Goal: Task Accomplishment & Management: Use online tool/utility

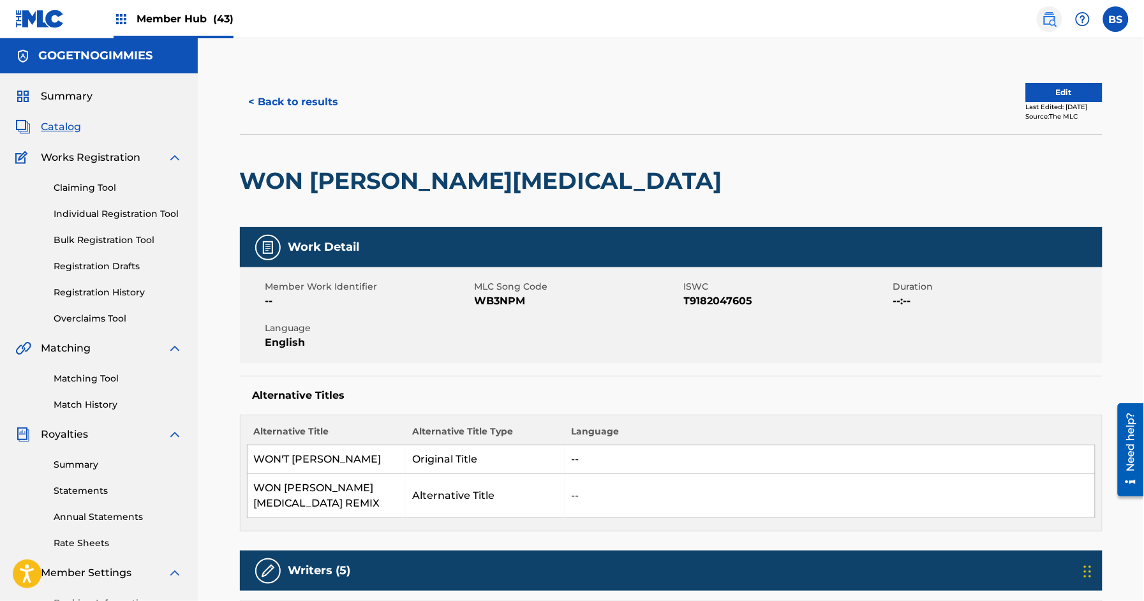
drag, startPoint x: 1054, startPoint y: 19, endPoint x: 1040, endPoint y: 10, distance: 16.5
click at [1054, 19] on img at bounding box center [1049, 18] width 15 height 15
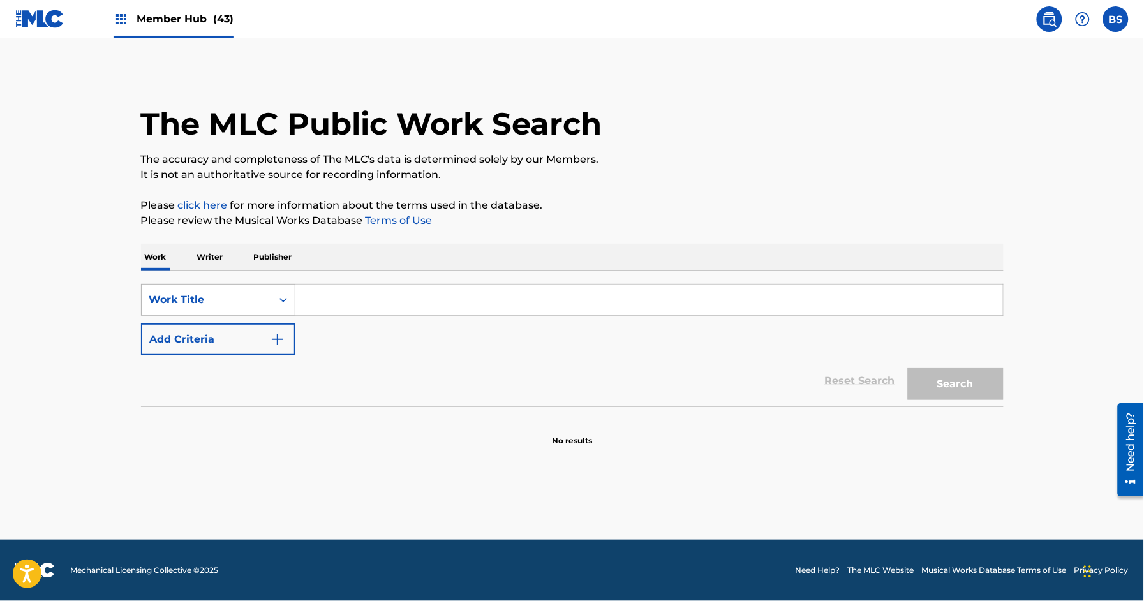
click at [246, 305] on div "Work Title" at bounding box center [206, 299] width 115 height 15
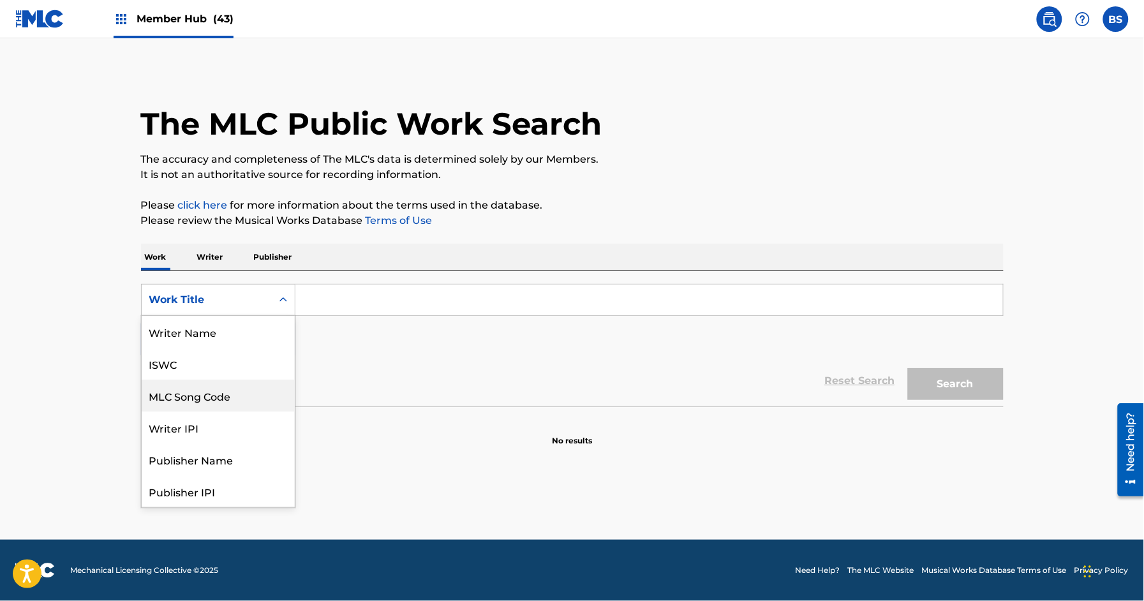
scroll to position [64, 0]
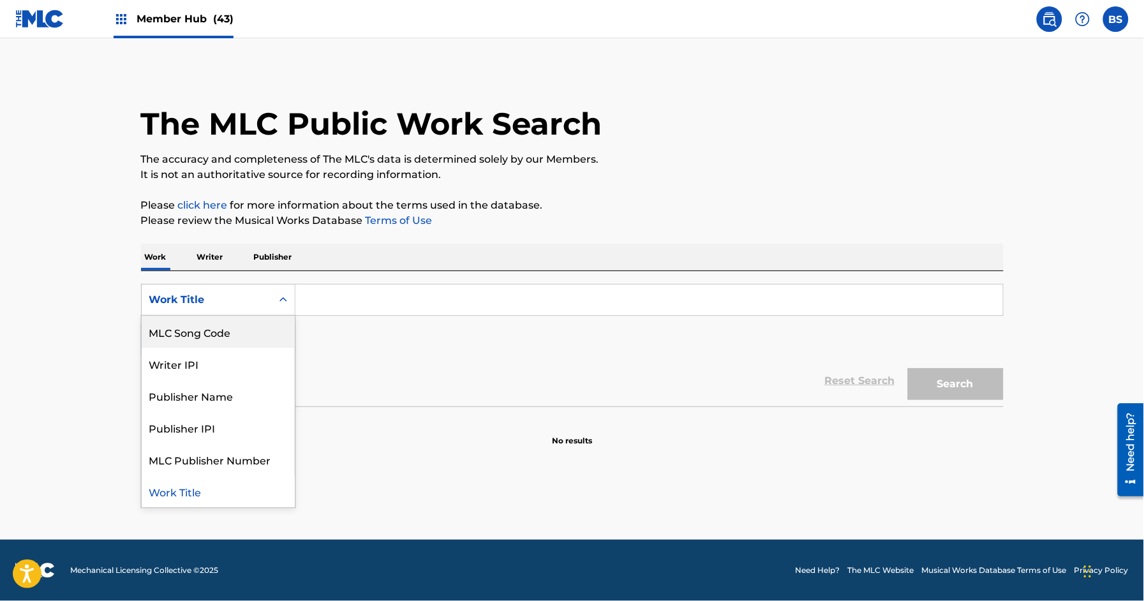
click at [231, 330] on div "MLC Song Code" at bounding box center [218, 332] width 153 height 32
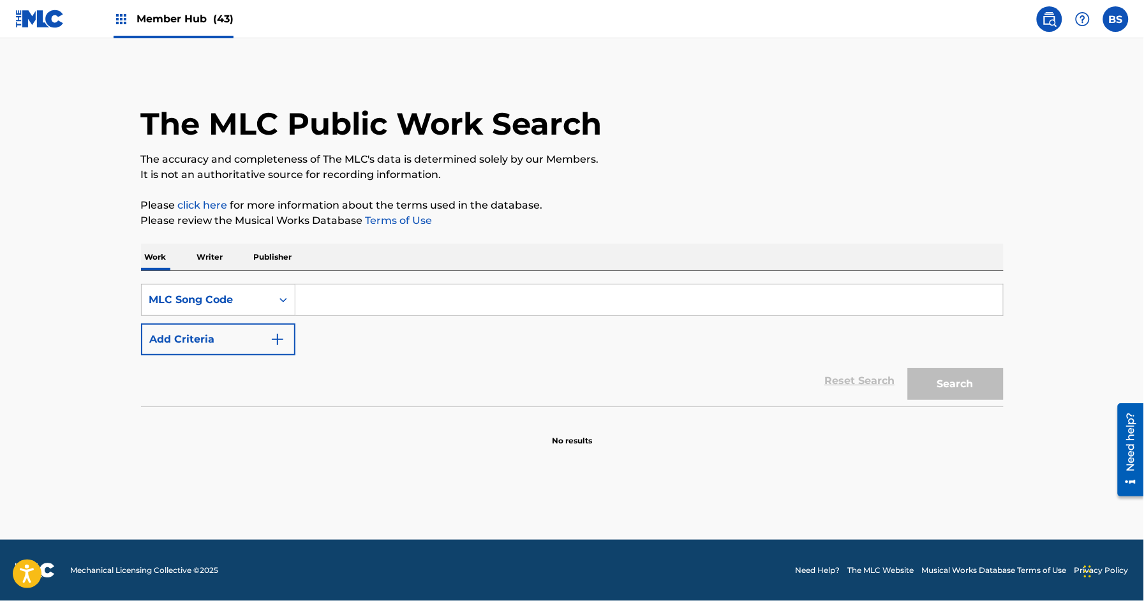
click at [407, 283] on div "SearchWithCriteriac8d4a785-0e36-4993-b3fa-2848c5b65837 MLC Song Code Add Criter…" at bounding box center [572, 338] width 862 height 135
drag, startPoint x: 403, startPoint y: 295, endPoint x: 456, endPoint y: 301, distance: 53.3
click at [402, 295] on input "Search Form" at bounding box center [648, 299] width 707 height 31
paste input "OC7Y5R"
type input "OC7Y5R"
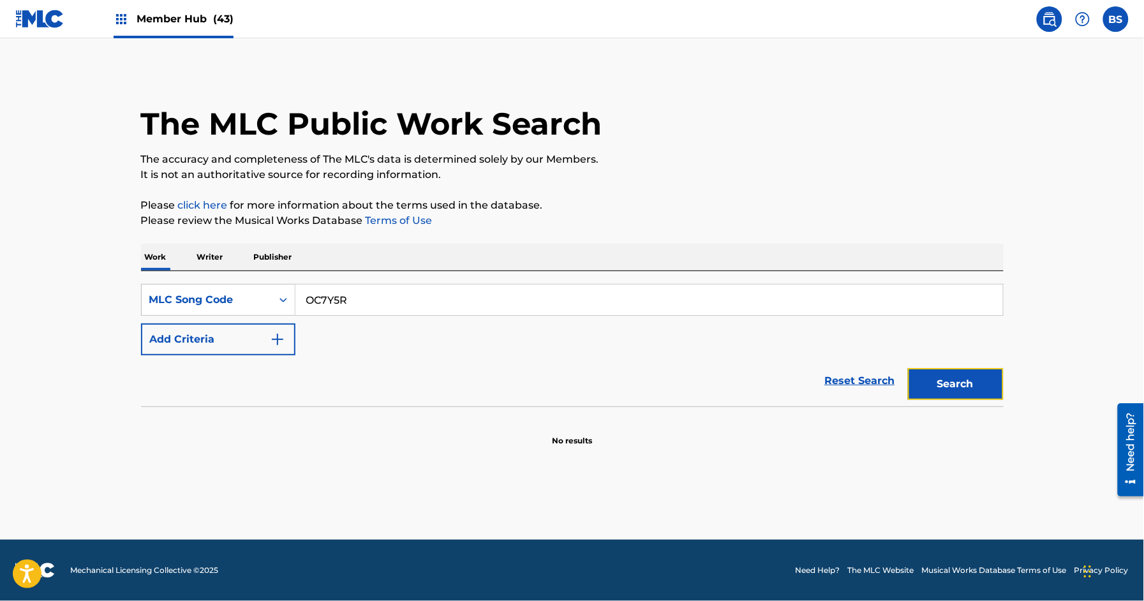
drag, startPoint x: 959, startPoint y: 371, endPoint x: 691, endPoint y: 387, distance: 269.0
click at [959, 371] on button "Search" at bounding box center [956, 384] width 96 height 32
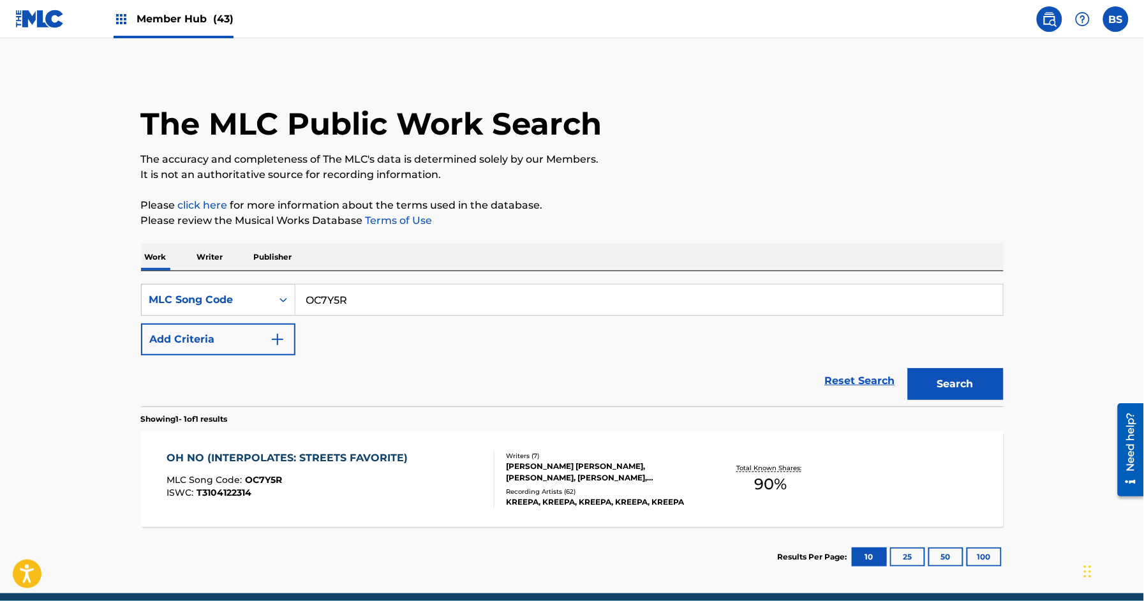
scroll to position [53, 0]
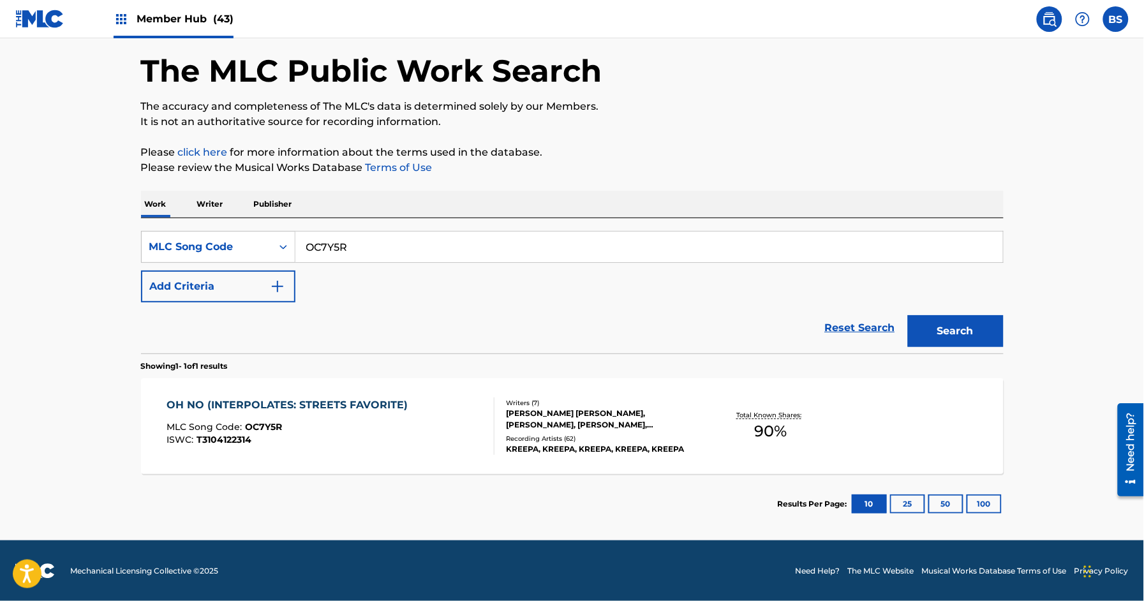
click at [466, 422] on div "OH NO (INTERPOLATES: STREETS FAVORITE) MLC Song Code : OC7Y5R ISWC : T3104122314" at bounding box center [330, 425] width 328 height 57
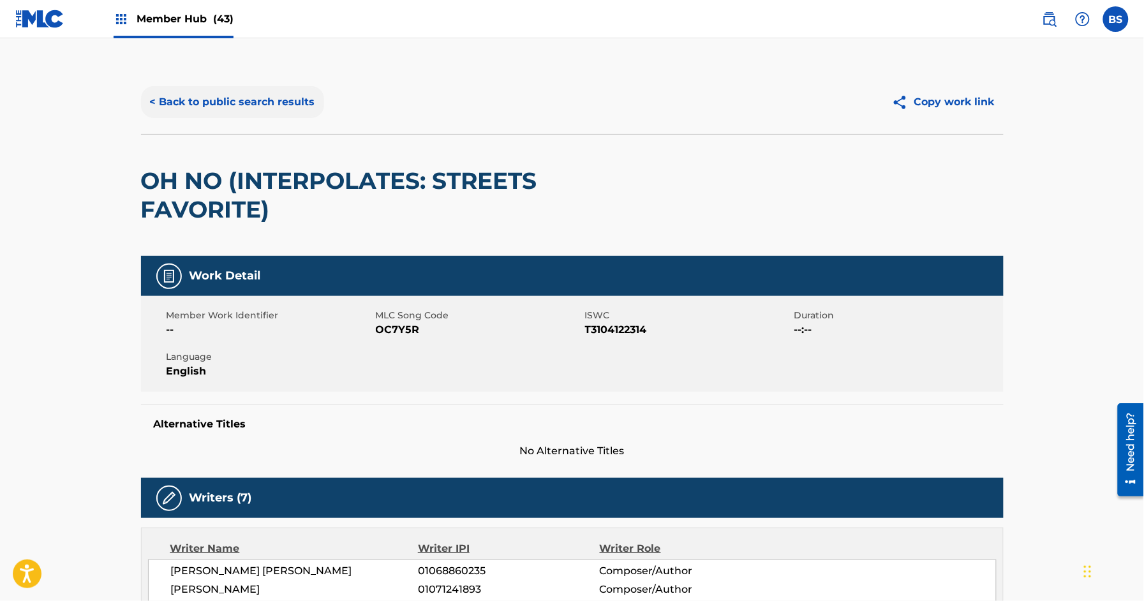
click at [260, 107] on button "< Back to public search results" at bounding box center [232, 102] width 183 height 32
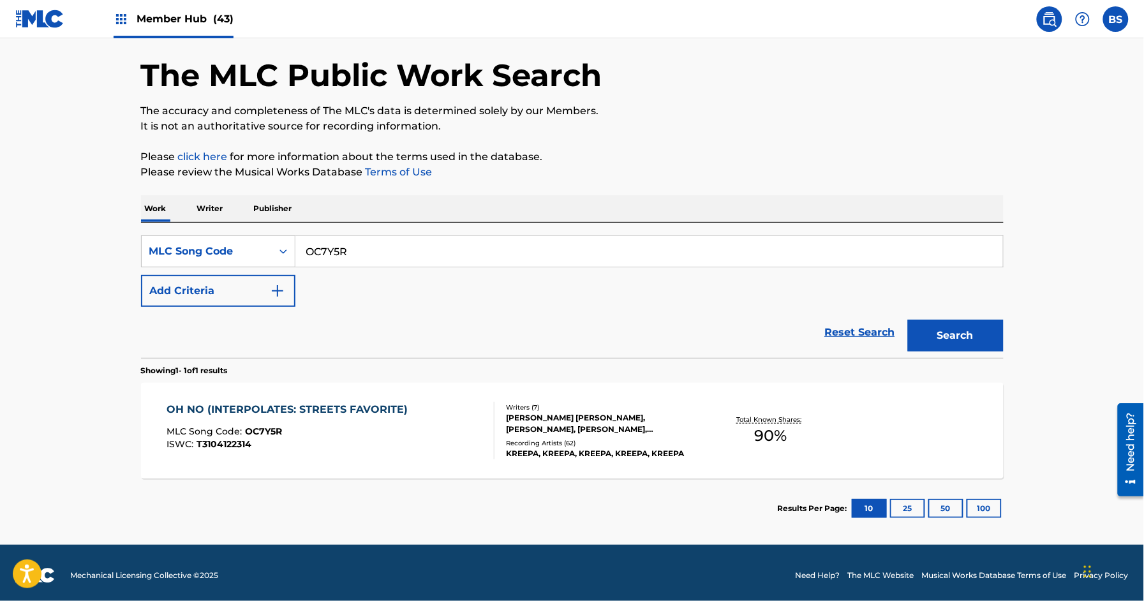
scroll to position [51, 0]
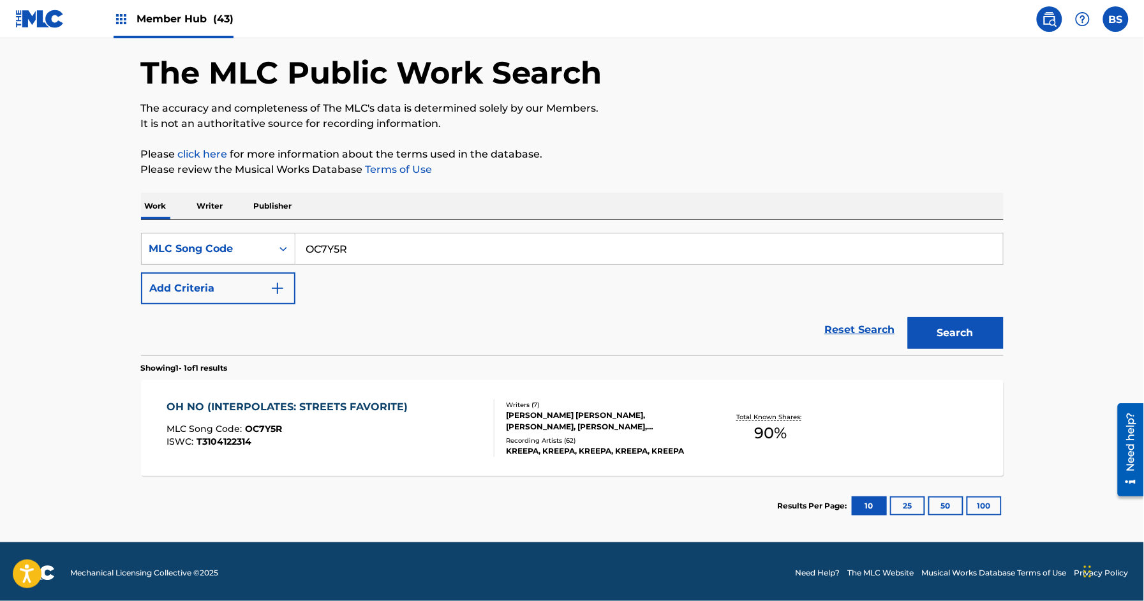
click at [372, 242] on input "OC7Y5R" at bounding box center [648, 248] width 707 height 31
paste input "58Z8"
type input "OC58Z8"
click at [954, 327] on button "Search" at bounding box center [956, 333] width 96 height 32
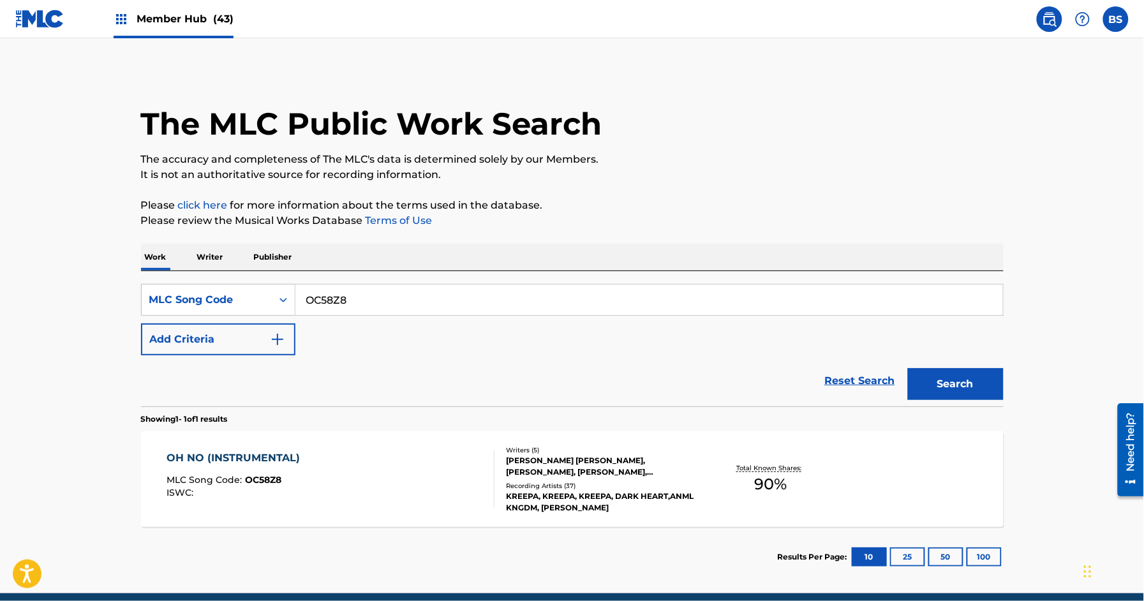
scroll to position [53, 0]
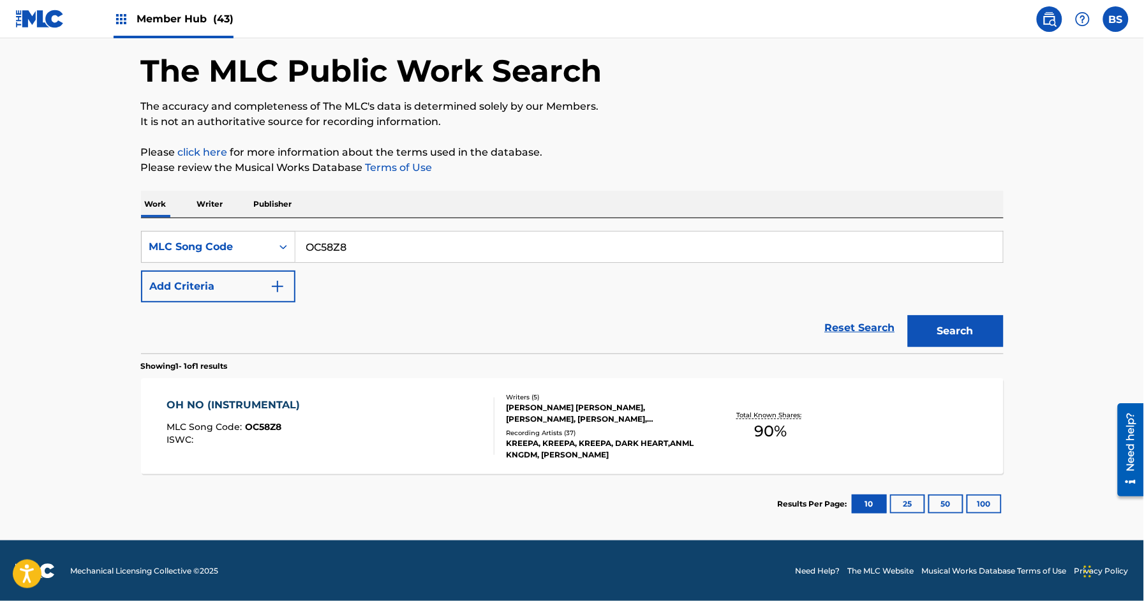
click at [415, 417] on div "OH NO (INSTRUMENTAL) MLC Song Code : OC58Z8 ISWC :" at bounding box center [330, 425] width 328 height 57
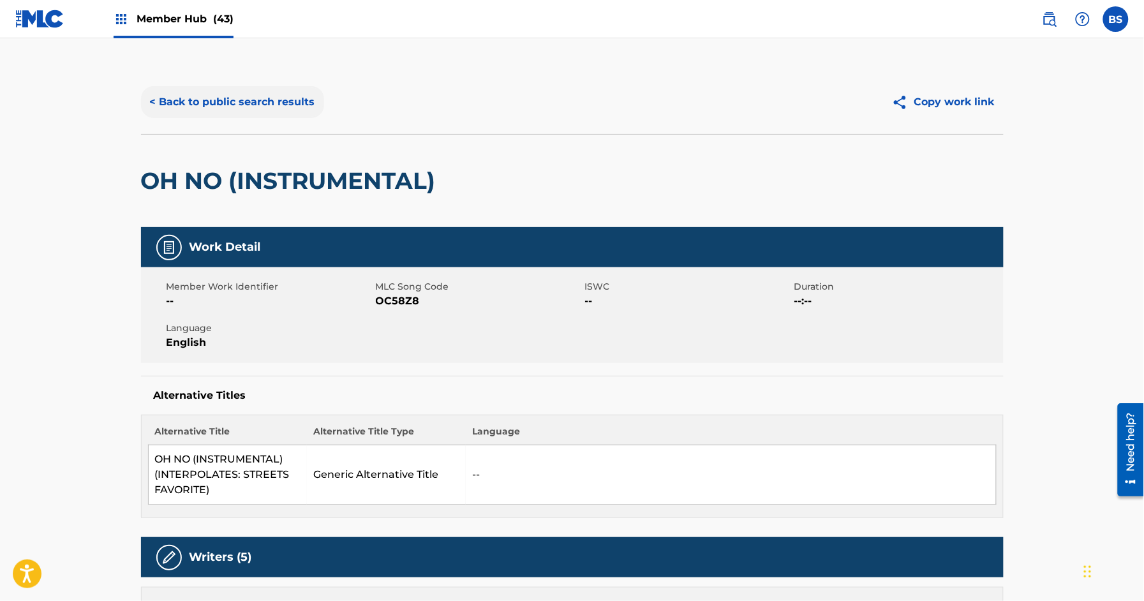
click at [281, 87] on button "< Back to public search results" at bounding box center [232, 102] width 183 height 32
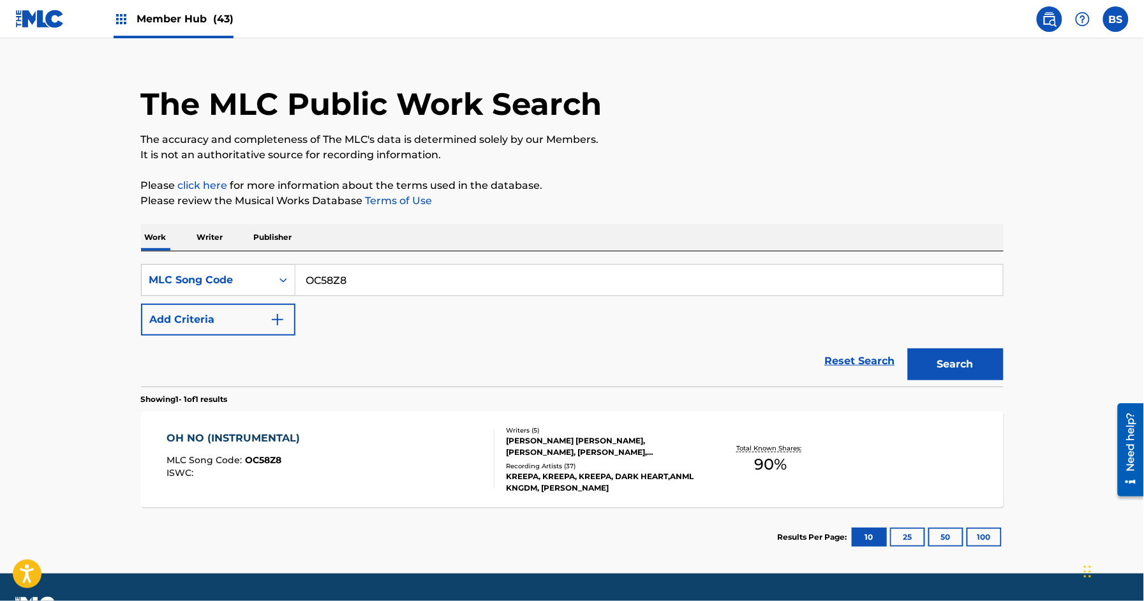
click at [373, 270] on input "OC58Z8" at bounding box center [648, 280] width 707 height 31
click at [372, 270] on input "OC58Z8" at bounding box center [648, 280] width 707 height 31
paste input "7Y5R"
type input "OC7Y5R"
click at [935, 354] on button "Search" at bounding box center [956, 364] width 96 height 32
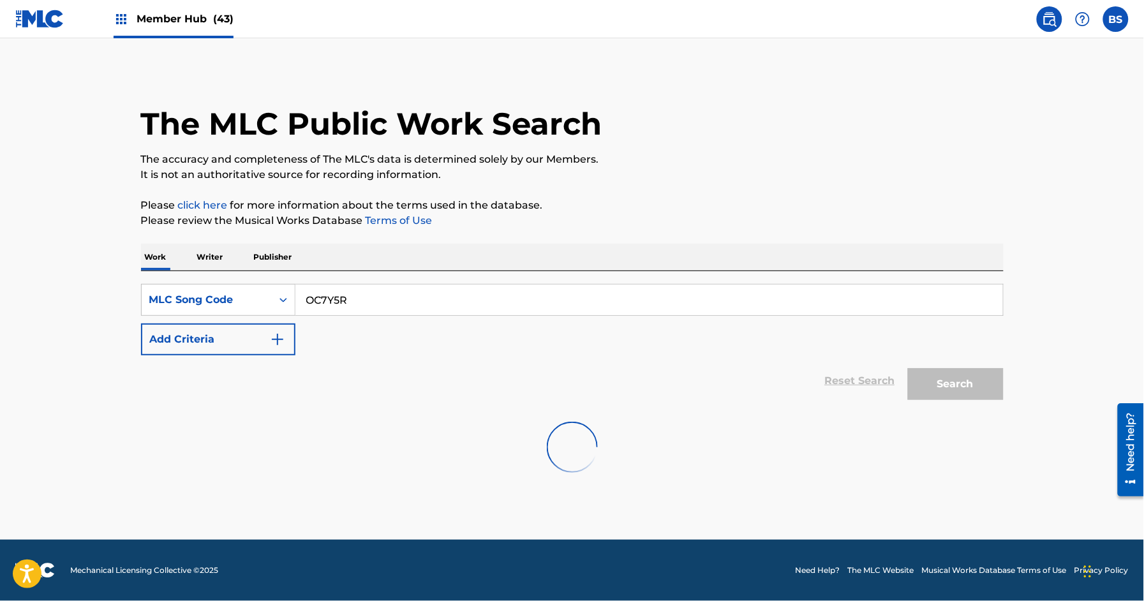
scroll to position [0, 0]
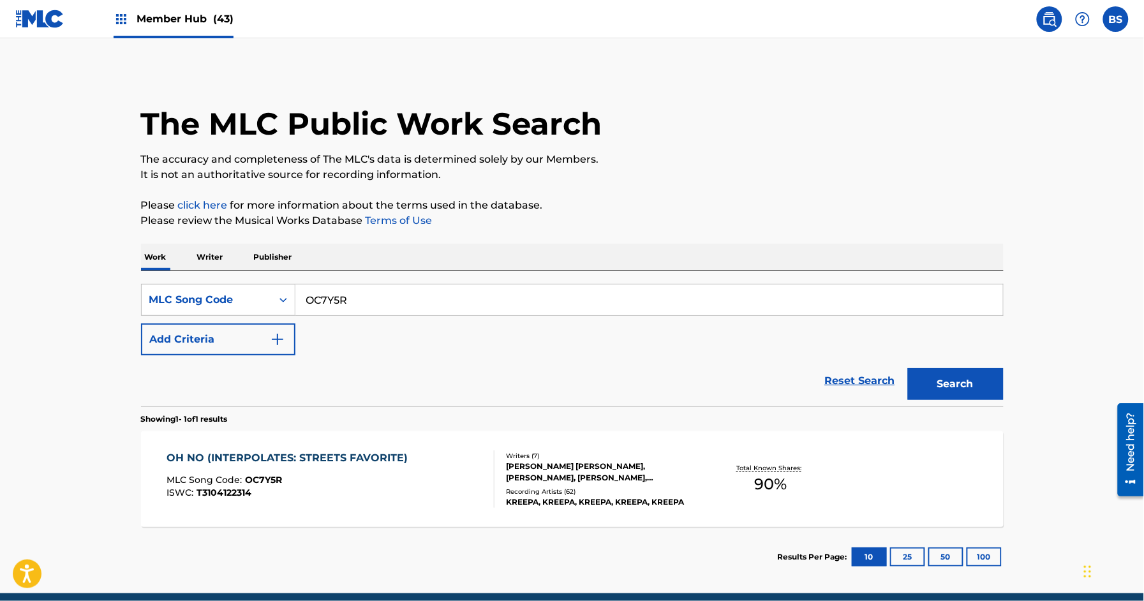
click at [449, 473] on div "OH NO (INTERPOLATES: STREETS FAVORITE) MLC Song Code : OC7Y5R ISWC : T3104122314" at bounding box center [330, 478] width 328 height 57
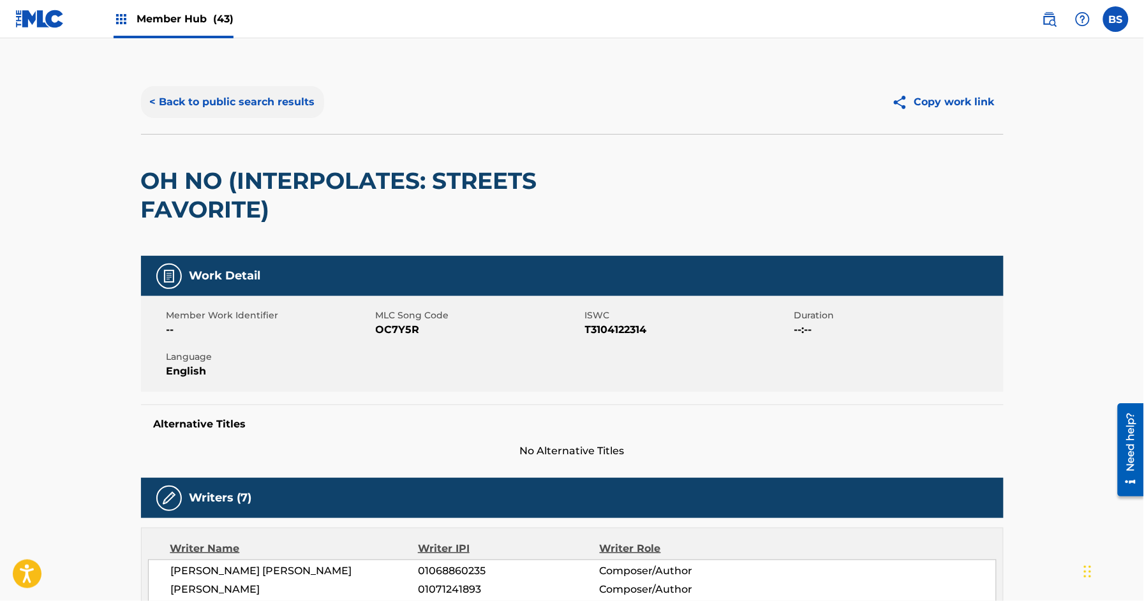
click at [252, 97] on button "< Back to public search results" at bounding box center [232, 102] width 183 height 32
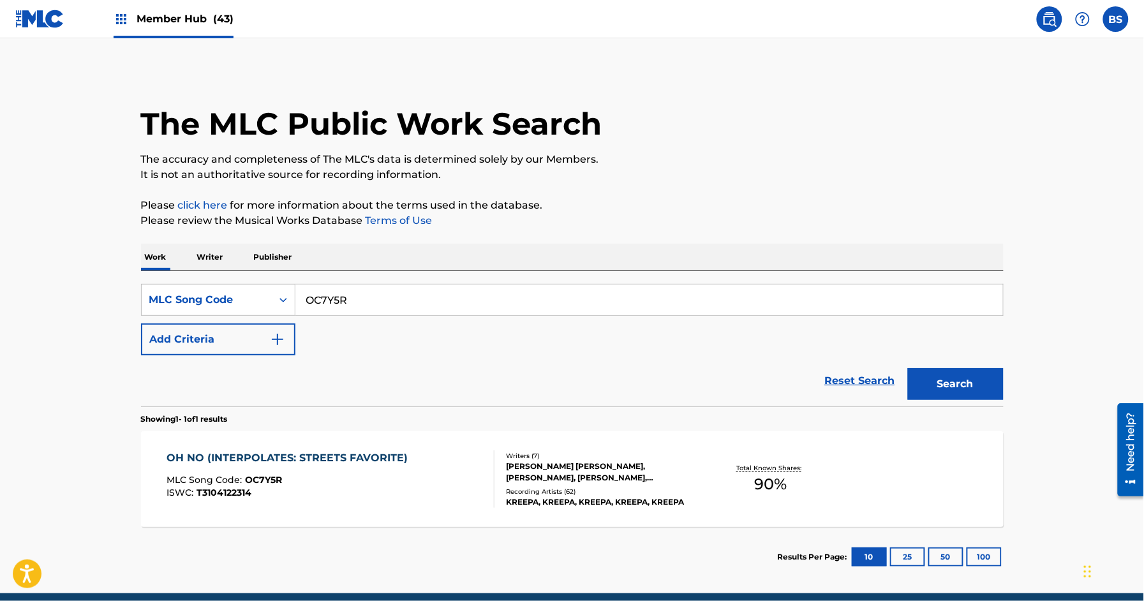
click at [383, 293] on input "OC7Y5R" at bounding box center [648, 299] width 707 height 31
paste input "07902"
type input "O07902"
click at [943, 378] on button "Search" at bounding box center [956, 384] width 96 height 32
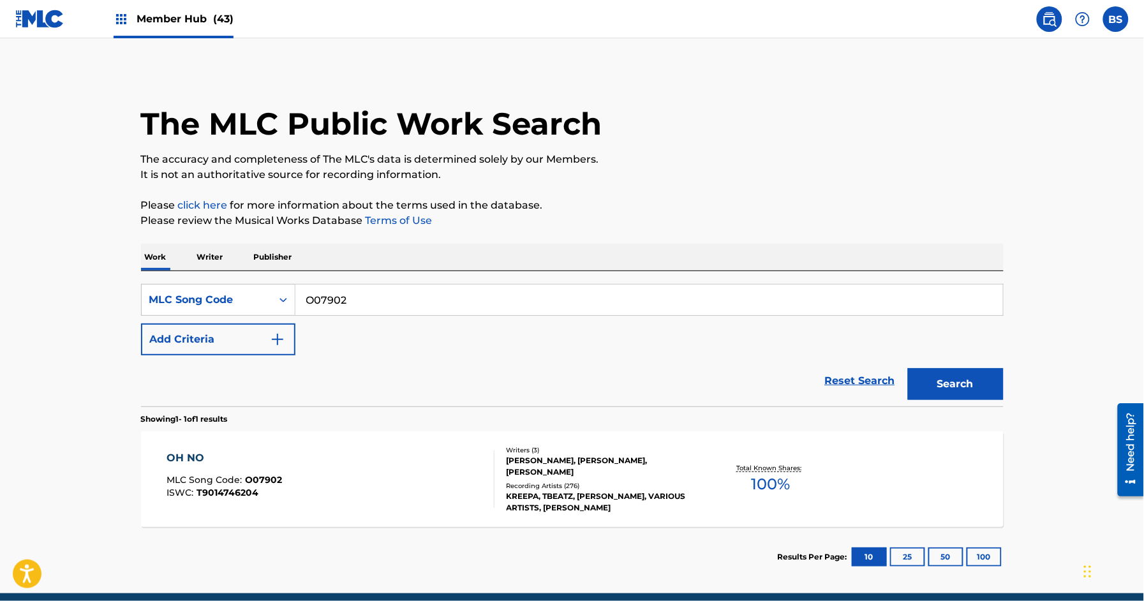
click at [336, 469] on div "OH NO MLC Song Code : O07902 ISWC : T9014746204" at bounding box center [330, 478] width 328 height 57
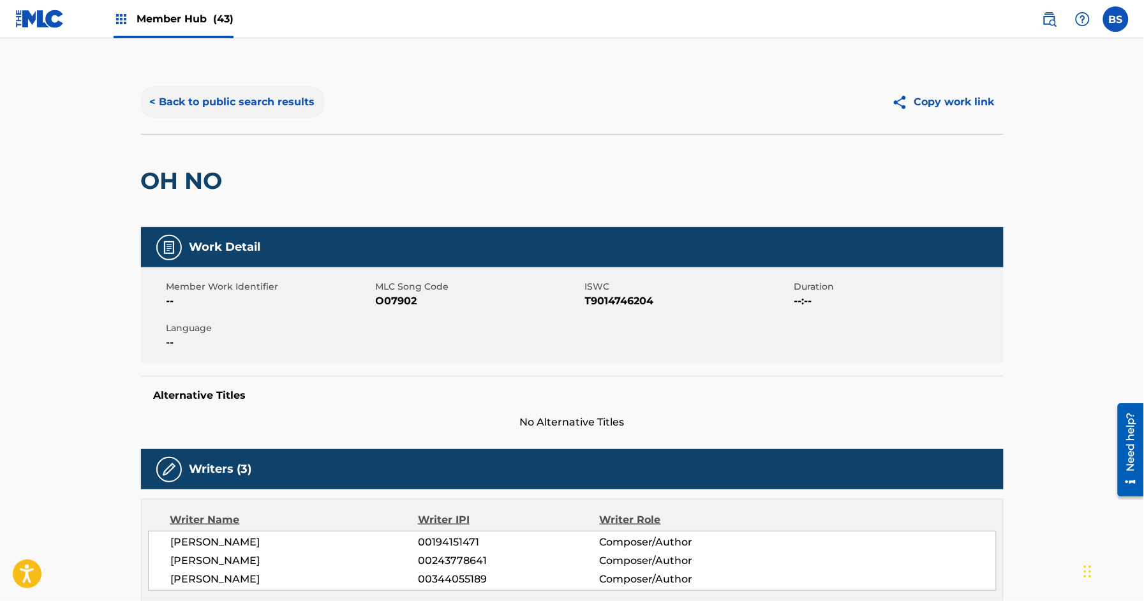
click at [262, 103] on button "< Back to public search results" at bounding box center [232, 102] width 183 height 32
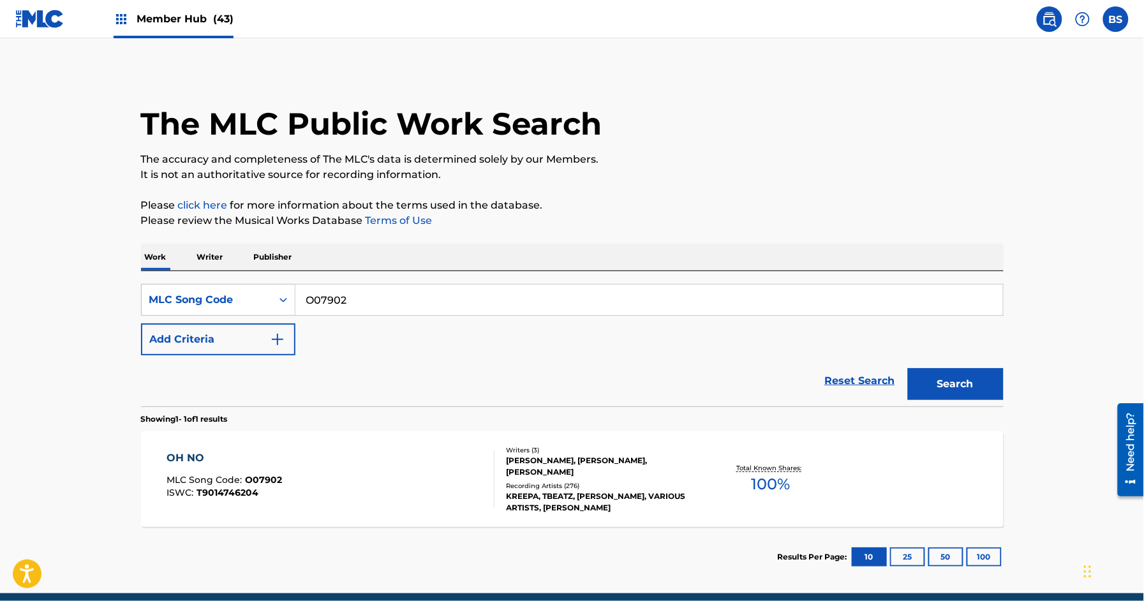
click at [357, 287] on input "O07902" at bounding box center [648, 299] width 707 height 31
paste input "C58Z8"
type input "OC58Z8"
click at [959, 390] on button "Search" at bounding box center [956, 384] width 96 height 32
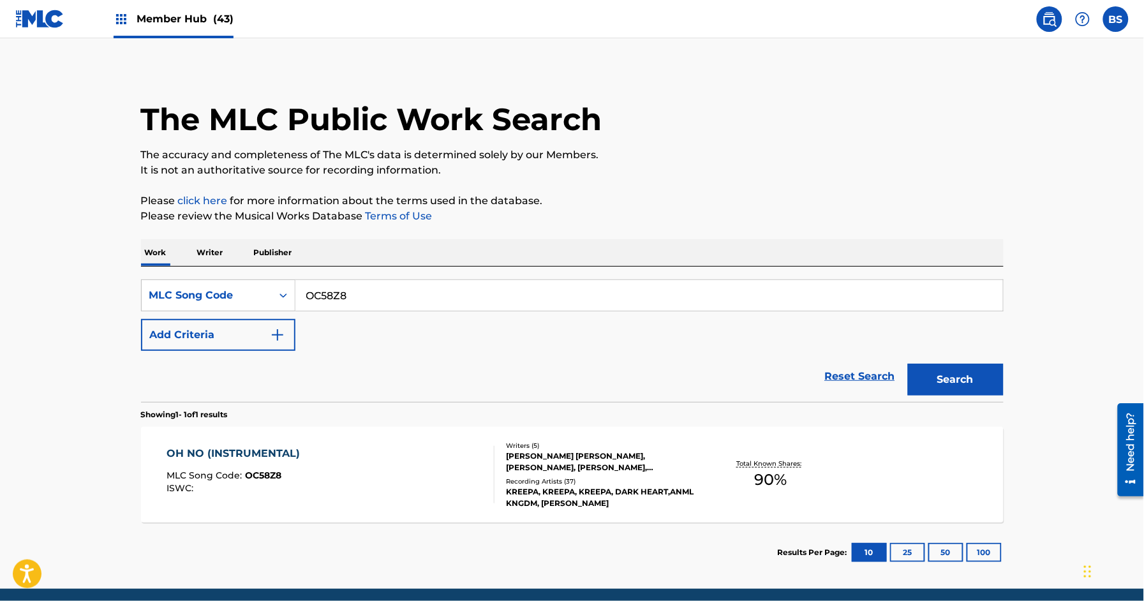
scroll to position [1, 0]
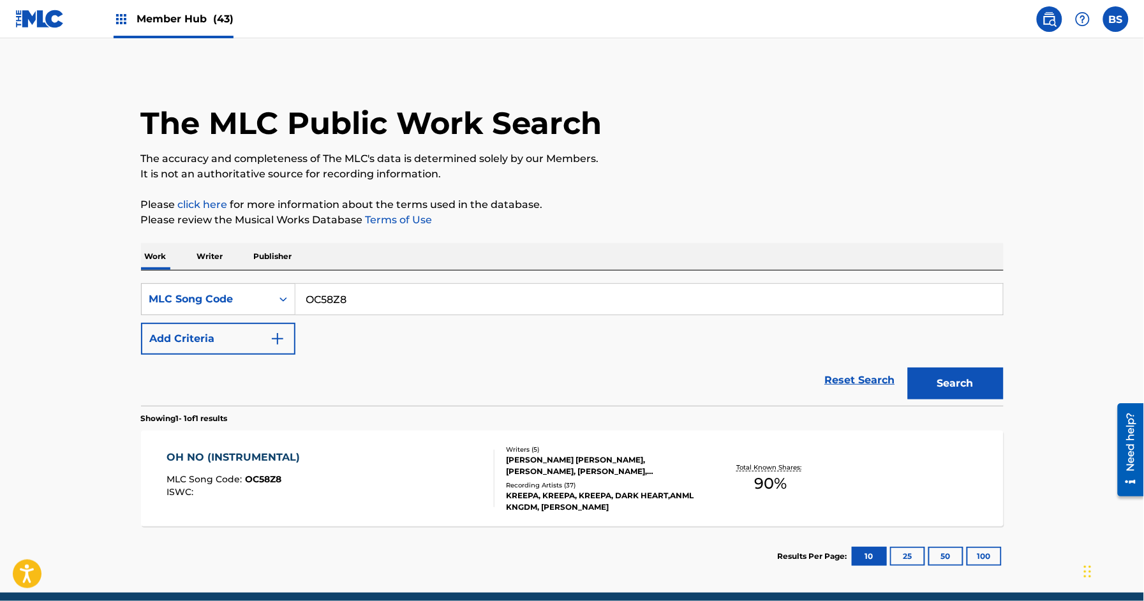
click at [405, 457] on div "OH NO (INSTRUMENTAL) MLC Song Code : OC58Z8 ISWC :" at bounding box center [330, 478] width 328 height 57
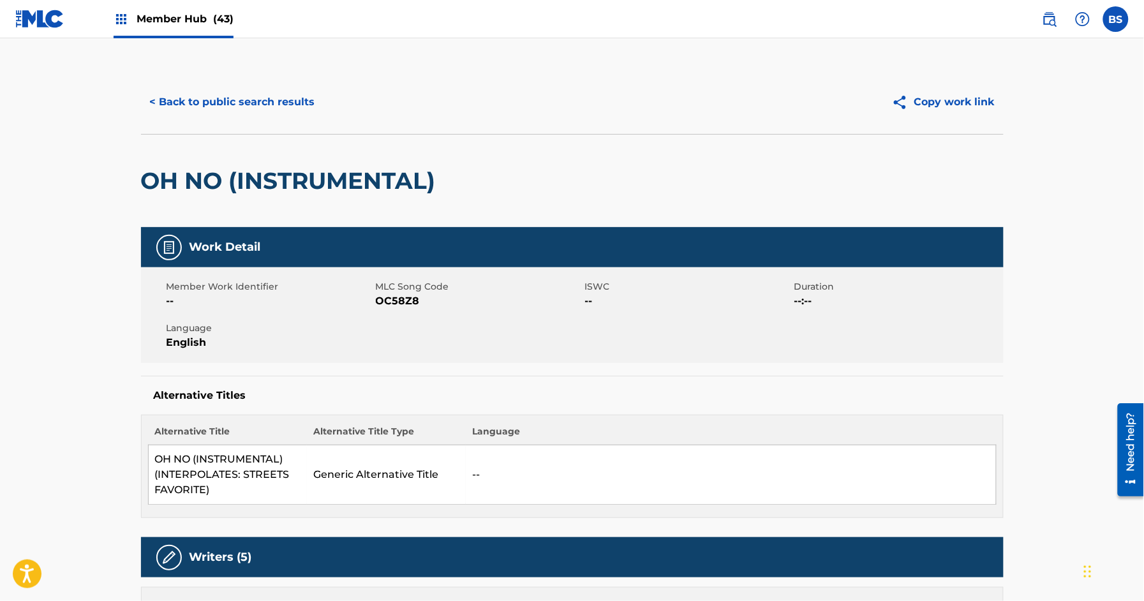
drag, startPoint x: 274, startPoint y: 119, endPoint x: 291, endPoint y: 124, distance: 17.8
click at [274, 119] on div "< Back to public search results Copy work link" at bounding box center [572, 102] width 862 height 64
click at [279, 103] on button "< Back to public search results" at bounding box center [232, 102] width 183 height 32
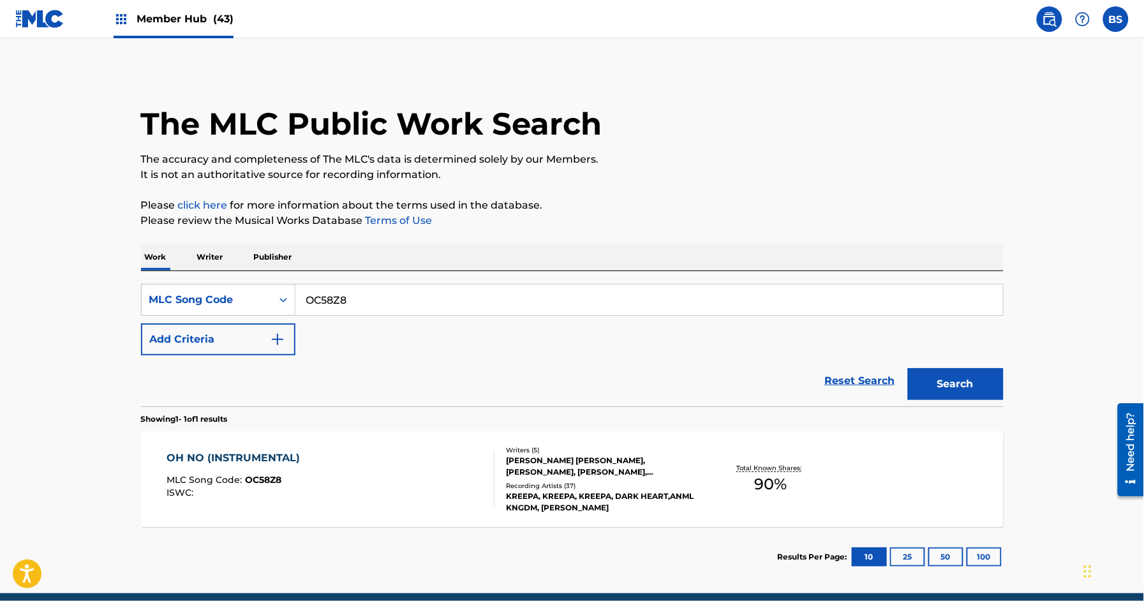
scroll to position [1, 0]
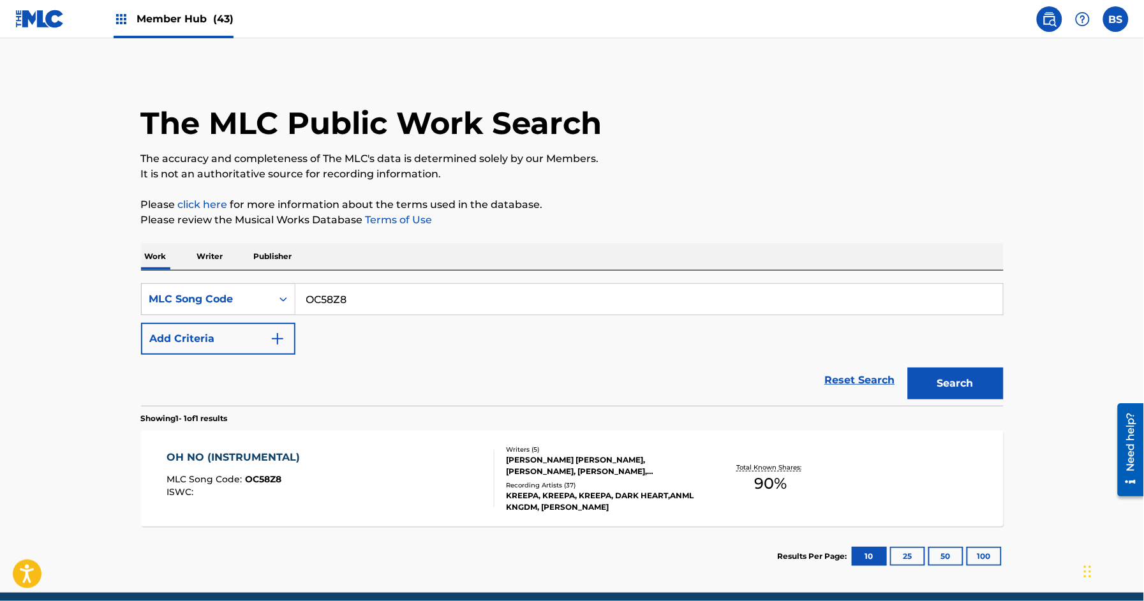
click at [411, 284] on input "OC58Z8" at bounding box center [648, 299] width 707 height 31
paste input "D0FKF"
type input "OD0FKF"
drag, startPoint x: 963, startPoint y: 380, endPoint x: 877, endPoint y: 390, distance: 86.7
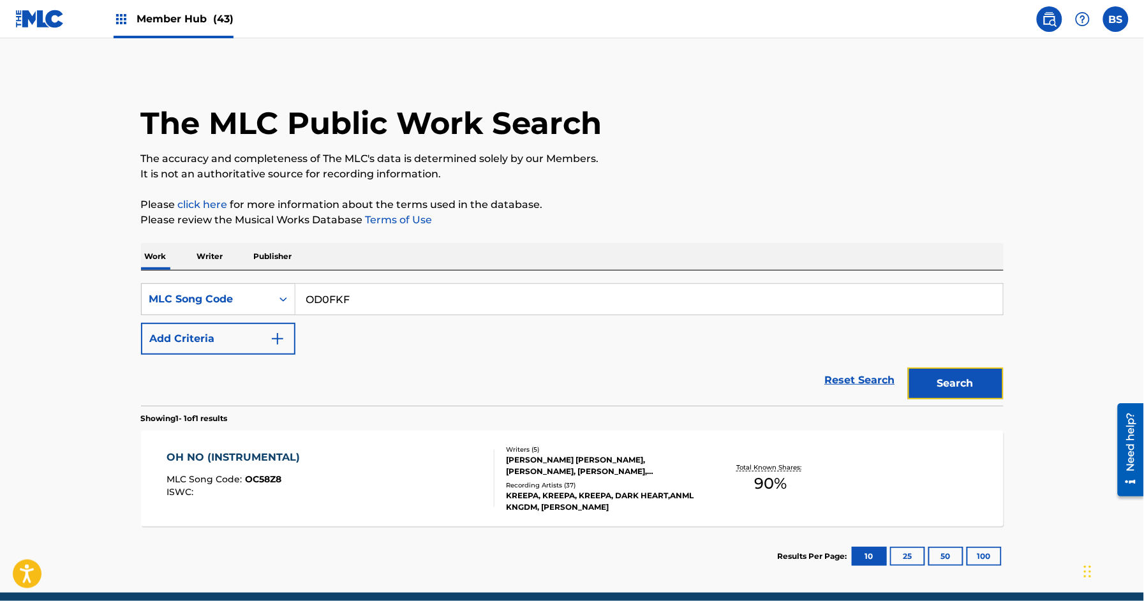
click at [963, 380] on button "Search" at bounding box center [956, 383] width 96 height 32
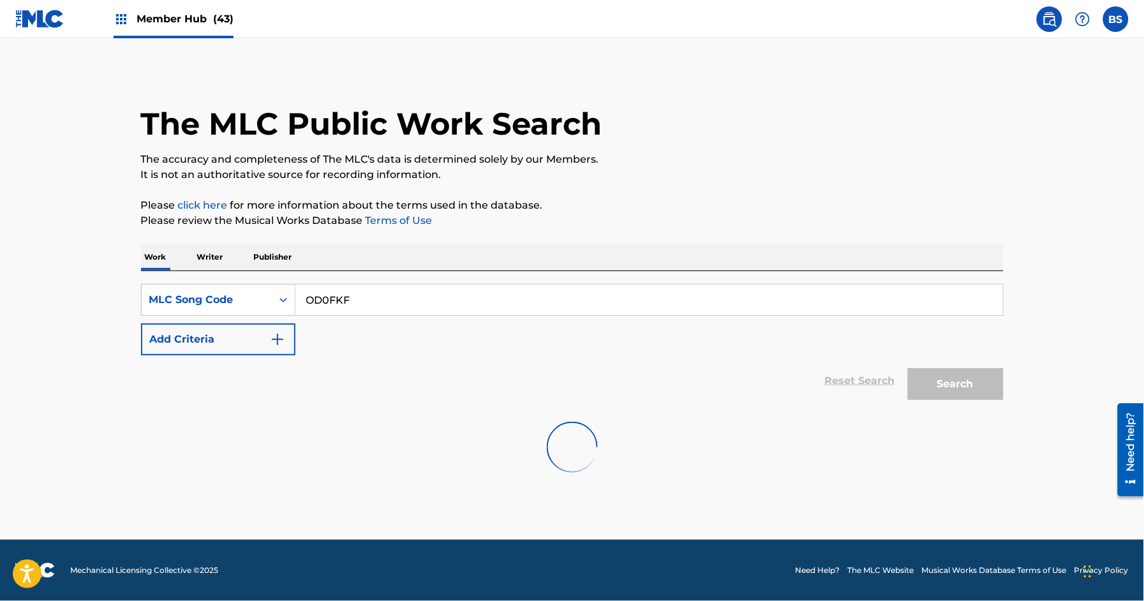
scroll to position [0, 0]
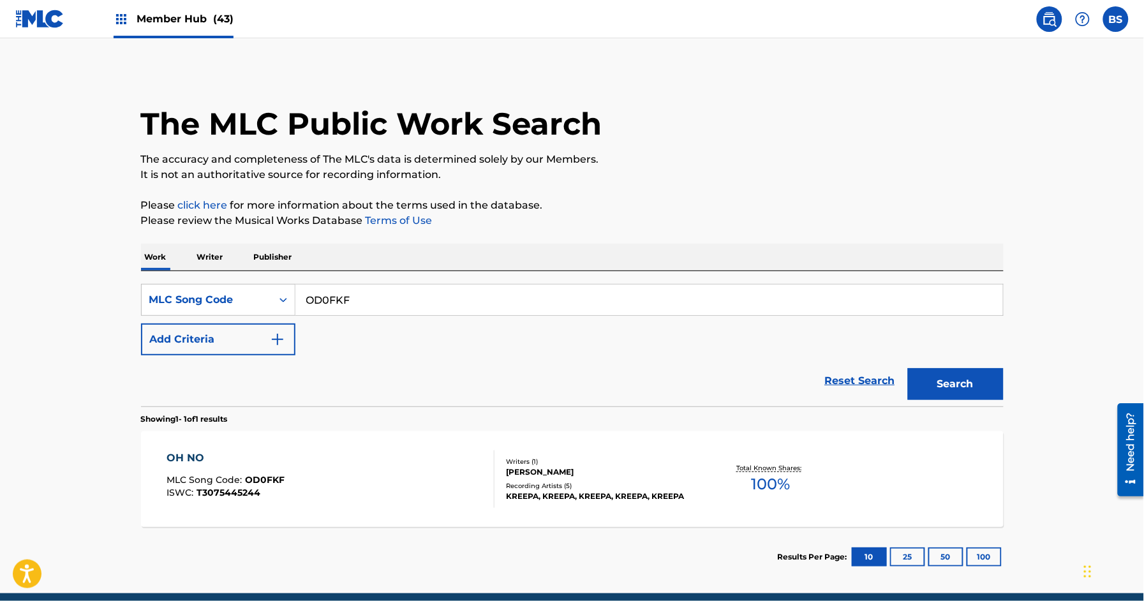
click at [399, 480] on div "OH NO MLC Song Code : OD0FKF ISWC : T3075445244" at bounding box center [330, 478] width 328 height 57
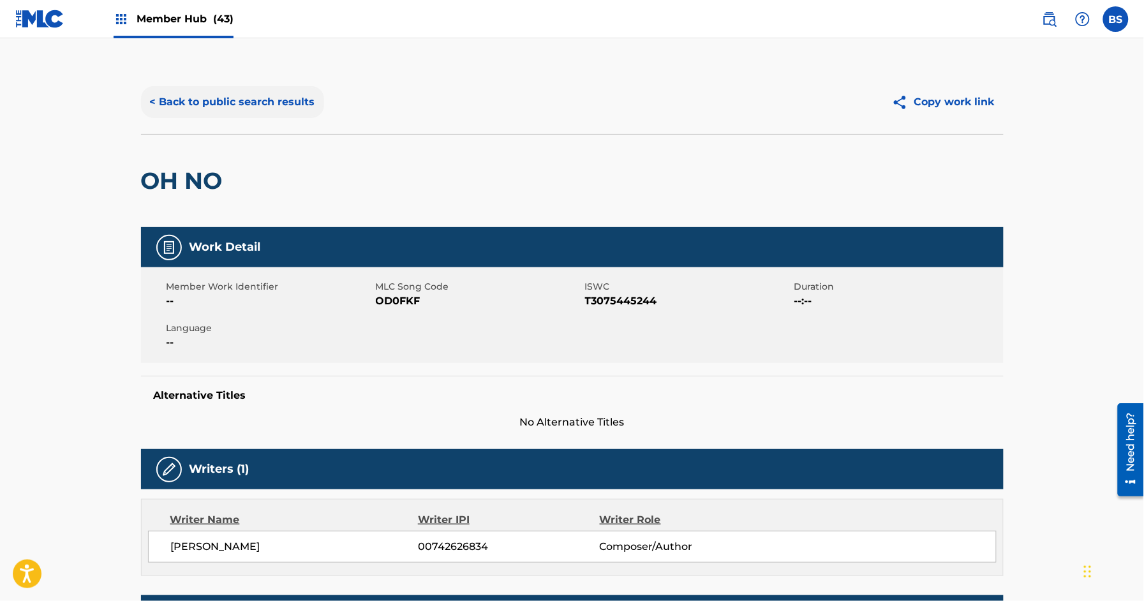
click at [288, 98] on button "< Back to public search results" at bounding box center [232, 102] width 183 height 32
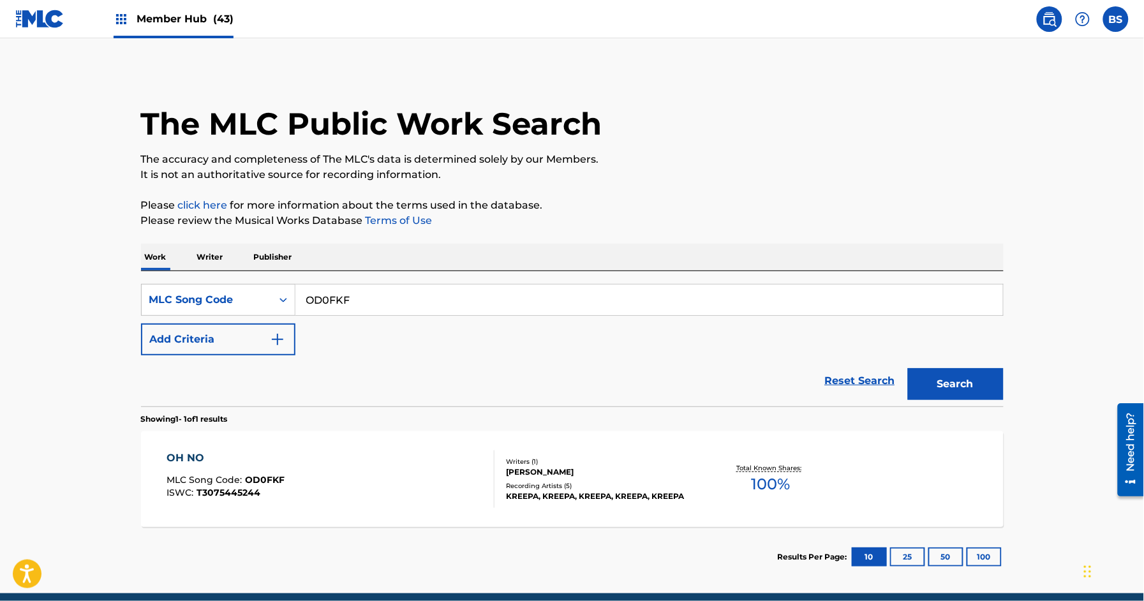
click at [406, 314] on input "OD0FKF" at bounding box center [648, 299] width 707 height 31
click at [409, 299] on input "OD0FKF" at bounding box center [648, 299] width 707 height 31
click at [408, 299] on input "OD0FKF" at bounding box center [648, 299] width 707 height 31
paste input "S0724E"
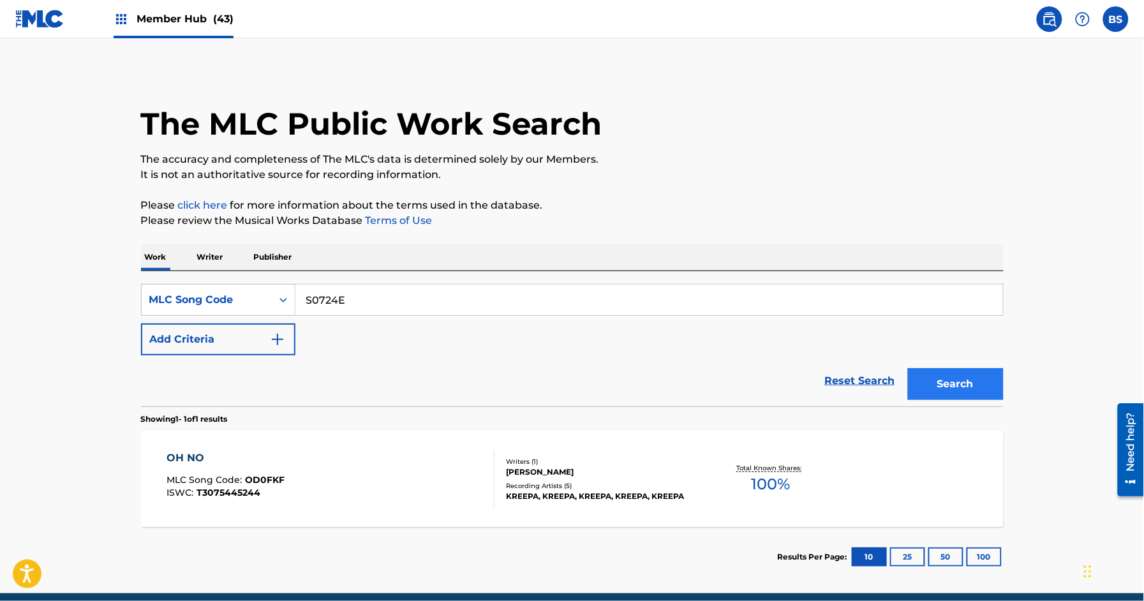
type input "S0724E"
click at [945, 385] on button "Search" at bounding box center [956, 384] width 96 height 32
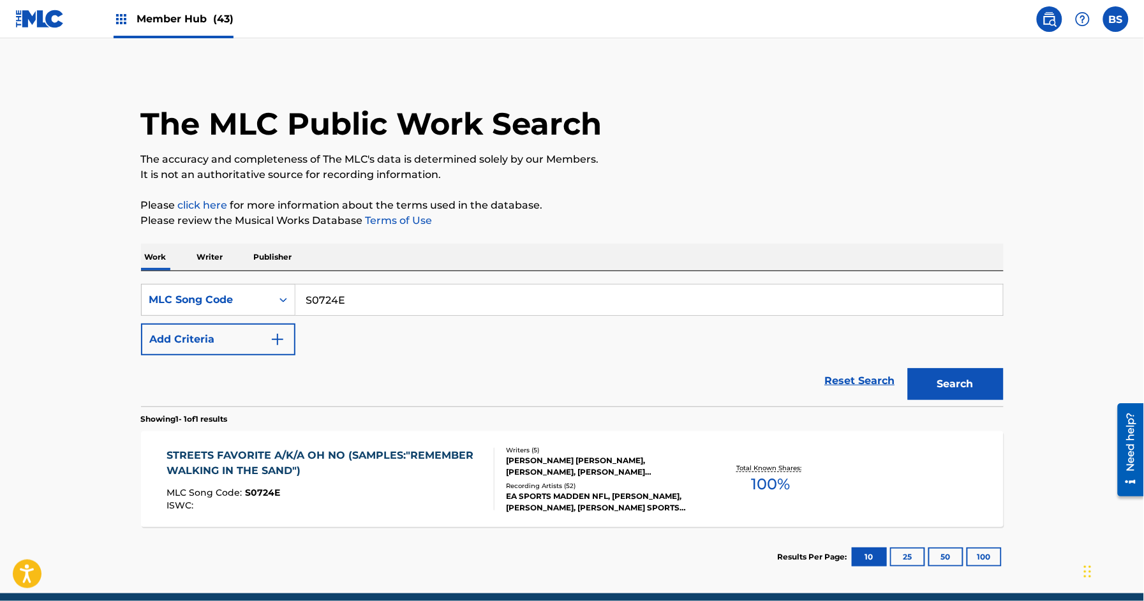
click at [466, 462] on div "STREETS FAVORITE A/K/A OH NO (SAMPLES:"REMEMBER WALKING IN THE SAND")" at bounding box center [324, 463] width 317 height 31
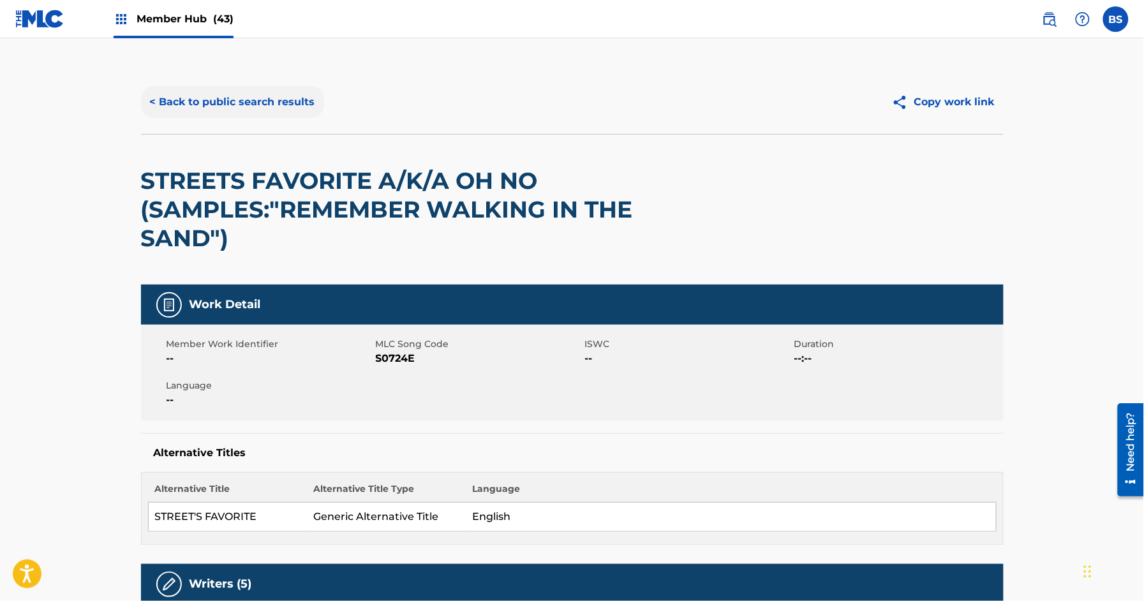
click at [240, 92] on button "< Back to public search results" at bounding box center [232, 102] width 183 height 32
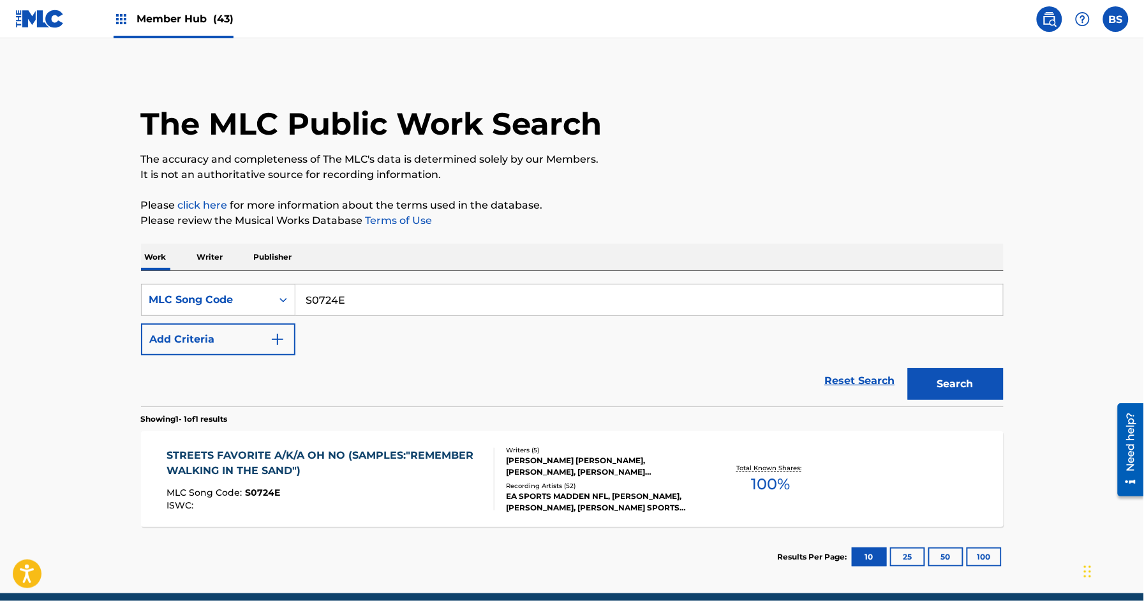
click at [398, 303] on input "S0724E" at bounding box center [648, 299] width 707 height 31
paste input "O07902"
type input "O07902"
click at [908, 368] on button "Search" at bounding box center [956, 384] width 96 height 32
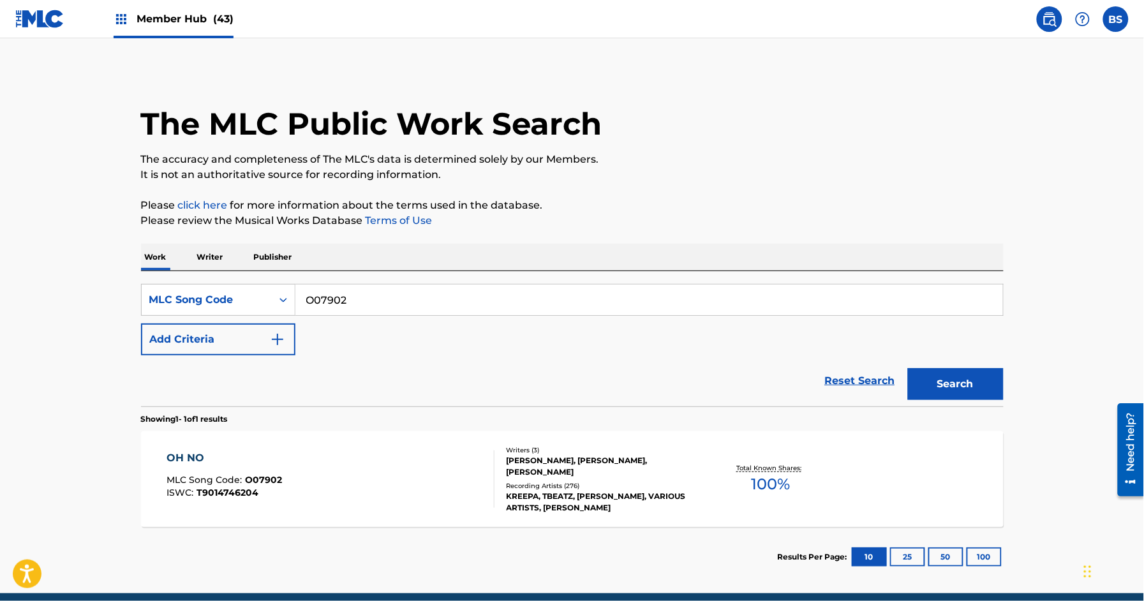
click at [373, 469] on div "OH NO MLC Song Code : O07902 ISWC : T9014746204" at bounding box center [330, 478] width 328 height 57
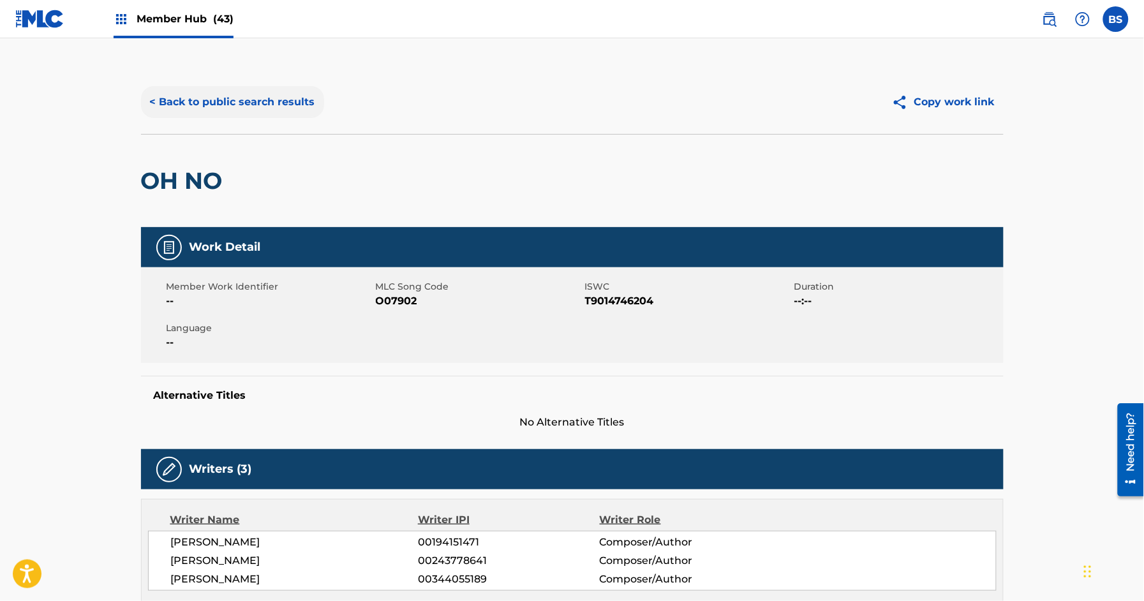
click at [244, 96] on button "< Back to public search results" at bounding box center [232, 102] width 183 height 32
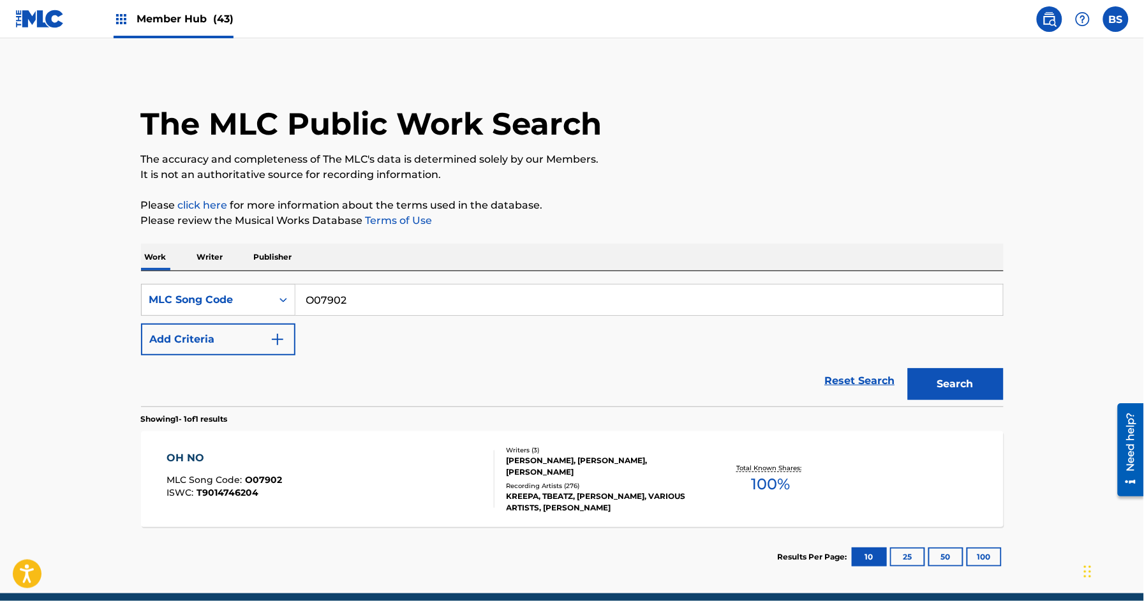
click at [438, 306] on input "O07902" at bounding box center [648, 299] width 707 height 31
click at [963, 382] on button "Search" at bounding box center [956, 384] width 96 height 32
click at [383, 469] on div "OH NO MLC Song Code : O07902 ISWC : T9014746204" at bounding box center [330, 478] width 328 height 57
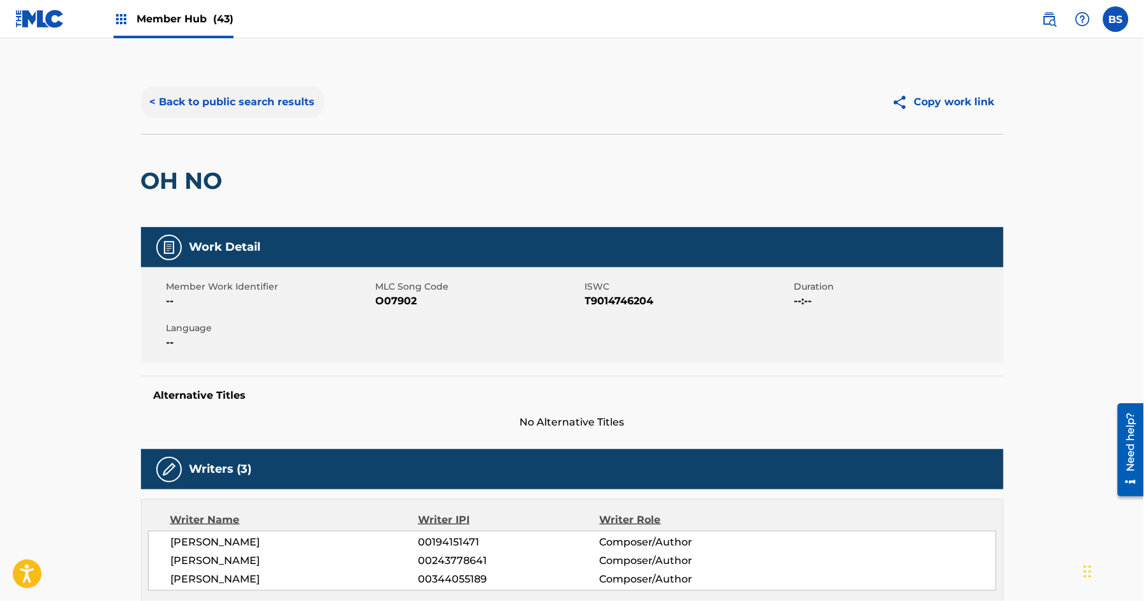
drag, startPoint x: 218, startPoint y: 95, endPoint x: 224, endPoint y: 100, distance: 7.8
click at [218, 96] on button "< Back to public search results" at bounding box center [232, 102] width 183 height 32
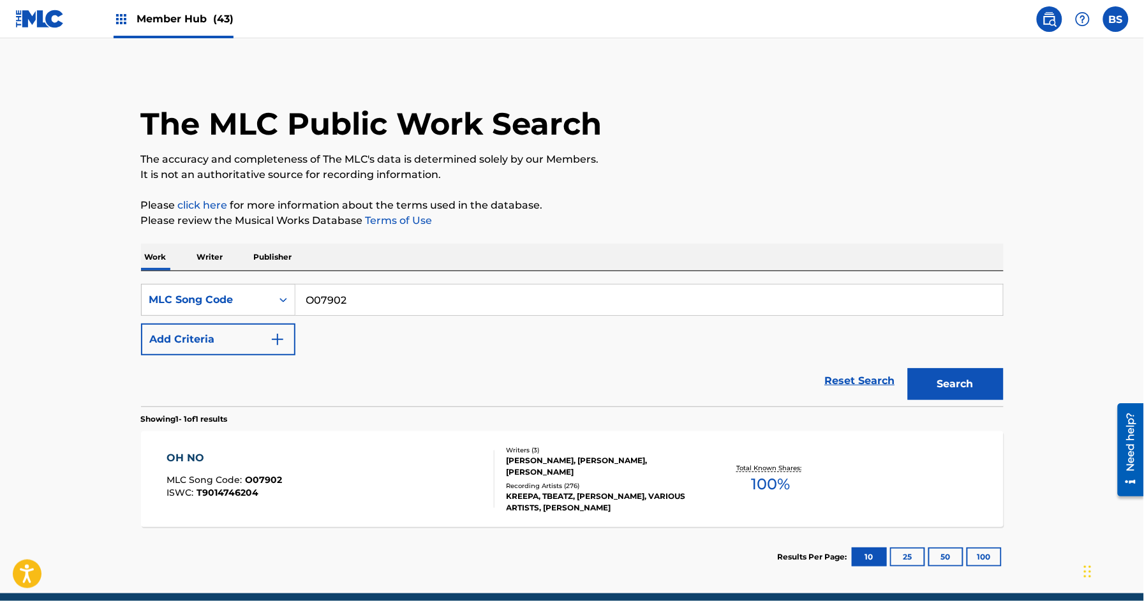
click at [404, 297] on input "O07902" at bounding box center [648, 299] width 707 height 31
paste input "C58Z8"
click at [940, 374] on button "Search" at bounding box center [956, 384] width 96 height 32
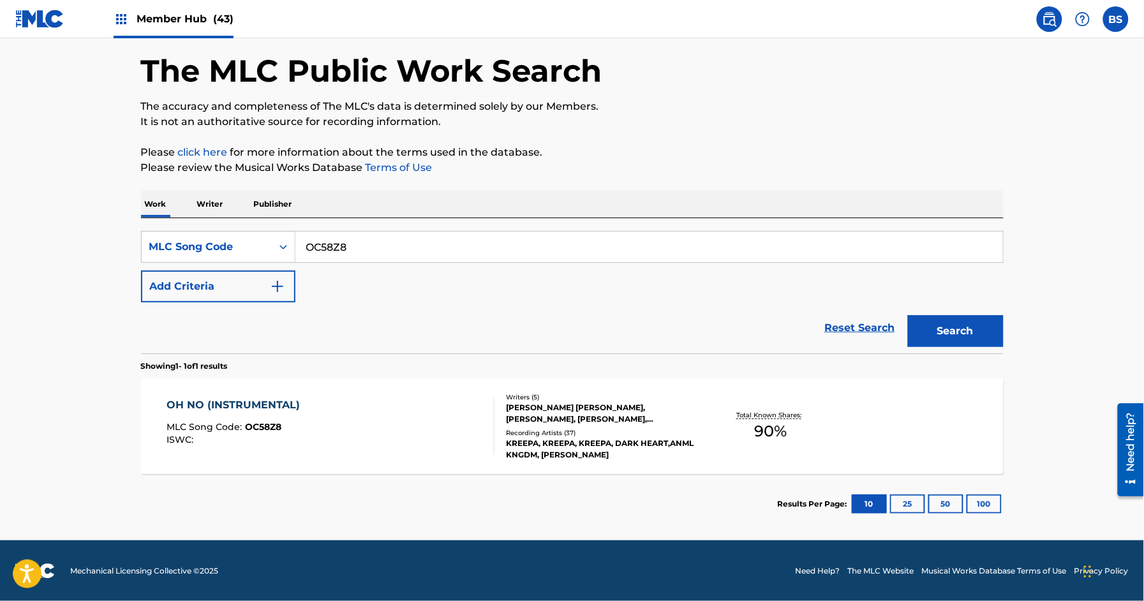
click at [403, 242] on input "OC58Z8" at bounding box center [648, 247] width 707 height 31
drag, startPoint x: 403, startPoint y: 242, endPoint x: 476, endPoint y: 274, distance: 79.1
click at [403, 242] on input "OC58Z8" at bounding box center [648, 247] width 707 height 31
paste input "7Y5R"
type input "OC7Y5R"
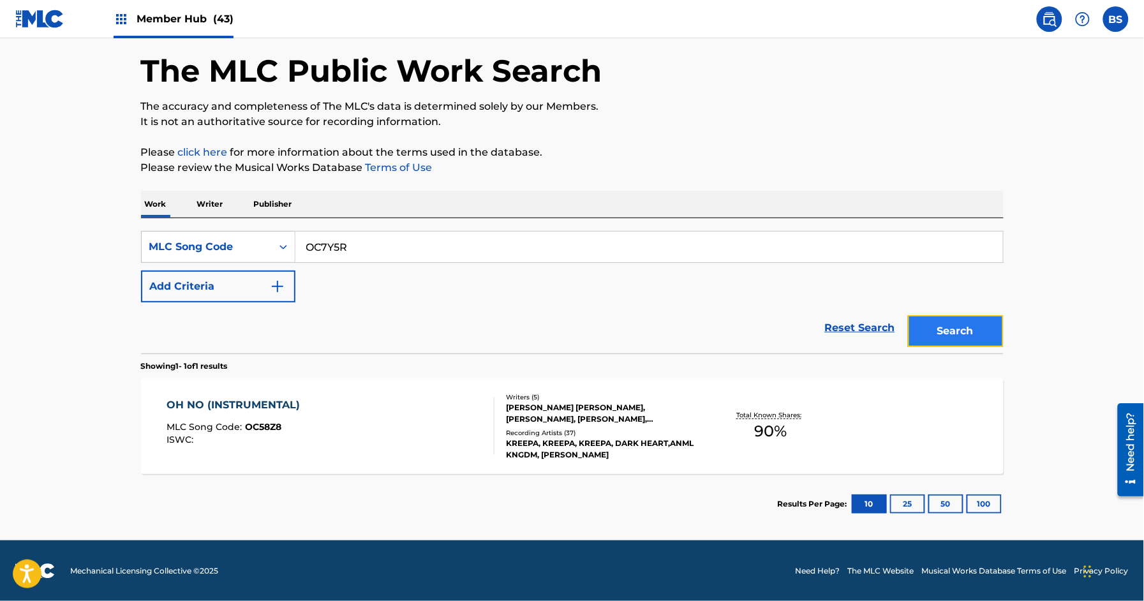
click at [964, 333] on button "Search" at bounding box center [956, 331] width 96 height 32
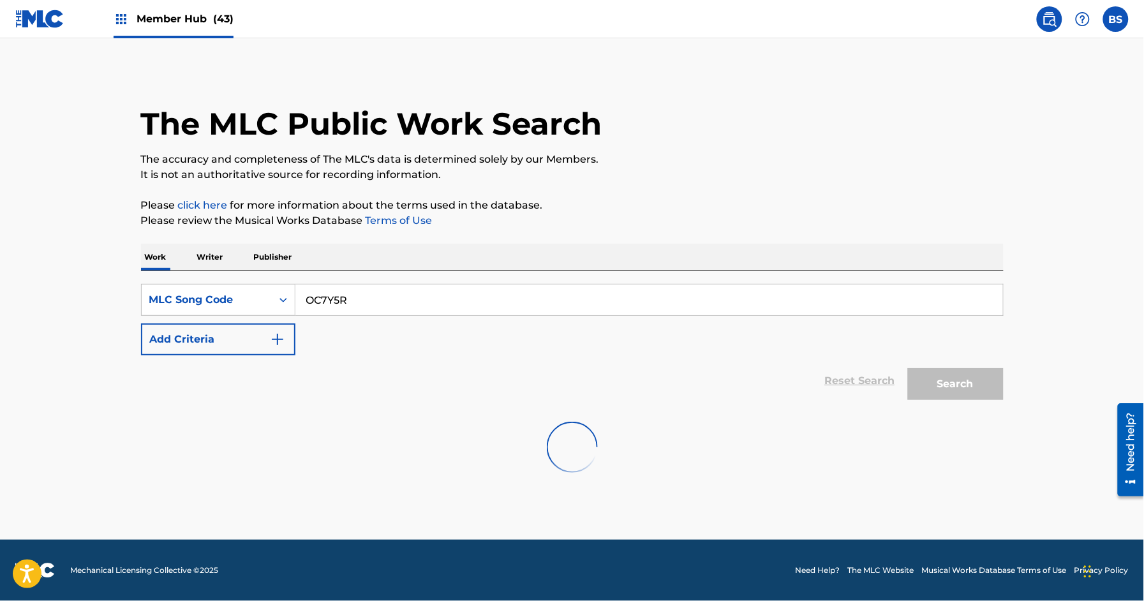
scroll to position [0, 0]
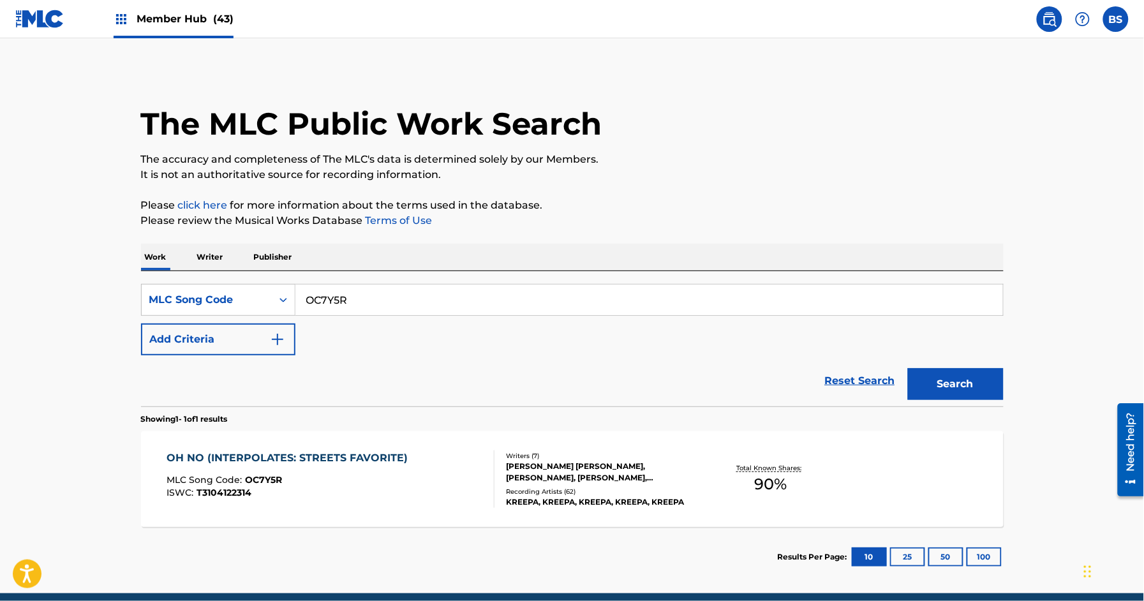
click at [452, 450] on div "OH NO (INTERPOLATES: STREETS FAVORITE) MLC Song Code : OC7Y5R ISWC : T3104122314" at bounding box center [330, 478] width 328 height 57
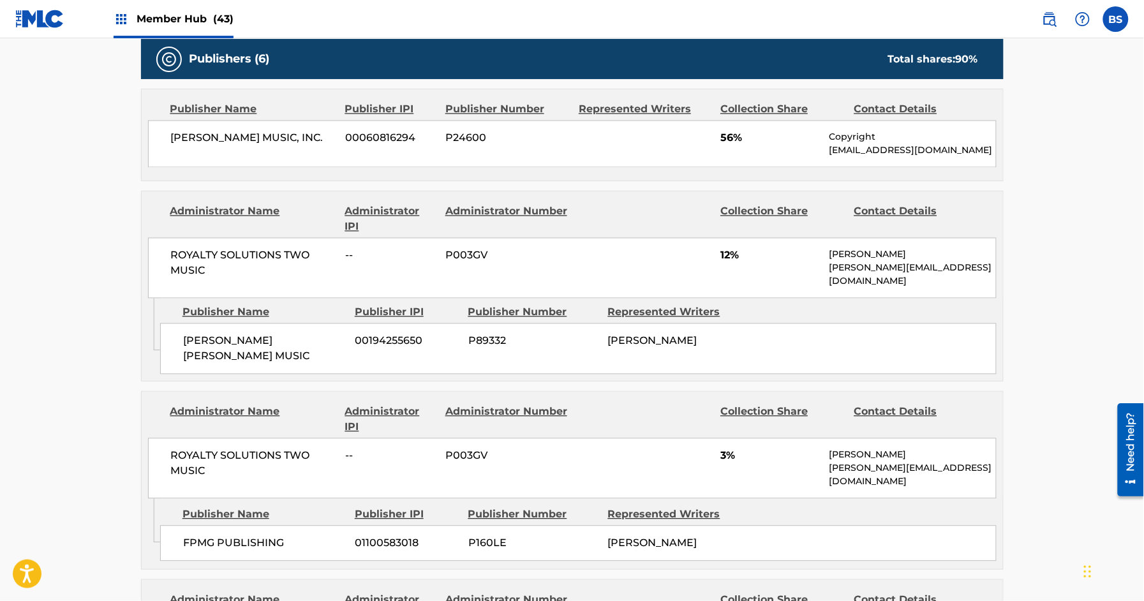
scroll to position [693, 0]
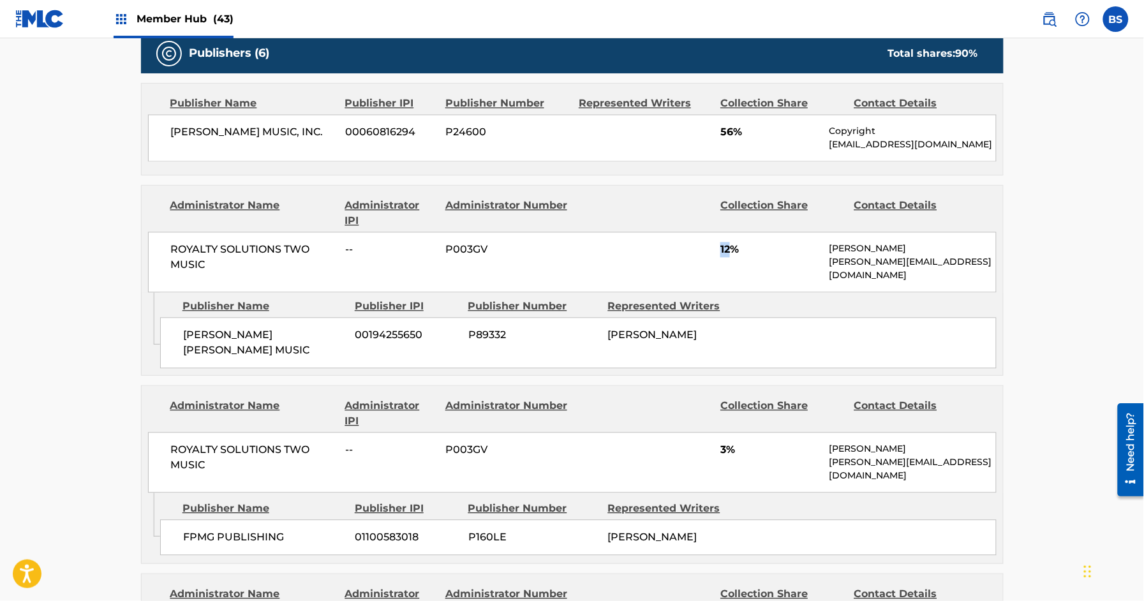
drag, startPoint x: 718, startPoint y: 255, endPoint x: 734, endPoint y: 252, distance: 16.3
click at [734, 252] on div "ROYALTY SOLUTIONS TWO MUSIC -- P003GV 12% [PERSON_NAME] [PERSON_NAME][EMAIL_ADD…" at bounding box center [572, 262] width 848 height 61
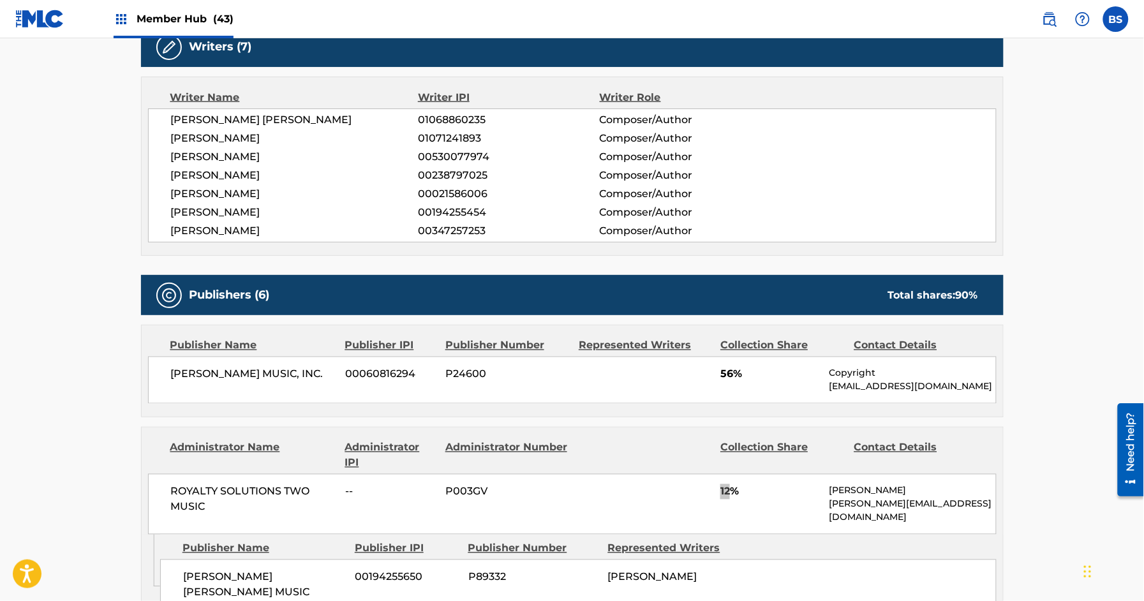
scroll to position [0, 0]
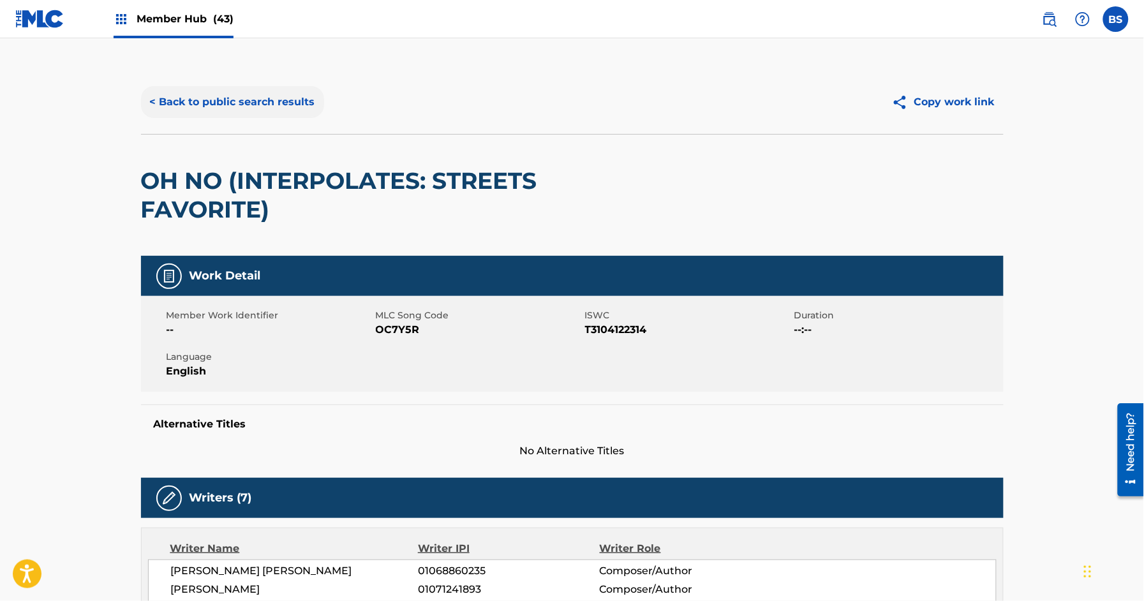
click at [241, 93] on button "< Back to public search results" at bounding box center [232, 102] width 183 height 32
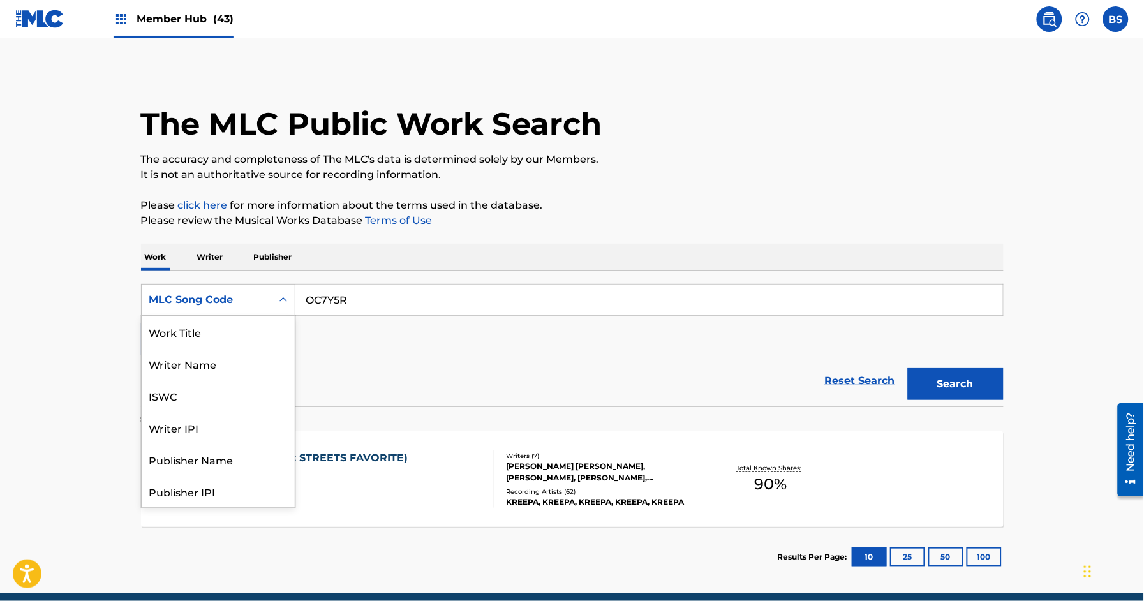
click at [196, 297] on div "MLC Song Code" at bounding box center [206, 299] width 115 height 15
drag, startPoint x: 203, startPoint y: 340, endPoint x: 307, endPoint y: 316, distance: 106.8
click at [205, 340] on div "Work Title" at bounding box center [218, 332] width 153 height 32
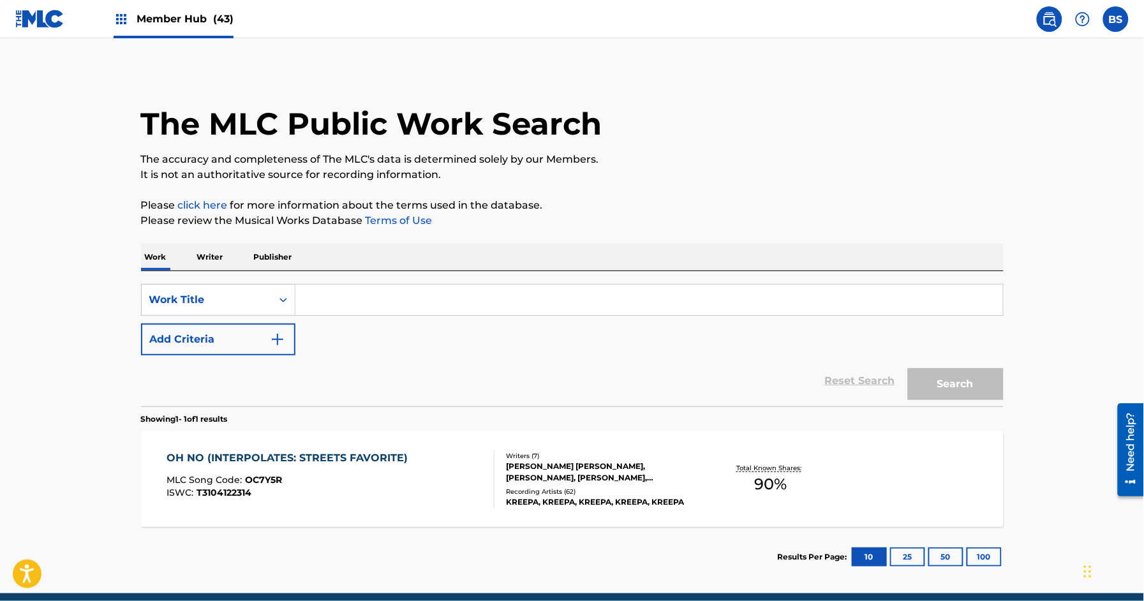
click at [370, 304] on input "Search Form" at bounding box center [648, 299] width 707 height 31
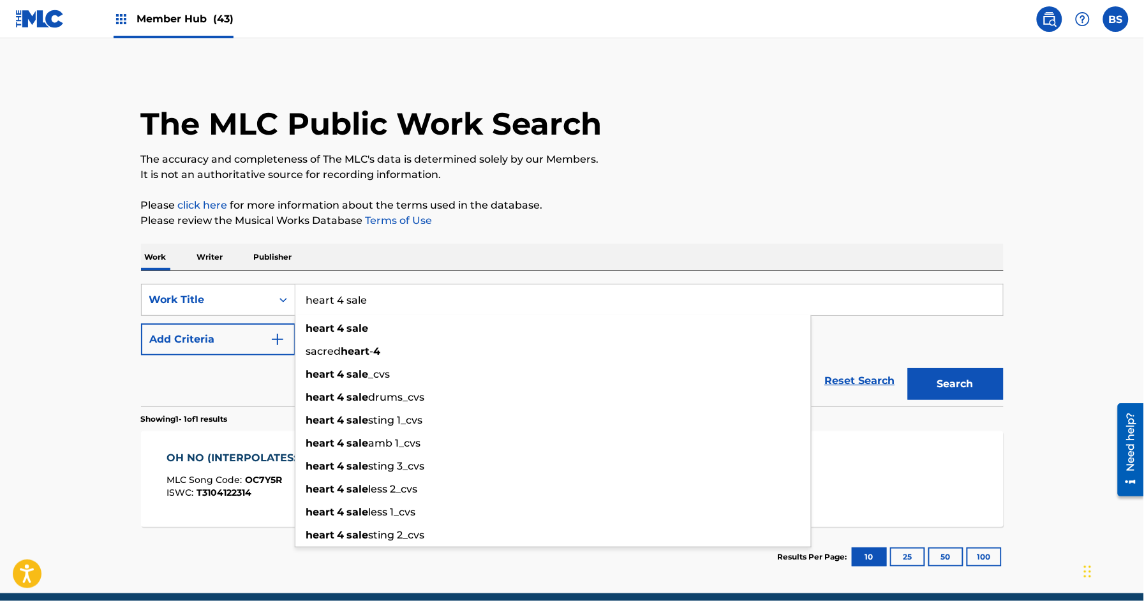
type input "heart 4 sale"
click at [908, 368] on button "Search" at bounding box center [956, 384] width 96 height 32
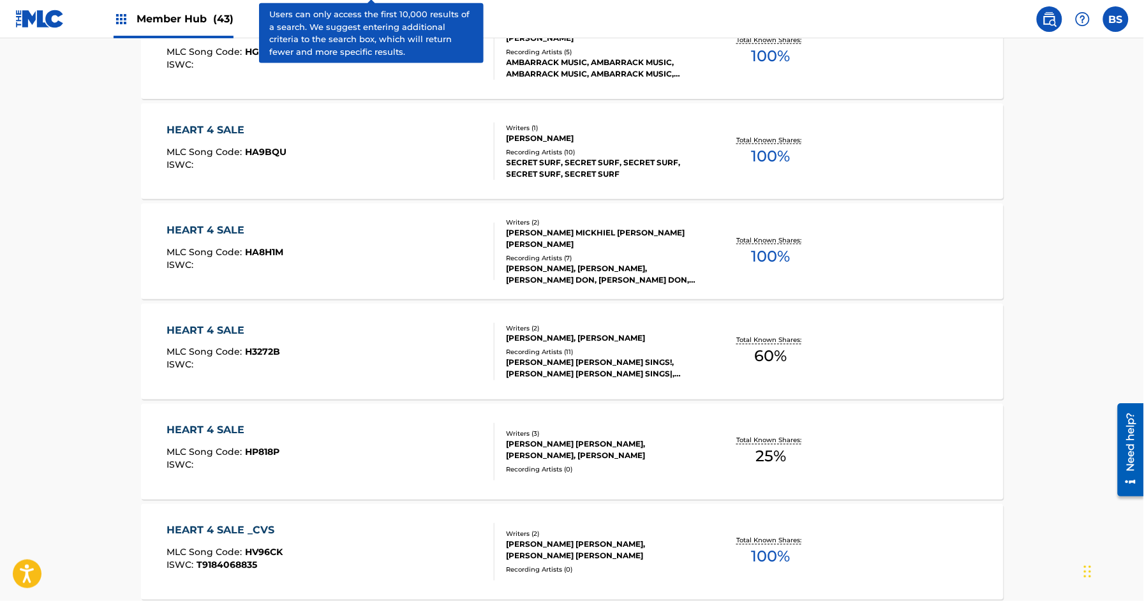
scroll to position [429, 0]
click at [326, 463] on div "HEART 4 SALE MLC Song Code : HP818P ISWC :" at bounding box center [330, 450] width 328 height 57
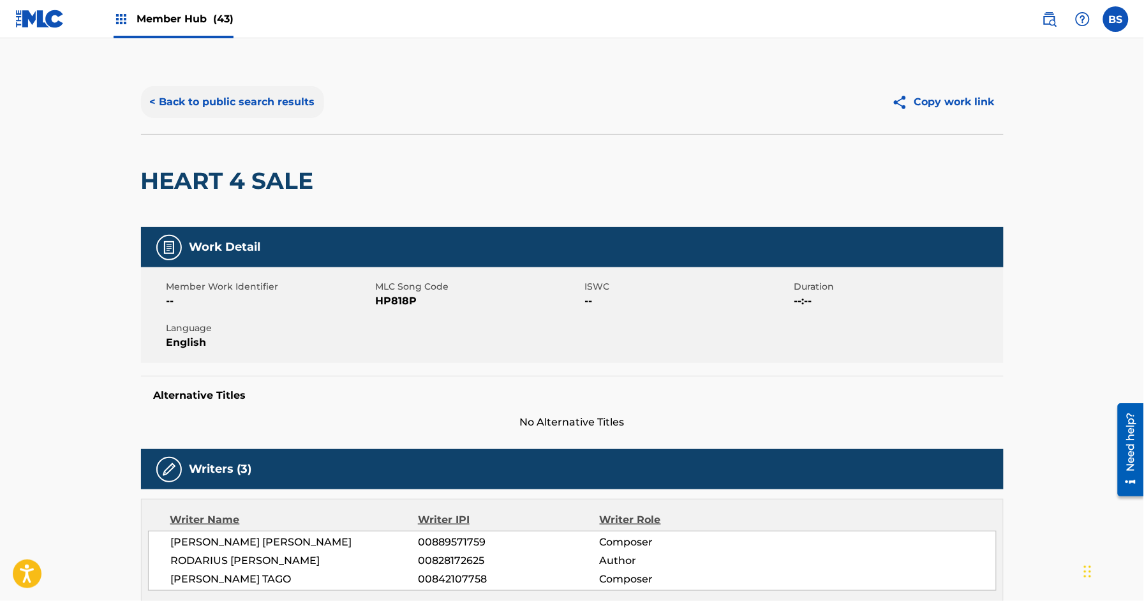
click at [168, 106] on button "< Back to public search results" at bounding box center [232, 102] width 183 height 32
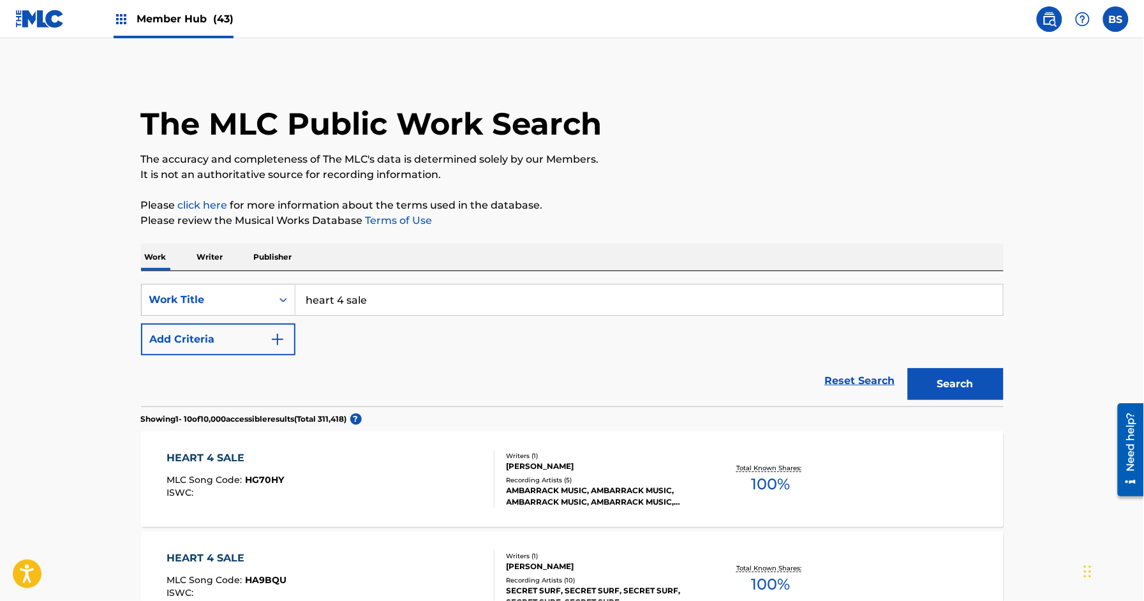
drag, startPoint x: 340, startPoint y: 303, endPoint x: 466, endPoint y: 314, distance: 126.8
click at [466, 314] on input "heart 4 sale" at bounding box center [648, 299] width 707 height 31
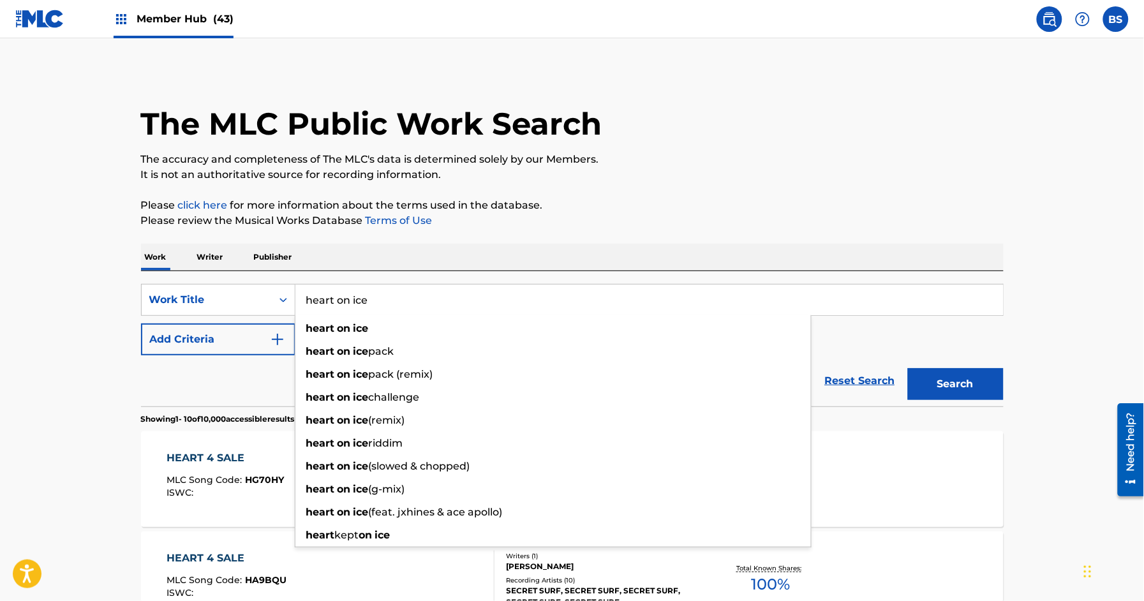
type input "heart on ice"
drag, startPoint x: 369, startPoint y: 325, endPoint x: 220, endPoint y: 352, distance: 151.1
click at [369, 325] on strong "ice" at bounding box center [360, 328] width 15 height 12
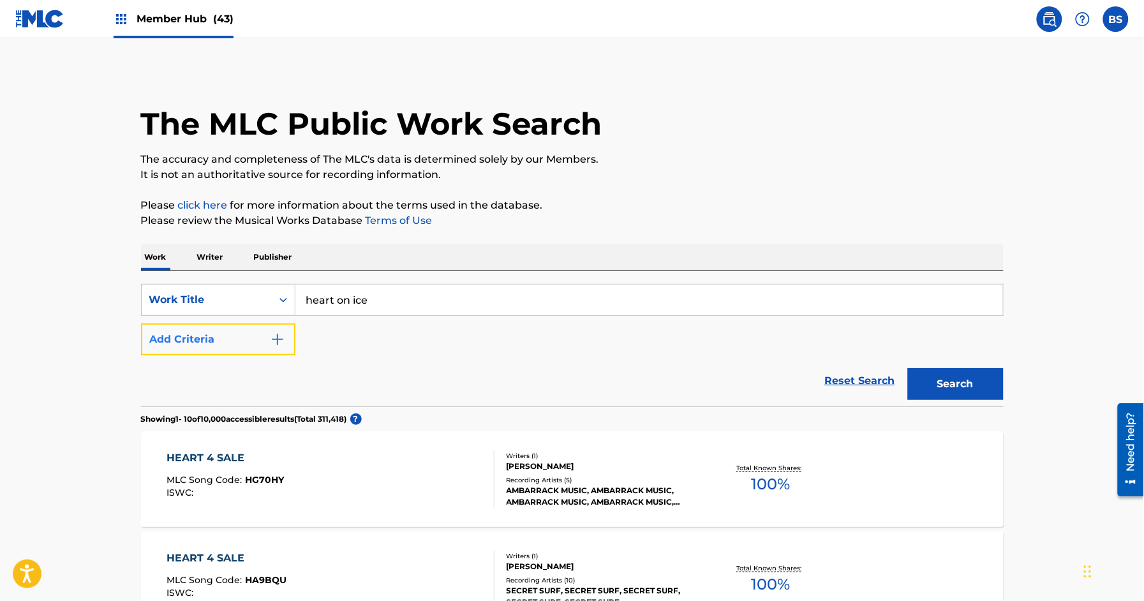
click at [212, 339] on button "Add Criteria" at bounding box center [218, 339] width 154 height 32
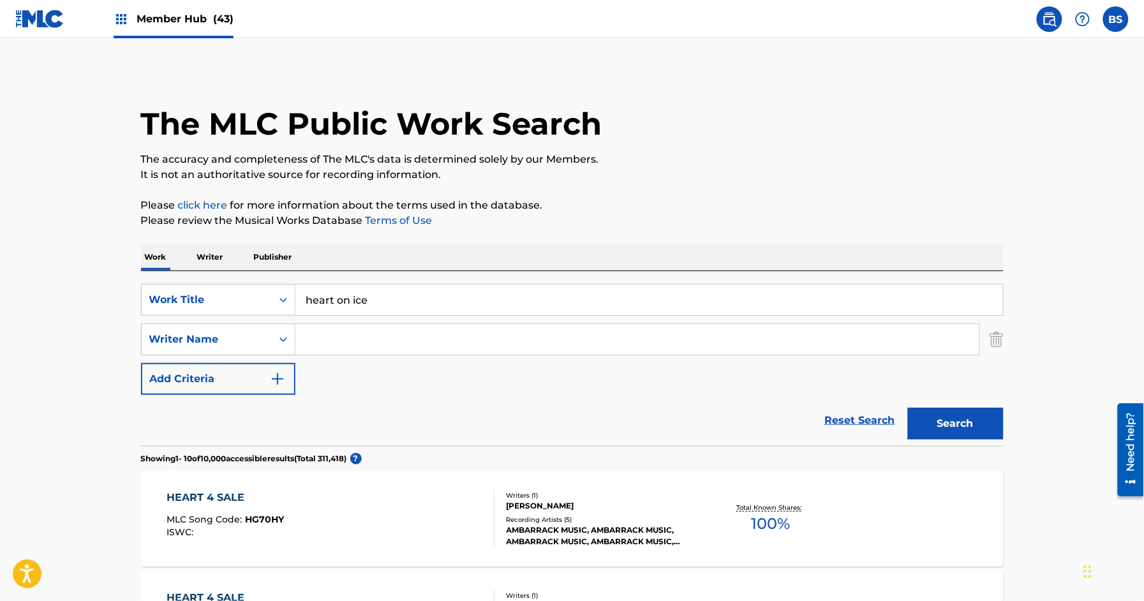
click at [349, 339] on input "Search Form" at bounding box center [637, 339] width 684 height 31
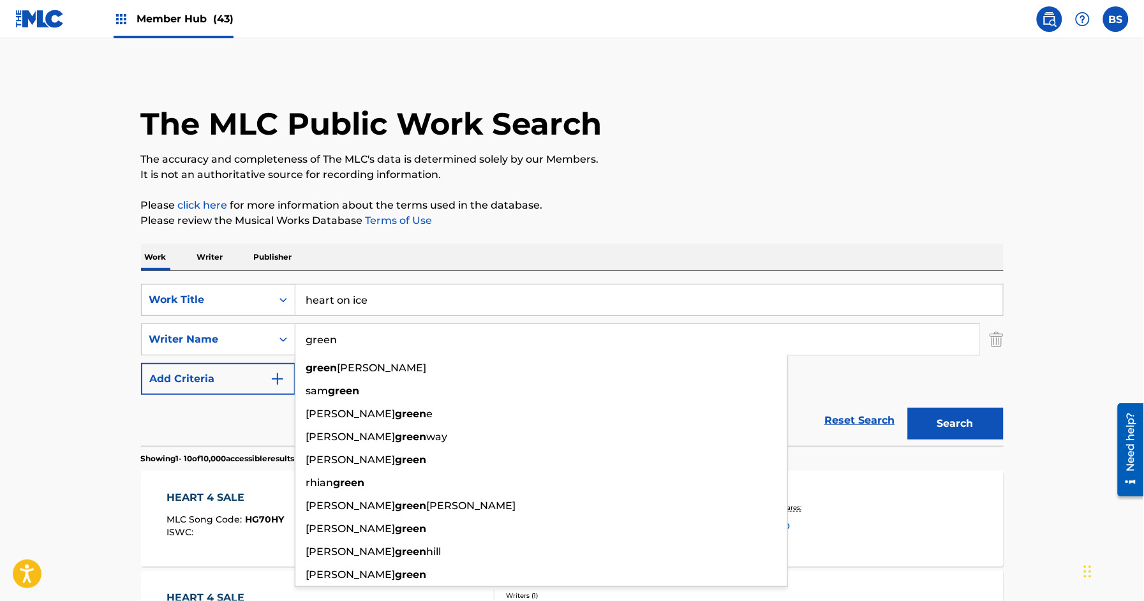
type input "green"
click at [908, 408] on button "Search" at bounding box center [956, 424] width 96 height 32
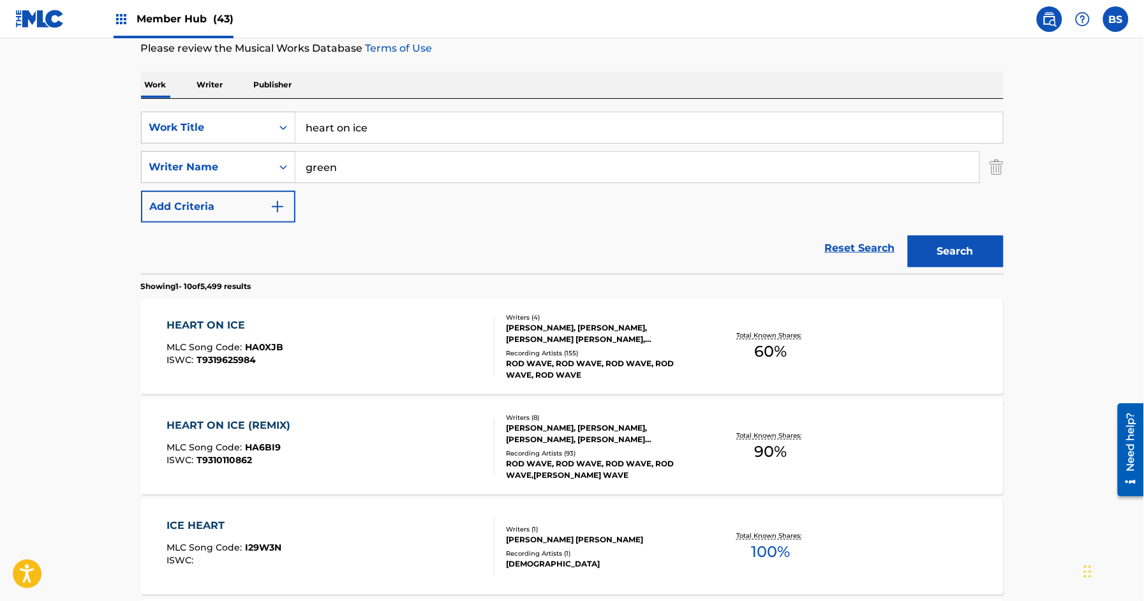
scroll to position [176, 0]
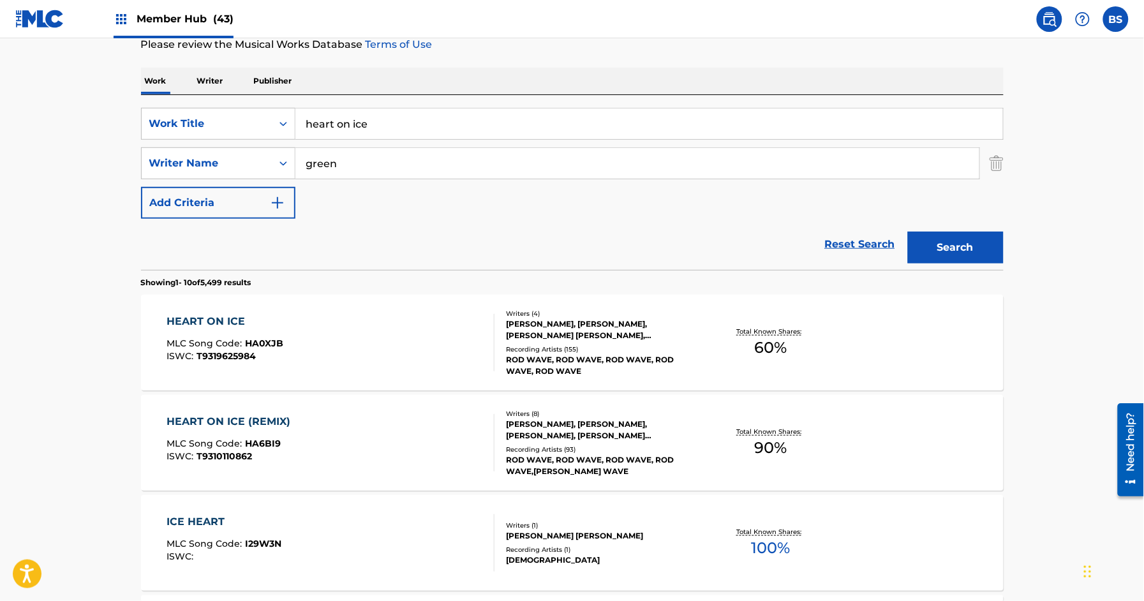
click at [401, 341] on div "HEART ON ICE MLC Song Code : HA0XJB ISWC : T9319625984" at bounding box center [330, 342] width 328 height 57
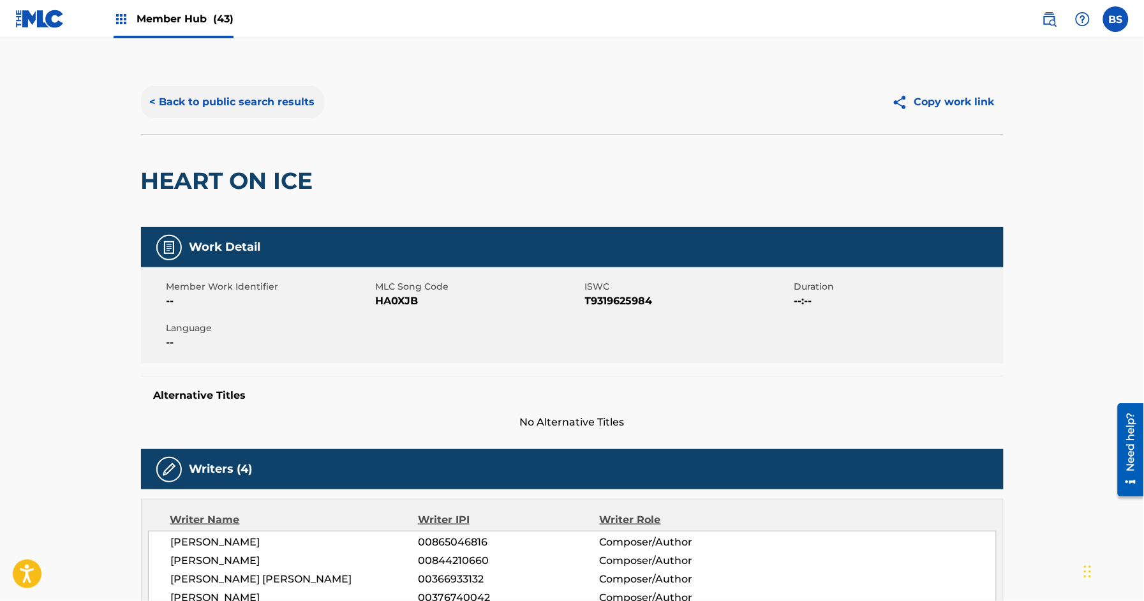
drag, startPoint x: 254, startPoint y: 103, endPoint x: 261, endPoint y: 101, distance: 6.5
click at [256, 103] on button "< Back to public search results" at bounding box center [232, 102] width 183 height 32
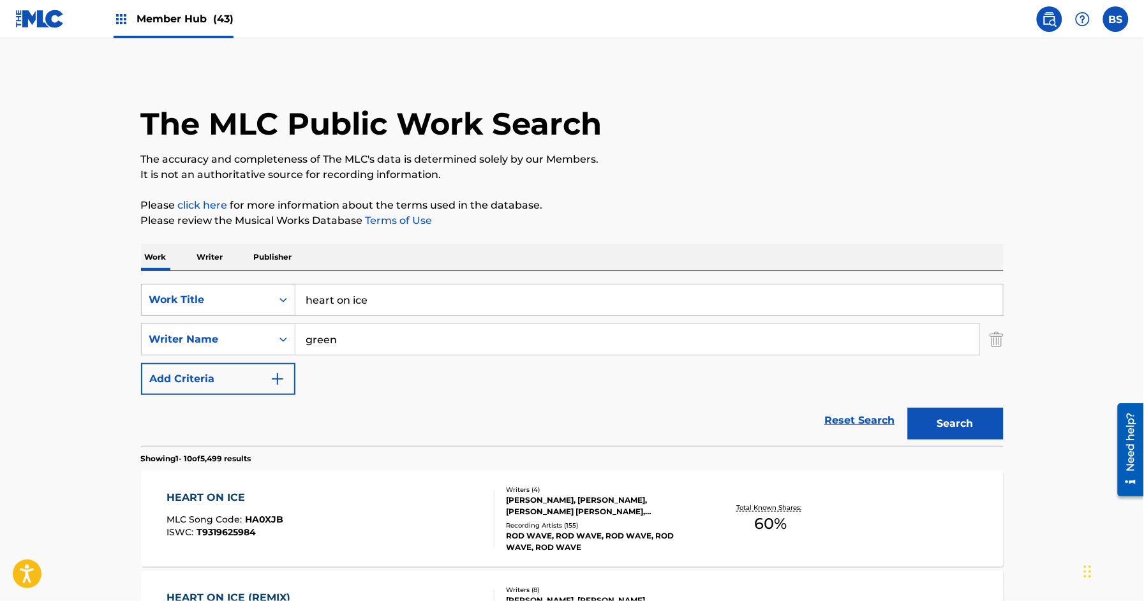
click at [173, 19] on span "Member Hub (43)" at bounding box center [184, 18] width 97 height 15
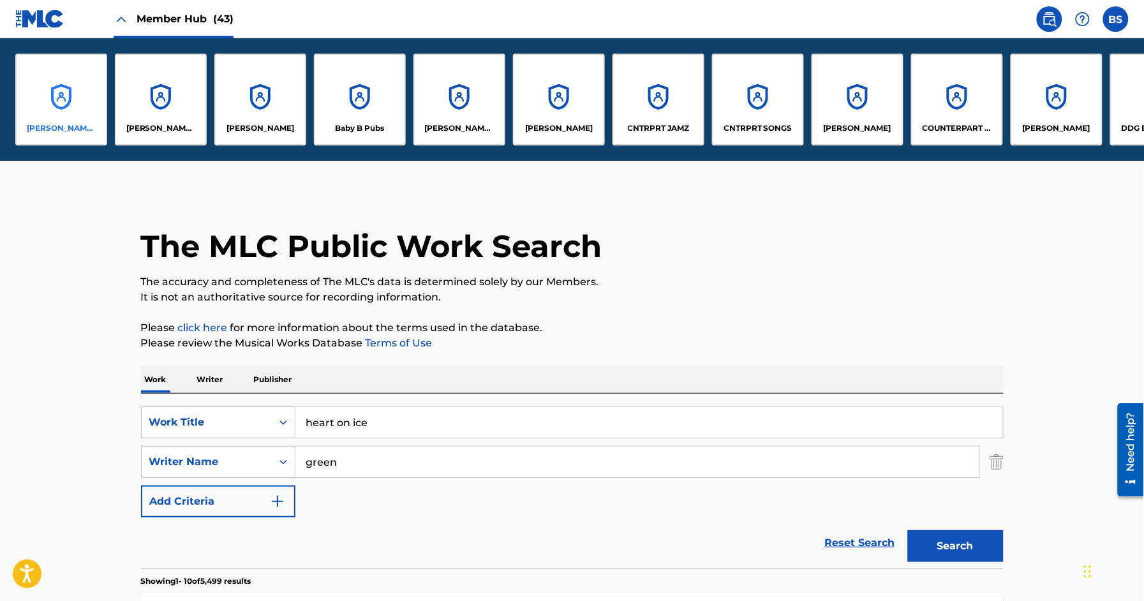
click at [49, 118] on div "[PERSON_NAME] [PERSON_NAME] PUBLISHING DESIGNEE" at bounding box center [61, 100] width 92 height 92
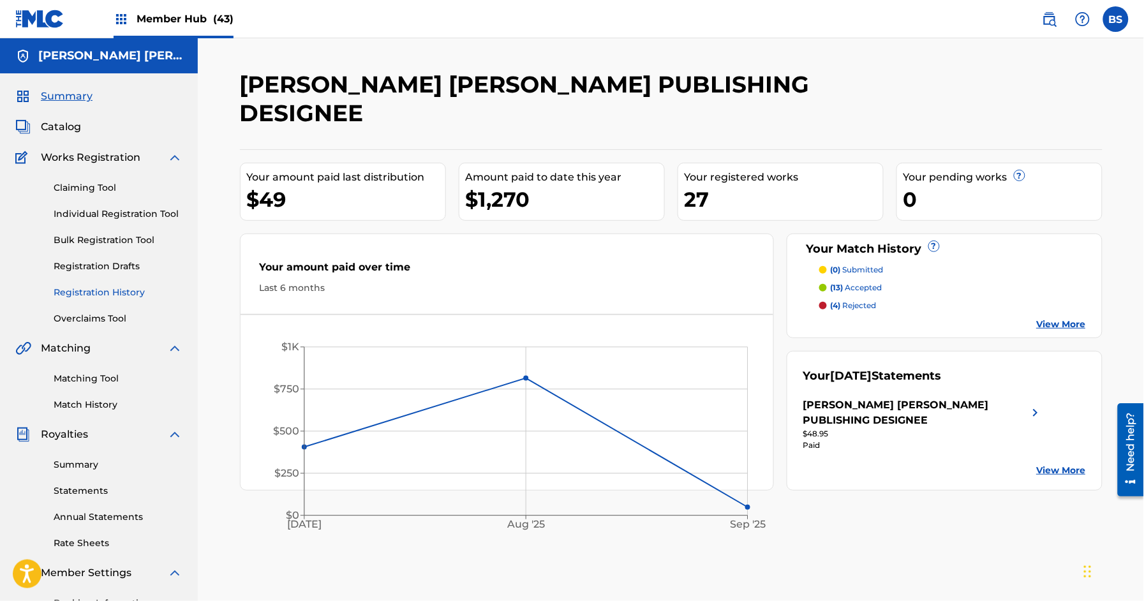
drag, startPoint x: 93, startPoint y: 288, endPoint x: 124, endPoint y: 289, distance: 31.3
click at [93, 288] on link "Registration History" at bounding box center [118, 292] width 129 height 13
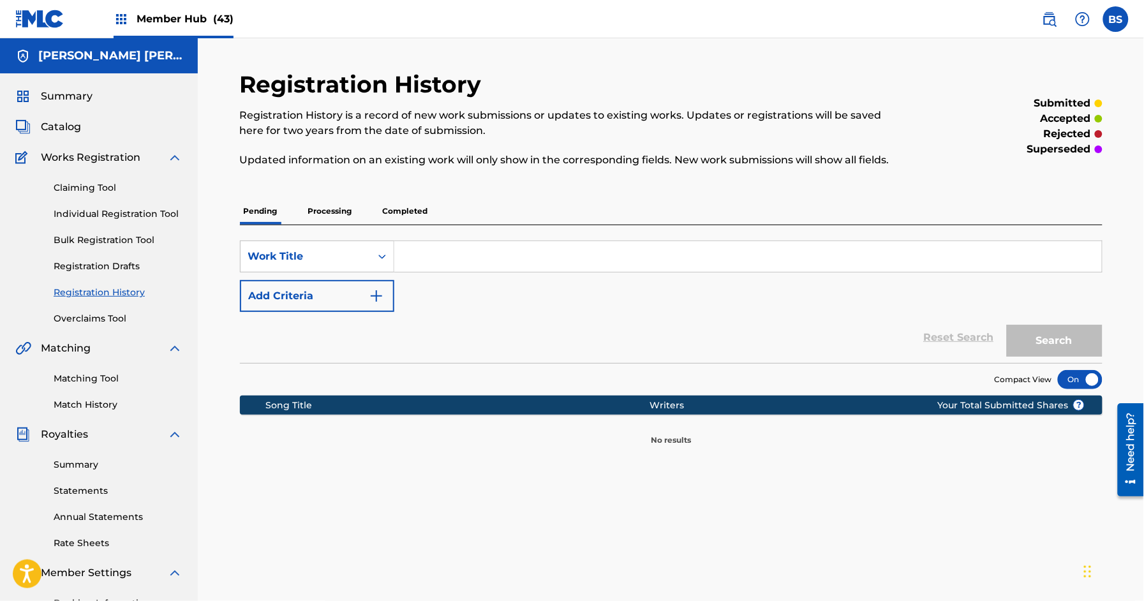
drag, startPoint x: 343, startPoint y: 210, endPoint x: 410, endPoint y: 209, distance: 67.0
click at [343, 210] on p "Processing" at bounding box center [330, 211] width 52 height 27
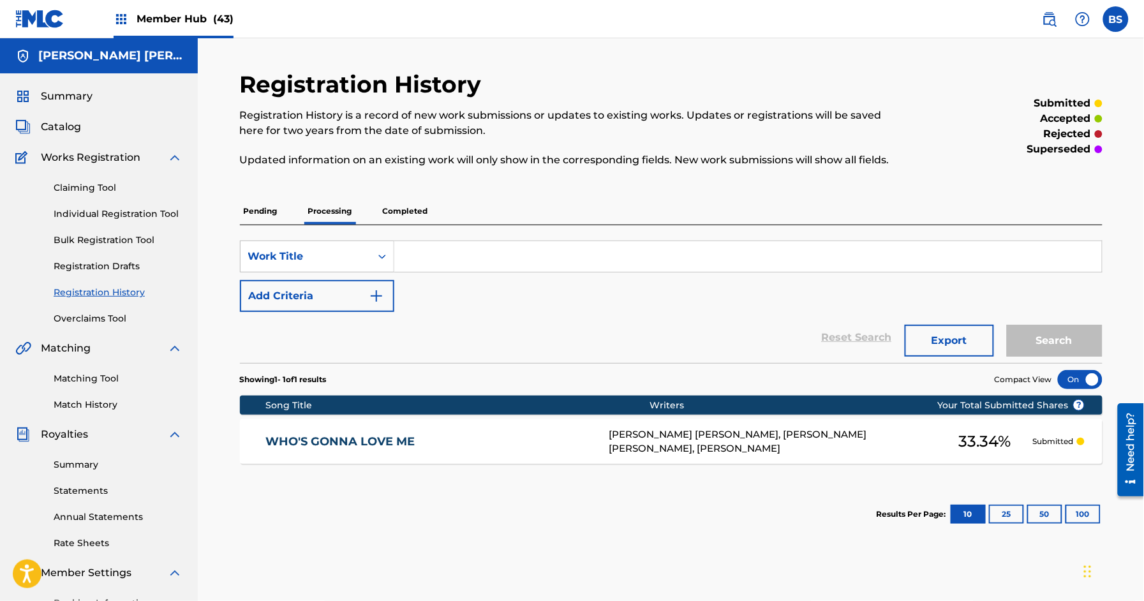
click at [413, 212] on p "Completed" at bounding box center [405, 211] width 53 height 27
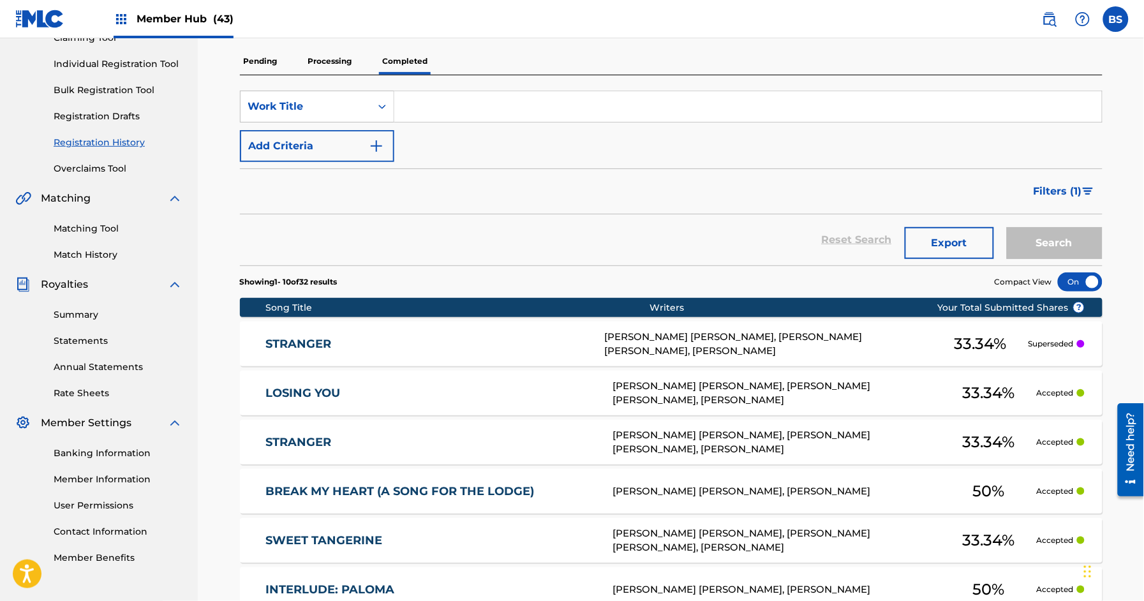
scroll to position [151, 0]
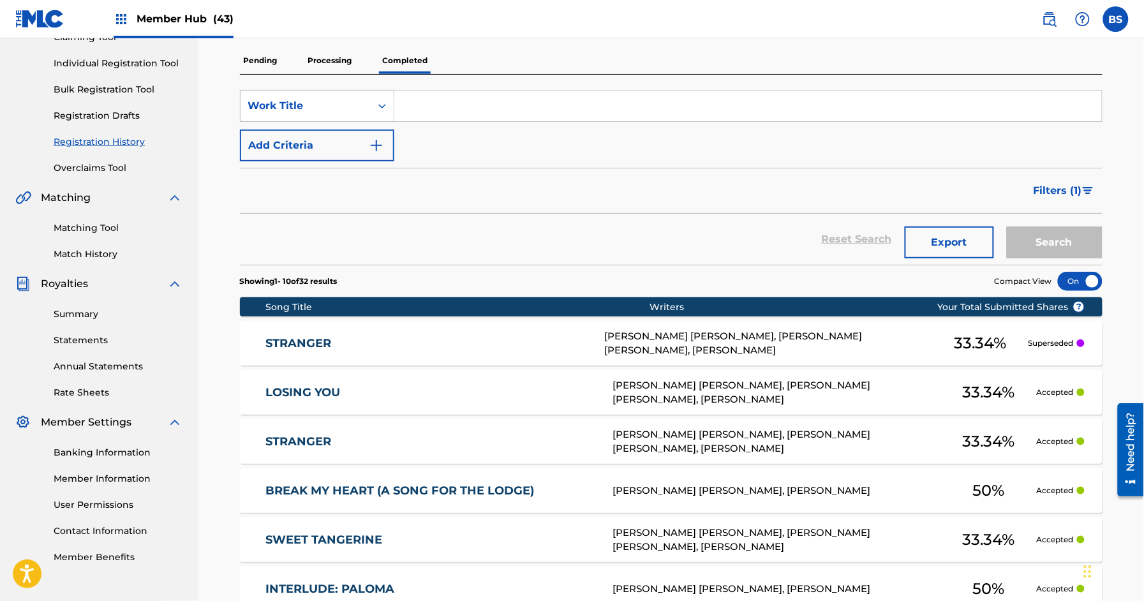
click at [437, 436] on link "STRANGER" at bounding box center [430, 441] width 330 height 15
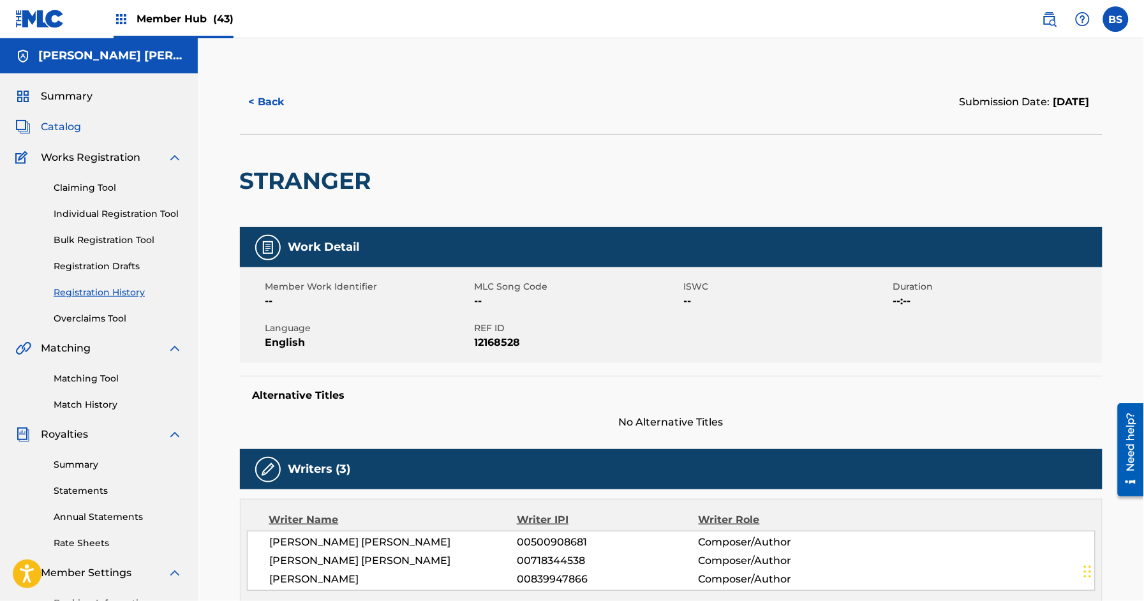
click at [74, 129] on span "Catalog" at bounding box center [61, 126] width 40 height 15
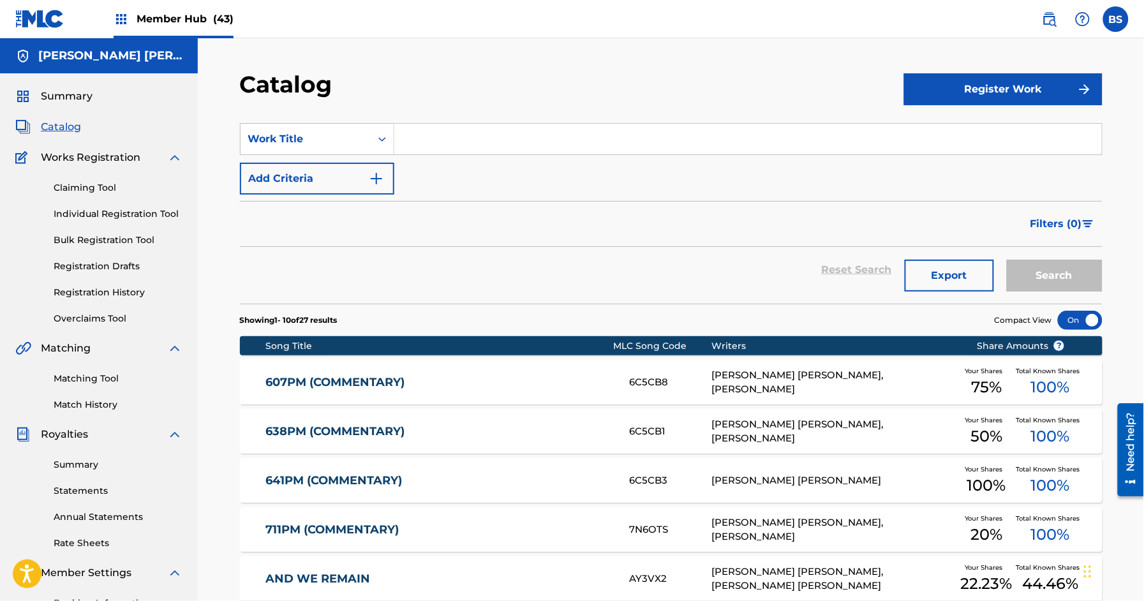
scroll to position [372, 0]
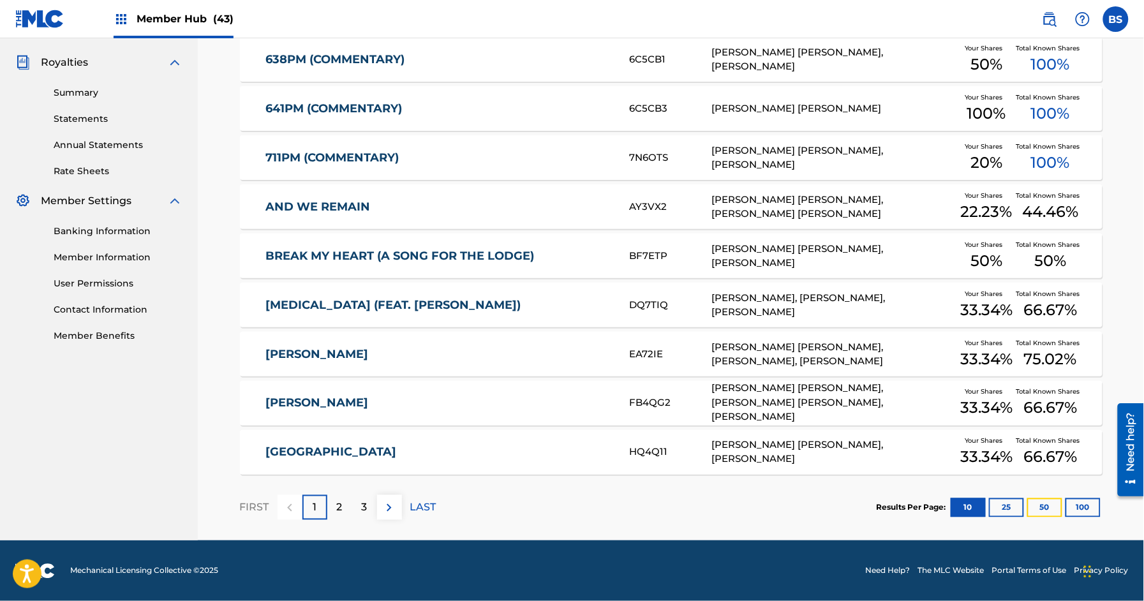
click at [1048, 510] on button "50" at bounding box center [1044, 507] width 35 height 19
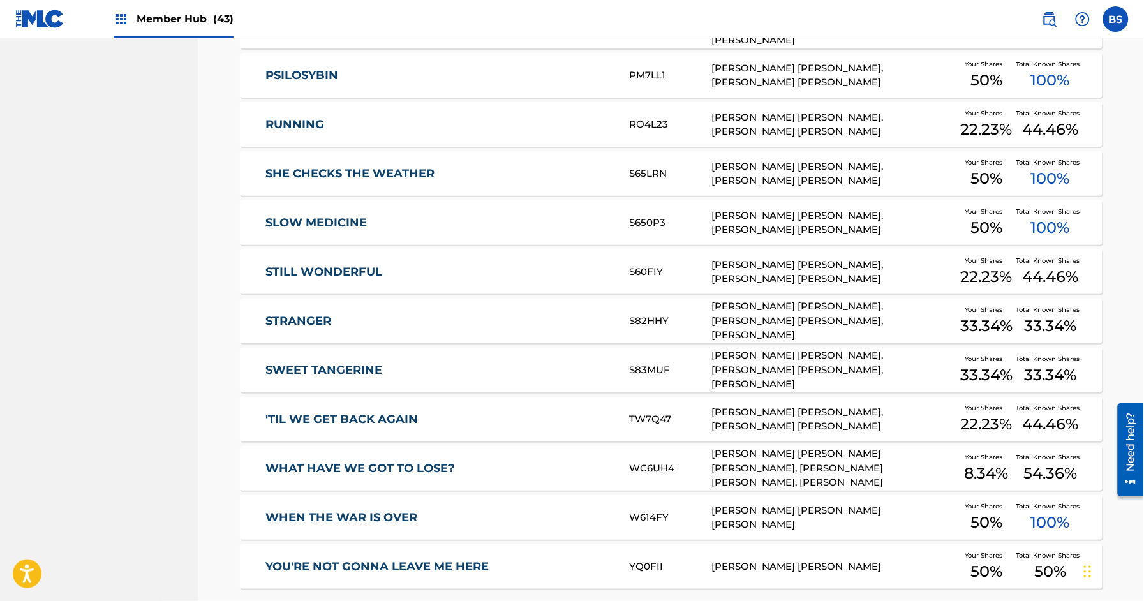
scroll to position [1096, 0]
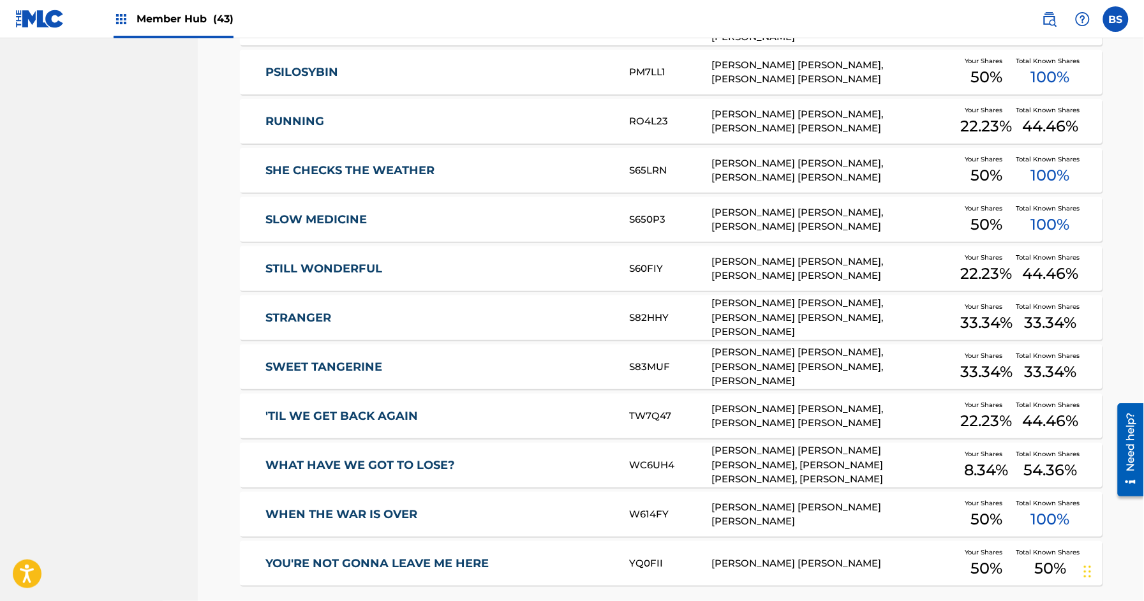
click at [401, 316] on link "STRANGER" at bounding box center [438, 318] width 347 height 15
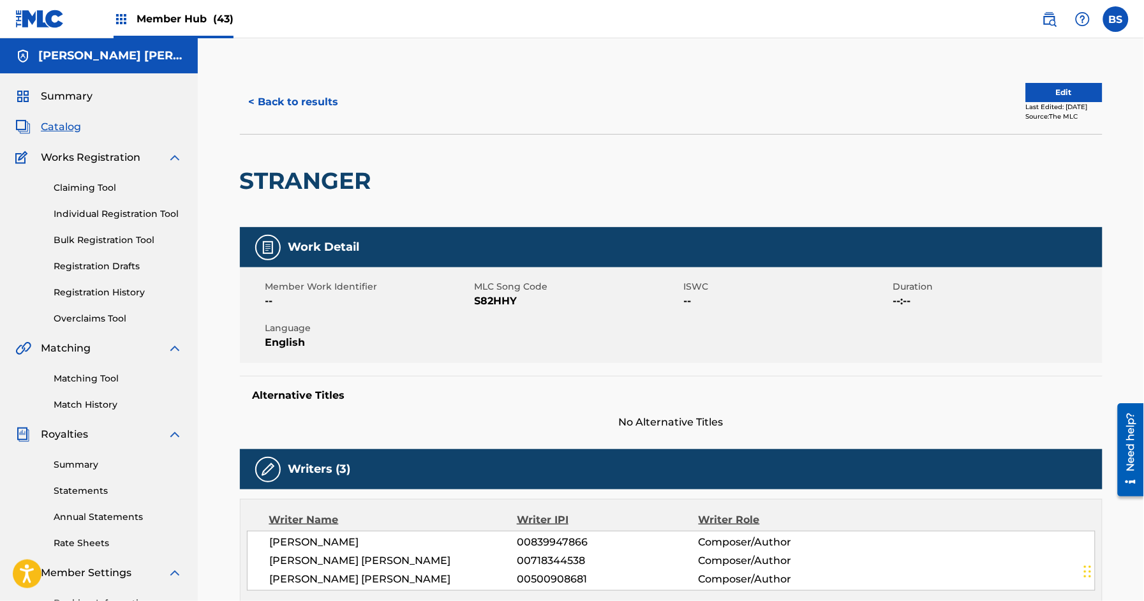
click at [487, 299] on span "S82HHY" at bounding box center [578, 300] width 206 height 15
drag, startPoint x: 487, startPoint y: 299, endPoint x: 413, endPoint y: 270, distance: 78.8
click at [488, 299] on span "S82HHY" at bounding box center [578, 300] width 206 height 15
copy span "S82HHY"
click at [299, 99] on button "< Back to results" at bounding box center [294, 102] width 108 height 32
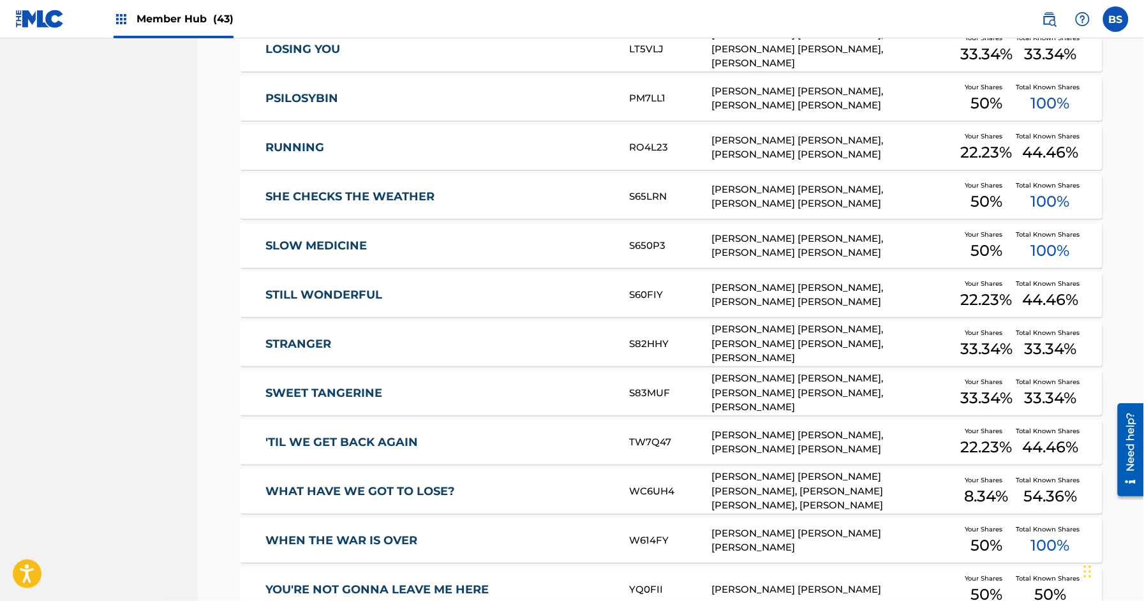
scroll to position [839, 0]
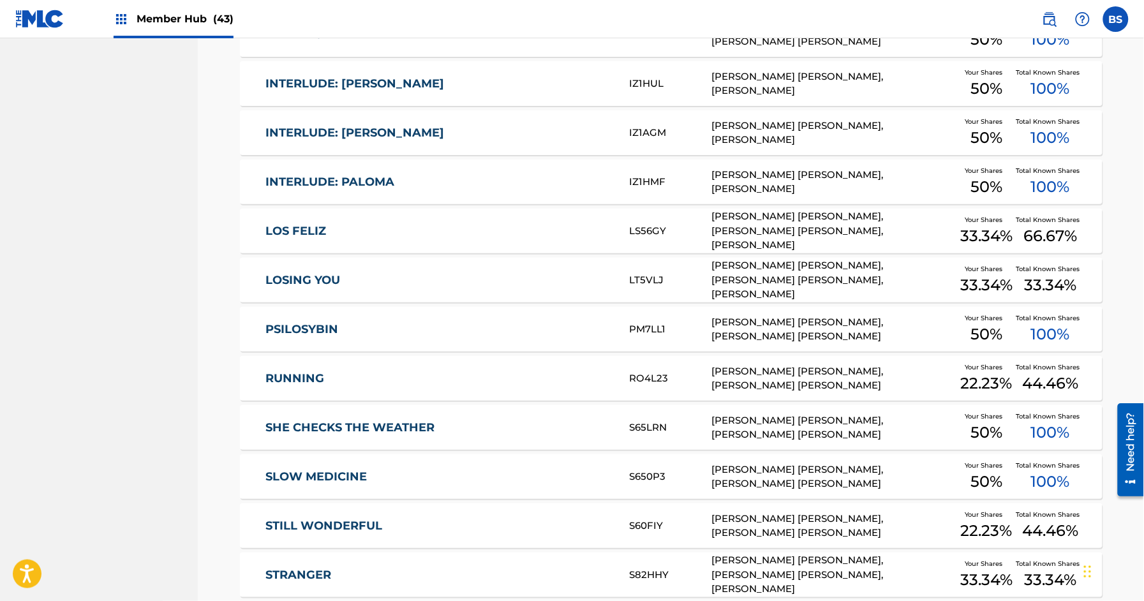
click at [386, 278] on link "LOSING YOU" at bounding box center [438, 280] width 347 height 15
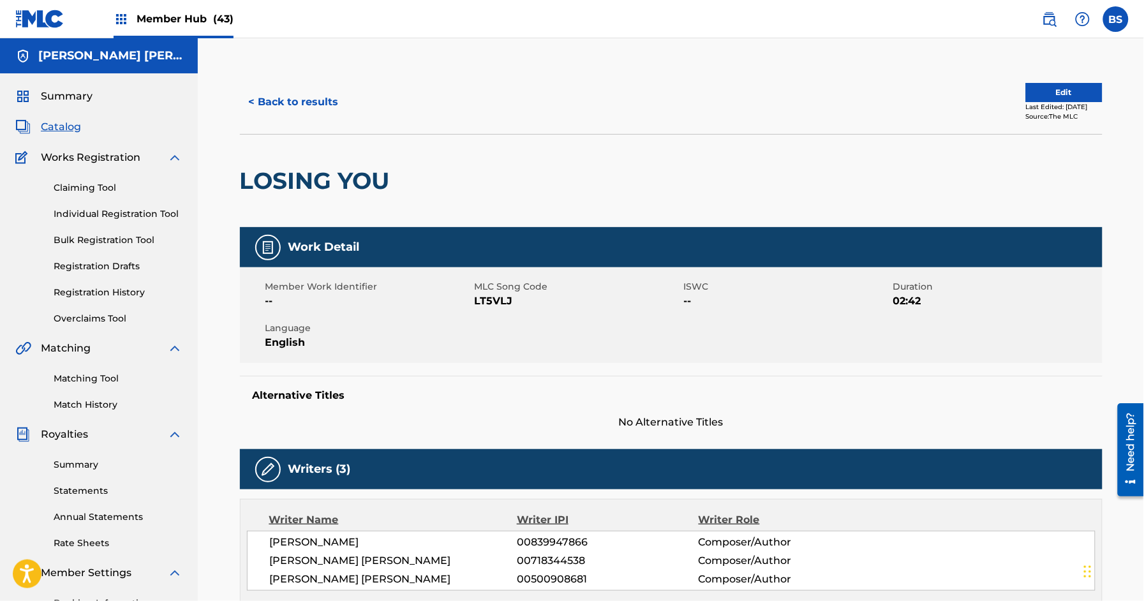
click at [487, 298] on span "LT5VLJ" at bounding box center [578, 300] width 206 height 15
copy span "LT5VLJ"
click at [156, 38] on div "[PERSON_NAME] [PERSON_NAME] PUBLISHING DESIGNEE" at bounding box center [99, 55] width 198 height 35
drag, startPoint x: 178, startPoint y: 19, endPoint x: 236, endPoint y: 20, distance: 58.0
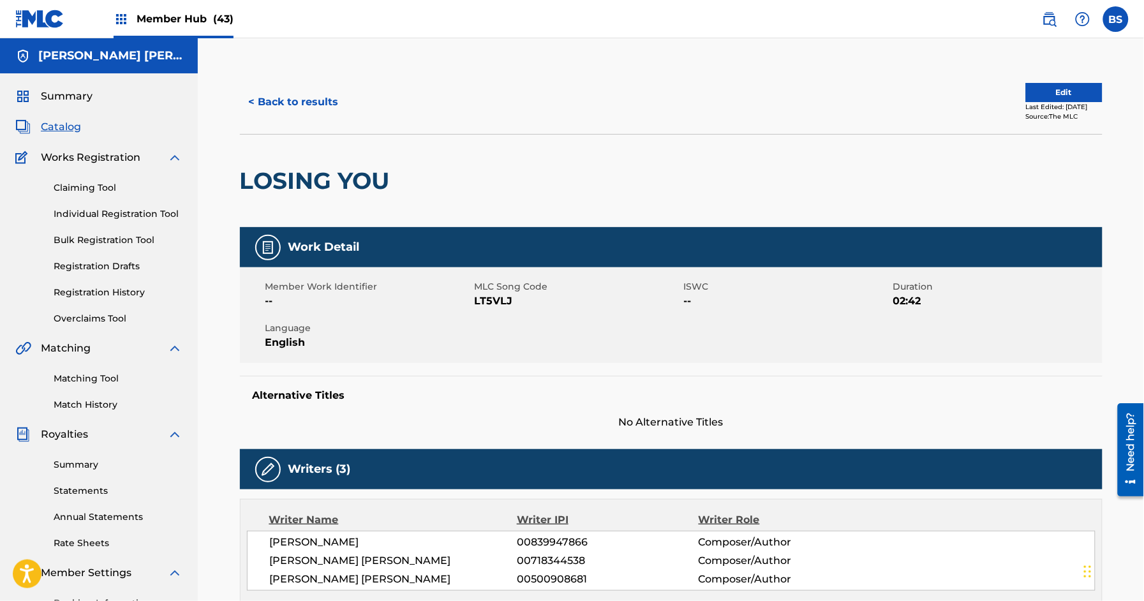
click at [178, 20] on span "Member Hub (43)" at bounding box center [184, 18] width 97 height 15
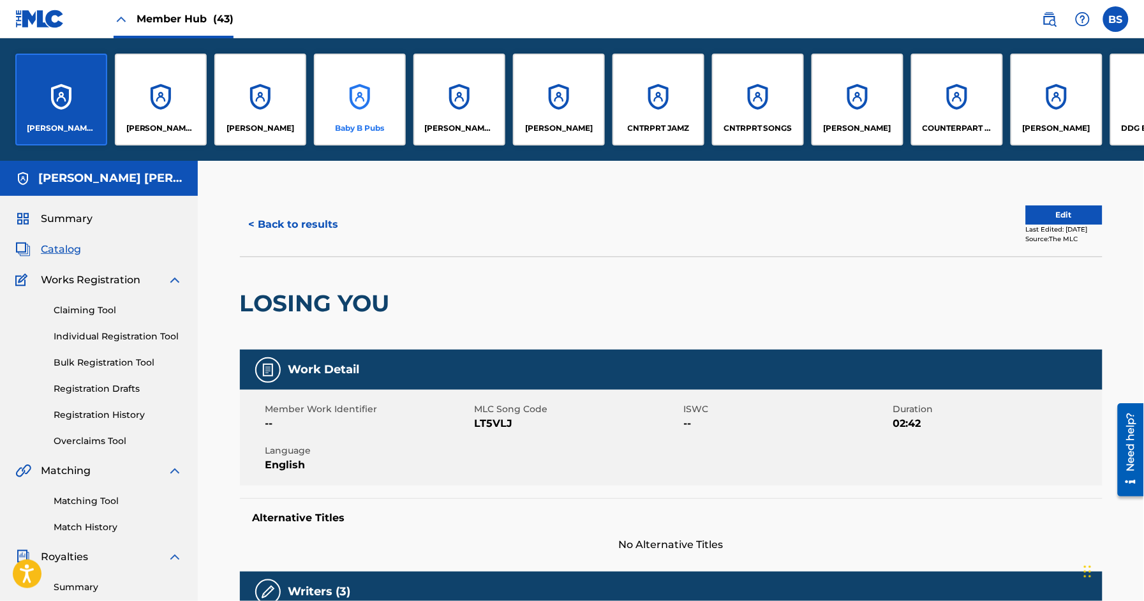
scroll to position [2, 0]
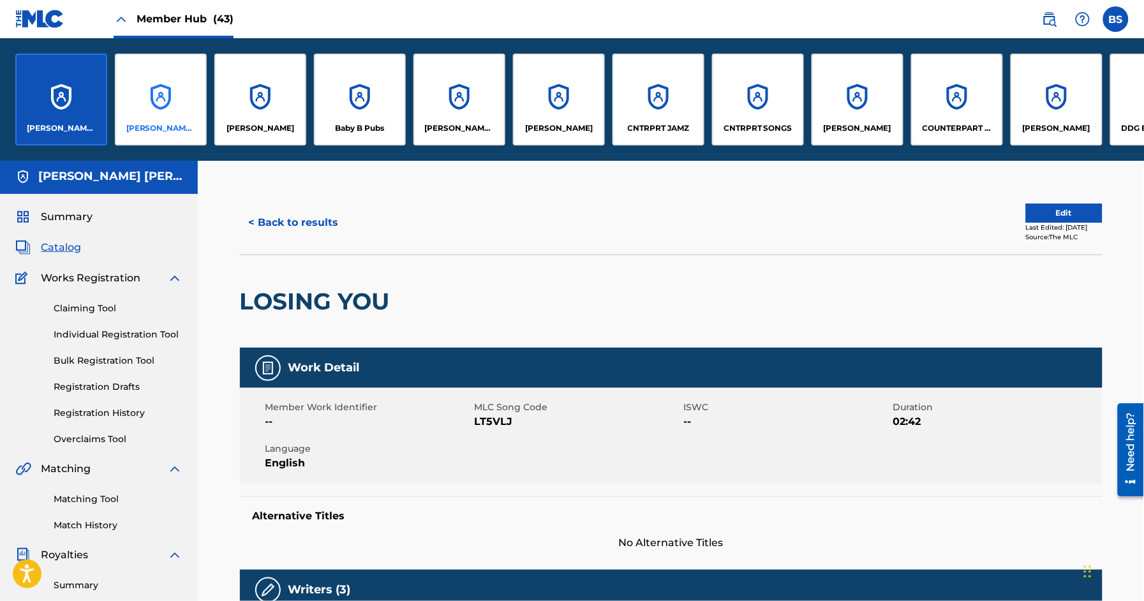
click at [172, 96] on div "[PERSON_NAME] [PERSON_NAME] PUBLISHING DESIGNEE" at bounding box center [161, 100] width 92 height 92
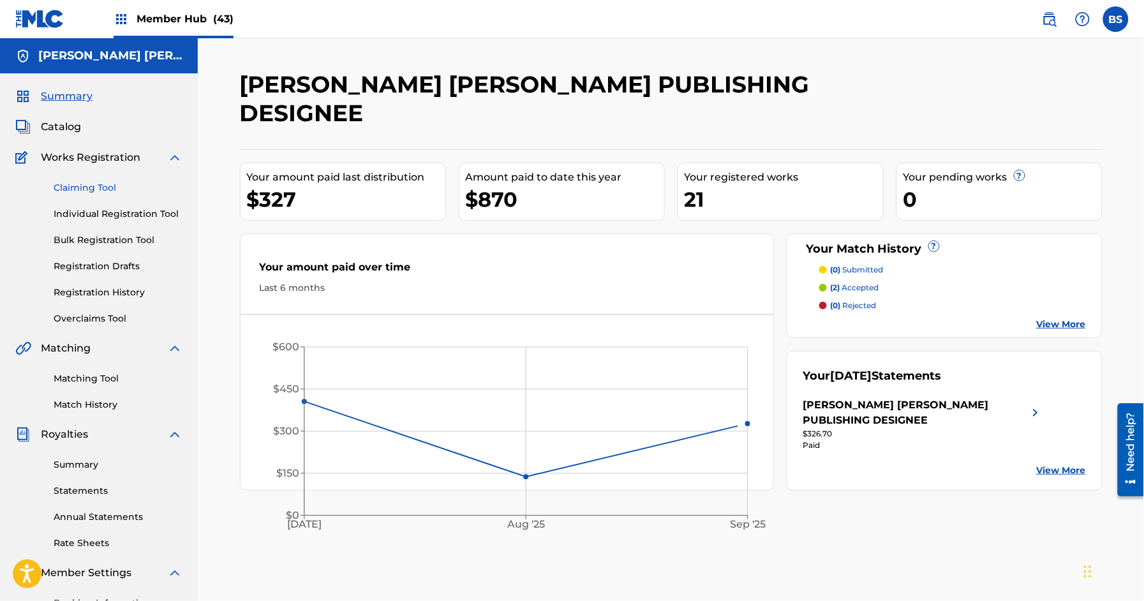
click at [74, 188] on link "Claiming Tool" at bounding box center [118, 187] width 129 height 13
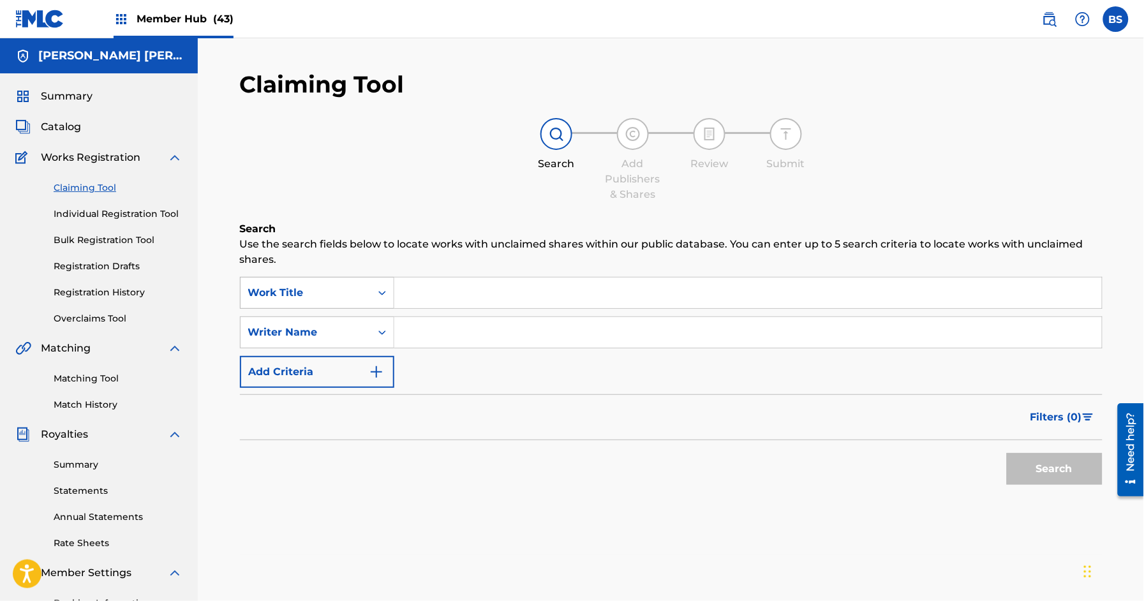
drag, startPoint x: 387, startPoint y: 300, endPoint x: 362, endPoint y: 305, distance: 25.9
click at [387, 301] on div "Search Form" at bounding box center [382, 292] width 23 height 23
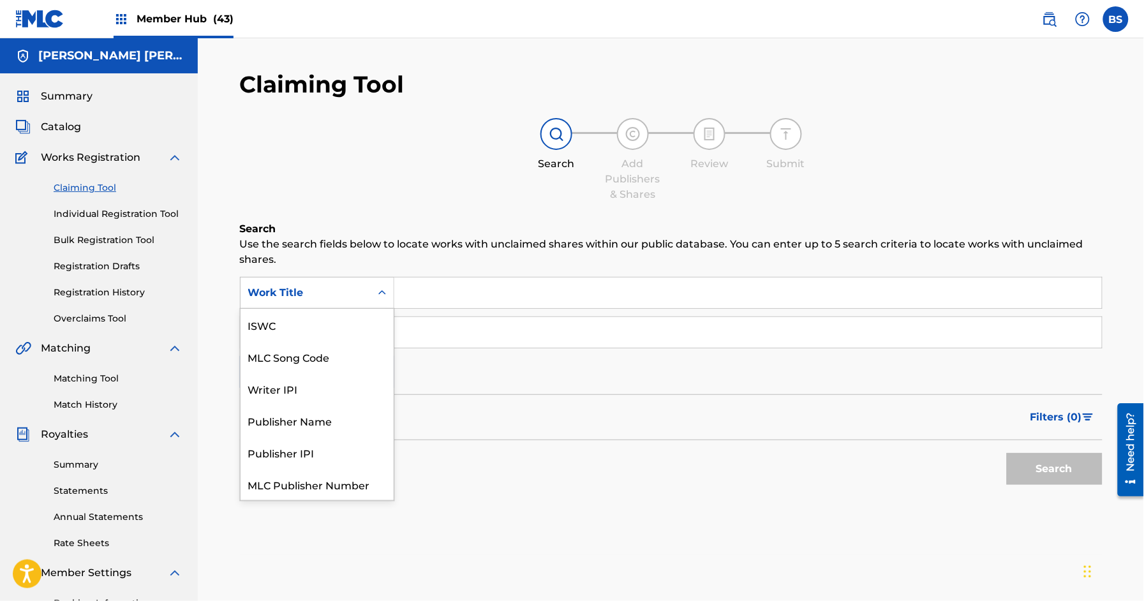
scroll to position [32, 0]
drag, startPoint x: 343, startPoint y: 330, endPoint x: 357, endPoint y: 325, distance: 14.7
click at [343, 329] on div "MLC Song Code" at bounding box center [316, 325] width 153 height 32
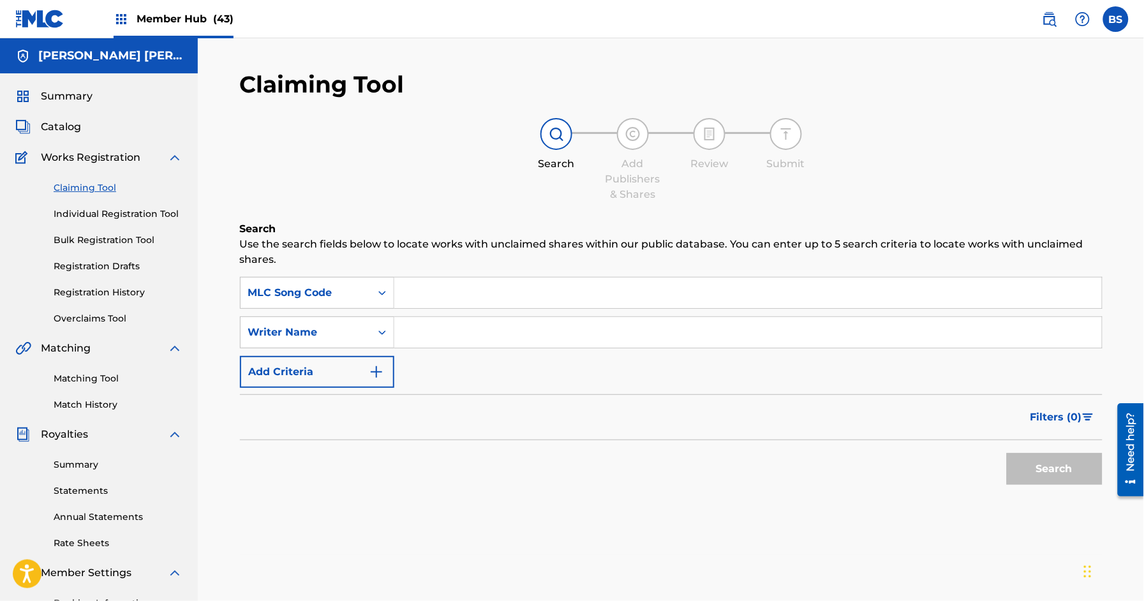
click at [482, 289] on input "Search Form" at bounding box center [747, 292] width 707 height 31
paste input "LT5VLJ"
type input "LT5VLJ"
drag, startPoint x: 1061, startPoint y: 469, endPoint x: 1052, endPoint y: 466, distance: 8.9
click at [1061, 469] on button "Search" at bounding box center [1055, 469] width 96 height 32
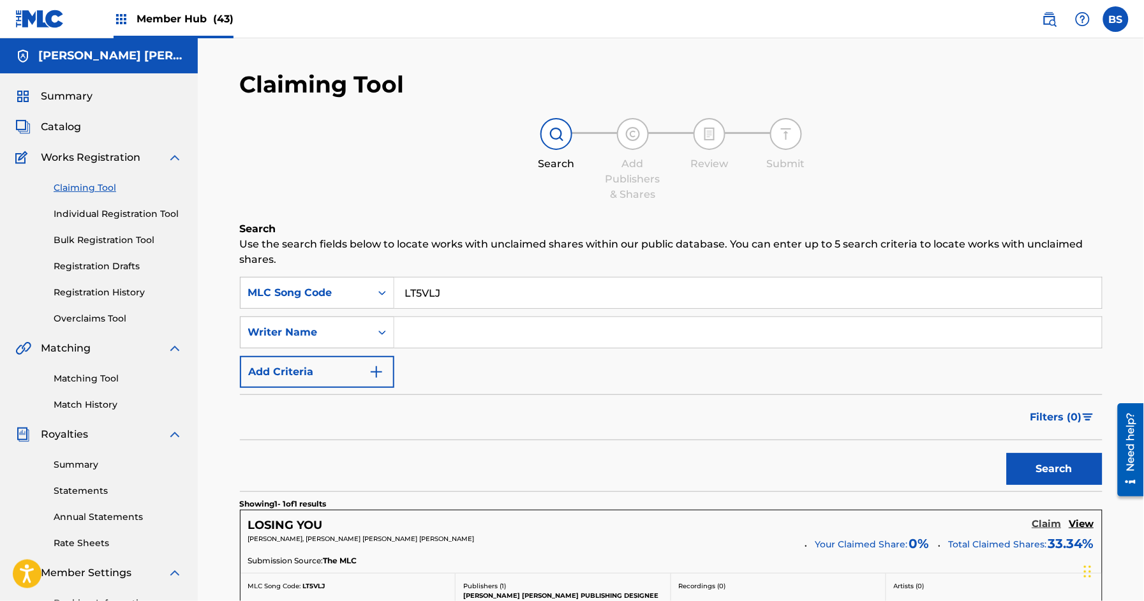
click at [1040, 524] on h5 "Claim" at bounding box center [1046, 524] width 29 height 12
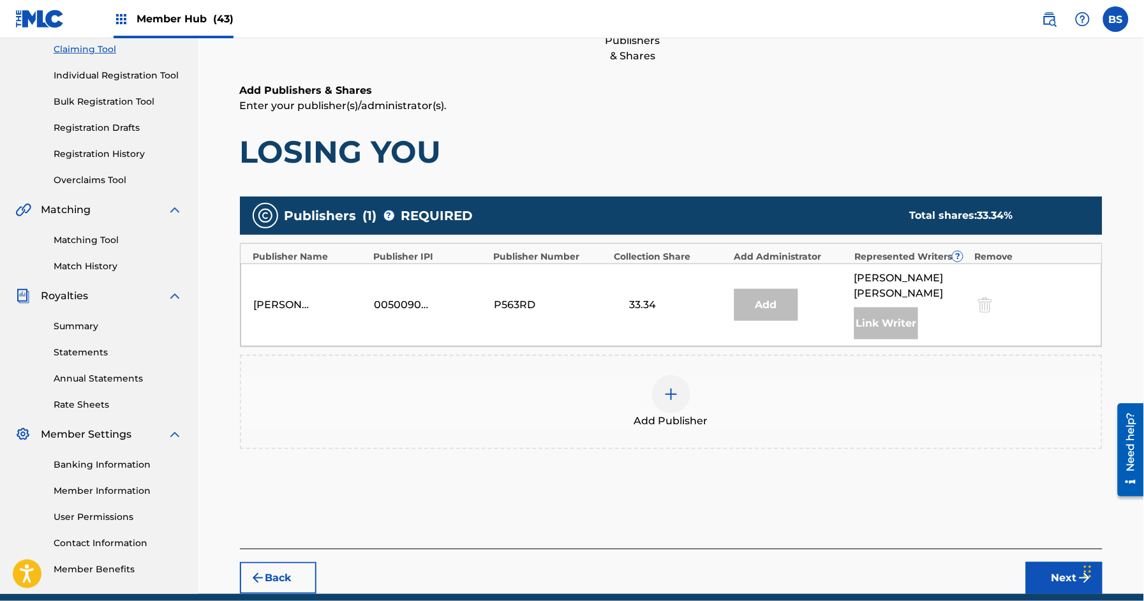
scroll to position [149, 0]
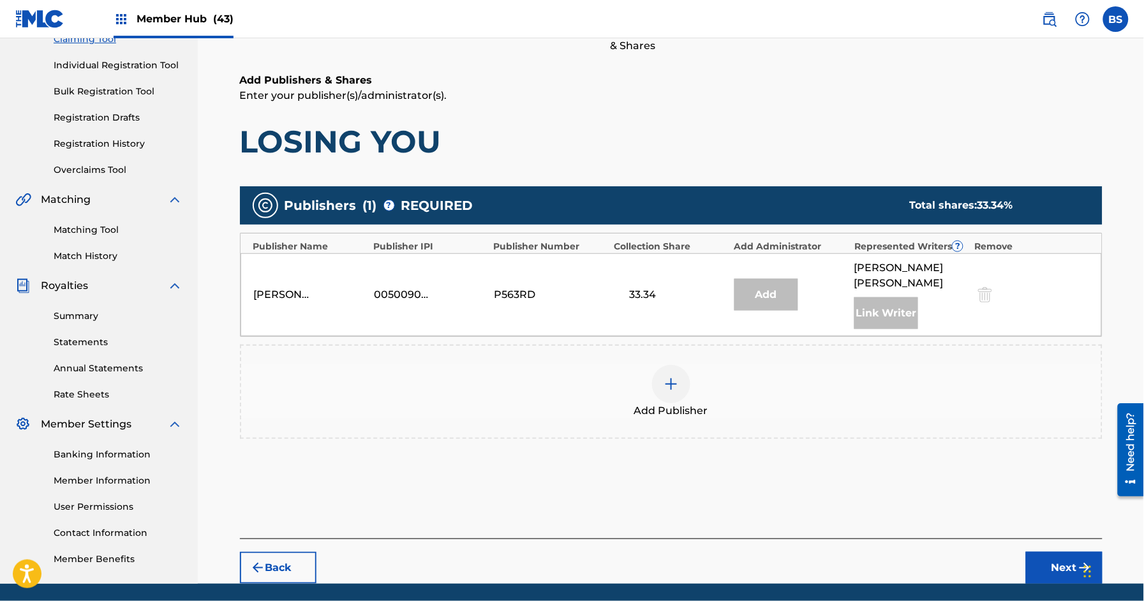
click at [665, 392] on div at bounding box center [671, 384] width 38 height 38
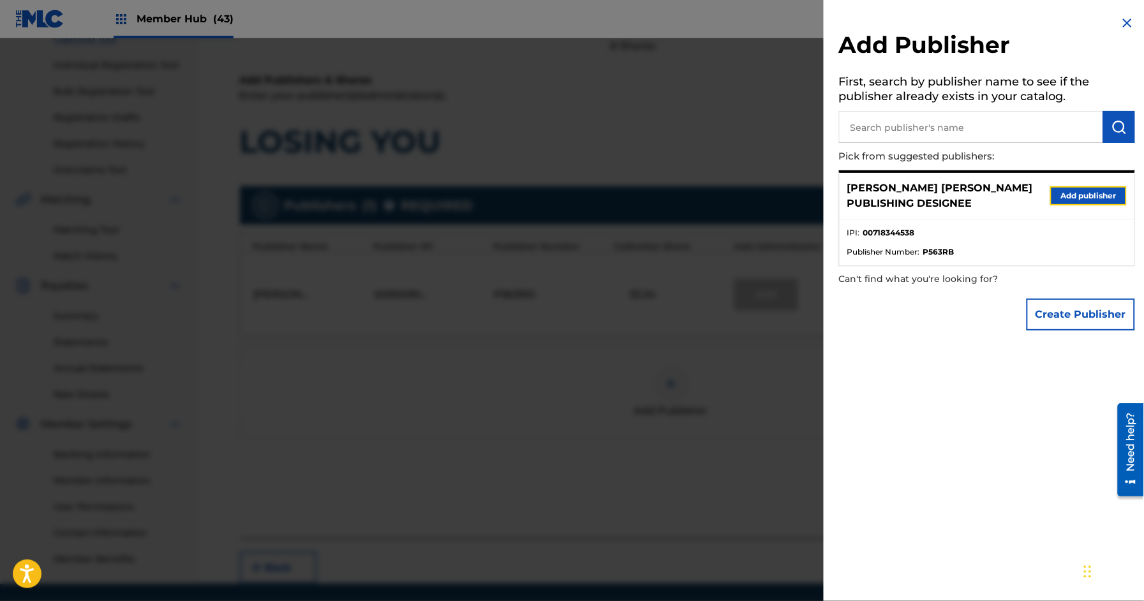
click at [1069, 189] on button "Add publisher" at bounding box center [1088, 195] width 77 height 19
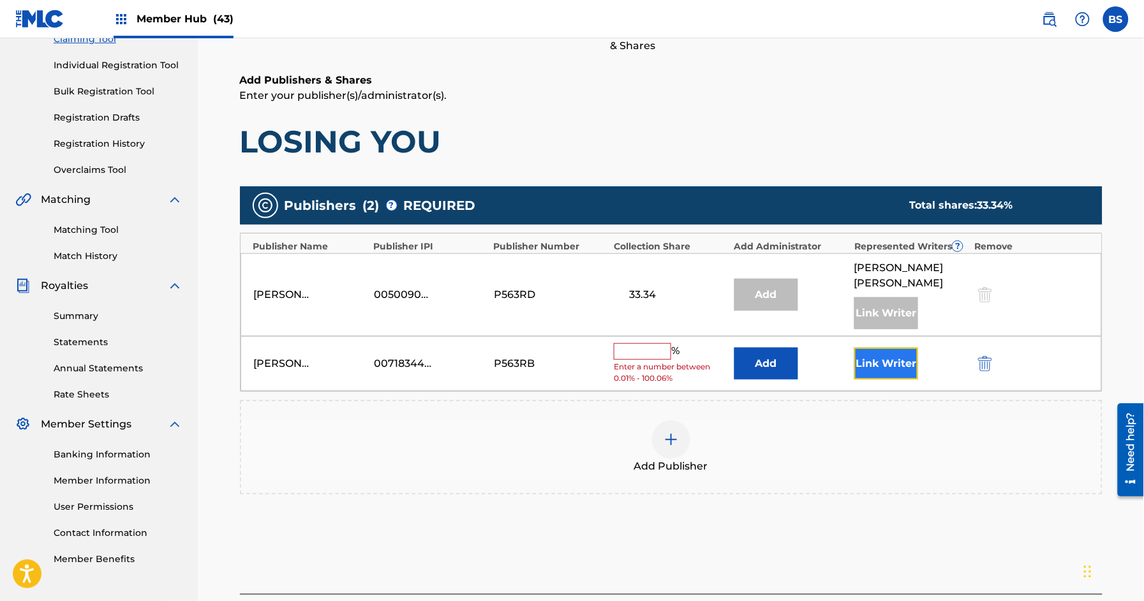
click at [878, 365] on button "Link Writer" at bounding box center [886, 364] width 64 height 32
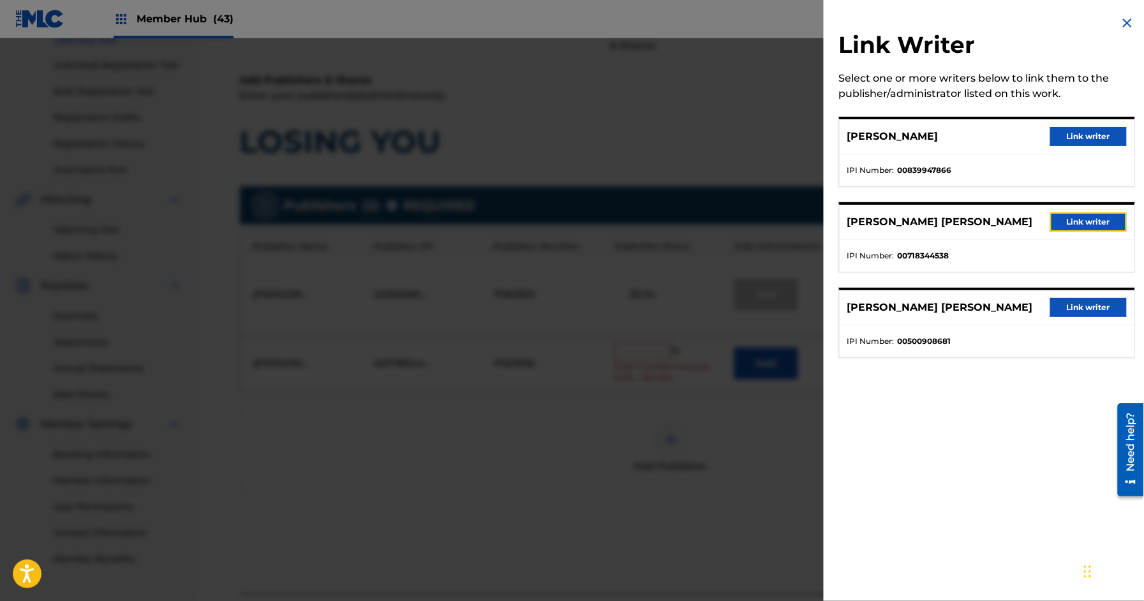
drag, startPoint x: 1089, startPoint y: 221, endPoint x: 943, endPoint y: 293, distance: 162.6
click at [1089, 221] on button "Link writer" at bounding box center [1088, 221] width 77 height 19
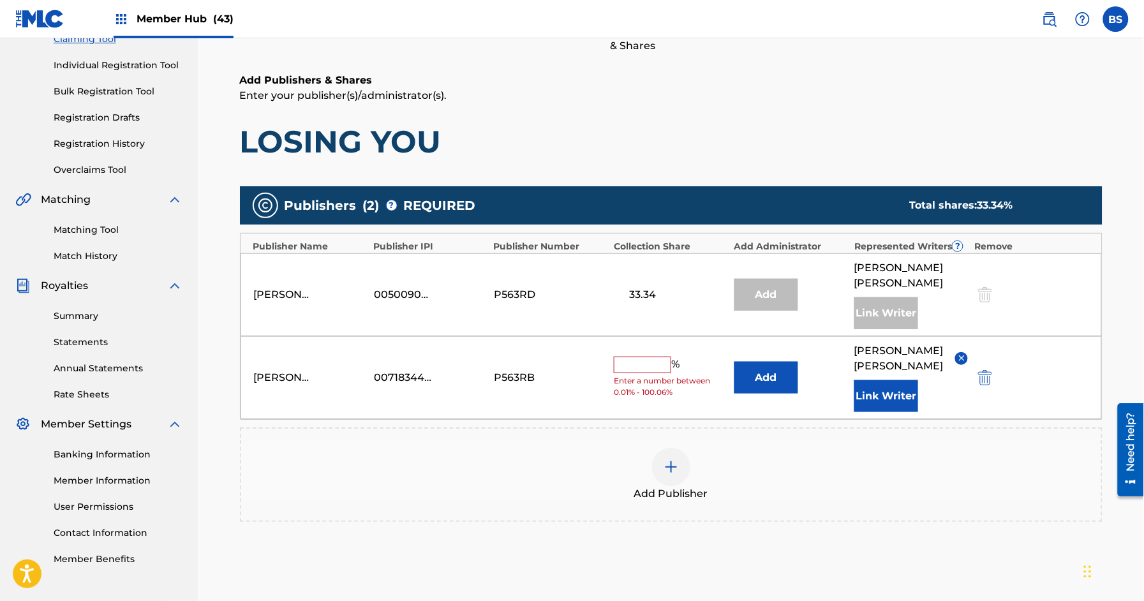
click at [628, 373] on input "text" at bounding box center [642, 365] width 57 height 17
type input "33.33"
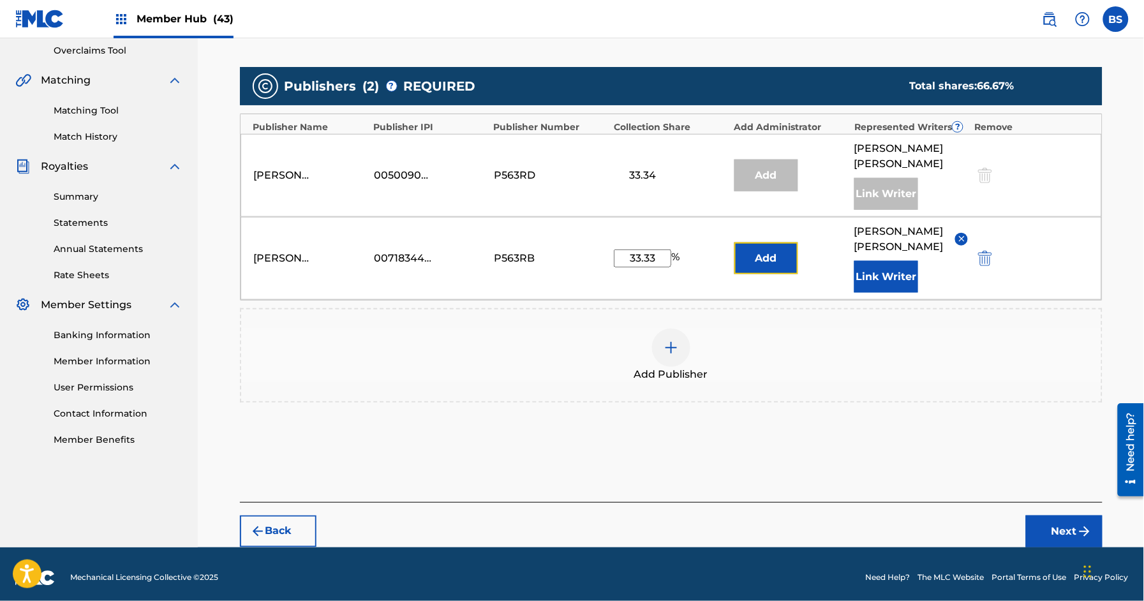
scroll to position [290, 0]
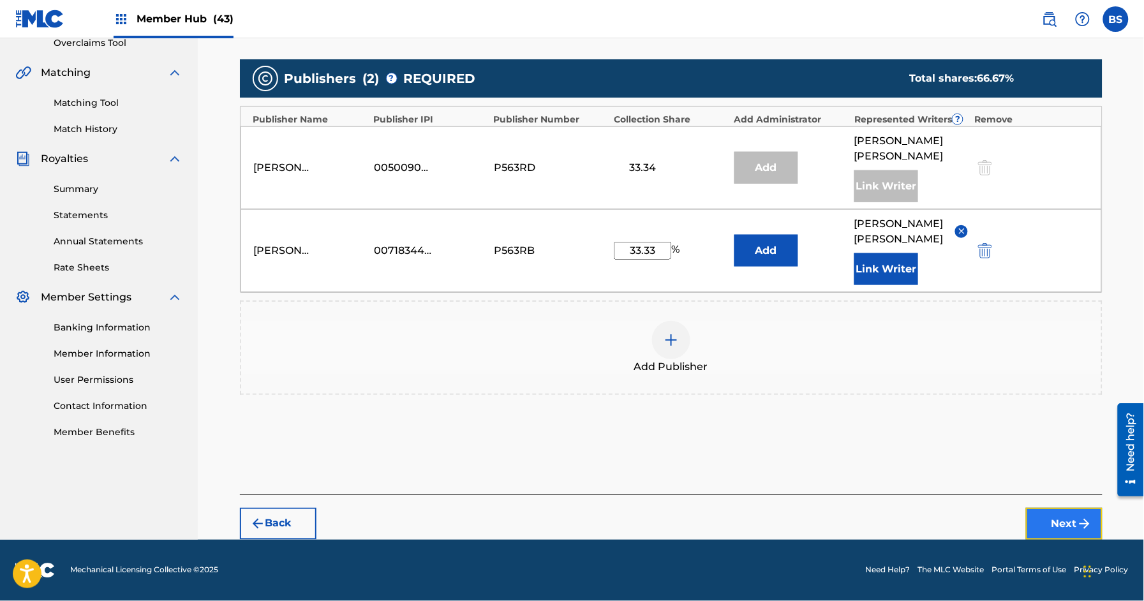
click at [1070, 515] on button "Next" at bounding box center [1064, 524] width 77 height 32
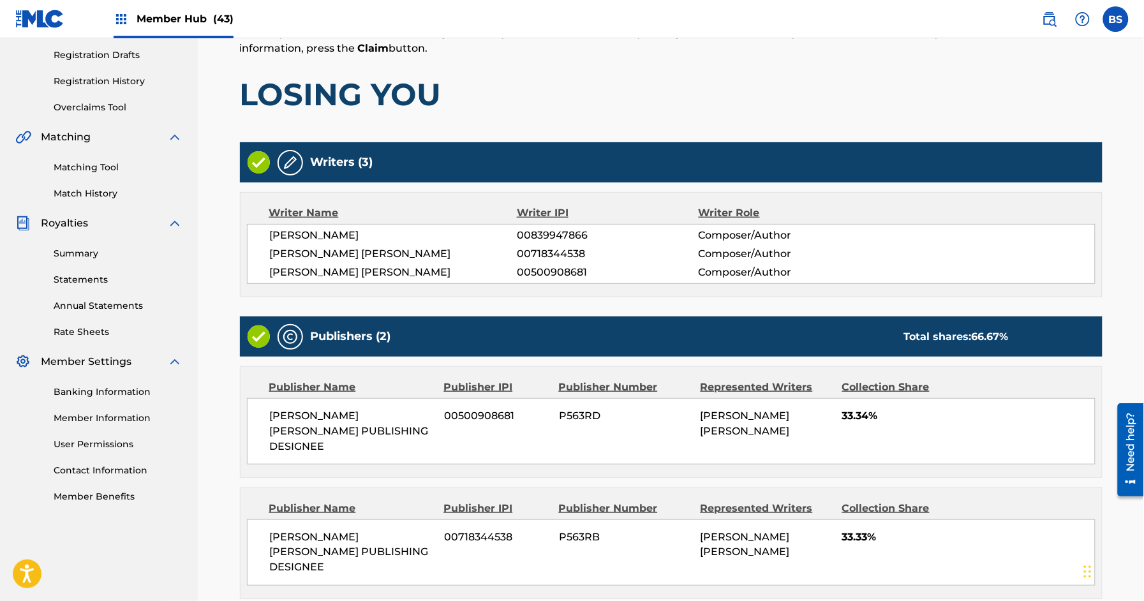
scroll to position [321, 0]
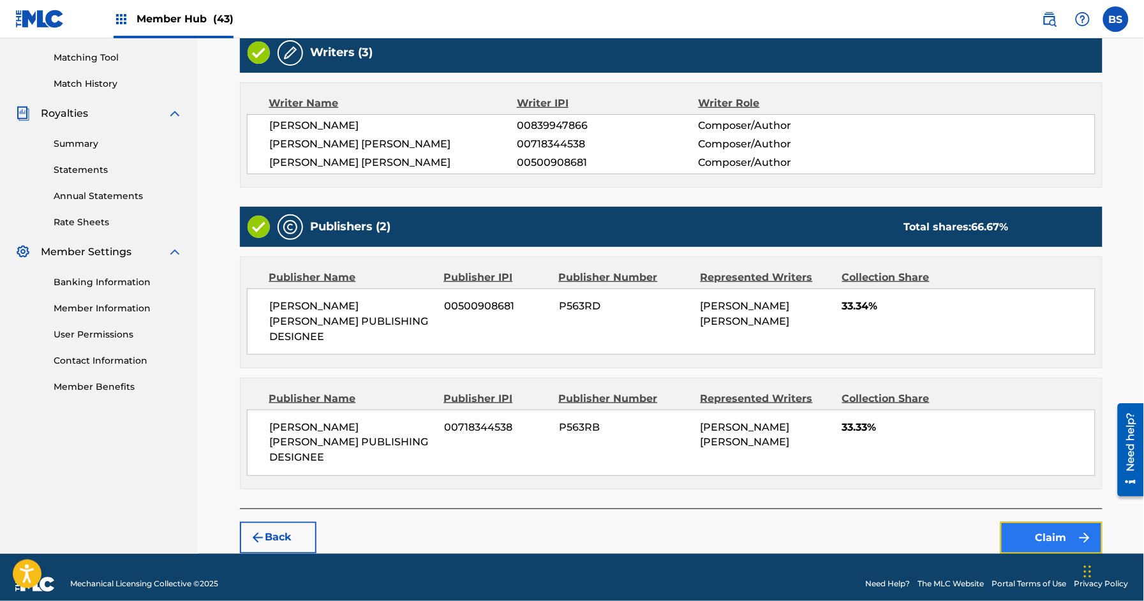
click at [1033, 522] on button "Claim" at bounding box center [1051, 538] width 102 height 32
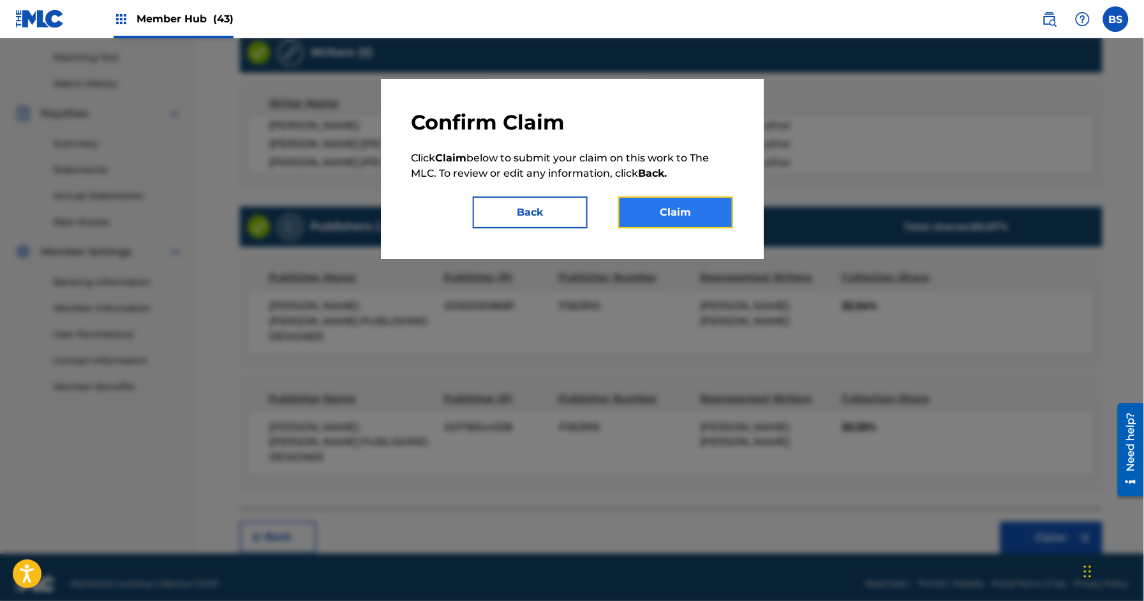
click at [695, 215] on button "Claim" at bounding box center [675, 212] width 115 height 32
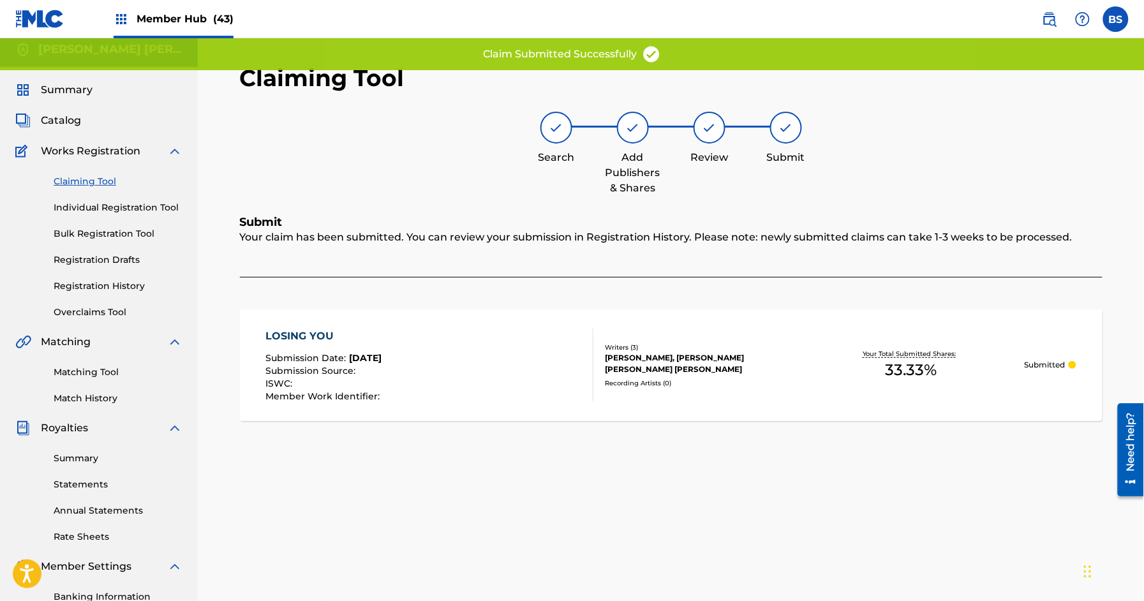
scroll to position [0, 0]
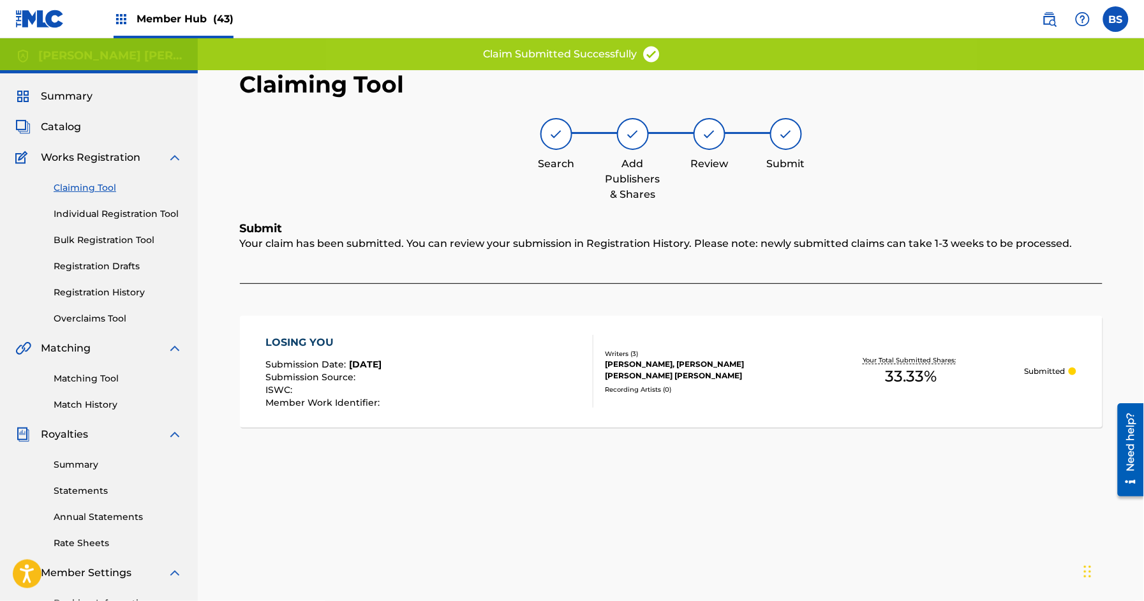
drag, startPoint x: 89, startPoint y: 186, endPoint x: 263, endPoint y: 217, distance: 176.2
click at [89, 186] on link "Claiming Tool" at bounding box center [118, 187] width 129 height 13
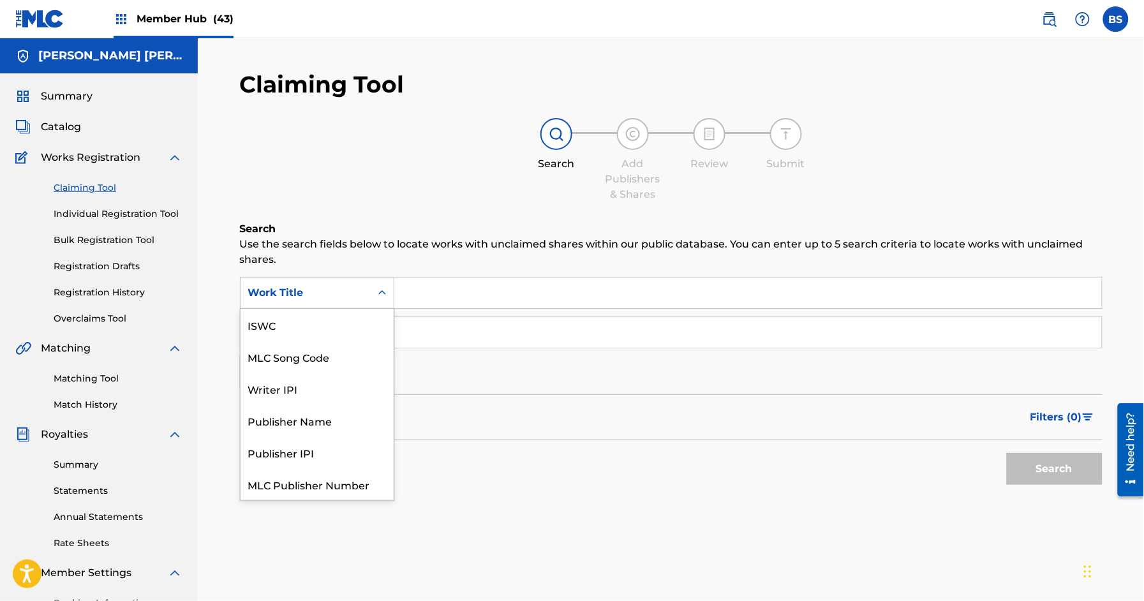
drag, startPoint x: 355, startPoint y: 283, endPoint x: 351, endPoint y: 288, distance: 6.8
click at [355, 284] on div "Work Title" at bounding box center [305, 293] width 130 height 24
drag, startPoint x: 334, startPoint y: 325, endPoint x: 362, endPoint y: 323, distance: 28.2
click at [334, 324] on div "MLC Song Code" at bounding box center [316, 325] width 153 height 32
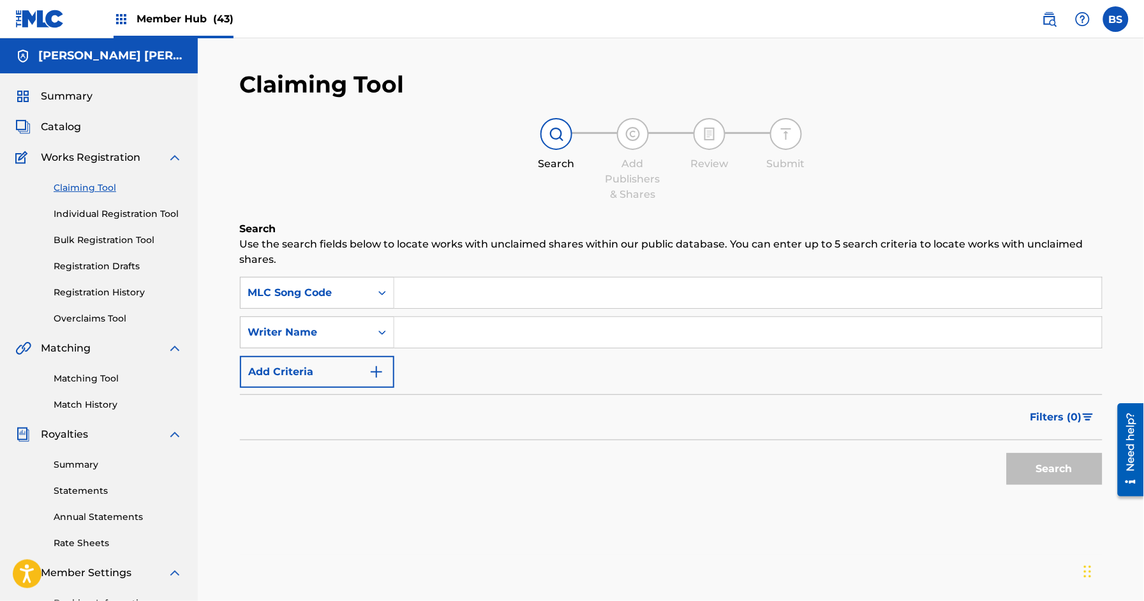
click at [469, 297] on input "Search Form" at bounding box center [747, 292] width 707 height 31
paste input "S82HHY"
type input "S82HHY"
click at [1043, 467] on button "Search" at bounding box center [1055, 469] width 96 height 32
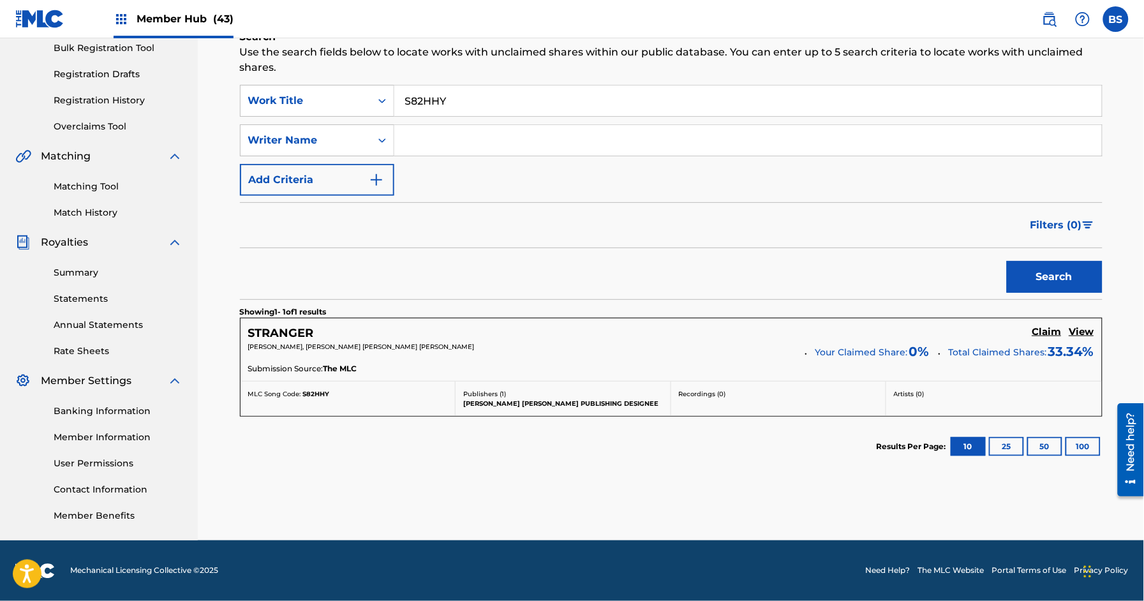
scroll to position [193, 0]
click at [1040, 330] on h5 "Claim" at bounding box center [1046, 331] width 29 height 12
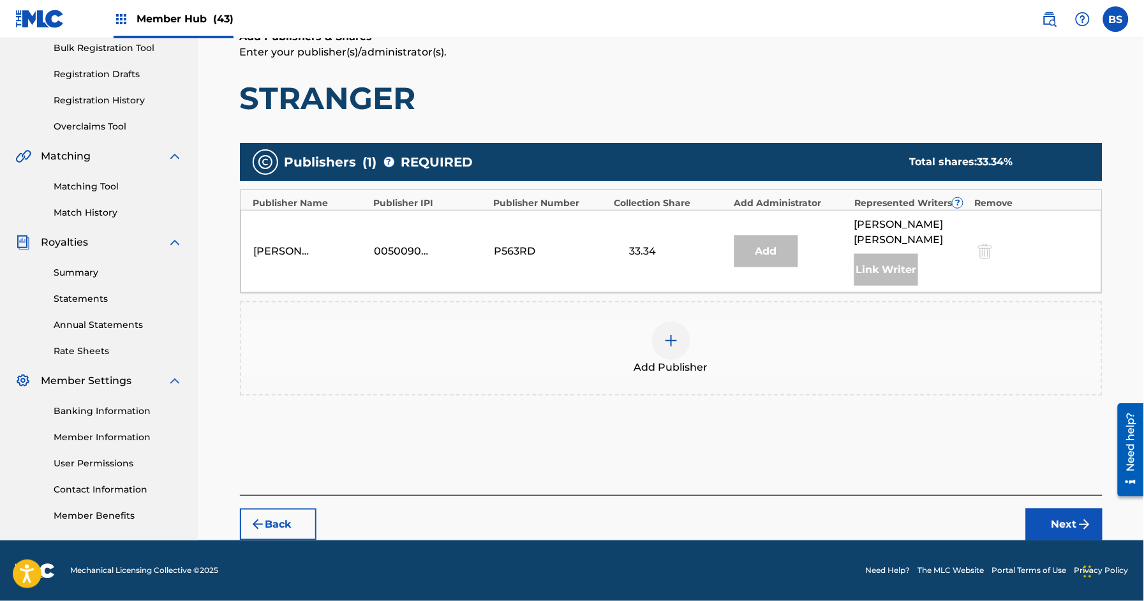
click at [672, 330] on div at bounding box center [671, 340] width 38 height 38
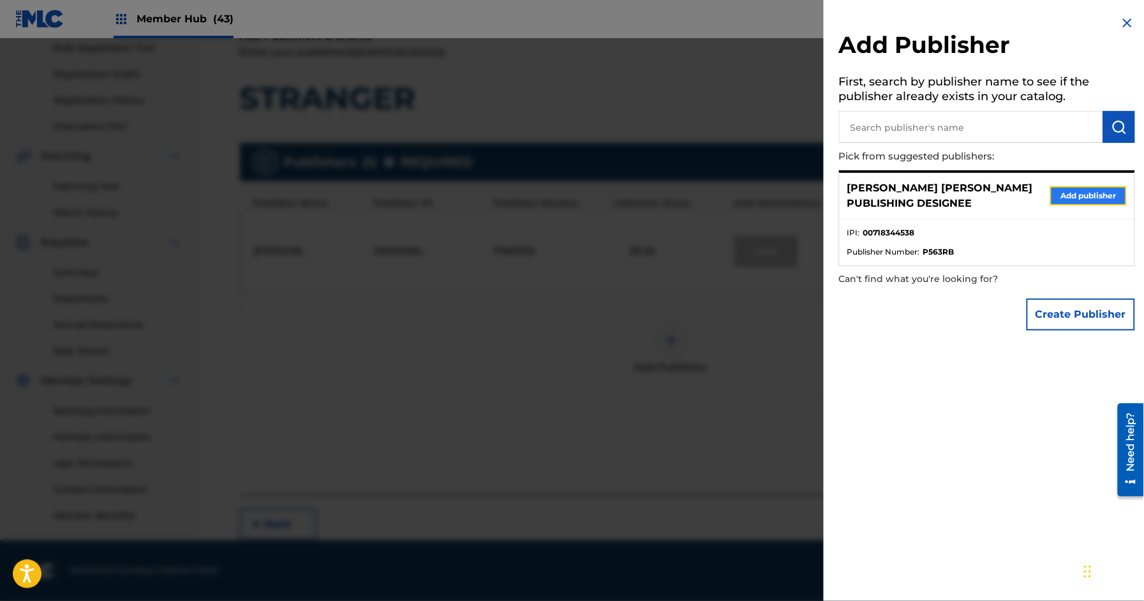
drag, startPoint x: 1096, startPoint y: 193, endPoint x: 1086, endPoint y: 195, distance: 9.8
click at [1095, 194] on button "Add publisher" at bounding box center [1088, 195] width 77 height 19
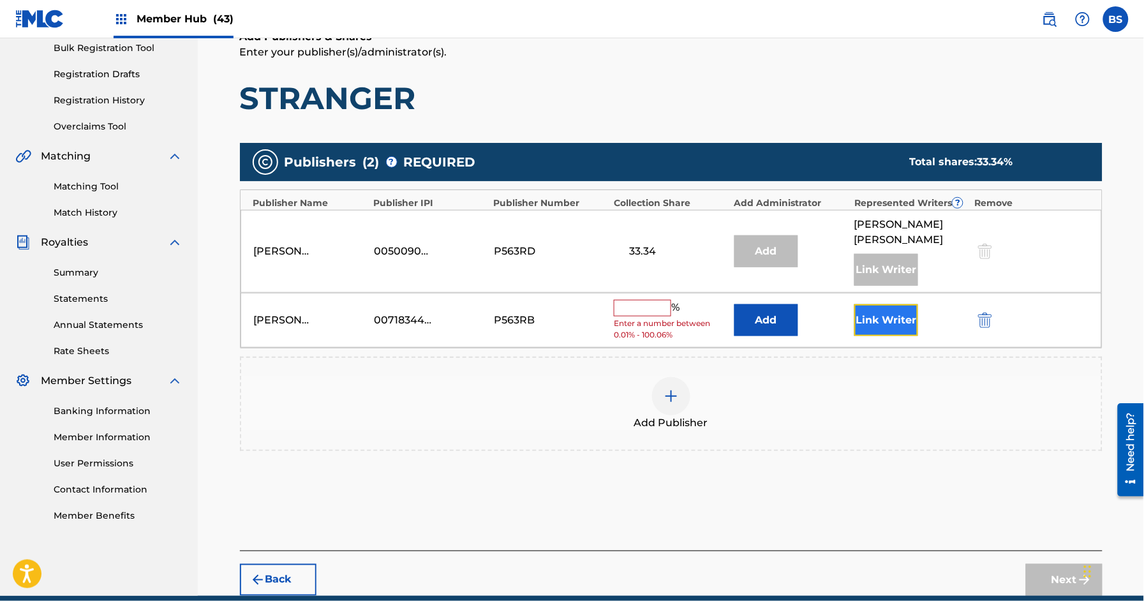
click at [873, 320] on button "Link Writer" at bounding box center [886, 320] width 64 height 32
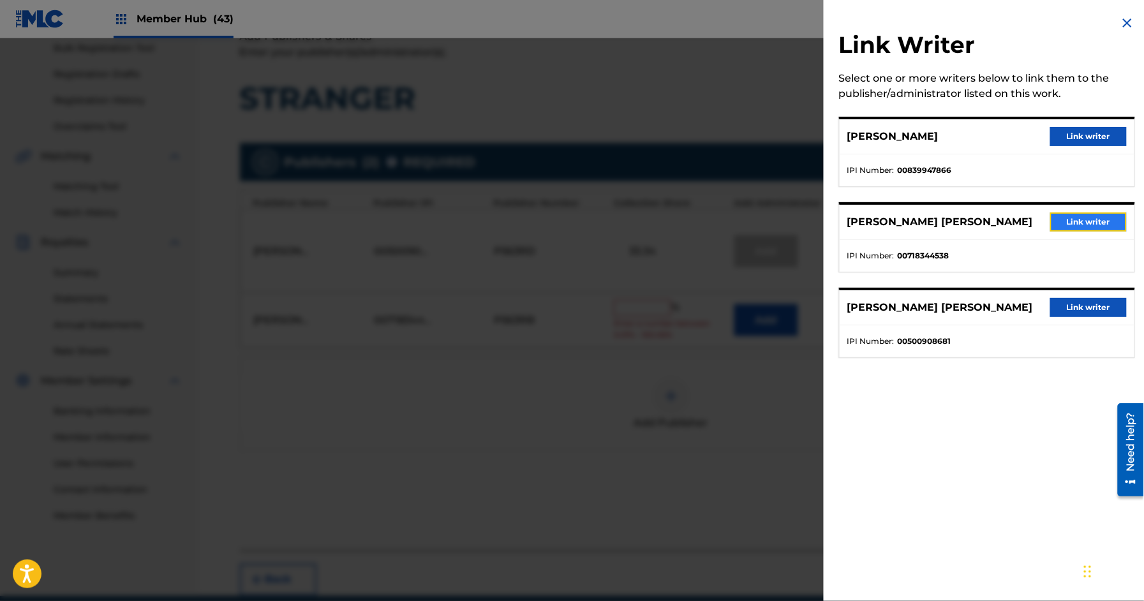
click at [1081, 223] on button "Link writer" at bounding box center [1088, 221] width 77 height 19
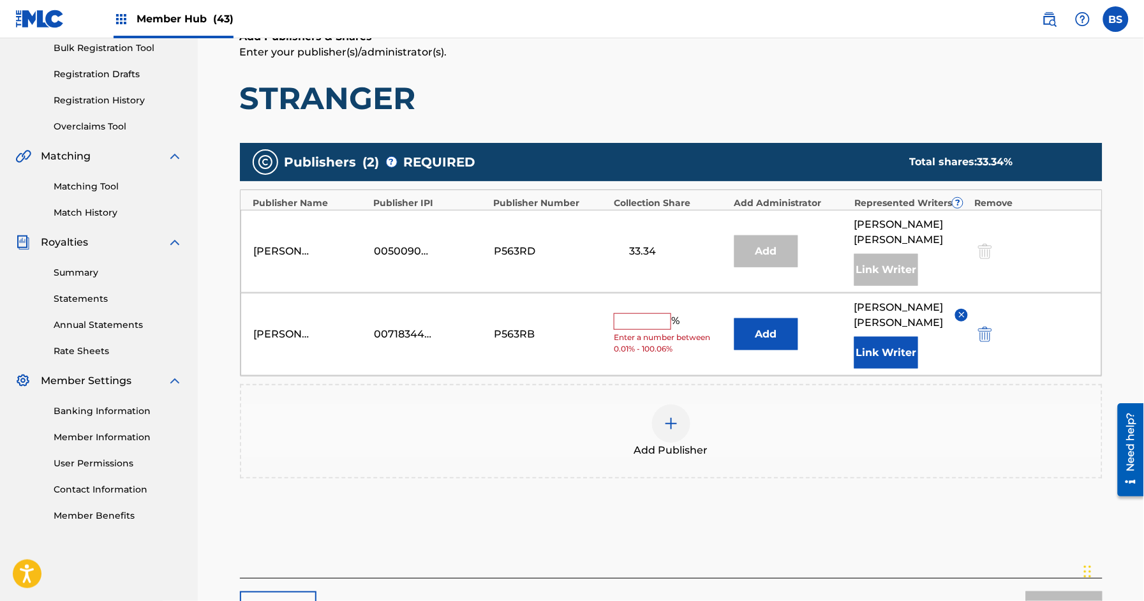
click at [637, 324] on input "text" at bounding box center [642, 321] width 57 height 17
type input "33.33"
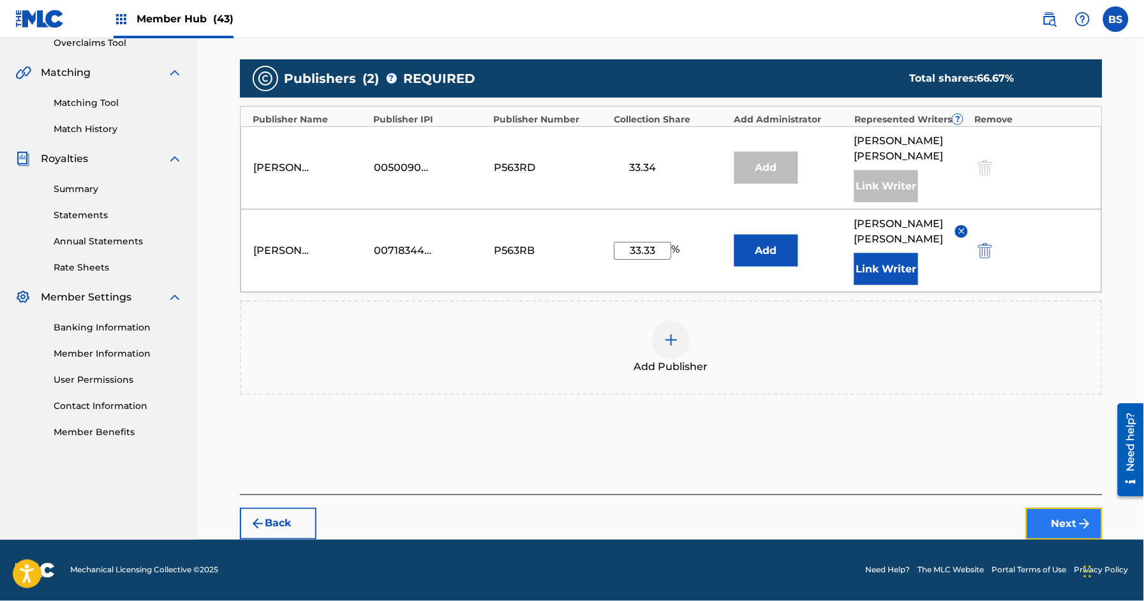
click at [1070, 519] on button "Next" at bounding box center [1064, 524] width 77 height 32
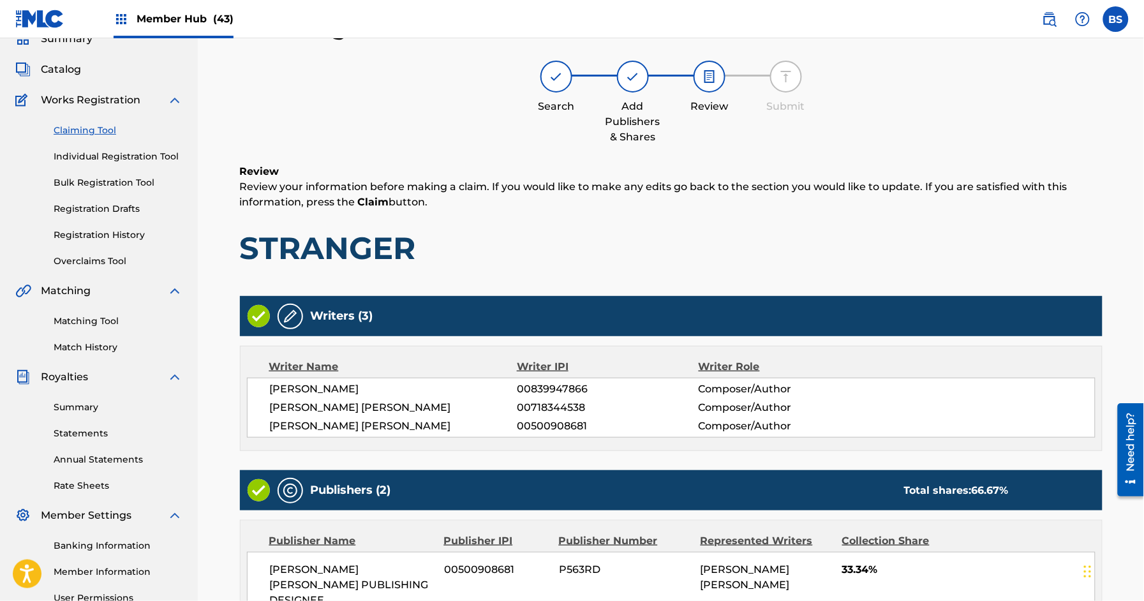
scroll to position [321, 0]
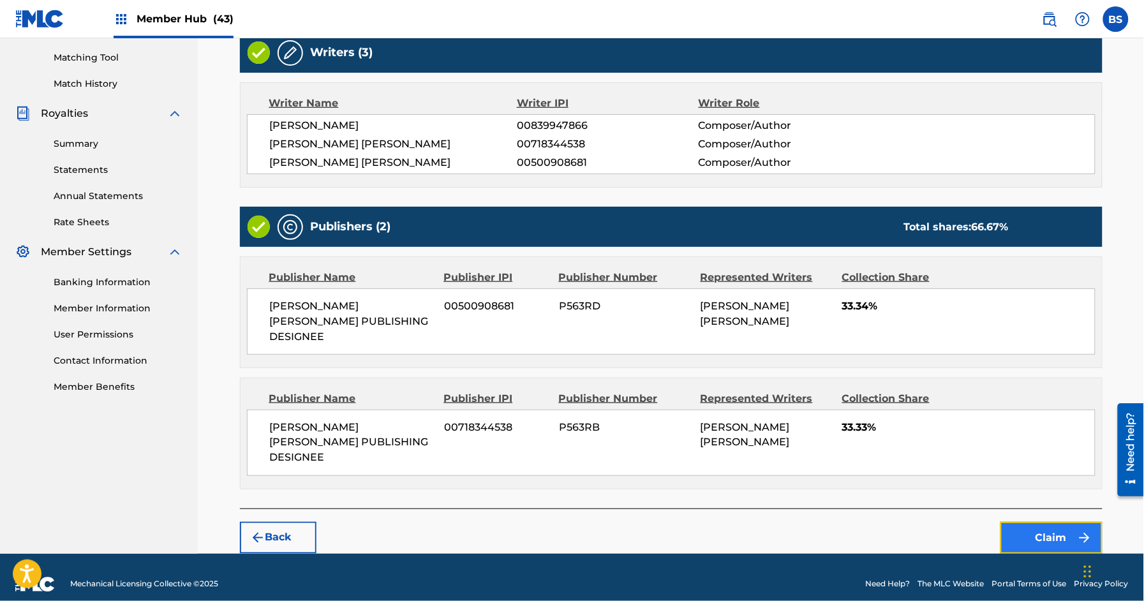
click at [1044, 522] on button "Claim" at bounding box center [1051, 538] width 102 height 32
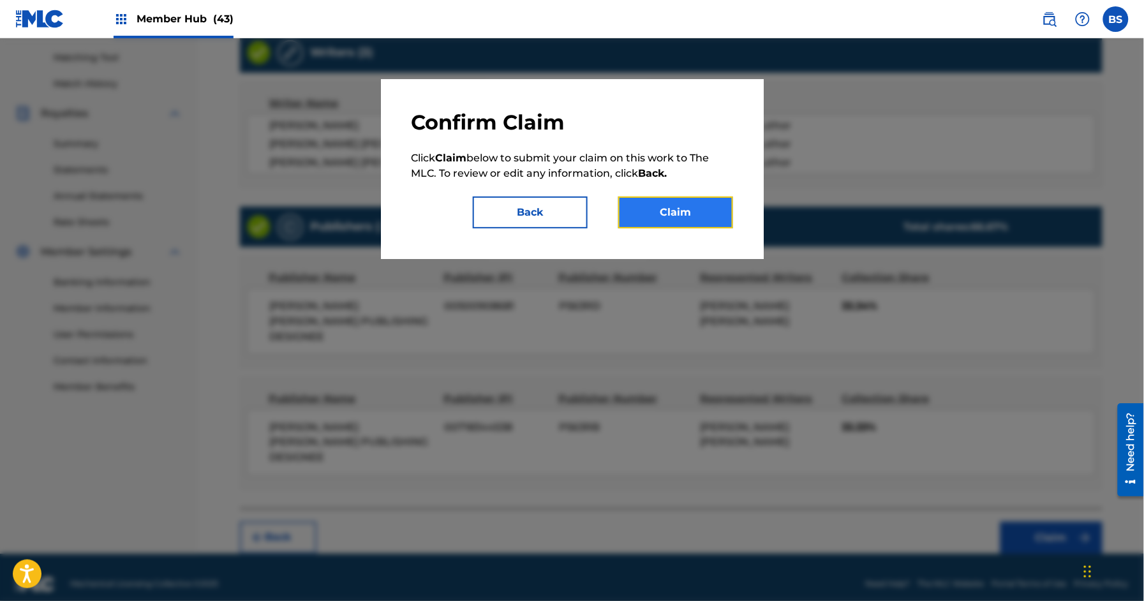
click at [681, 217] on button "Claim" at bounding box center [675, 212] width 115 height 32
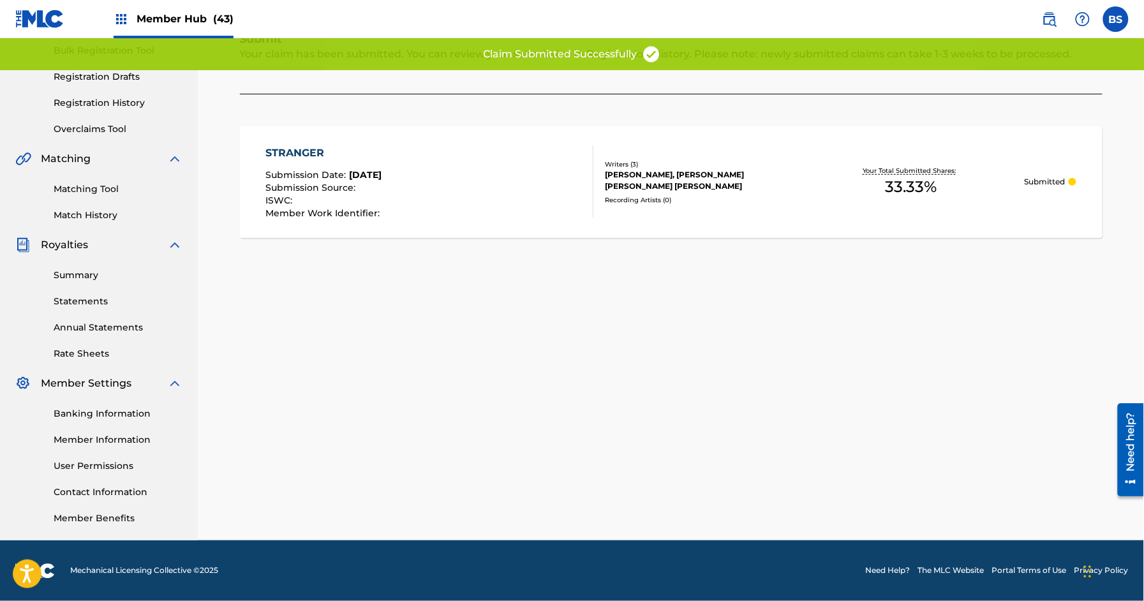
scroll to position [0, 0]
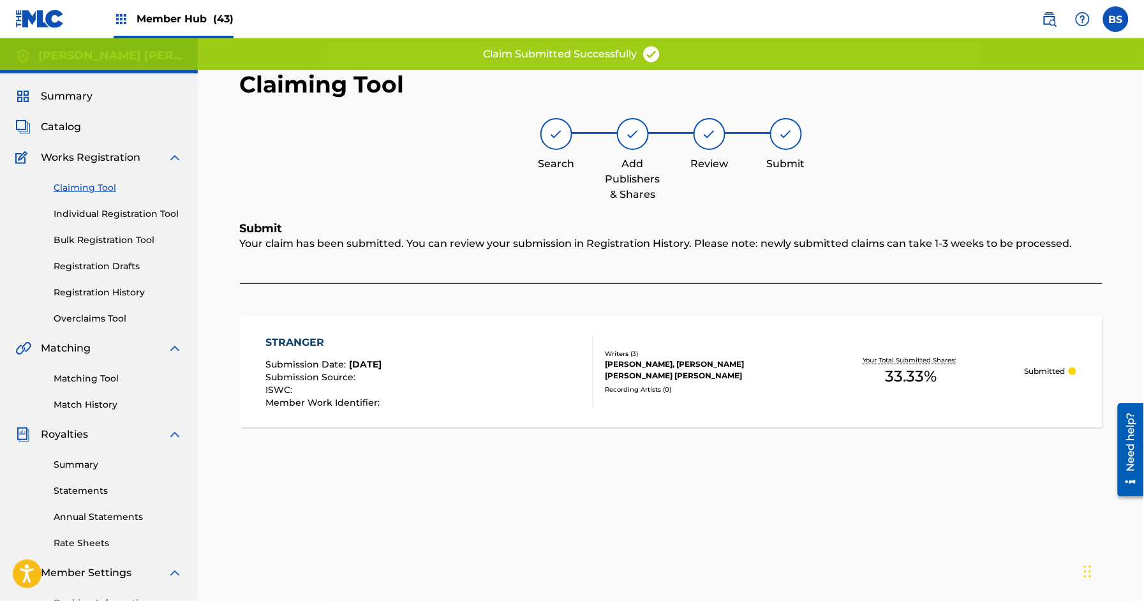
drag, startPoint x: 190, startPoint y: 17, endPoint x: 202, endPoint y: 18, distance: 12.3
click at [190, 17] on span "Member Hub (43)" at bounding box center [184, 18] width 97 height 15
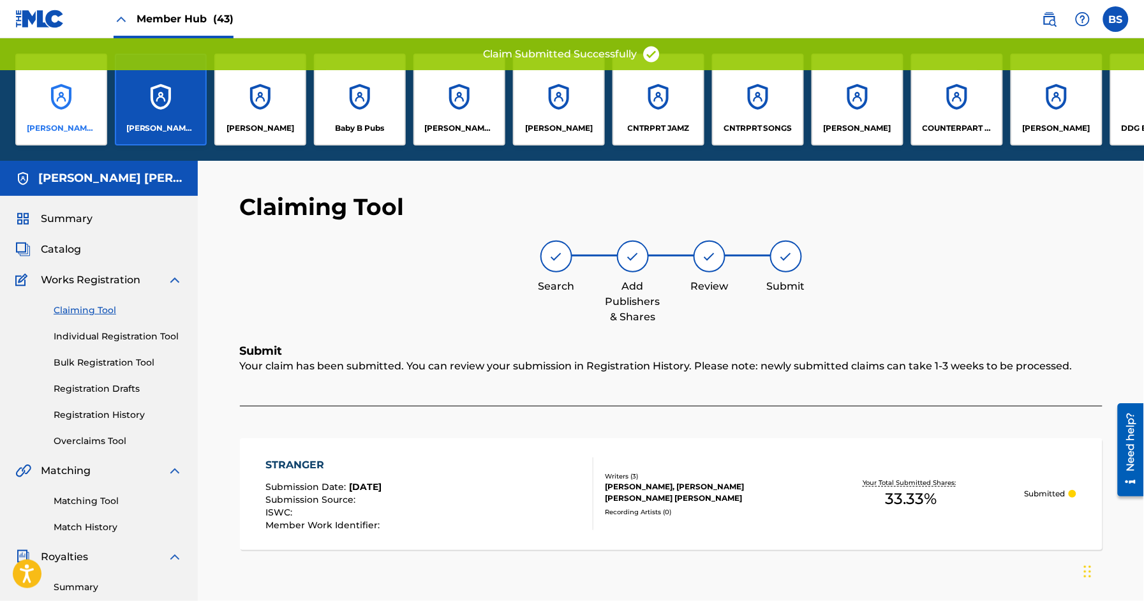
click at [66, 115] on div "[PERSON_NAME] [PERSON_NAME] PUBLISHING DESIGNEE" at bounding box center [61, 100] width 92 height 92
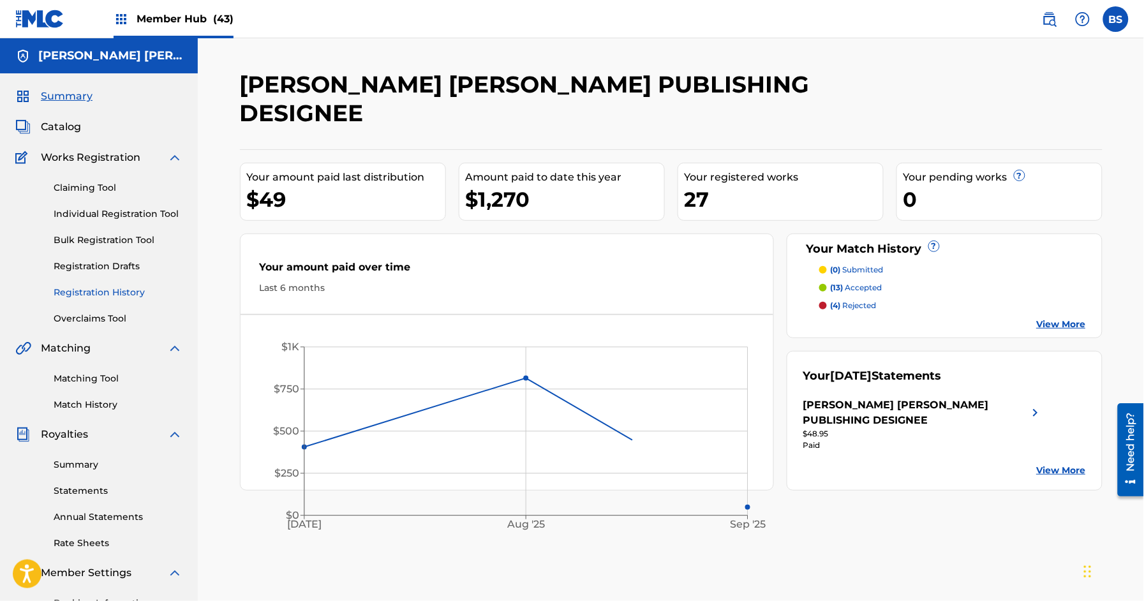
click at [85, 289] on link "Registration History" at bounding box center [118, 292] width 129 height 13
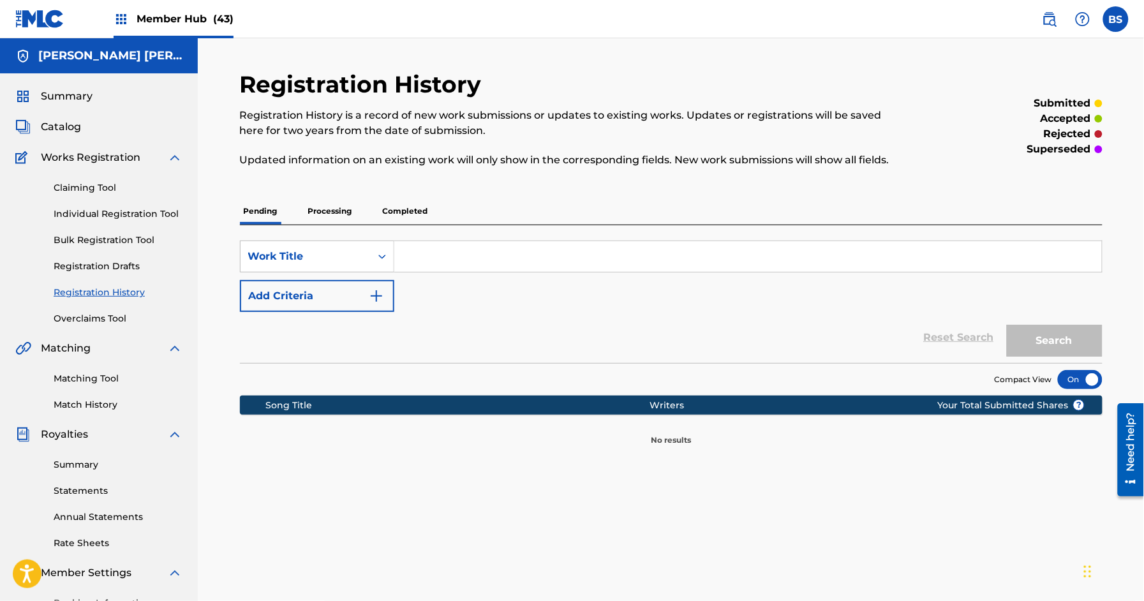
click at [336, 212] on p "Processing" at bounding box center [330, 211] width 52 height 27
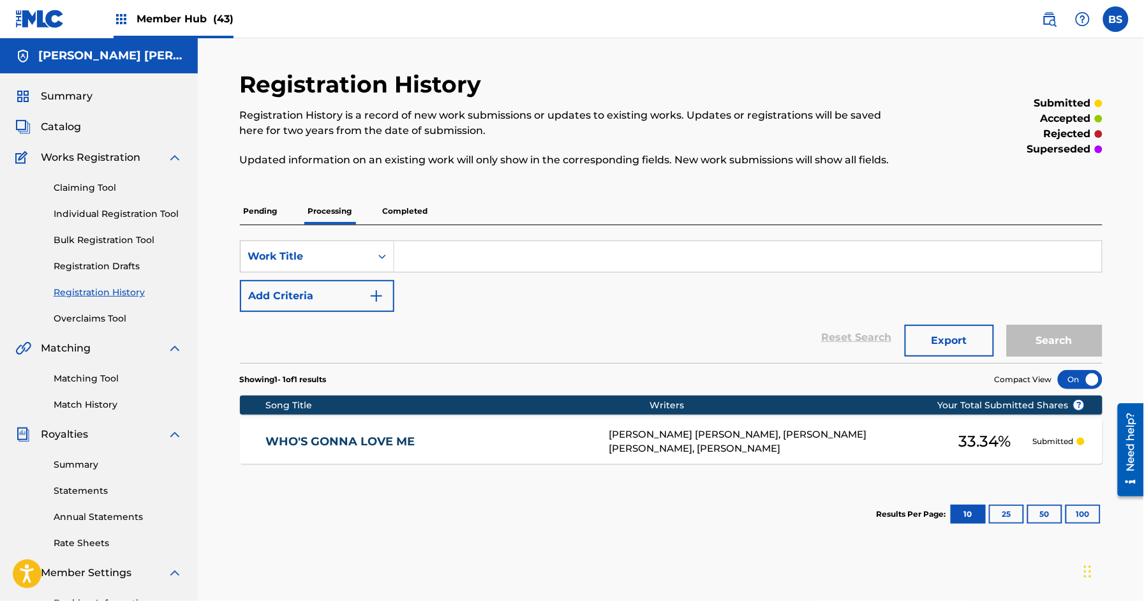
click at [170, 19] on span "Member Hub (43)" at bounding box center [184, 18] width 97 height 15
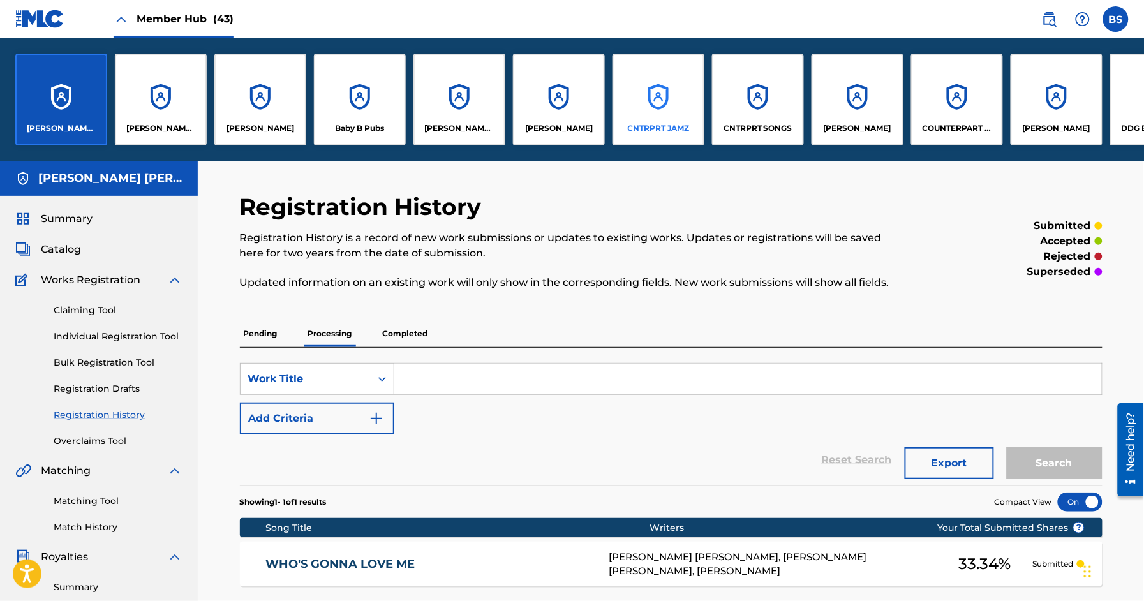
click at [675, 108] on div "CNTRPRT JAMZ" at bounding box center [658, 100] width 92 height 92
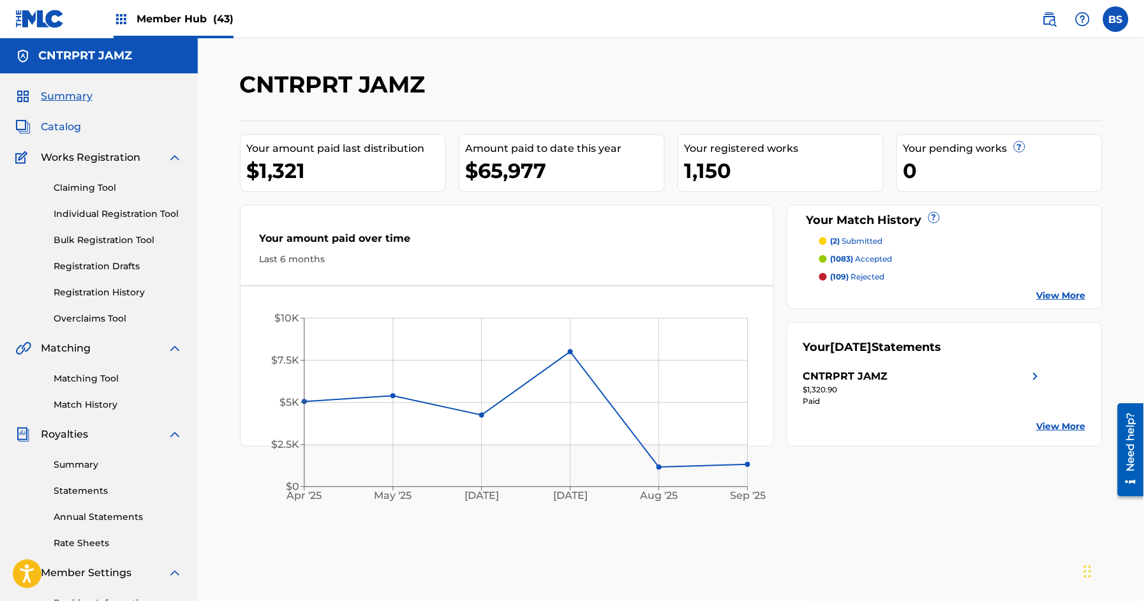
click at [61, 130] on span "Catalog" at bounding box center [61, 126] width 40 height 15
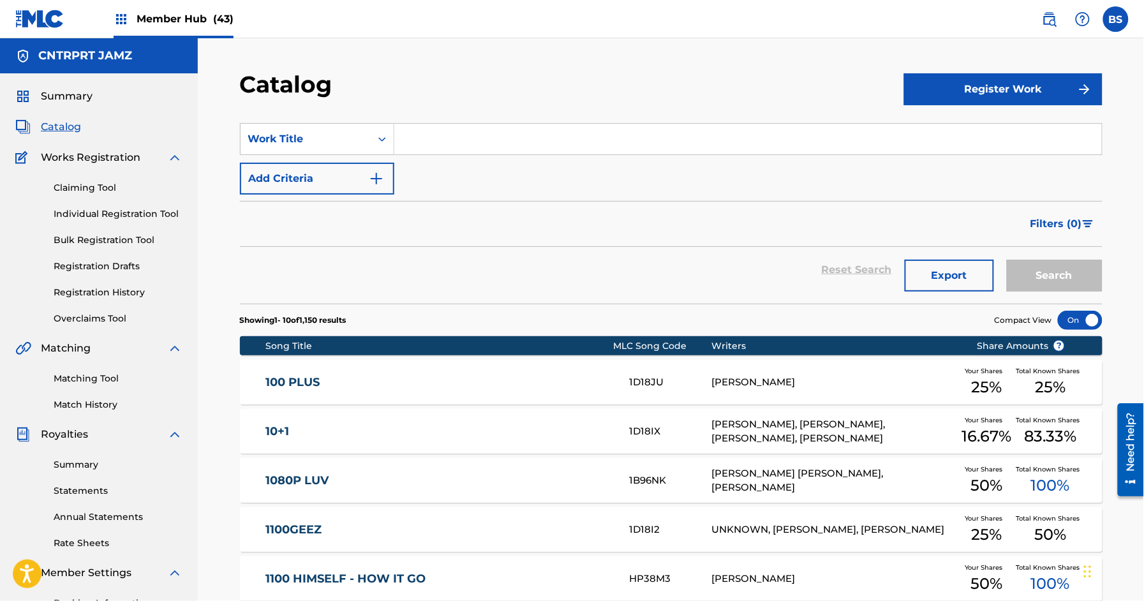
click at [433, 140] on input "Search Form" at bounding box center [747, 139] width 707 height 31
paste input "What Is Love"
type input "What Is Love"
click at [1059, 265] on button "Search" at bounding box center [1055, 276] width 96 height 32
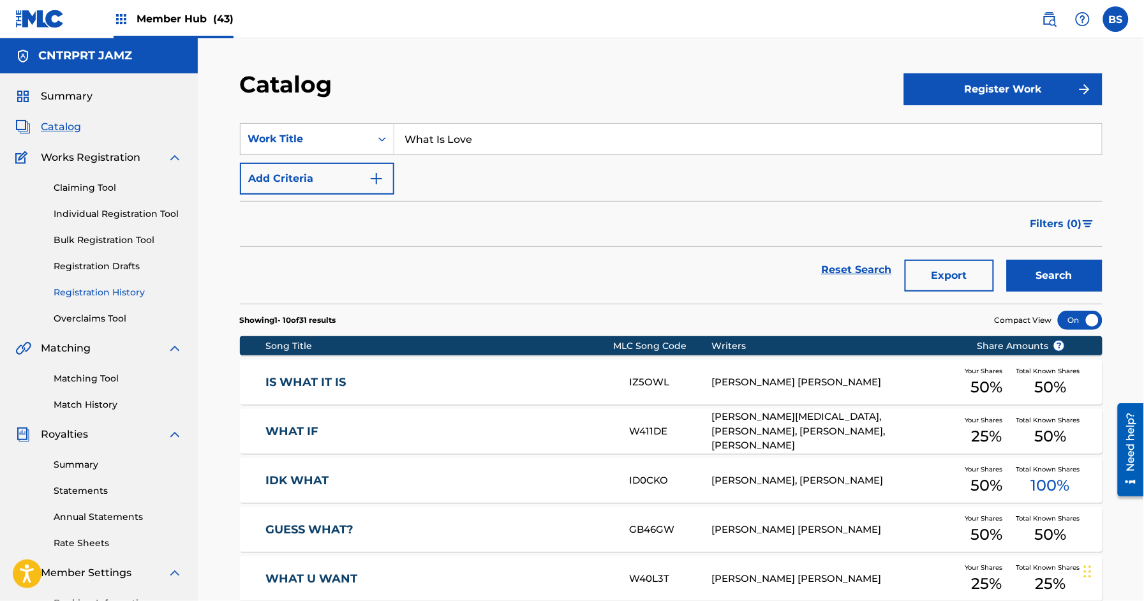
drag, startPoint x: 112, startPoint y: 286, endPoint x: 146, endPoint y: 284, distance: 33.8
click at [112, 286] on link "Registration History" at bounding box center [118, 292] width 129 height 13
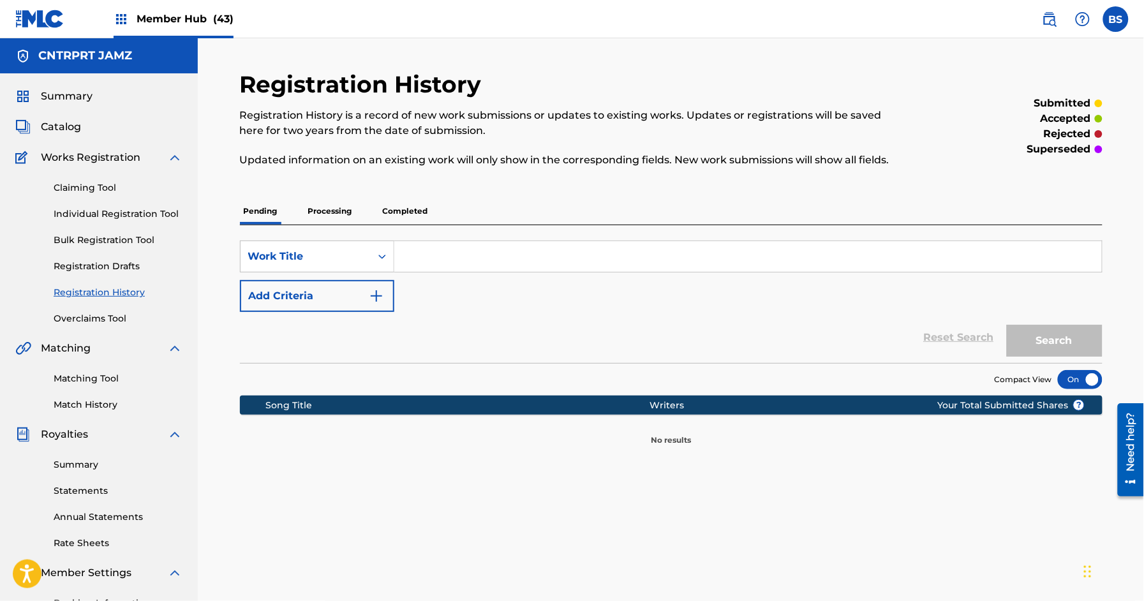
drag, startPoint x: 334, startPoint y: 205, endPoint x: 357, endPoint y: 218, distance: 25.7
click at [334, 206] on p "Processing" at bounding box center [330, 211] width 52 height 27
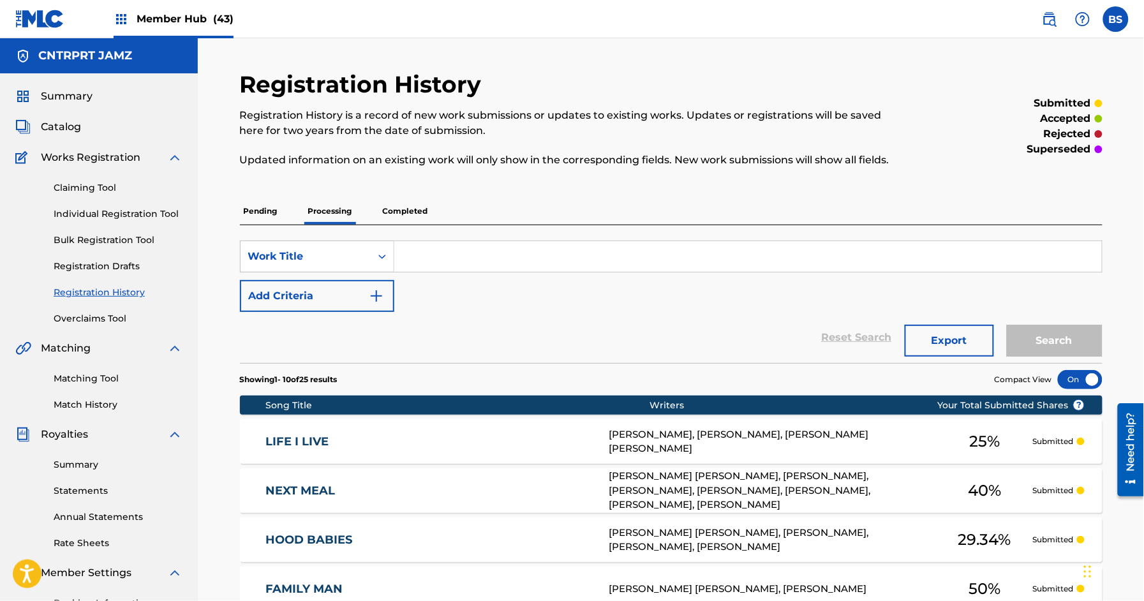
click at [485, 247] on input "Search Form" at bounding box center [747, 256] width 707 height 31
paste input "What Is Love"
type input "What Is Love"
drag, startPoint x: 1059, startPoint y: 341, endPoint x: 1033, endPoint y: 332, distance: 27.8
click at [1059, 341] on button "Search" at bounding box center [1055, 341] width 96 height 32
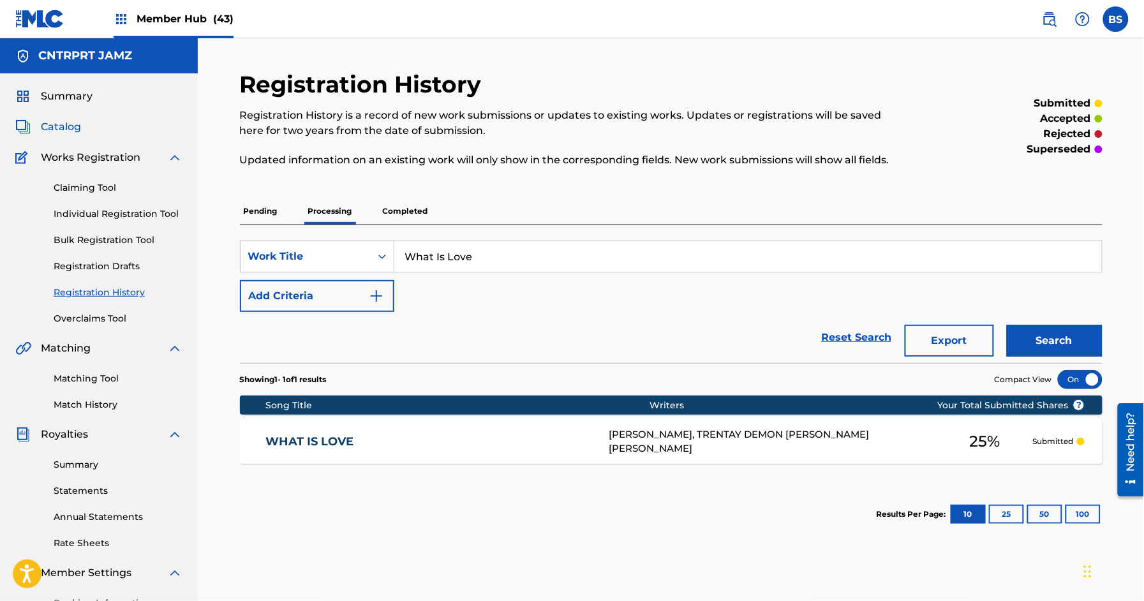
click at [60, 122] on span "Catalog" at bounding box center [61, 126] width 40 height 15
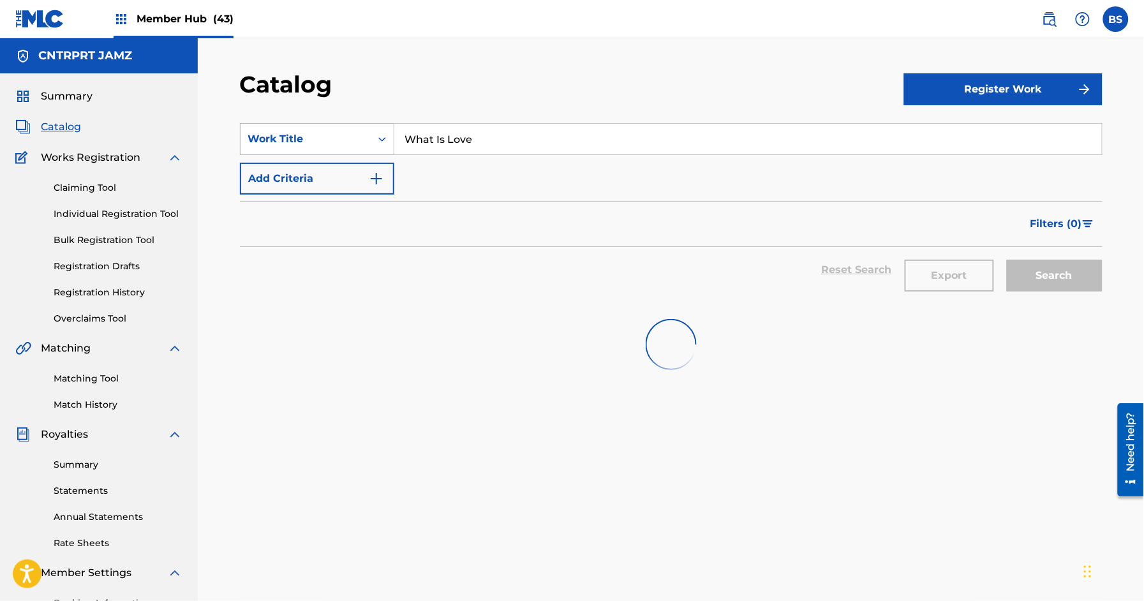
click at [318, 140] on div "Work Title" at bounding box center [305, 138] width 115 height 15
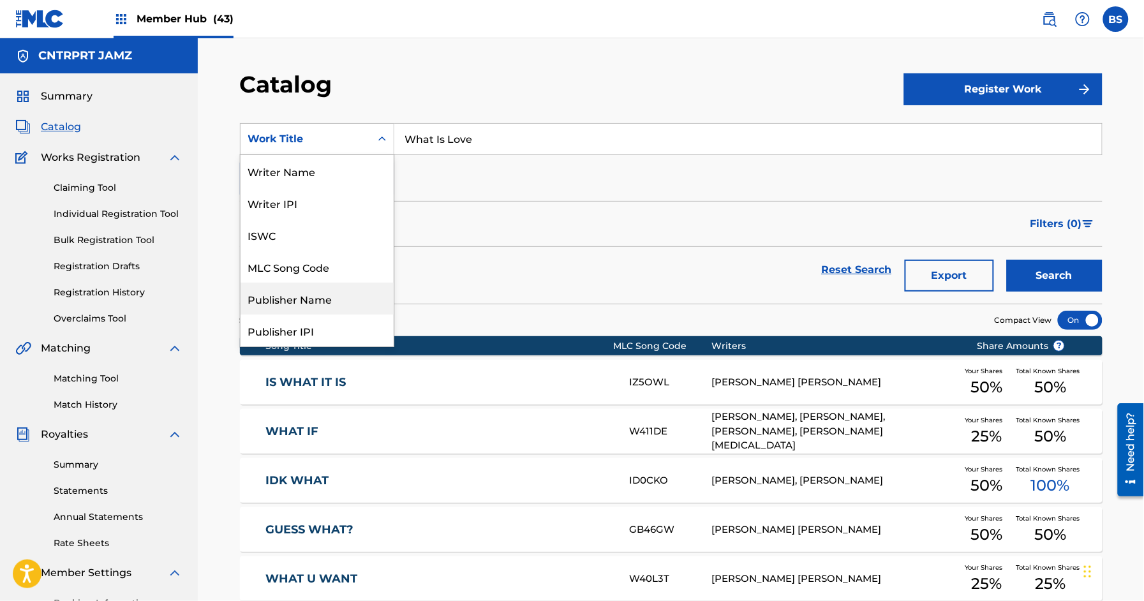
drag, startPoint x: 304, startPoint y: 297, endPoint x: 346, endPoint y: 255, distance: 59.1
click at [304, 297] on div "Publisher Name" at bounding box center [316, 299] width 153 height 32
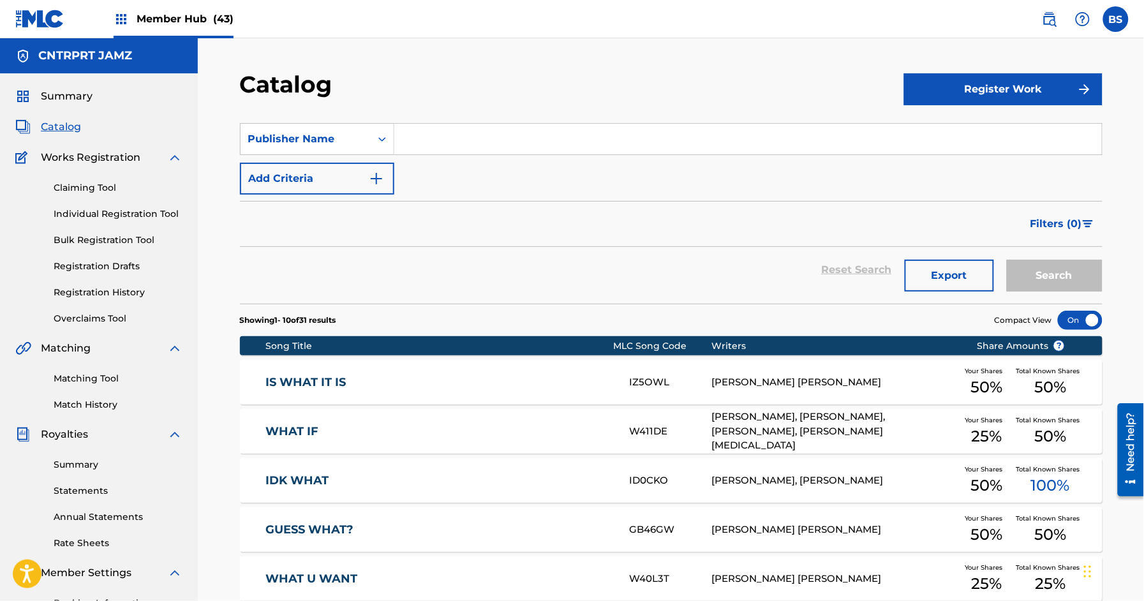
click at [465, 146] on input "Search Form" at bounding box center [747, 139] width 707 height 31
type input "[PERSON_NAME]"
click at [1007, 260] on button "Search" at bounding box center [1055, 276] width 96 height 32
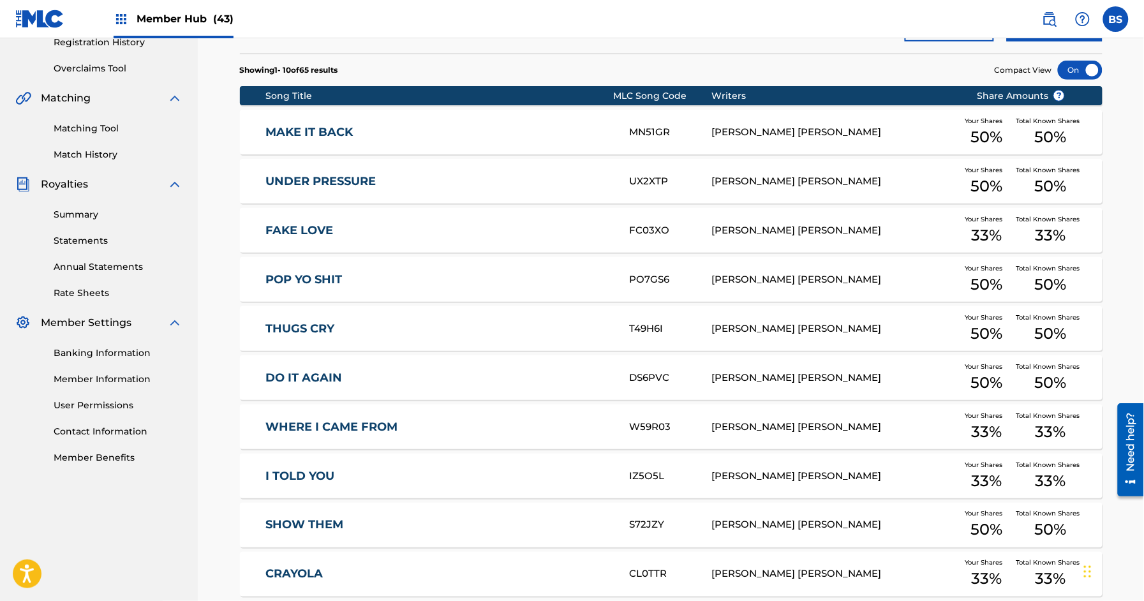
scroll to position [372, 0]
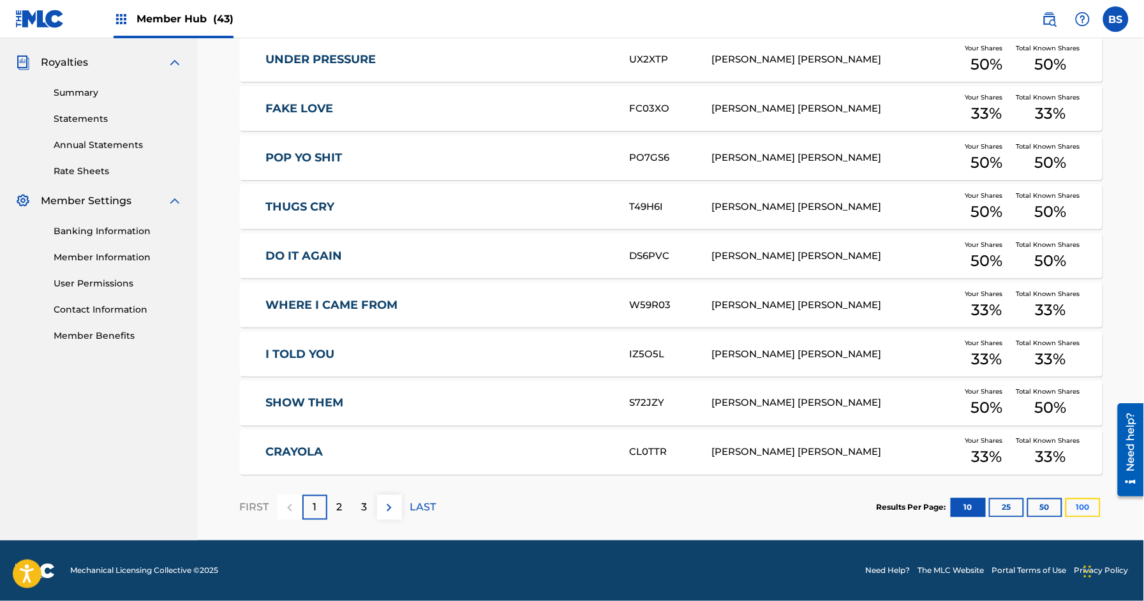
click at [1082, 508] on button "100" at bounding box center [1082, 507] width 35 height 19
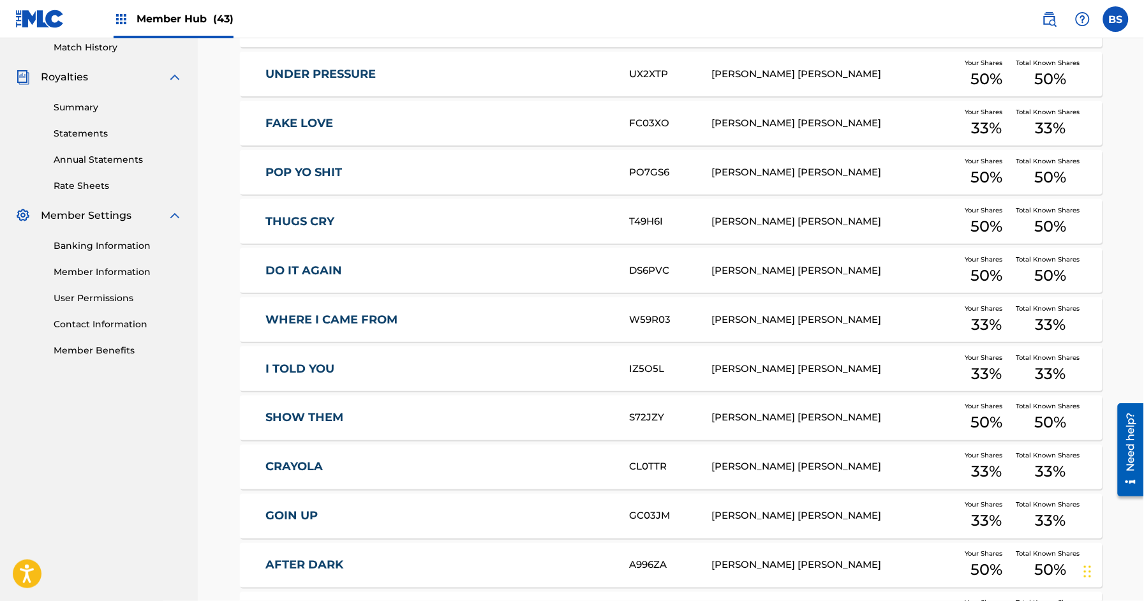
scroll to position [0, 0]
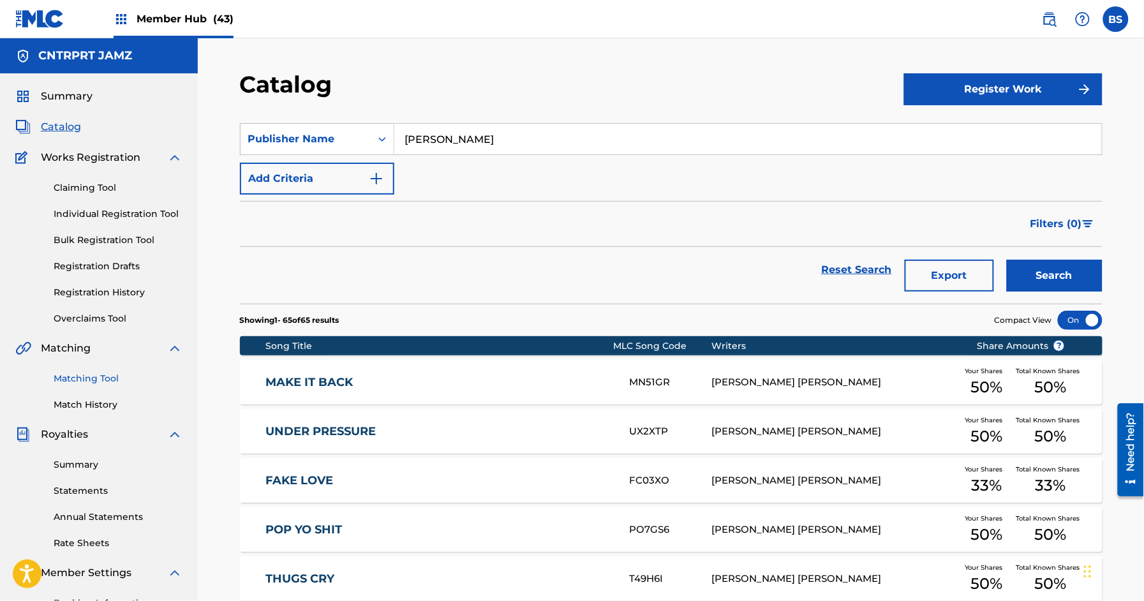
click at [87, 376] on link "Matching Tool" at bounding box center [118, 378] width 129 height 13
click at [447, 144] on input "[PERSON_NAME]" at bounding box center [747, 139] width 707 height 31
drag, startPoint x: 295, startPoint y: 144, endPoint x: 308, endPoint y: 153, distance: 15.9
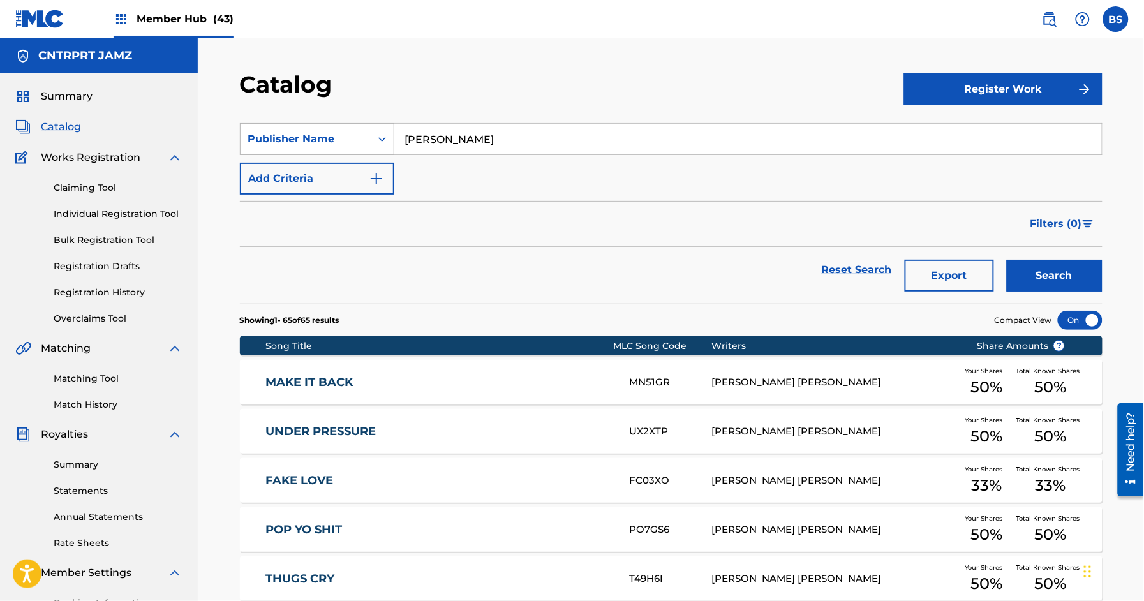
click at [296, 144] on div "Publisher Name" at bounding box center [305, 138] width 115 height 15
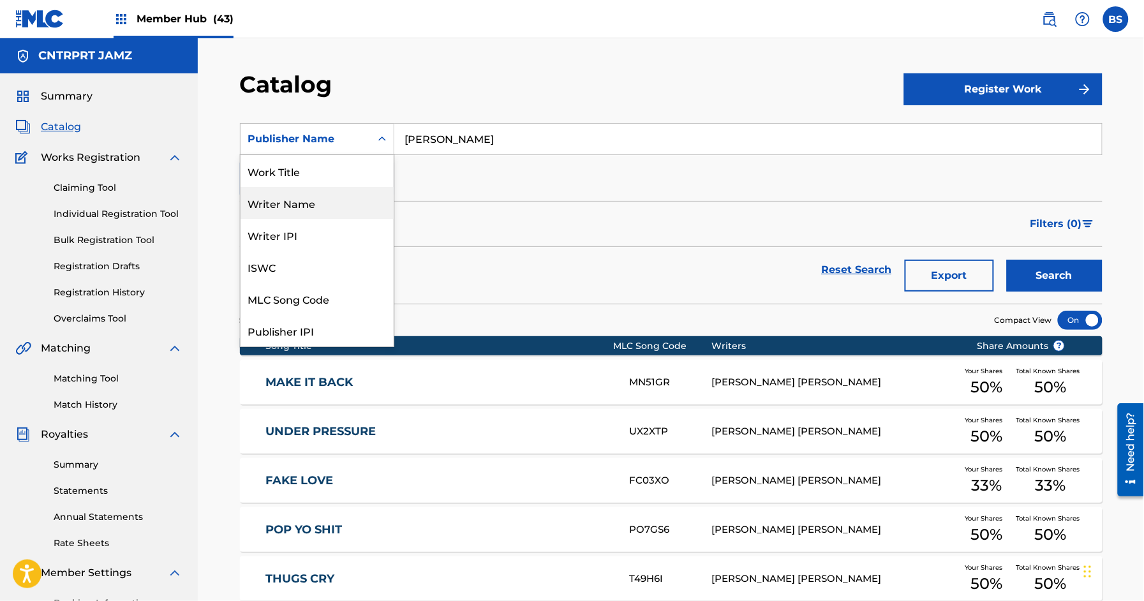
click at [289, 202] on div "Writer Name" at bounding box center [316, 203] width 153 height 32
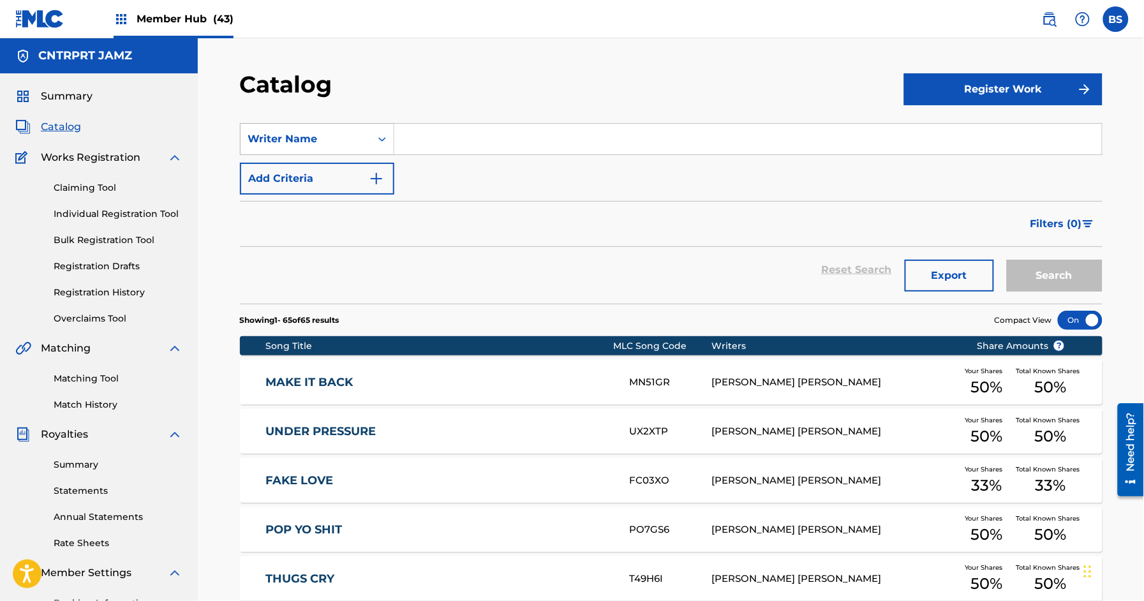
drag, startPoint x: 306, startPoint y: 138, endPoint x: 306, endPoint y: 153, distance: 15.3
click at [305, 139] on div "Writer Name" at bounding box center [305, 138] width 115 height 15
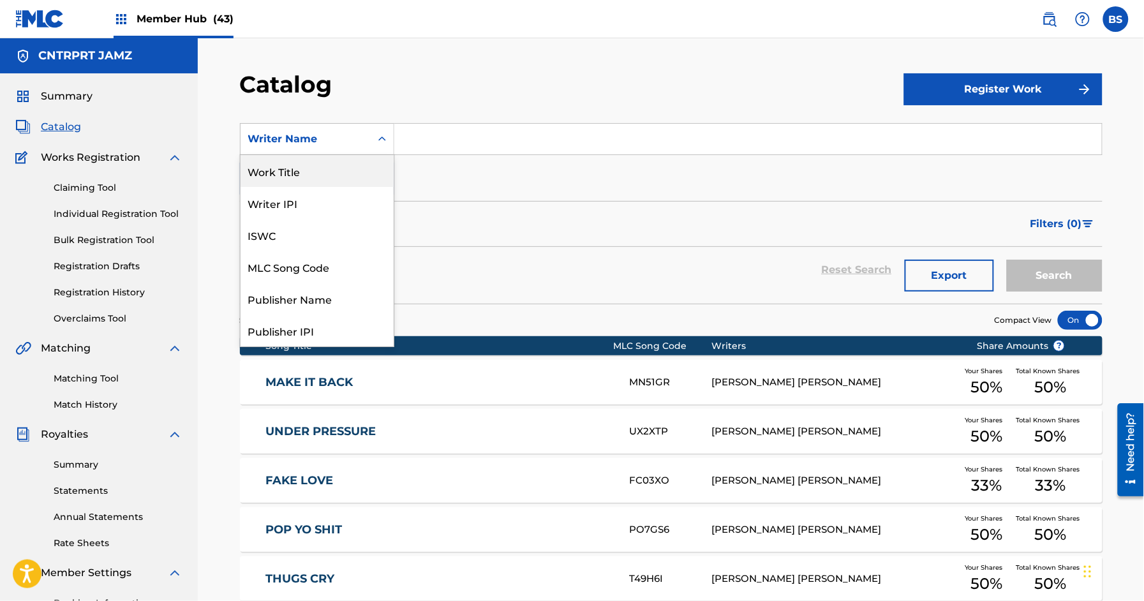
drag, startPoint x: 288, startPoint y: 176, endPoint x: 373, endPoint y: 159, distance: 87.2
click at [288, 176] on div "Work Title" at bounding box center [316, 171] width 153 height 32
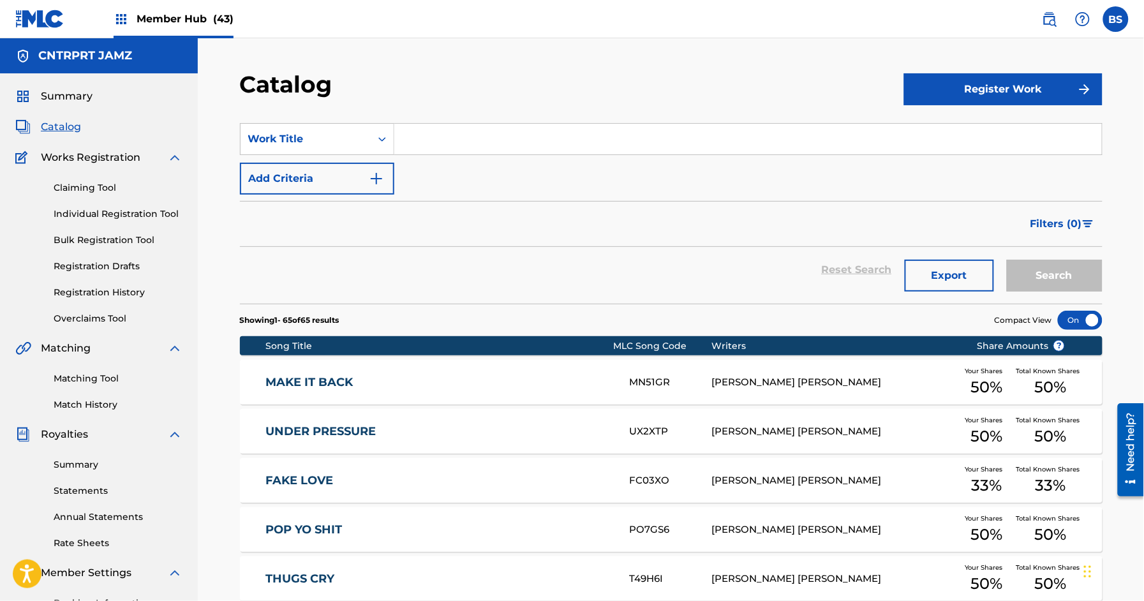
click at [516, 135] on input "Search Form" at bounding box center [747, 139] width 707 height 31
paste input "Thugs Cry"
type input "Thugs Cry"
click at [404, 236] on div "Filters ( 0 )" at bounding box center [671, 224] width 862 height 46
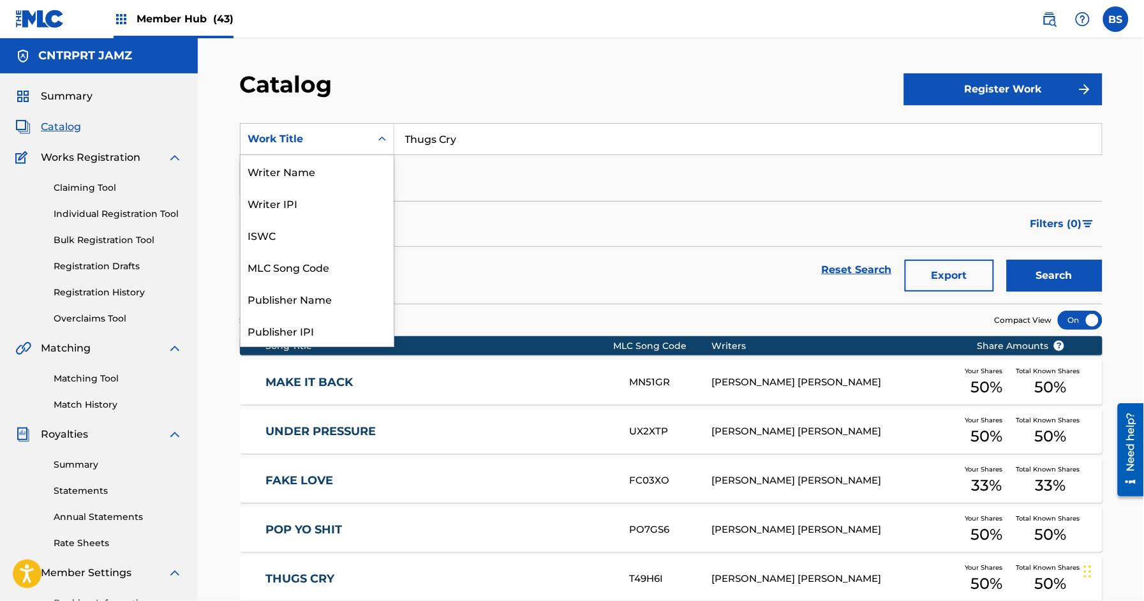
drag, startPoint x: 341, startPoint y: 138, endPoint x: 335, endPoint y: 152, distance: 15.8
click at [341, 138] on div "Work Title" at bounding box center [305, 138] width 115 height 15
click at [296, 177] on div "Writer Name" at bounding box center [316, 171] width 153 height 32
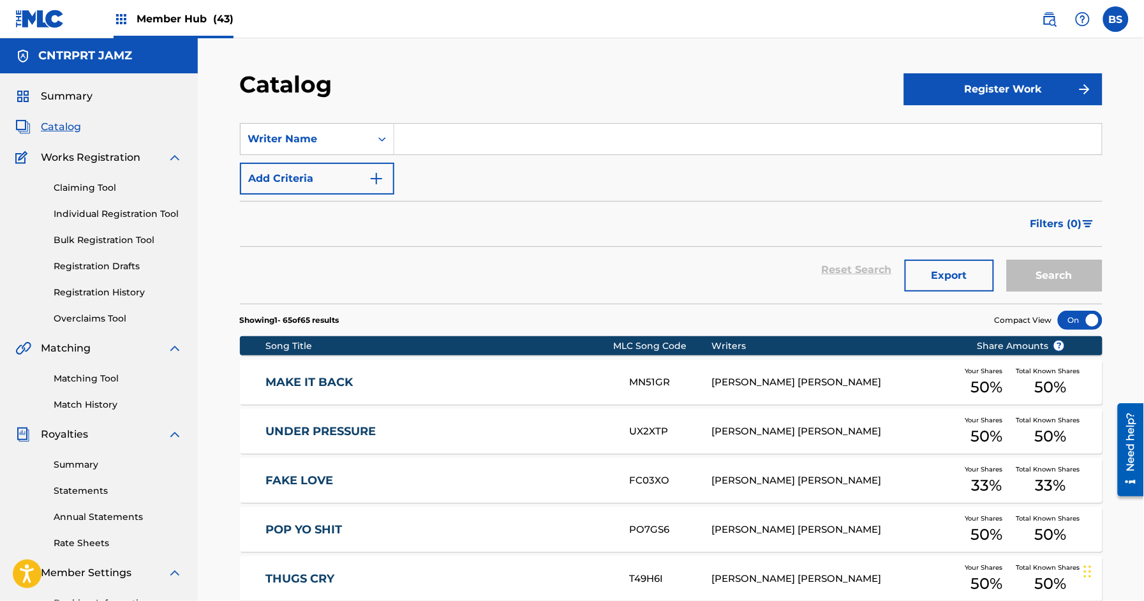
drag, startPoint x: 458, startPoint y: 142, endPoint x: 469, endPoint y: 147, distance: 12.6
click at [458, 142] on input "Search Form" at bounding box center [747, 139] width 707 height 31
type input "[PERSON_NAME]"
click at [1007, 260] on button "Search" at bounding box center [1055, 276] width 96 height 32
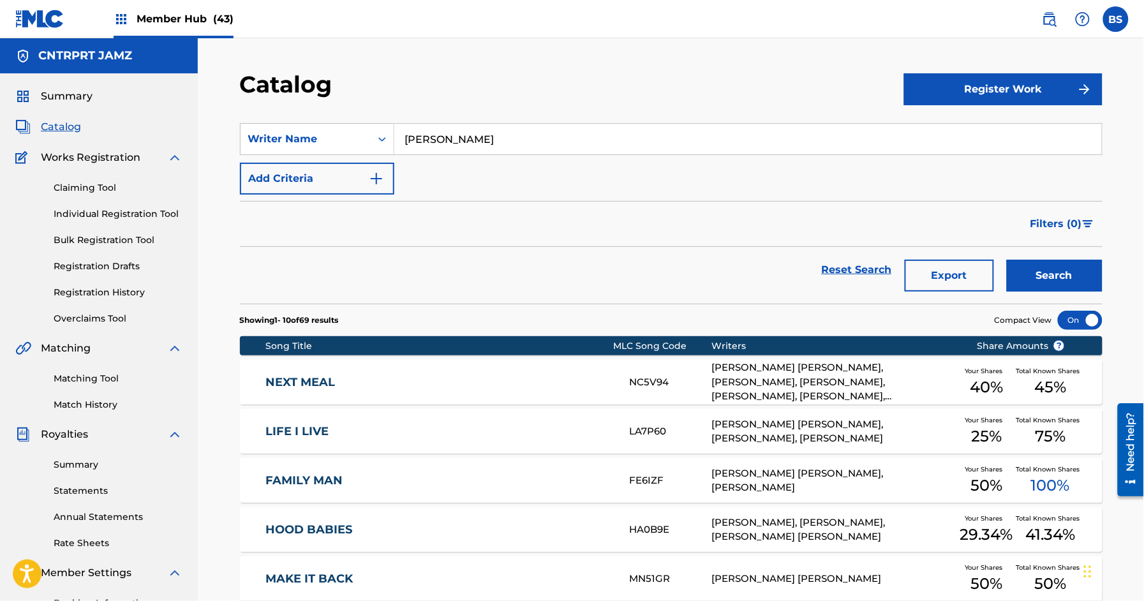
click at [452, 147] on input "[PERSON_NAME]" at bounding box center [747, 139] width 707 height 31
click at [452, 146] on input "[PERSON_NAME]" at bounding box center [747, 139] width 707 height 31
click at [284, 127] on div "Writer Name" at bounding box center [305, 139] width 130 height 24
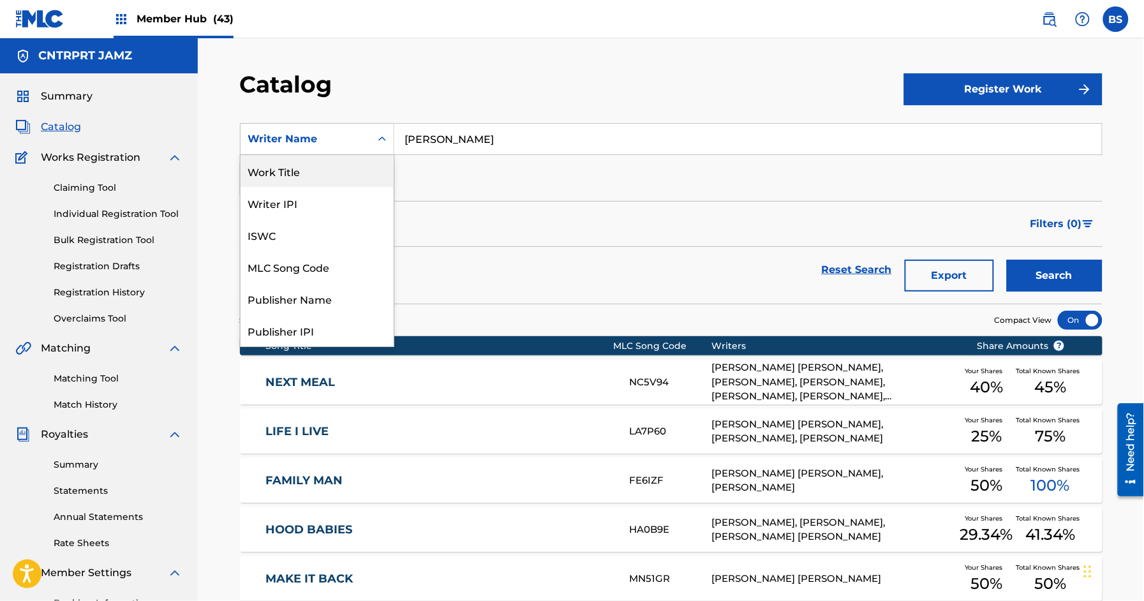
drag, startPoint x: 280, startPoint y: 169, endPoint x: 378, endPoint y: 160, distance: 98.0
click at [280, 169] on div "Work Title" at bounding box center [316, 171] width 153 height 32
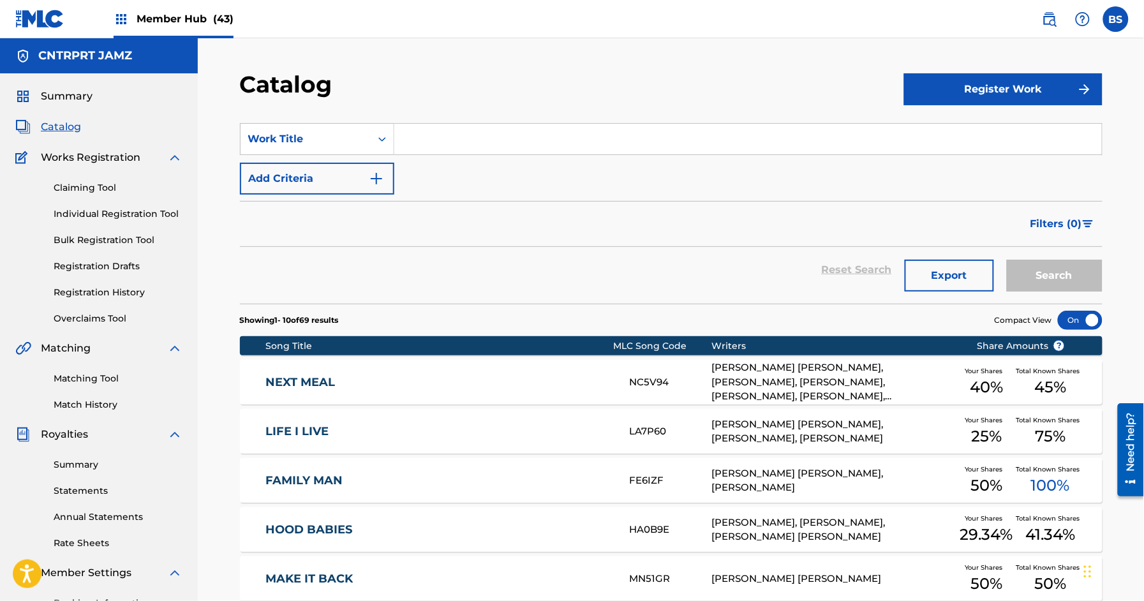
click at [446, 145] on input "Search Form" at bounding box center [747, 139] width 707 height 31
paste input "Under Pressure"
type input "Under Pressure"
click at [1045, 278] on button "Search" at bounding box center [1055, 276] width 96 height 32
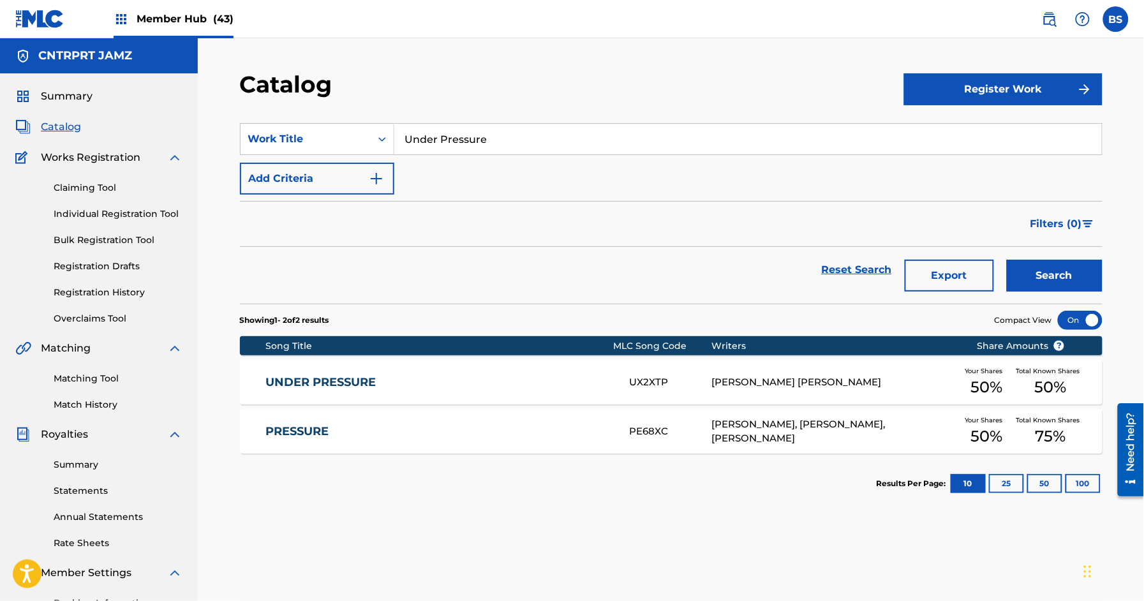
click at [580, 371] on div "UNDER PRESSURE UX2XTP [PERSON_NAME] [PERSON_NAME] Your Shares 50 % Total Known …" at bounding box center [671, 382] width 862 height 45
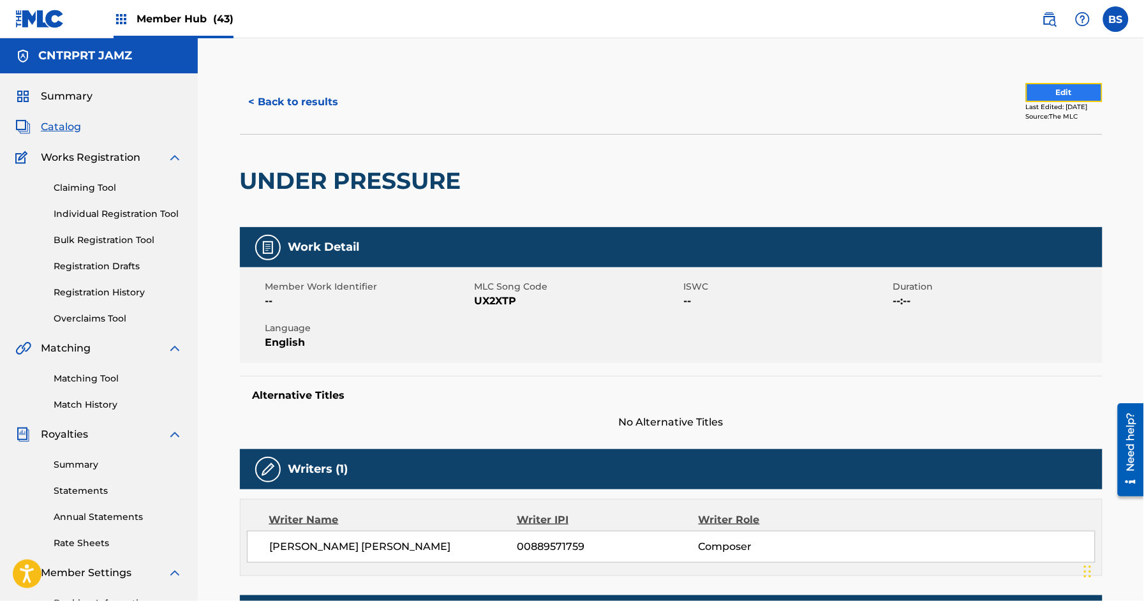
click at [1054, 92] on button "Edit" at bounding box center [1064, 92] width 77 height 19
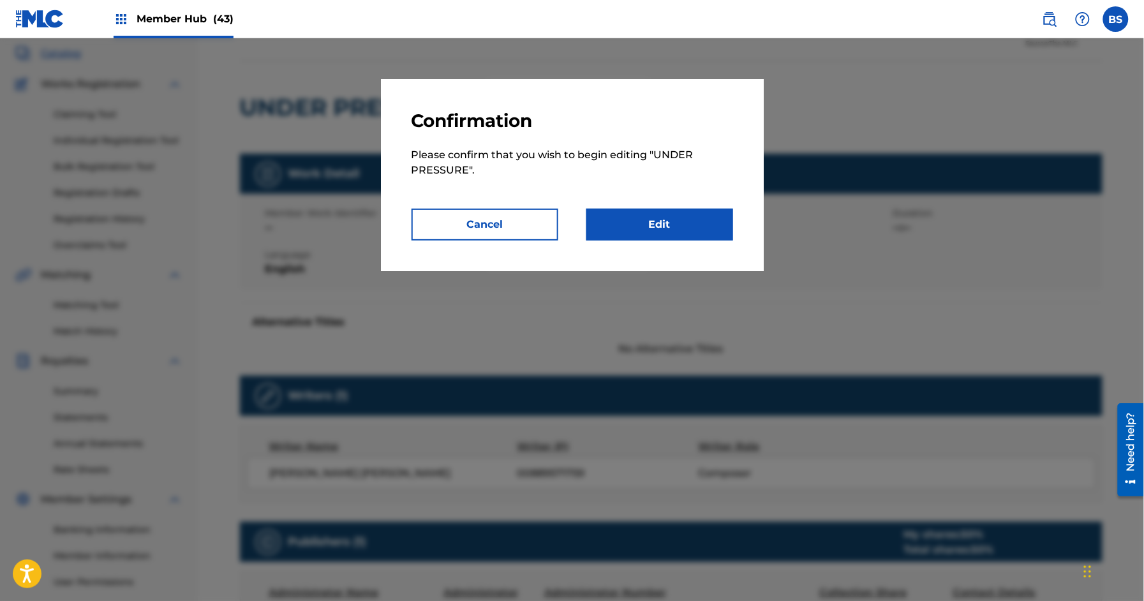
scroll to position [126, 0]
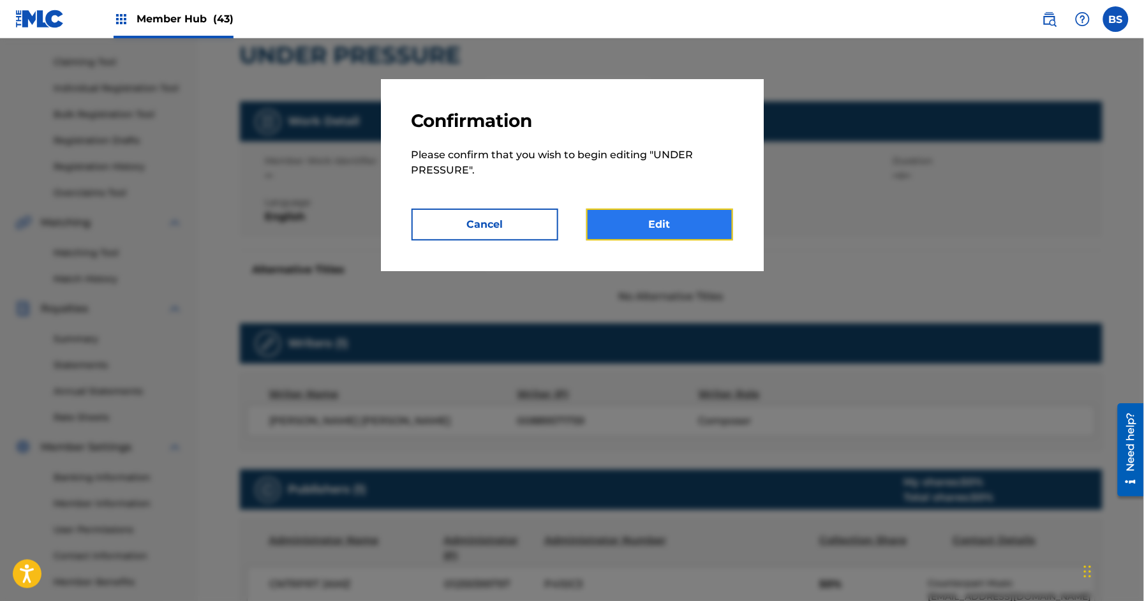
click at [668, 219] on link "Edit" at bounding box center [659, 225] width 147 height 32
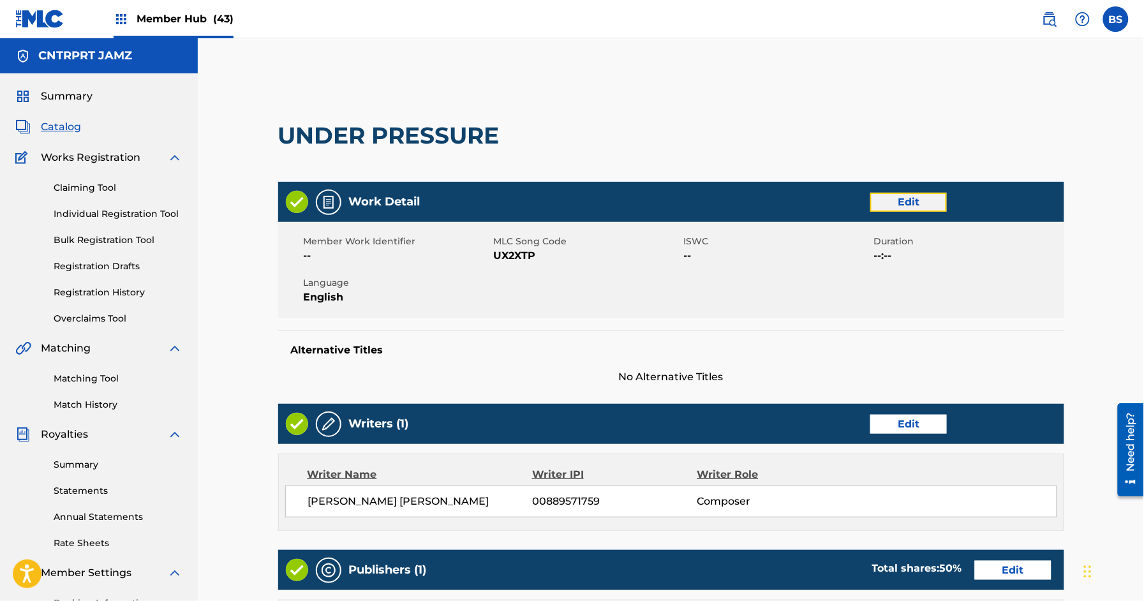
click at [918, 205] on link "Edit" at bounding box center [908, 202] width 77 height 19
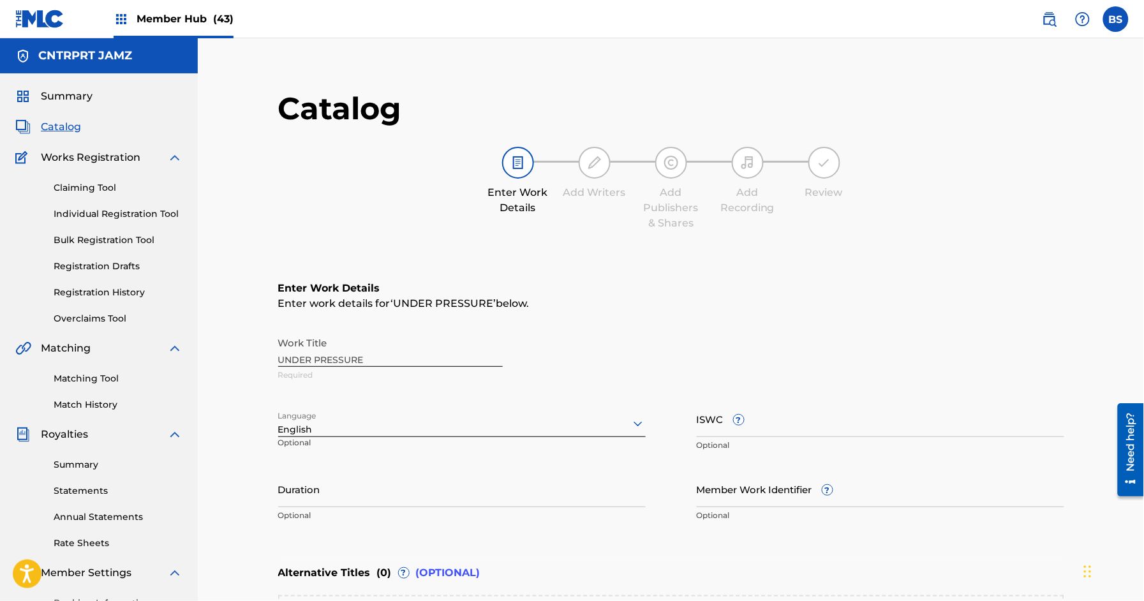
scroll to position [244, 0]
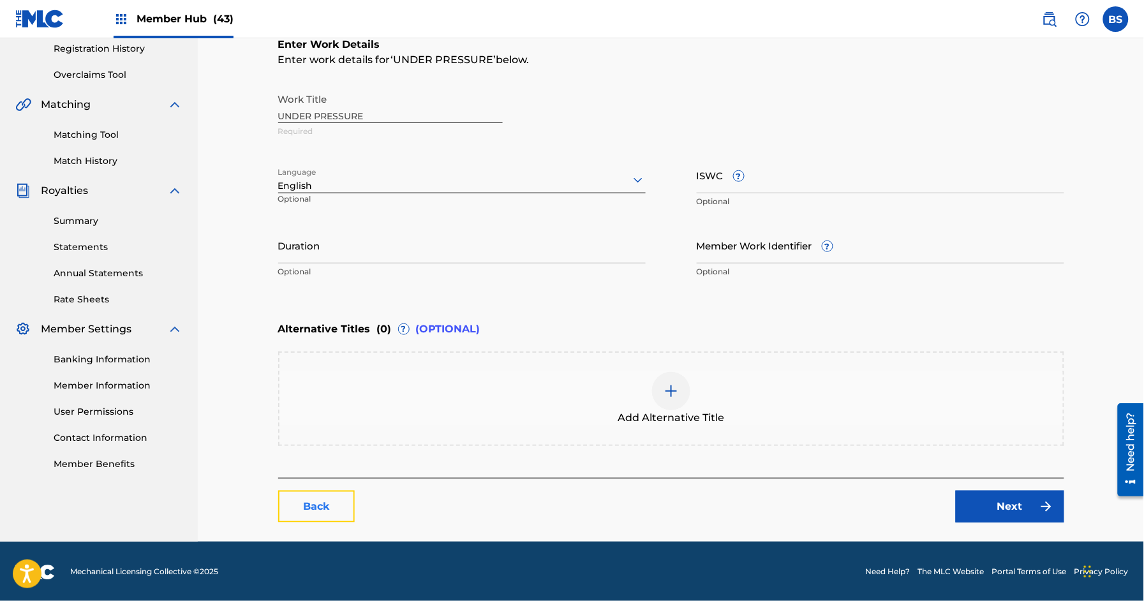
click at [341, 503] on link "Back" at bounding box center [316, 507] width 77 height 32
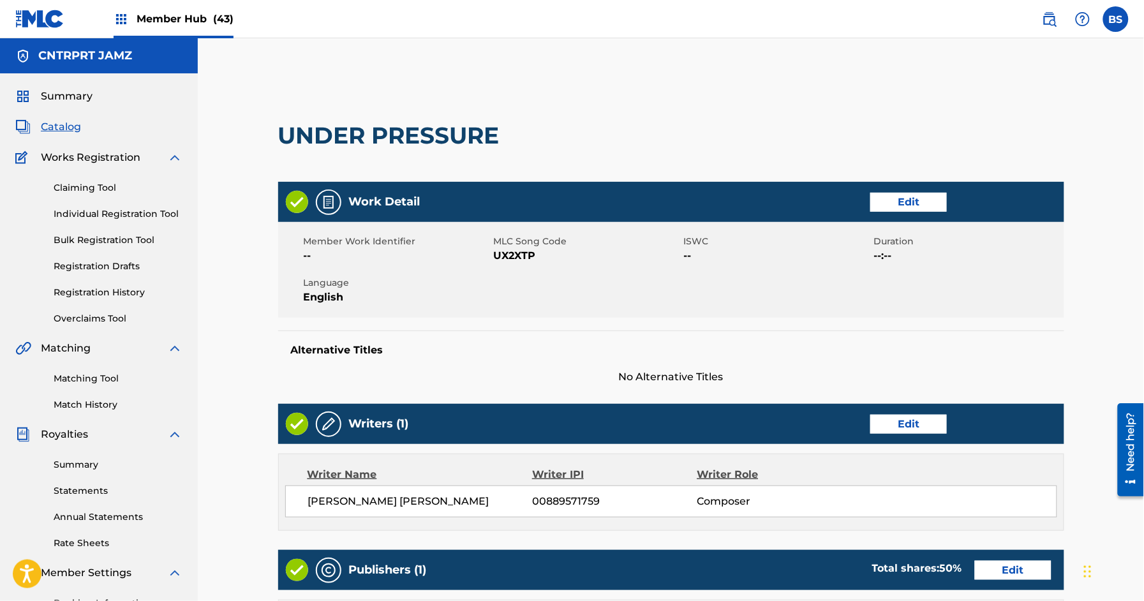
scroll to position [182, 0]
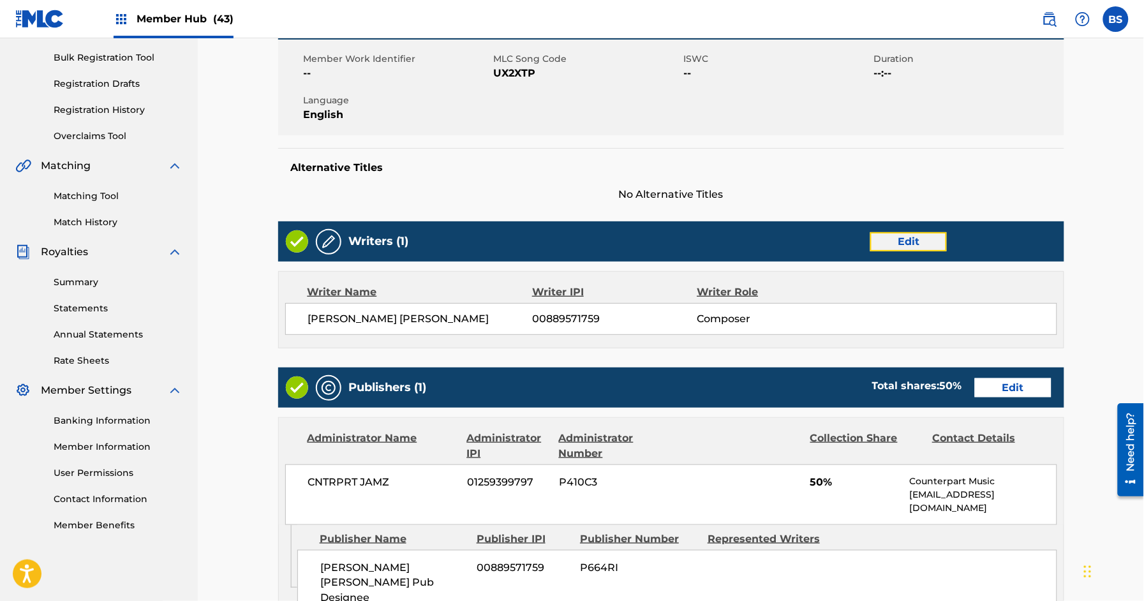
click at [923, 240] on link "Edit" at bounding box center [908, 241] width 77 height 19
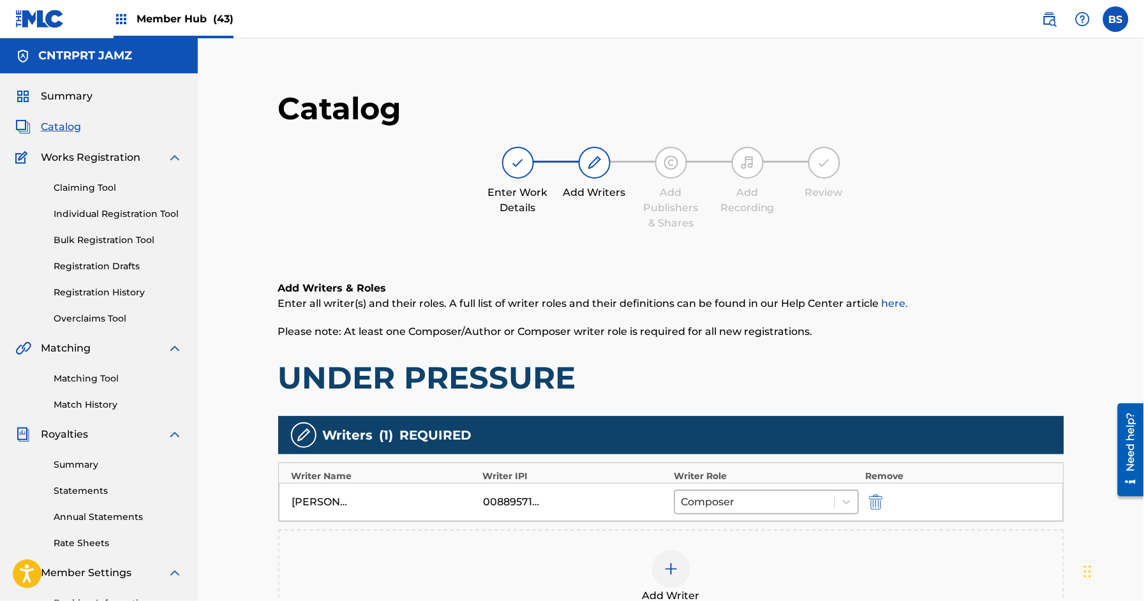
click at [677, 558] on div at bounding box center [671, 569] width 38 height 38
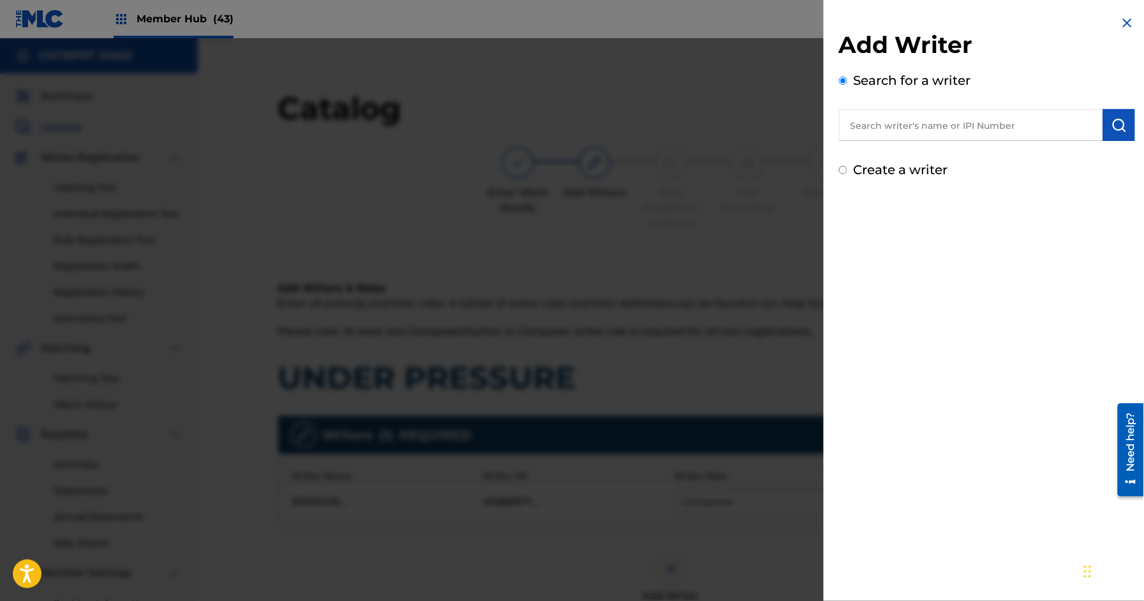
click at [881, 132] on input "text" at bounding box center [971, 125] width 264 height 32
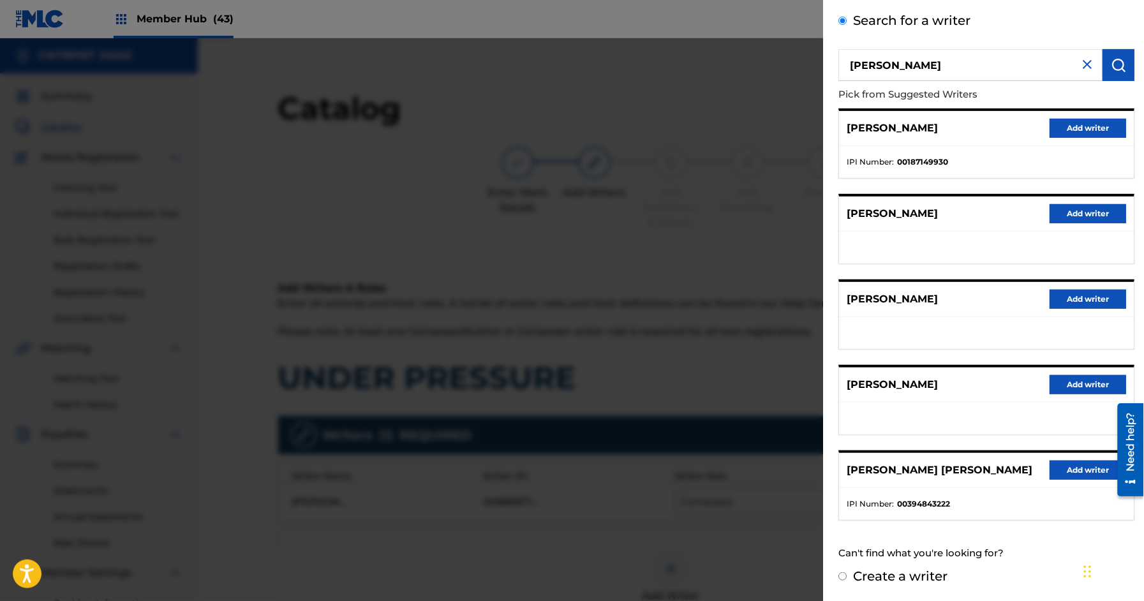
scroll to position [58, 0]
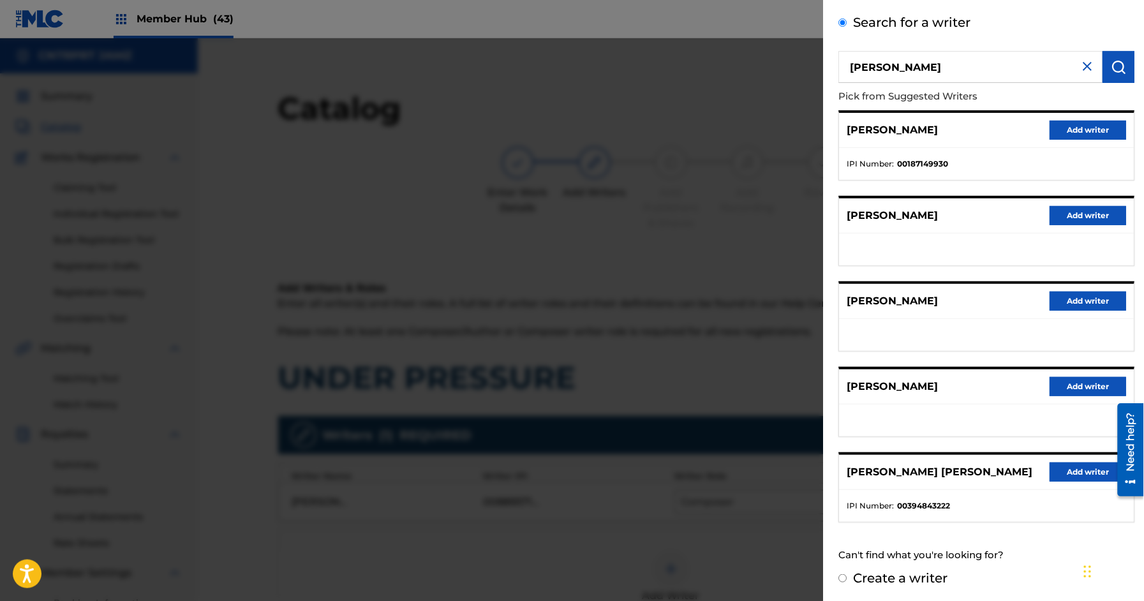
click at [873, 64] on input "[PERSON_NAME]" at bounding box center [971, 67] width 264 height 32
type input "[PERSON_NAME]"
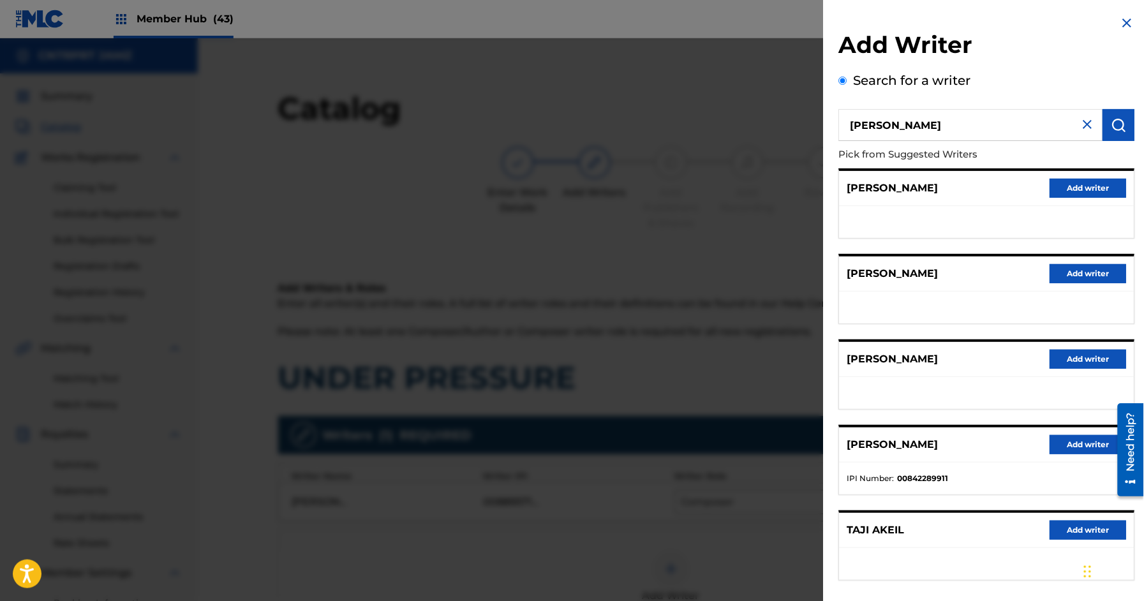
scroll to position [61, 0]
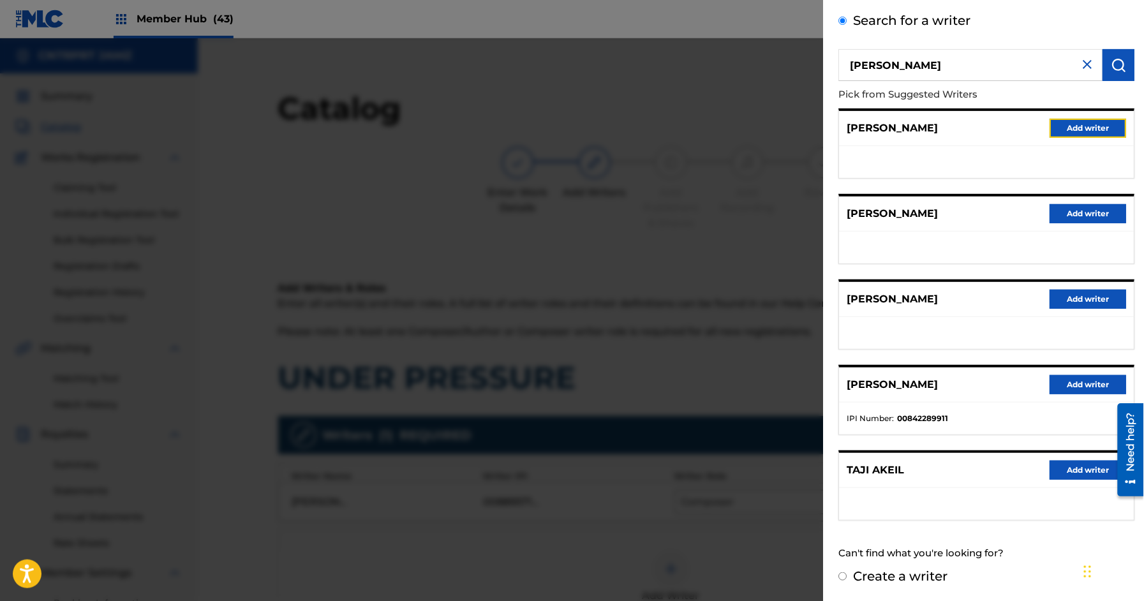
drag, startPoint x: 1093, startPoint y: 128, endPoint x: 657, endPoint y: 464, distance: 550.8
click at [1093, 128] on button "Add writer" at bounding box center [1088, 128] width 77 height 19
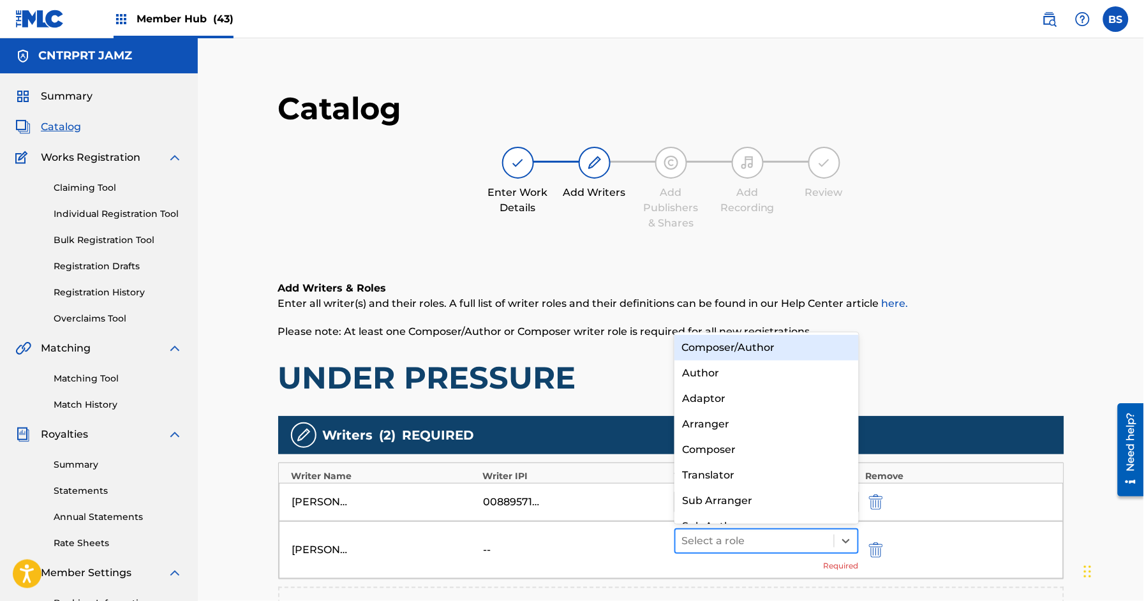
click at [711, 541] on div at bounding box center [755, 541] width 146 height 18
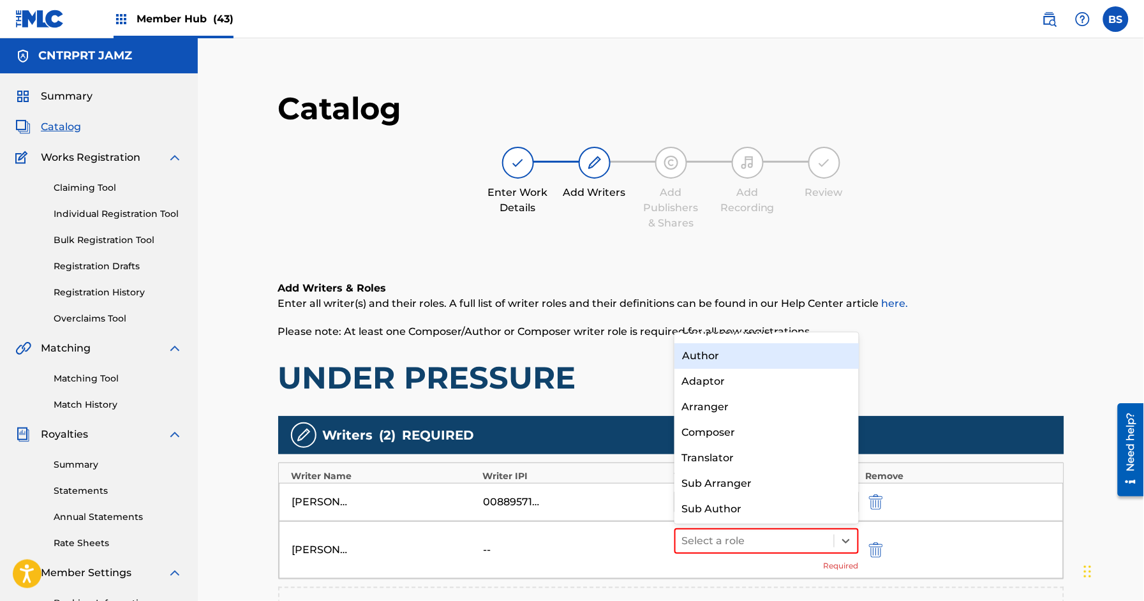
click at [716, 353] on div "Author" at bounding box center [766, 356] width 184 height 26
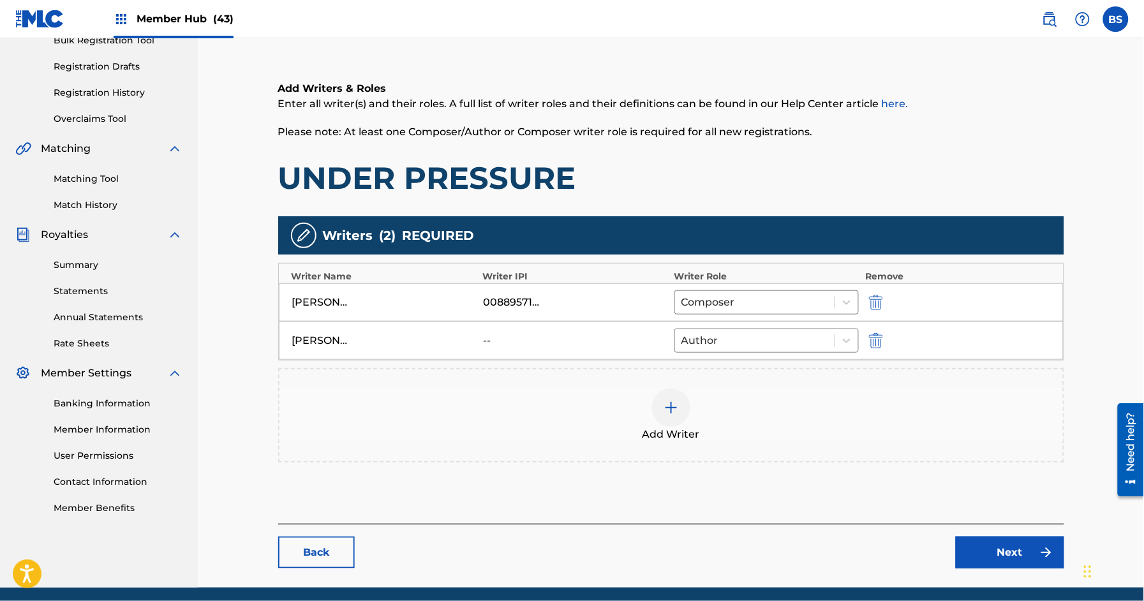
scroll to position [247, 0]
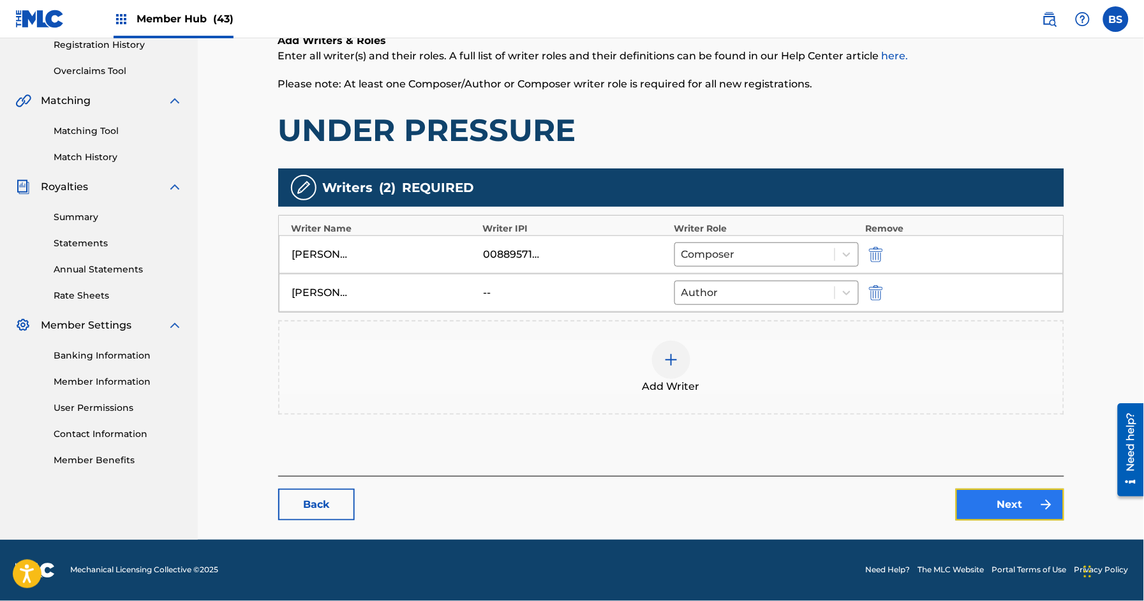
click at [1015, 511] on link "Next" at bounding box center [1009, 505] width 108 height 32
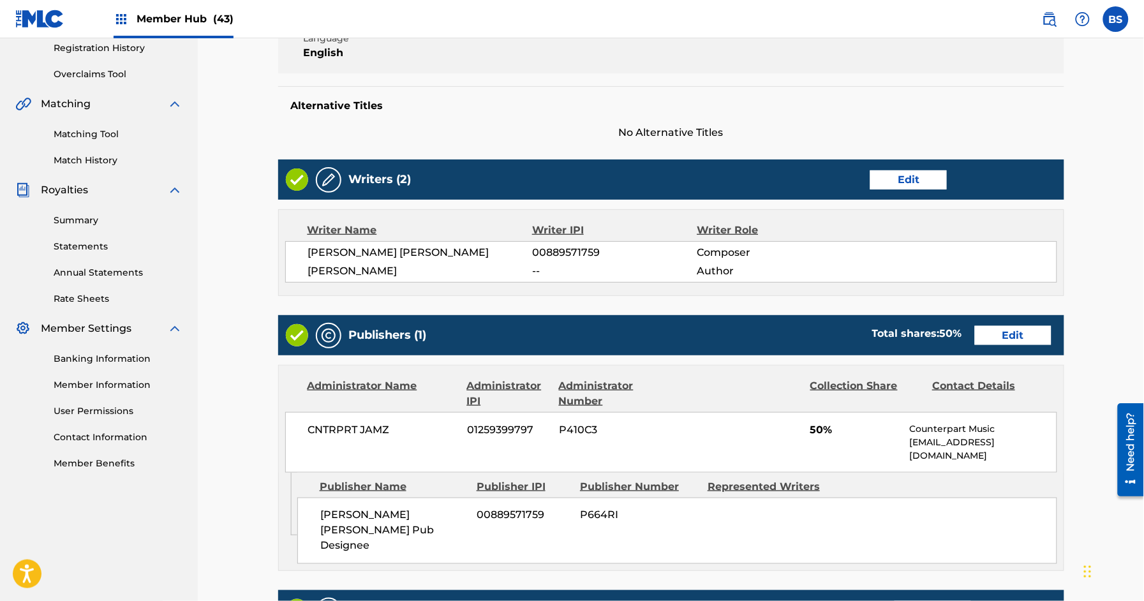
scroll to position [256, 0]
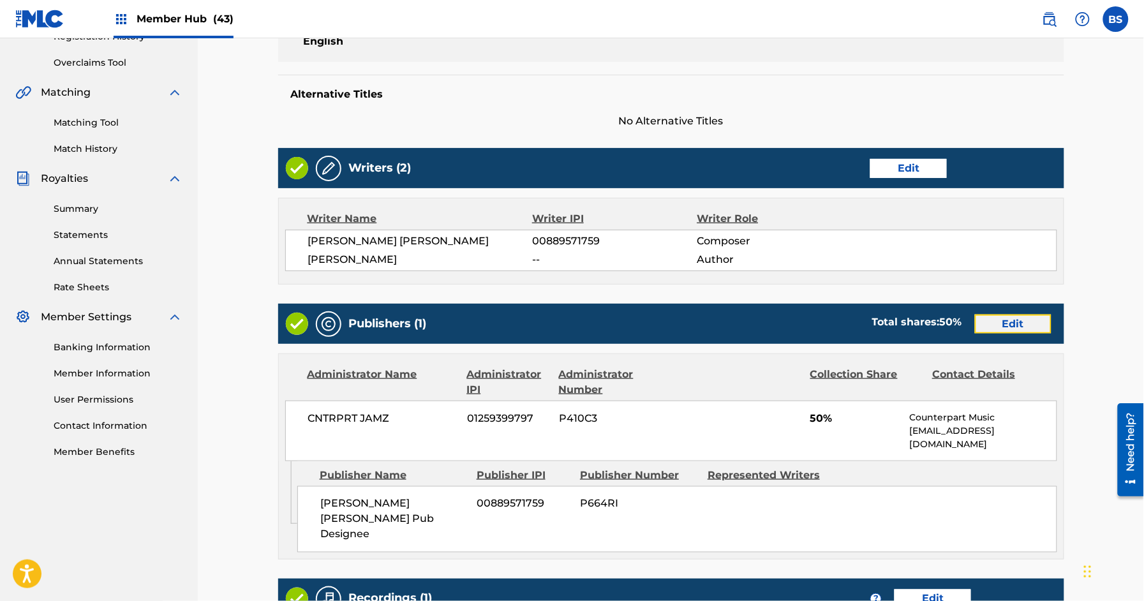
click at [1001, 325] on link "Edit" at bounding box center [1013, 323] width 77 height 19
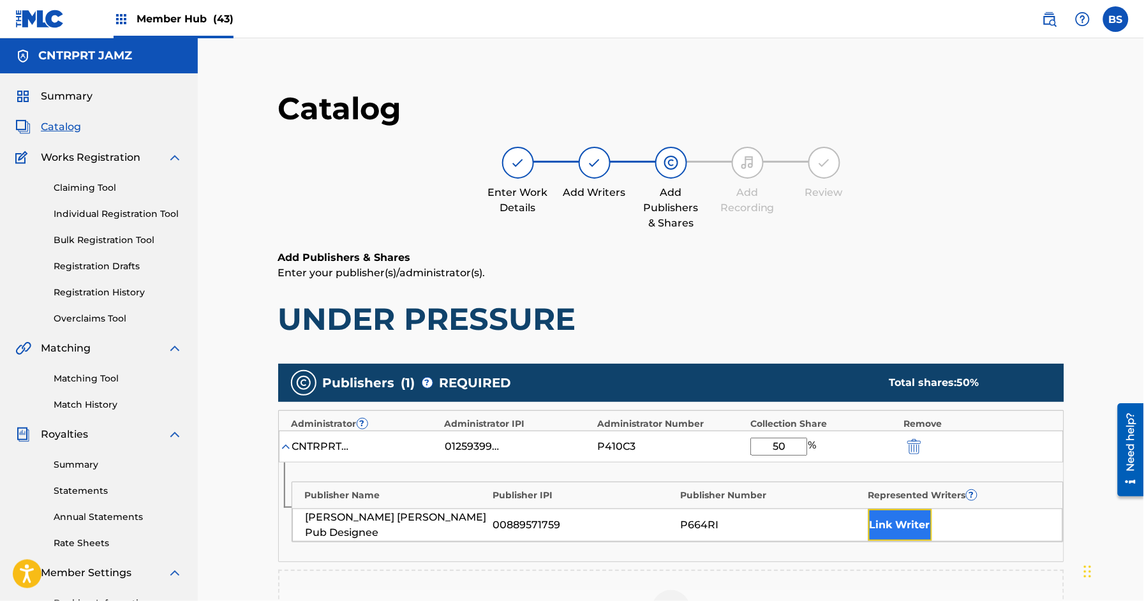
click at [894, 523] on button "Link Writer" at bounding box center [900, 525] width 64 height 32
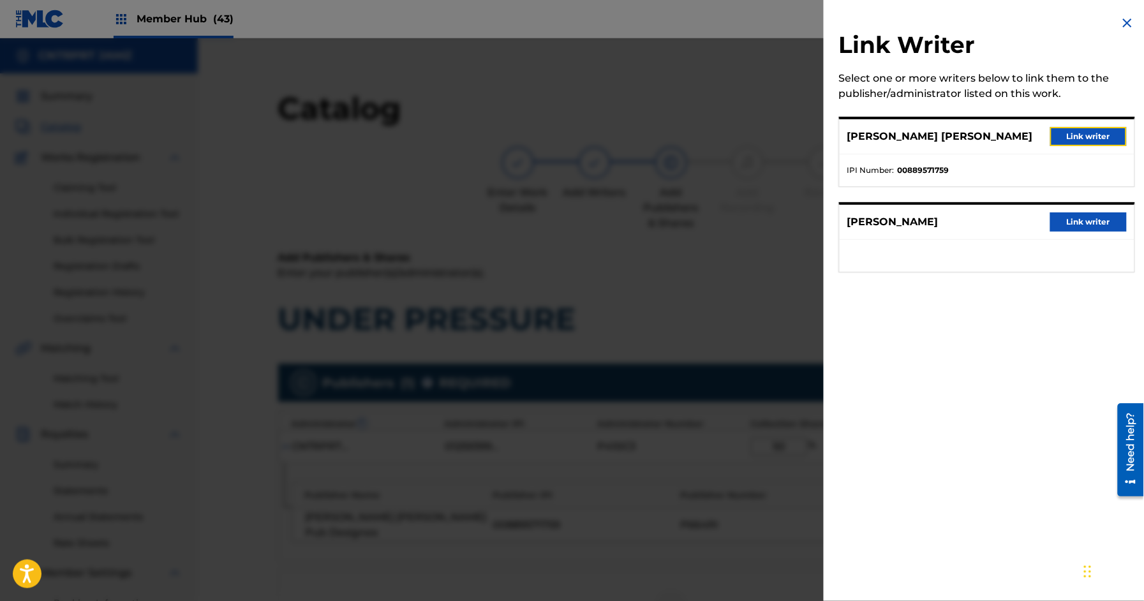
click at [1100, 133] on button "Link writer" at bounding box center [1088, 136] width 77 height 19
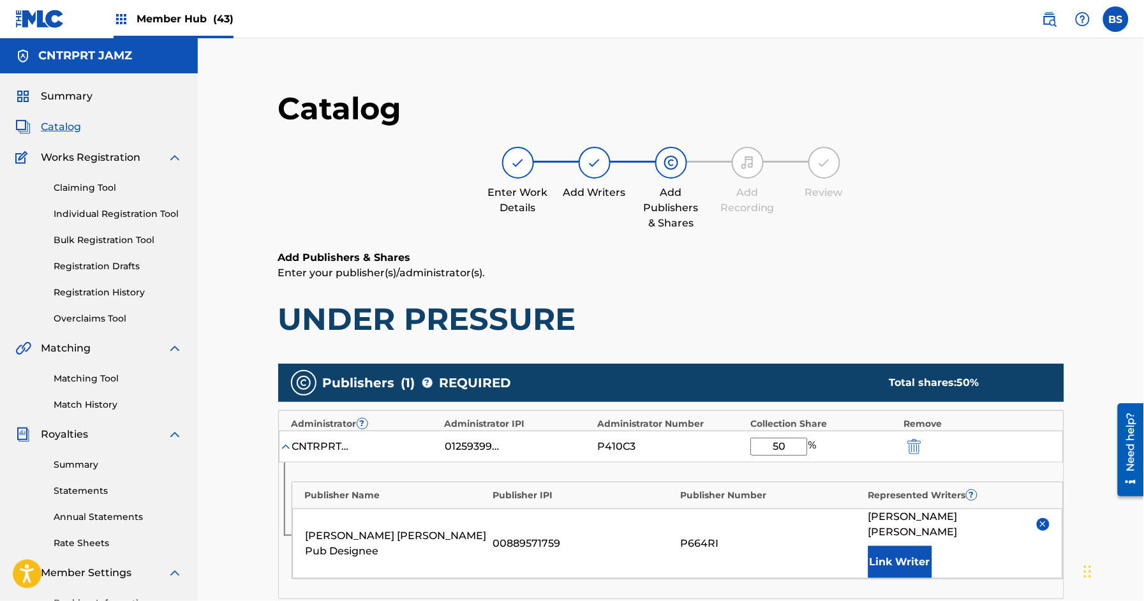
scroll to position [308, 0]
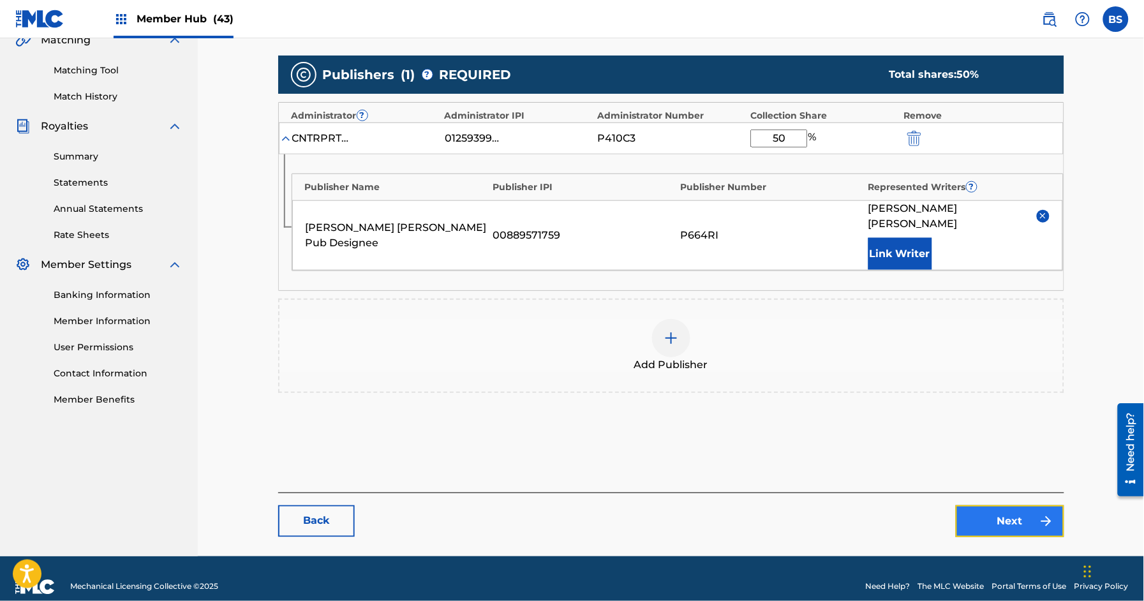
click at [988, 505] on link "Next" at bounding box center [1009, 521] width 108 height 32
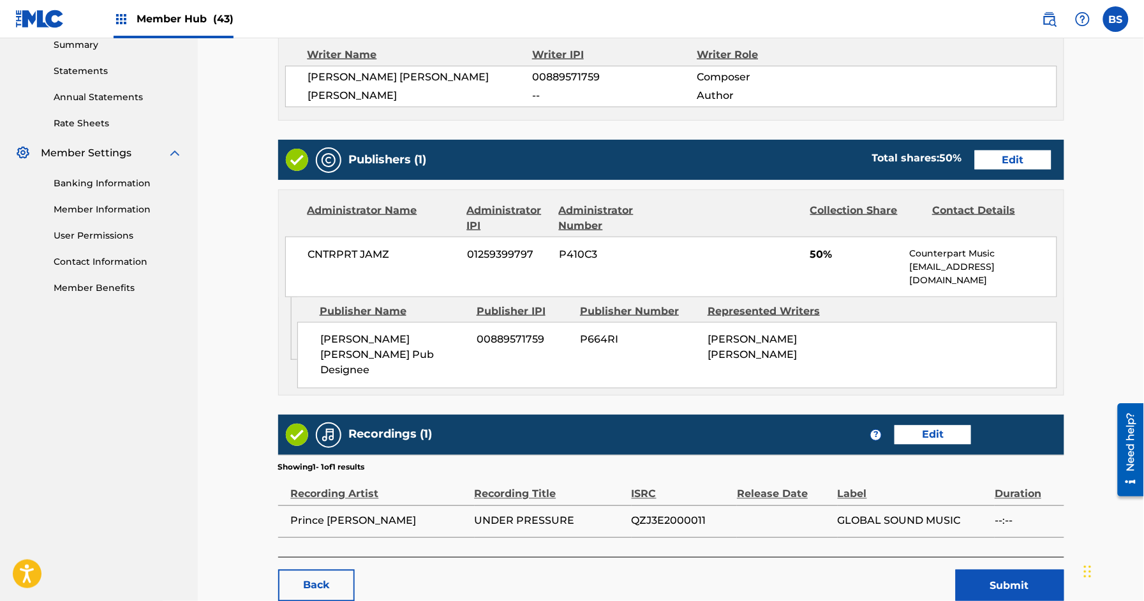
scroll to position [473, 0]
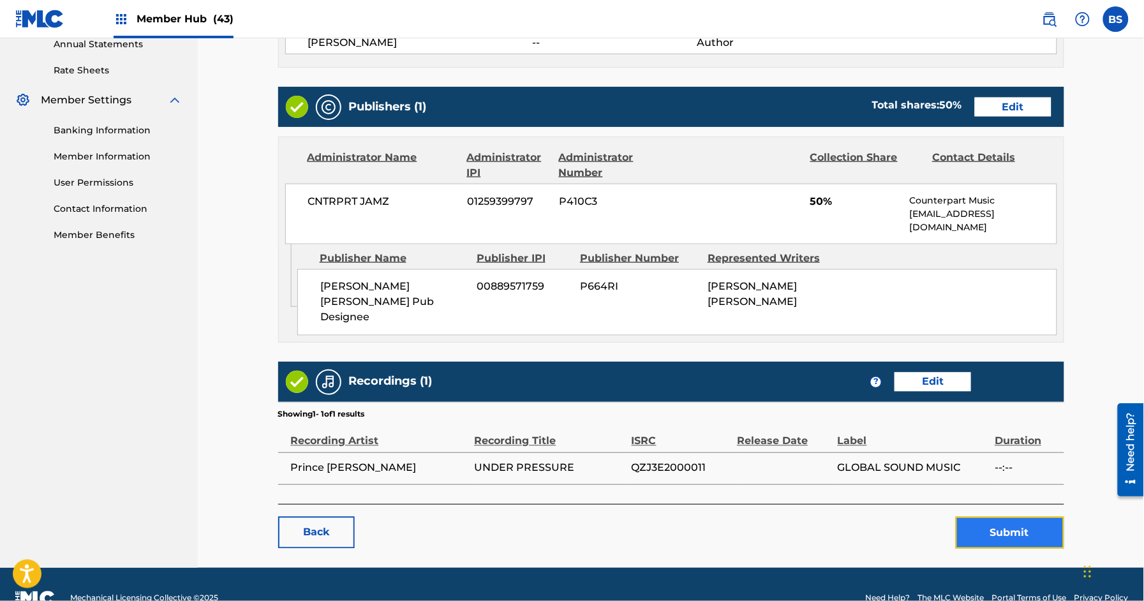
click at [1012, 517] on button "Submit" at bounding box center [1009, 533] width 108 height 32
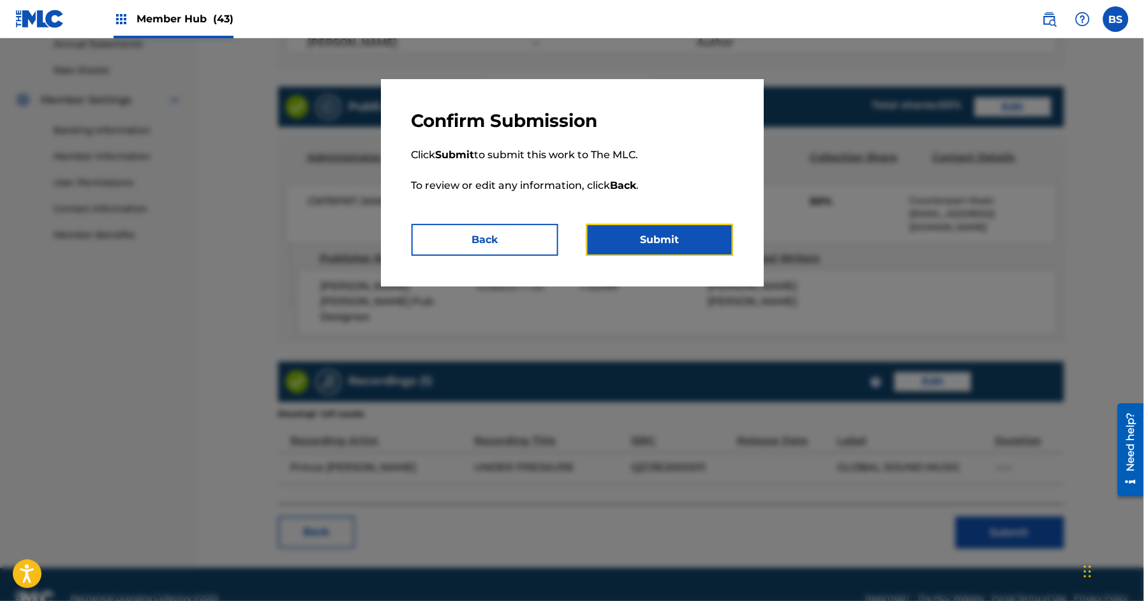
drag, startPoint x: 662, startPoint y: 239, endPoint x: 366, endPoint y: 309, distance: 304.0
click at [663, 239] on button "Submit" at bounding box center [659, 240] width 147 height 32
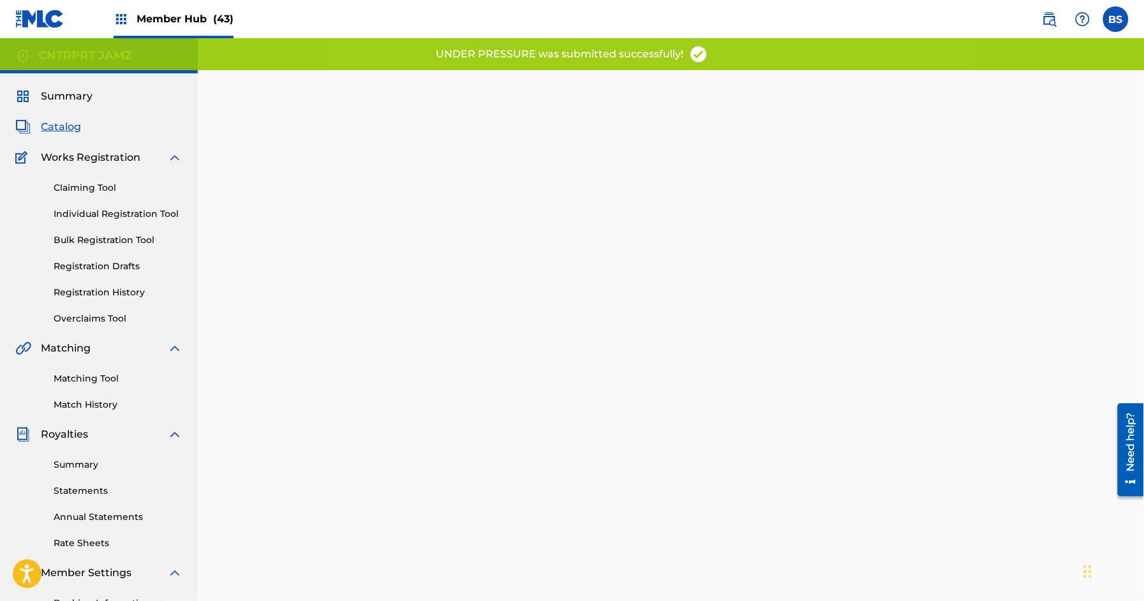
click at [81, 136] on div "Summary Catalog Works Registration Claiming Tool Individual Registration Tool B…" at bounding box center [99, 401] width 198 height 656
click at [64, 131] on span "Catalog" at bounding box center [61, 126] width 40 height 15
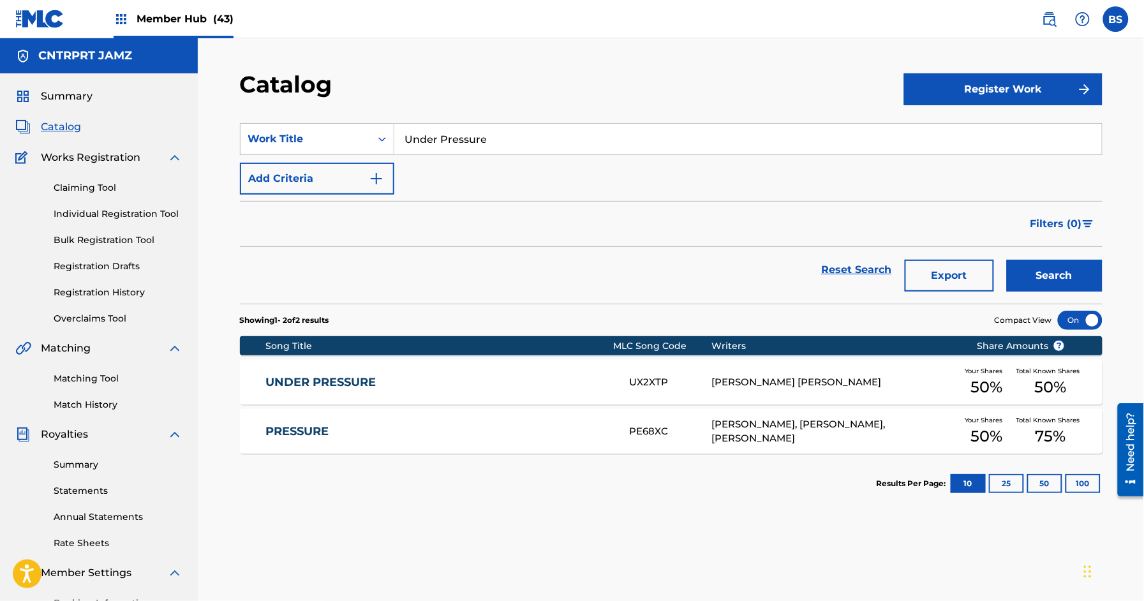
click at [429, 143] on input "Under Pressure" at bounding box center [747, 139] width 707 height 31
click at [433, 192] on span "er head" at bounding box center [445, 190] width 40 height 12
type input "super head"
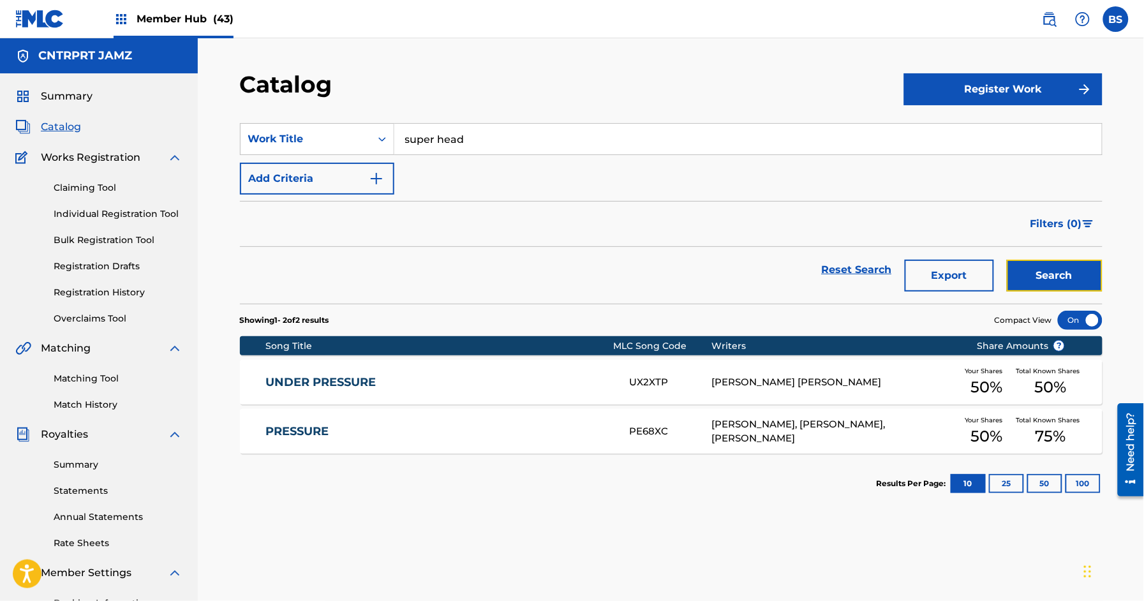
drag, startPoint x: 1063, startPoint y: 269, endPoint x: 621, endPoint y: 297, distance: 443.6
click at [1063, 269] on button "Search" at bounding box center [1055, 276] width 96 height 32
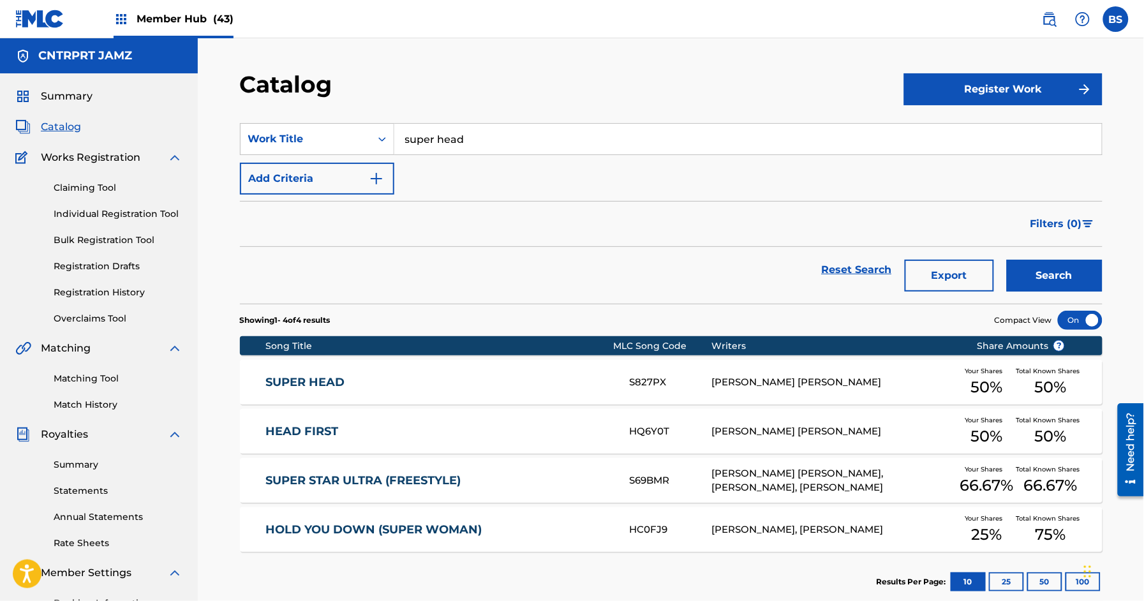
drag, startPoint x: 516, startPoint y: 385, endPoint x: 529, endPoint y: 376, distance: 15.2
click at [516, 385] on link "SUPER HEAD" at bounding box center [438, 382] width 347 height 15
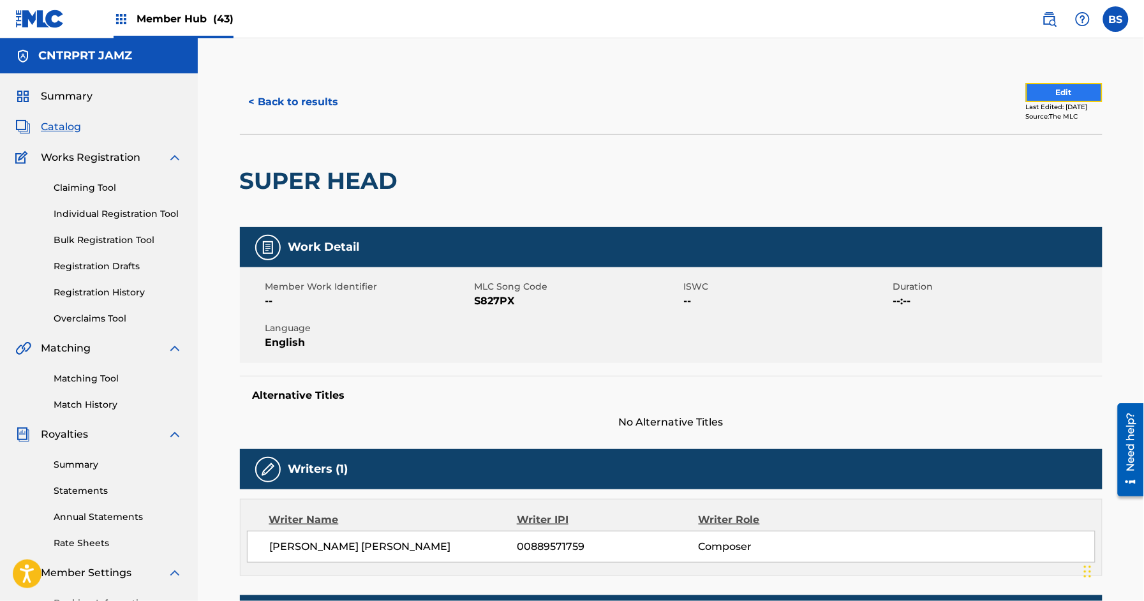
click at [1046, 87] on button "Edit" at bounding box center [1064, 92] width 77 height 19
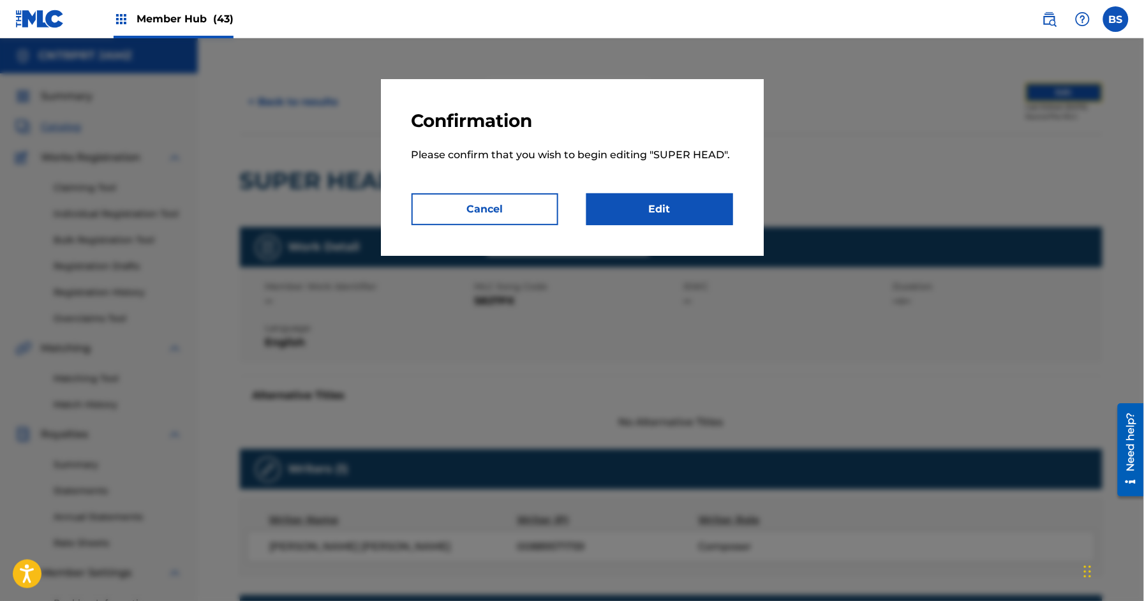
scroll to position [48, 0]
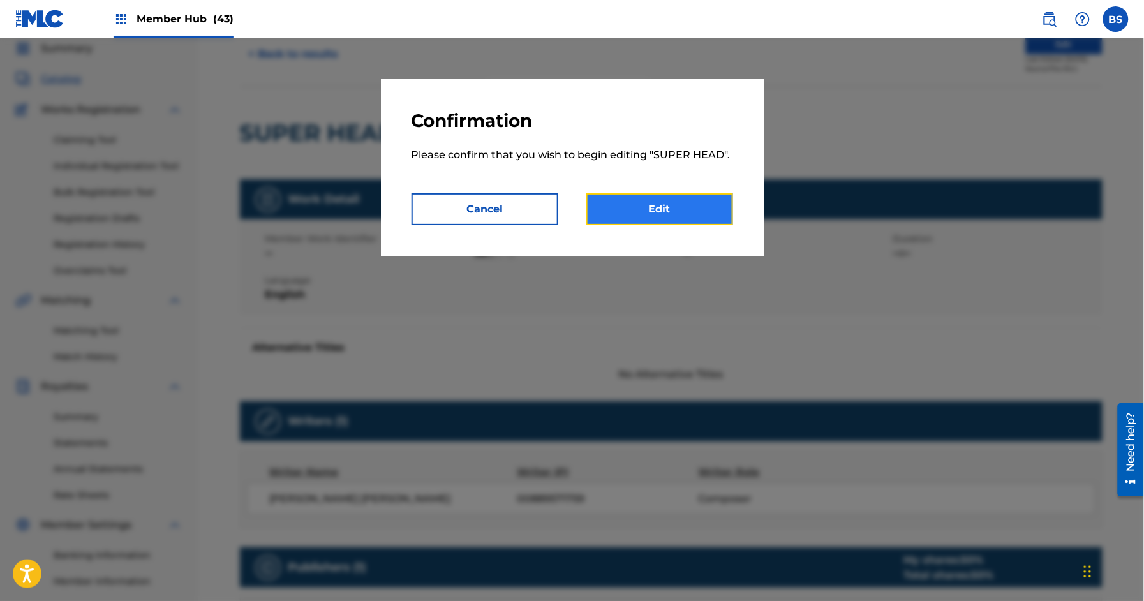
click at [660, 210] on link "Edit" at bounding box center [659, 209] width 147 height 32
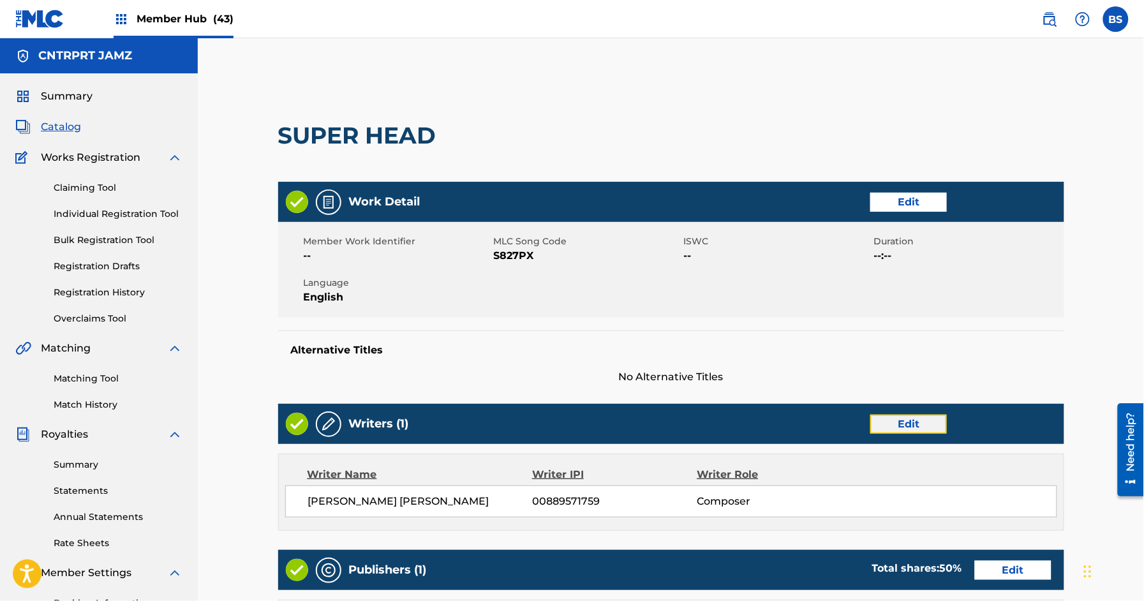
click at [929, 422] on link "Edit" at bounding box center [908, 424] width 77 height 19
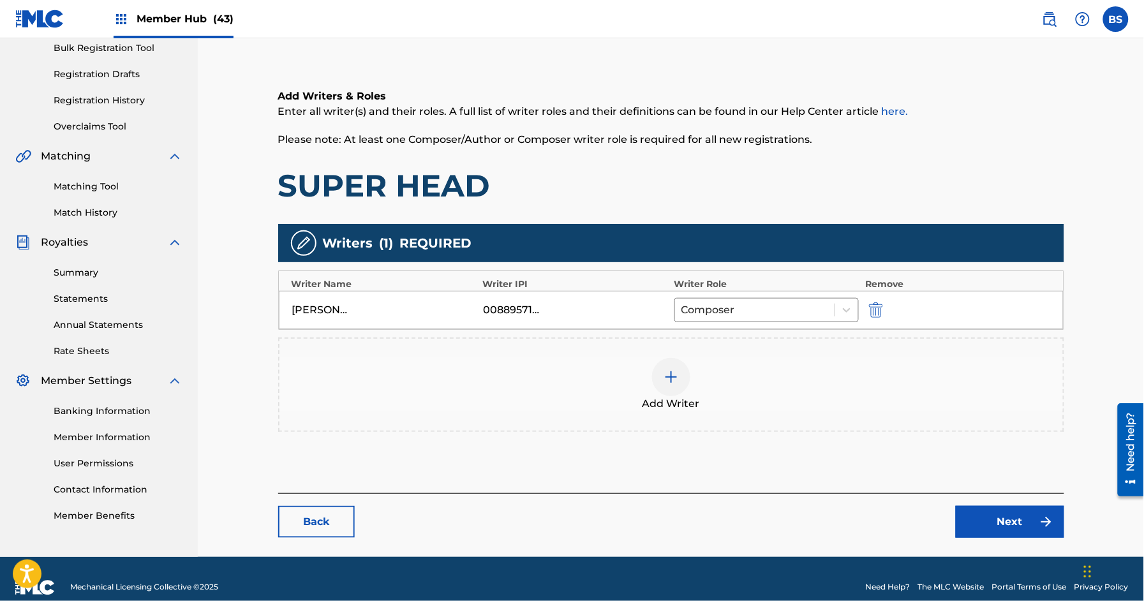
click at [673, 395] on div "Add Writer" at bounding box center [670, 385] width 783 height 54
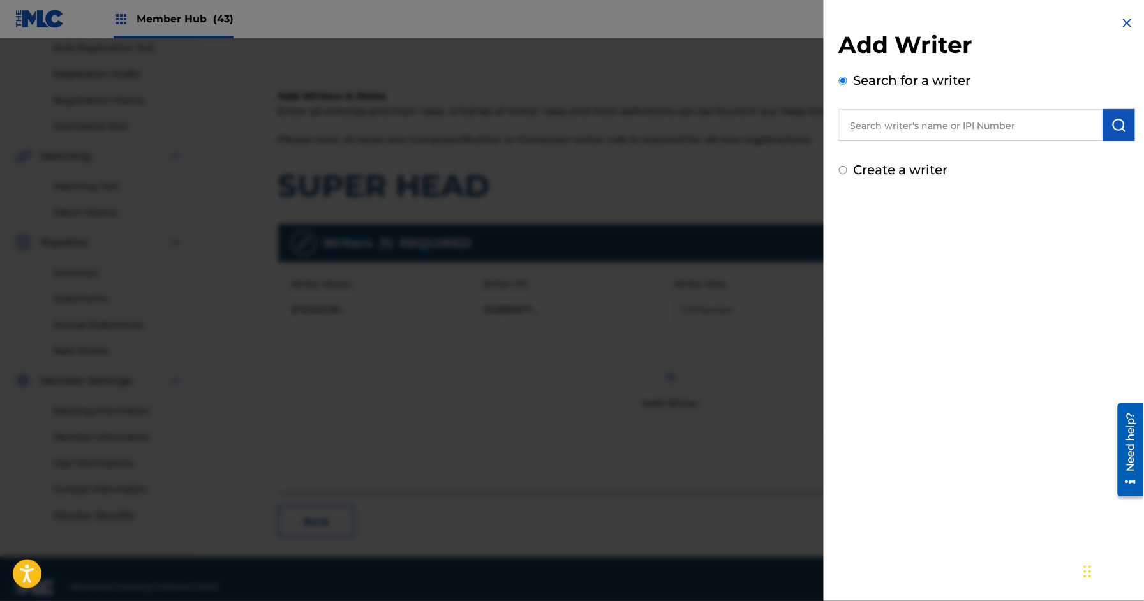
scroll to position [184, 0]
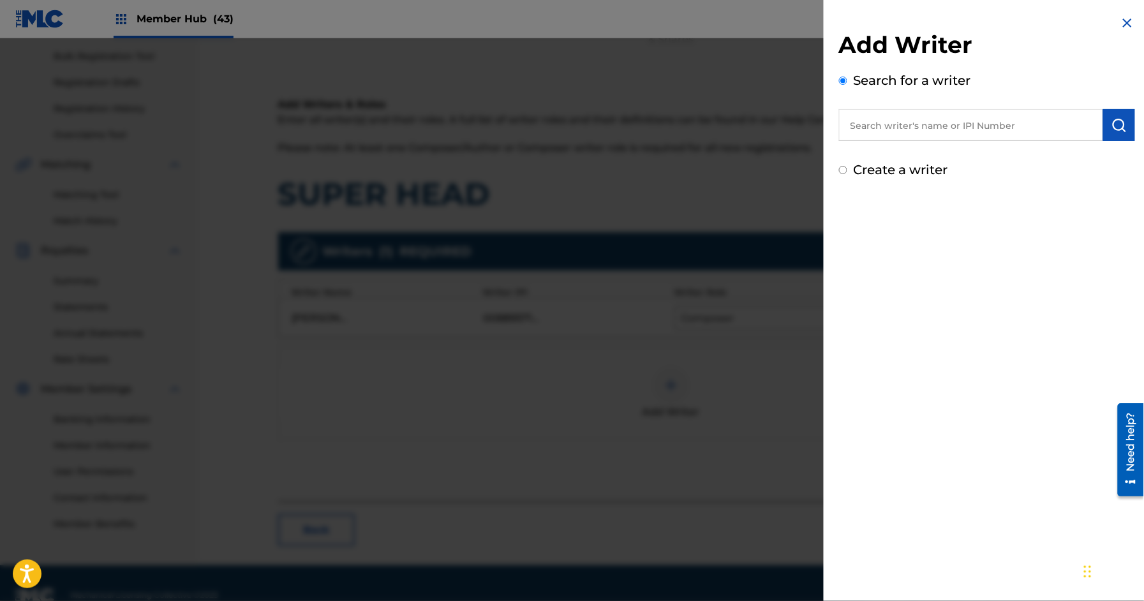
click at [922, 125] on input "text" at bounding box center [971, 125] width 264 height 32
paste input "1028449558"
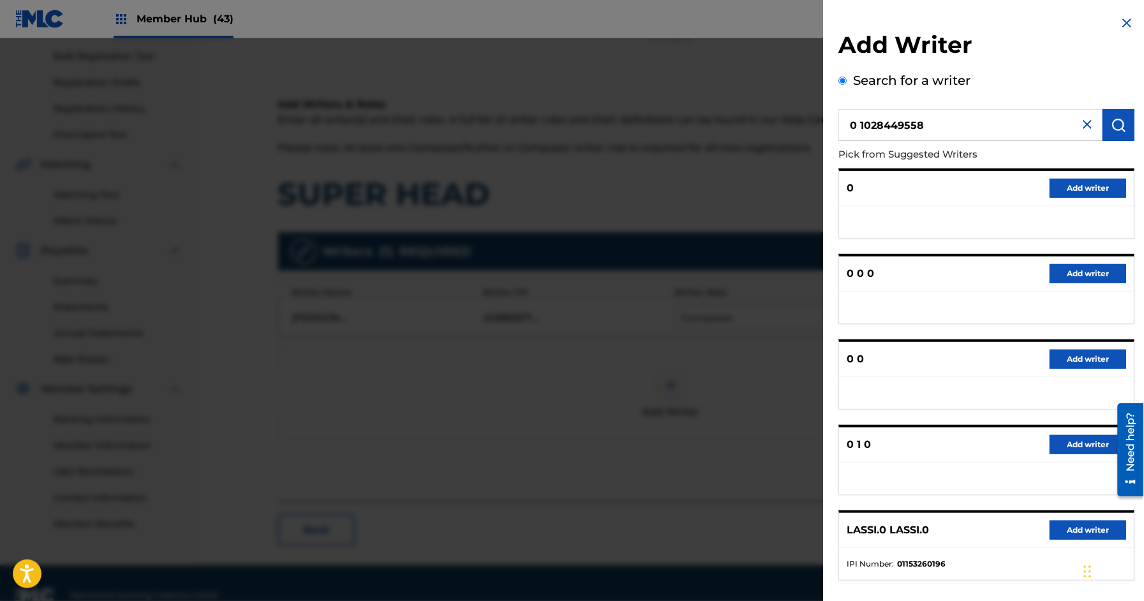
click at [862, 125] on input "0 1028449558" at bounding box center [971, 125] width 264 height 32
type input "01028449558"
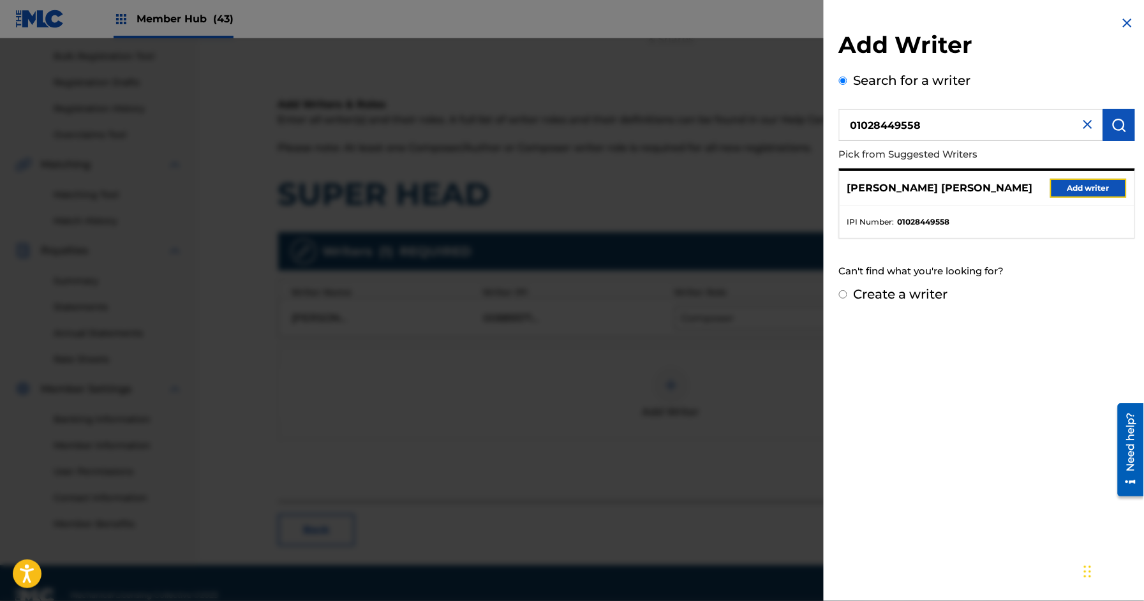
click at [1077, 179] on button "Add writer" at bounding box center [1088, 188] width 77 height 19
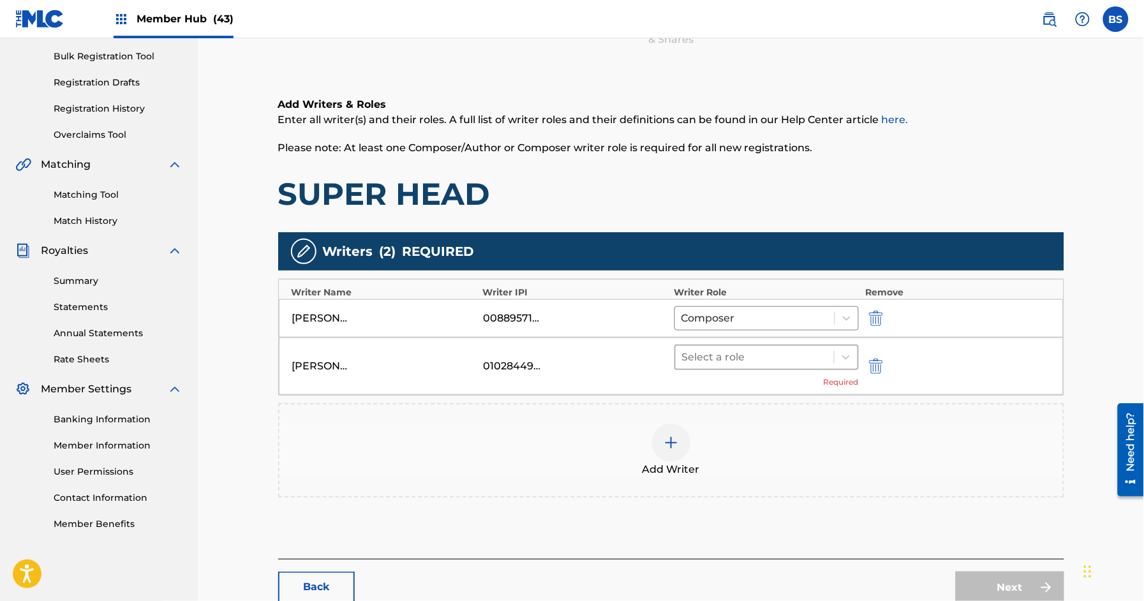
click at [731, 357] on div at bounding box center [755, 357] width 146 height 18
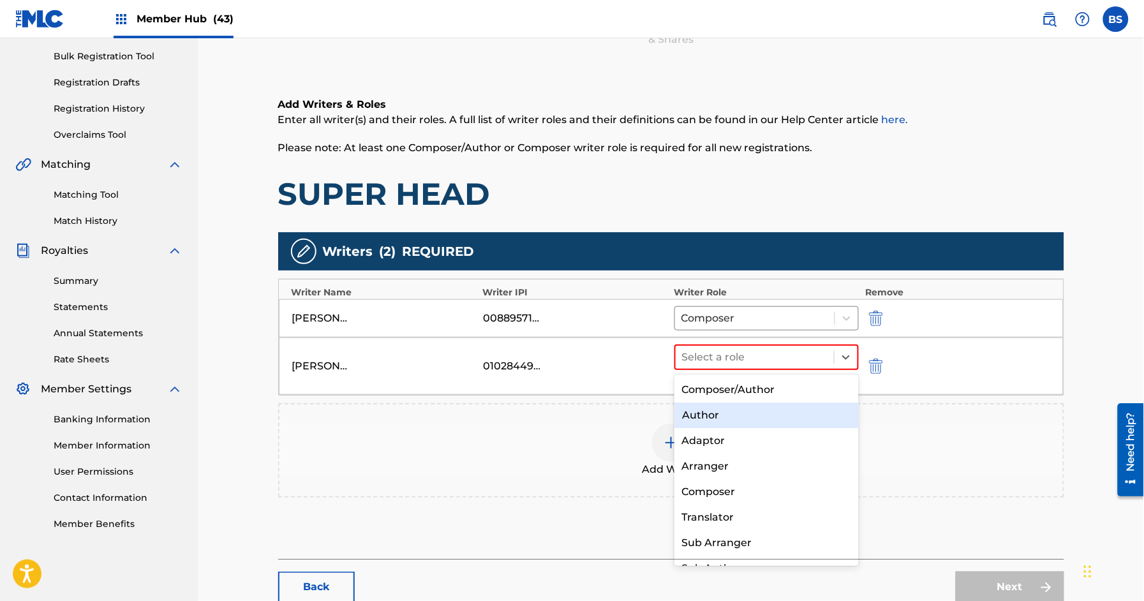
click at [711, 415] on div "Author" at bounding box center [766, 415] width 184 height 26
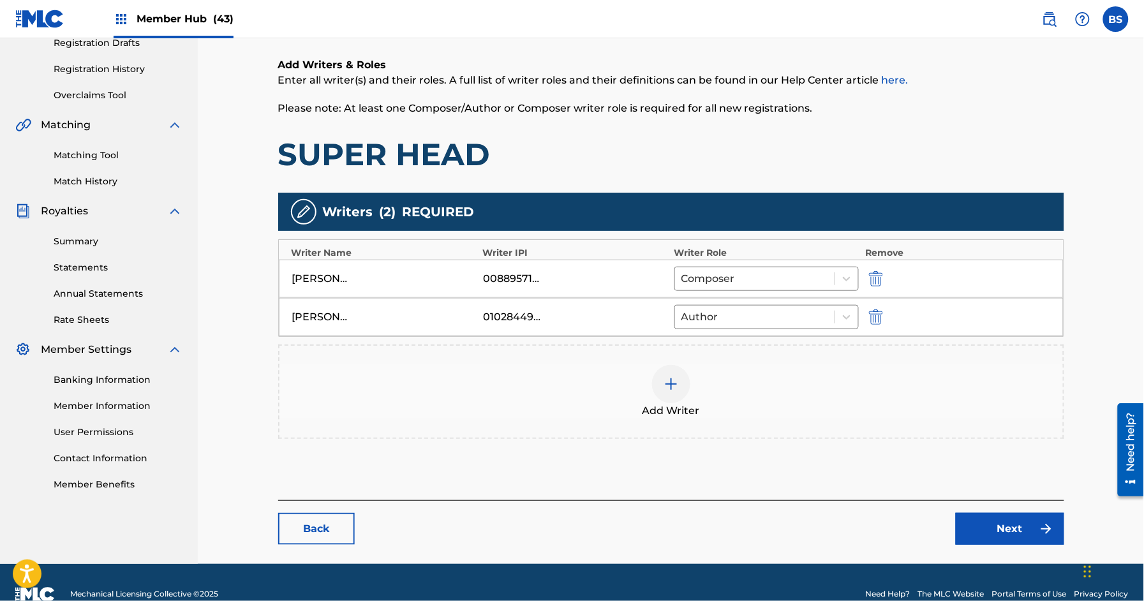
scroll to position [230, 0]
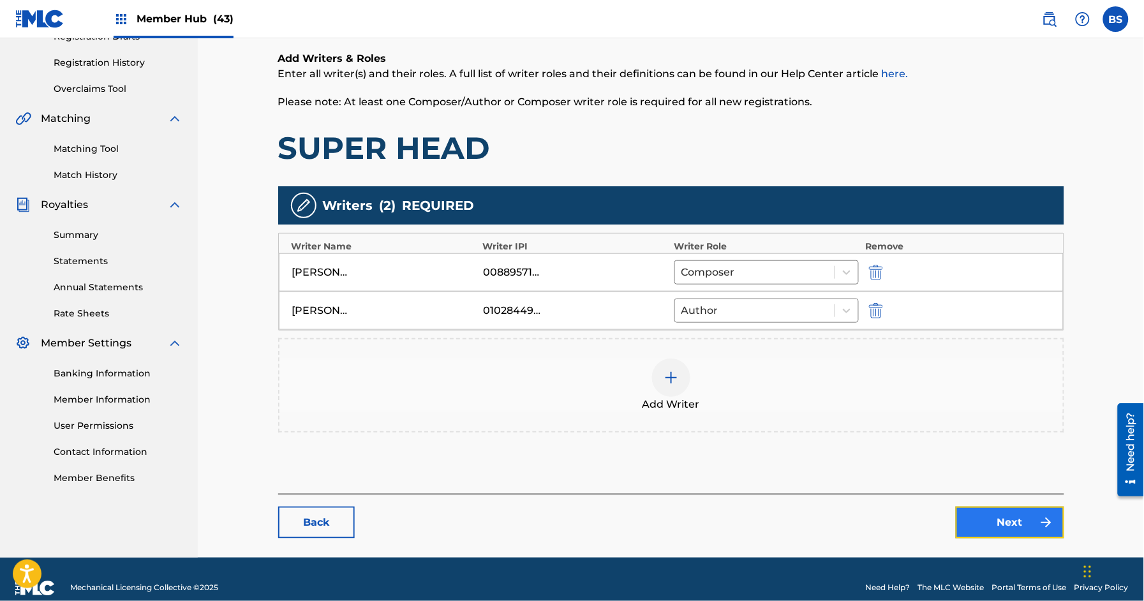
click at [1044, 517] on img at bounding box center [1045, 522] width 15 height 15
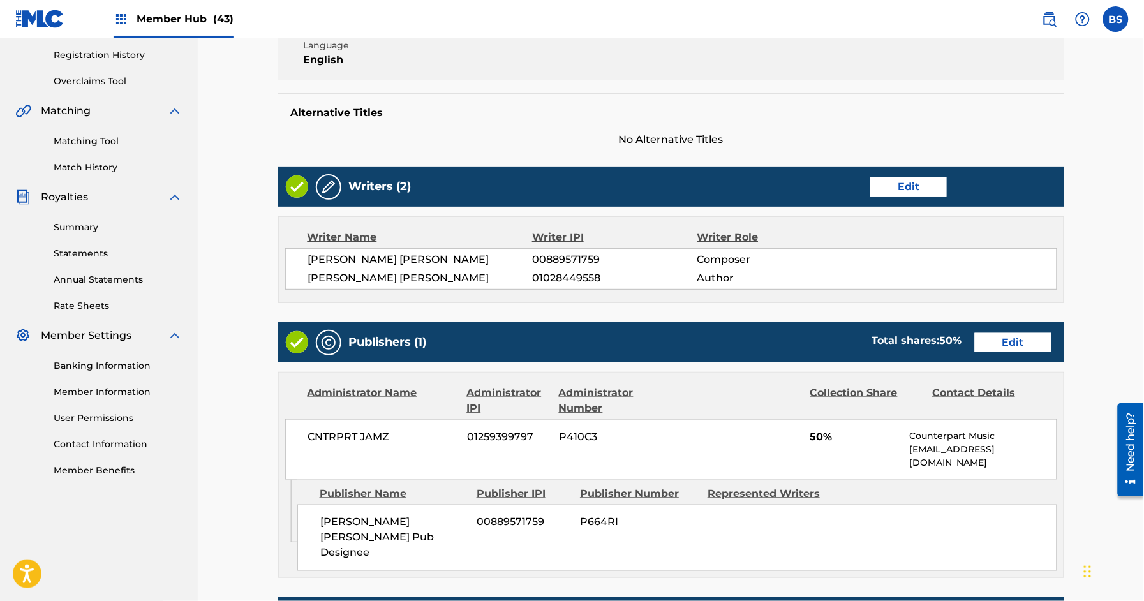
scroll to position [238, 0]
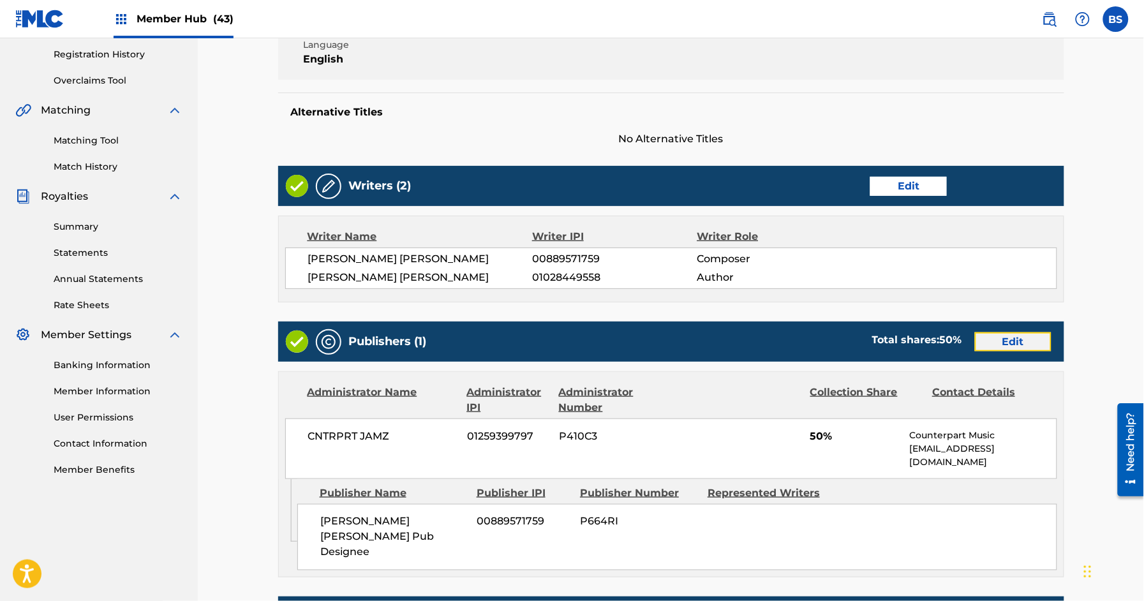
click at [1044, 343] on link "Edit" at bounding box center [1013, 341] width 77 height 19
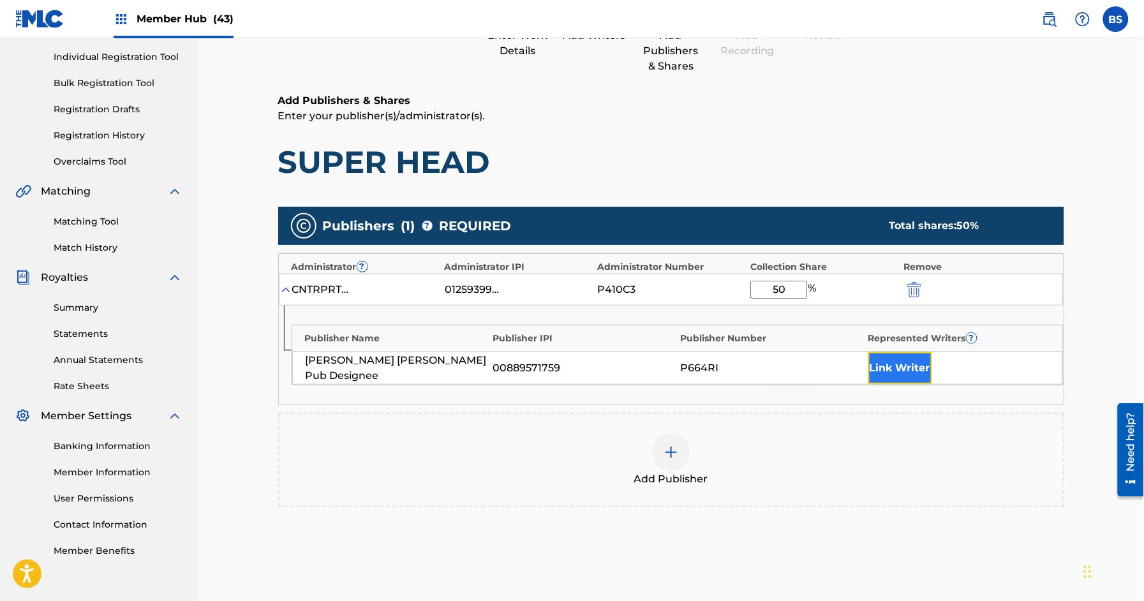
click at [889, 371] on button "Link Writer" at bounding box center [900, 368] width 64 height 32
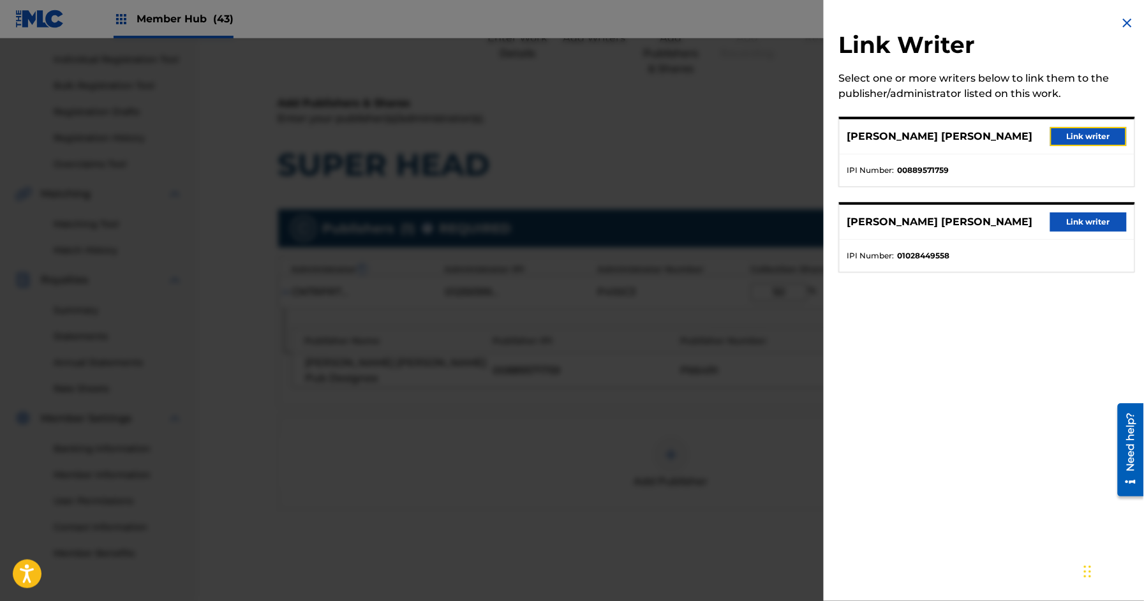
drag, startPoint x: 1088, startPoint y: 136, endPoint x: 1077, endPoint y: 142, distance: 12.3
click at [1088, 136] on button "Link writer" at bounding box center [1088, 136] width 77 height 19
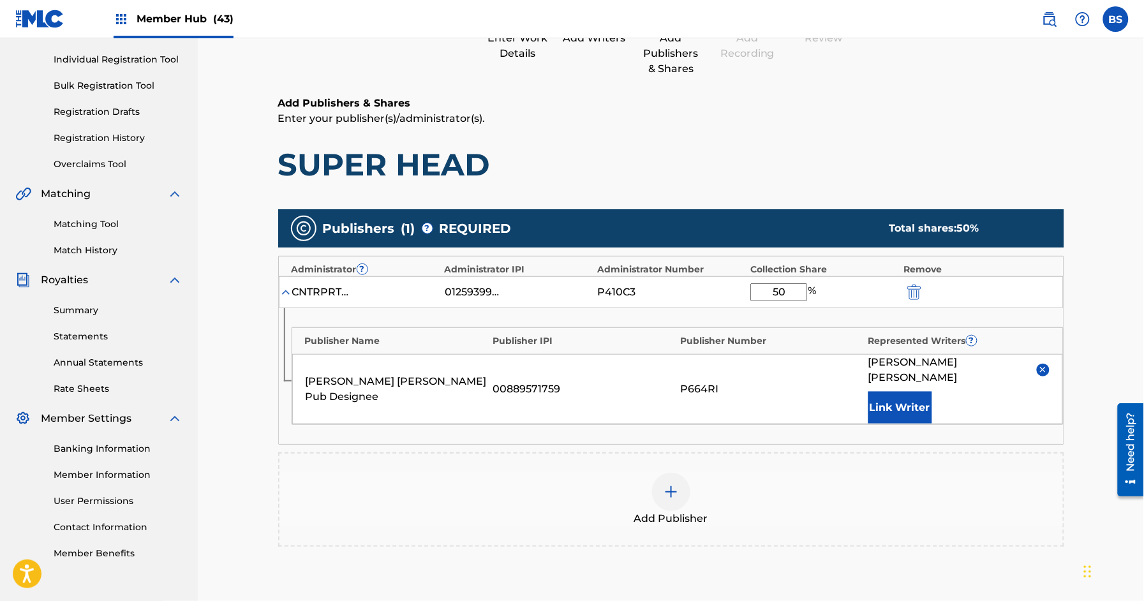
scroll to position [308, 0]
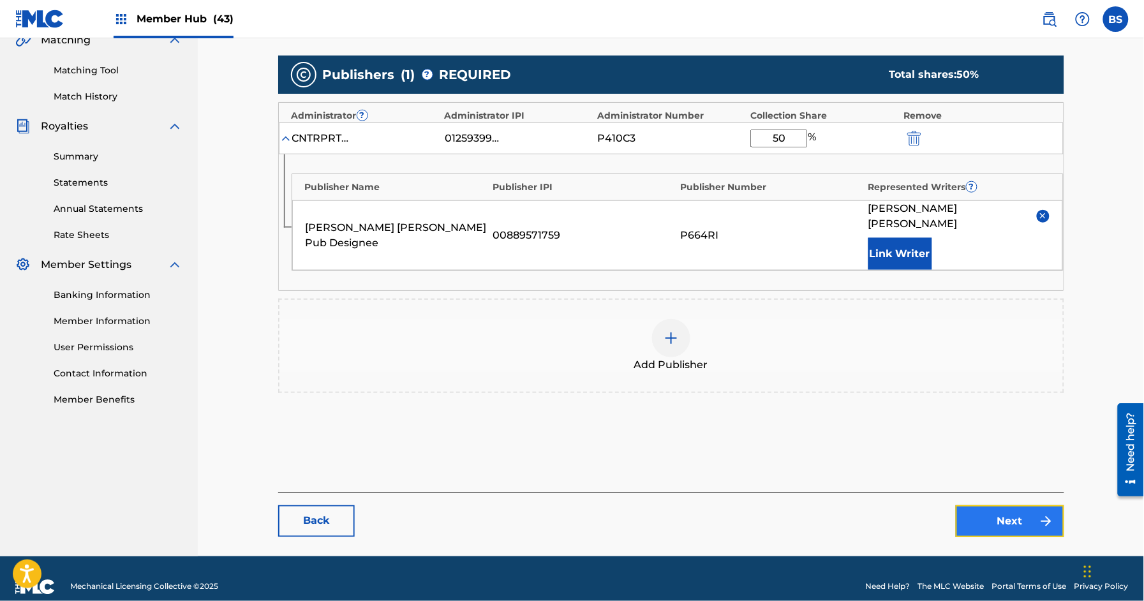
click at [985, 505] on link "Next" at bounding box center [1009, 521] width 108 height 32
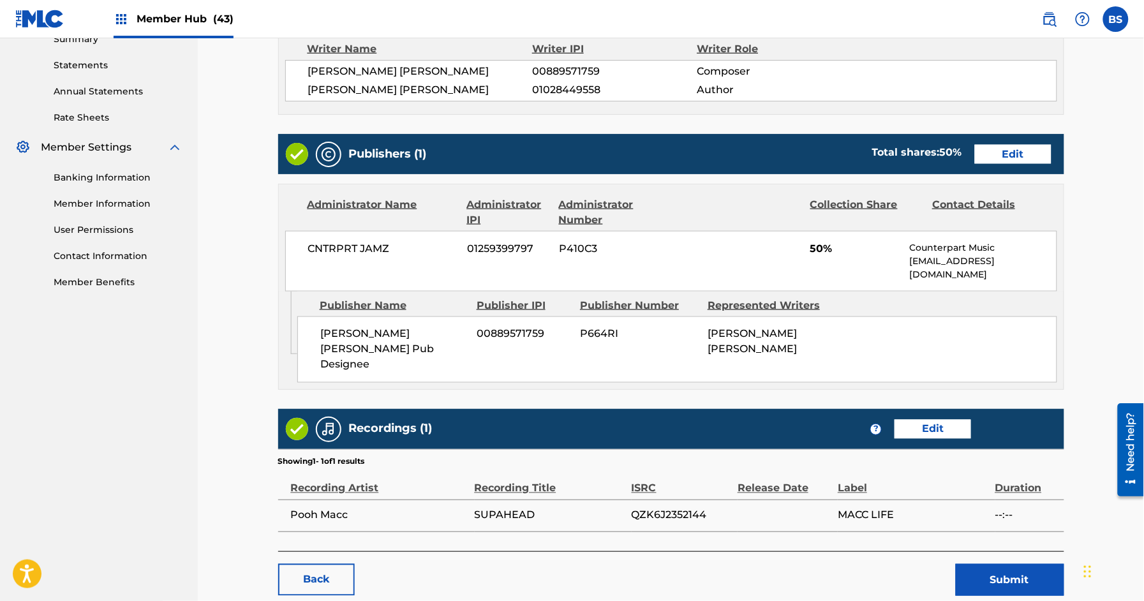
scroll to position [473, 0]
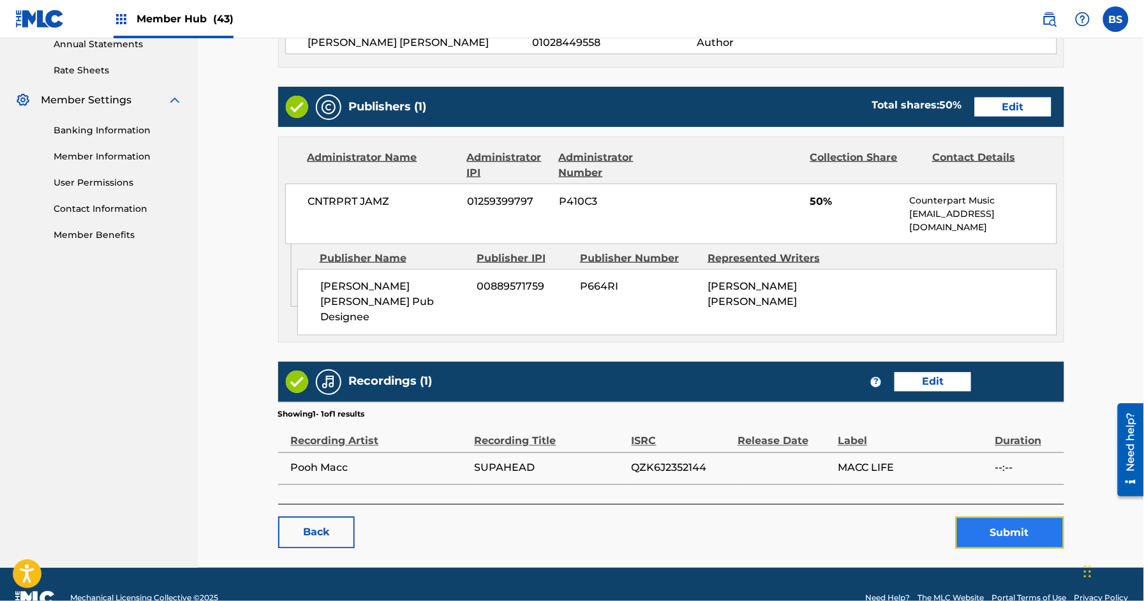
click at [1016, 517] on button "Submit" at bounding box center [1009, 533] width 108 height 32
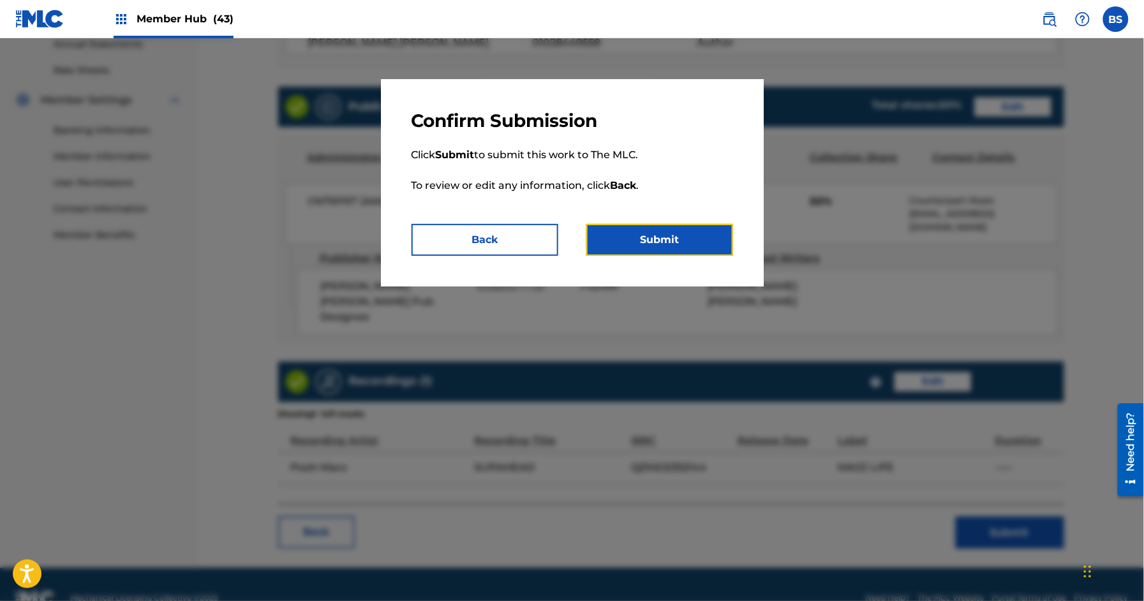
drag, startPoint x: 684, startPoint y: 242, endPoint x: 588, endPoint y: 256, distance: 96.7
click at [683, 242] on button "Submit" at bounding box center [659, 240] width 147 height 32
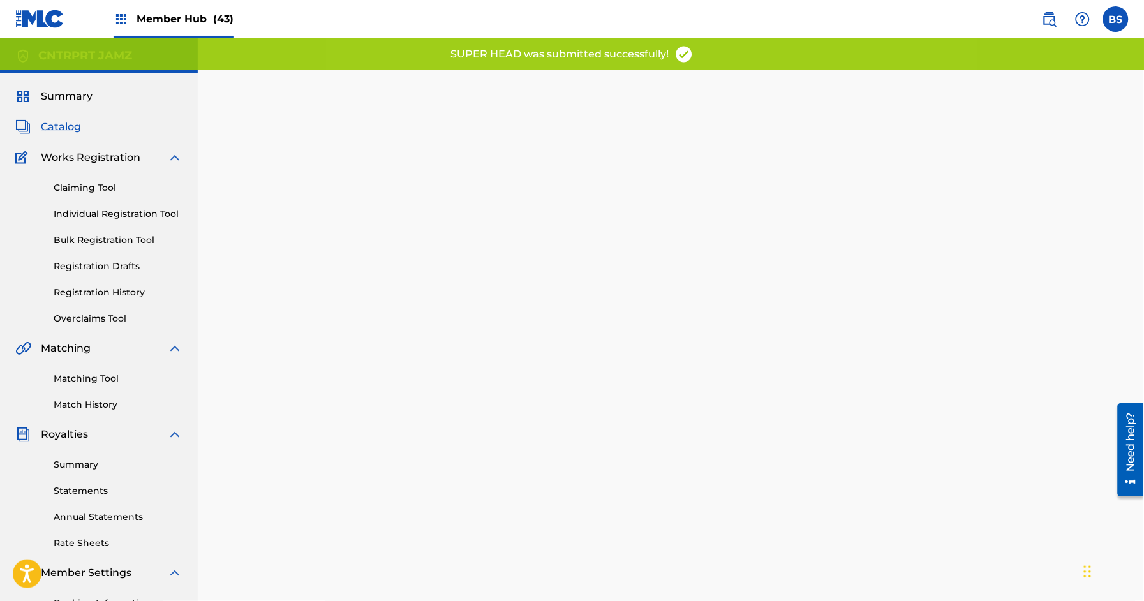
click at [59, 124] on span "Catalog" at bounding box center [61, 126] width 40 height 15
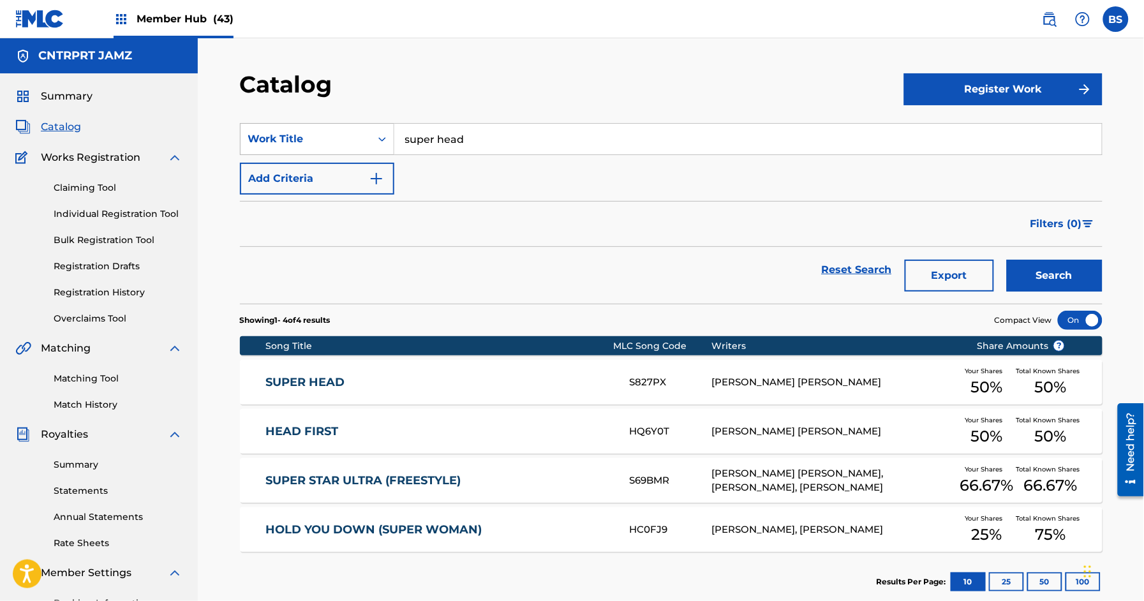
click at [314, 129] on div "Work Title" at bounding box center [305, 139] width 130 height 24
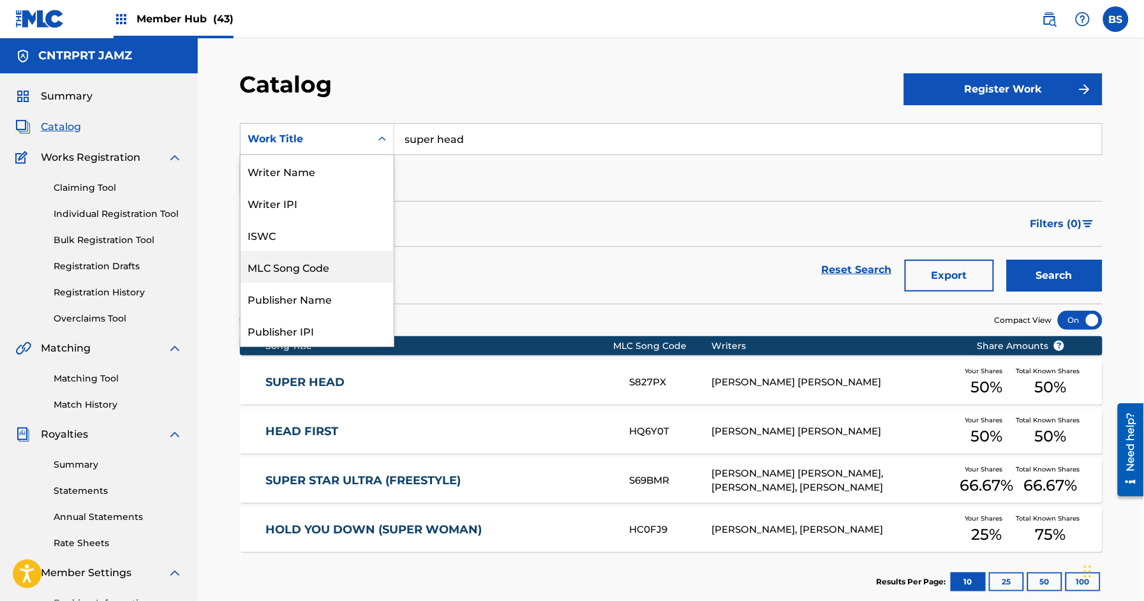
click at [318, 264] on div "MLC Song Code" at bounding box center [316, 267] width 153 height 32
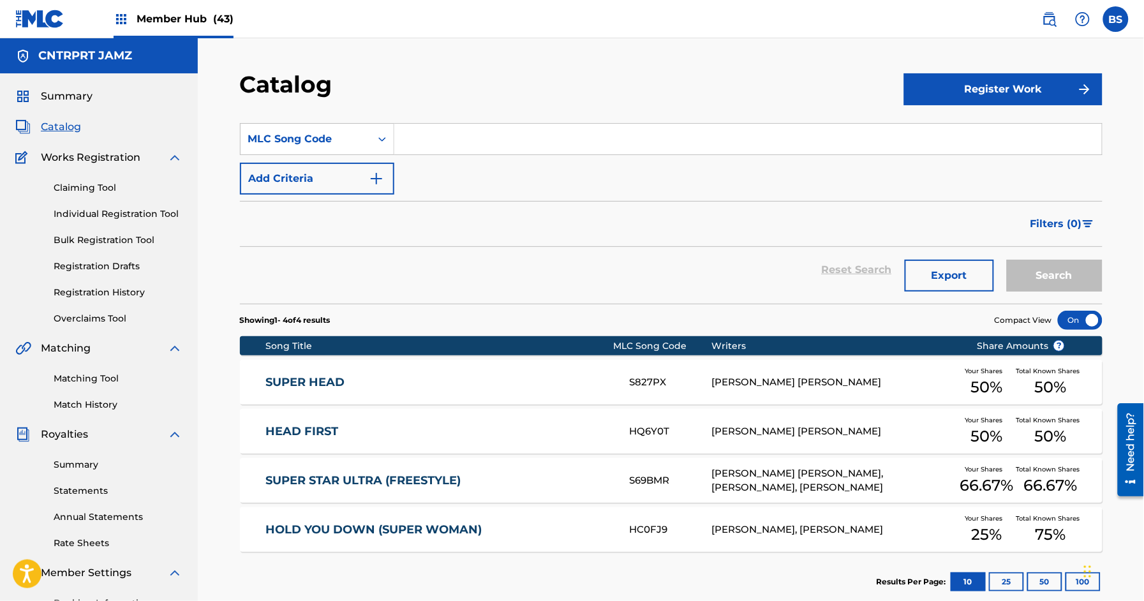
drag, startPoint x: 461, startPoint y: 148, endPoint x: 754, endPoint y: 193, distance: 296.9
click at [461, 147] on input "Search Form" at bounding box center [747, 139] width 707 height 31
paste input "QP5RYI"
type input "QP5RYI"
drag, startPoint x: 1058, startPoint y: 278, endPoint x: 488, endPoint y: 289, distance: 570.3
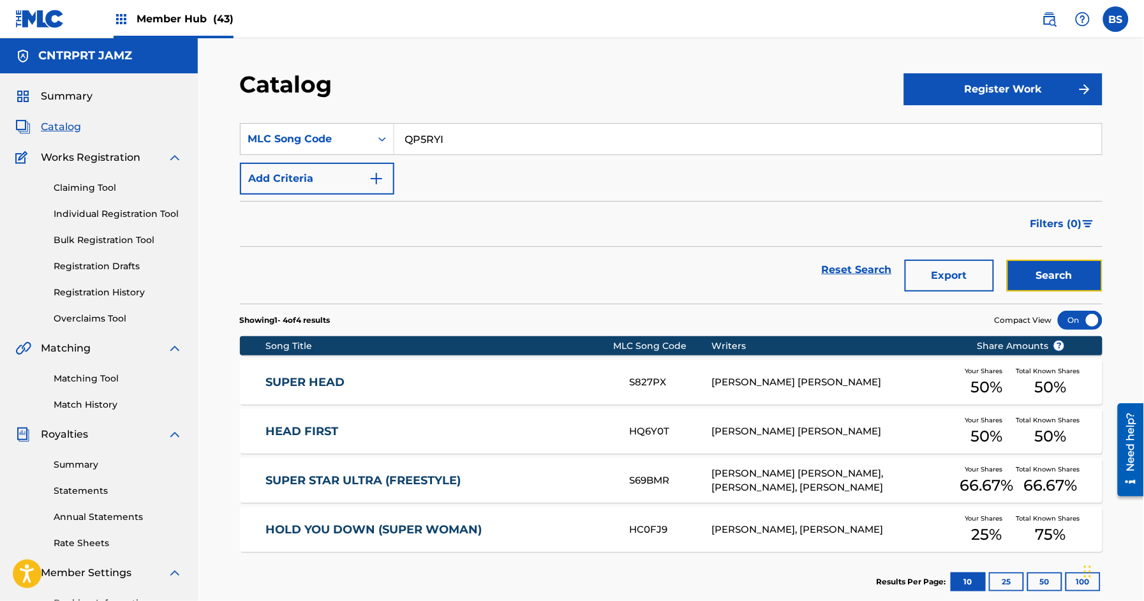
click at [1058, 277] on button "Search" at bounding box center [1055, 276] width 96 height 32
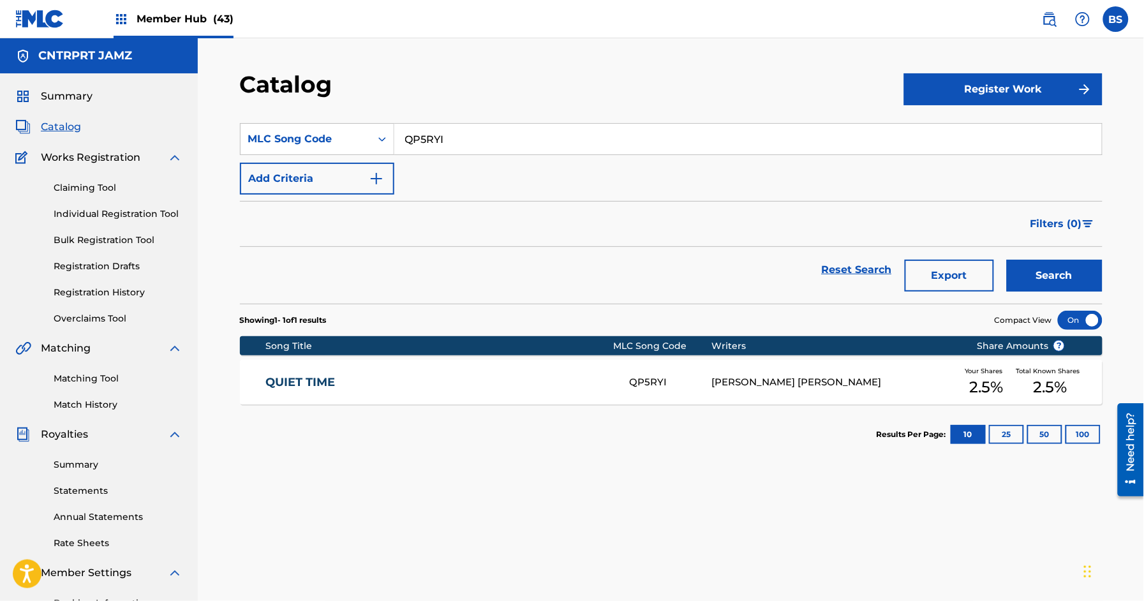
click at [589, 375] on link "QUIET TIME" at bounding box center [438, 382] width 347 height 15
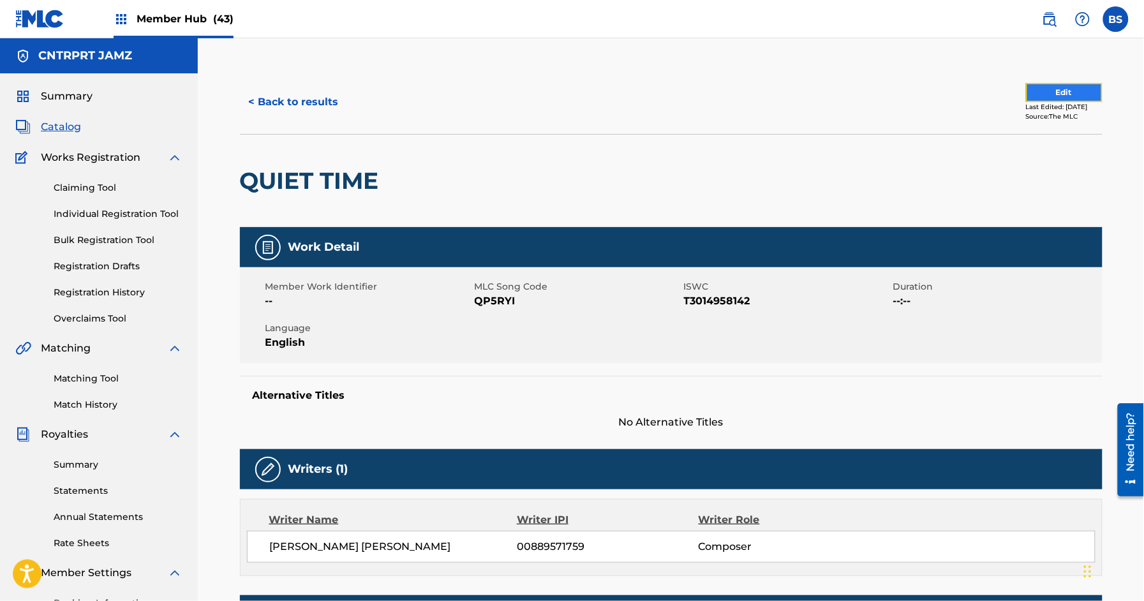
click at [1035, 84] on button "Edit" at bounding box center [1064, 92] width 77 height 19
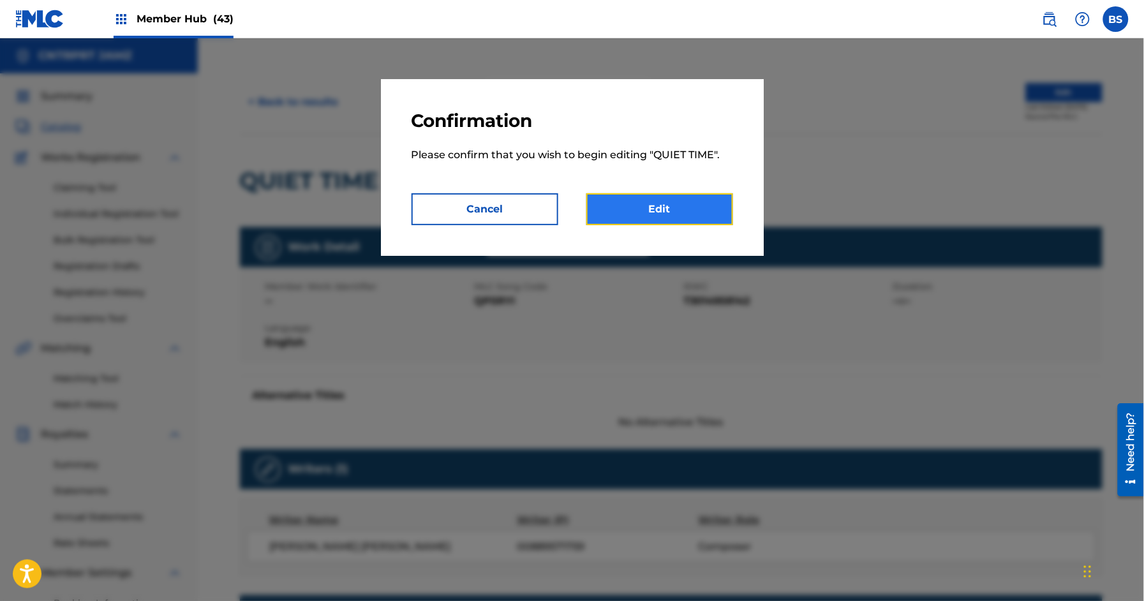
click at [658, 200] on link "Edit" at bounding box center [659, 209] width 147 height 32
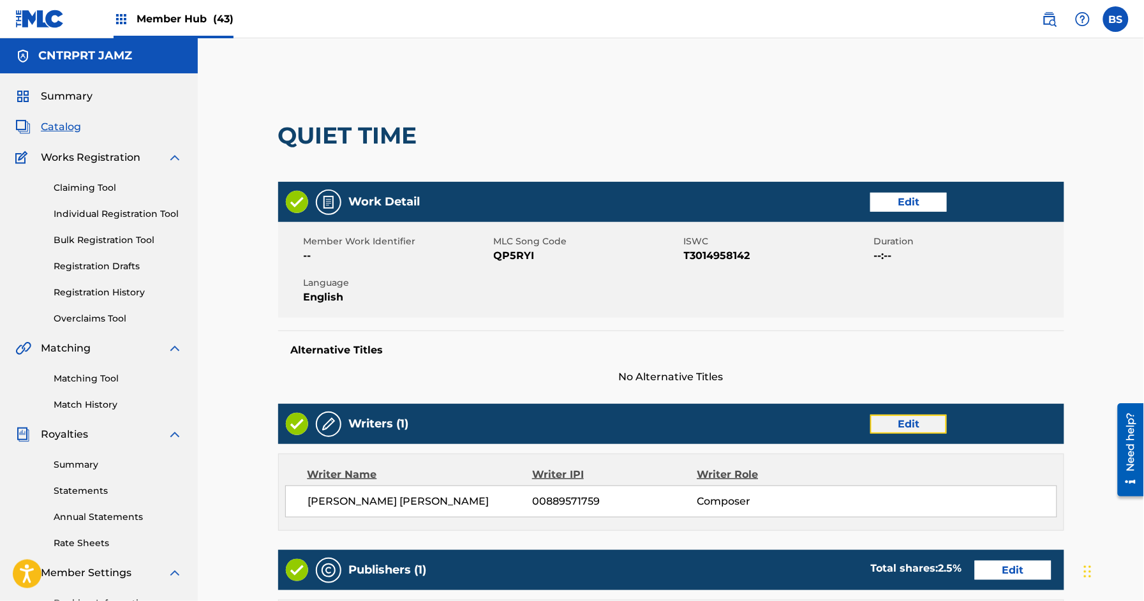
click at [934, 418] on link "Edit" at bounding box center [908, 424] width 77 height 19
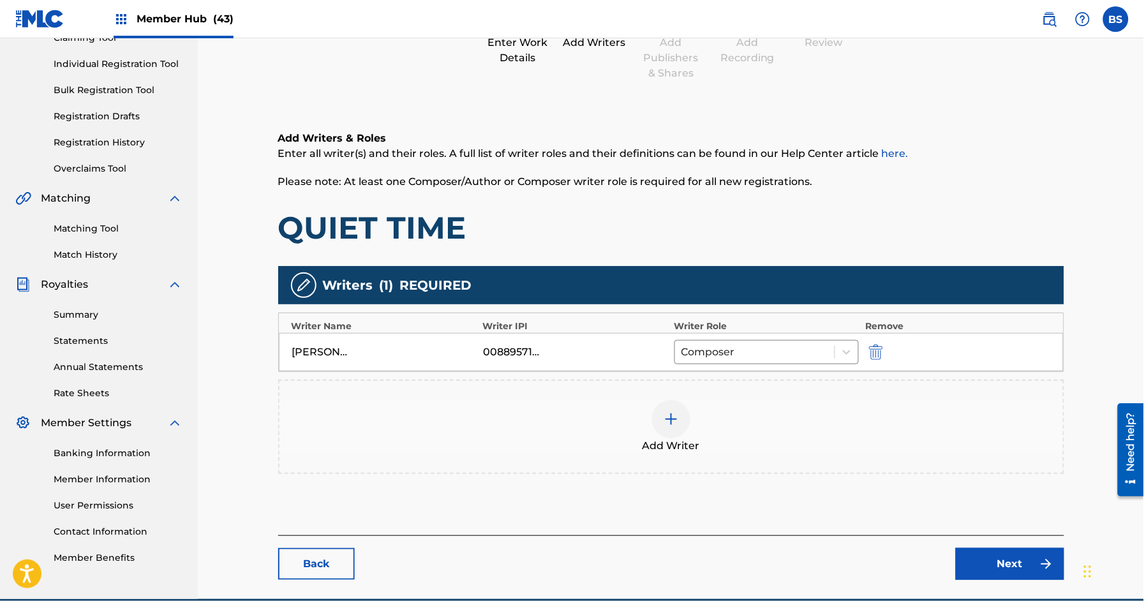
scroll to position [177, 0]
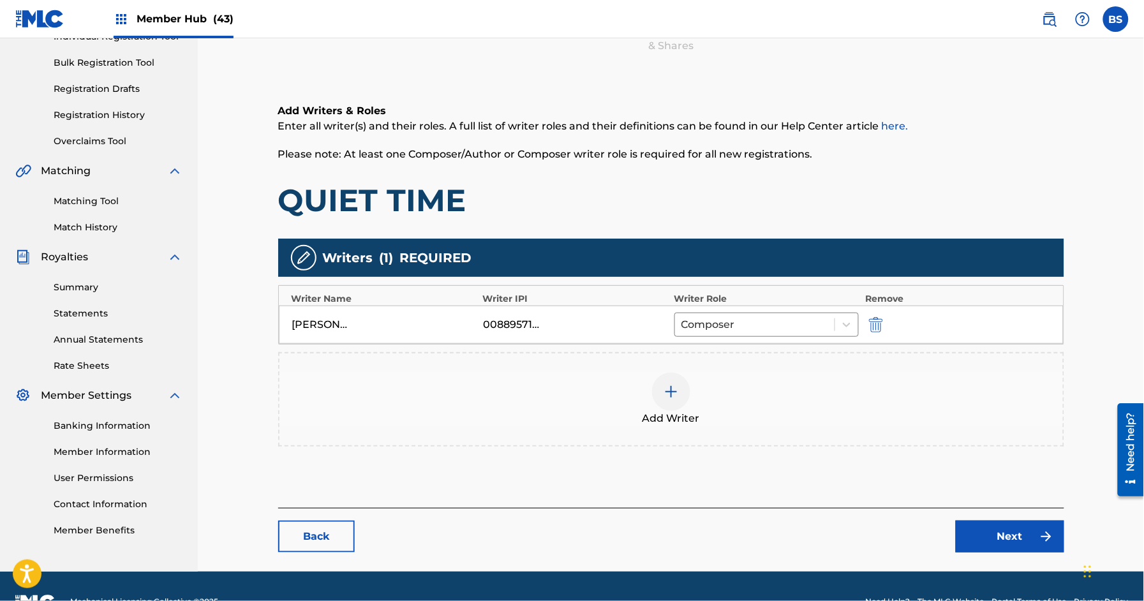
click at [657, 380] on div at bounding box center [671, 392] width 38 height 38
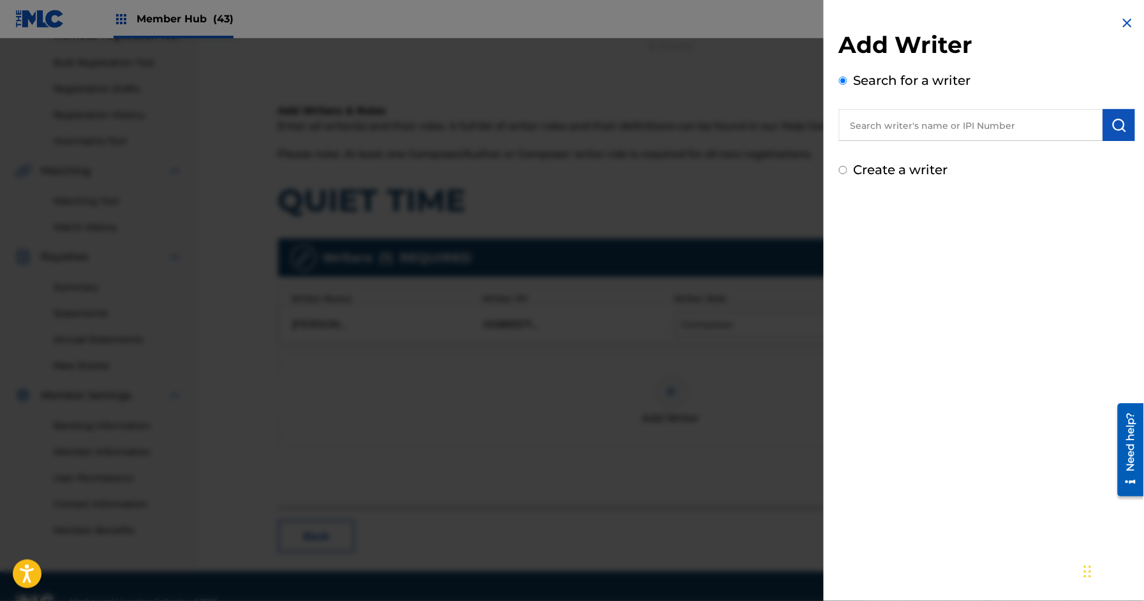
click at [876, 124] on input "text" at bounding box center [971, 125] width 264 height 32
paste input "609609827"
type input "00609609827"
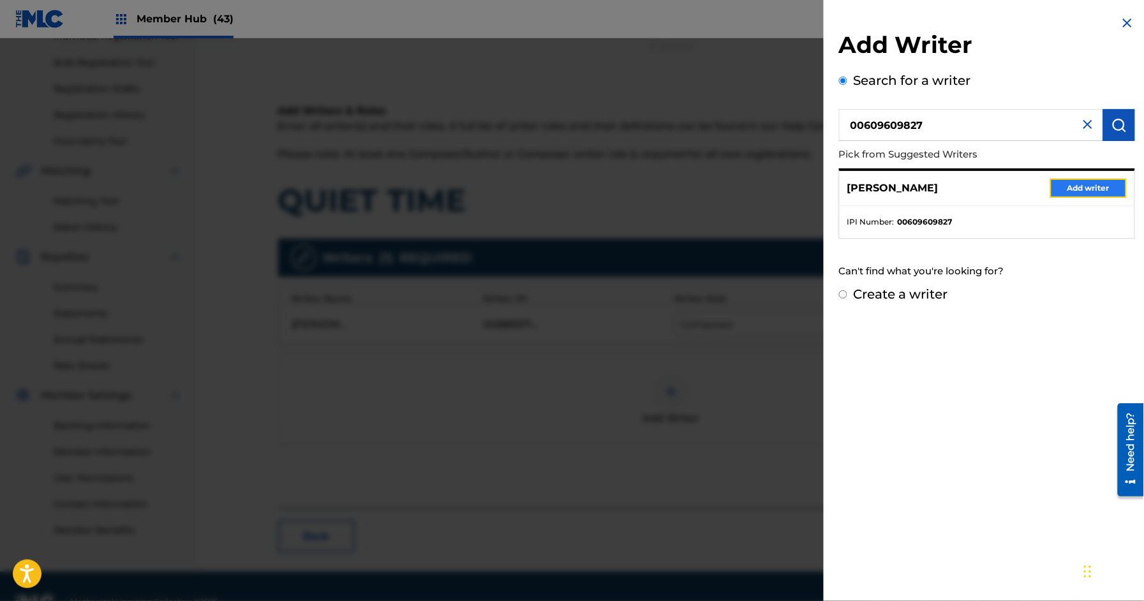
click at [1097, 179] on button "Add writer" at bounding box center [1088, 188] width 77 height 19
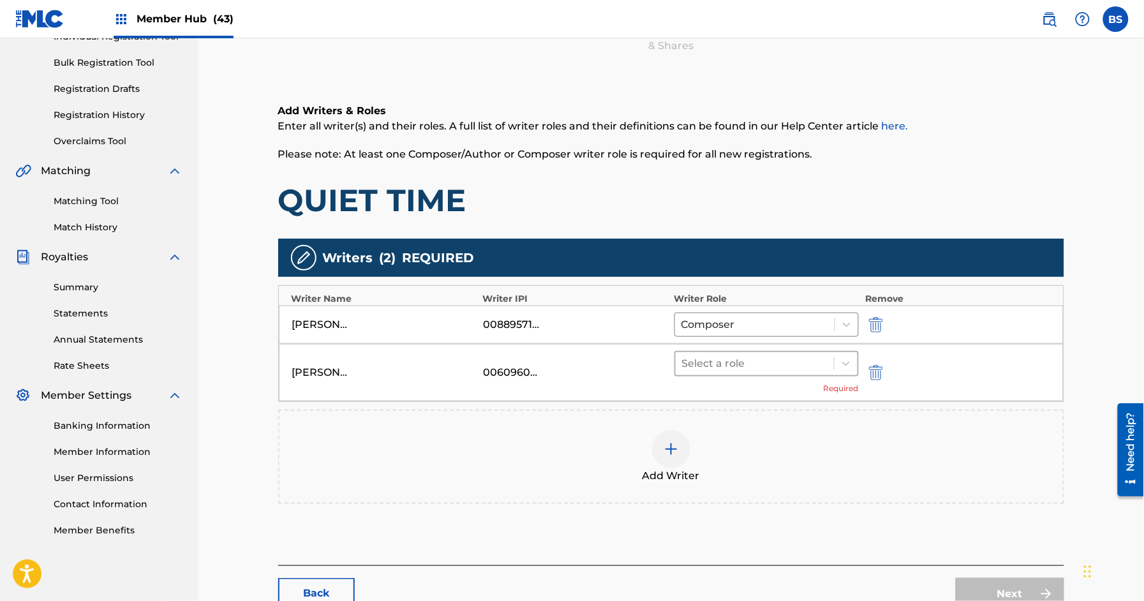
click at [709, 355] on div at bounding box center [755, 364] width 146 height 18
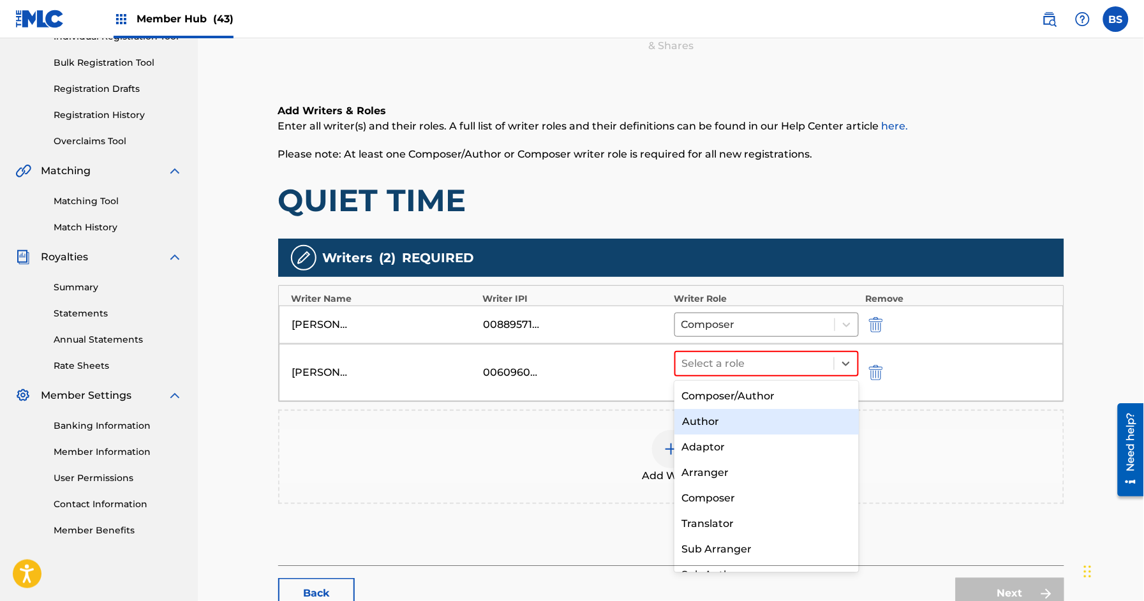
drag, startPoint x: 722, startPoint y: 433, endPoint x: 716, endPoint y: 424, distance: 11.2
click at [716, 424] on div "Composer/Author Author Adaptor Arranger Composer Translator Sub Arranger Sub Au…" at bounding box center [766, 476] width 184 height 191
click at [716, 423] on div "Author" at bounding box center [766, 422] width 184 height 26
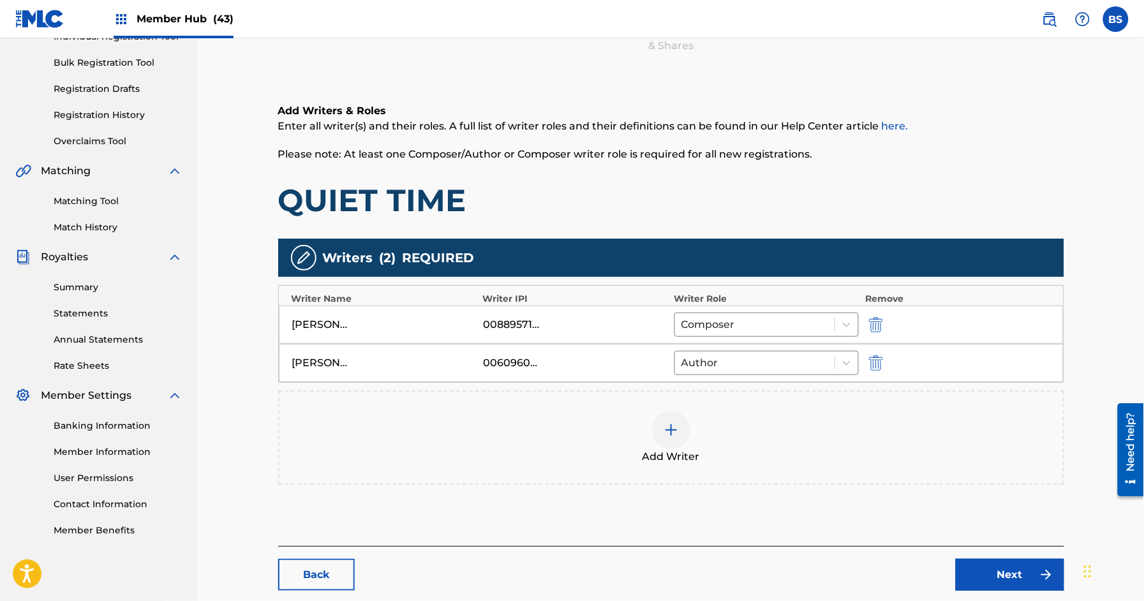
click at [661, 435] on div at bounding box center [671, 430] width 38 height 38
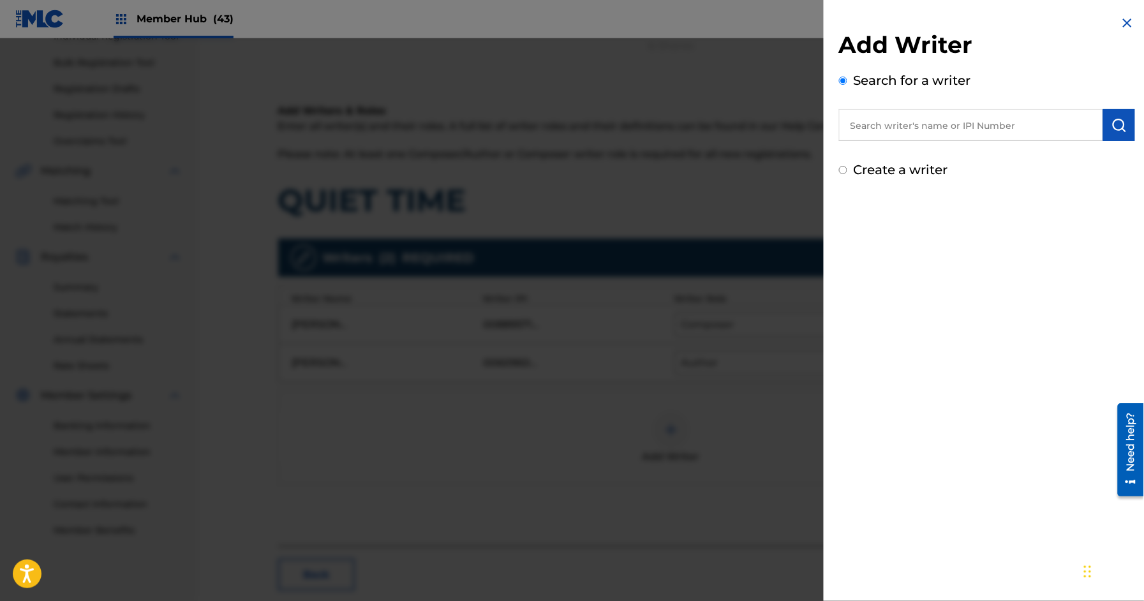
click at [928, 128] on input "text" at bounding box center [971, 125] width 264 height 32
paste input "884844581"
click at [848, 127] on input "884844581" at bounding box center [971, 125] width 264 height 32
type input "00884844581"
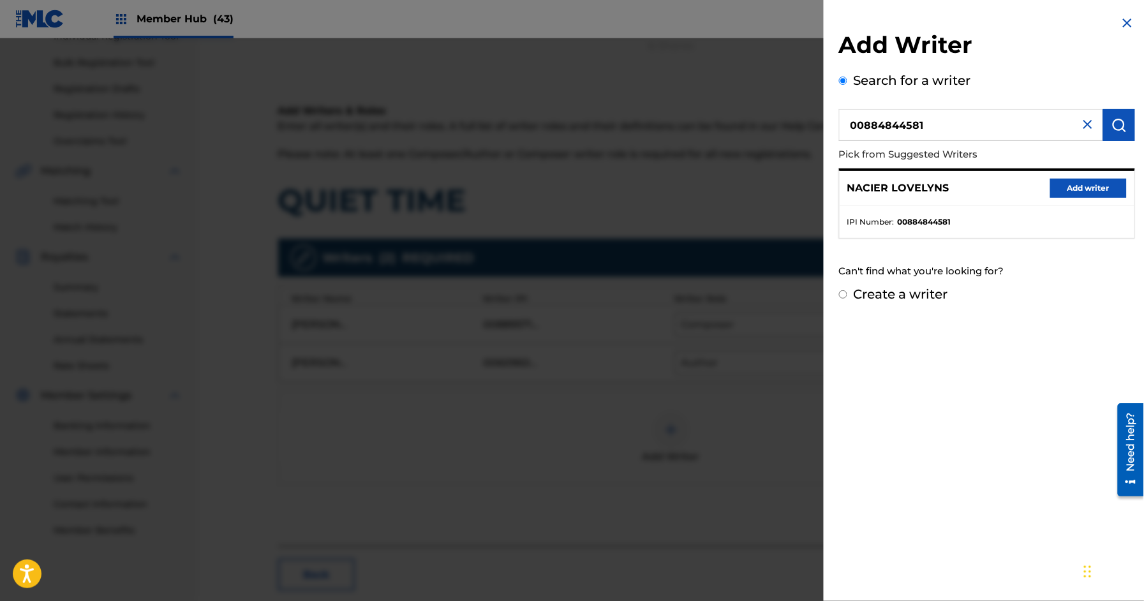
scroll to position [176, 0]
drag, startPoint x: 1076, startPoint y: 182, endPoint x: 850, endPoint y: 345, distance: 278.7
click at [1076, 181] on button "Add writer" at bounding box center [1088, 188] width 77 height 19
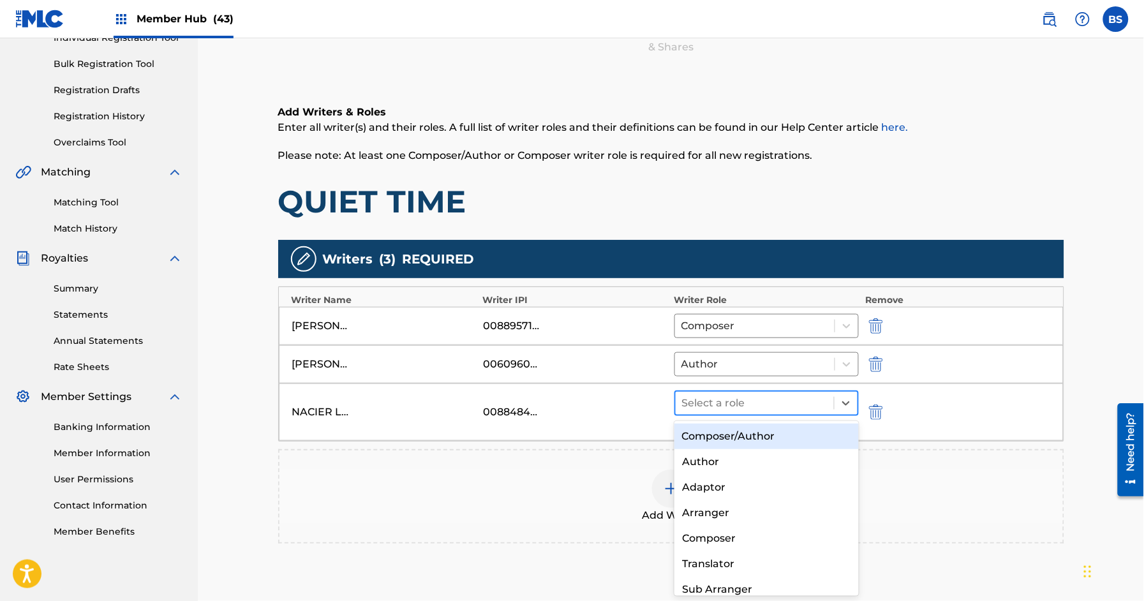
click at [746, 411] on div at bounding box center [755, 403] width 146 height 18
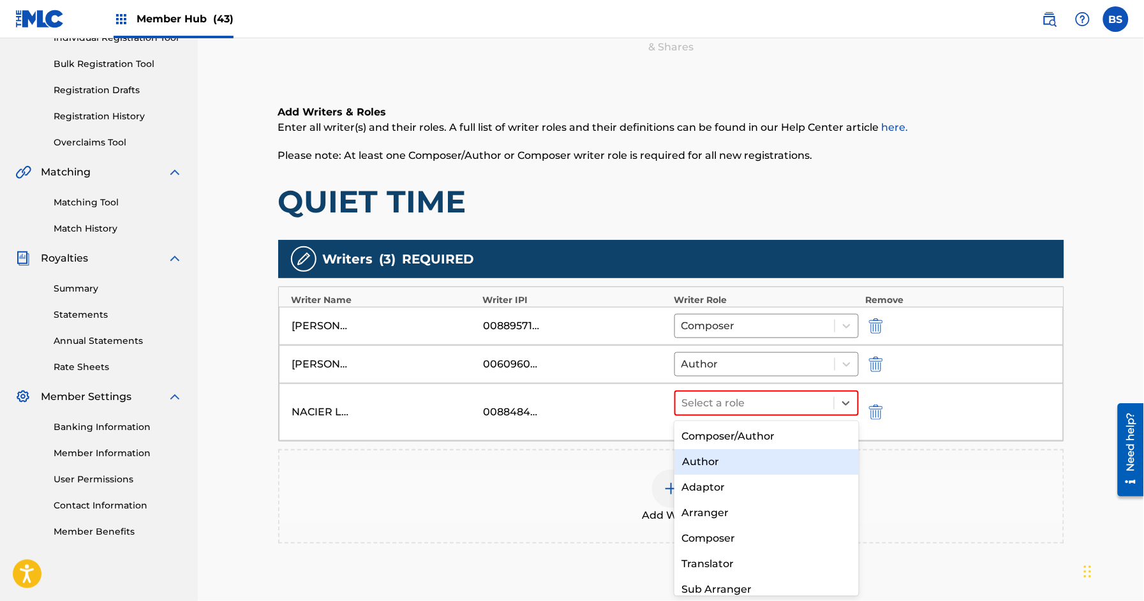
drag, startPoint x: 711, startPoint y: 469, endPoint x: 757, endPoint y: 492, distance: 51.3
click at [711, 469] on div "Author" at bounding box center [766, 462] width 184 height 26
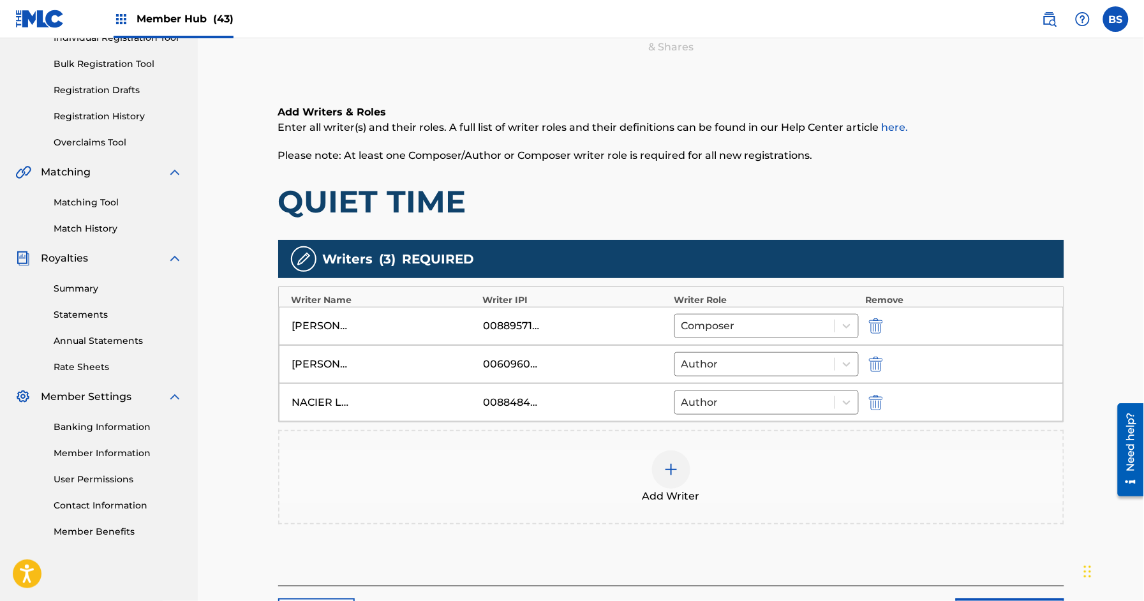
scroll to position [286, 0]
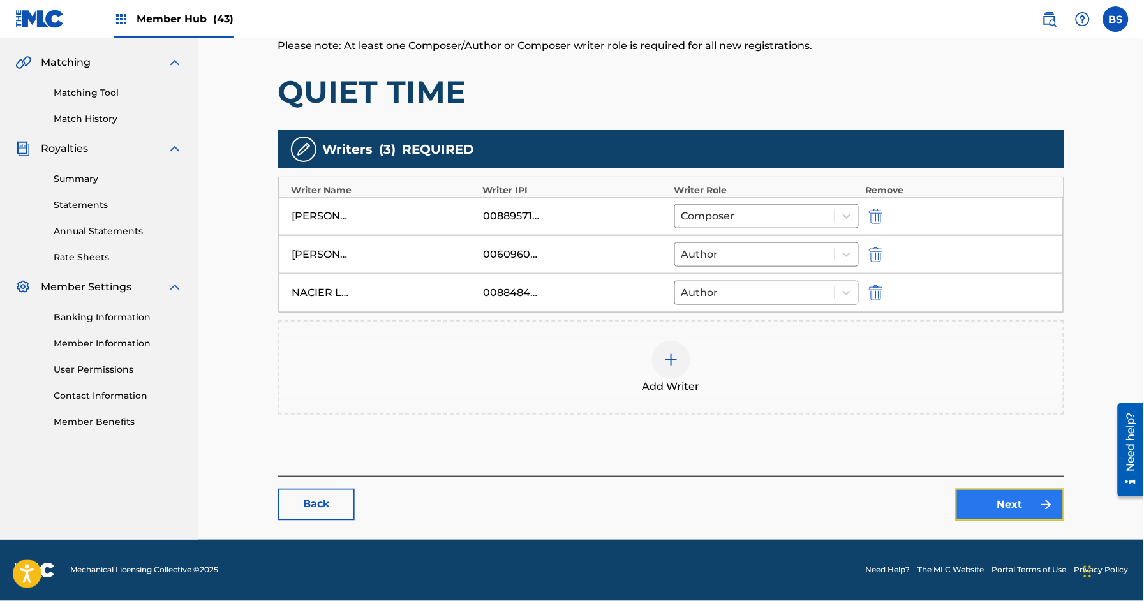
click at [1043, 502] on img at bounding box center [1045, 504] width 15 height 15
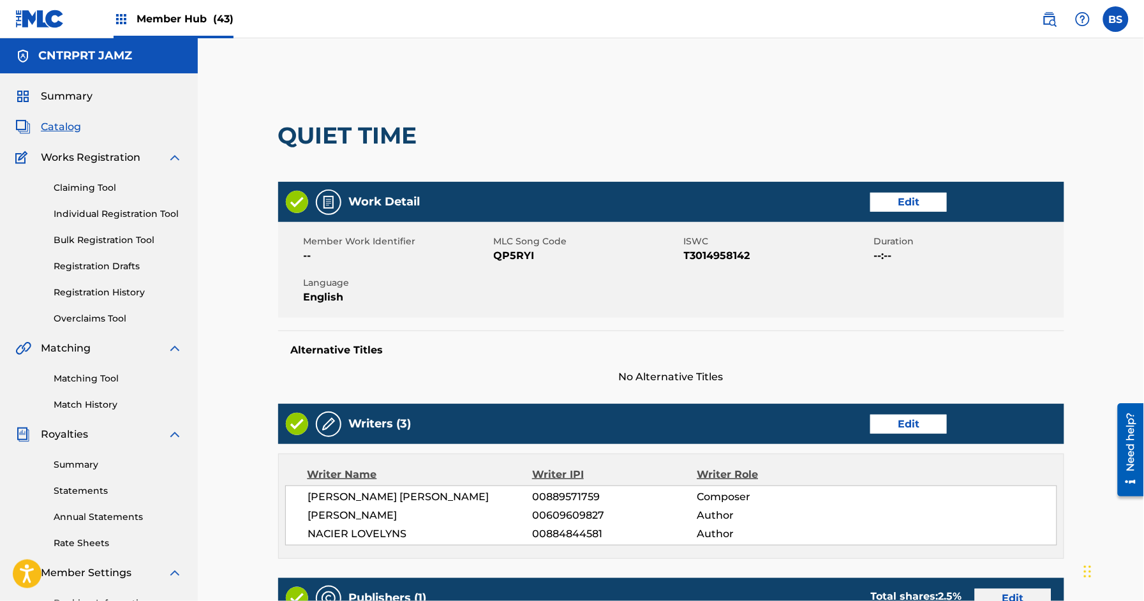
scroll to position [153, 0]
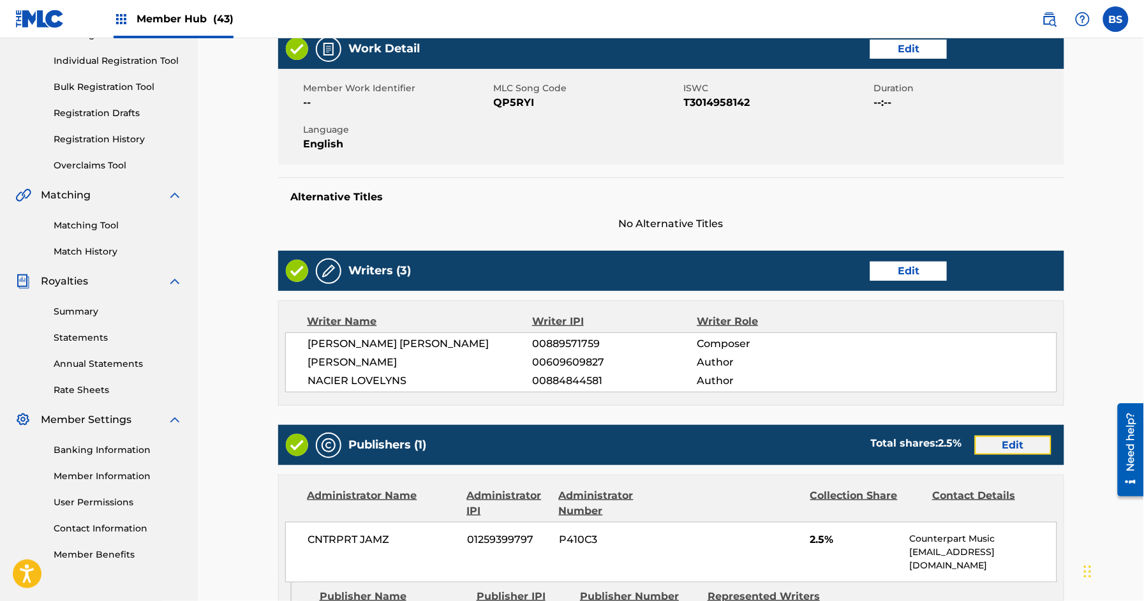
click at [991, 443] on link "Edit" at bounding box center [1013, 445] width 77 height 19
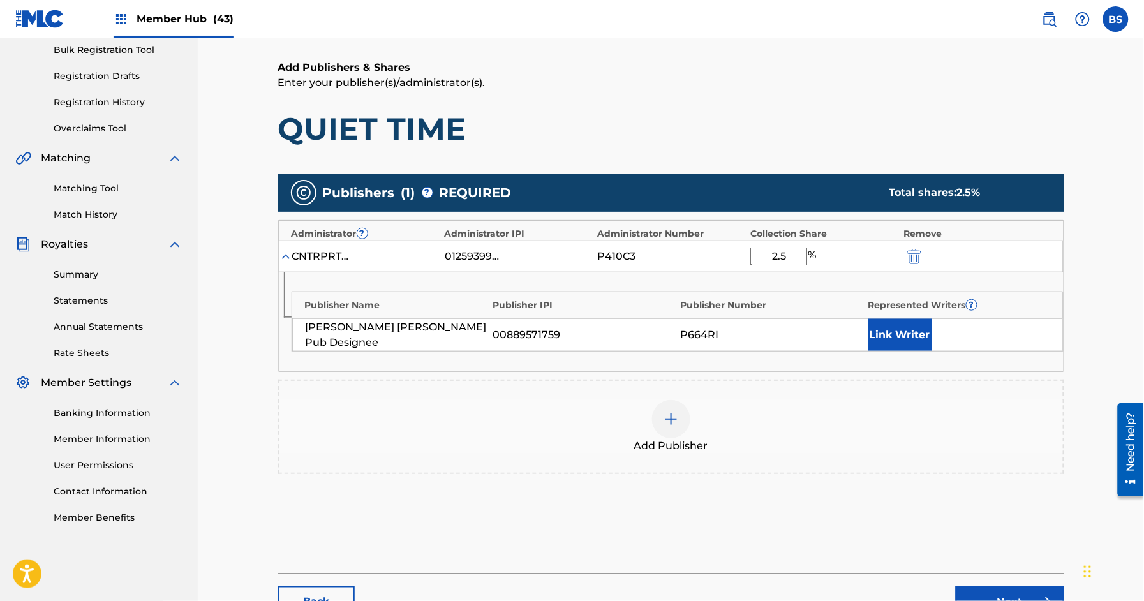
scroll to position [195, 0]
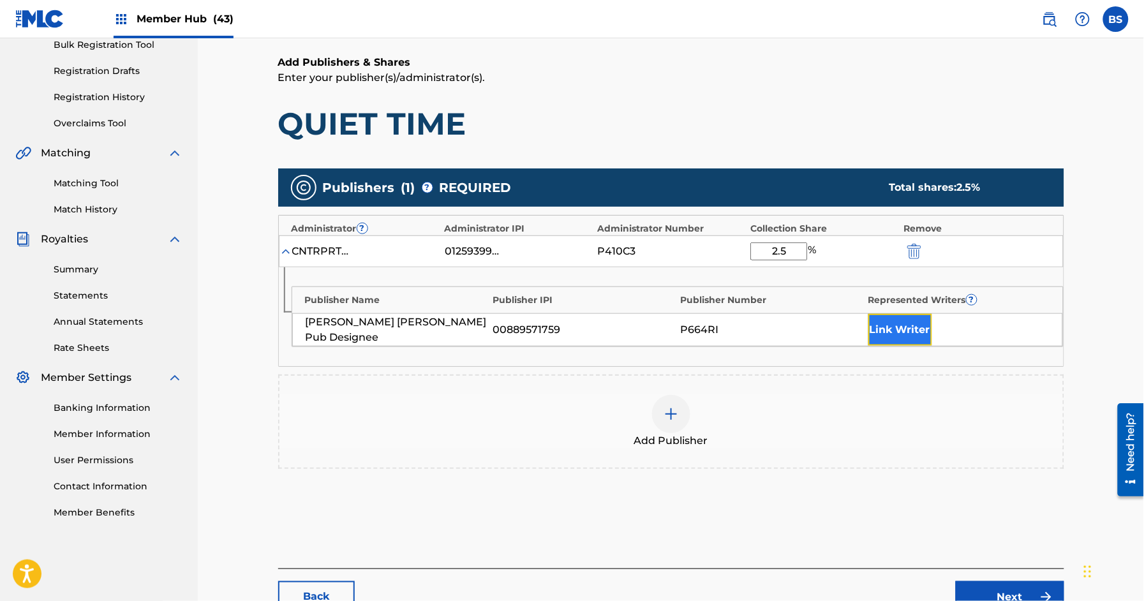
click at [891, 330] on button "Link Writer" at bounding box center [900, 330] width 64 height 32
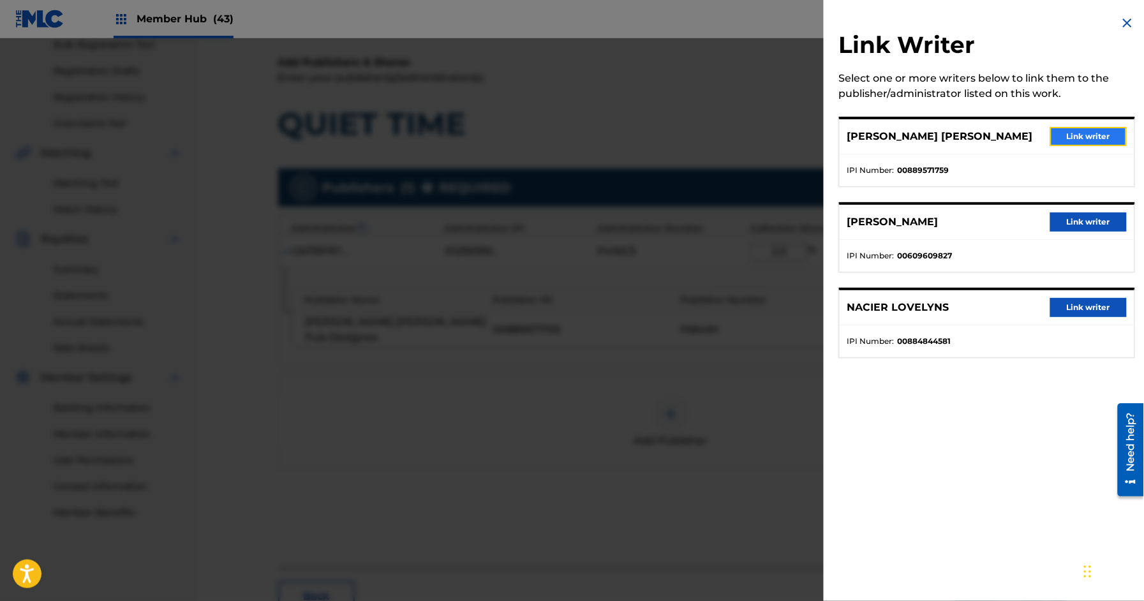
click at [1087, 140] on button "Link writer" at bounding box center [1088, 136] width 77 height 19
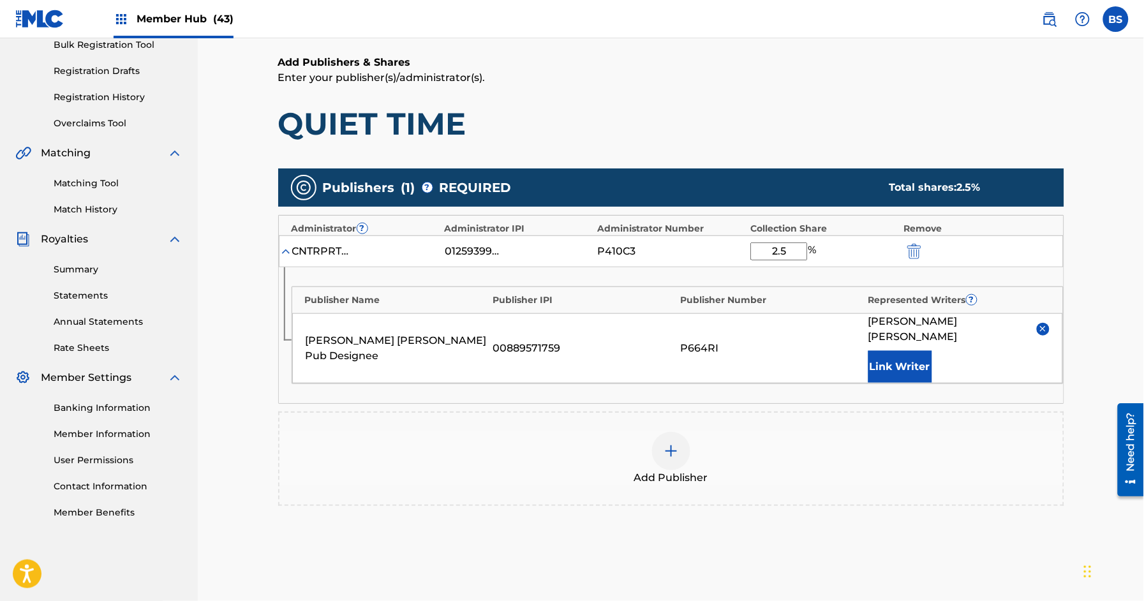
scroll to position [308, 0]
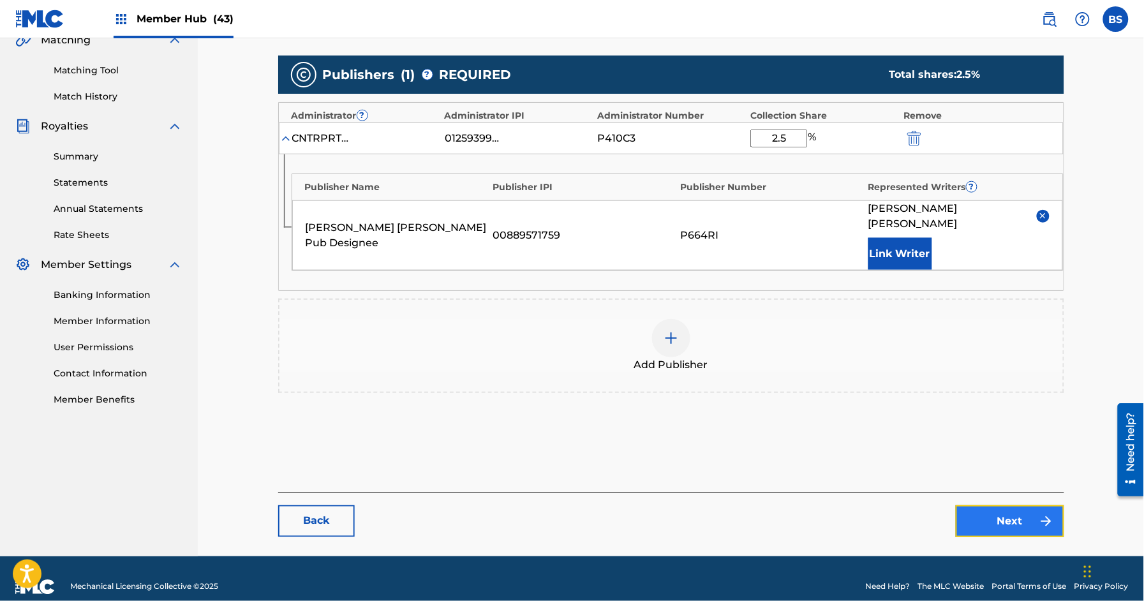
click at [1003, 505] on link "Next" at bounding box center [1009, 521] width 108 height 32
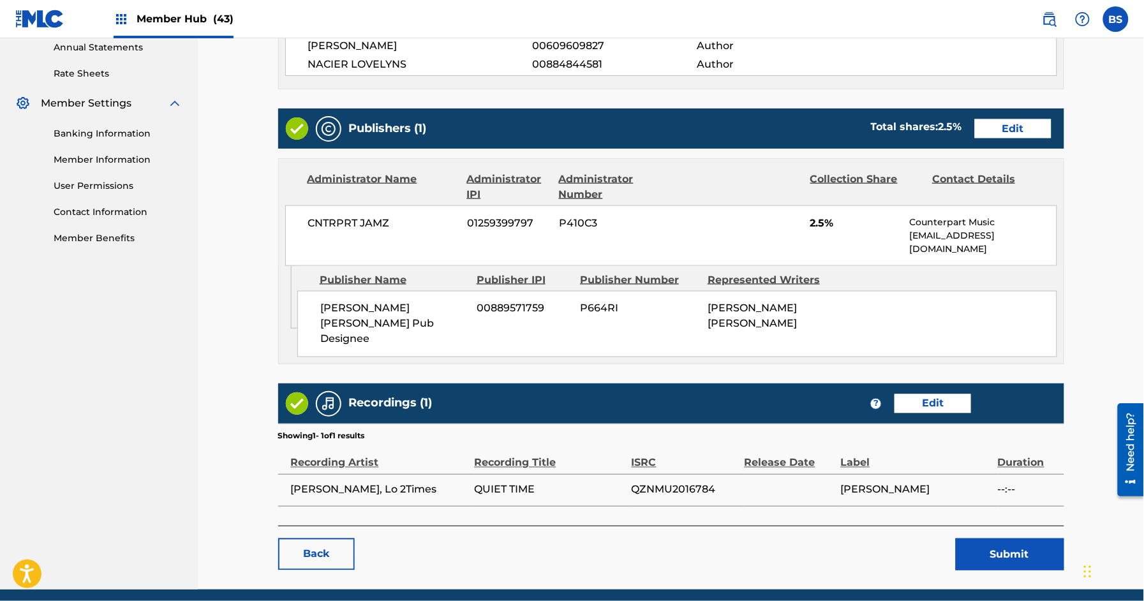
scroll to position [492, 0]
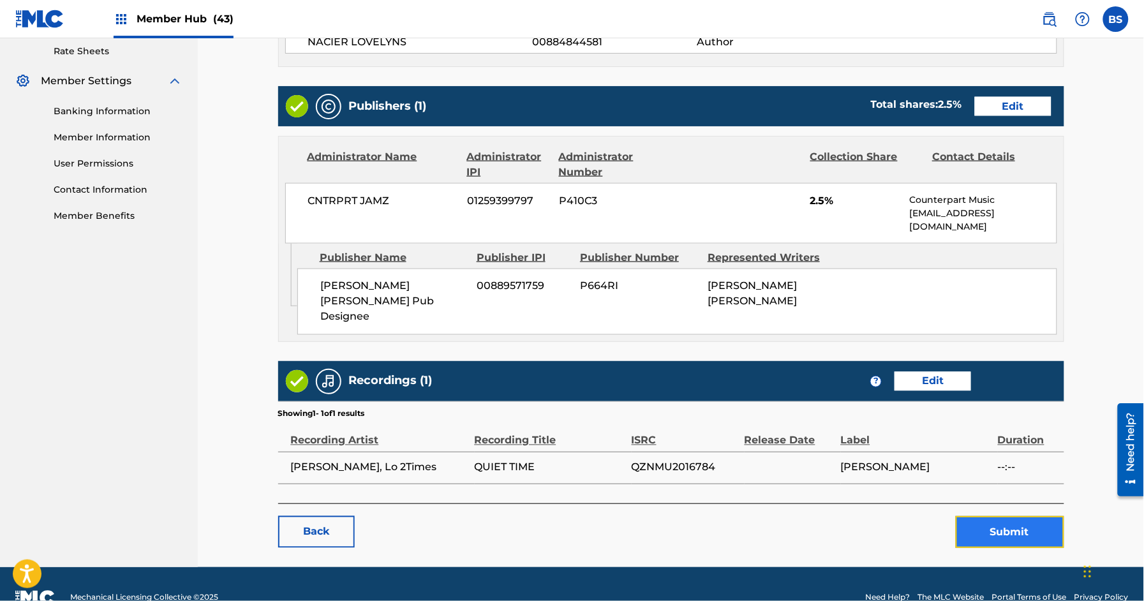
click at [1010, 516] on button "Submit" at bounding box center [1009, 532] width 108 height 32
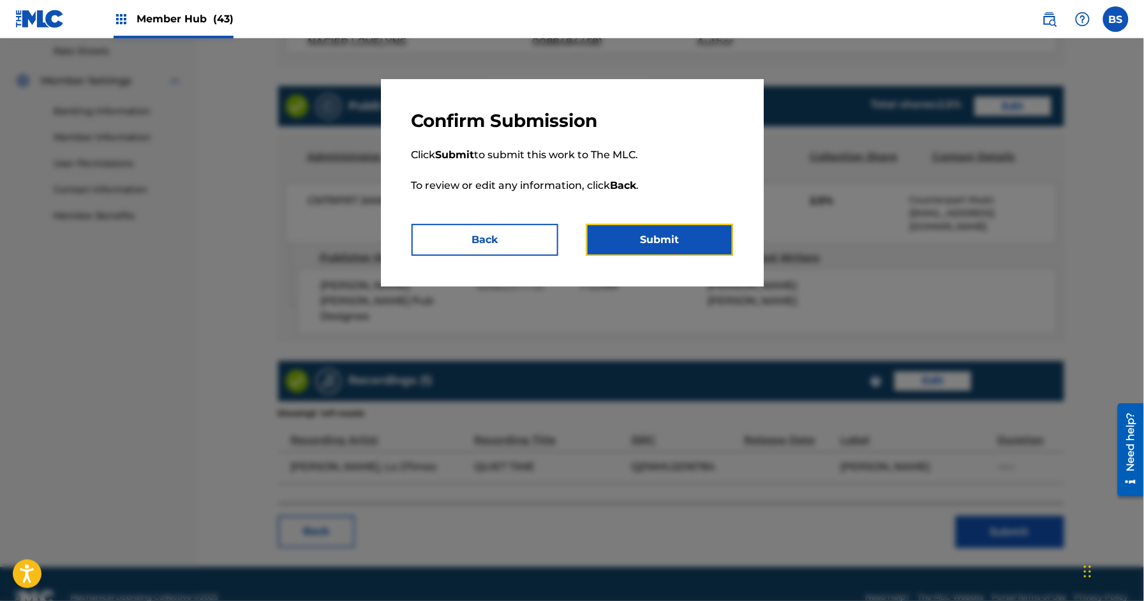
drag, startPoint x: 695, startPoint y: 240, endPoint x: 623, endPoint y: 300, distance: 93.8
click at [694, 240] on button "Submit" at bounding box center [659, 240] width 147 height 32
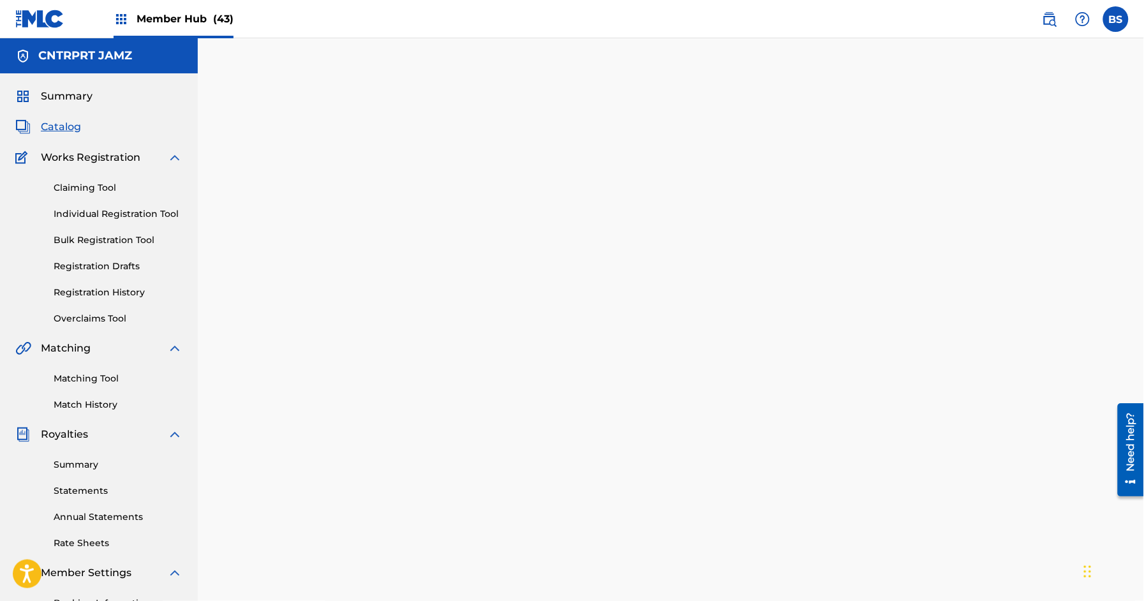
click at [68, 124] on span "Catalog" at bounding box center [61, 126] width 40 height 15
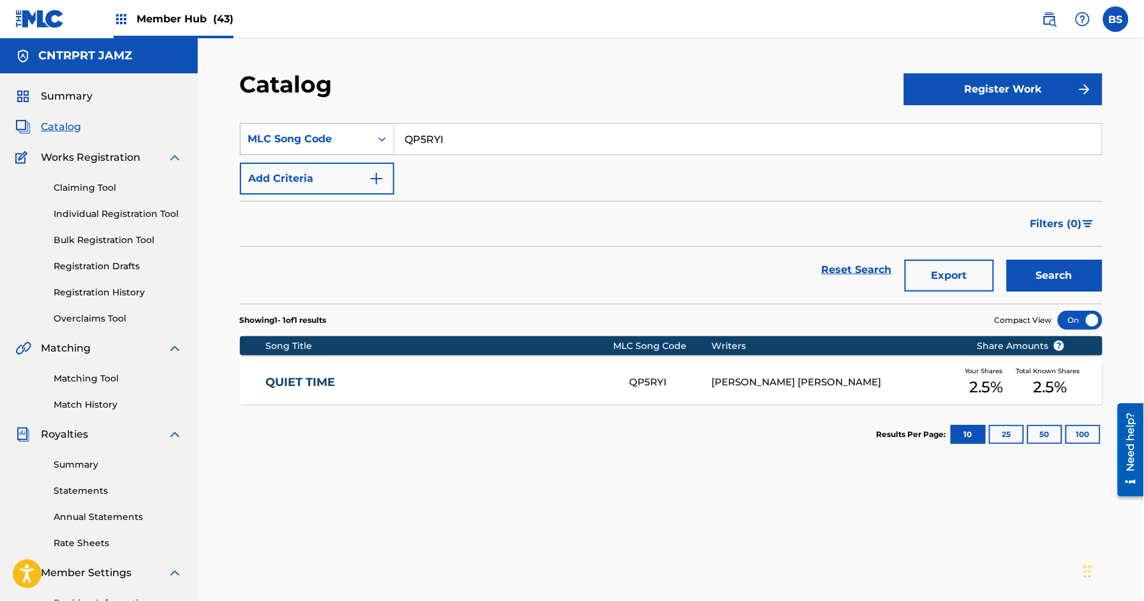
drag, startPoint x: 281, startPoint y: 138, endPoint x: 286, endPoint y: 145, distance: 8.6
click at [281, 138] on div "MLC Song Code" at bounding box center [305, 138] width 115 height 15
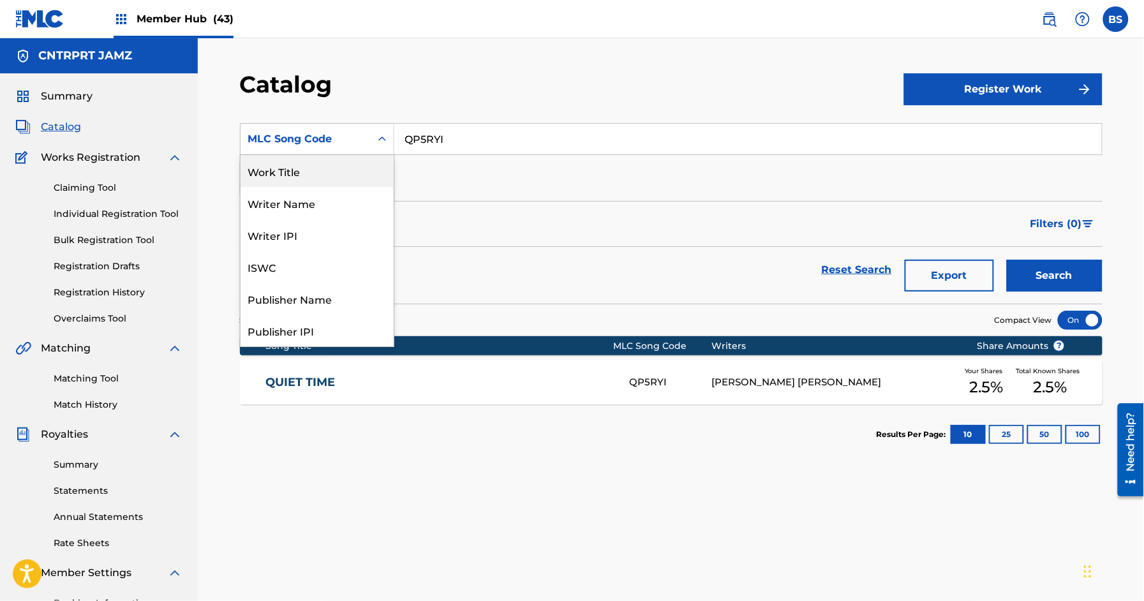
drag, startPoint x: 303, startPoint y: 171, endPoint x: 342, endPoint y: 161, distance: 40.1
click at [303, 171] on div "Work Title" at bounding box center [316, 171] width 153 height 32
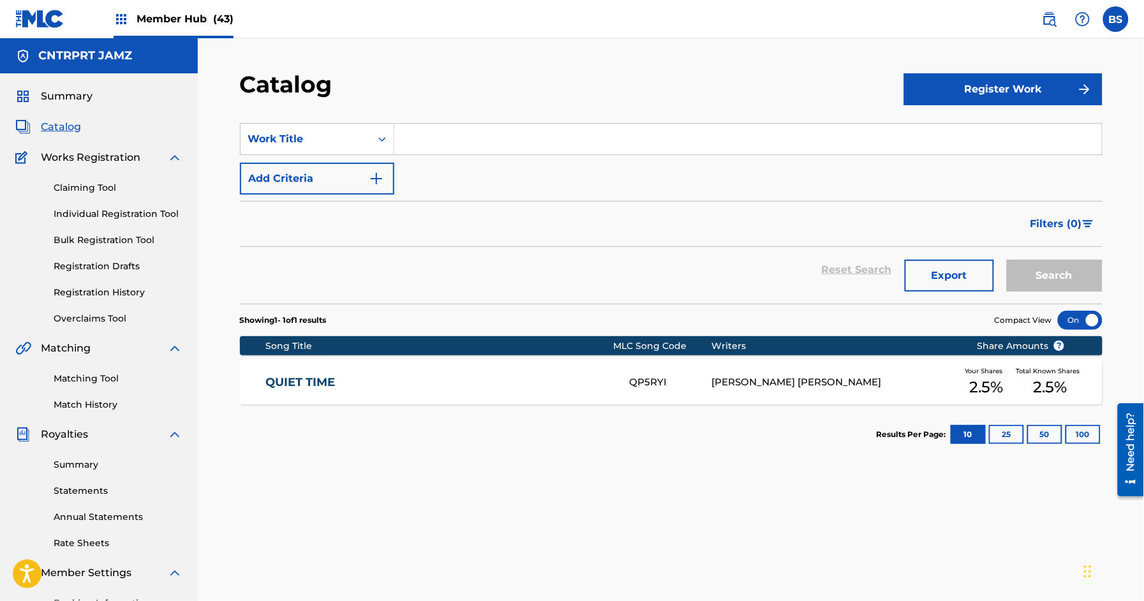
click at [468, 135] on input "Search Form" at bounding box center [747, 139] width 707 height 31
paste input "PLUG"
type input "PLUG"
drag, startPoint x: 1123, startPoint y: 297, endPoint x: 1070, endPoint y: 280, distance: 55.7
click at [1120, 297] on div "Catalog Register Work SearchWithCriteriac4f0c541-5ed5-42e9-8174-90114c50e492 Wo…" at bounding box center [671, 383] width 946 height 691
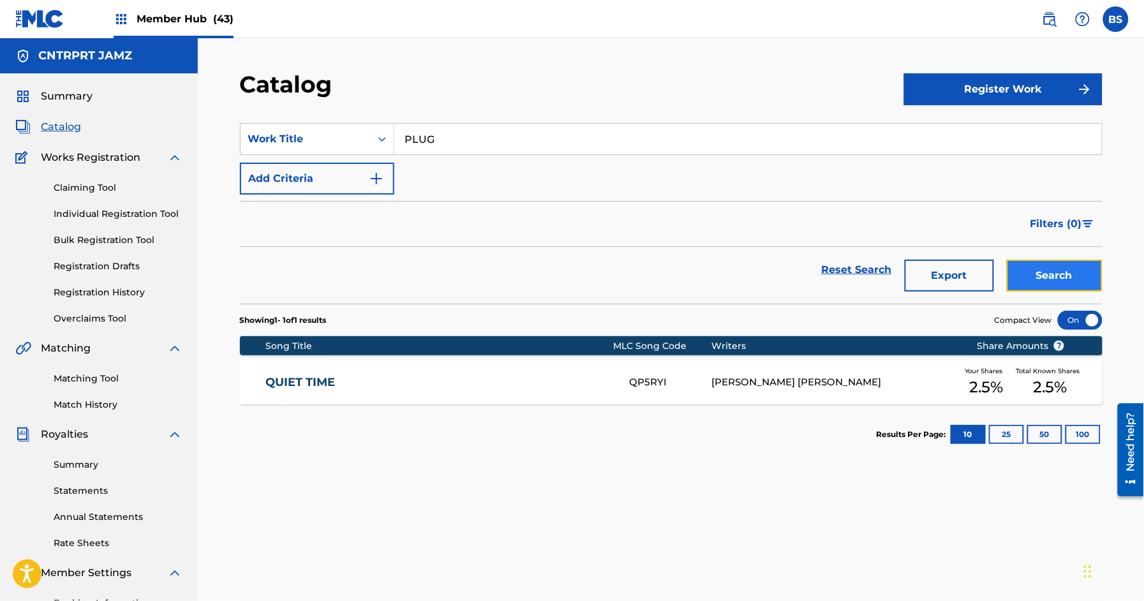
click at [1030, 273] on button "Search" at bounding box center [1055, 276] width 96 height 32
click at [517, 387] on link "PLUG" at bounding box center [438, 382] width 347 height 15
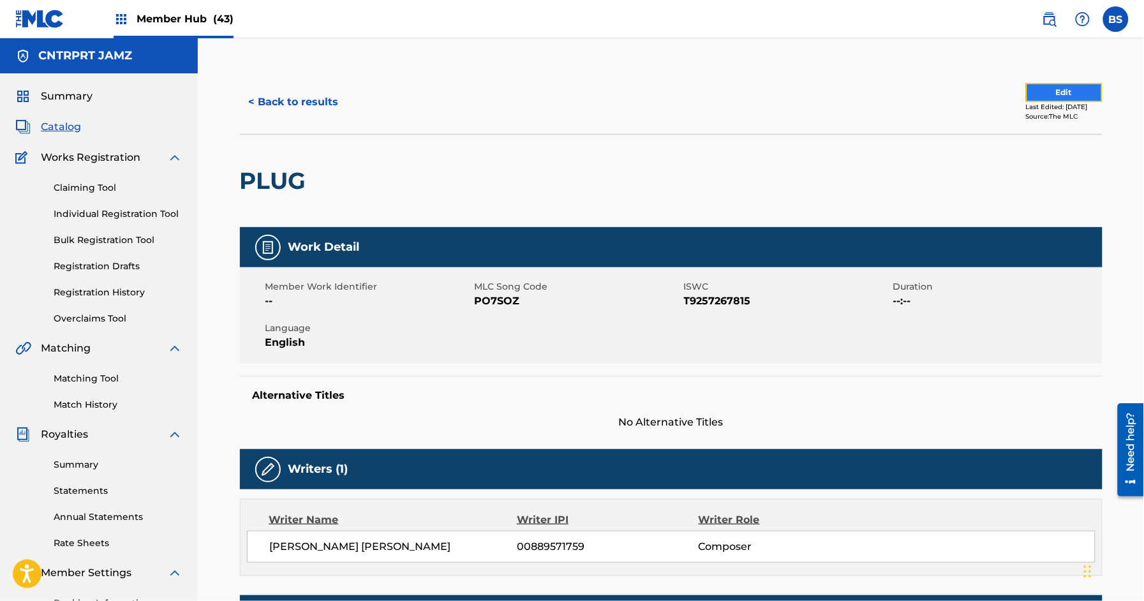
click at [1026, 88] on button "Edit" at bounding box center [1064, 92] width 77 height 19
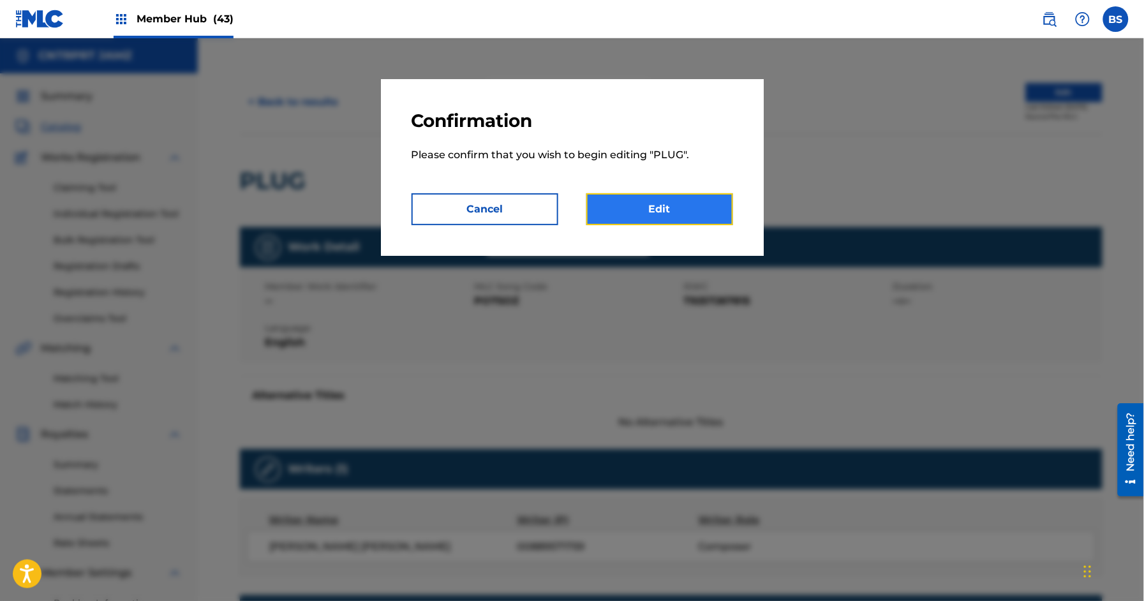
click at [690, 216] on link "Edit" at bounding box center [659, 209] width 147 height 32
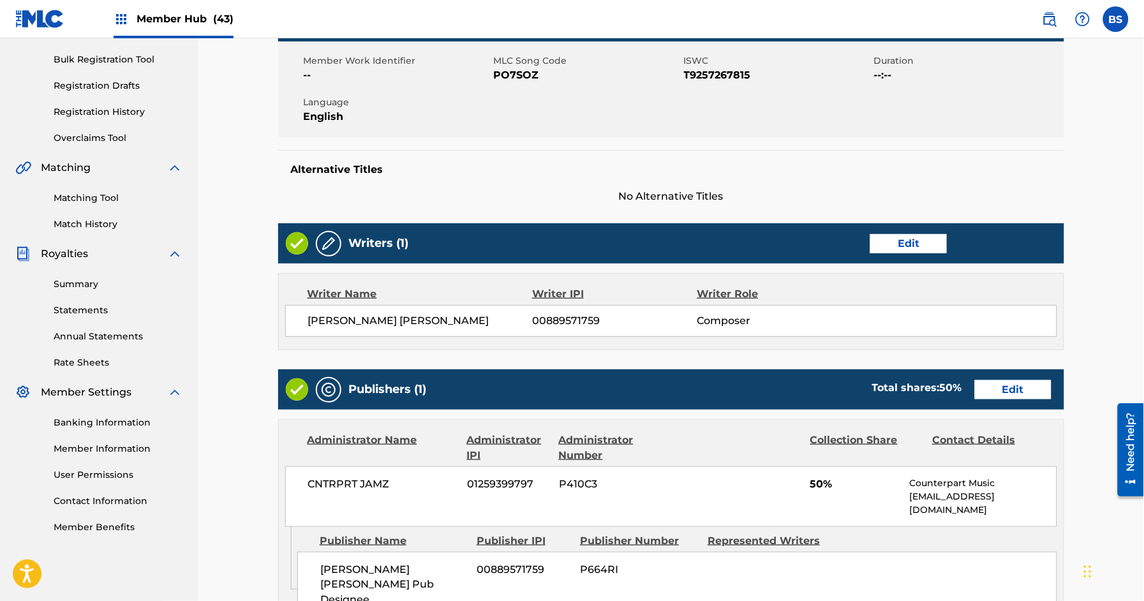
scroll to position [209, 0]
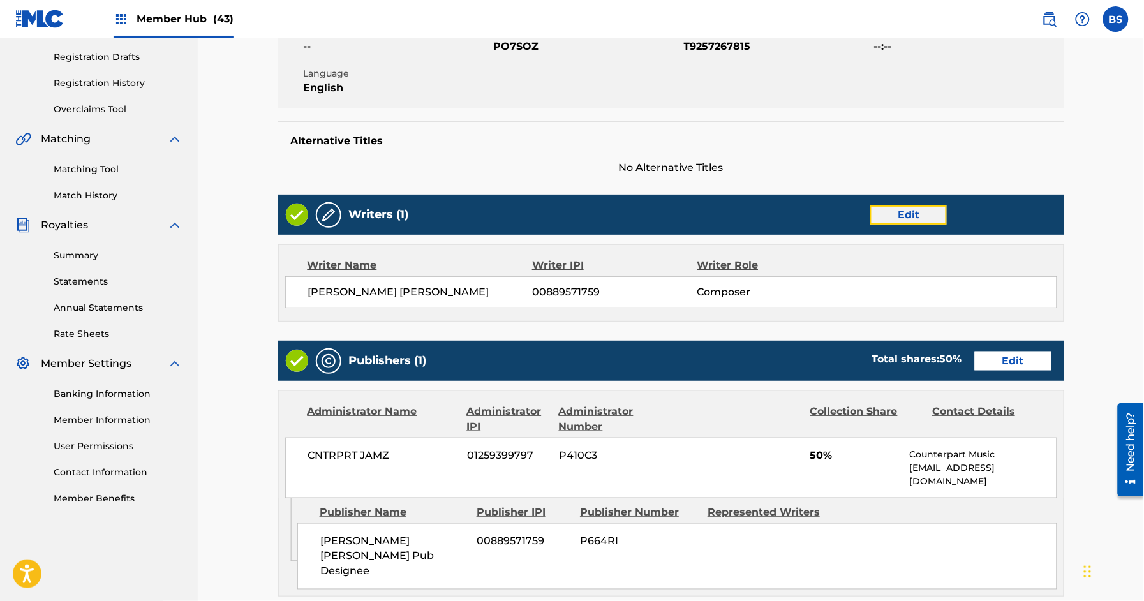
click at [909, 219] on link "Edit" at bounding box center [908, 214] width 77 height 19
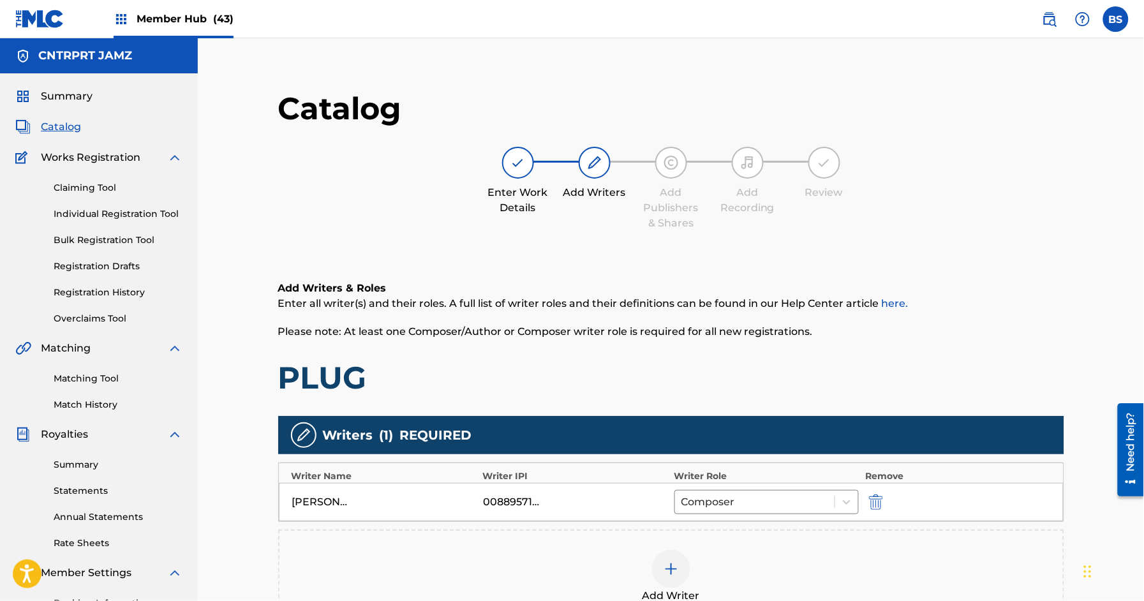
click at [669, 567] on img at bounding box center [670, 568] width 15 height 15
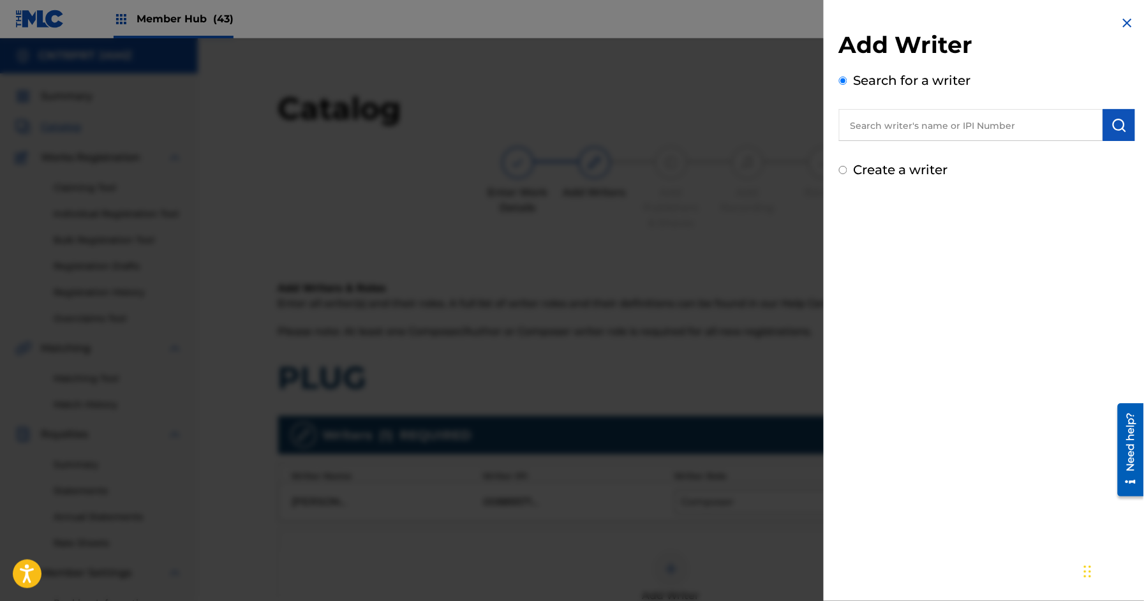
click at [896, 129] on input "text" at bounding box center [971, 125] width 264 height 32
paste input "[PERSON_NAME]"
type input "[PERSON_NAME]"
click at [1116, 128] on img "submit" at bounding box center [1118, 124] width 15 height 15
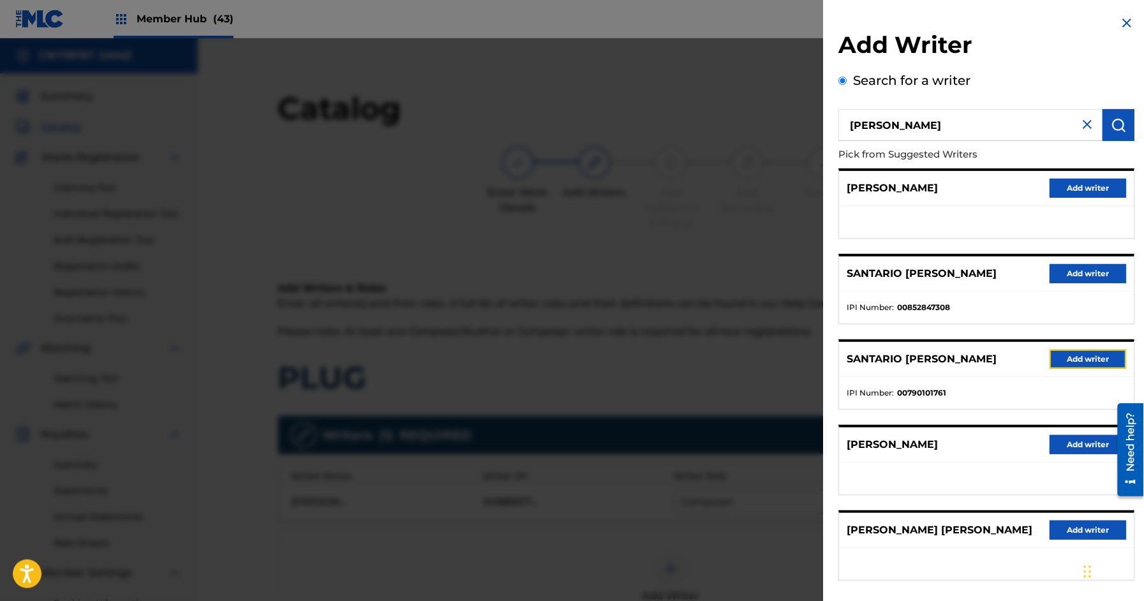
drag, startPoint x: 1089, startPoint y: 358, endPoint x: 1077, endPoint y: 359, distance: 12.8
click at [1089, 358] on button "Add writer" at bounding box center [1088, 359] width 77 height 19
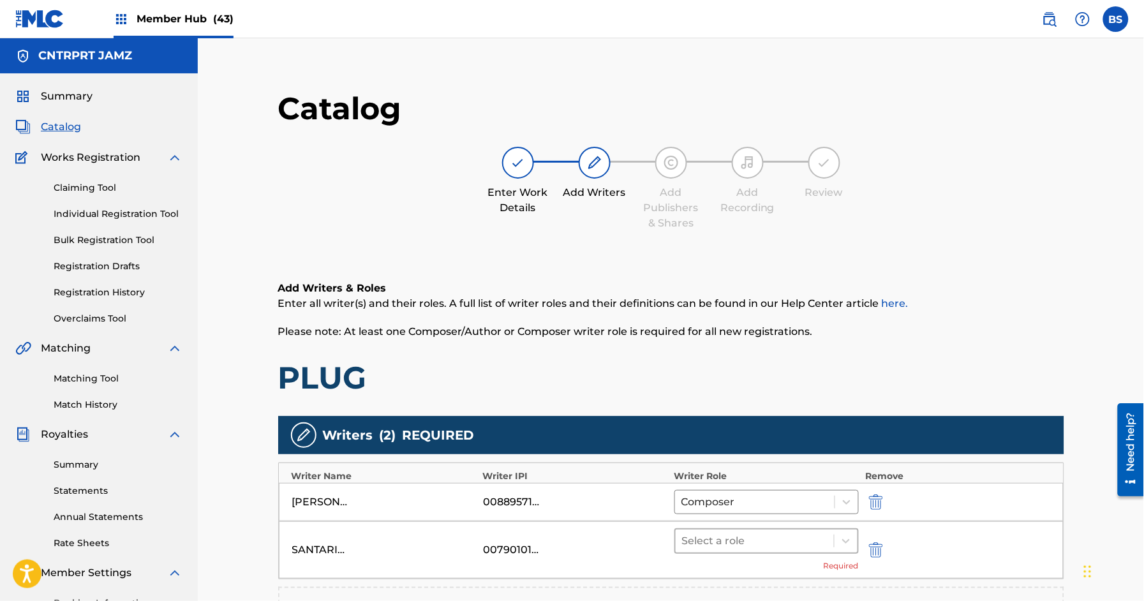
click at [712, 529] on div "Select a role" at bounding box center [754, 540] width 159 height 23
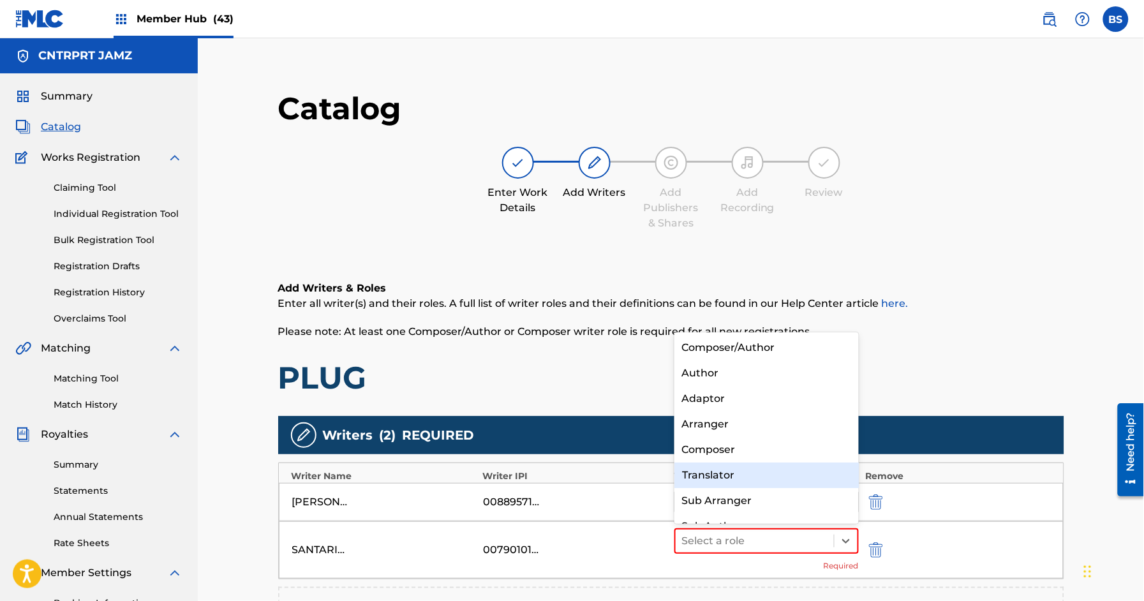
scroll to position [17, 0]
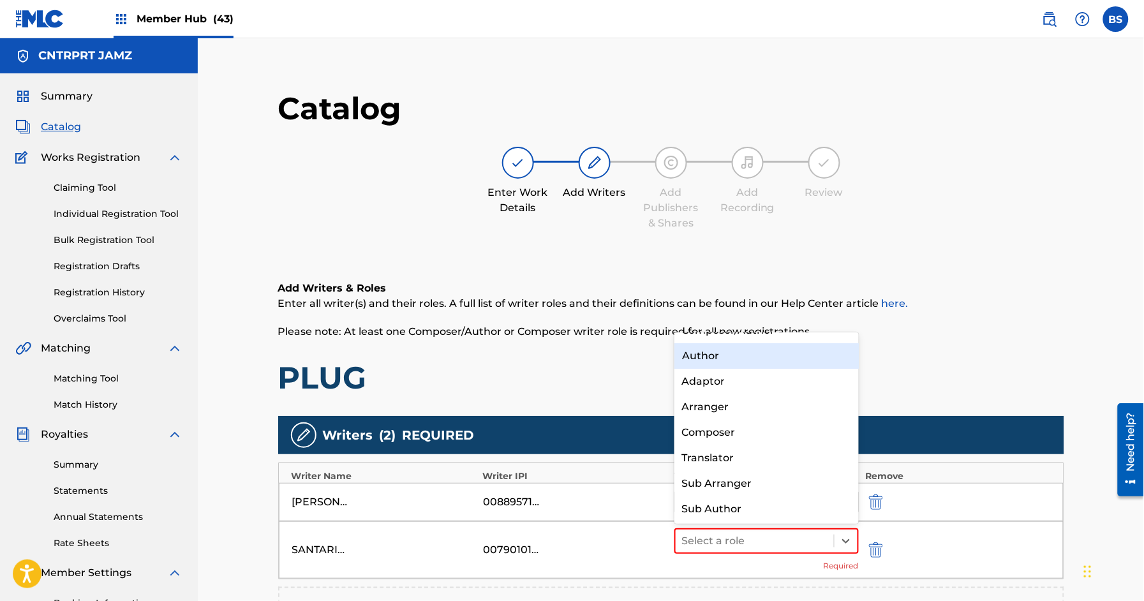
click at [716, 358] on div "Author" at bounding box center [766, 356] width 184 height 26
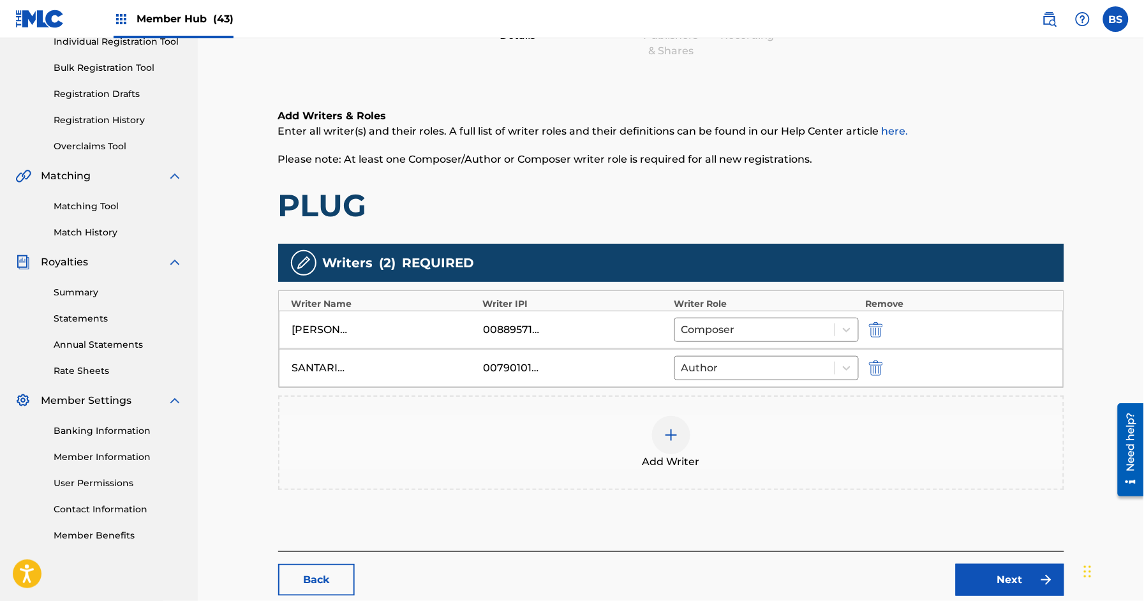
scroll to position [247, 0]
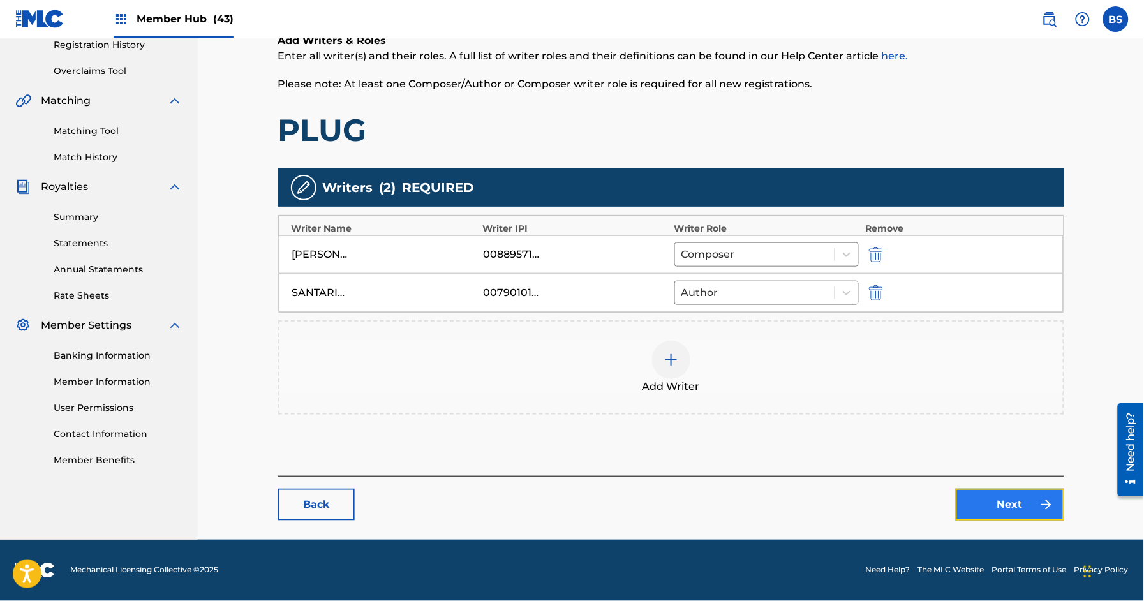
click at [1021, 501] on link "Next" at bounding box center [1009, 505] width 108 height 32
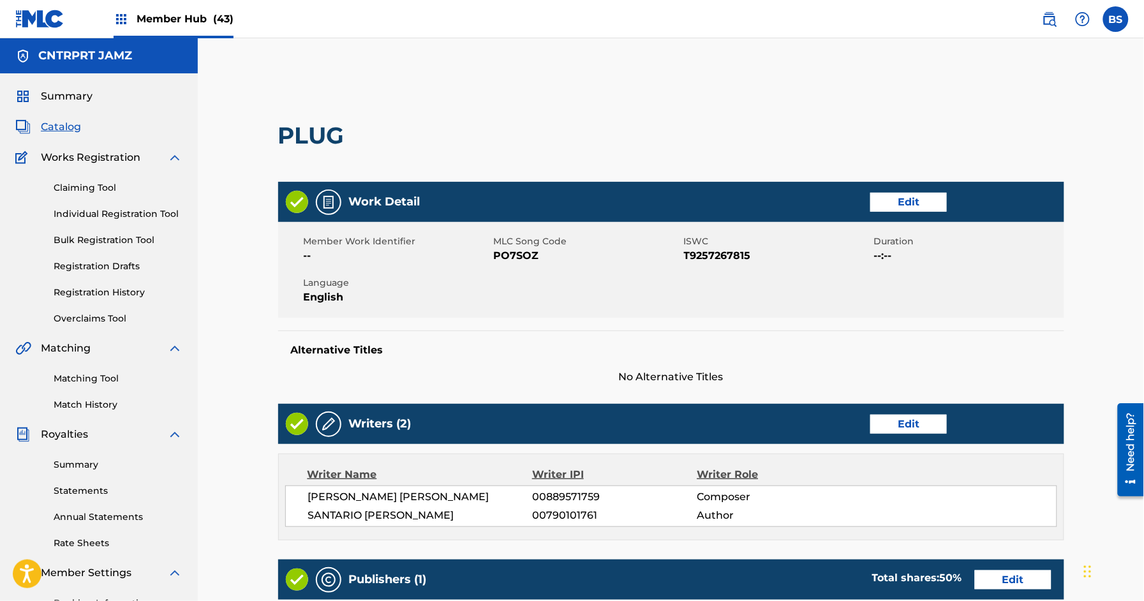
scroll to position [337, 0]
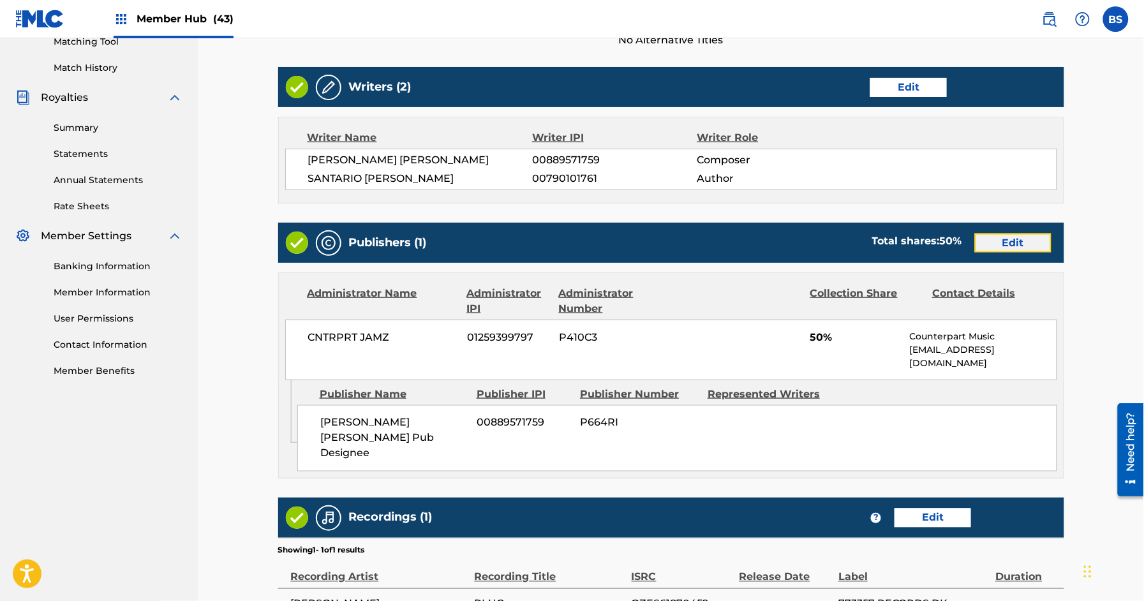
click at [1028, 246] on link "Edit" at bounding box center [1013, 242] width 77 height 19
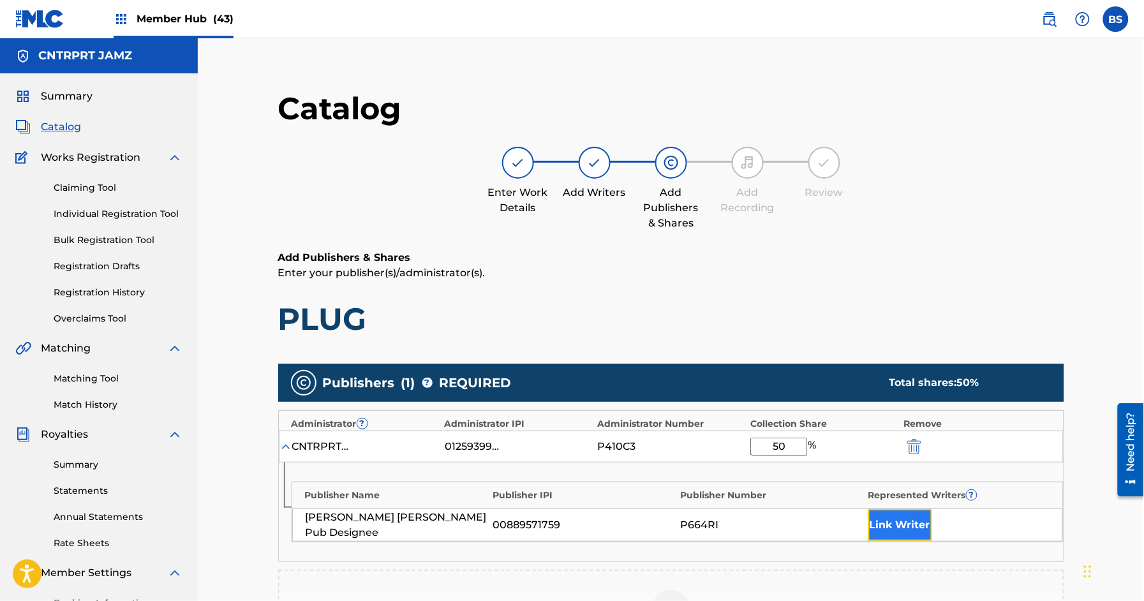
click at [892, 518] on button "Link Writer" at bounding box center [900, 525] width 64 height 32
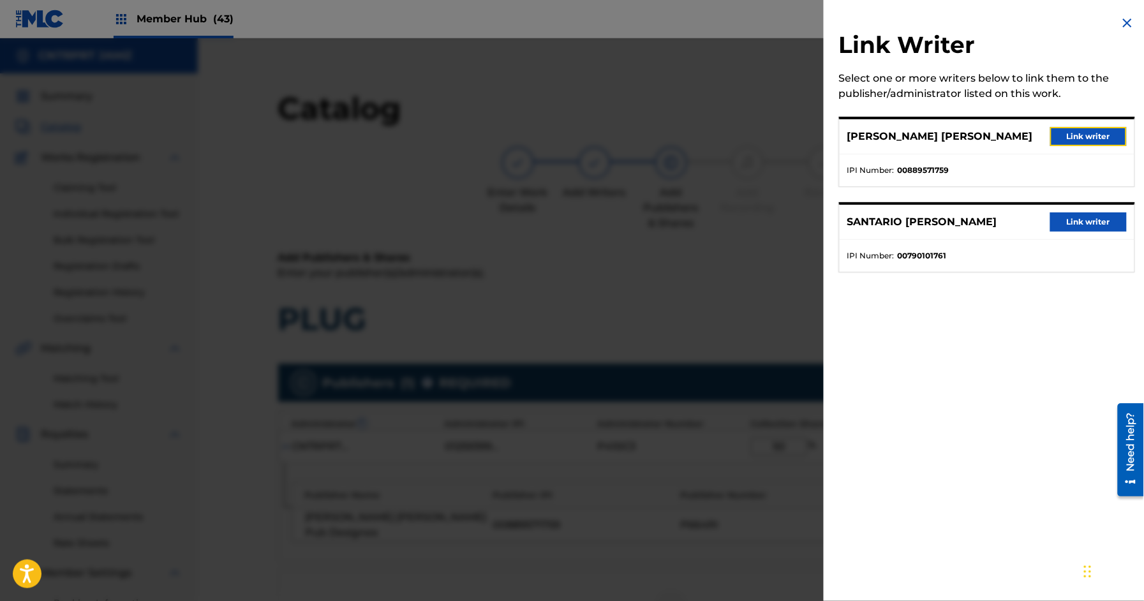
drag, startPoint x: 1072, startPoint y: 133, endPoint x: 512, endPoint y: 408, distance: 623.9
click at [1072, 133] on button "Link writer" at bounding box center [1088, 136] width 77 height 19
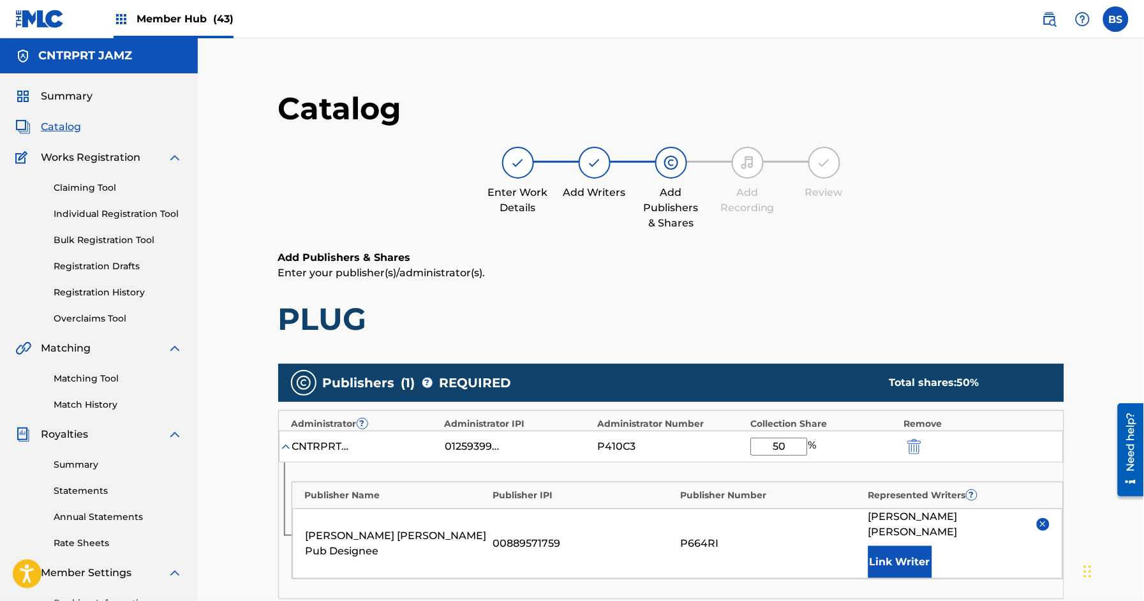
scroll to position [308, 0]
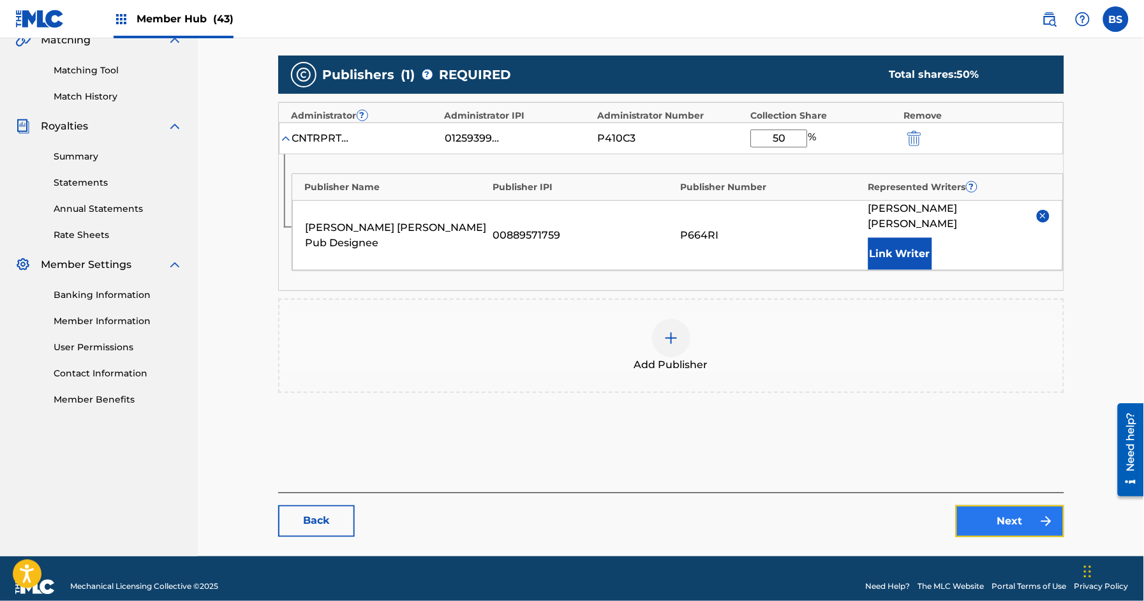
click at [1026, 505] on link "Next" at bounding box center [1009, 521] width 108 height 32
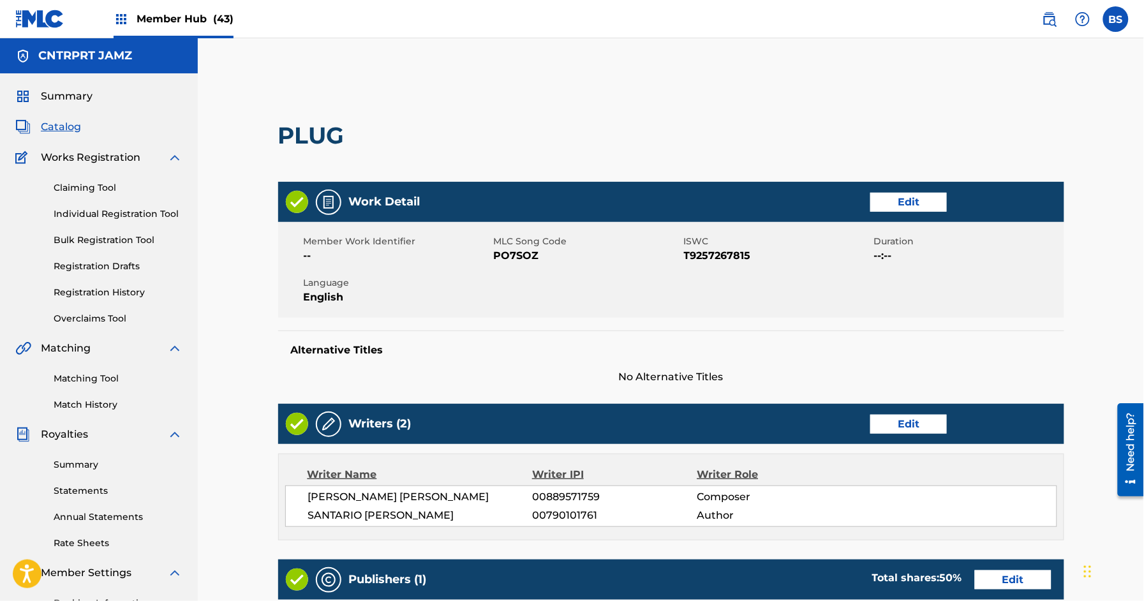
scroll to position [473, 0]
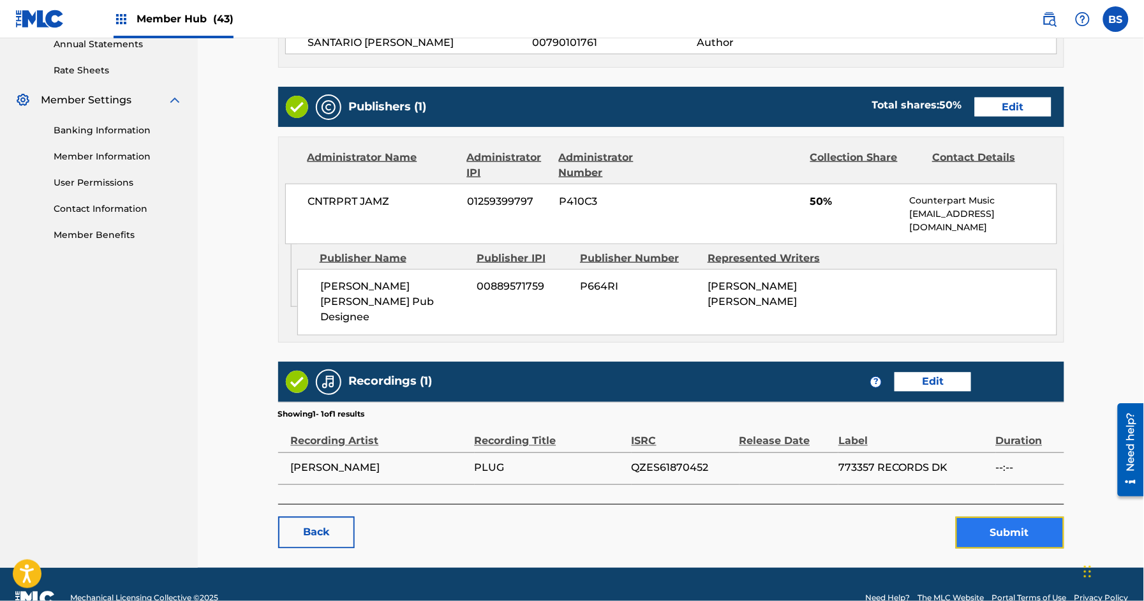
click at [1012, 517] on button "Submit" at bounding box center [1009, 533] width 108 height 32
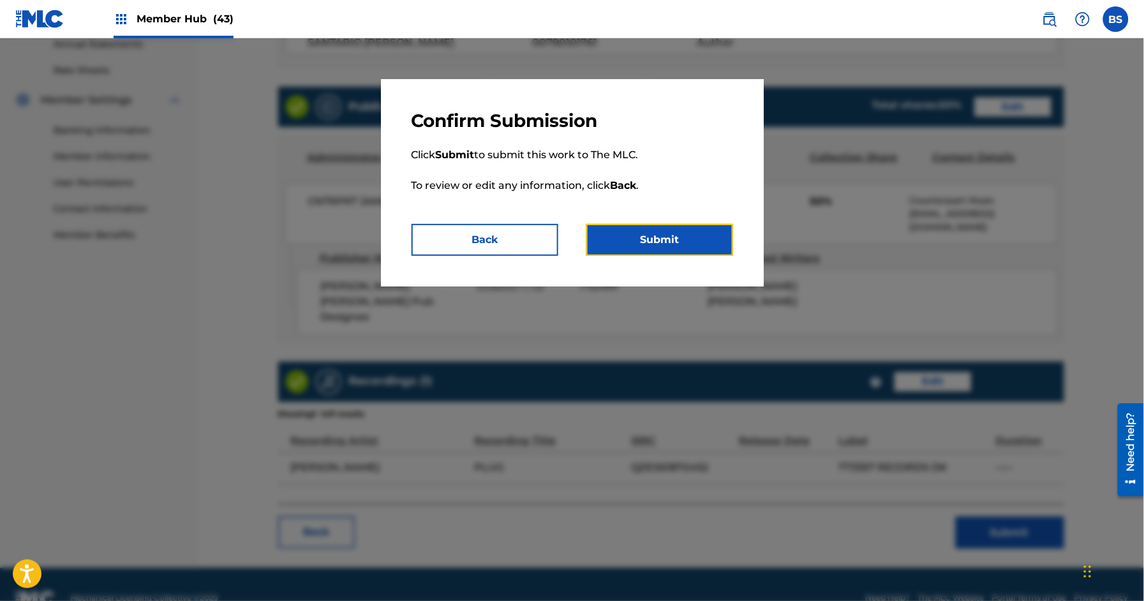
drag, startPoint x: 693, startPoint y: 238, endPoint x: 468, endPoint y: 386, distance: 269.4
click at [693, 238] on button "Submit" at bounding box center [659, 240] width 147 height 32
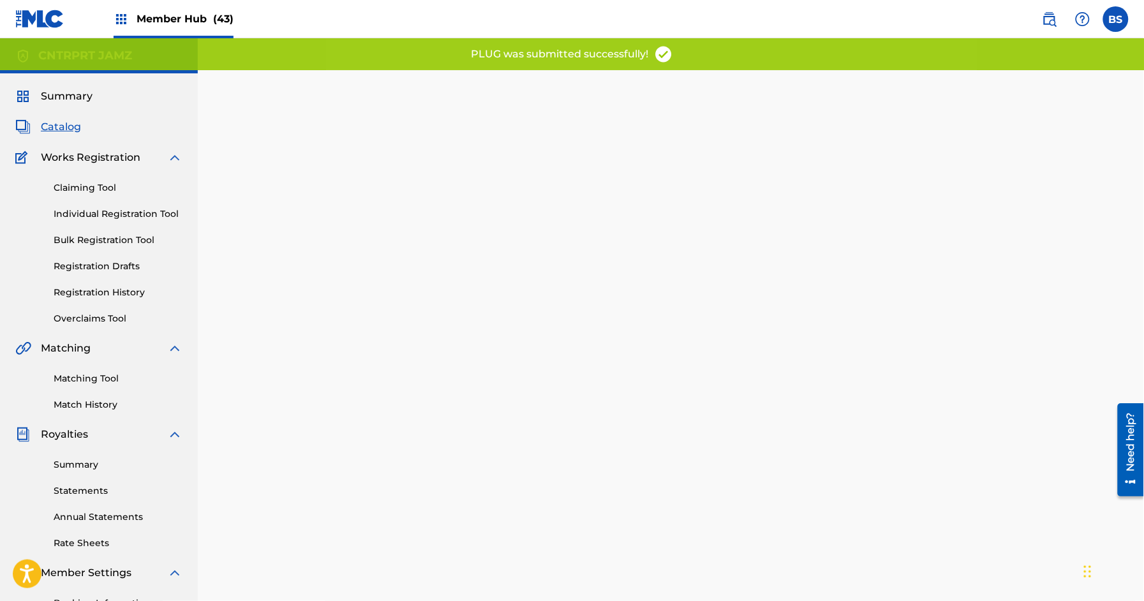
drag, startPoint x: 117, startPoint y: 288, endPoint x: 73, endPoint y: 126, distance: 167.3
click at [117, 288] on link "Registration History" at bounding box center [118, 292] width 129 height 13
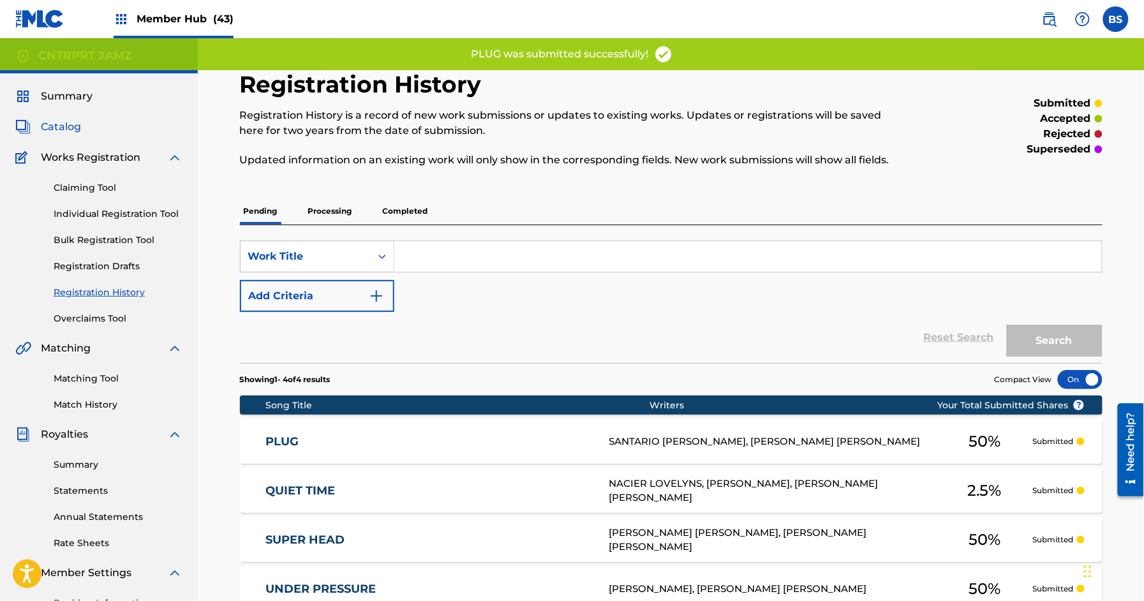
click at [70, 126] on span "Catalog" at bounding box center [61, 126] width 40 height 15
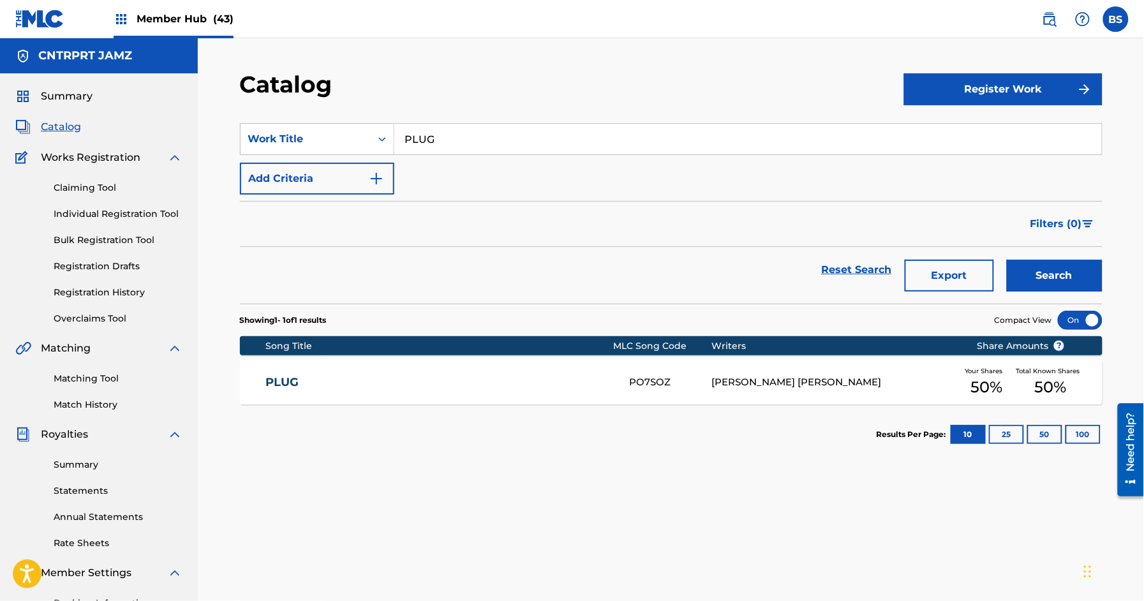
click at [533, 137] on input "PLUG" at bounding box center [747, 139] width 707 height 31
paste input "OUTSIDERS"
click at [436, 161] on div "outsiders" at bounding box center [651, 167] width 515 height 23
type input "outsiders"
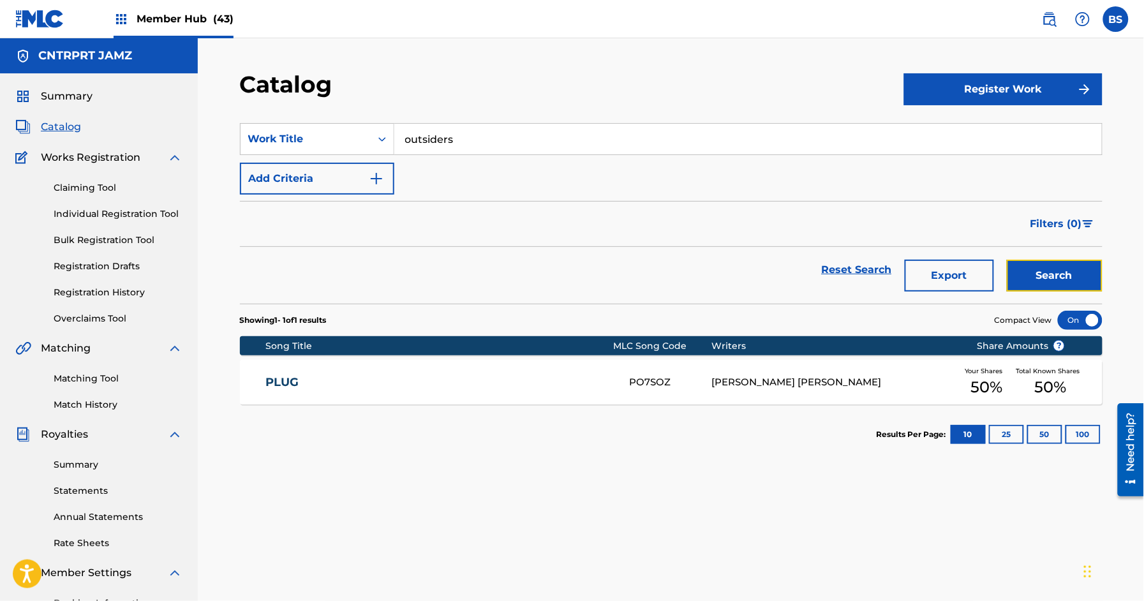
drag, startPoint x: 1055, startPoint y: 276, endPoint x: 867, endPoint y: 278, distance: 187.5
click at [1055, 276] on button "Search" at bounding box center [1055, 276] width 96 height 32
click at [586, 391] on div "OUTSIDERS OL9E9L [PERSON_NAME] [PERSON_NAME] Your Shares 25 % Total Known Share…" at bounding box center [671, 382] width 862 height 45
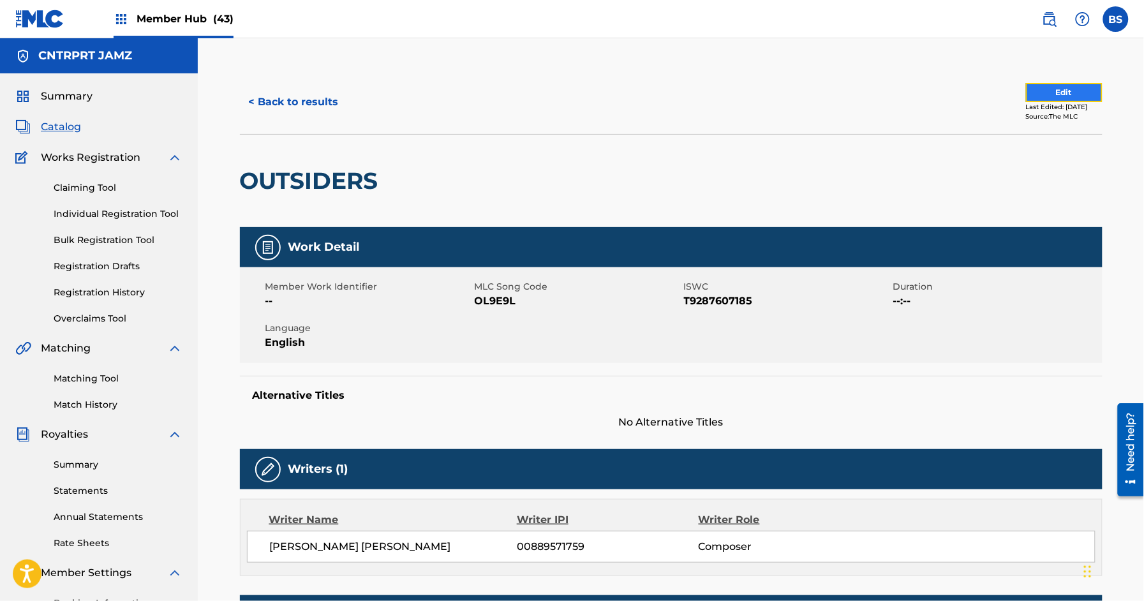
click at [1049, 95] on button "Edit" at bounding box center [1064, 92] width 77 height 19
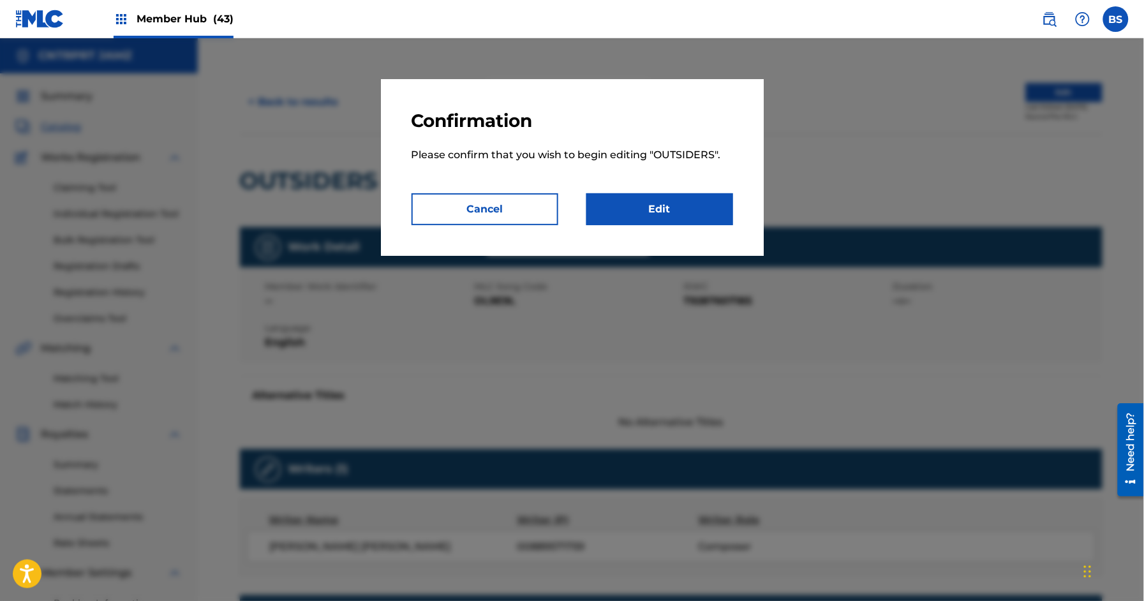
click at [697, 230] on div "Confirmation Please confirm that you wish to begin editing " OUTSIDERS ". Cance…" at bounding box center [572, 167] width 383 height 177
click at [697, 211] on link "Edit" at bounding box center [659, 209] width 147 height 32
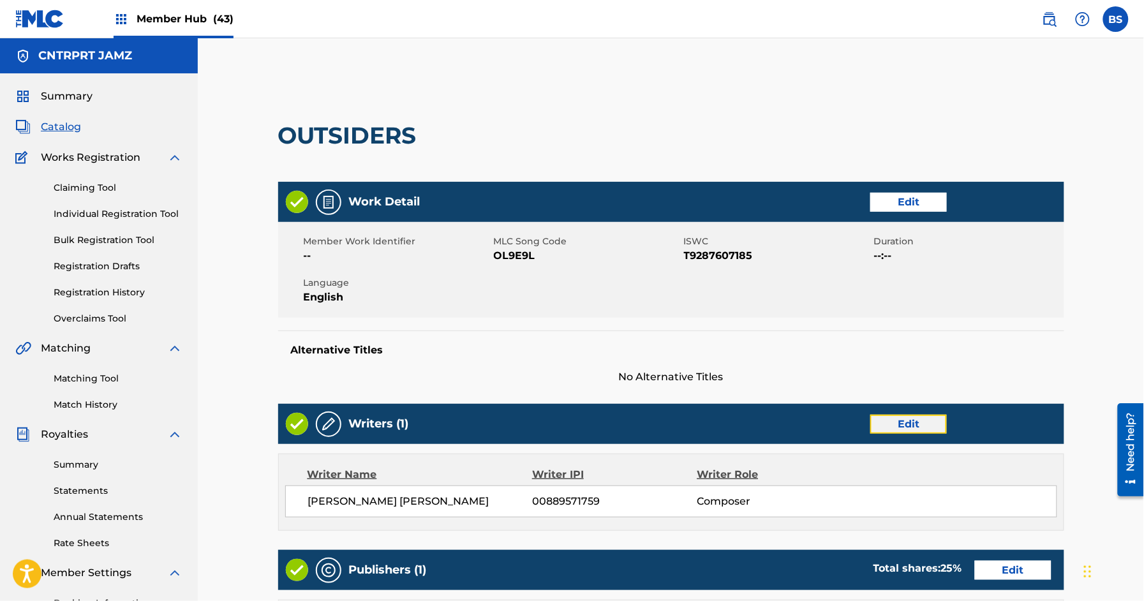
click at [905, 425] on link "Edit" at bounding box center [908, 424] width 77 height 19
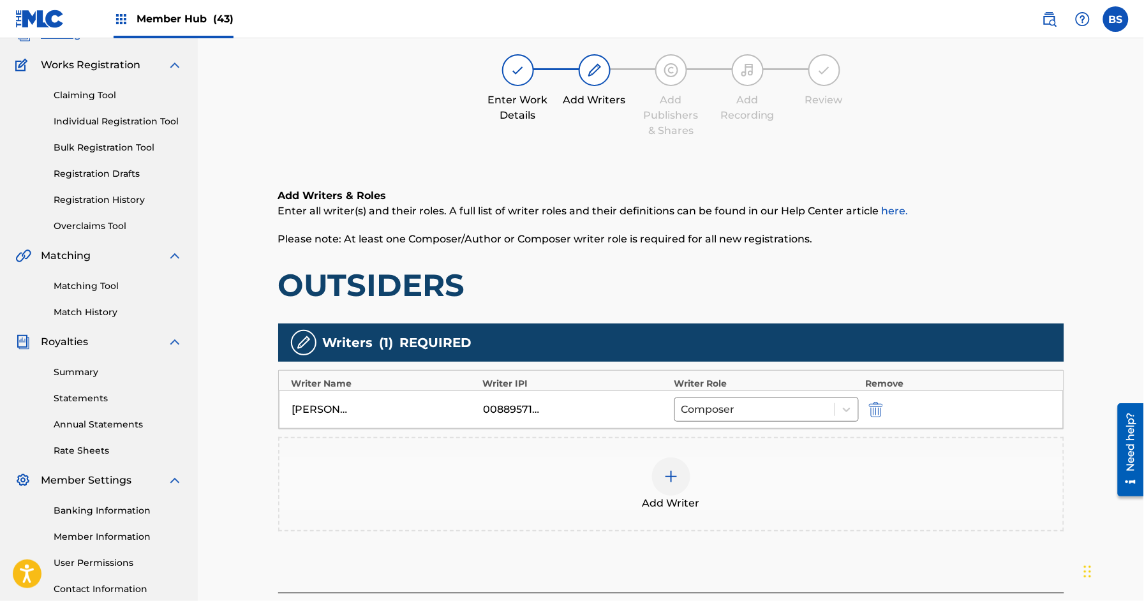
scroll to position [168, 0]
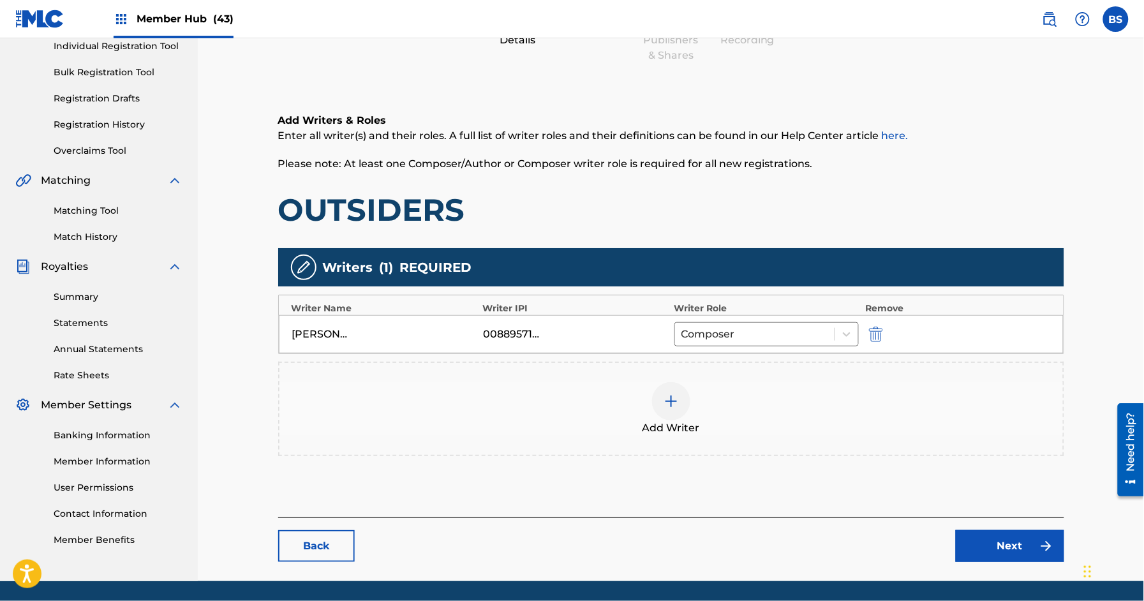
click at [674, 407] on img at bounding box center [670, 401] width 15 height 15
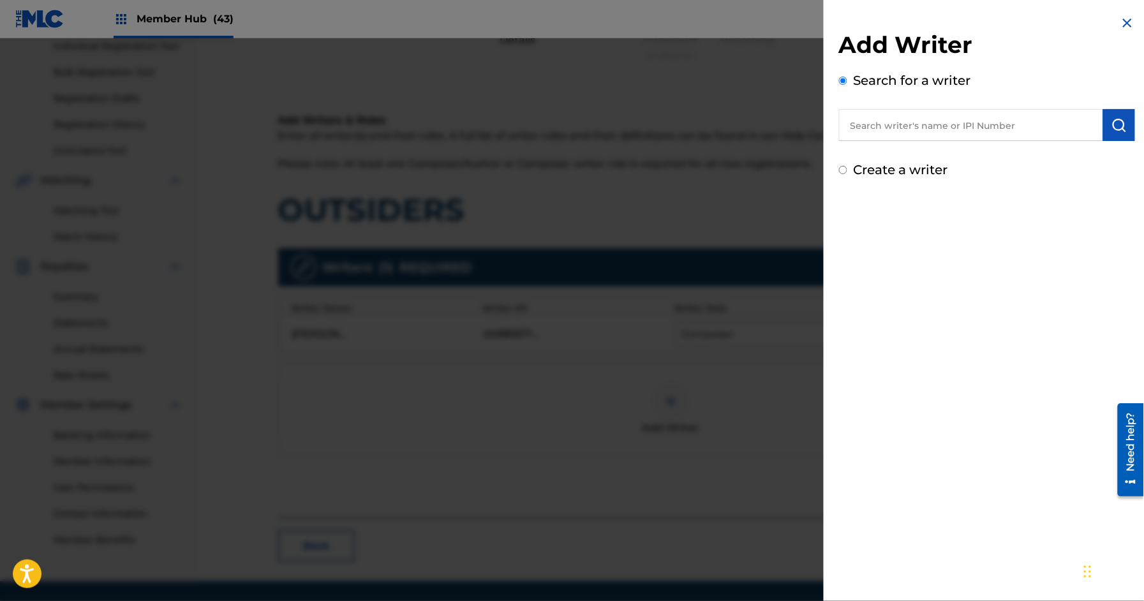
drag, startPoint x: 971, startPoint y: 118, endPoint x: 979, endPoint y: 126, distance: 11.3
click at [973, 121] on input "text" at bounding box center [971, 125] width 264 height 32
paste input "[PERSON_NAME]"
type input "[PERSON_NAME]"
click at [1112, 121] on img "submit" at bounding box center [1118, 124] width 15 height 15
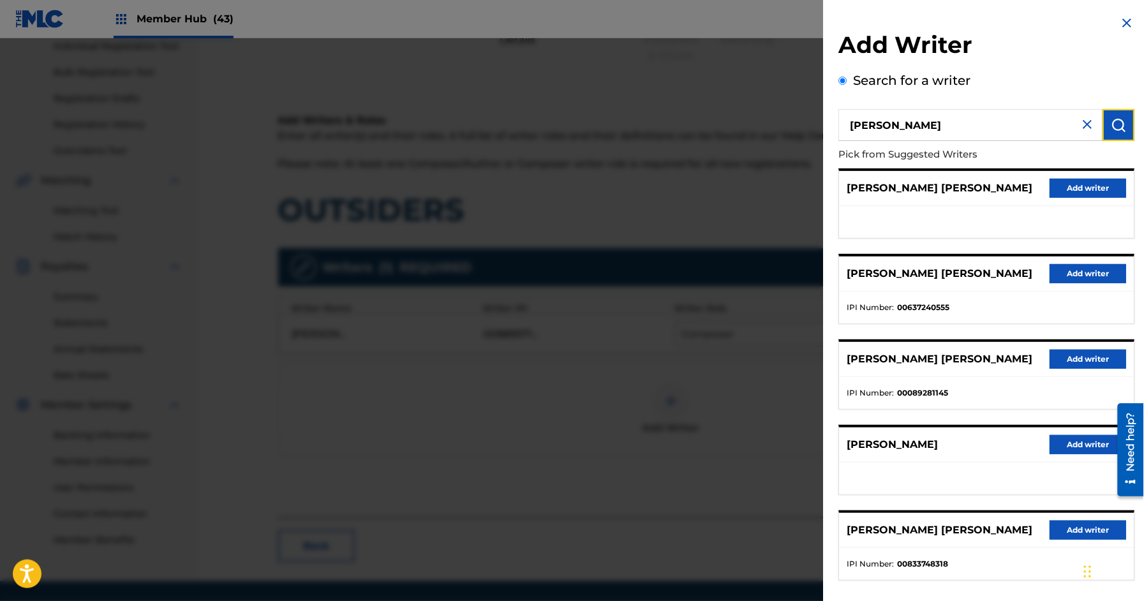
scroll to position [61, 0]
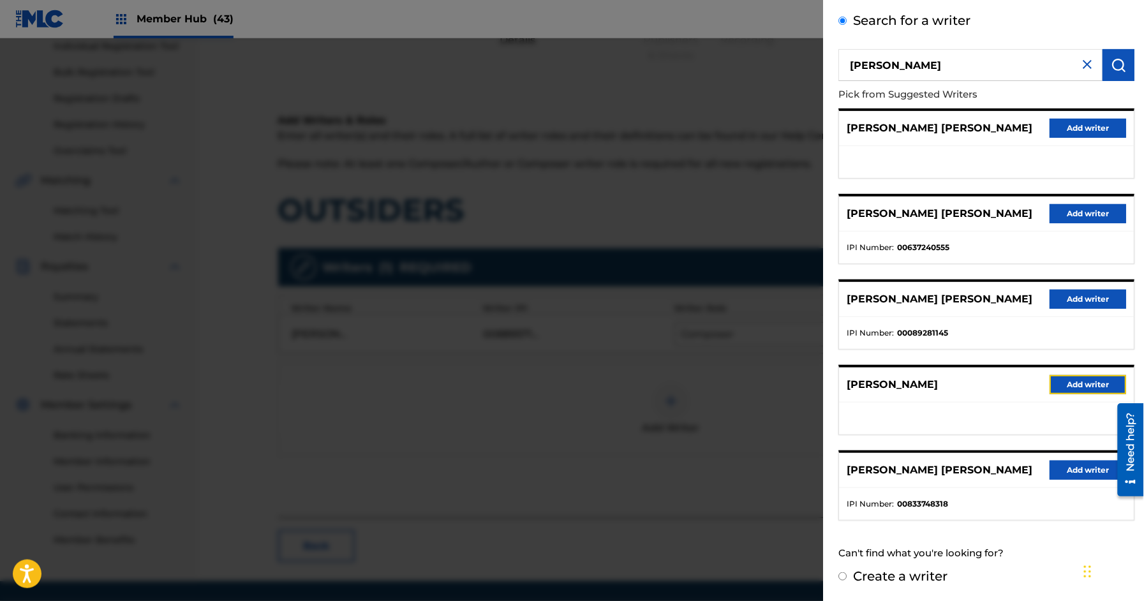
click at [1081, 380] on button "Add writer" at bounding box center [1088, 384] width 77 height 19
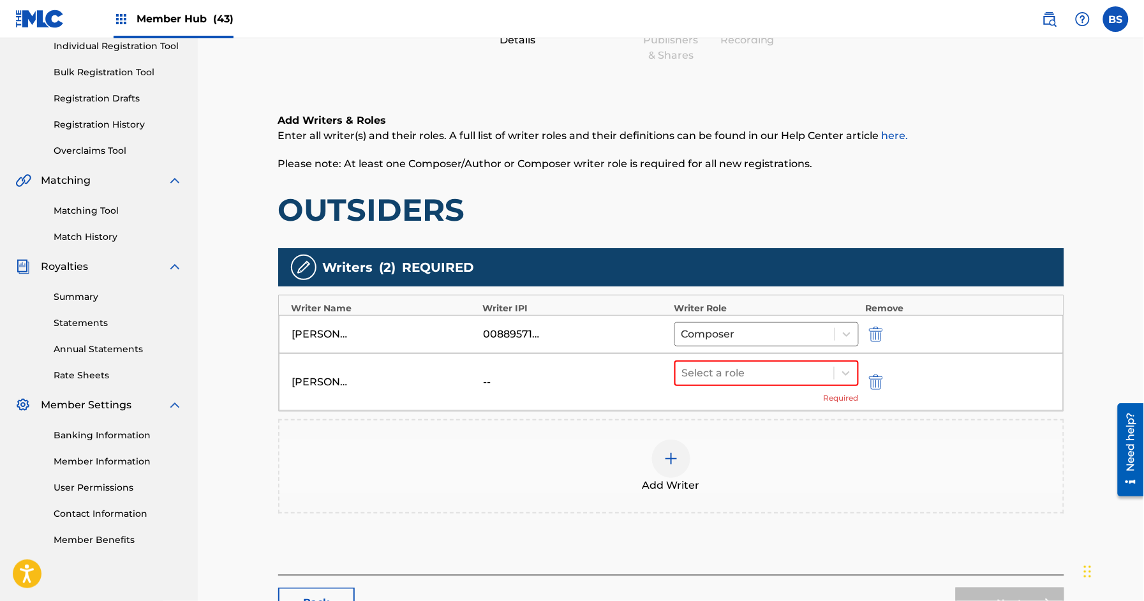
click at [737, 357] on div "[PERSON_NAME] -- Select a role Required" at bounding box center [671, 381] width 785 height 57
click at [732, 367] on div at bounding box center [755, 373] width 146 height 18
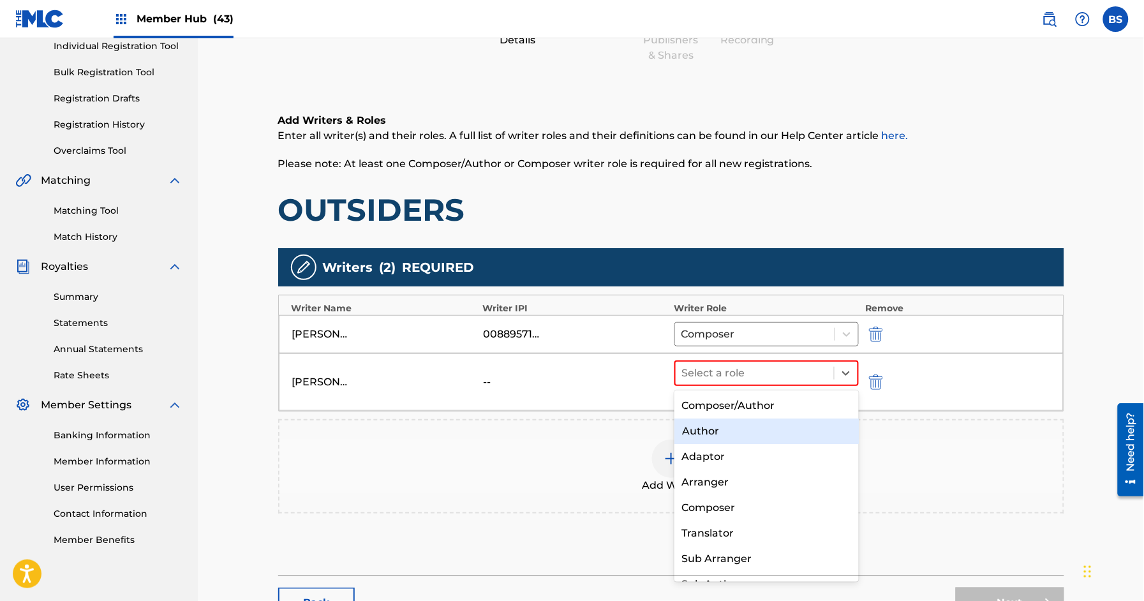
drag, startPoint x: 705, startPoint y: 431, endPoint x: 830, endPoint y: 469, distance: 131.4
click at [705, 431] on div "Author" at bounding box center [766, 431] width 184 height 26
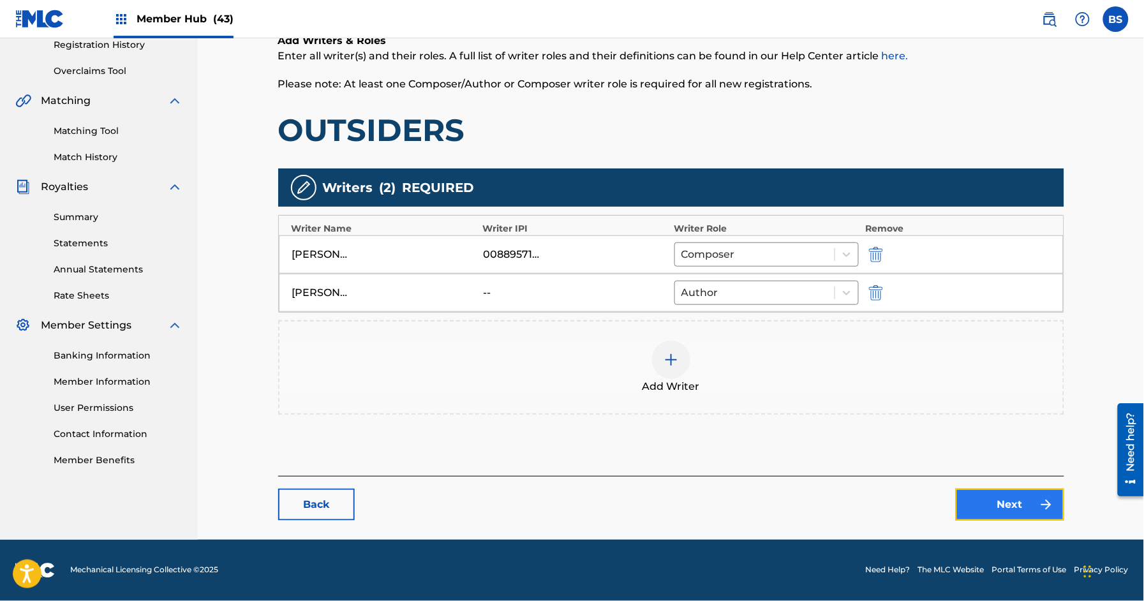
click at [1011, 506] on link "Next" at bounding box center [1009, 505] width 108 height 32
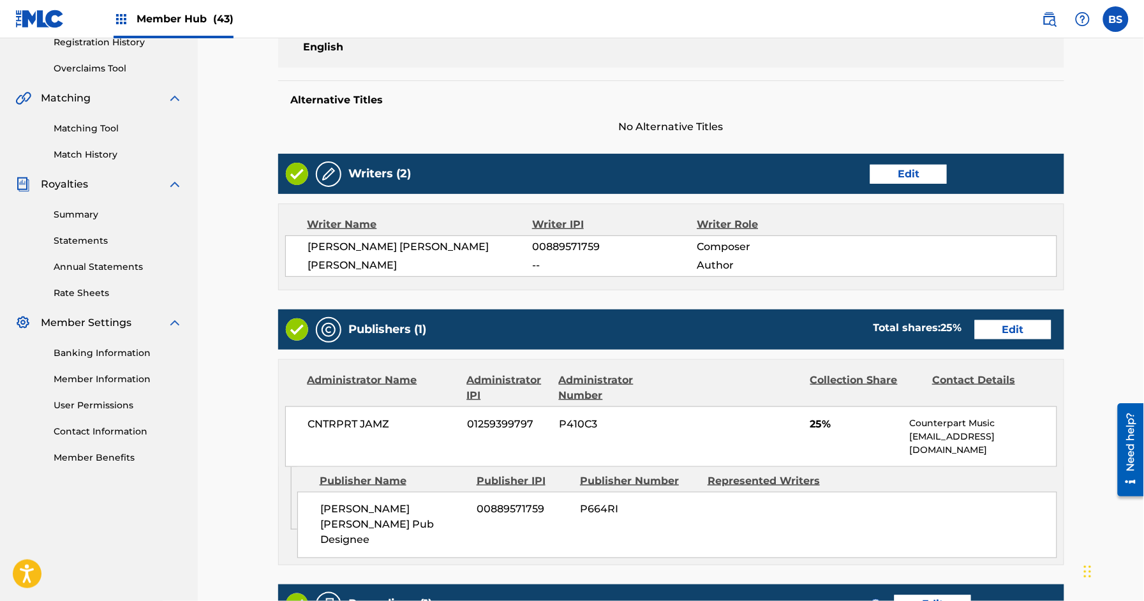
scroll to position [351, 0]
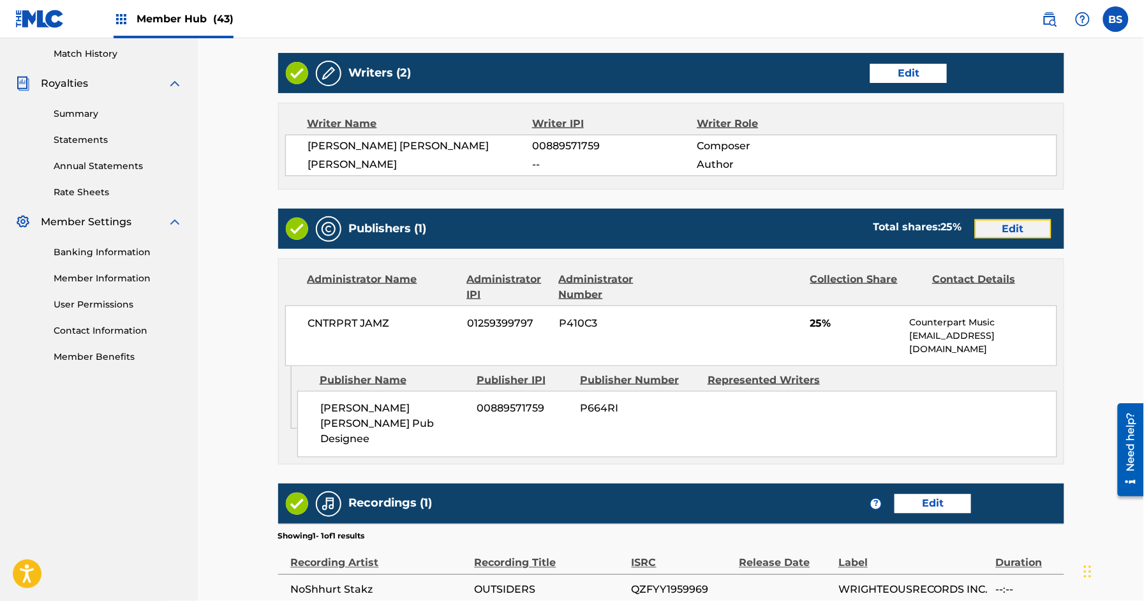
click at [1017, 225] on link "Edit" at bounding box center [1013, 228] width 77 height 19
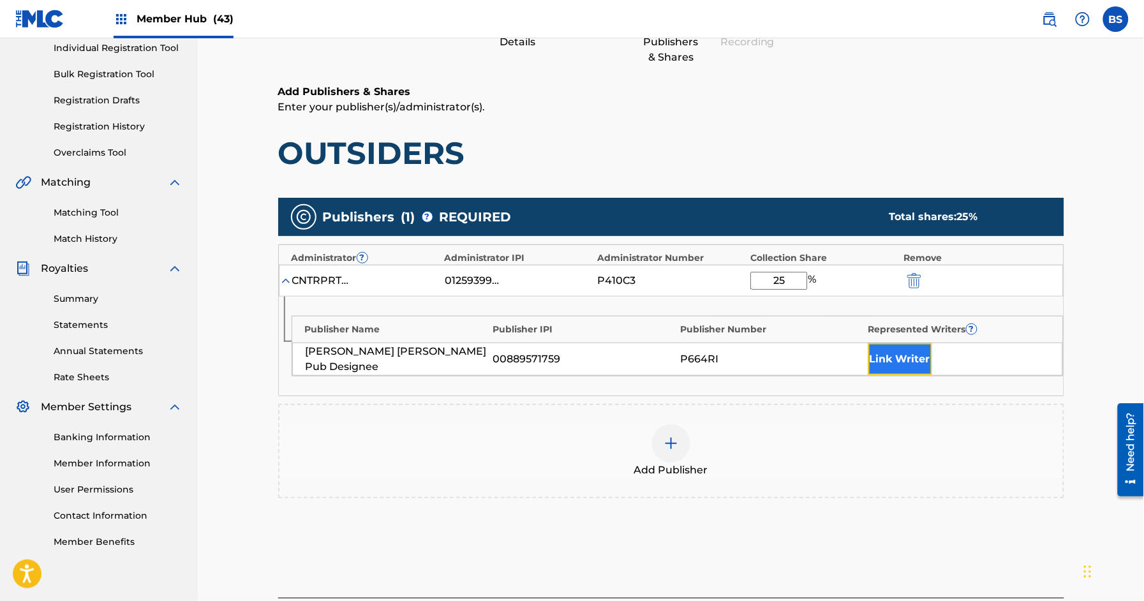
click at [916, 360] on button "Link Writer" at bounding box center [900, 359] width 64 height 32
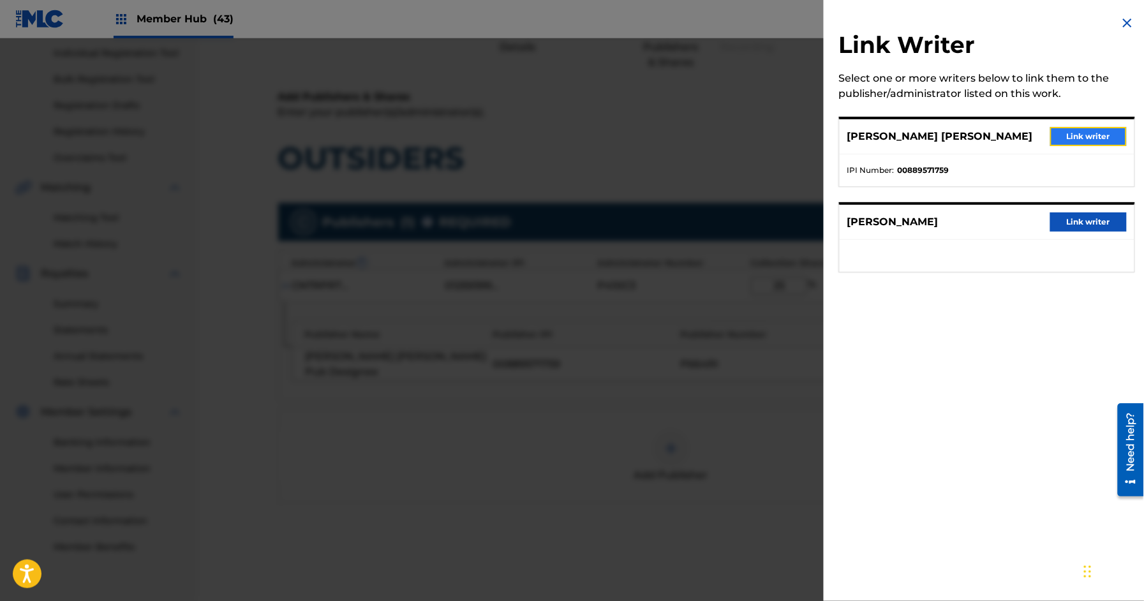
click at [1088, 129] on button "Link writer" at bounding box center [1088, 136] width 77 height 19
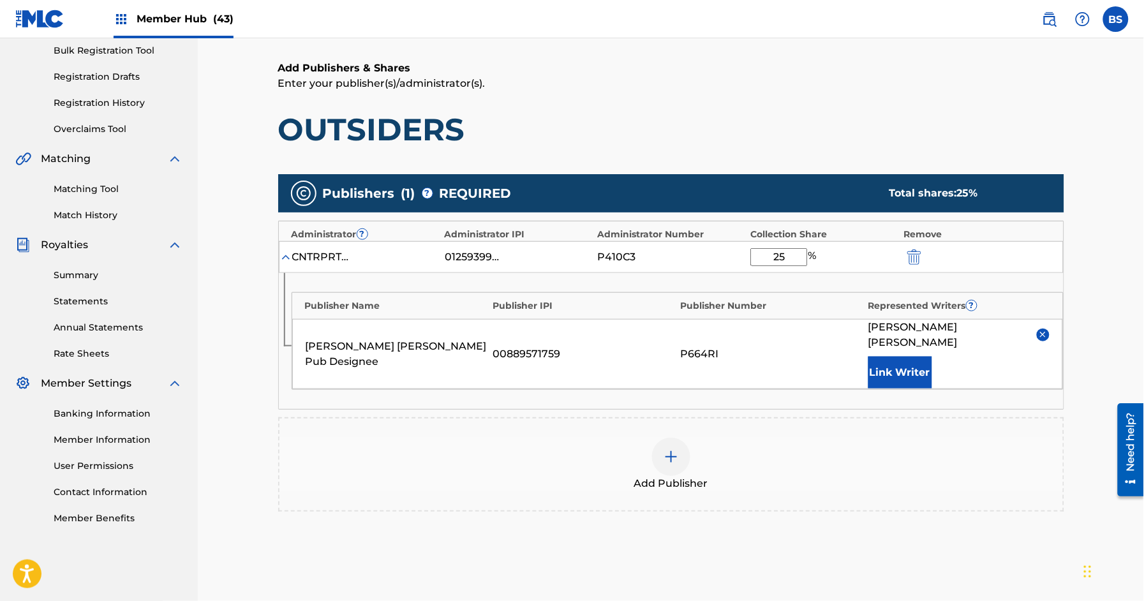
scroll to position [308, 0]
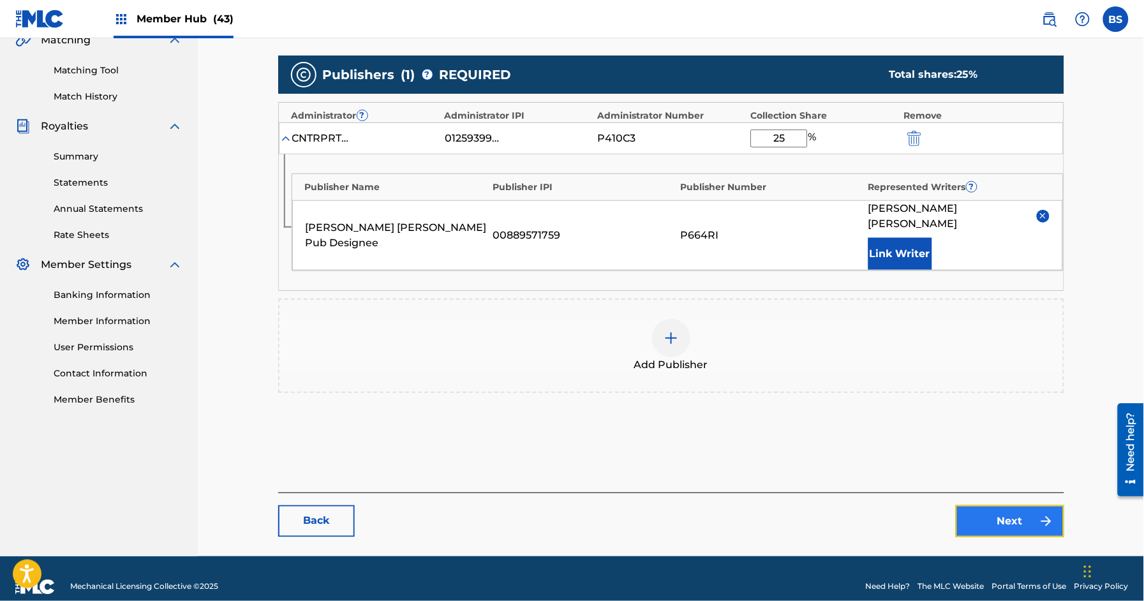
click at [1026, 508] on link "Next" at bounding box center [1009, 521] width 108 height 32
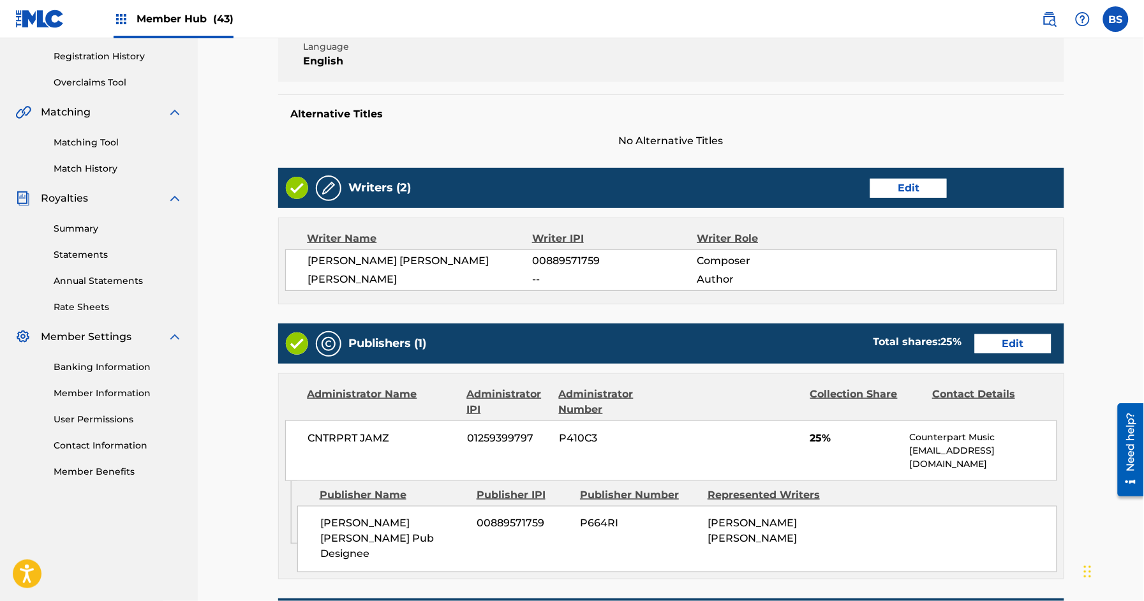
scroll to position [473, 0]
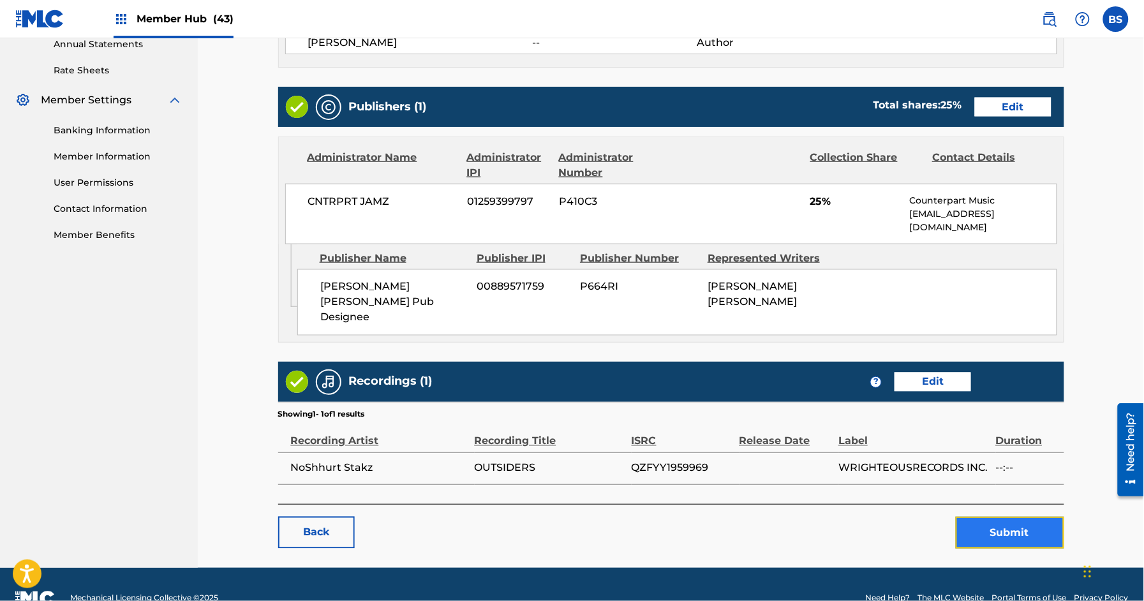
click at [1026, 517] on button "Submit" at bounding box center [1009, 533] width 108 height 32
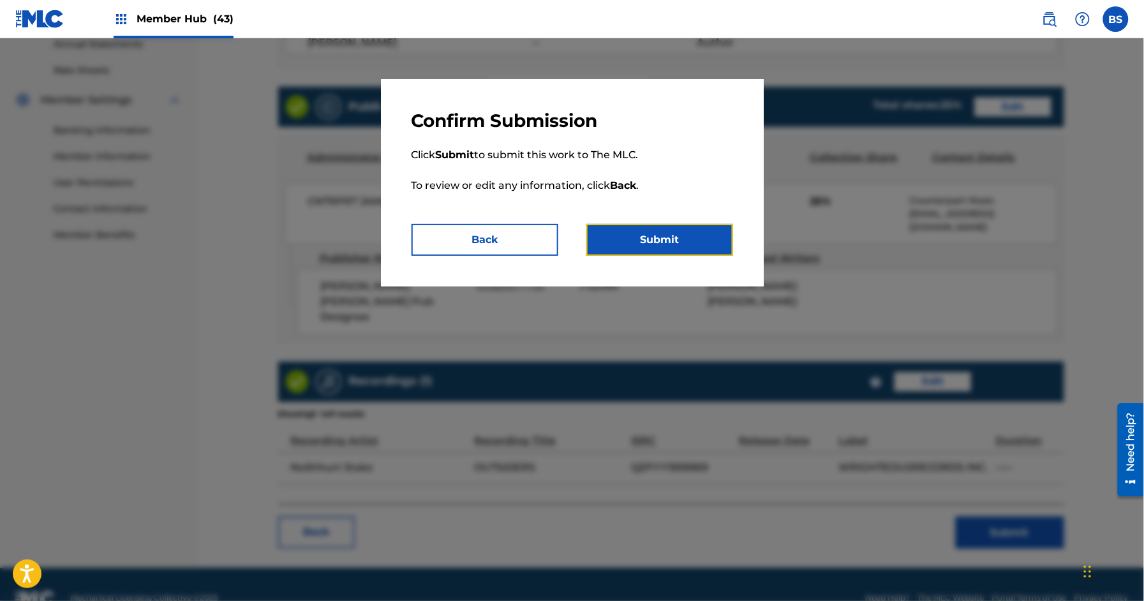
drag, startPoint x: 689, startPoint y: 239, endPoint x: 672, endPoint y: 249, distance: 19.7
click at [689, 240] on button "Submit" at bounding box center [659, 240] width 147 height 32
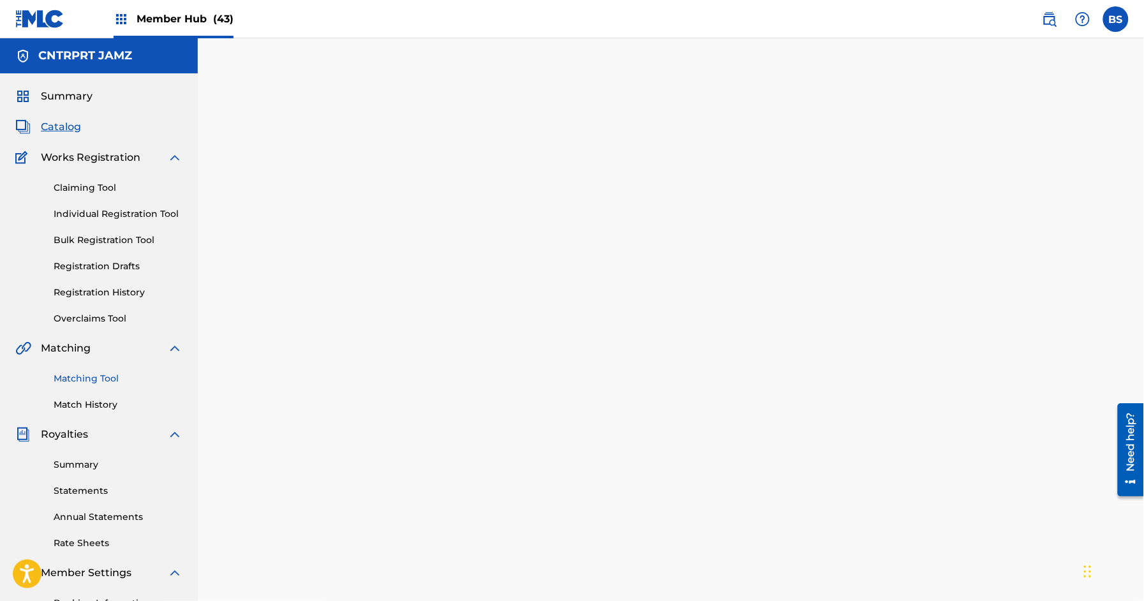
click at [96, 375] on link "Matching Tool" at bounding box center [118, 378] width 129 height 13
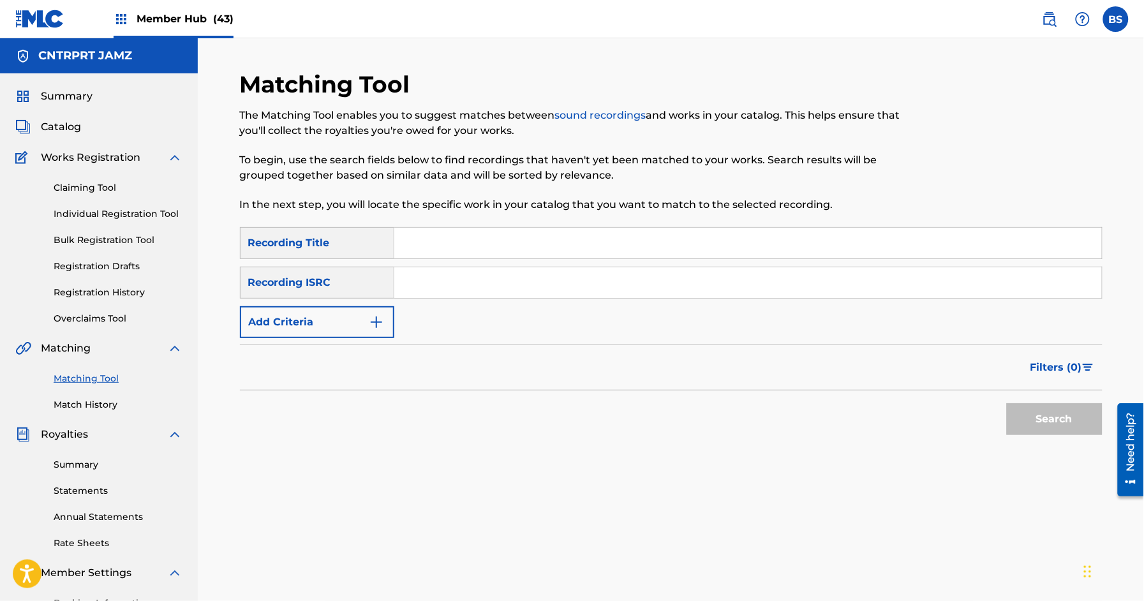
click at [70, 131] on span "Catalog" at bounding box center [61, 126] width 40 height 15
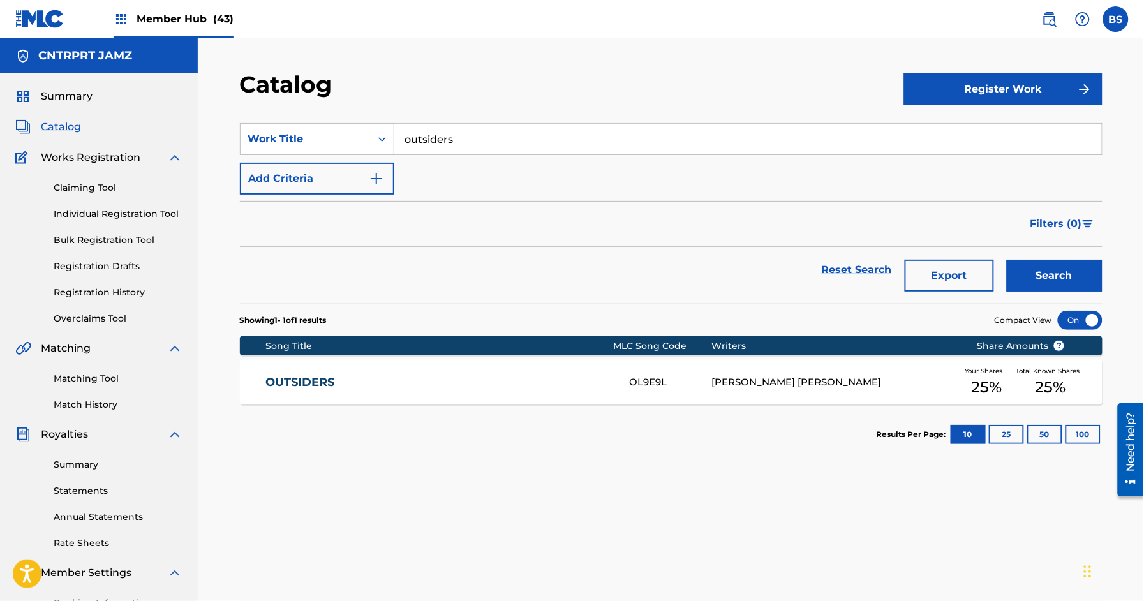
click at [468, 129] on input "outsiders" at bounding box center [747, 139] width 707 height 31
paste input "LOADS"
click at [424, 168] on strong "loads" at bounding box center [419, 167] width 29 height 12
type input "loads"
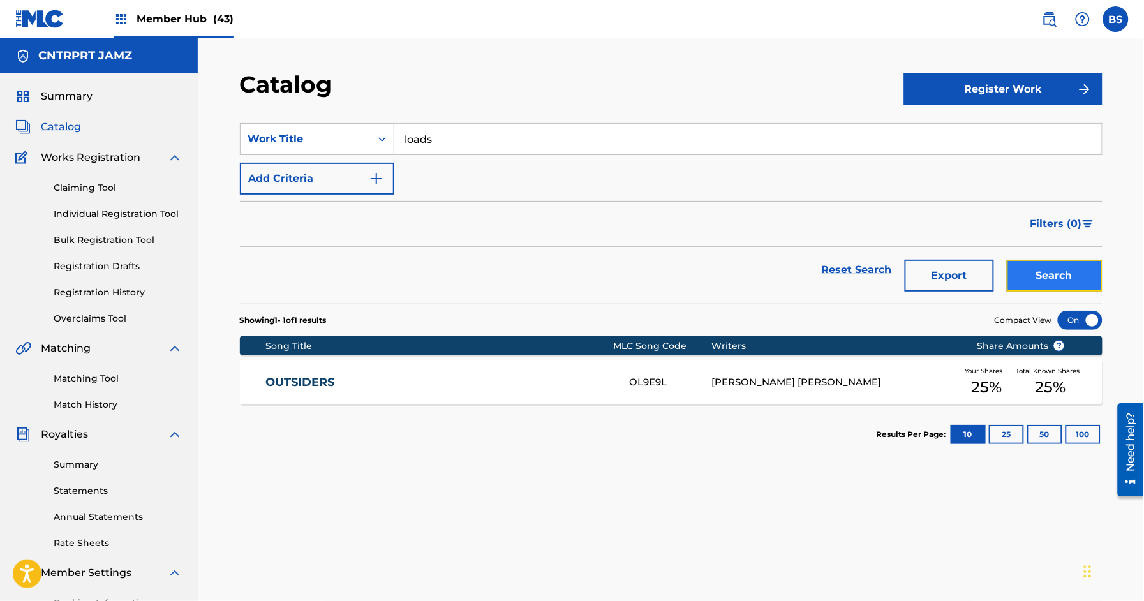
click at [1046, 265] on button "Search" at bounding box center [1055, 276] width 96 height 32
click at [374, 390] on div "LOADS LT73HZ [PERSON_NAME] [PERSON_NAME] Your Shares 25 % Total Known Shares 25…" at bounding box center [671, 382] width 862 height 45
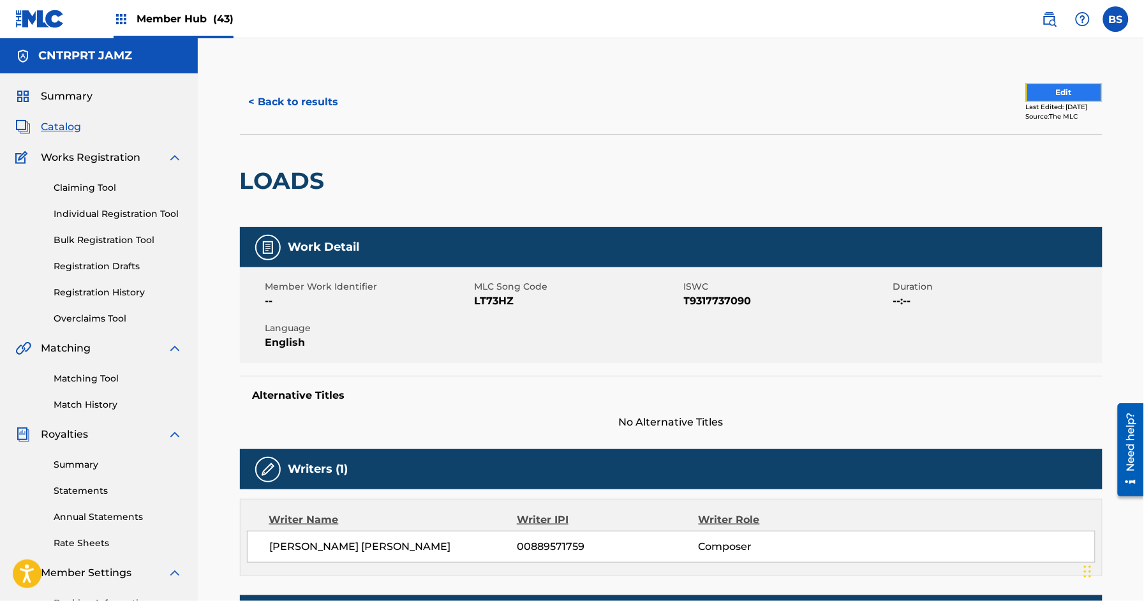
click at [1064, 87] on button "Edit" at bounding box center [1064, 92] width 77 height 19
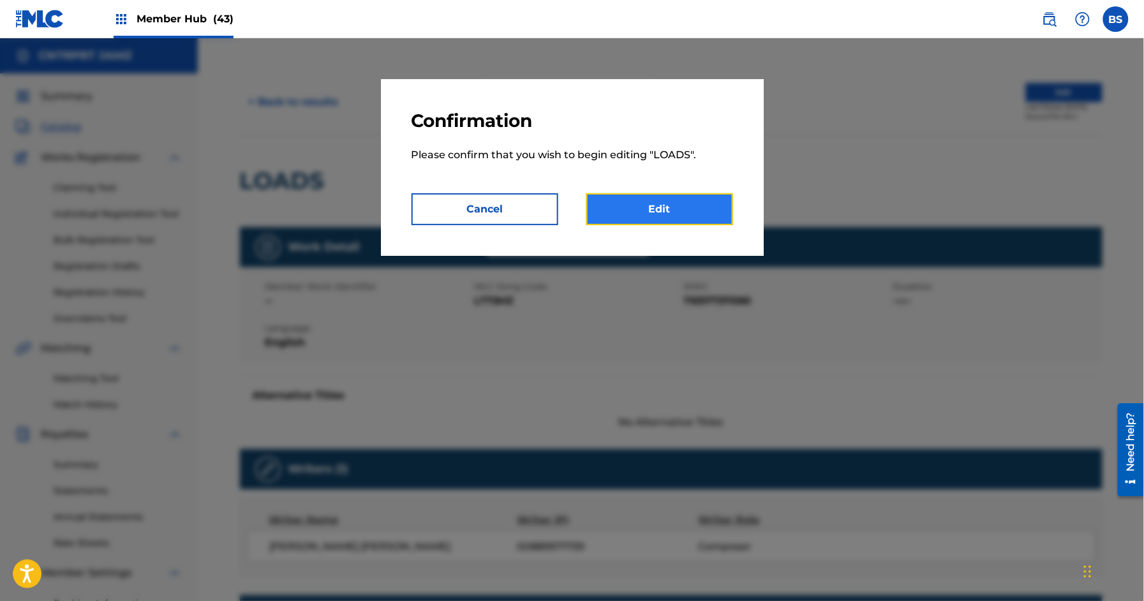
click at [667, 196] on link "Edit" at bounding box center [659, 209] width 147 height 32
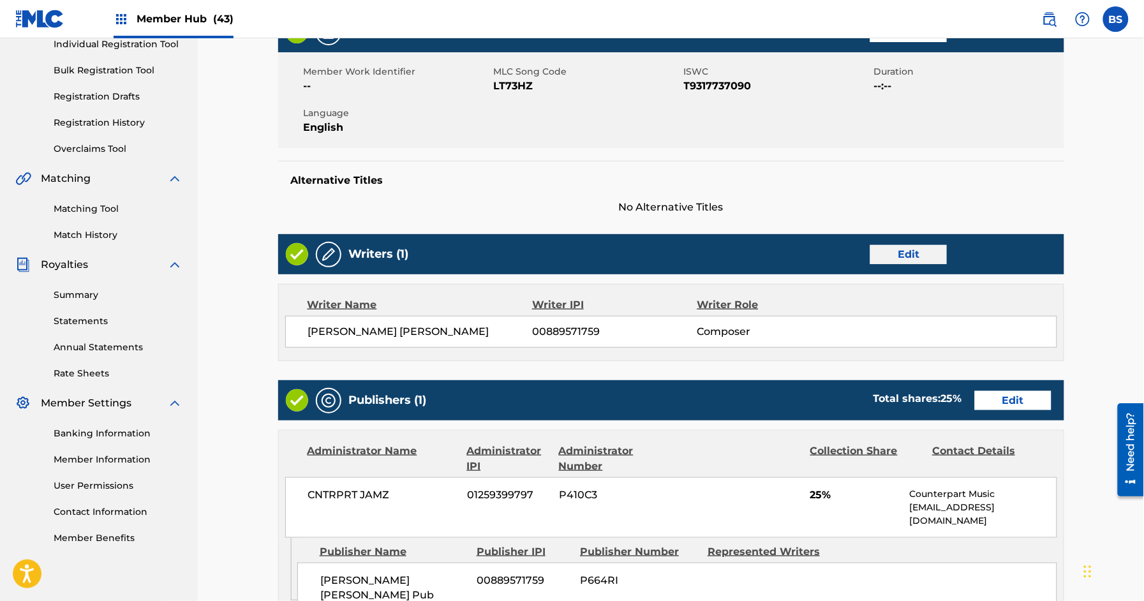
drag, startPoint x: 915, startPoint y: 263, endPoint x: 906, endPoint y: 265, distance: 9.7
click at [915, 263] on div "Writers (1) Edit" at bounding box center [671, 254] width 786 height 40
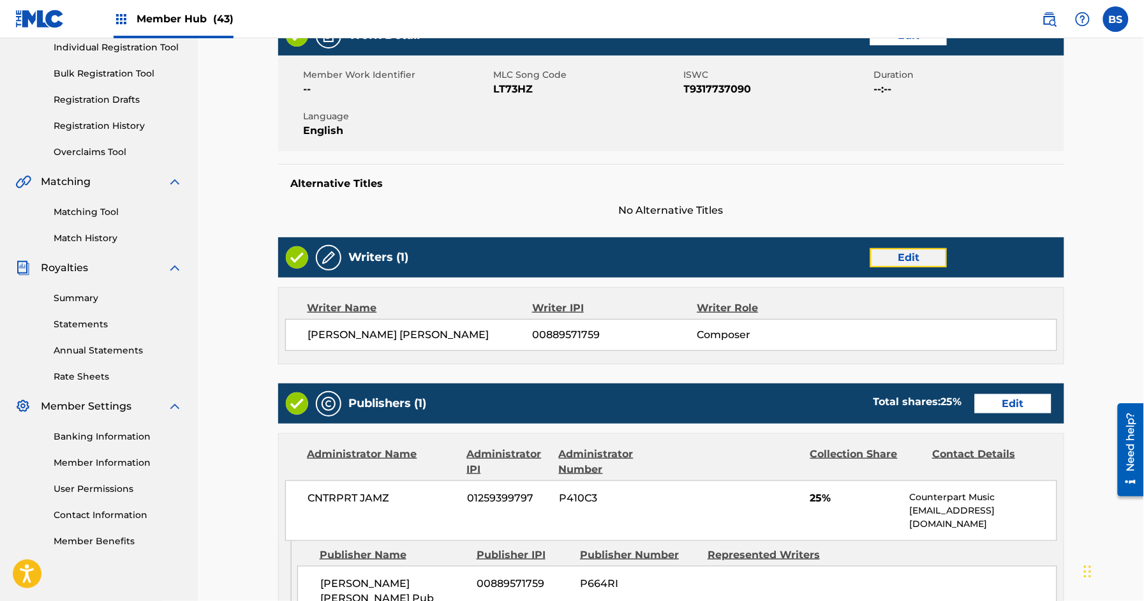
click at [931, 262] on link "Edit" at bounding box center [908, 257] width 77 height 19
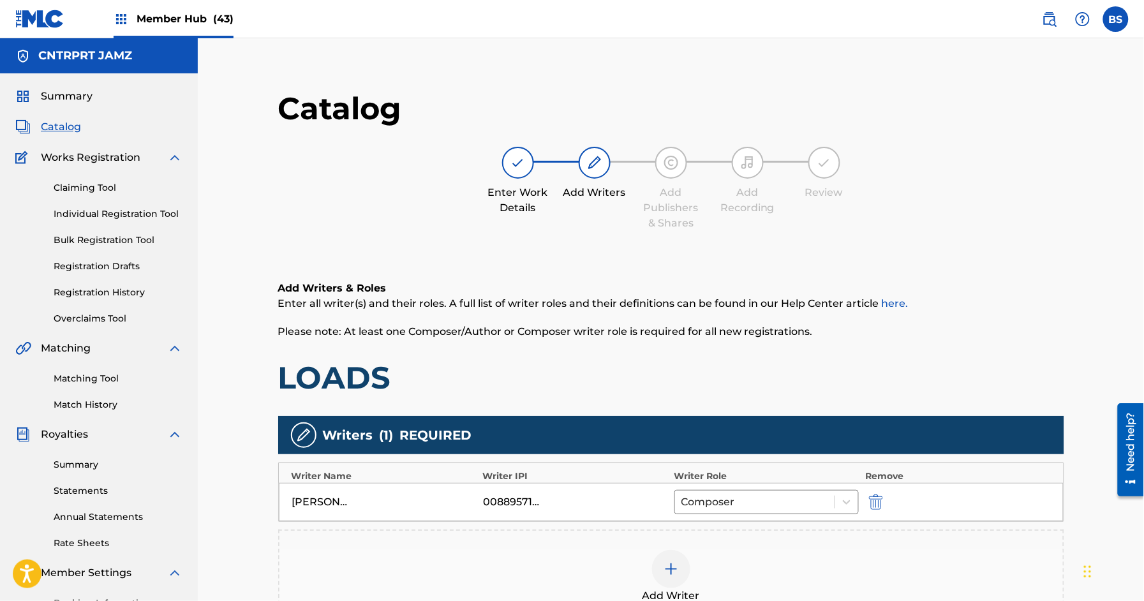
click at [677, 576] on div at bounding box center [671, 569] width 38 height 38
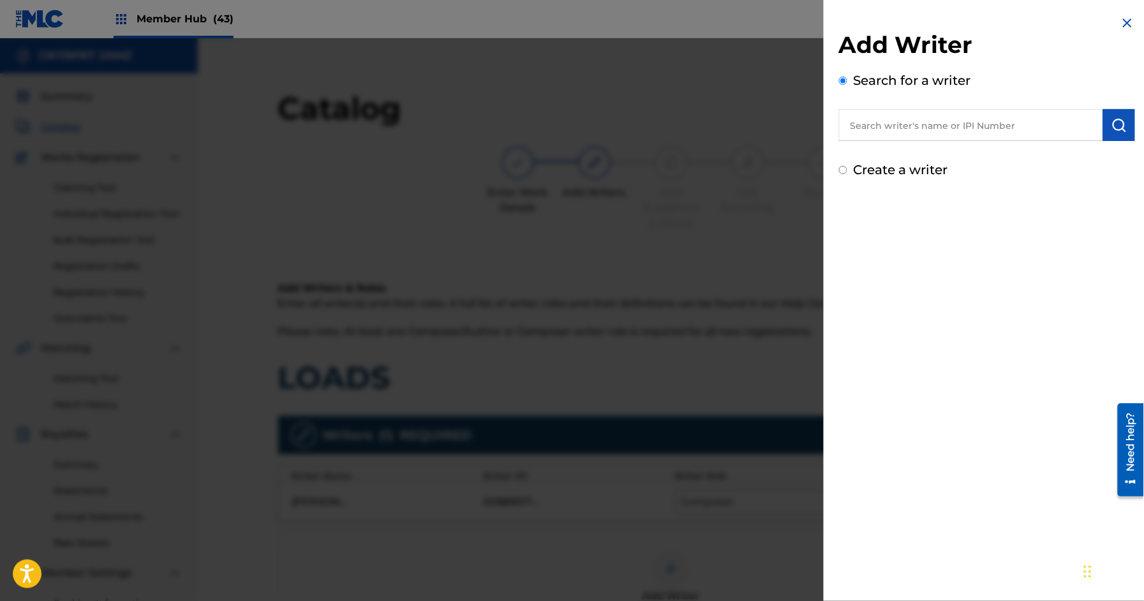
drag, startPoint x: 929, startPoint y: 135, endPoint x: 844, endPoint y: 114, distance: 87.4
click at [929, 133] on input "text" at bounding box center [971, 125] width 264 height 32
paste input "367073939"
click at [849, 122] on input "367073939" at bounding box center [971, 125] width 264 height 32
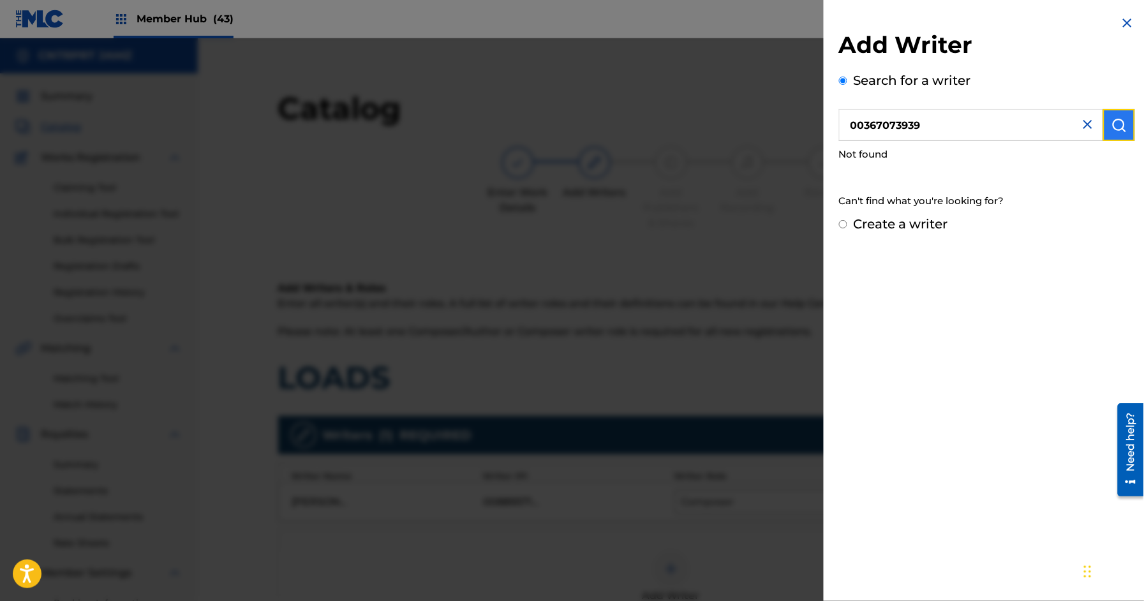
click at [1120, 122] on img "submit" at bounding box center [1118, 124] width 15 height 15
drag, startPoint x: 865, startPoint y: 126, endPoint x: 1017, endPoint y: 131, distance: 152.5
click at [1019, 132] on input "00367073939" at bounding box center [971, 125] width 264 height 32
paste input "841"
type input "00367073841"
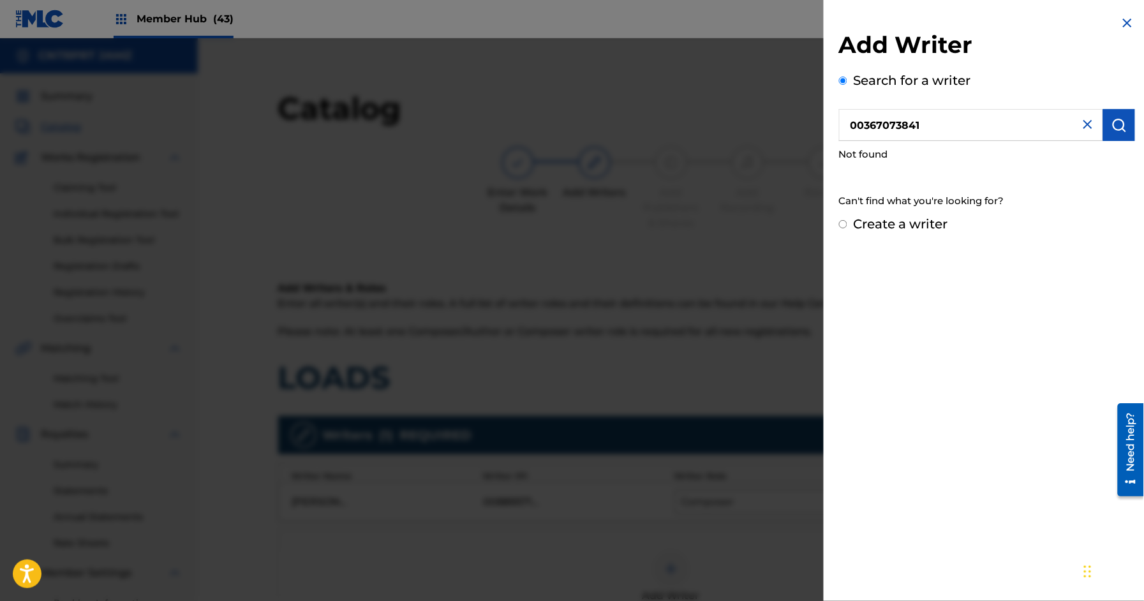
click at [1133, 122] on div "Add Writer Search for a writer 00367073841 Not found Can't find what you're loo…" at bounding box center [986, 124] width 327 height 249
click at [1121, 123] on img "submit" at bounding box center [1118, 124] width 15 height 15
click at [1121, 126] on img "submit" at bounding box center [1118, 124] width 15 height 15
click at [943, 123] on input "00367073841" at bounding box center [971, 125] width 264 height 32
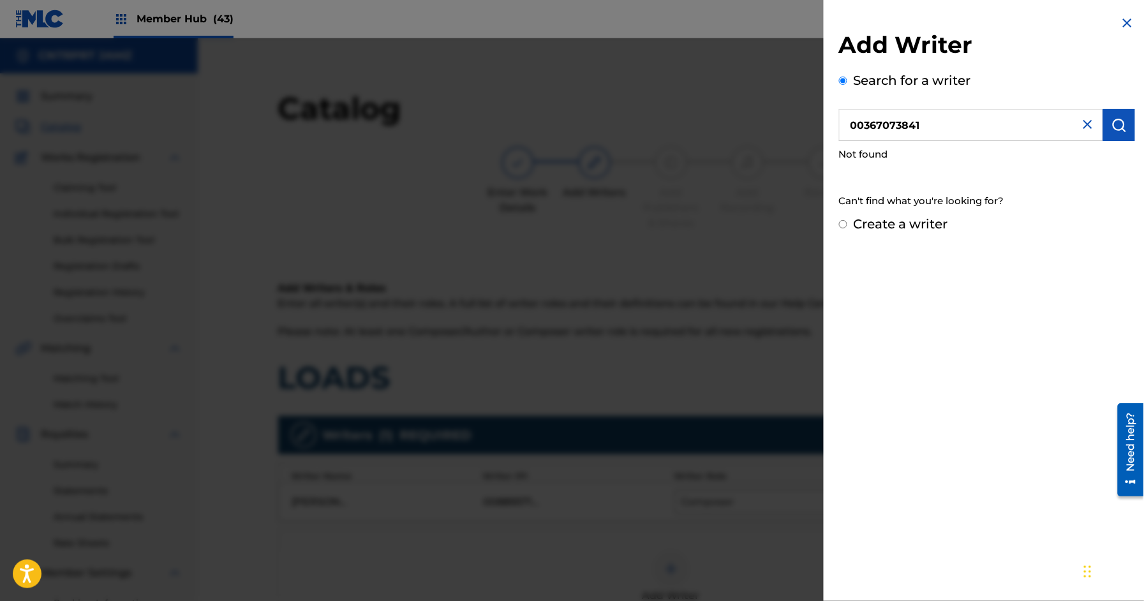
click at [917, 219] on label "Create a writer" at bounding box center [900, 223] width 94 height 15
radio input "true"
click at [847, 220] on input "Create a writer" at bounding box center [843, 224] width 8 height 8
radio input "false"
radio input "true"
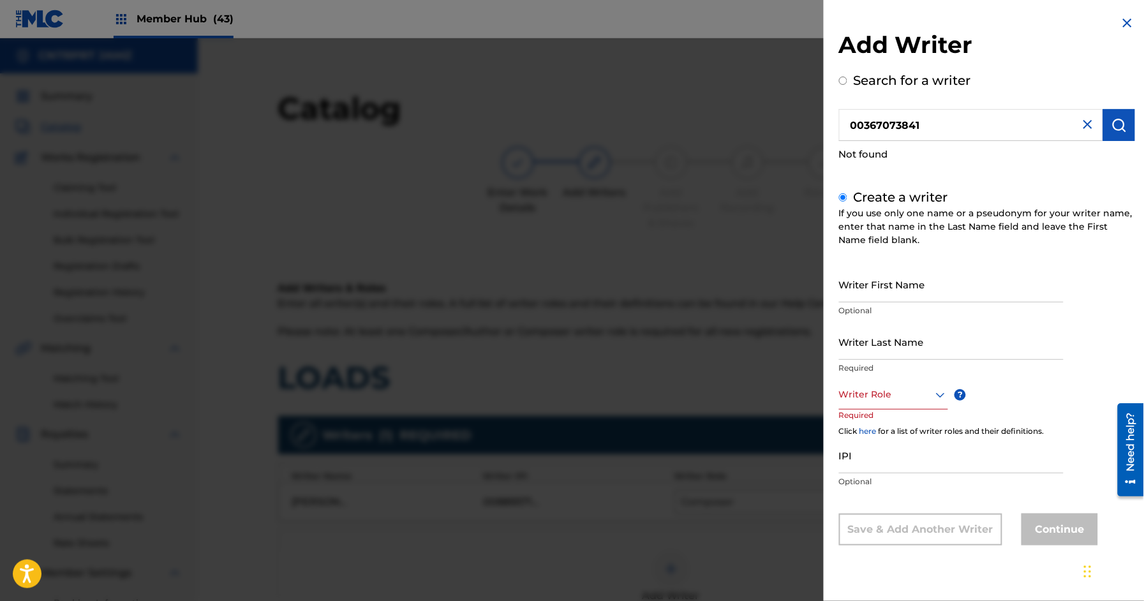
click at [882, 395] on div at bounding box center [893, 395] width 109 height 16
drag, startPoint x: 881, startPoint y: 424, endPoint x: 888, endPoint y: 485, distance: 61.6
click at [881, 424] on div "Composer/Author" at bounding box center [893, 423] width 108 height 29
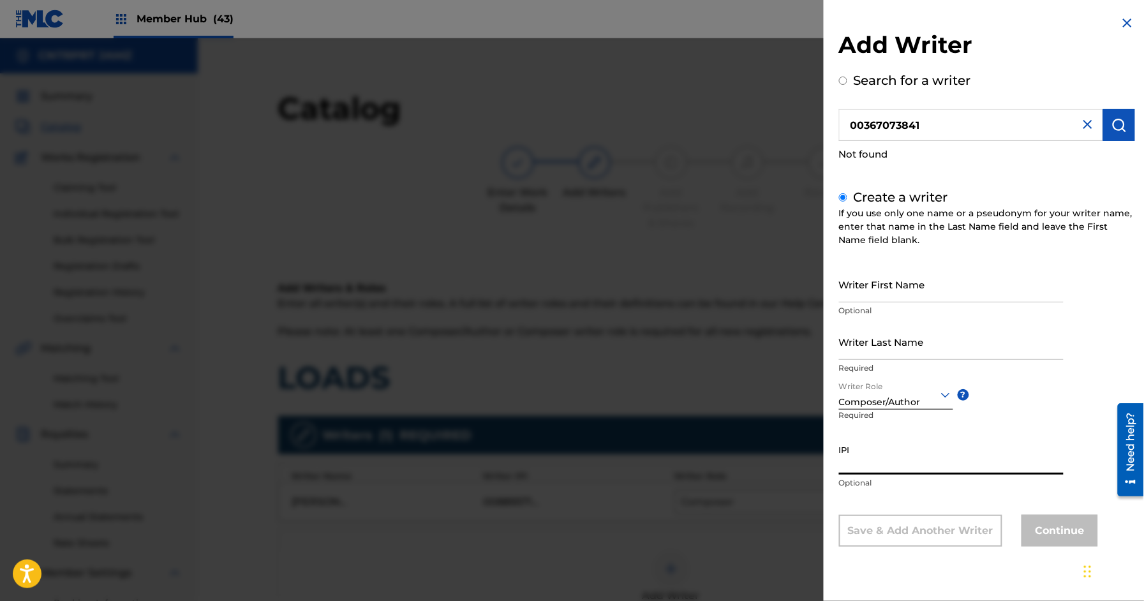
drag, startPoint x: 867, startPoint y: 464, endPoint x: 860, endPoint y: 444, distance: 21.4
click at [867, 464] on input "IPI" at bounding box center [951, 456] width 225 height 36
paste input "00367073841"
type input "00367073841"
click at [865, 286] on input "Writer First Name" at bounding box center [951, 284] width 225 height 36
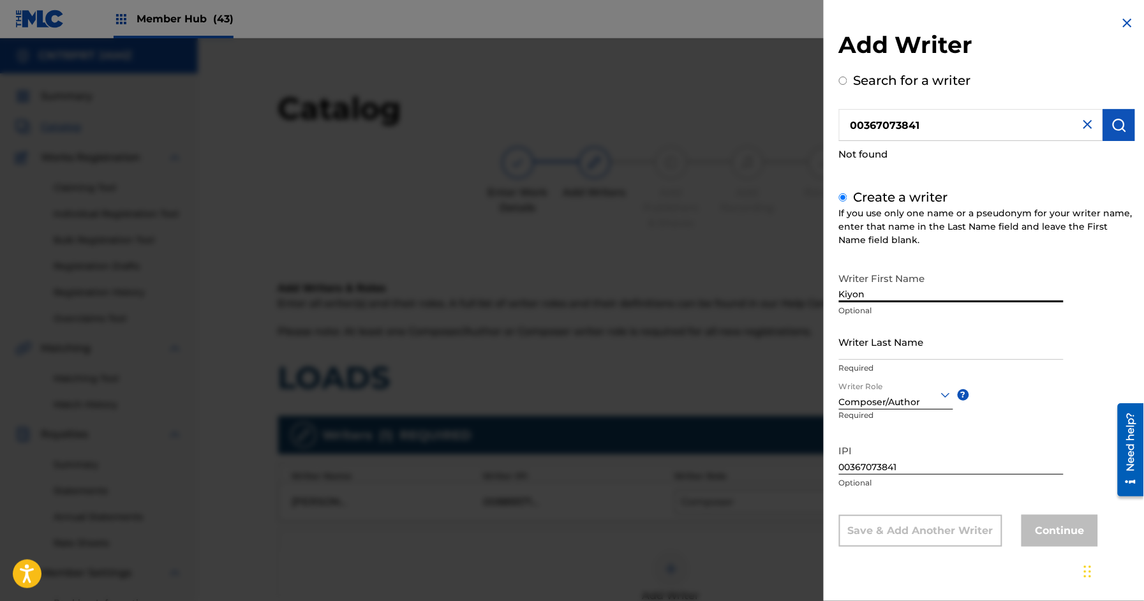
type input "Kiyon"
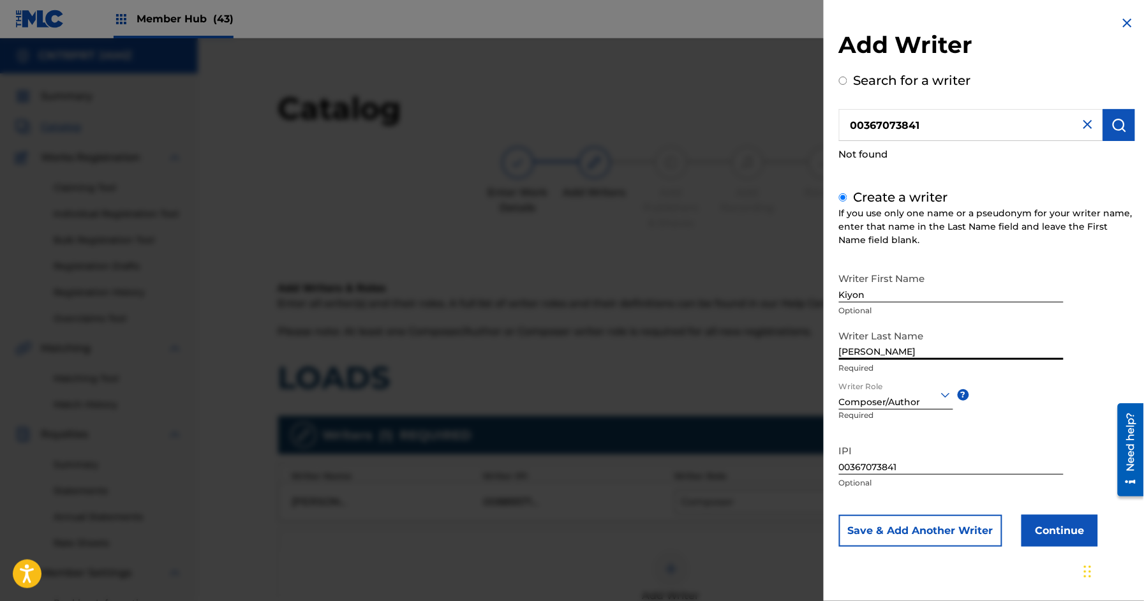
type input "[PERSON_NAME]"
click at [1067, 529] on button "Continue" at bounding box center [1059, 531] width 77 height 32
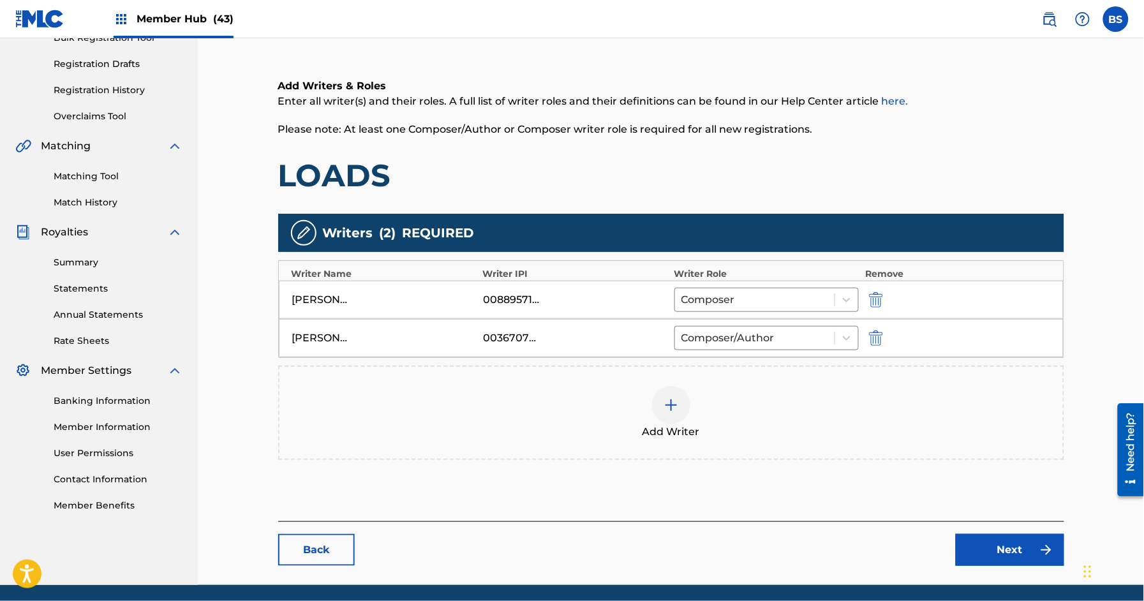
scroll to position [247, 0]
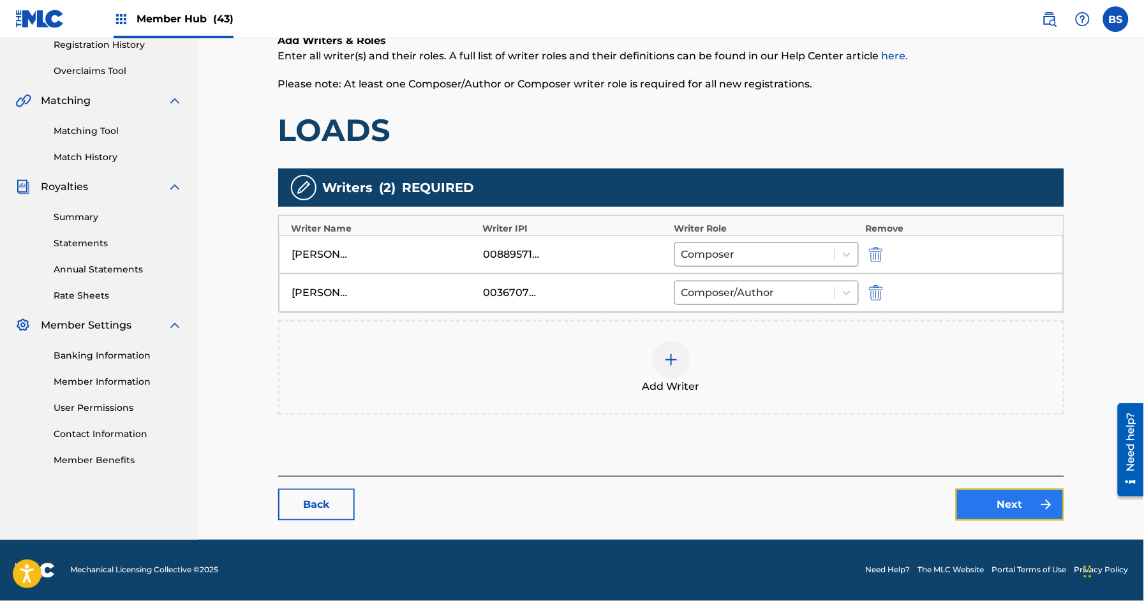
click at [1028, 494] on link "Next" at bounding box center [1009, 505] width 108 height 32
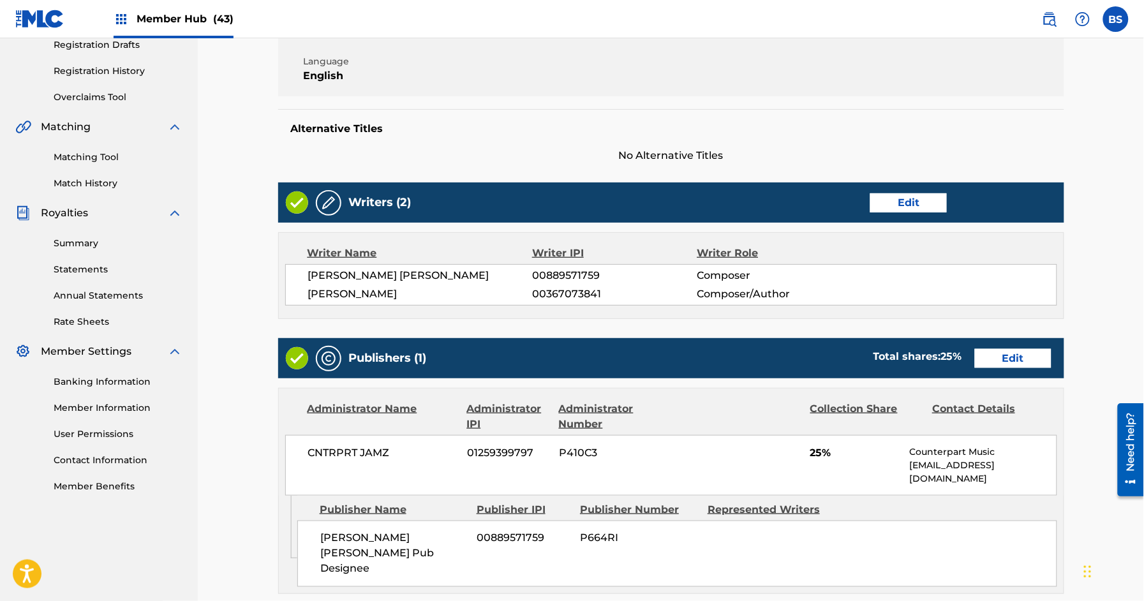
scroll to position [473, 0]
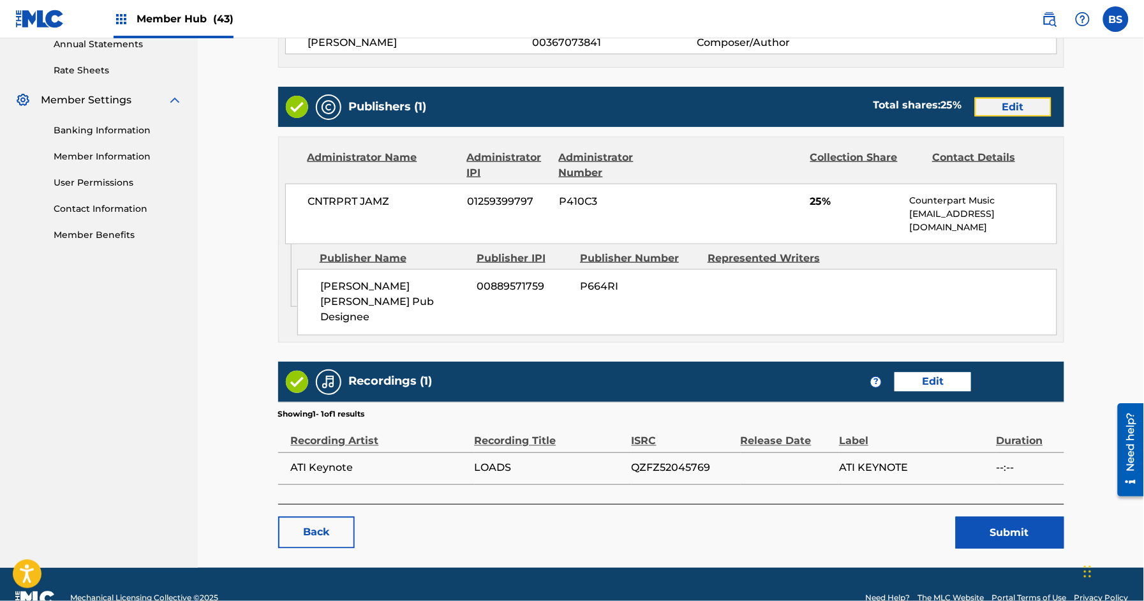
click at [1027, 110] on link "Edit" at bounding box center [1013, 107] width 77 height 19
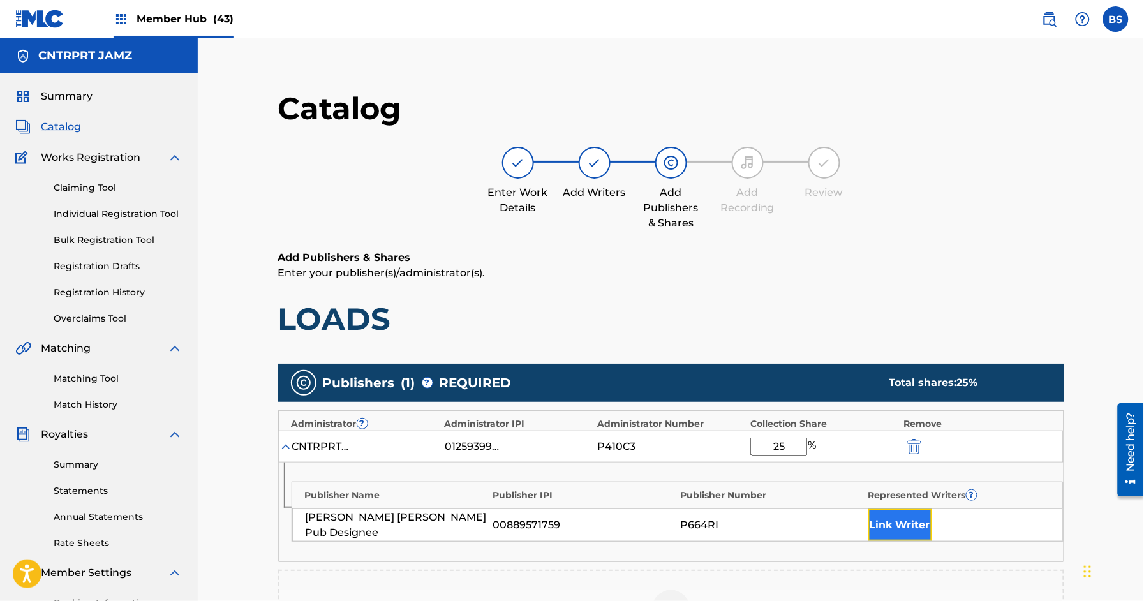
click at [897, 525] on button "Link Writer" at bounding box center [900, 525] width 64 height 32
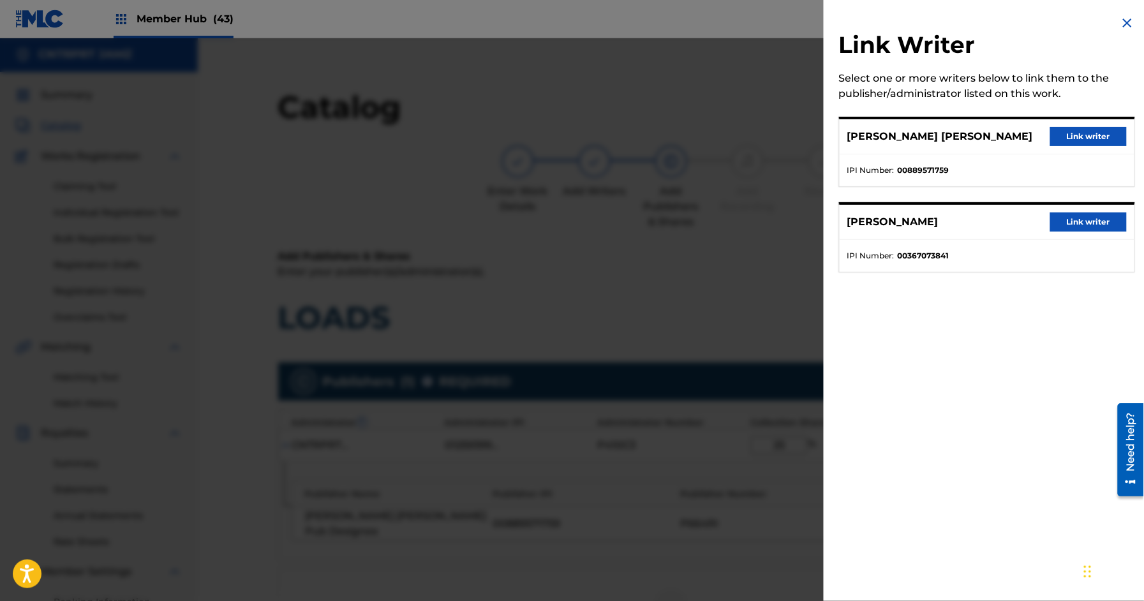
scroll to position [5, 0]
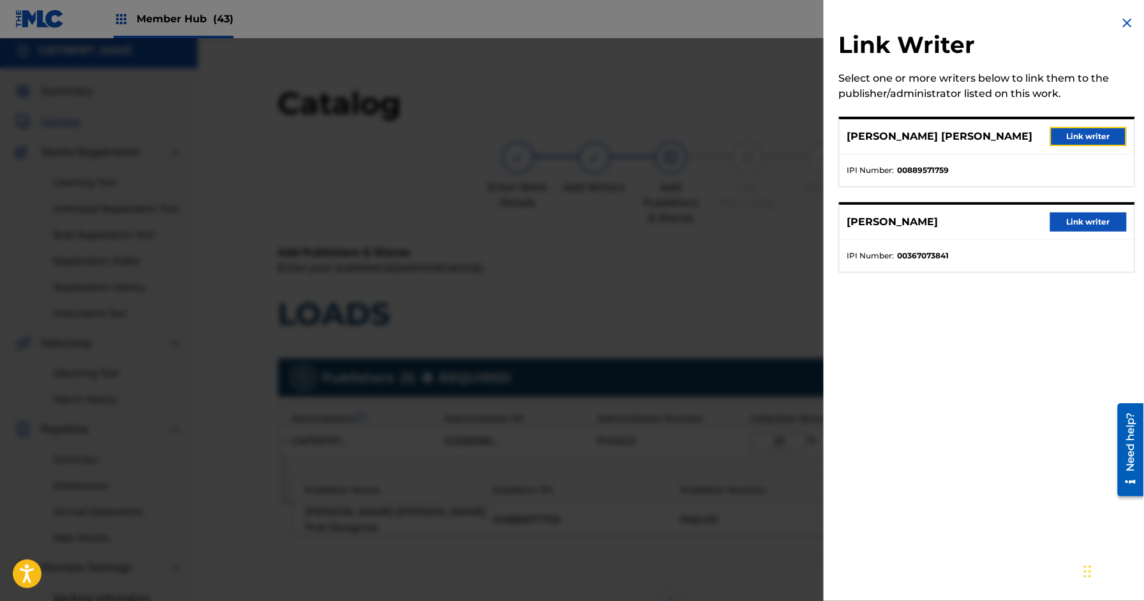
drag, startPoint x: 1077, startPoint y: 131, endPoint x: 873, endPoint y: 233, distance: 228.2
click at [1077, 131] on button "Link writer" at bounding box center [1088, 136] width 77 height 19
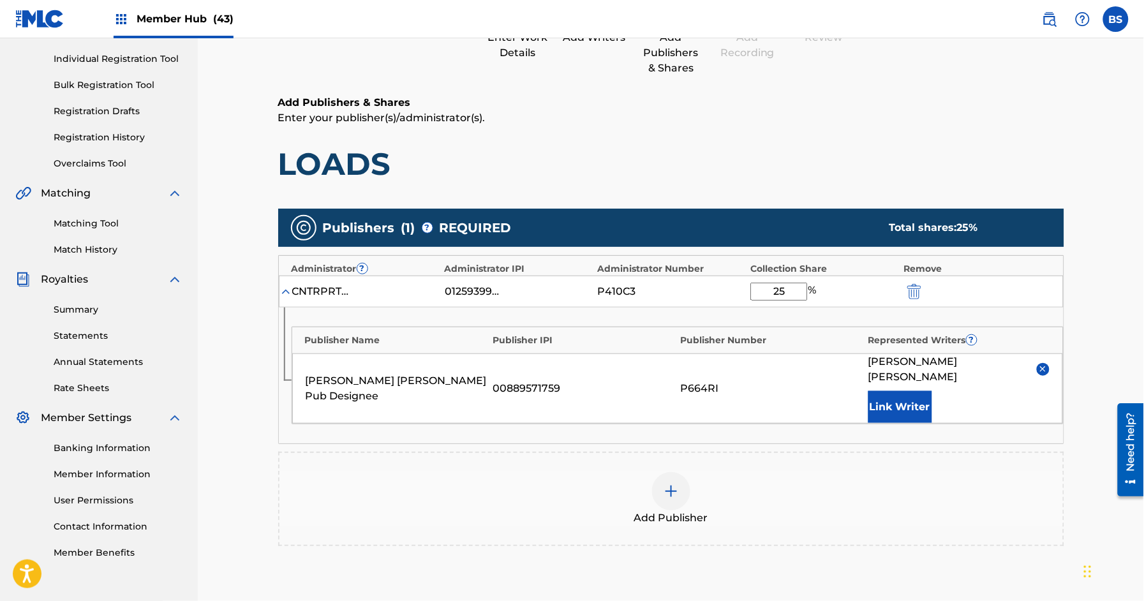
scroll to position [308, 0]
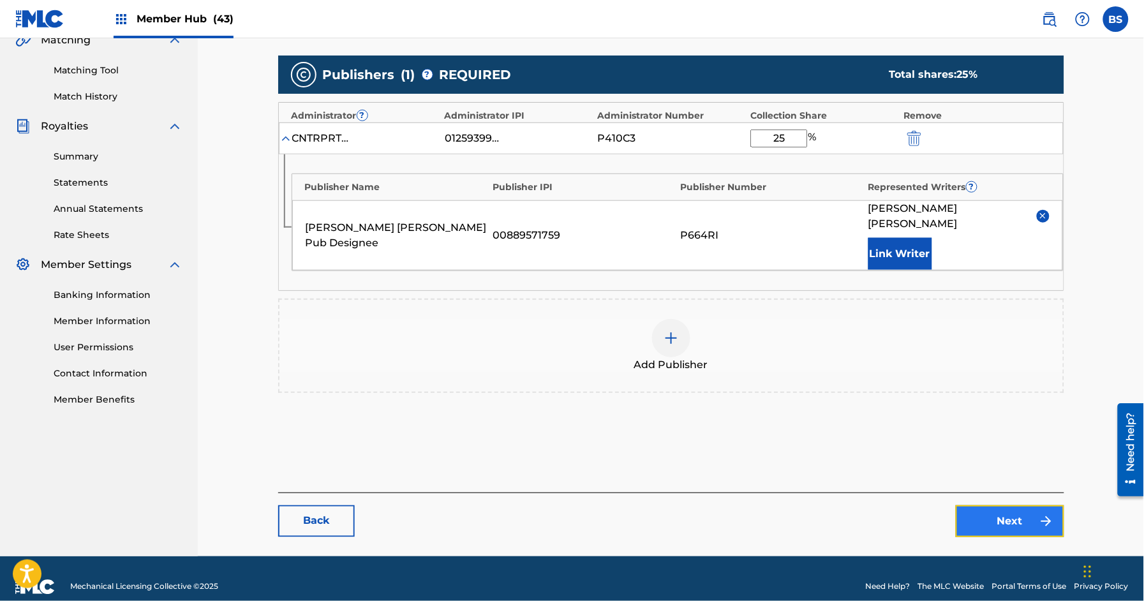
click at [1032, 505] on link "Next" at bounding box center [1009, 521] width 108 height 32
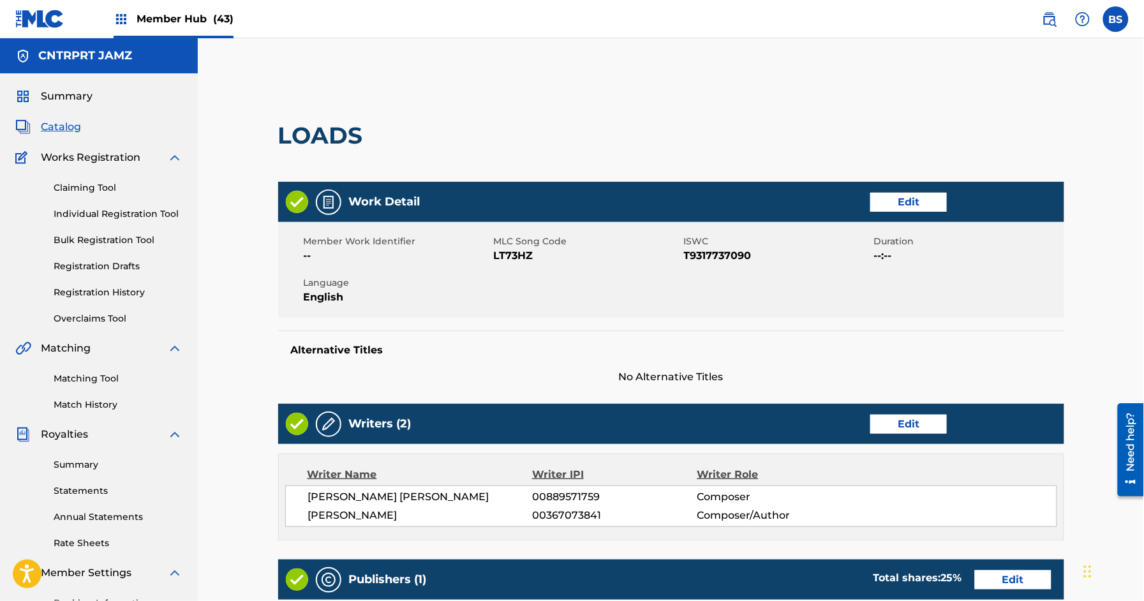
scroll to position [473, 0]
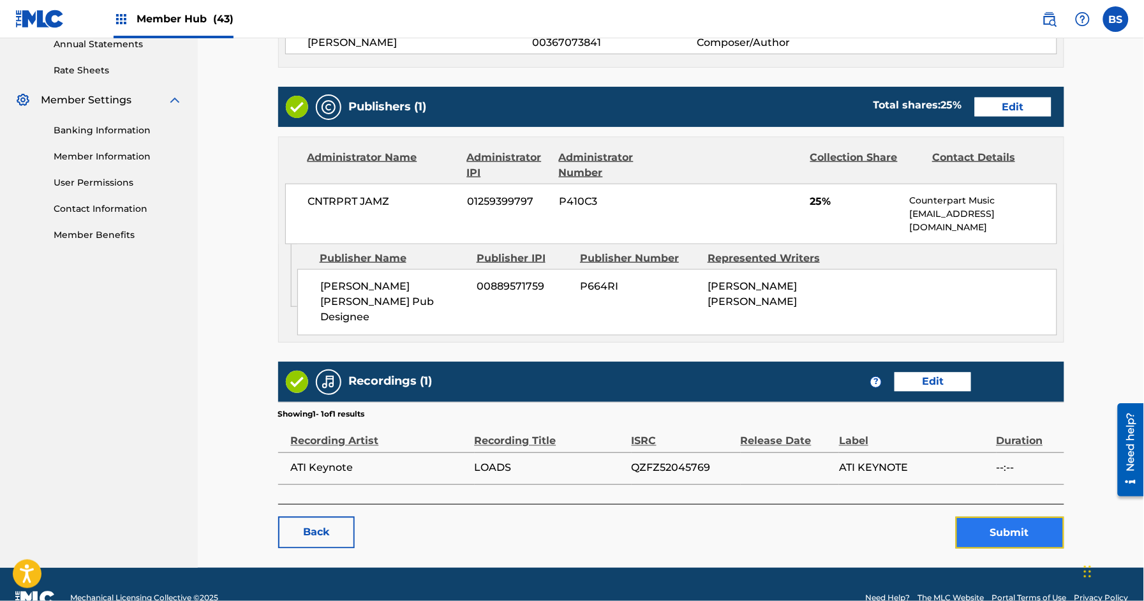
click at [1018, 517] on button "Submit" at bounding box center [1009, 533] width 108 height 32
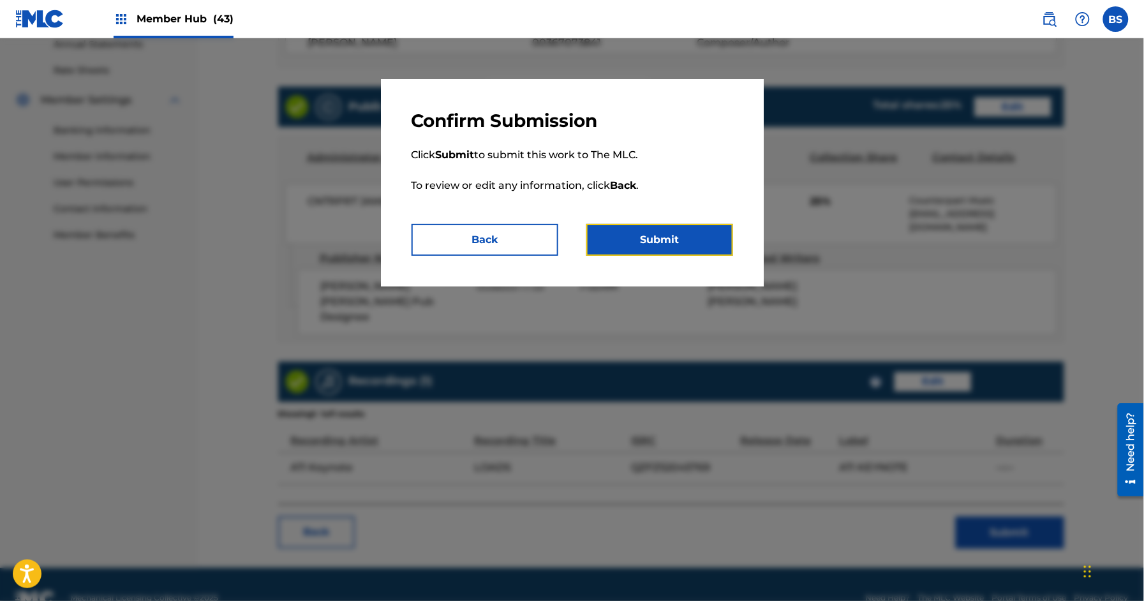
click at [696, 243] on button "Submit" at bounding box center [659, 240] width 147 height 32
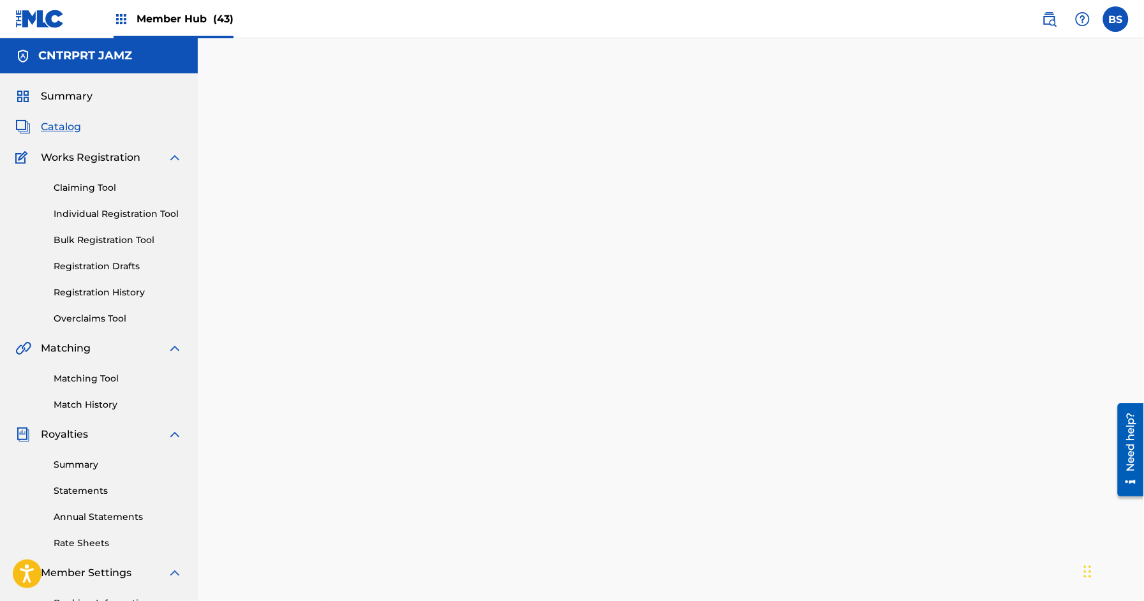
drag, startPoint x: 50, startPoint y: 126, endPoint x: 207, endPoint y: 13, distance: 192.8
click at [50, 126] on span "Catalog" at bounding box center [61, 126] width 40 height 15
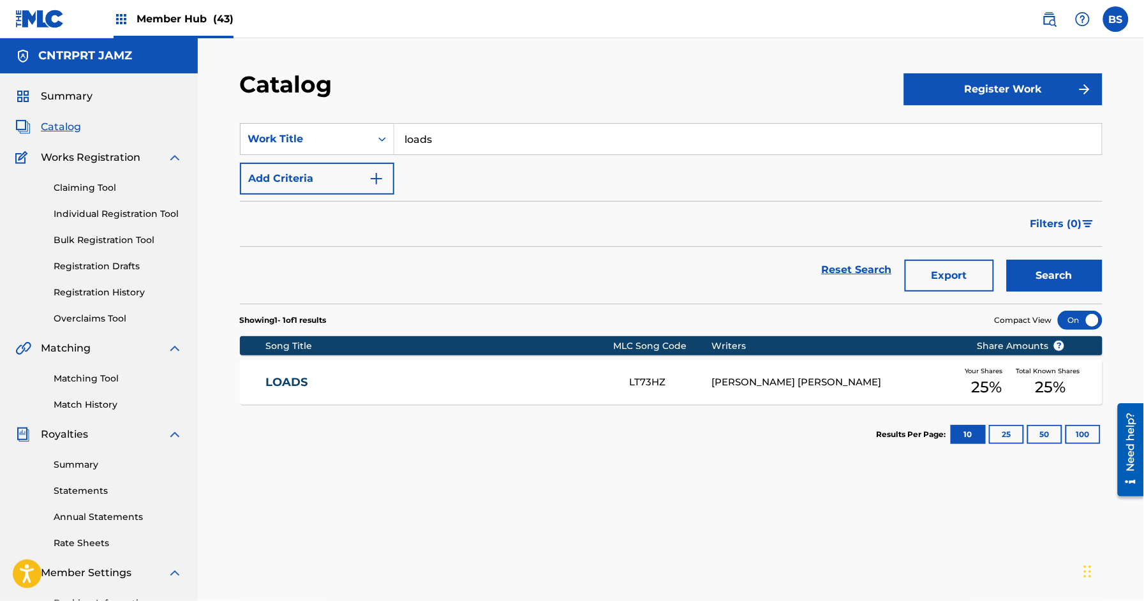
click at [439, 136] on input "loads" at bounding box center [747, 139] width 707 height 31
type input "j"
drag, startPoint x: 425, startPoint y: 164, endPoint x: 415, endPoint y: 170, distance: 11.2
click at [425, 164] on strong "hard" at bounding box center [417, 167] width 25 height 12
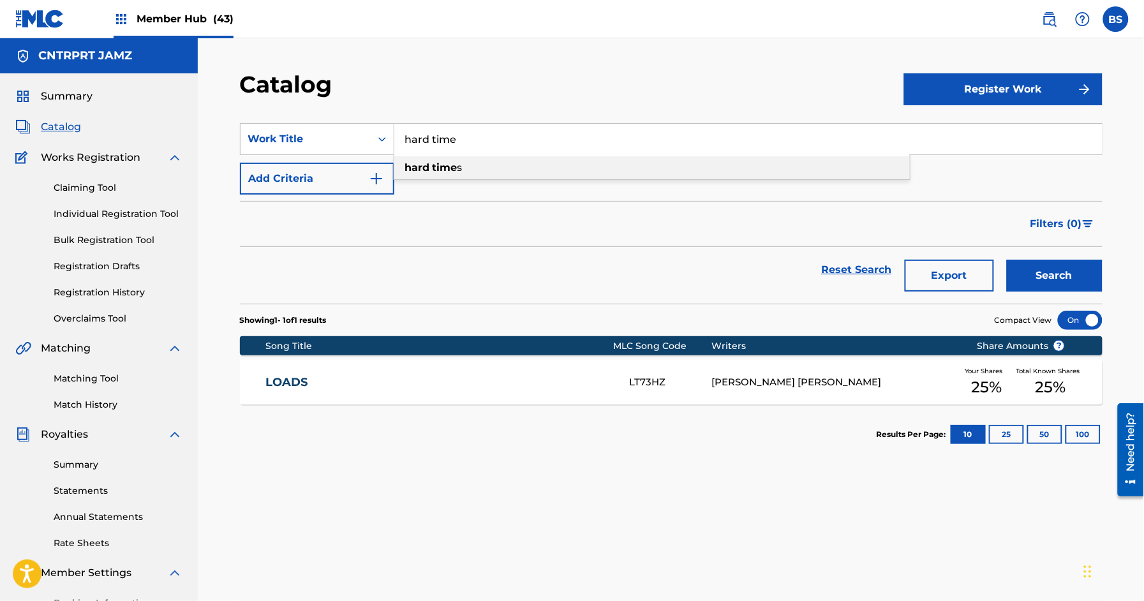
type input "hard times"
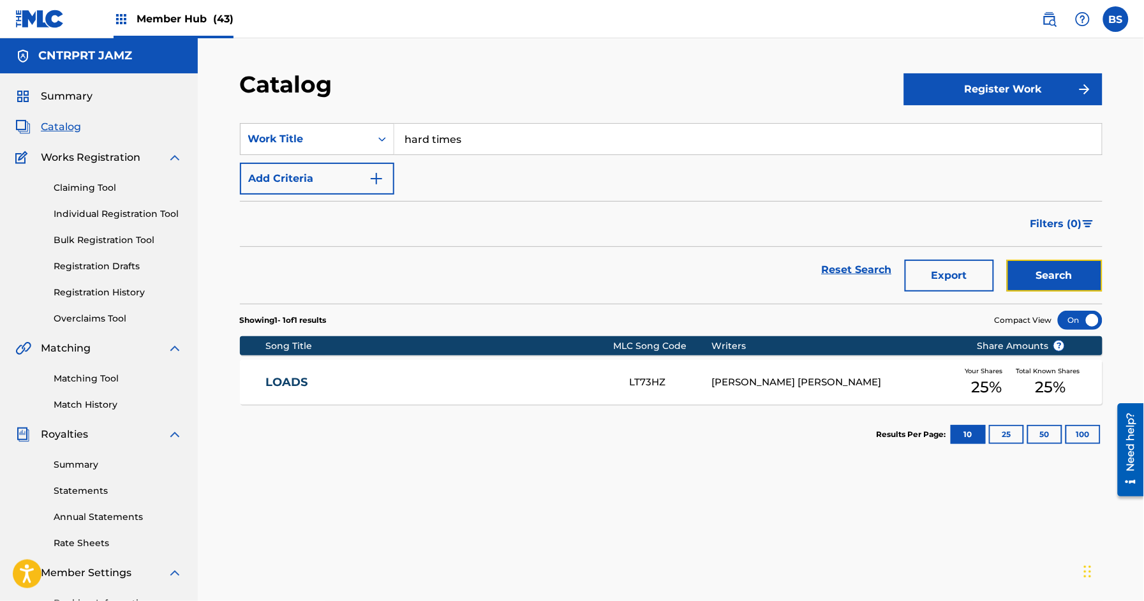
drag, startPoint x: 1054, startPoint y: 277, endPoint x: 378, endPoint y: 424, distance: 692.0
click at [1054, 277] on button "Search" at bounding box center [1055, 276] width 96 height 32
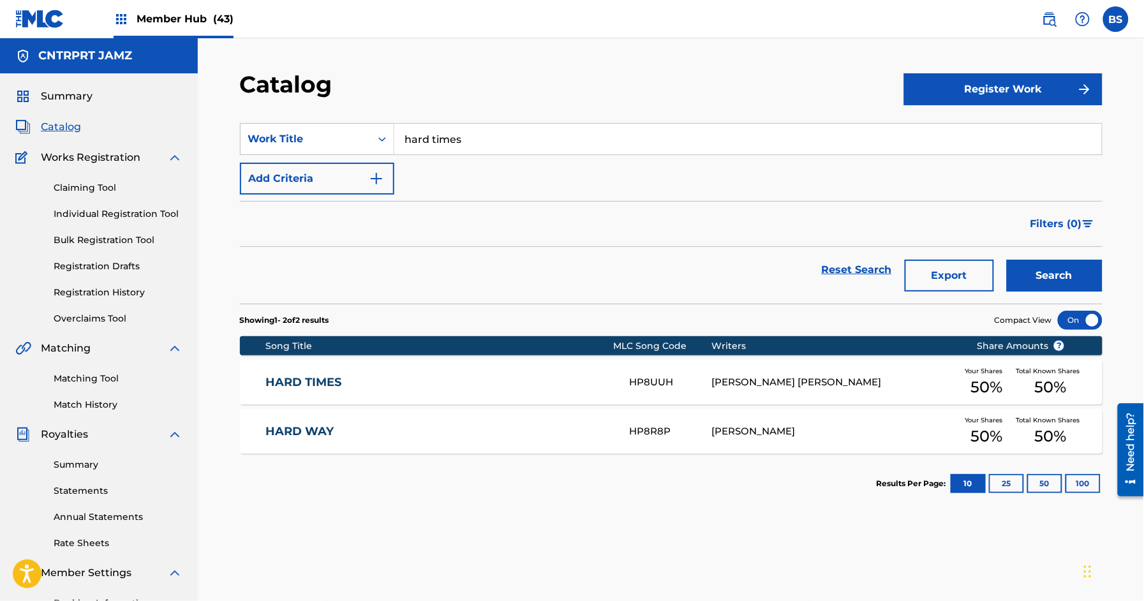
click at [447, 383] on link "HARD TIMES" at bounding box center [438, 382] width 347 height 15
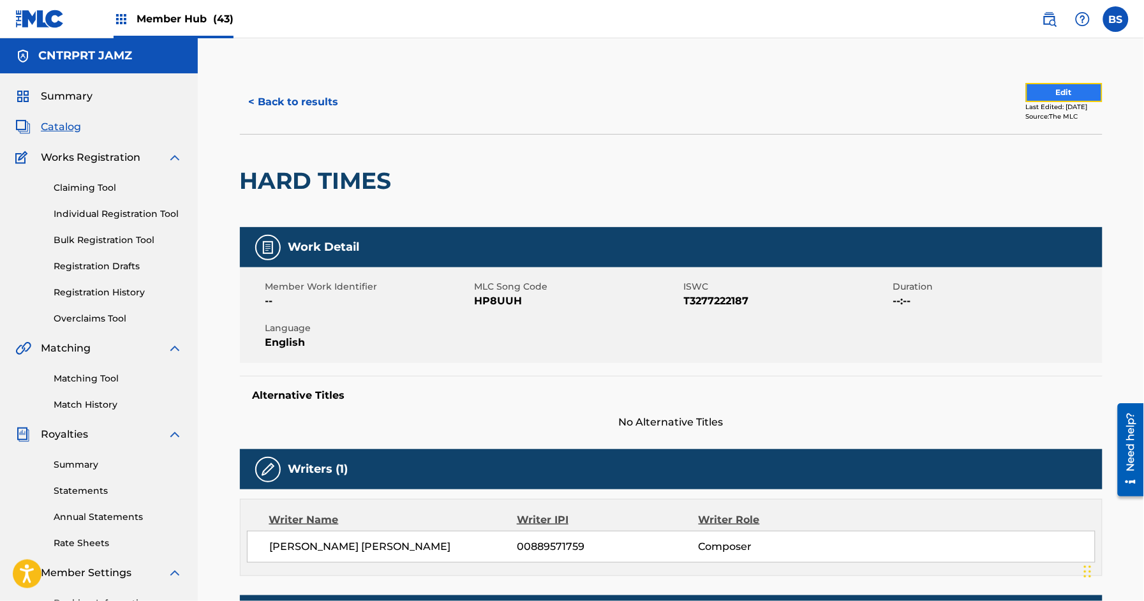
click at [1028, 98] on button "Edit" at bounding box center [1064, 92] width 77 height 19
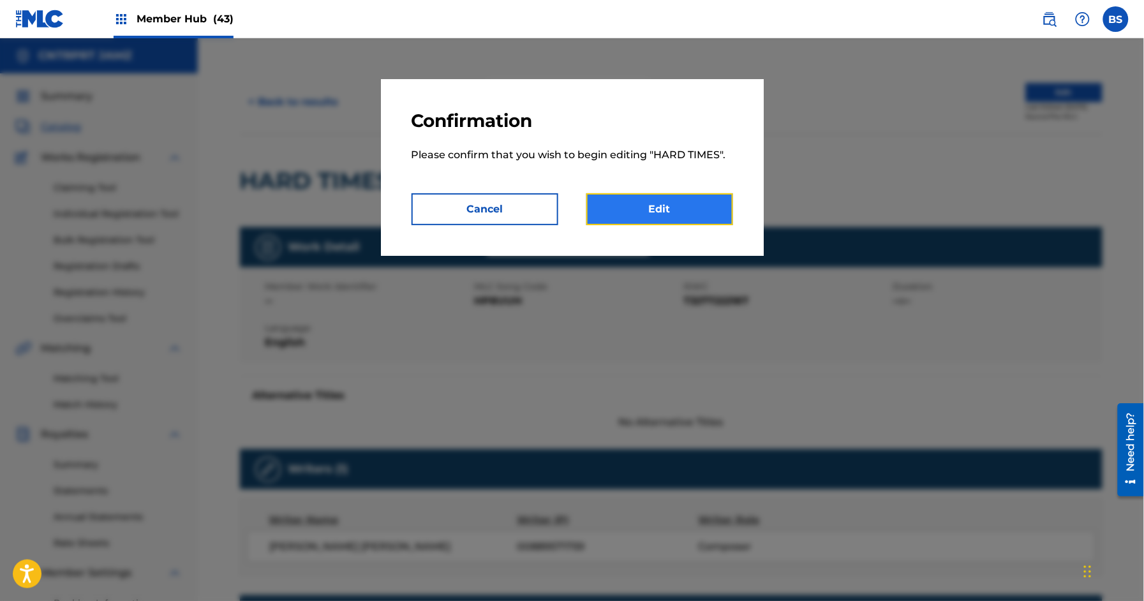
click at [702, 206] on link "Edit" at bounding box center [659, 209] width 147 height 32
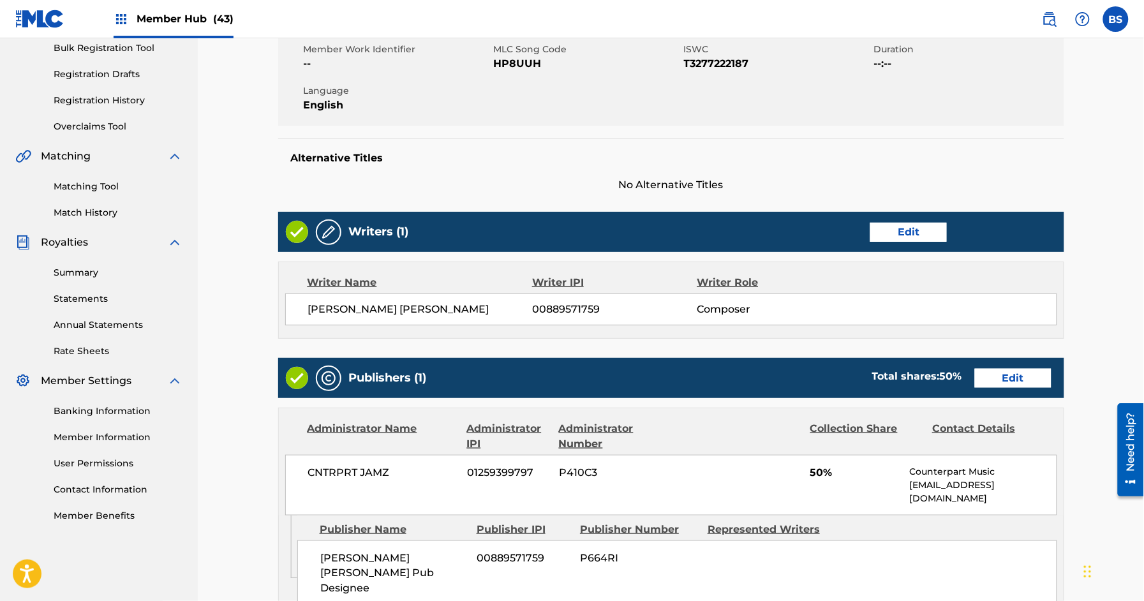
scroll to position [202, 0]
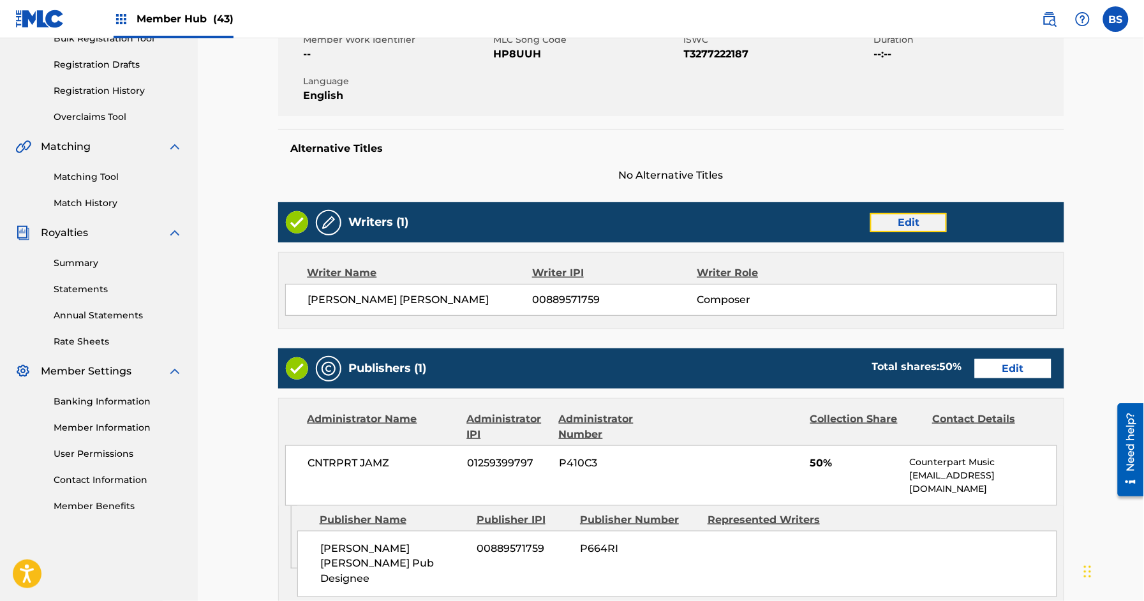
click at [919, 225] on link "Edit" at bounding box center [908, 222] width 77 height 19
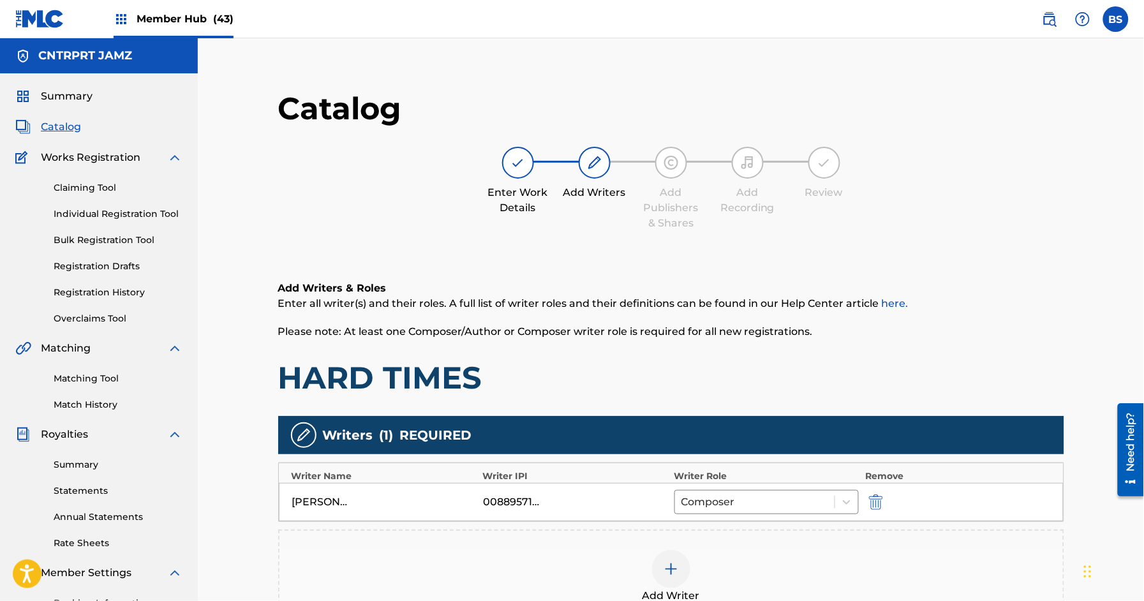
click at [681, 552] on div at bounding box center [671, 569] width 38 height 38
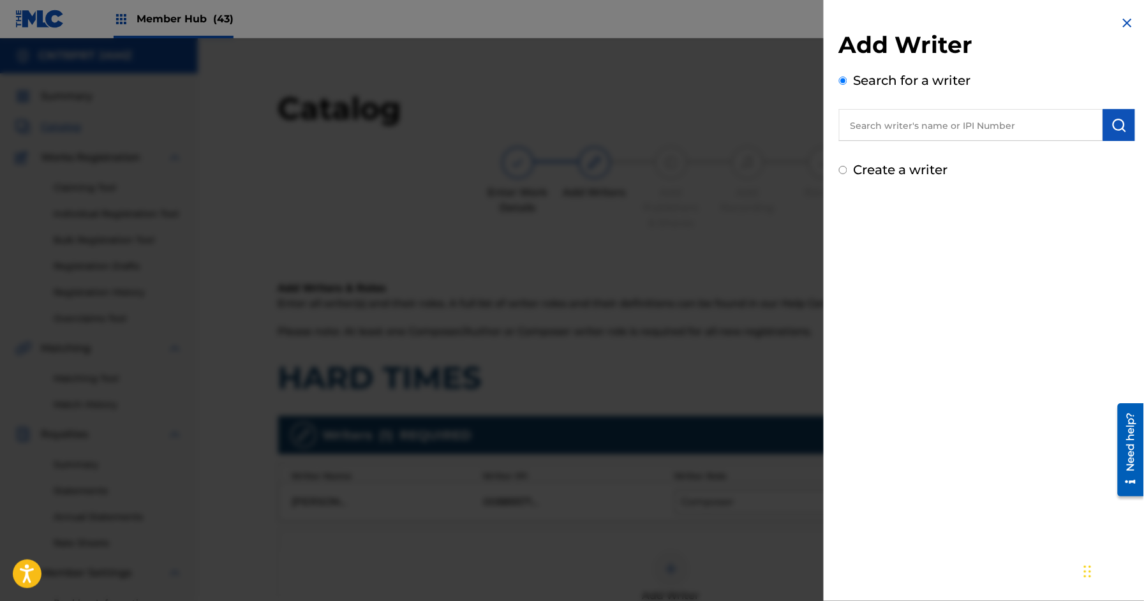
click at [1002, 132] on input "text" at bounding box center [971, 125] width 264 height 32
paste input "370046879"
click at [852, 126] on input "370046879" at bounding box center [971, 125] width 264 height 32
type input "00370046879"
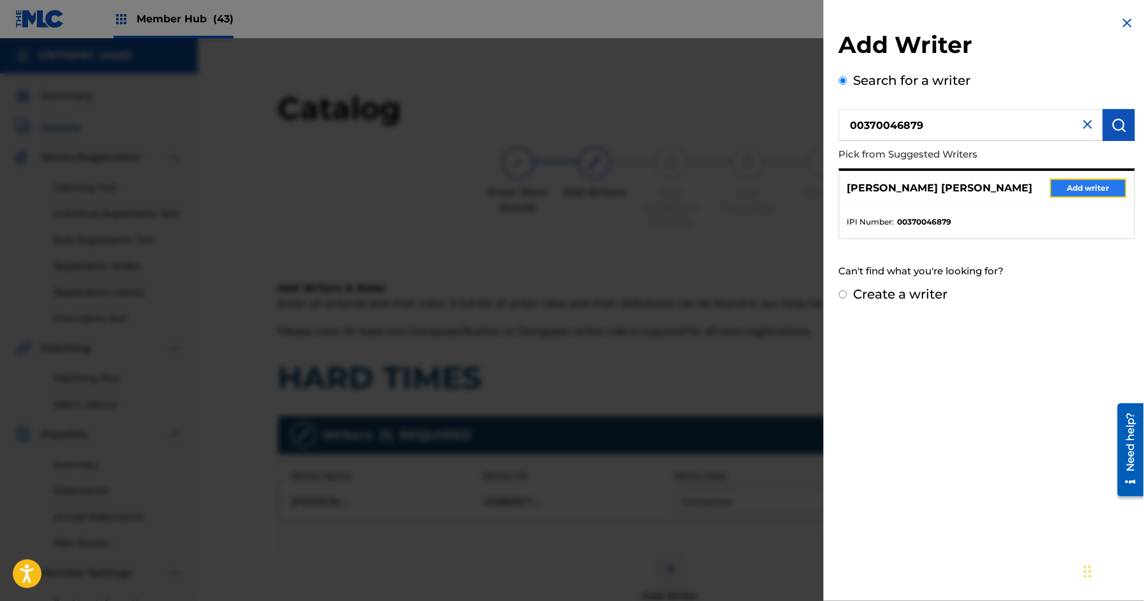
click at [1080, 196] on button "Add writer" at bounding box center [1088, 188] width 77 height 19
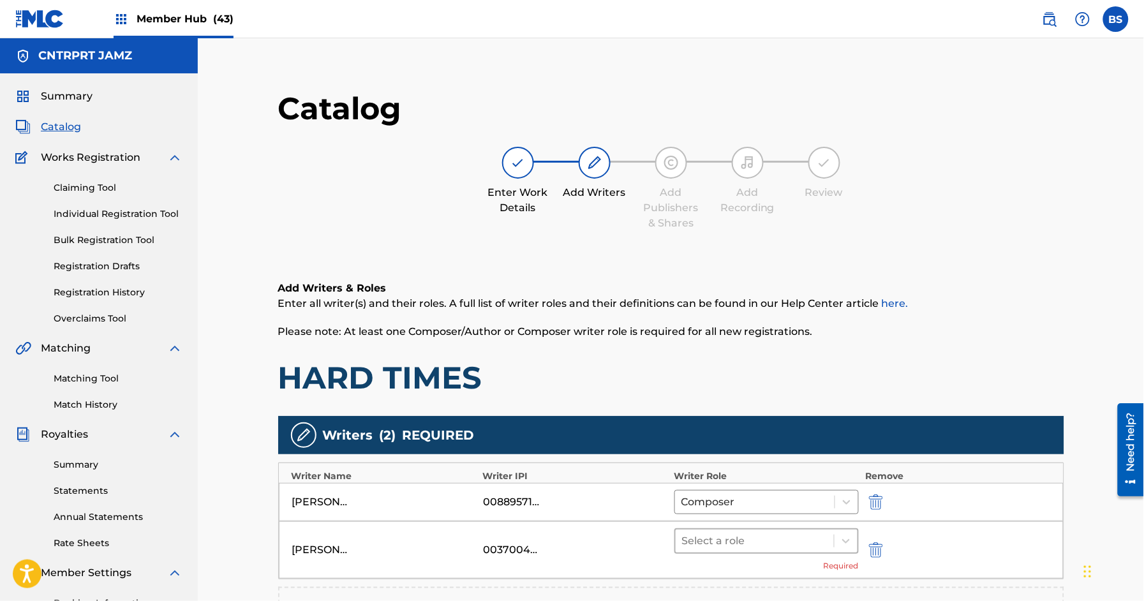
drag, startPoint x: 742, startPoint y: 536, endPoint x: 751, endPoint y: 537, distance: 9.0
click at [742, 537] on div at bounding box center [755, 541] width 146 height 18
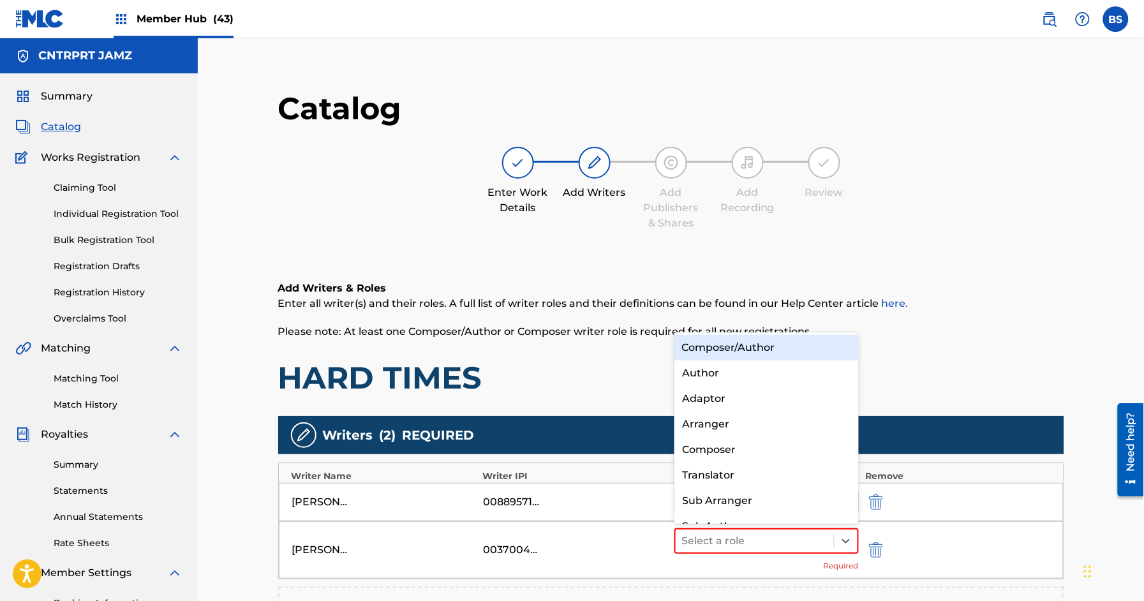
drag, startPoint x: 721, startPoint y: 348, endPoint x: 520, endPoint y: 364, distance: 201.6
click at [720, 347] on div "Composer/Author" at bounding box center [766, 348] width 184 height 26
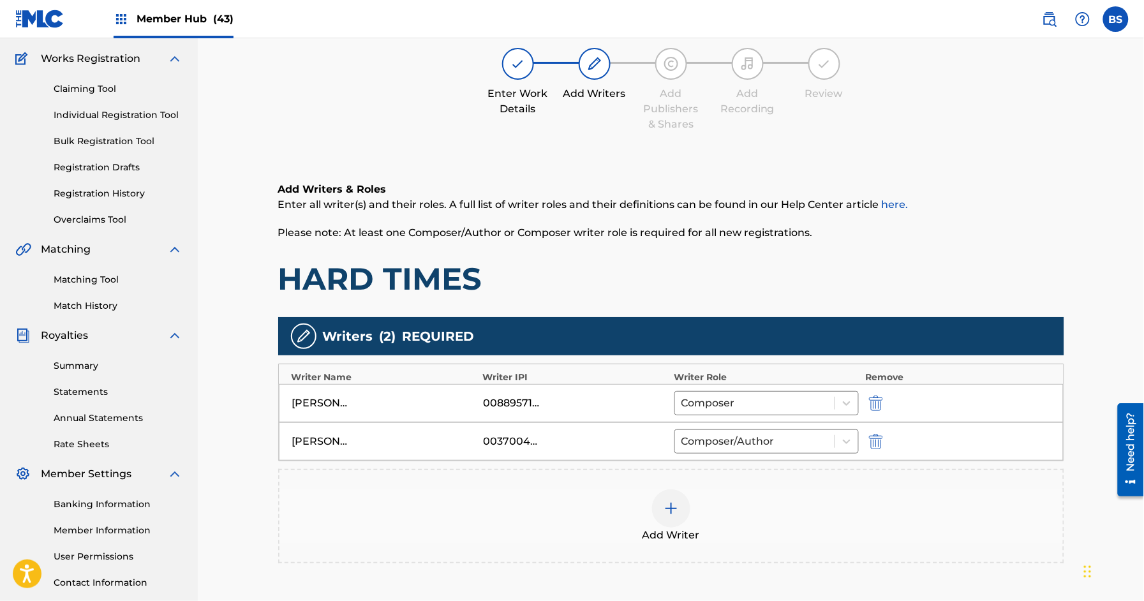
scroll to position [247, 0]
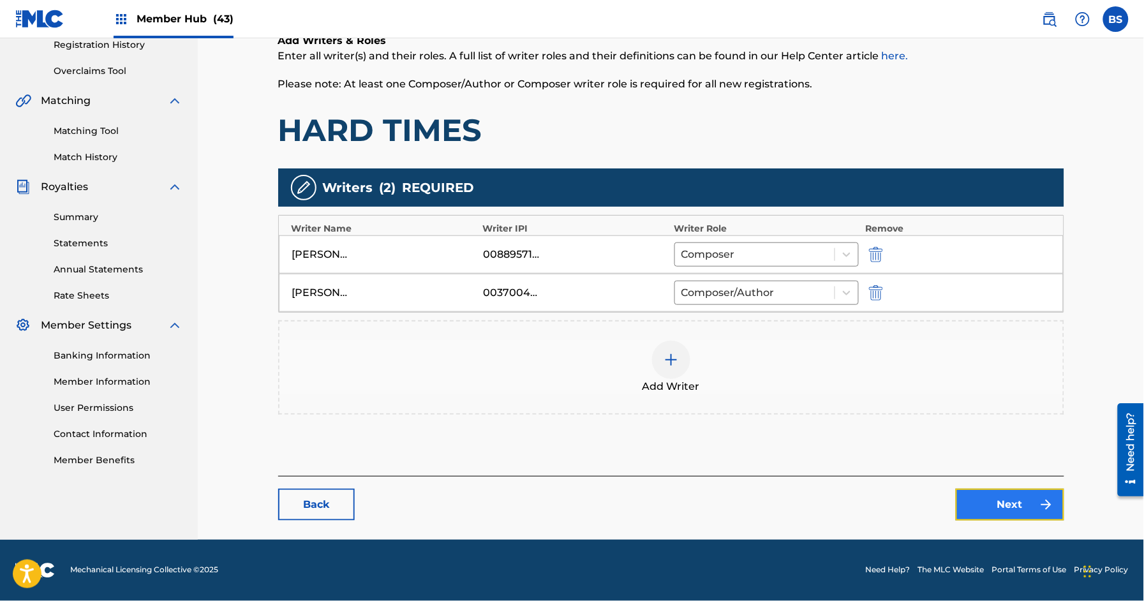
click at [1005, 500] on link "Next" at bounding box center [1009, 505] width 108 height 32
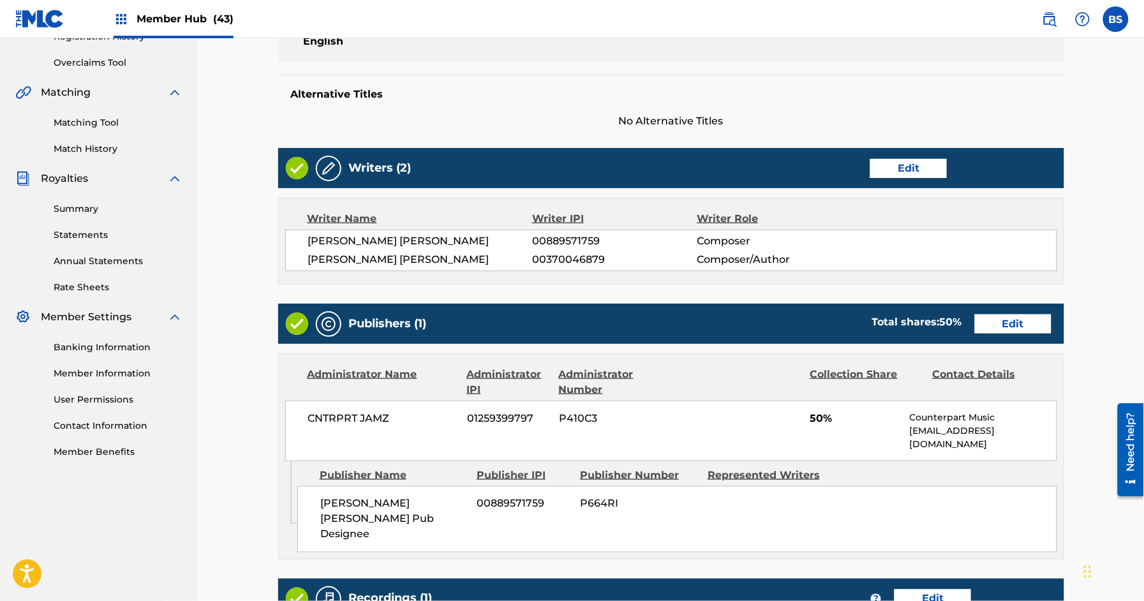
scroll to position [284, 0]
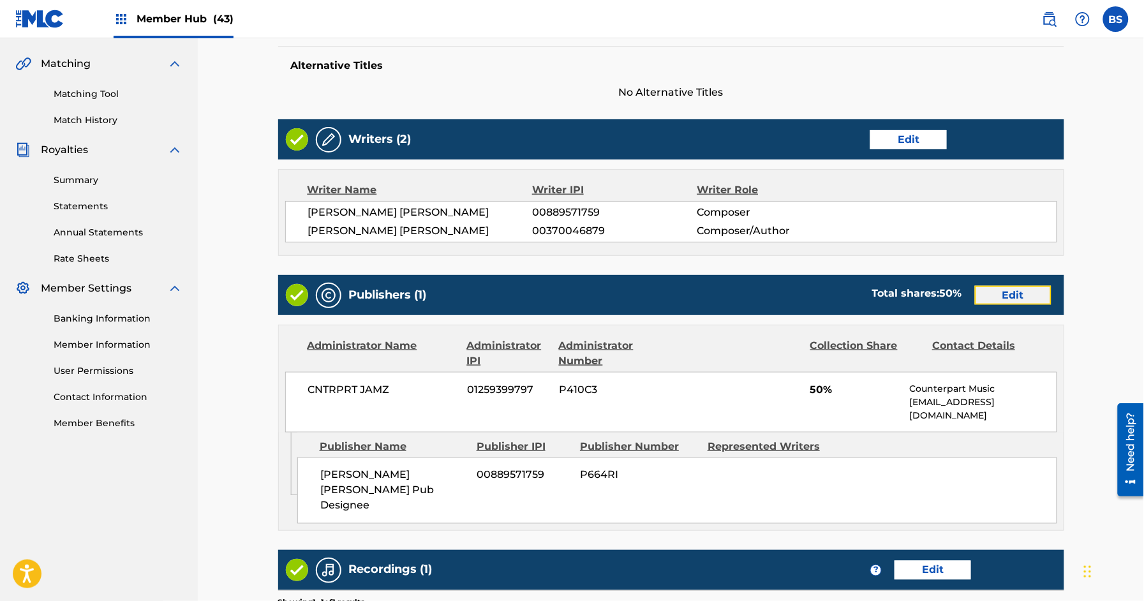
click at [1012, 295] on link "Edit" at bounding box center [1013, 295] width 77 height 19
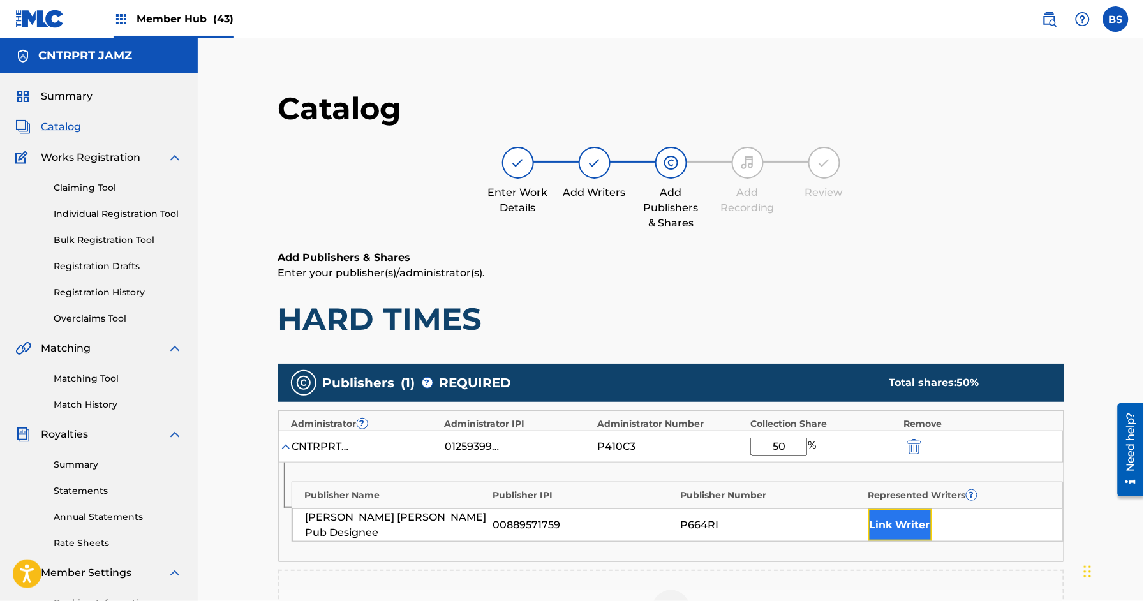
click at [892, 520] on button "Link Writer" at bounding box center [900, 525] width 64 height 32
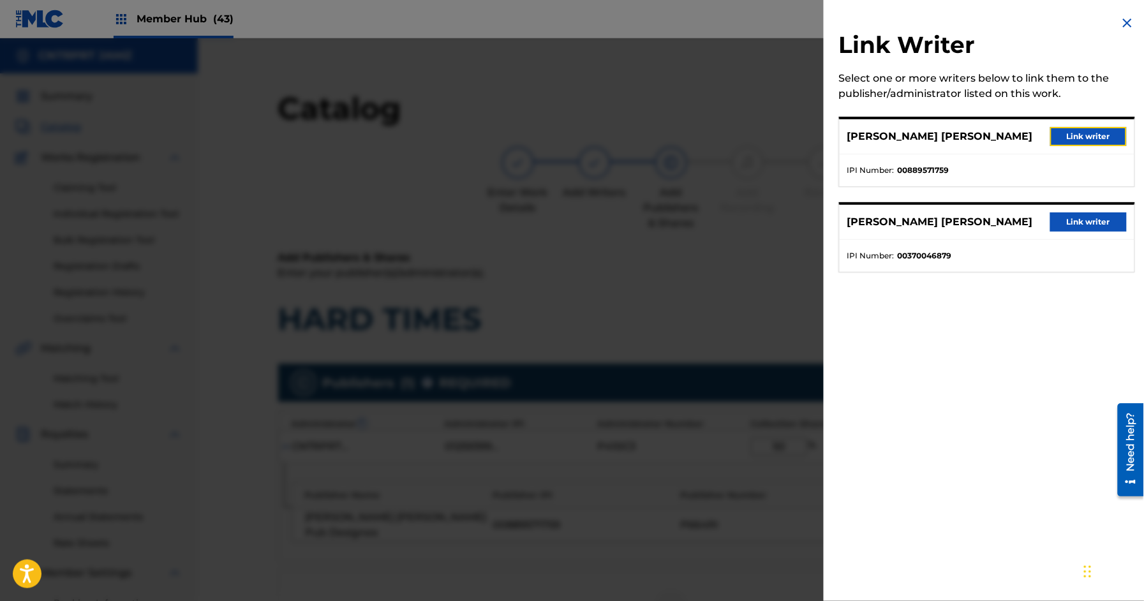
click at [1101, 133] on button "Link writer" at bounding box center [1088, 136] width 77 height 19
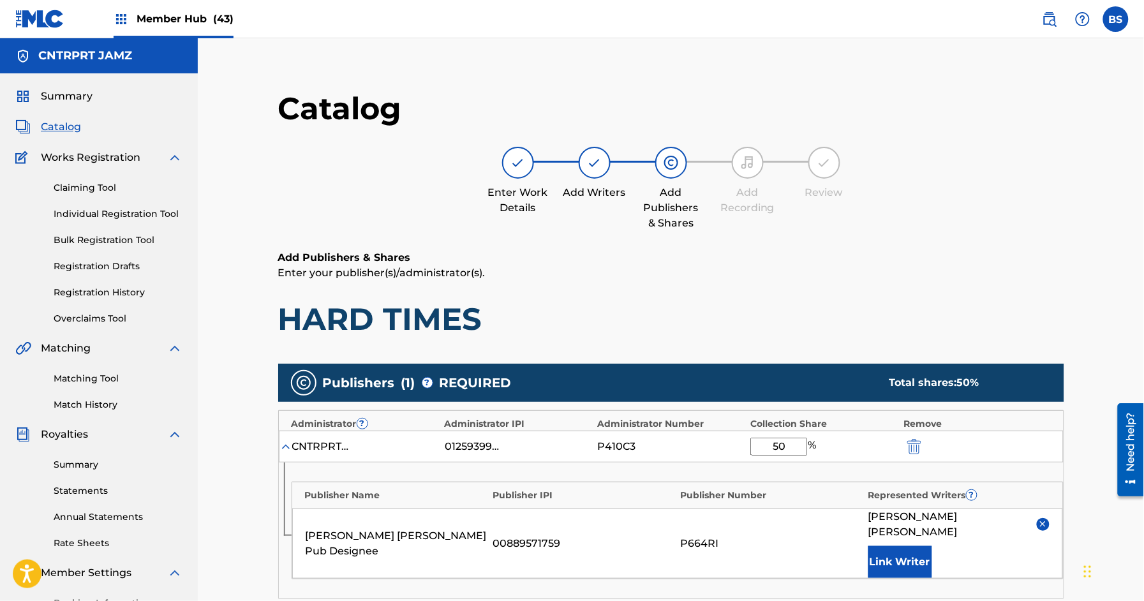
scroll to position [308, 0]
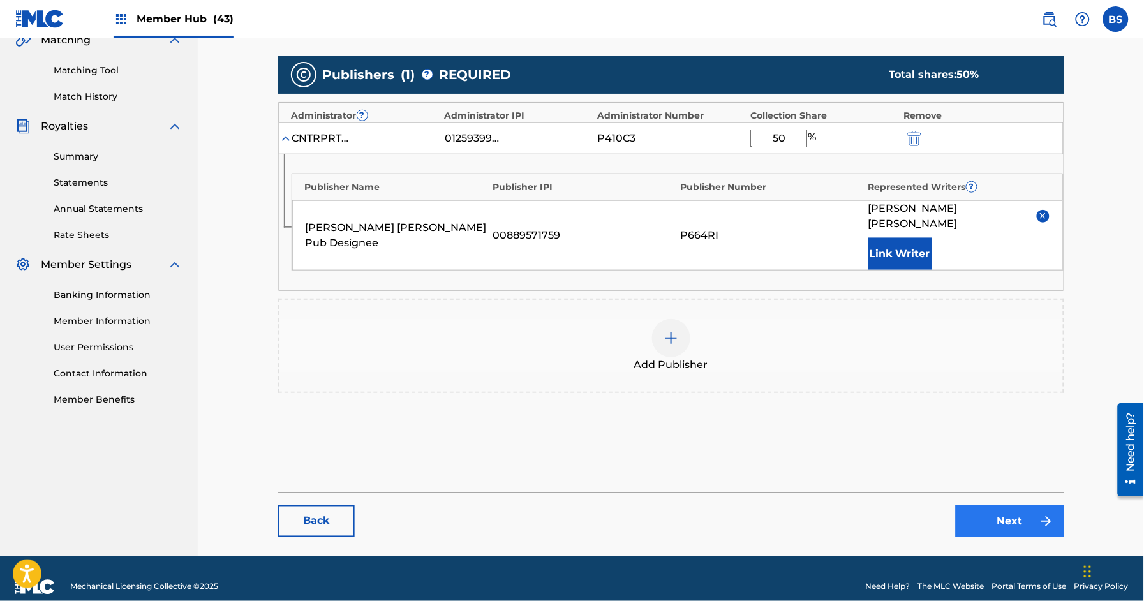
click at [1021, 492] on div "Back Next" at bounding box center [671, 514] width 786 height 45
click at [1023, 505] on link "Next" at bounding box center [1009, 521] width 108 height 32
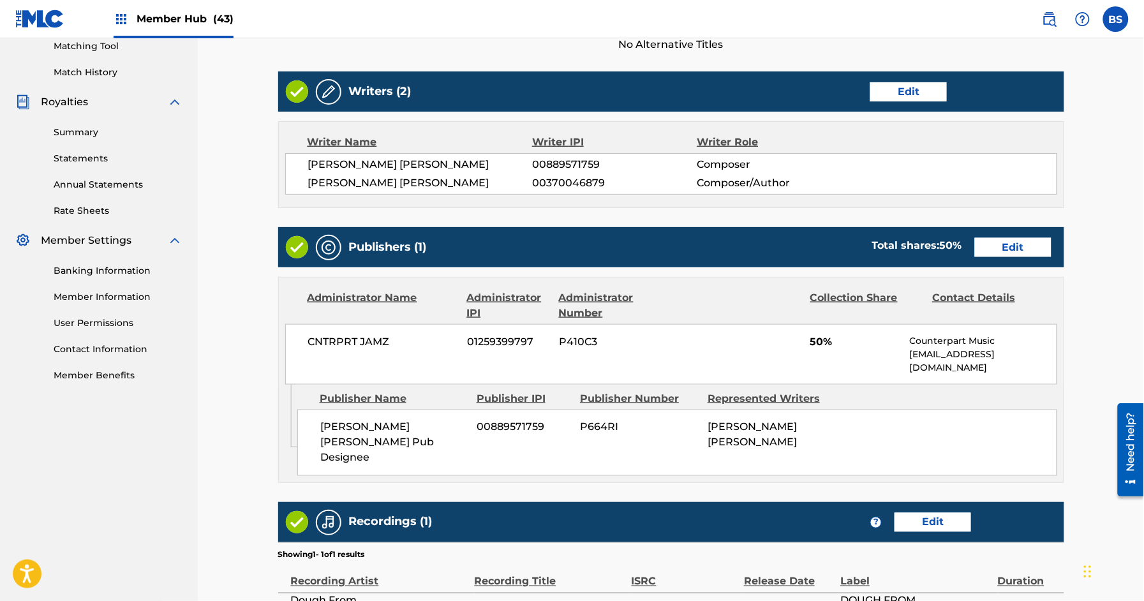
scroll to position [473, 0]
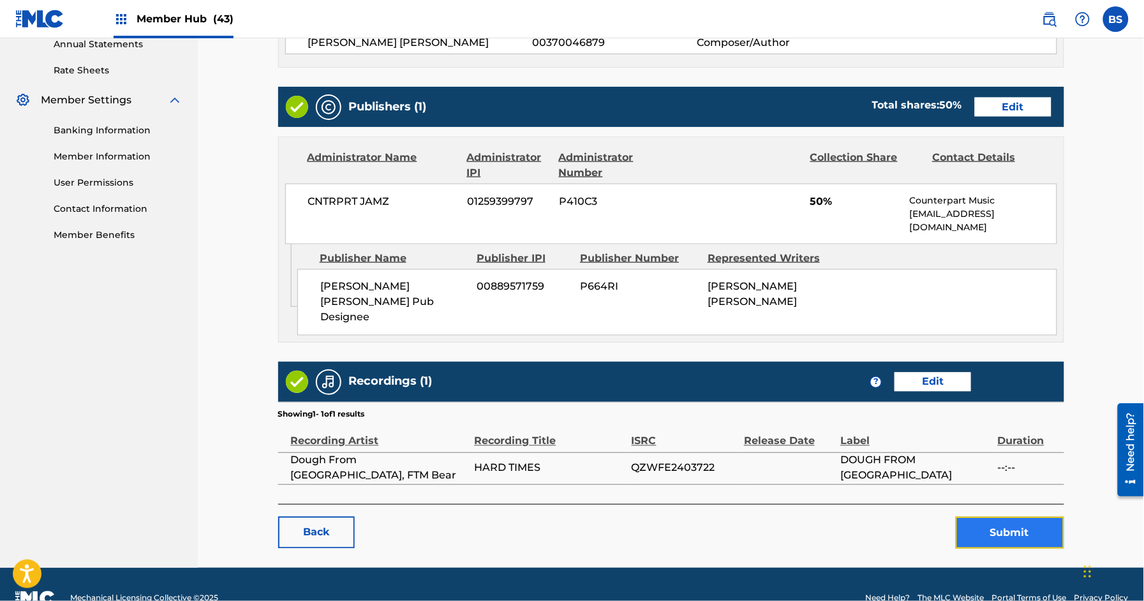
click at [1012, 517] on button "Submit" at bounding box center [1009, 533] width 108 height 32
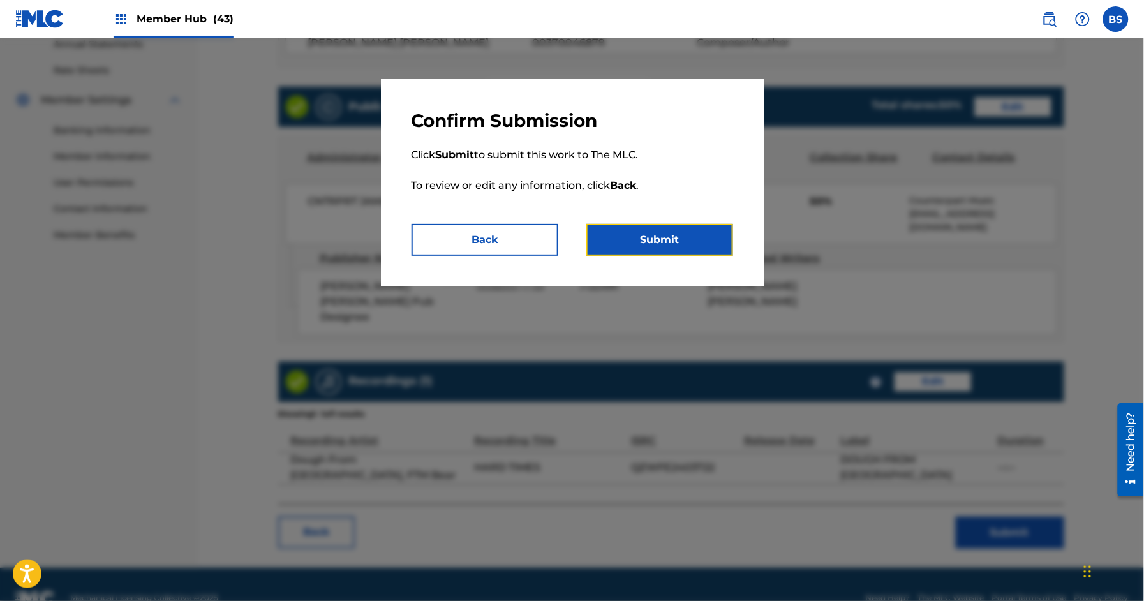
drag, startPoint x: 709, startPoint y: 245, endPoint x: 646, endPoint y: 263, distance: 65.6
click at [709, 245] on button "Submit" at bounding box center [659, 240] width 147 height 32
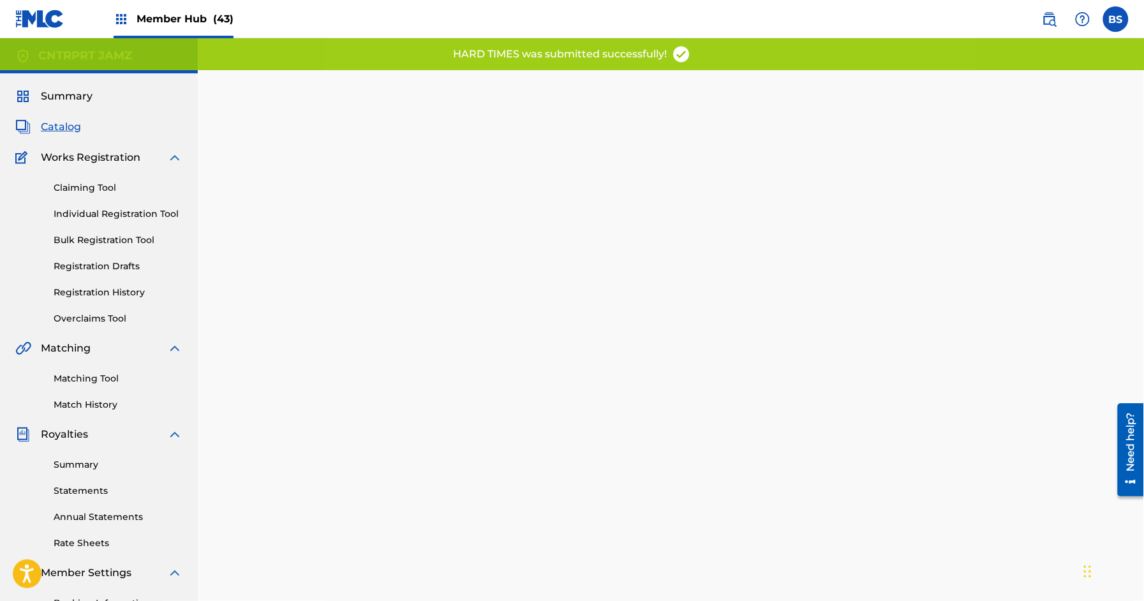
click at [78, 131] on span "Catalog" at bounding box center [61, 126] width 40 height 15
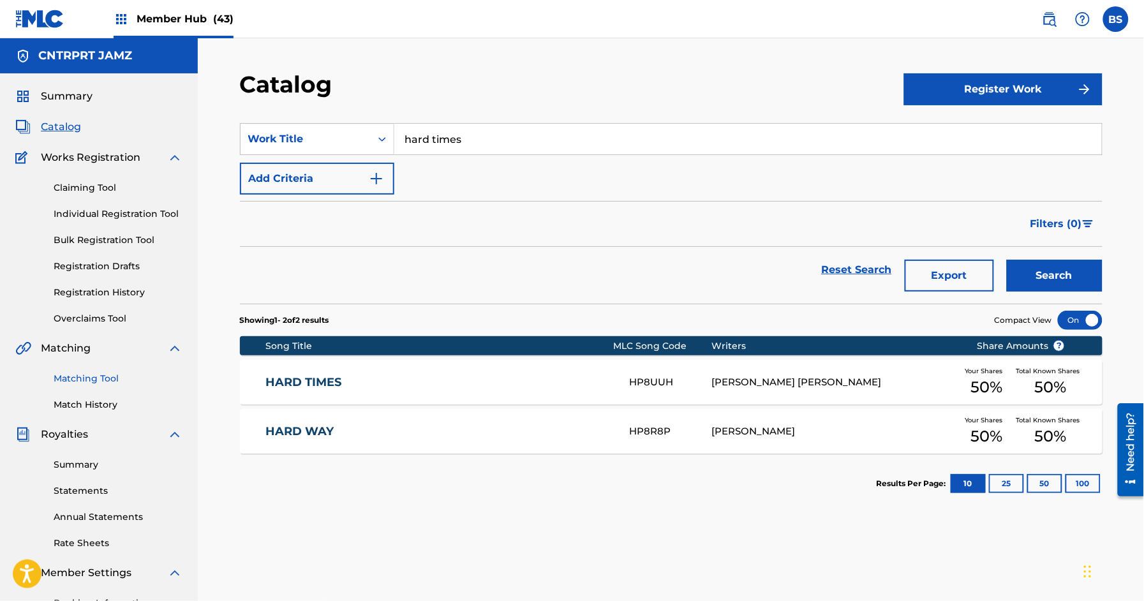
click at [95, 373] on link "Matching Tool" at bounding box center [118, 378] width 129 height 13
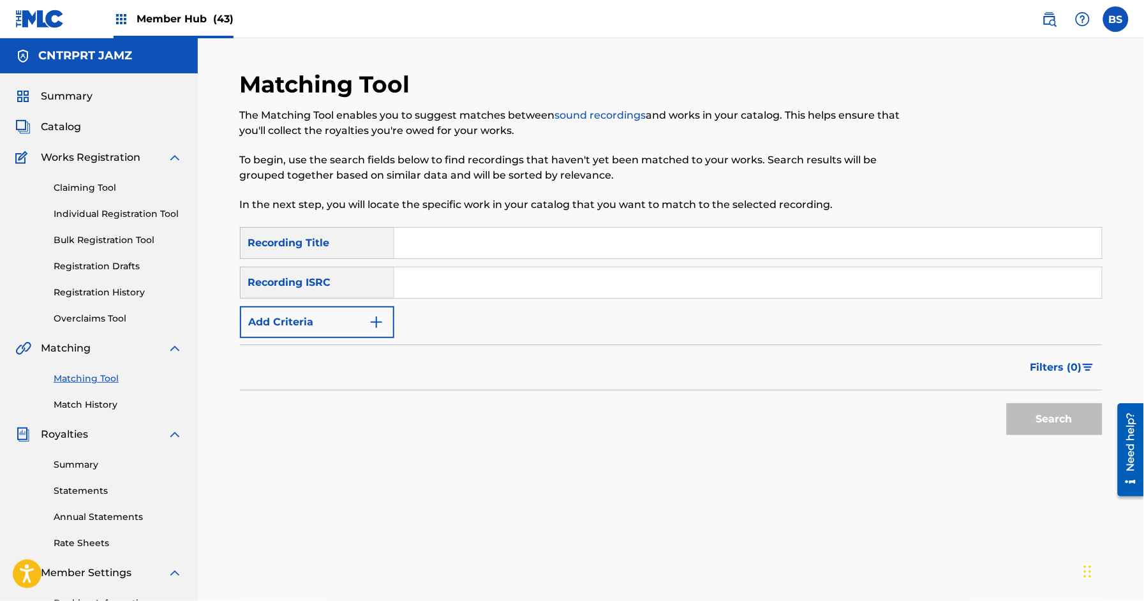
drag, startPoint x: 75, startPoint y: 122, endPoint x: 179, endPoint y: 152, distance: 108.4
click at [75, 123] on span "Catalog" at bounding box center [61, 126] width 40 height 15
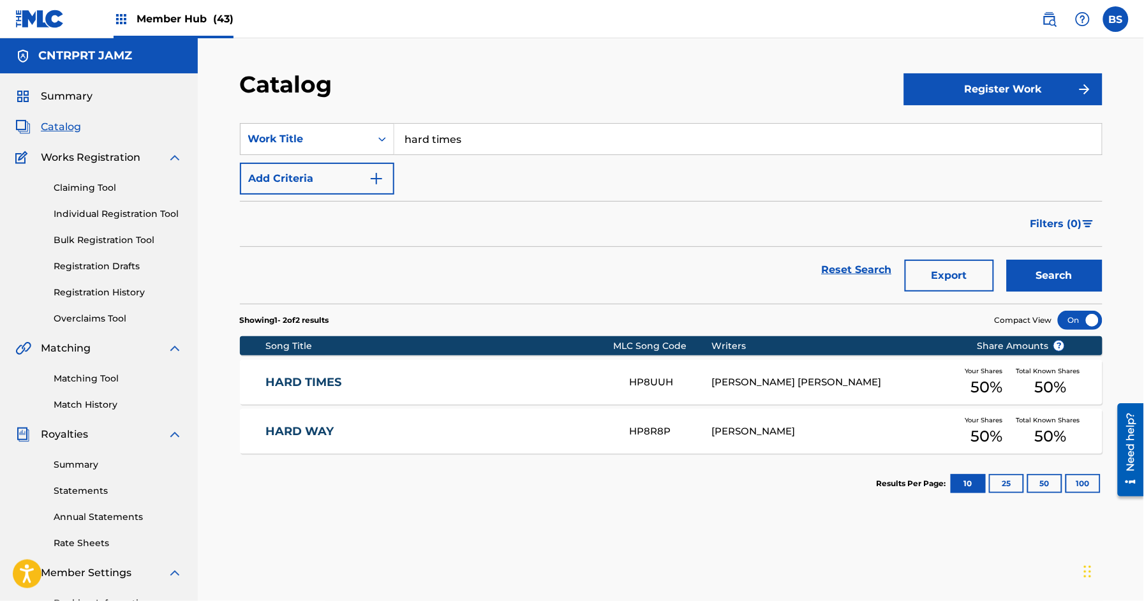
click at [494, 151] on input "hard times" at bounding box center [747, 139] width 707 height 31
click at [492, 151] on input "hard times" at bounding box center [747, 139] width 707 height 31
paste input "GO THE DISTANCE"
click at [481, 141] on input "hard GO THE DISTANCE" at bounding box center [747, 139] width 707 height 31
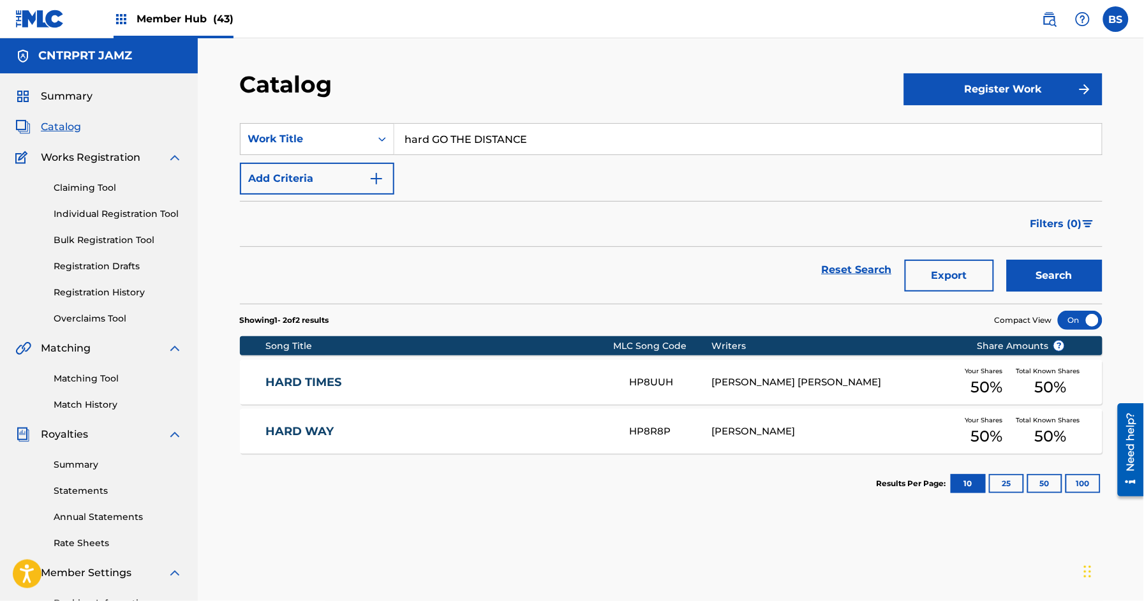
click at [481, 141] on input "hard GO THE DISTANCE" at bounding box center [747, 139] width 707 height 31
paste input "Search Form"
drag, startPoint x: 477, startPoint y: 167, endPoint x: 628, endPoint y: 212, distance: 157.0
click at [477, 167] on strong "distance" at bounding box center [464, 167] width 46 height 12
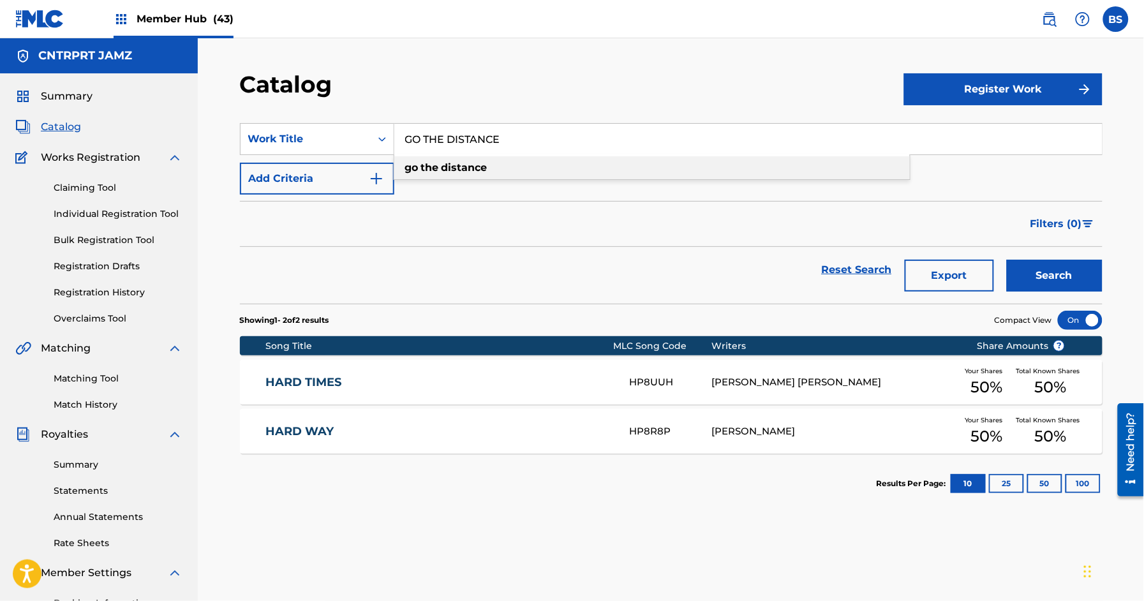
type input "go the distance"
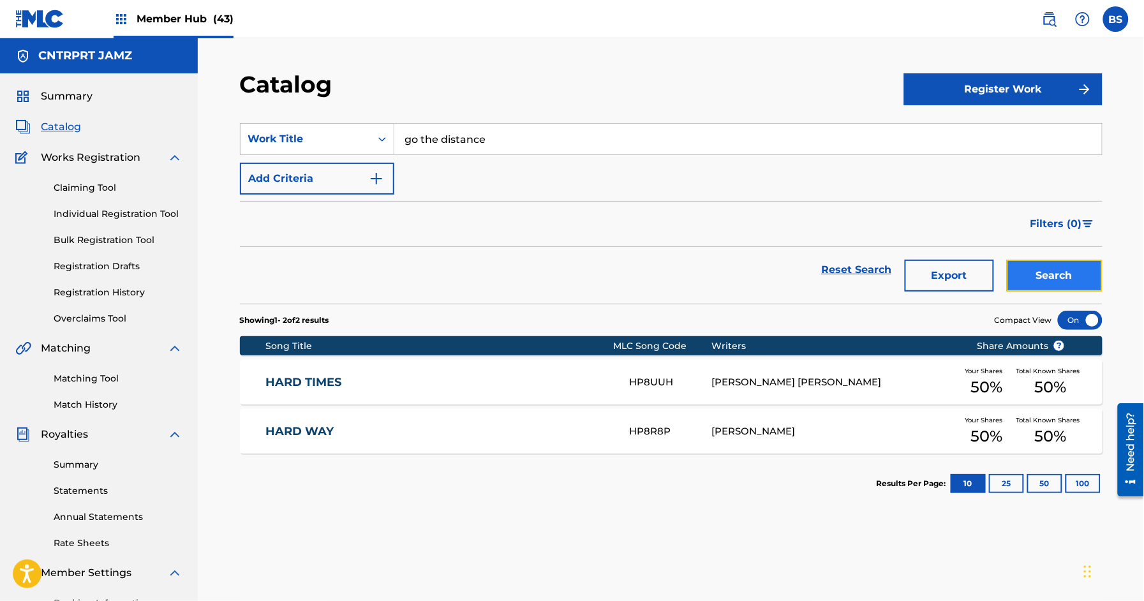
click at [1091, 267] on button "Search" at bounding box center [1055, 276] width 96 height 32
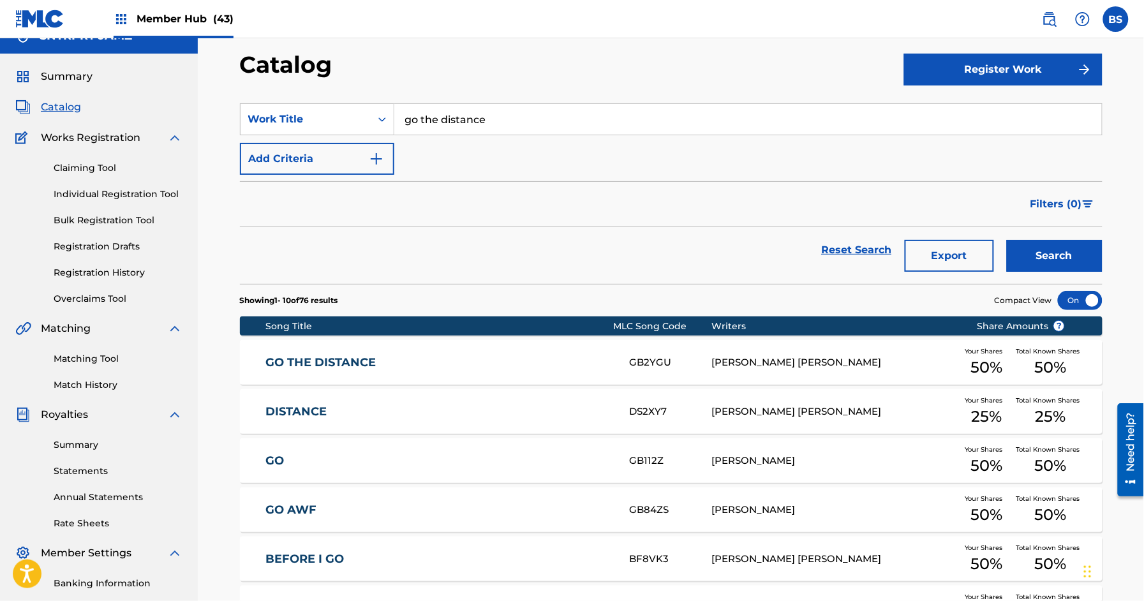
scroll to position [19, 0]
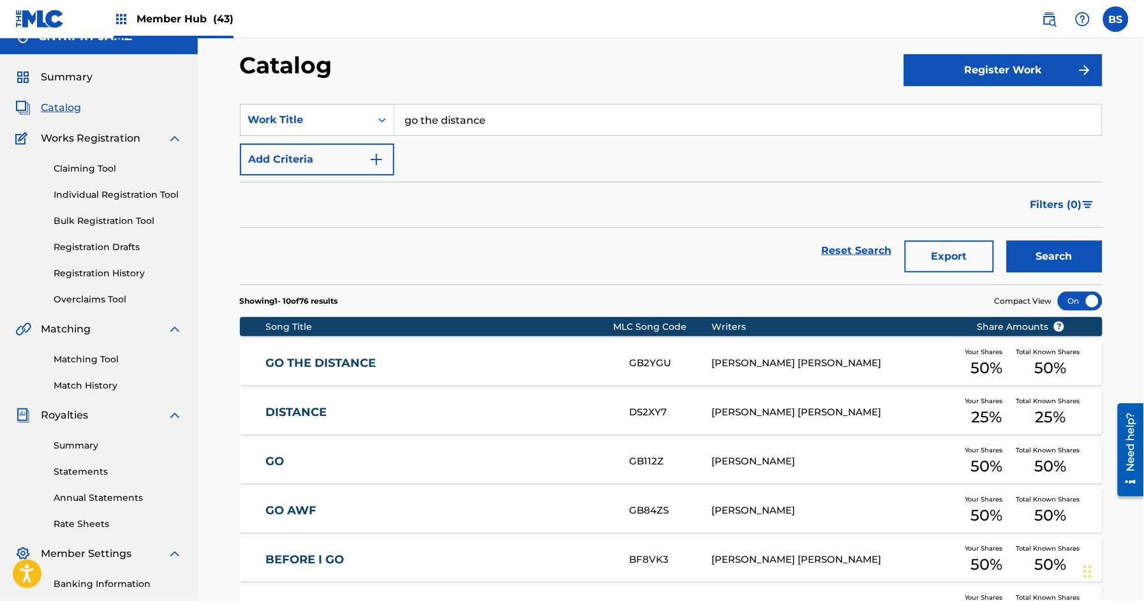
drag, startPoint x: 802, startPoint y: 362, endPoint x: 893, endPoint y: 363, distance: 91.2
click at [802, 363] on div "[PERSON_NAME] [PERSON_NAME]" at bounding box center [834, 363] width 246 height 15
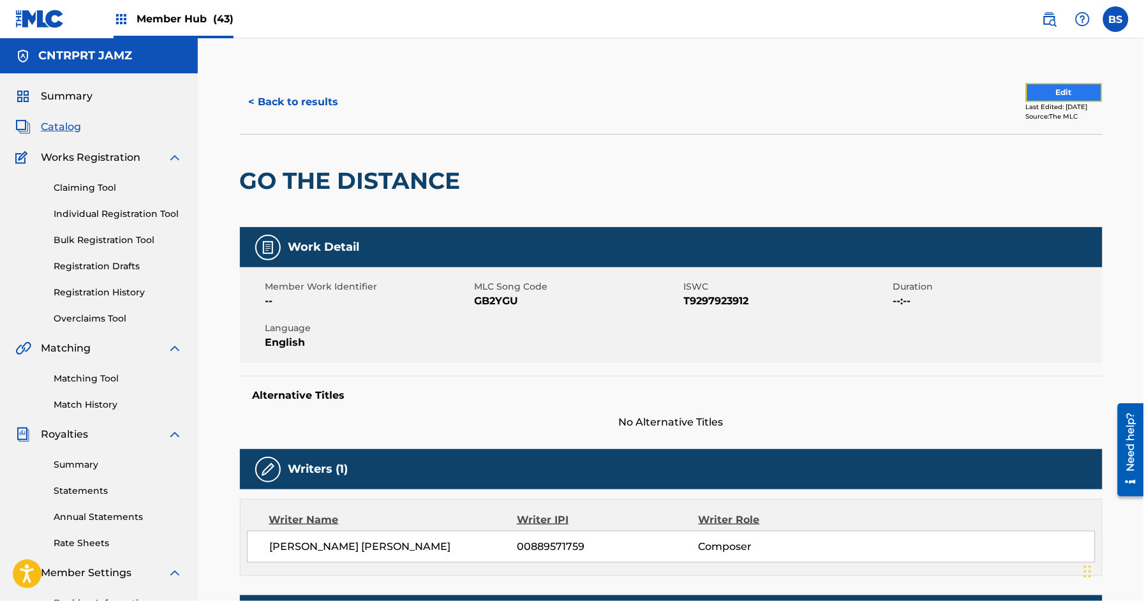
click at [1031, 86] on button "Edit" at bounding box center [1064, 92] width 77 height 19
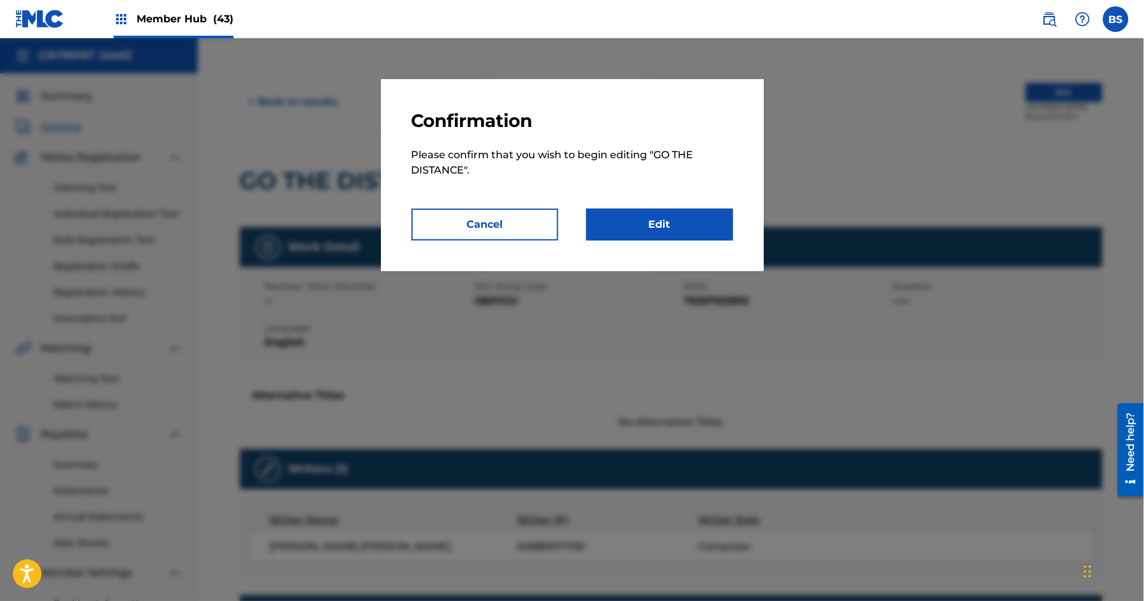
drag, startPoint x: 682, startPoint y: 241, endPoint x: 678, endPoint y: 283, distance: 41.7
click at [682, 240] on div "Confirmation Please confirm that you wish to begin editing " GO THE DISTANCE ".…" at bounding box center [572, 175] width 383 height 192
click at [690, 231] on link "Edit" at bounding box center [659, 225] width 147 height 32
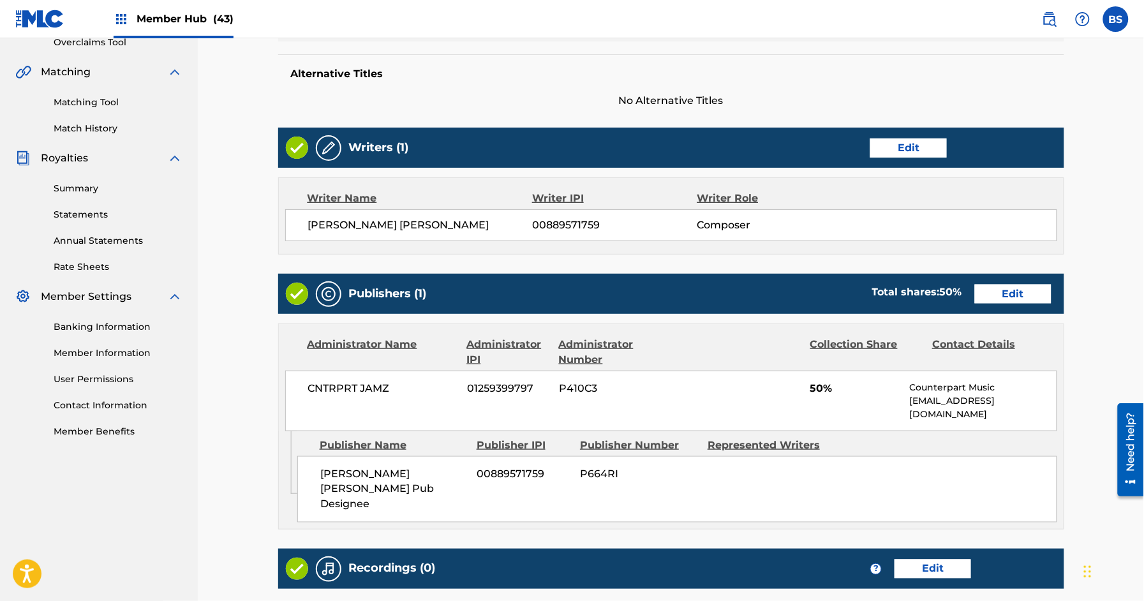
scroll to position [278, 0]
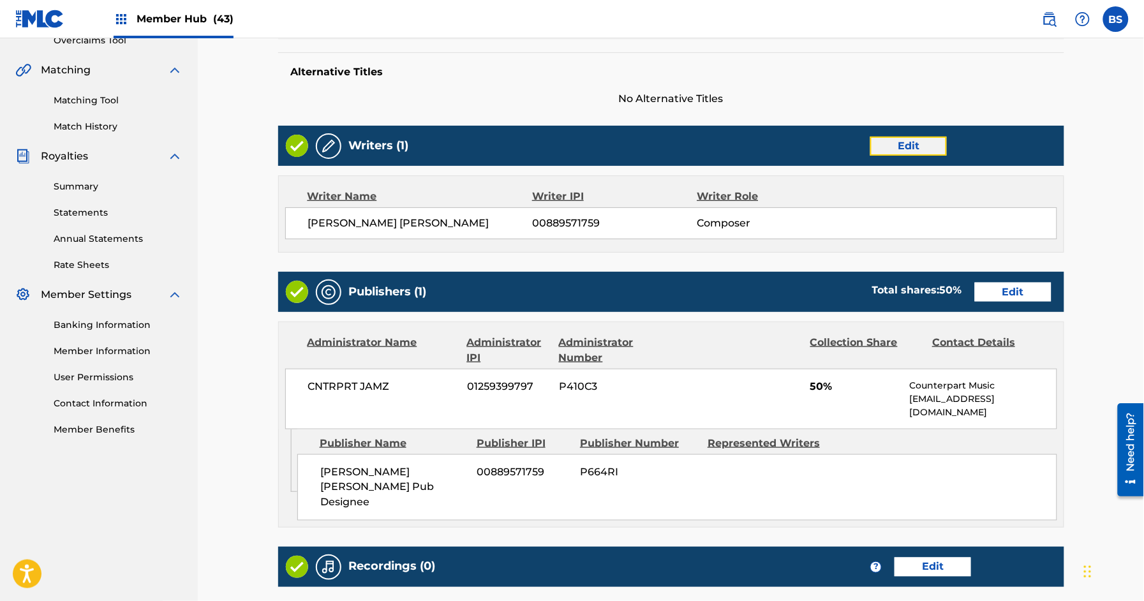
click at [931, 143] on link "Edit" at bounding box center [908, 145] width 77 height 19
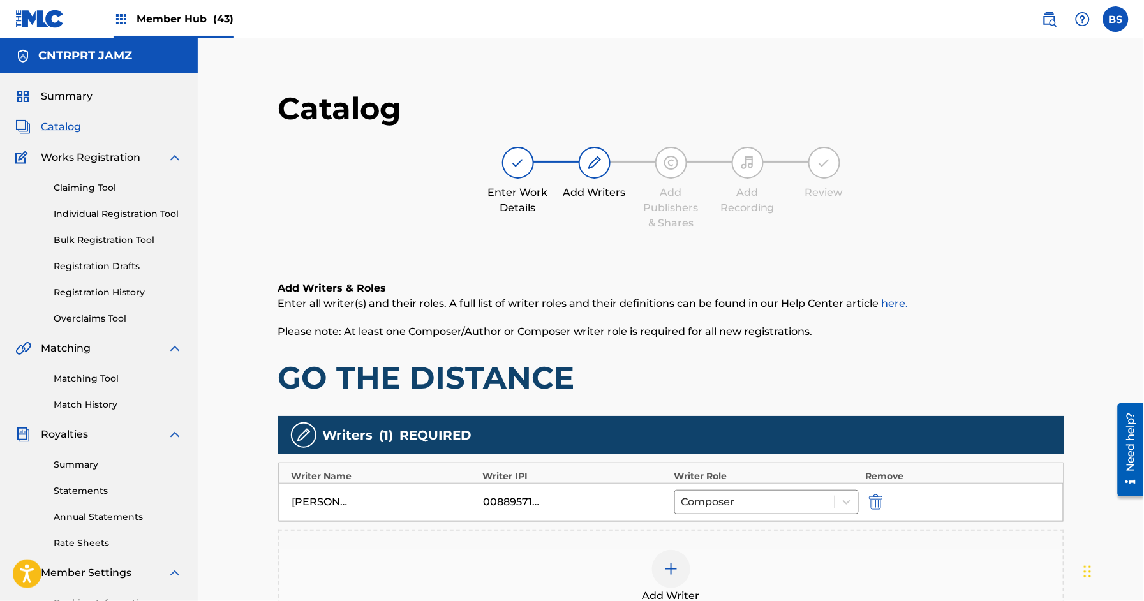
scroll to position [209, 0]
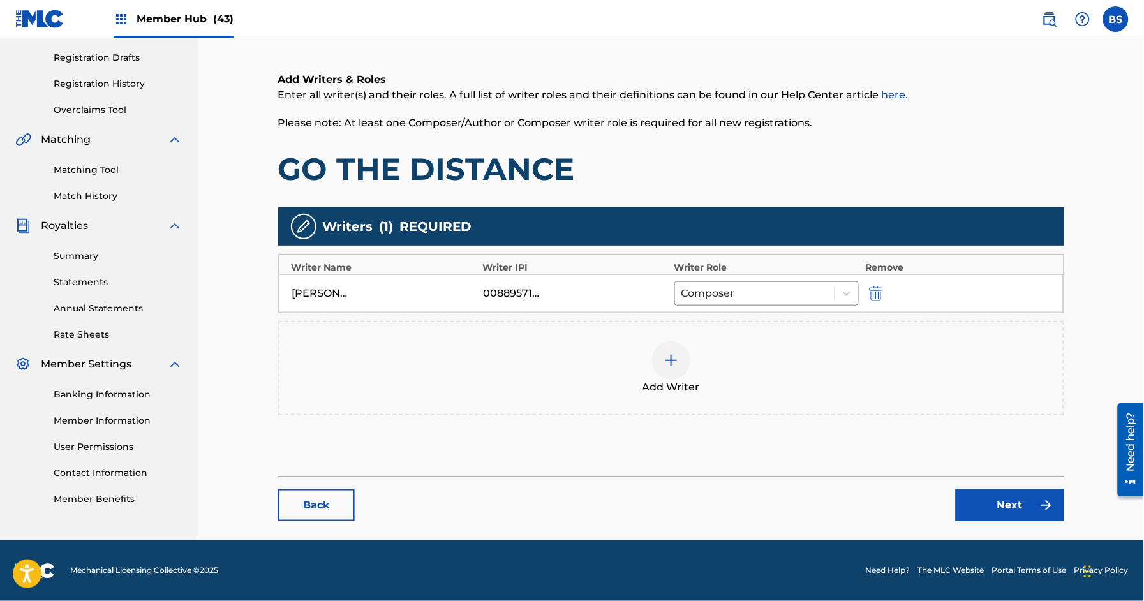
click at [672, 380] on span "Add Writer" at bounding box center [670, 387] width 57 height 15
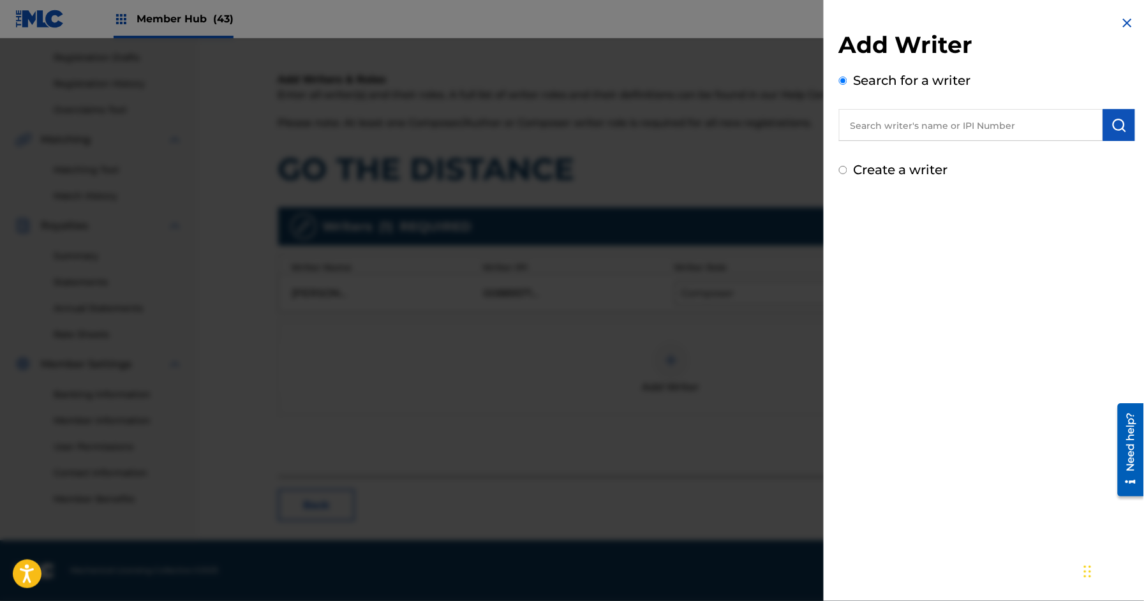
drag, startPoint x: 889, startPoint y: 131, endPoint x: 718, endPoint y: 124, distance: 171.7
click at [886, 129] on input "text" at bounding box center [971, 125] width 264 height 32
paste input "385542241"
click at [857, 120] on input "385542241" at bounding box center [971, 125] width 264 height 32
click at [847, 122] on input "385542241" at bounding box center [971, 125] width 264 height 32
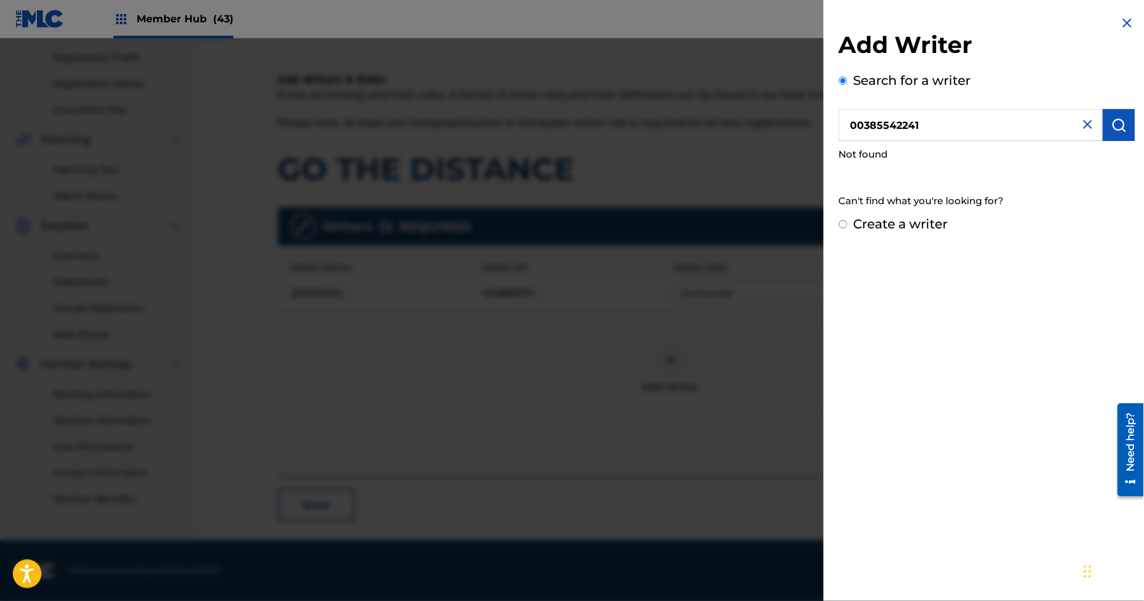
click at [923, 131] on input "00385542241" at bounding box center [971, 125] width 264 height 32
click at [863, 125] on input "0038" at bounding box center [971, 125] width 264 height 32
type input "0038"
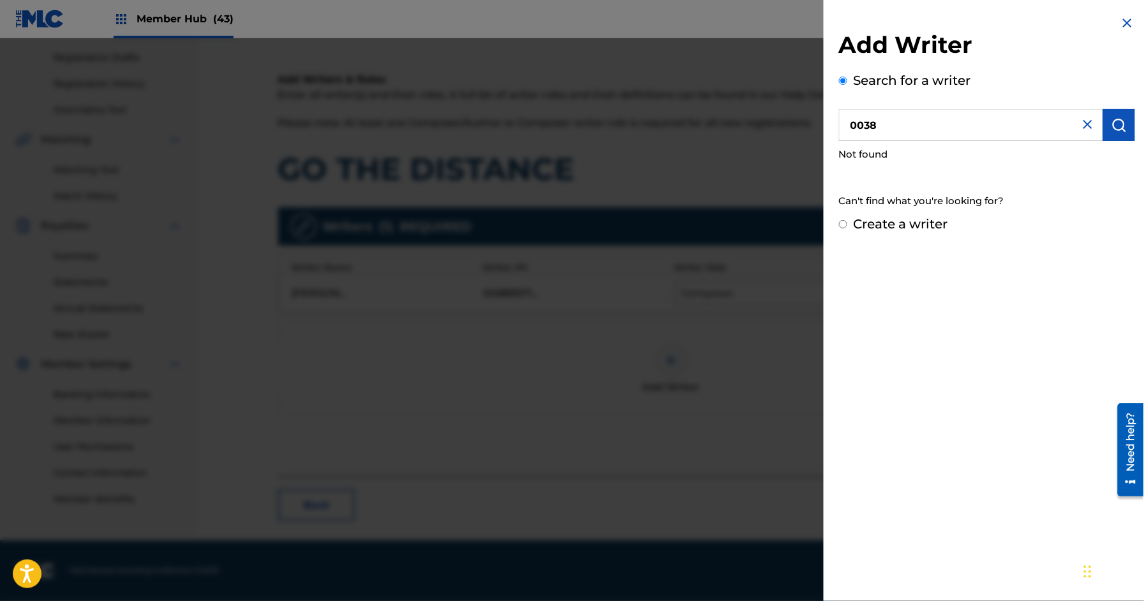
click at [909, 222] on label "Create a writer" at bounding box center [900, 223] width 94 height 15
radio input "true"
click at [847, 222] on input "Create a writer" at bounding box center [843, 224] width 8 height 8
radio input "false"
radio input "true"
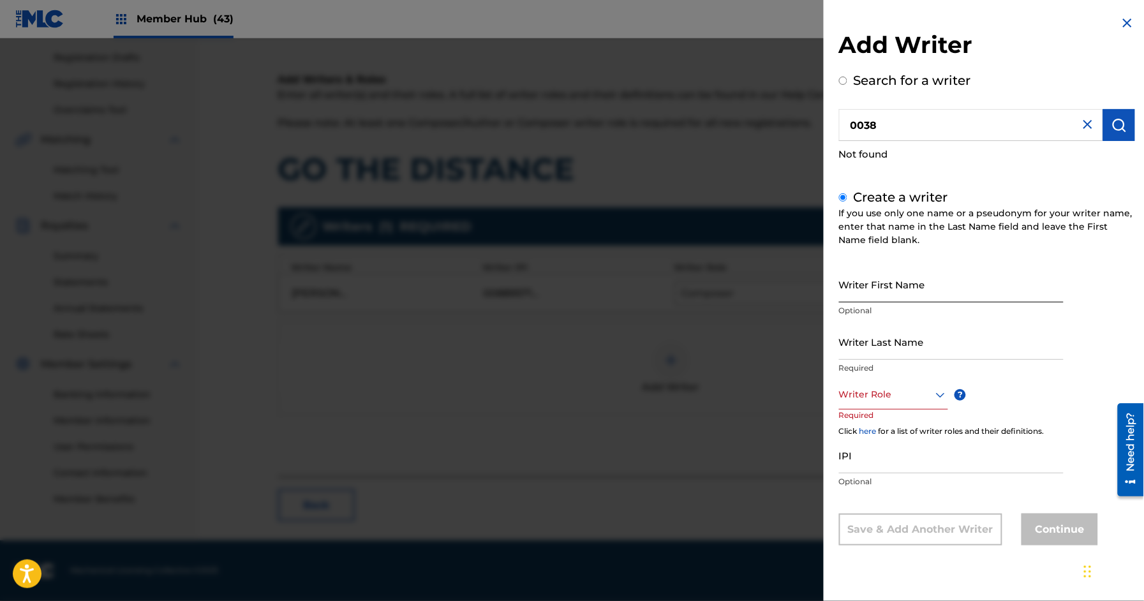
click at [880, 281] on input "Writer First Name" at bounding box center [951, 284] width 225 height 36
type input "[PERSON_NAME]"
type input "White"
click at [897, 399] on div at bounding box center [893, 395] width 109 height 16
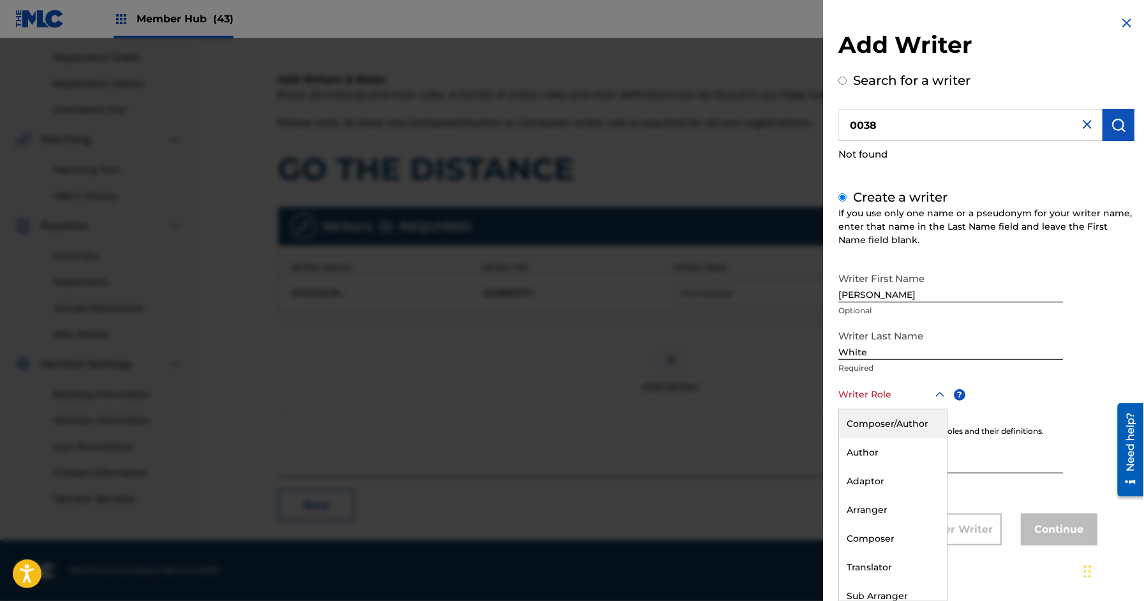
drag, startPoint x: 889, startPoint y: 422, endPoint x: 899, endPoint y: 464, distance: 43.9
click at [889, 422] on div "Composer/Author" at bounding box center [893, 423] width 108 height 29
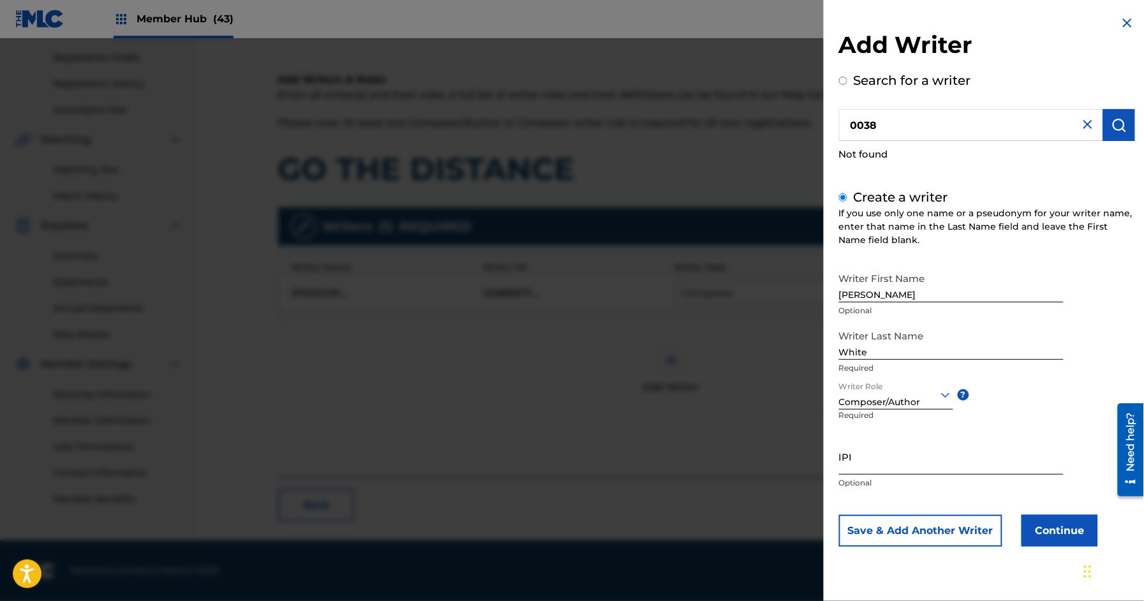
drag, startPoint x: 889, startPoint y: 455, endPoint x: 965, endPoint y: 452, distance: 76.0
click at [890, 455] on input "IPI" at bounding box center [951, 456] width 225 height 36
paste input "385542241"
click at [839, 466] on input "385542241" at bounding box center [951, 456] width 225 height 36
type input "00385542241"
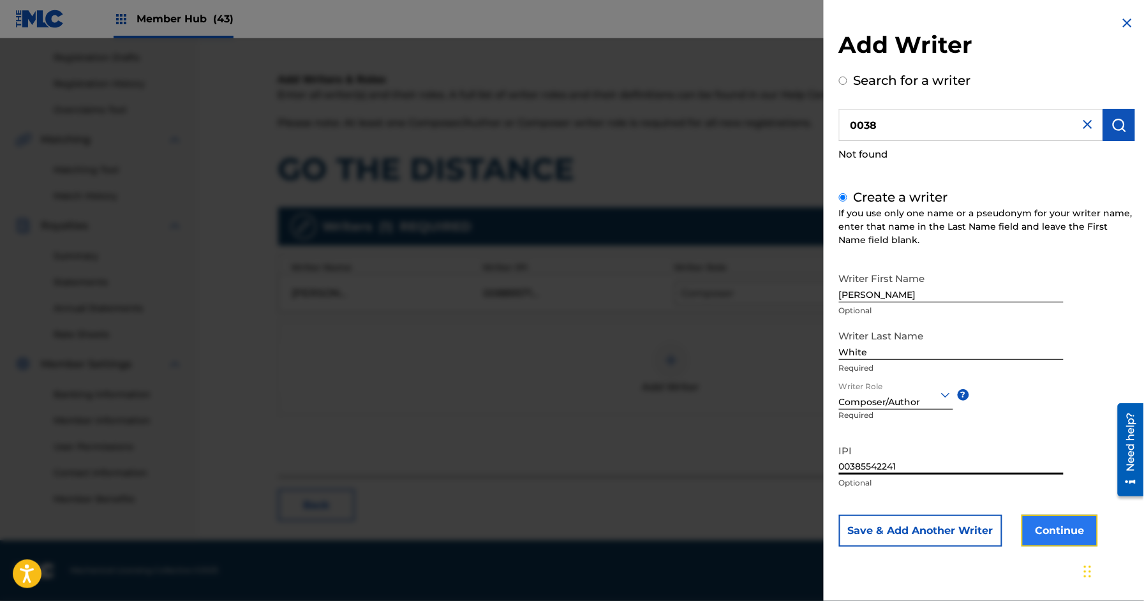
drag, startPoint x: 1080, startPoint y: 533, endPoint x: 1075, endPoint y: 525, distance: 8.9
click at [1075, 525] on button "Continue" at bounding box center [1059, 531] width 77 height 32
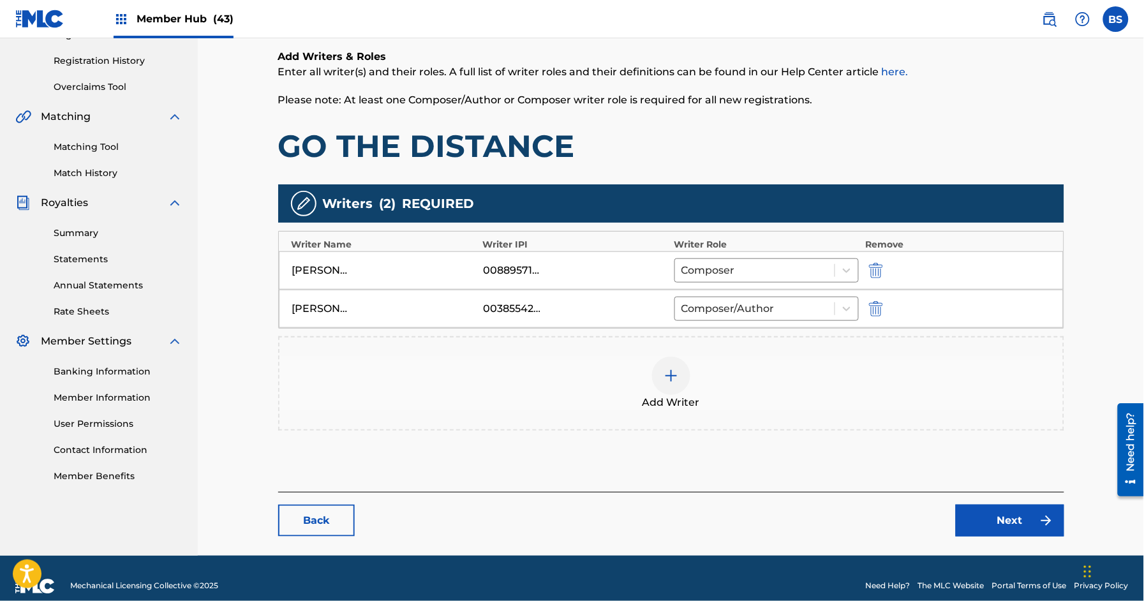
scroll to position [247, 0]
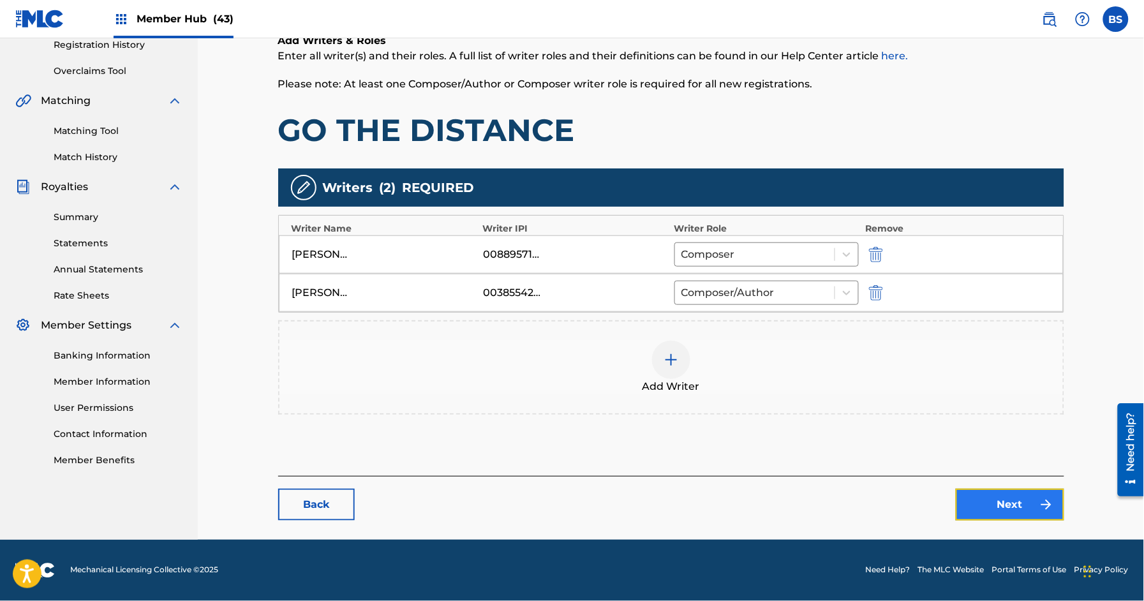
click at [1020, 501] on link "Next" at bounding box center [1009, 505] width 108 height 32
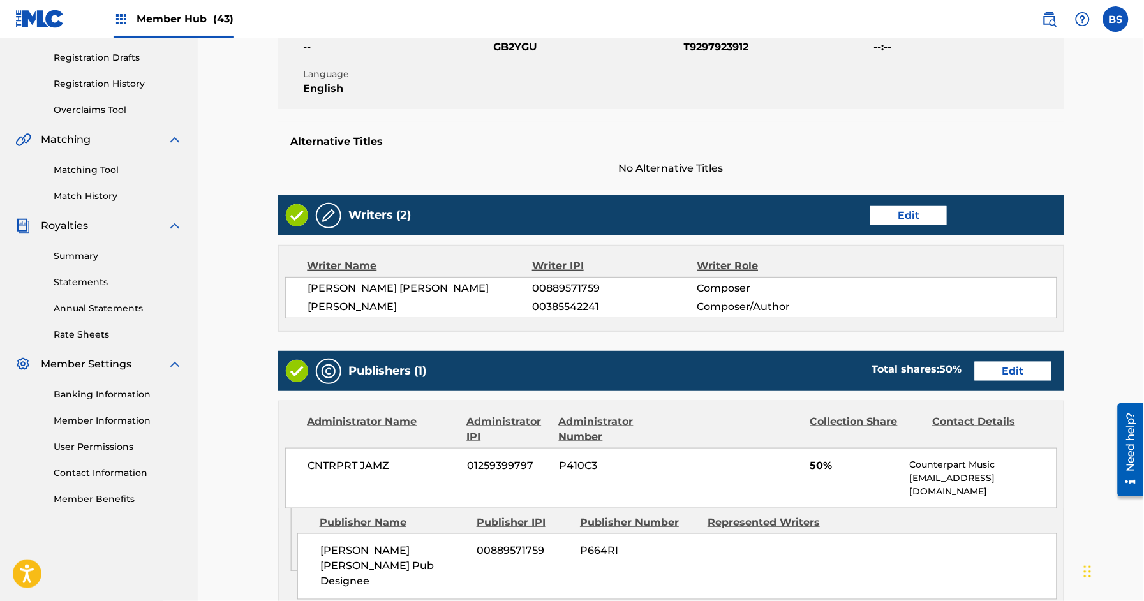
scroll to position [211, 0]
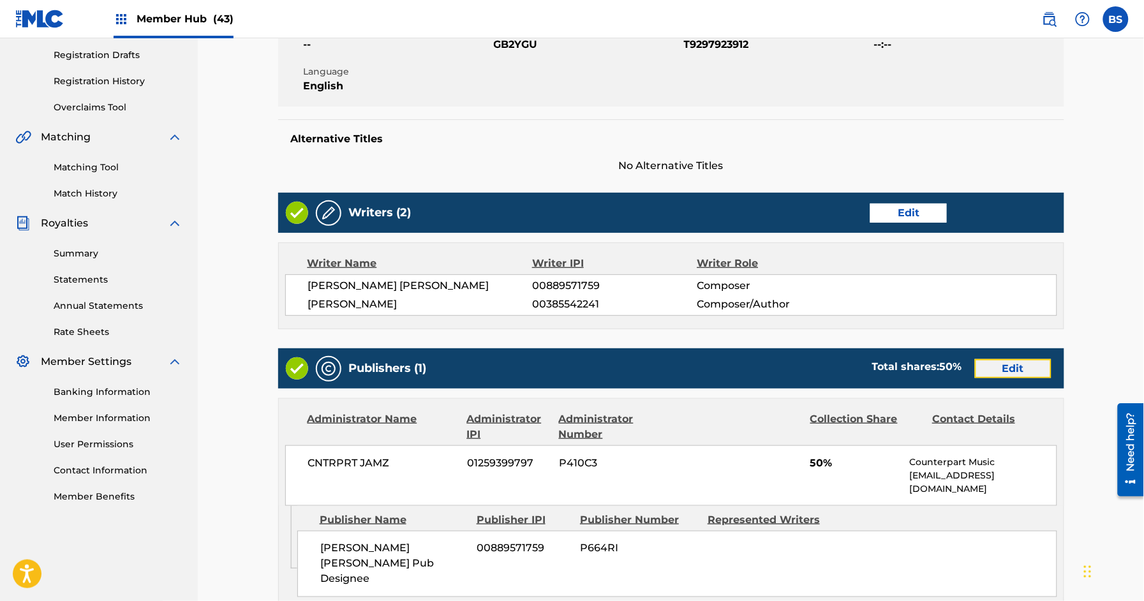
click at [1035, 368] on link "Edit" at bounding box center [1013, 368] width 77 height 19
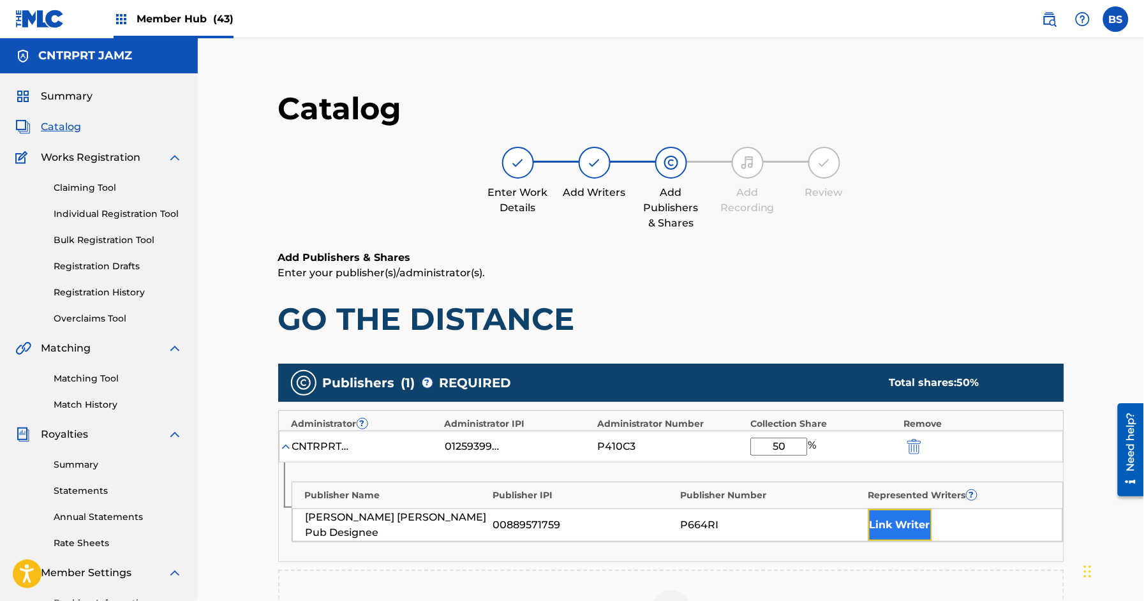
click at [920, 527] on button "Link Writer" at bounding box center [900, 525] width 64 height 32
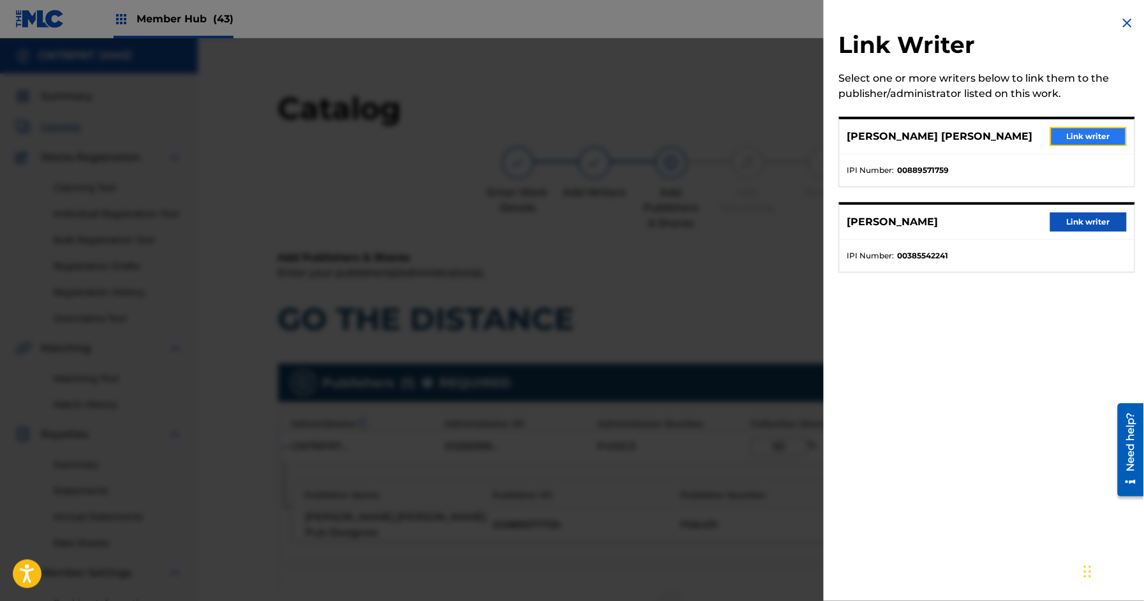
click at [1077, 131] on button "Link writer" at bounding box center [1088, 136] width 77 height 19
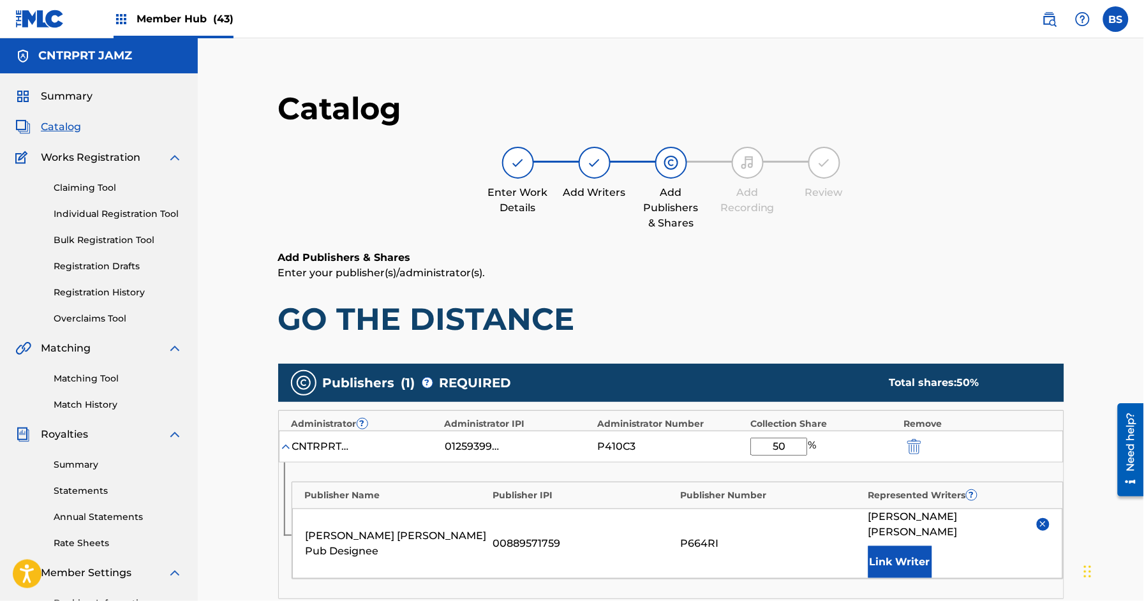
scroll to position [308, 0]
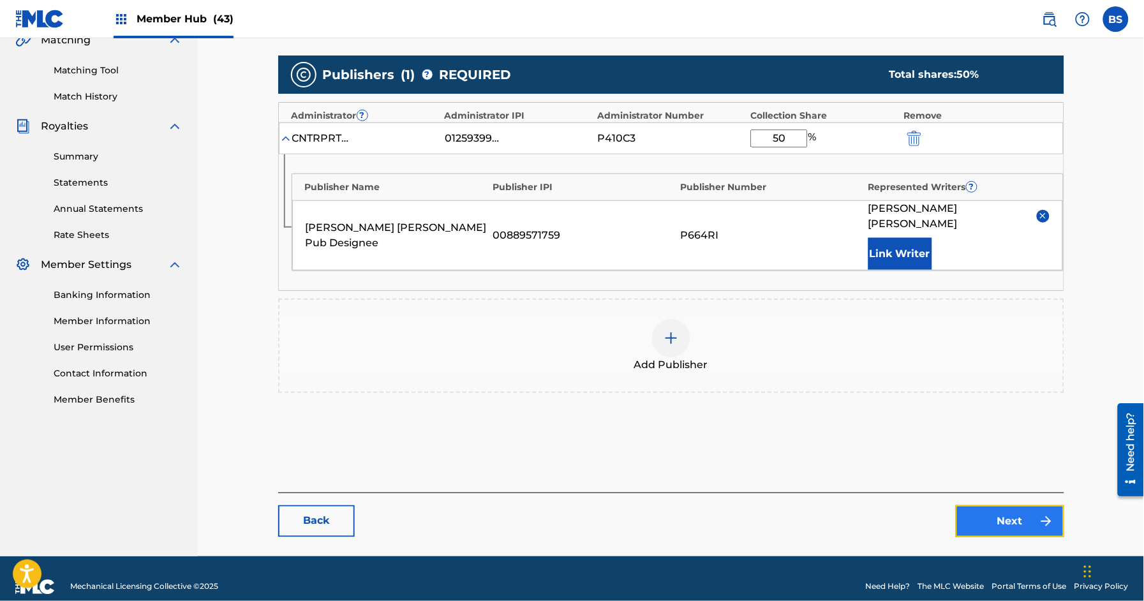
click at [991, 505] on link "Next" at bounding box center [1009, 521] width 108 height 32
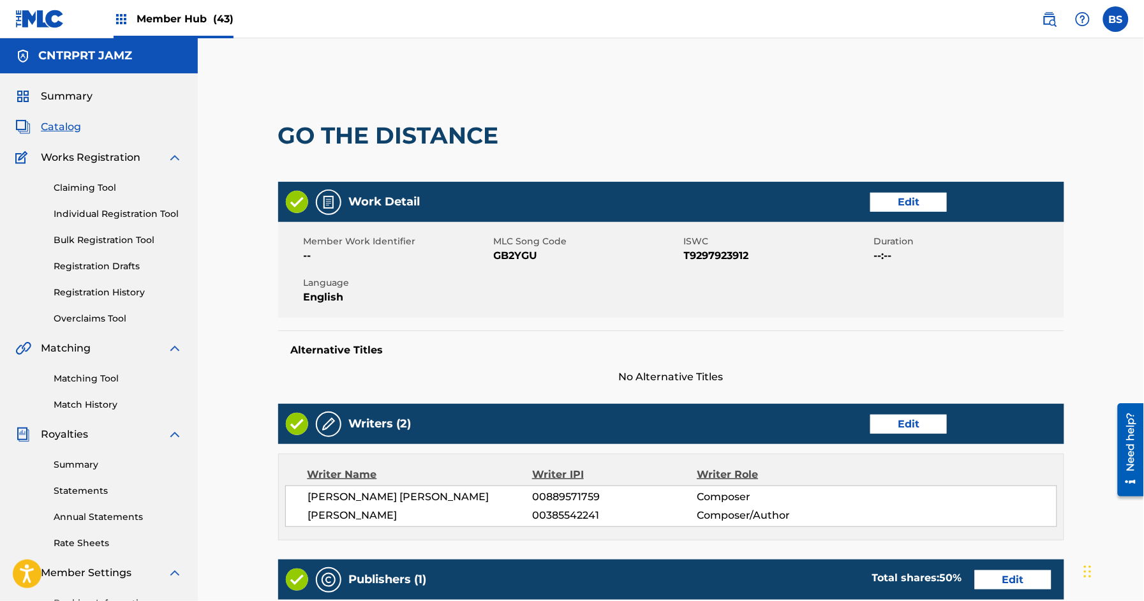
scroll to position [473, 0]
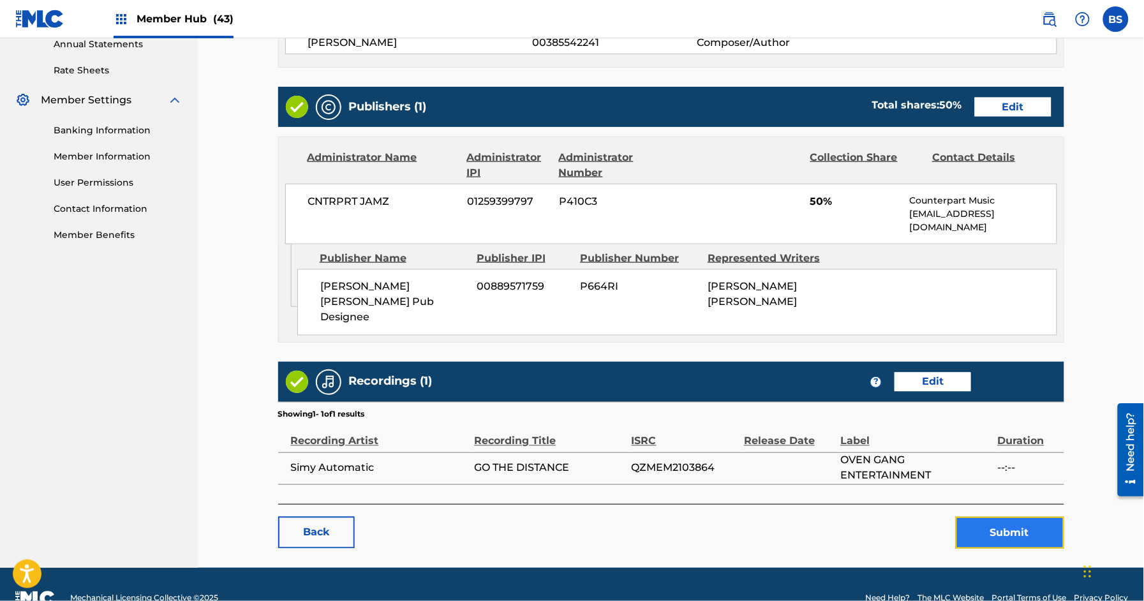
click at [1008, 517] on button "Submit" at bounding box center [1009, 533] width 108 height 32
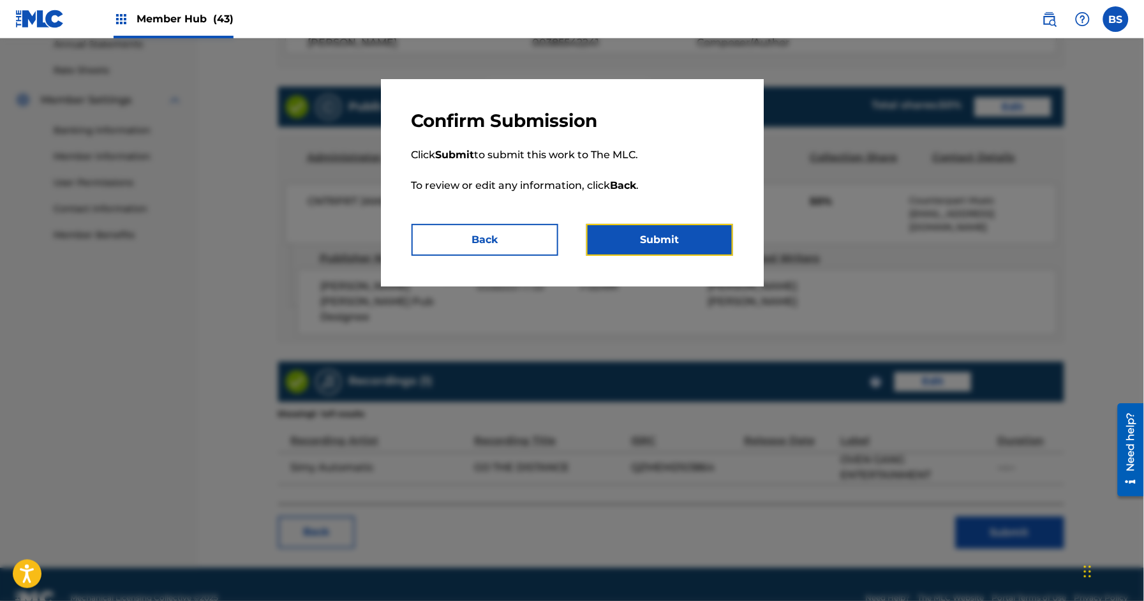
drag, startPoint x: 680, startPoint y: 234, endPoint x: 595, endPoint y: 308, distance: 112.6
click at [679, 234] on button "Submit" at bounding box center [659, 240] width 147 height 32
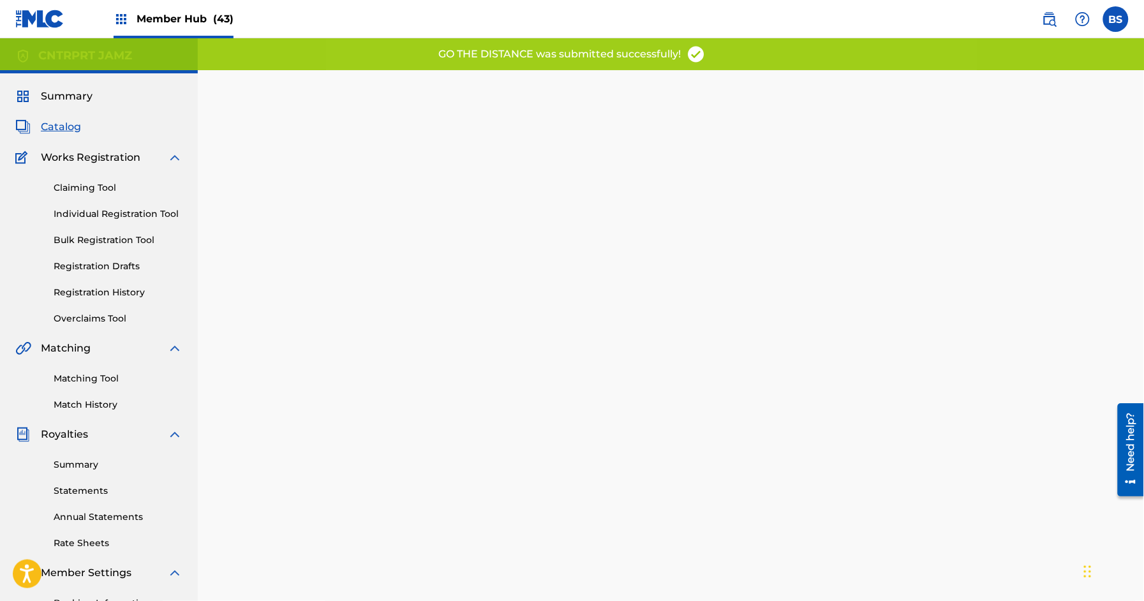
click at [94, 294] on link "Registration History" at bounding box center [118, 292] width 129 height 13
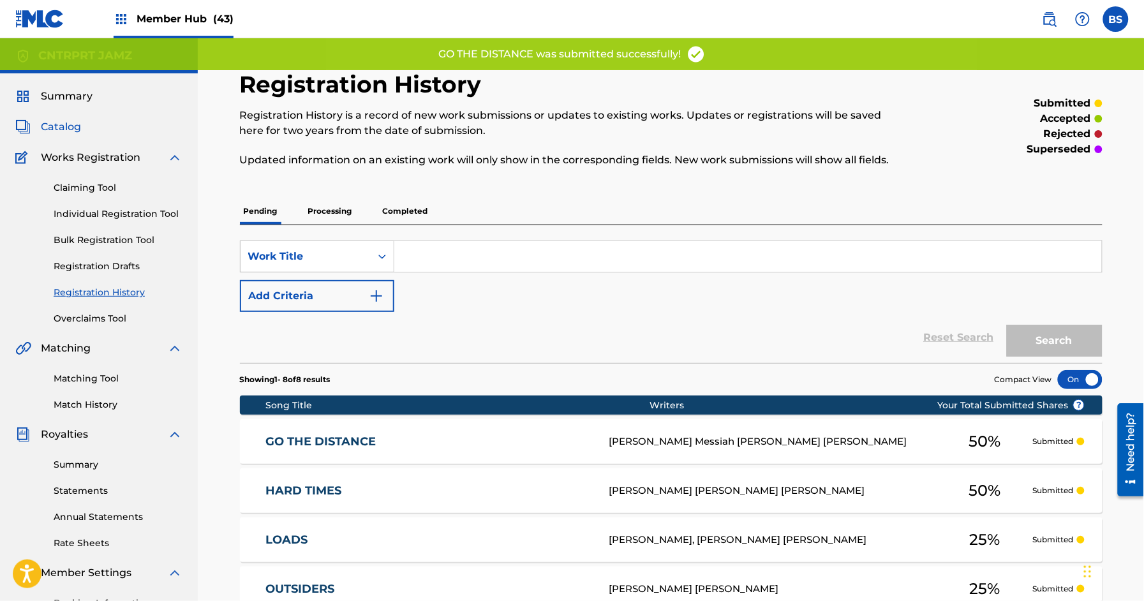
click at [50, 128] on span "Catalog" at bounding box center [61, 126] width 40 height 15
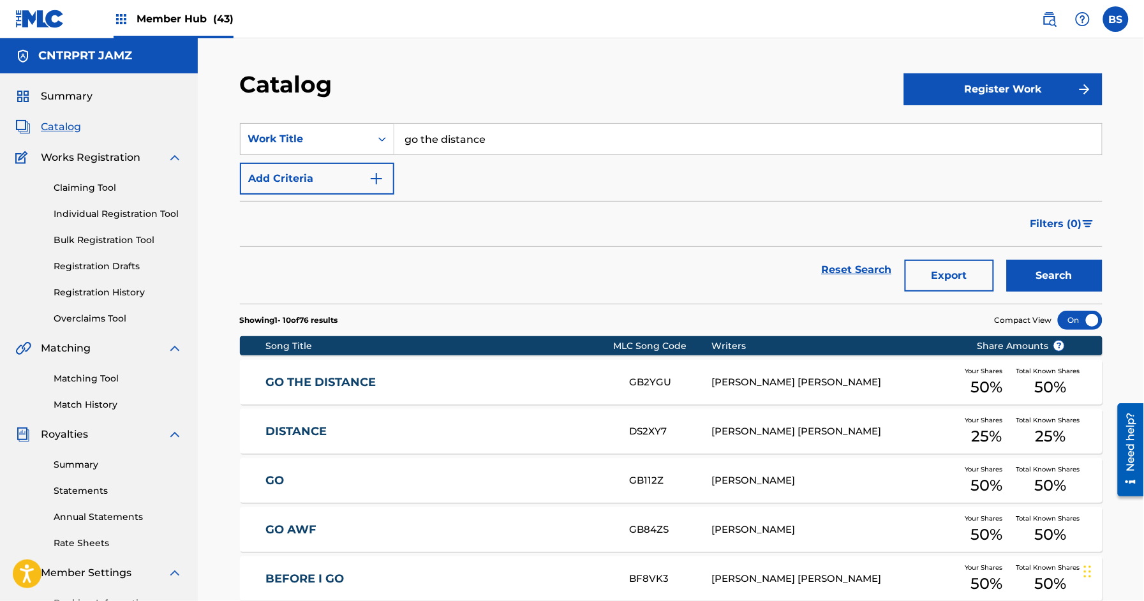
drag, startPoint x: 655, startPoint y: 430, endPoint x: 561, endPoint y: 439, distance: 94.9
click at [655, 430] on div "DS2XY7" at bounding box center [671, 431] width 82 height 15
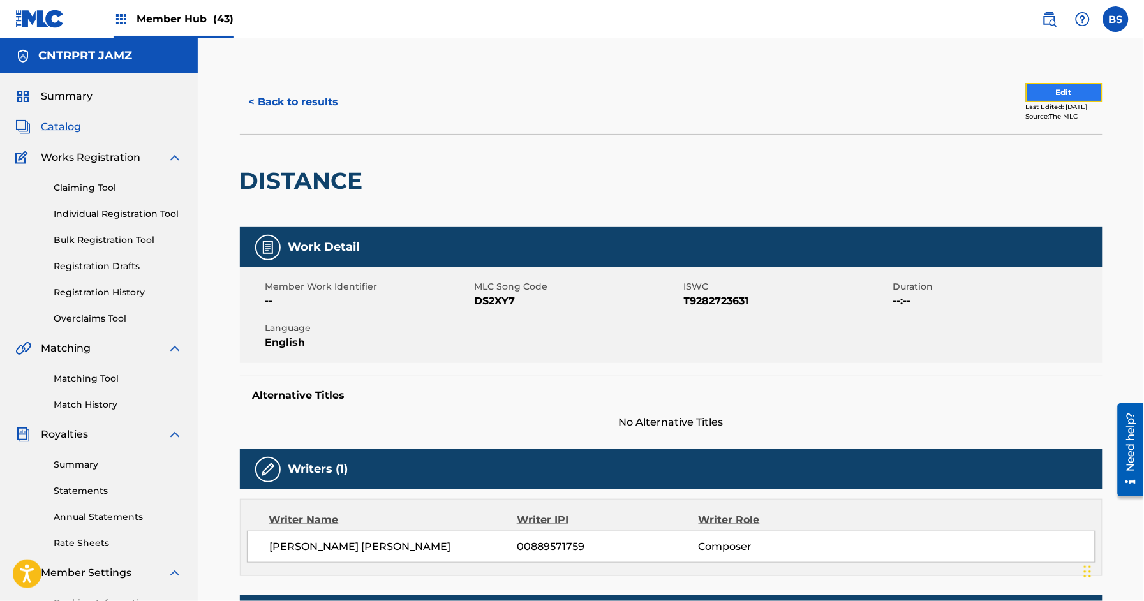
click at [1063, 89] on button "Edit" at bounding box center [1064, 92] width 77 height 19
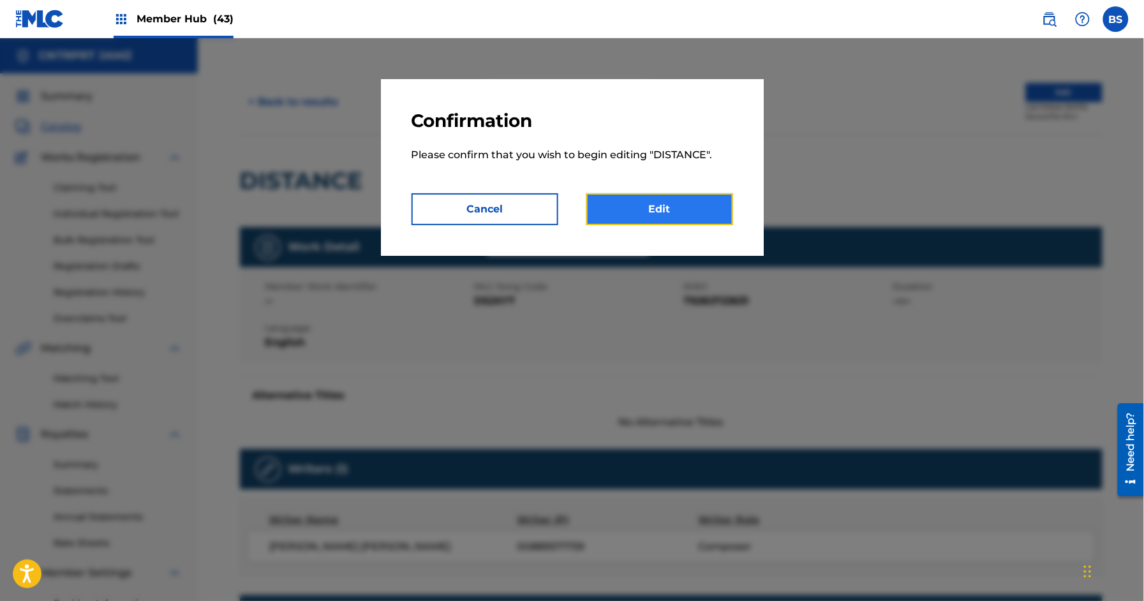
click at [703, 209] on link "Edit" at bounding box center [659, 209] width 147 height 32
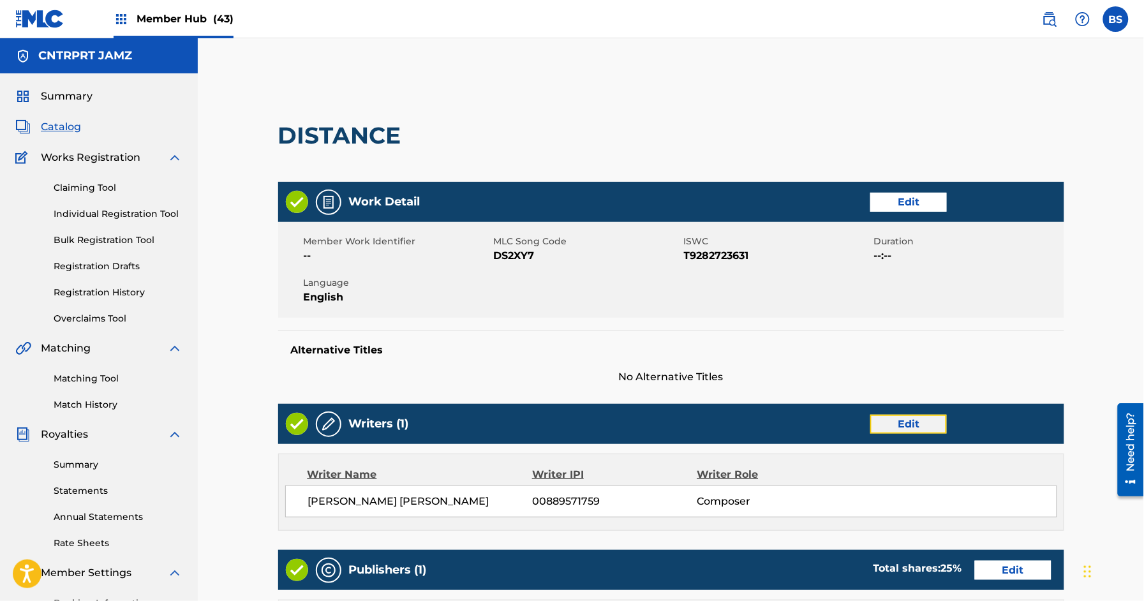
click at [910, 420] on link "Edit" at bounding box center [908, 424] width 77 height 19
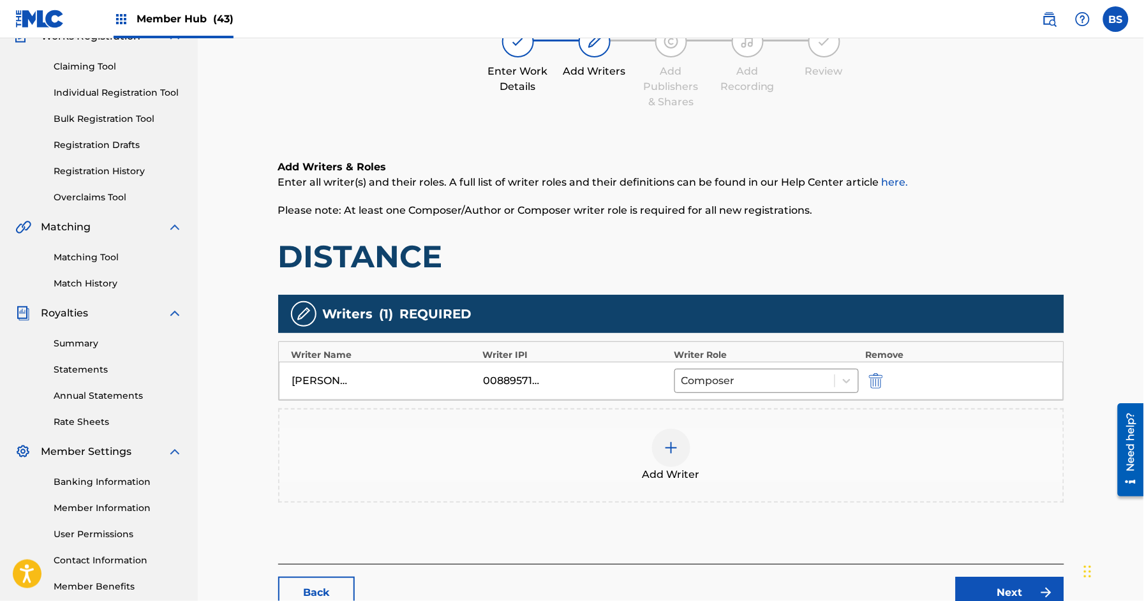
scroll to position [140, 0]
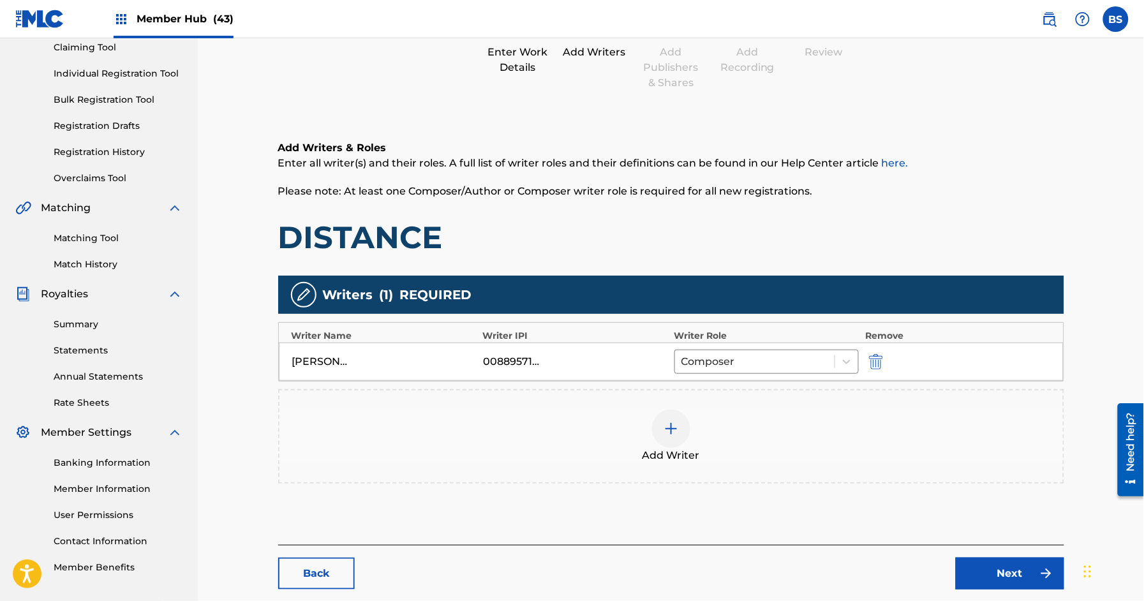
click at [678, 446] on div "Add Writer" at bounding box center [670, 436] width 783 height 54
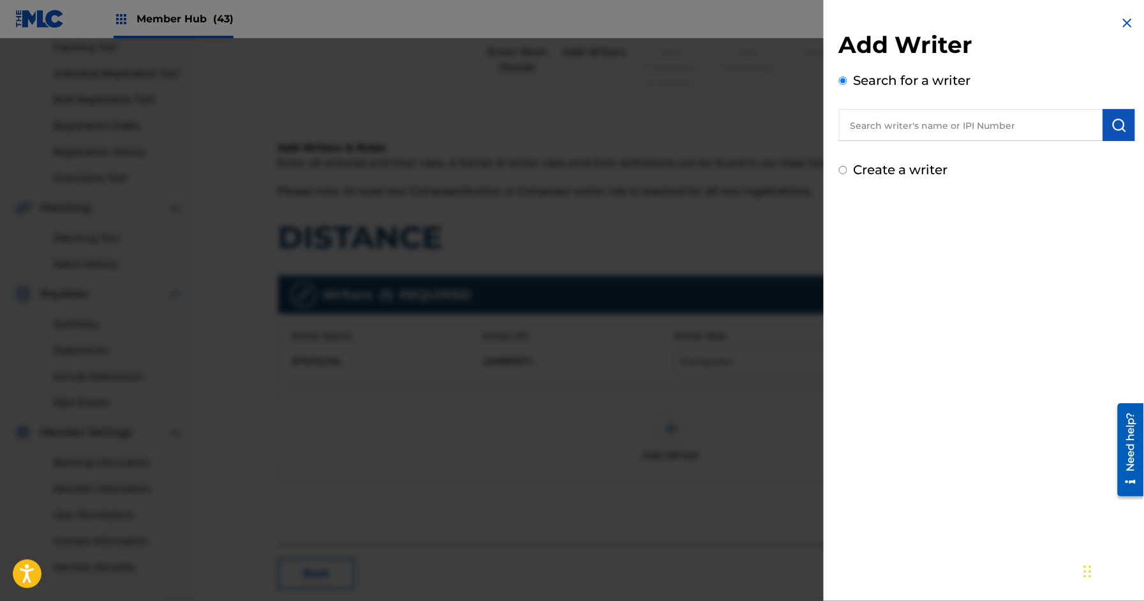
drag, startPoint x: 966, startPoint y: 122, endPoint x: 890, endPoint y: 146, distance: 79.5
click at [966, 122] on input "text" at bounding box center [971, 125] width 264 height 32
paste input "373248257"
click at [851, 129] on input "373248257" at bounding box center [971, 125] width 264 height 32
type input "00373248257"
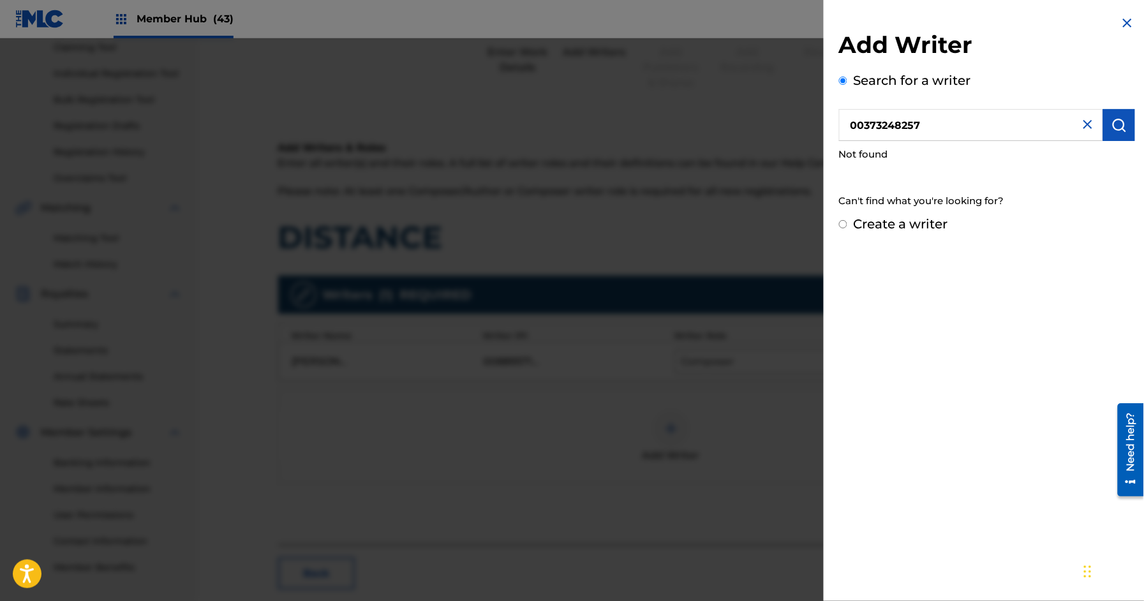
drag, startPoint x: 907, startPoint y: 138, endPoint x: 911, endPoint y: 128, distance: 10.9
click at [907, 138] on input "00373248257" at bounding box center [971, 125] width 264 height 32
click at [911, 128] on input "00373248257" at bounding box center [971, 125] width 264 height 32
click at [909, 225] on label "Create a writer" at bounding box center [900, 223] width 94 height 15
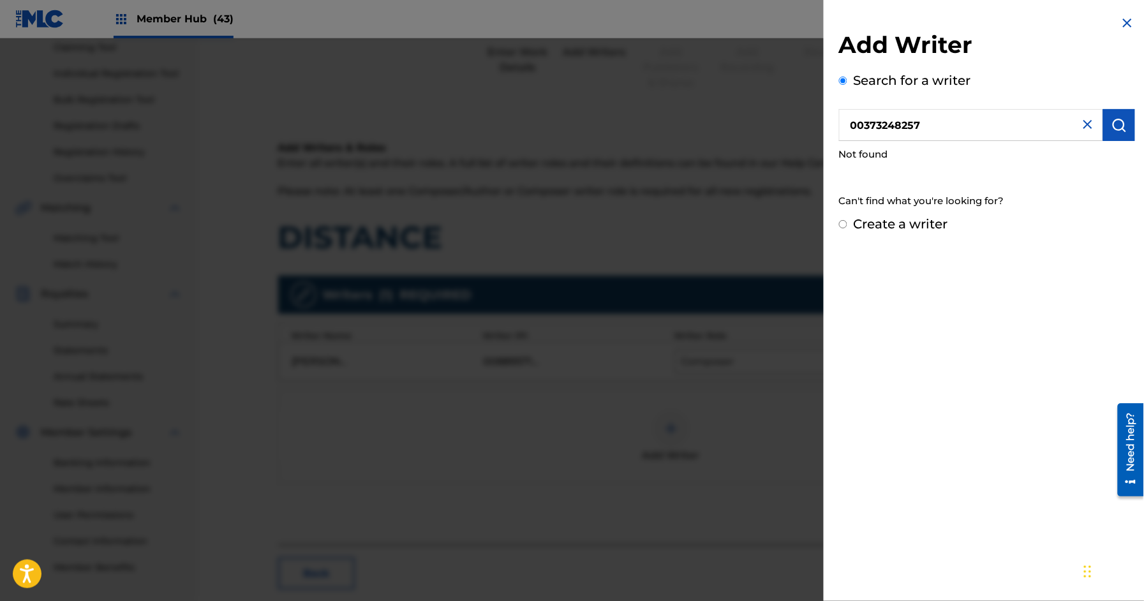
radio input "true"
click at [847, 225] on input "Create a writer" at bounding box center [843, 224] width 8 height 8
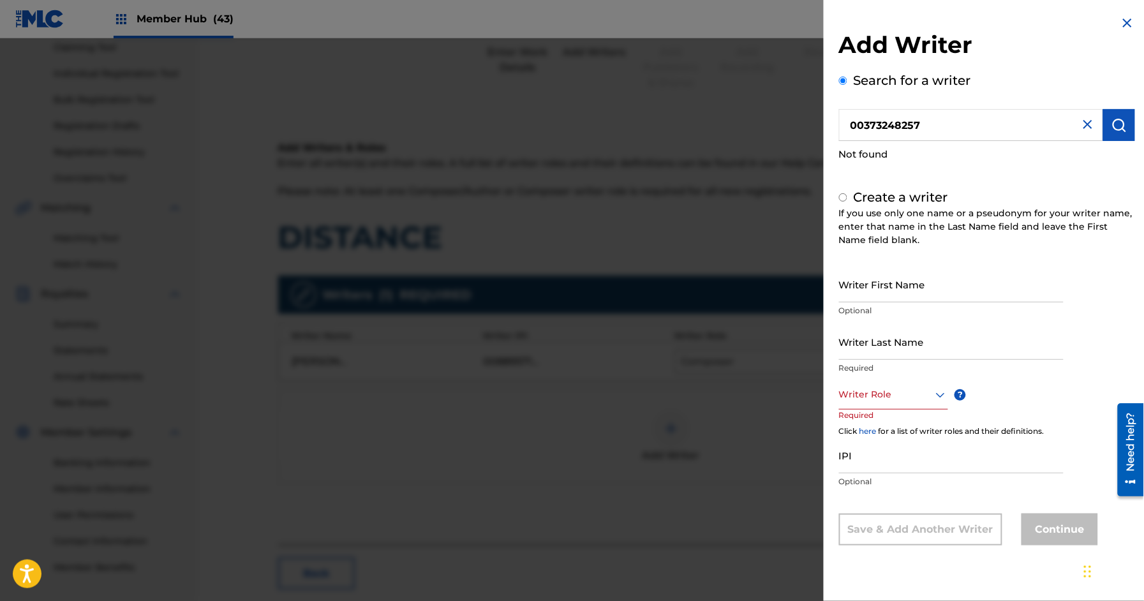
radio input "false"
radio input "true"
click at [856, 462] on input "IPI" at bounding box center [951, 455] width 225 height 36
paste input "00373248257"
type input "00373248257"
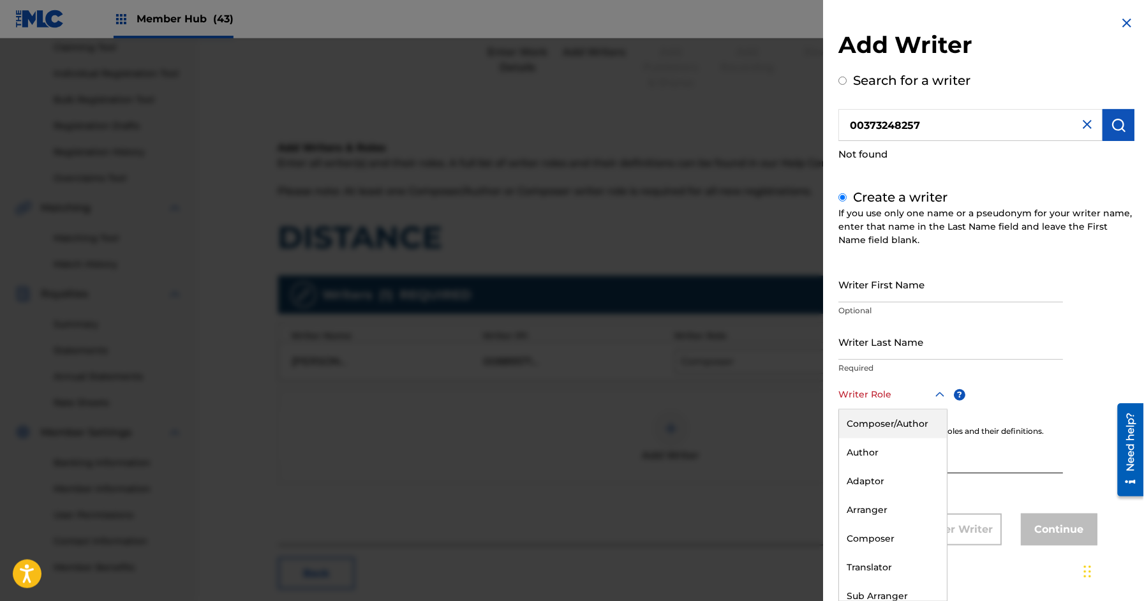
click at [882, 392] on div at bounding box center [893, 395] width 109 height 16
drag, startPoint x: 874, startPoint y: 420, endPoint x: 902, endPoint y: 392, distance: 39.2
click at [874, 420] on div "Composer/Author" at bounding box center [893, 423] width 108 height 29
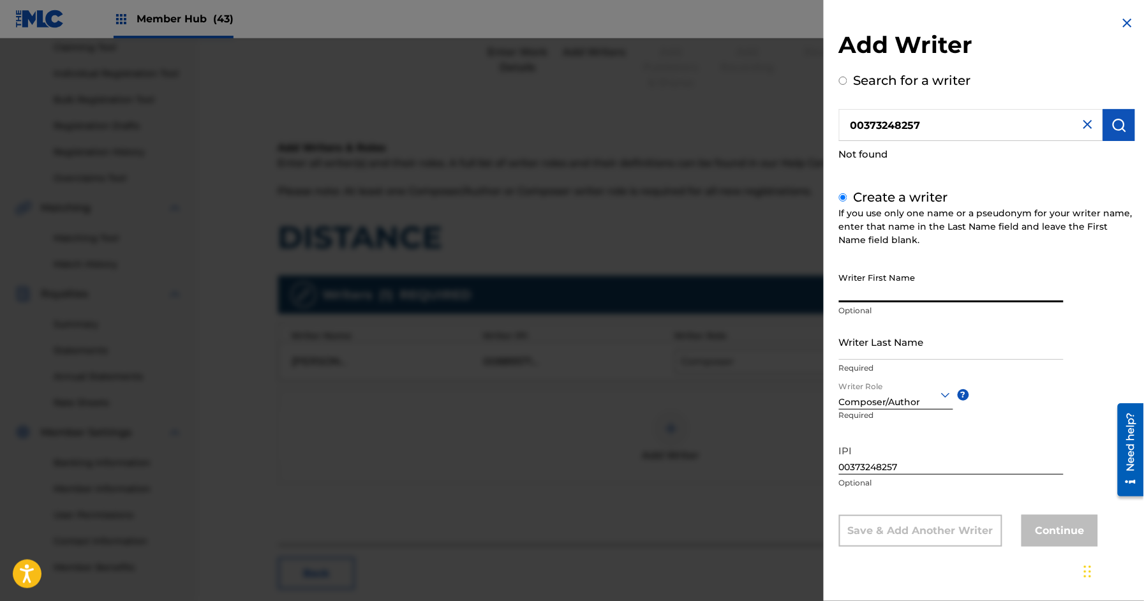
click at [882, 280] on input "Writer First Name" at bounding box center [951, 284] width 225 height 36
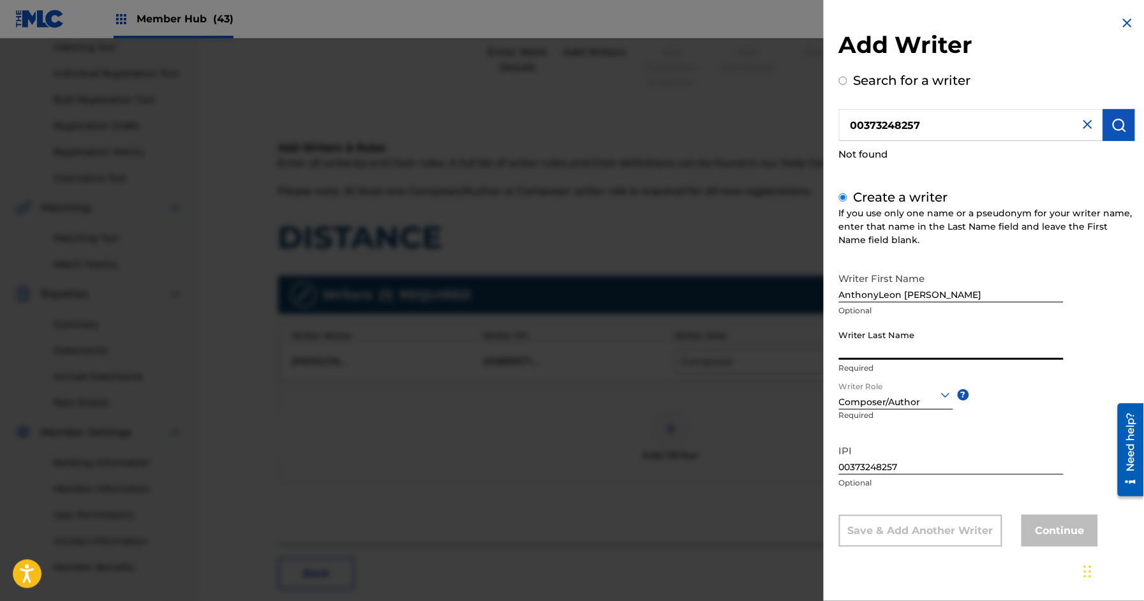
scroll to position [174, 0]
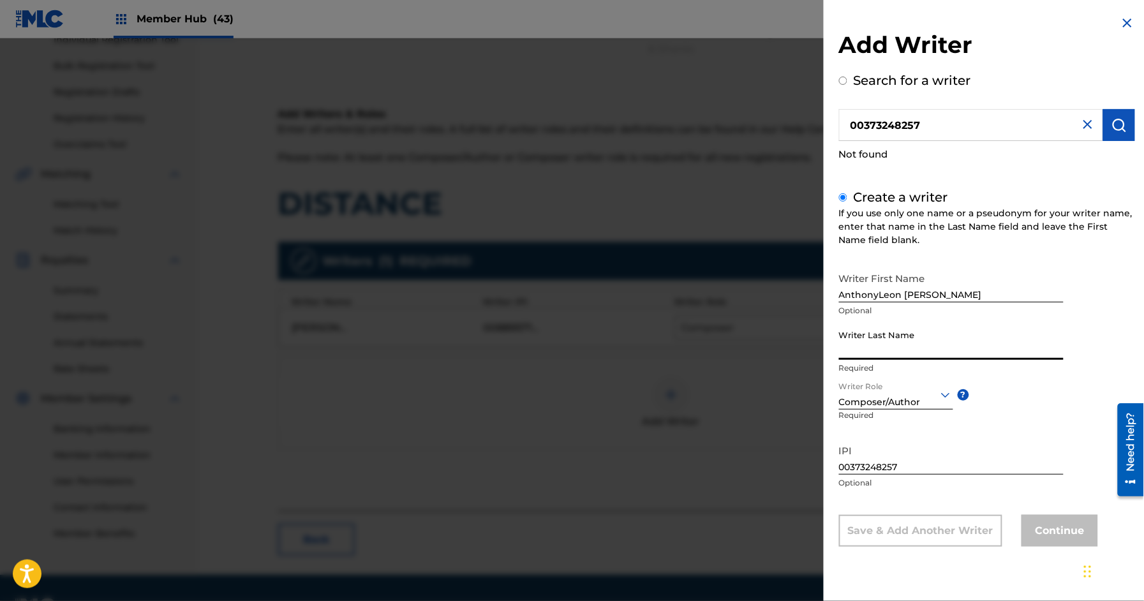
click at [877, 294] on input "AnthonyLeon [PERSON_NAME]" at bounding box center [951, 284] width 225 height 36
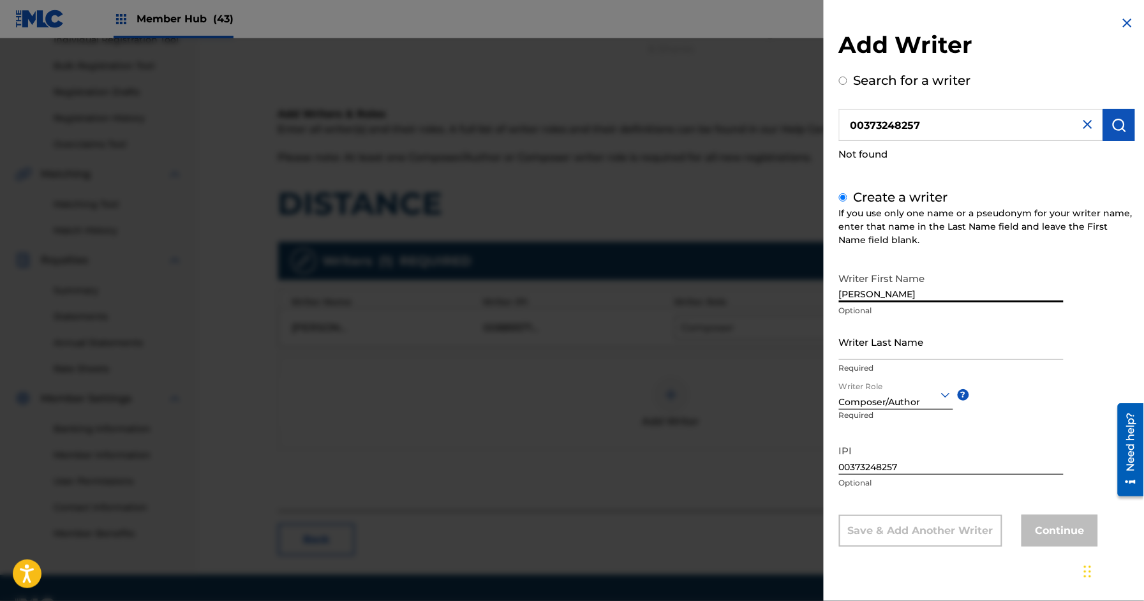
click at [930, 293] on input "[PERSON_NAME]" at bounding box center [951, 284] width 225 height 36
type input "[PERSON_NAME]"
click at [883, 342] on input "Writer Last Name" at bounding box center [951, 341] width 225 height 36
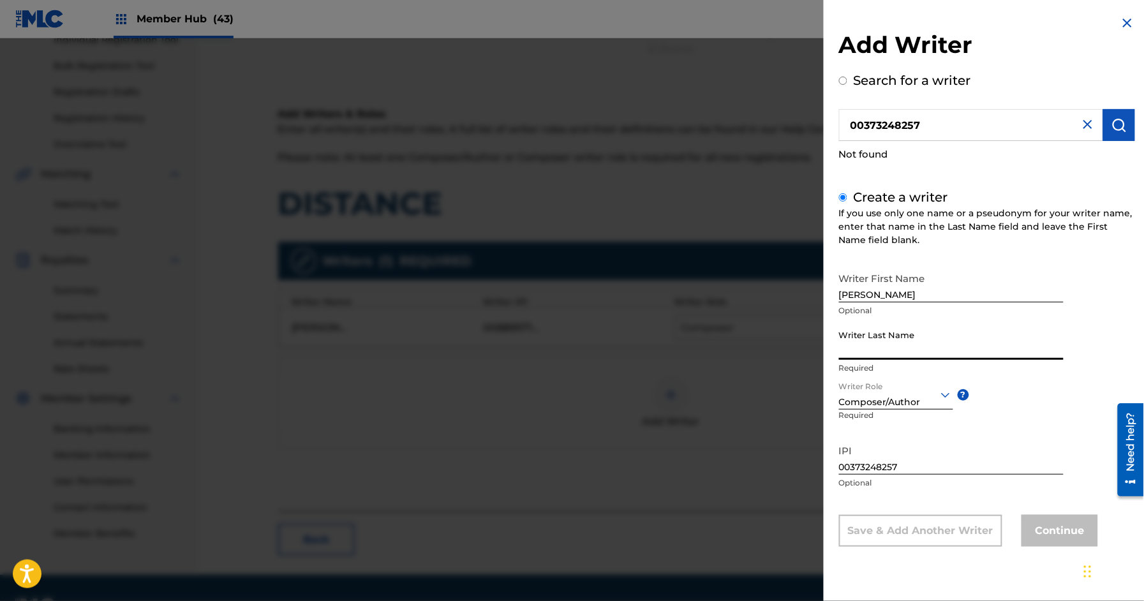
paste input "[PERSON_NAME]"
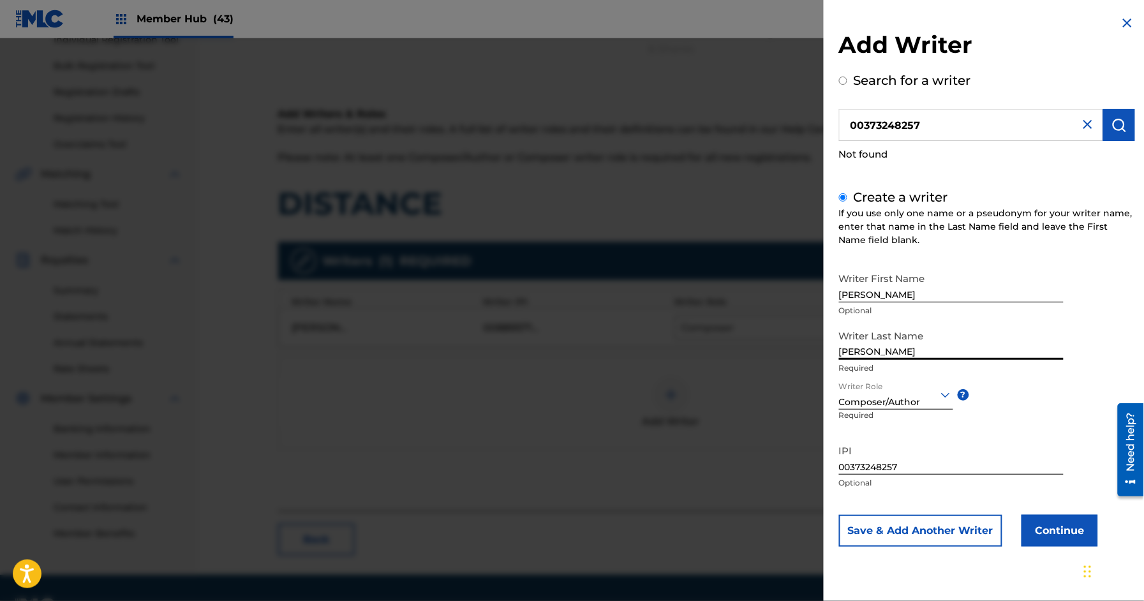
type input "[PERSON_NAME]"
click at [1065, 531] on button "Continue" at bounding box center [1059, 531] width 77 height 32
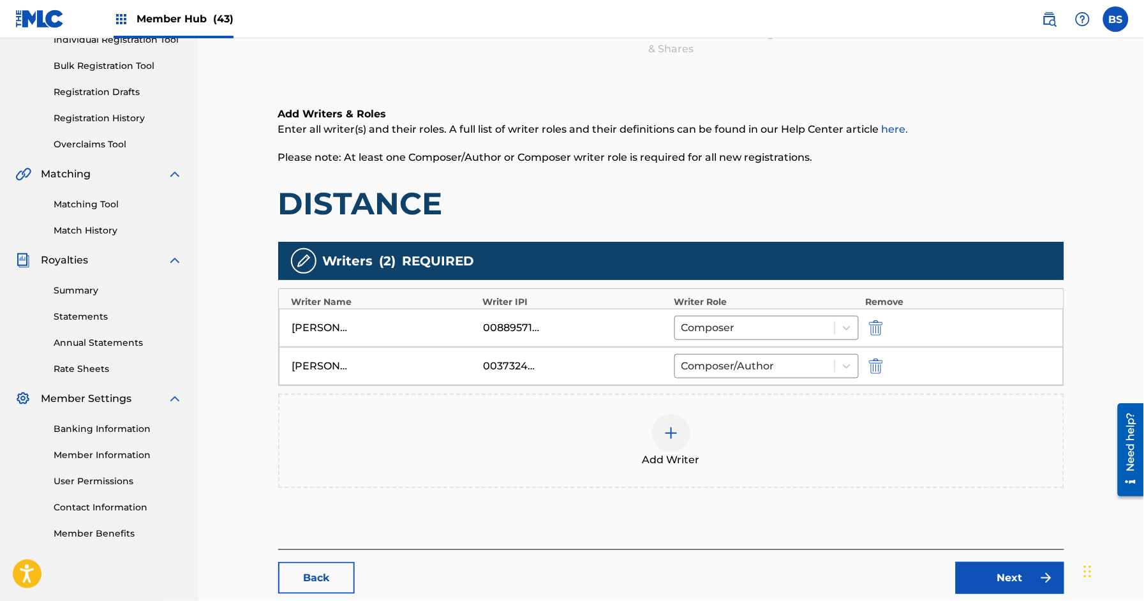
scroll to position [247, 0]
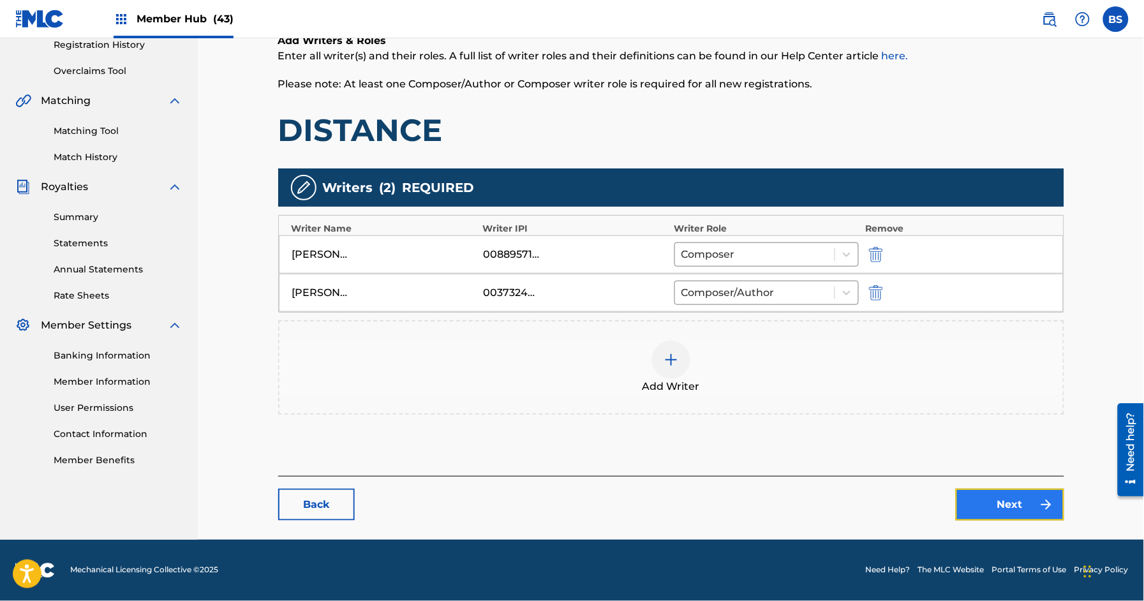
click at [1002, 520] on link "Next" at bounding box center [1009, 505] width 108 height 32
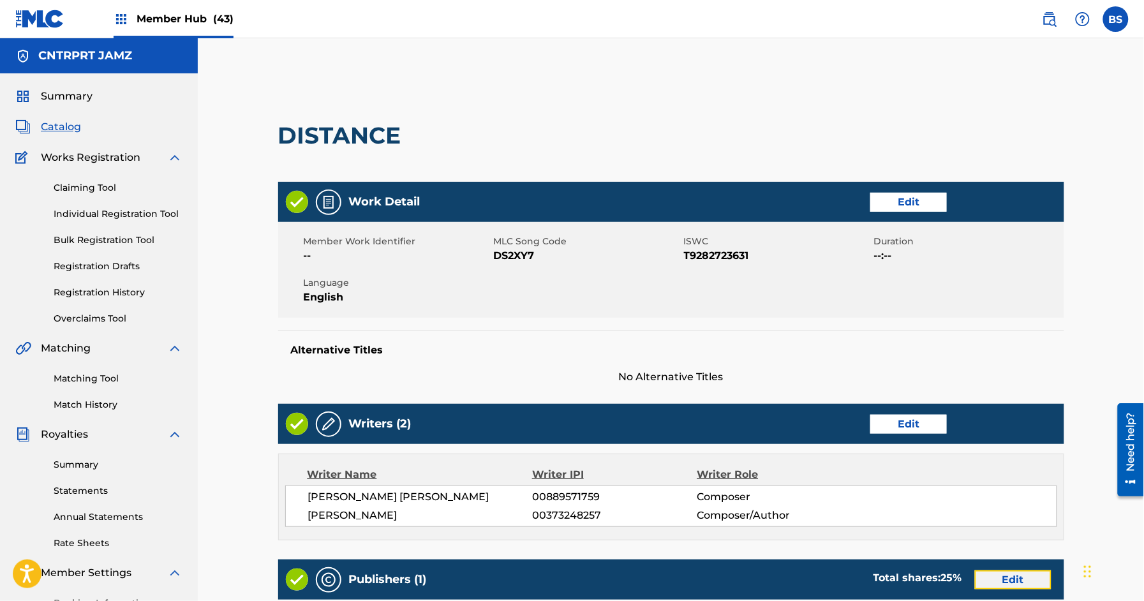
click at [1015, 582] on link "Edit" at bounding box center [1013, 579] width 77 height 19
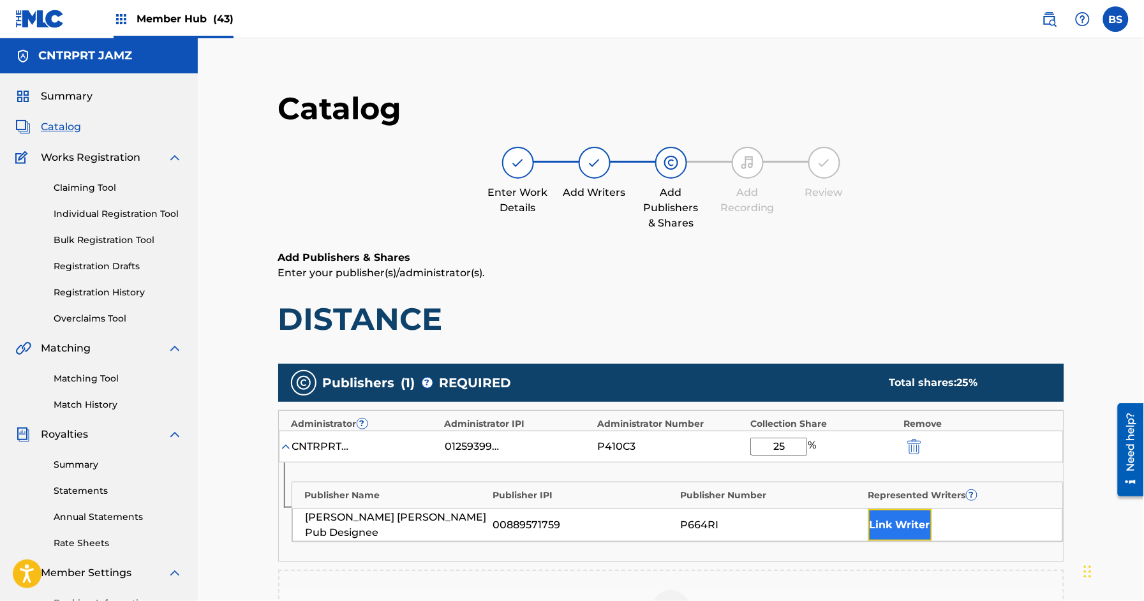
click at [910, 520] on button "Link Writer" at bounding box center [900, 525] width 64 height 32
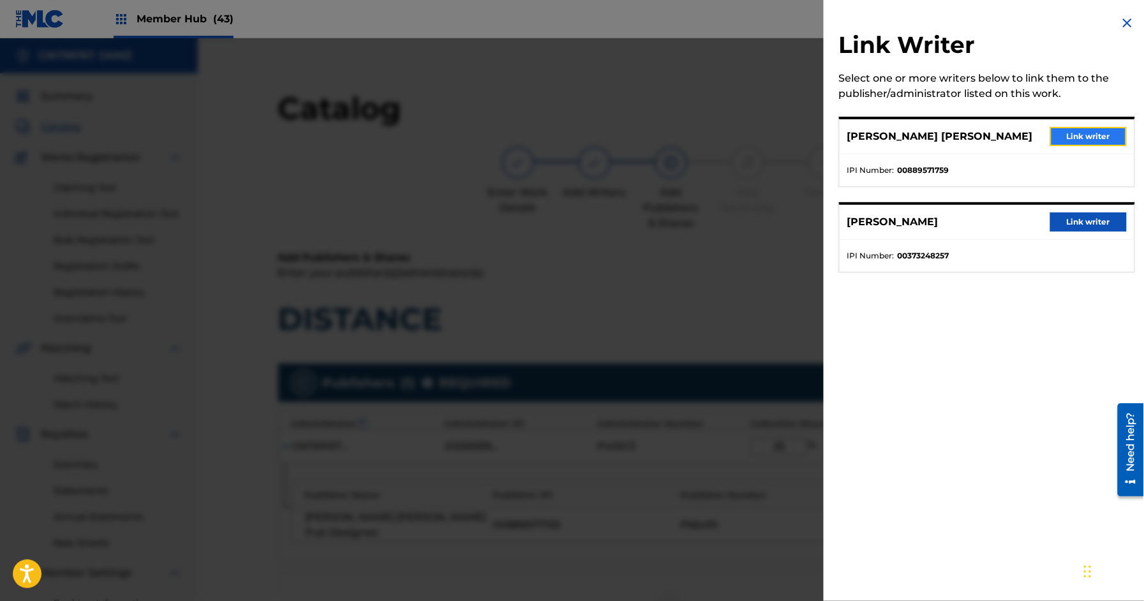
click at [1075, 135] on button "Link writer" at bounding box center [1088, 136] width 77 height 19
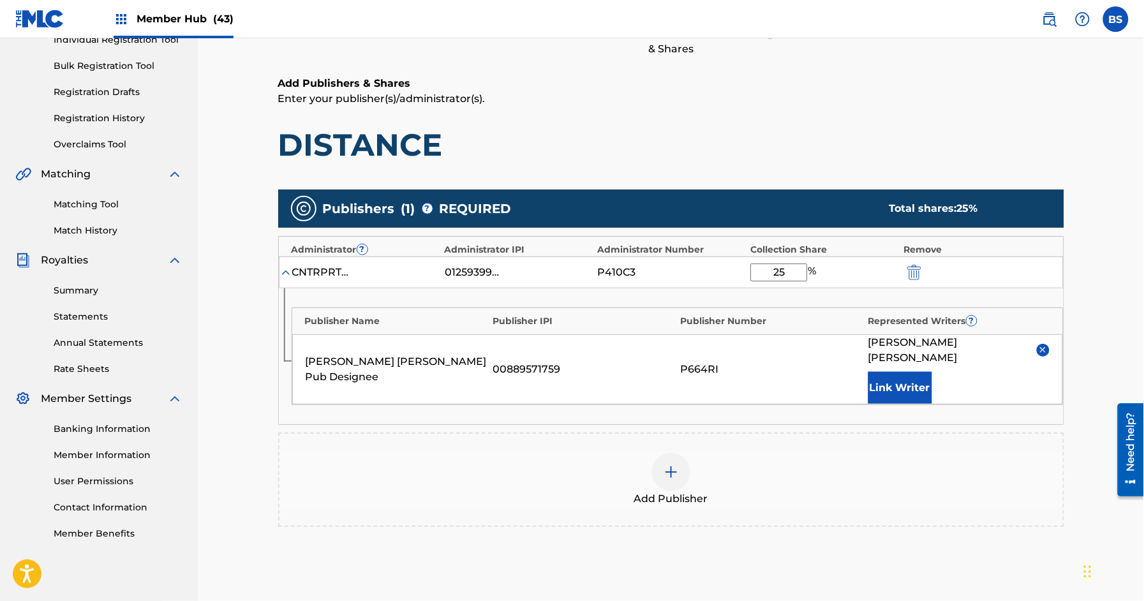
scroll to position [308, 0]
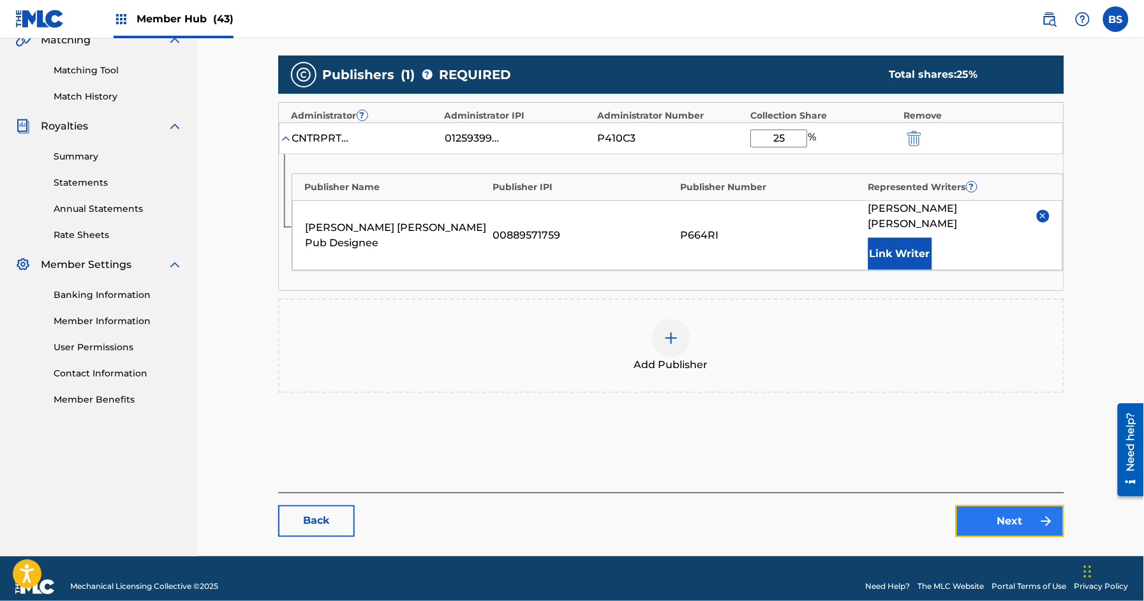
click at [1026, 505] on link "Next" at bounding box center [1009, 521] width 108 height 32
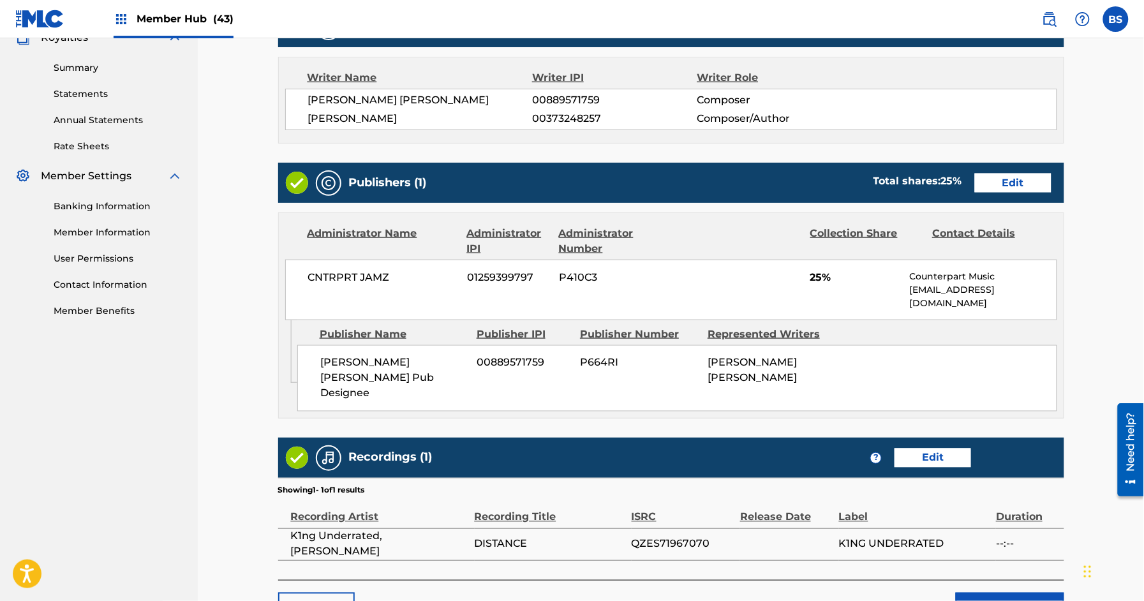
scroll to position [473, 0]
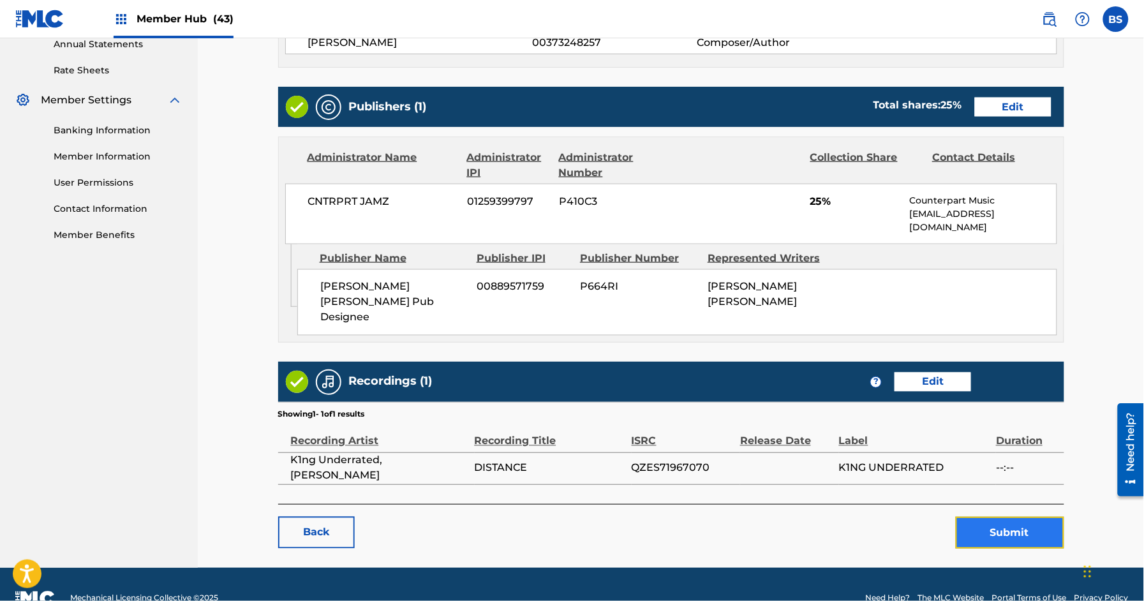
click at [999, 517] on button "Submit" at bounding box center [1009, 533] width 108 height 32
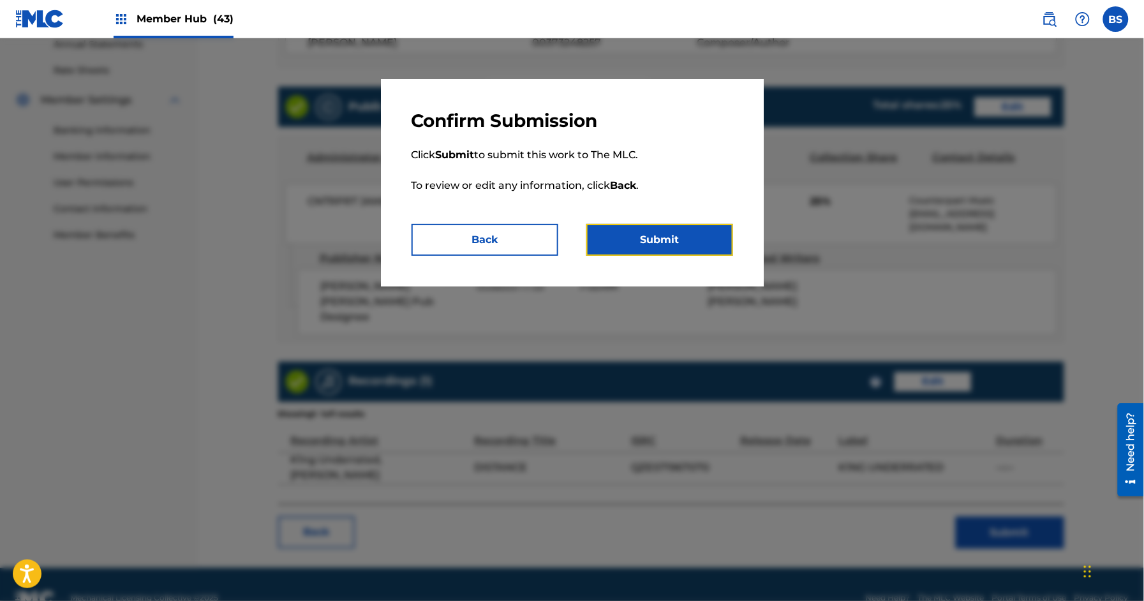
click at [653, 227] on button "Submit" at bounding box center [659, 240] width 147 height 32
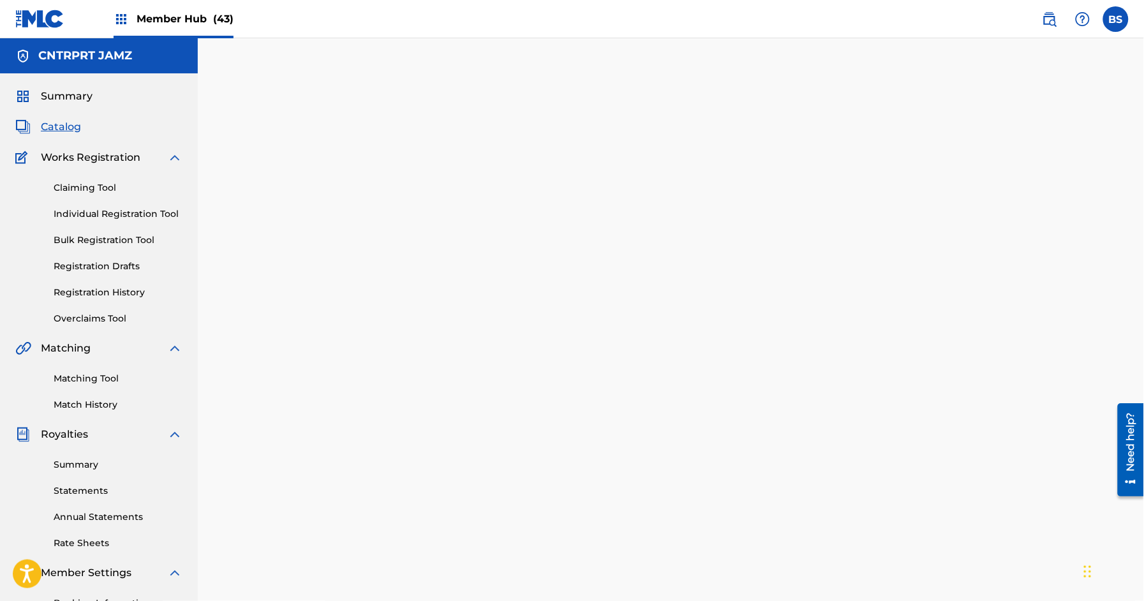
click at [46, 122] on span "Catalog" at bounding box center [61, 126] width 40 height 15
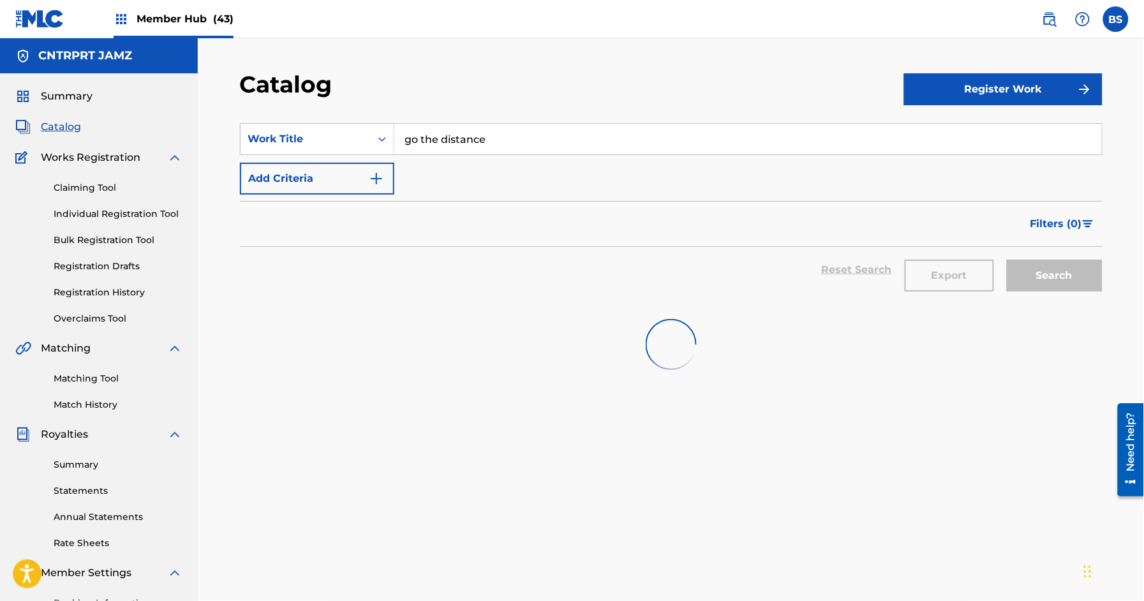
scroll to position [4, 0]
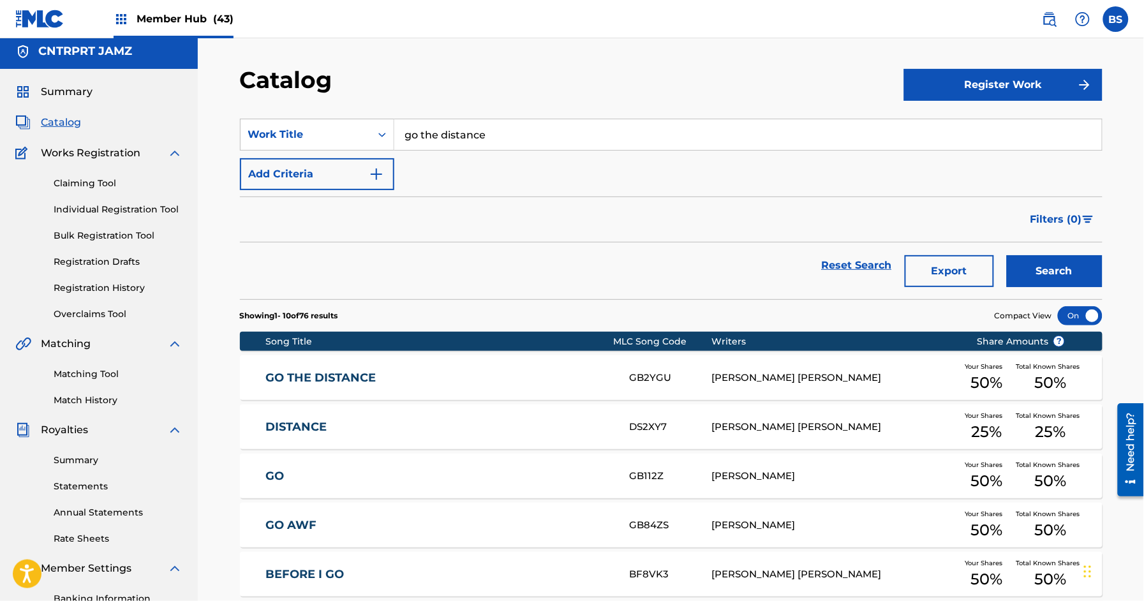
click at [451, 123] on input "go the distance" at bounding box center [747, 134] width 707 height 31
paste input "W T F W W Y"
type input "W T F W W Y"
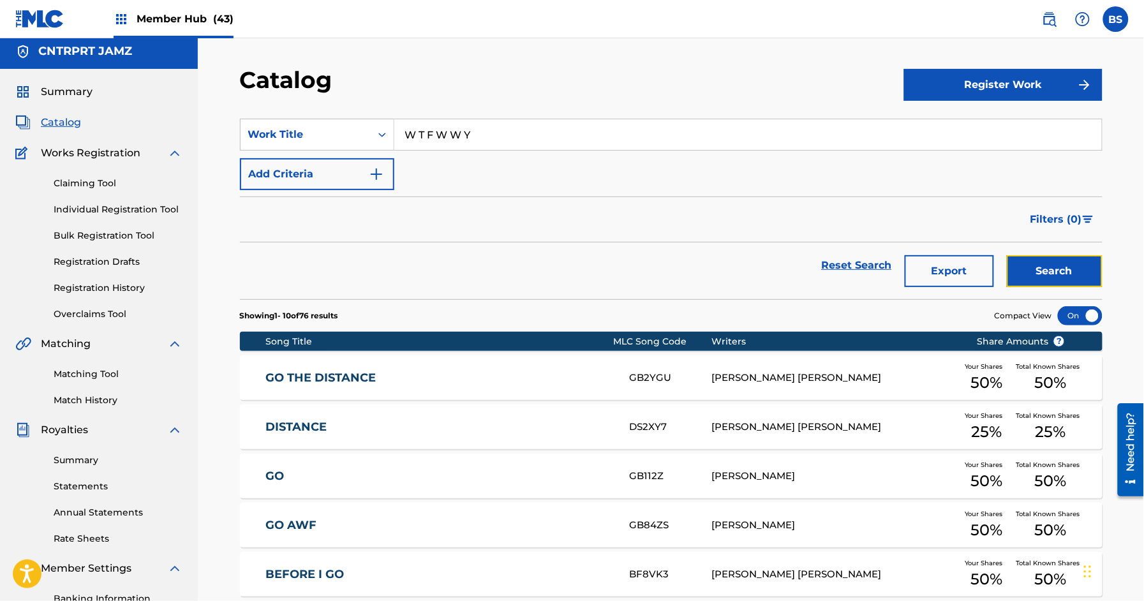
drag, startPoint x: 1058, startPoint y: 273, endPoint x: 776, endPoint y: 258, distance: 282.9
click at [1059, 272] on button "Search" at bounding box center [1055, 271] width 96 height 32
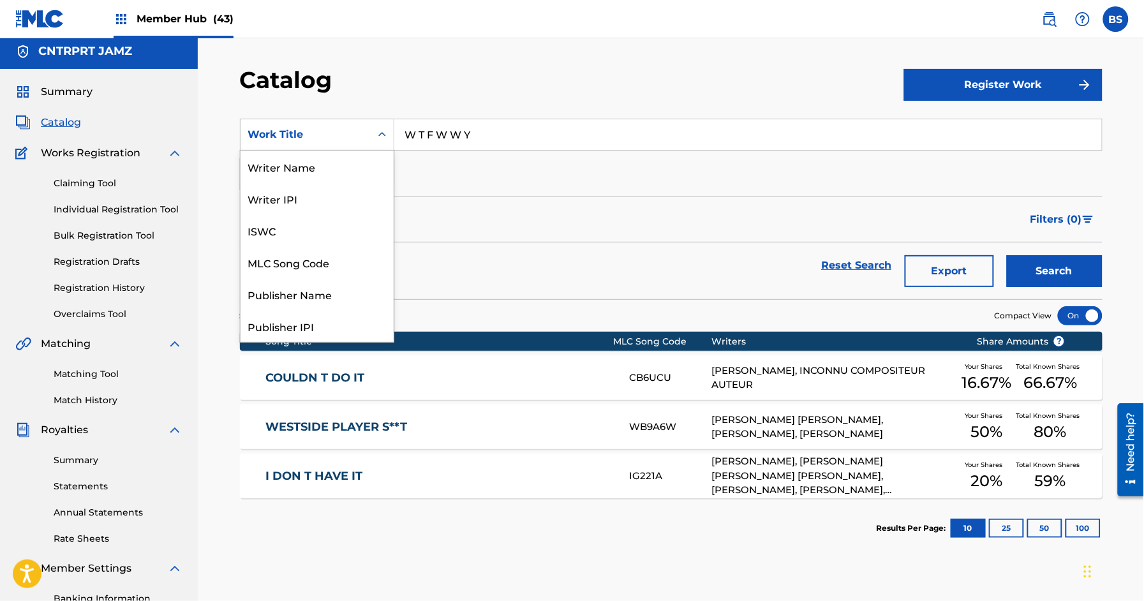
click at [304, 136] on div "Work Title" at bounding box center [305, 134] width 115 height 15
drag, startPoint x: 311, startPoint y: 300, endPoint x: 376, endPoint y: 246, distance: 84.2
click at [311, 300] on div "Publisher Name" at bounding box center [316, 294] width 153 height 32
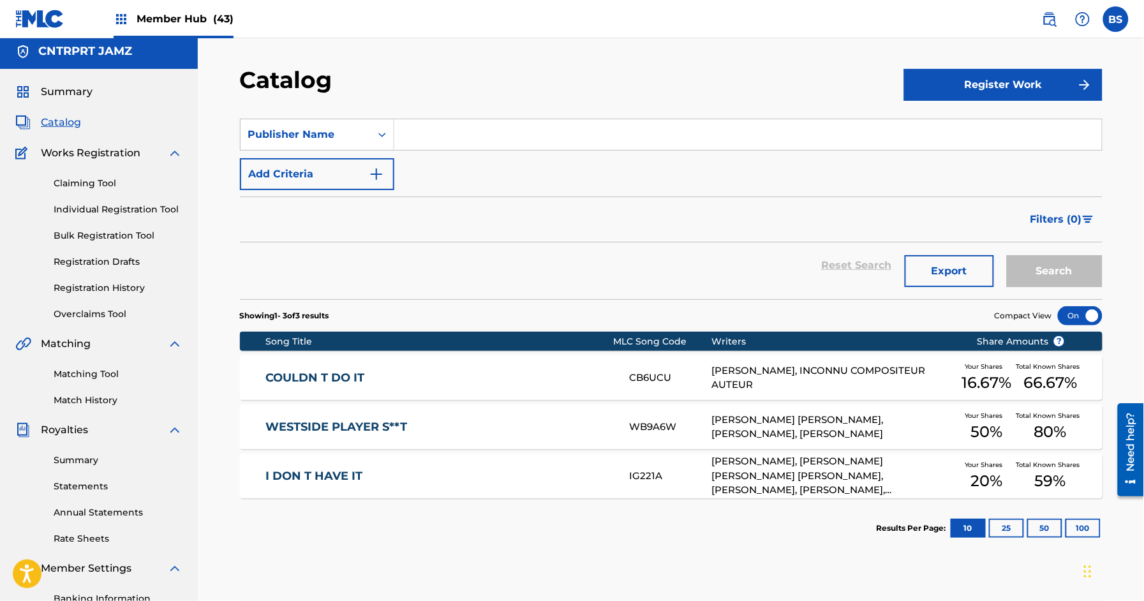
click at [485, 133] on input "Search Form" at bounding box center [747, 134] width 707 height 31
type input "[PERSON_NAME]"
click at [1007, 255] on button "Search" at bounding box center [1055, 271] width 96 height 32
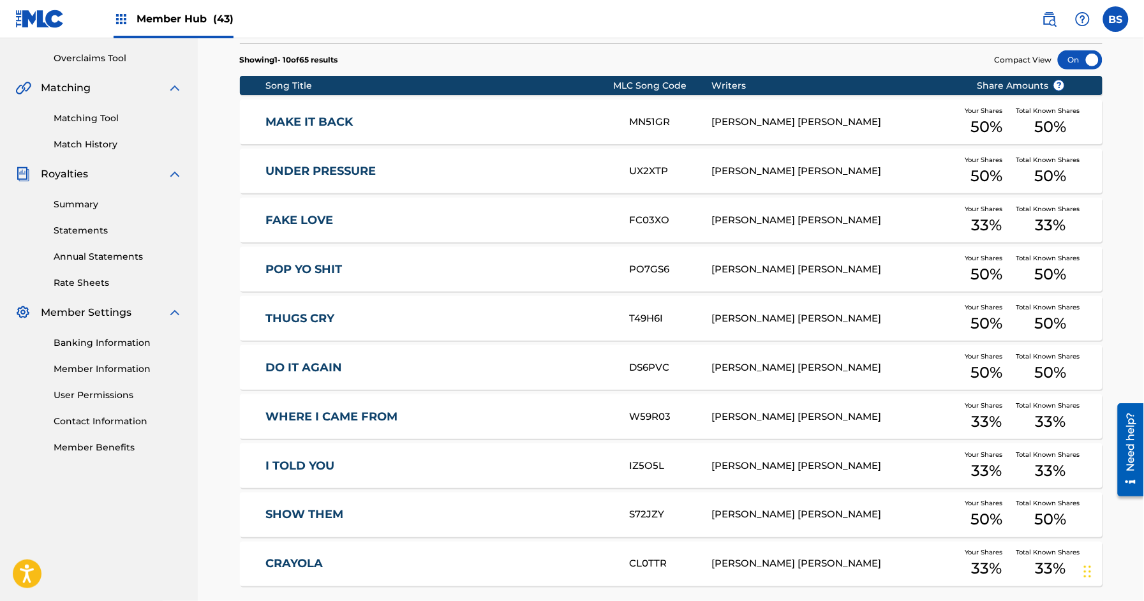
scroll to position [372, 0]
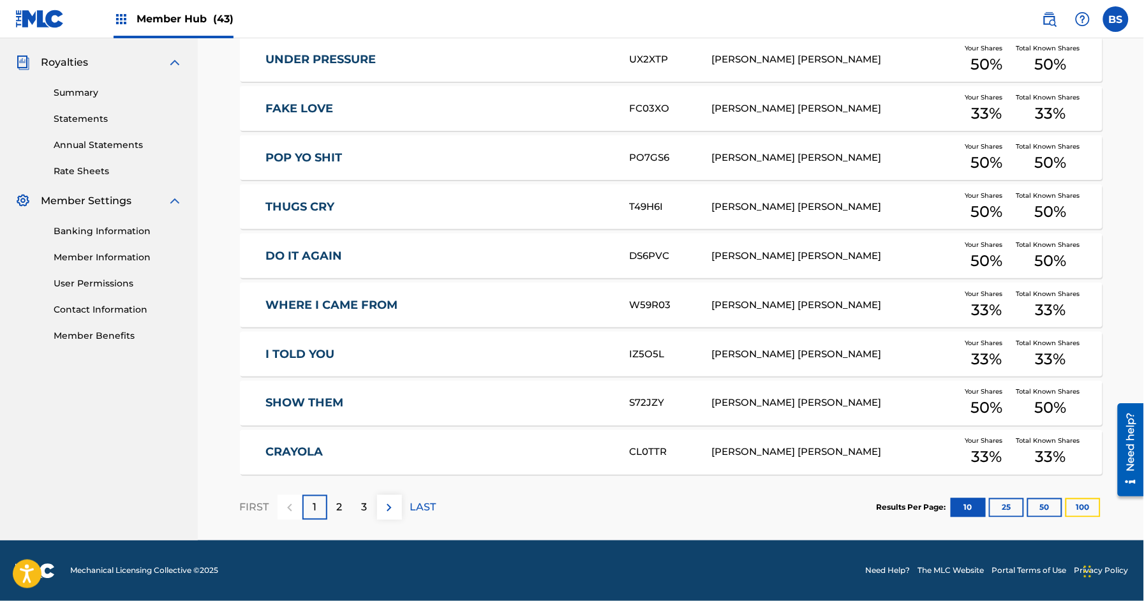
drag, startPoint x: 1084, startPoint y: 499, endPoint x: 999, endPoint y: 485, distance: 85.9
click at [1084, 498] on button "100" at bounding box center [1082, 507] width 35 height 19
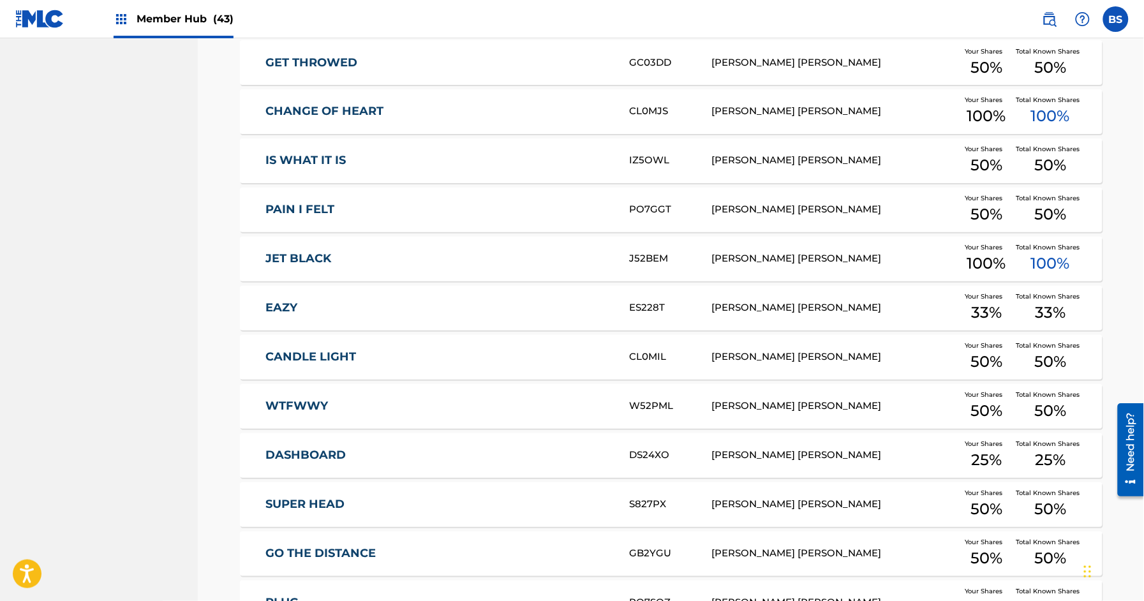
scroll to position [2189, 0]
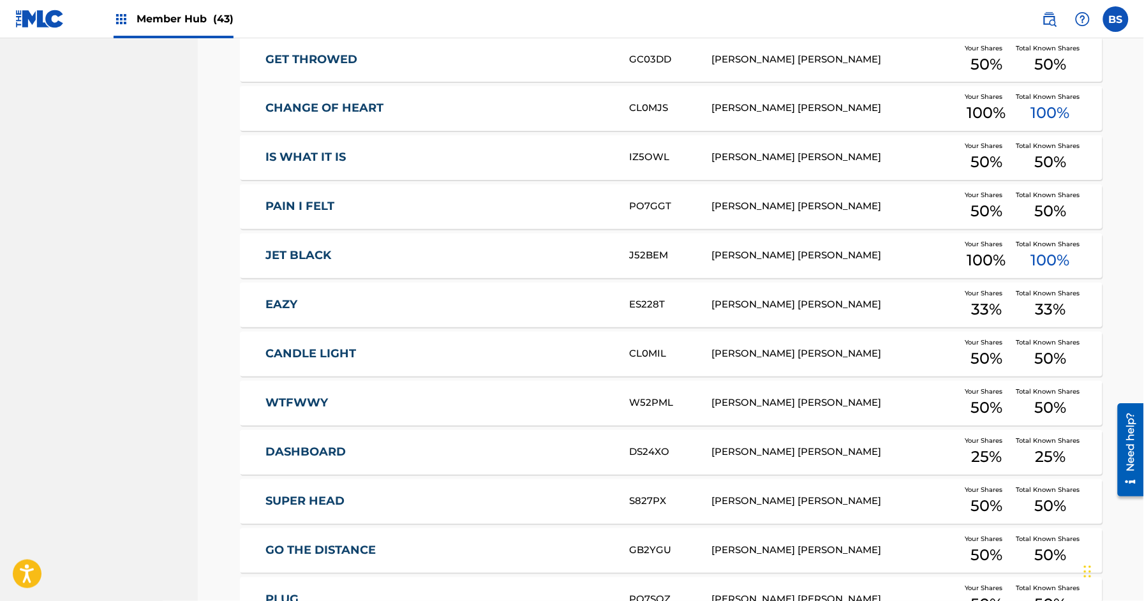
click at [315, 409] on link "WTFWWY" at bounding box center [438, 403] width 347 height 15
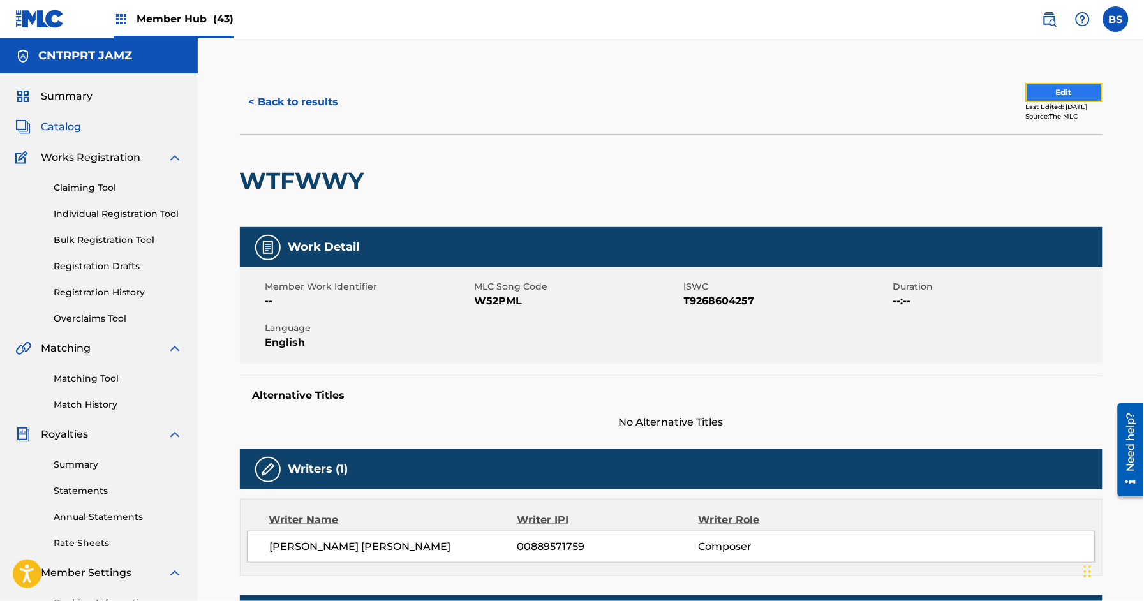
click at [1030, 91] on button "Edit" at bounding box center [1064, 92] width 77 height 19
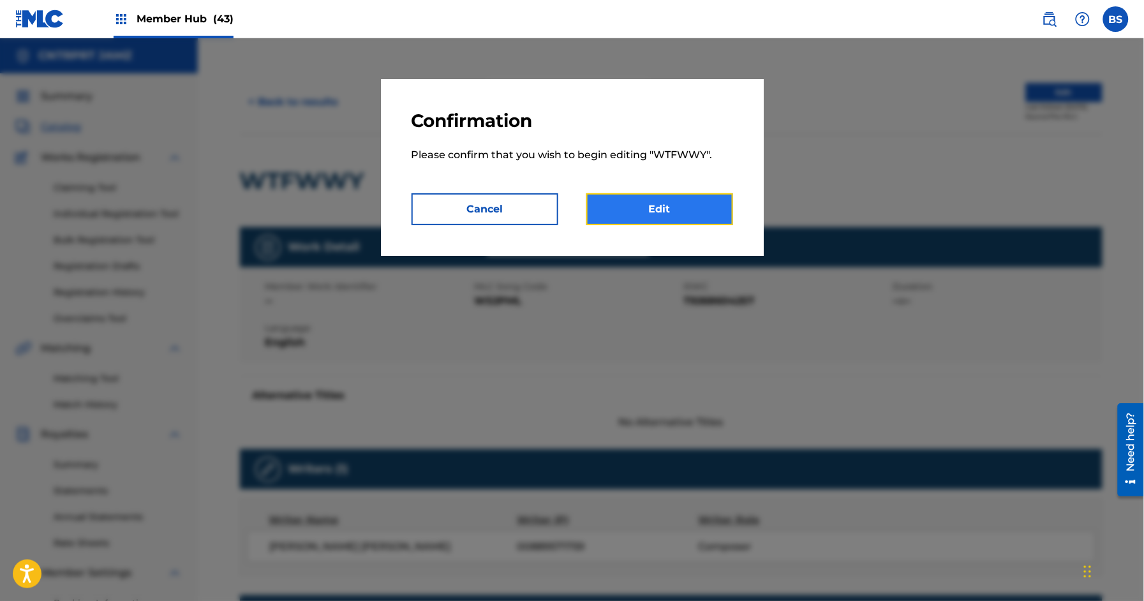
click at [681, 207] on link "Edit" at bounding box center [659, 209] width 147 height 32
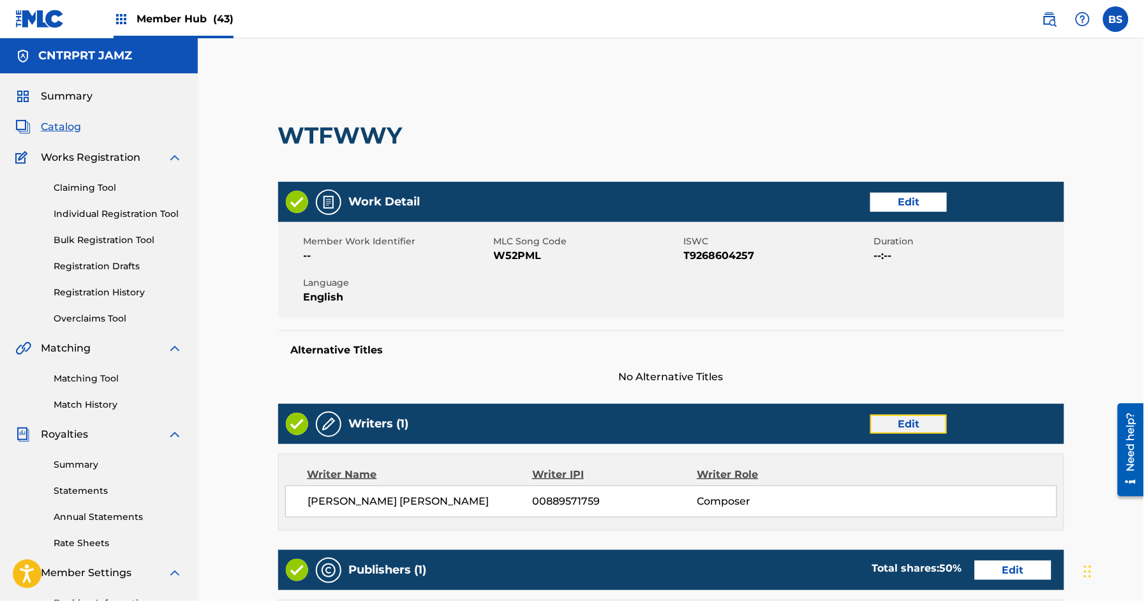
click at [931, 422] on link "Edit" at bounding box center [908, 424] width 77 height 19
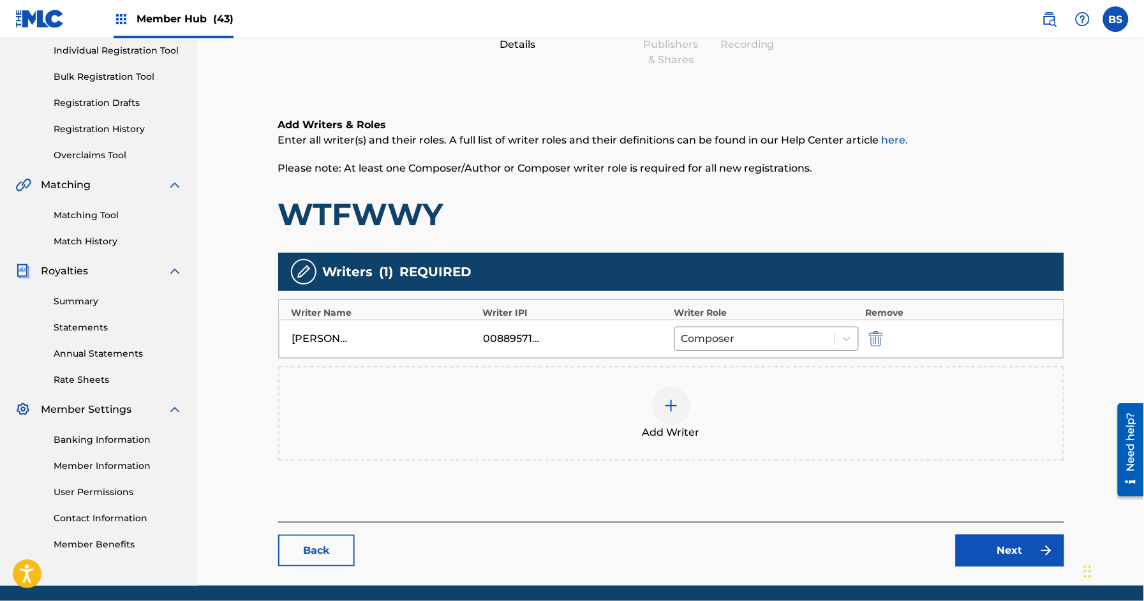
scroll to position [171, 0]
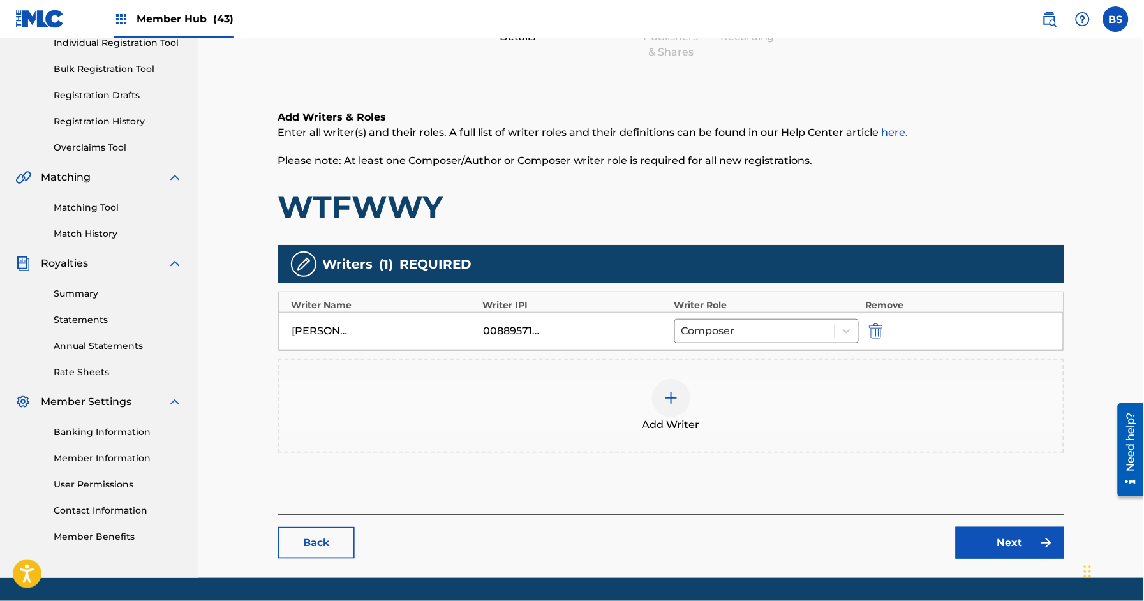
click at [681, 389] on div at bounding box center [671, 398] width 38 height 38
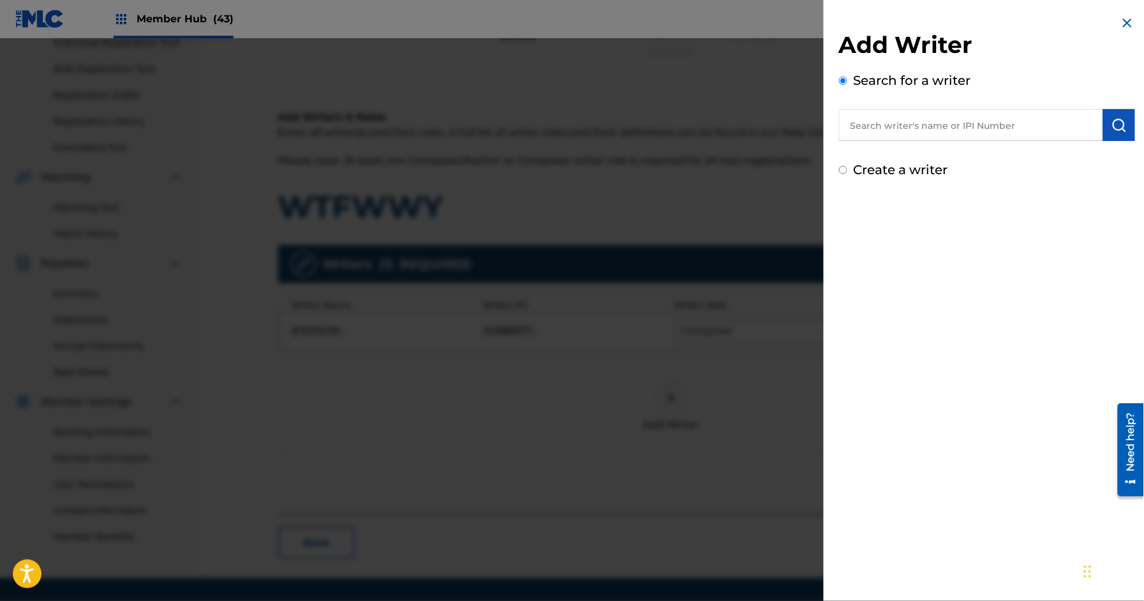
click at [1005, 119] on input "text" at bounding box center [971, 125] width 264 height 32
paste input "678791966"
click at [853, 123] on input "678791966" at bounding box center [971, 125] width 264 height 32
type input "00678791966"
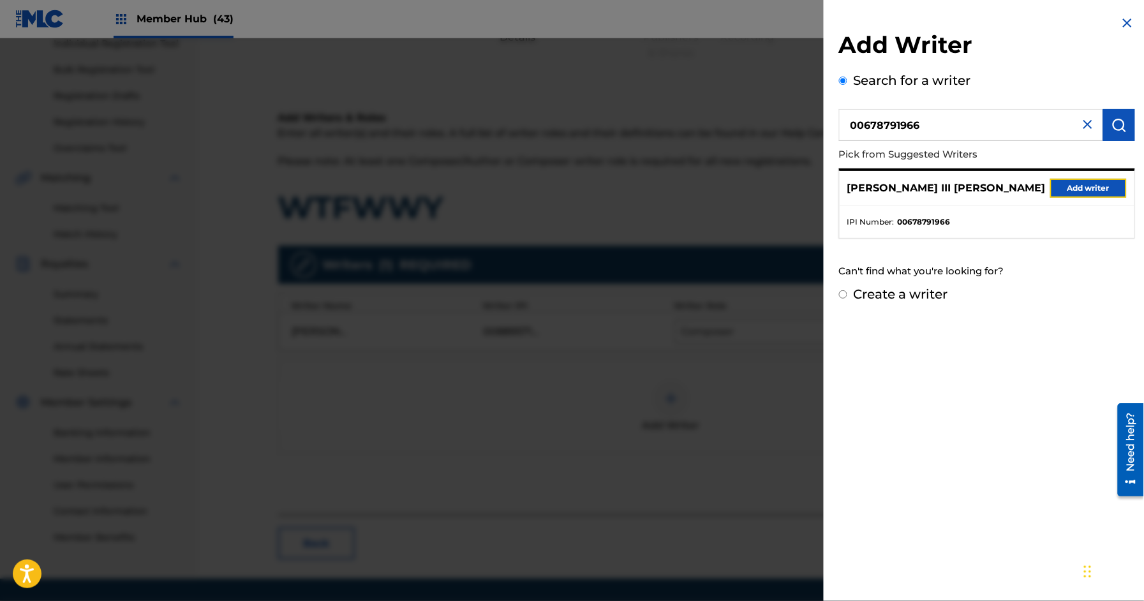
drag, startPoint x: 1095, startPoint y: 186, endPoint x: 960, endPoint y: 248, distance: 148.4
click at [1095, 186] on button "Add writer" at bounding box center [1088, 188] width 77 height 19
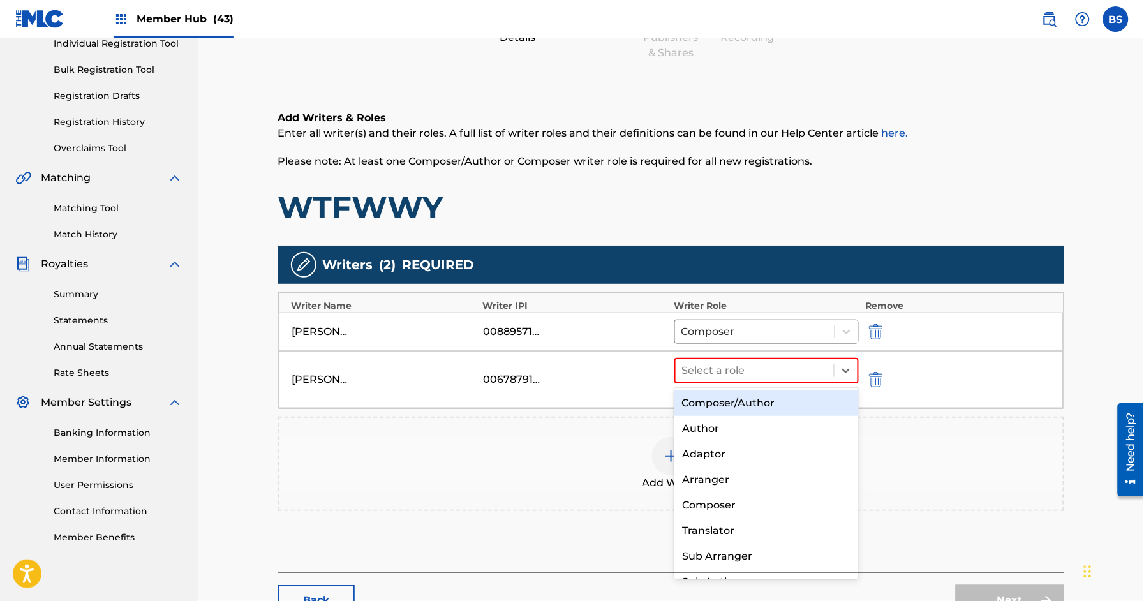
drag, startPoint x: 705, startPoint y: 368, endPoint x: 706, endPoint y: 411, distance: 42.8
click at [705, 367] on div at bounding box center [755, 371] width 146 height 18
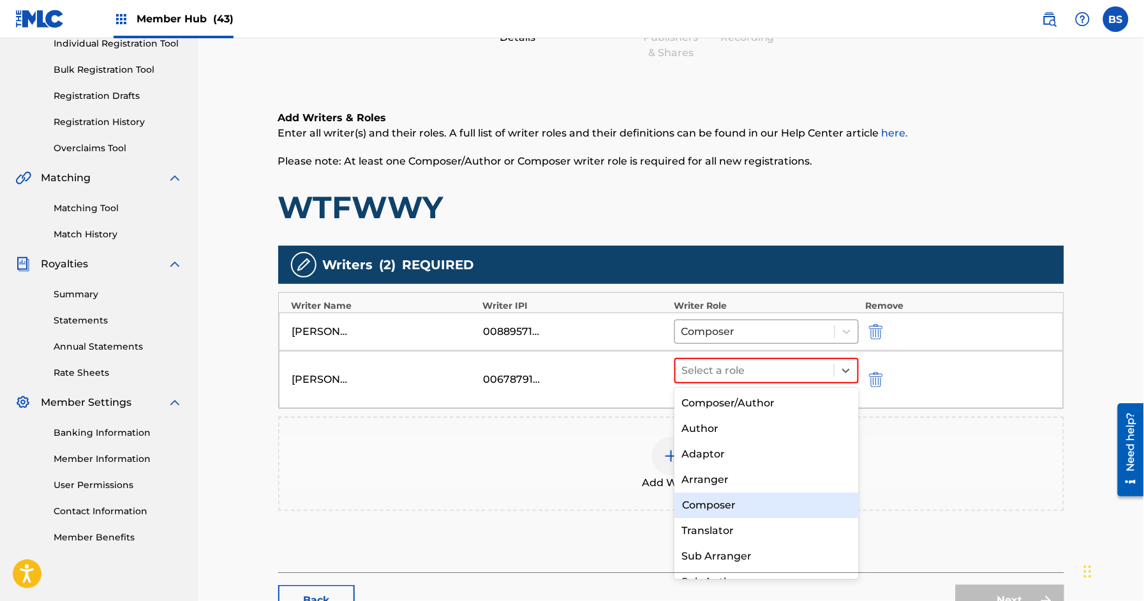
click at [707, 498] on div "Composer" at bounding box center [766, 505] width 184 height 26
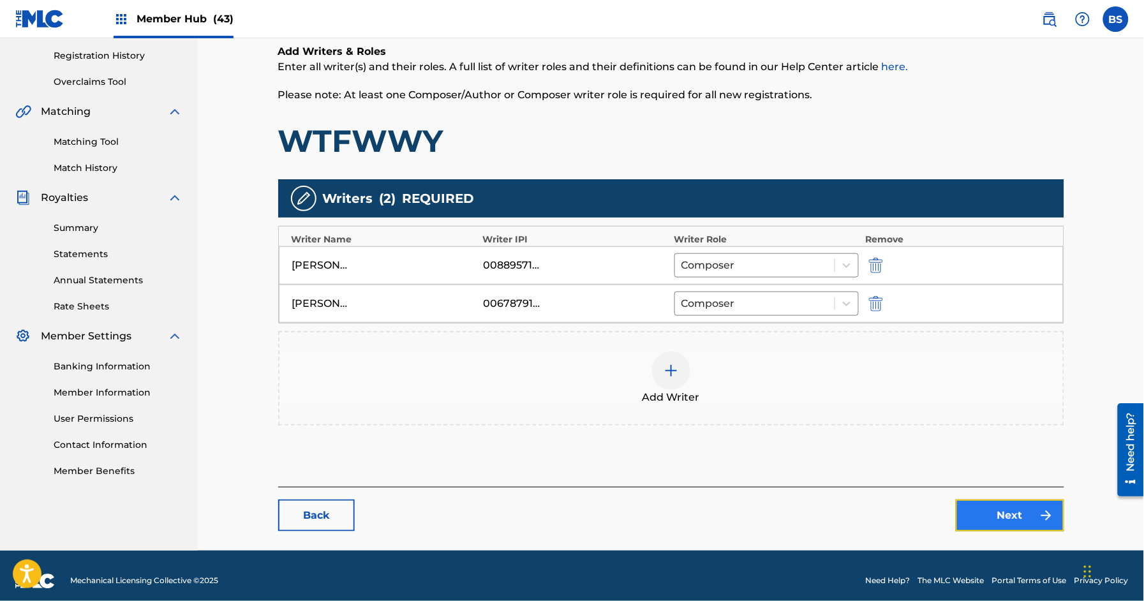
click at [1049, 516] on img at bounding box center [1045, 515] width 15 height 15
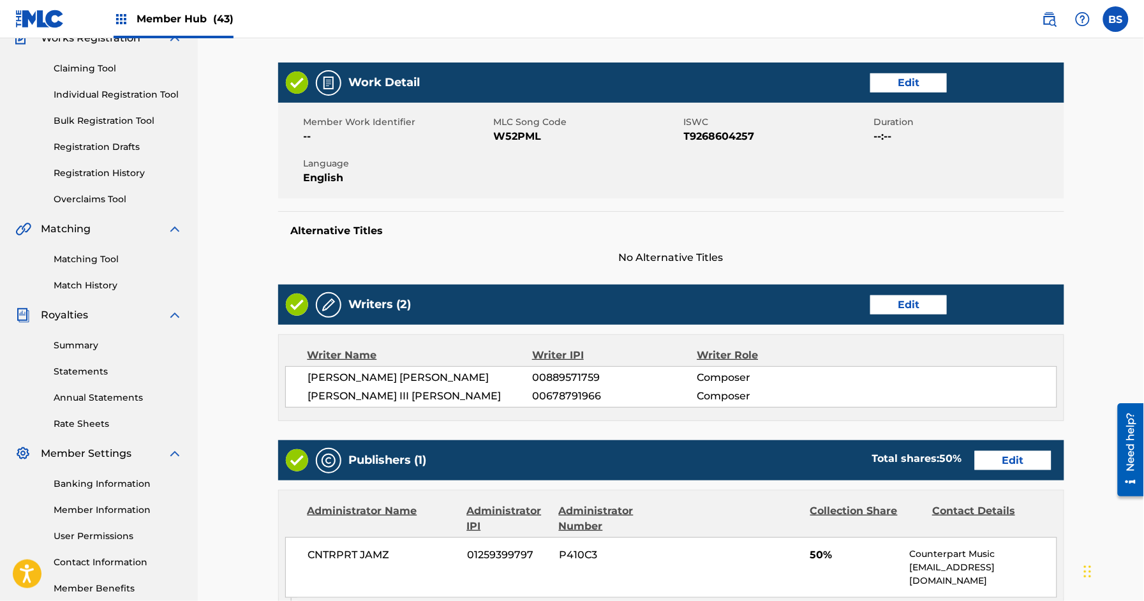
scroll to position [473, 0]
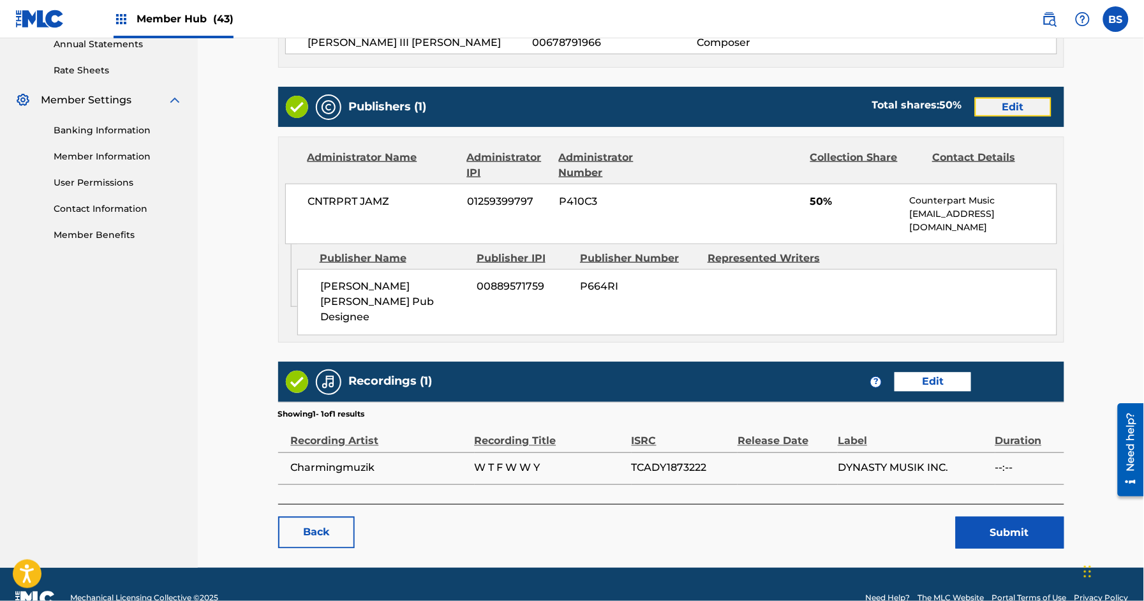
click at [999, 108] on link "Edit" at bounding box center [1013, 107] width 77 height 19
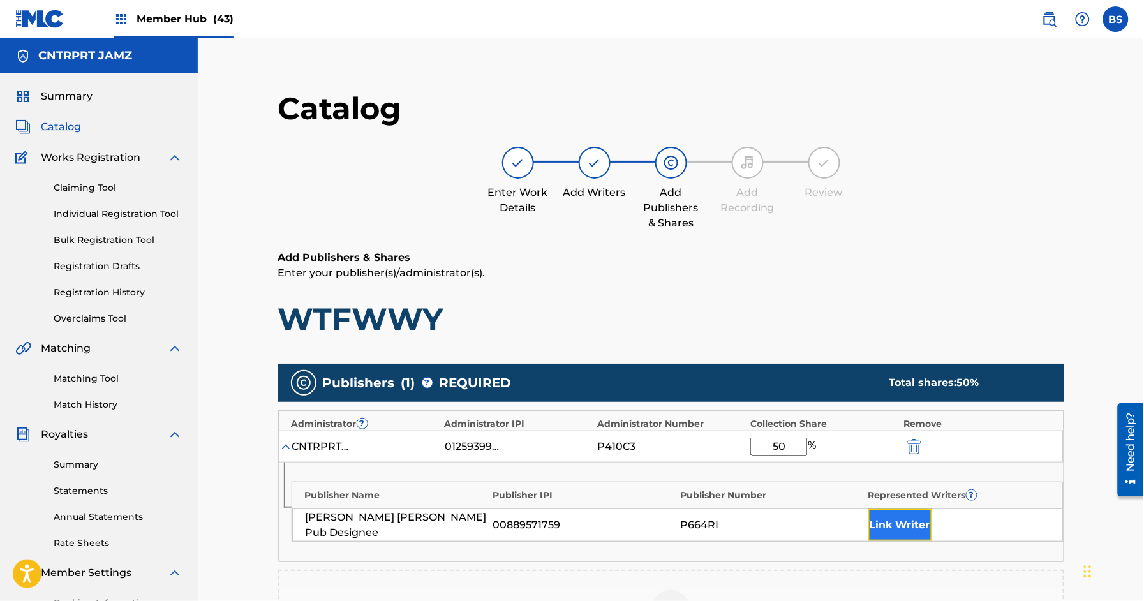
click at [908, 529] on button "Link Writer" at bounding box center [900, 525] width 64 height 32
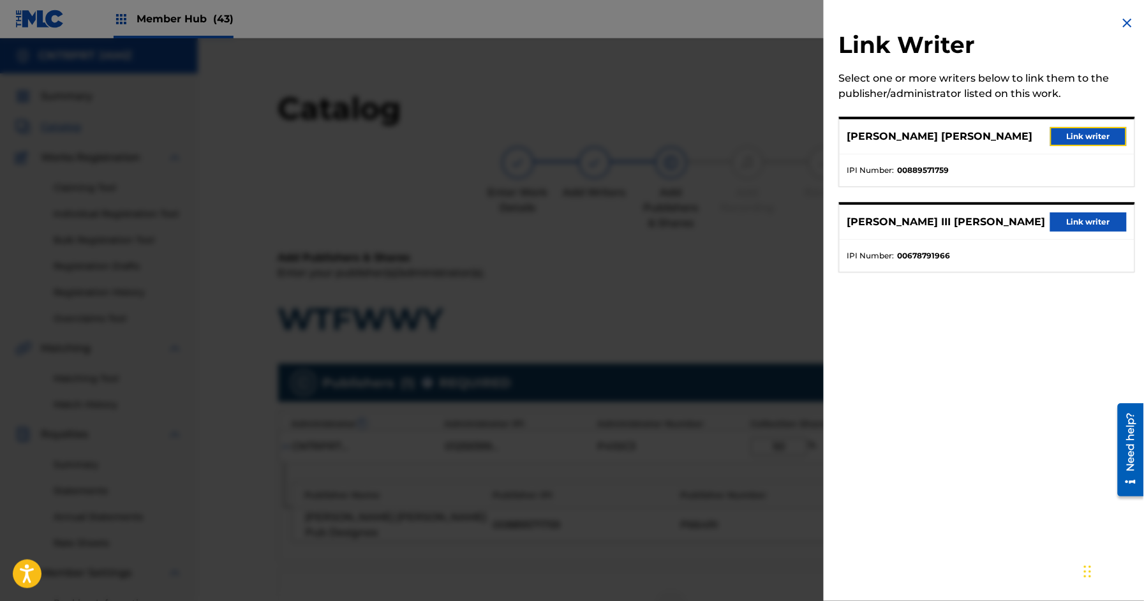
drag, startPoint x: 1090, startPoint y: 138, endPoint x: 984, endPoint y: 189, distance: 118.1
click at [1089, 138] on button "Link writer" at bounding box center [1088, 136] width 77 height 19
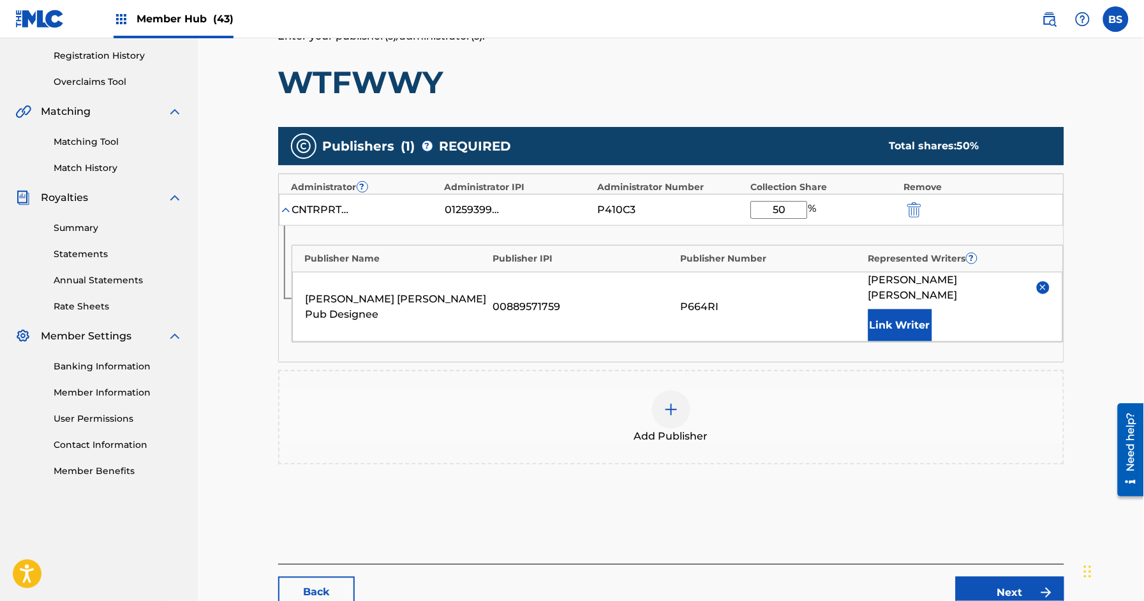
scroll to position [308, 0]
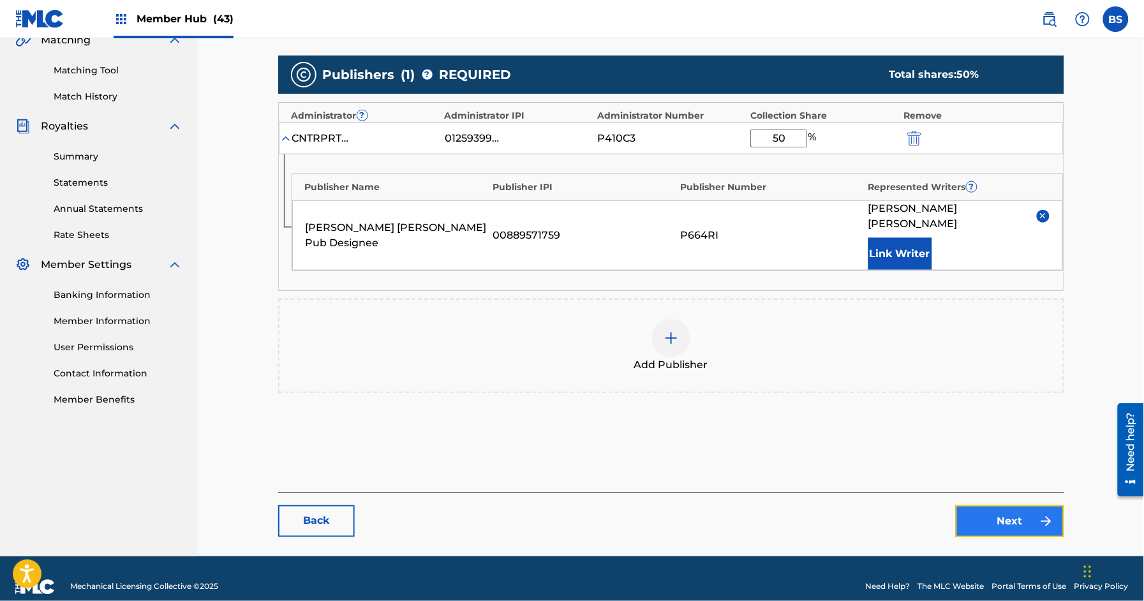
click at [1016, 505] on link "Next" at bounding box center [1009, 521] width 108 height 32
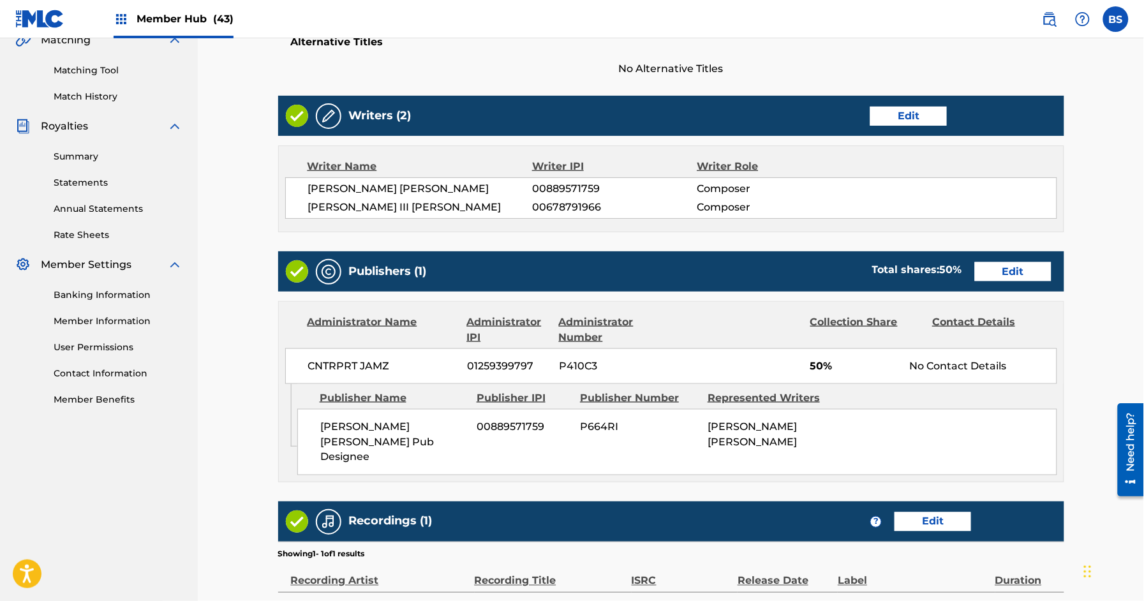
scroll to position [473, 0]
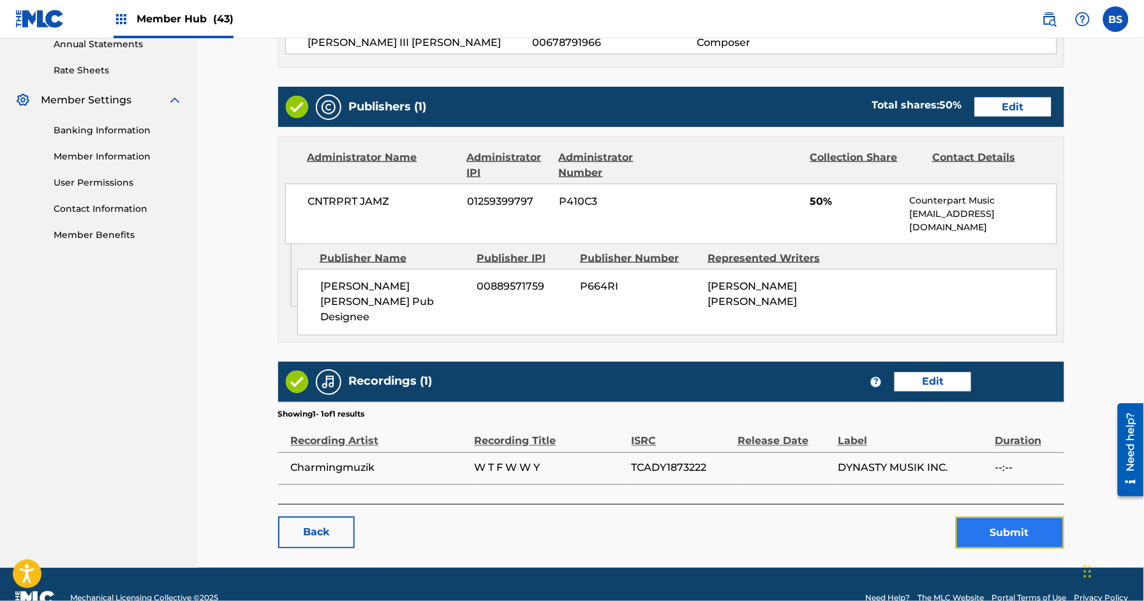
click at [1050, 517] on button "Submit" at bounding box center [1009, 533] width 108 height 32
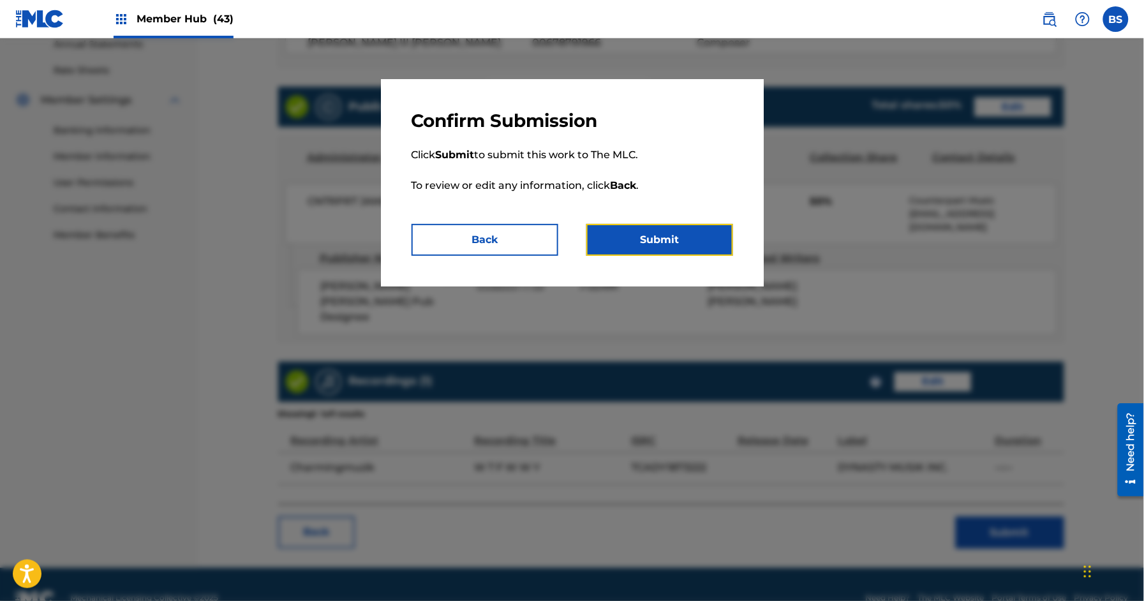
click at [661, 224] on button "Submit" at bounding box center [659, 240] width 147 height 32
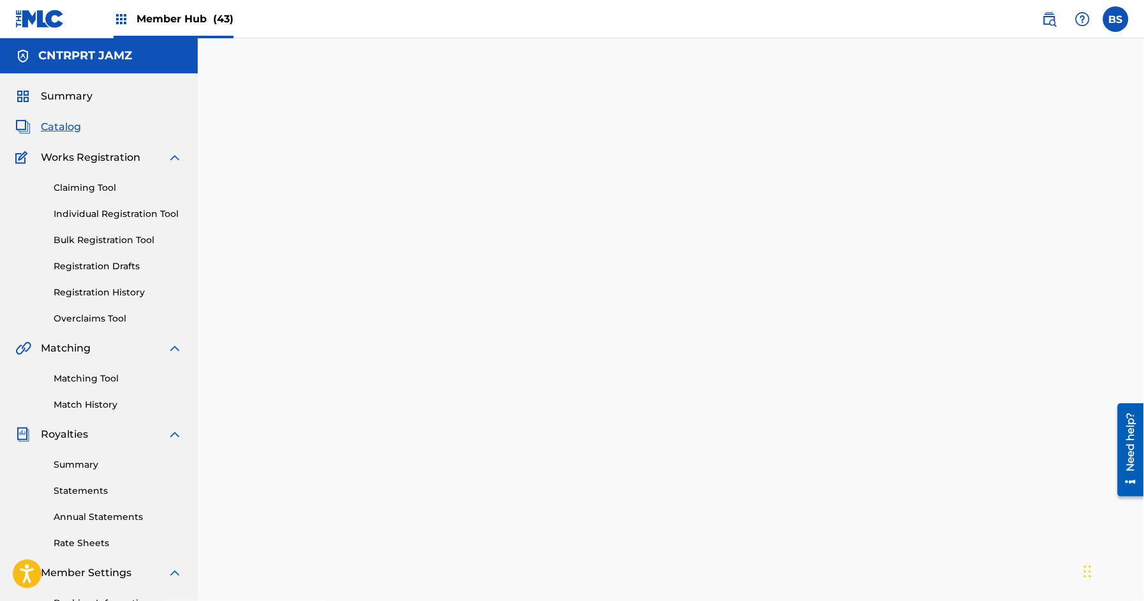
click at [74, 126] on span "Catalog" at bounding box center [61, 126] width 40 height 15
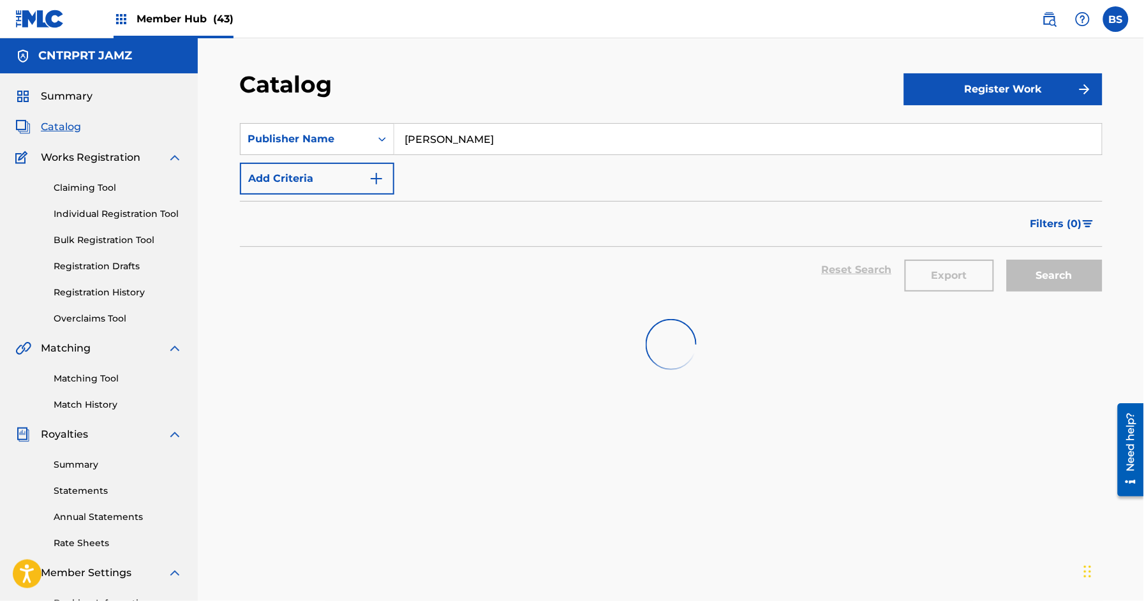
click at [454, 140] on input "[PERSON_NAME]" at bounding box center [747, 139] width 707 height 31
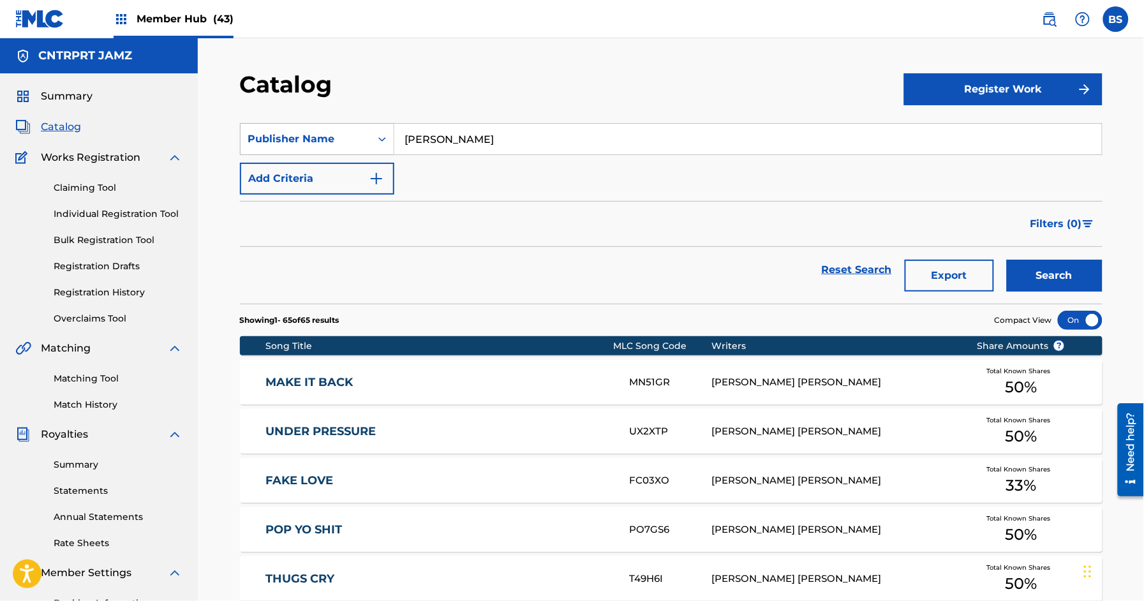
click at [290, 137] on div "Publisher Name" at bounding box center [305, 138] width 115 height 15
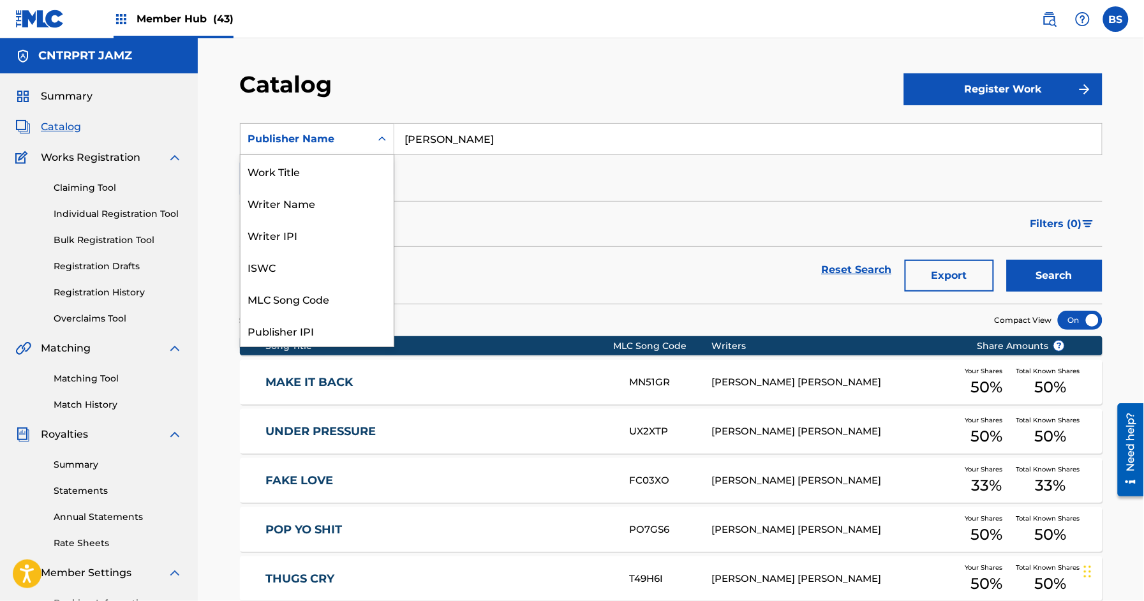
scroll to position [191, 0]
drag, startPoint x: 579, startPoint y: 249, endPoint x: 571, endPoint y: 264, distance: 17.4
click at [579, 249] on div "Reset Search Export Search" at bounding box center [671, 270] width 862 height 46
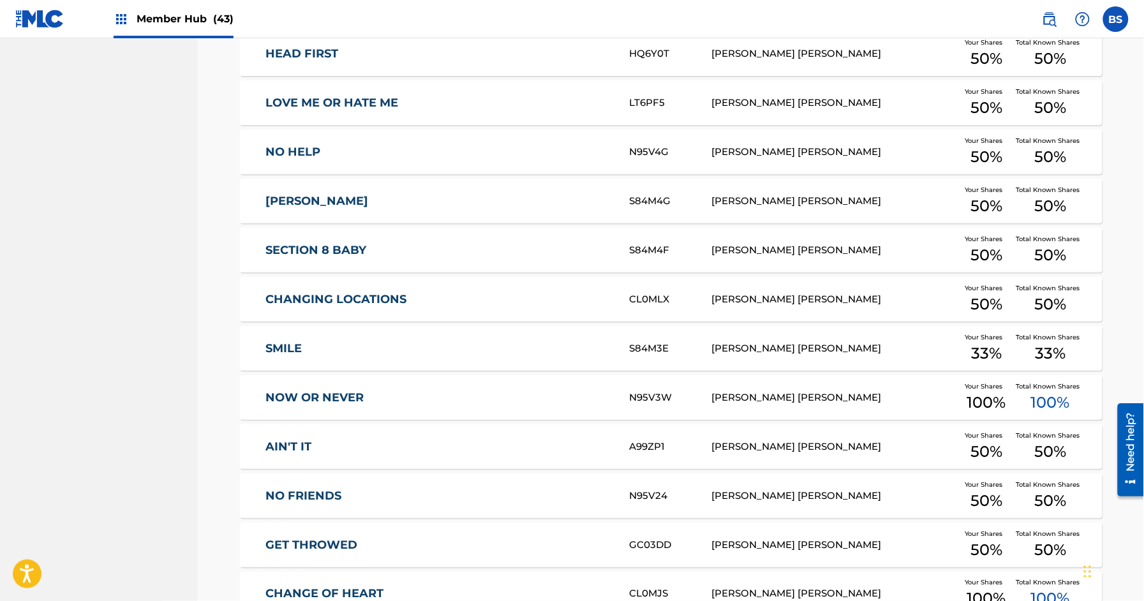
scroll to position [3068, 0]
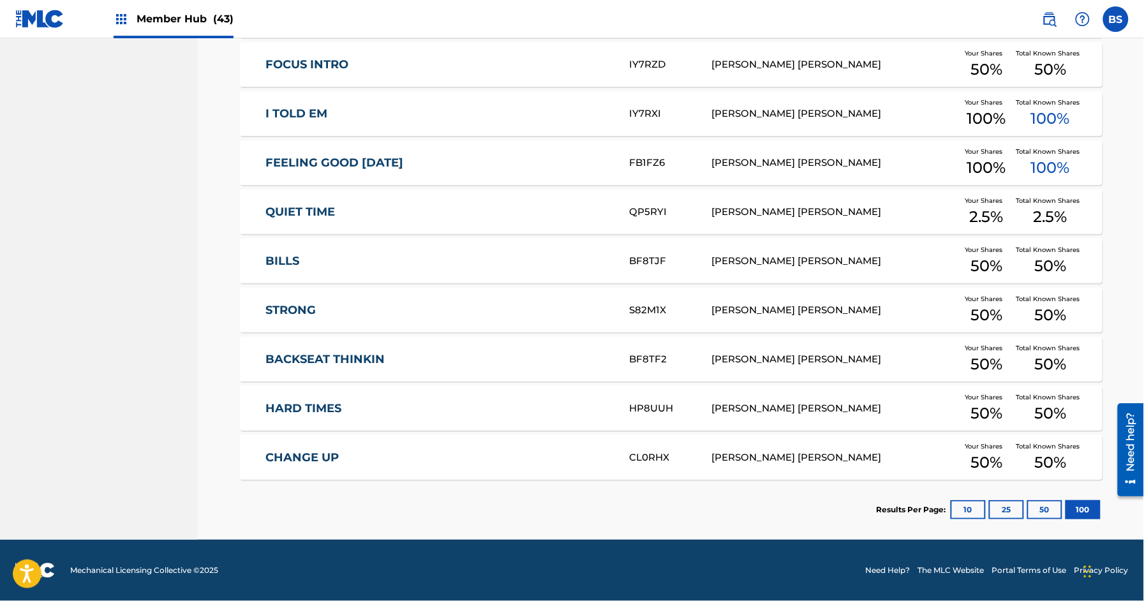
click at [526, 455] on link "CHANGE UP" at bounding box center [438, 457] width 347 height 15
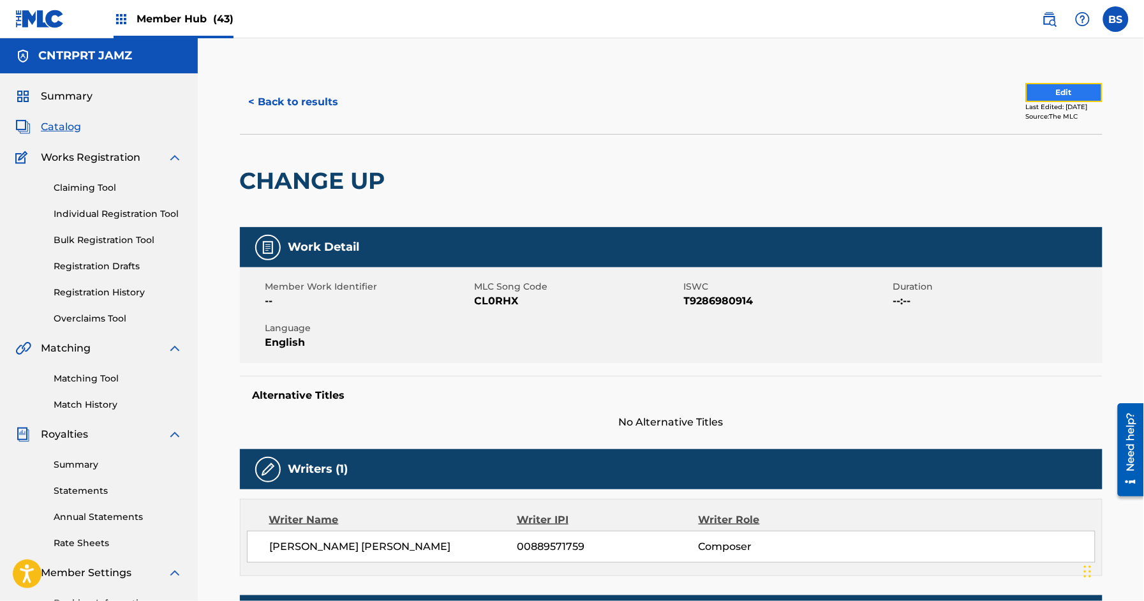
click at [1037, 84] on button "Edit" at bounding box center [1064, 92] width 77 height 19
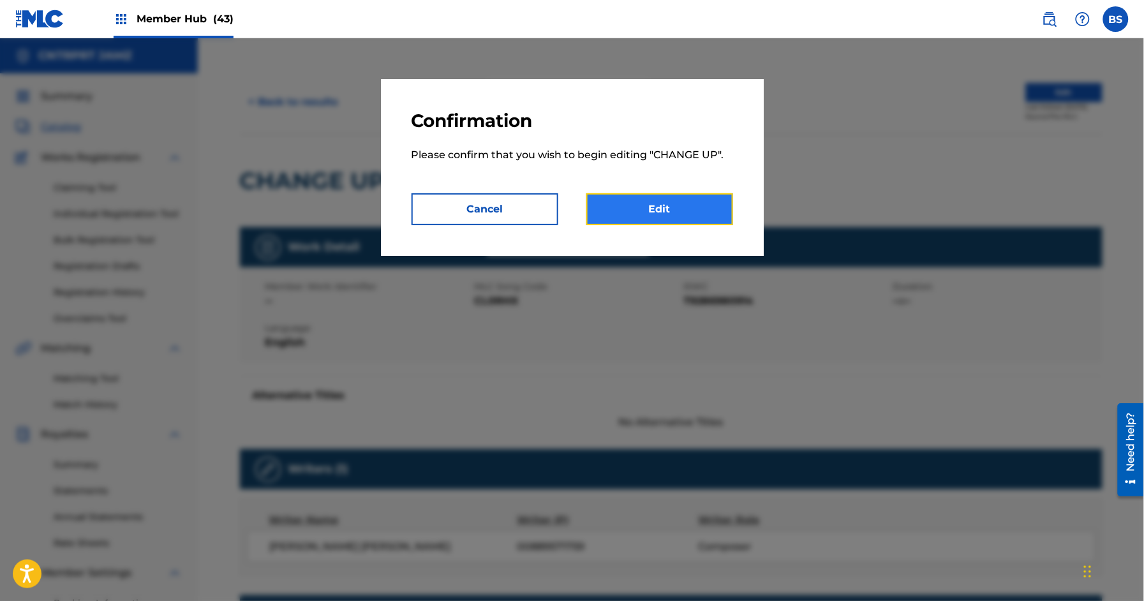
click at [660, 215] on link "Edit" at bounding box center [659, 209] width 147 height 32
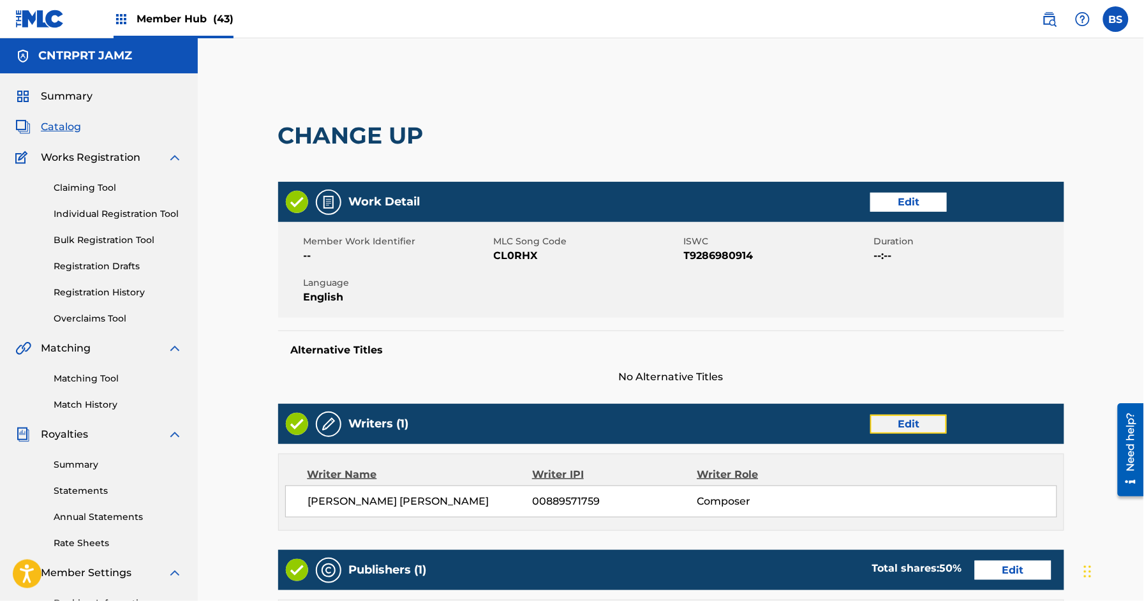
click at [908, 422] on link "Edit" at bounding box center [908, 424] width 77 height 19
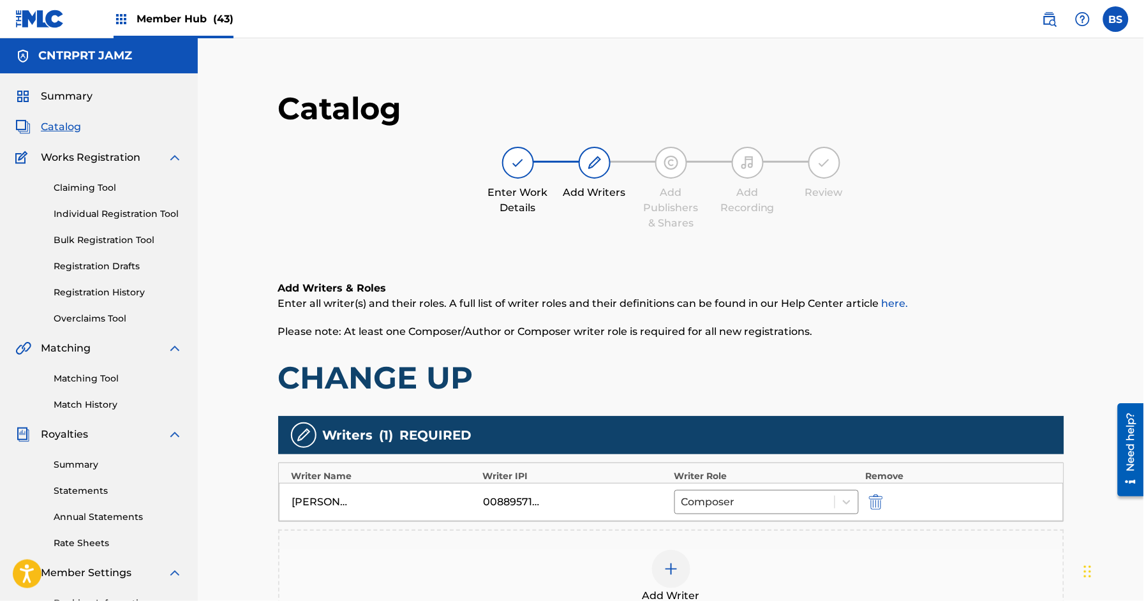
click at [677, 563] on img at bounding box center [670, 568] width 15 height 15
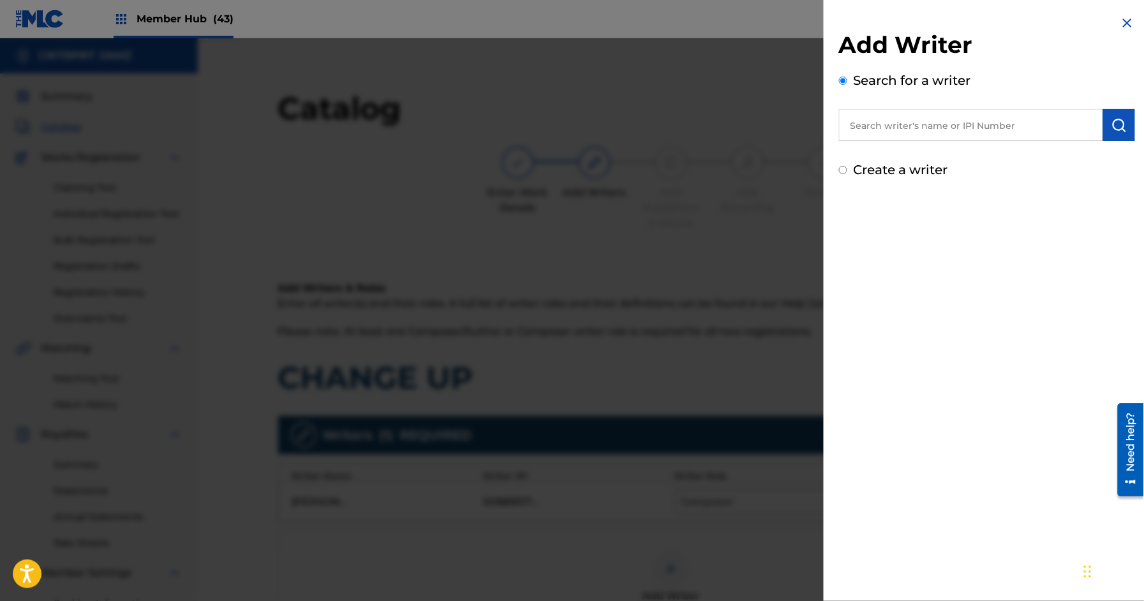
click at [934, 124] on input "text" at bounding box center [971, 125] width 264 height 32
paste input "864644112"
click at [853, 126] on input "864644112" at bounding box center [971, 125] width 264 height 32
type input "00864644112"
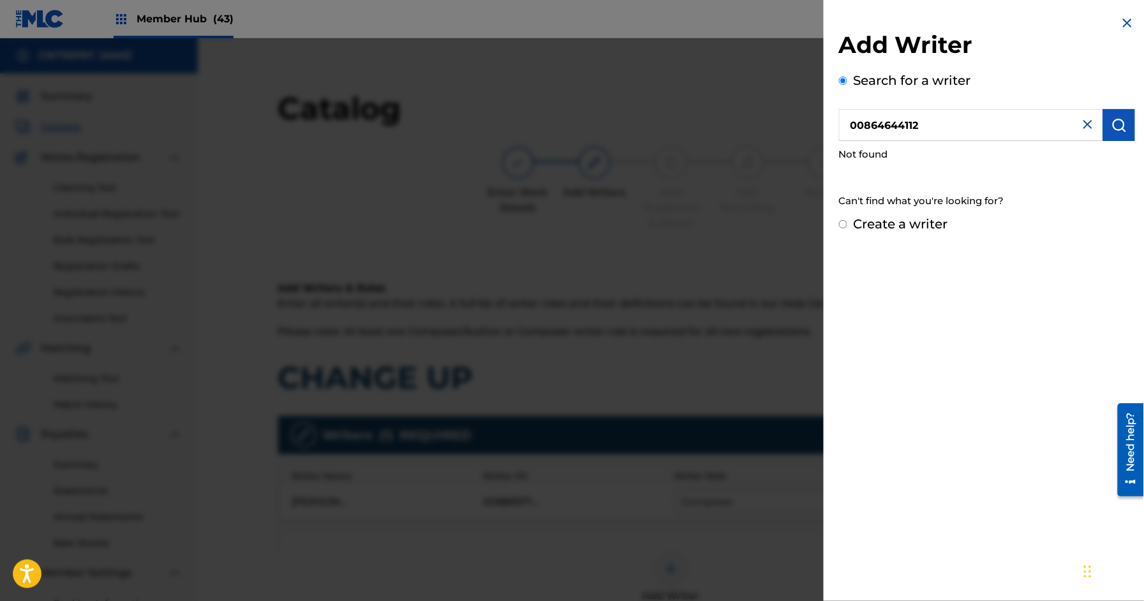
click at [913, 122] on input "00864644112" at bounding box center [971, 125] width 264 height 32
click at [887, 214] on div "Create a writer" at bounding box center [987, 223] width 296 height 19
click at [885, 223] on label "Create a writer" at bounding box center [900, 223] width 94 height 15
radio input "true"
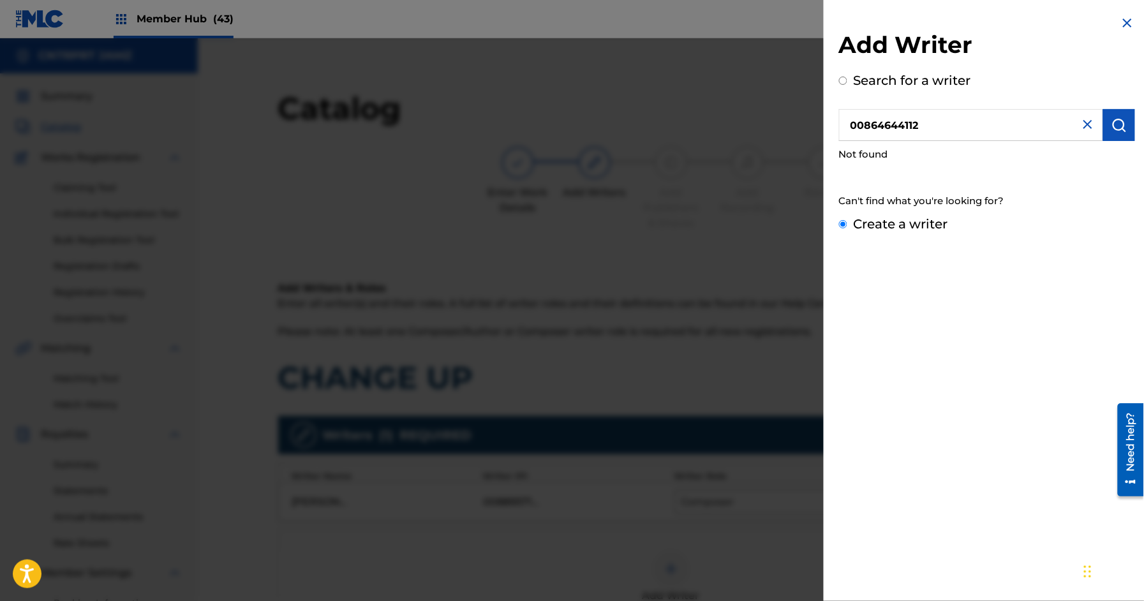
click at [847, 223] on input "Create a writer" at bounding box center [843, 224] width 8 height 8
radio input "false"
radio input "true"
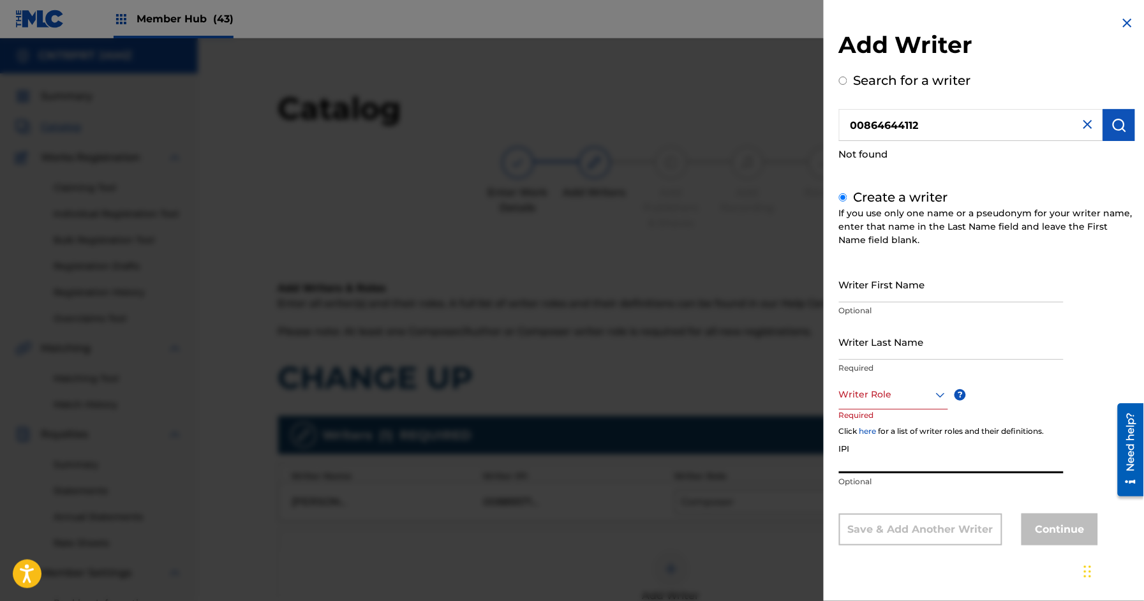
drag, startPoint x: 869, startPoint y: 459, endPoint x: 873, endPoint y: 409, distance: 49.3
click at [869, 458] on input "IPI" at bounding box center [951, 455] width 225 height 36
paste input "00864644112"
type input "00864644112"
click at [875, 397] on div at bounding box center [893, 395] width 109 height 16
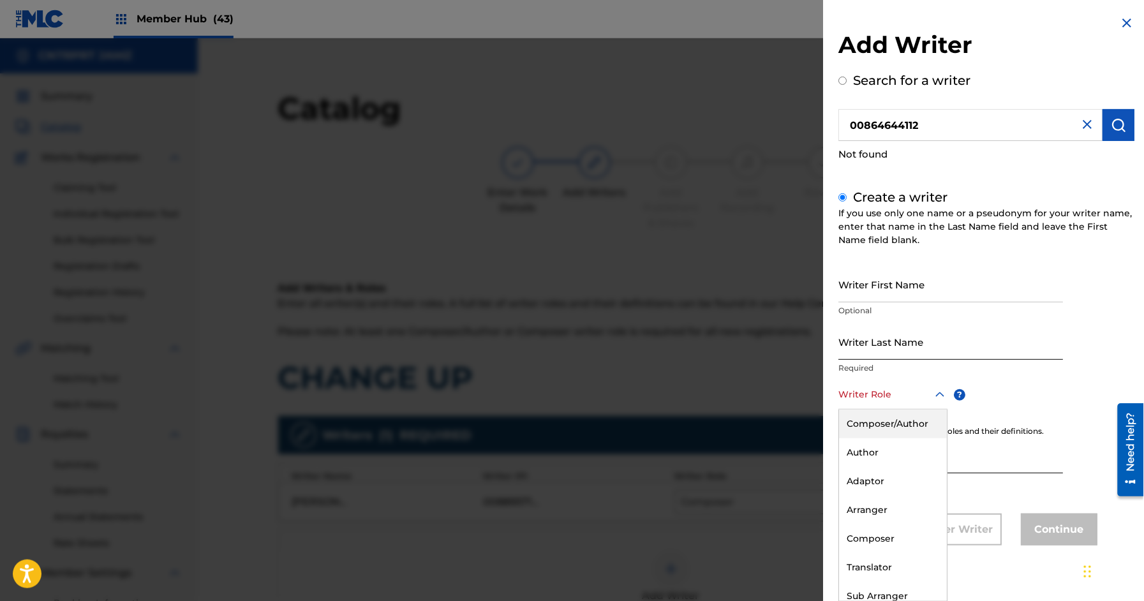
drag, startPoint x: 881, startPoint y: 422, endPoint x: 878, endPoint y: 351, distance: 70.2
click at [881, 420] on div "Composer/Author" at bounding box center [893, 423] width 108 height 29
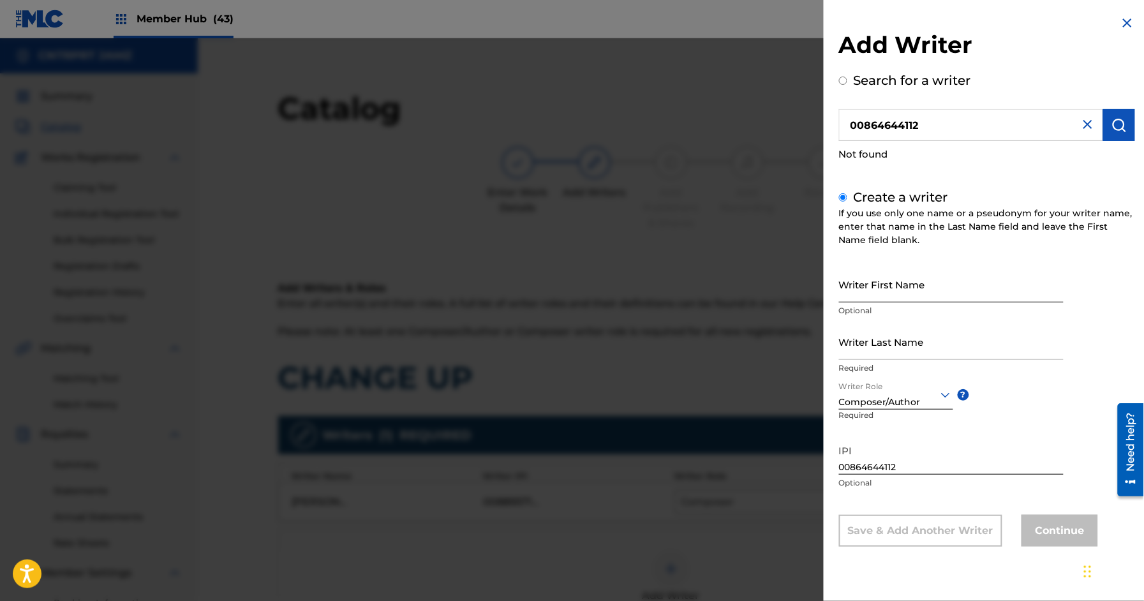
click at [877, 297] on input "Writer First Name" at bounding box center [951, 284] width 225 height 36
type input "[PERSON_NAME]"
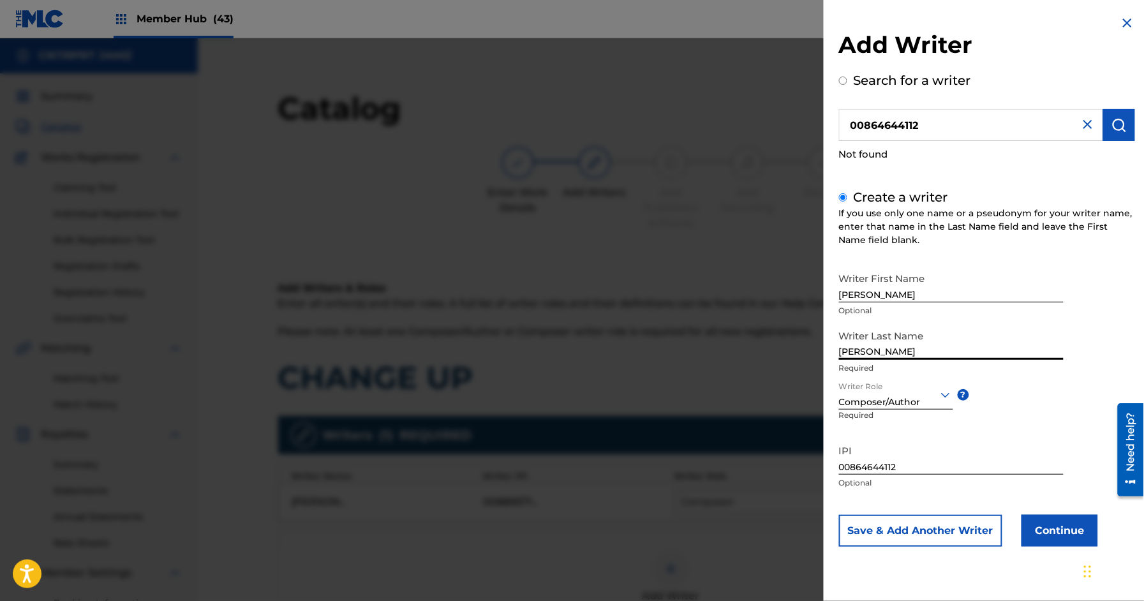
type input "[PERSON_NAME]"
click at [1060, 527] on button "Continue" at bounding box center [1059, 531] width 77 height 32
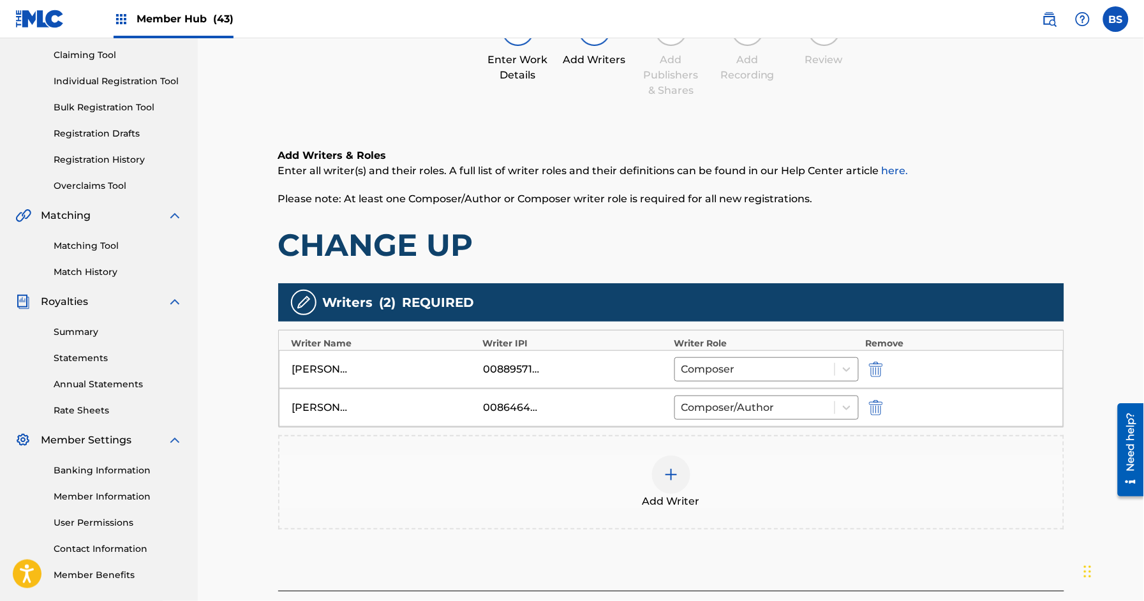
scroll to position [157, 0]
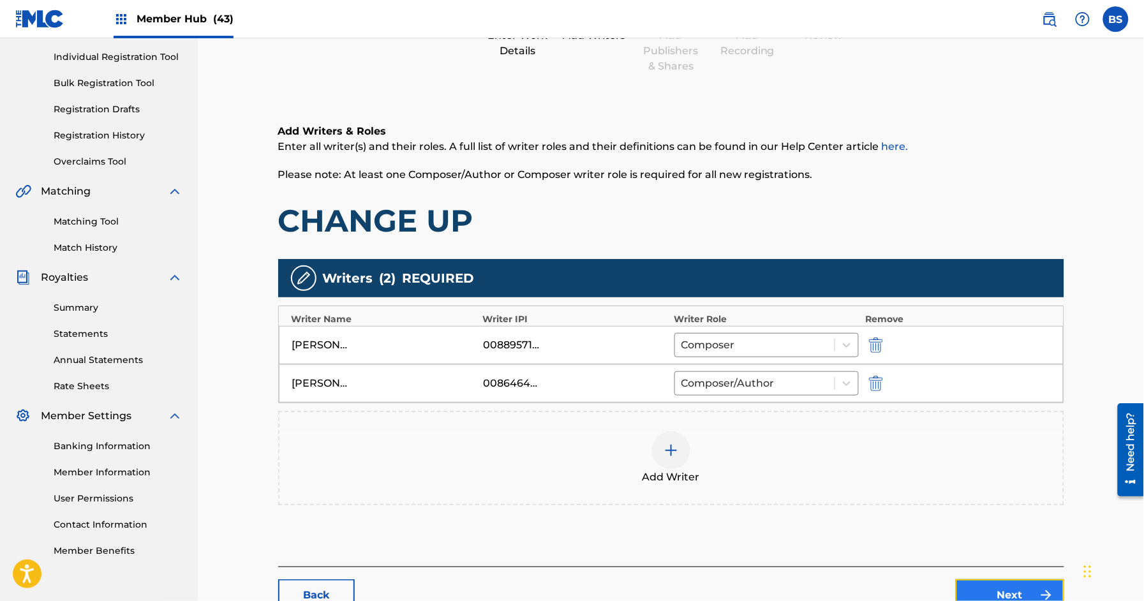
click at [1036, 587] on link "Next" at bounding box center [1009, 595] width 108 height 32
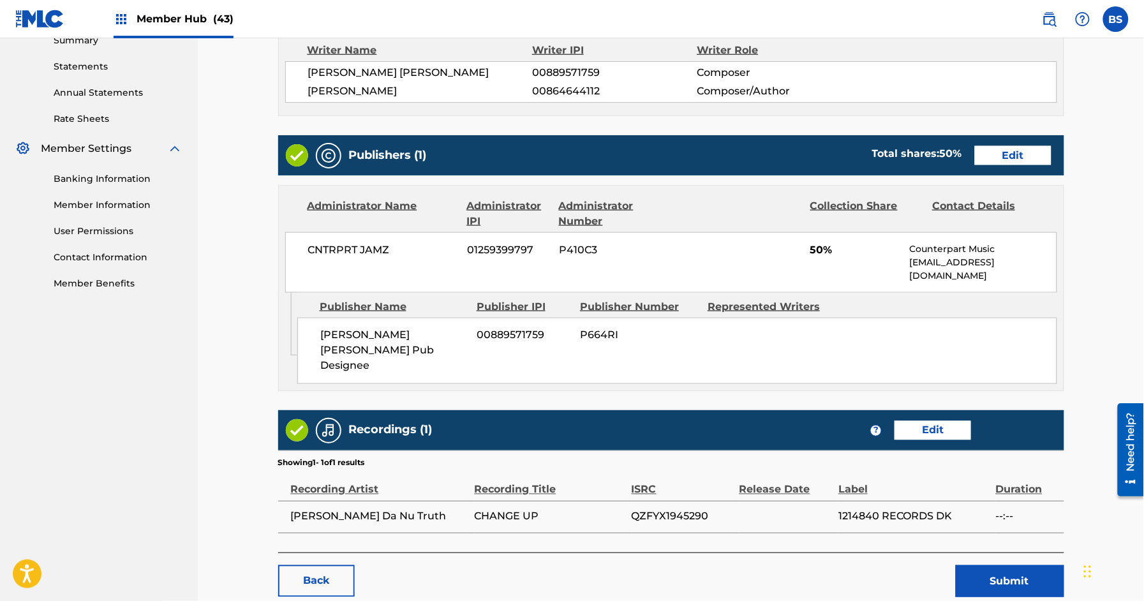
scroll to position [473, 0]
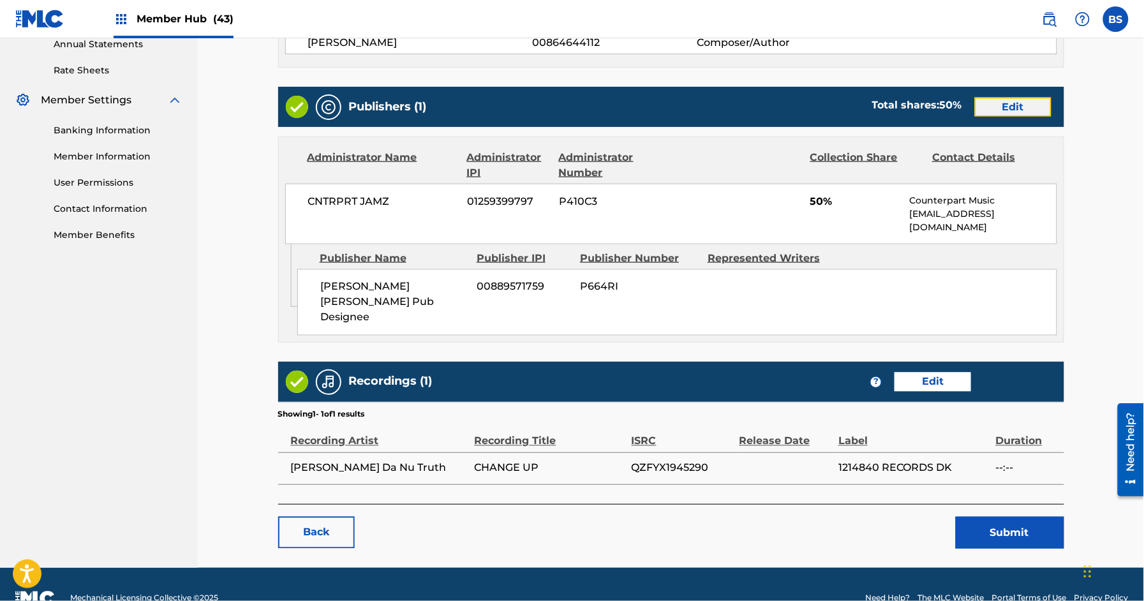
click at [1012, 109] on link "Edit" at bounding box center [1013, 107] width 77 height 19
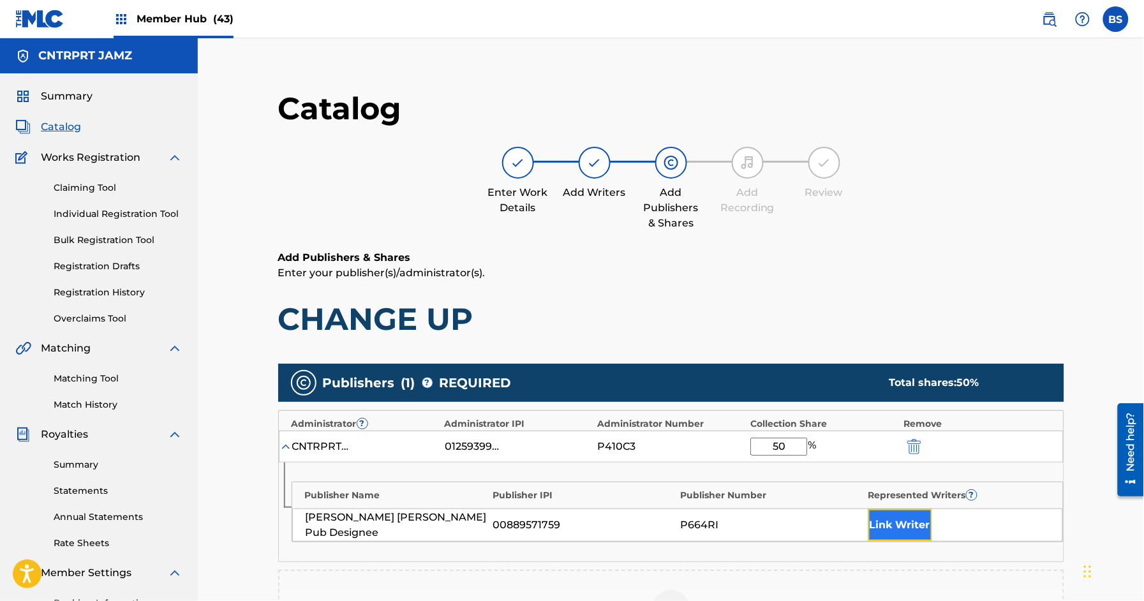
click at [902, 525] on button "Link Writer" at bounding box center [900, 525] width 64 height 32
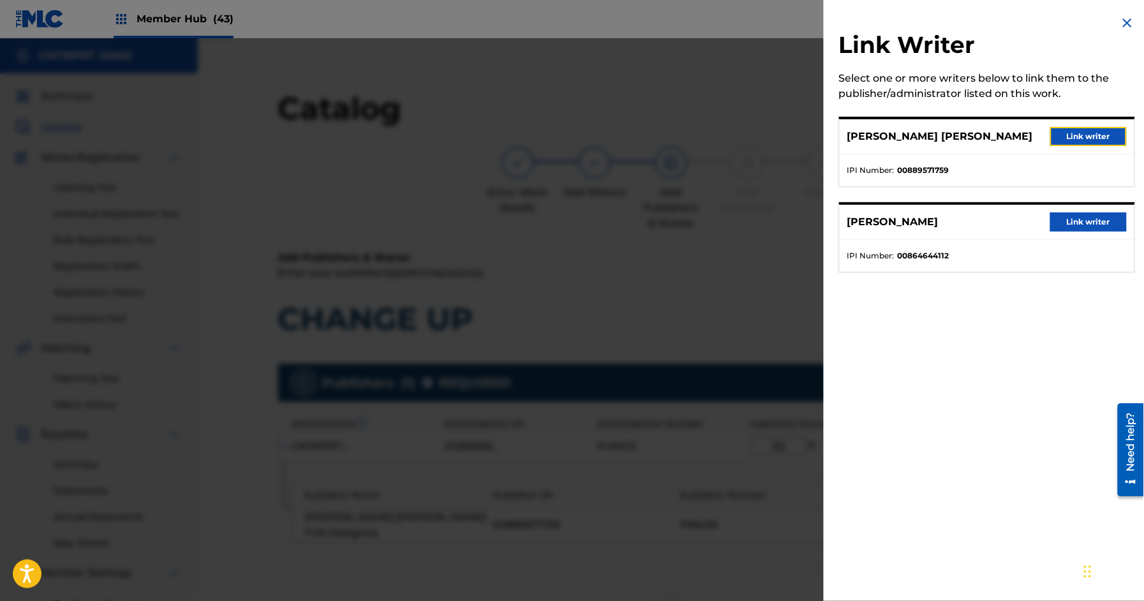
drag, startPoint x: 1065, startPoint y: 128, endPoint x: 861, endPoint y: 237, distance: 231.2
click at [1065, 128] on button "Link writer" at bounding box center [1088, 136] width 77 height 19
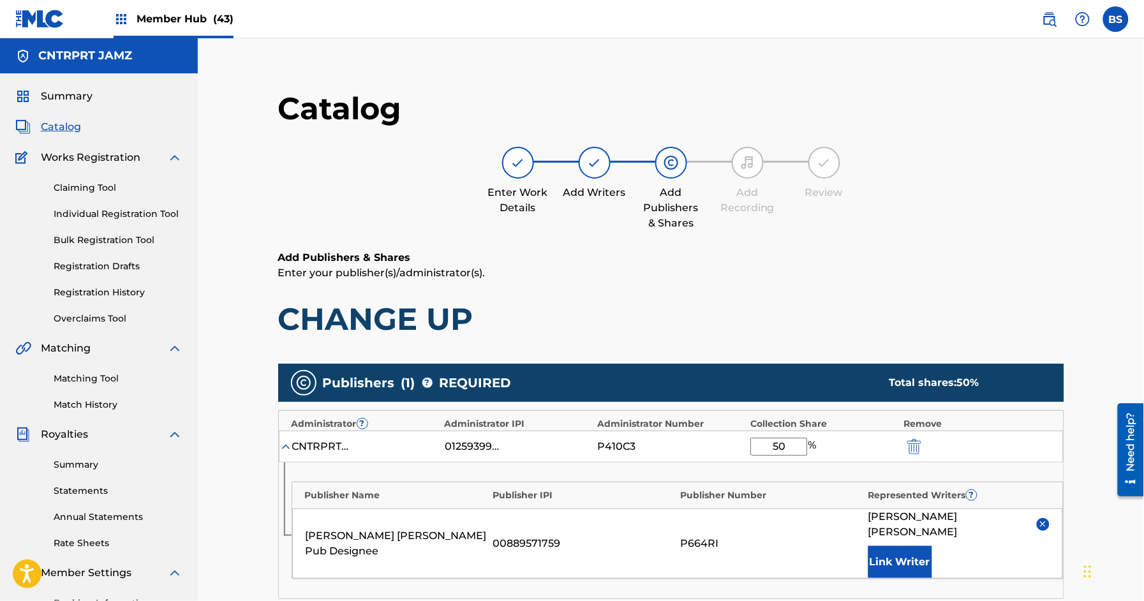
scroll to position [308, 0]
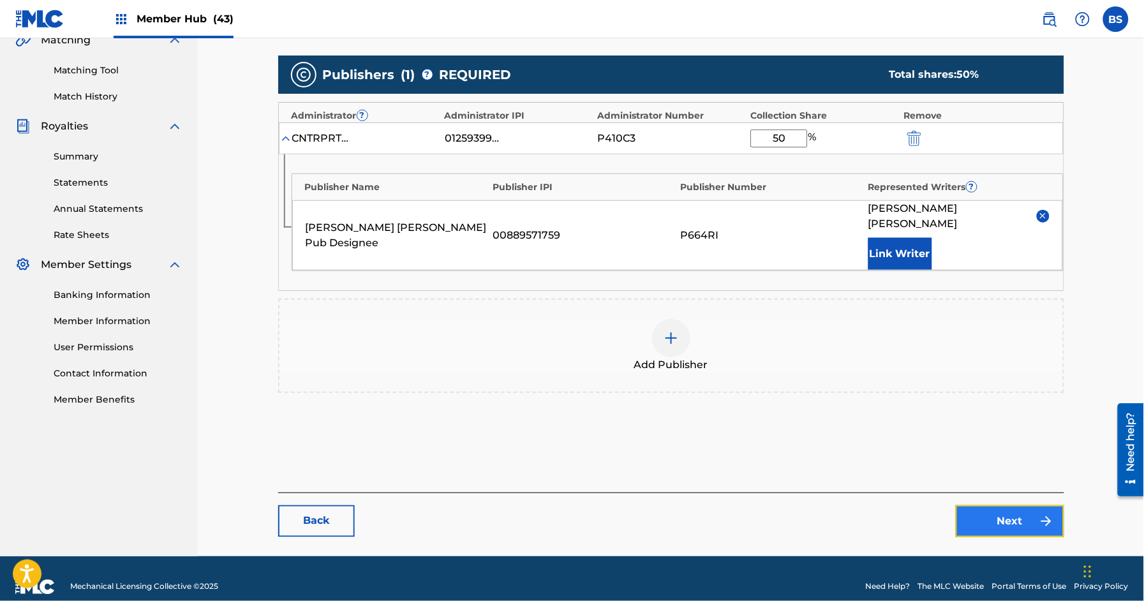
click at [1027, 505] on link "Next" at bounding box center [1009, 521] width 108 height 32
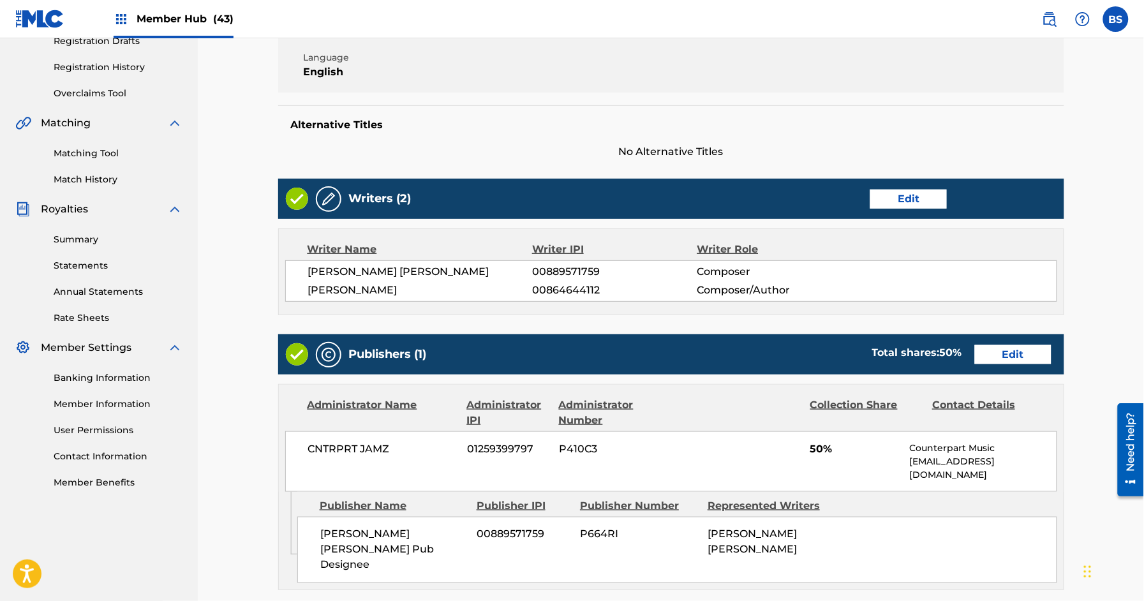
scroll to position [473, 0]
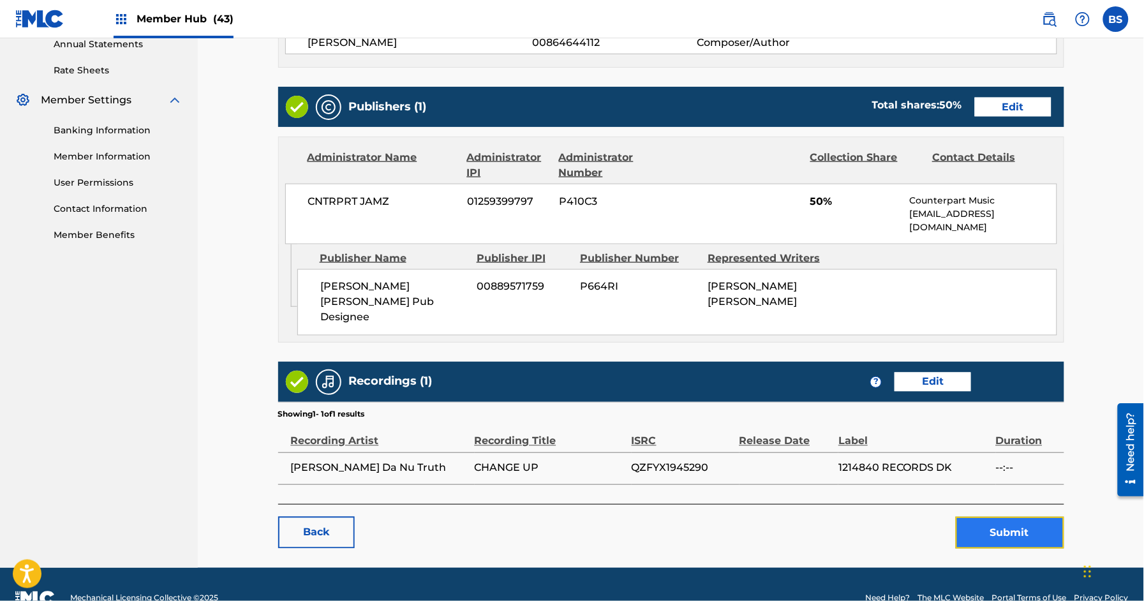
click at [1025, 517] on button "Submit" at bounding box center [1009, 533] width 108 height 32
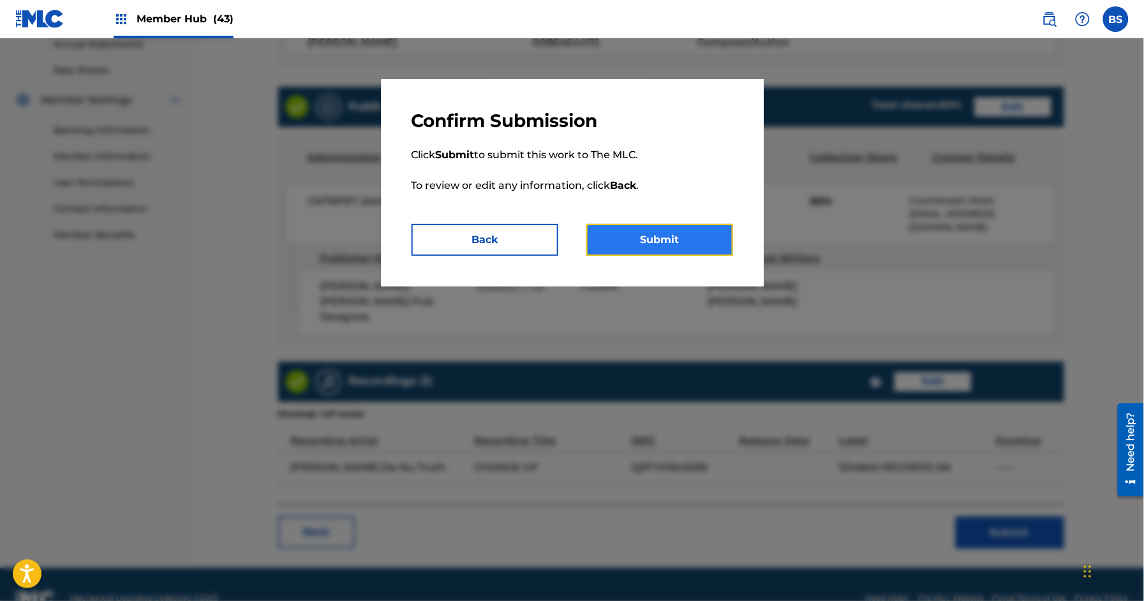
click at [661, 246] on button "Submit" at bounding box center [659, 240] width 147 height 32
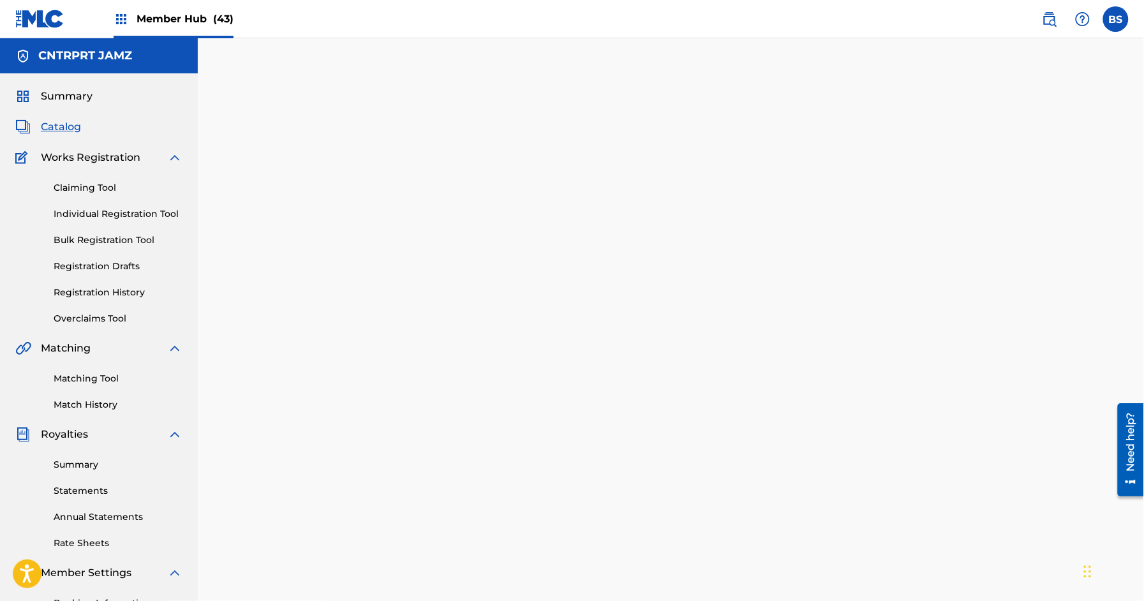
click at [75, 128] on span "Catalog" at bounding box center [61, 126] width 40 height 15
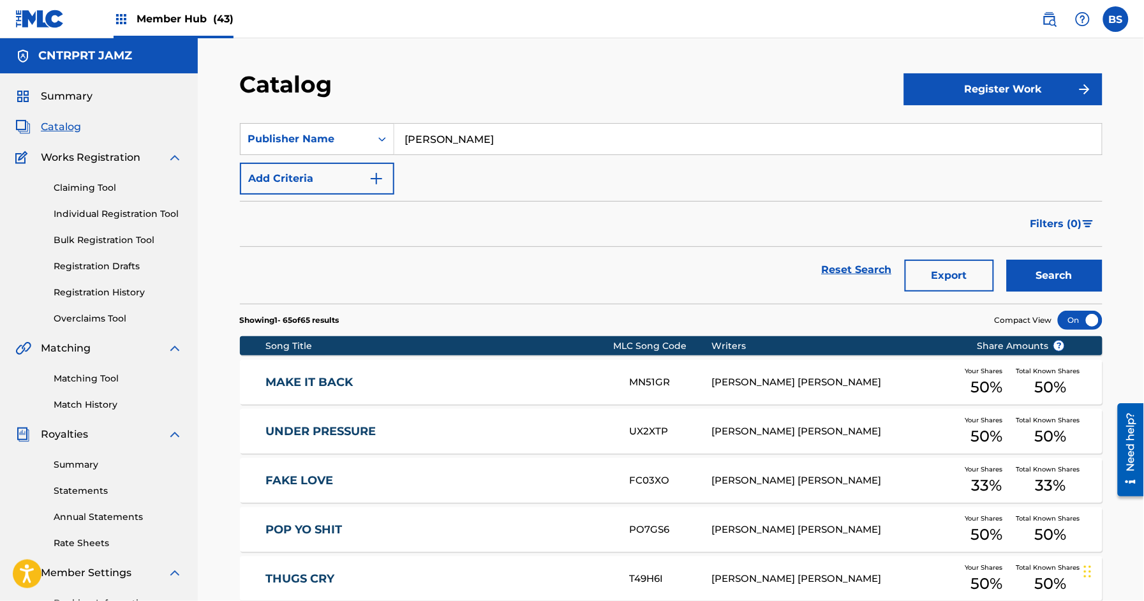
scroll to position [3028, 0]
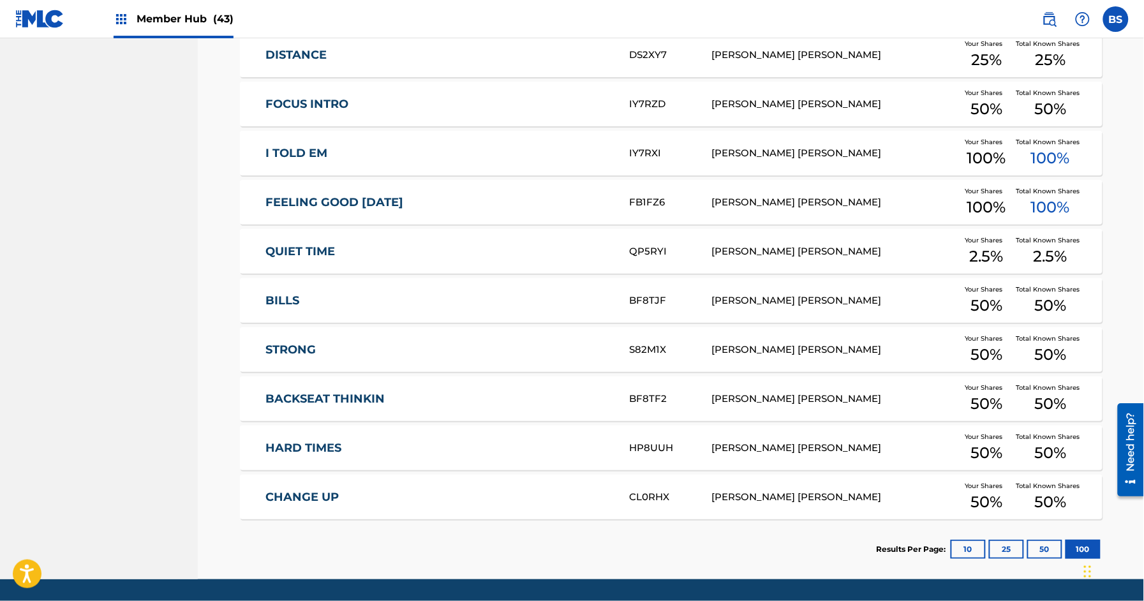
click at [401, 316] on div "BILLS BF8TJF [PERSON_NAME] [PERSON_NAME] Your Shares 50 % Total Known Shares 50…" at bounding box center [671, 300] width 862 height 45
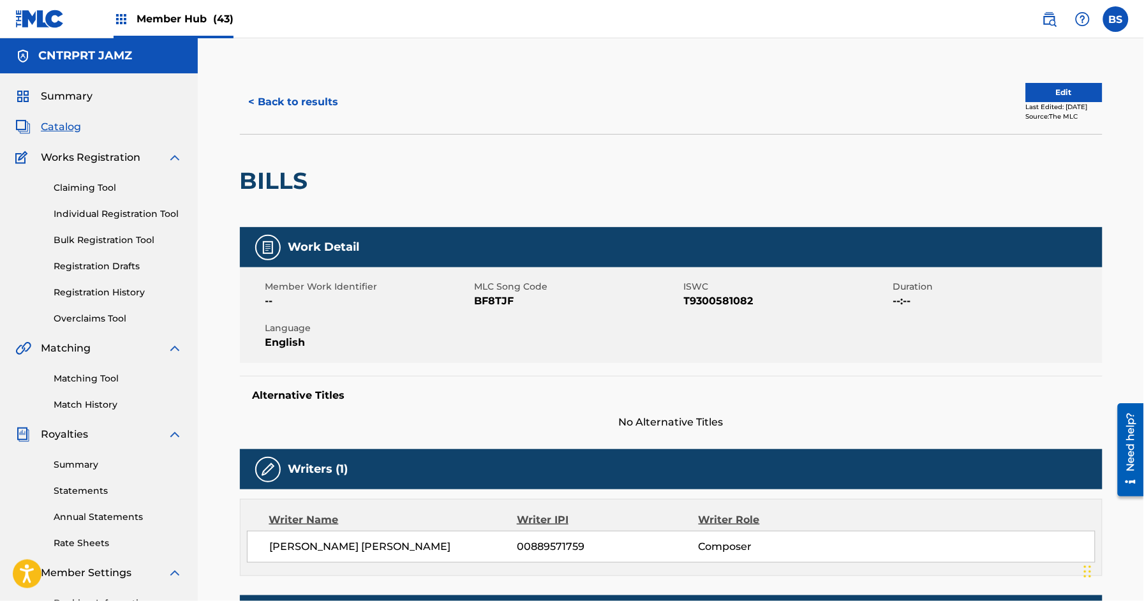
scroll to position [1, 0]
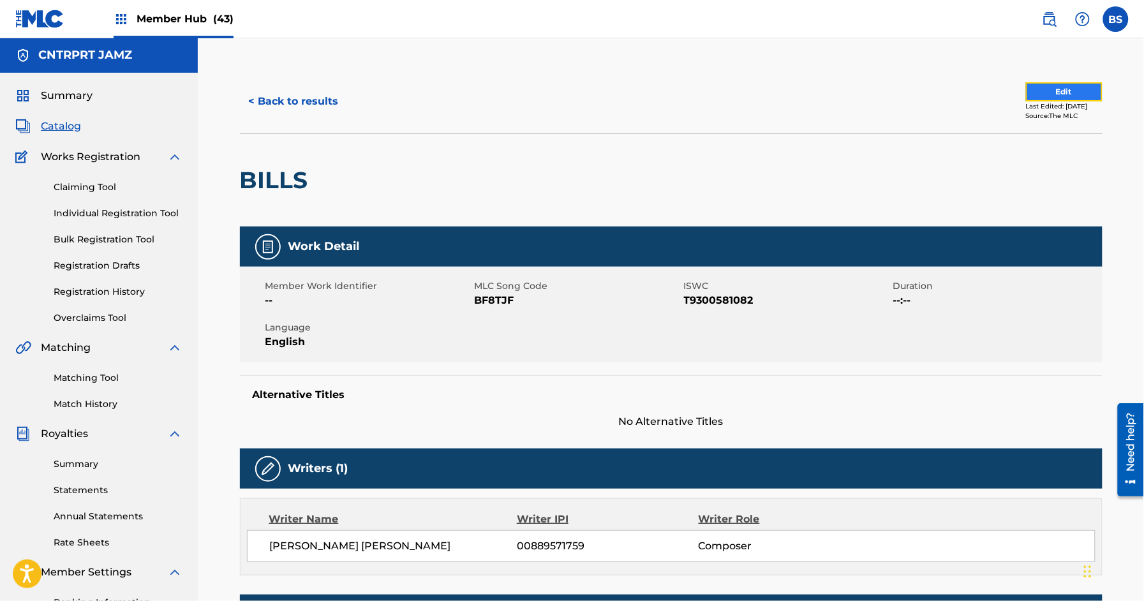
click at [1034, 95] on button "Edit" at bounding box center [1064, 91] width 77 height 19
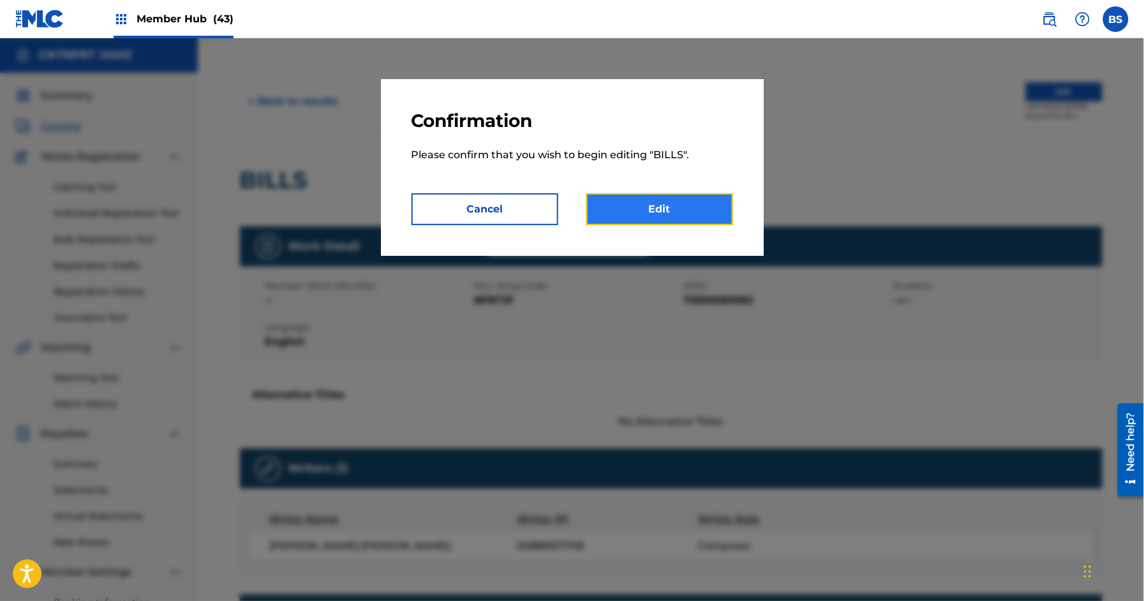
click at [682, 208] on link "Edit" at bounding box center [659, 209] width 147 height 32
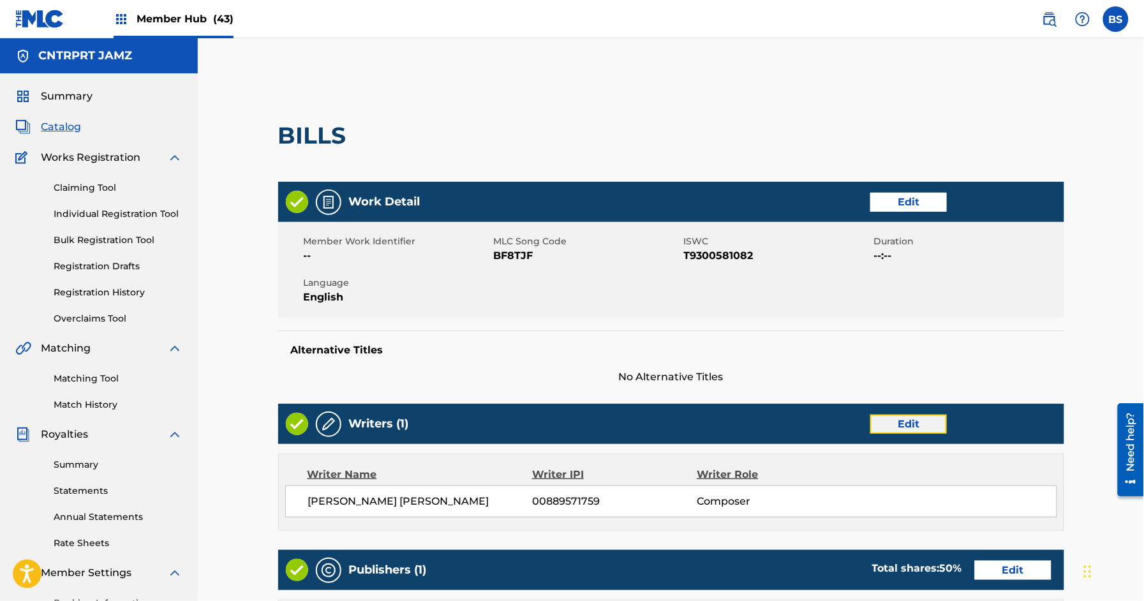
click at [912, 422] on link "Edit" at bounding box center [908, 424] width 77 height 19
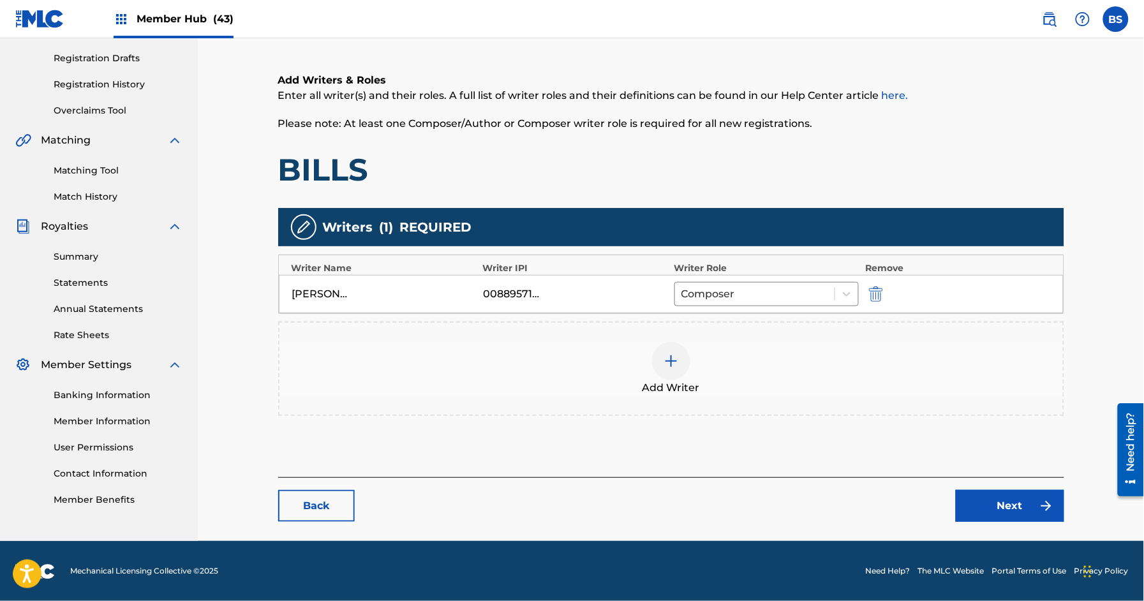
scroll to position [207, 0]
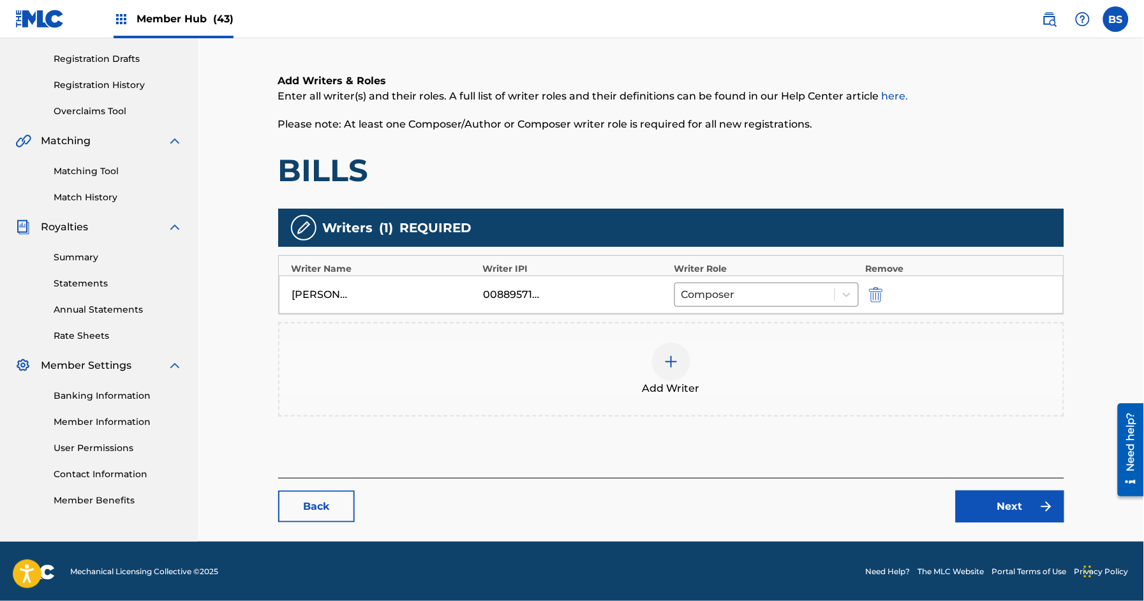
click at [669, 368] on img at bounding box center [670, 361] width 15 height 15
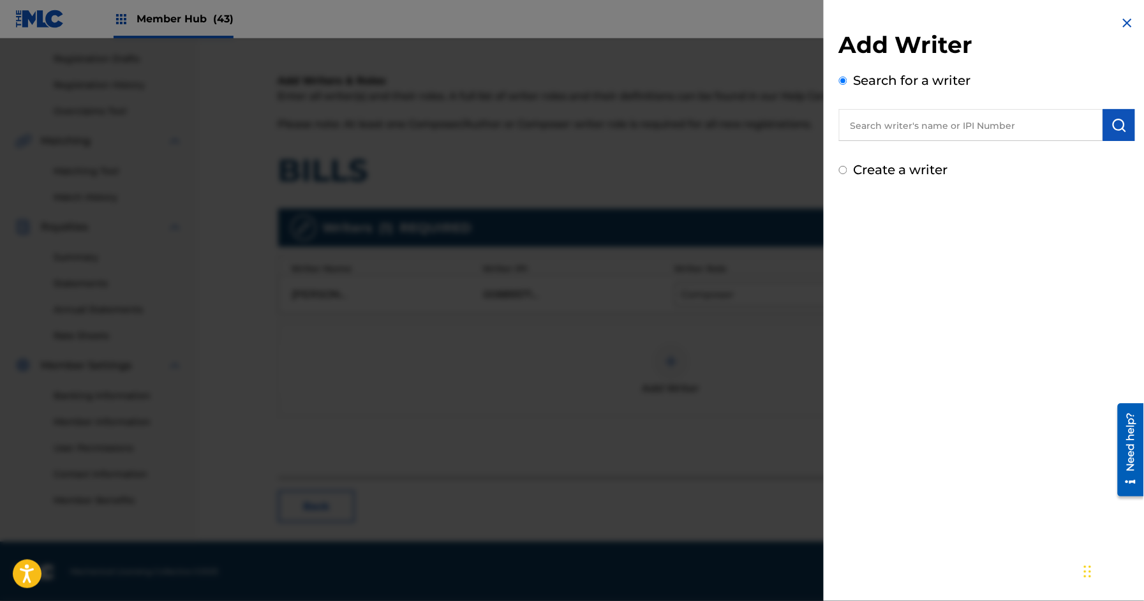
drag, startPoint x: 943, startPoint y: 119, endPoint x: 878, endPoint y: 126, distance: 65.4
click at [941, 120] on input "text" at bounding box center [971, 125] width 264 height 32
paste input "396728600"
click at [847, 123] on input "396728600" at bounding box center [971, 125] width 264 height 32
type input "00396728600"
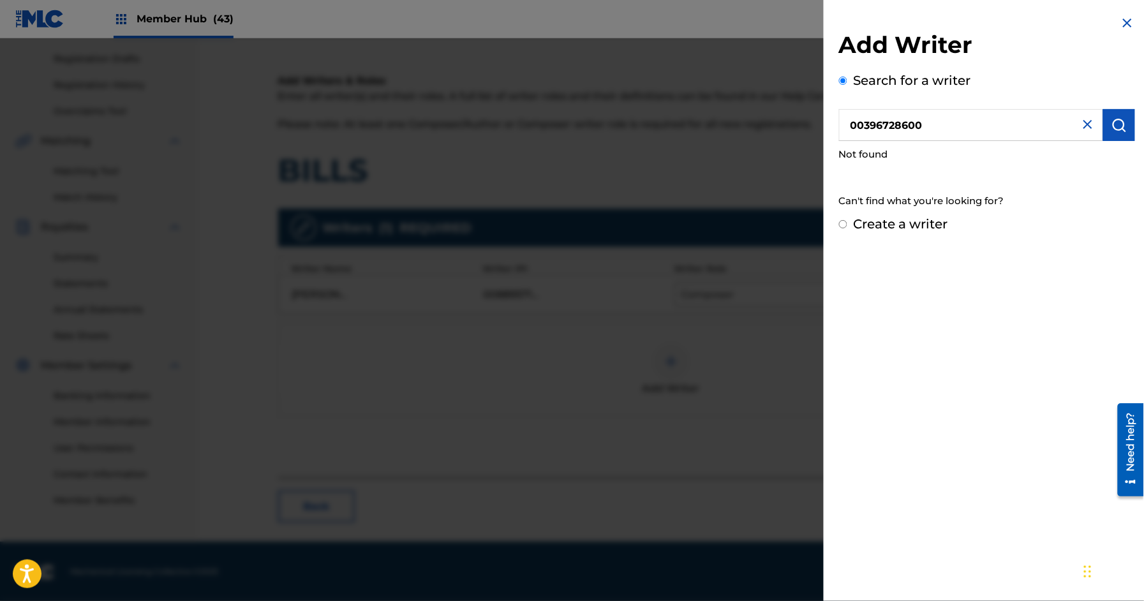
click at [928, 225] on label "Create a writer" at bounding box center [900, 223] width 94 height 15
radio input "true"
click at [847, 225] on input "Create a writer" at bounding box center [843, 224] width 8 height 8
radio input "false"
radio input "true"
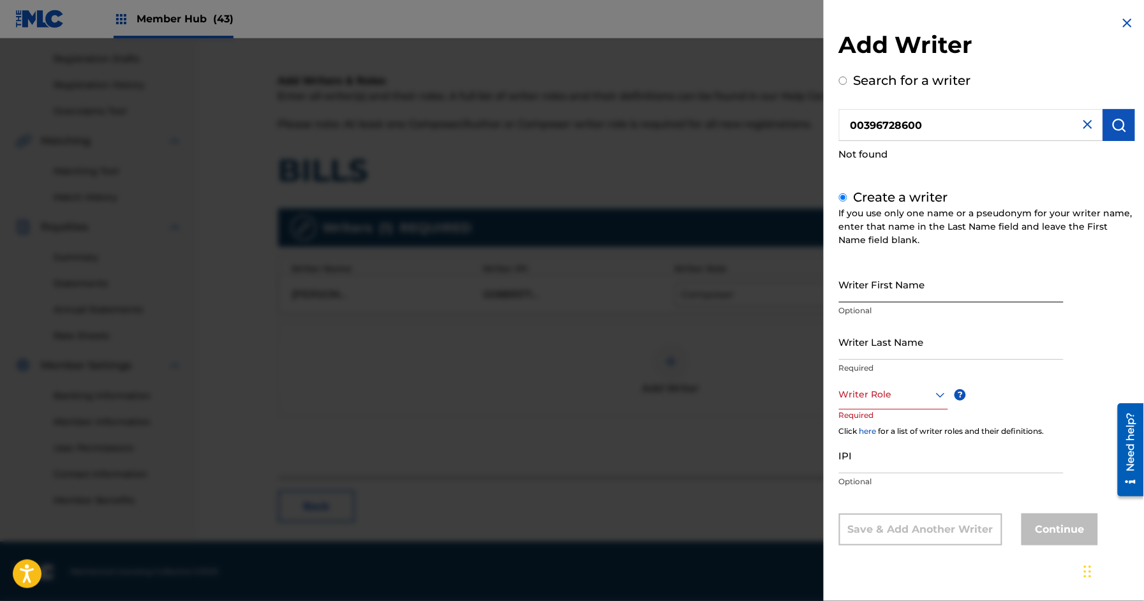
click at [922, 279] on input "Writer First Name" at bounding box center [951, 284] width 225 height 36
type input "Gorgious"
type input "[US_STATE]"
click at [885, 396] on div at bounding box center [893, 395] width 109 height 16
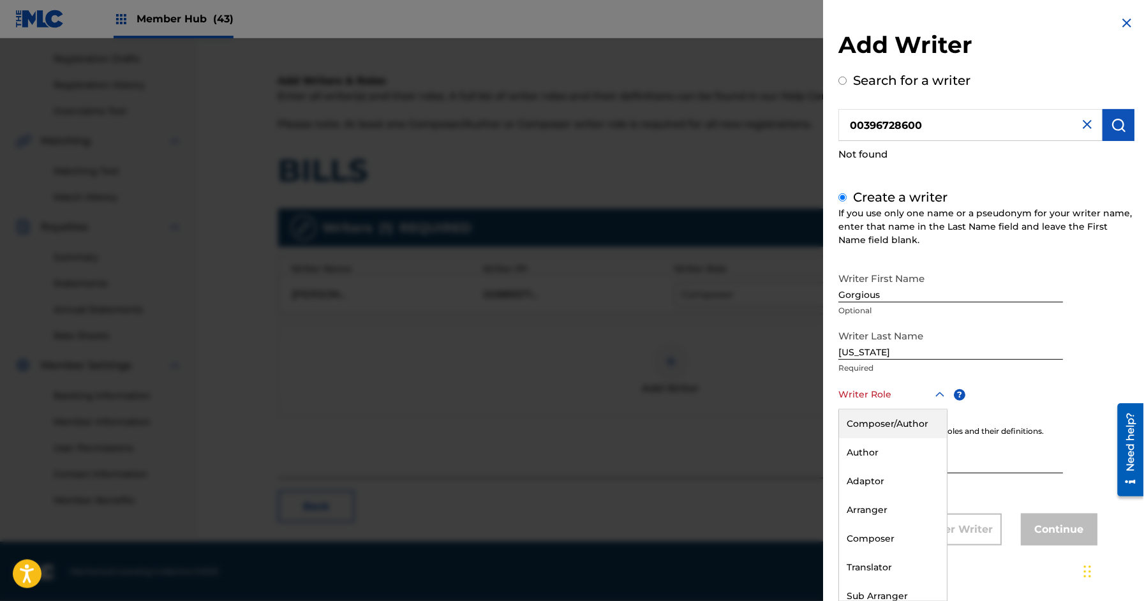
drag, startPoint x: 873, startPoint y: 420, endPoint x: 890, endPoint y: 452, distance: 36.2
click at [873, 420] on div "Composer/Author" at bounding box center [893, 423] width 108 height 29
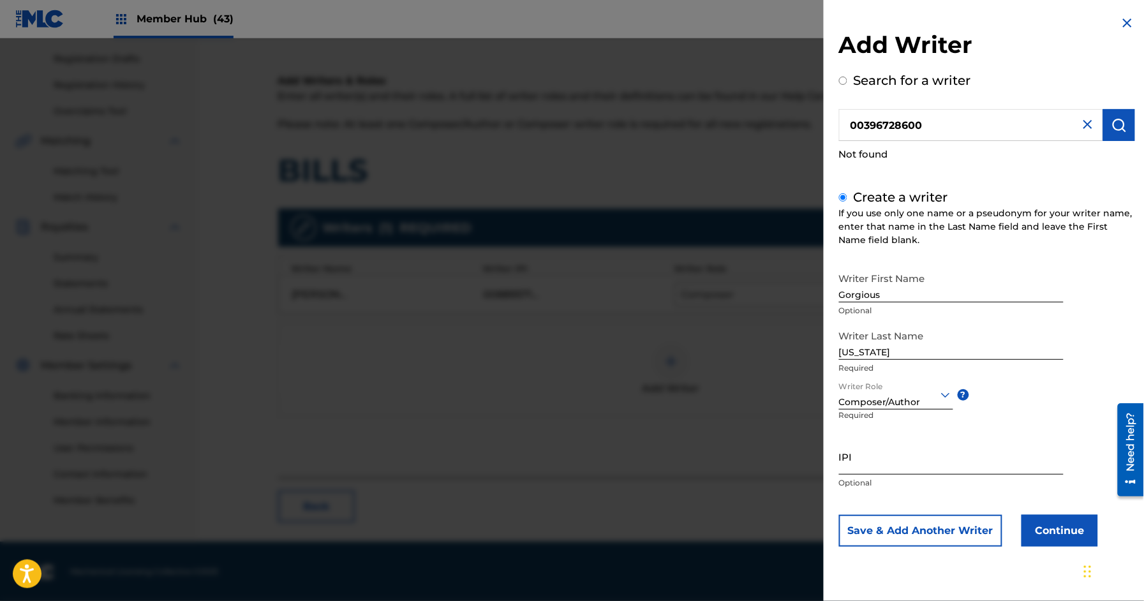
click at [893, 458] on input "IPI" at bounding box center [951, 456] width 225 height 36
paste input "396728600"
type input "396728600"
click at [900, 126] on input "00396728600" at bounding box center [971, 125] width 264 height 32
radio input "true"
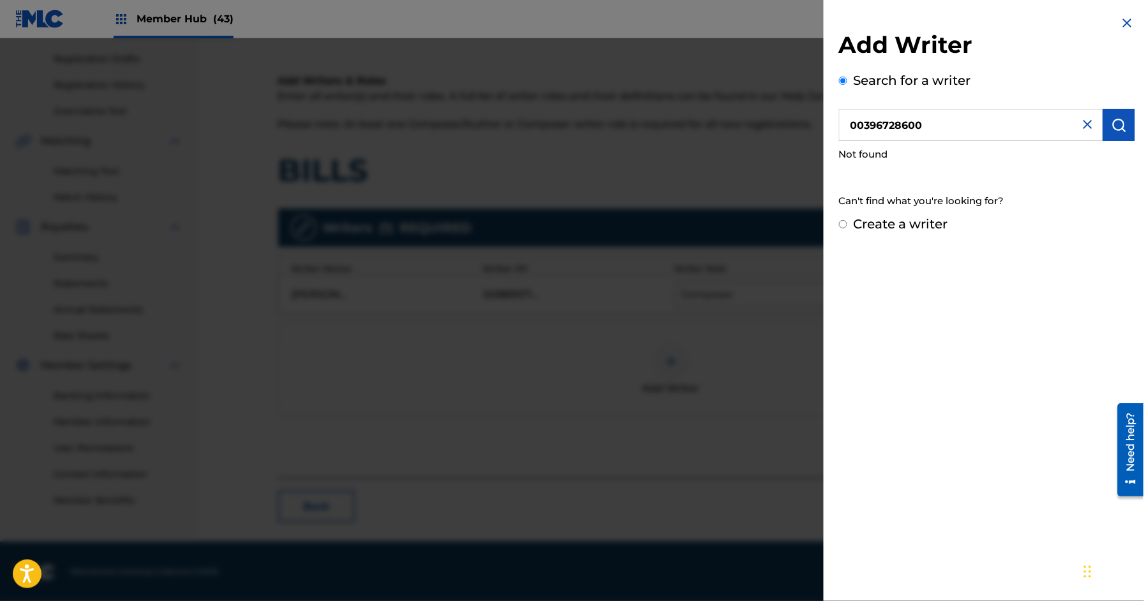
click at [900, 126] on input "00396728600" at bounding box center [971, 125] width 264 height 32
paste input "396728502"
click at [846, 126] on input "396728502" at bounding box center [971, 125] width 264 height 32
type input "00396728502"
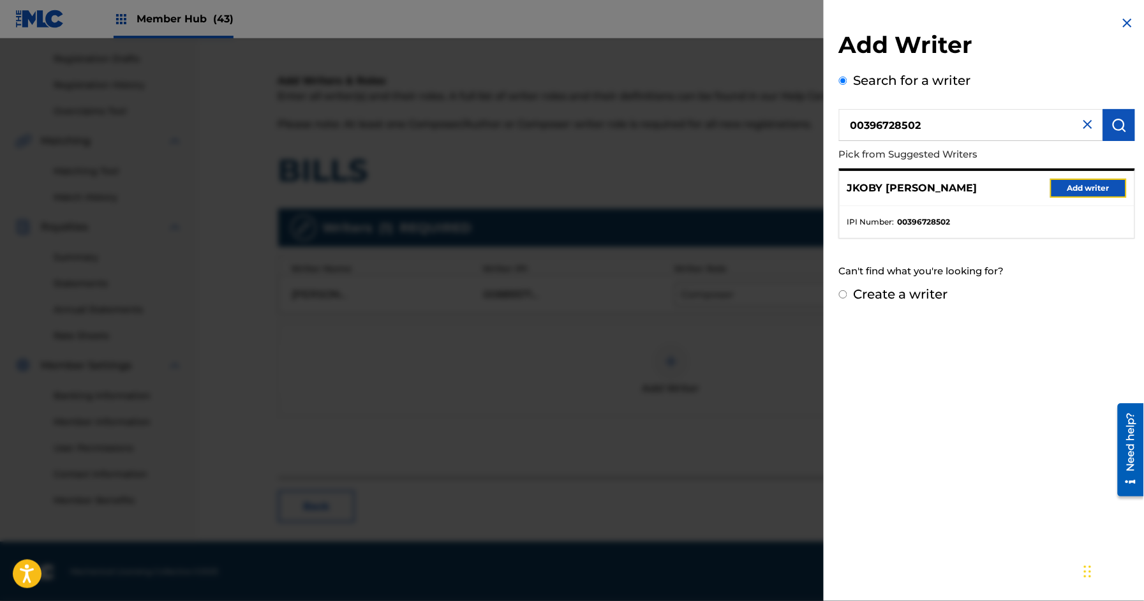
drag, startPoint x: 1093, startPoint y: 190, endPoint x: 964, endPoint y: 255, distance: 144.3
click at [1093, 189] on button "Add writer" at bounding box center [1088, 188] width 77 height 19
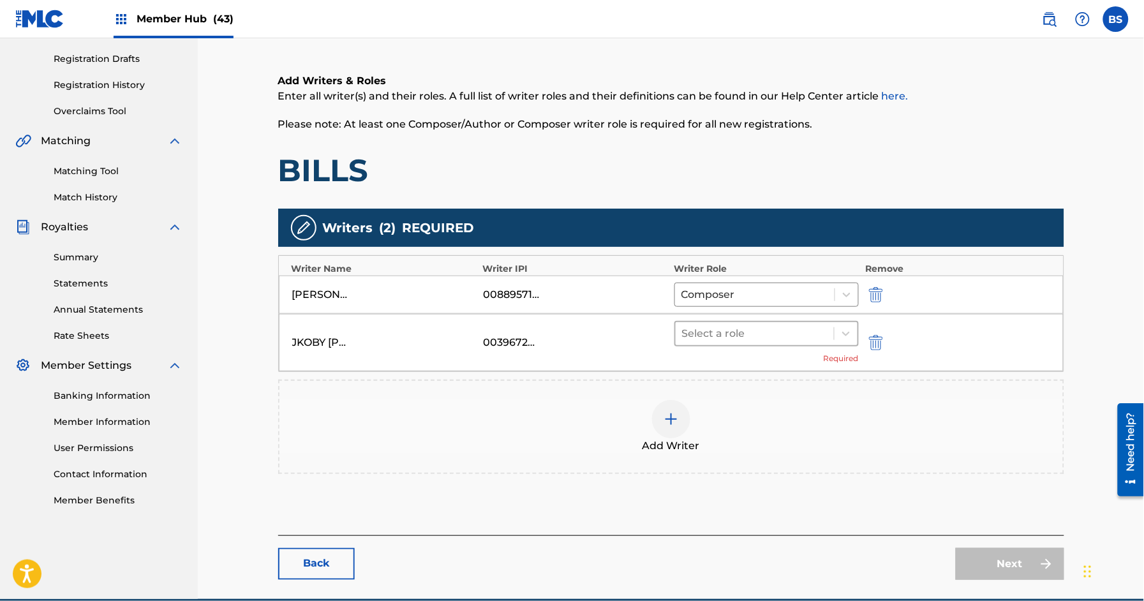
click at [719, 337] on div at bounding box center [755, 334] width 146 height 18
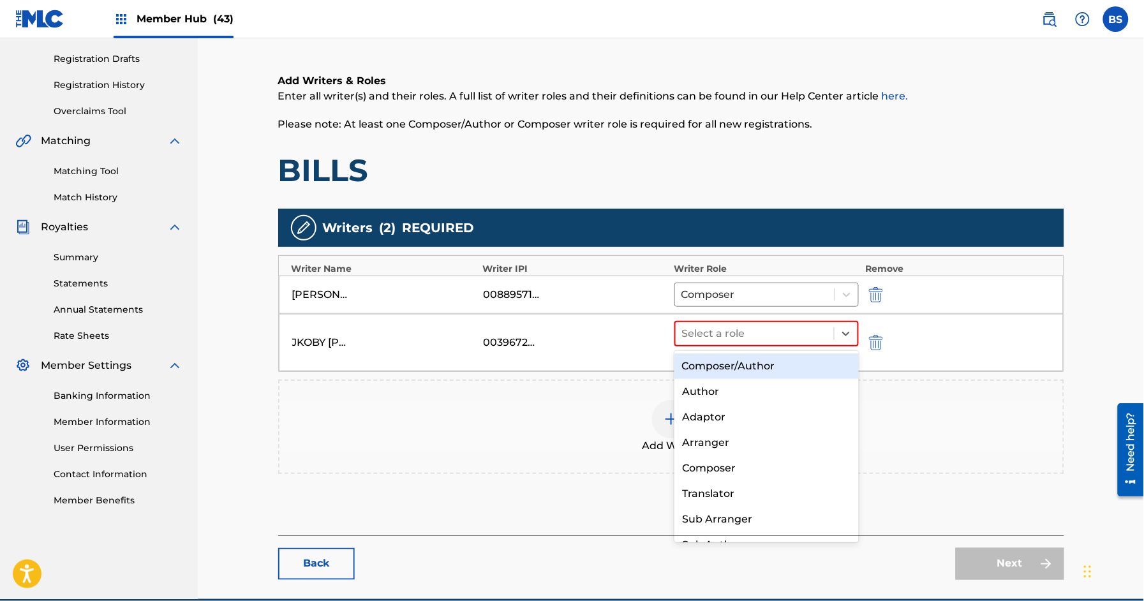
drag, startPoint x: 718, startPoint y: 362, endPoint x: 695, endPoint y: 440, distance: 81.6
click at [718, 362] on div "Composer/Author" at bounding box center [766, 366] width 184 height 26
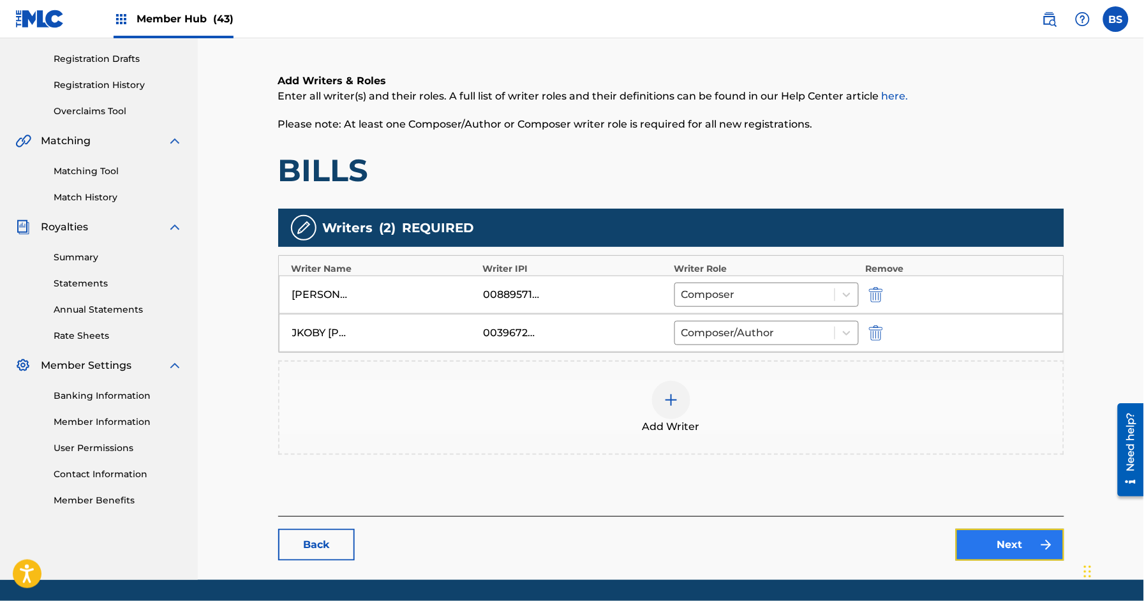
click at [1019, 531] on link "Next" at bounding box center [1009, 545] width 108 height 32
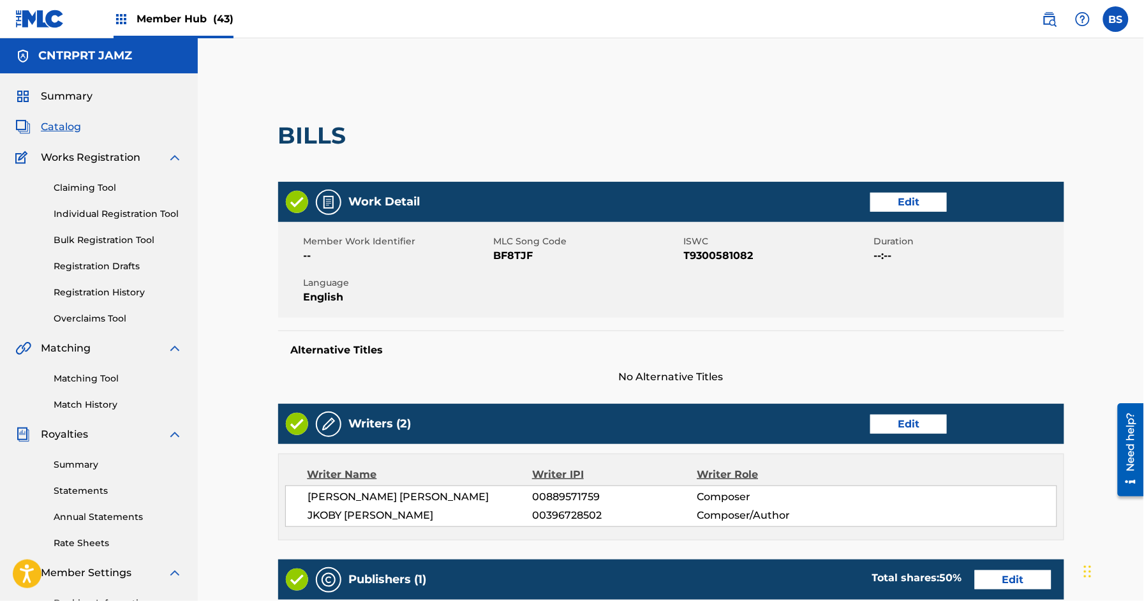
scroll to position [281, 0]
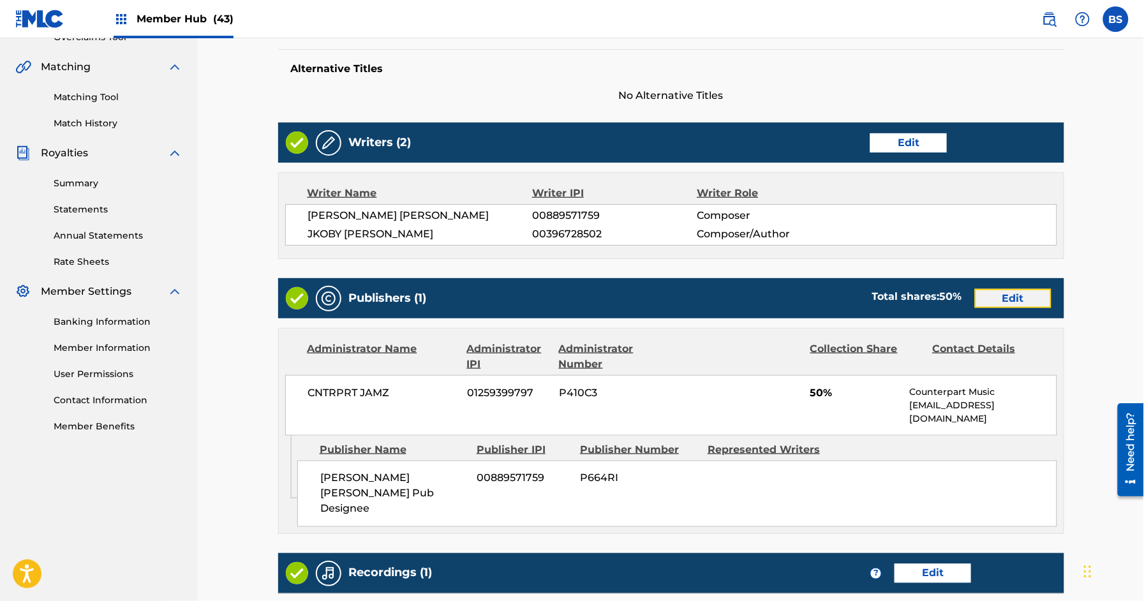
click at [1027, 293] on link "Edit" at bounding box center [1013, 298] width 77 height 19
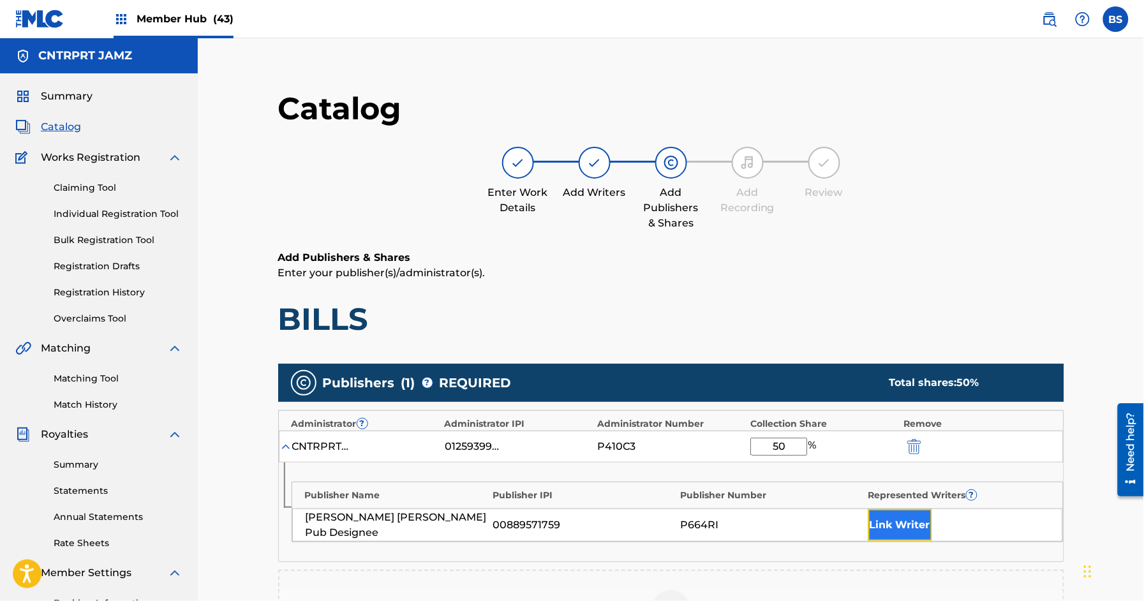
click at [884, 534] on button "Link Writer" at bounding box center [900, 525] width 64 height 32
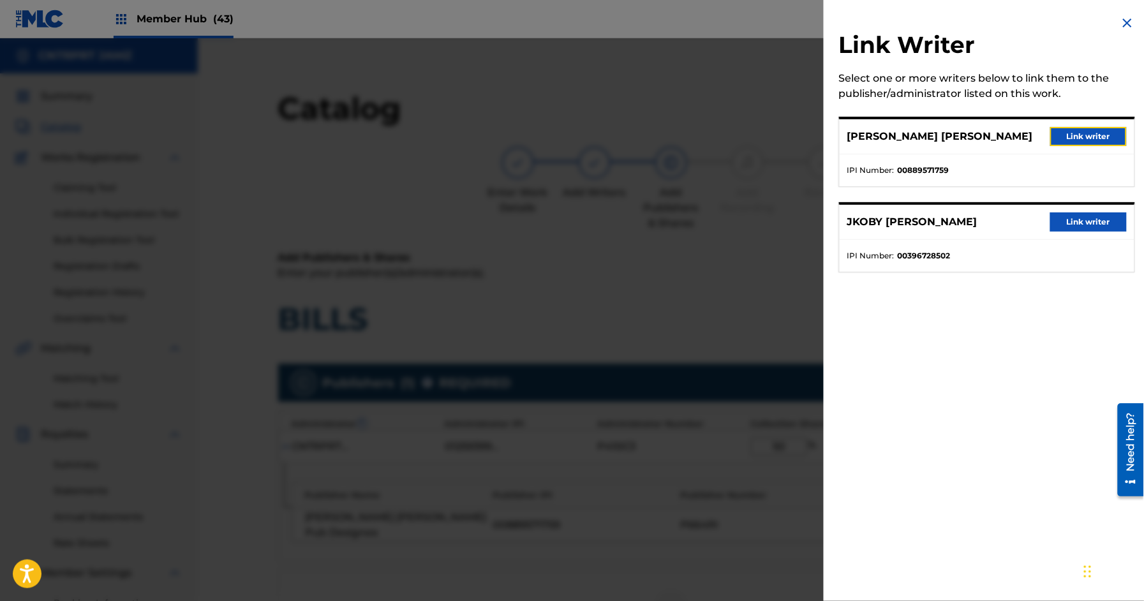
drag, startPoint x: 1115, startPoint y: 127, endPoint x: 951, endPoint y: 244, distance: 201.6
click at [1115, 127] on button "Link writer" at bounding box center [1088, 136] width 77 height 19
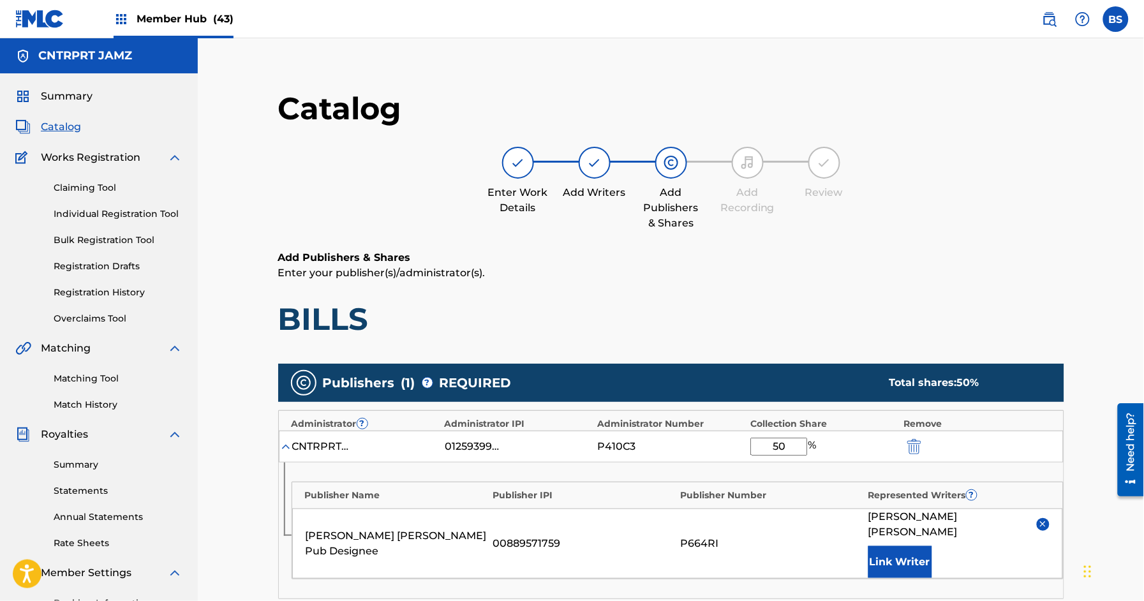
scroll to position [308, 0]
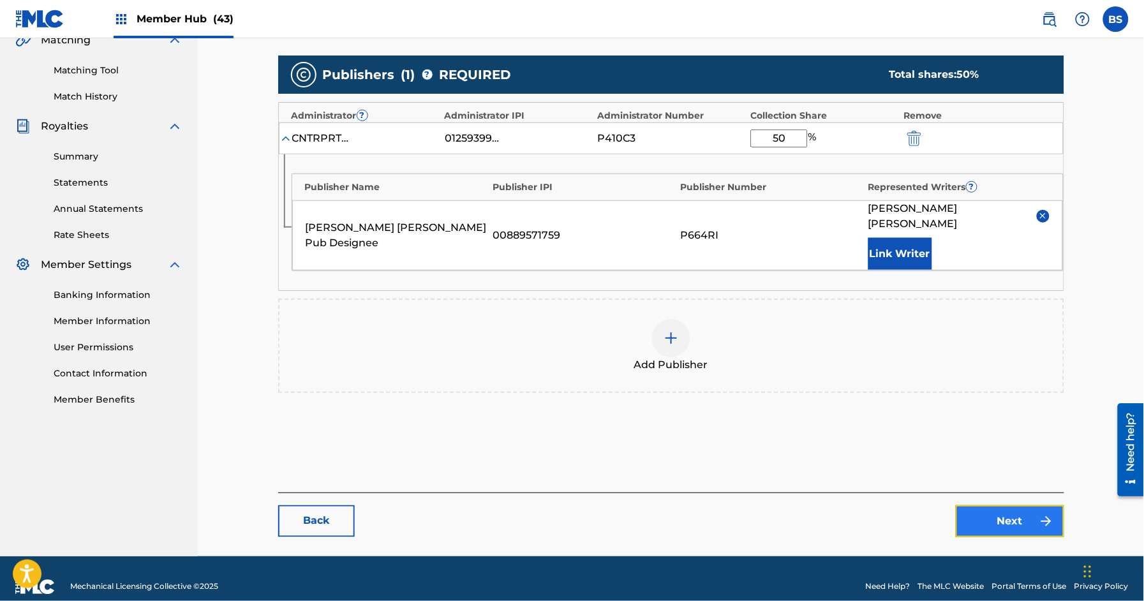
click at [1011, 505] on link "Next" at bounding box center [1009, 521] width 108 height 32
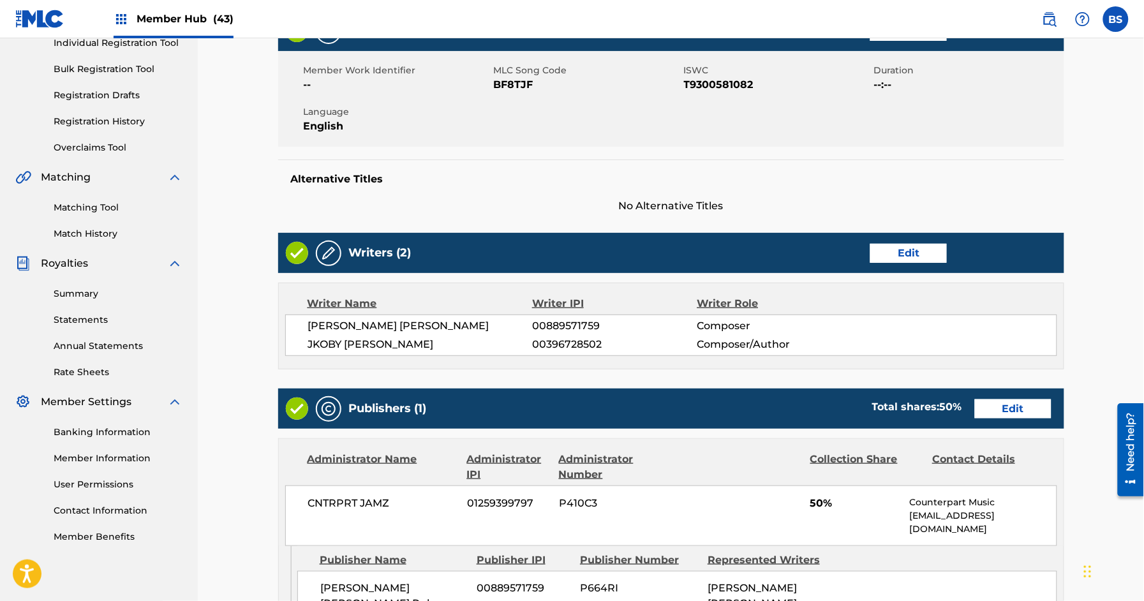
scroll to position [473, 0]
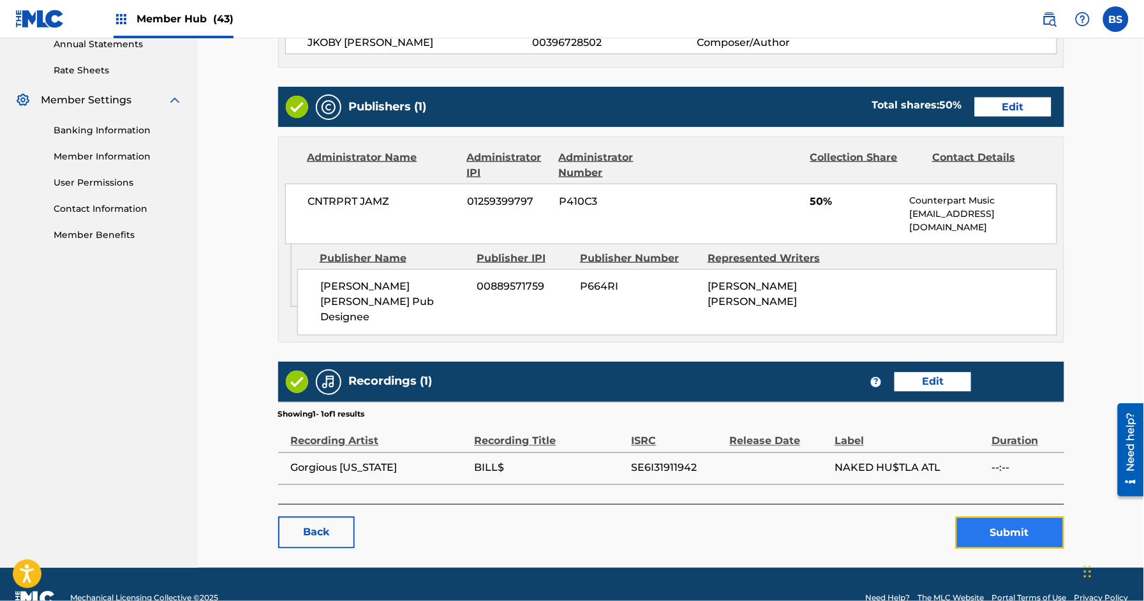
click at [1023, 517] on button "Submit" at bounding box center [1009, 533] width 108 height 32
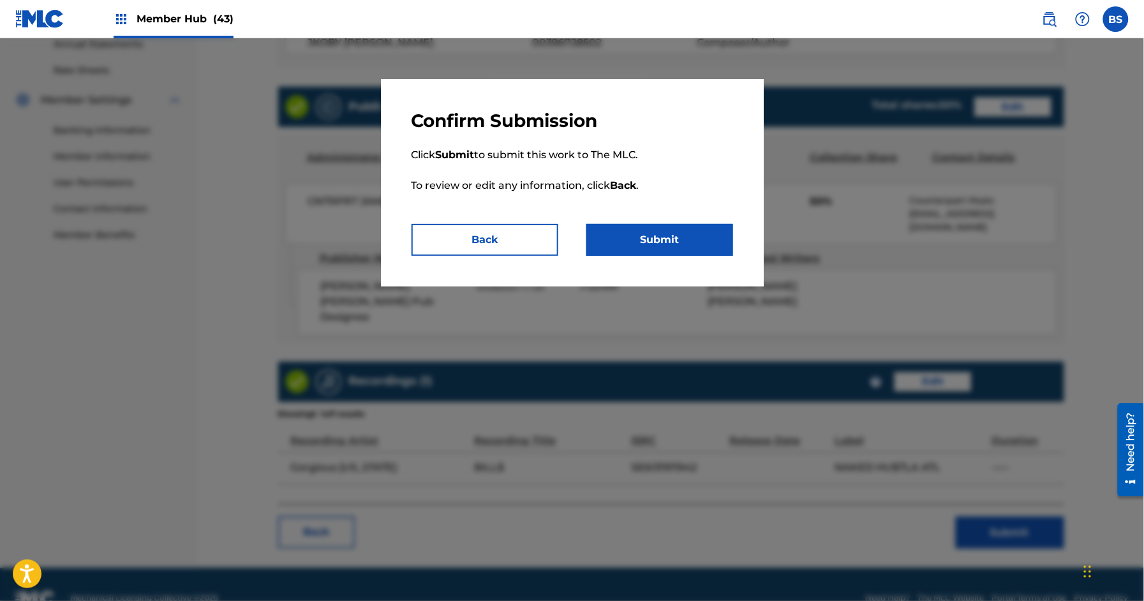
click at [687, 217] on p "Click Submit to submit this work to The MLC. To review or edit any information,…" at bounding box center [571, 178] width 321 height 92
drag, startPoint x: 690, startPoint y: 240, endPoint x: 1066, endPoint y: 427, distance: 420.5
click at [690, 240] on button "Submit" at bounding box center [659, 240] width 147 height 32
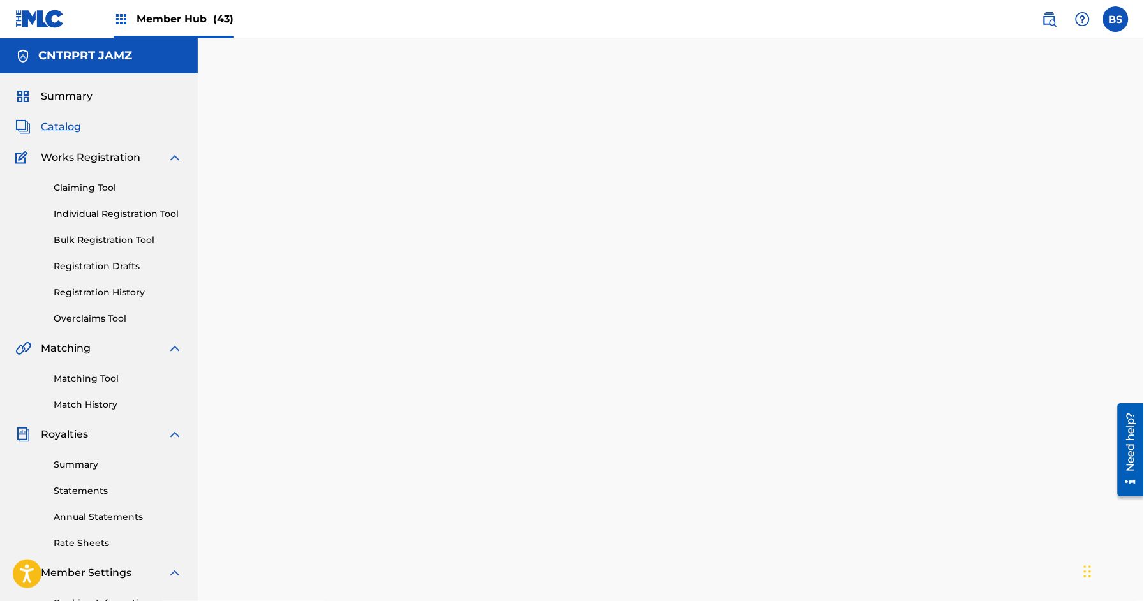
drag, startPoint x: 64, startPoint y: 124, endPoint x: 202, endPoint y: 145, distance: 139.3
click at [65, 124] on span "Catalog" at bounding box center [61, 126] width 40 height 15
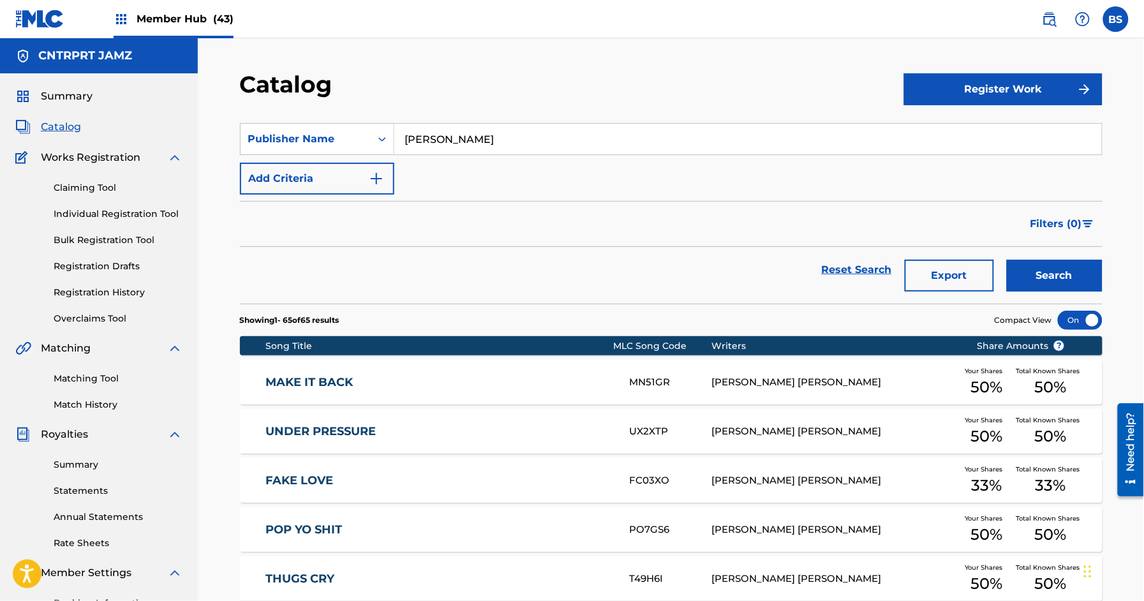
click at [501, 135] on input "[PERSON_NAME]" at bounding box center [747, 139] width 707 height 31
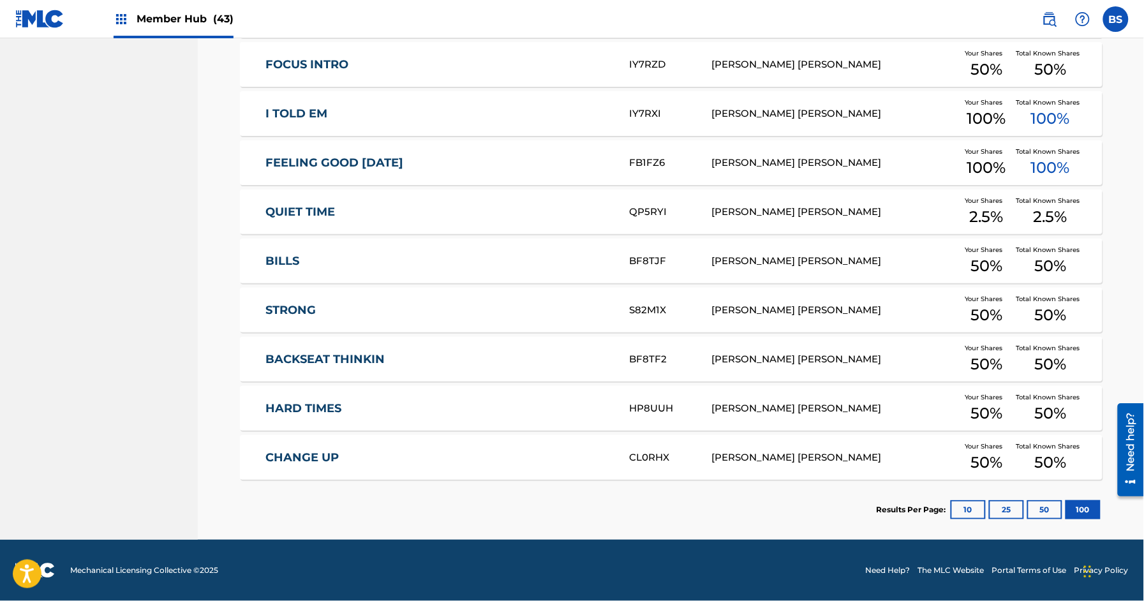
click at [550, 366] on link "BACKSEAT THINKIN" at bounding box center [438, 359] width 347 height 15
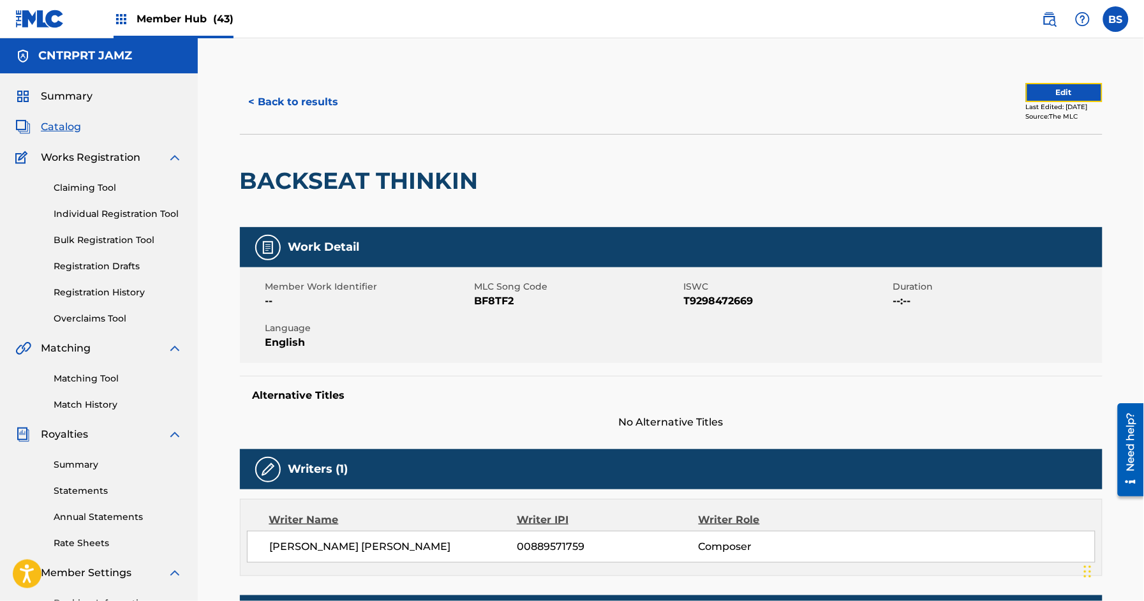
drag, startPoint x: 1021, startPoint y: 96, endPoint x: 818, endPoint y: 33, distance: 213.0
click at [1026, 95] on button "Edit" at bounding box center [1064, 92] width 77 height 19
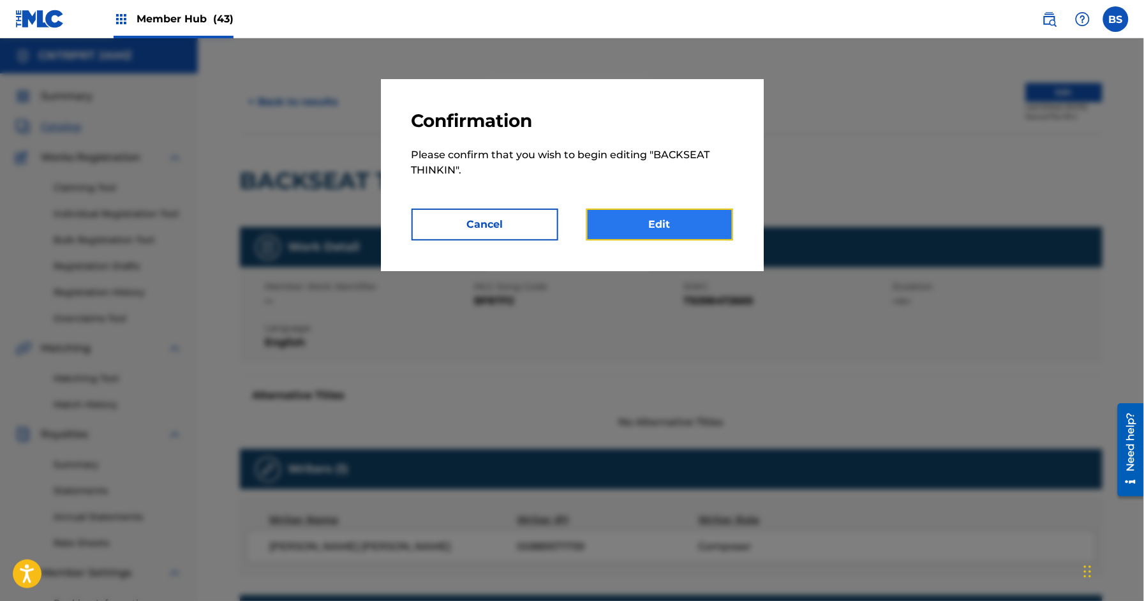
click at [712, 223] on link "Edit" at bounding box center [659, 225] width 147 height 32
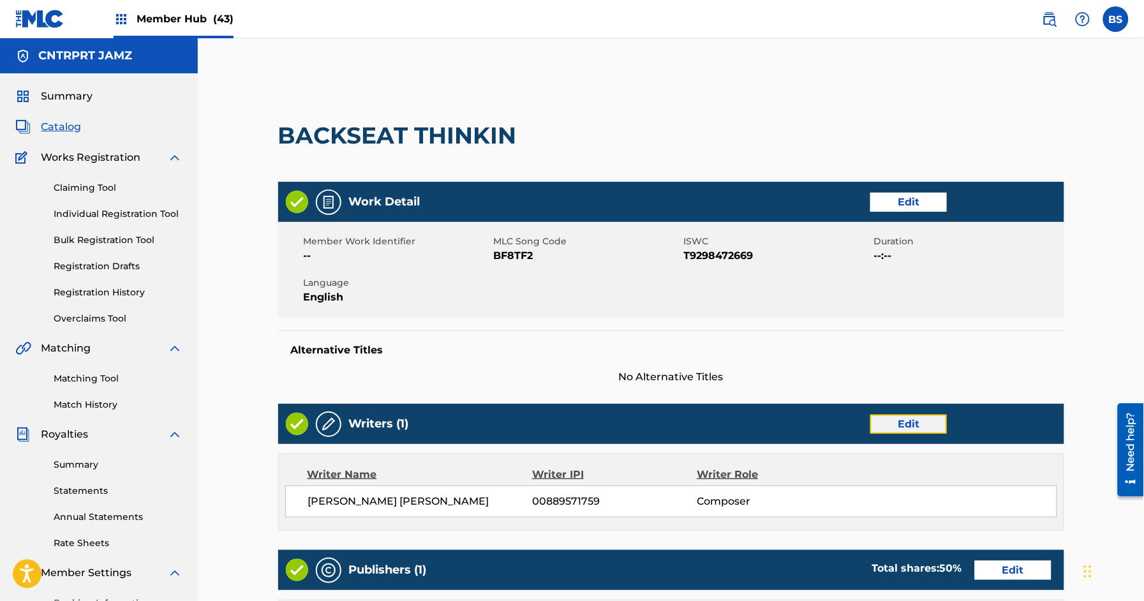
click at [920, 425] on link "Edit" at bounding box center [908, 424] width 77 height 19
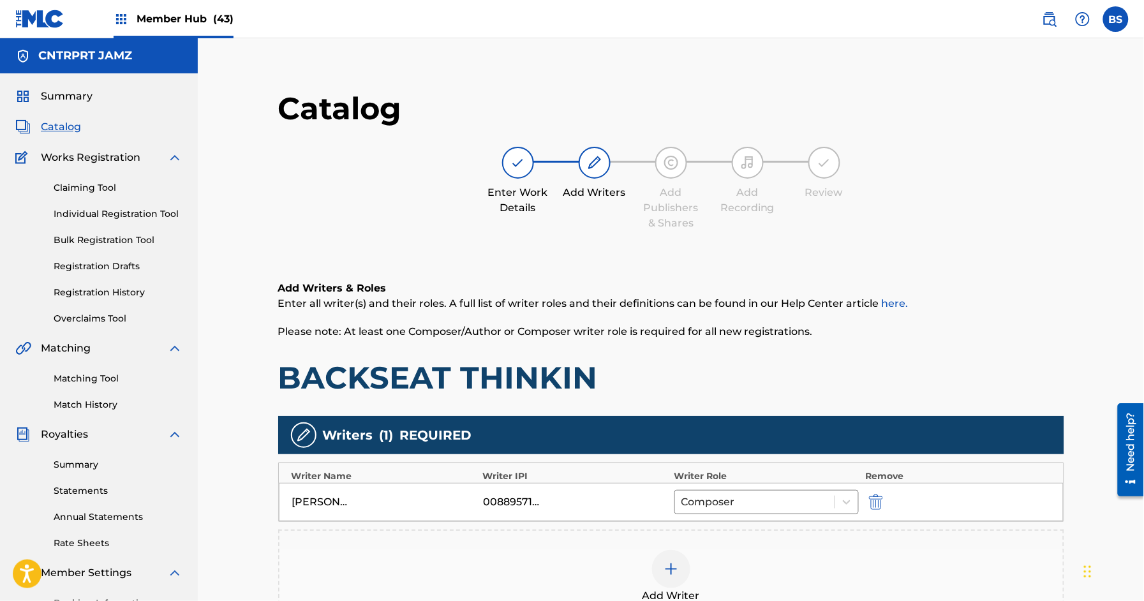
click at [668, 560] on div at bounding box center [671, 569] width 38 height 38
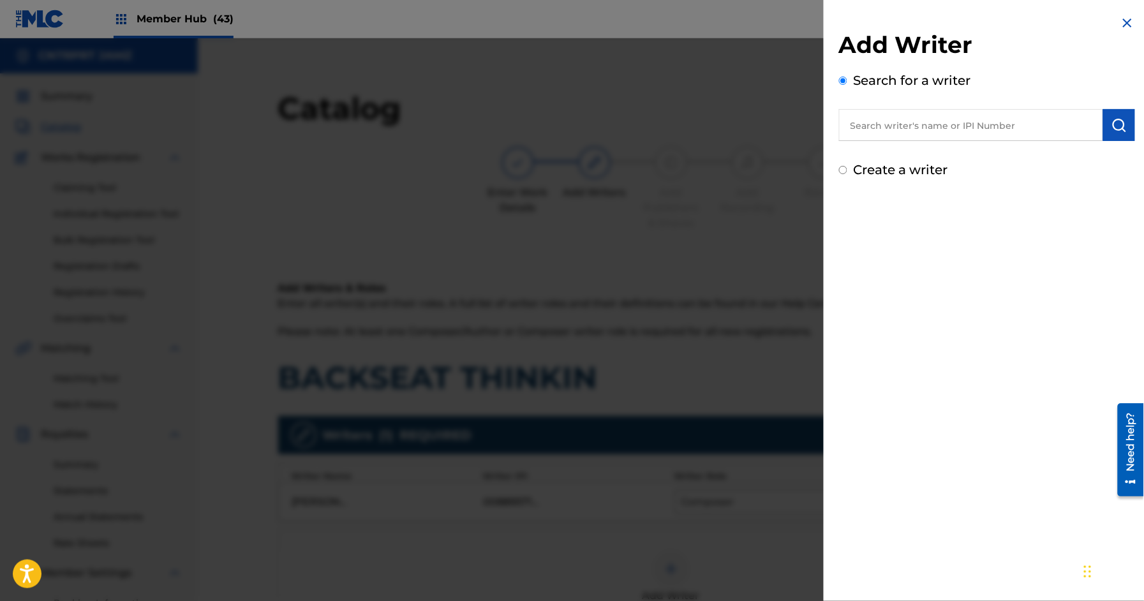
click at [917, 125] on input "text" at bounding box center [971, 125] width 264 height 32
paste input "380371958"
drag, startPoint x: 843, startPoint y: 124, endPoint x: 853, endPoint y: 123, distance: 10.3
click at [843, 124] on input "380371958" at bounding box center [971, 125] width 264 height 32
type input "00380371958"
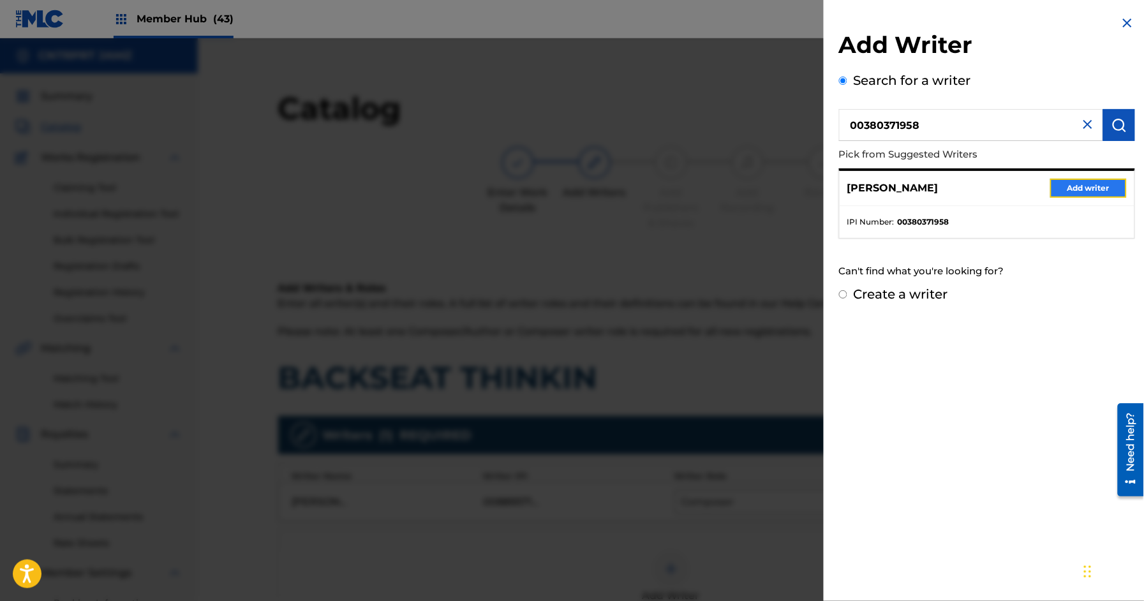
drag, startPoint x: 1086, startPoint y: 191, endPoint x: 782, endPoint y: 404, distance: 371.1
click at [1086, 191] on button "Add writer" at bounding box center [1088, 188] width 77 height 19
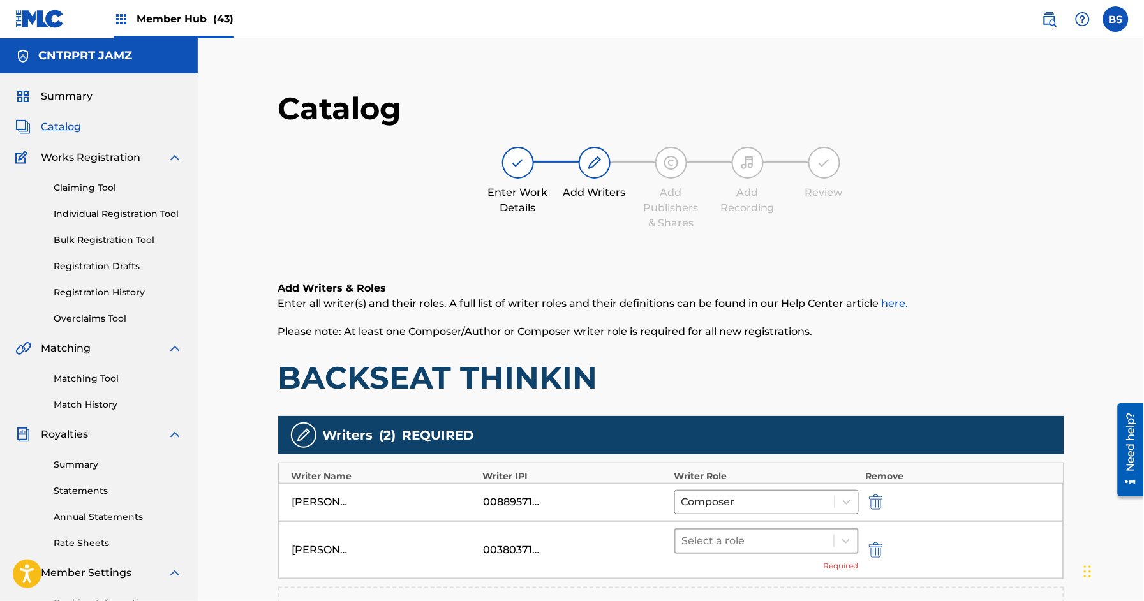
click at [713, 545] on div at bounding box center [755, 541] width 146 height 18
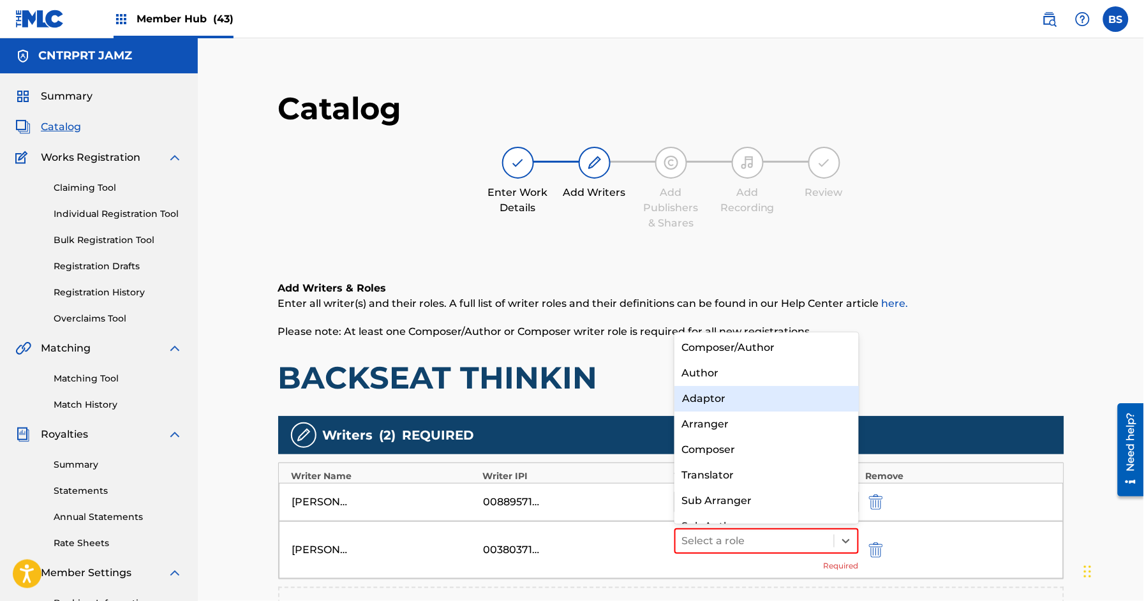
drag, startPoint x: 708, startPoint y: 378, endPoint x: 778, endPoint y: 428, distance: 86.4
click at [708, 378] on div "Author" at bounding box center [766, 373] width 184 height 26
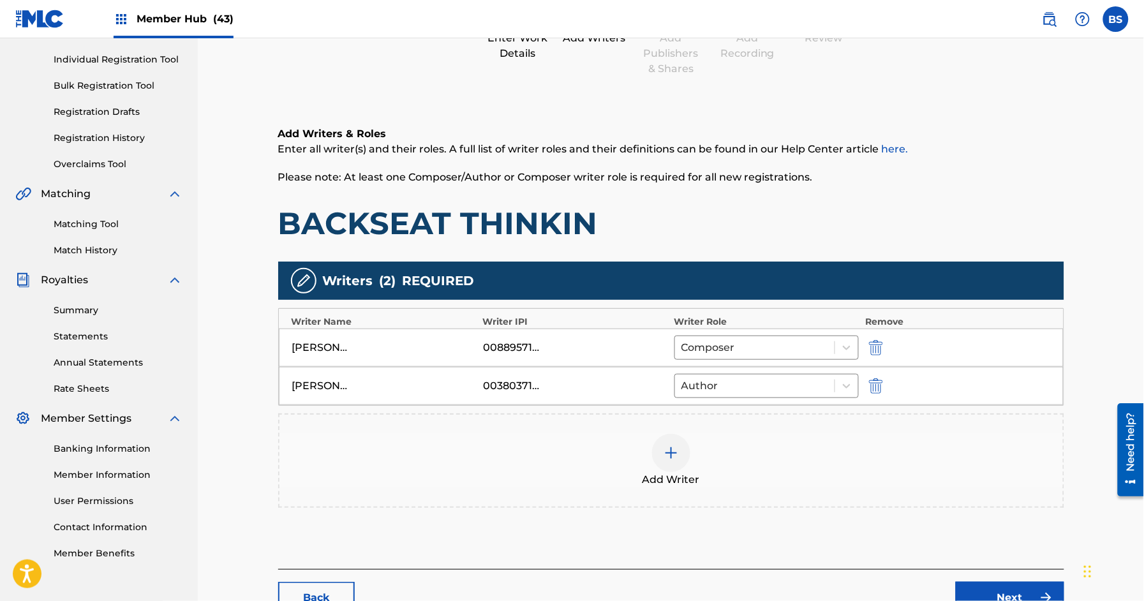
scroll to position [247, 0]
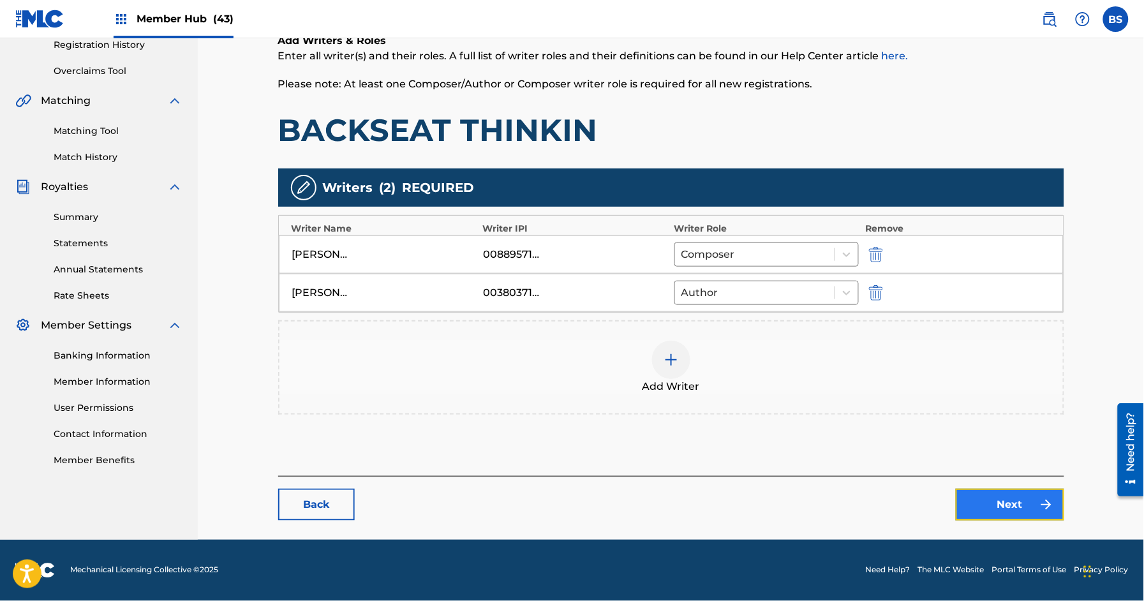
click at [1040, 510] on img at bounding box center [1045, 504] width 15 height 15
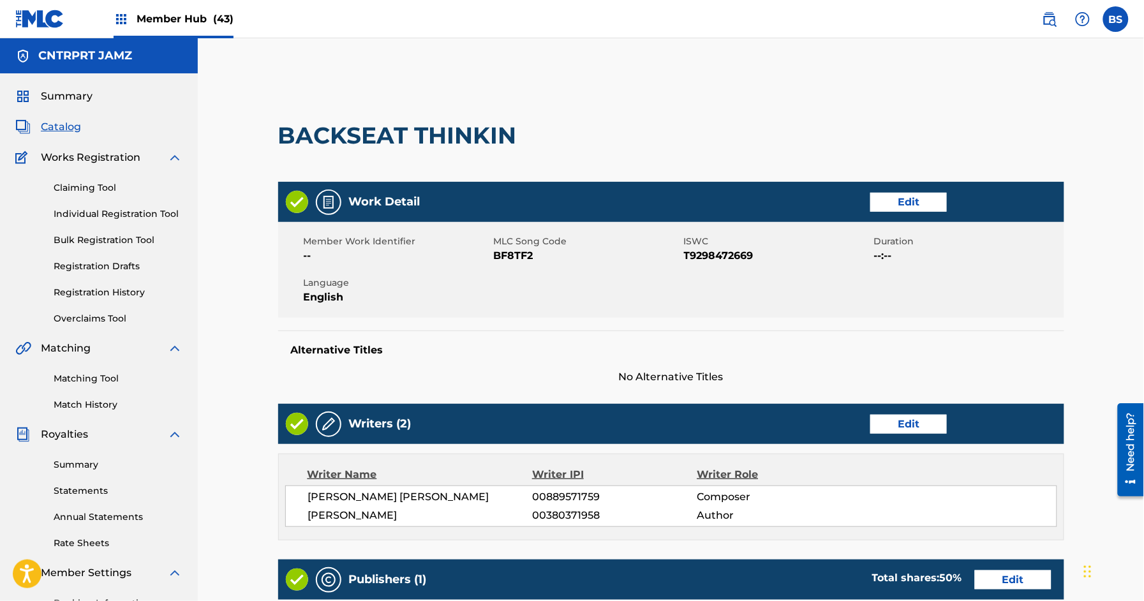
scroll to position [473, 0]
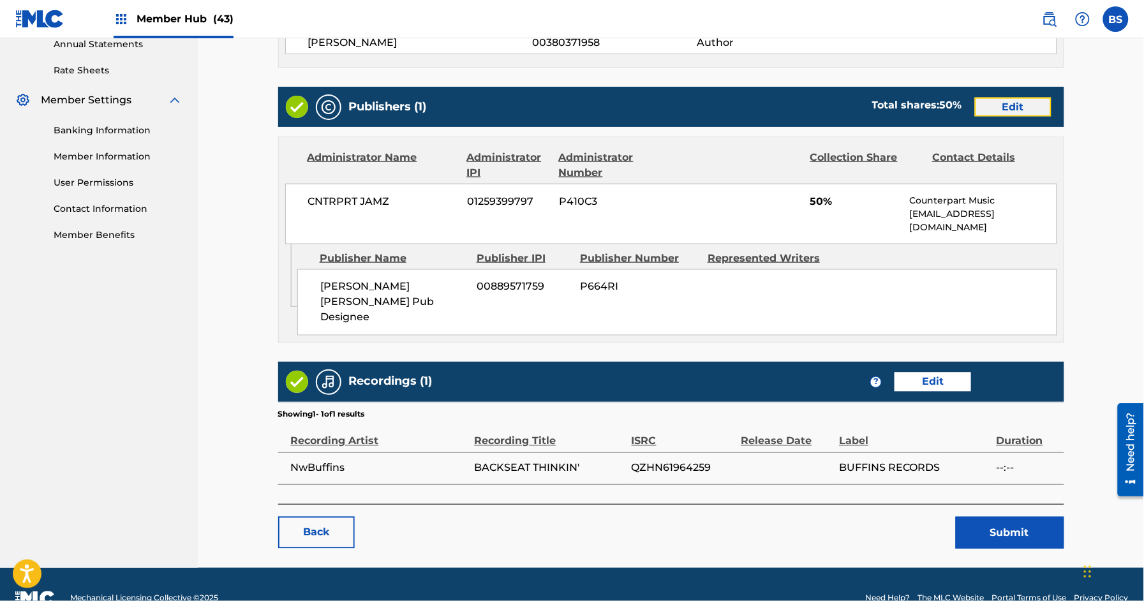
click at [1036, 103] on link "Edit" at bounding box center [1013, 107] width 77 height 19
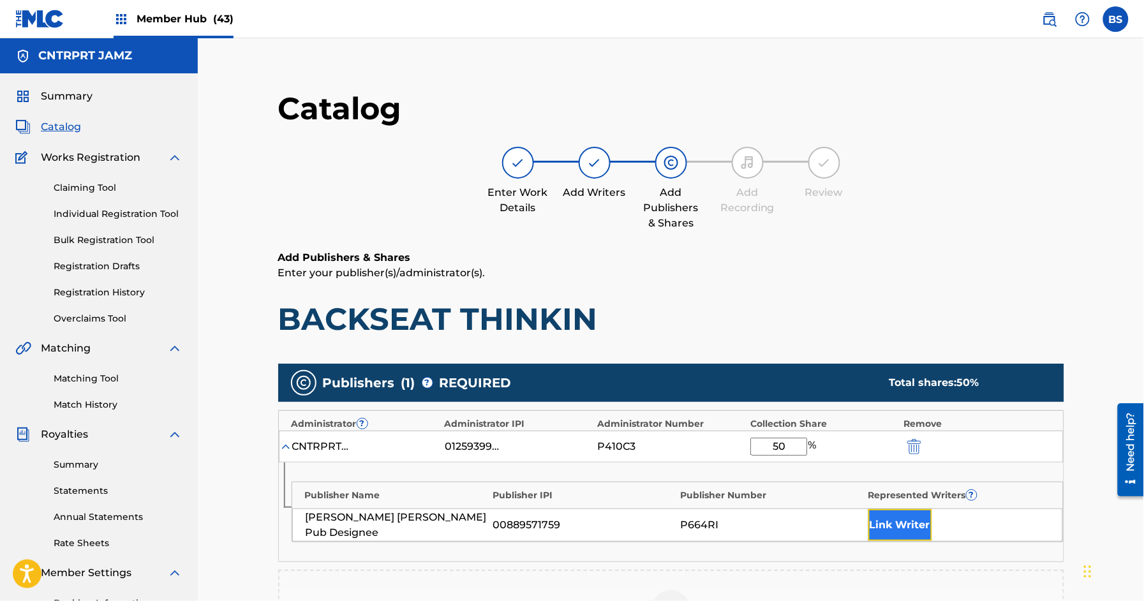
click at [904, 524] on button "Link Writer" at bounding box center [900, 525] width 64 height 32
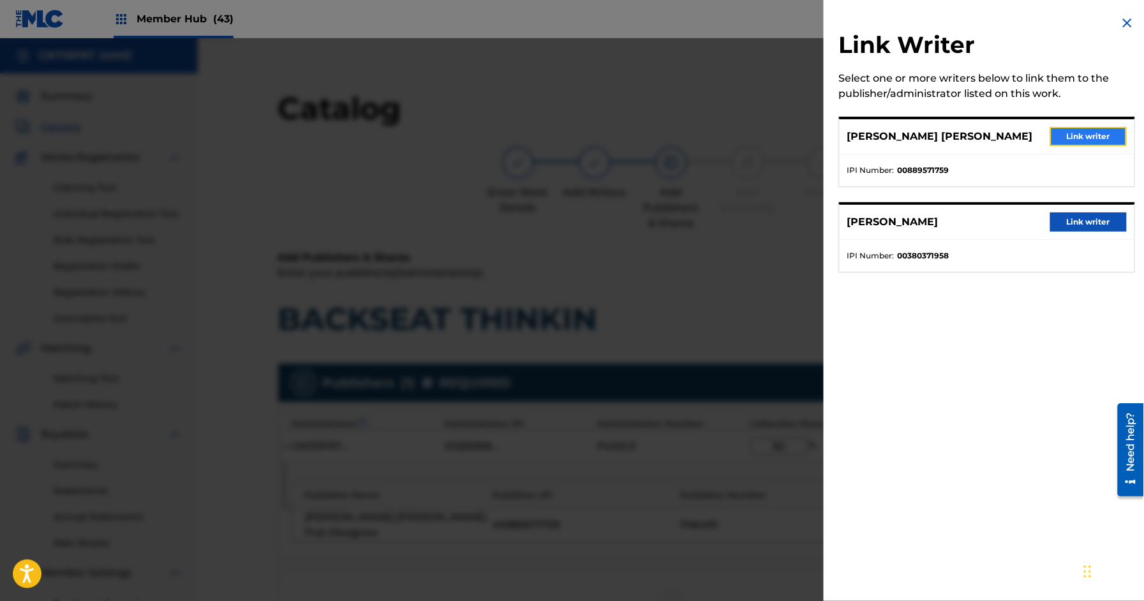
click at [1093, 141] on button "Link writer" at bounding box center [1088, 136] width 77 height 19
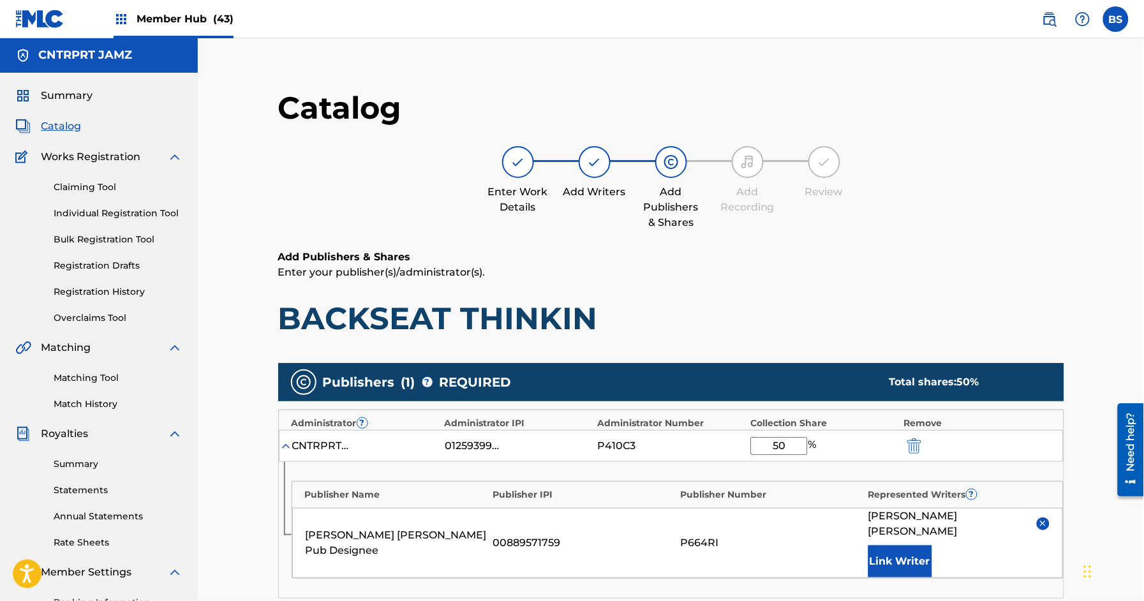
scroll to position [308, 0]
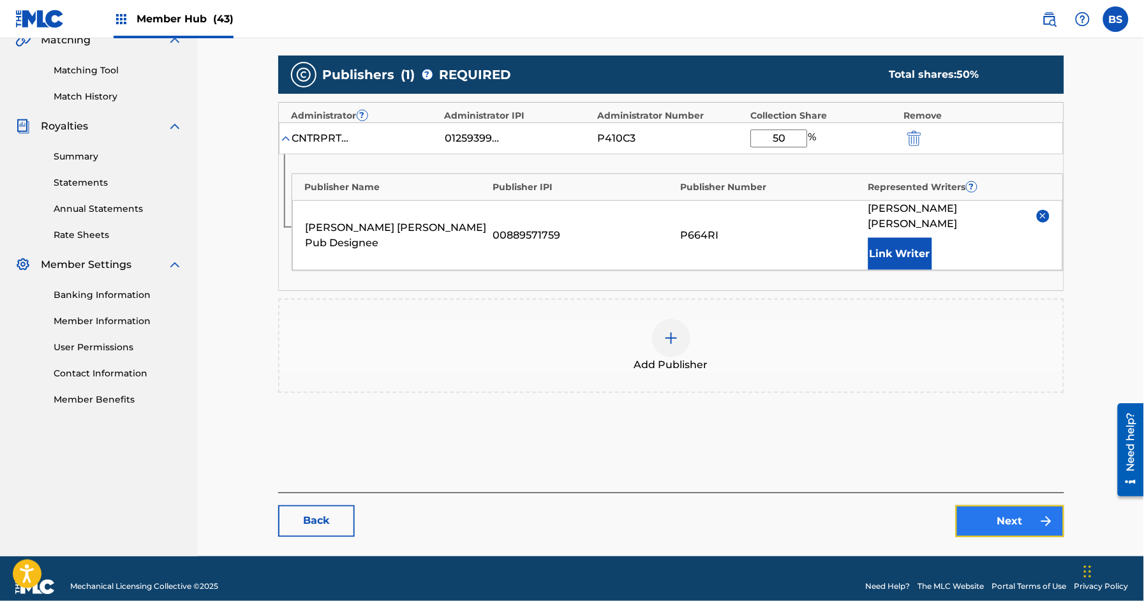
click at [1028, 514] on link "Next" at bounding box center [1009, 521] width 108 height 32
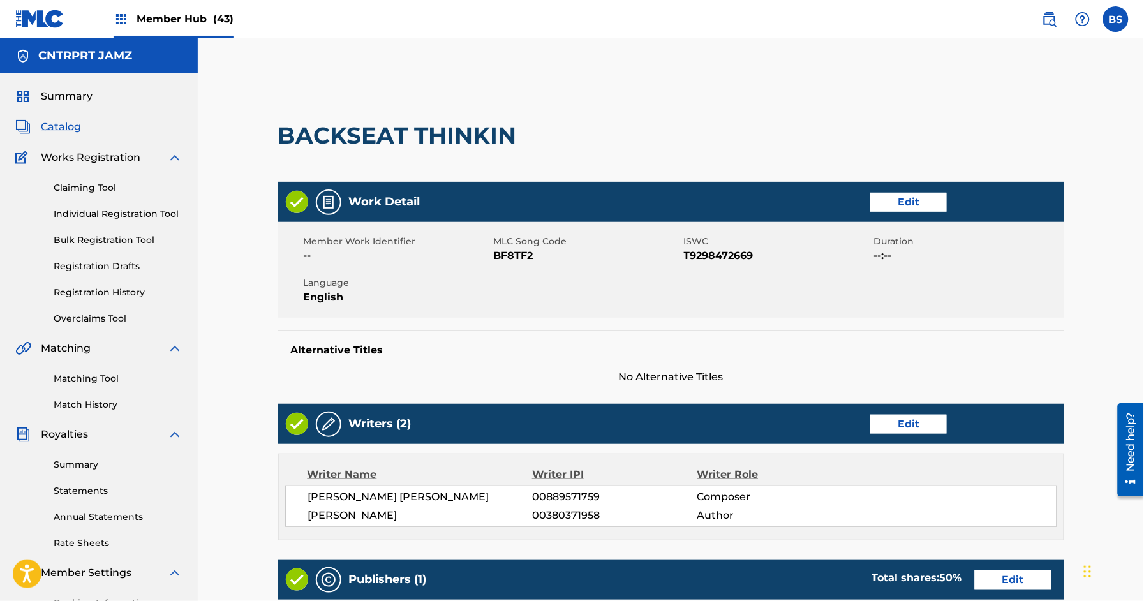
scroll to position [473, 0]
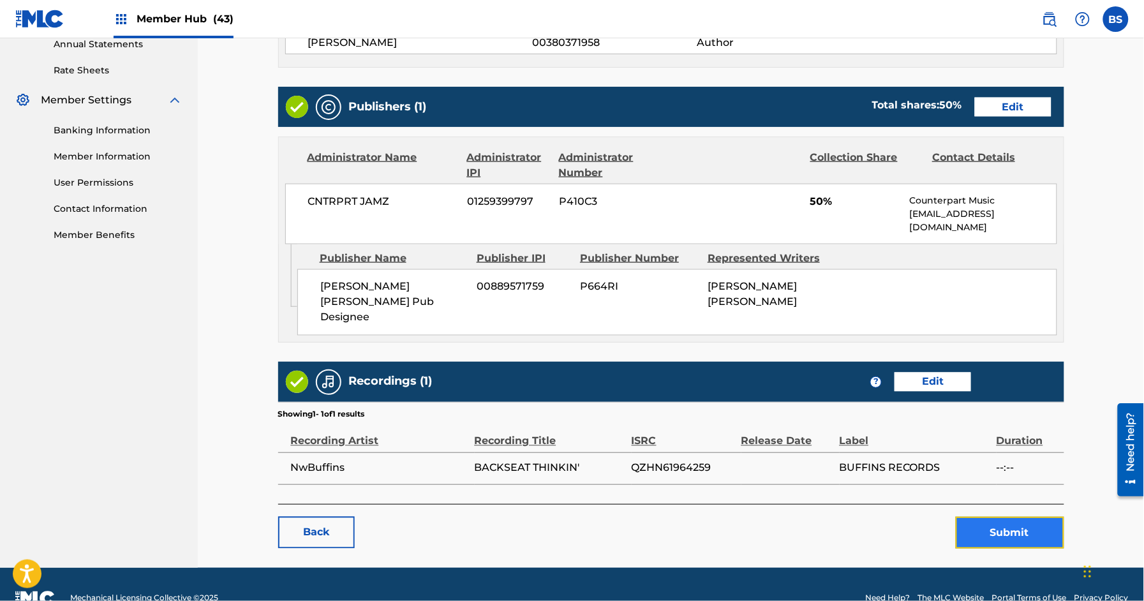
click at [1000, 517] on button "Submit" at bounding box center [1009, 533] width 108 height 32
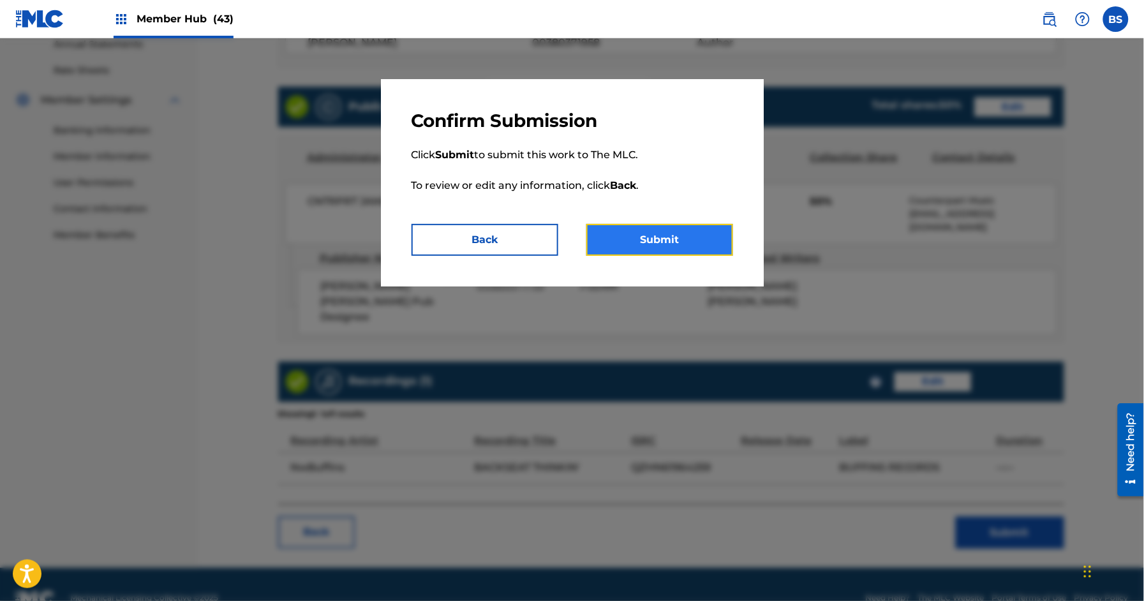
click at [714, 235] on button "Submit" at bounding box center [659, 240] width 147 height 32
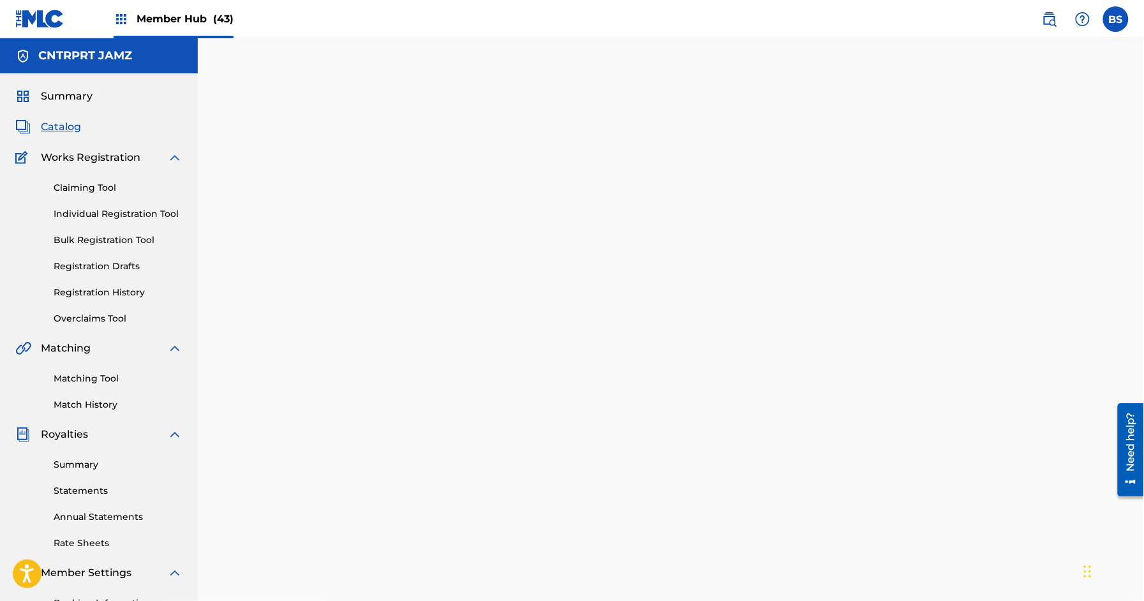
drag, startPoint x: 67, startPoint y: 125, endPoint x: 85, endPoint y: 142, distance: 24.4
click at [67, 125] on span "Catalog" at bounding box center [61, 126] width 40 height 15
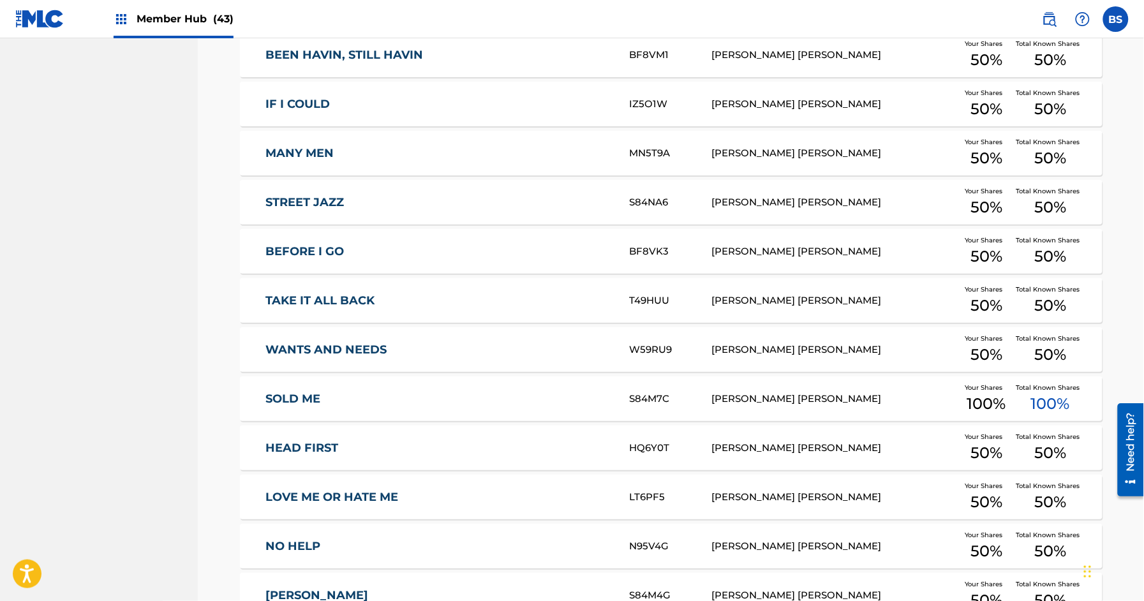
scroll to position [2734, 0]
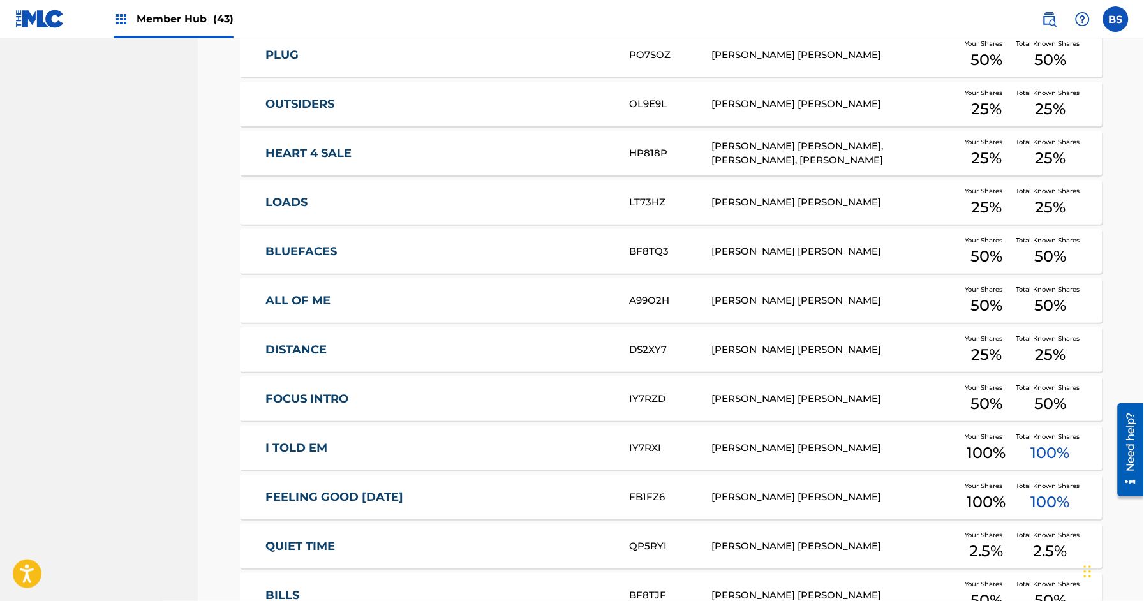
click at [467, 285] on div "ALL OF ME A99O2H [PERSON_NAME] [PERSON_NAME] Your Shares 50 % Total Known Share…" at bounding box center [671, 300] width 862 height 45
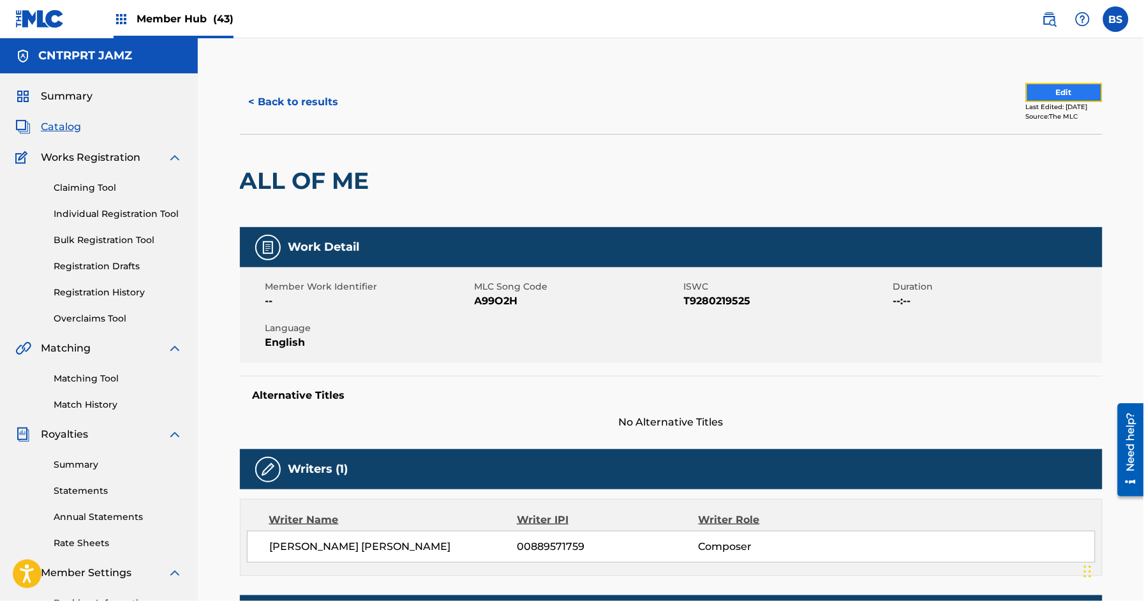
click at [1033, 93] on button "Edit" at bounding box center [1064, 92] width 77 height 19
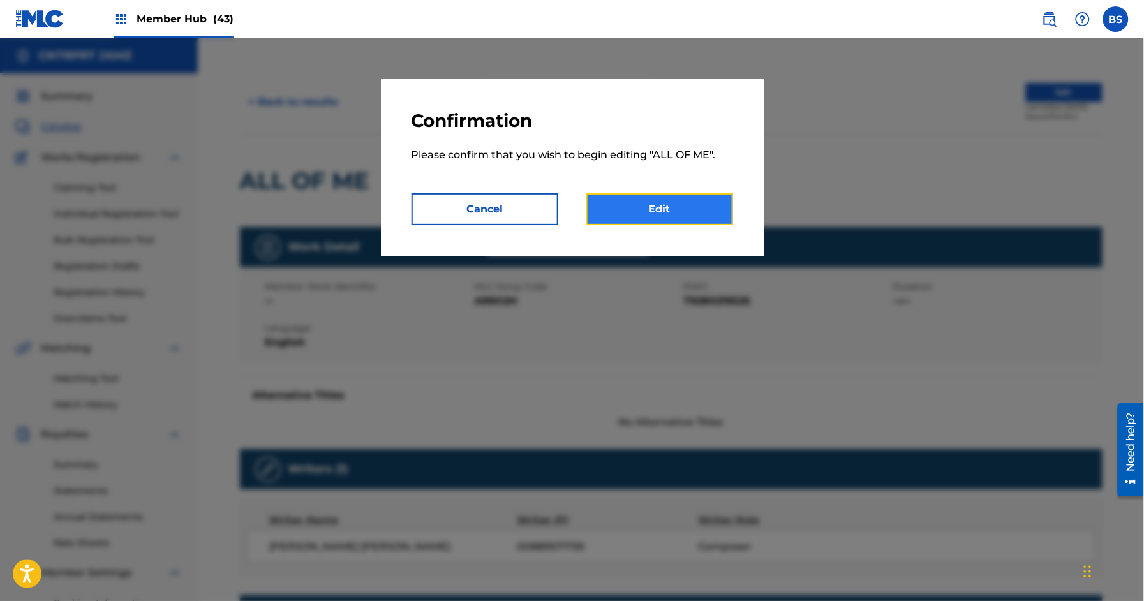
click at [675, 214] on link "Edit" at bounding box center [659, 209] width 147 height 32
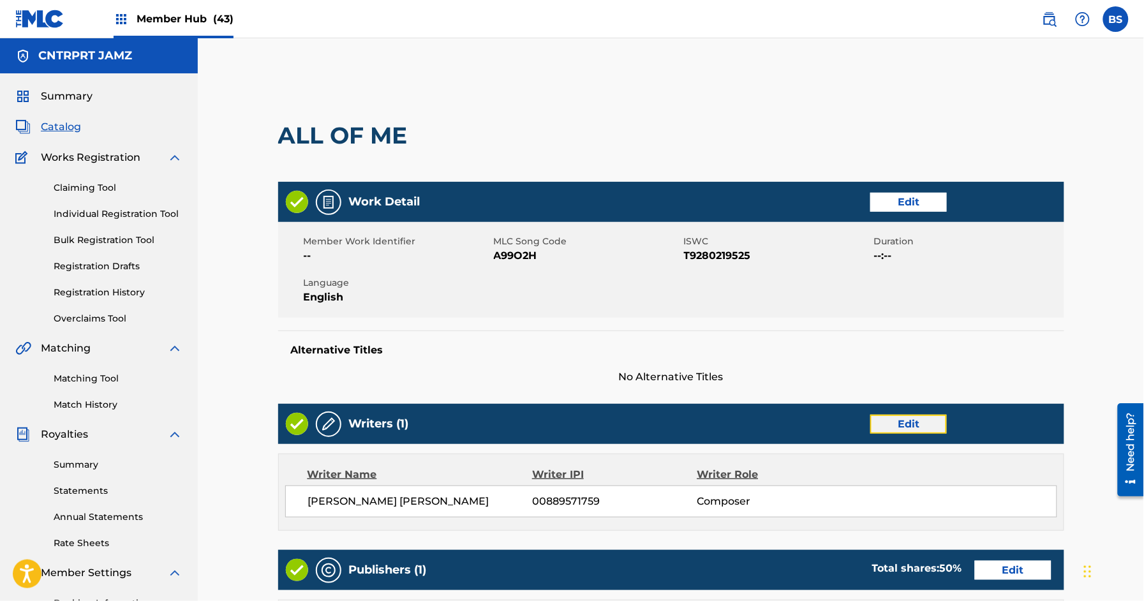
click at [918, 422] on link "Edit" at bounding box center [908, 424] width 77 height 19
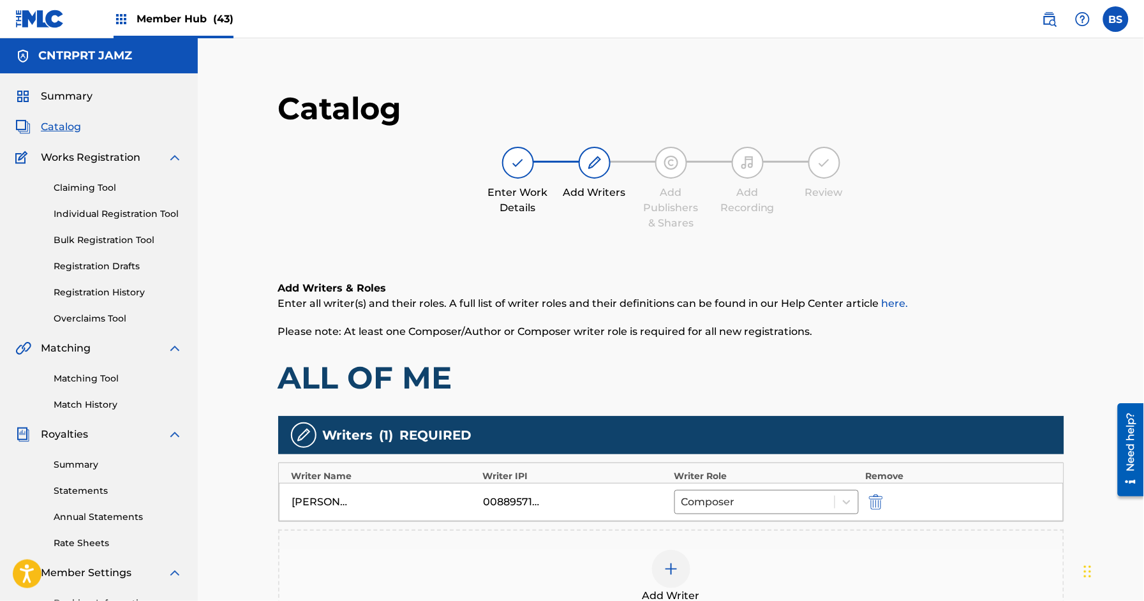
click at [679, 552] on div at bounding box center [671, 569] width 38 height 38
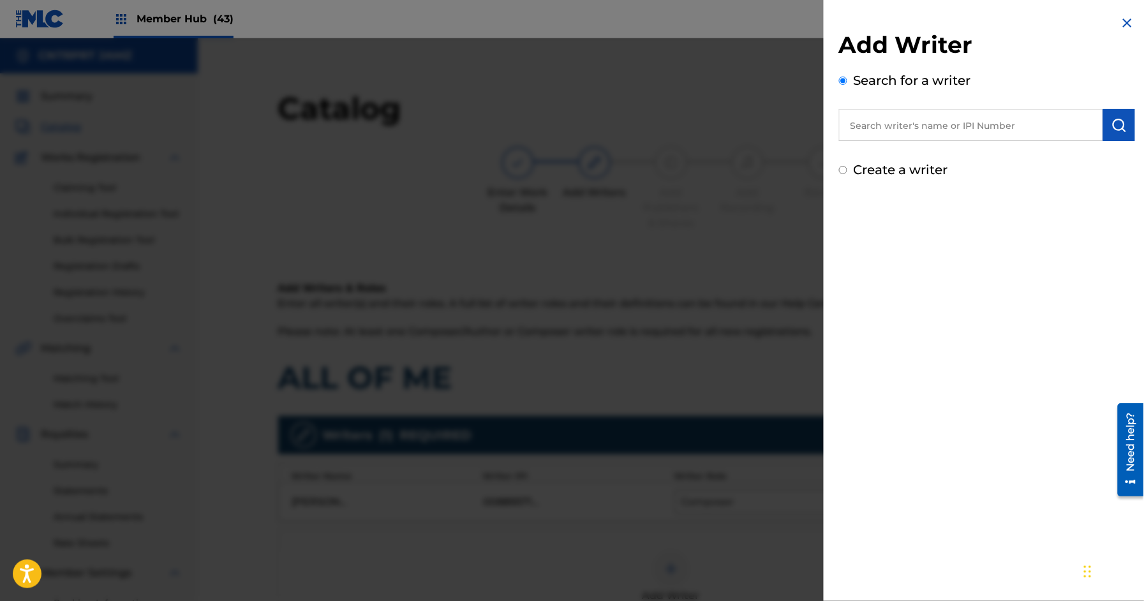
click at [908, 129] on input "text" at bounding box center [971, 125] width 264 height 32
paste input "864644112"
click at [850, 124] on input "864644112" at bounding box center [971, 125] width 264 height 32
type input "00864644112"
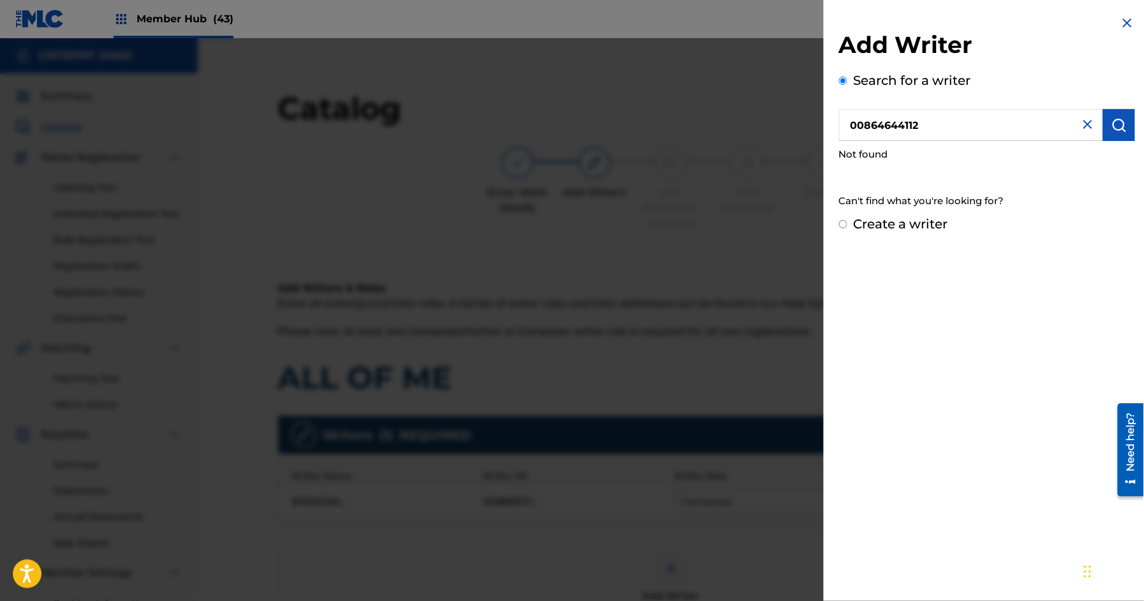
click at [850, 124] on input "00864644112" at bounding box center [971, 125] width 264 height 32
click at [896, 222] on label "Create a writer" at bounding box center [900, 223] width 94 height 15
radio input "true"
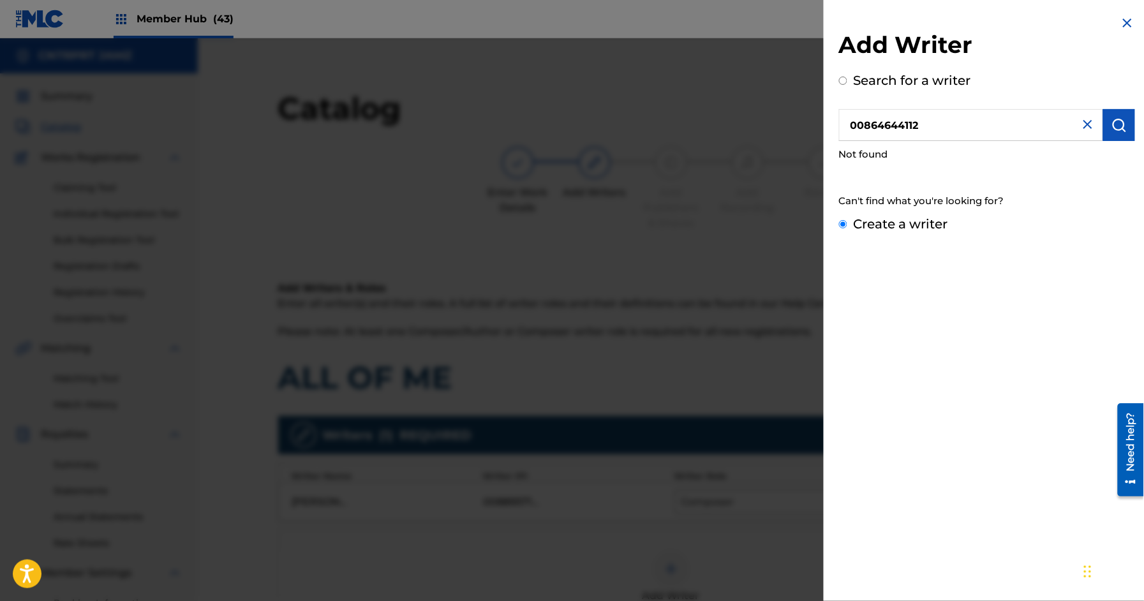
click at [847, 222] on input "Create a writer" at bounding box center [843, 224] width 8 height 8
radio input "false"
radio input "true"
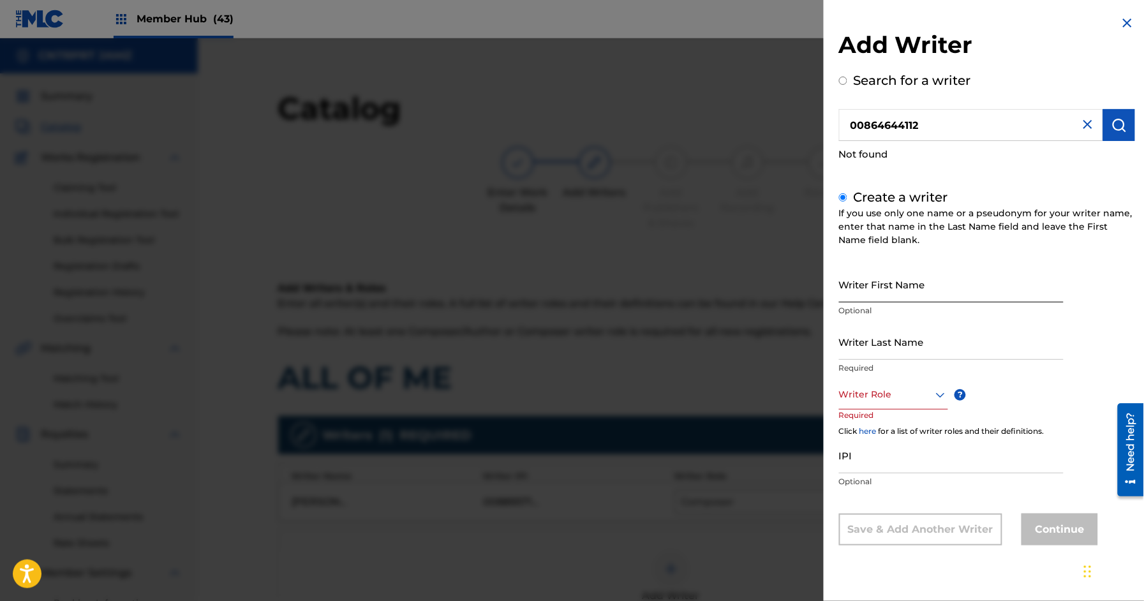
click at [882, 283] on input "Writer First Name" at bounding box center [951, 284] width 225 height 36
type input "[PERSON_NAME]"
click at [869, 404] on div "Writer Role" at bounding box center [893, 395] width 109 height 29
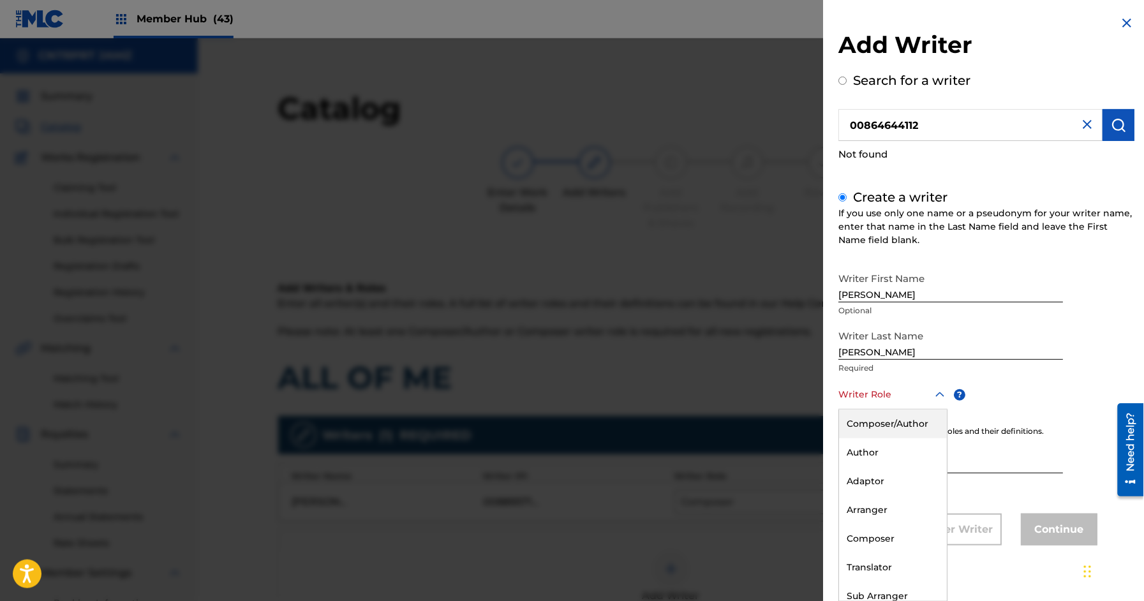
drag, startPoint x: 882, startPoint y: 424, endPoint x: 896, endPoint y: 454, distance: 32.3
click at [883, 420] on div "Composer/Author" at bounding box center [893, 423] width 108 height 29
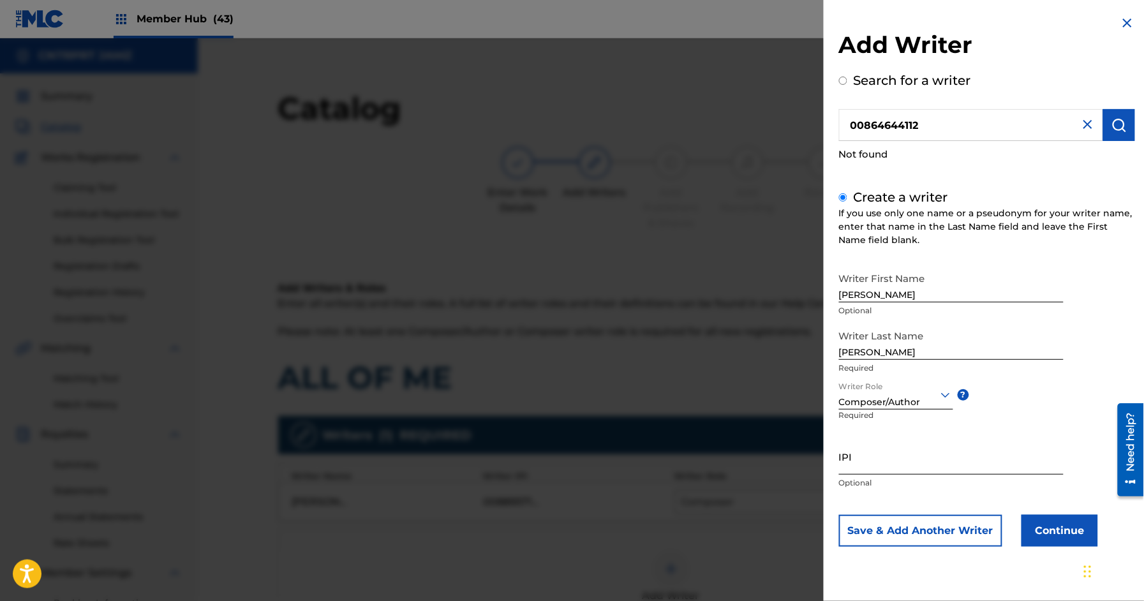
click at [887, 455] on input "IPI" at bounding box center [951, 456] width 225 height 36
paste input "00864644112"
type input "00864644112"
click at [1057, 521] on button "Continue" at bounding box center [1059, 531] width 77 height 32
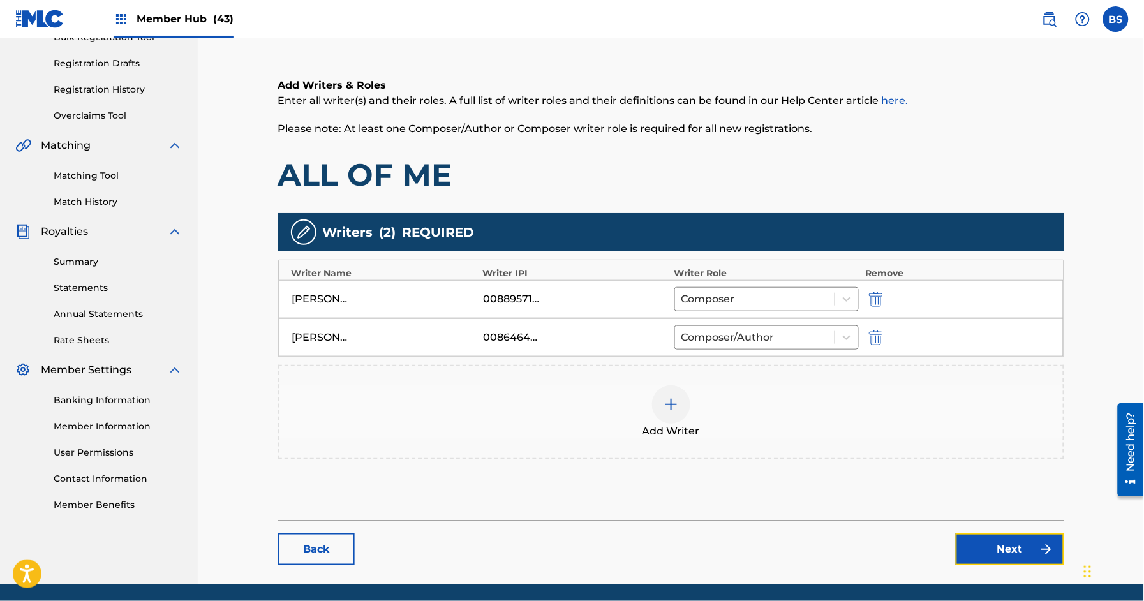
scroll to position [247, 0]
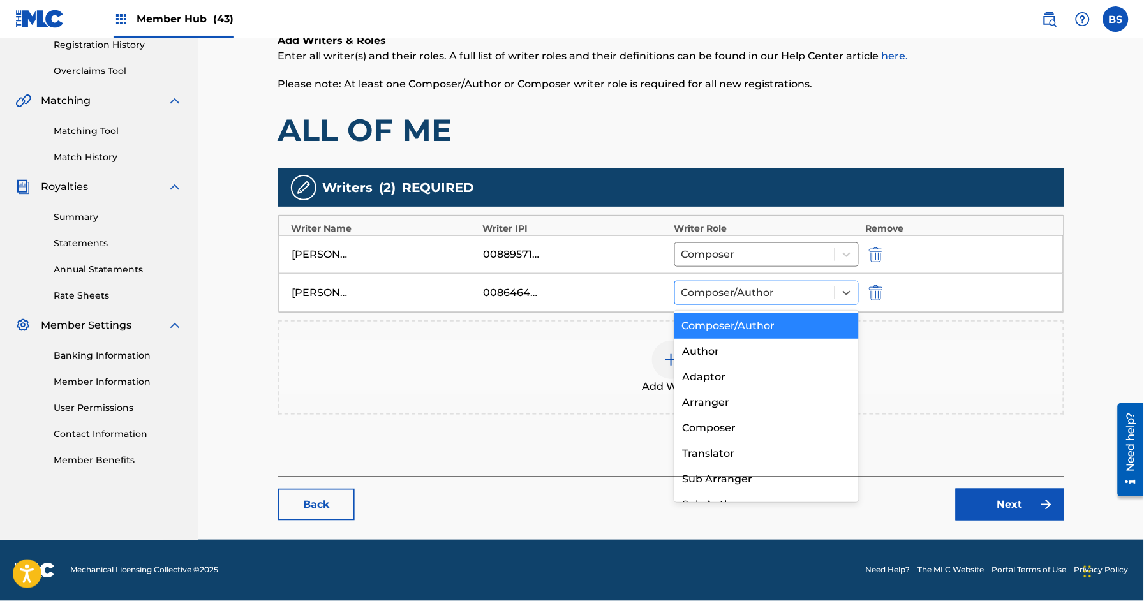
drag, startPoint x: 716, startPoint y: 288, endPoint x: 717, endPoint y: 295, distance: 7.1
click at [716, 288] on div "Composer/Author" at bounding box center [755, 292] width 160 height 23
drag, startPoint x: 712, startPoint y: 351, endPoint x: 672, endPoint y: 332, distance: 44.8
click at [712, 351] on div "Author" at bounding box center [766, 352] width 184 height 26
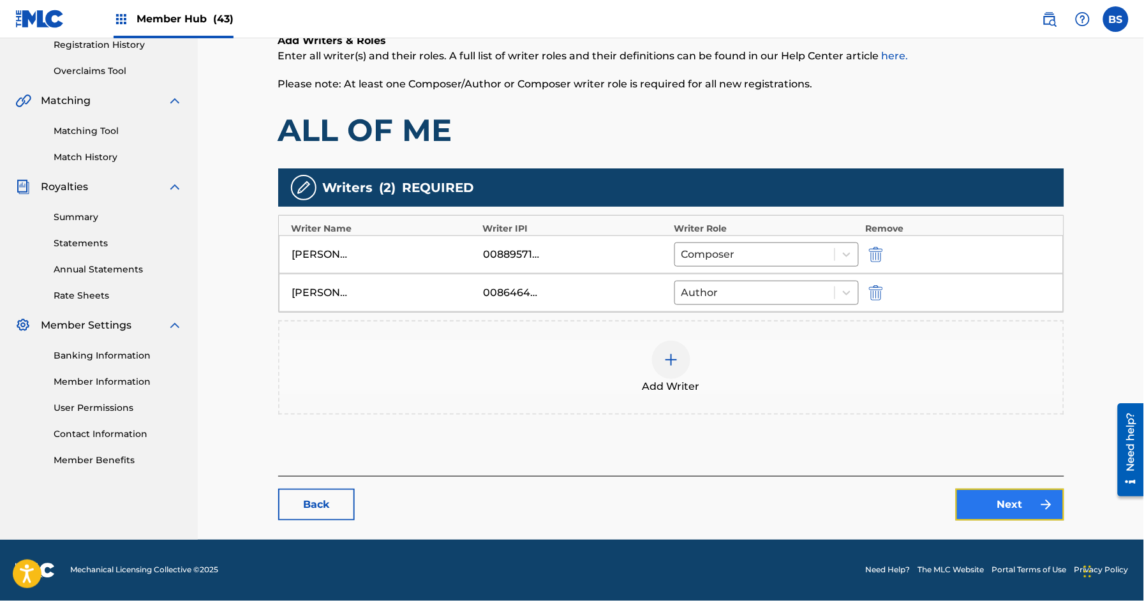
click at [971, 505] on link "Next" at bounding box center [1009, 505] width 108 height 32
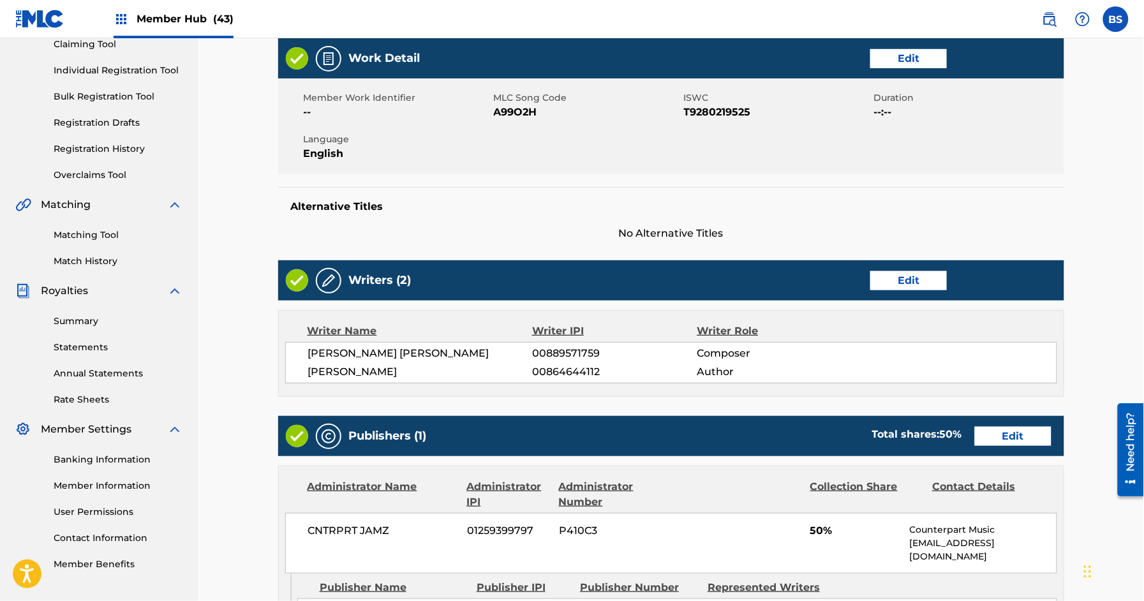
scroll to position [241, 0]
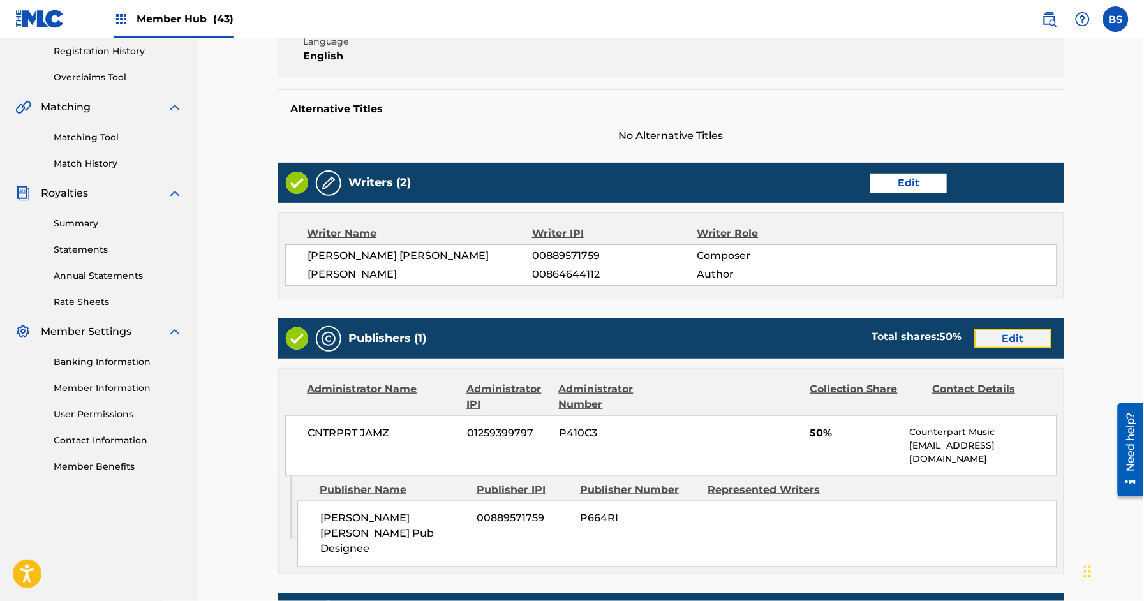
click at [1035, 334] on link "Edit" at bounding box center [1013, 338] width 77 height 19
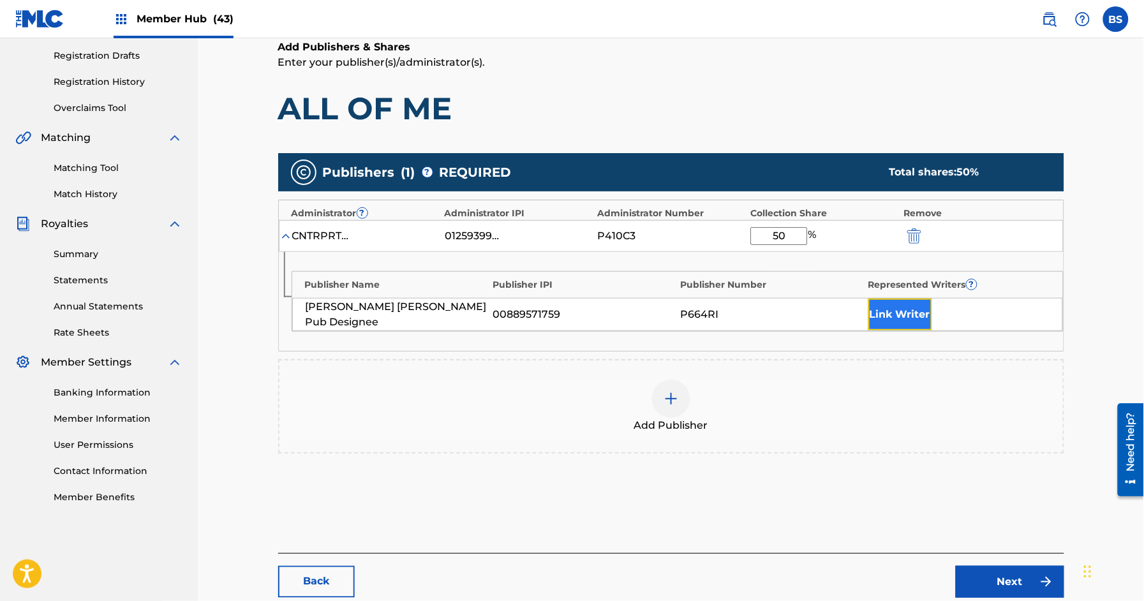
click at [893, 314] on button "Link Writer" at bounding box center [900, 315] width 64 height 32
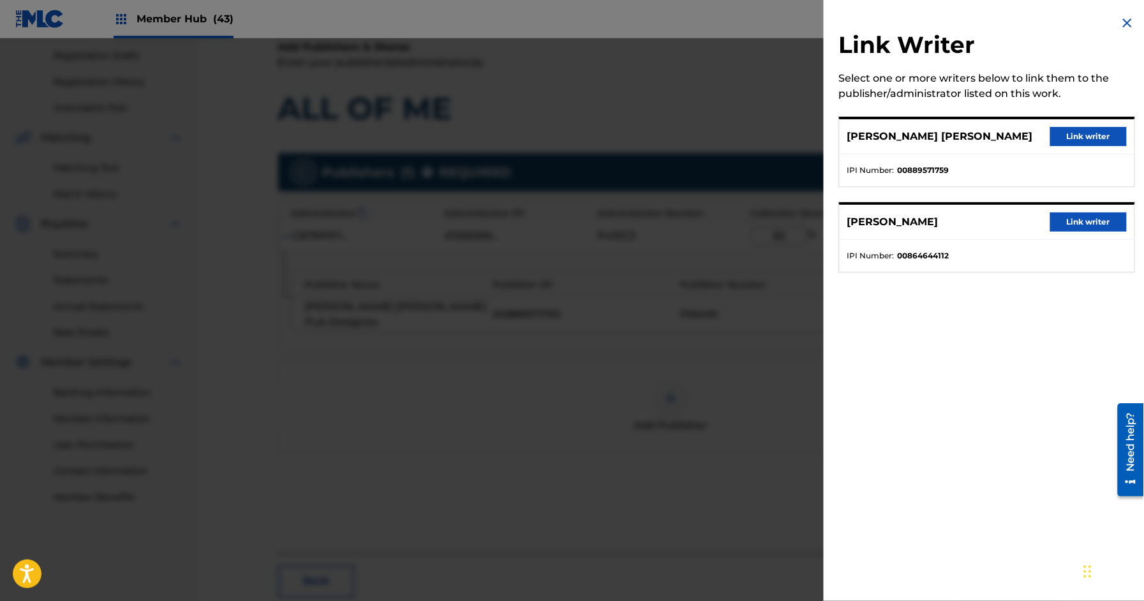
scroll to position [207, 0]
drag, startPoint x: 1068, startPoint y: 130, endPoint x: 732, endPoint y: 347, distance: 400.6
click at [1059, 139] on button "Link writer" at bounding box center [1088, 136] width 77 height 19
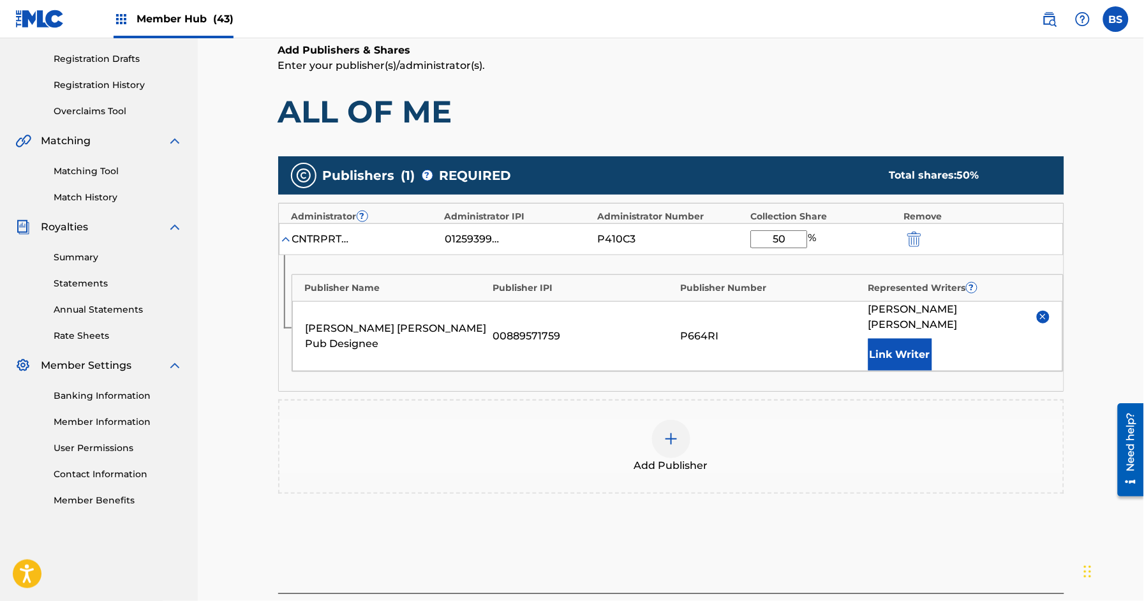
scroll to position [308, 0]
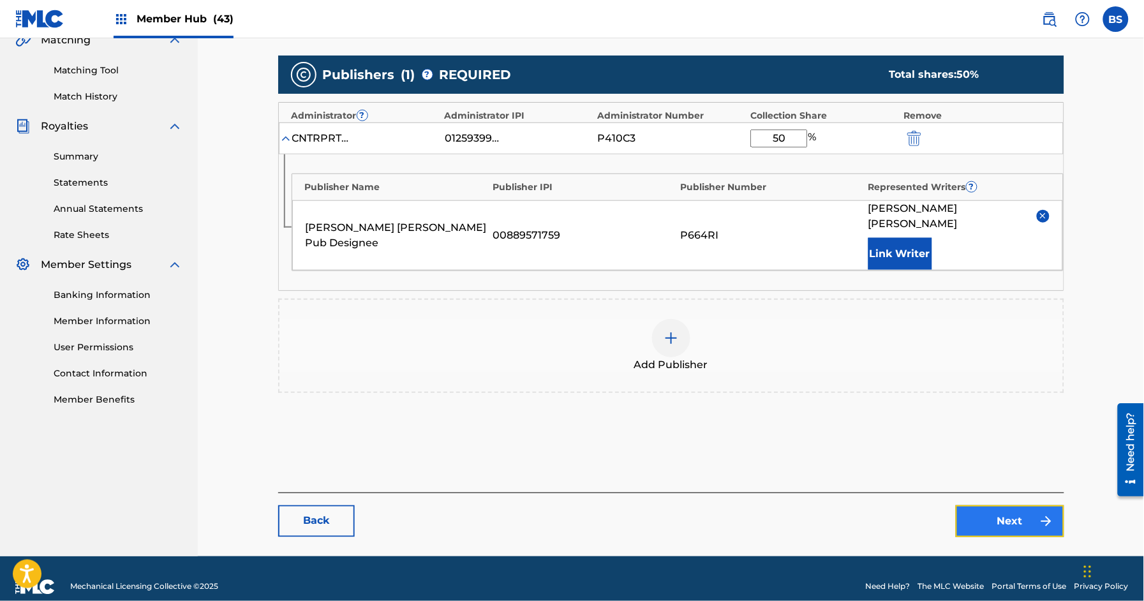
click at [1008, 506] on link "Next" at bounding box center [1009, 521] width 108 height 32
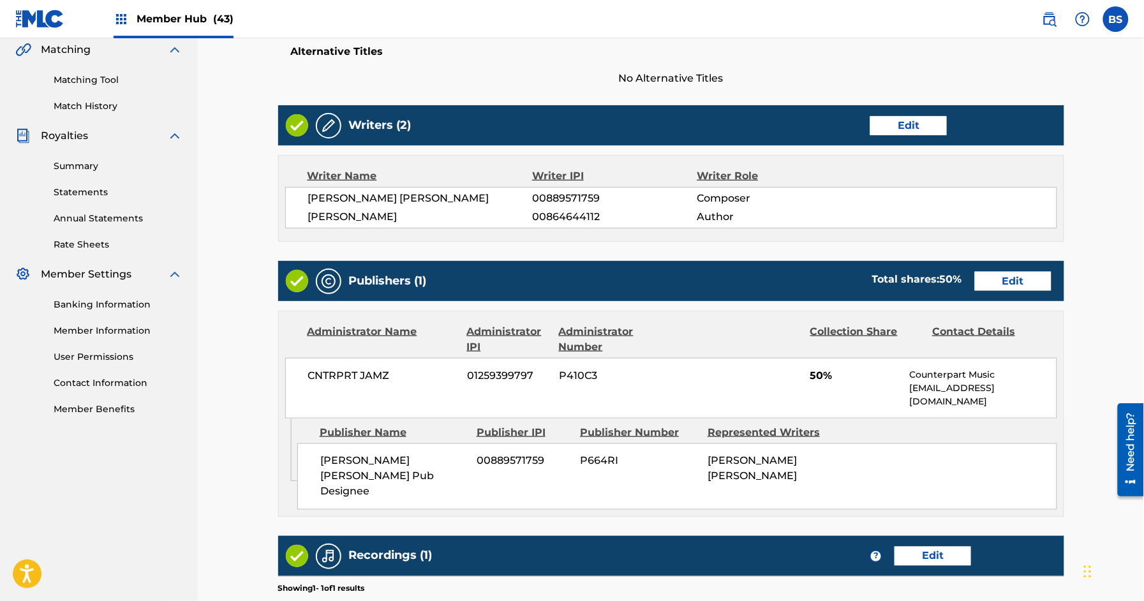
scroll to position [473, 0]
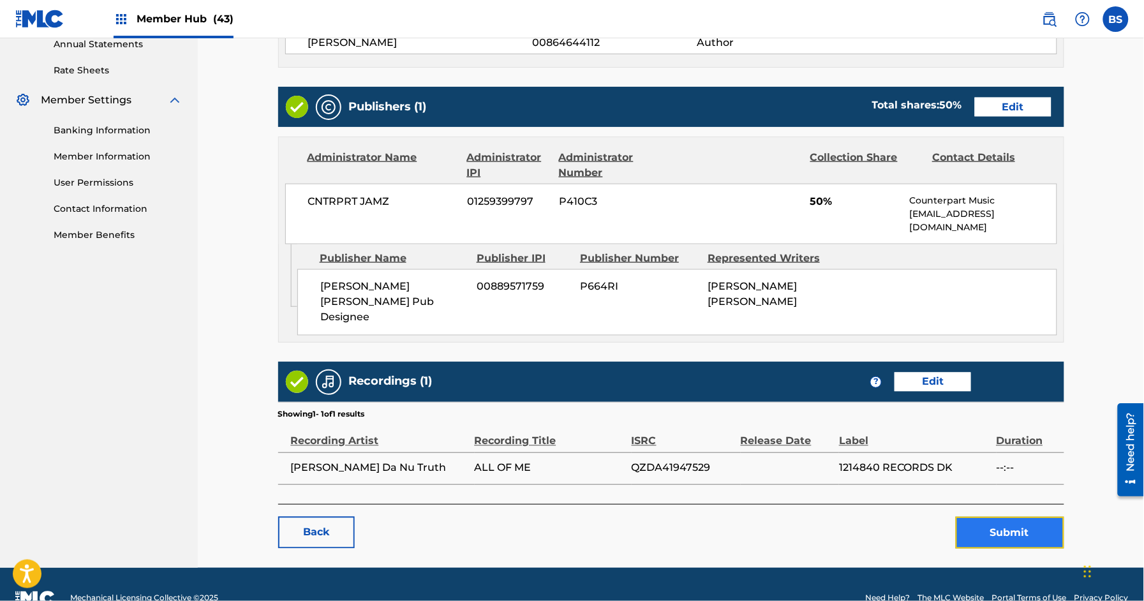
drag, startPoint x: 995, startPoint y: 501, endPoint x: 986, endPoint y: 494, distance: 11.0
click at [986, 517] on button "Submit" at bounding box center [1009, 533] width 108 height 32
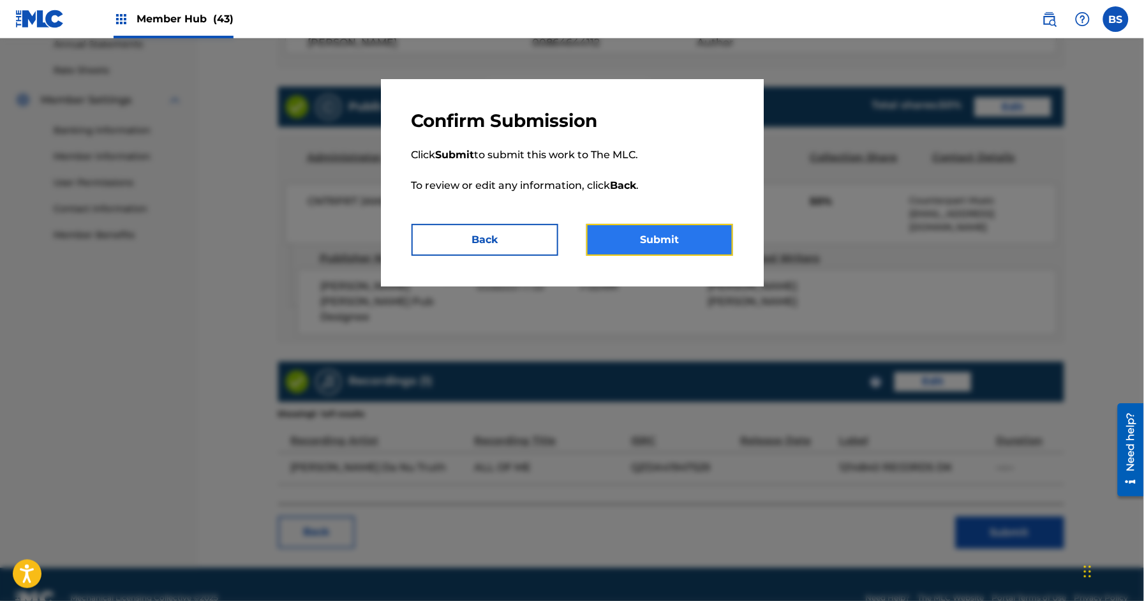
click at [656, 237] on button "Submit" at bounding box center [659, 240] width 147 height 32
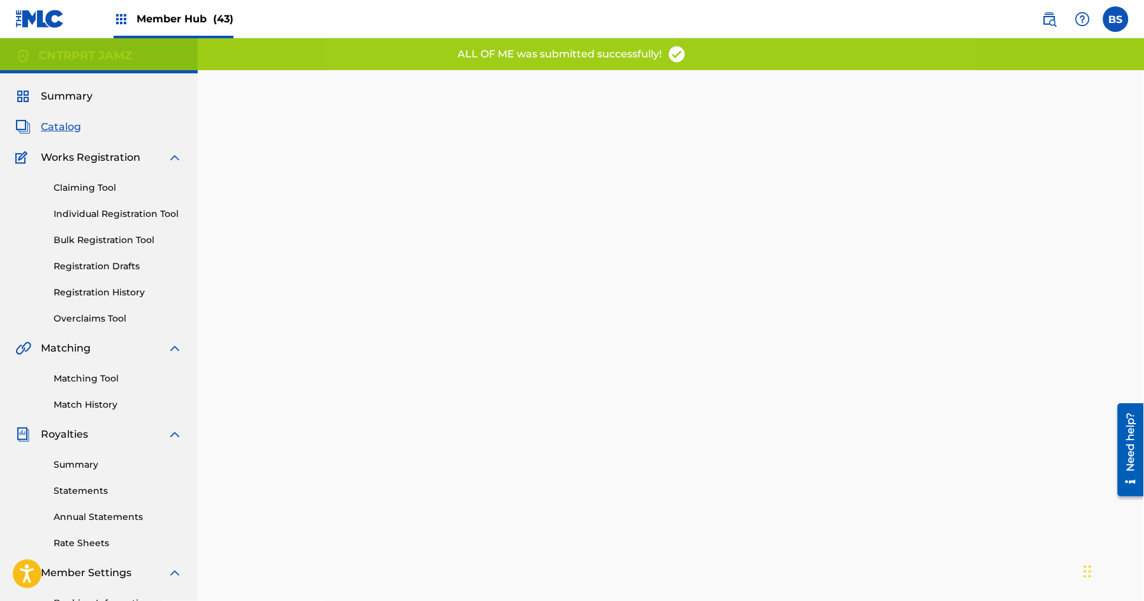
click at [67, 124] on span "Catalog" at bounding box center [61, 126] width 40 height 15
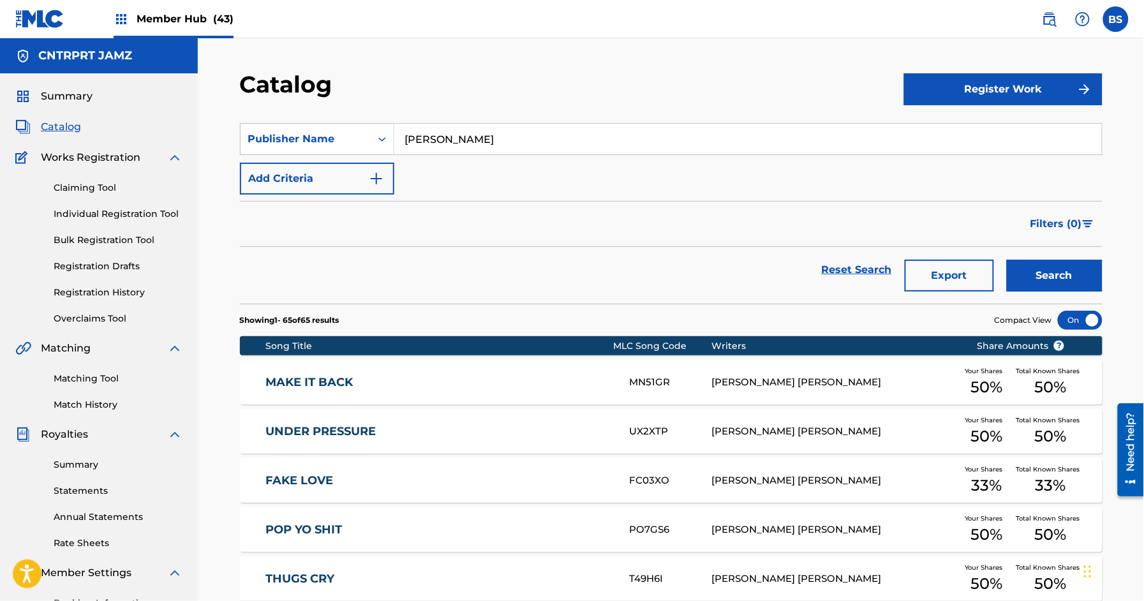
scroll to position [2734, 0]
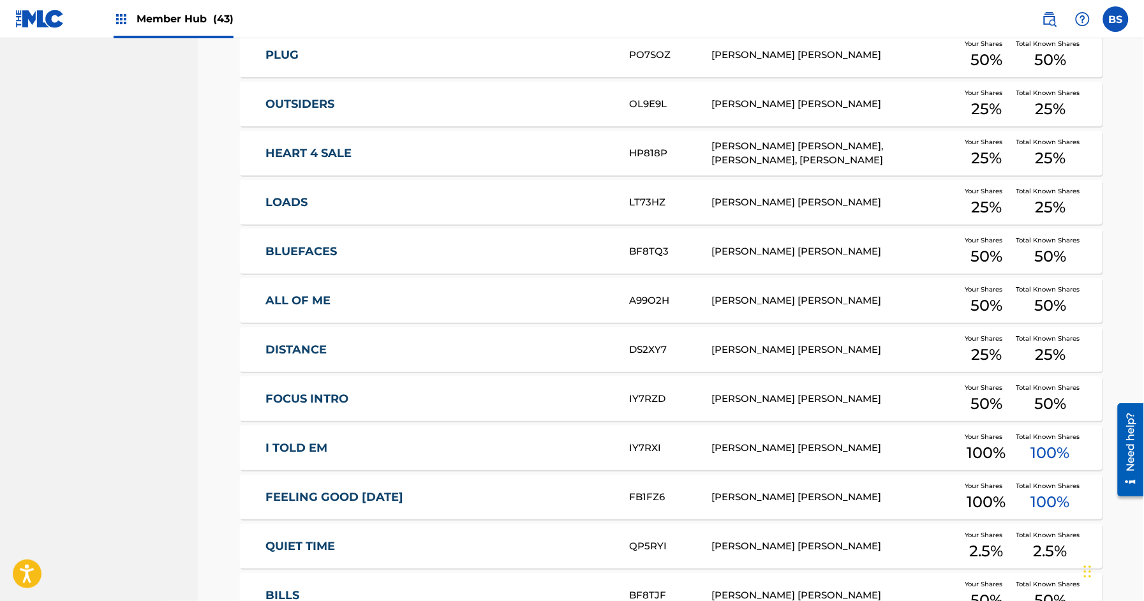
click at [469, 298] on link "ALL OF ME" at bounding box center [438, 300] width 347 height 15
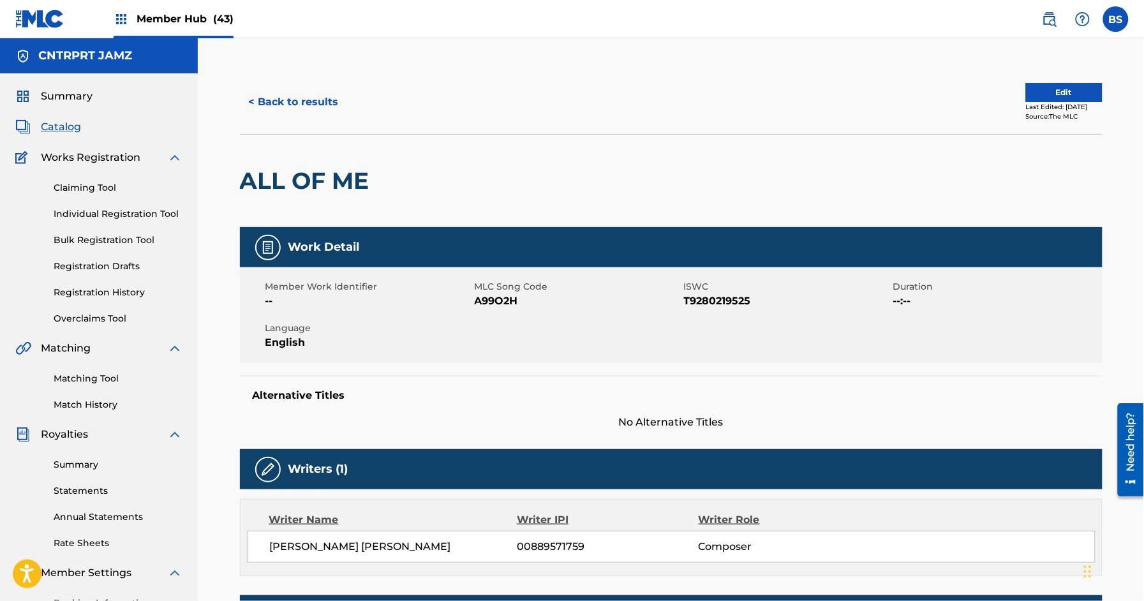
click at [476, 298] on span "A99O2H" at bounding box center [578, 300] width 206 height 15
copy span "A99O2H"
click at [304, 100] on button "< Back to results" at bounding box center [294, 102] width 108 height 32
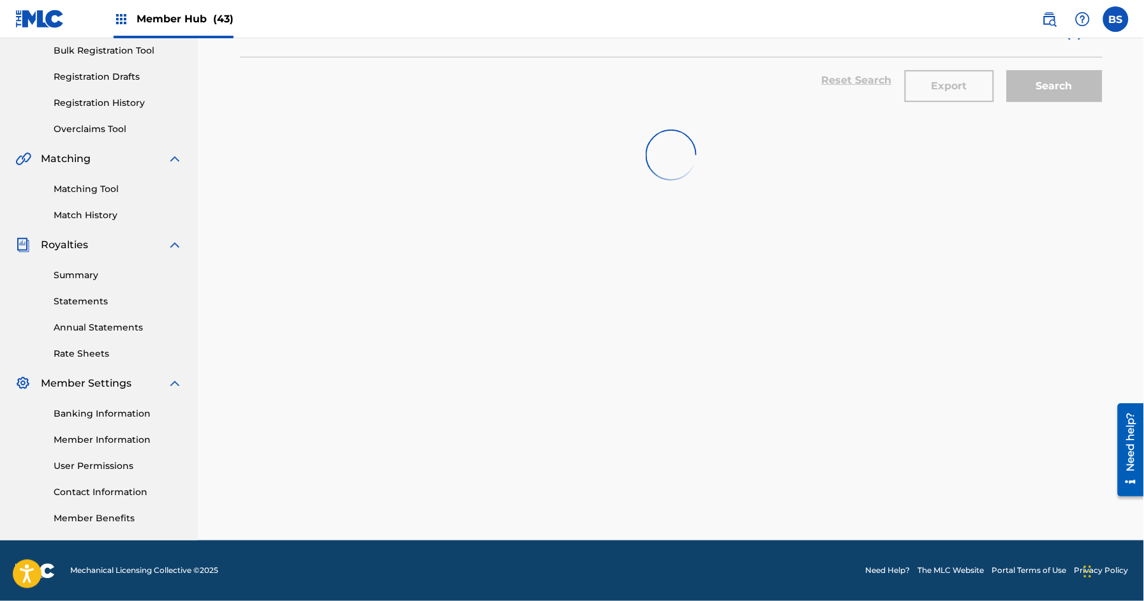
scroll to position [2734, 0]
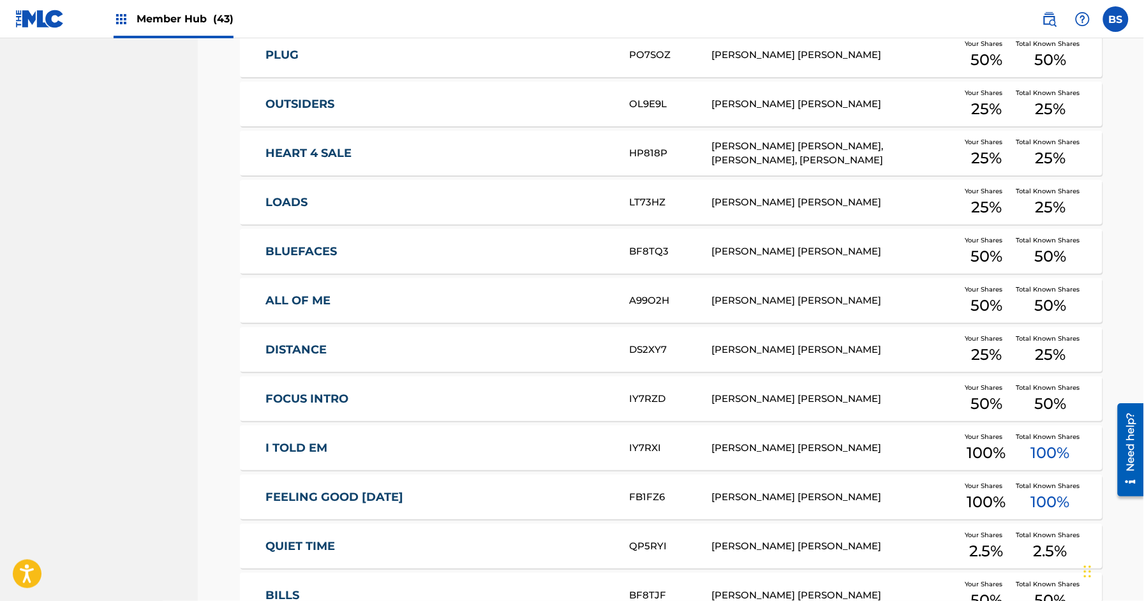
click at [432, 398] on link "FOCUS INTRO" at bounding box center [438, 399] width 347 height 15
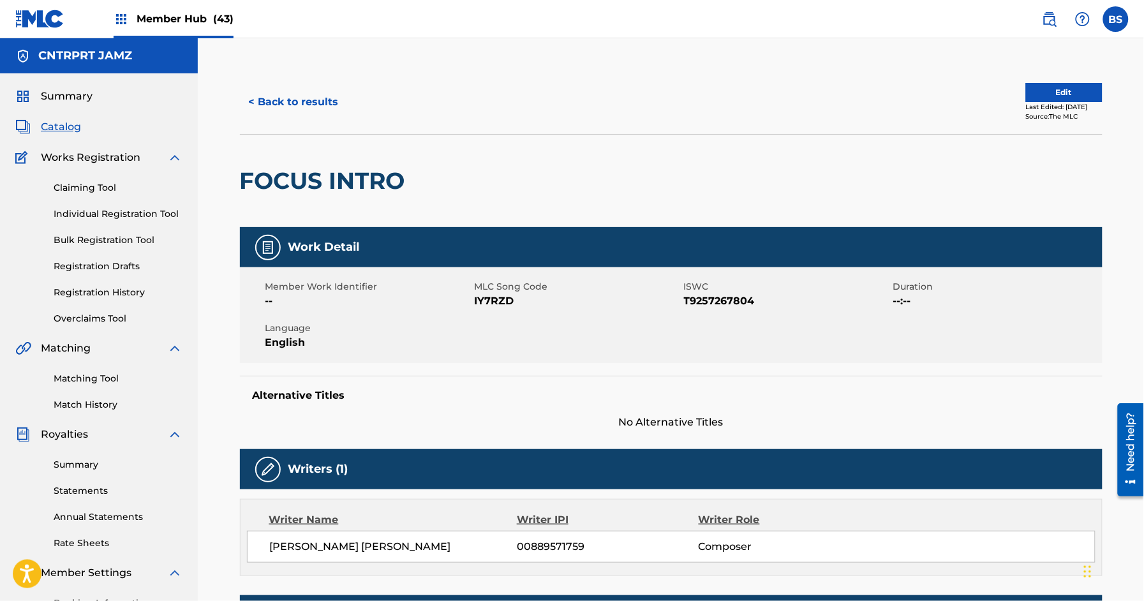
click at [494, 302] on span "IY7RZD" at bounding box center [578, 300] width 206 height 15
click at [495, 304] on span "IY7RZD" at bounding box center [578, 300] width 206 height 15
click at [485, 299] on span "IY7RZD" at bounding box center [578, 300] width 206 height 15
drag, startPoint x: 485, startPoint y: 299, endPoint x: 480, endPoint y: 334, distance: 36.1
click at [485, 299] on span "IY7RZD" at bounding box center [578, 300] width 206 height 15
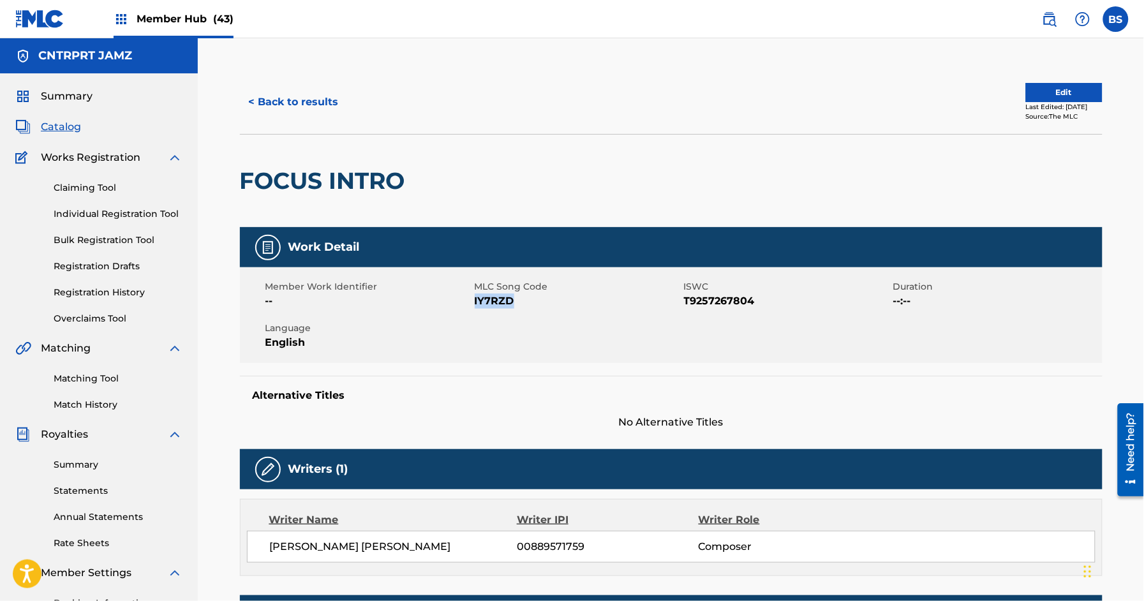
copy span "IY7RZD"
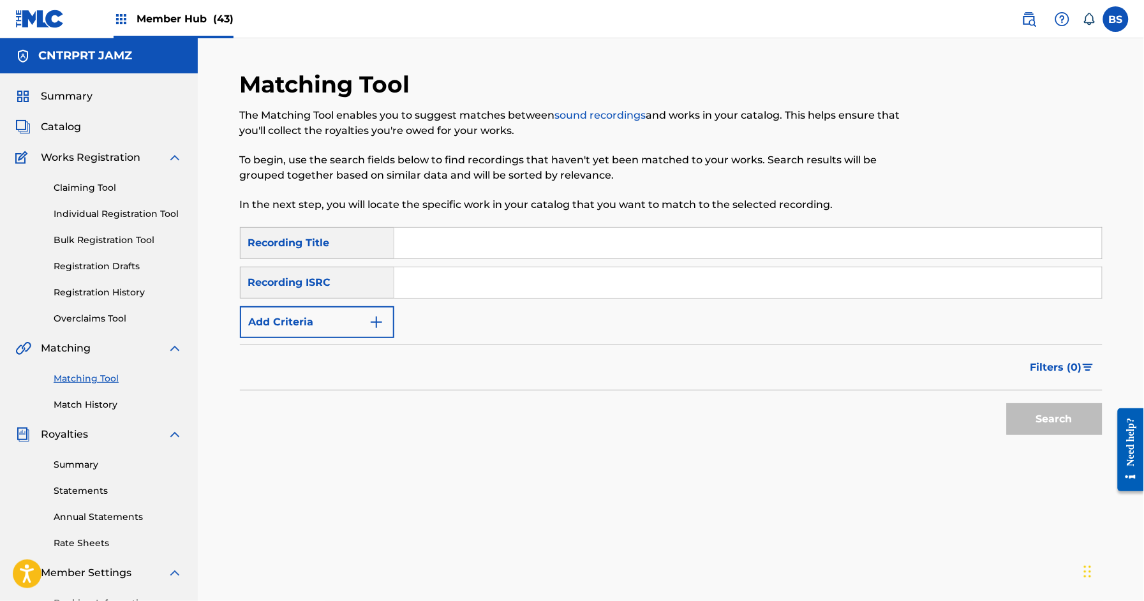
scroll to position [2, 0]
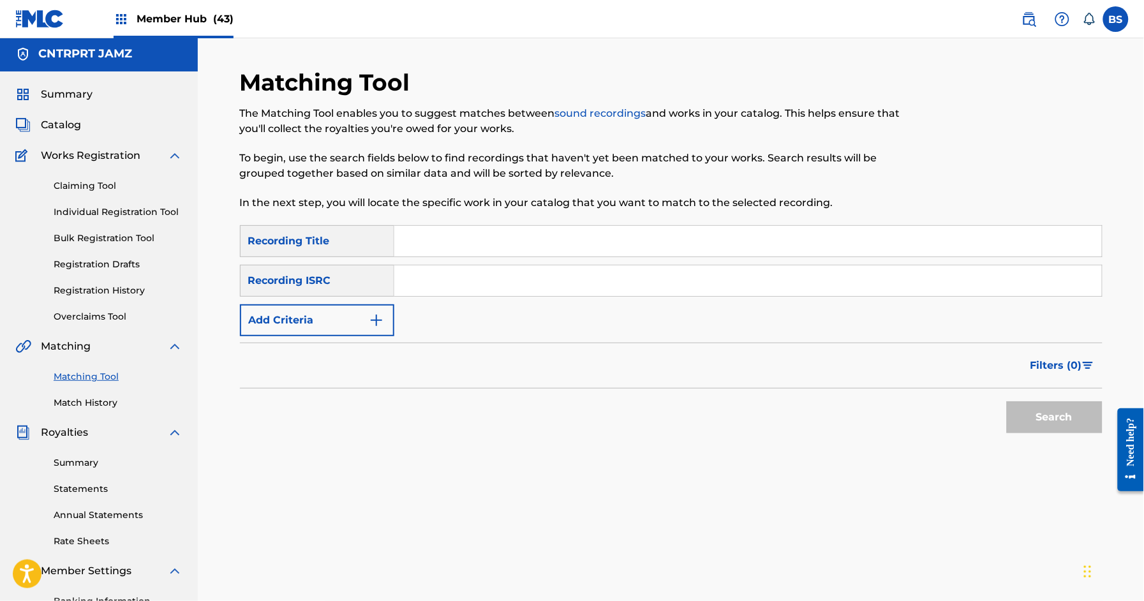
click at [431, 276] on input "Search Form" at bounding box center [747, 280] width 707 height 31
paste input "QZES82108644"
click at [1038, 407] on button "Search" at bounding box center [1055, 417] width 96 height 32
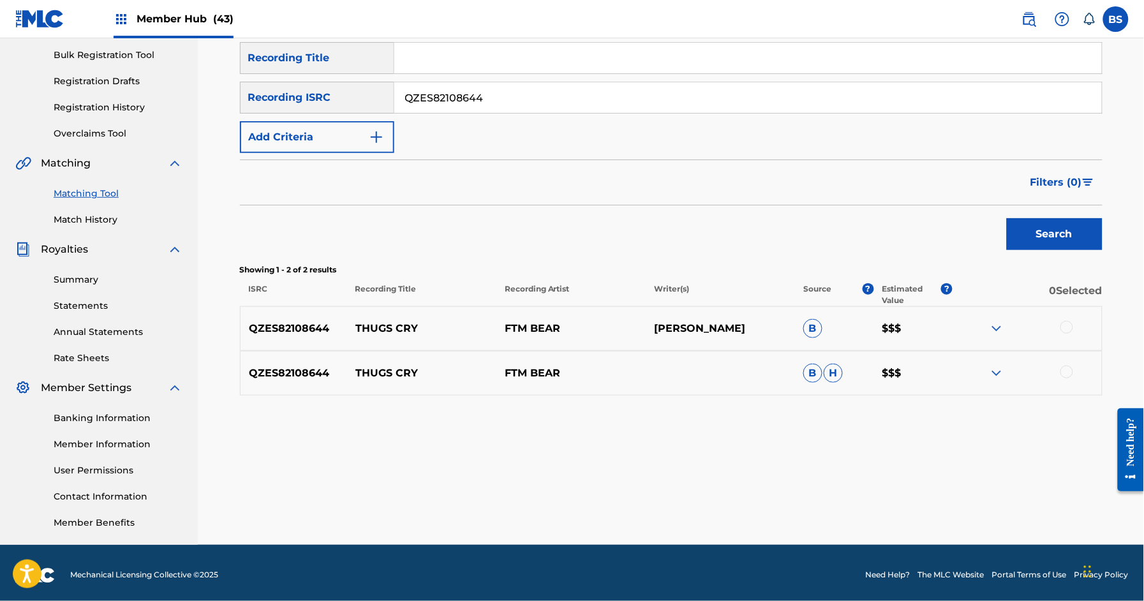
scroll to position [189, 0]
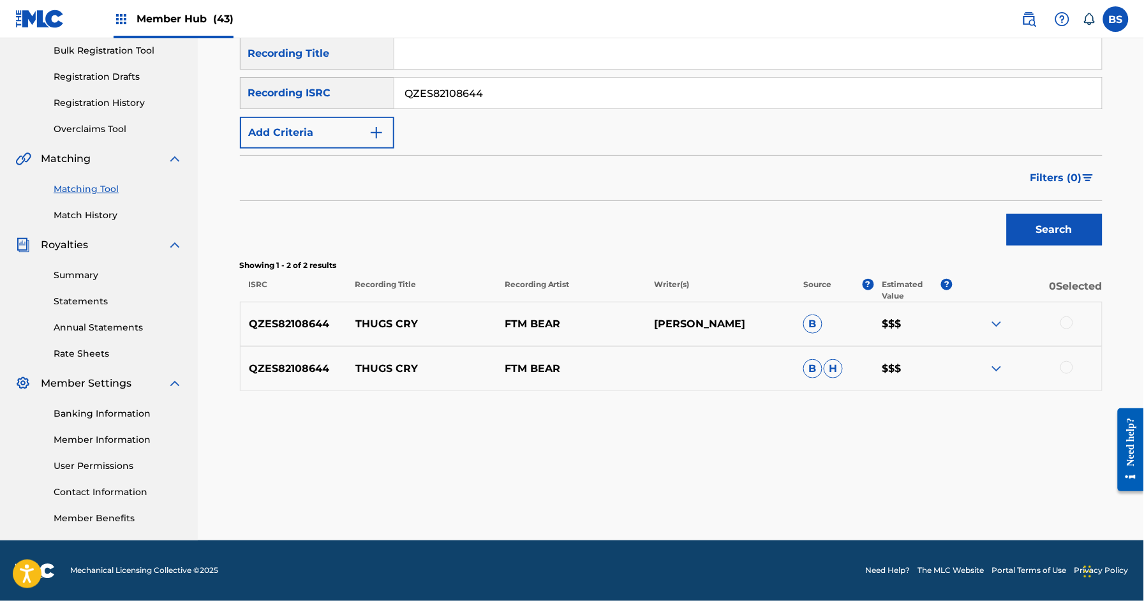
drag, startPoint x: 1066, startPoint y: 323, endPoint x: 1074, endPoint y: 373, distance: 51.0
click at [1066, 323] on div at bounding box center [1066, 322] width 13 height 13
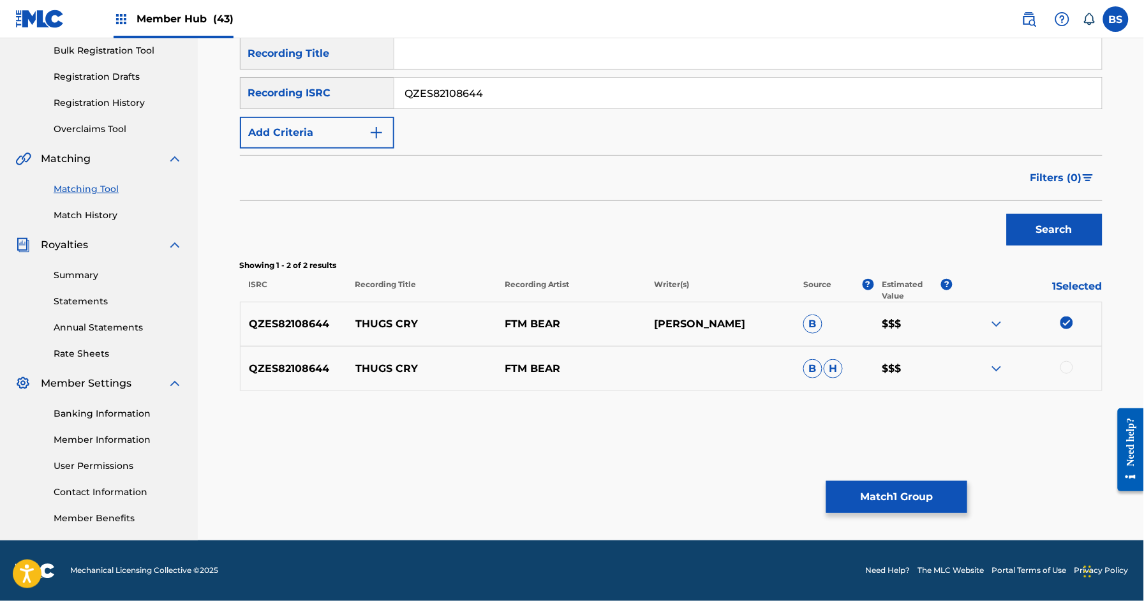
click at [1067, 367] on div at bounding box center [1066, 367] width 13 height 13
click at [503, 105] on input "QZES82108644" at bounding box center [747, 93] width 707 height 31
paste input "HN81940648"
type input "QZHN81940648"
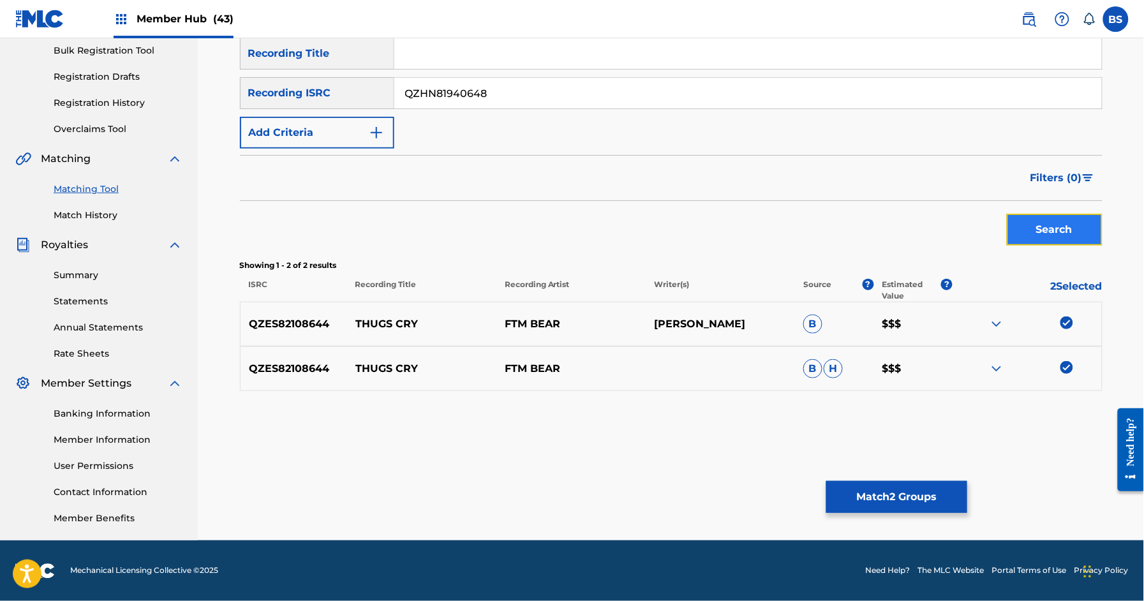
click at [1024, 218] on button "Search" at bounding box center [1055, 230] width 96 height 32
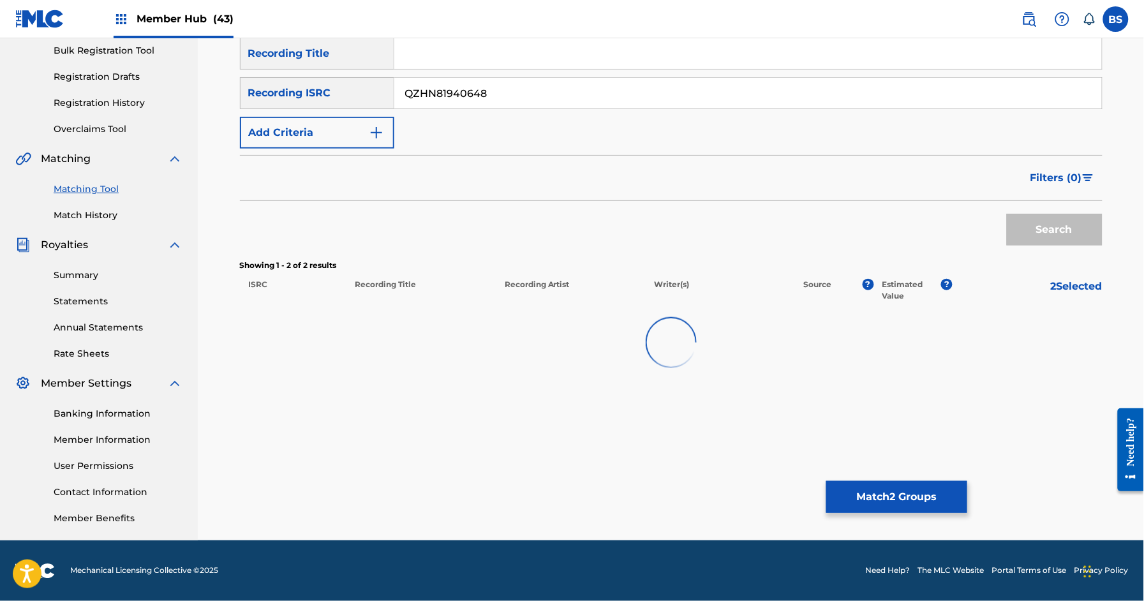
scroll to position [183, 0]
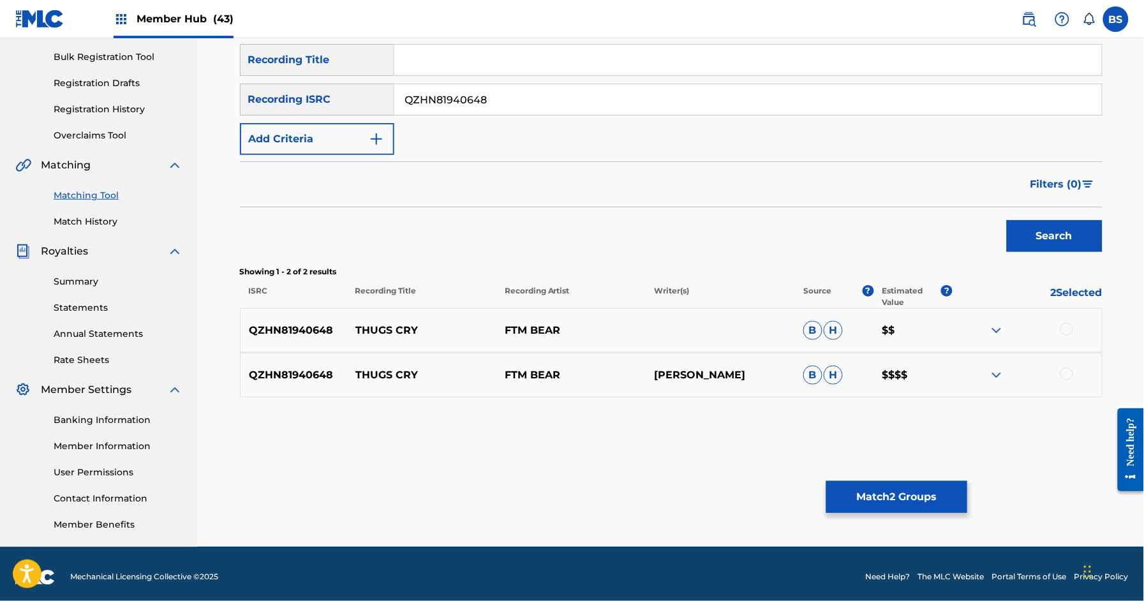
click at [1072, 374] on div at bounding box center [1066, 373] width 13 height 13
drag, startPoint x: 1068, startPoint y: 332, endPoint x: 865, endPoint y: 443, distance: 231.5
click at [1068, 330] on div at bounding box center [1066, 329] width 13 height 13
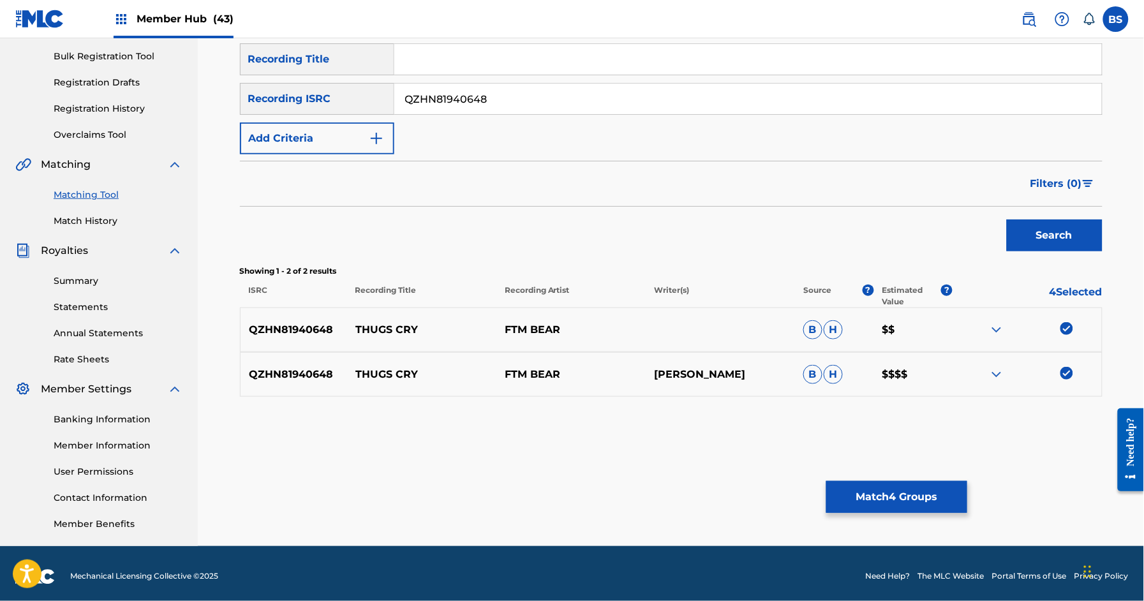
click at [367, 373] on p "THUGS CRY" at bounding box center [421, 374] width 149 height 15
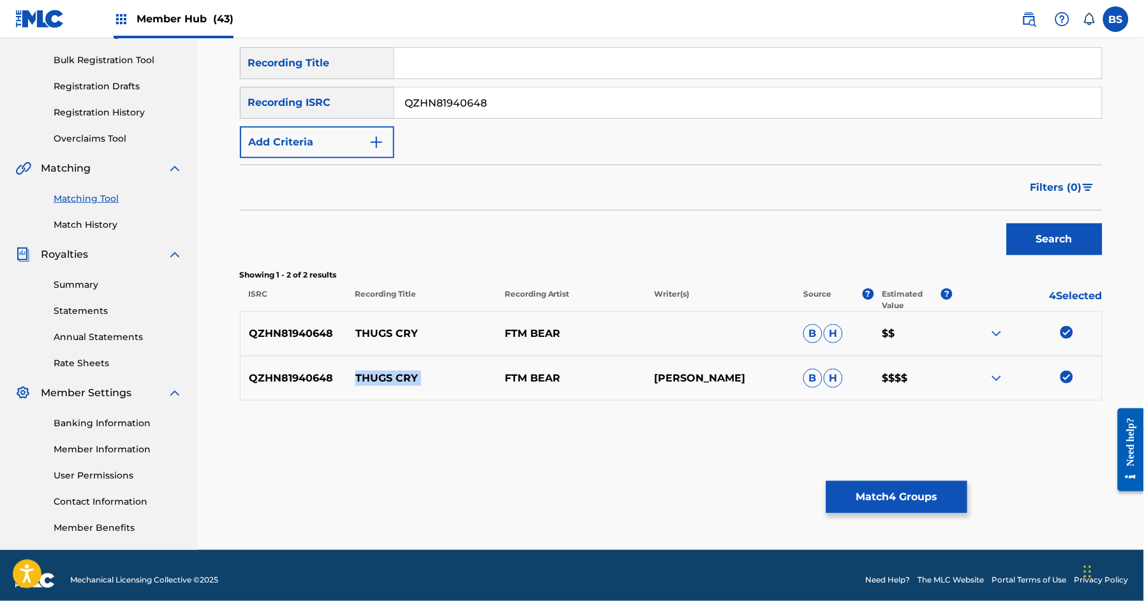
click at [367, 373] on p "THUGS CRY" at bounding box center [421, 378] width 149 height 15
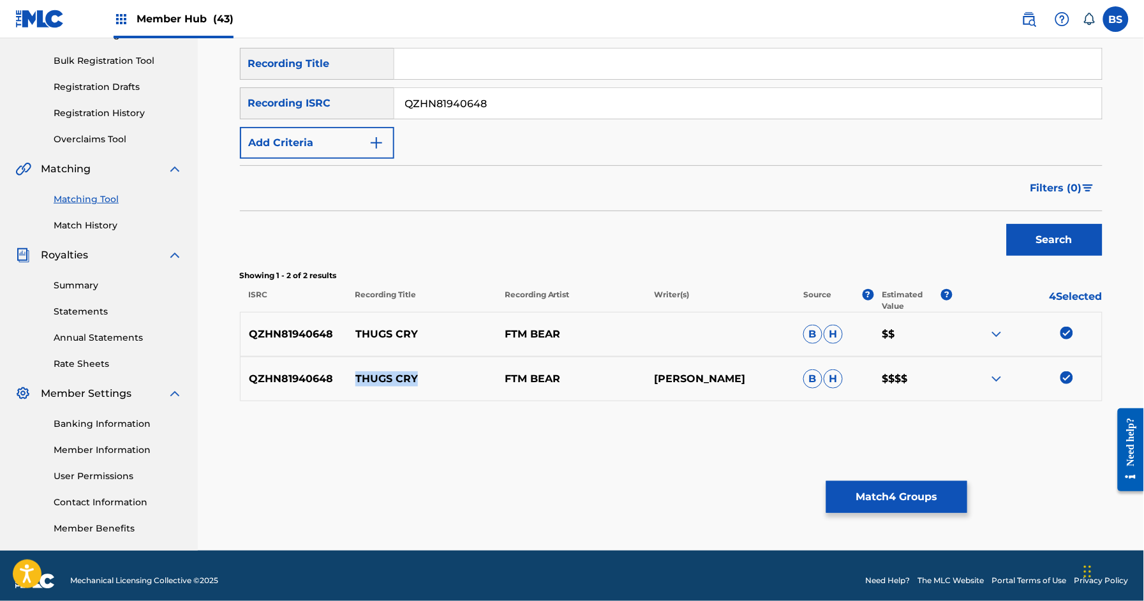
copy p "THUGS CRY"
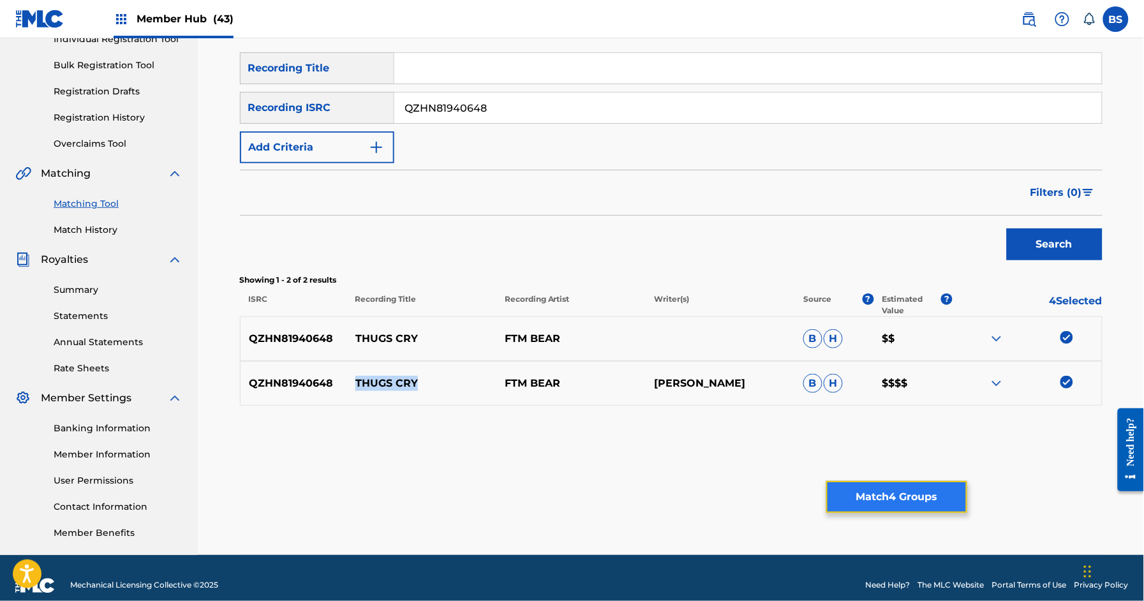
click at [916, 502] on button "Match 4 Groups" at bounding box center [896, 497] width 141 height 32
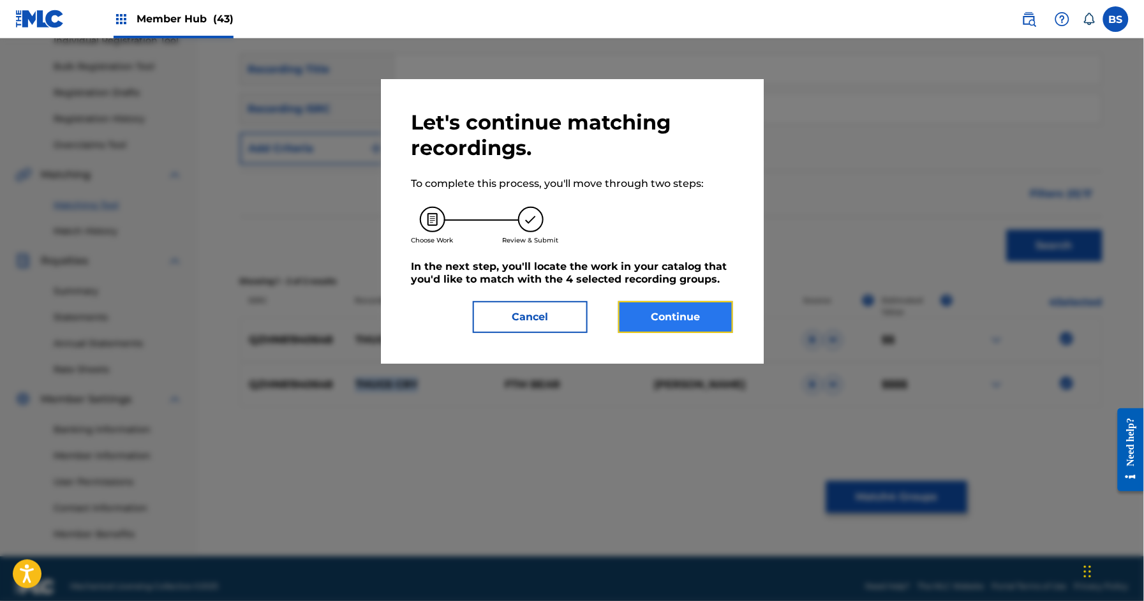
click at [676, 318] on button "Continue" at bounding box center [675, 317] width 115 height 32
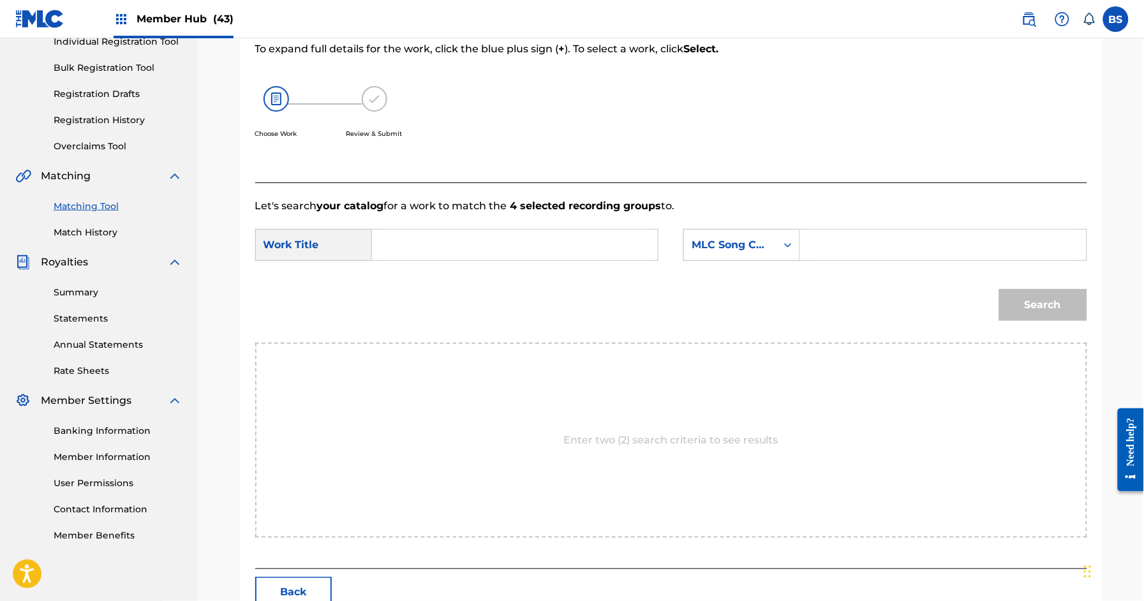
drag, startPoint x: 487, startPoint y: 236, endPoint x: 495, endPoint y: 233, distance: 8.3
click at [488, 235] on input "Search Form" at bounding box center [515, 245] width 264 height 31
paste input "THUGS CRY"
drag, startPoint x: 420, startPoint y: 277, endPoint x: 731, endPoint y: 261, distance: 311.0
click at [420, 277] on strong "thugs" at bounding box center [409, 273] width 31 height 12
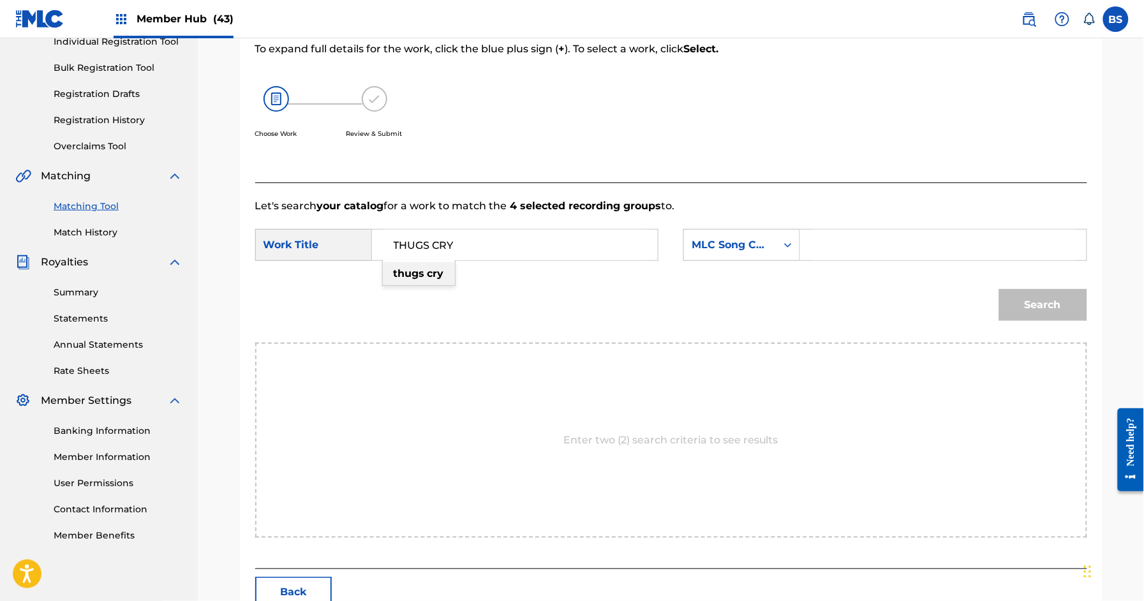
type input "thugs cry"
click at [742, 253] on div "MLC Song Code" at bounding box center [730, 245] width 92 height 24
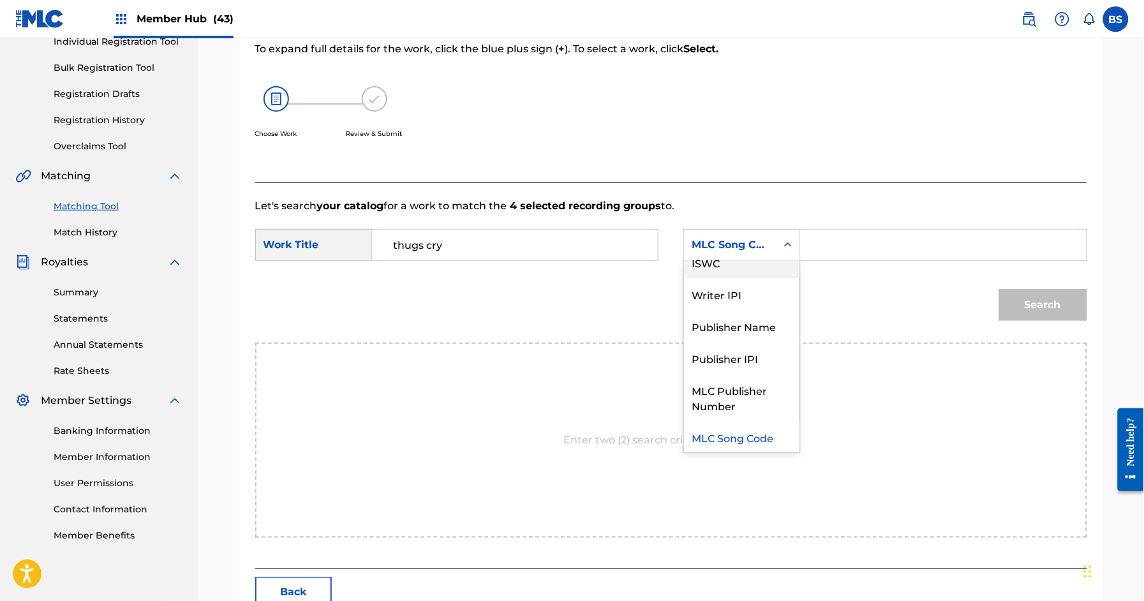
scroll to position [0, 0]
drag, startPoint x: 742, startPoint y: 277, endPoint x: 819, endPoint y: 255, distance: 79.7
click at [775, 272] on div "Writer Name" at bounding box center [741, 277] width 115 height 32
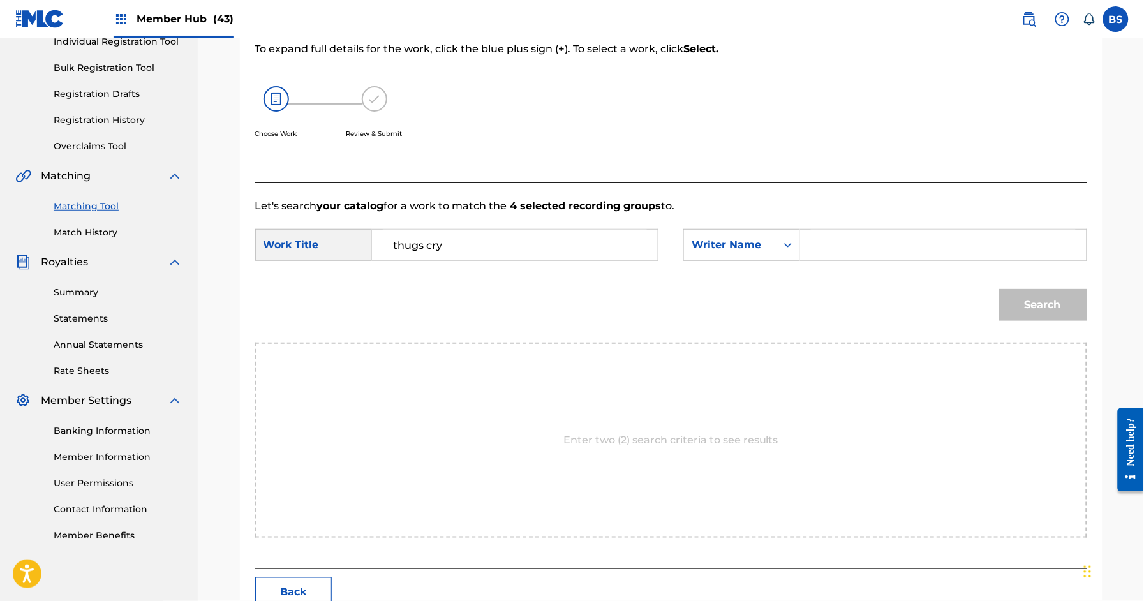
click at [852, 240] on input "Search Form" at bounding box center [943, 245] width 264 height 31
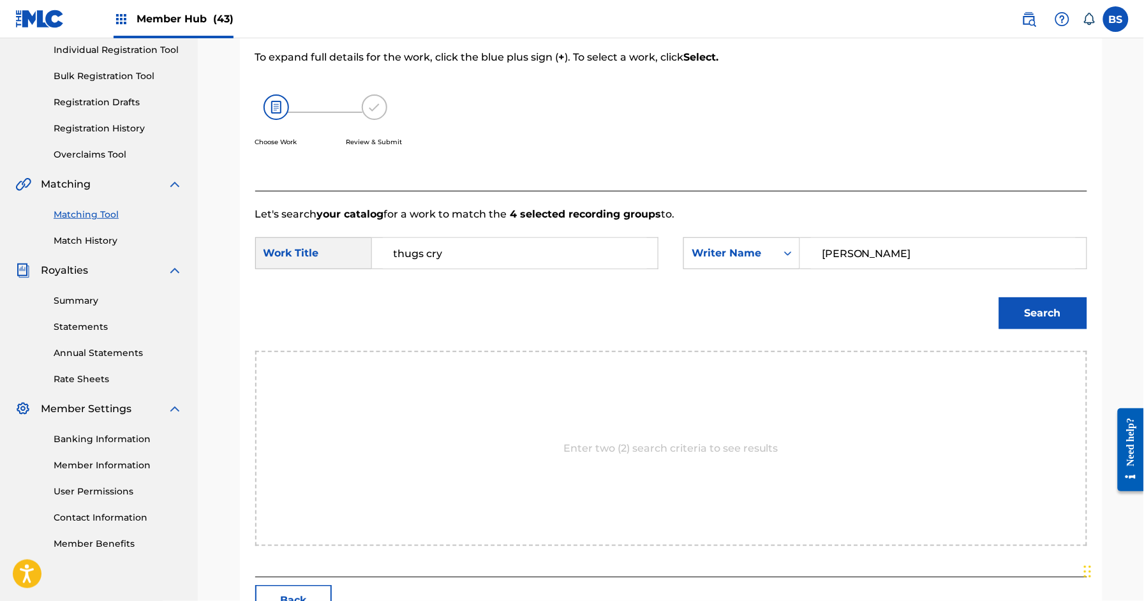
type input "[PERSON_NAME]"
click at [999, 297] on button "Search" at bounding box center [1043, 313] width 88 height 32
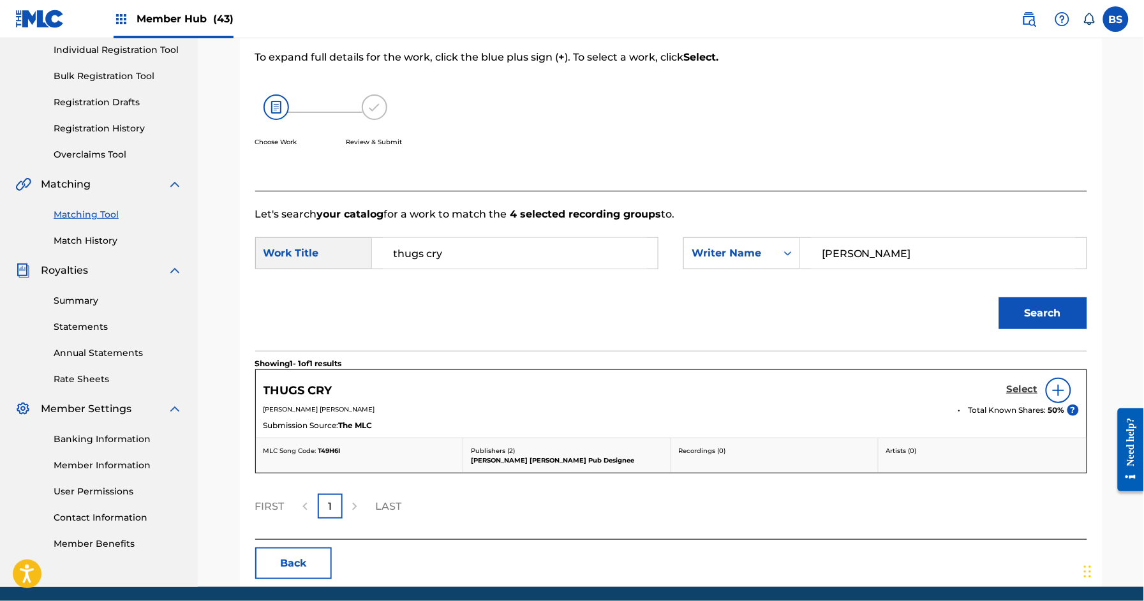
click at [1028, 387] on h5 "Select" at bounding box center [1022, 389] width 31 height 12
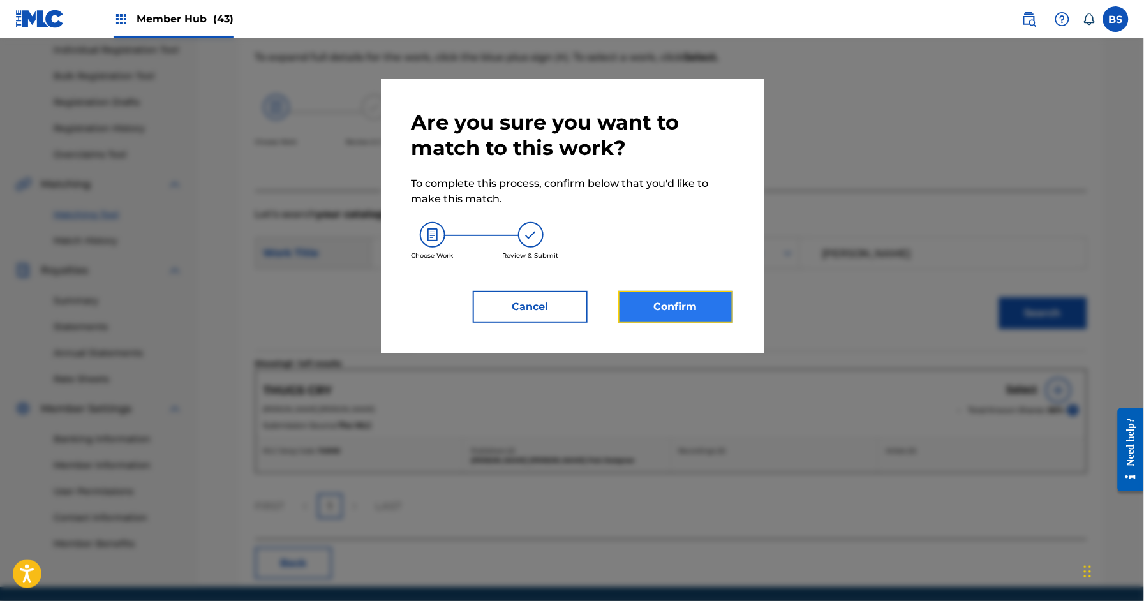
click at [698, 312] on button "Confirm" at bounding box center [675, 307] width 115 height 32
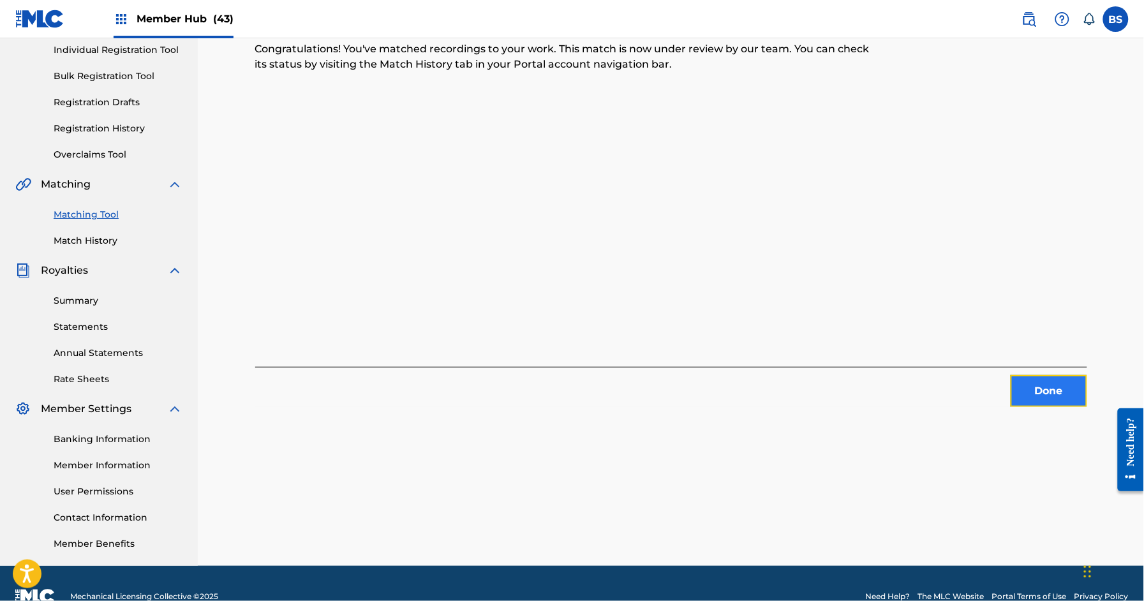
click at [1066, 385] on button "Done" at bounding box center [1048, 391] width 77 height 32
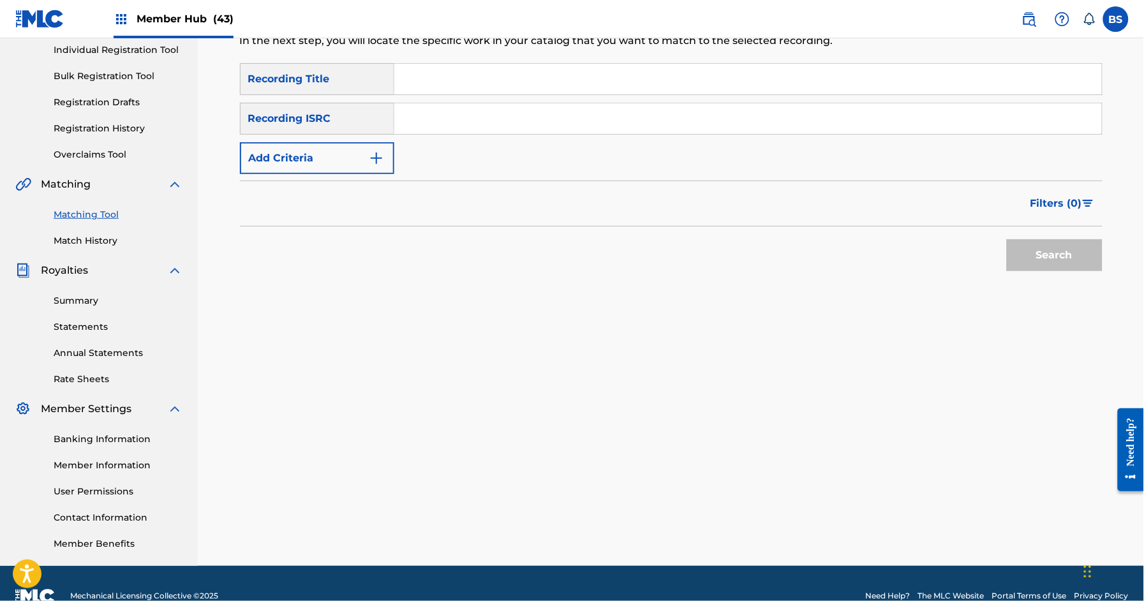
click at [464, 123] on input "Search Form" at bounding box center [747, 118] width 707 height 31
paste input "QZJ3E2000011"
type input "QZJ3E2000011"
drag, startPoint x: 1056, startPoint y: 236, endPoint x: 1049, endPoint y: 248, distance: 14.3
click at [1057, 236] on div "Search" at bounding box center [1051, 251] width 102 height 51
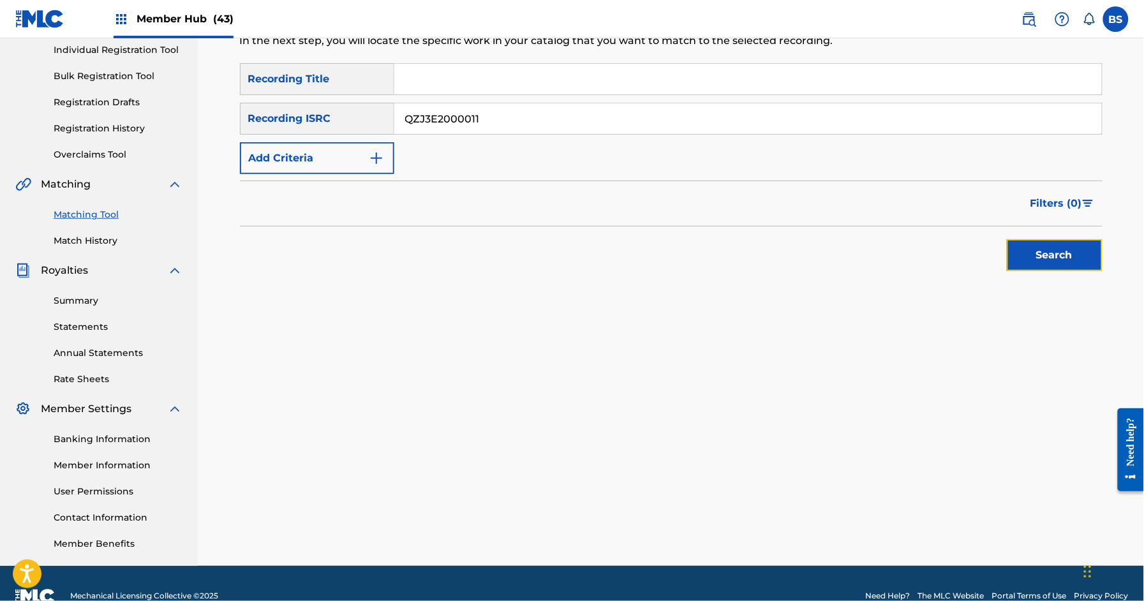
drag, startPoint x: 1049, startPoint y: 248, endPoint x: 1010, endPoint y: 262, distance: 41.1
click at [1049, 248] on button "Search" at bounding box center [1055, 255] width 96 height 32
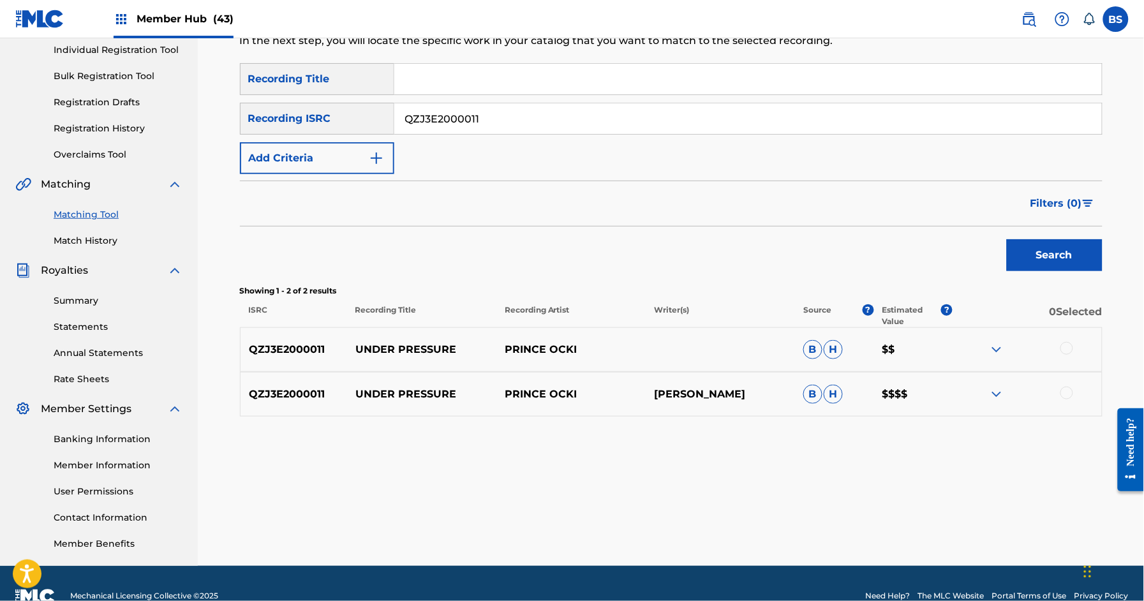
click at [403, 351] on p "UNDER PRESSURE" at bounding box center [421, 349] width 149 height 15
copy p "UNDER PRESSURE"
drag, startPoint x: 1070, startPoint y: 392, endPoint x: 1073, endPoint y: 380, distance: 12.4
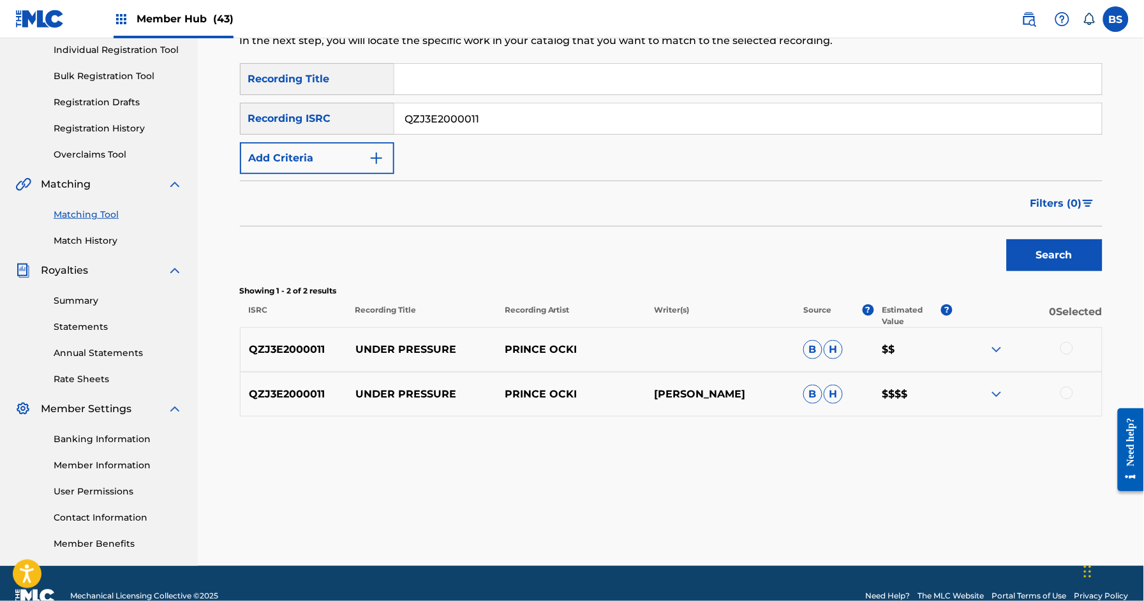
click at [1071, 390] on div at bounding box center [1066, 393] width 13 height 13
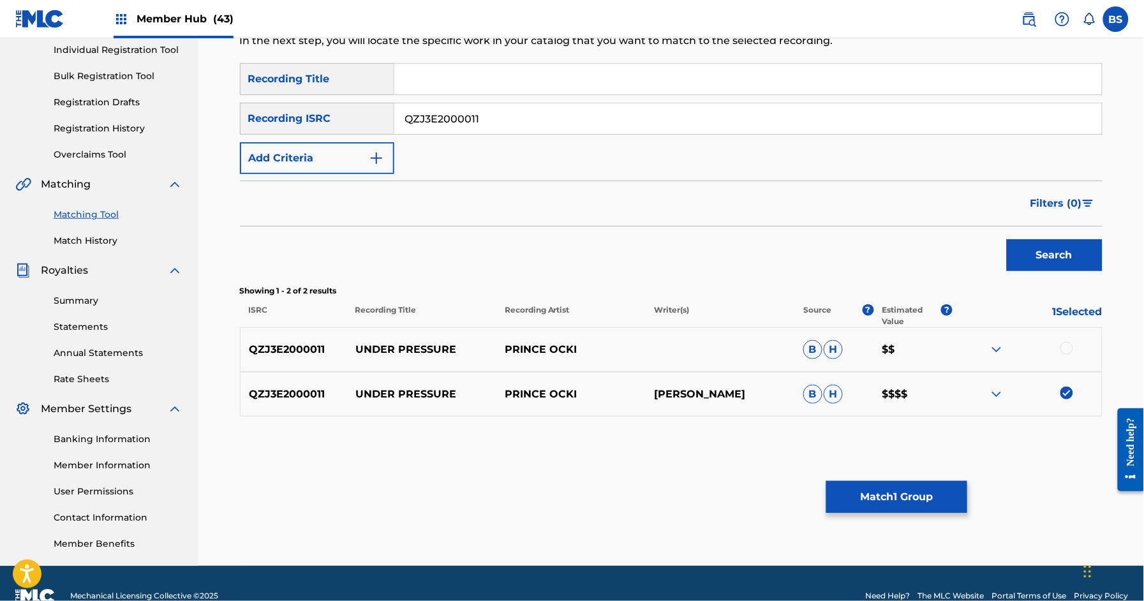
drag, startPoint x: 1070, startPoint y: 331, endPoint x: 1065, endPoint y: 349, distance: 18.6
click at [1070, 332] on div "QZJ3E2000011 UNDER PRESSURE PRINCE OCKI B H $$" at bounding box center [671, 349] width 862 height 45
click at [1068, 346] on div at bounding box center [1066, 348] width 13 height 13
click at [924, 491] on button "Match 2 Groups" at bounding box center [896, 497] width 141 height 32
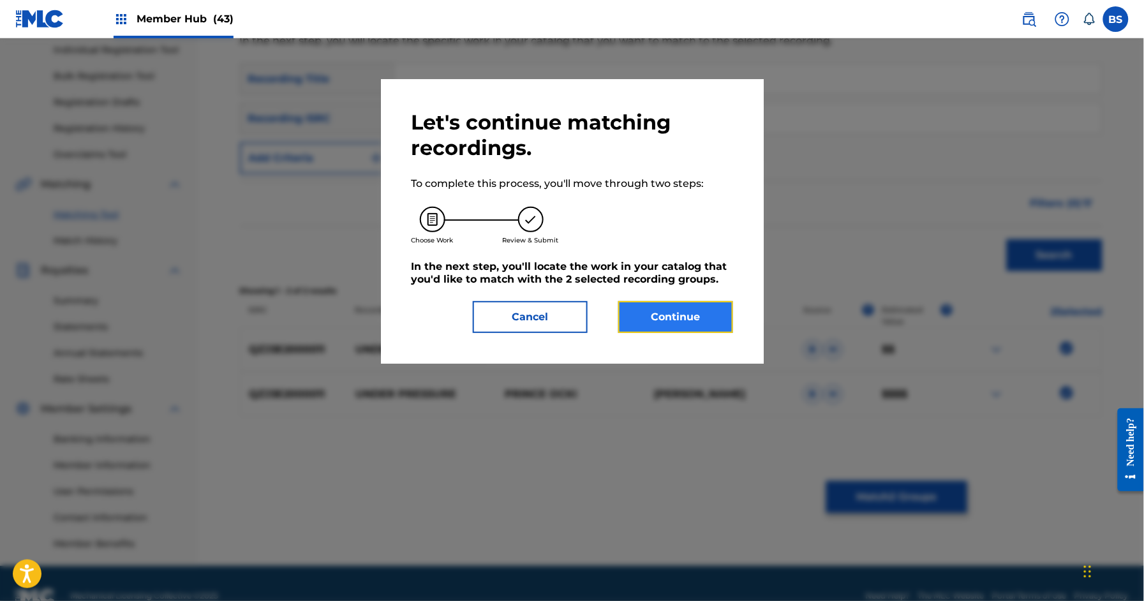
click at [667, 313] on button "Continue" at bounding box center [675, 317] width 115 height 32
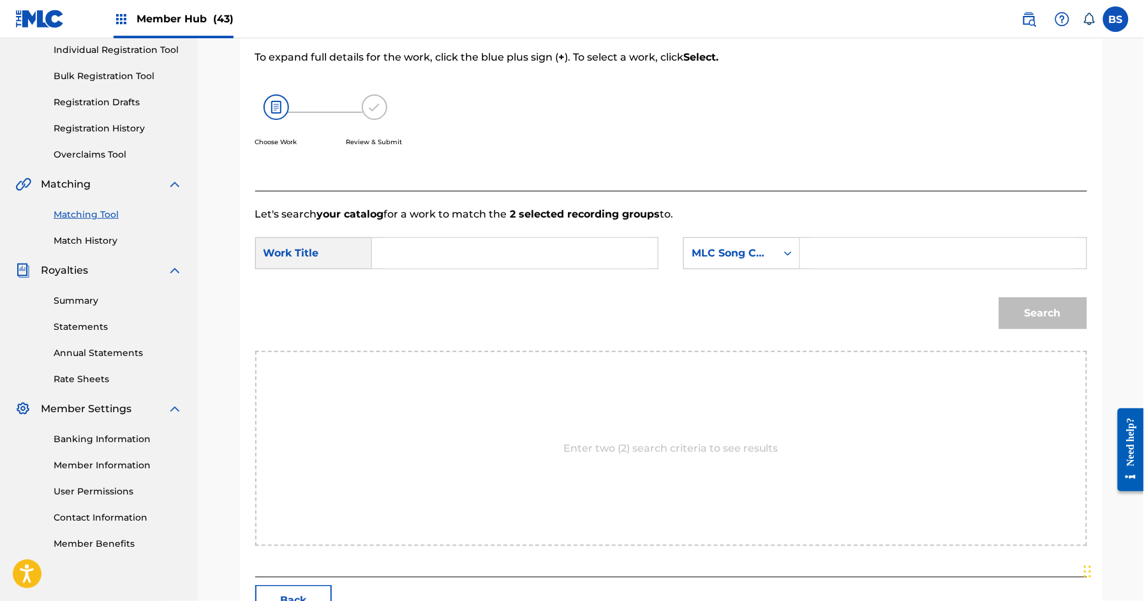
click at [430, 269] on div "SearchWithCriteria889b8b32-3344-4d28-b499-c03e6859c171 Work Title SearchWithCri…" at bounding box center [671, 257] width 832 height 40
click at [432, 260] on input "Search Form" at bounding box center [515, 253] width 264 height 31
paste input "UNDER PRESSURE"
drag, startPoint x: 413, startPoint y: 287, endPoint x: 778, endPoint y: 269, distance: 365.3
click at [412, 287] on div "under pressure" at bounding box center [419, 289] width 72 height 38
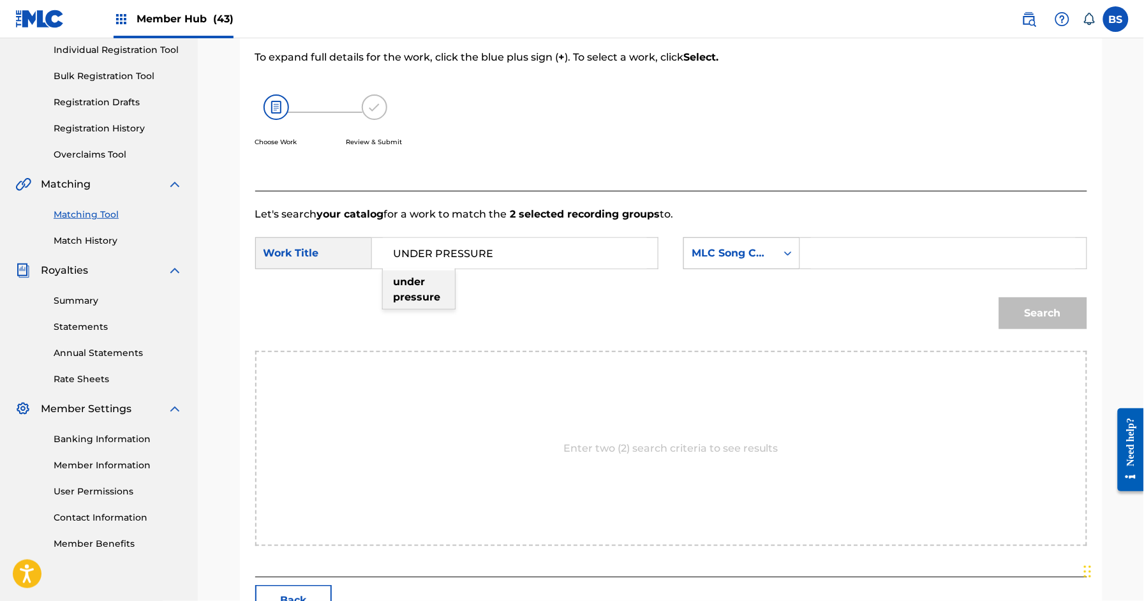
type input "under pressure"
click at [717, 250] on div "MLC Song Code" at bounding box center [729, 253] width 77 height 15
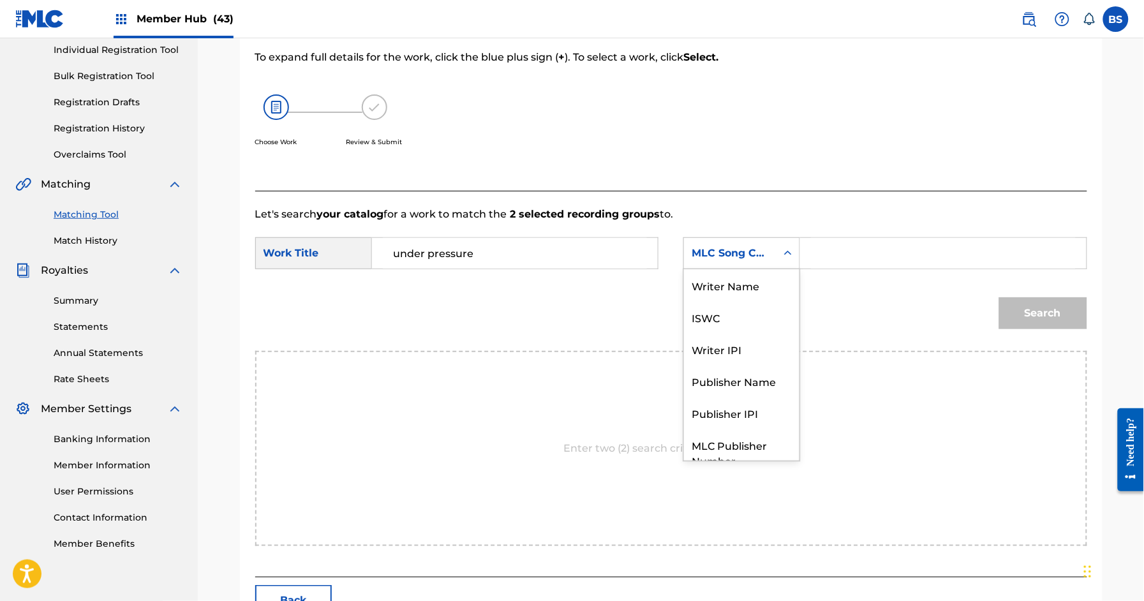
scroll to position [0, 0]
drag, startPoint x: 755, startPoint y: 293, endPoint x: 826, endPoint y: 262, distance: 77.4
click at [760, 292] on div "Writer Name" at bounding box center [741, 285] width 115 height 32
click at [838, 254] on input "Search Form" at bounding box center [943, 253] width 264 height 31
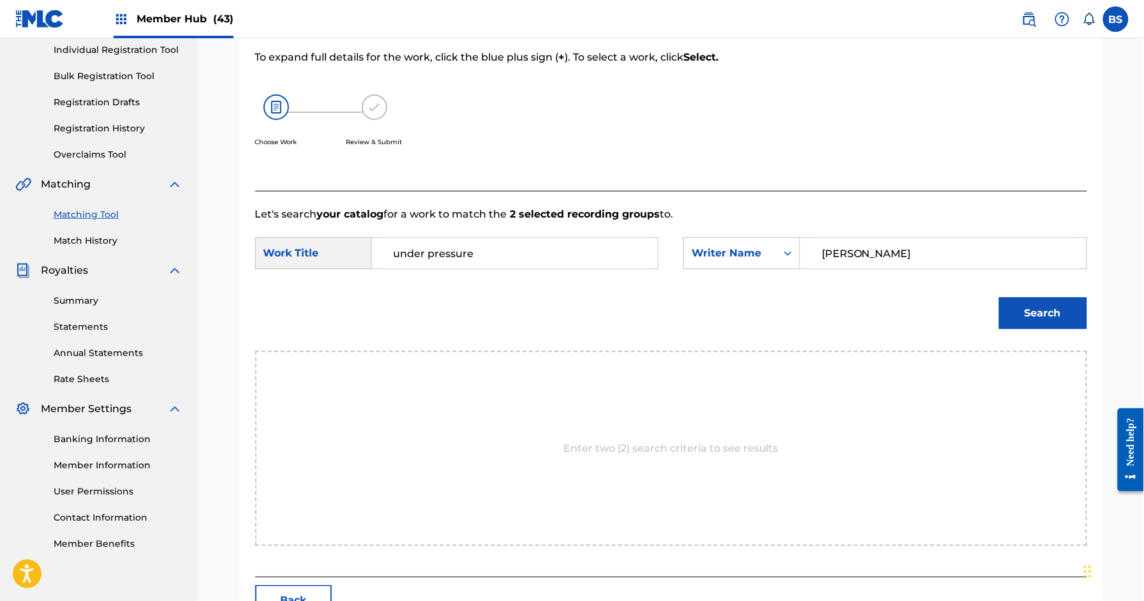
type input "[PERSON_NAME]"
click at [999, 297] on button "Search" at bounding box center [1043, 313] width 88 height 32
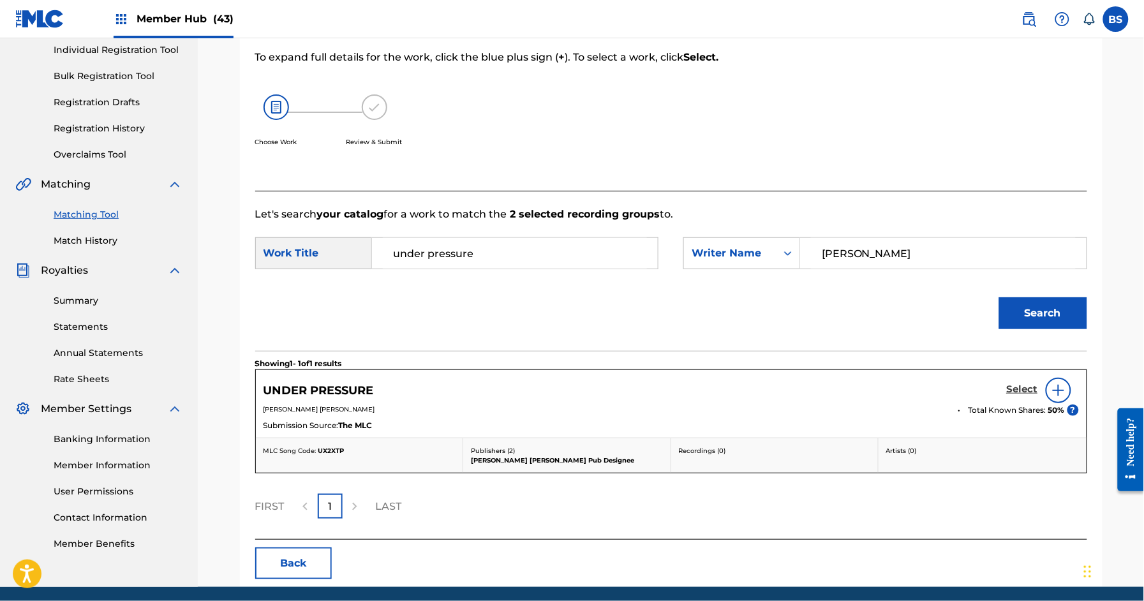
click at [1022, 392] on h5 "Select" at bounding box center [1022, 389] width 31 height 12
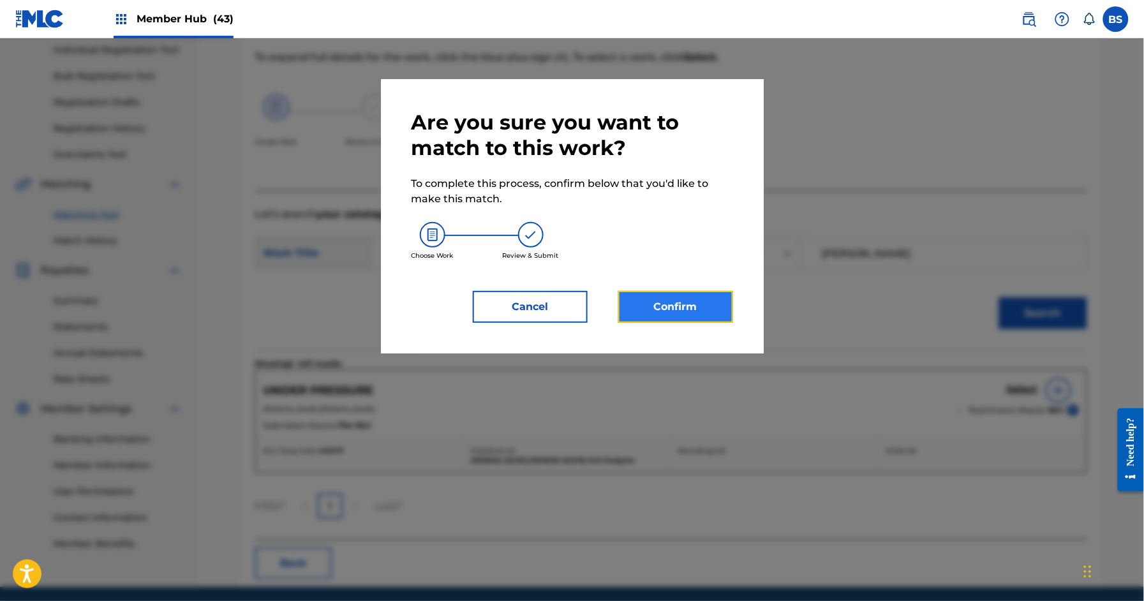
click at [651, 304] on button "Confirm" at bounding box center [675, 307] width 115 height 32
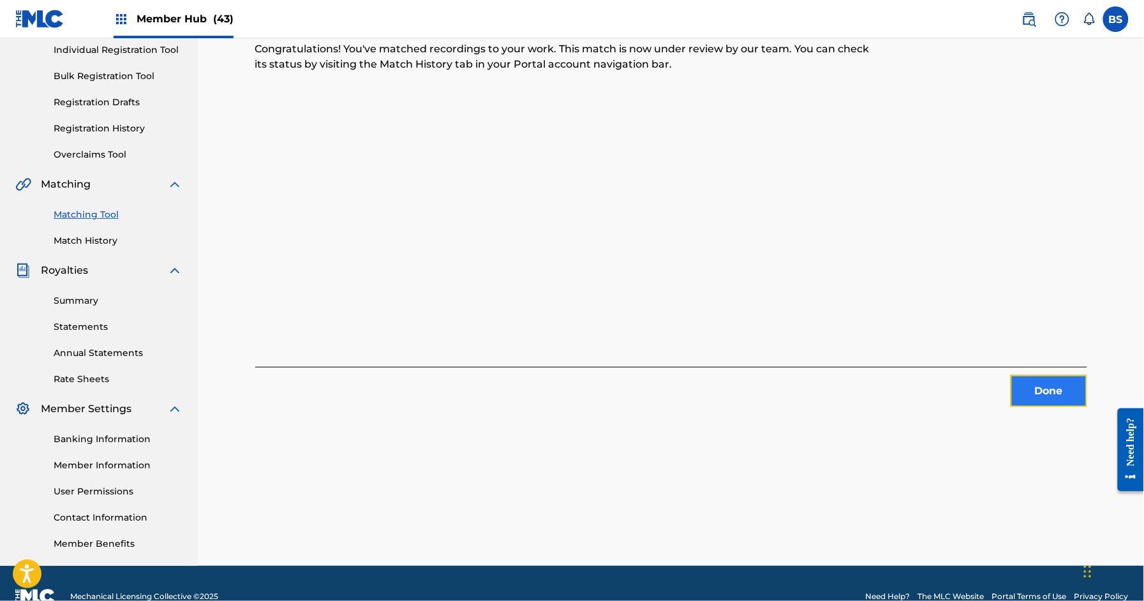
click at [1026, 386] on button "Done" at bounding box center [1048, 391] width 77 height 32
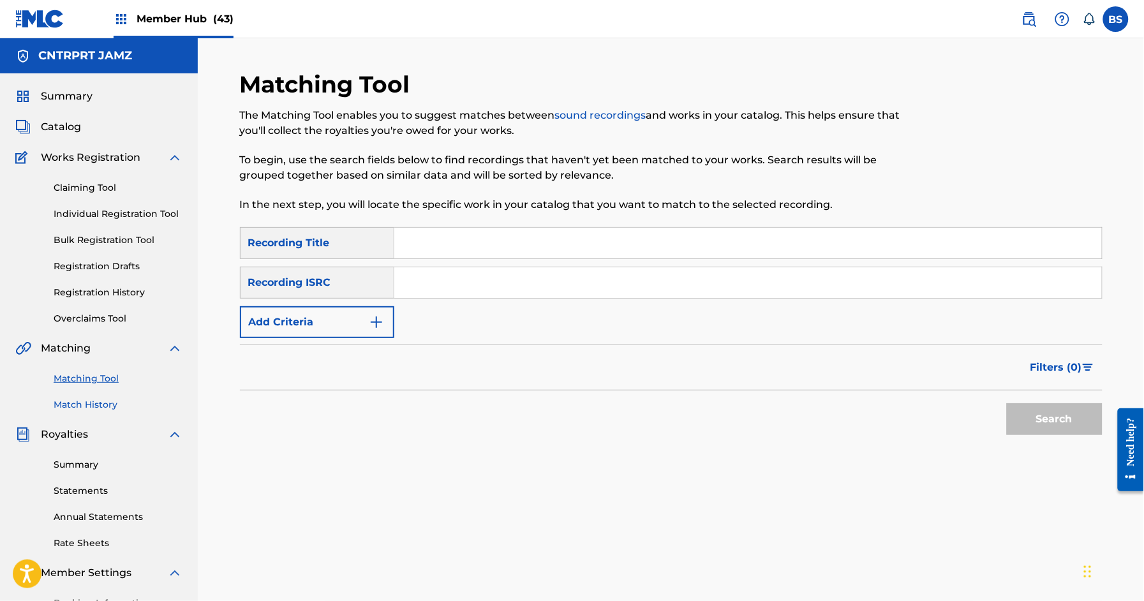
click at [89, 400] on link "Match History" at bounding box center [118, 404] width 129 height 13
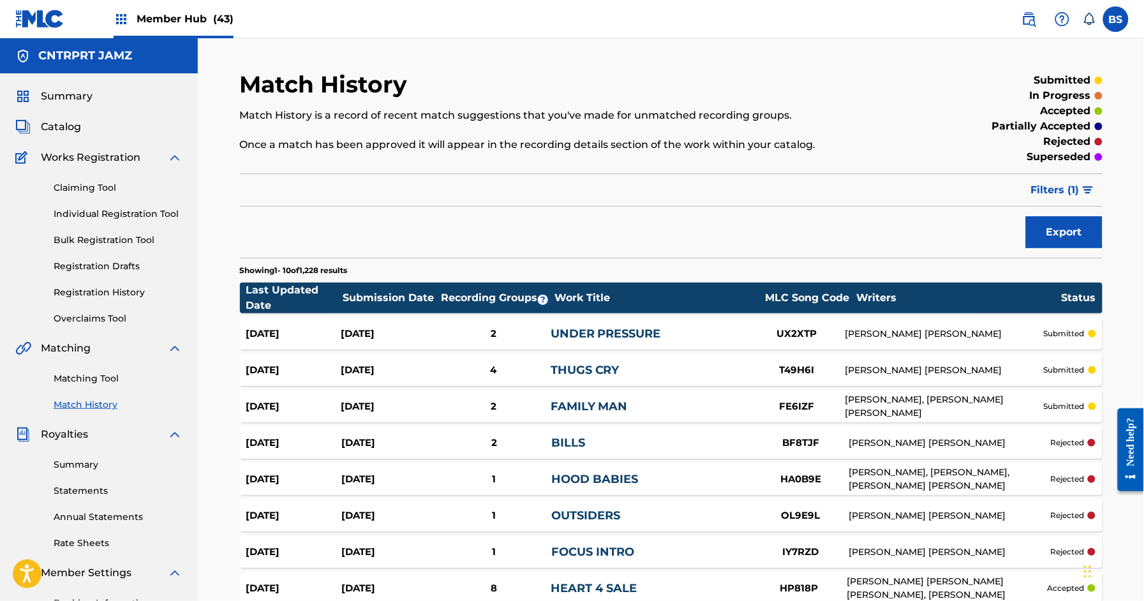
click at [89, 375] on link "Matching Tool" at bounding box center [118, 378] width 129 height 13
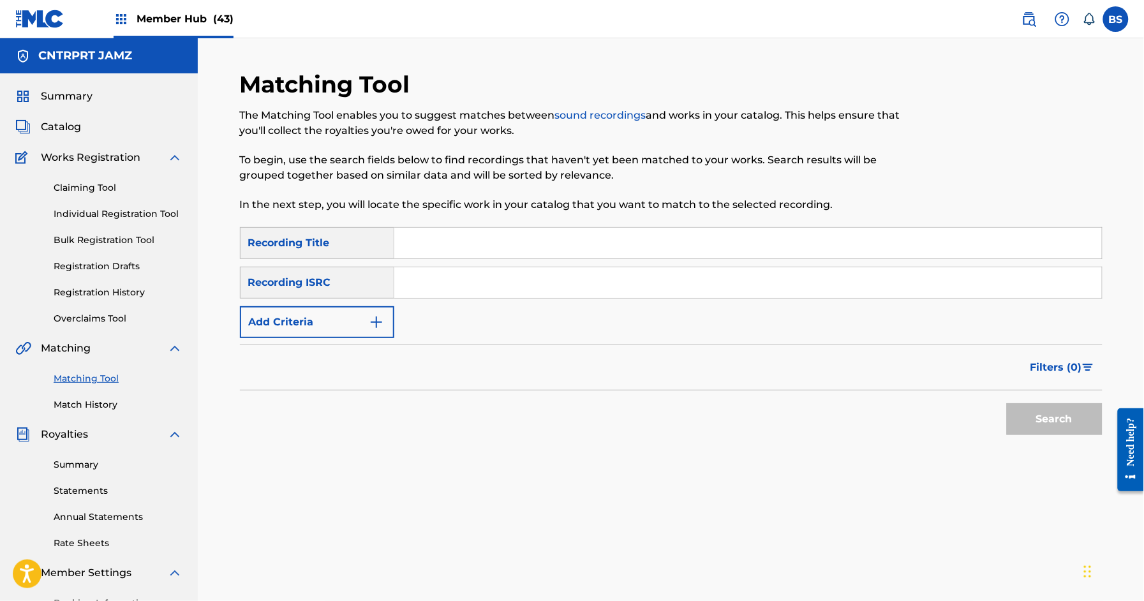
drag, startPoint x: 448, startPoint y: 284, endPoint x: 444, endPoint y: 289, distance: 6.8
click at [449, 284] on input "Search Form" at bounding box center [747, 282] width 707 height 31
paste input "QZK6F2081269"
type input "QZK6F2081269"
click at [1084, 420] on button "Search" at bounding box center [1055, 419] width 96 height 32
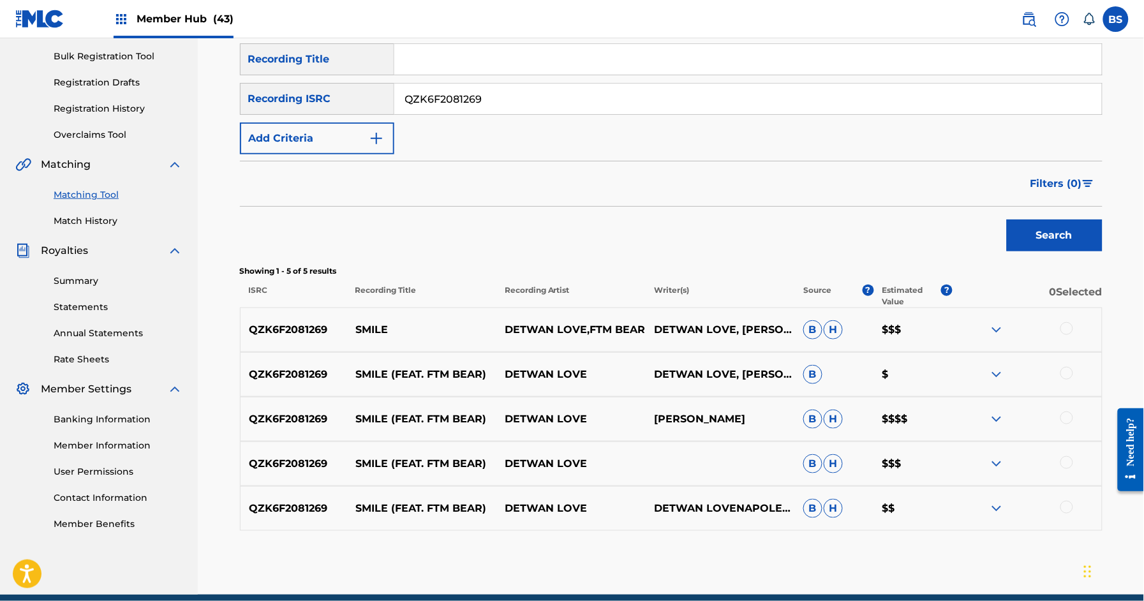
scroll to position [187, 0]
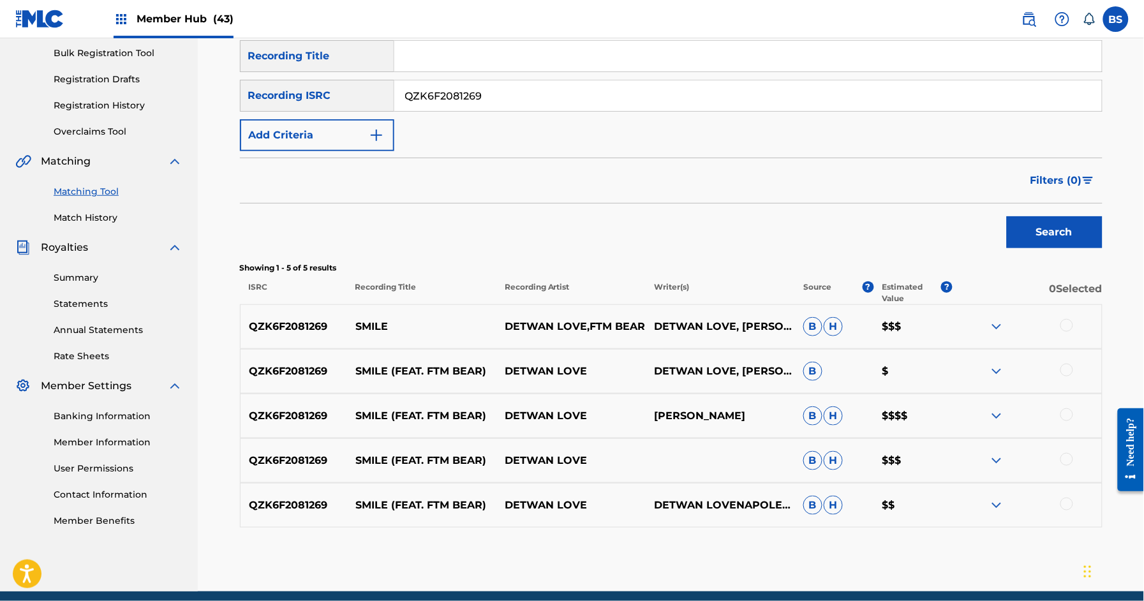
click at [375, 316] on div "QZK6F2081269 SMILE DETWAN LOVE,FTM BEAR DETWAN LOVE, NAPOLEON SIMS B H $$$" at bounding box center [671, 326] width 862 height 45
copy p "SMILE"
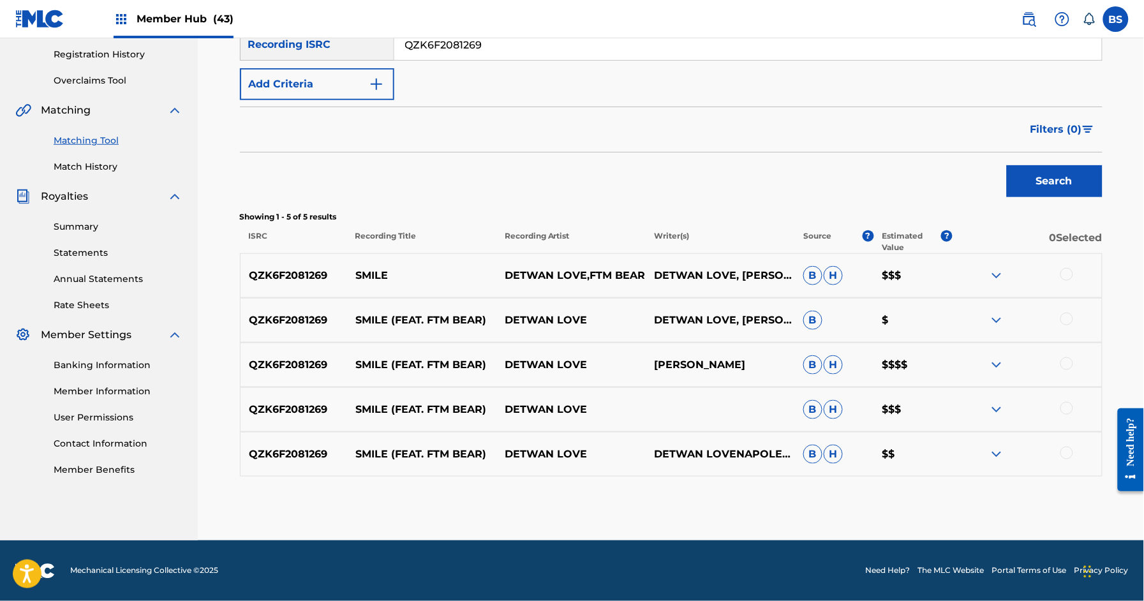
drag, startPoint x: 1069, startPoint y: 452, endPoint x: 1066, endPoint y: 429, distance: 23.2
click at [1069, 449] on div at bounding box center [1066, 452] width 13 height 13
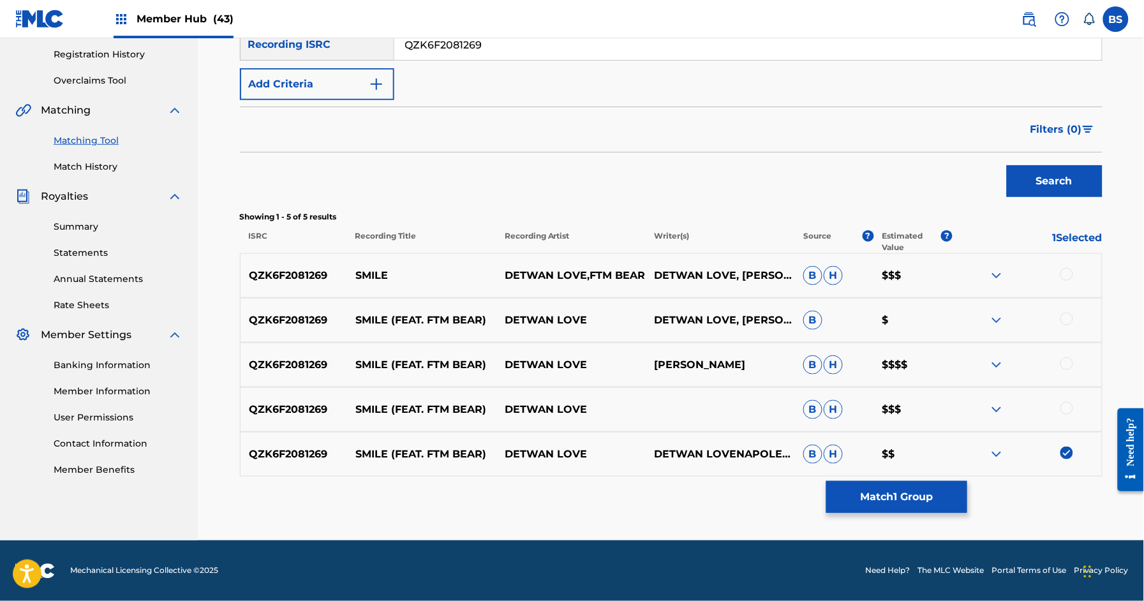
drag, startPoint x: 1066, startPoint y: 412, endPoint x: 1070, endPoint y: 378, distance: 34.7
click at [1066, 411] on div at bounding box center [1066, 408] width 13 height 13
drag, startPoint x: 1069, startPoint y: 360, endPoint x: 1059, endPoint y: 360, distance: 9.6
click at [1070, 359] on div at bounding box center [1066, 363] width 13 height 13
drag, startPoint x: 1070, startPoint y: 314, endPoint x: 1059, endPoint y: 273, distance: 42.2
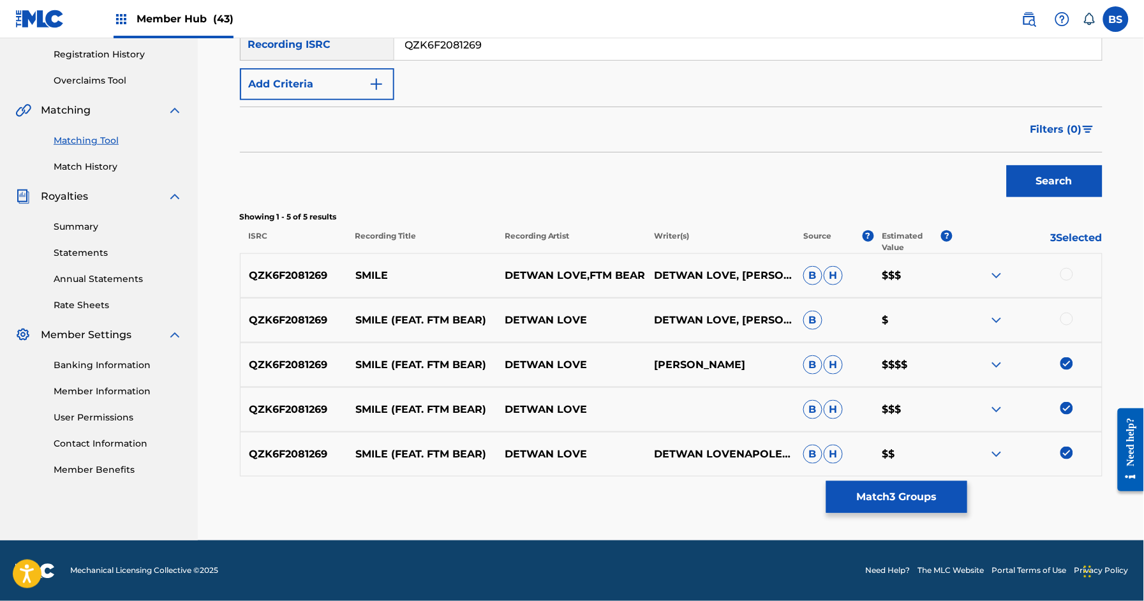
click at [1070, 313] on div at bounding box center [1026, 320] width 149 height 15
click at [1068, 269] on div at bounding box center [1066, 274] width 13 height 13
click at [1069, 319] on div at bounding box center [1066, 319] width 13 height 13
click at [940, 491] on button "Match 5 Groups" at bounding box center [896, 497] width 141 height 32
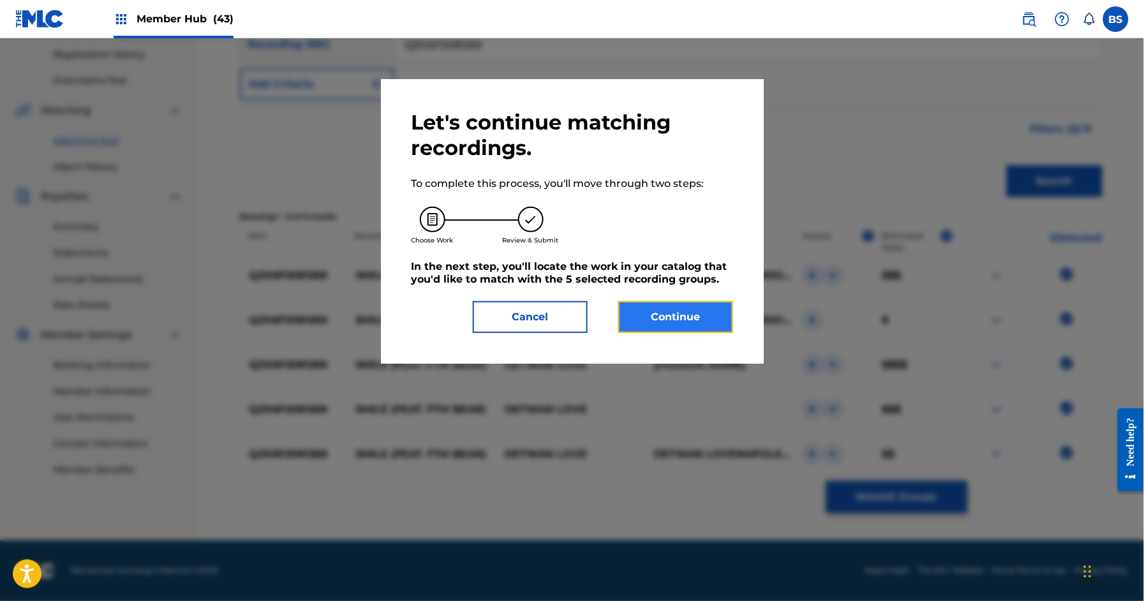
click at [657, 309] on button "Continue" at bounding box center [675, 317] width 115 height 32
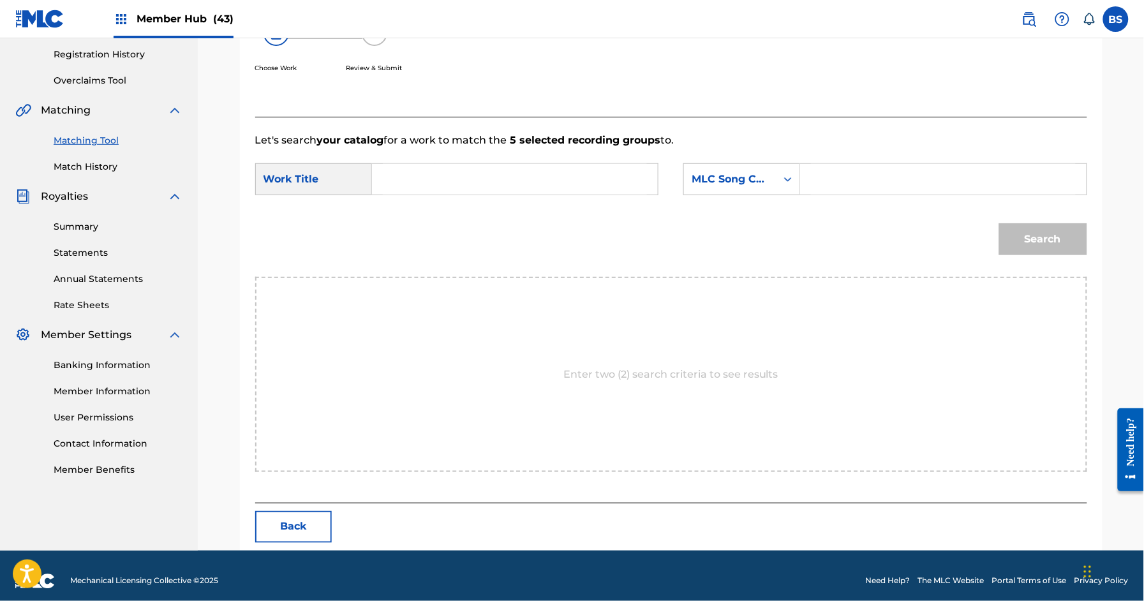
click at [444, 181] on input "Search Form" at bounding box center [515, 179] width 264 height 31
paste input "SMILE"
drag, startPoint x: 434, startPoint y: 201, endPoint x: 726, endPoint y: 195, distance: 292.2
click at [434, 202] on div "smile" at bounding box center [419, 207] width 72 height 23
type input "smile"
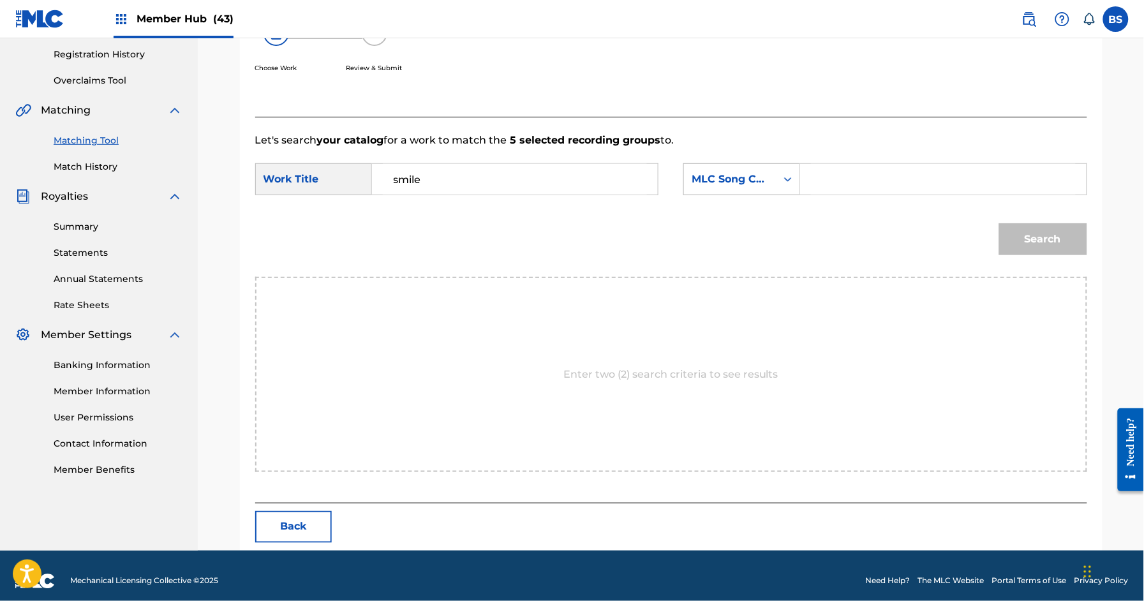
click at [716, 184] on div "MLC Song Code" at bounding box center [729, 179] width 77 height 15
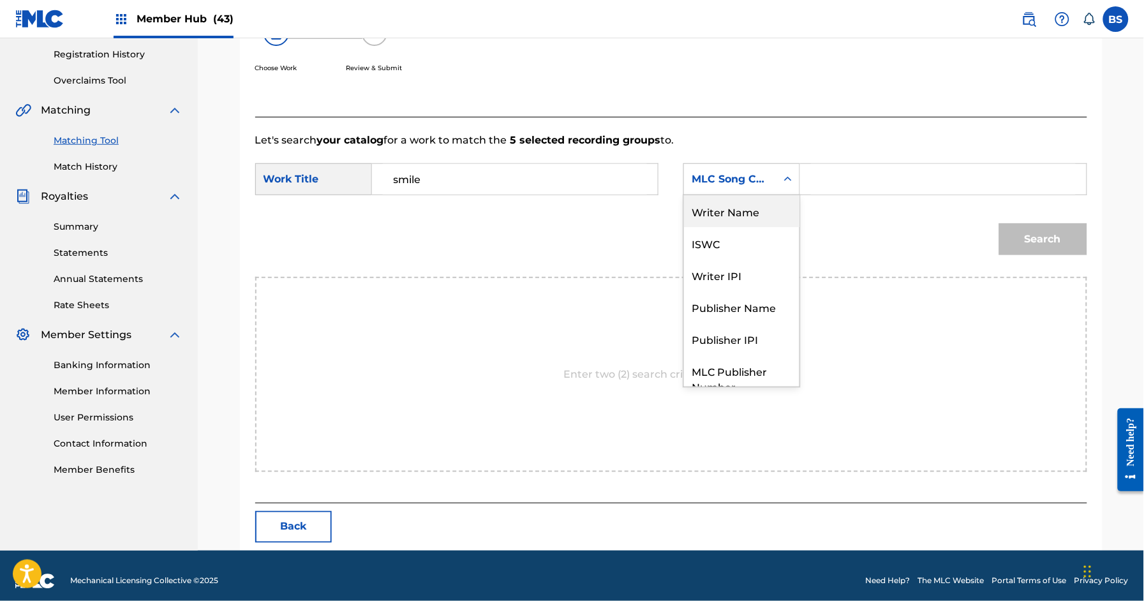
drag, startPoint x: 744, startPoint y: 212, endPoint x: 887, endPoint y: 159, distance: 151.6
click at [753, 211] on div "Writer Name" at bounding box center [741, 211] width 115 height 32
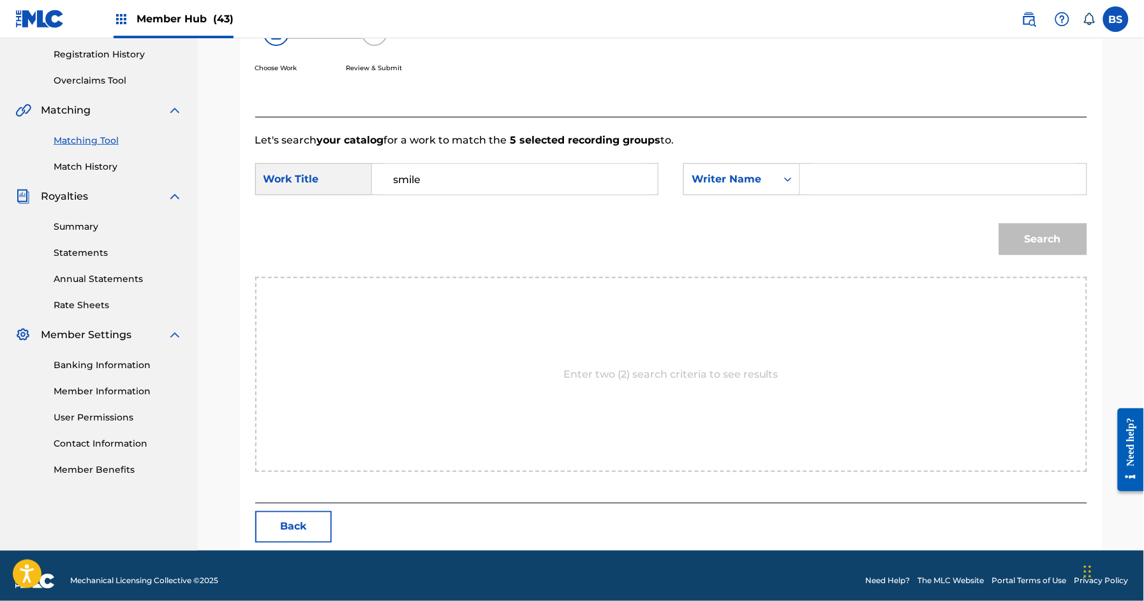
click at [881, 159] on form "SearchWithCriteria889b8b32-3344-4d28-b499-c03e6859c171 Work Title smile SearchW…" at bounding box center [671, 212] width 832 height 129
click at [816, 179] on input "Search Form" at bounding box center [943, 179] width 264 height 31
type input "[PERSON_NAME]"
click at [999, 223] on button "Search" at bounding box center [1043, 239] width 88 height 32
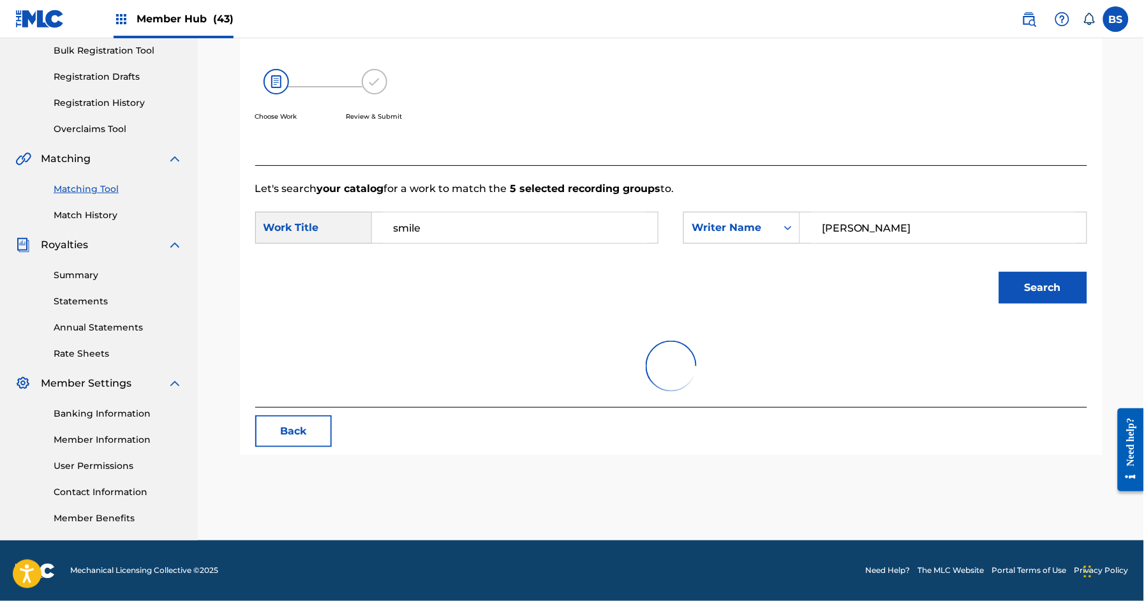
scroll to position [211, 0]
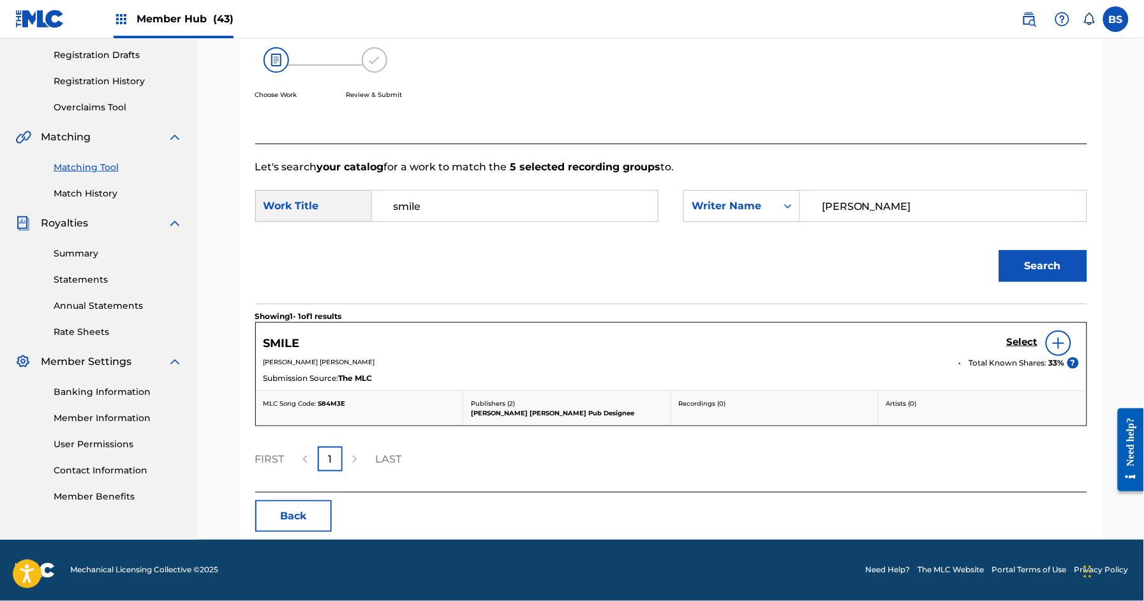
drag, startPoint x: 1022, startPoint y: 344, endPoint x: 1024, endPoint y: 358, distance: 14.2
click at [1024, 353] on div "Select" at bounding box center [1043, 343] width 72 height 26
click at [1007, 339] on h5 "Select" at bounding box center [1022, 342] width 31 height 12
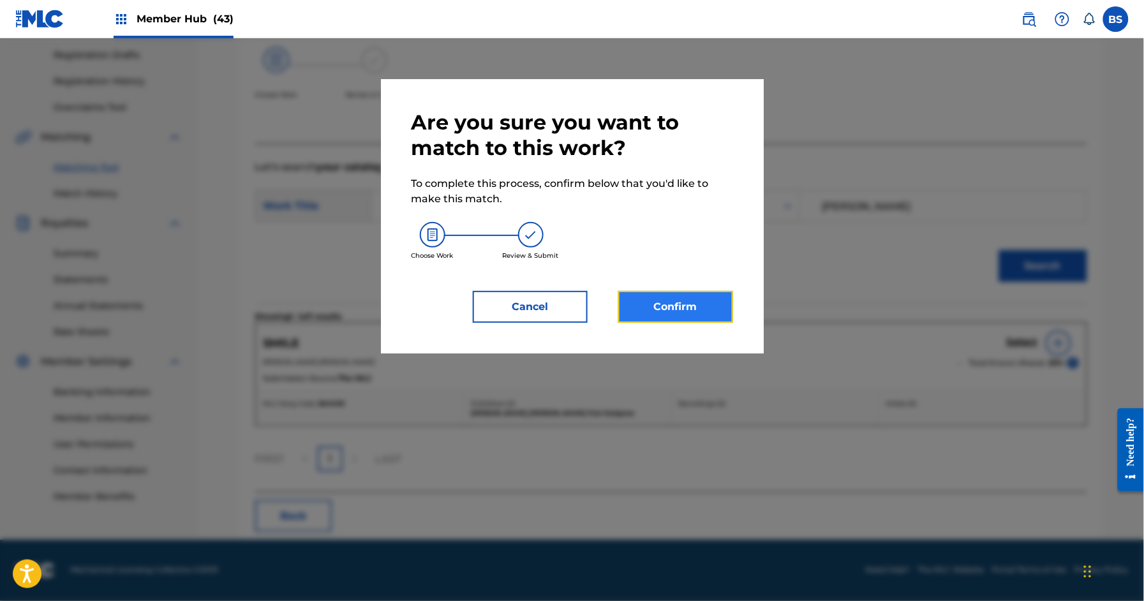
click at [702, 305] on button "Confirm" at bounding box center [675, 307] width 115 height 32
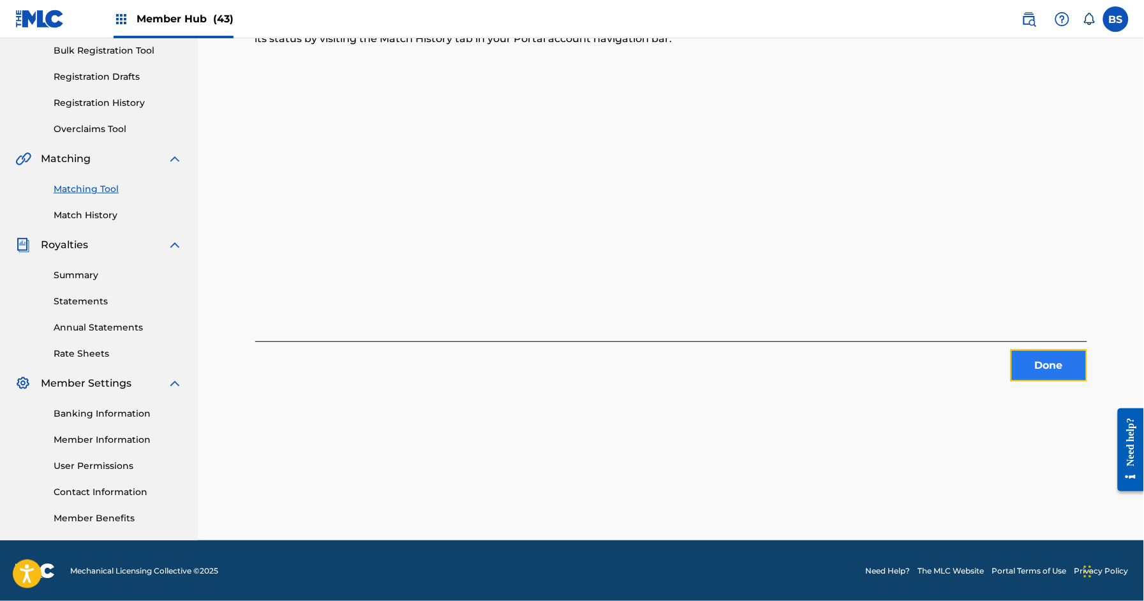
click at [1045, 360] on button "Done" at bounding box center [1048, 366] width 77 height 32
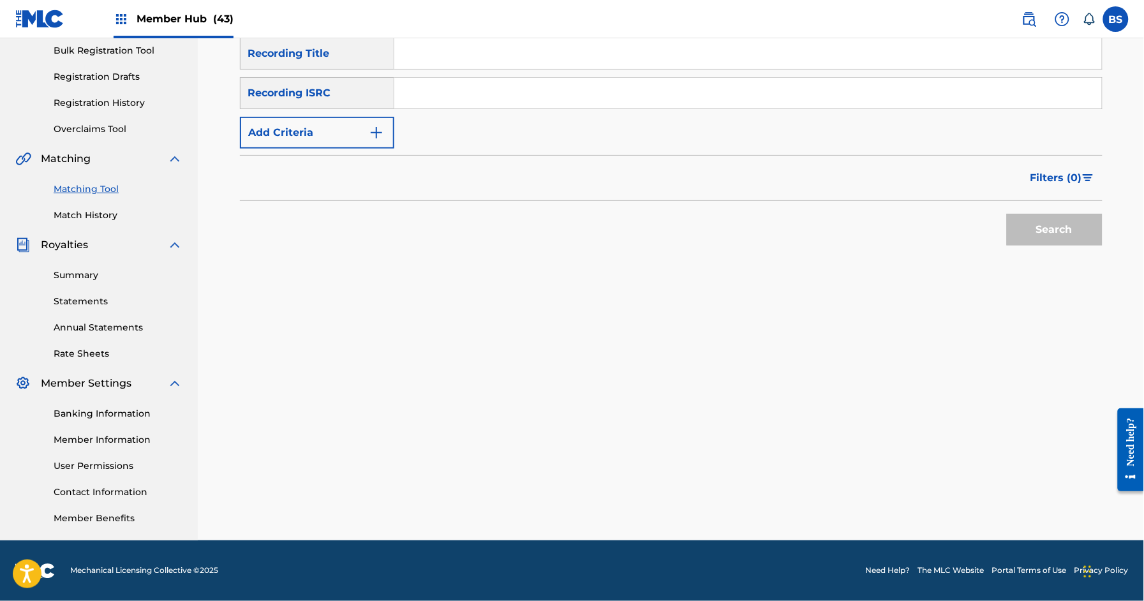
click at [516, 112] on div "SearchWithCriteriae6a3c067-25cb-4786-9ce2-329b40a89a5e Recording Title SearchWi…" at bounding box center [671, 93] width 862 height 111
drag, startPoint x: 525, startPoint y: 88, endPoint x: 564, endPoint y: 112, distance: 46.4
click at [525, 88] on input "Search Form" at bounding box center [747, 93] width 707 height 31
paste input "QZHN81940239"
type input "QZHN81940239"
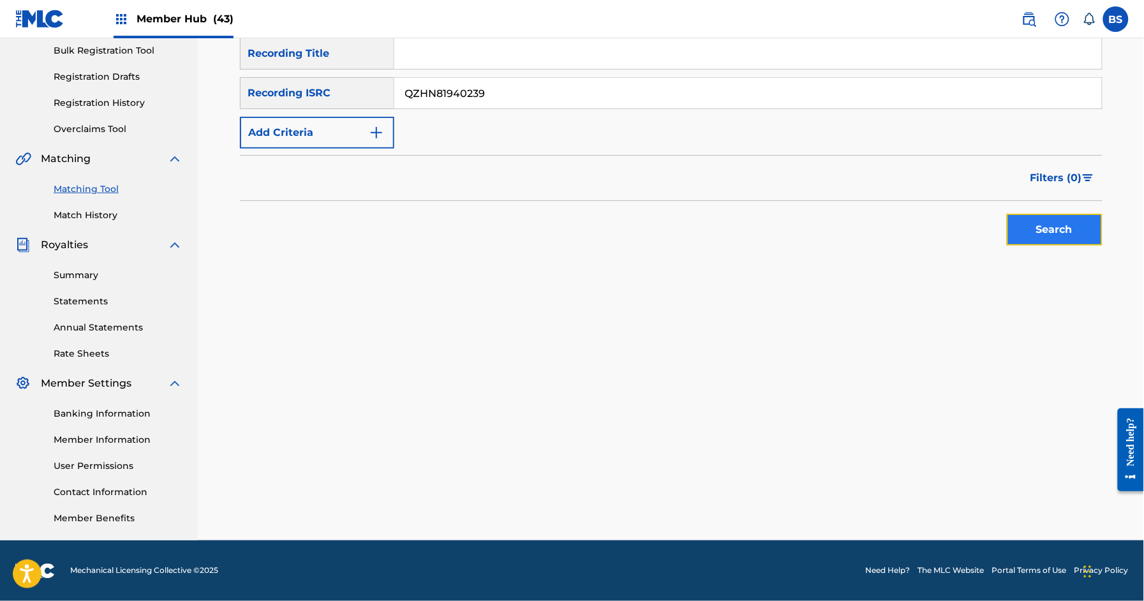
click at [1041, 221] on button "Search" at bounding box center [1055, 230] width 96 height 32
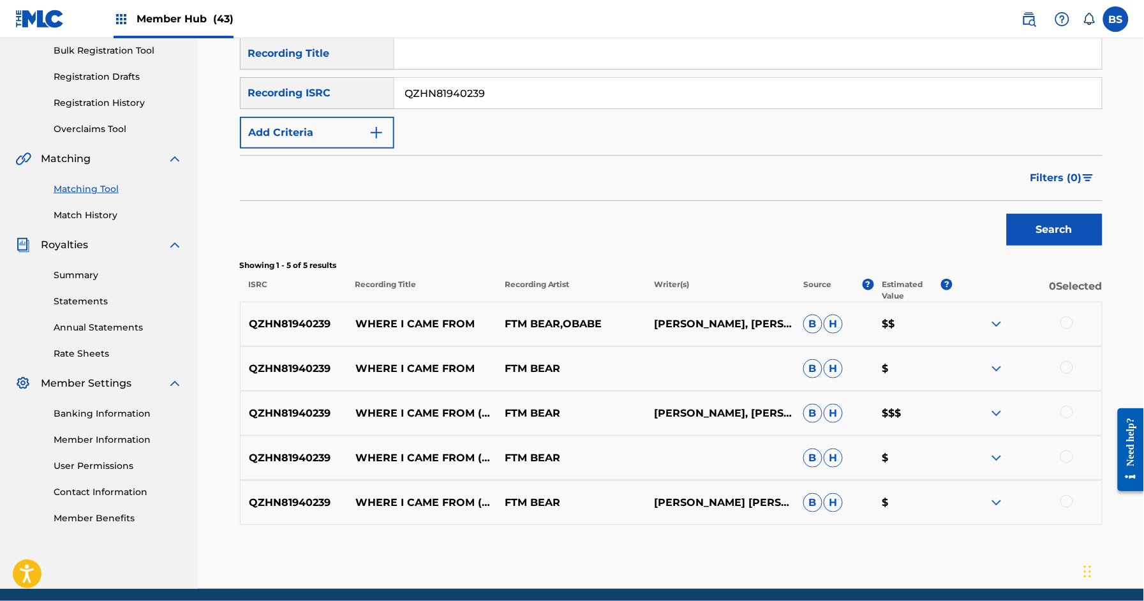
click at [424, 311] on div "QZHN81940239 WHERE I CAME FROM FTM BEAR,OBABE NAPOLEON SIMS, OMAR THOMAS B H $$" at bounding box center [671, 324] width 862 height 45
click at [426, 327] on p "WHERE I CAME FROM" at bounding box center [421, 323] width 149 height 15
click at [427, 327] on p "WHERE I CAME FROM" at bounding box center [421, 323] width 149 height 15
click at [426, 327] on p "WHERE I CAME FROM" at bounding box center [421, 323] width 149 height 15
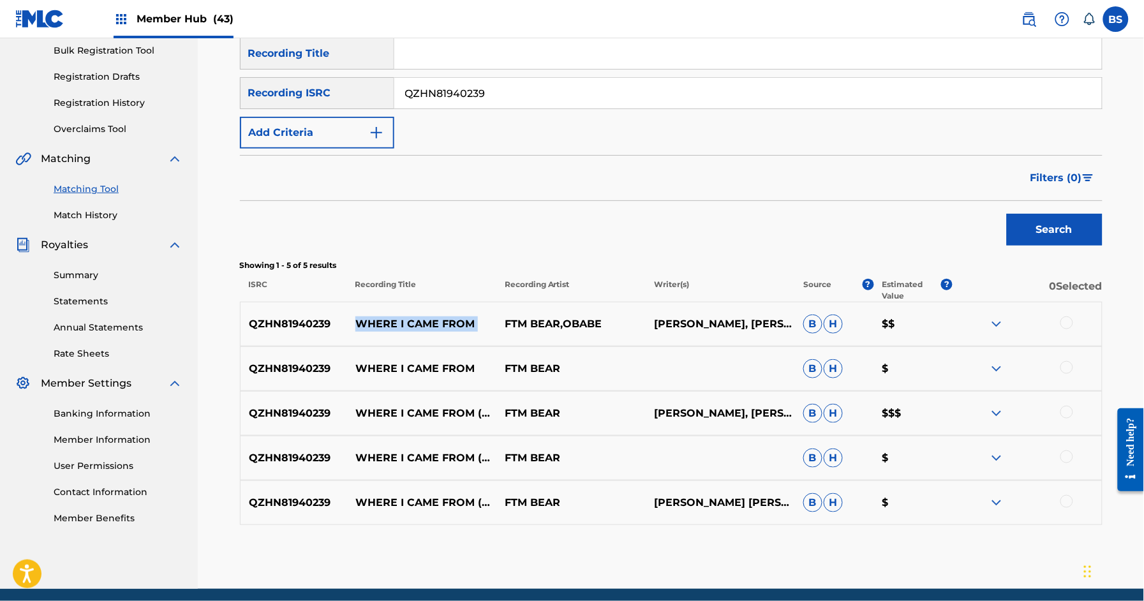
copy p "WHERE I CAME FROM"
click at [1071, 319] on div at bounding box center [1026, 323] width 149 height 15
click at [1068, 328] on div at bounding box center [1026, 323] width 149 height 15
click at [1072, 366] on div at bounding box center [1066, 367] width 13 height 13
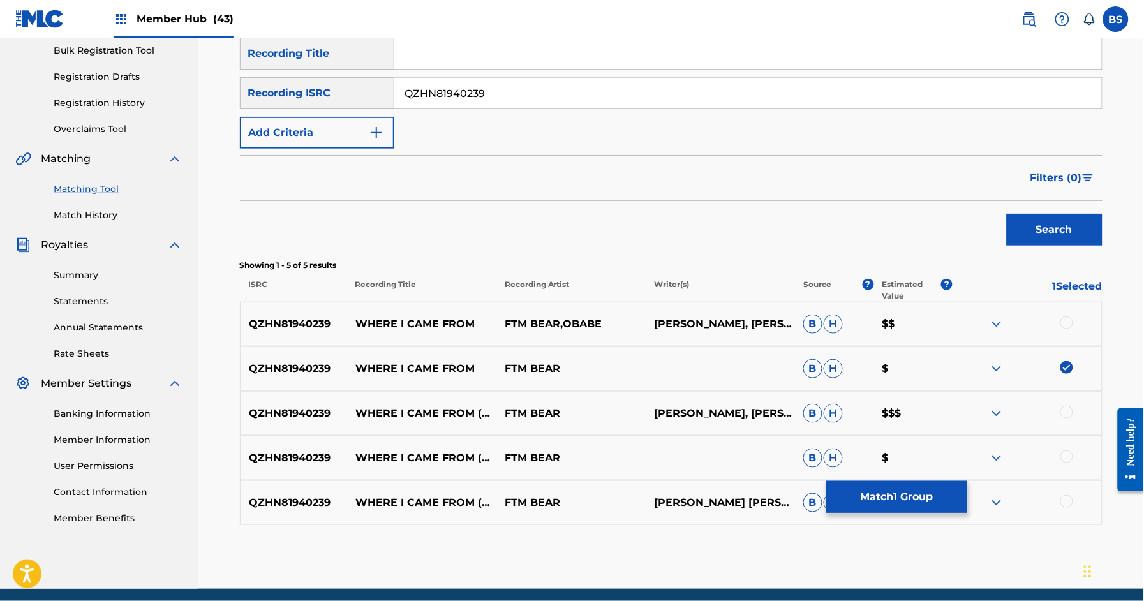
drag, startPoint x: 1068, startPoint y: 324, endPoint x: 1064, endPoint y: 341, distance: 17.8
click at [1068, 324] on div at bounding box center [1066, 322] width 13 height 13
click at [1070, 499] on div at bounding box center [1066, 501] width 13 height 13
click at [1068, 455] on div at bounding box center [1066, 456] width 13 height 13
drag, startPoint x: 1066, startPoint y: 409, endPoint x: 858, endPoint y: 489, distance: 222.7
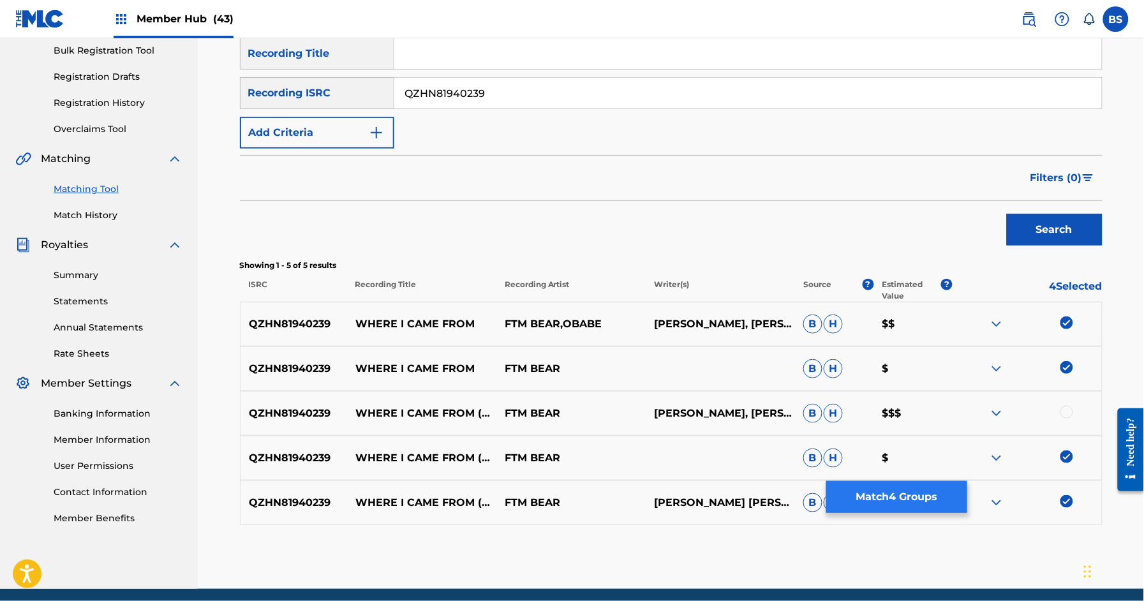
click at [1066, 410] on div at bounding box center [1066, 412] width 13 height 13
click at [869, 498] on button "Match 5 Groups" at bounding box center [896, 497] width 141 height 32
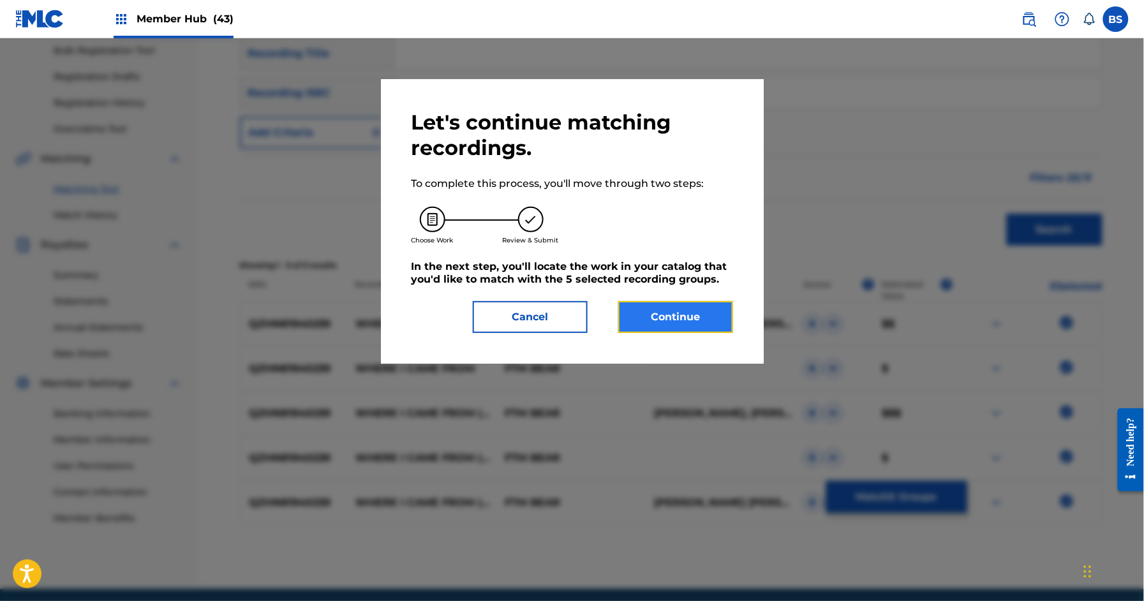
click at [693, 309] on button "Continue" at bounding box center [675, 317] width 115 height 32
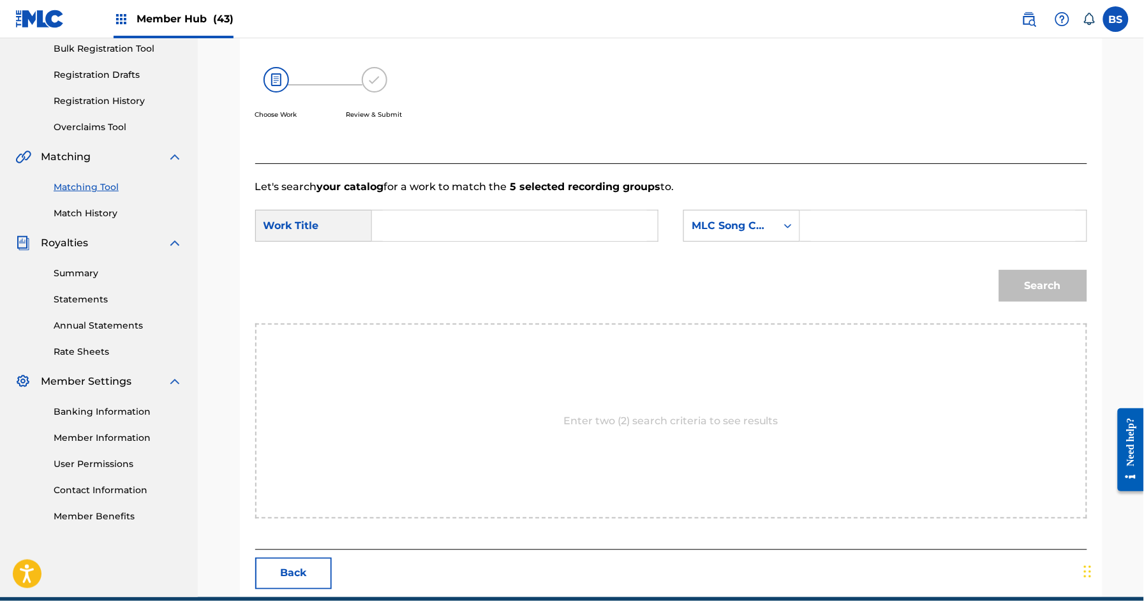
click at [455, 204] on form "SearchWithCriteria889b8b32-3344-4d28-b499-c03e6859c171 Work Title SearchWithCri…" at bounding box center [671, 259] width 832 height 129
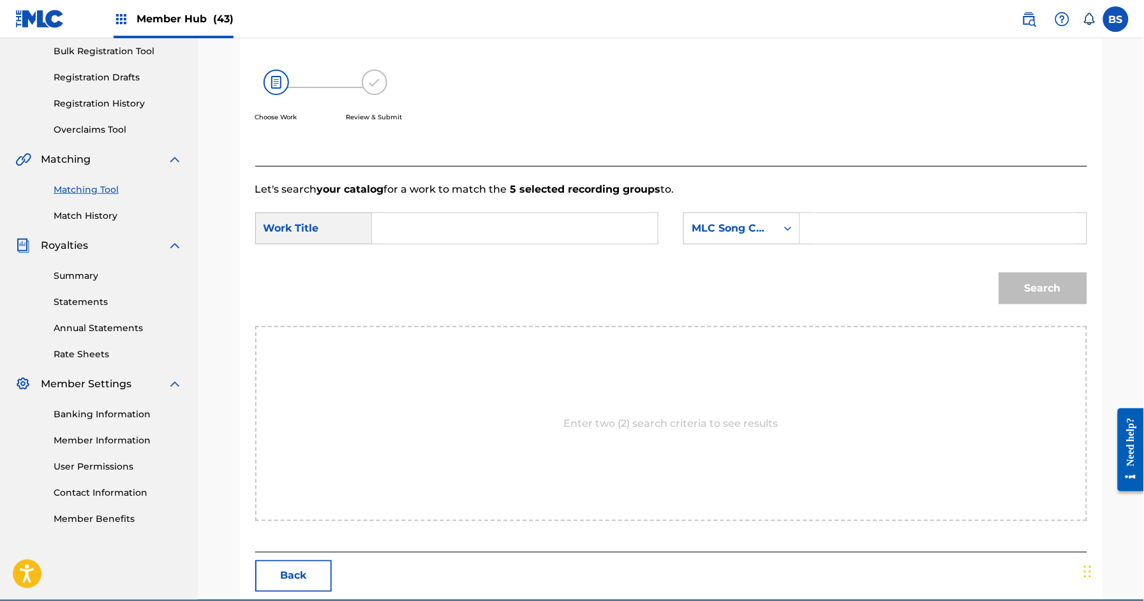
click at [443, 225] on input "Search Form" at bounding box center [515, 228] width 264 height 31
paste input "WHERE I CAME FROM"
drag, startPoint x: 434, startPoint y: 262, endPoint x: 716, endPoint y: 242, distance: 282.6
click at [435, 262] on div "where i came from" at bounding box center [419, 273] width 72 height 54
type input "where i came from"
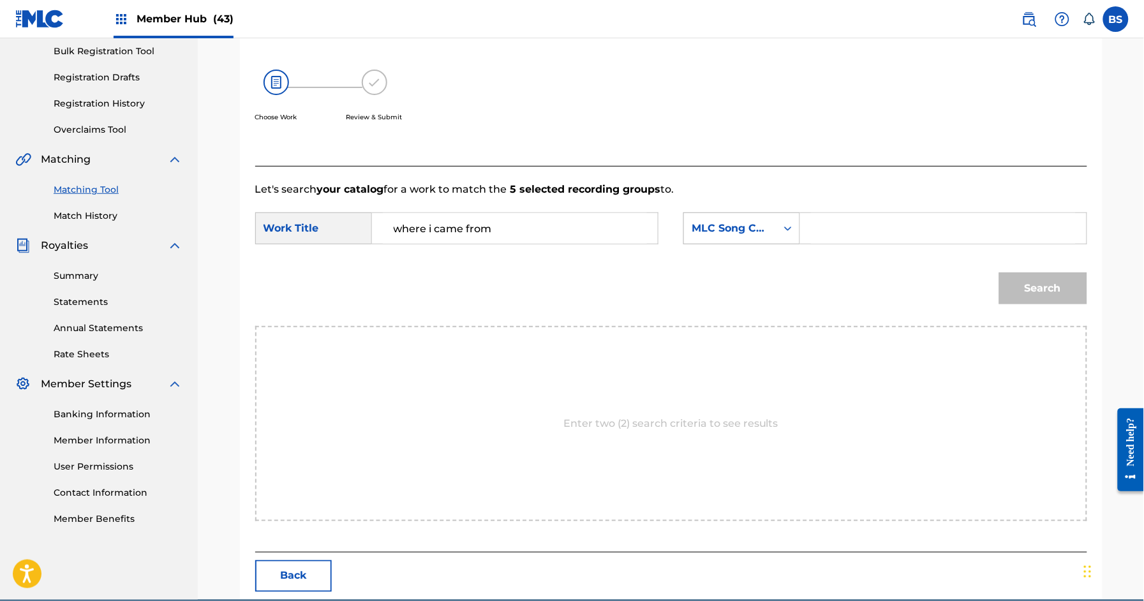
drag, startPoint x: 710, startPoint y: 232, endPoint x: 715, endPoint y: 242, distance: 11.4
click at [711, 232] on div "MLC Song Code" at bounding box center [729, 228] width 77 height 15
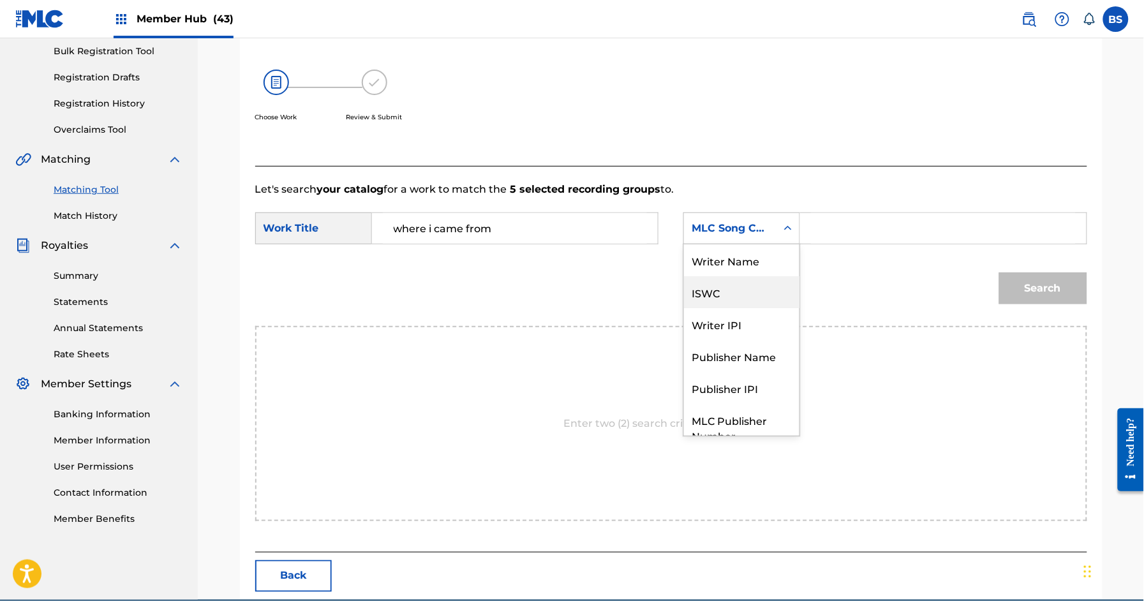
scroll to position [0, 0]
drag, startPoint x: 739, startPoint y: 255, endPoint x: 806, endPoint y: 247, distance: 67.5
click at [744, 256] on div "Writer Name" at bounding box center [741, 260] width 115 height 32
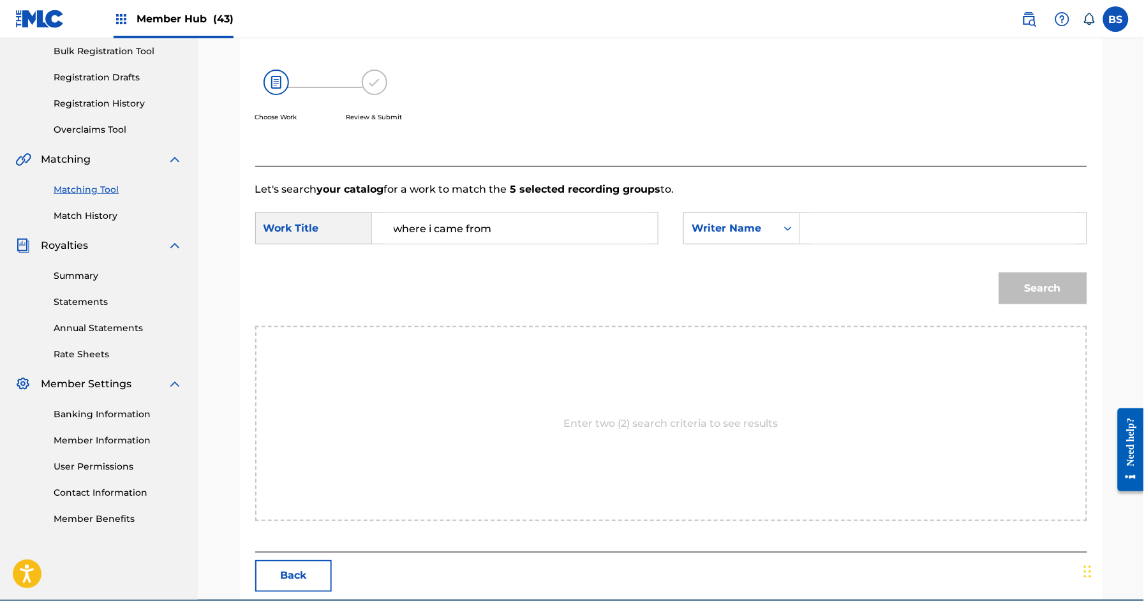
click at [825, 230] on input "Search Form" at bounding box center [943, 228] width 264 height 31
type input "[PERSON_NAME]"
click at [999, 272] on button "Search" at bounding box center [1043, 288] width 88 height 32
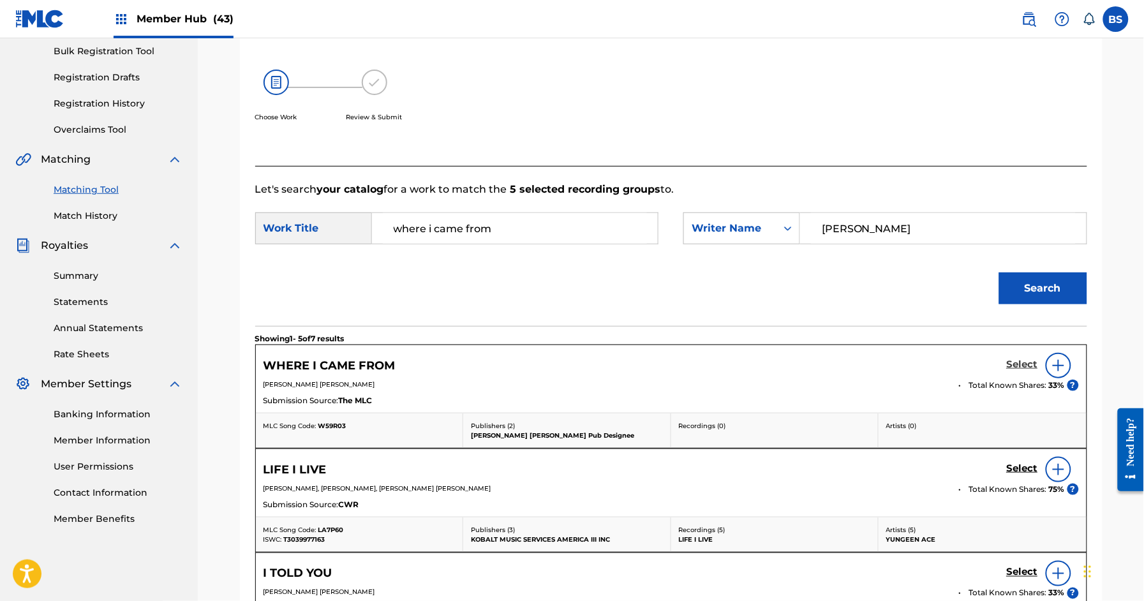
click at [1016, 357] on div "Select" at bounding box center [1043, 366] width 72 height 26
click at [1017, 364] on h5 "Select" at bounding box center [1022, 364] width 31 height 12
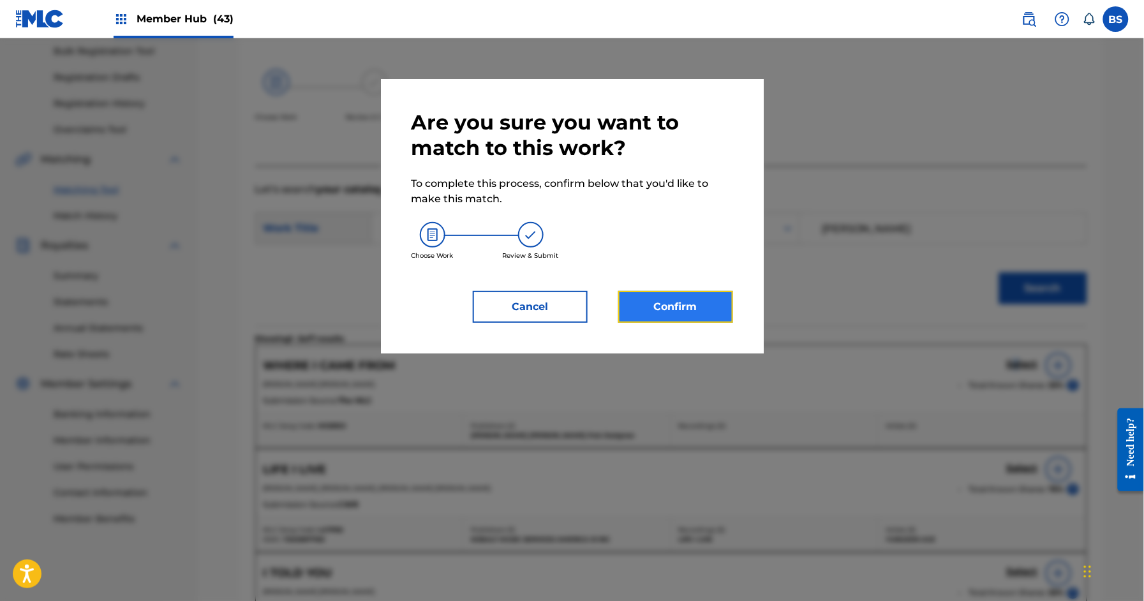
click at [677, 306] on button "Confirm" at bounding box center [675, 307] width 115 height 32
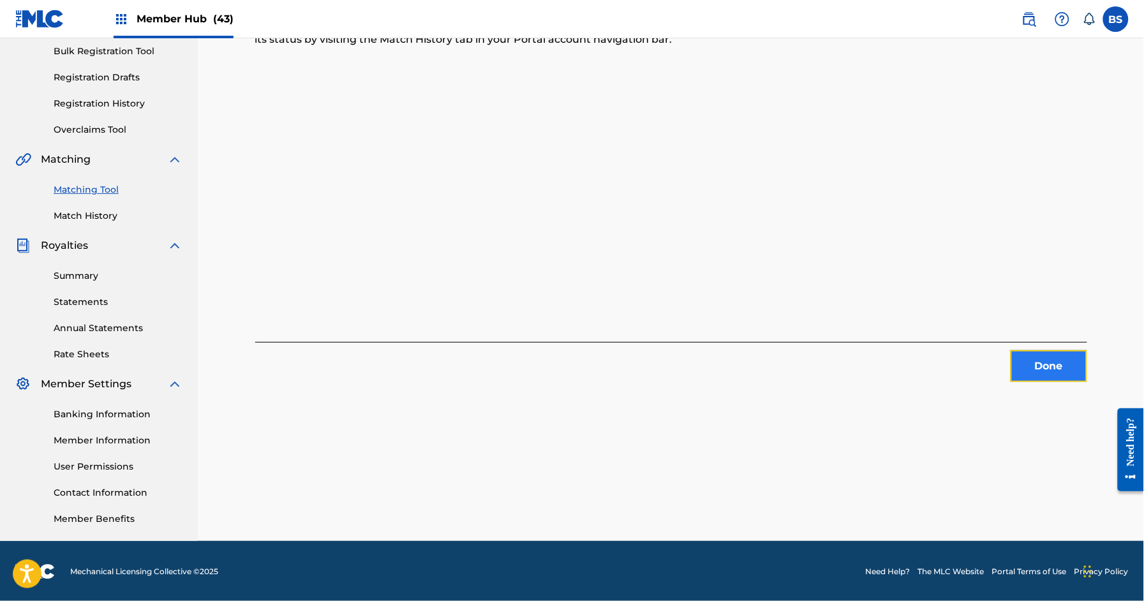
click at [1074, 369] on button "Done" at bounding box center [1048, 366] width 77 height 32
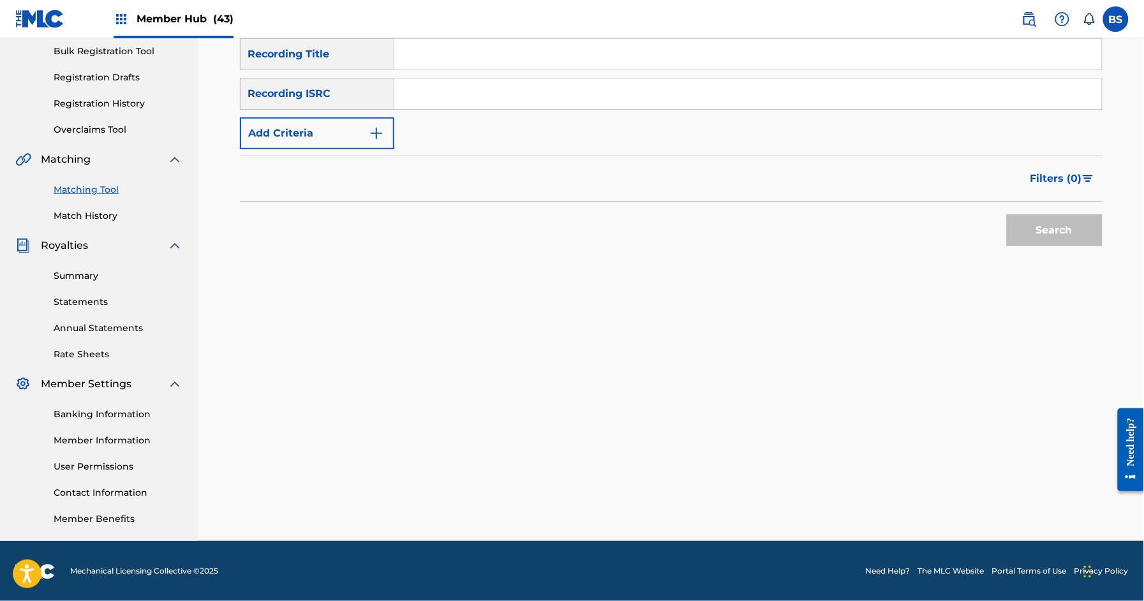
scroll to position [184, 0]
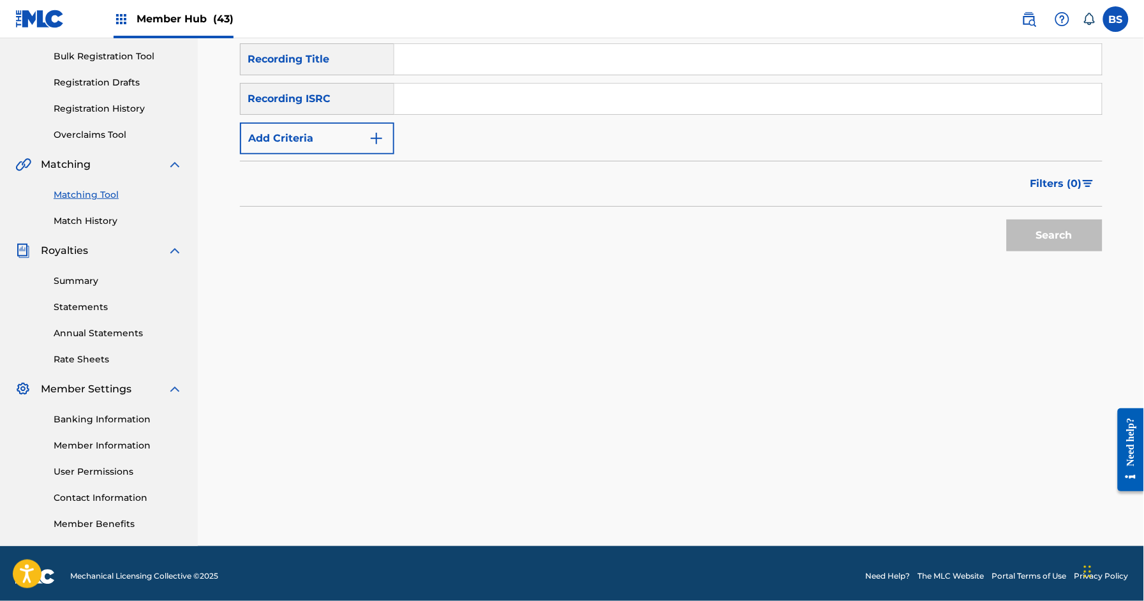
click at [497, 90] on input "Search Form" at bounding box center [747, 99] width 707 height 31
paste input "QZFZ52023997"
type input "QZFZ52023997"
click at [1050, 230] on button "Search" at bounding box center [1055, 235] width 96 height 32
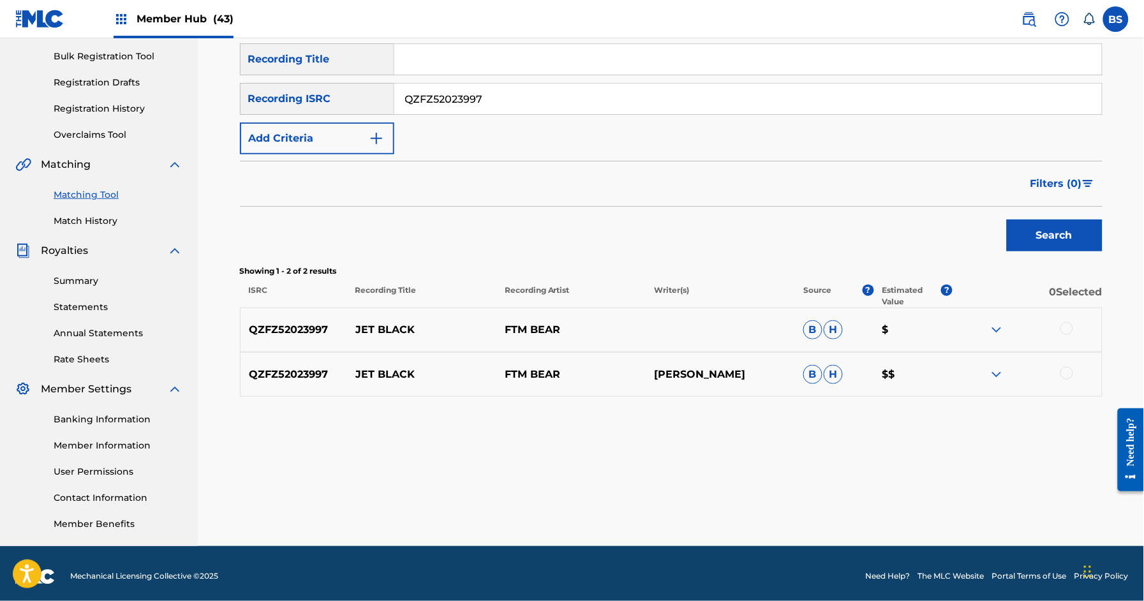
click at [375, 323] on p "JET BLACK" at bounding box center [421, 329] width 149 height 15
copy p "JET BLACK"
drag, startPoint x: 1072, startPoint y: 370, endPoint x: 1066, endPoint y: 363, distance: 9.1
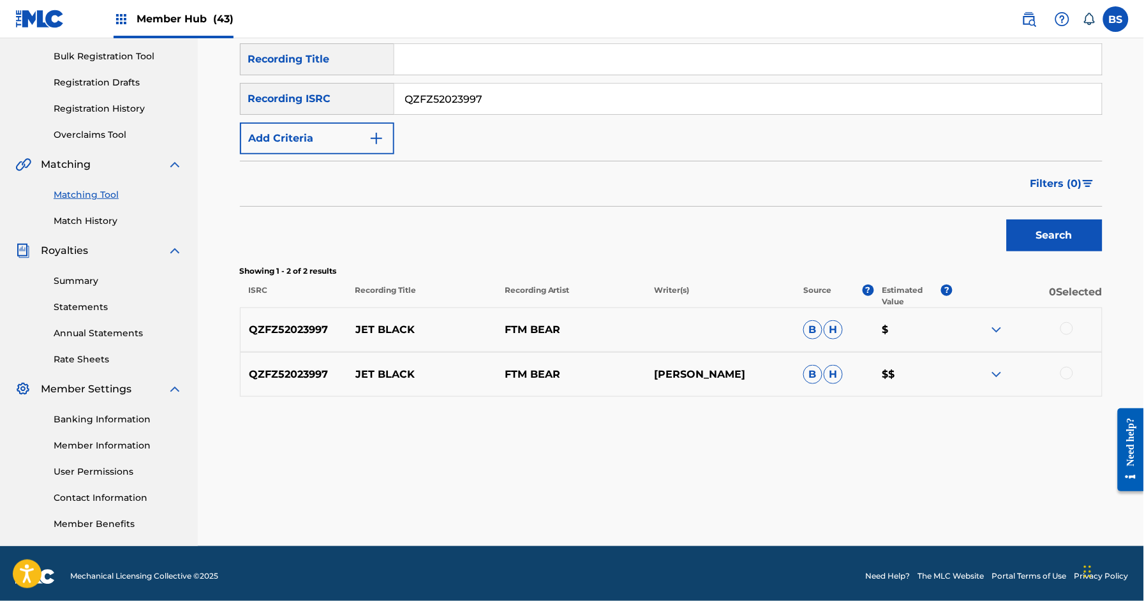
click at [1072, 370] on div at bounding box center [1066, 373] width 13 height 13
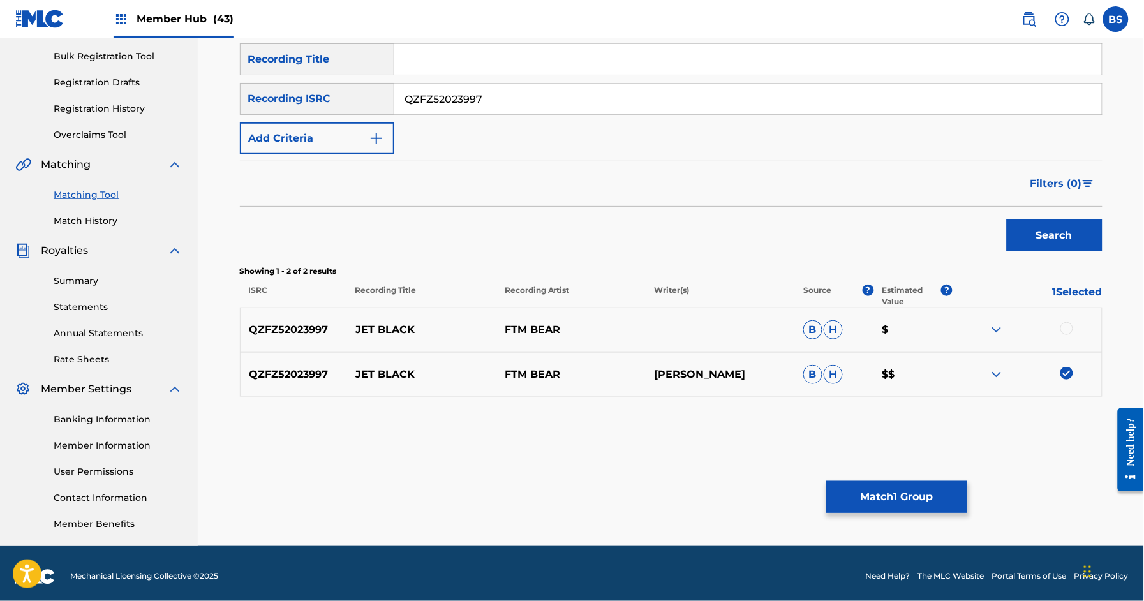
drag, startPoint x: 1069, startPoint y: 321, endPoint x: 1001, endPoint y: 428, distance: 127.0
click at [1069, 323] on div "QZFZ52023997 JET BLACK FTM BEAR B H $" at bounding box center [671, 329] width 862 height 45
drag, startPoint x: 1065, startPoint y: 331, endPoint x: 929, endPoint y: 441, distance: 174.6
click at [1065, 331] on div at bounding box center [1066, 328] width 13 height 13
click at [889, 495] on button "Match 2 Groups" at bounding box center [896, 497] width 141 height 32
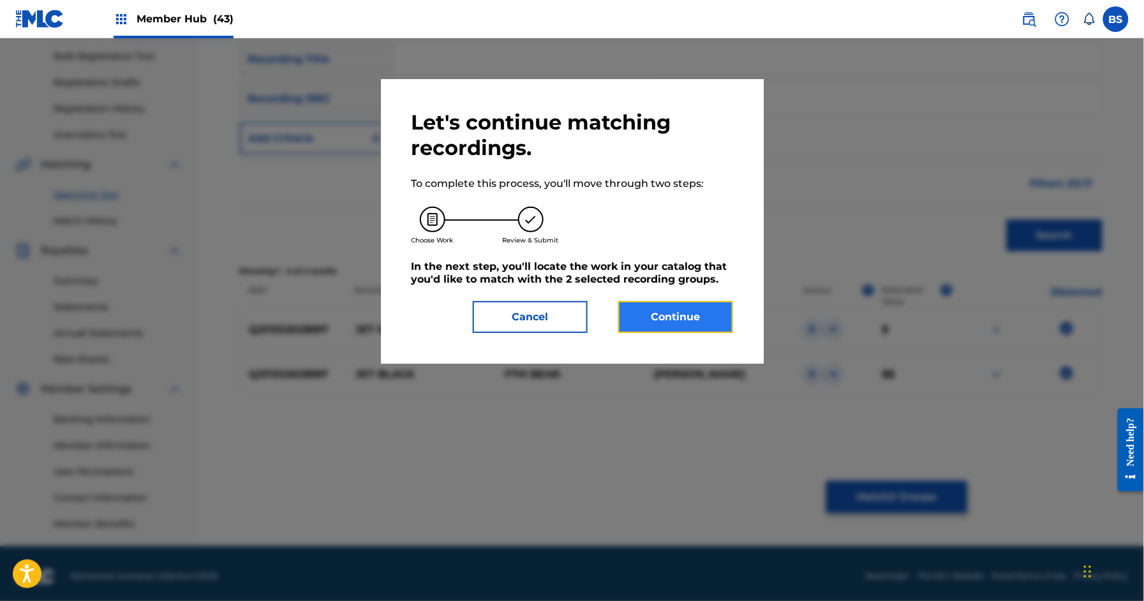
click at [709, 310] on button "Continue" at bounding box center [675, 317] width 115 height 32
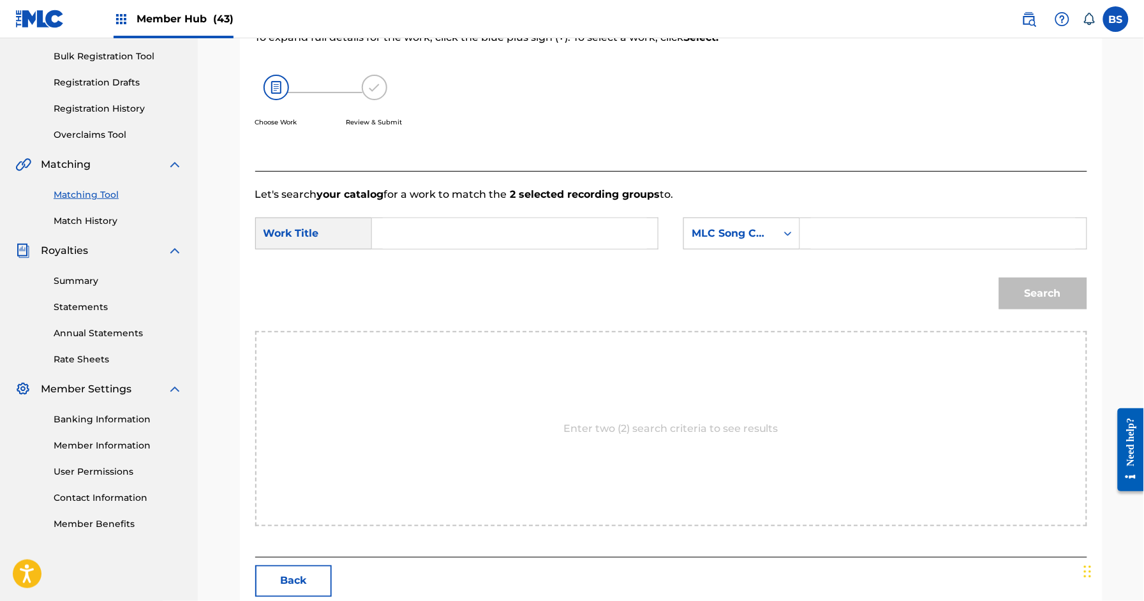
click at [437, 237] on input "Search Form" at bounding box center [515, 233] width 264 height 31
paste input "JET BLACK"
drag, startPoint x: 412, startPoint y: 264, endPoint x: 689, endPoint y: 235, distance: 278.4
click at [413, 264] on strong "black" at bounding box center [424, 262] width 29 height 12
type input "jet black"
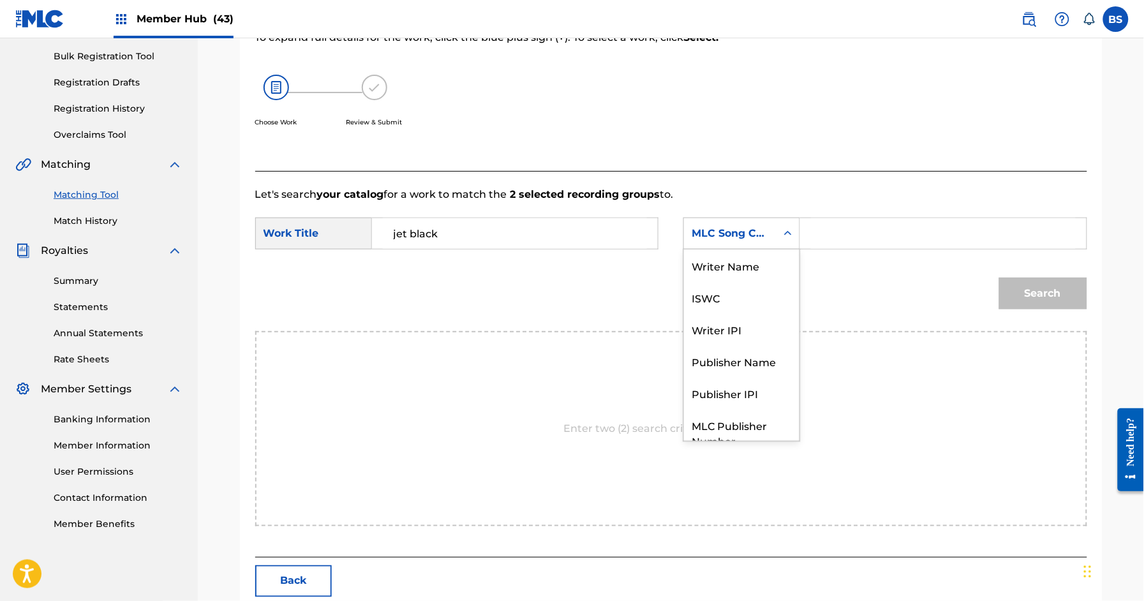
drag, startPoint x: 739, startPoint y: 231, endPoint x: 734, endPoint y: 261, distance: 30.5
click at [739, 231] on div "MLC Song Code" at bounding box center [729, 233] width 77 height 15
drag, startPoint x: 772, startPoint y: 269, endPoint x: 809, endPoint y: 240, distance: 47.3
click at [772, 269] on div "Writer Name" at bounding box center [741, 262] width 115 height 32
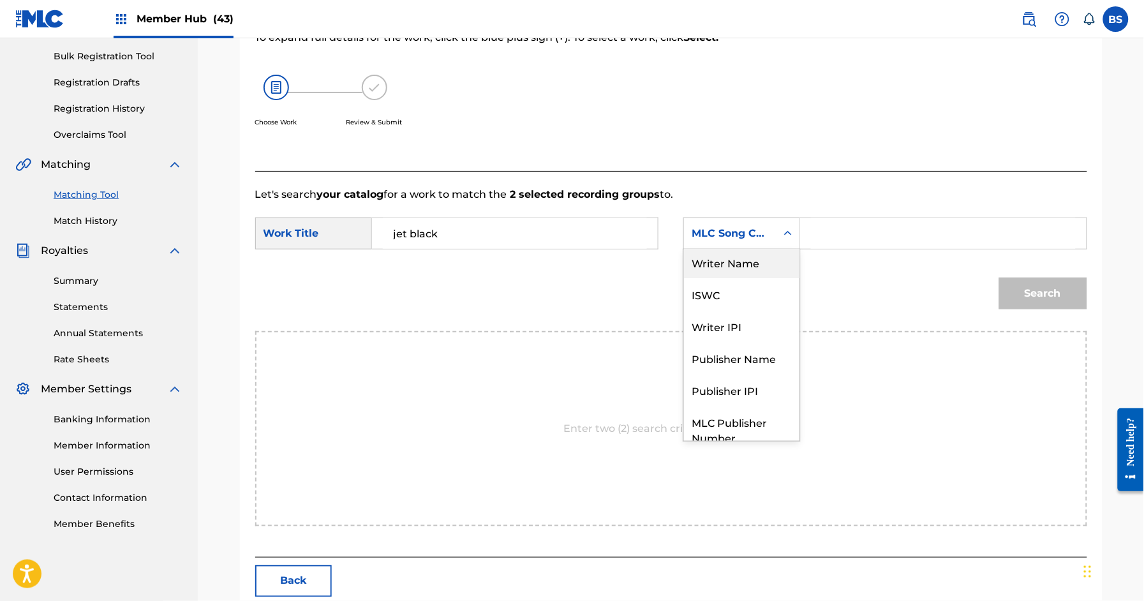
click at [809, 240] on div "Search Form" at bounding box center [943, 234] width 286 height 32
click at [830, 228] on input "Search Form" at bounding box center [943, 233] width 264 height 31
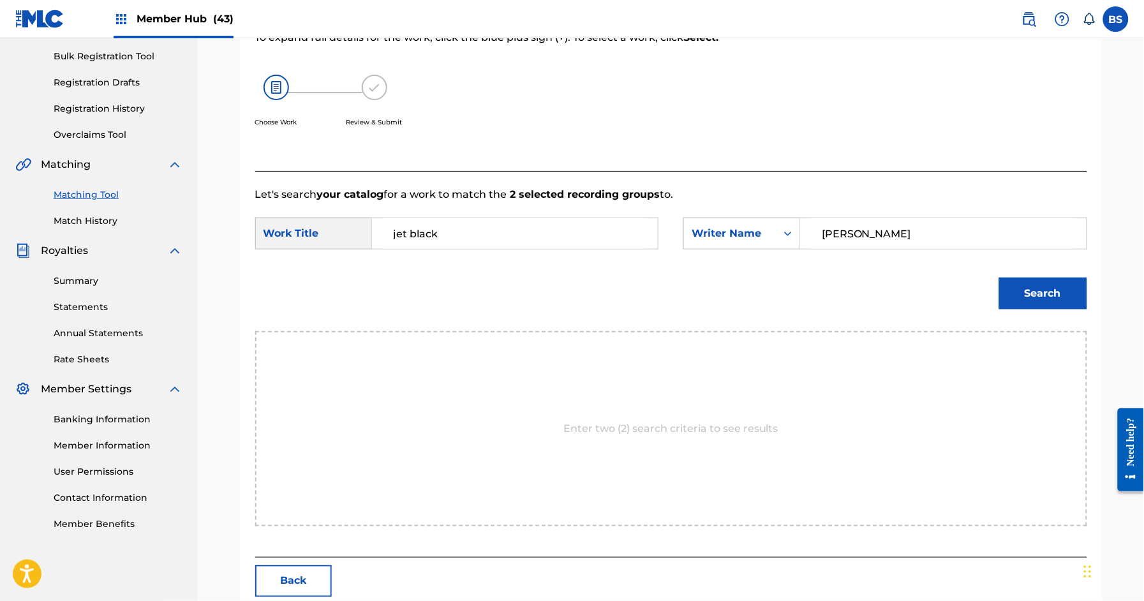
type input "[PERSON_NAME]"
click at [999, 277] on button "Search" at bounding box center [1043, 293] width 88 height 32
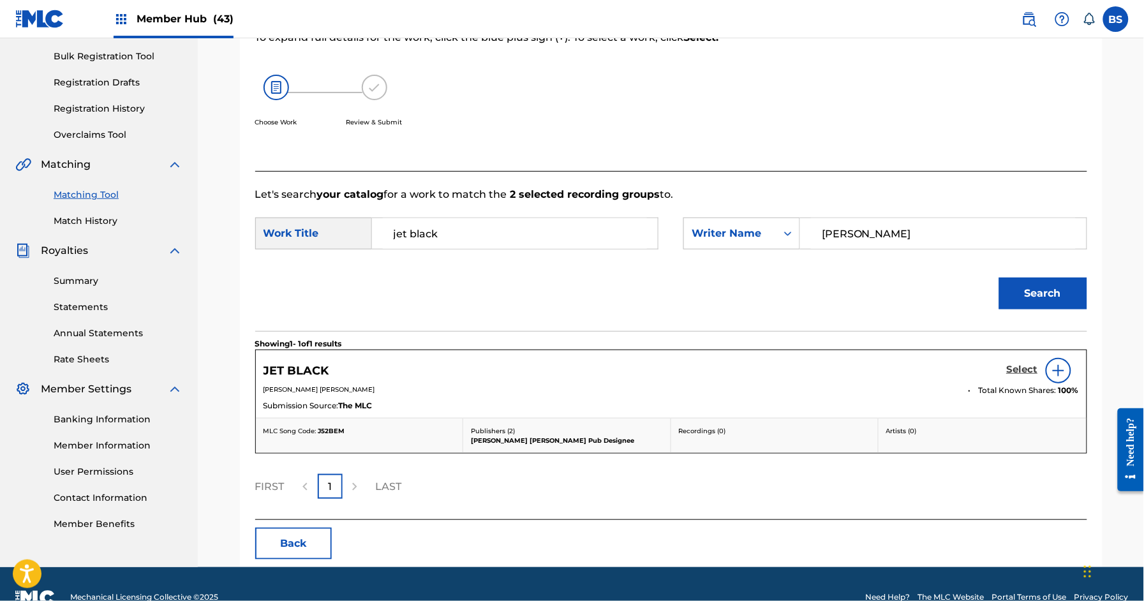
click at [1010, 365] on h5 "Select" at bounding box center [1022, 370] width 31 height 12
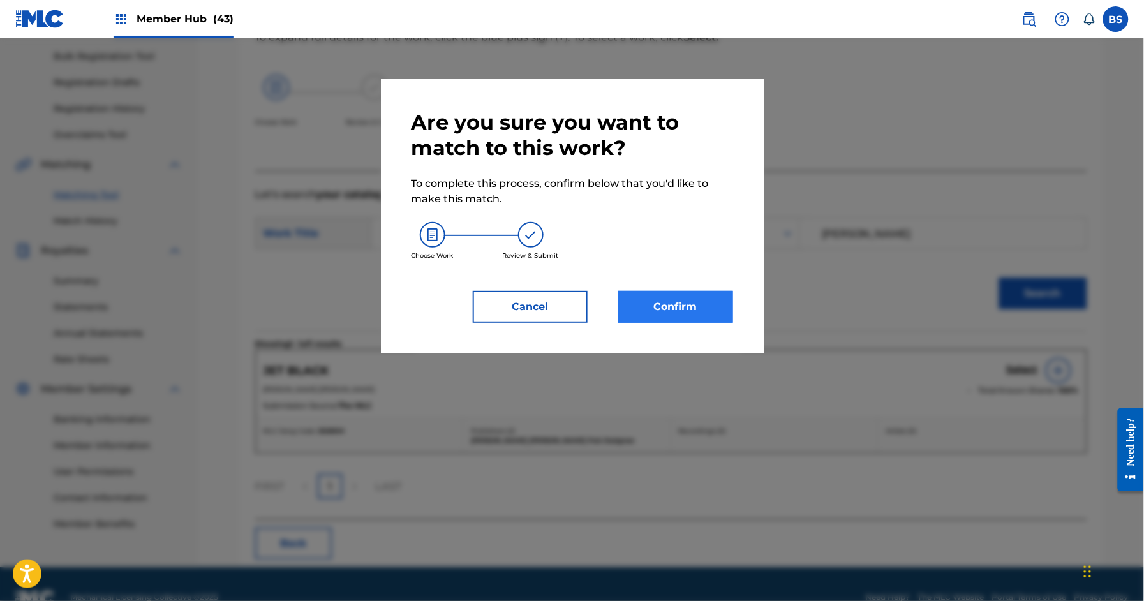
drag, startPoint x: 684, startPoint y: 290, endPoint x: 679, endPoint y: 297, distance: 9.6
click at [684, 290] on div "Are you sure you want to match to this work? To complete this process, confirm …" at bounding box center [571, 216] width 321 height 213
click at [686, 297] on button "Confirm" at bounding box center [675, 307] width 115 height 32
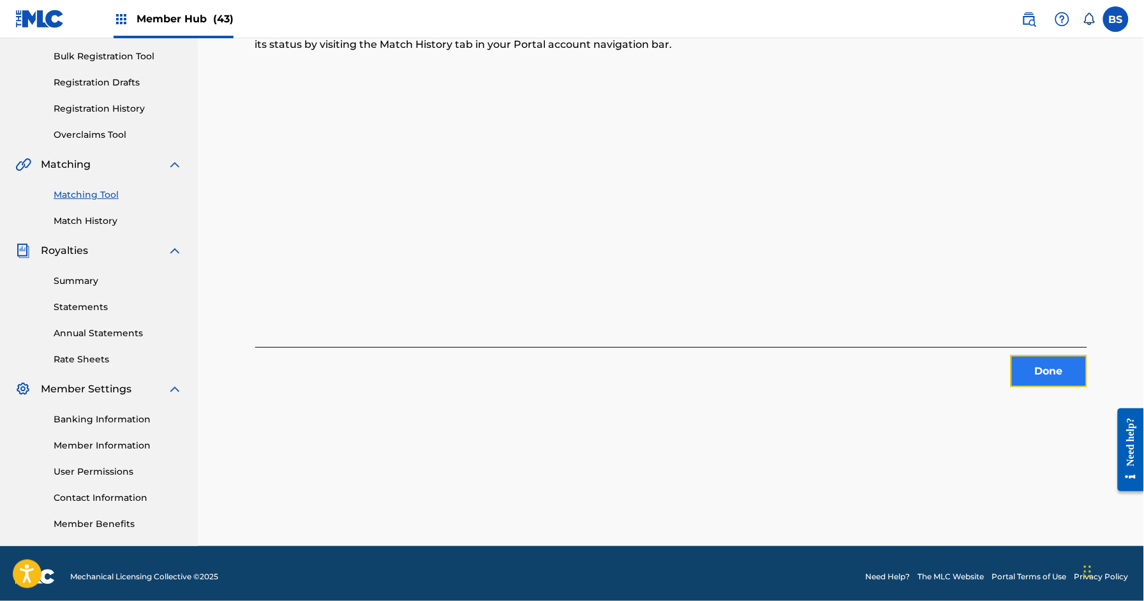
click at [1035, 377] on button "Done" at bounding box center [1048, 371] width 77 height 32
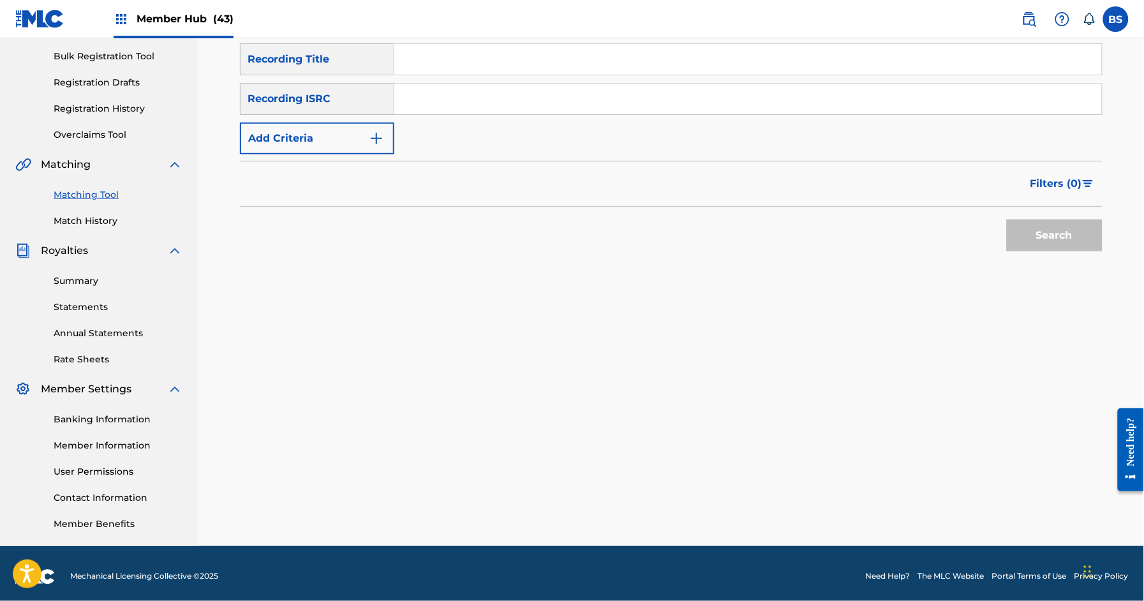
click at [581, 83] on div "Search Form" at bounding box center [748, 99] width 708 height 32
drag, startPoint x: 579, startPoint y: 94, endPoint x: 609, endPoint y: 96, distance: 30.1
click at [580, 94] on input "Search Form" at bounding box center [747, 99] width 707 height 31
paste input "QZES82108649"
type input "QZES82108649"
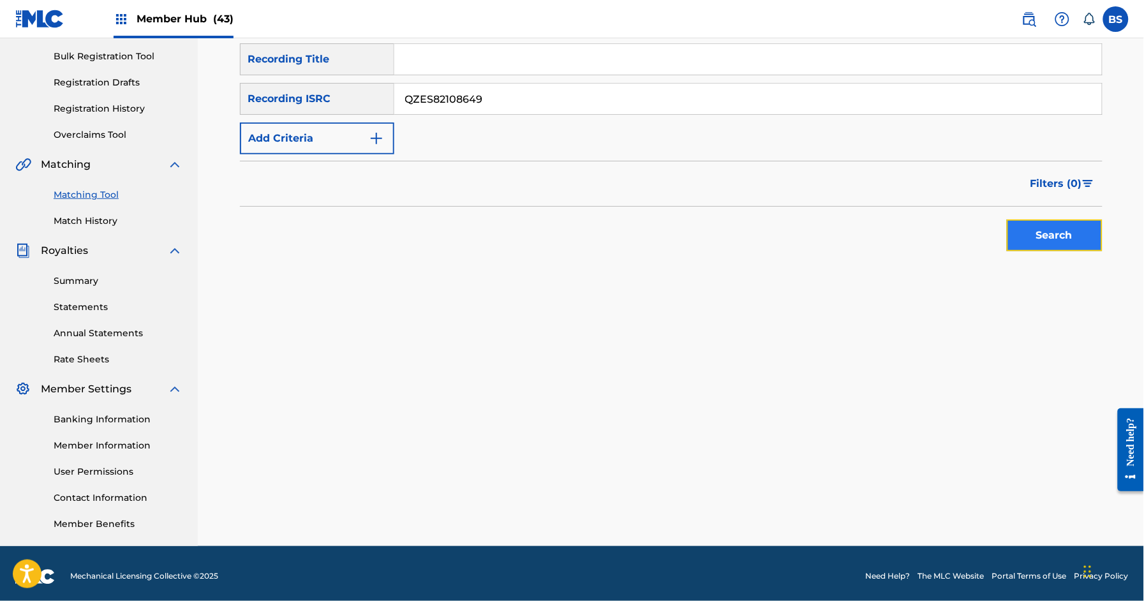
click at [1081, 237] on button "Search" at bounding box center [1055, 235] width 96 height 32
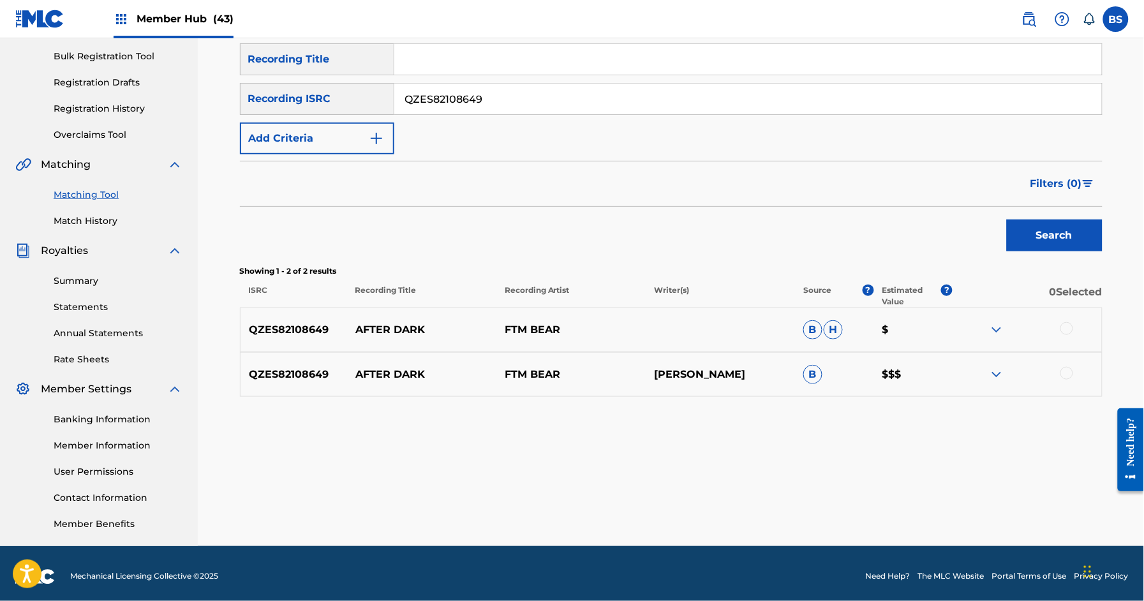
click at [403, 379] on p "AFTER DARK" at bounding box center [421, 374] width 149 height 15
copy p "AFTER DARK"
drag, startPoint x: 1068, startPoint y: 374, endPoint x: 1064, endPoint y: 327, distance: 48.0
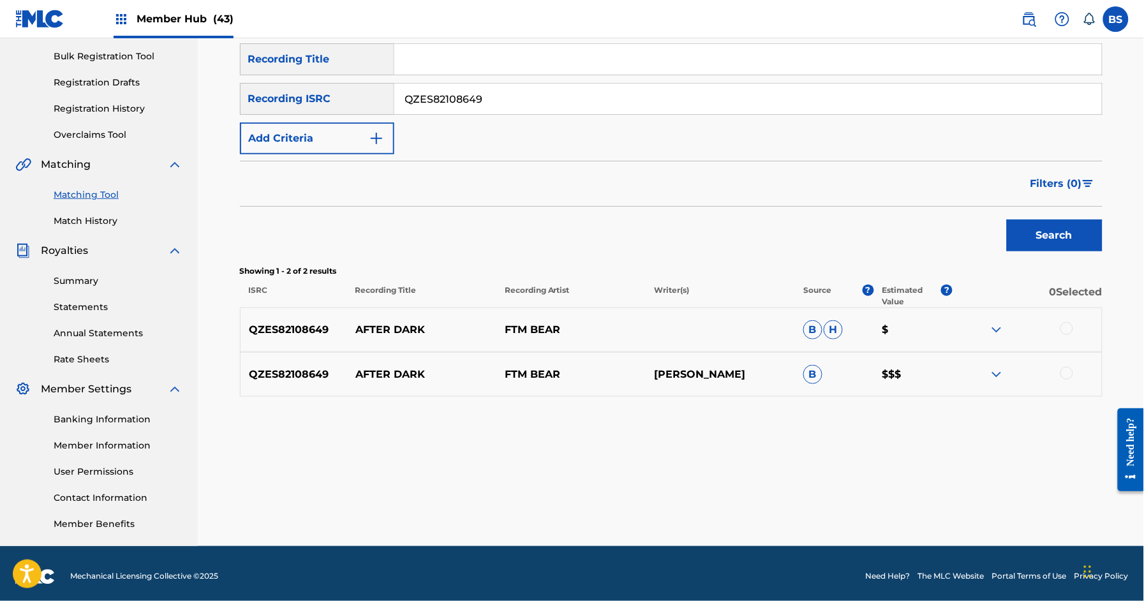
click at [1069, 369] on div at bounding box center [1066, 373] width 13 height 13
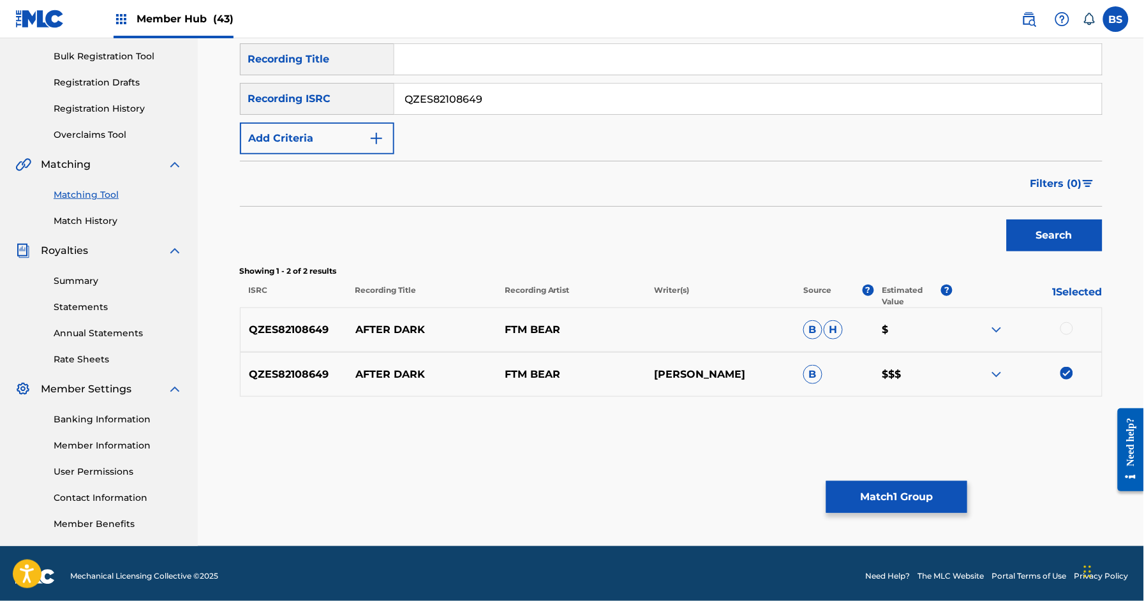
click at [1065, 324] on div at bounding box center [1066, 328] width 13 height 13
click at [887, 496] on button "Match 2 Groups" at bounding box center [896, 497] width 141 height 32
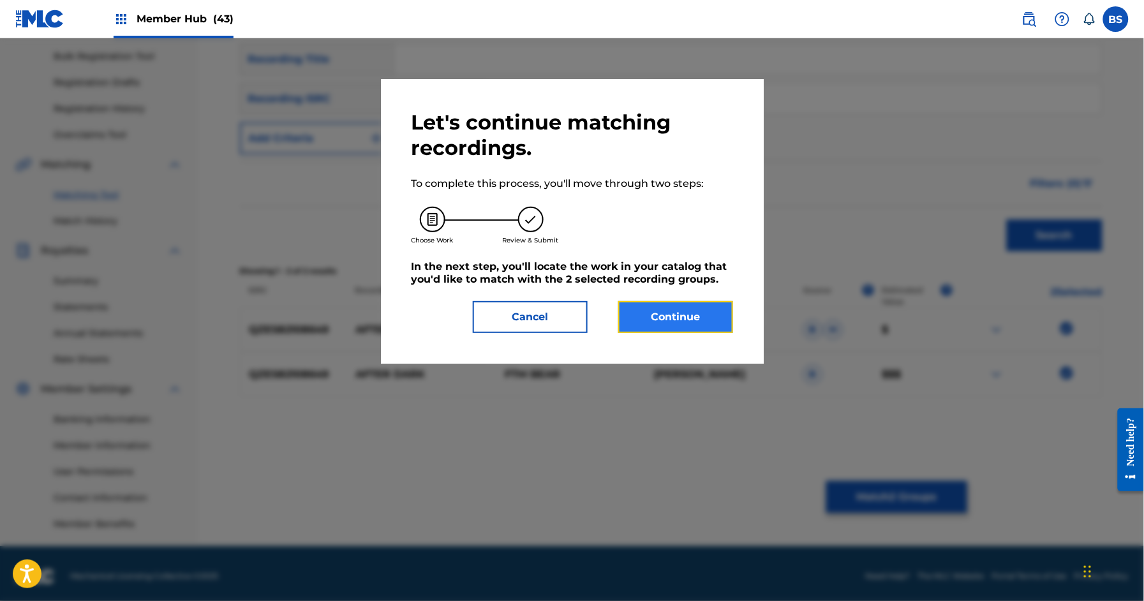
click at [691, 316] on button "Continue" at bounding box center [675, 317] width 115 height 32
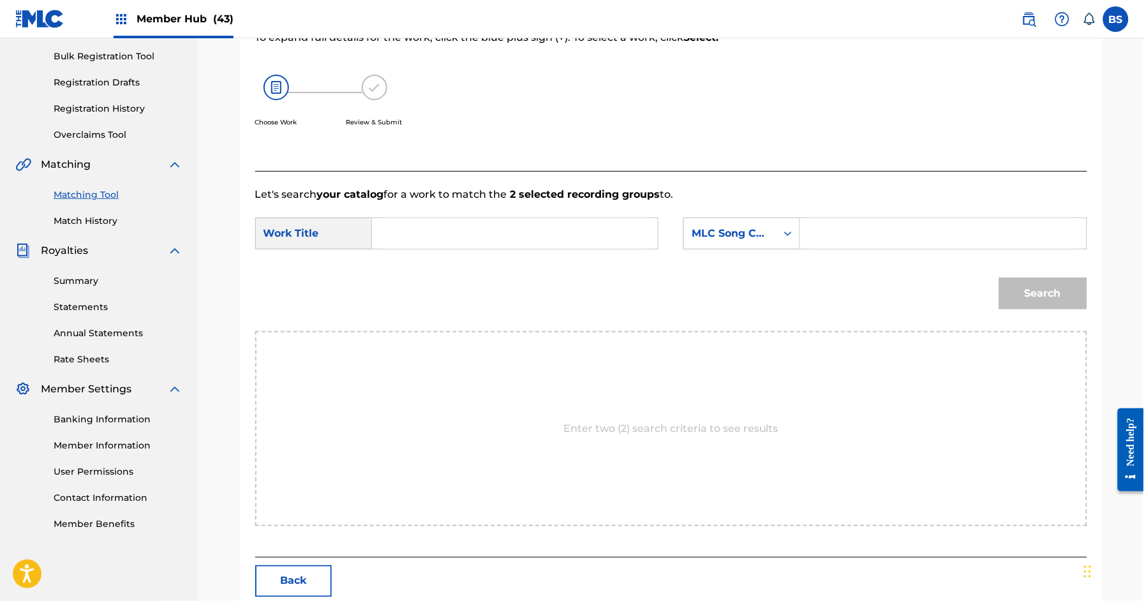
drag, startPoint x: 474, startPoint y: 206, endPoint x: 470, endPoint y: 225, distance: 18.9
click at [474, 207] on form "SearchWithCriteria889b8b32-3344-4d28-b499-c03e6859c171 Work Title SearchWithCri…" at bounding box center [671, 266] width 832 height 129
drag, startPoint x: 470, startPoint y: 225, endPoint x: 461, endPoint y: 224, distance: 9.0
click at [468, 223] on input "Search Form" at bounding box center [515, 233] width 264 height 31
paste input "AFTER DARK"
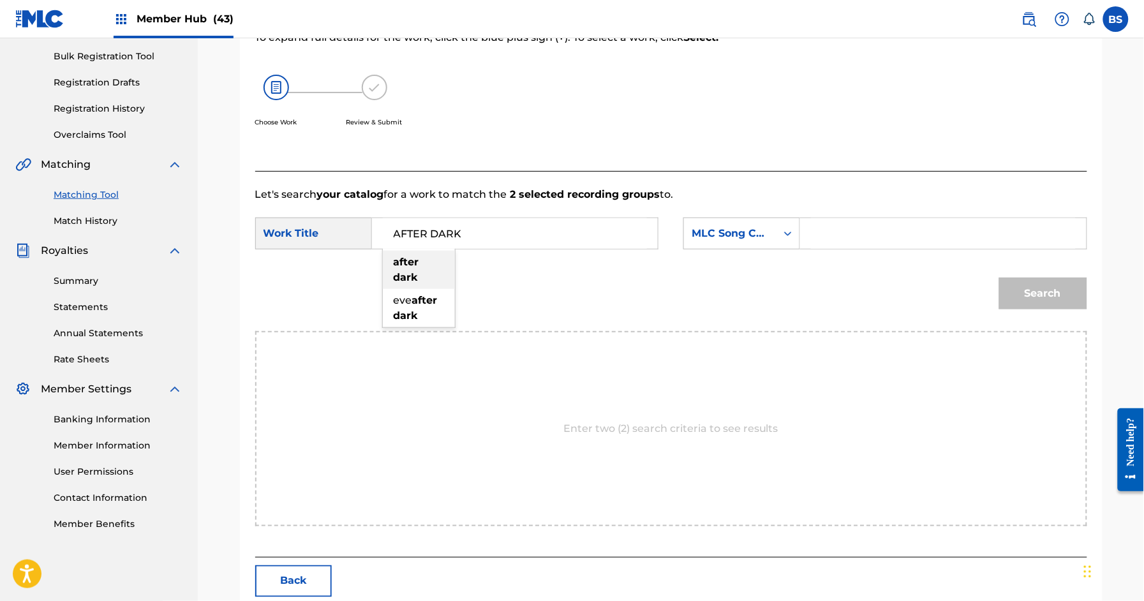
drag, startPoint x: 413, startPoint y: 270, endPoint x: 661, endPoint y: 246, distance: 249.4
click at [413, 271] on strong "dark" at bounding box center [406, 277] width 24 height 12
type input "after dark"
drag, startPoint x: 725, startPoint y: 230, endPoint x: 737, endPoint y: 270, distance: 41.4
click at [725, 230] on div "MLC Song Code" at bounding box center [729, 233] width 77 height 15
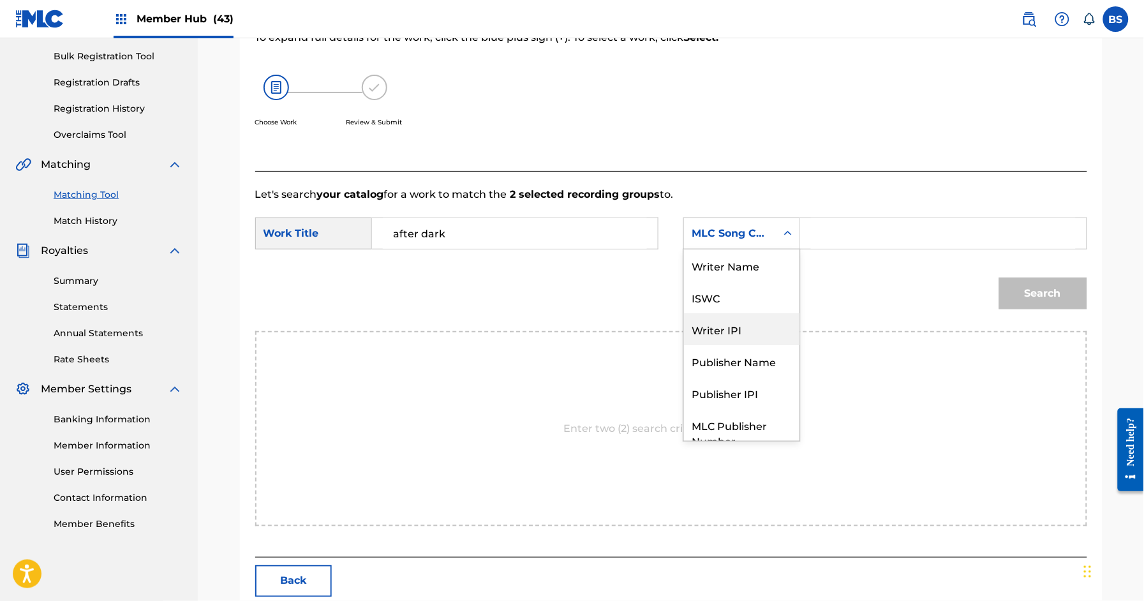
scroll to position [84, 0]
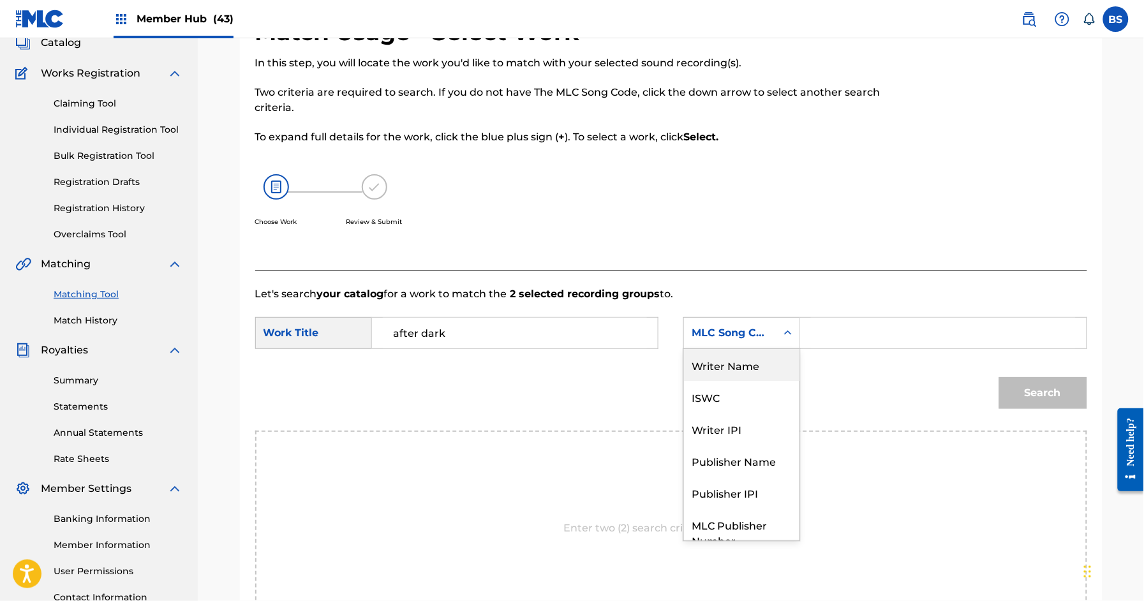
click at [728, 369] on div "Writer Name" at bounding box center [741, 365] width 115 height 32
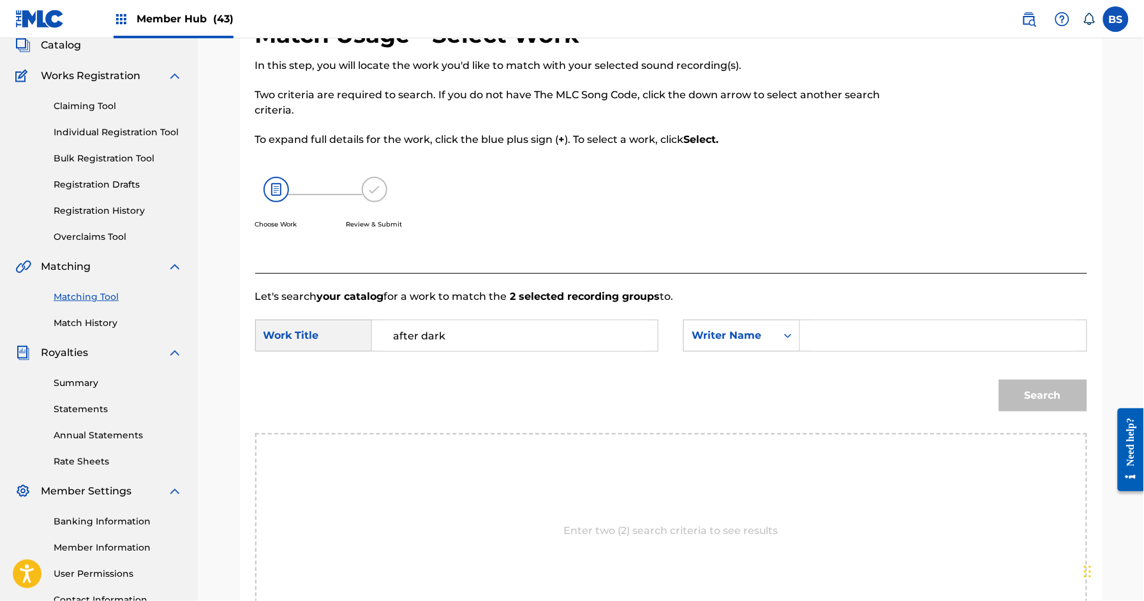
scroll to position [80, 0]
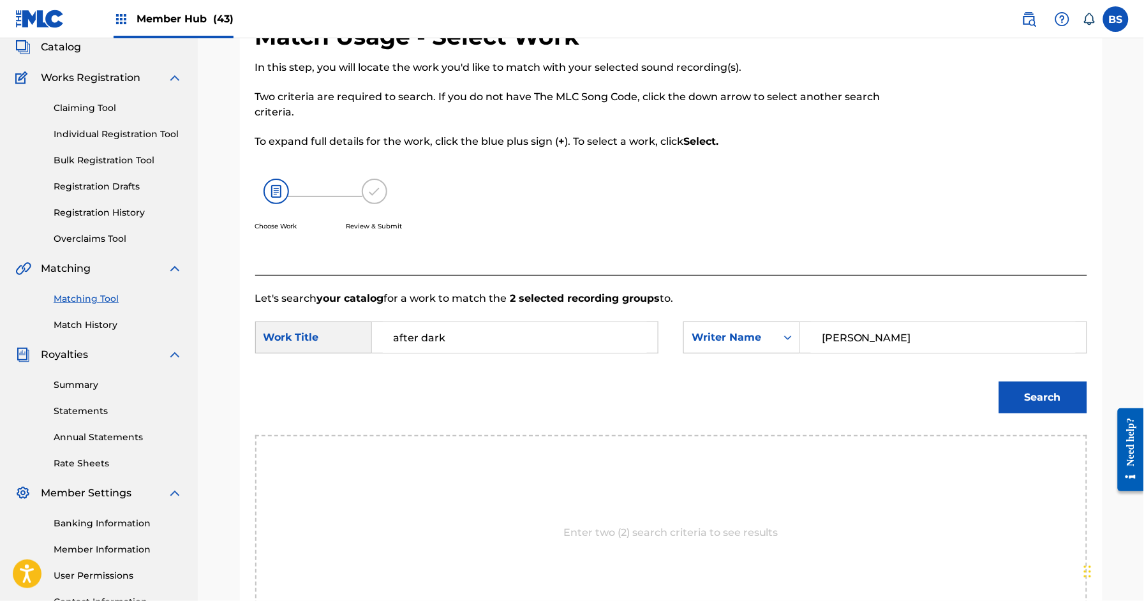
type input "[PERSON_NAME]"
click at [999, 381] on button "Search" at bounding box center [1043, 397] width 88 height 32
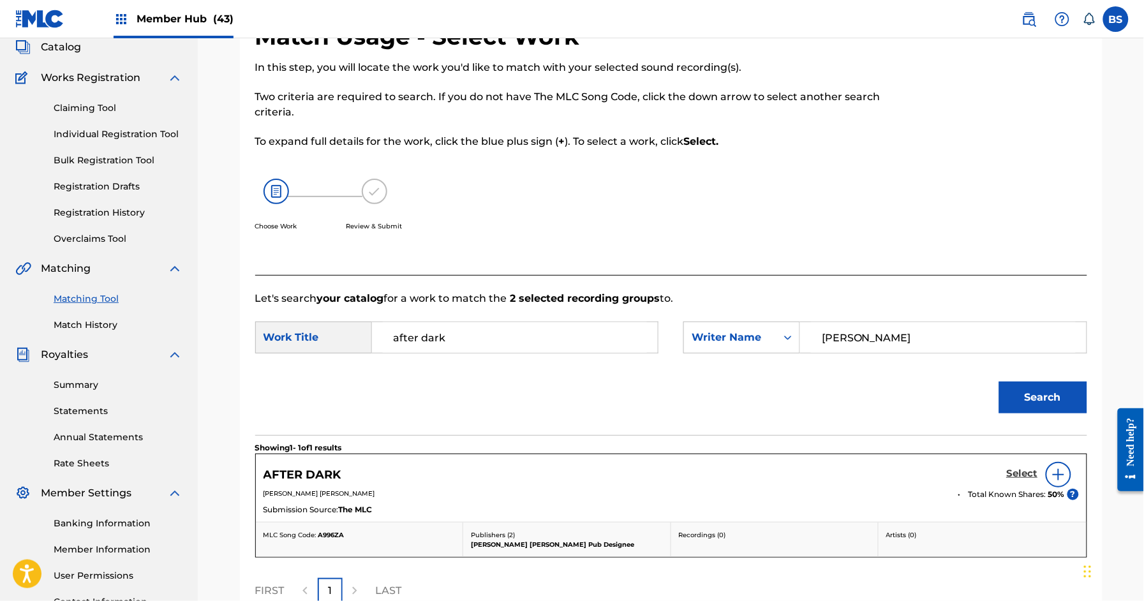
click at [1018, 471] on h5 "Select" at bounding box center [1022, 474] width 31 height 12
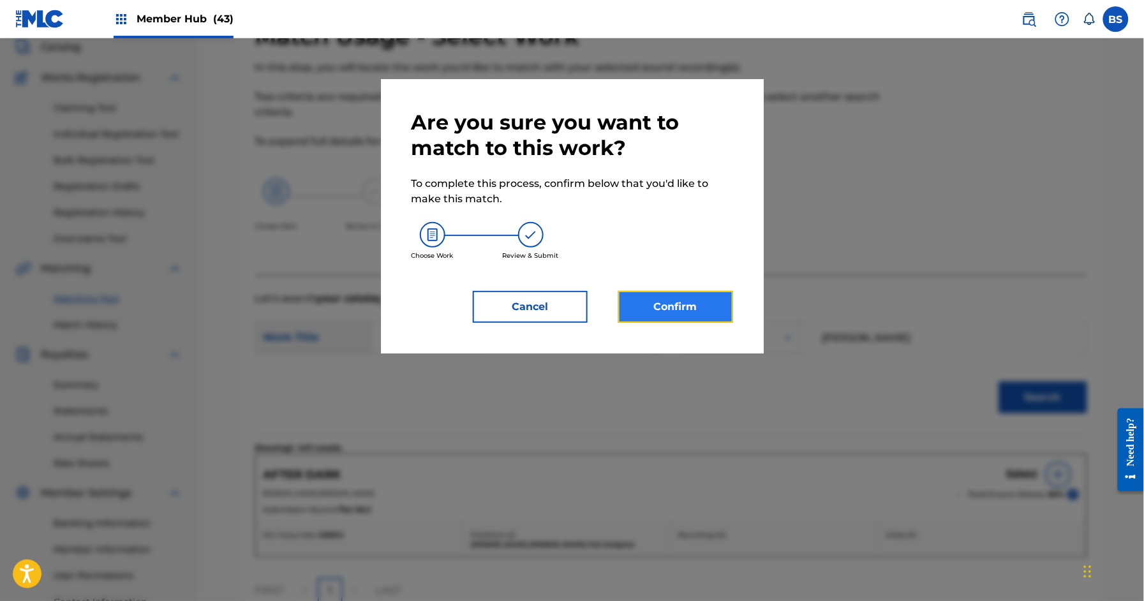
click at [683, 316] on button "Confirm" at bounding box center [675, 307] width 115 height 32
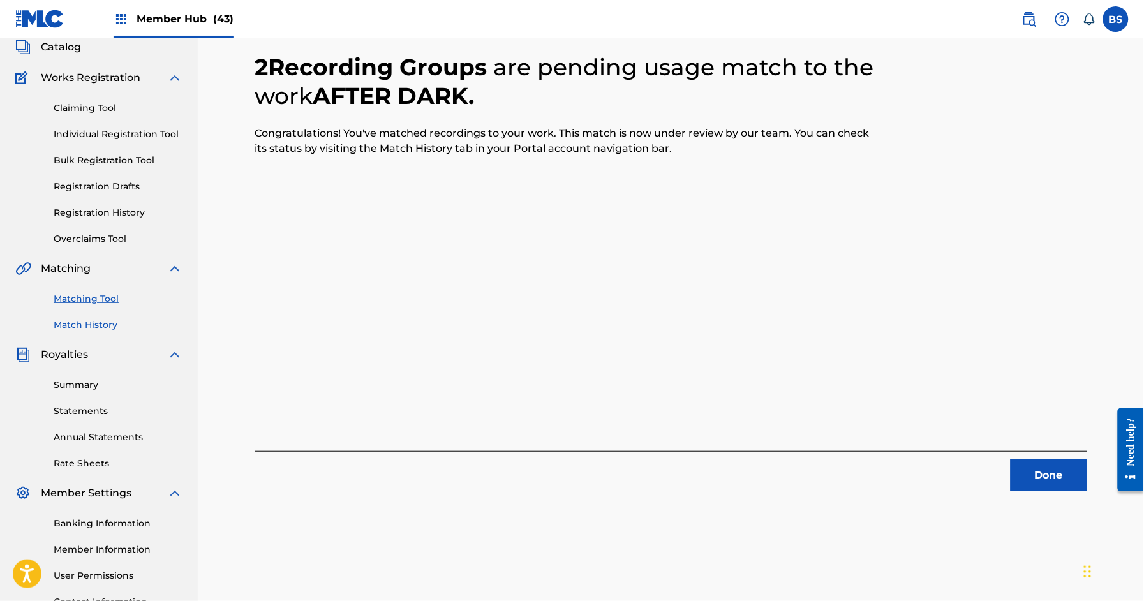
click at [100, 323] on link "Match History" at bounding box center [118, 324] width 129 height 13
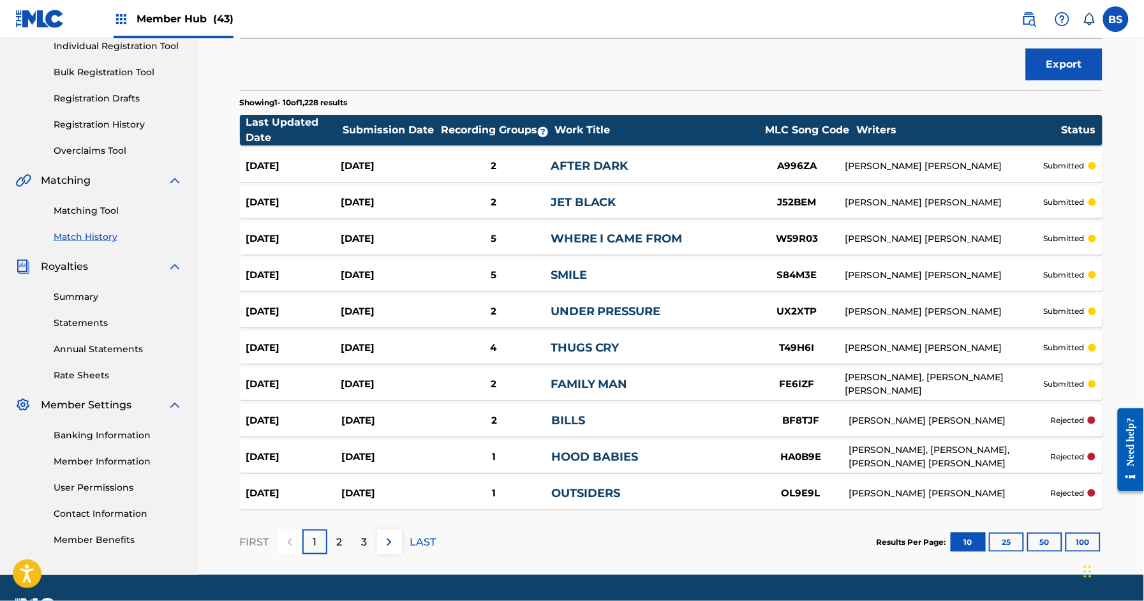
scroll to position [202, 0]
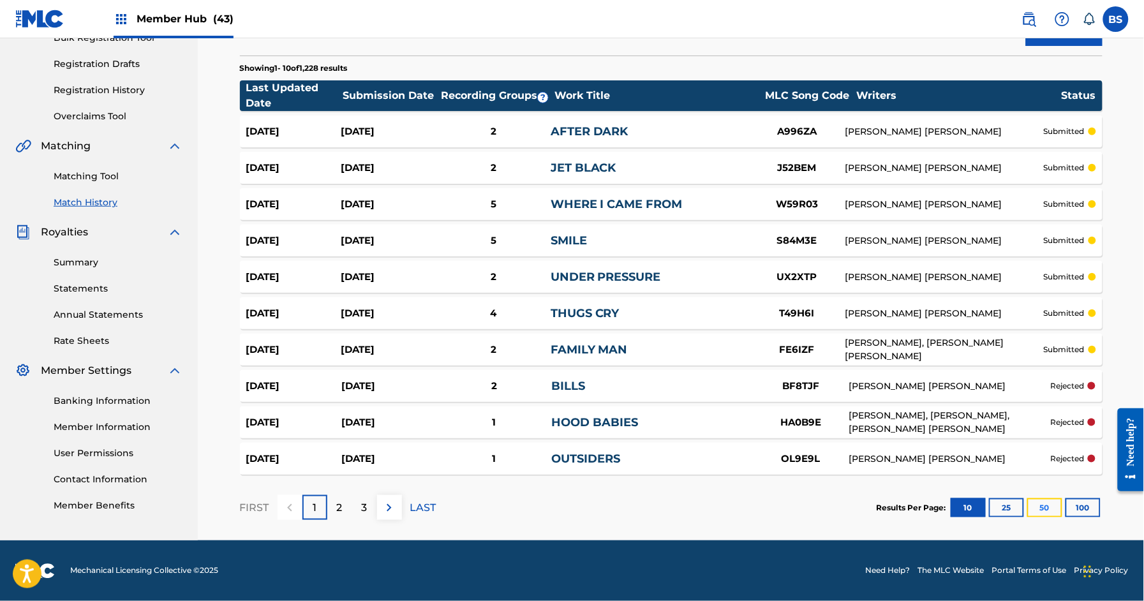
click at [1043, 507] on button "50" at bounding box center [1044, 507] width 35 height 19
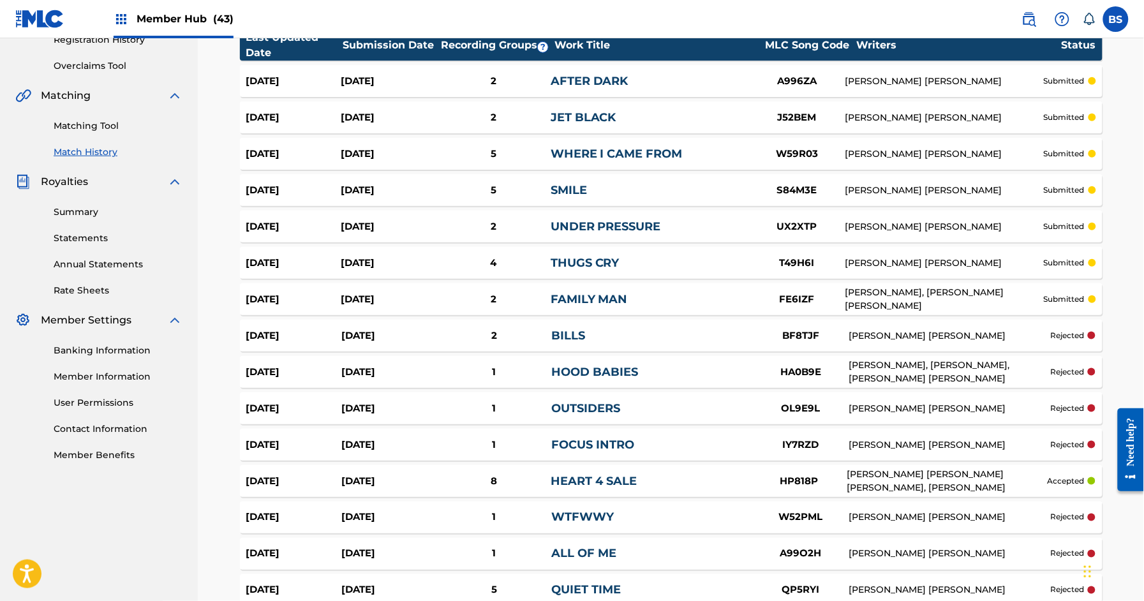
scroll to position [270, 0]
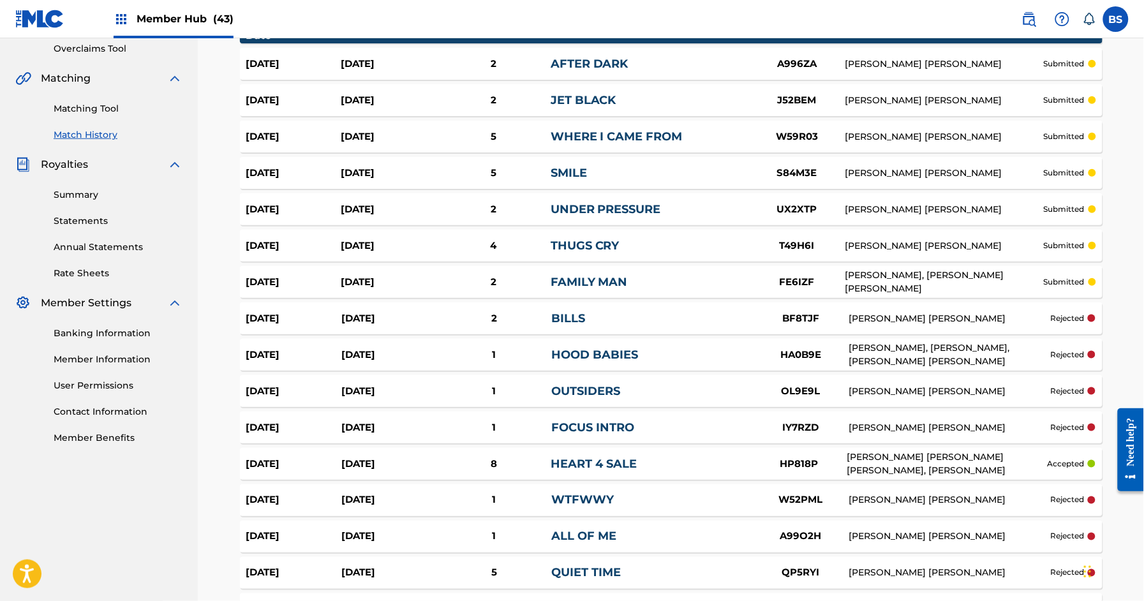
click at [567, 352] on link "HOOD BABIES" at bounding box center [594, 355] width 87 height 14
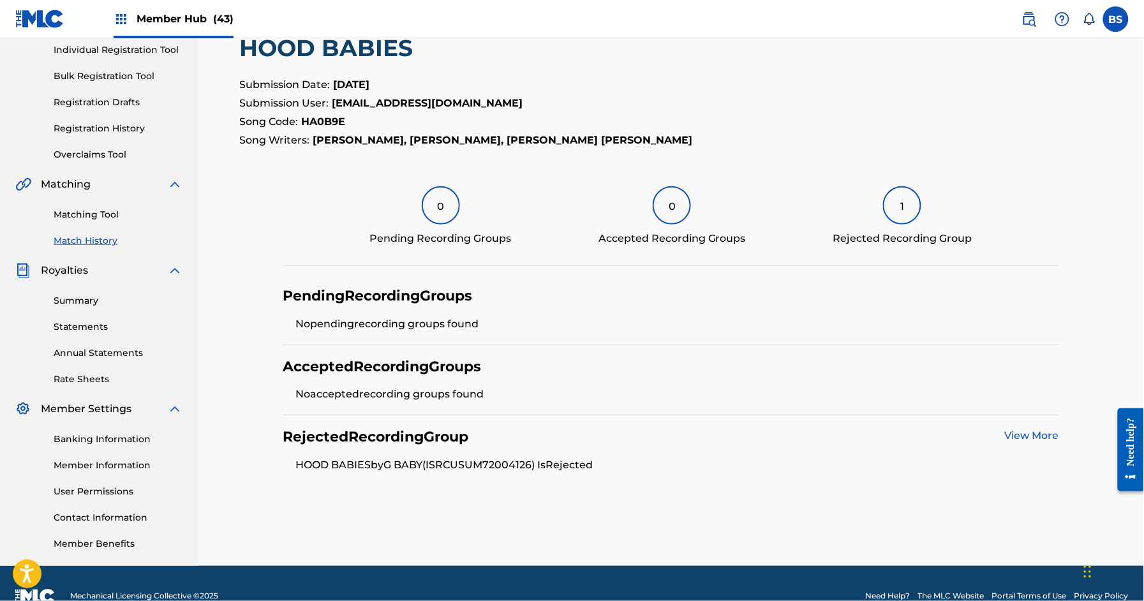
scroll to position [165, 0]
click at [1031, 435] on link "View More" at bounding box center [1032, 435] width 54 height 12
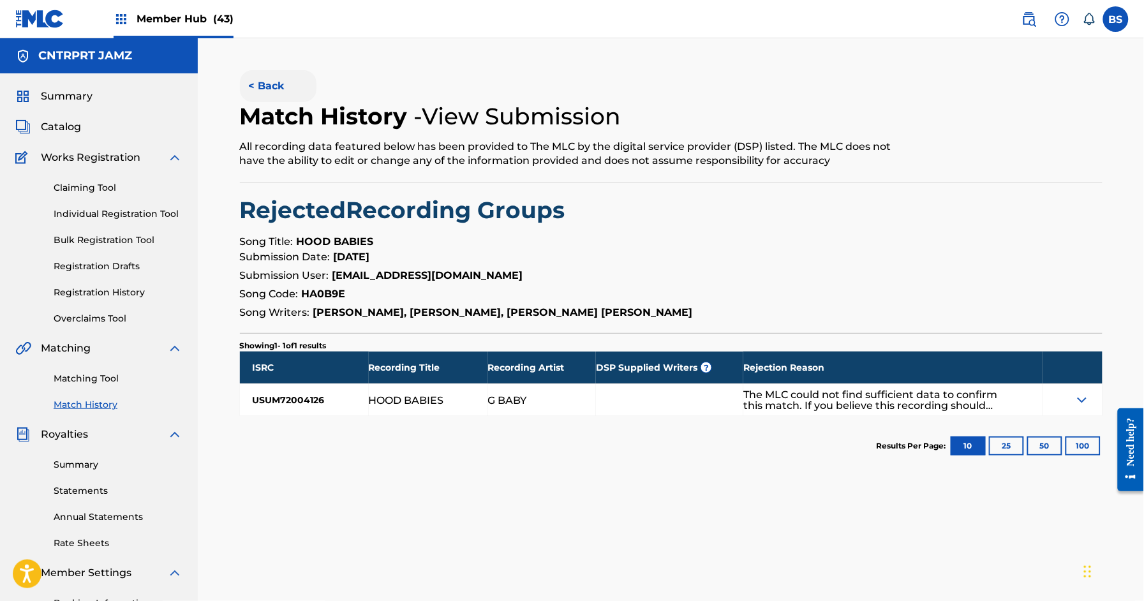
click at [266, 78] on button "< Back" at bounding box center [278, 86] width 77 height 32
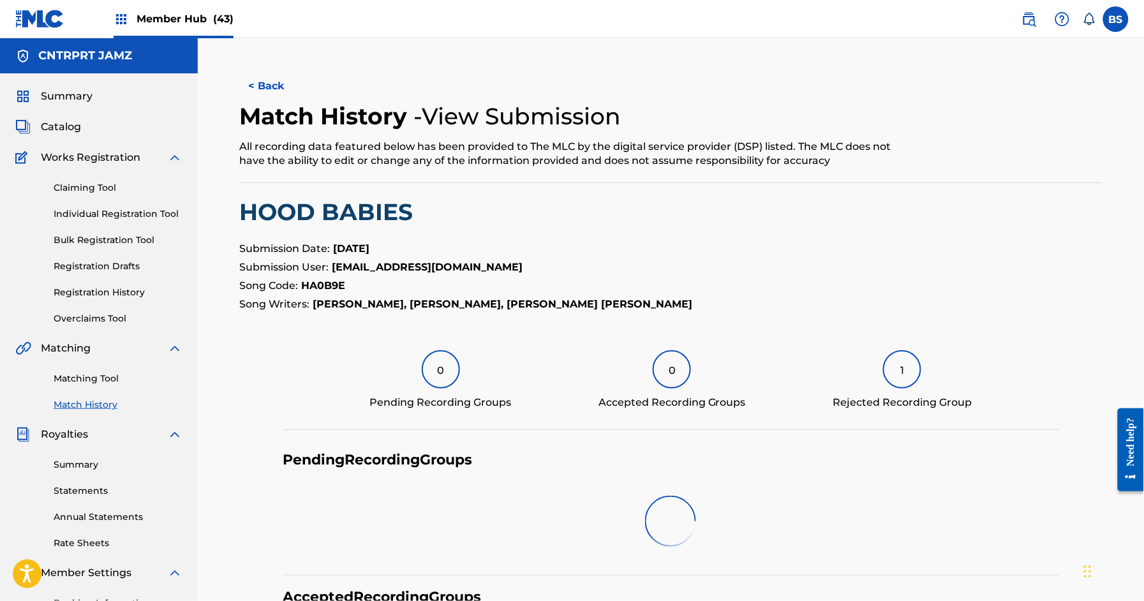
scroll to position [165, 0]
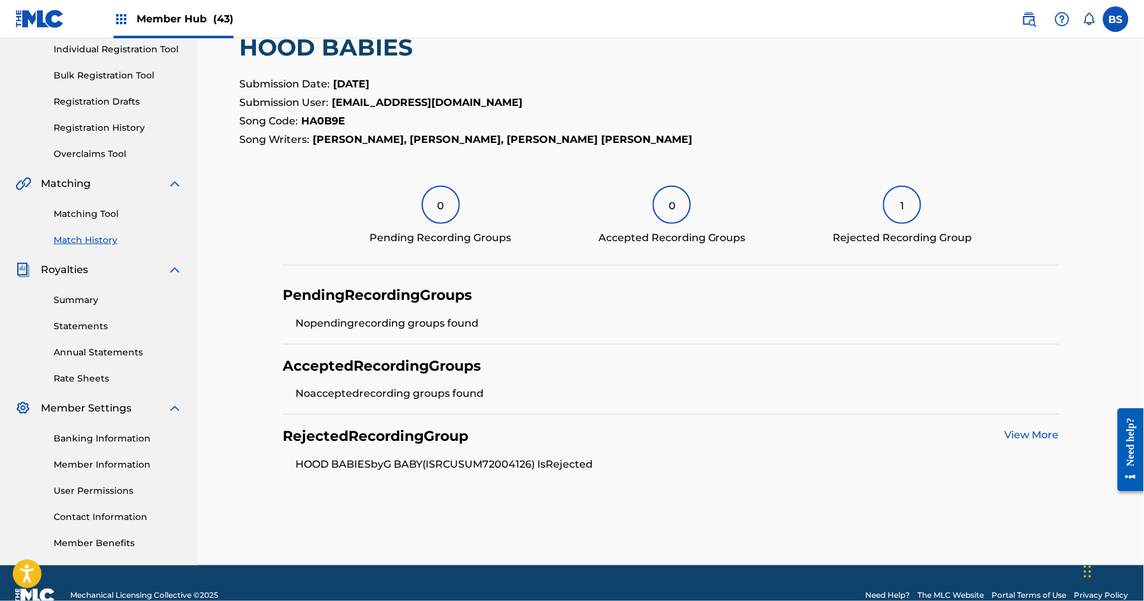
click at [266, 78] on span "Submission Date:" at bounding box center [285, 84] width 91 height 12
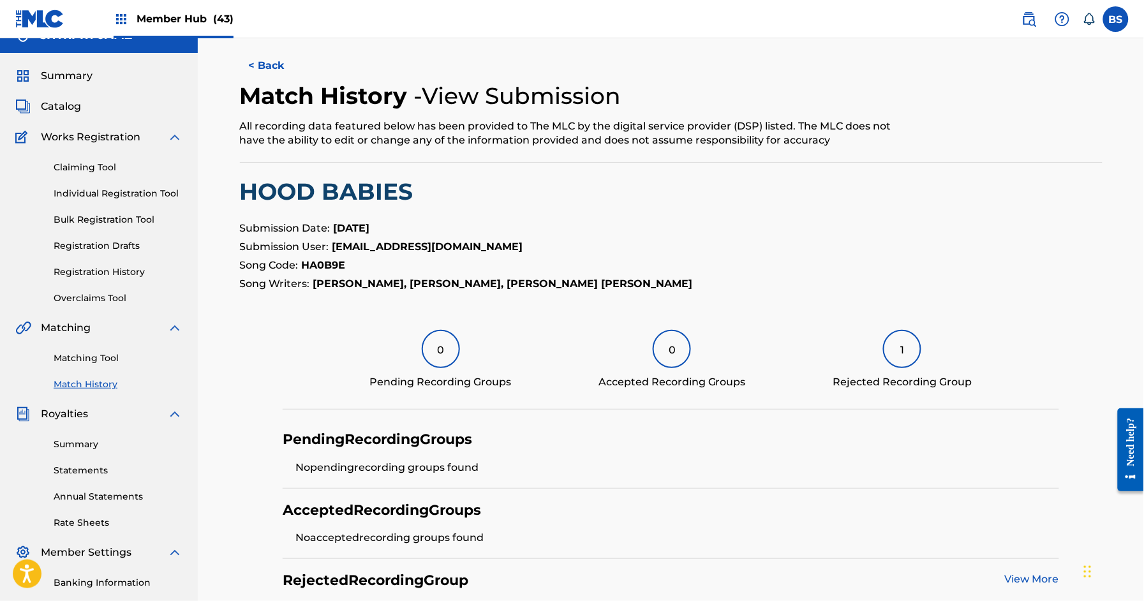
scroll to position [0, 0]
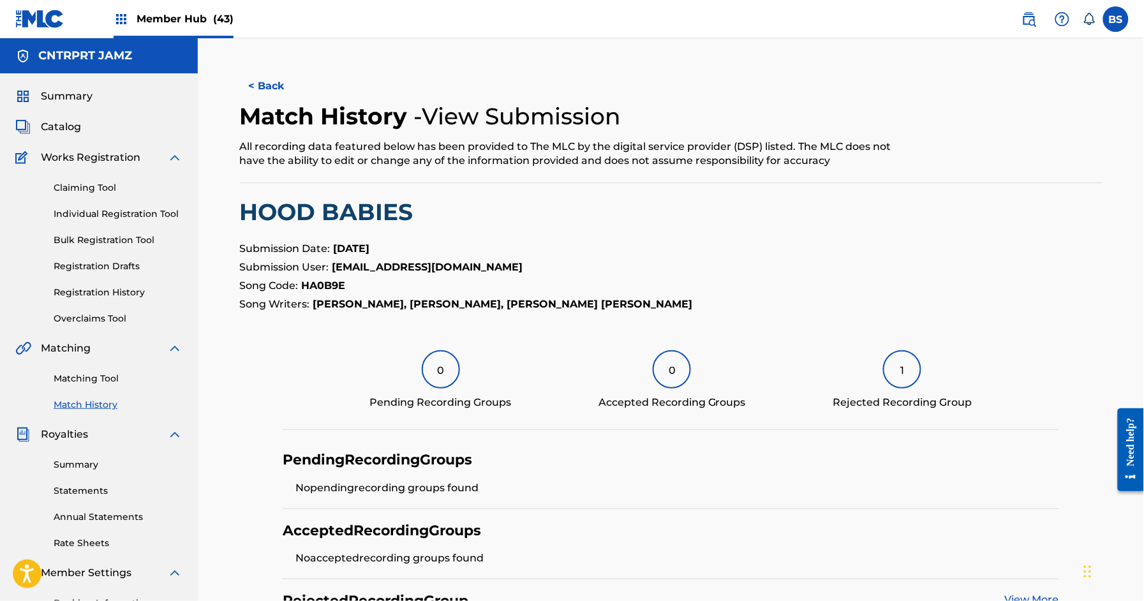
click at [296, 160] on div "Match History - View Submission All recording data featured below has been prov…" at bounding box center [572, 142] width 664 height 80
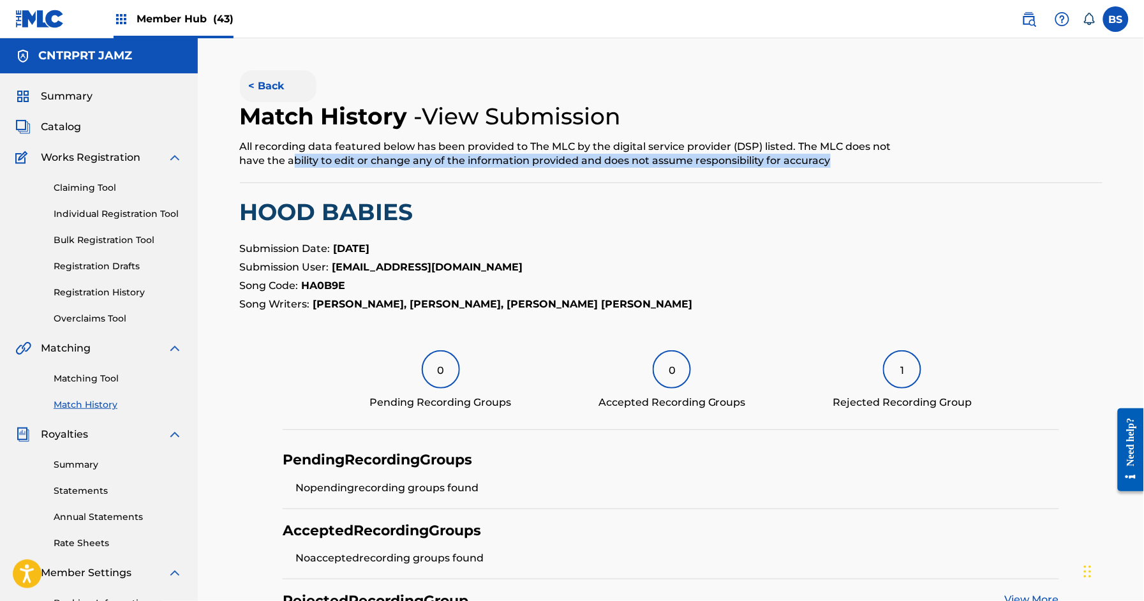
click at [274, 81] on button "< Back" at bounding box center [278, 86] width 77 height 32
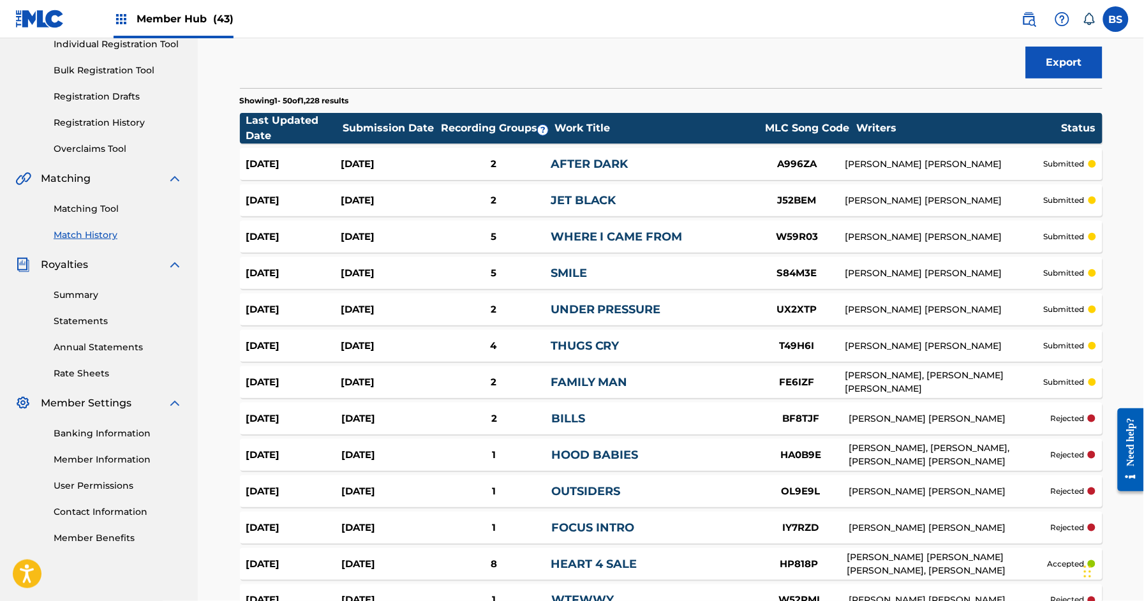
scroll to position [71, 0]
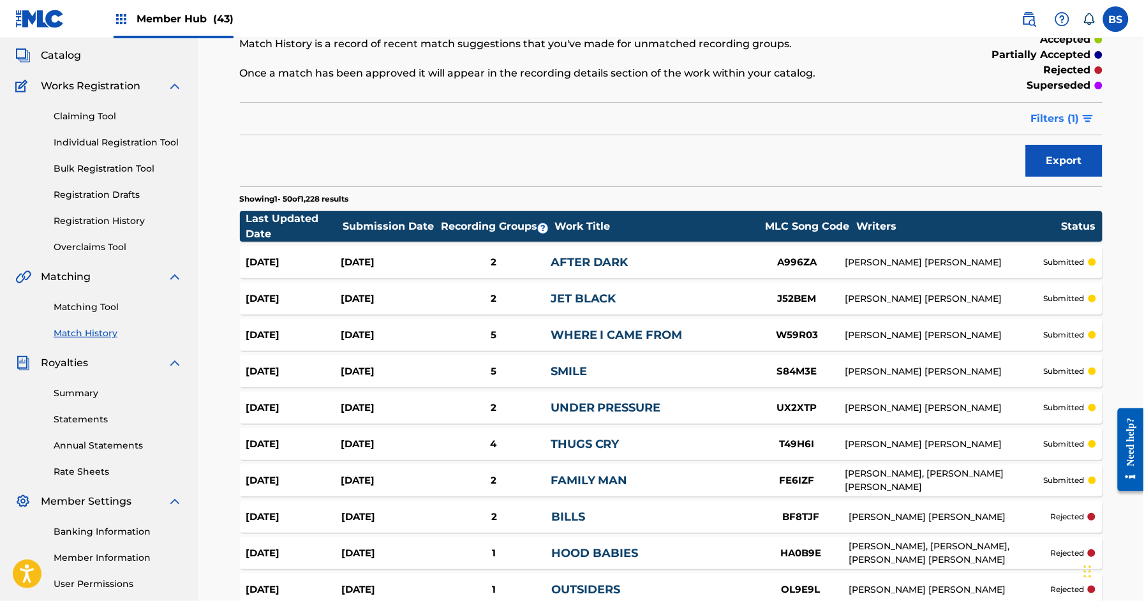
click at [1075, 119] on span "Filters ( 1 )" at bounding box center [1055, 118] width 48 height 15
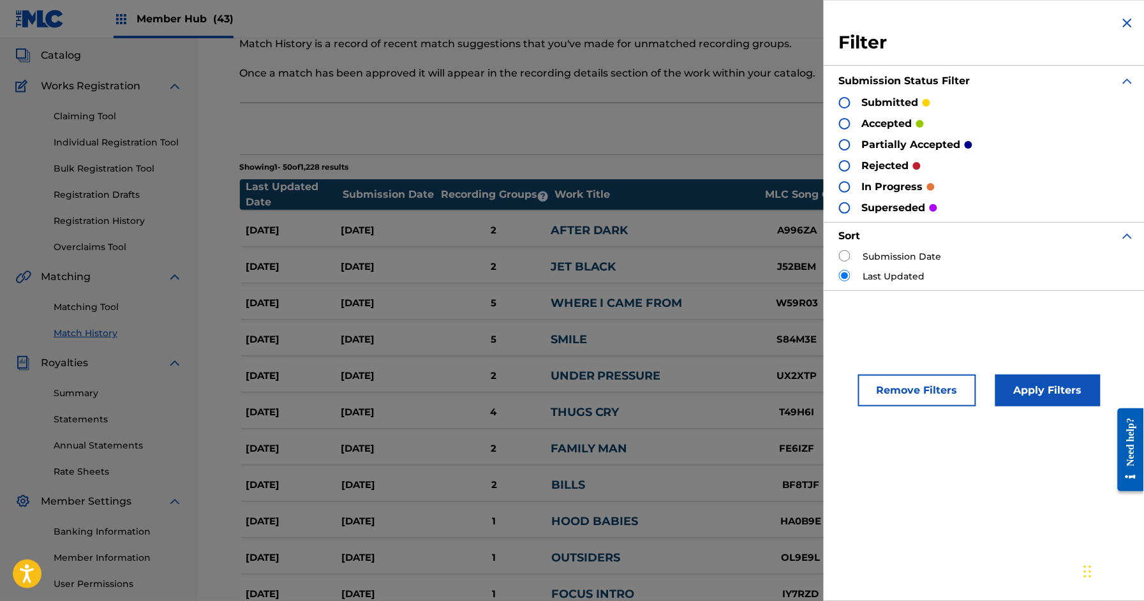
click at [850, 258] on input "radio" at bounding box center [844, 255] width 11 height 11
radio input "true"
click at [1052, 384] on button "Apply Filters" at bounding box center [1047, 390] width 105 height 32
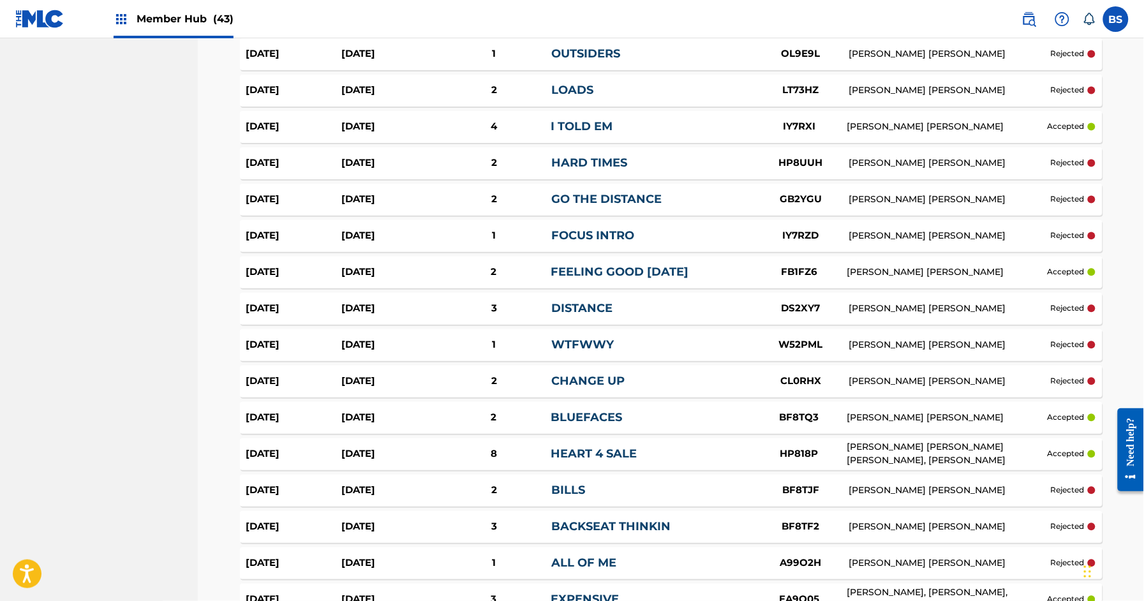
scroll to position [891, 0]
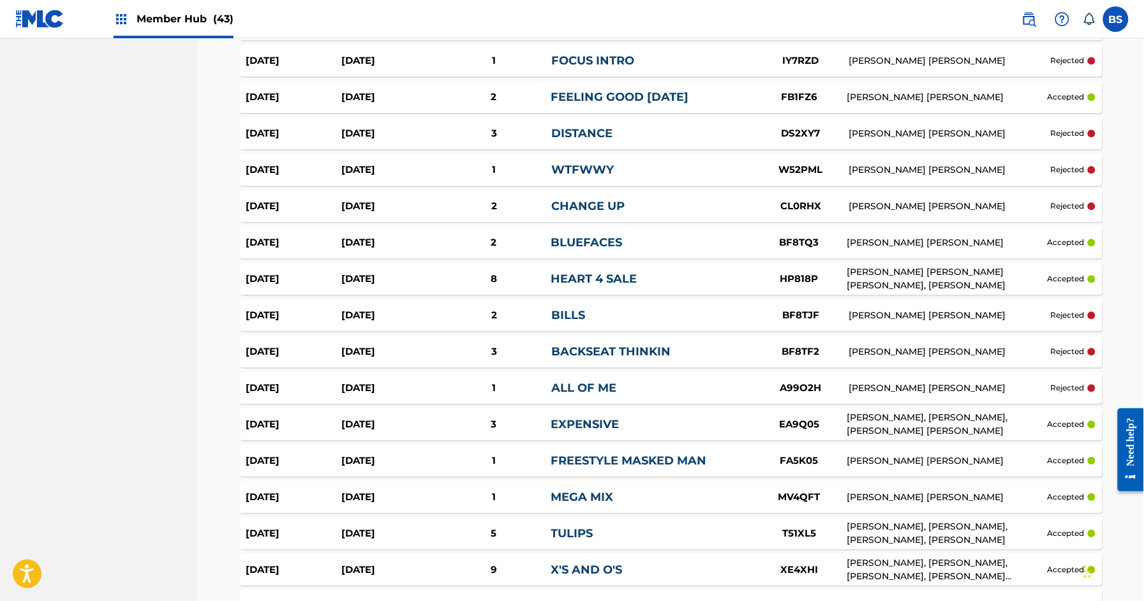
click at [591, 277] on link "HEART 4 SALE" at bounding box center [594, 279] width 86 height 14
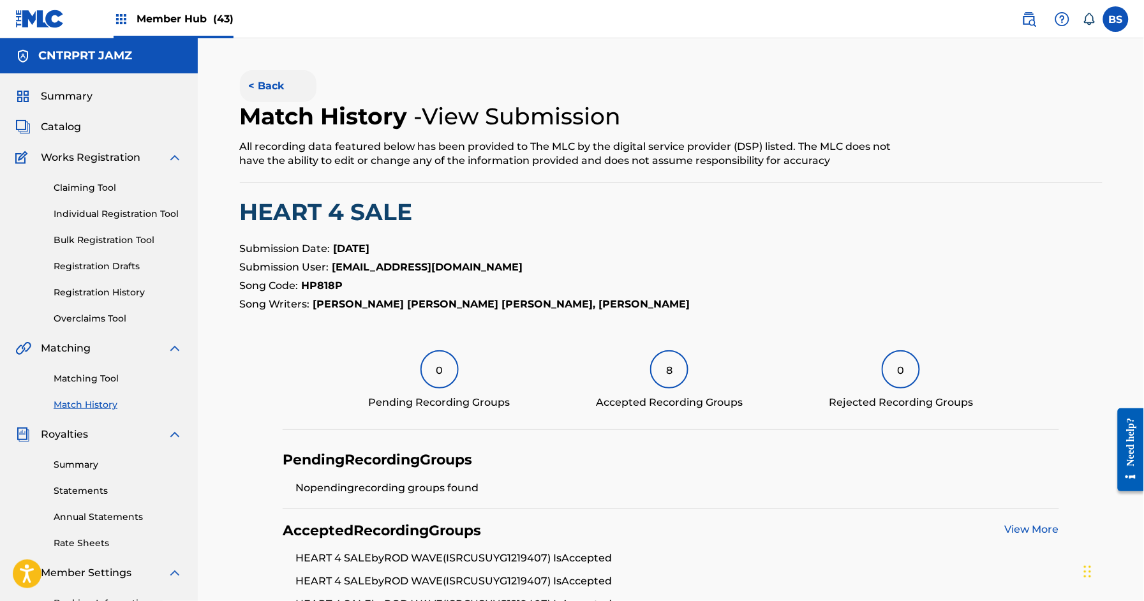
click at [283, 93] on button "< Back" at bounding box center [278, 86] width 77 height 32
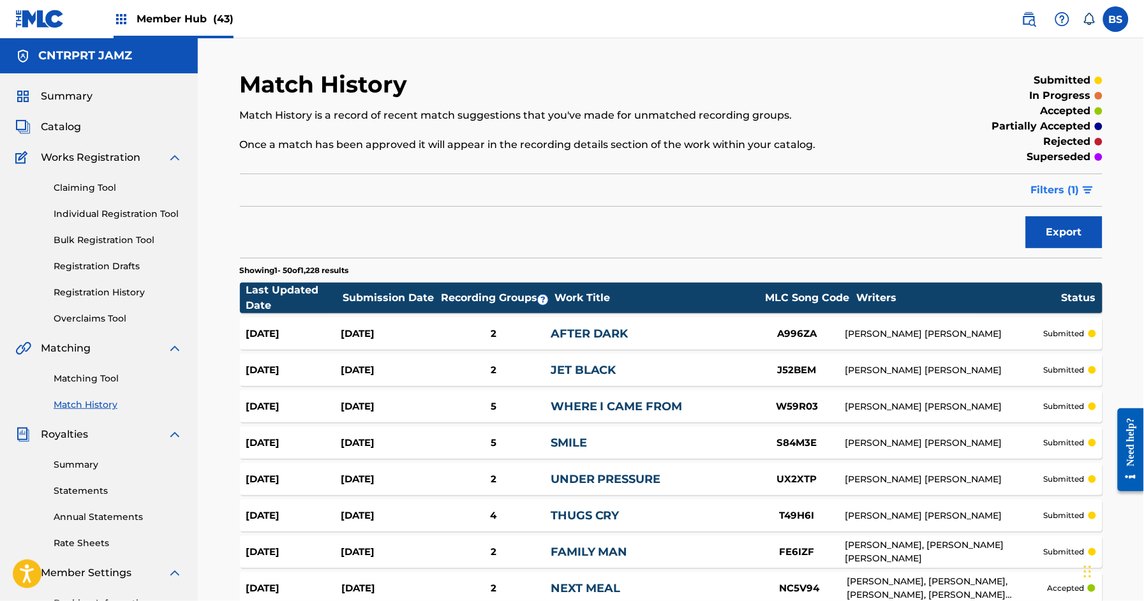
click at [1058, 191] on span "Filters ( 1 )" at bounding box center [1055, 189] width 48 height 15
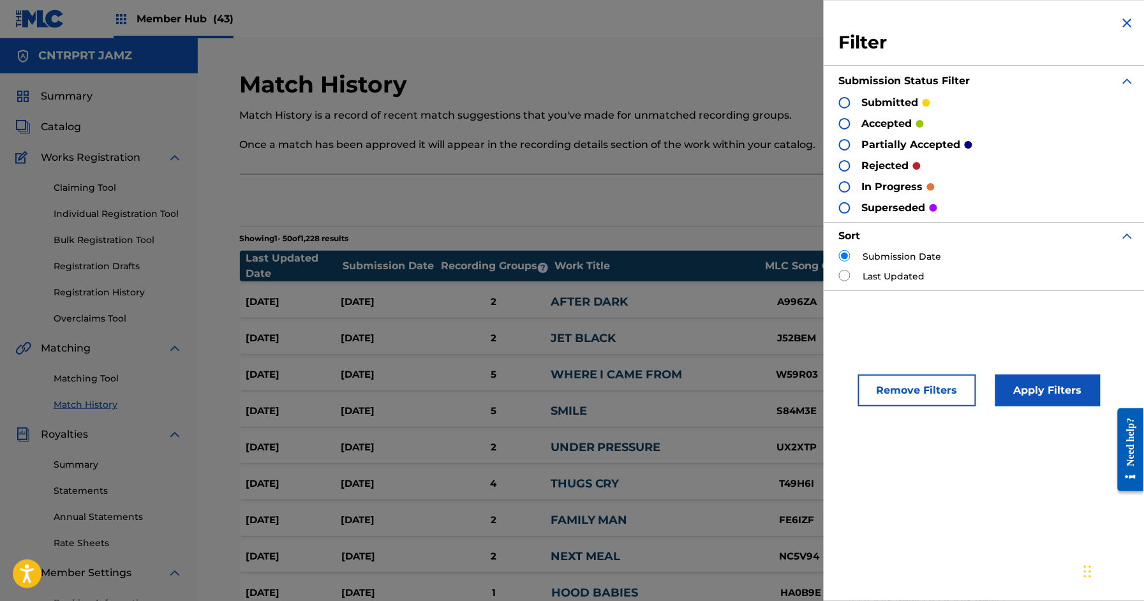
drag, startPoint x: 844, startPoint y: 164, endPoint x: 892, endPoint y: 299, distance: 143.4
click at [845, 163] on div at bounding box center [844, 165] width 11 height 11
drag, startPoint x: 1061, startPoint y: 392, endPoint x: 992, endPoint y: 346, distance: 83.7
click at [1061, 392] on button "Apply Filters" at bounding box center [1047, 390] width 105 height 32
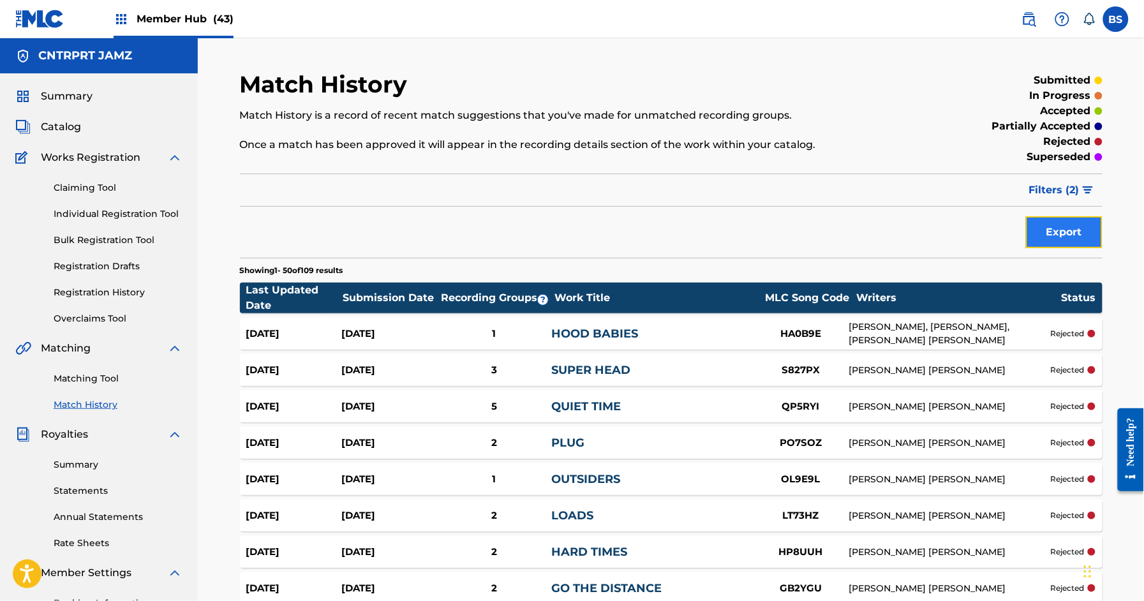
click at [1052, 232] on button "Export" at bounding box center [1064, 232] width 77 height 32
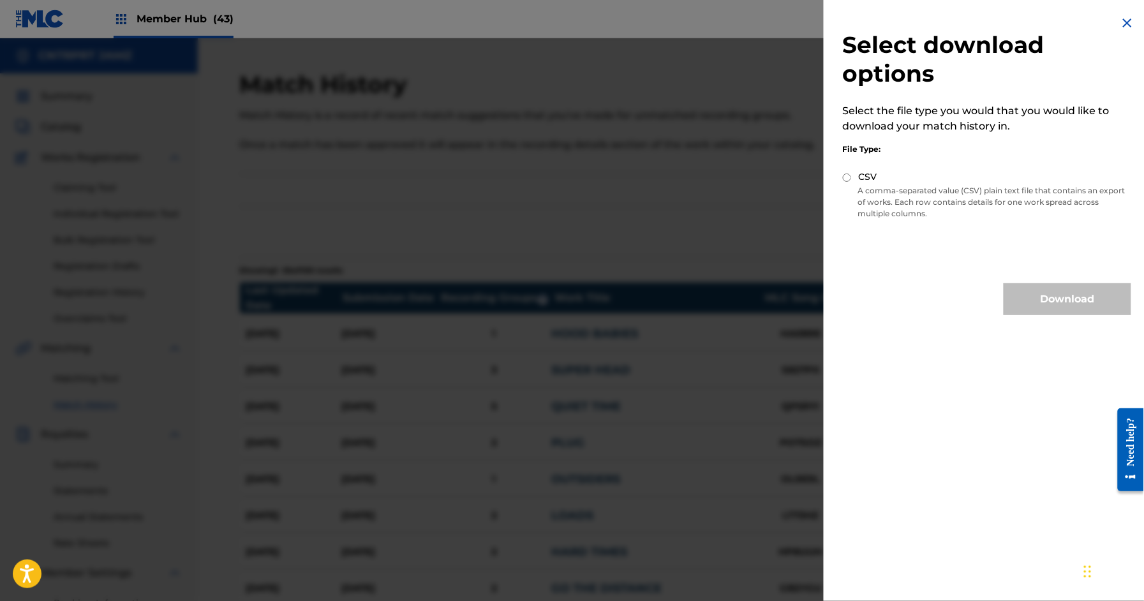
click at [847, 175] on input "CSV" at bounding box center [847, 177] width 8 height 8
radio input "true"
click at [1095, 294] on button "Download" at bounding box center [1067, 299] width 128 height 32
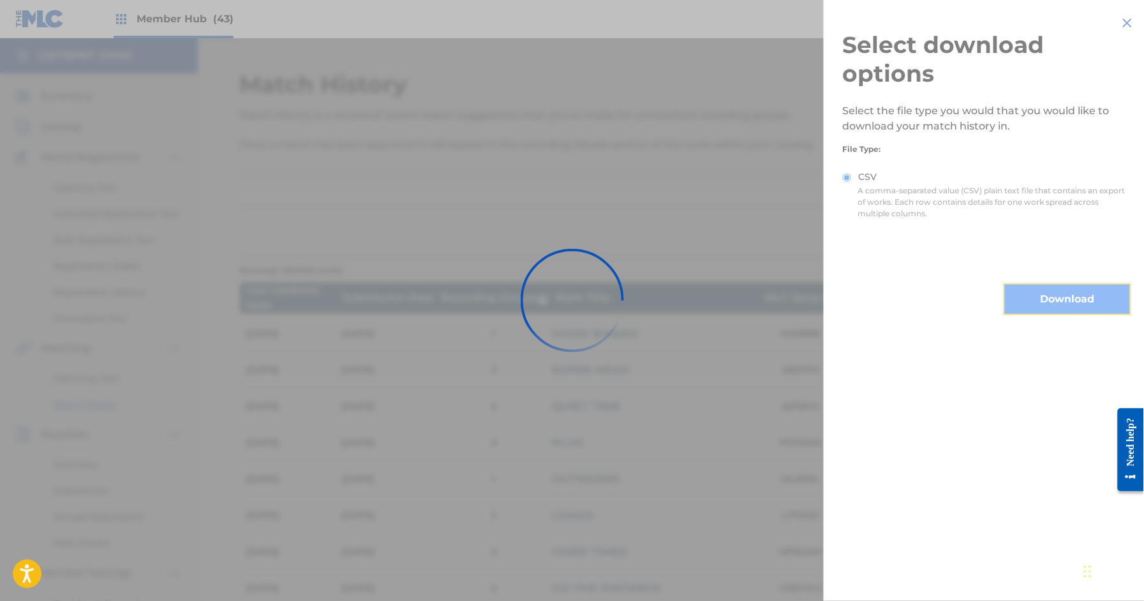
scroll to position [4, 0]
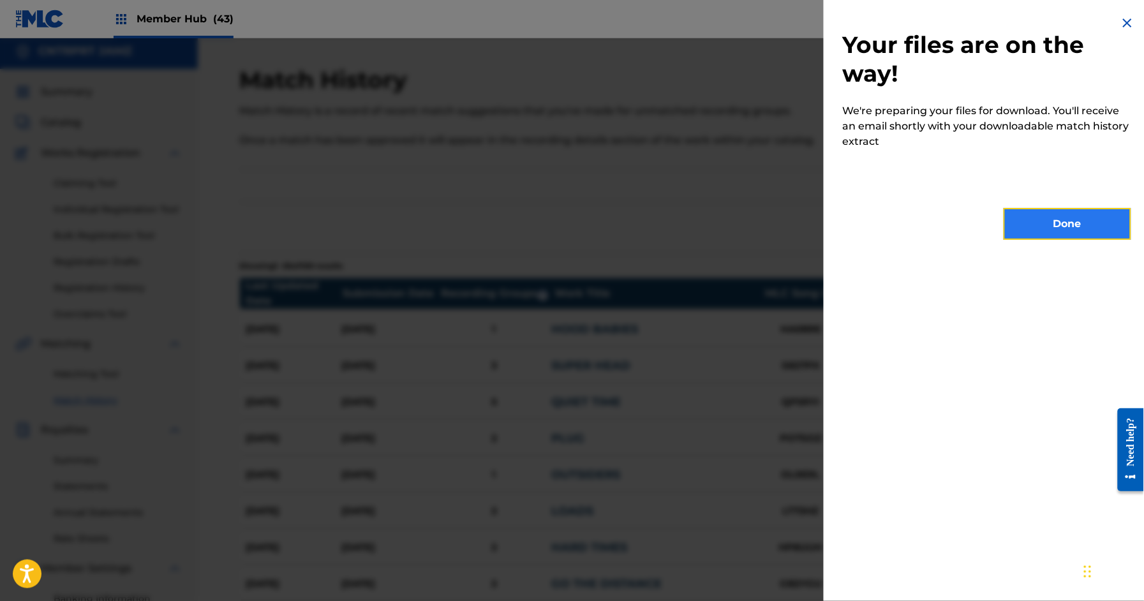
drag, startPoint x: 1053, startPoint y: 223, endPoint x: 1057, endPoint y: 205, distance: 18.9
click at [1053, 223] on button "Done" at bounding box center [1067, 224] width 128 height 32
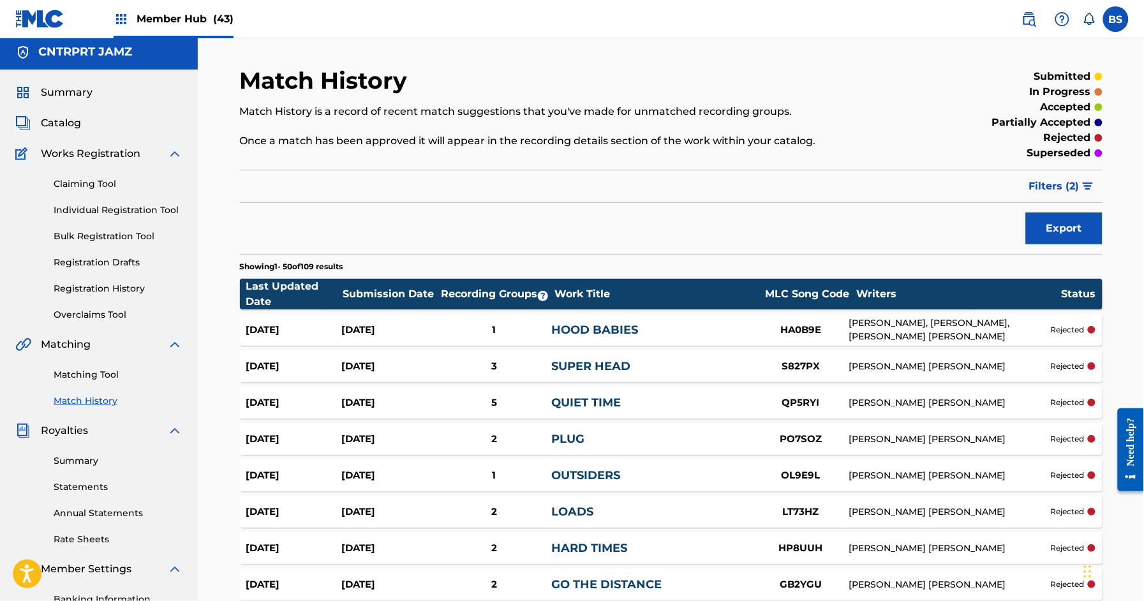
scroll to position [6, 0]
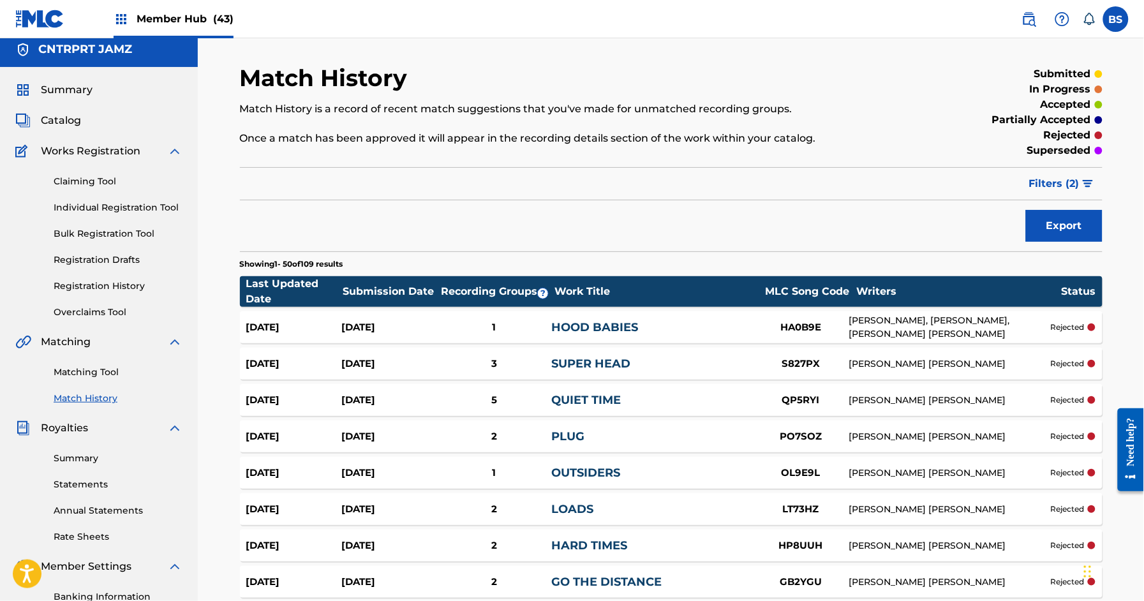
drag, startPoint x: 99, startPoint y: 368, endPoint x: 82, endPoint y: 368, distance: 16.6
click at [99, 369] on link "Matching Tool" at bounding box center [118, 371] width 129 height 13
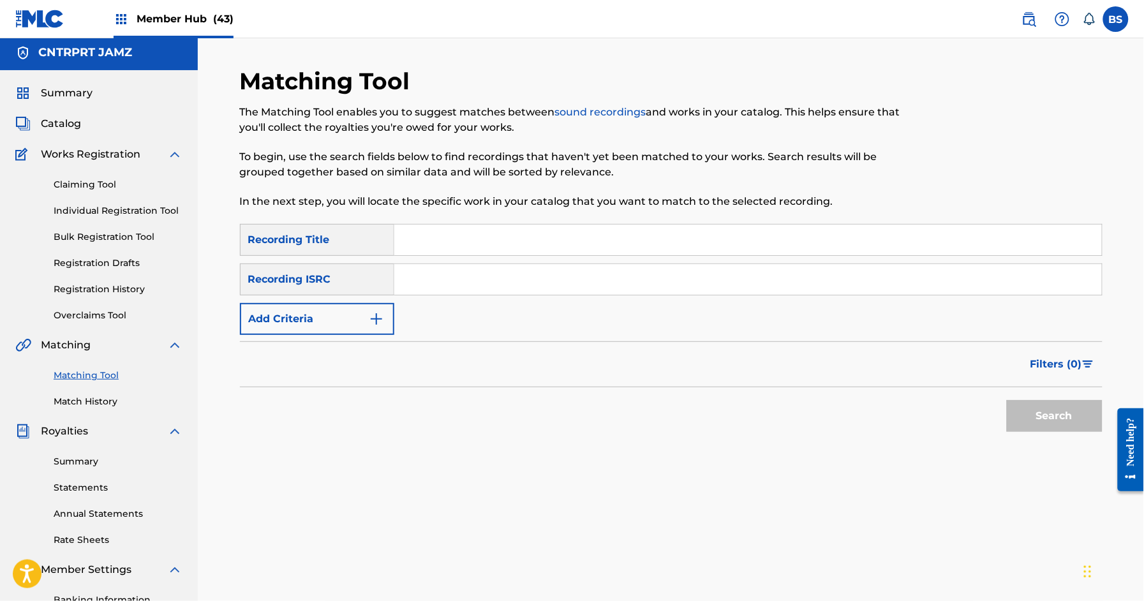
scroll to position [1, 0]
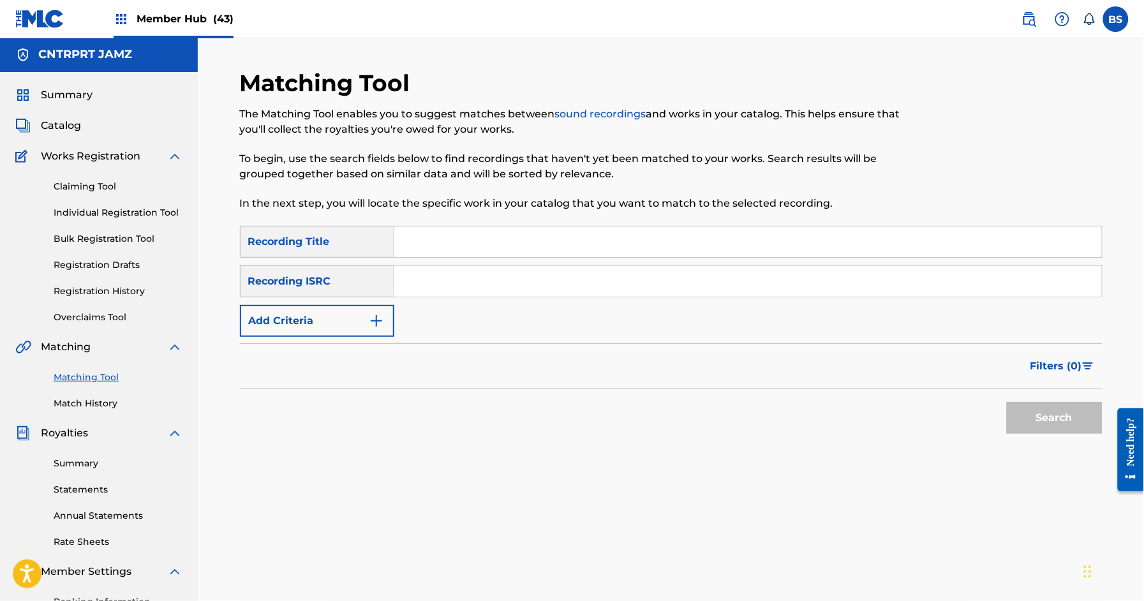
drag, startPoint x: 481, startPoint y: 284, endPoint x: 473, endPoint y: 282, distance: 8.1
click at [481, 284] on input "Search Form" at bounding box center [747, 281] width 707 height 31
paste input "QZES82108645"
type input "QZES82108645"
drag, startPoint x: 1045, startPoint y: 411, endPoint x: 707, endPoint y: 261, distance: 370.4
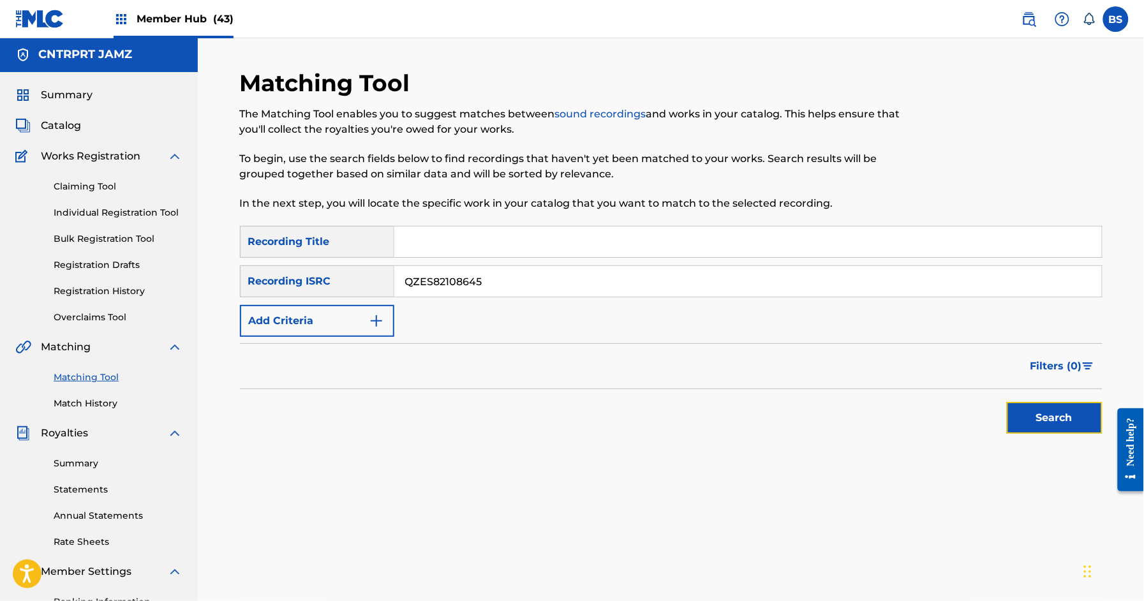
click at [1045, 409] on button "Search" at bounding box center [1055, 418] width 96 height 32
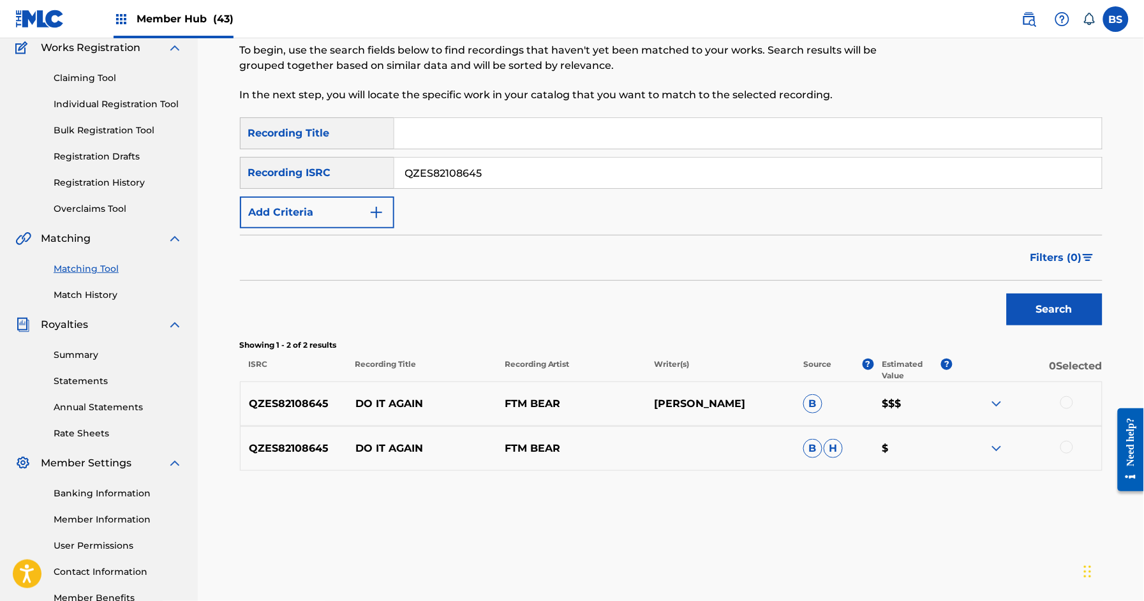
scroll to position [189, 0]
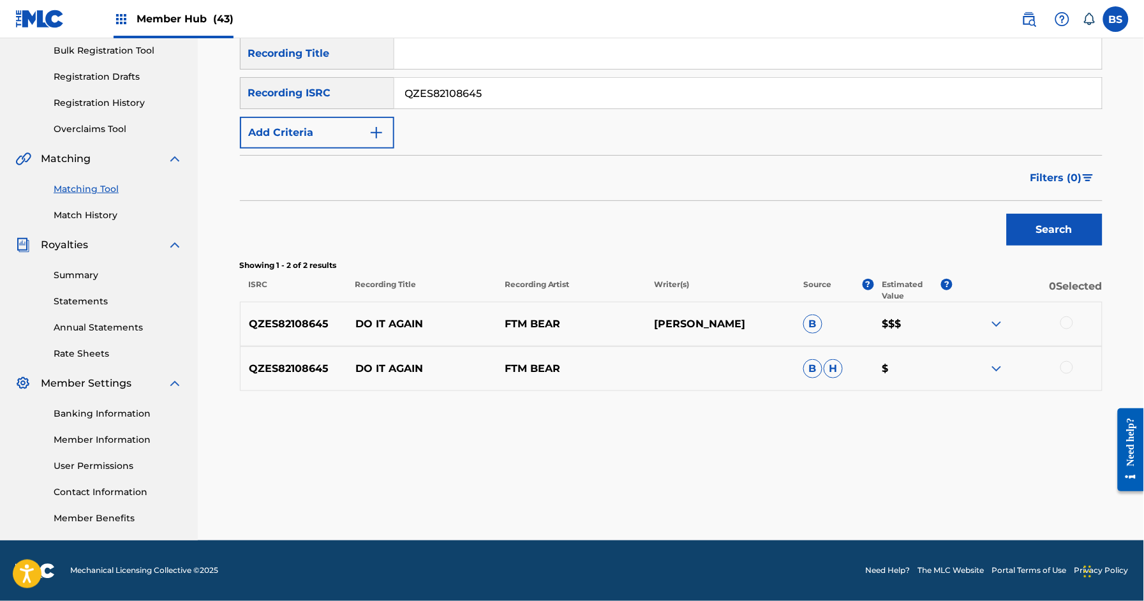
drag, startPoint x: 1068, startPoint y: 321, endPoint x: 1064, endPoint y: 389, distance: 68.4
click at [1069, 323] on div at bounding box center [1066, 322] width 13 height 13
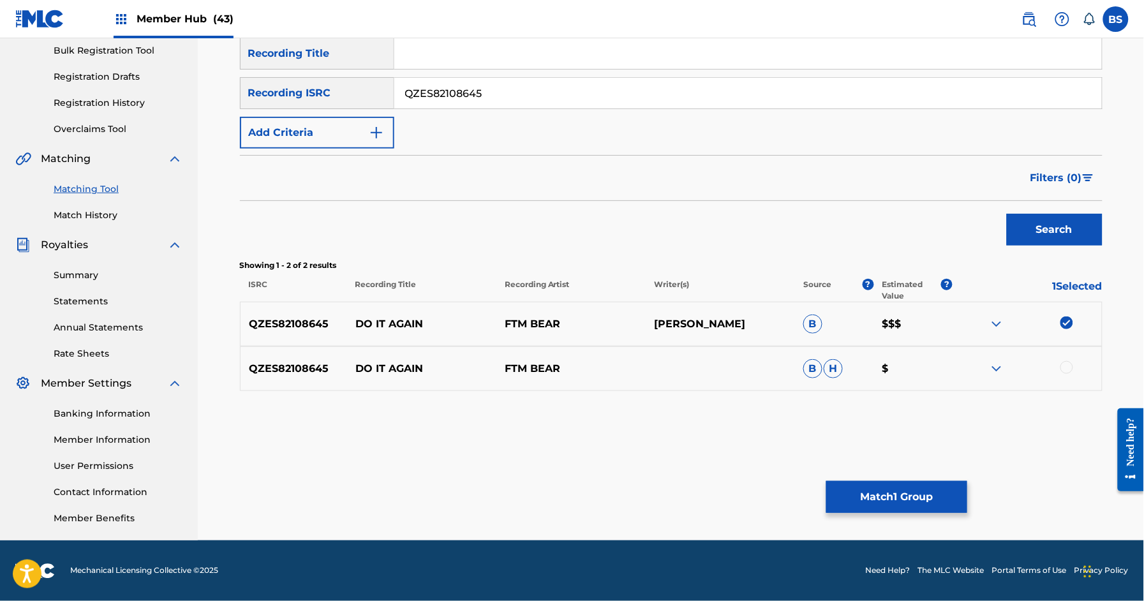
drag, startPoint x: 1068, startPoint y: 365, endPoint x: 912, endPoint y: 522, distance: 221.5
click at [1068, 365] on div at bounding box center [1066, 367] width 13 height 13
click at [394, 329] on p "DO IT AGAIN" at bounding box center [421, 323] width 149 height 15
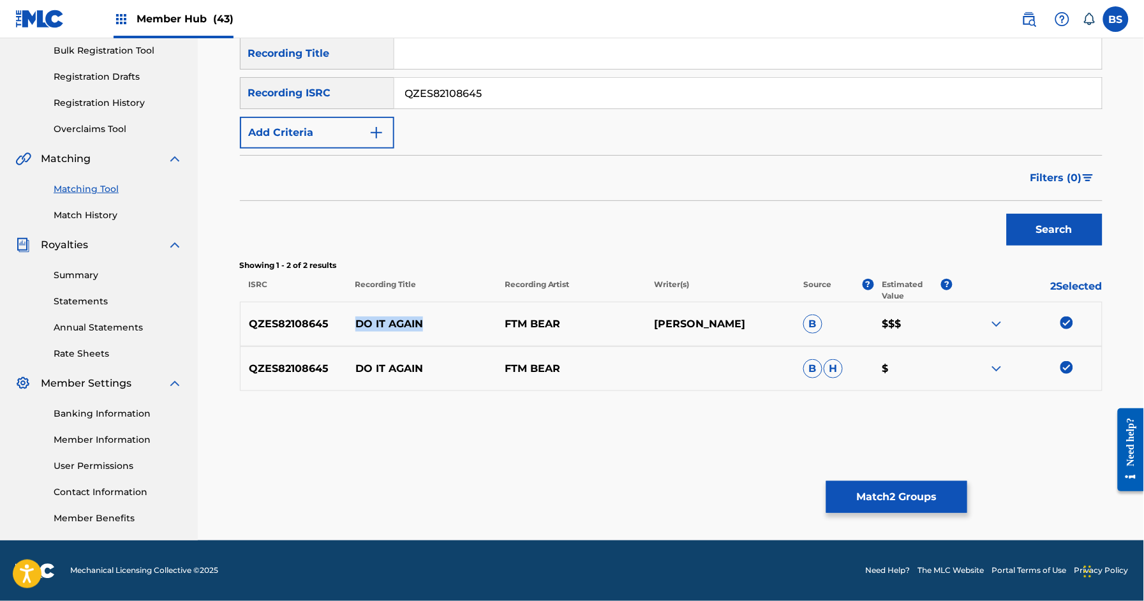
copy p "DO IT AGAIN"
click at [891, 498] on button "Match 2 Groups" at bounding box center [896, 497] width 141 height 32
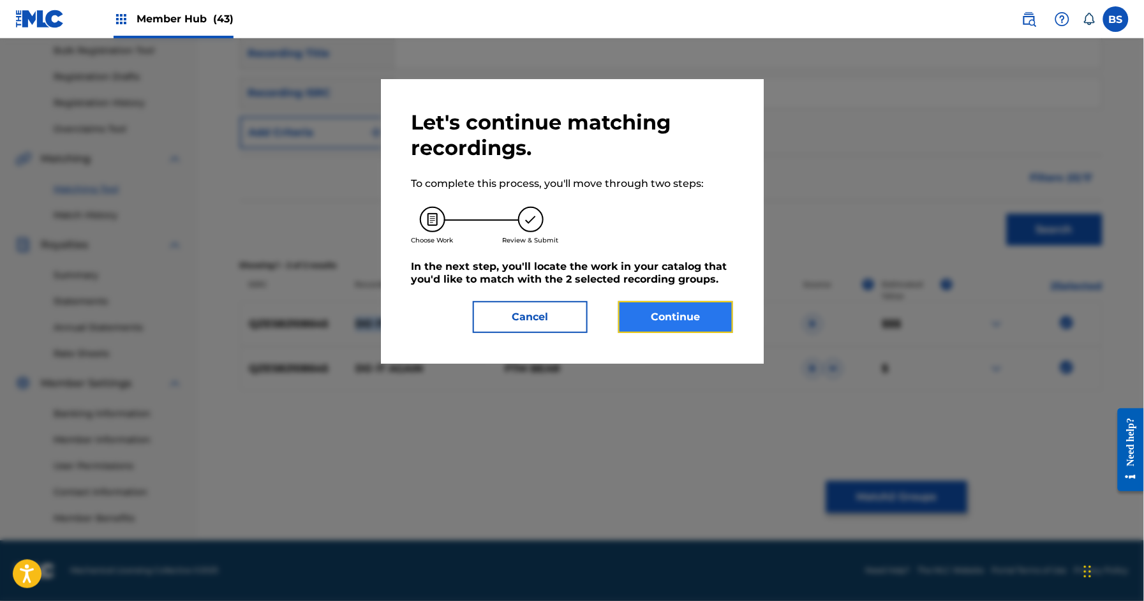
click at [708, 312] on button "Continue" at bounding box center [675, 317] width 115 height 32
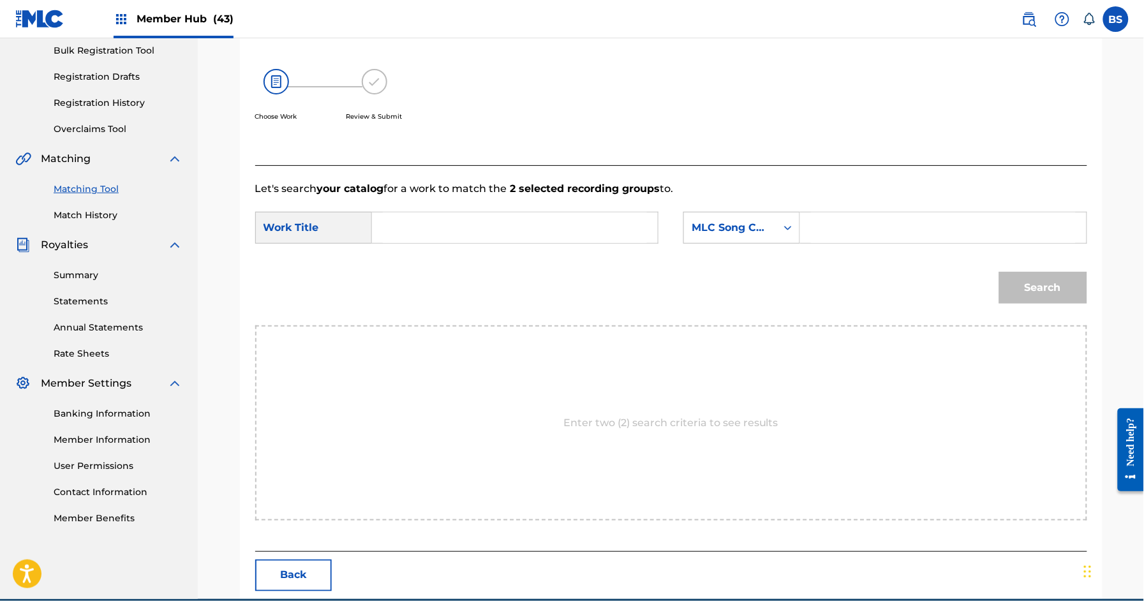
click at [485, 237] on input "Search Form" at bounding box center [515, 227] width 264 height 31
paste input "DO IT AGAIN"
click at [427, 256] on div "do it again" at bounding box center [419, 264] width 72 height 38
type input "do it again"
click at [731, 220] on div "MLC Song Code" at bounding box center [729, 227] width 77 height 15
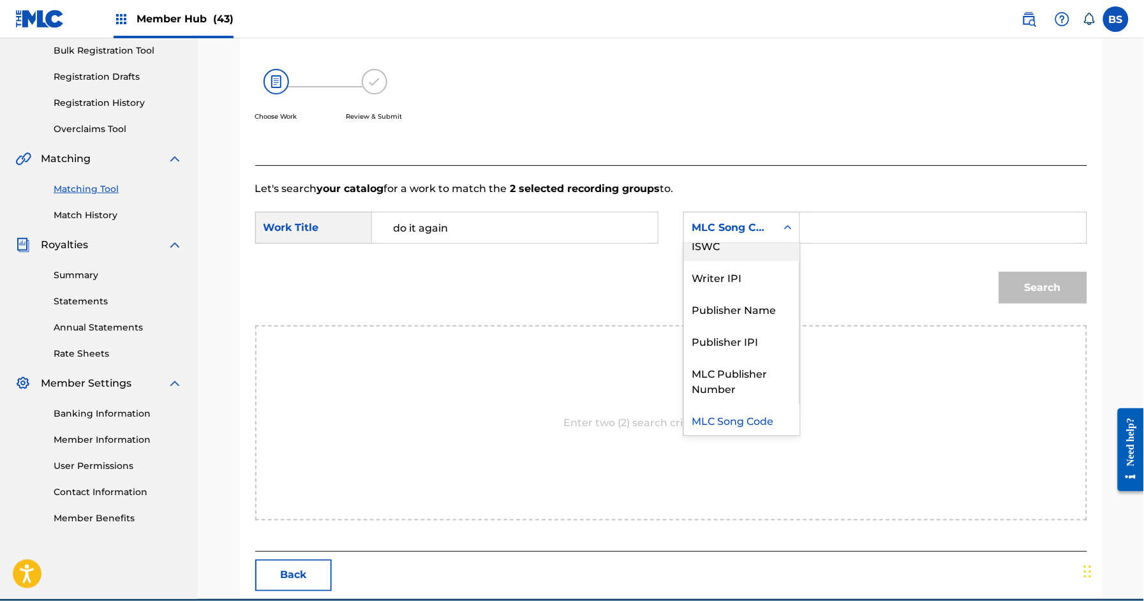
scroll to position [0, 0]
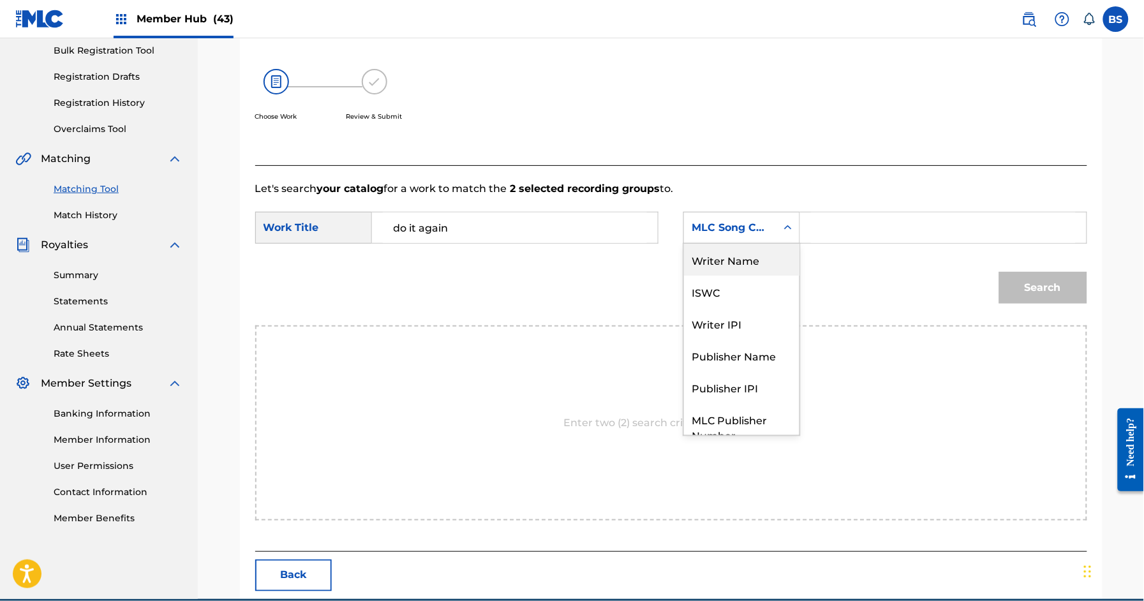
drag, startPoint x: 741, startPoint y: 268, endPoint x: 792, endPoint y: 246, distance: 55.4
click at [743, 267] on div "Writer Name" at bounding box center [741, 260] width 115 height 32
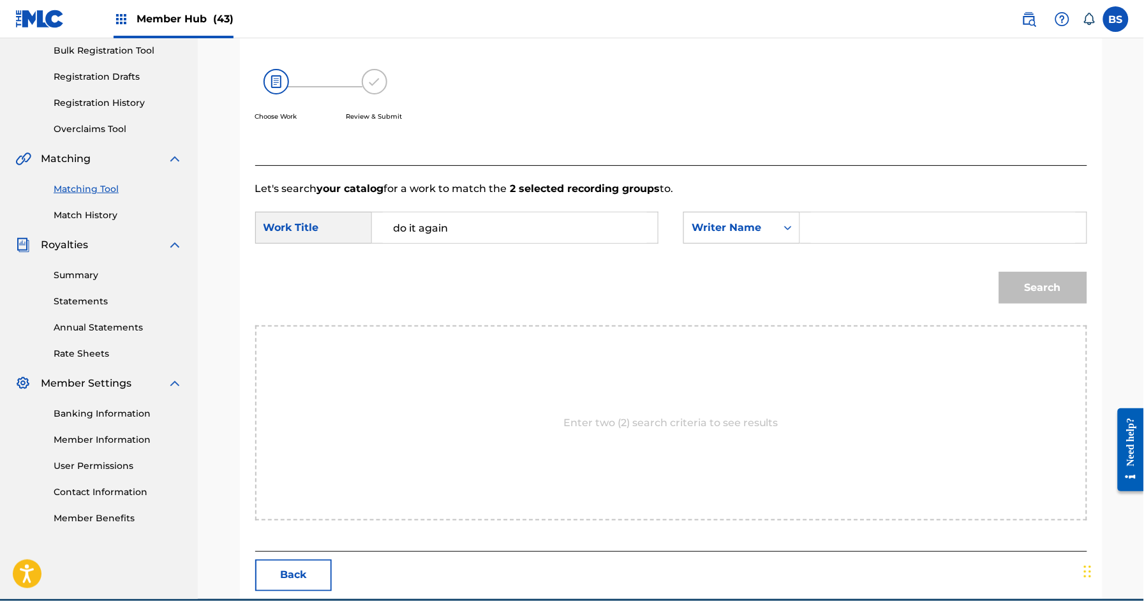
click at [870, 219] on input "Search Form" at bounding box center [943, 227] width 264 height 31
type input "[PERSON_NAME]"
click at [999, 272] on button "Search" at bounding box center [1043, 288] width 88 height 32
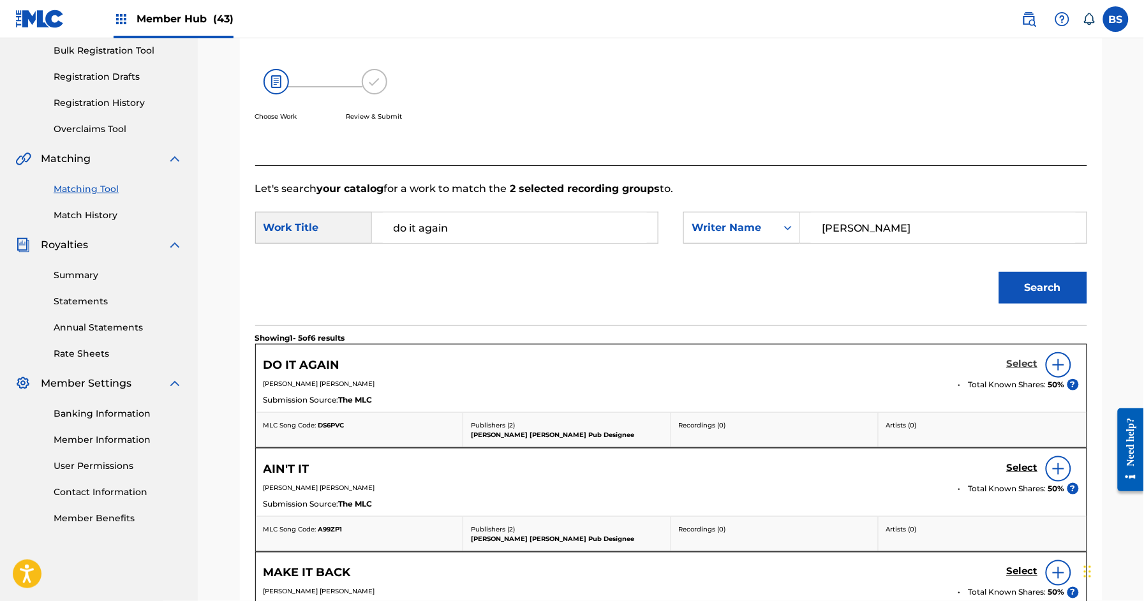
click at [1012, 360] on h5 "Select" at bounding box center [1022, 364] width 31 height 12
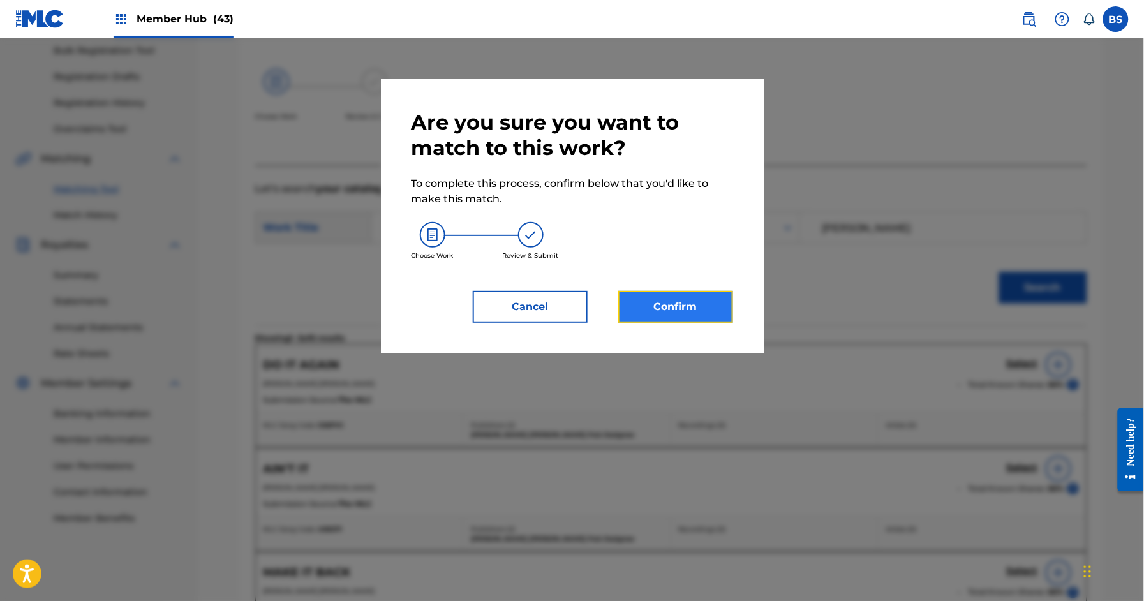
click at [655, 310] on button "Confirm" at bounding box center [675, 307] width 115 height 32
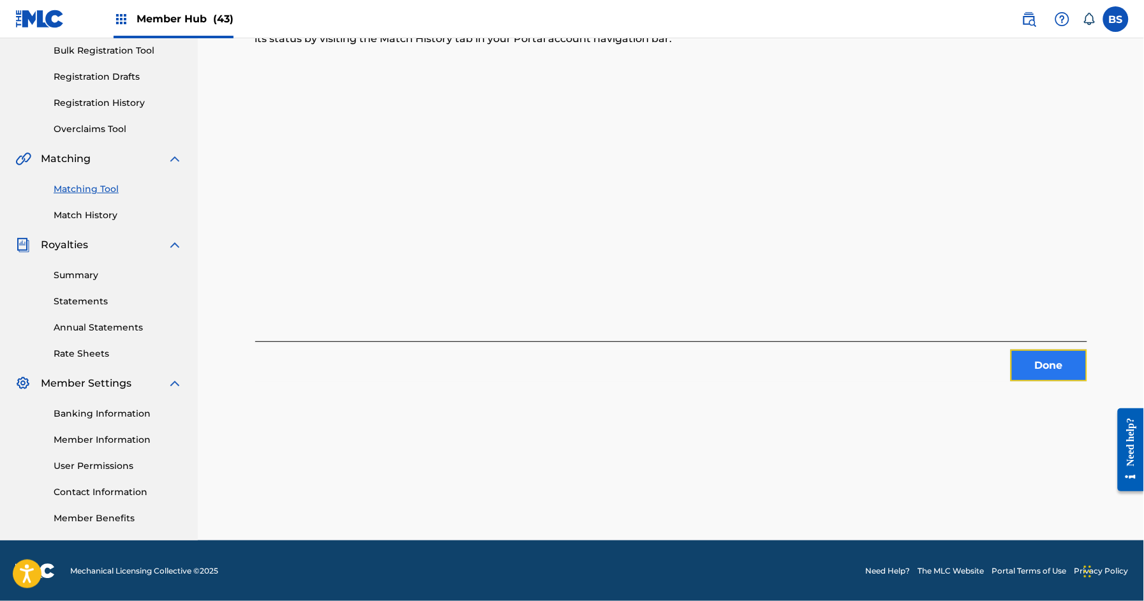
click at [1061, 363] on button "Done" at bounding box center [1048, 366] width 77 height 32
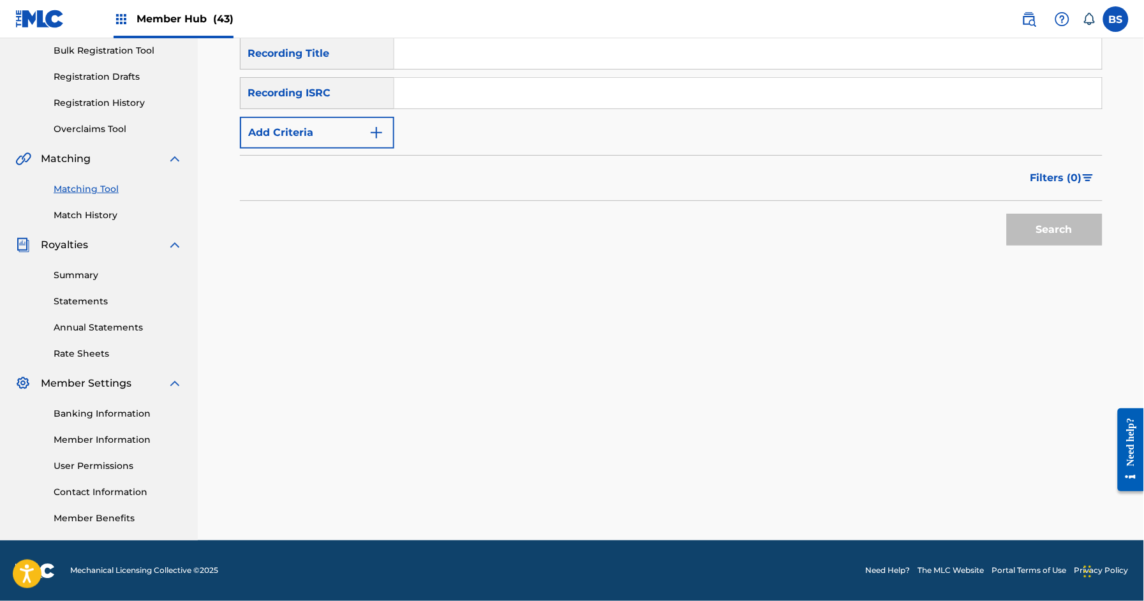
click at [624, 91] on input "Search Form" at bounding box center [747, 93] width 707 height 31
paste input "QZES82108646"
type input "QZES82108646"
drag, startPoint x: 1035, startPoint y: 230, endPoint x: 834, endPoint y: 343, distance: 230.2
click at [1034, 230] on button "Search" at bounding box center [1055, 230] width 96 height 32
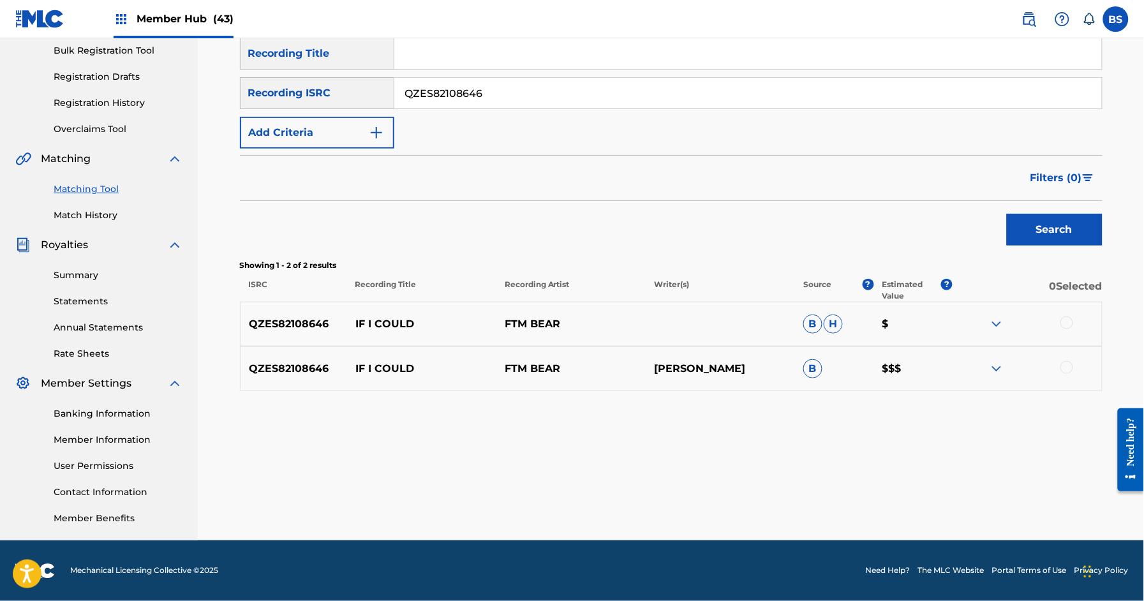
click at [383, 364] on p "IF I COULD" at bounding box center [421, 368] width 149 height 15
copy p "IF I COULD"
click at [1064, 364] on div at bounding box center [1066, 367] width 13 height 13
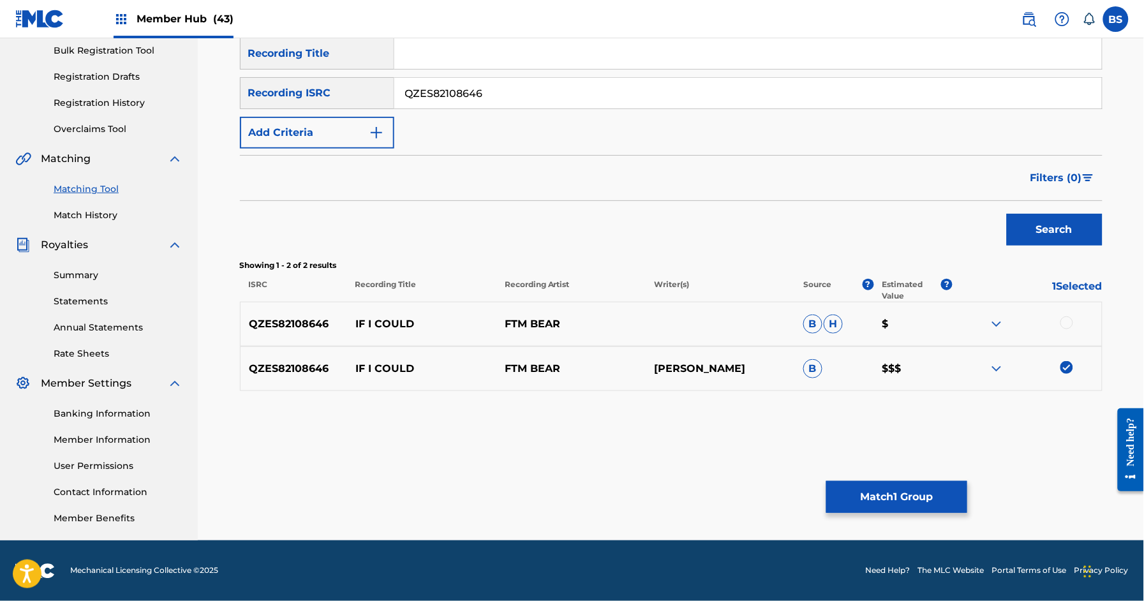
click at [1073, 322] on div at bounding box center [1026, 323] width 149 height 15
click at [1068, 320] on div at bounding box center [1066, 322] width 13 height 13
click at [927, 489] on button "Match 2 Groups" at bounding box center [896, 497] width 141 height 32
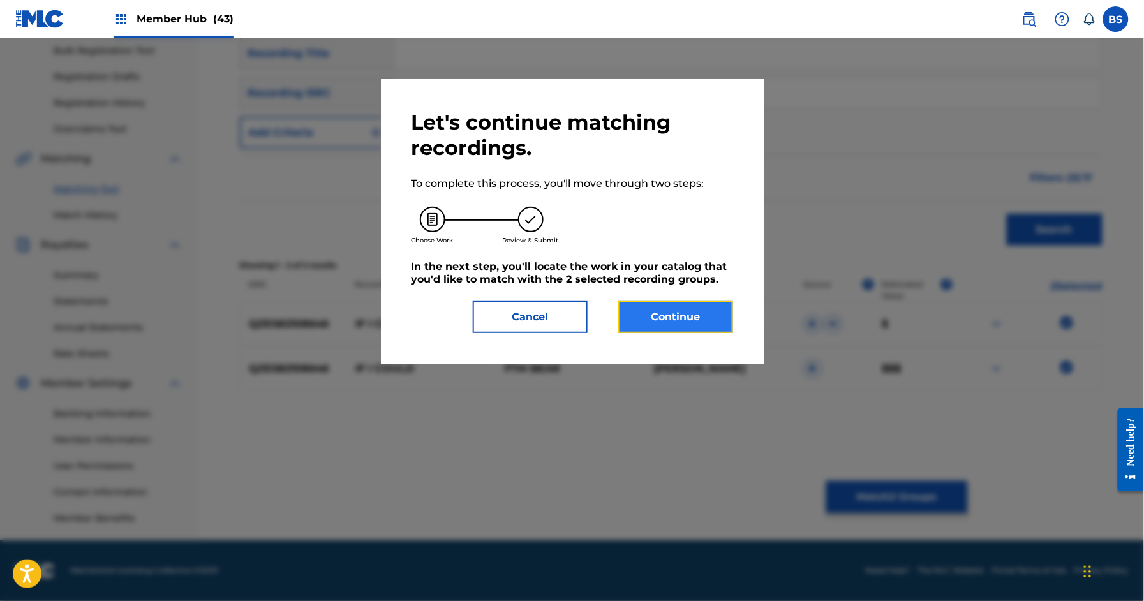
click at [709, 323] on button "Continue" at bounding box center [675, 317] width 115 height 32
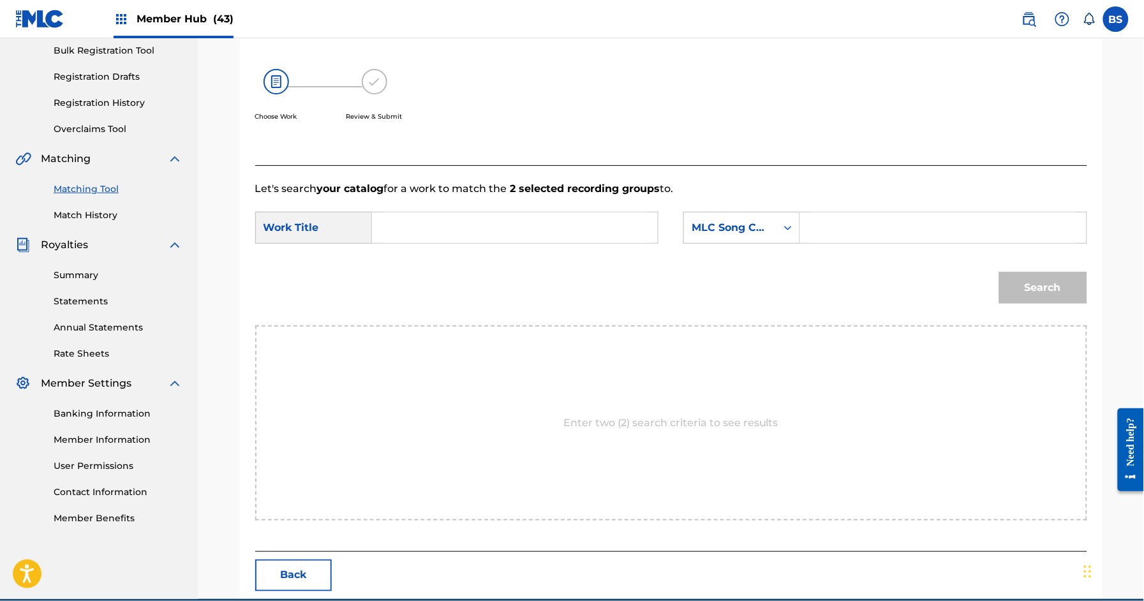
click at [450, 219] on input "Search Form" at bounding box center [515, 227] width 264 height 31
paste input "IF I COULD"
drag, startPoint x: 420, startPoint y: 257, endPoint x: 686, endPoint y: 235, distance: 266.9
click at [420, 257] on strong "could" at bounding box center [423, 256] width 29 height 12
type input "if i could"
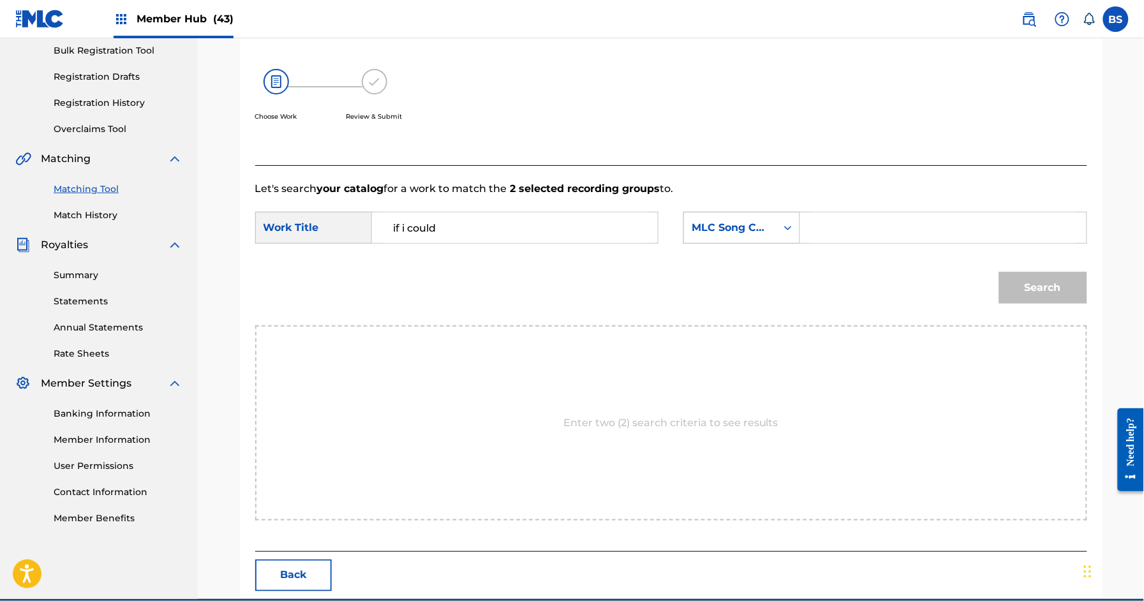
drag, startPoint x: 721, startPoint y: 221, endPoint x: 741, endPoint y: 228, distance: 21.2
click at [722, 221] on div "MLC Song Code" at bounding box center [729, 227] width 77 height 15
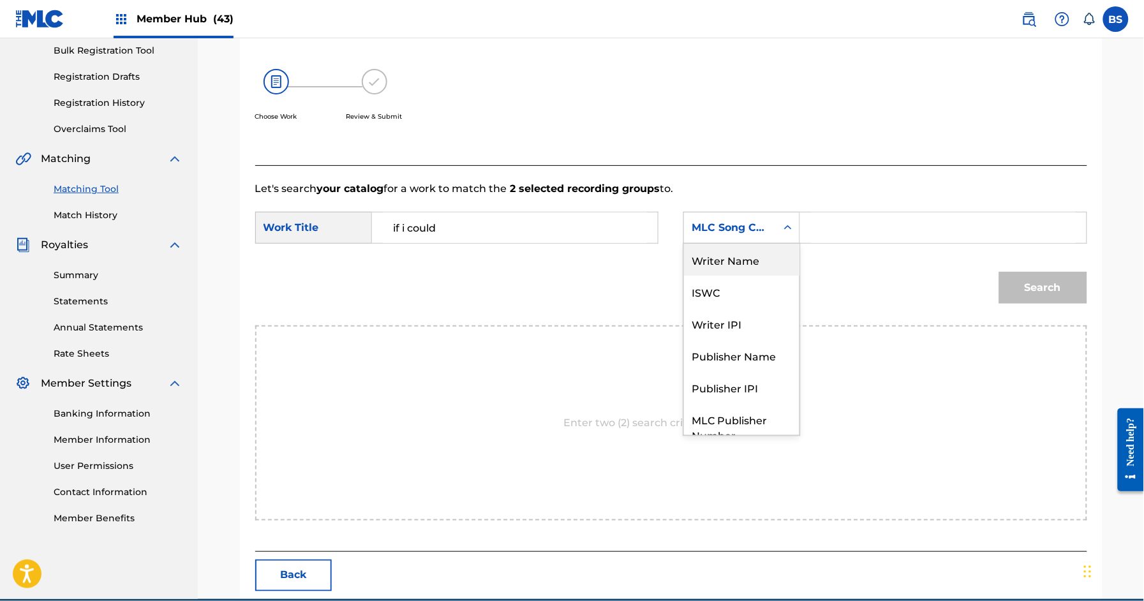
drag, startPoint x: 743, startPoint y: 265, endPoint x: 806, endPoint y: 247, distance: 65.0
click at [747, 265] on div "Writer Name" at bounding box center [741, 260] width 115 height 32
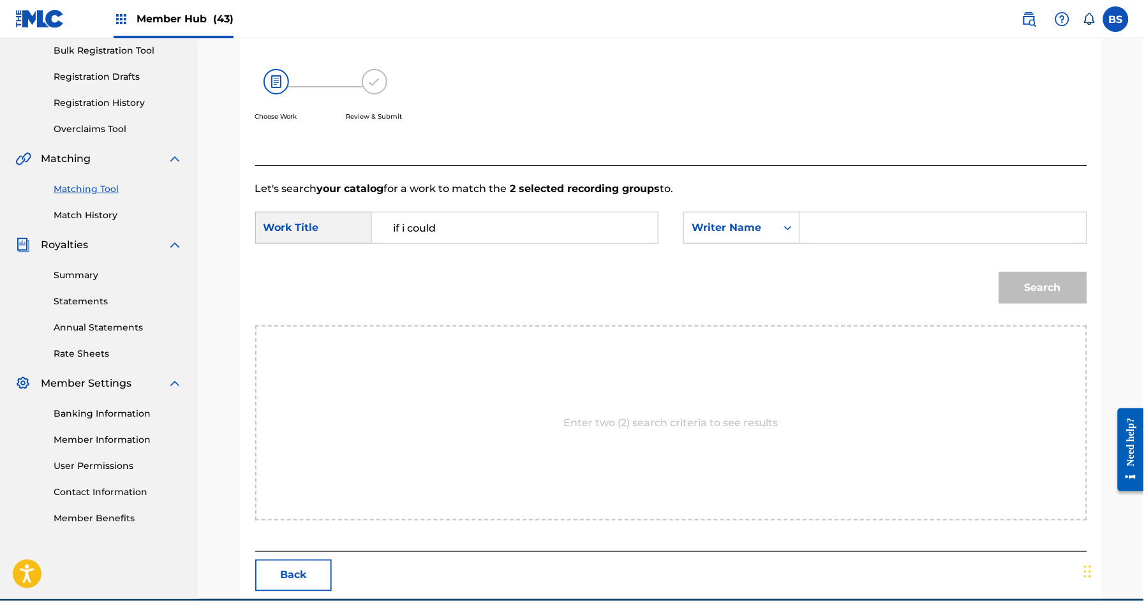
click at [827, 230] on input "Search Form" at bounding box center [943, 227] width 264 height 31
type input "[PERSON_NAME]"
click at [999, 272] on button "Search" at bounding box center [1043, 288] width 88 height 32
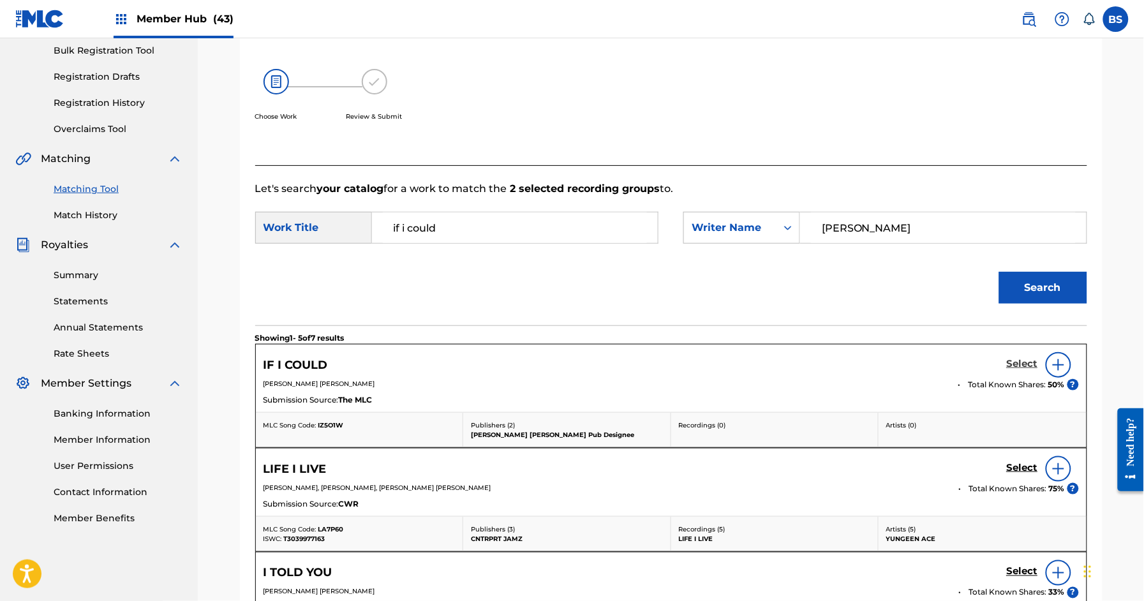
click at [1017, 360] on h5 "Select" at bounding box center [1022, 364] width 31 height 12
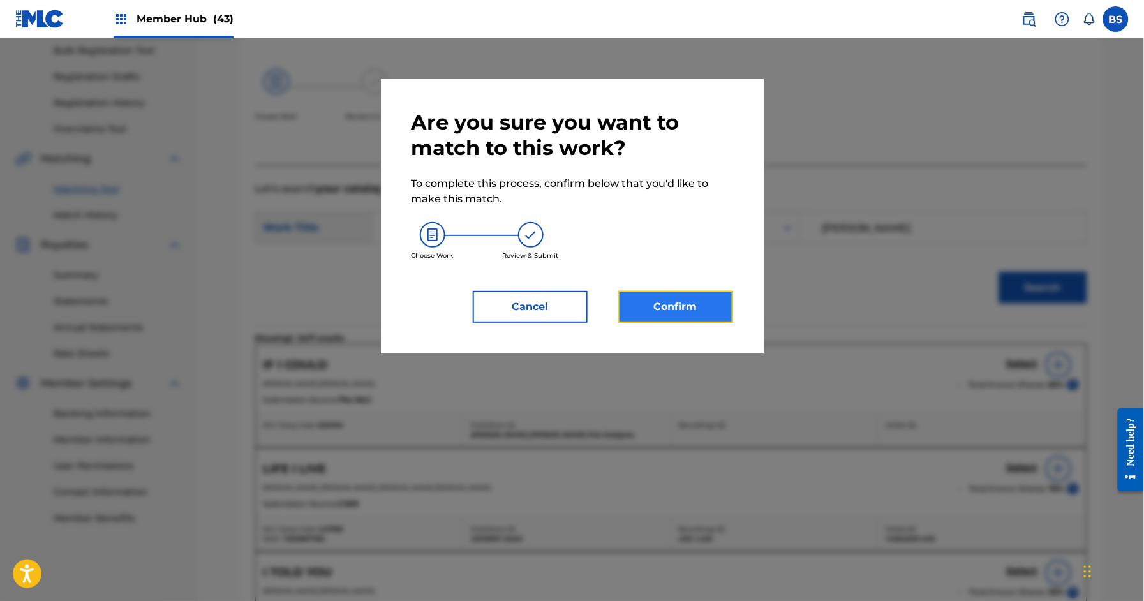
click at [684, 298] on button "Confirm" at bounding box center [675, 307] width 115 height 32
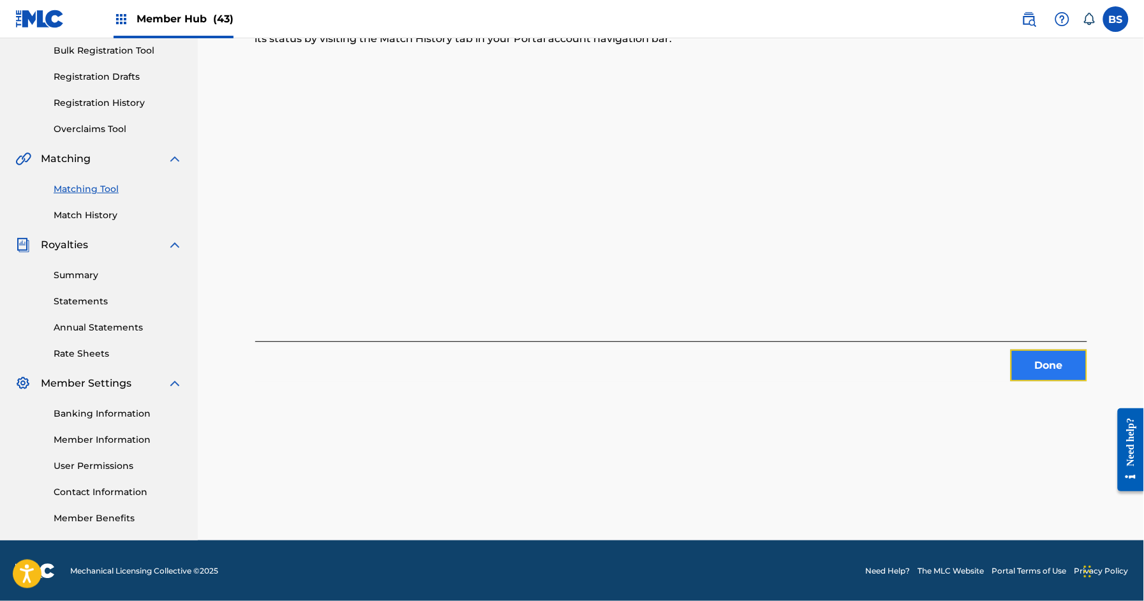
click at [1051, 372] on button "Done" at bounding box center [1048, 366] width 77 height 32
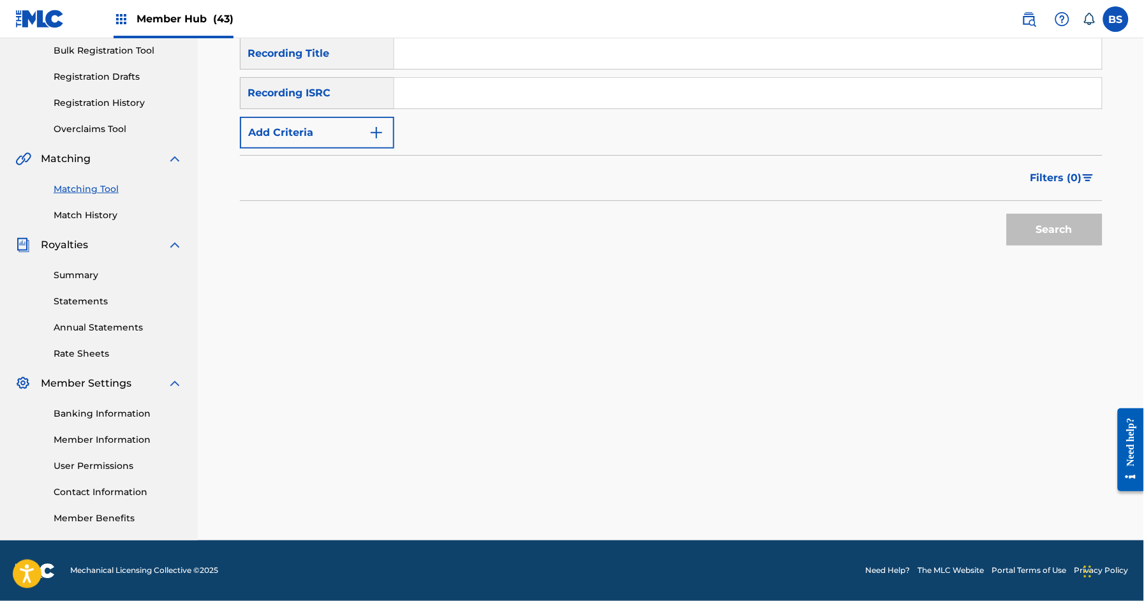
click at [672, 91] on input "Search Form" at bounding box center [747, 93] width 707 height 31
paste input "QZES82108647"
type input "QZES82108647"
drag, startPoint x: 1035, startPoint y: 219, endPoint x: 999, endPoint y: 249, distance: 47.1
click at [1036, 216] on button "Search" at bounding box center [1055, 230] width 96 height 32
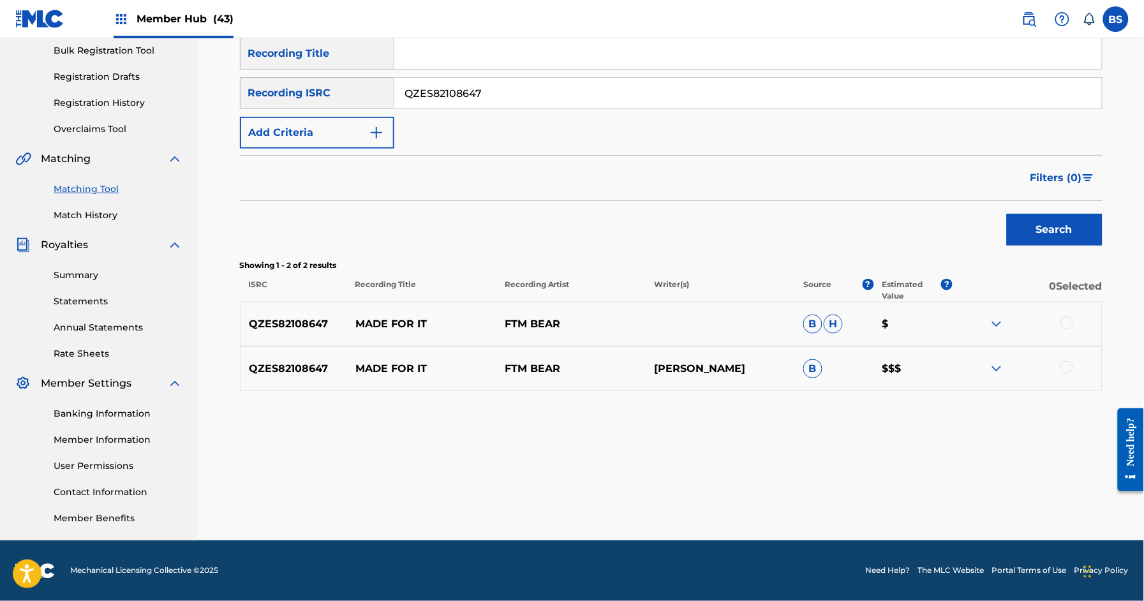
click at [406, 332] on div "QZES82108647 MADE FOR IT FTM BEAR B H $" at bounding box center [671, 324] width 862 height 45
copy p "MADE FOR IT"
click at [1072, 364] on div at bounding box center [1066, 367] width 13 height 13
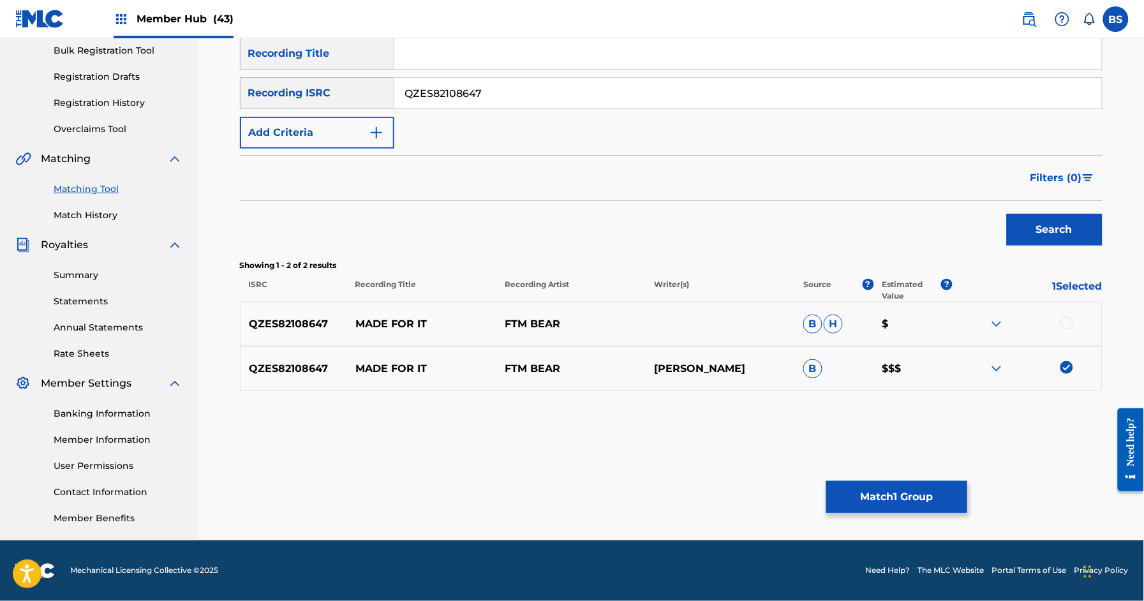
drag, startPoint x: 1067, startPoint y: 322, endPoint x: 1047, endPoint y: 443, distance: 122.8
click at [1067, 321] on div at bounding box center [1066, 322] width 13 height 13
click at [901, 493] on button "Match 2 Groups" at bounding box center [896, 497] width 141 height 32
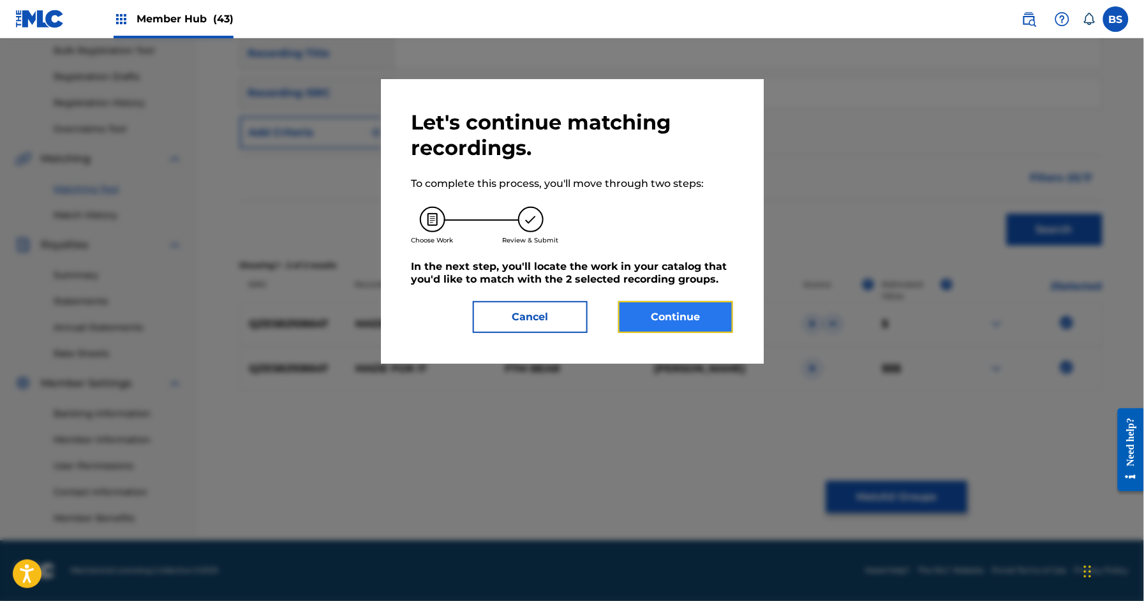
click at [665, 317] on button "Continue" at bounding box center [675, 317] width 115 height 32
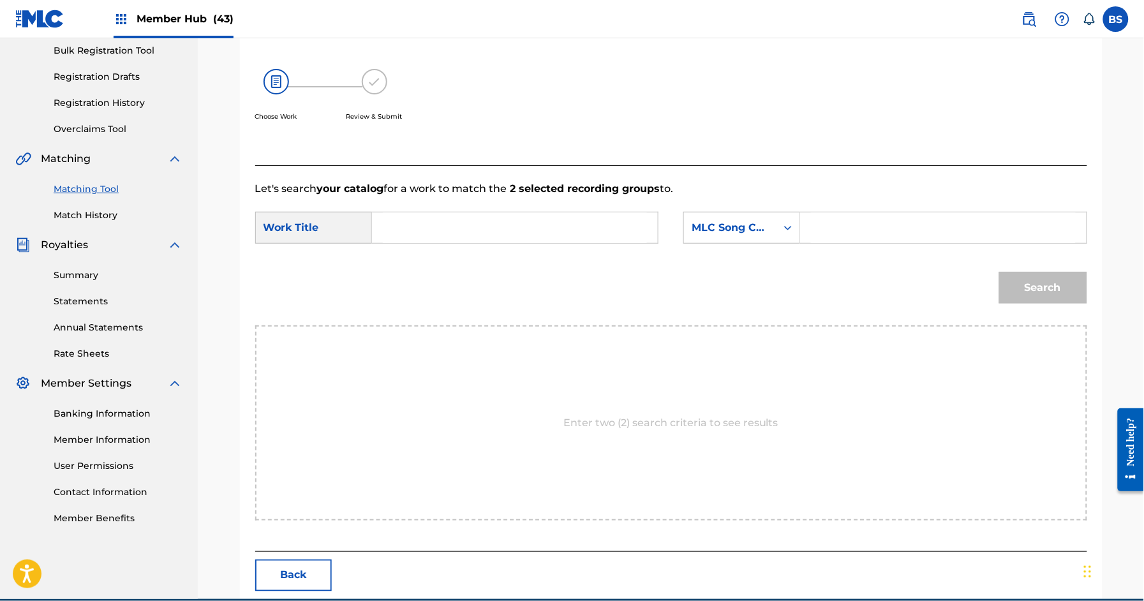
click at [402, 212] on div "Search Form" at bounding box center [515, 228] width 286 height 32
drag, startPoint x: 417, startPoint y: 225, endPoint x: 440, endPoint y: 226, distance: 23.7
click at [424, 225] on input "Search Form" at bounding box center [515, 227] width 264 height 31
paste input "MADE FOR IT"
drag, startPoint x: 425, startPoint y: 260, endPoint x: 543, endPoint y: 232, distance: 121.3
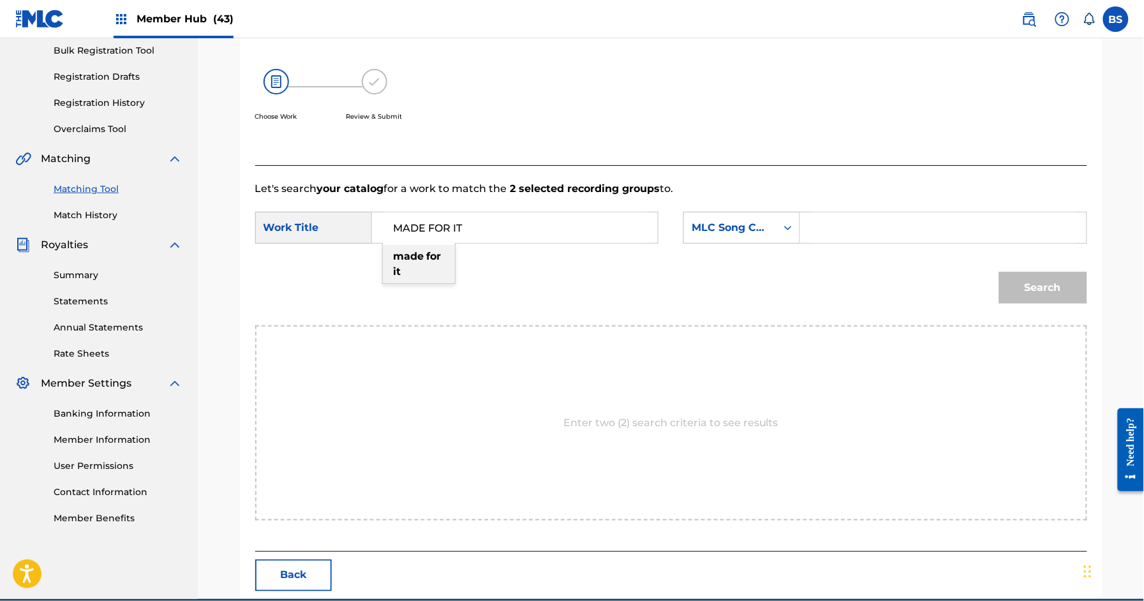
click at [425, 260] on span "Search Form" at bounding box center [425, 256] width 3 height 12
type input "made for it"
drag, startPoint x: 719, startPoint y: 218, endPoint x: 742, endPoint y: 238, distance: 31.2
click at [722, 218] on div "MLC Song Code" at bounding box center [730, 228] width 92 height 24
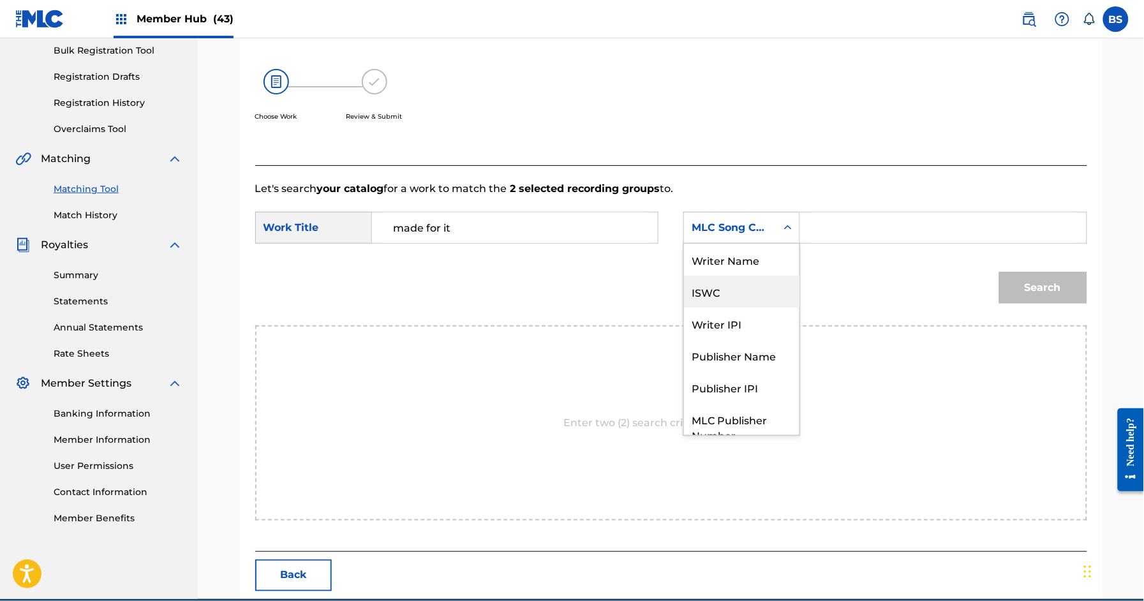
scroll to position [47, 0]
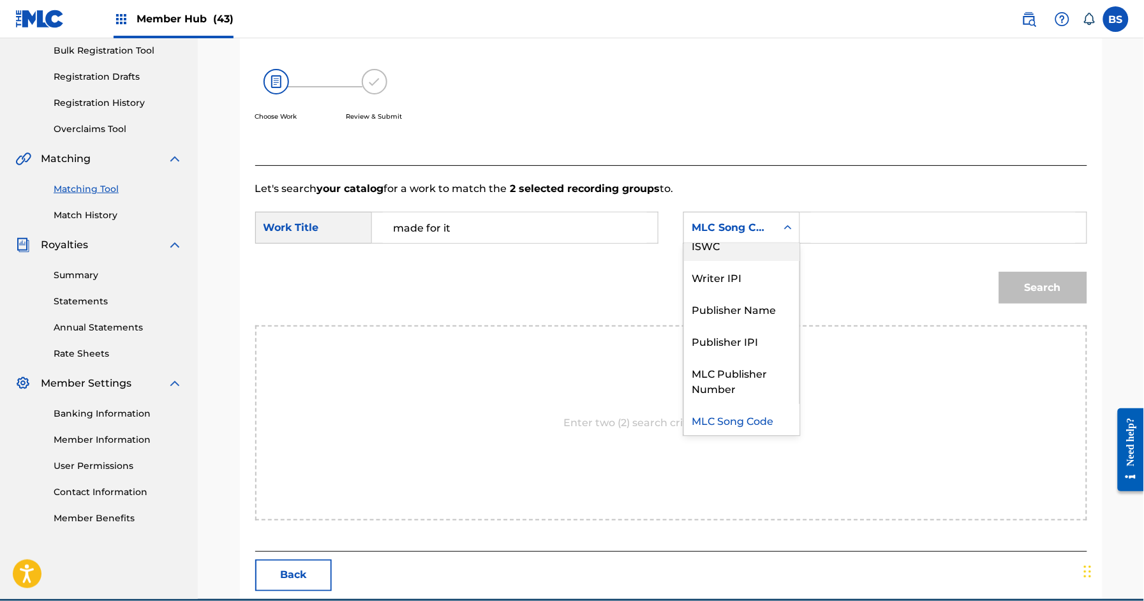
click at [744, 218] on div "MLC Song Code" at bounding box center [730, 228] width 92 height 24
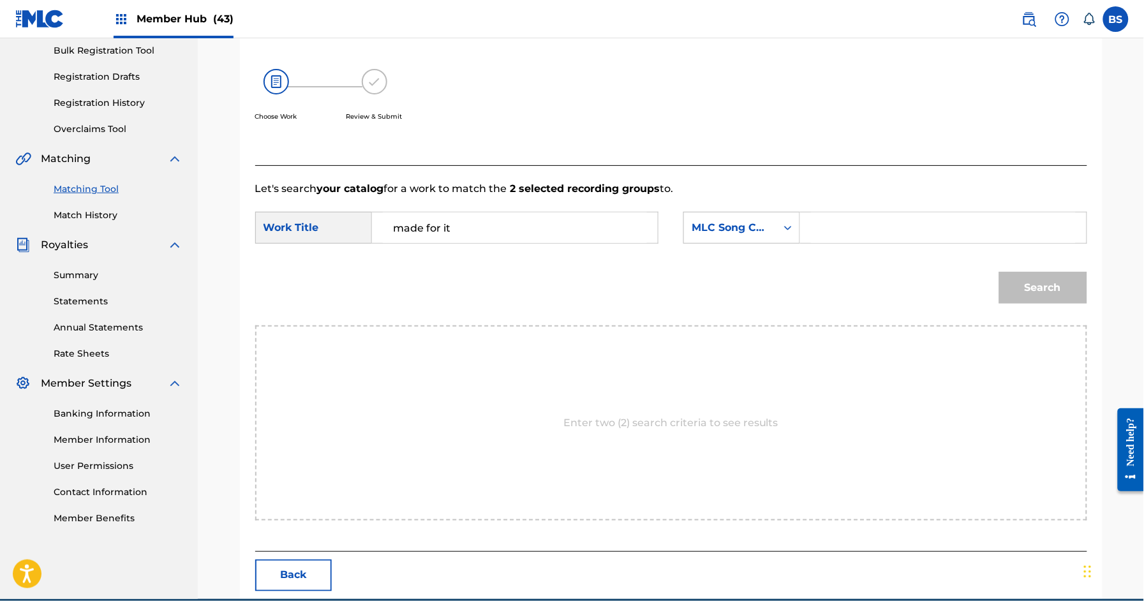
drag, startPoint x: 741, startPoint y: 232, endPoint x: 744, endPoint y: 240, distance: 8.7
click at [741, 232] on div "MLC Song Code" at bounding box center [729, 227] width 77 height 15
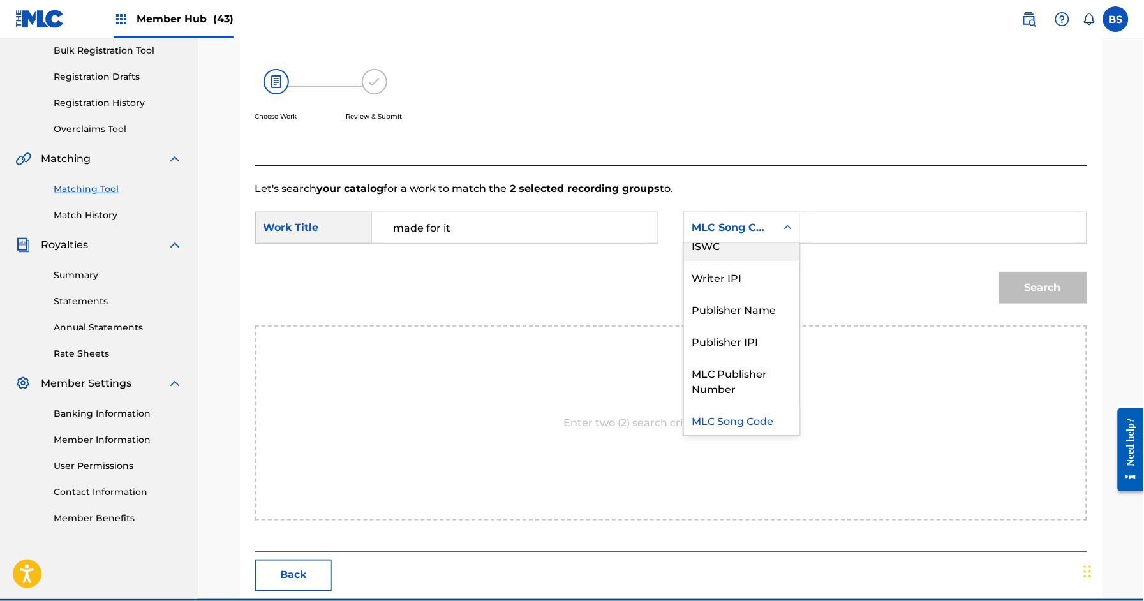
scroll to position [0, 0]
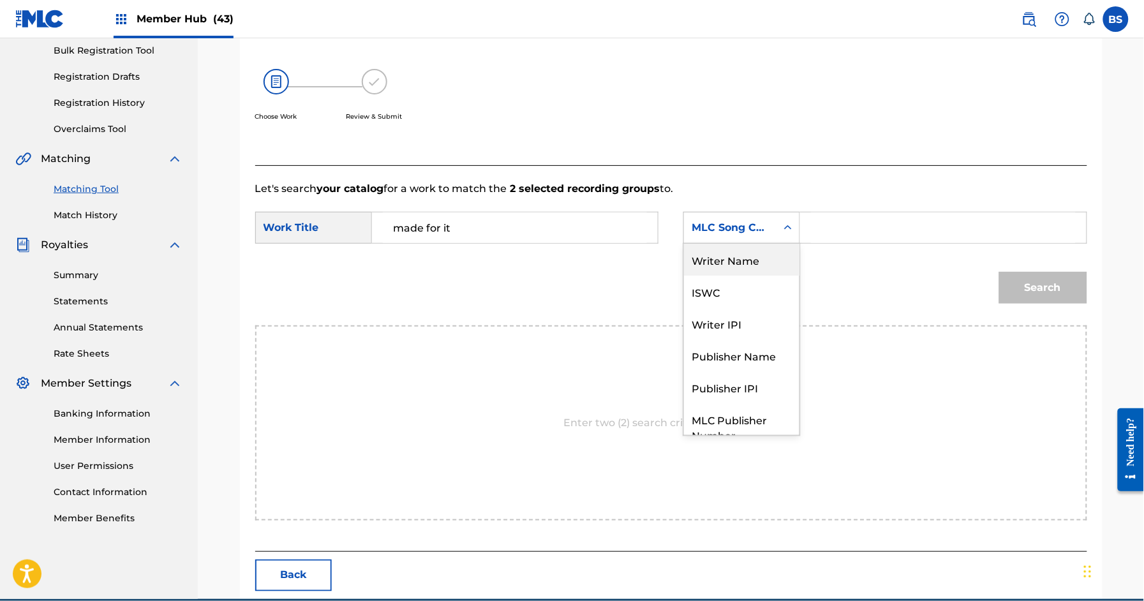
drag, startPoint x: 741, startPoint y: 256, endPoint x: 827, endPoint y: 243, distance: 87.1
click at [755, 256] on div "Writer Name" at bounding box center [741, 260] width 115 height 32
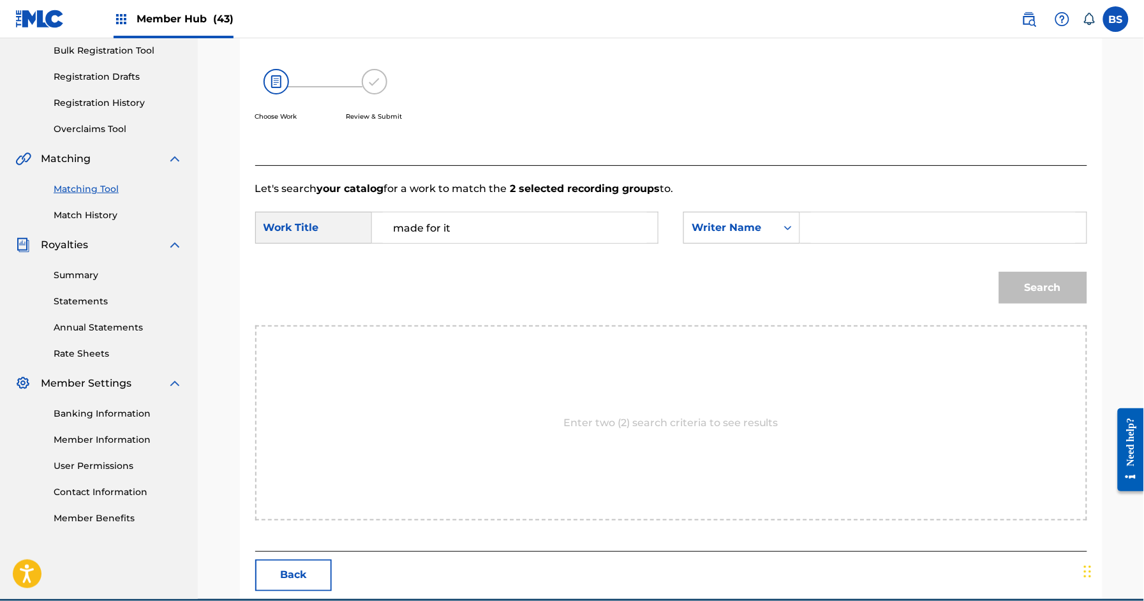
click at [878, 233] on input "Search Form" at bounding box center [943, 227] width 264 height 31
type input "[PERSON_NAME]"
click at [999, 272] on button "Search" at bounding box center [1043, 288] width 88 height 32
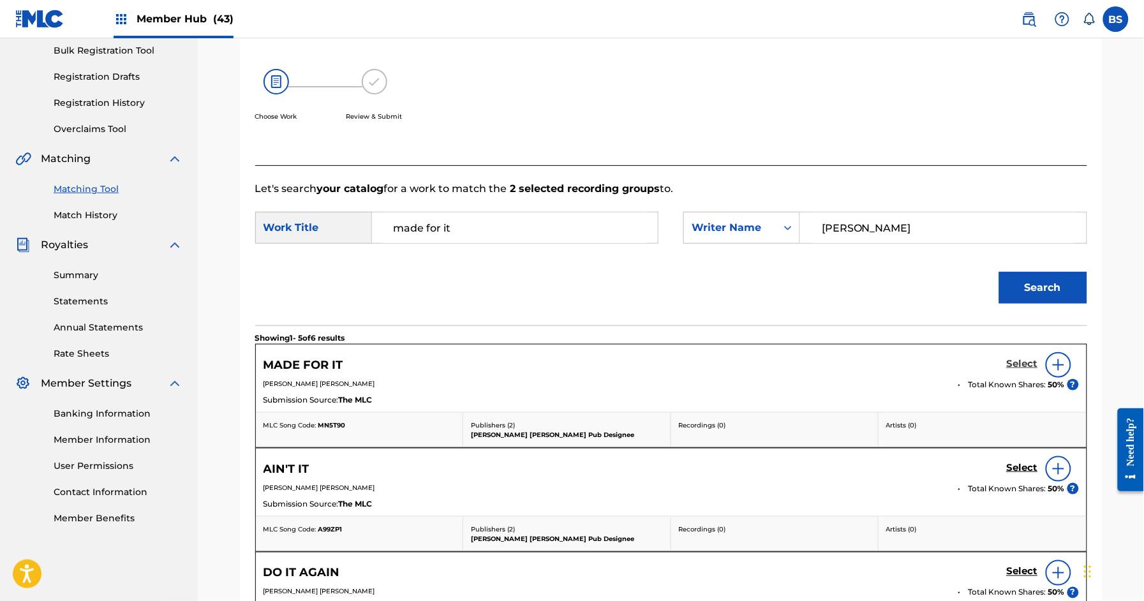
click at [1024, 362] on h5 "Select" at bounding box center [1022, 364] width 31 height 12
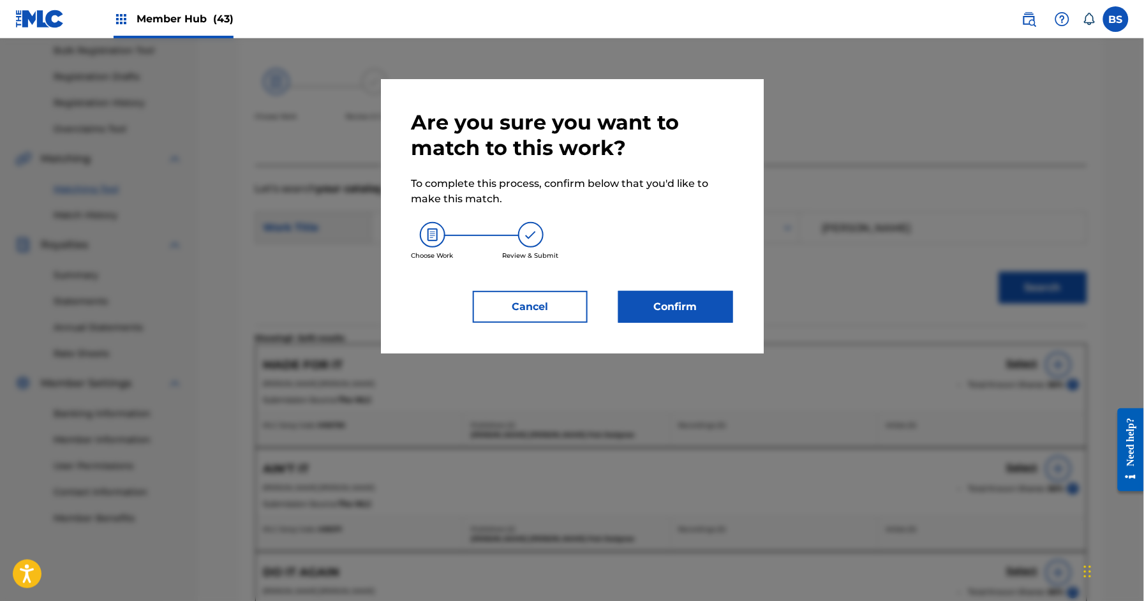
scroll to position [184, 0]
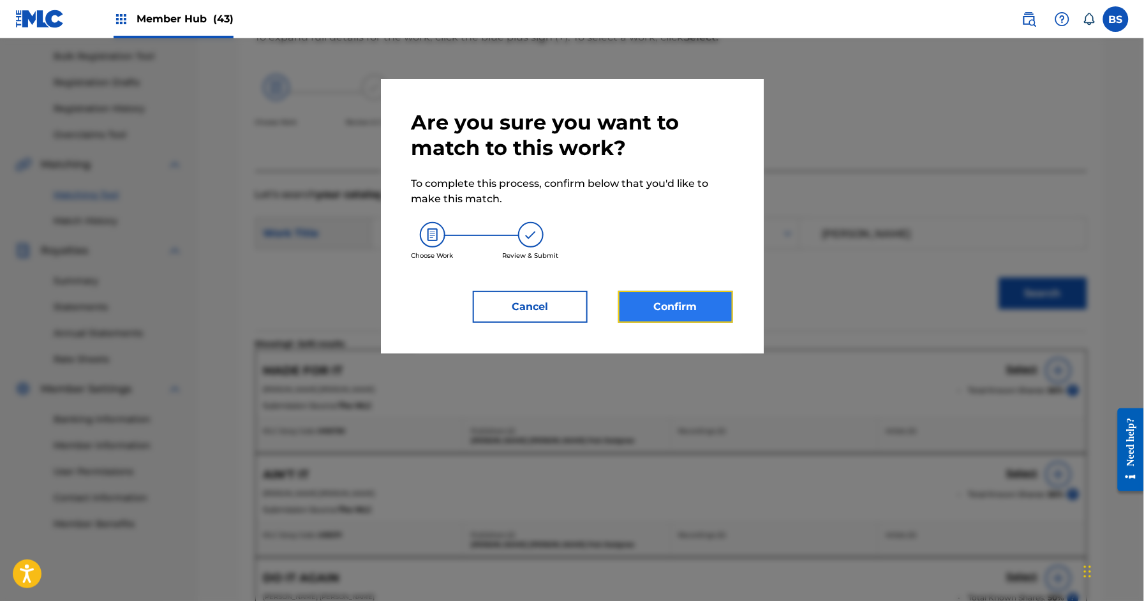
click at [675, 304] on button "Confirm" at bounding box center [675, 307] width 115 height 32
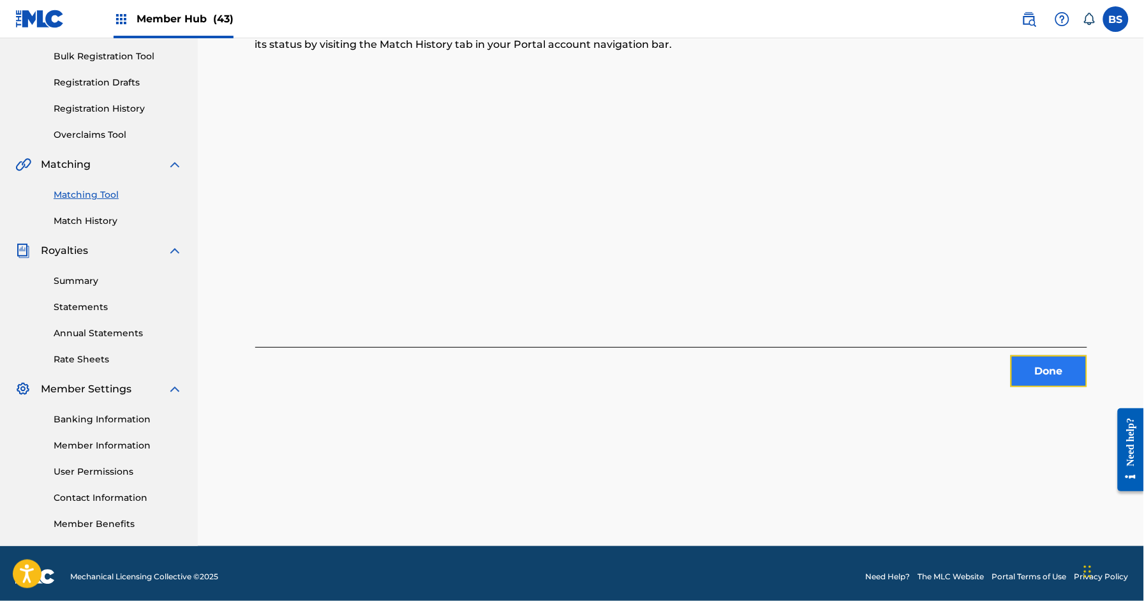
click at [1041, 359] on button "Done" at bounding box center [1048, 371] width 77 height 32
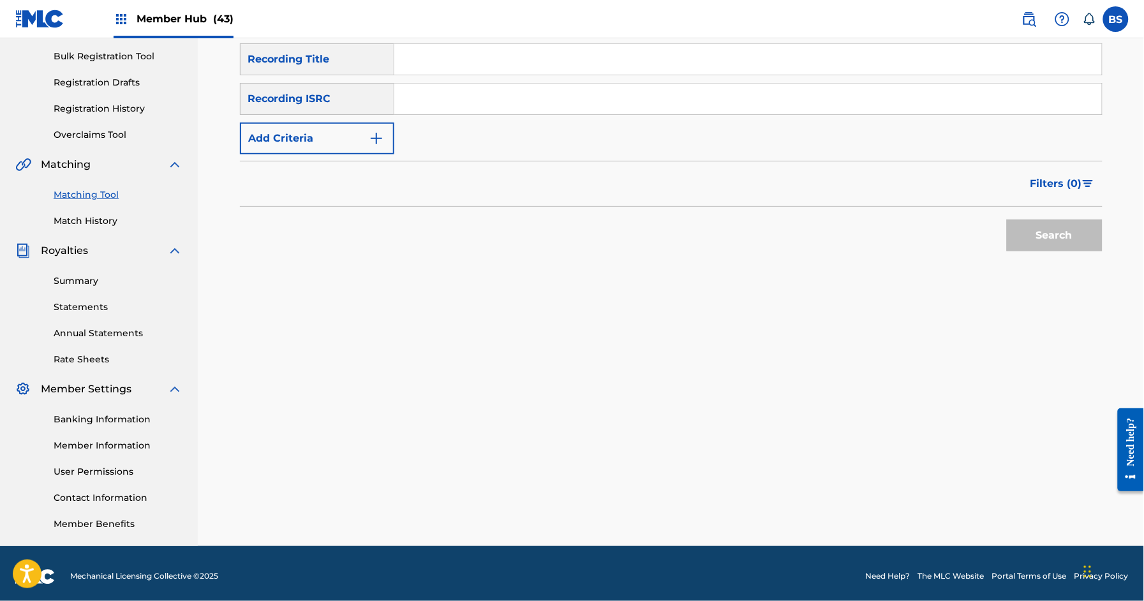
drag, startPoint x: 503, startPoint y: 91, endPoint x: 531, endPoint y: 106, distance: 31.7
click at [503, 92] on input "Search Form" at bounding box center [747, 99] width 707 height 31
paste input "QZES82108652"
type input "QZES82108652"
drag, startPoint x: 1072, startPoint y: 233, endPoint x: 786, endPoint y: 365, distance: 315.6
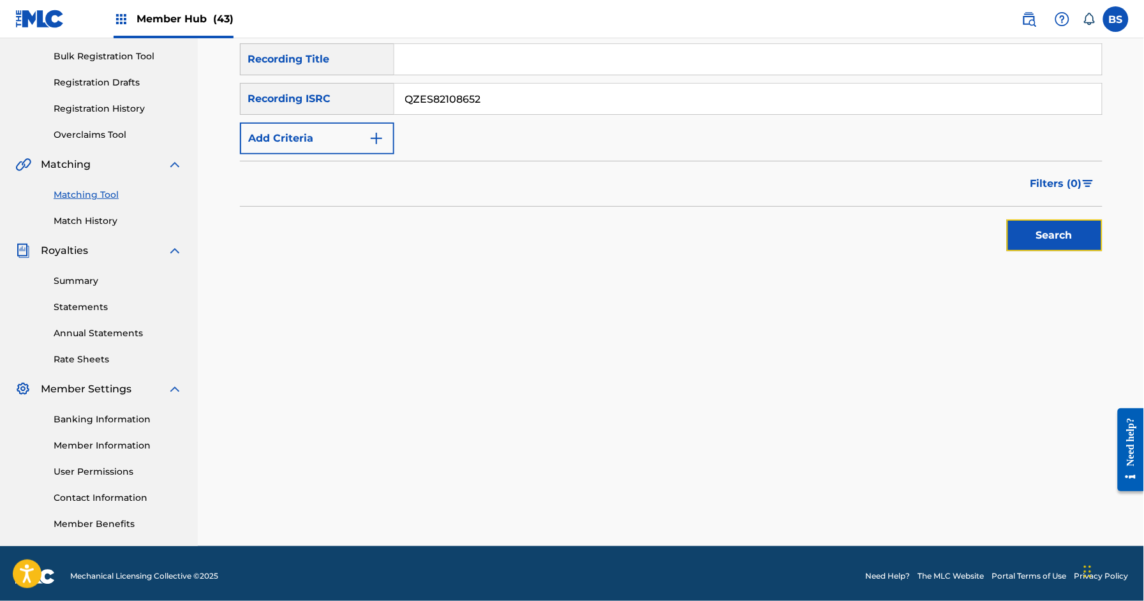
click at [1072, 232] on button "Search" at bounding box center [1055, 235] width 96 height 32
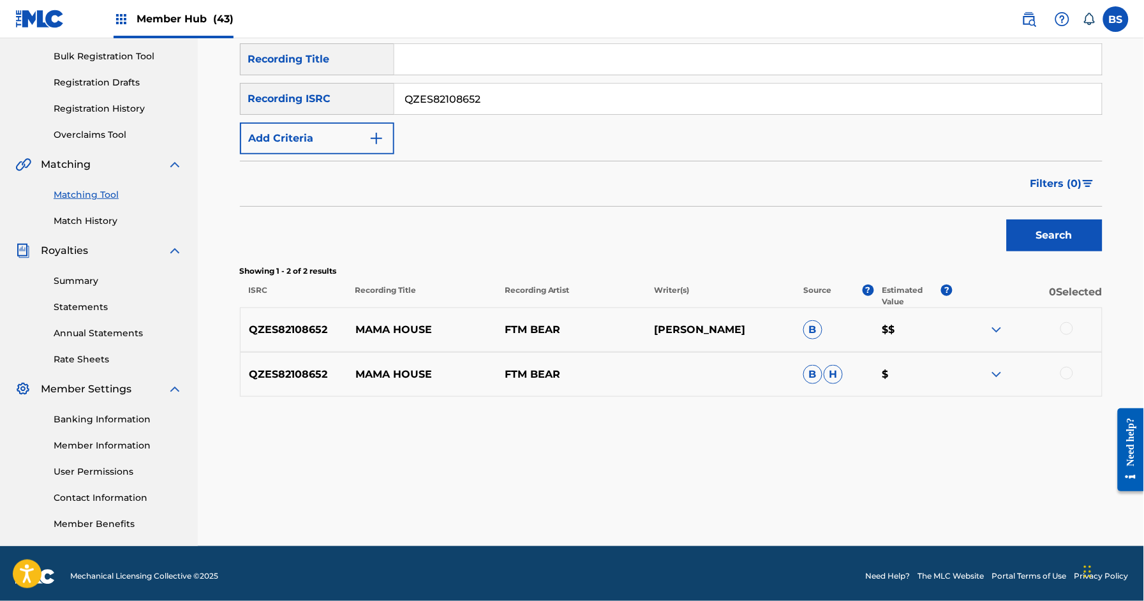
click at [413, 339] on div "QZES82108652 MAMA HOUSE FTM BEAR NAPOLEON SIMS B $$" at bounding box center [671, 329] width 862 height 45
copy p "MAMA HOUSE"
click at [1060, 330] on div at bounding box center [1066, 328] width 13 height 13
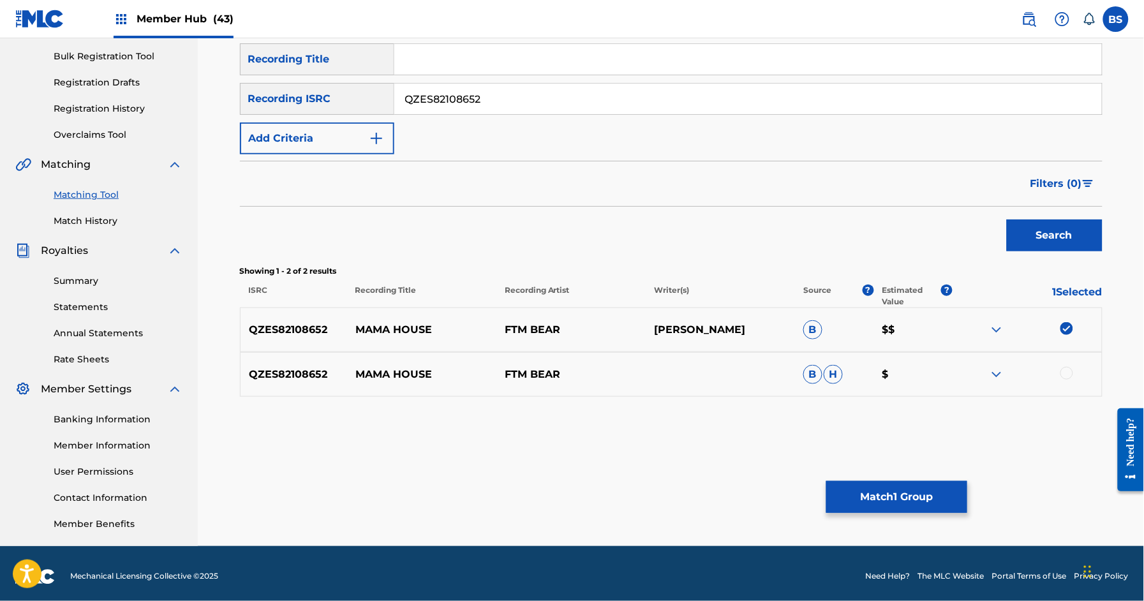
drag, startPoint x: 1068, startPoint y: 373, endPoint x: 1065, endPoint y: 380, distance: 7.7
click at [1068, 373] on div at bounding box center [1066, 373] width 13 height 13
click at [905, 488] on button "Match 2 Groups" at bounding box center [896, 497] width 141 height 32
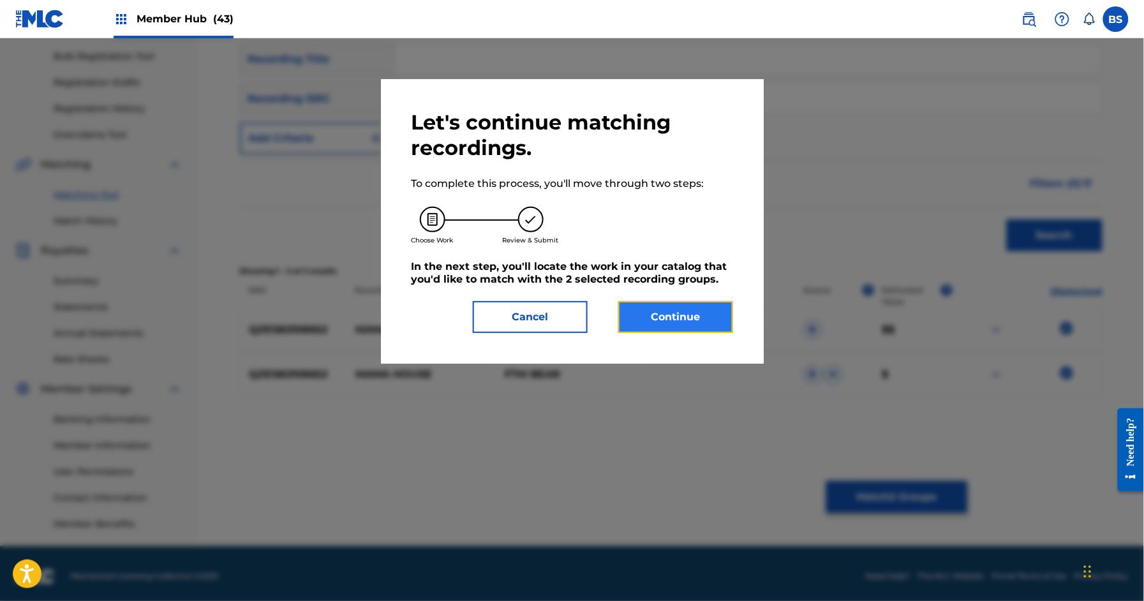
click at [710, 316] on button "Continue" at bounding box center [675, 317] width 115 height 32
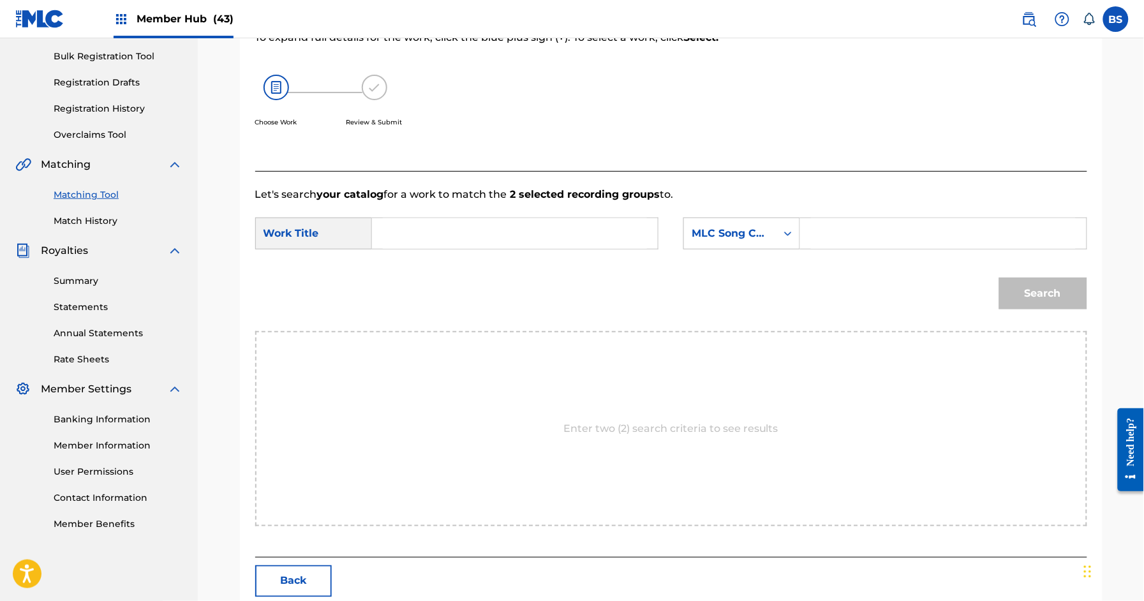
drag, startPoint x: 422, startPoint y: 223, endPoint x: 434, endPoint y: 221, distance: 12.3
click at [423, 223] on input "Search Form" at bounding box center [515, 233] width 264 height 31
paste input "MAMA HOUSE"
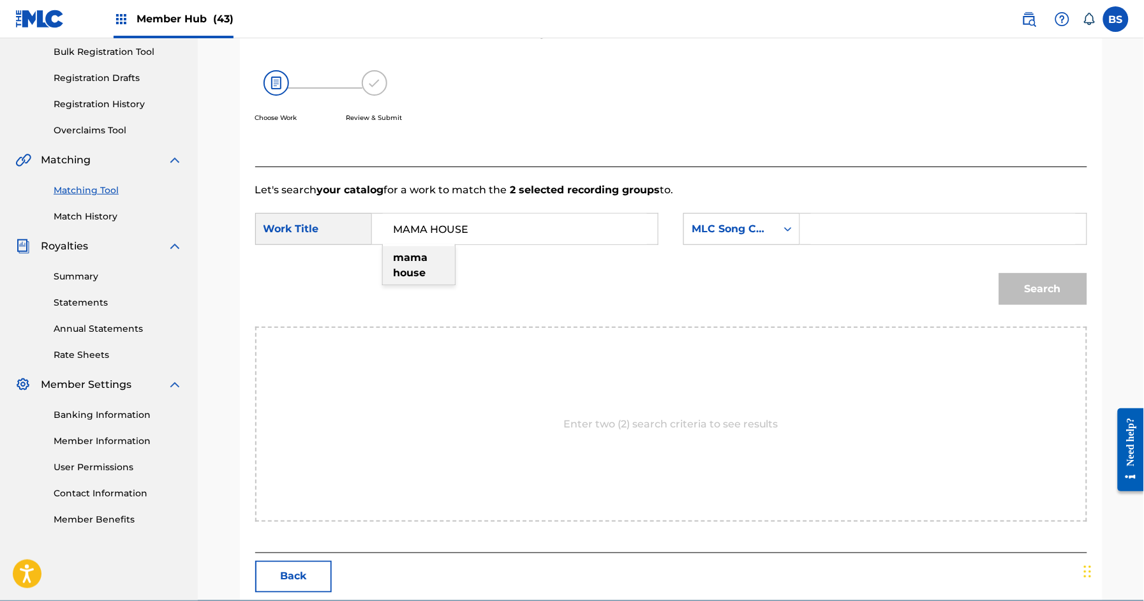
click at [426, 258] on strong "mama" at bounding box center [411, 257] width 34 height 12
type input "mama house"
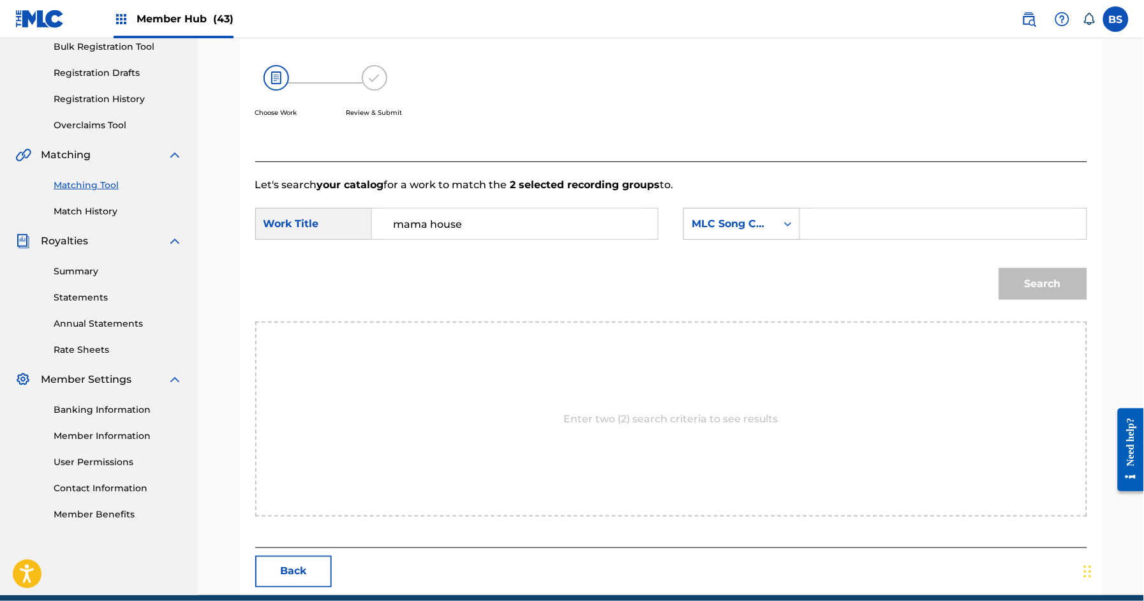
drag, startPoint x: 727, startPoint y: 218, endPoint x: 729, endPoint y: 232, distance: 14.9
click at [727, 218] on div "MLC Song Code" at bounding box center [729, 223] width 77 height 15
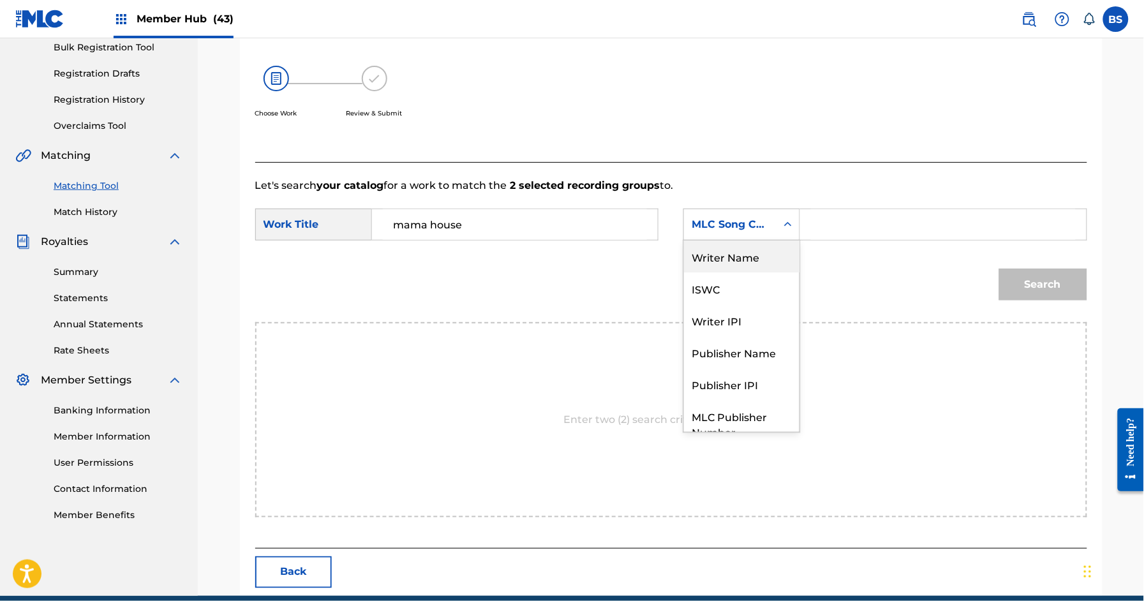
scroll to position [0, 0]
drag, startPoint x: 735, startPoint y: 258, endPoint x: 777, endPoint y: 245, distance: 43.4
click at [744, 255] on div "Writer Name" at bounding box center [741, 256] width 115 height 32
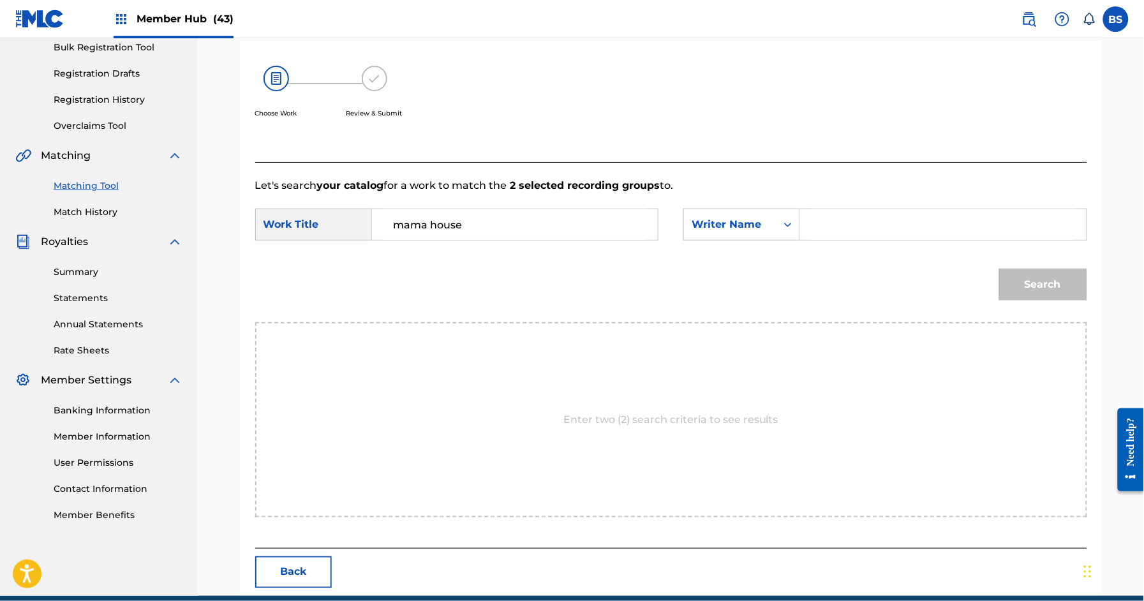
click at [846, 221] on input "Search Form" at bounding box center [943, 224] width 264 height 31
type input "[PERSON_NAME]"
click at [999, 269] on button "Search" at bounding box center [1043, 285] width 88 height 32
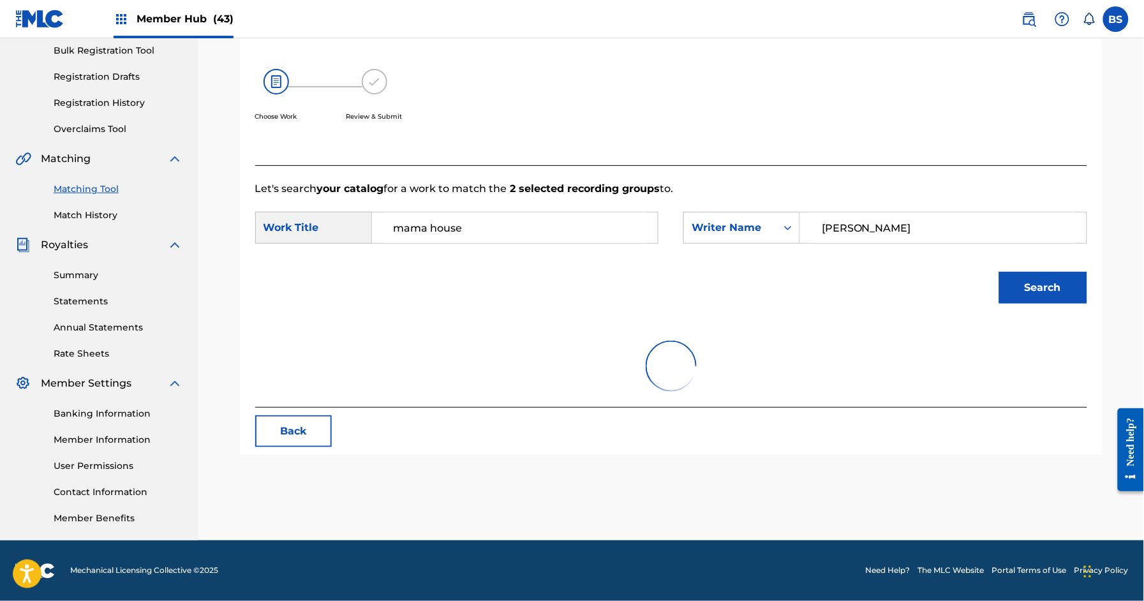
scroll to position [193, 0]
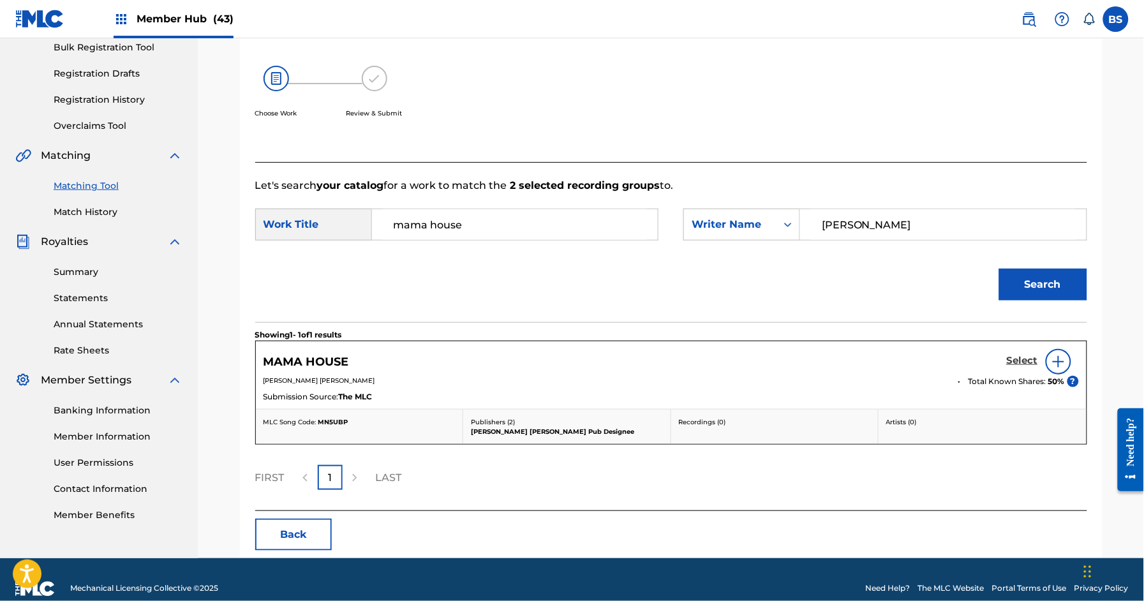
click at [1026, 357] on h5 "Select" at bounding box center [1022, 361] width 31 height 12
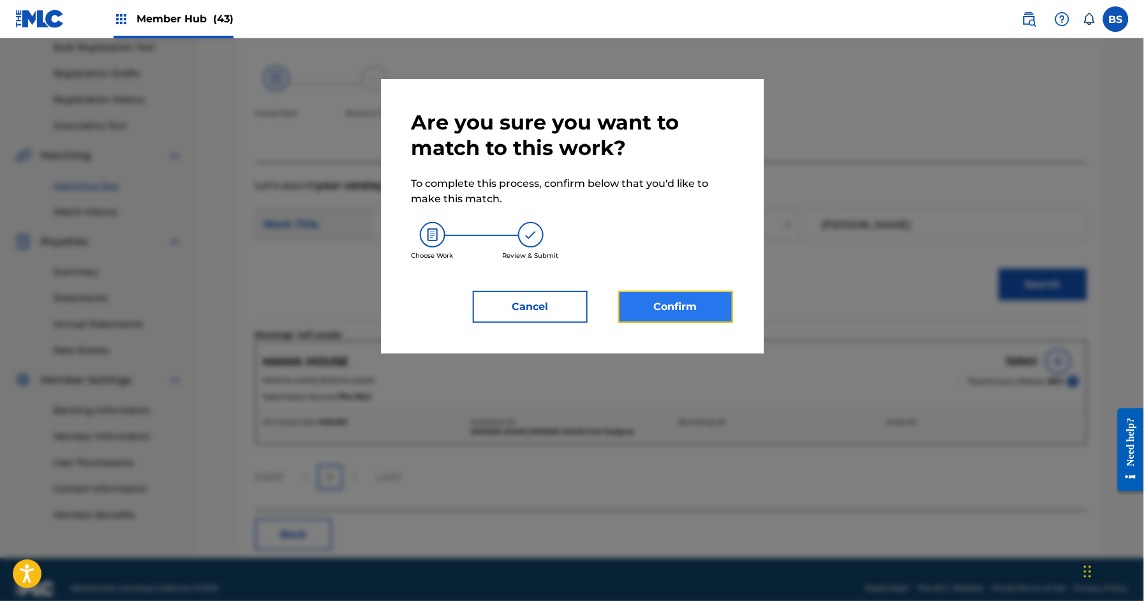
click at [677, 308] on button "Confirm" at bounding box center [675, 307] width 115 height 32
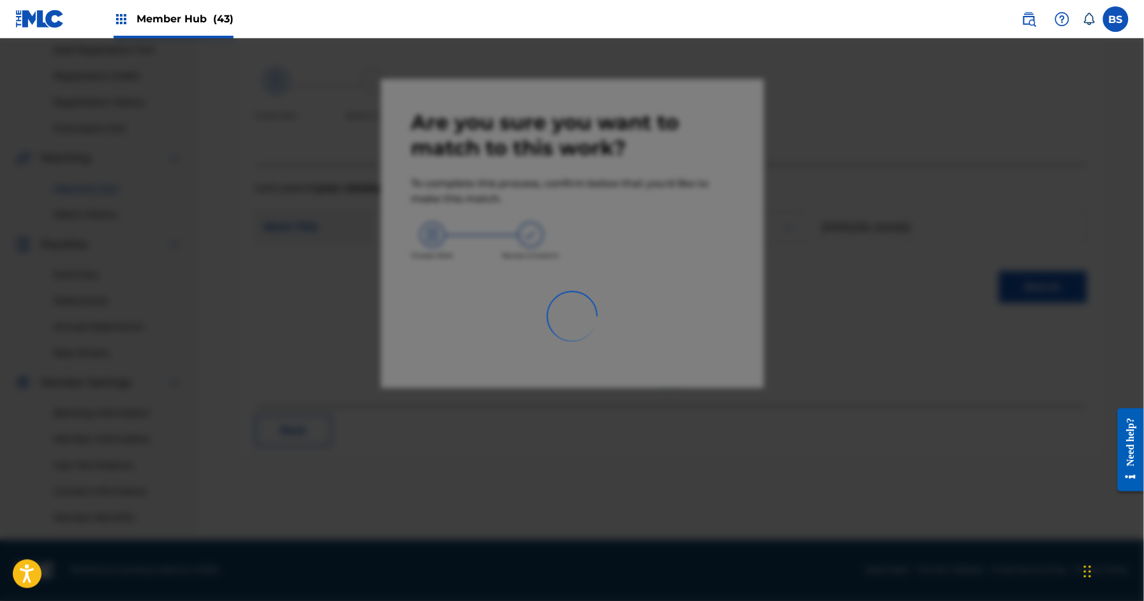
scroll to position [189, 0]
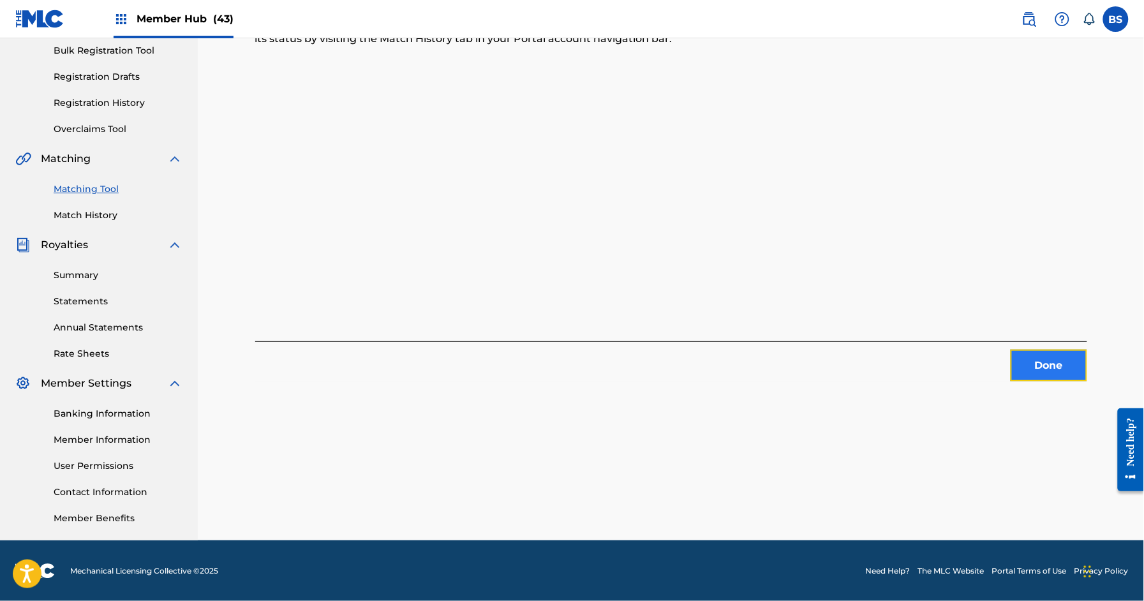
click at [1059, 364] on button "Done" at bounding box center [1048, 366] width 77 height 32
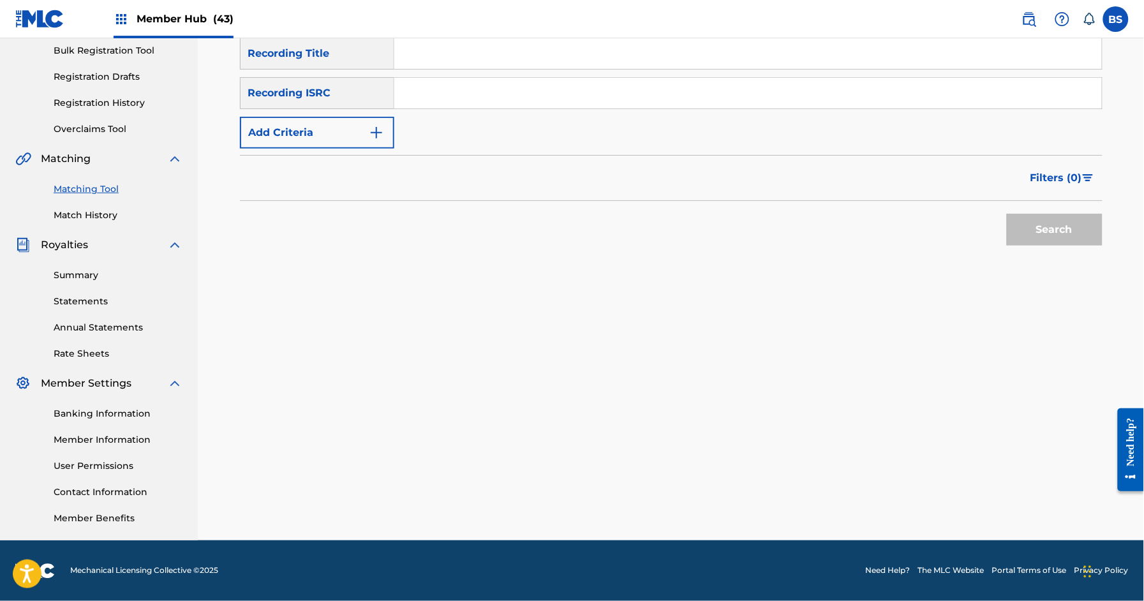
click at [529, 95] on input "Search Form" at bounding box center [747, 93] width 707 height 31
paste input "QZES82108642"
type input "QZES82108642"
drag, startPoint x: 1052, startPoint y: 238, endPoint x: 686, endPoint y: 386, distance: 394.3
click at [1052, 238] on button "Search" at bounding box center [1055, 230] width 96 height 32
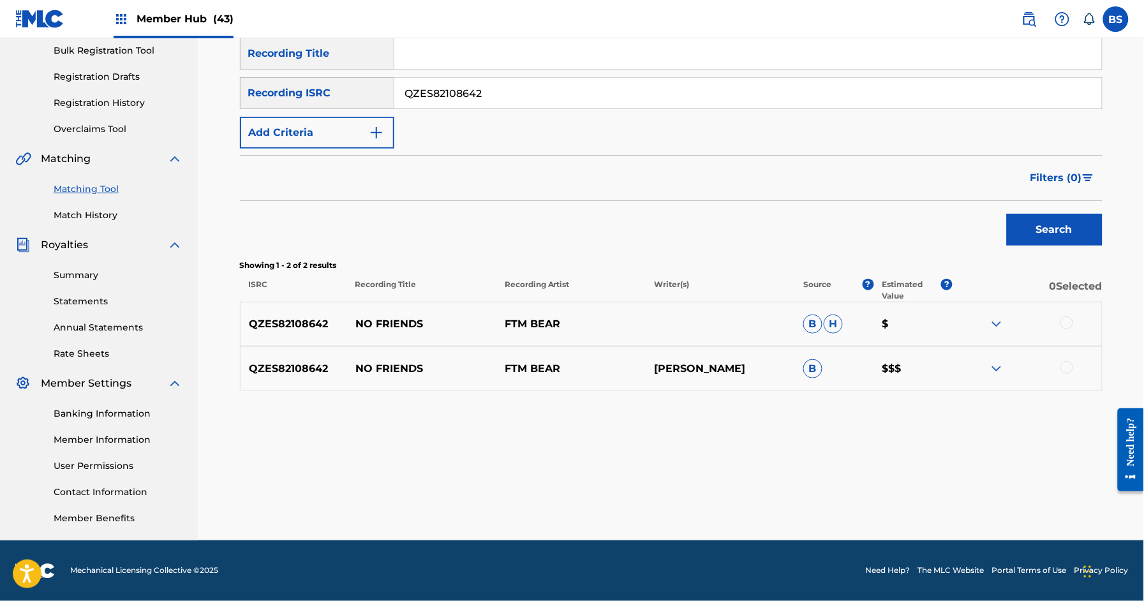
click at [385, 331] on p "NO FRIENDS" at bounding box center [421, 323] width 149 height 15
click at [388, 325] on p "NO FRIENDS" at bounding box center [421, 323] width 149 height 15
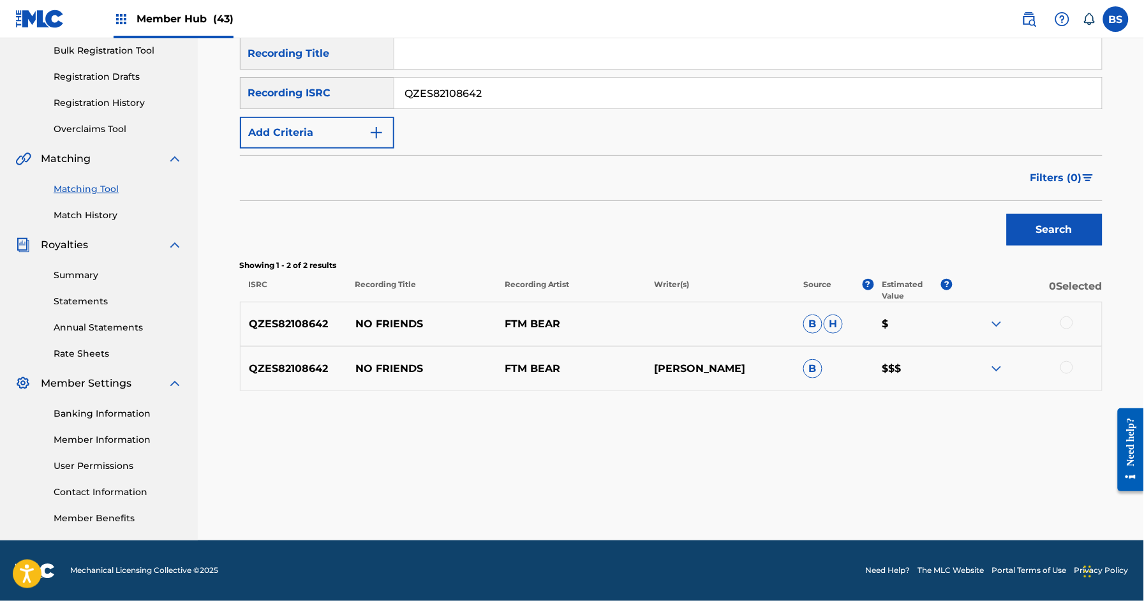
click at [1070, 365] on div at bounding box center [1066, 367] width 13 height 13
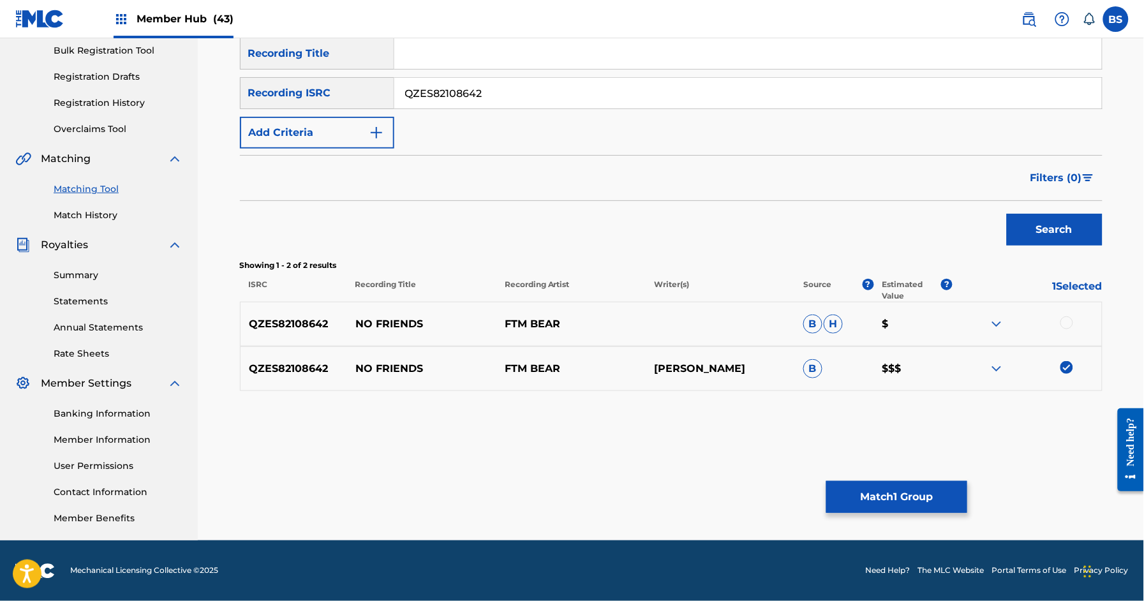
click at [1067, 321] on div at bounding box center [1066, 322] width 13 height 13
click at [920, 499] on button "Match 2 Groups" at bounding box center [896, 497] width 141 height 32
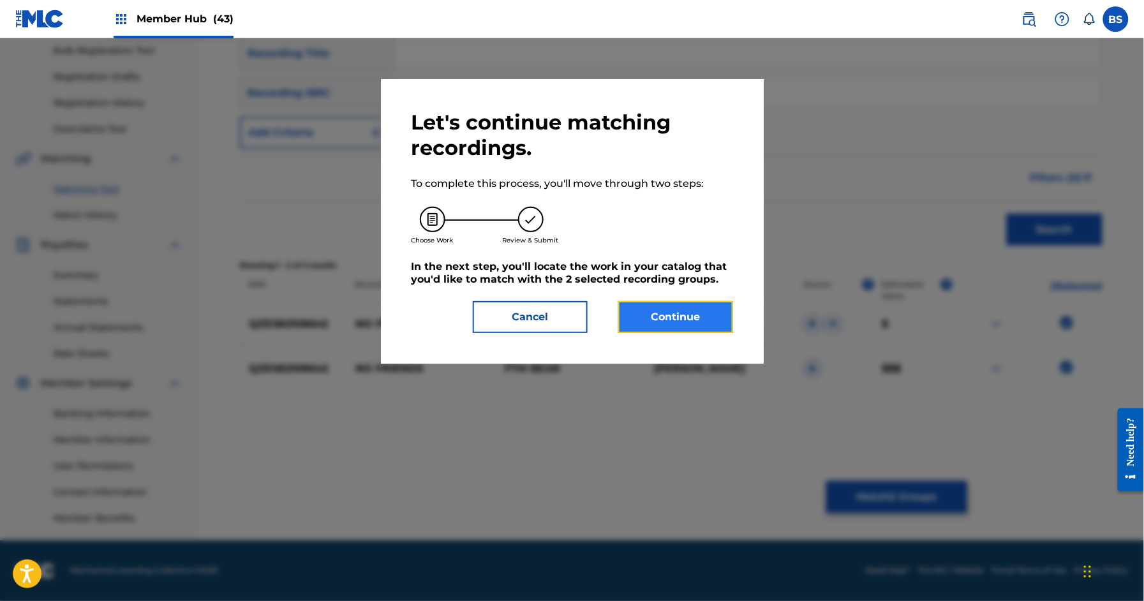
click at [697, 316] on button "Continue" at bounding box center [675, 317] width 115 height 32
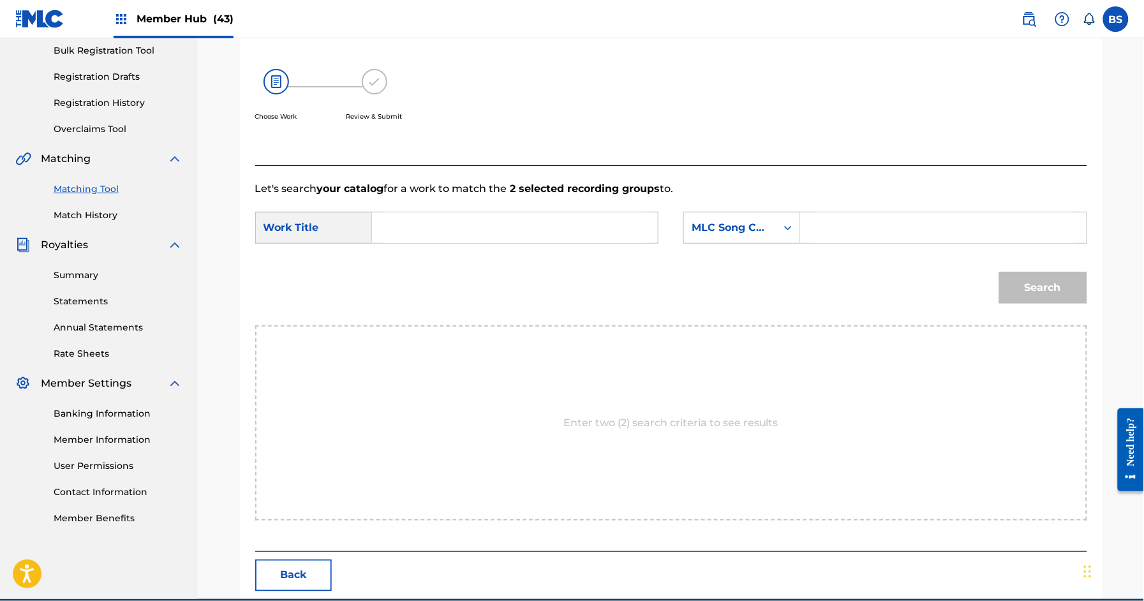
click at [463, 225] on input "Search Form" at bounding box center [515, 227] width 264 height 31
paste input "NO FRIENDS"
drag, startPoint x: 413, startPoint y: 260, endPoint x: 583, endPoint y: 248, distance: 170.7
click at [413, 260] on div "no friends" at bounding box center [419, 264] width 72 height 38
type input "no friends"
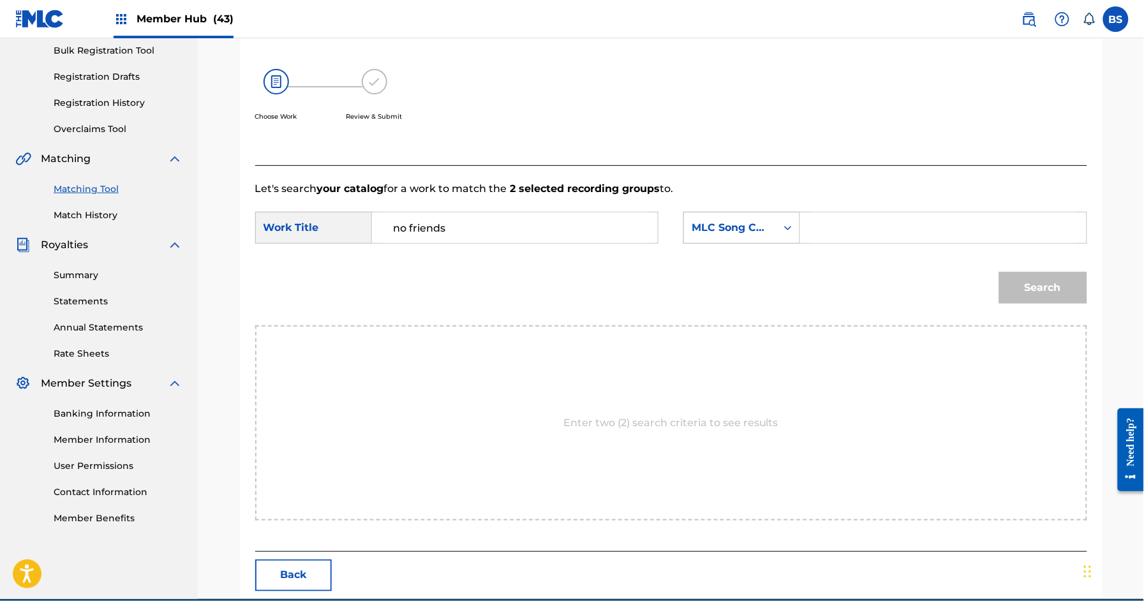
click at [722, 225] on div "MLC Song Code" at bounding box center [729, 227] width 77 height 15
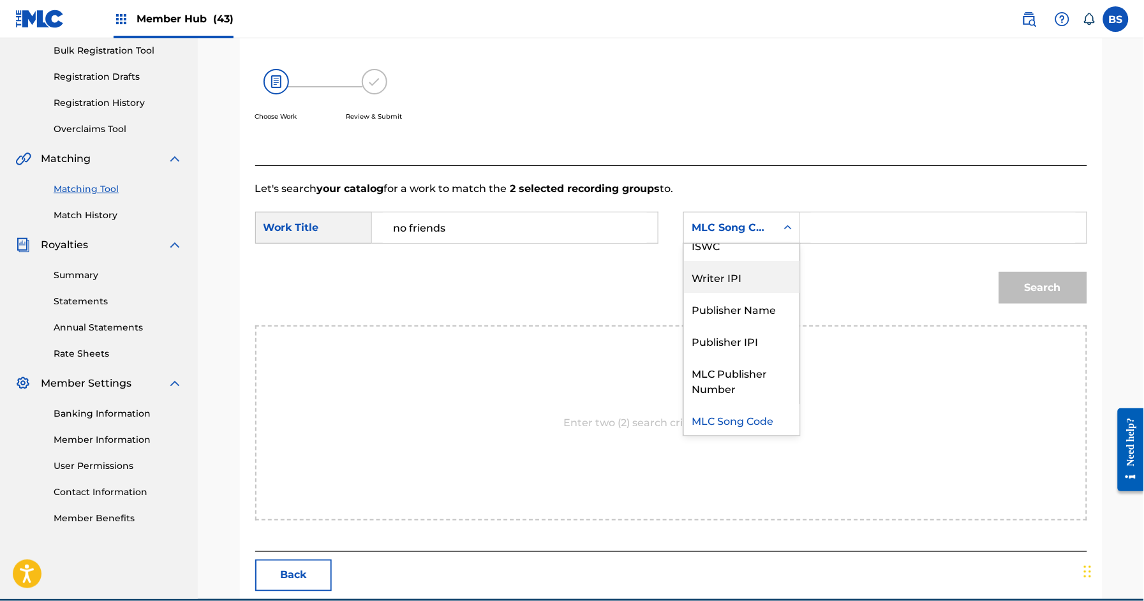
scroll to position [0, 0]
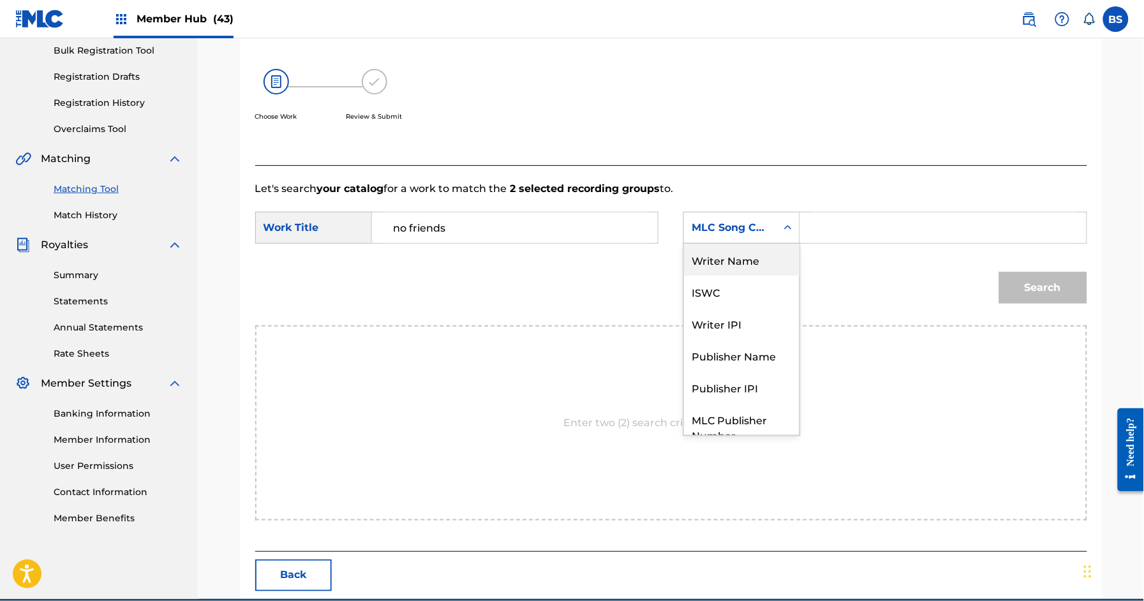
click at [737, 256] on div "Writer Name" at bounding box center [741, 260] width 115 height 32
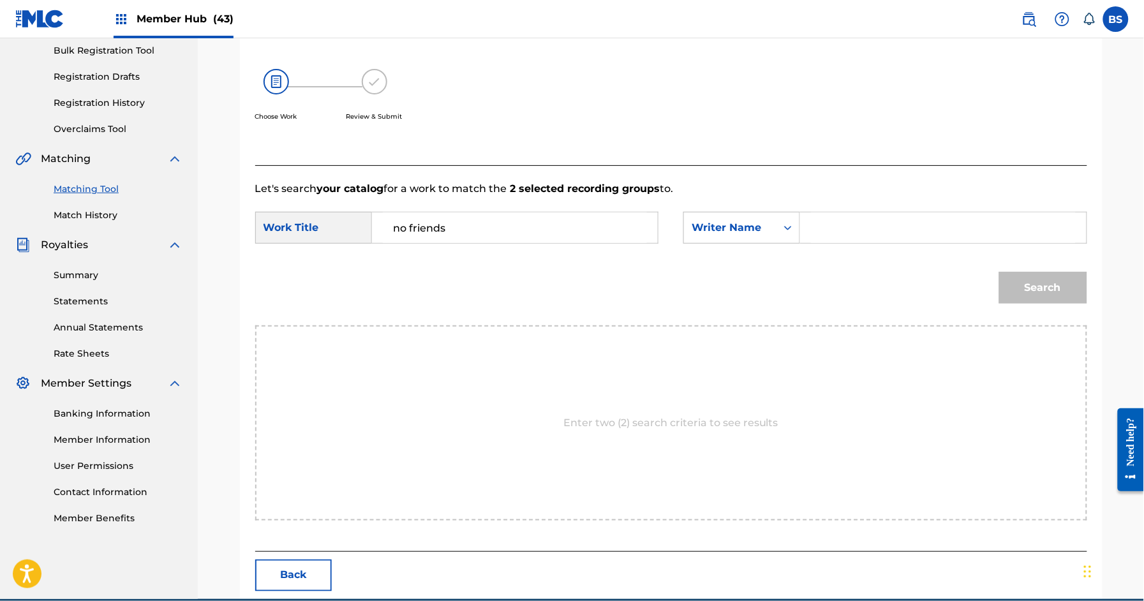
click at [914, 223] on input "Search Form" at bounding box center [943, 227] width 264 height 31
type input "[PERSON_NAME]"
drag, startPoint x: 1039, startPoint y: 285, endPoint x: 820, endPoint y: 299, distance: 219.2
click at [1040, 285] on button "Search" at bounding box center [1043, 288] width 88 height 32
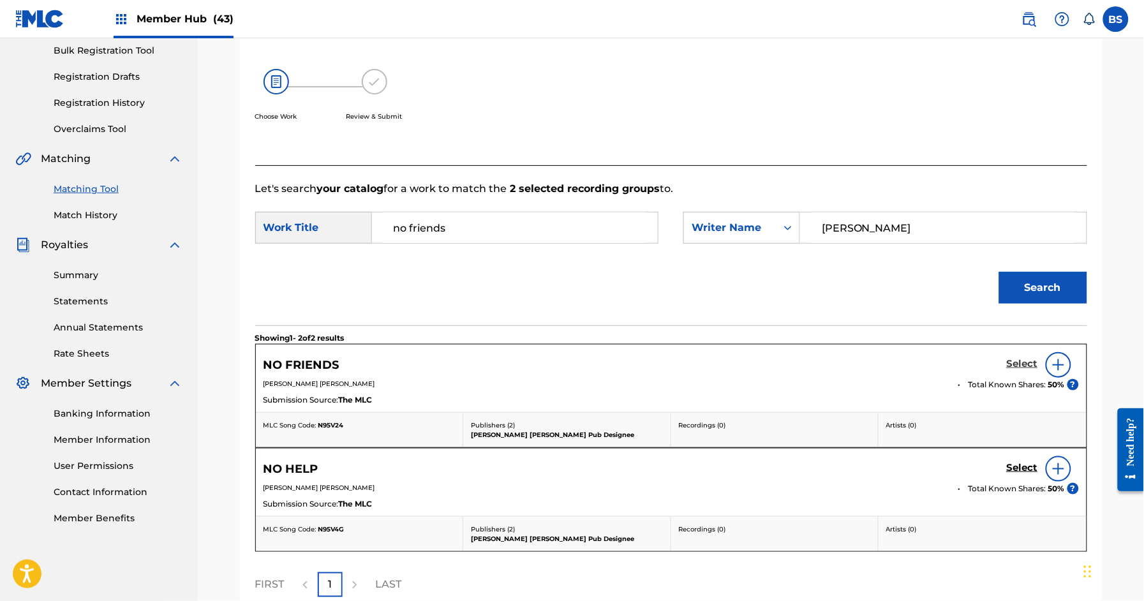
click at [1021, 362] on h5 "Select" at bounding box center [1022, 364] width 31 height 12
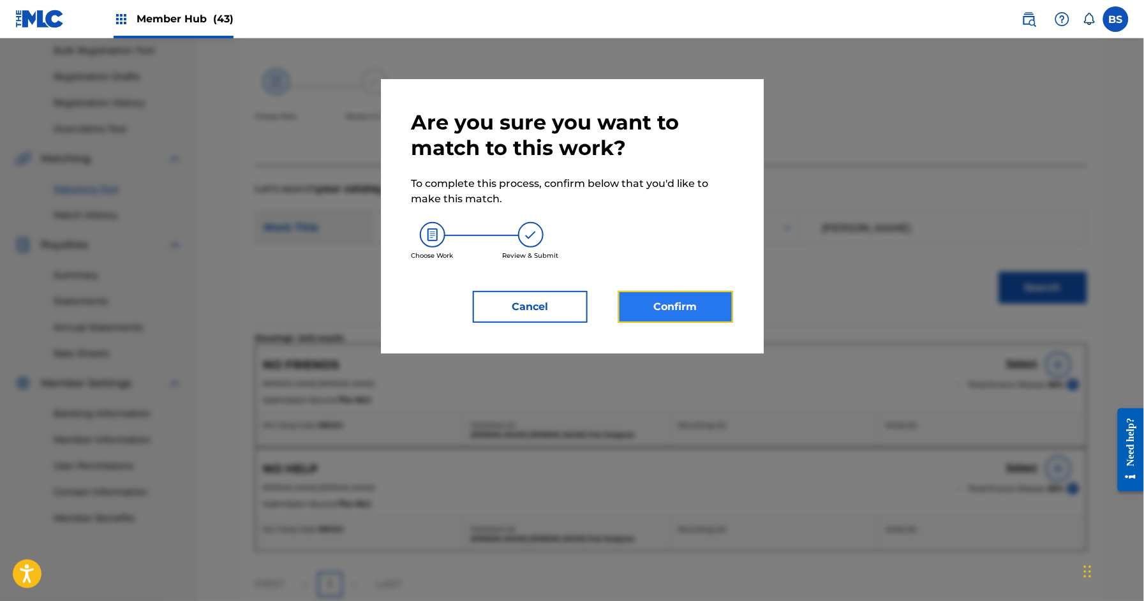
click at [704, 301] on button "Confirm" at bounding box center [675, 307] width 115 height 32
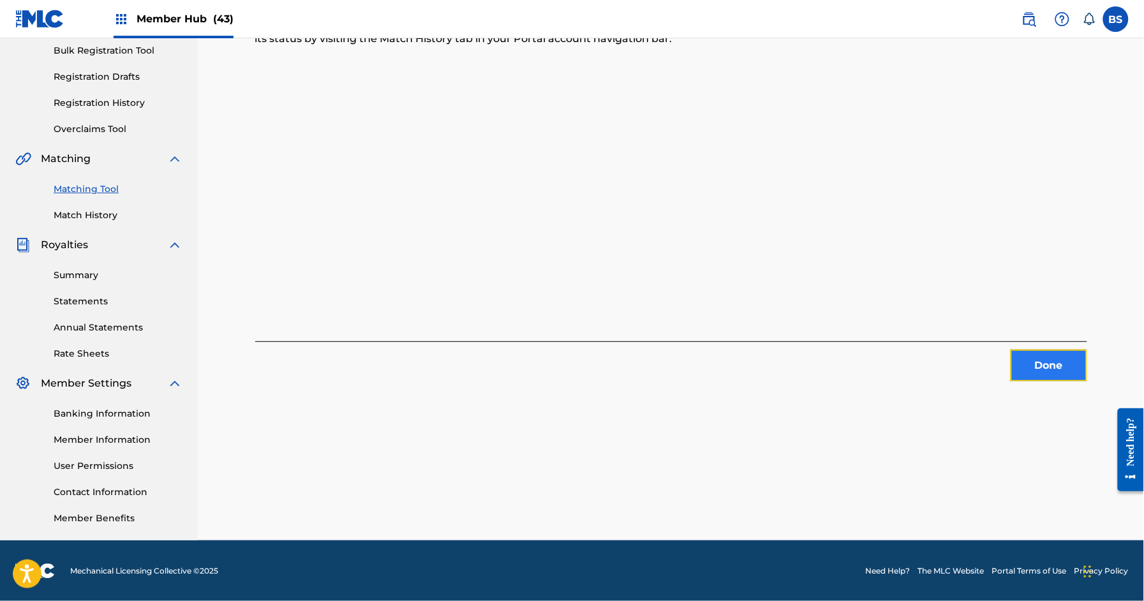
click at [1053, 362] on button "Done" at bounding box center [1048, 366] width 77 height 32
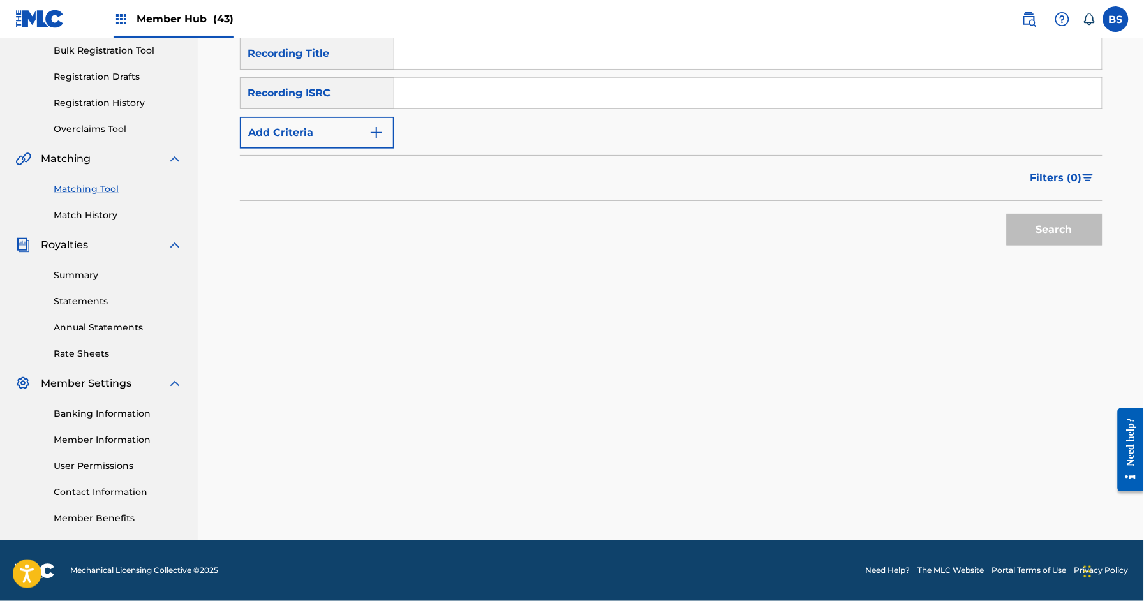
click at [517, 91] on input "Search Form" at bounding box center [747, 93] width 707 height 31
paste input "QZES82108643"
type input "QZES82108643"
click at [1038, 216] on button "Search" at bounding box center [1055, 230] width 96 height 32
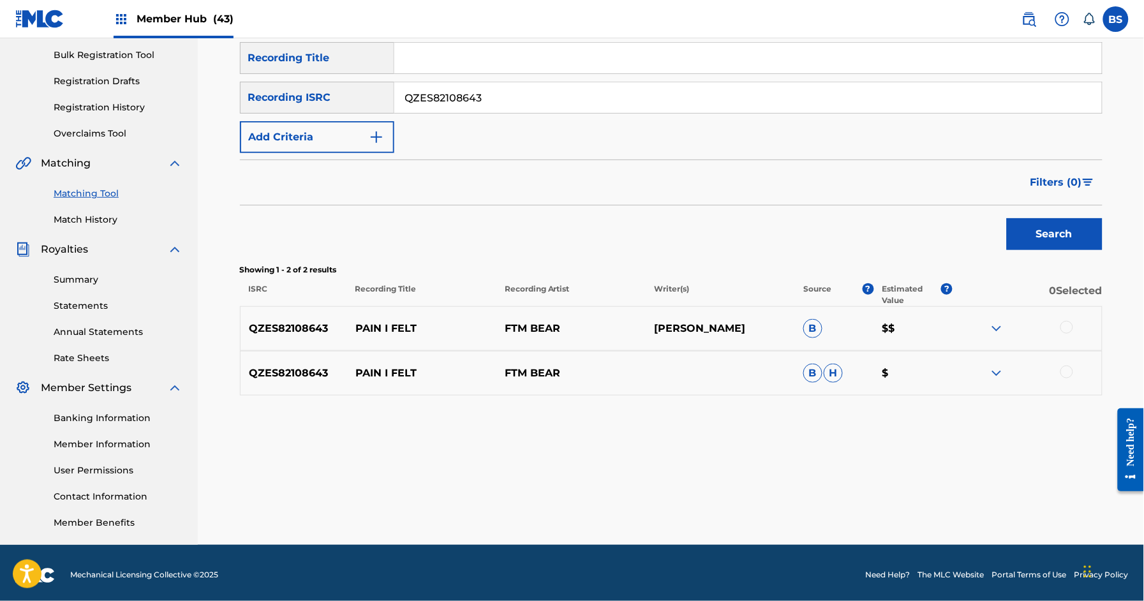
scroll to position [184, 0]
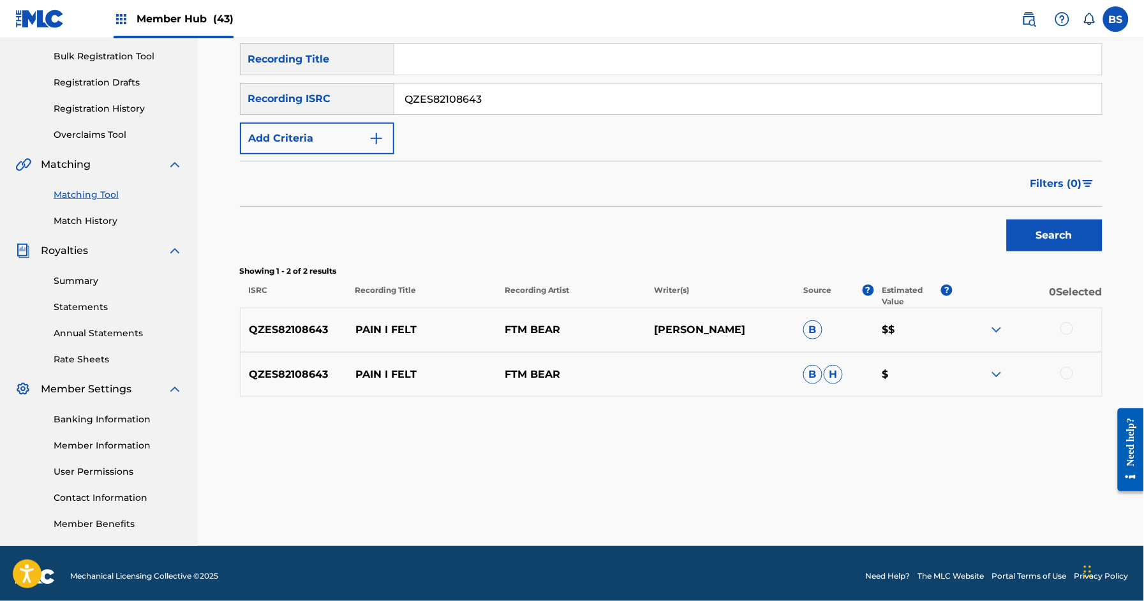
click at [399, 327] on p "PAIN I FELT" at bounding box center [421, 329] width 149 height 15
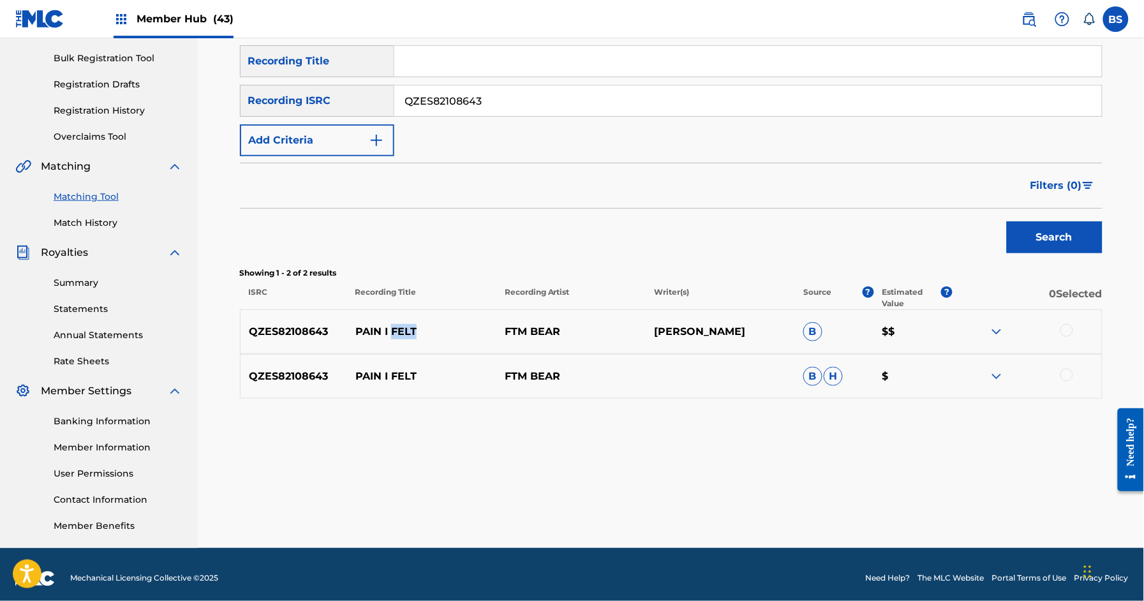
click at [399, 327] on p "PAIN I FELT" at bounding box center [421, 331] width 149 height 15
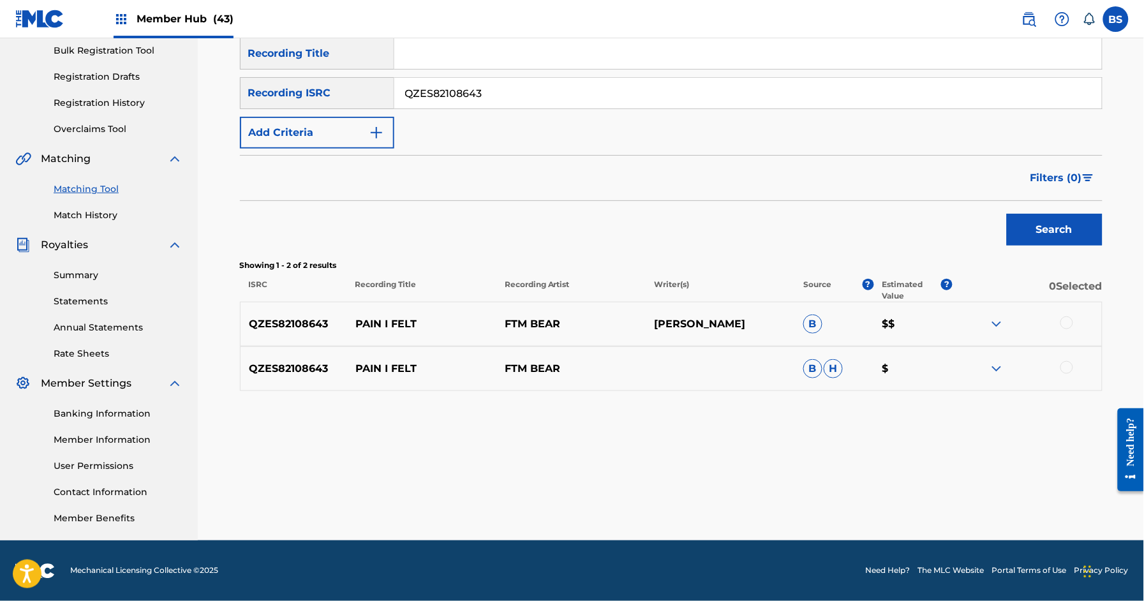
click at [1068, 321] on div at bounding box center [1066, 322] width 13 height 13
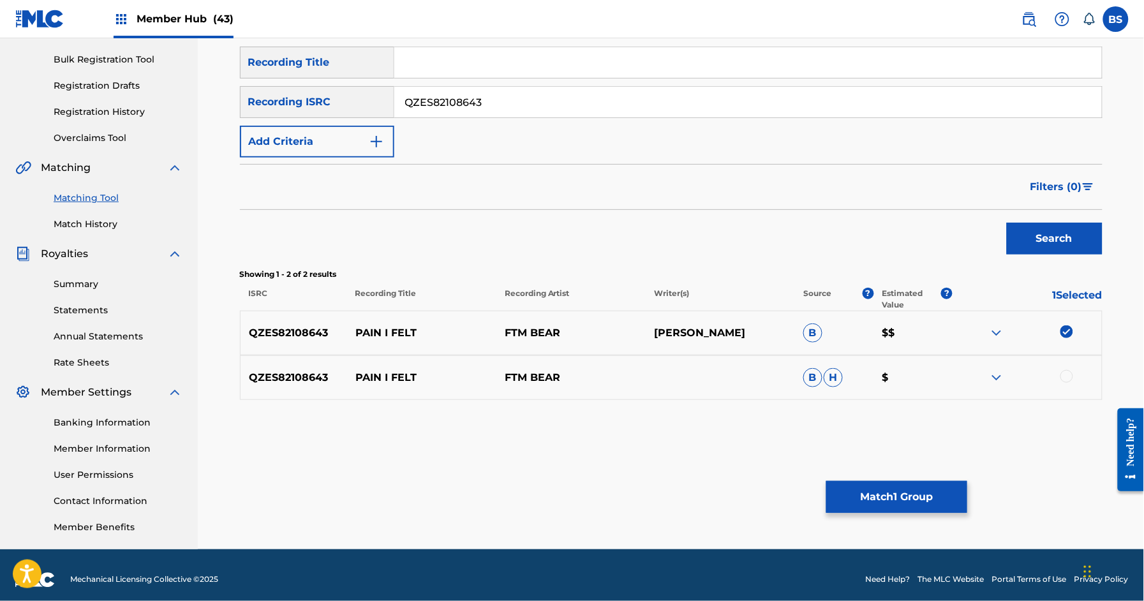
click at [1072, 370] on div at bounding box center [1026, 377] width 149 height 15
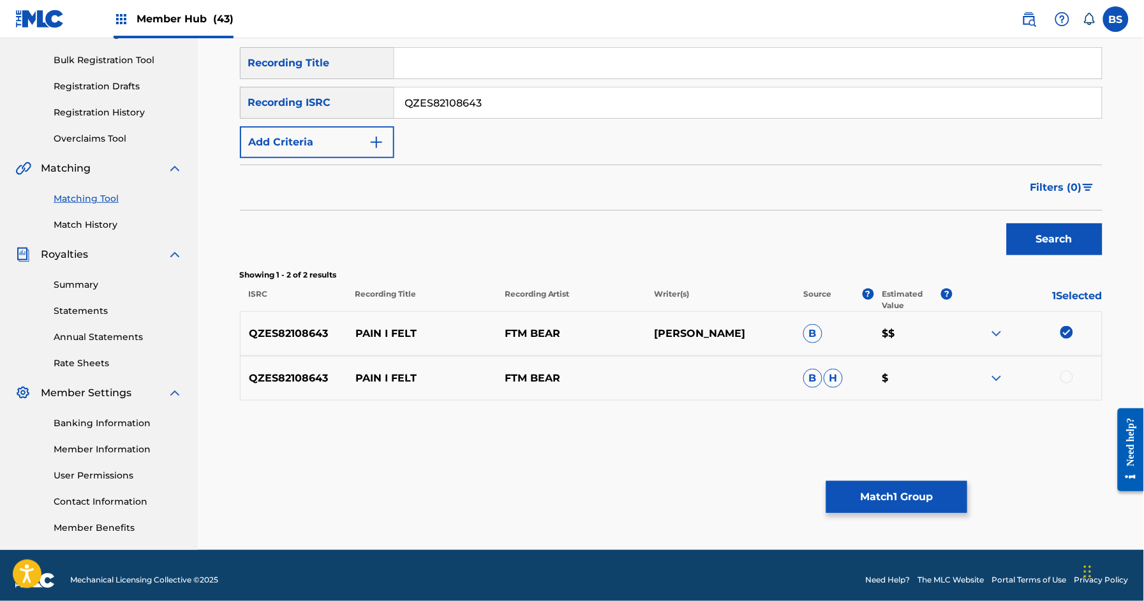
drag, startPoint x: 1058, startPoint y: 378, endPoint x: 1107, endPoint y: 375, distance: 48.6
click at [1078, 379] on div at bounding box center [1026, 378] width 149 height 15
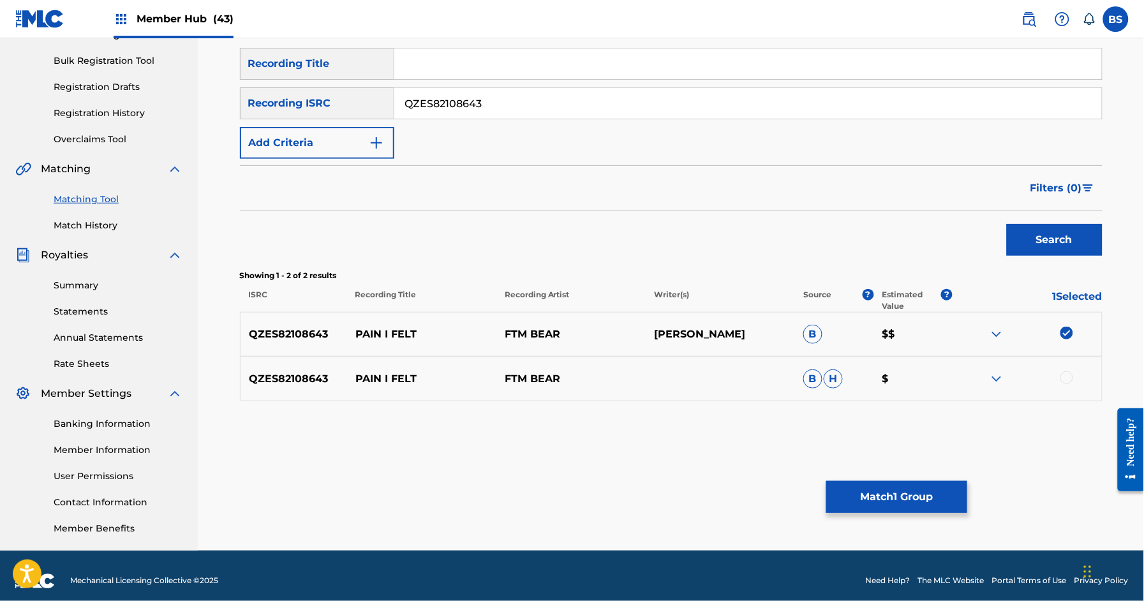
scroll to position [171, 0]
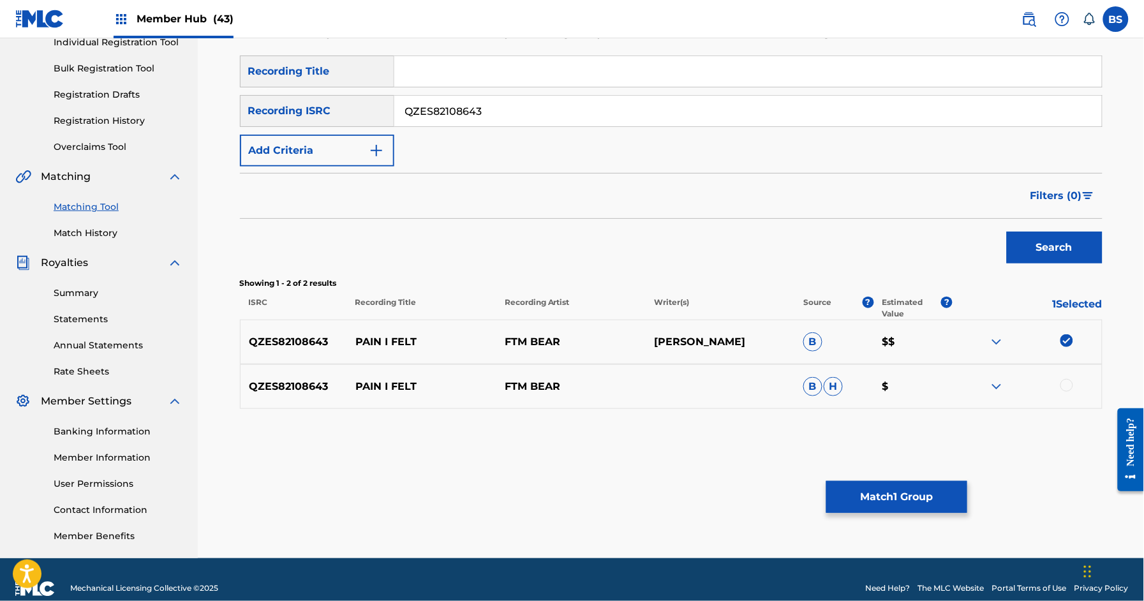
drag, startPoint x: 1070, startPoint y: 377, endPoint x: 954, endPoint y: 478, distance: 154.1
click at [1069, 377] on div "QZES82108643 PAIN I FELT FTM BEAR B H $" at bounding box center [671, 386] width 862 height 45
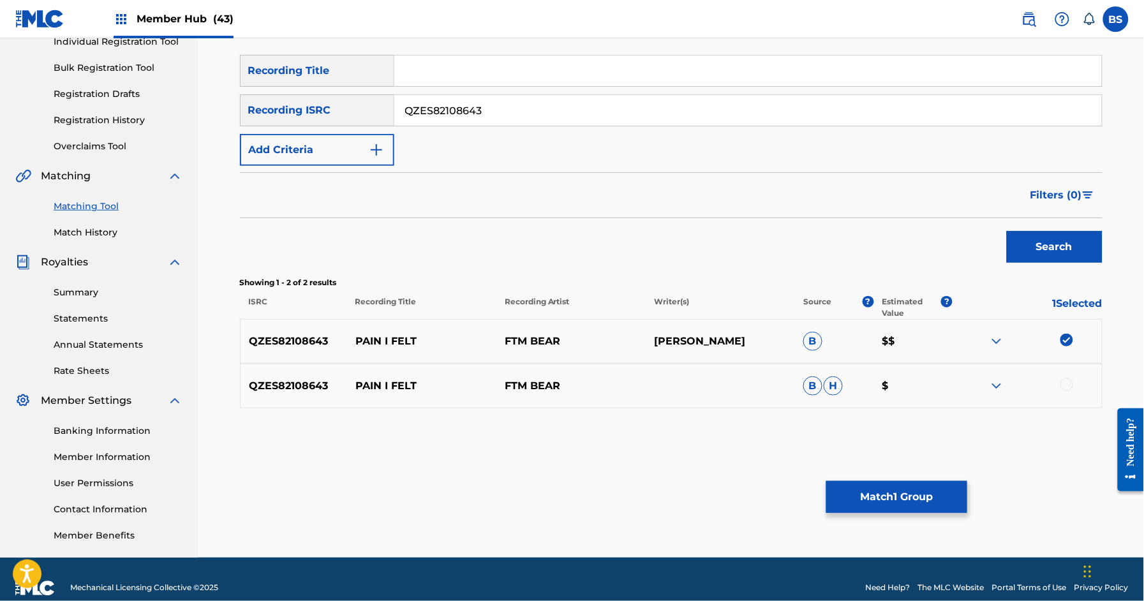
drag, startPoint x: 1065, startPoint y: 386, endPoint x: 1012, endPoint y: 469, distance: 98.9
click at [1065, 386] on div at bounding box center [1066, 384] width 13 height 13
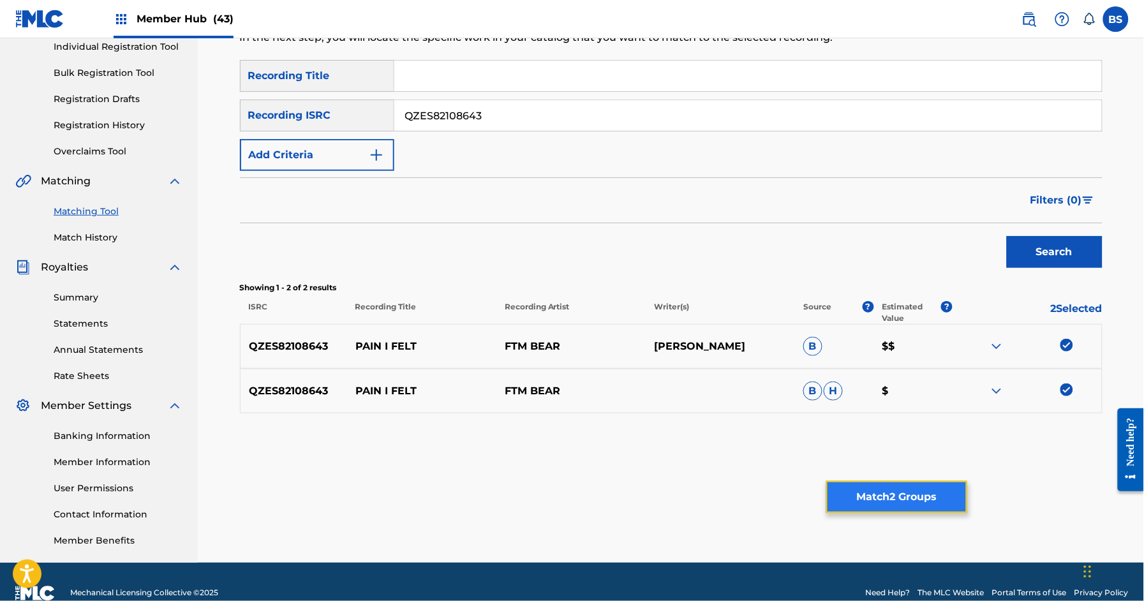
click at [915, 499] on button "Match 2 Groups" at bounding box center [896, 497] width 141 height 32
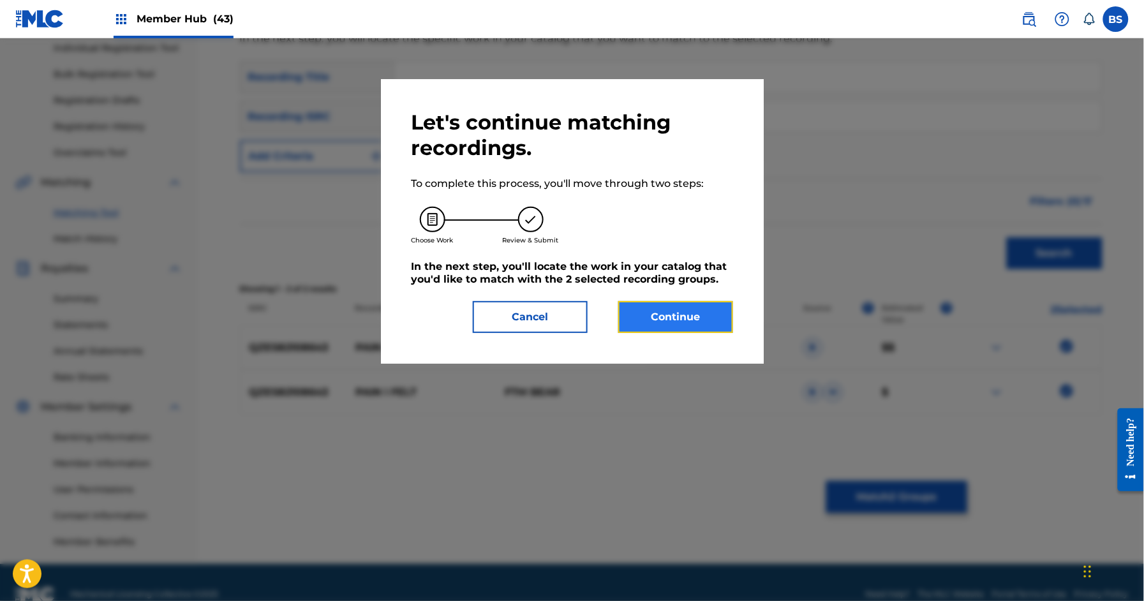
click at [669, 318] on button "Continue" at bounding box center [675, 317] width 115 height 32
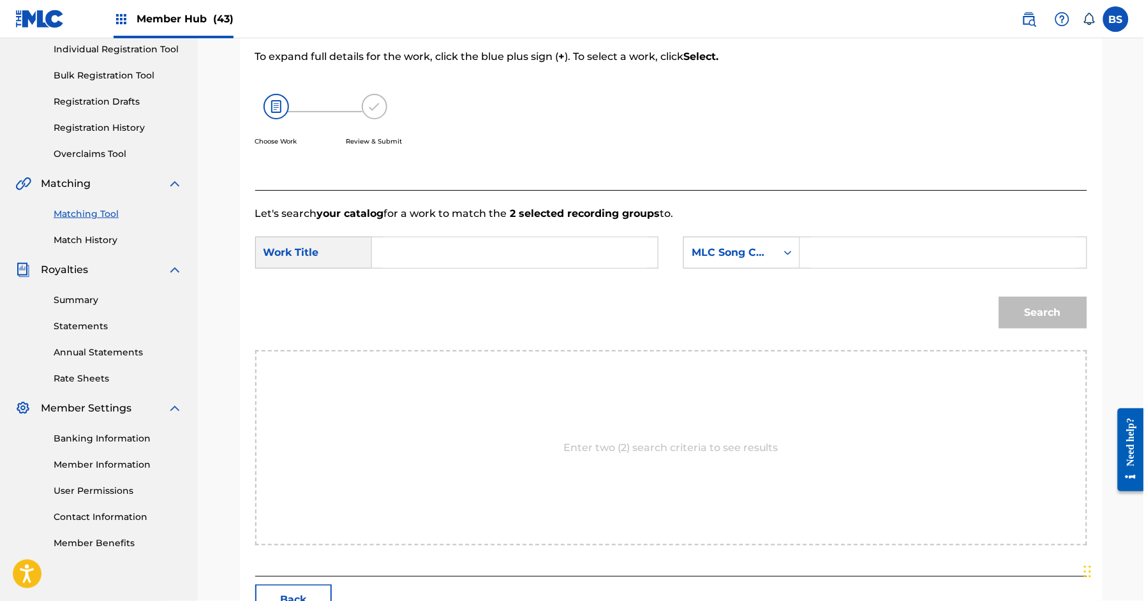
drag, startPoint x: 477, startPoint y: 246, endPoint x: 469, endPoint y: 250, distance: 8.9
click at [473, 250] on input "Search Form" at bounding box center [515, 252] width 264 height 31
paste input "PAIN I FELT"
drag, startPoint x: 423, startPoint y: 281, endPoint x: 721, endPoint y: 282, distance: 297.9
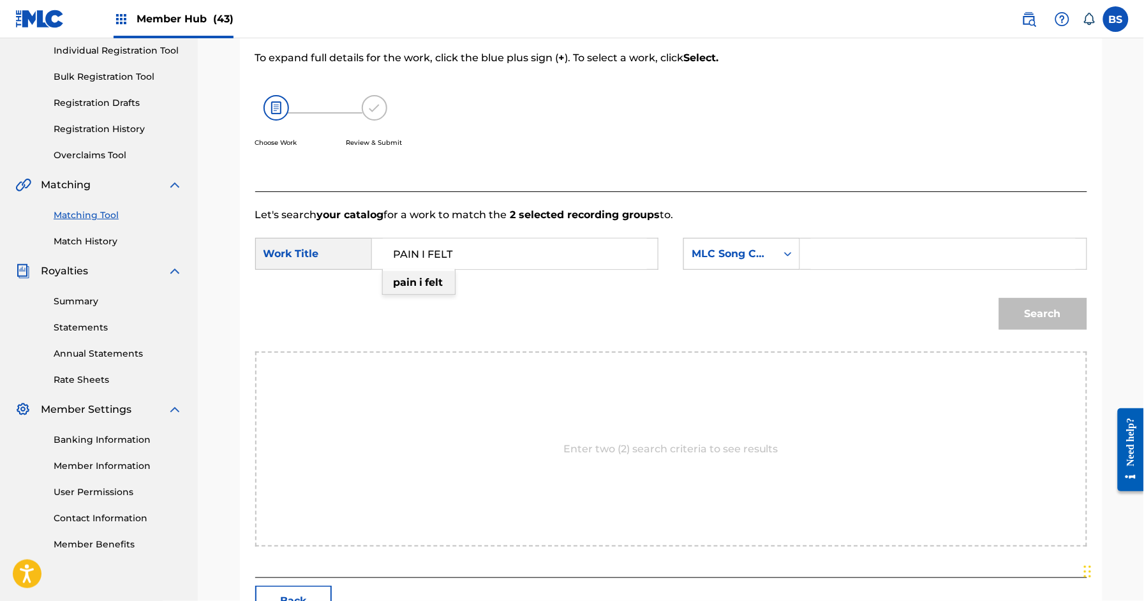
click at [423, 281] on span "Search Form" at bounding box center [424, 282] width 3 height 12
type input "pain i felt"
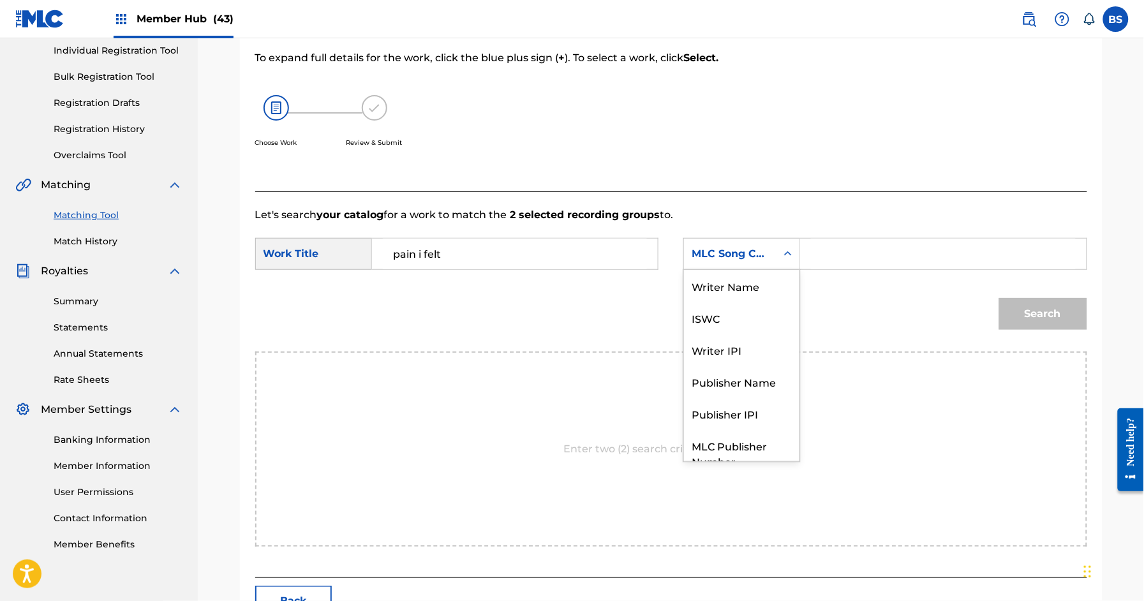
drag, startPoint x: 730, startPoint y: 251, endPoint x: 731, endPoint y: 282, distance: 31.3
click at [731, 251] on div "MLC Song Code" at bounding box center [729, 253] width 77 height 15
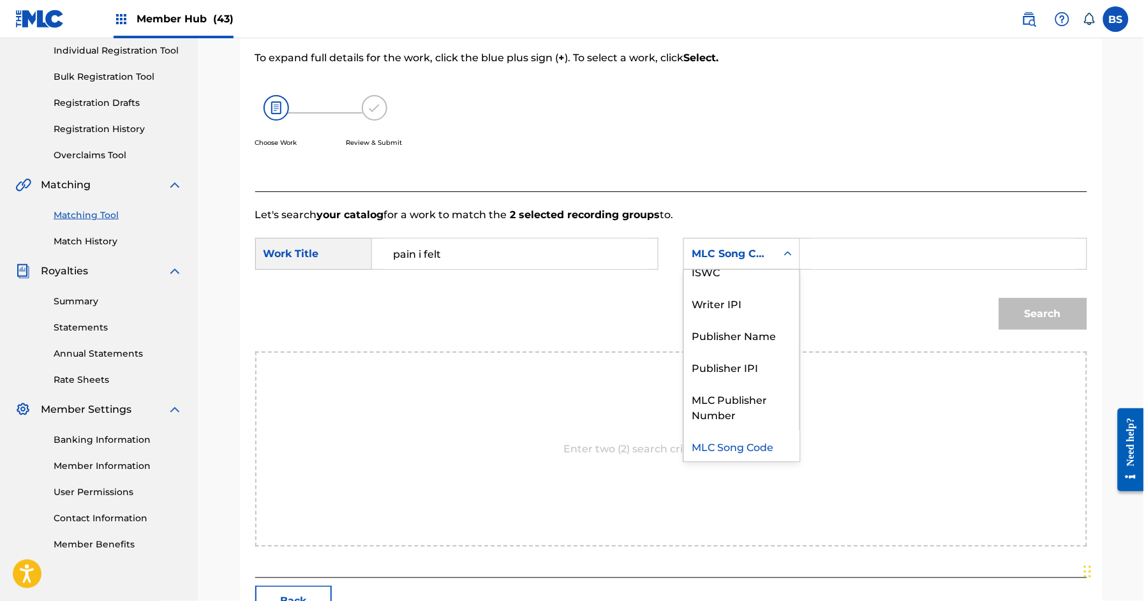
scroll to position [0, 0]
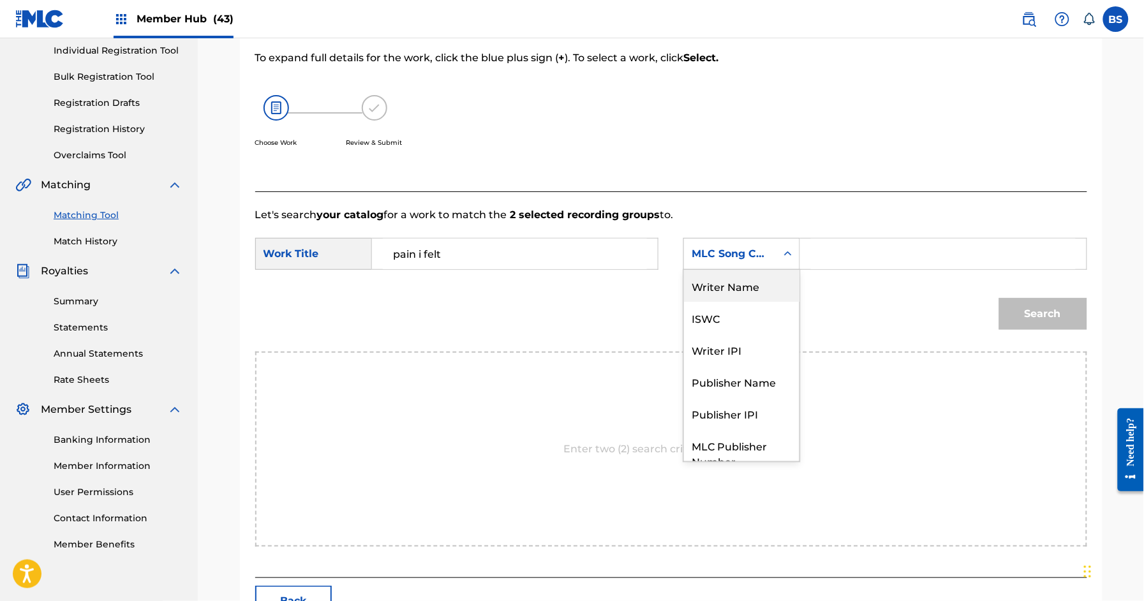
drag, startPoint x: 735, startPoint y: 286, endPoint x: 758, endPoint y: 281, distance: 22.9
click at [737, 286] on div "Writer Name" at bounding box center [741, 286] width 115 height 32
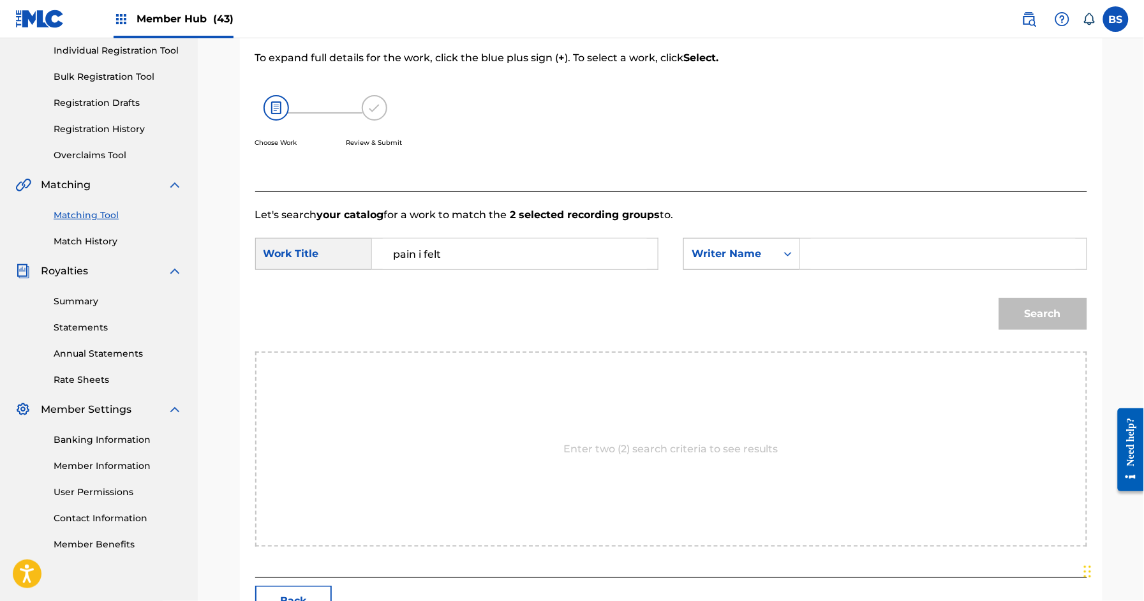
drag, startPoint x: 847, startPoint y: 263, endPoint x: 783, endPoint y: 262, distance: 64.4
click at [840, 262] on input "Search Form" at bounding box center [943, 254] width 264 height 31
type input "[PERSON_NAME]"
click at [999, 298] on button "Search" at bounding box center [1043, 314] width 88 height 32
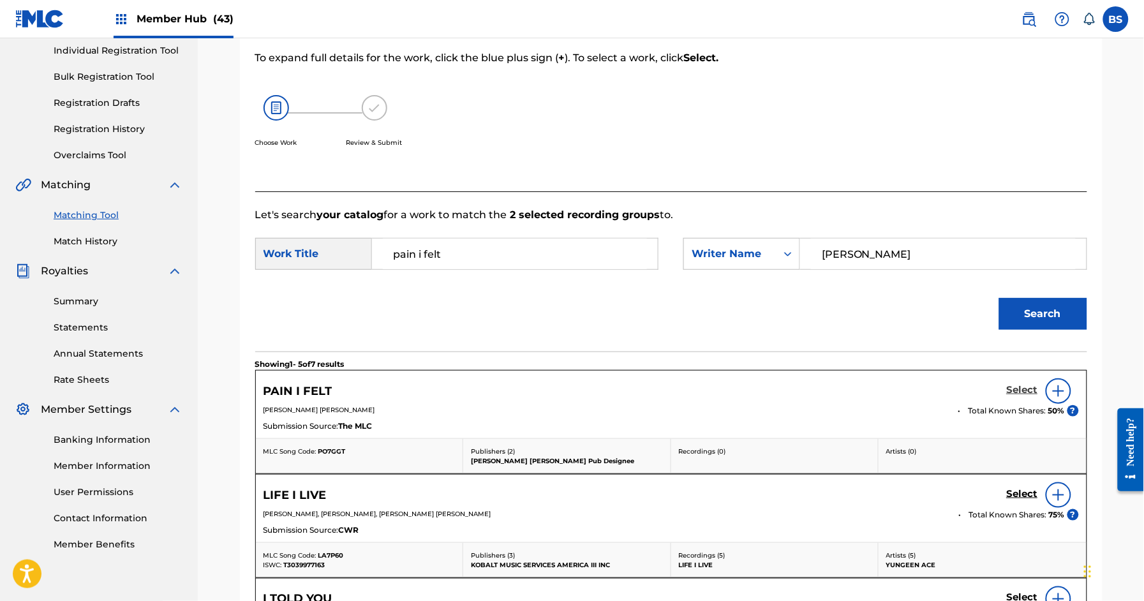
click at [1017, 385] on h5 "Select" at bounding box center [1022, 390] width 31 height 12
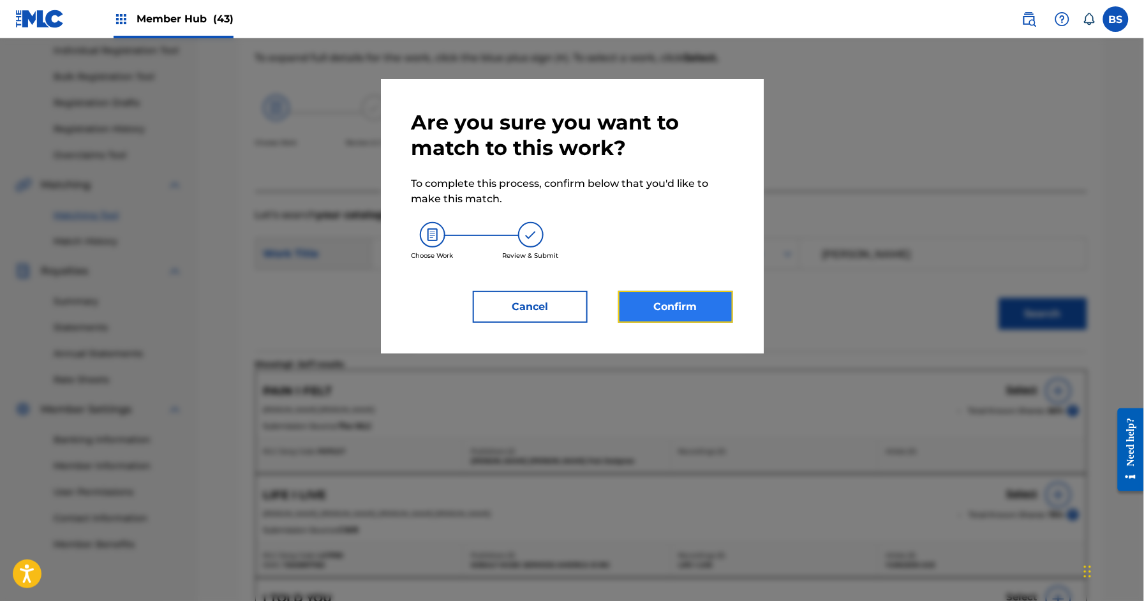
click at [661, 293] on button "Confirm" at bounding box center [675, 307] width 115 height 32
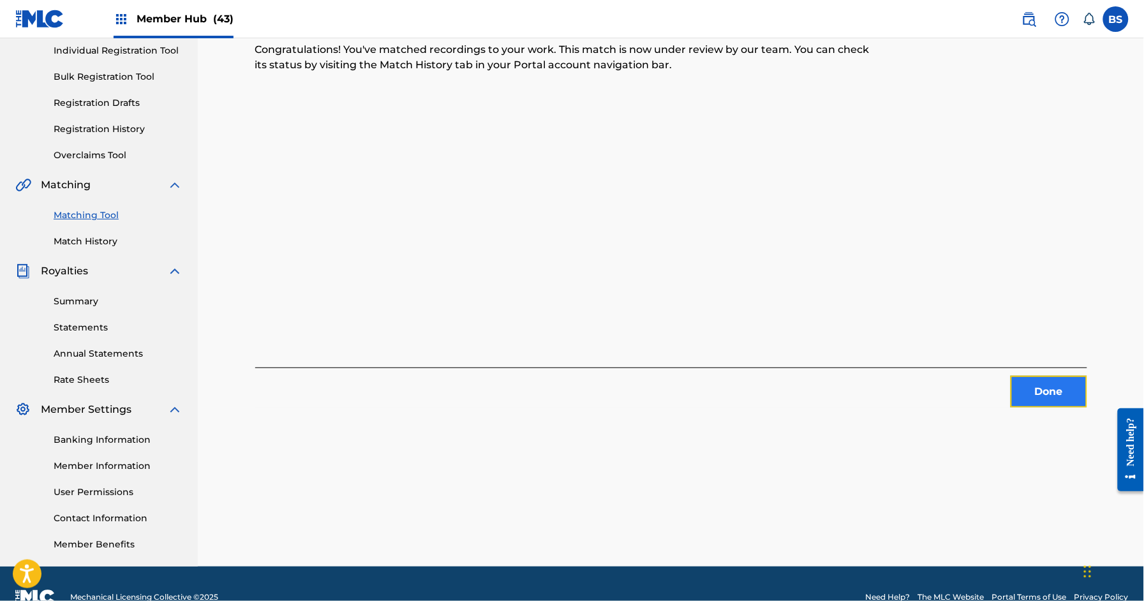
click at [1063, 387] on button "Done" at bounding box center [1048, 392] width 77 height 32
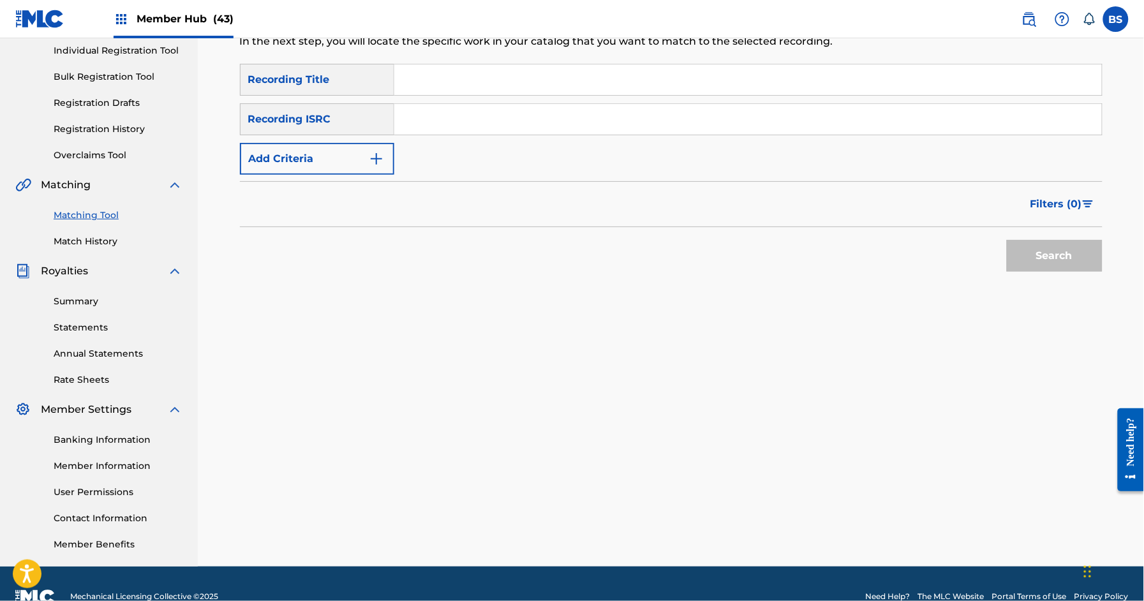
click at [626, 126] on input "Search Form" at bounding box center [747, 119] width 707 height 31
paste input "QZES82108641"
type input "QZES82108641"
click at [1046, 249] on button "Search" at bounding box center [1055, 256] width 96 height 32
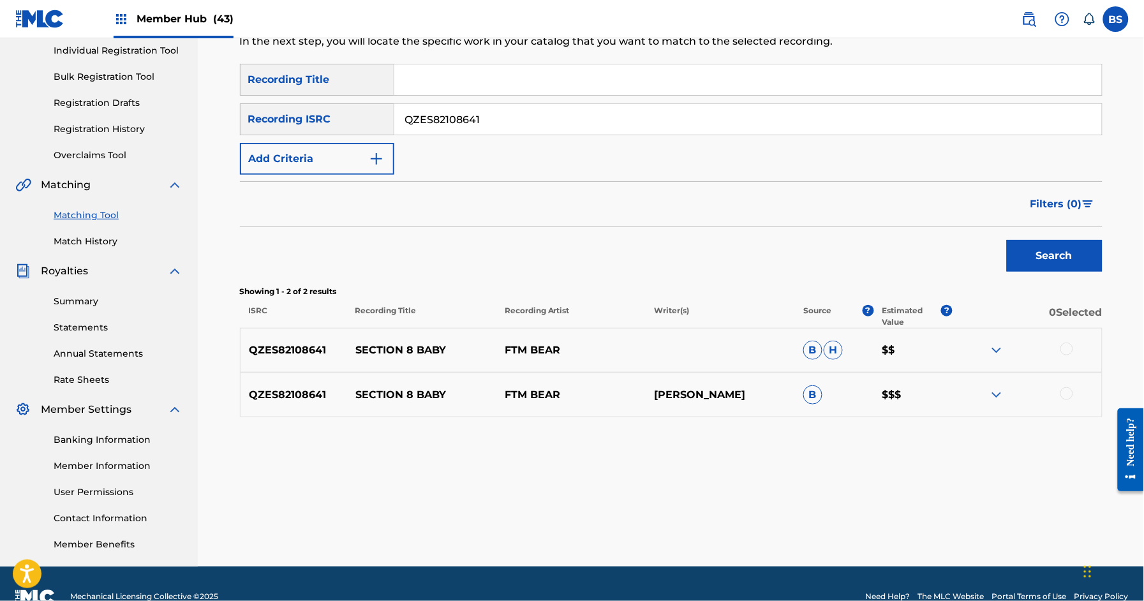
click at [404, 345] on p "SECTION 8 BABY" at bounding box center [421, 350] width 149 height 15
click at [1065, 388] on div at bounding box center [1066, 393] width 13 height 13
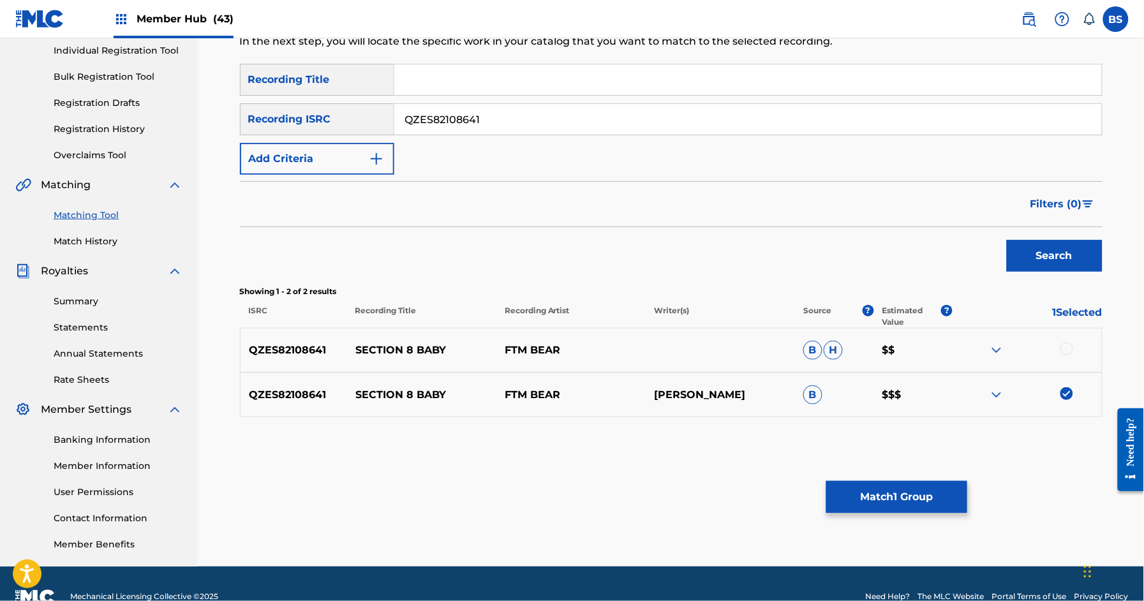
click at [1065, 347] on div at bounding box center [1066, 349] width 13 height 13
click at [912, 496] on button "Match 2 Groups" at bounding box center [896, 497] width 141 height 32
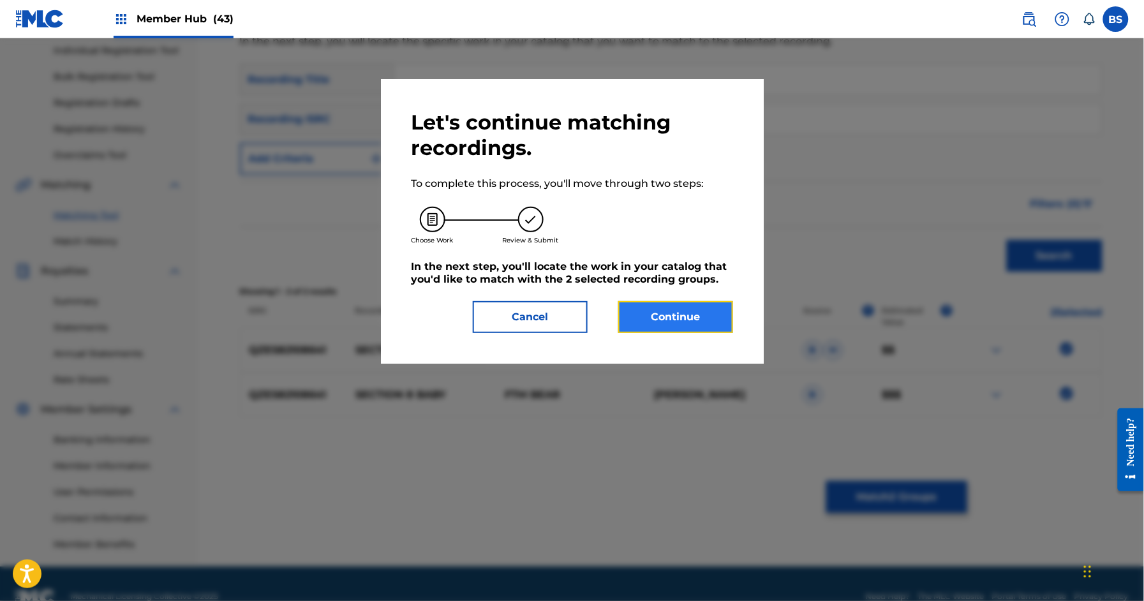
click at [704, 316] on button "Continue" at bounding box center [675, 317] width 115 height 32
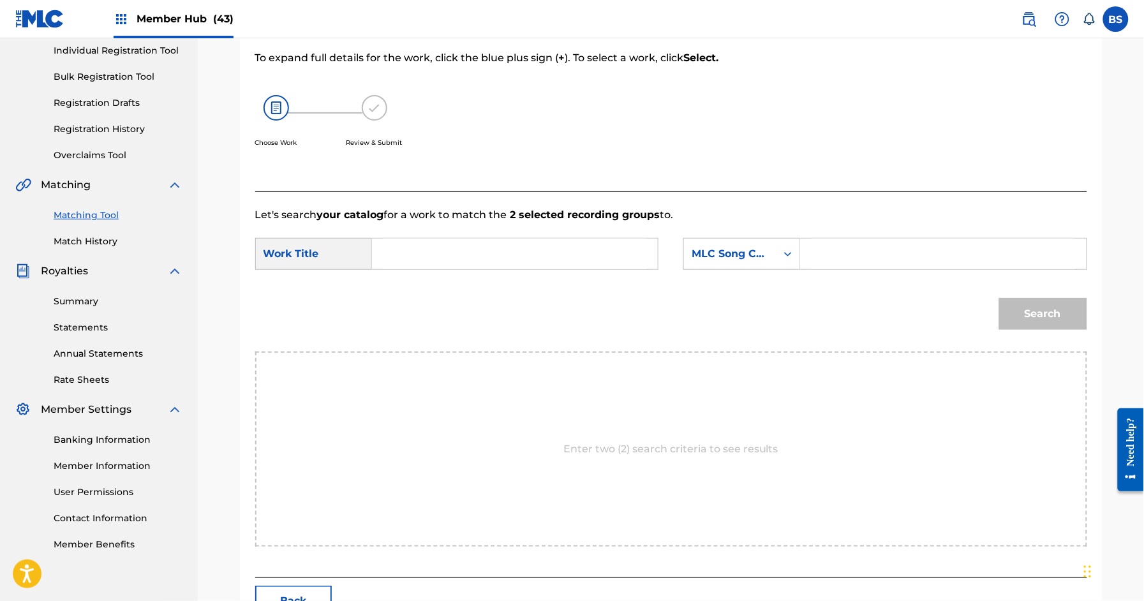
click at [436, 258] on input "Search Form" at bounding box center [515, 254] width 264 height 31
paste input "SECTION 8 BABY"
drag, startPoint x: 417, startPoint y: 276, endPoint x: 570, endPoint y: 283, distance: 153.3
click at [417, 276] on strong "section" at bounding box center [413, 282] width 39 height 12
type input "section 8 baby"
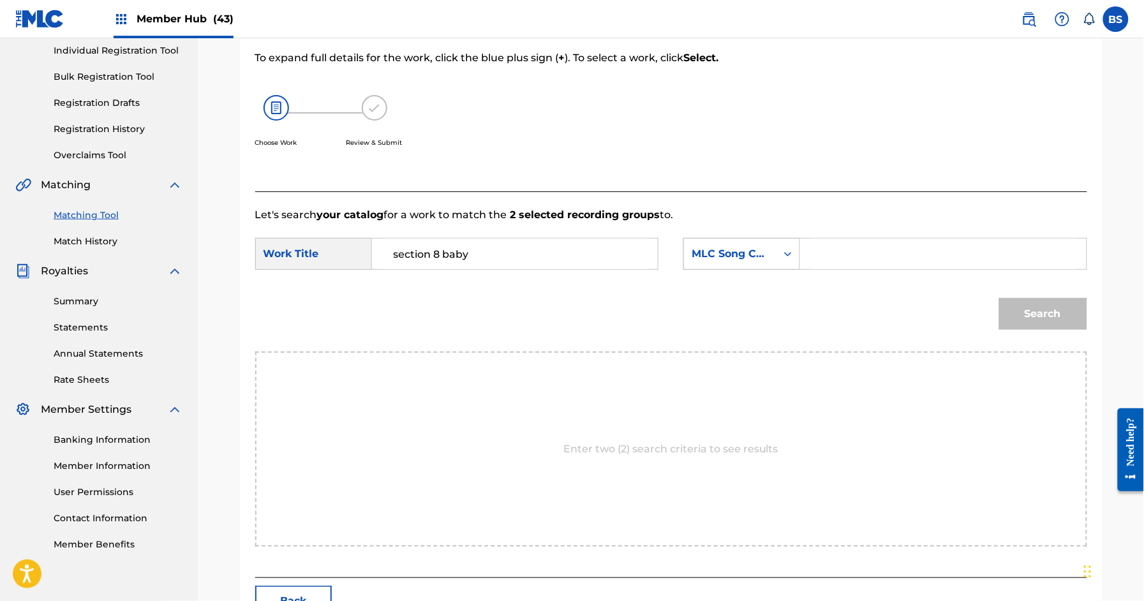
drag, startPoint x: 718, startPoint y: 242, endPoint x: 732, endPoint y: 265, distance: 26.6
click at [718, 242] on div "MLC Song Code" at bounding box center [730, 254] width 92 height 24
drag, startPoint x: 753, startPoint y: 286, endPoint x: 806, endPoint y: 270, distance: 55.7
click at [753, 286] on div "Writer Name" at bounding box center [741, 286] width 115 height 32
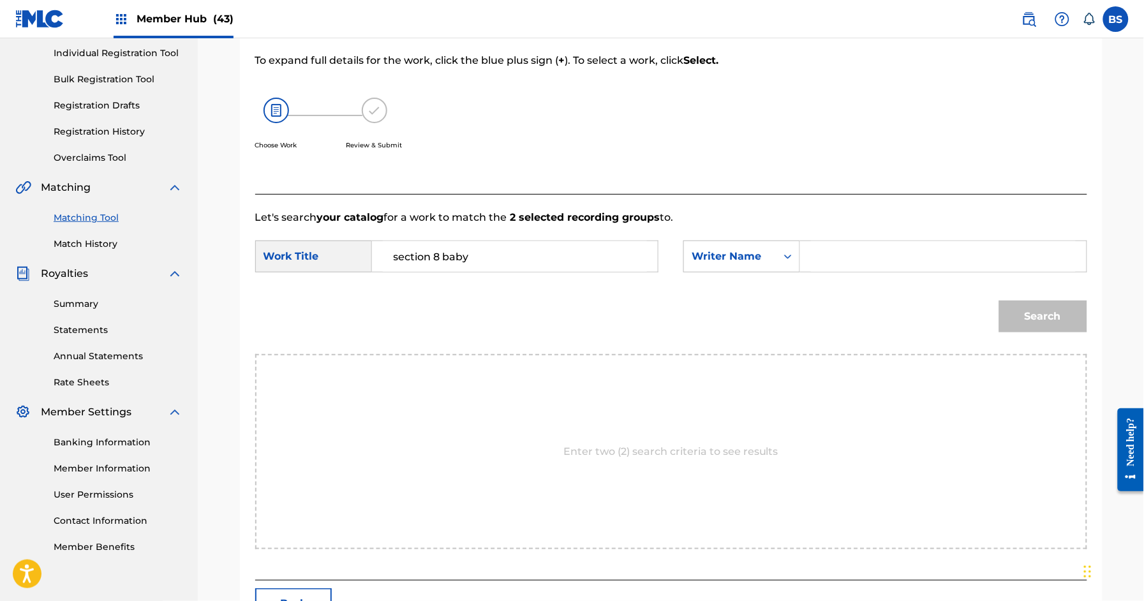
click at [839, 254] on input "Search Form" at bounding box center [943, 256] width 264 height 31
type input "[PERSON_NAME]"
click at [999, 302] on button "Search" at bounding box center [1043, 318] width 88 height 32
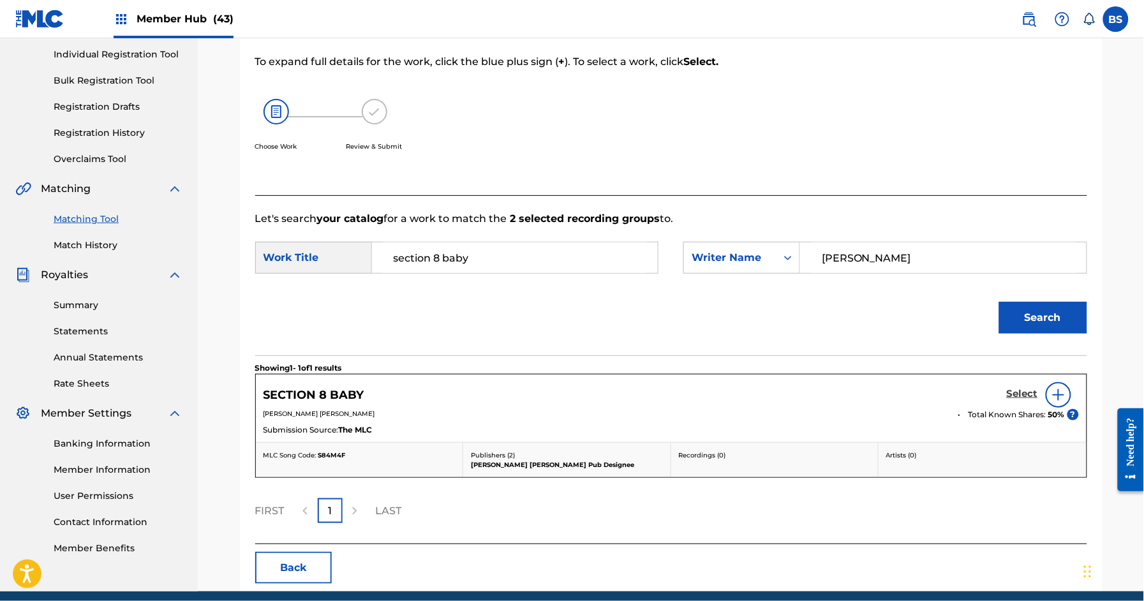
click at [1022, 390] on h5 "Select" at bounding box center [1022, 394] width 31 height 12
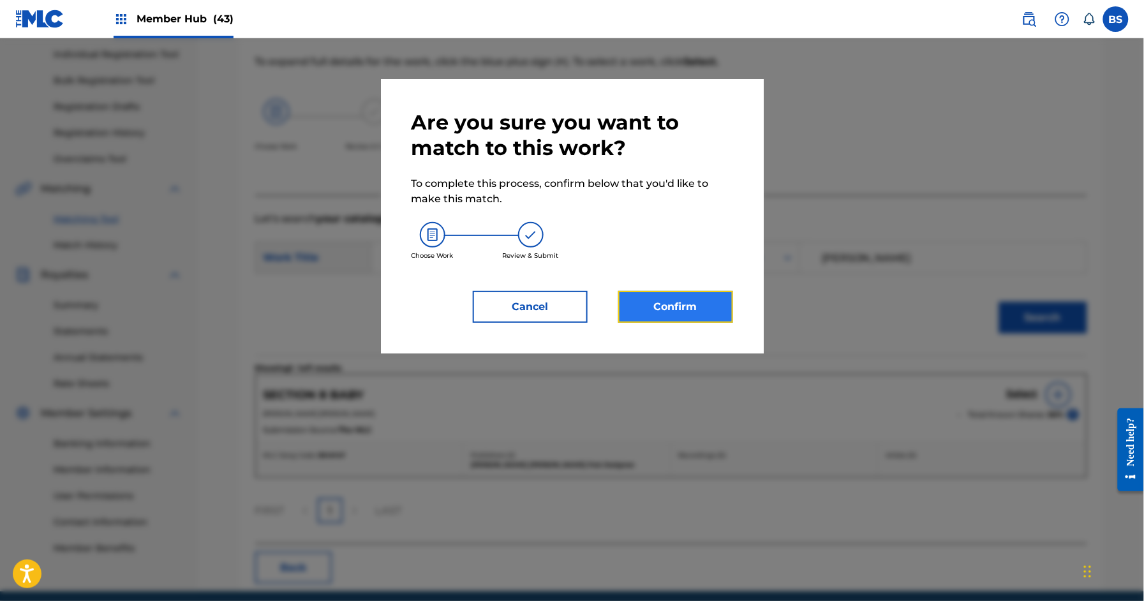
click at [696, 297] on button "Confirm" at bounding box center [675, 307] width 115 height 32
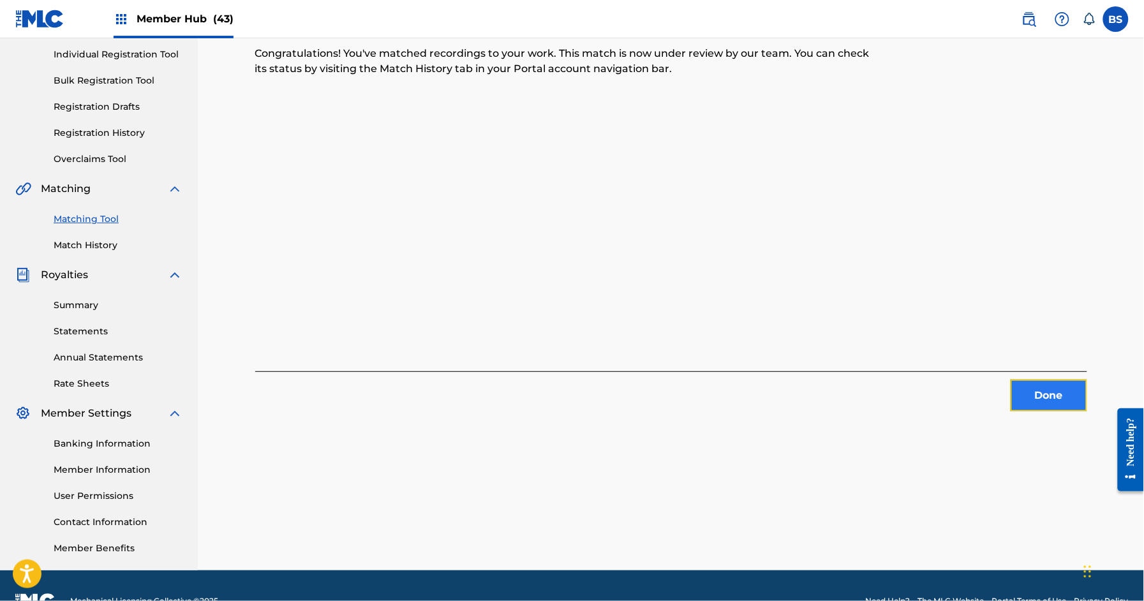
click at [1060, 394] on button "Done" at bounding box center [1048, 396] width 77 height 32
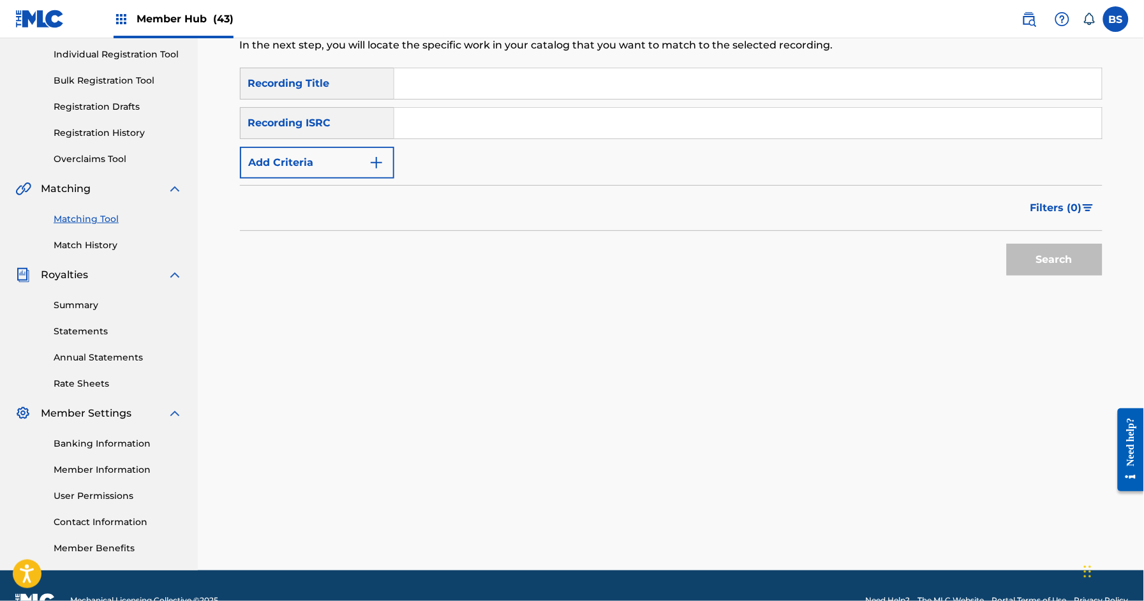
click at [589, 131] on input "Search Form" at bounding box center [747, 123] width 707 height 31
paste input "QZES82108648"
type input "QZES82108648"
click at [1033, 257] on button "Search" at bounding box center [1055, 260] width 96 height 32
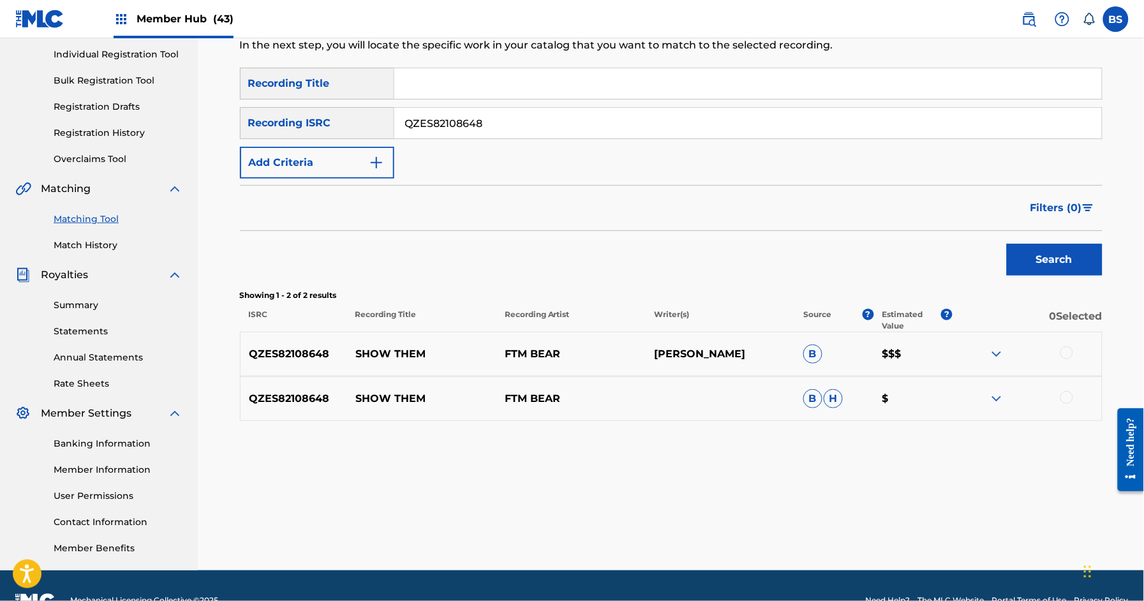
click at [395, 364] on div "QZES82108648 SHOW THEM FTM BEAR NAPOLEON SIMS B $$$" at bounding box center [671, 354] width 862 height 45
click at [1071, 353] on div at bounding box center [1066, 352] width 13 height 13
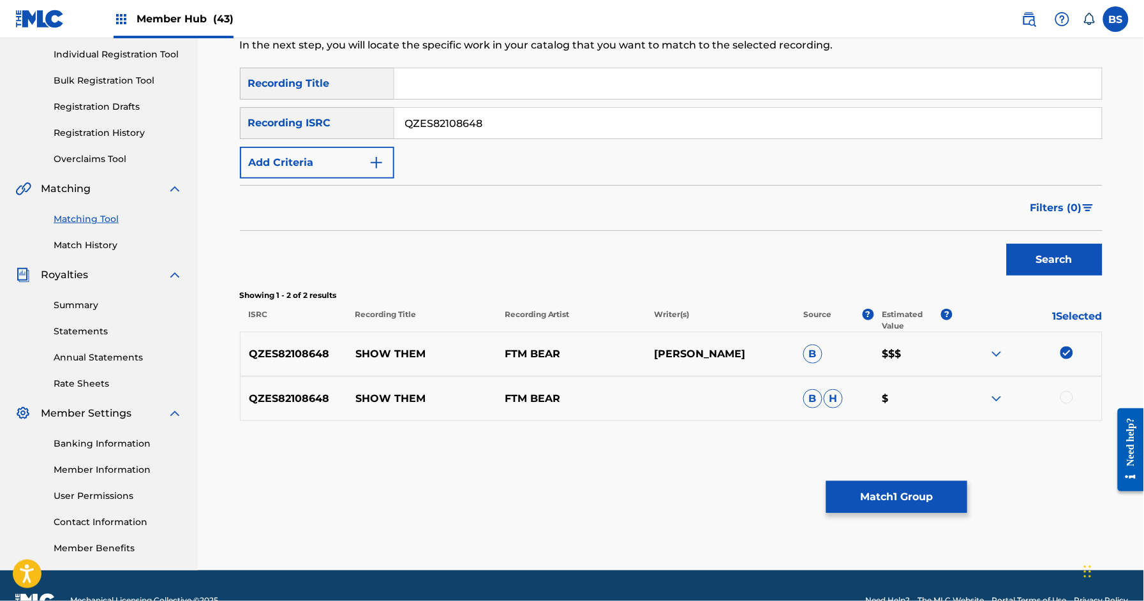
drag, startPoint x: 1065, startPoint y: 402, endPoint x: 1070, endPoint y: 397, distance: 7.7
click at [1066, 400] on div at bounding box center [1066, 397] width 13 height 13
click at [902, 492] on button "Match 2 Groups" at bounding box center [896, 497] width 141 height 32
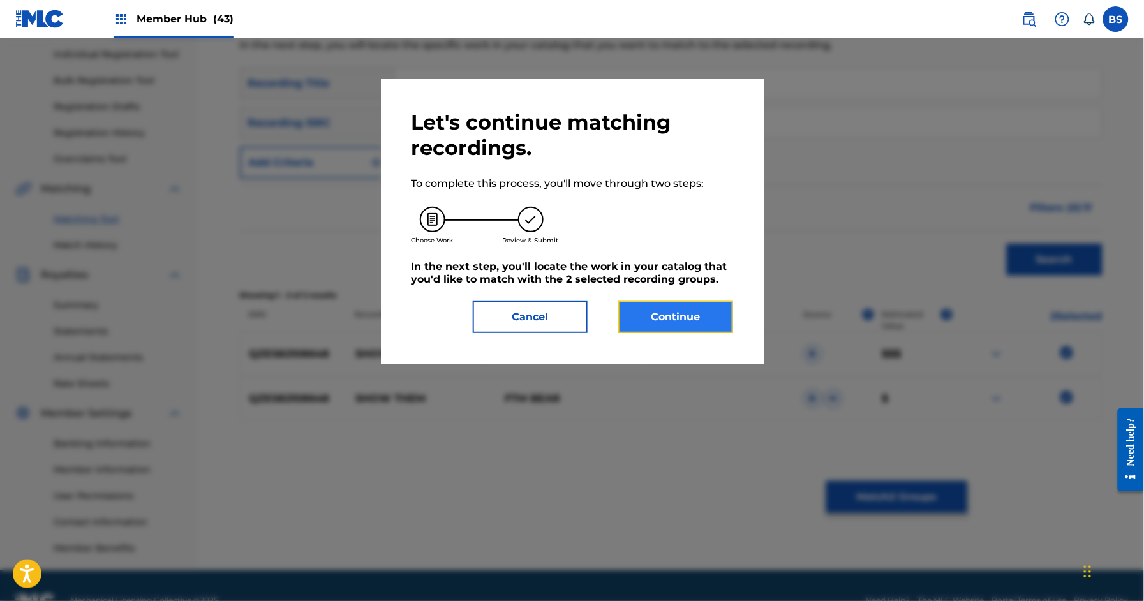
click at [707, 316] on button "Continue" at bounding box center [675, 317] width 115 height 32
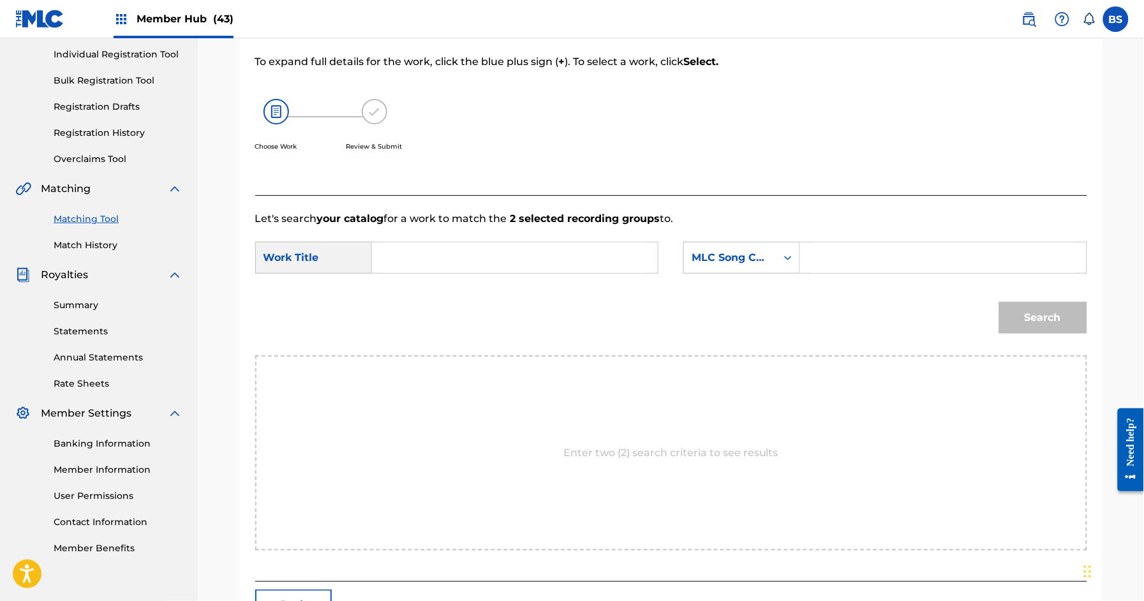
drag, startPoint x: 448, startPoint y: 250, endPoint x: 460, endPoint y: 249, distance: 12.1
click at [449, 250] on input "Search Form" at bounding box center [515, 257] width 264 height 31
paste input "SHOW THEM"
drag, startPoint x: 431, startPoint y: 288, endPoint x: 690, endPoint y: 261, distance: 260.3
click at [431, 288] on div "show them" at bounding box center [419, 294] width 72 height 38
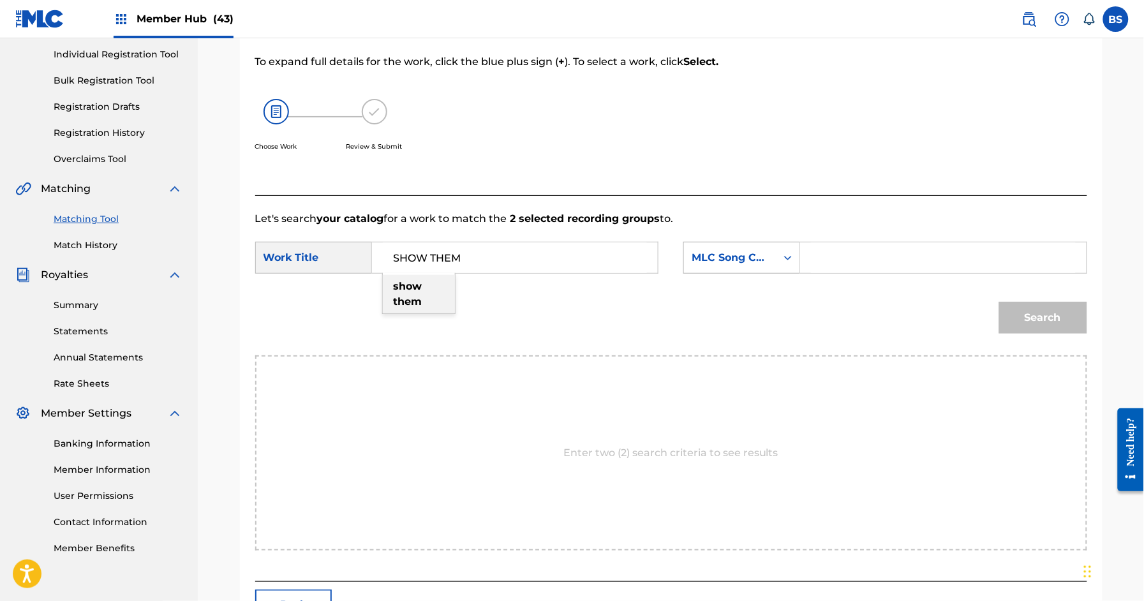
type input "show them"
click at [706, 256] on div "MLC Song Code" at bounding box center [729, 257] width 77 height 15
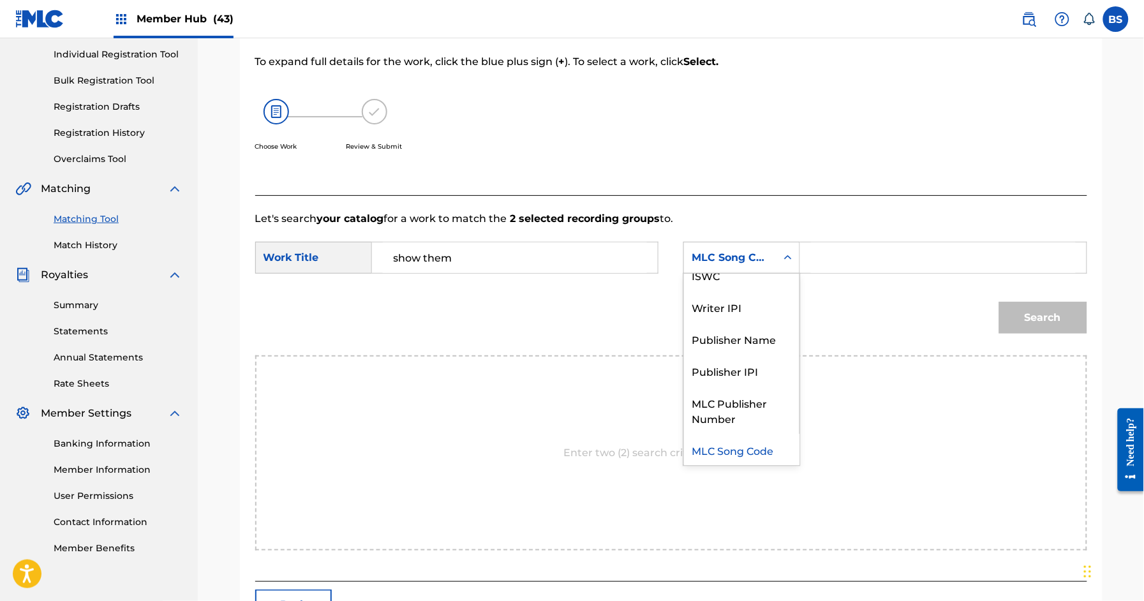
scroll to position [0, 0]
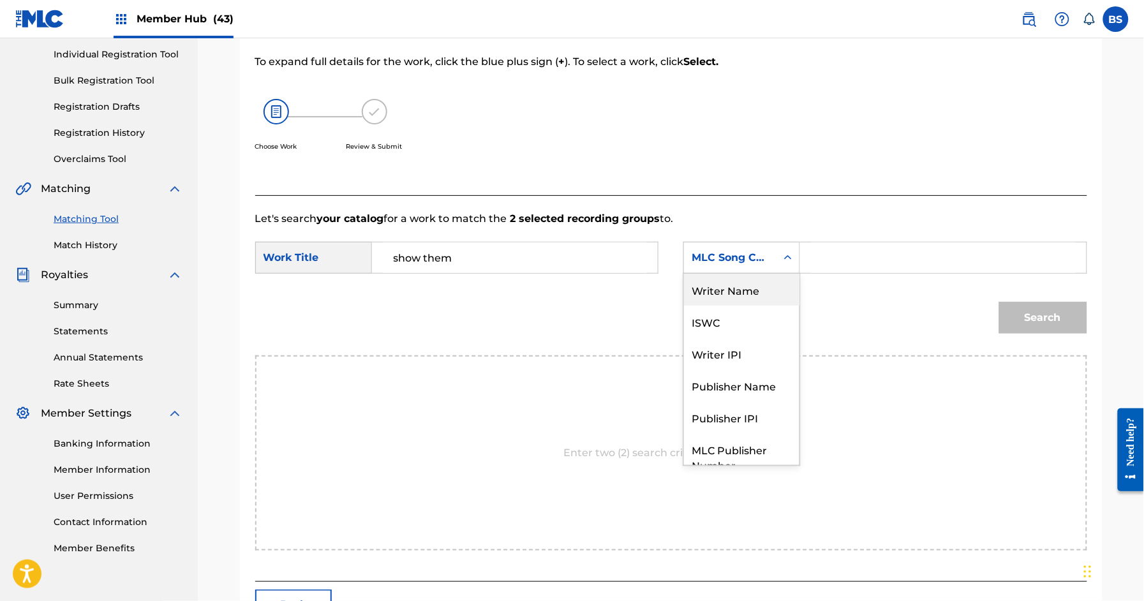
drag, startPoint x: 735, startPoint y: 287, endPoint x: 820, endPoint y: 269, distance: 86.7
click at [750, 287] on div "Writer Name" at bounding box center [741, 290] width 115 height 32
drag, startPoint x: 843, startPoint y: 256, endPoint x: 767, endPoint y: 243, distance: 76.4
click at [841, 256] on input "Search Form" at bounding box center [943, 257] width 264 height 31
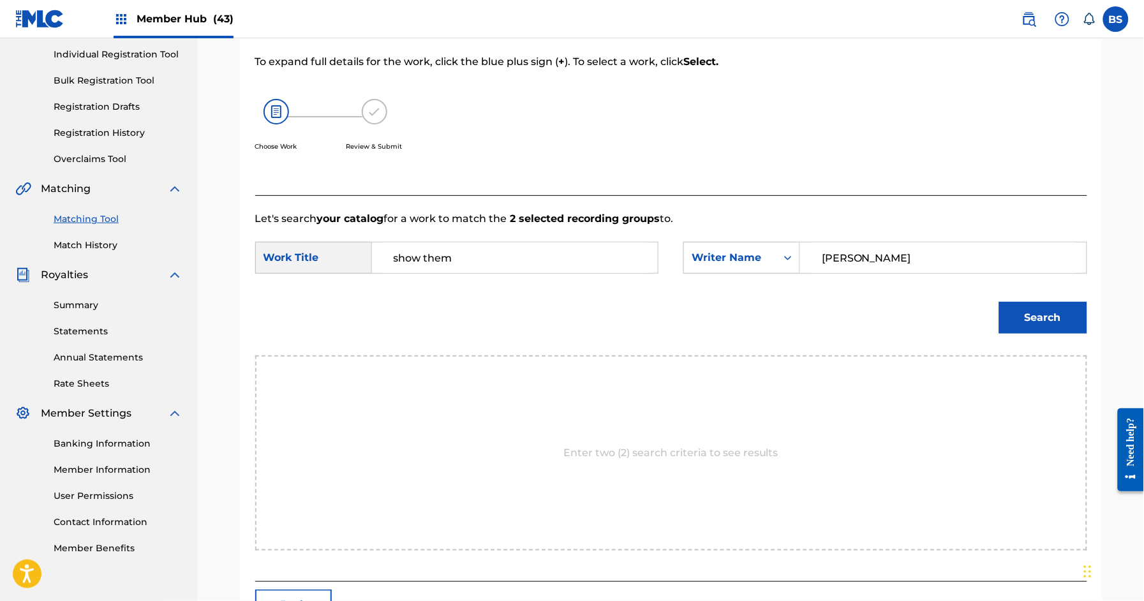
type input "[PERSON_NAME]"
click at [999, 302] on button "Search" at bounding box center [1043, 318] width 88 height 32
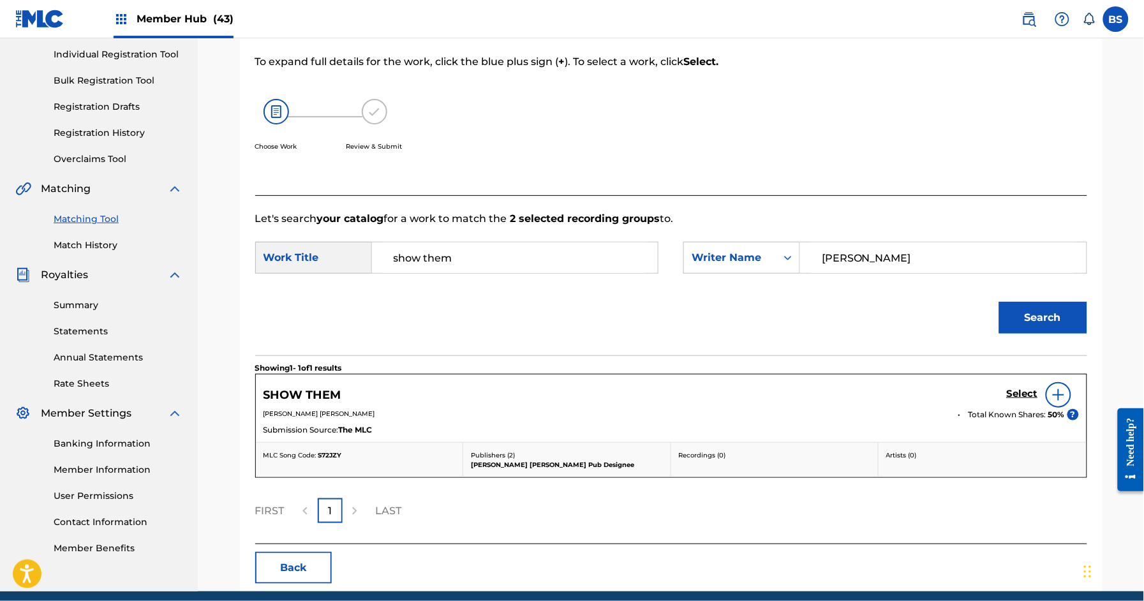
drag, startPoint x: 1037, startPoint y: 394, endPoint x: 1046, endPoint y: 404, distance: 13.1
click at [1035, 394] on div "Select" at bounding box center [1043, 395] width 72 height 26
click at [1021, 399] on h5 "Select" at bounding box center [1022, 394] width 31 height 12
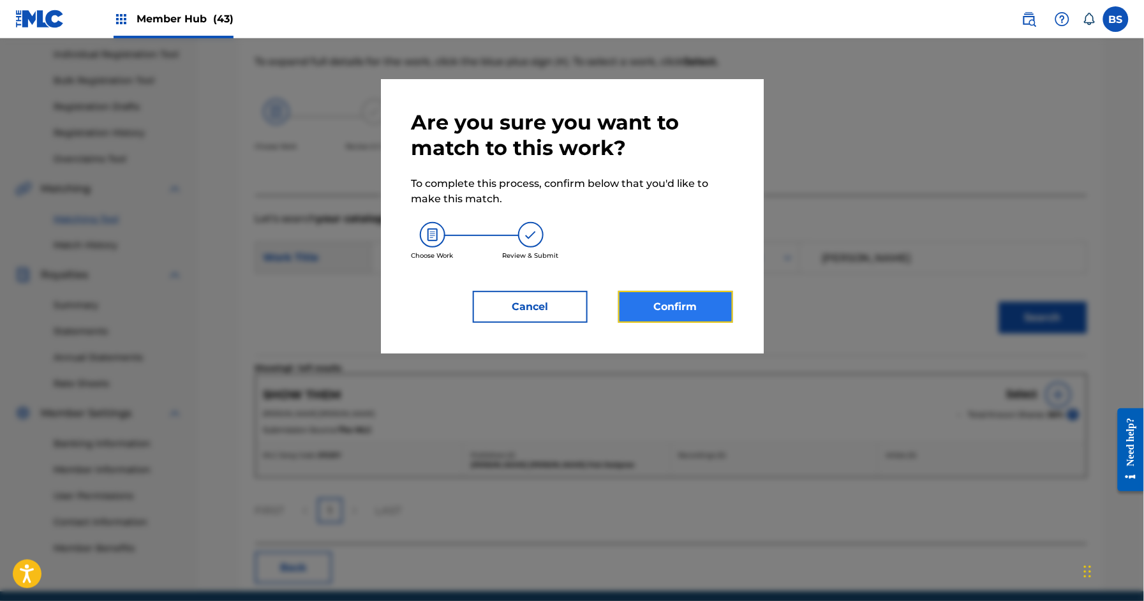
click at [707, 317] on button "Confirm" at bounding box center [675, 307] width 115 height 32
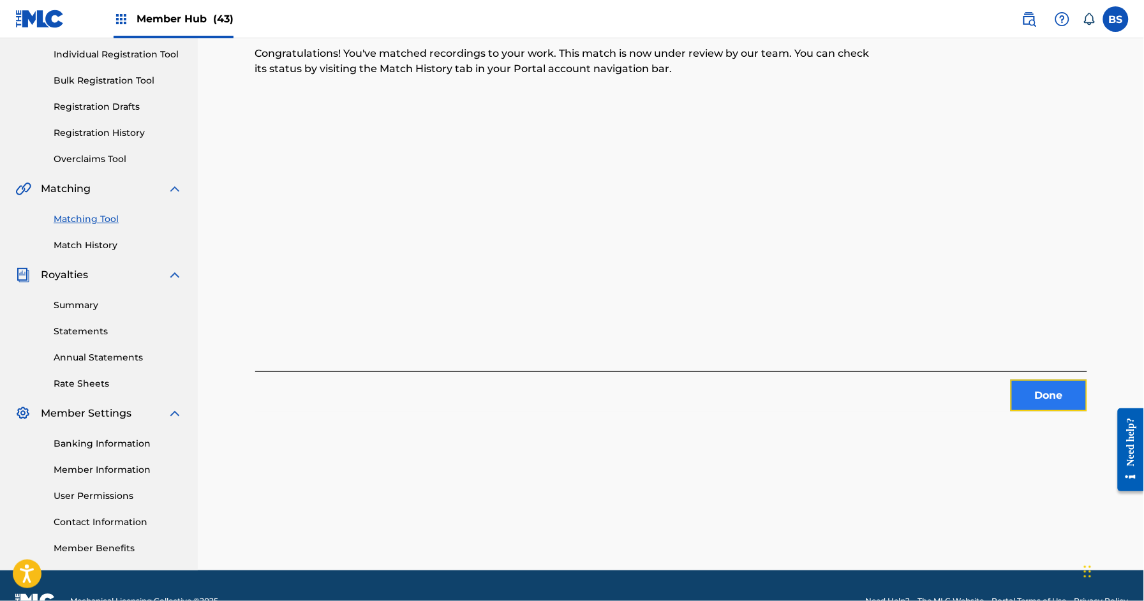
click at [1047, 395] on button "Done" at bounding box center [1048, 396] width 77 height 32
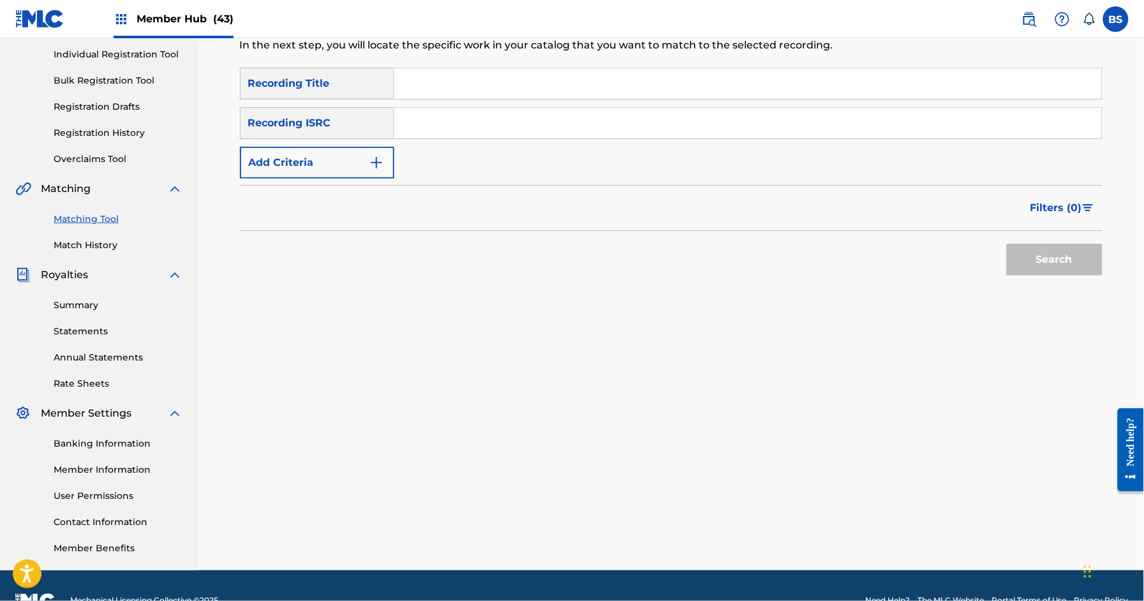
click at [600, 121] on input "Search Form" at bounding box center [747, 123] width 707 height 31
paste input "QZES82108650"
type input "QZES82108650"
drag, startPoint x: 1056, startPoint y: 262, endPoint x: 583, endPoint y: 397, distance: 491.8
click at [1056, 262] on button "Search" at bounding box center [1055, 260] width 96 height 32
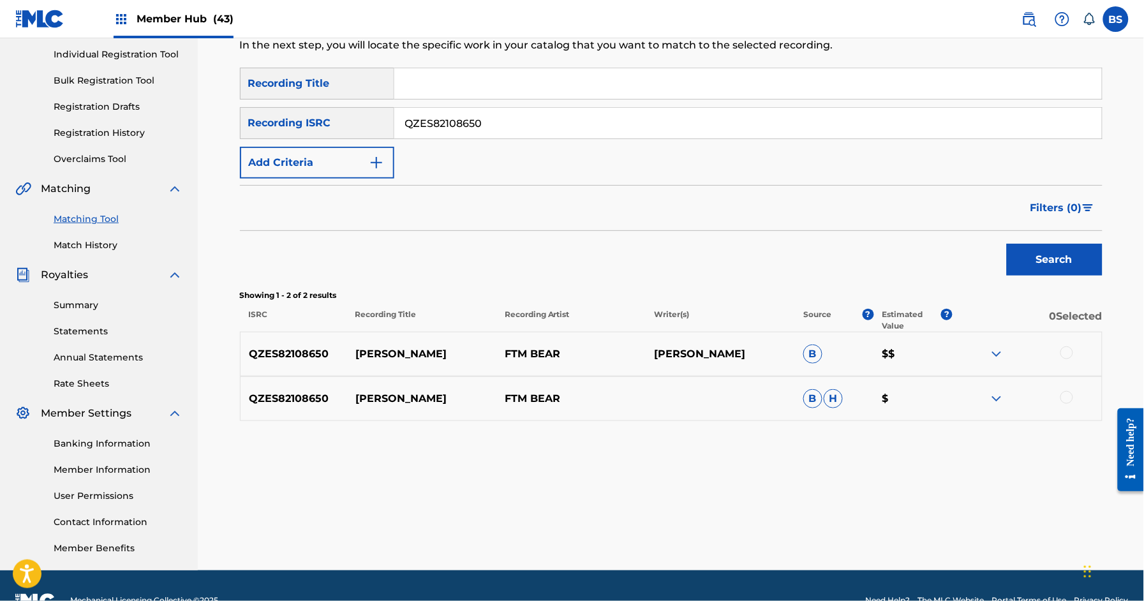
click at [409, 353] on p "[PERSON_NAME]" at bounding box center [421, 353] width 149 height 15
click at [1069, 396] on div at bounding box center [1066, 397] width 13 height 13
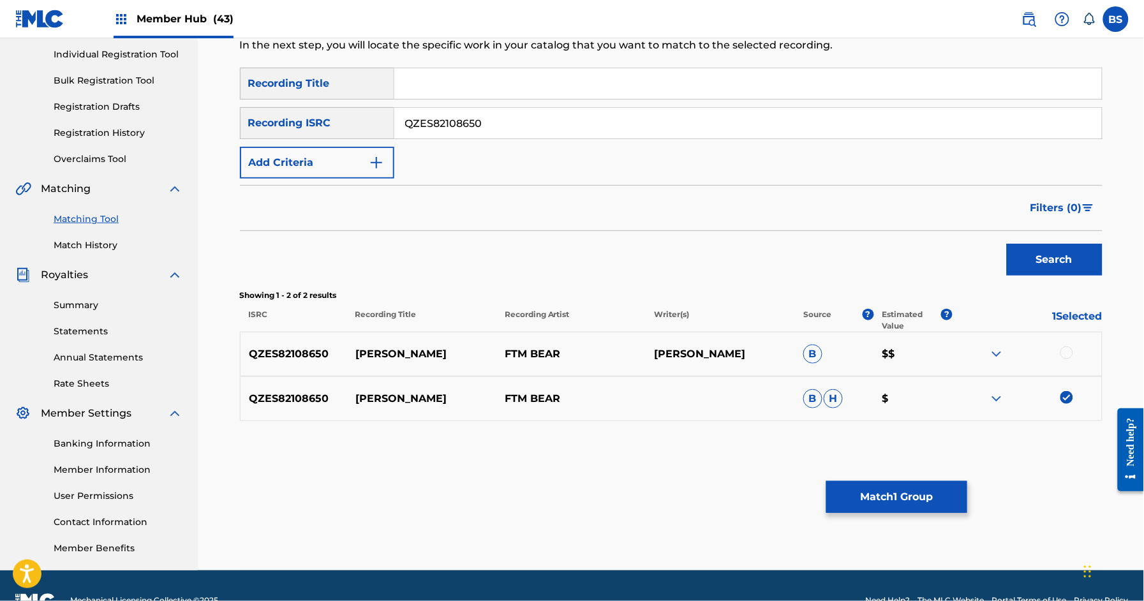
drag, startPoint x: 1068, startPoint y: 348, endPoint x: 986, endPoint y: 478, distance: 154.0
click at [1068, 348] on div at bounding box center [1066, 352] width 13 height 13
click at [920, 504] on button "Match 2 Groups" at bounding box center [896, 497] width 141 height 32
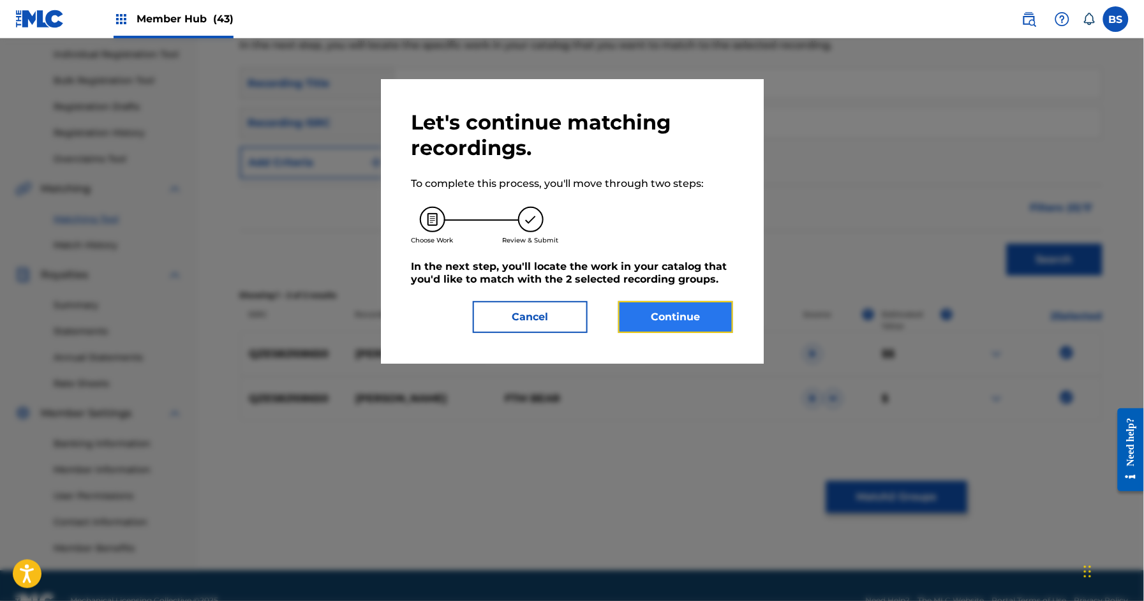
click at [668, 326] on button "Continue" at bounding box center [675, 317] width 115 height 32
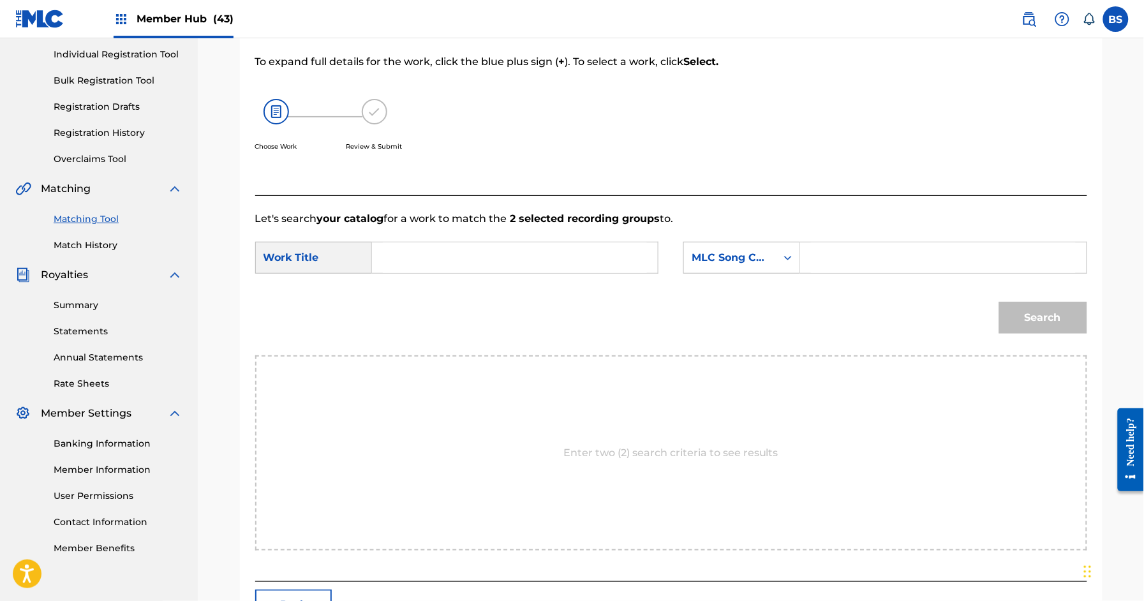
drag, startPoint x: 407, startPoint y: 253, endPoint x: 417, endPoint y: 248, distance: 11.1
click at [408, 252] on input "Search Form" at bounding box center [515, 257] width 264 height 31
paste input "[PERSON_NAME]"
drag, startPoint x: 430, startPoint y: 286, endPoint x: 439, endPoint y: 283, distance: 9.5
click at [430, 286] on div "stevie wonder" at bounding box center [419, 294] width 72 height 38
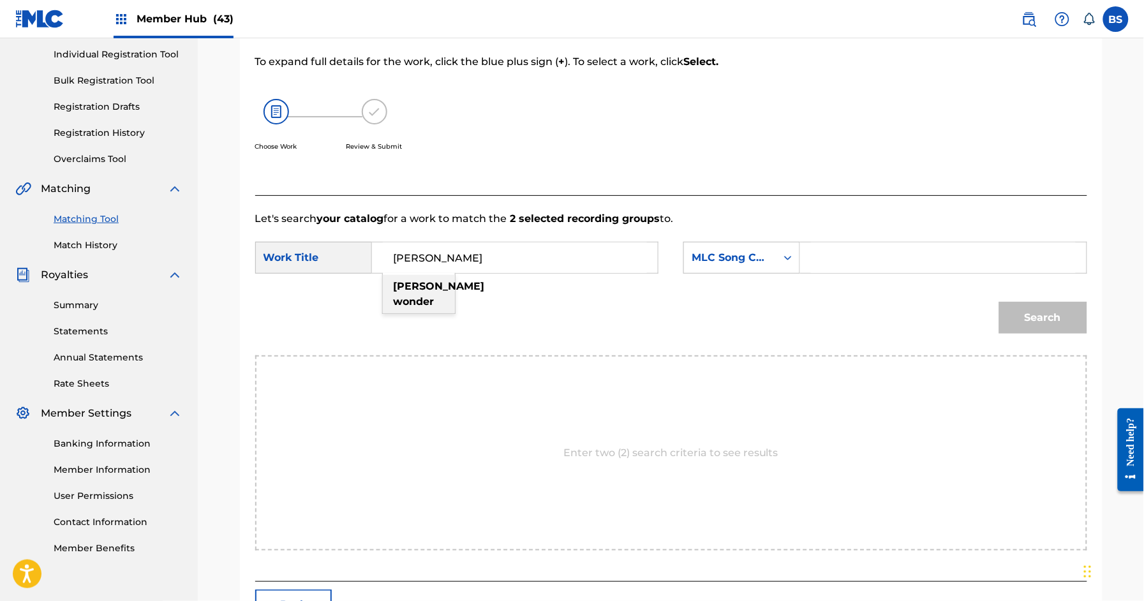
type input "stevie wonder"
drag, startPoint x: 736, startPoint y: 260, endPoint x: 749, endPoint y: 299, distance: 41.1
click at [736, 260] on div "MLC Song Code" at bounding box center [729, 257] width 77 height 15
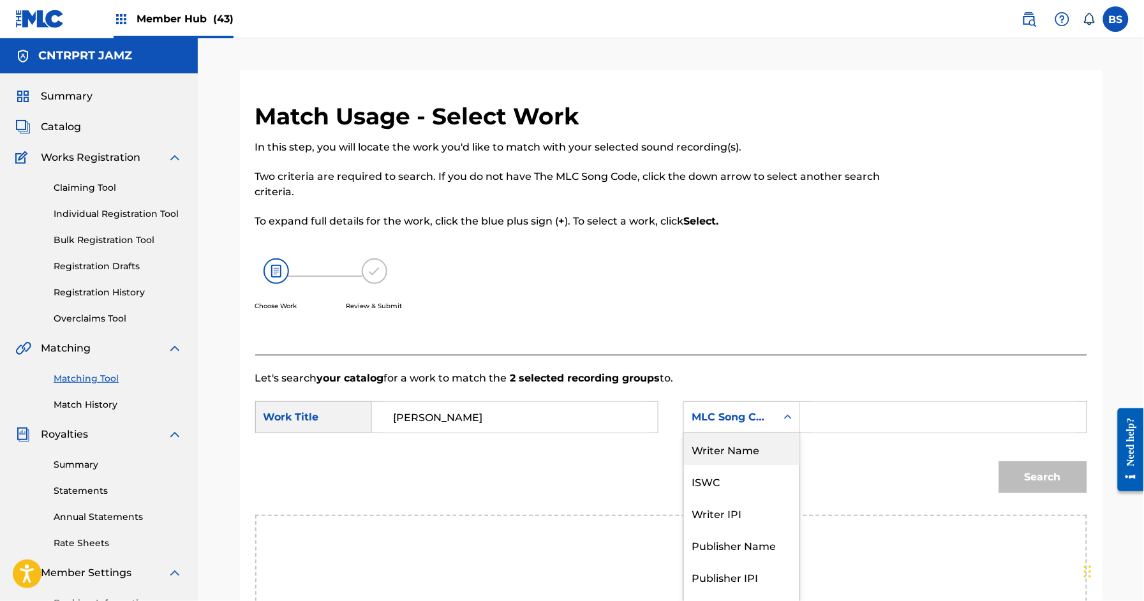
drag, startPoint x: 738, startPoint y: 449, endPoint x: 769, endPoint y: 442, distance: 32.0
click at [741, 449] on div "Writer Name" at bounding box center [741, 449] width 115 height 32
click at [849, 416] on input "Search Form" at bounding box center [943, 417] width 264 height 31
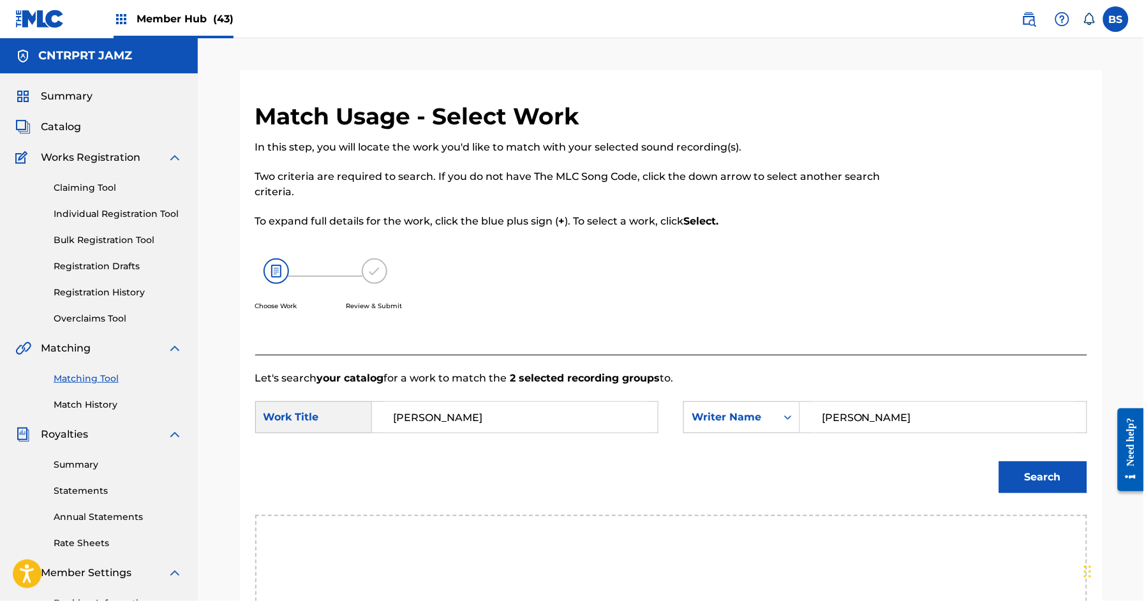
type input "[PERSON_NAME]"
click at [999, 461] on button "Search" at bounding box center [1043, 477] width 88 height 32
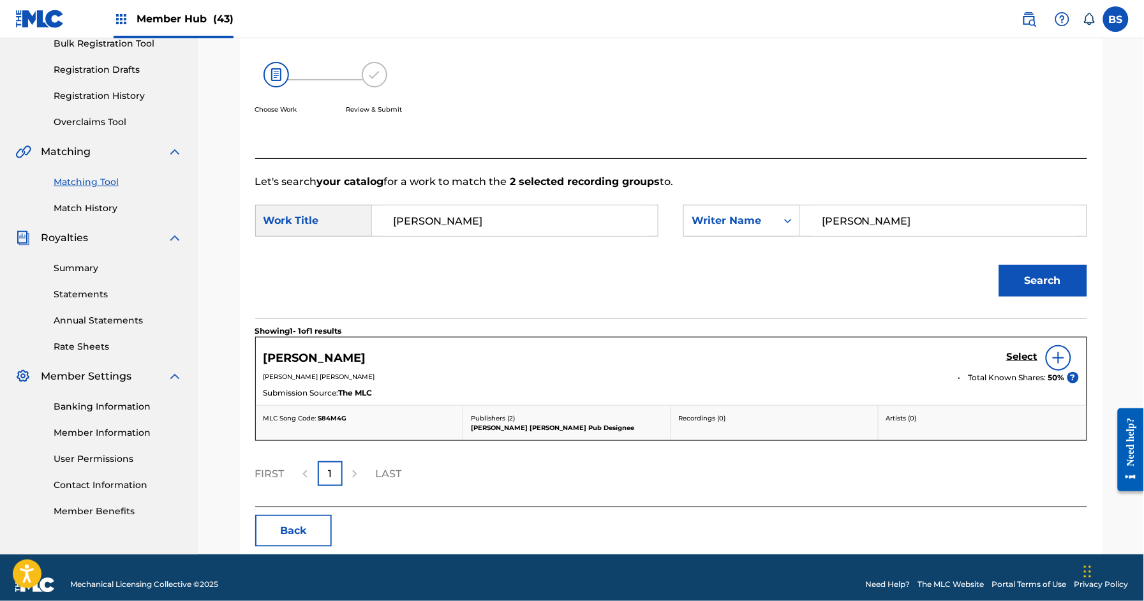
scroll to position [205, 0]
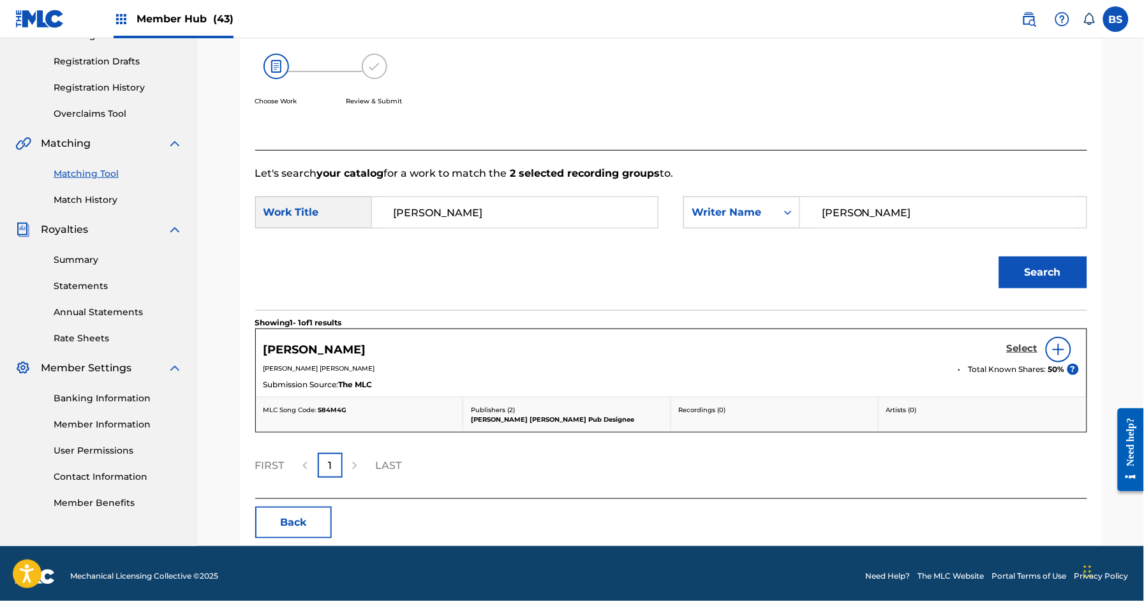
click at [1023, 346] on h5 "Select" at bounding box center [1022, 349] width 31 height 12
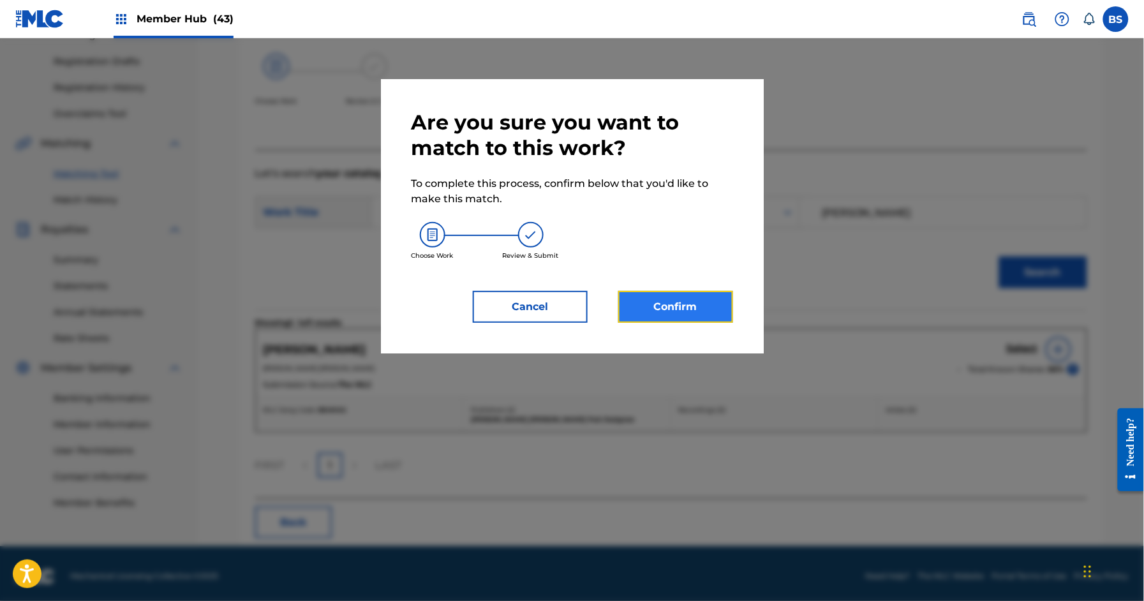
click at [670, 307] on button "Confirm" at bounding box center [675, 307] width 115 height 32
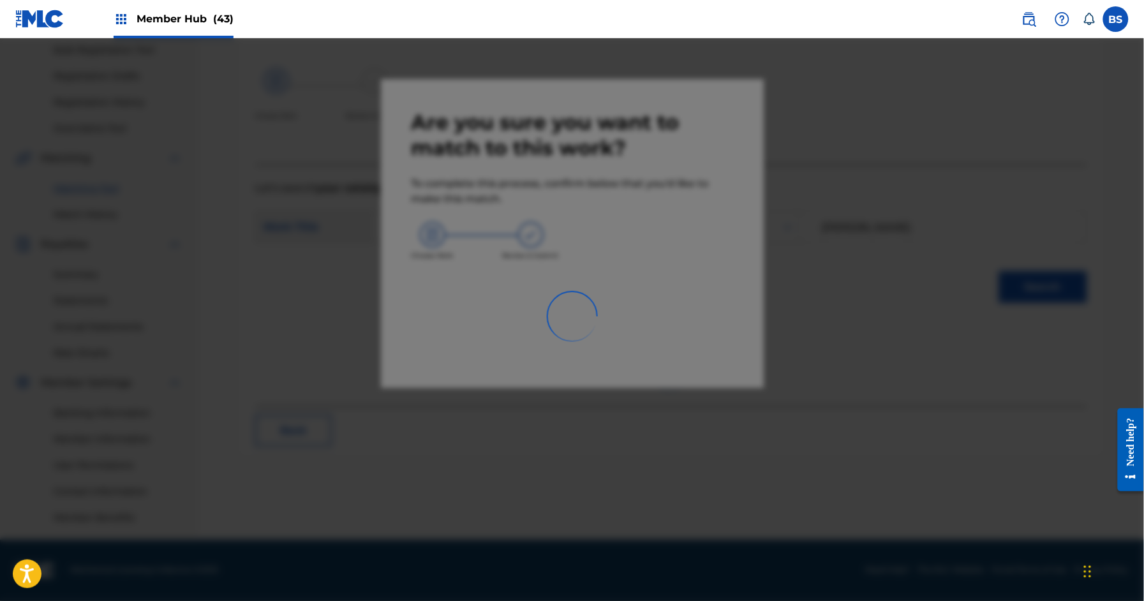
scroll to position [189, 0]
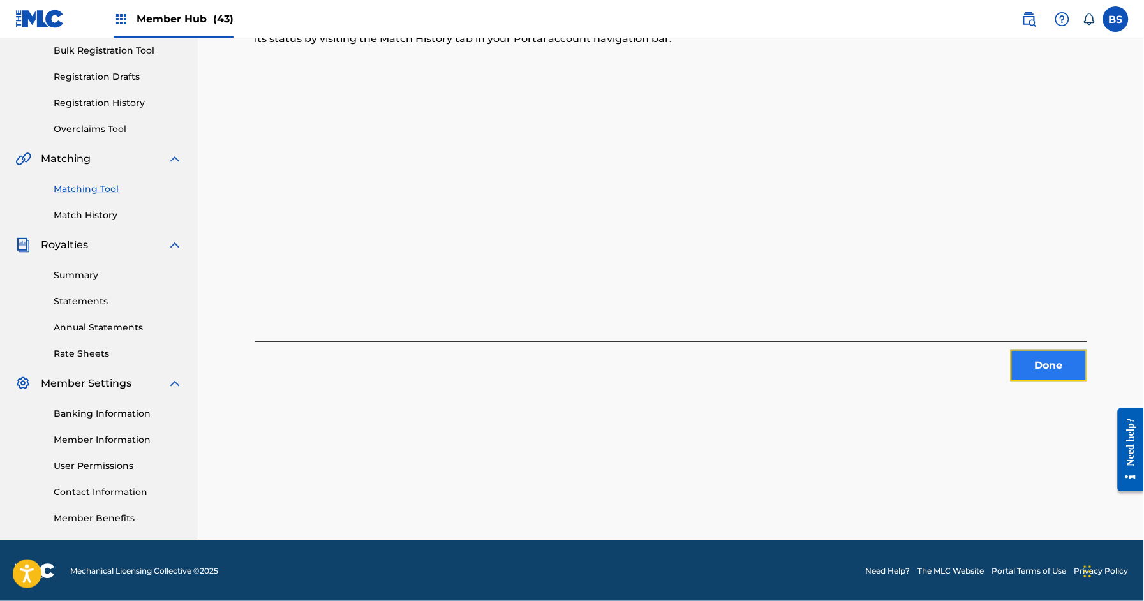
click at [1029, 364] on button "Done" at bounding box center [1048, 366] width 77 height 32
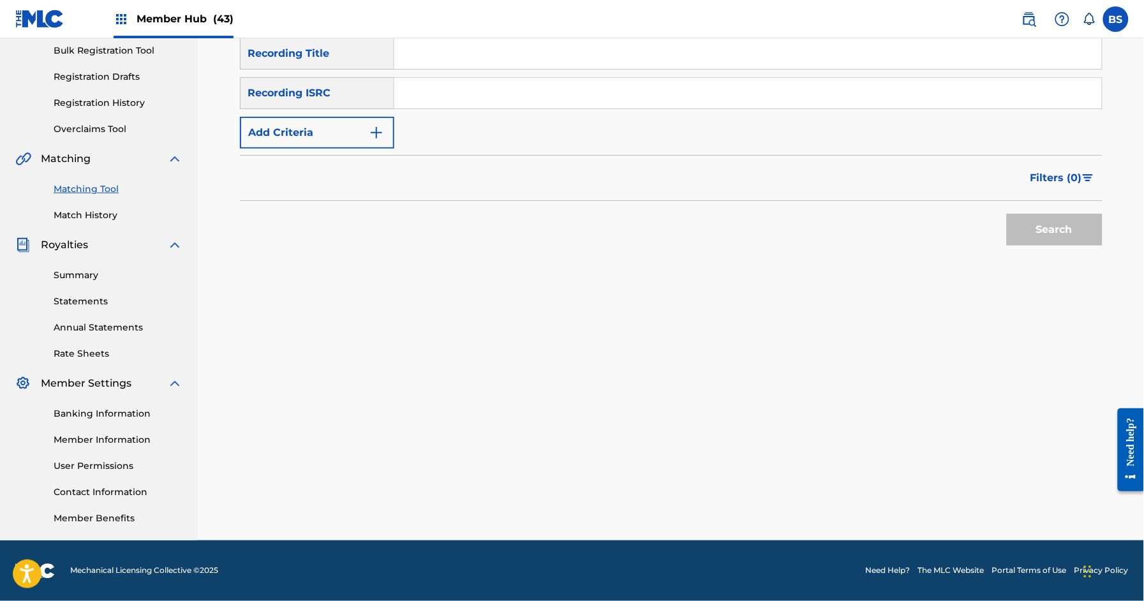
drag, startPoint x: 529, startPoint y: 91, endPoint x: 583, endPoint y: 105, distance: 55.2
click at [529, 91] on input "Search Form" at bounding box center [747, 93] width 707 height 31
paste input "QZNWQ2117894"
type input "QZNWQ2117894"
drag, startPoint x: 1065, startPoint y: 236, endPoint x: 496, endPoint y: 446, distance: 607.2
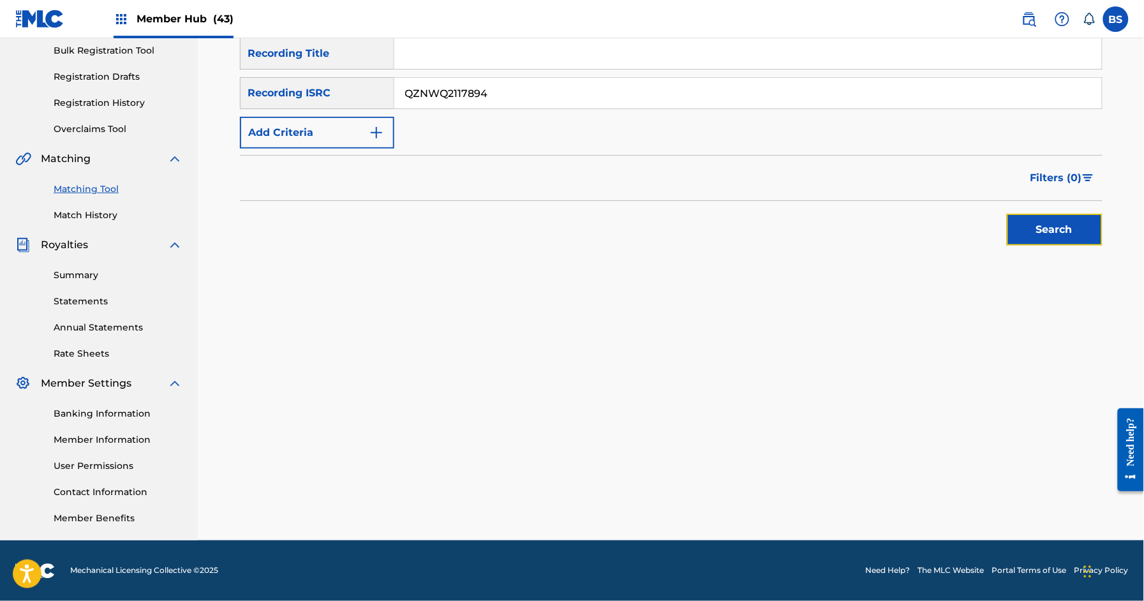
click at [1065, 236] on button "Search" at bounding box center [1055, 230] width 96 height 32
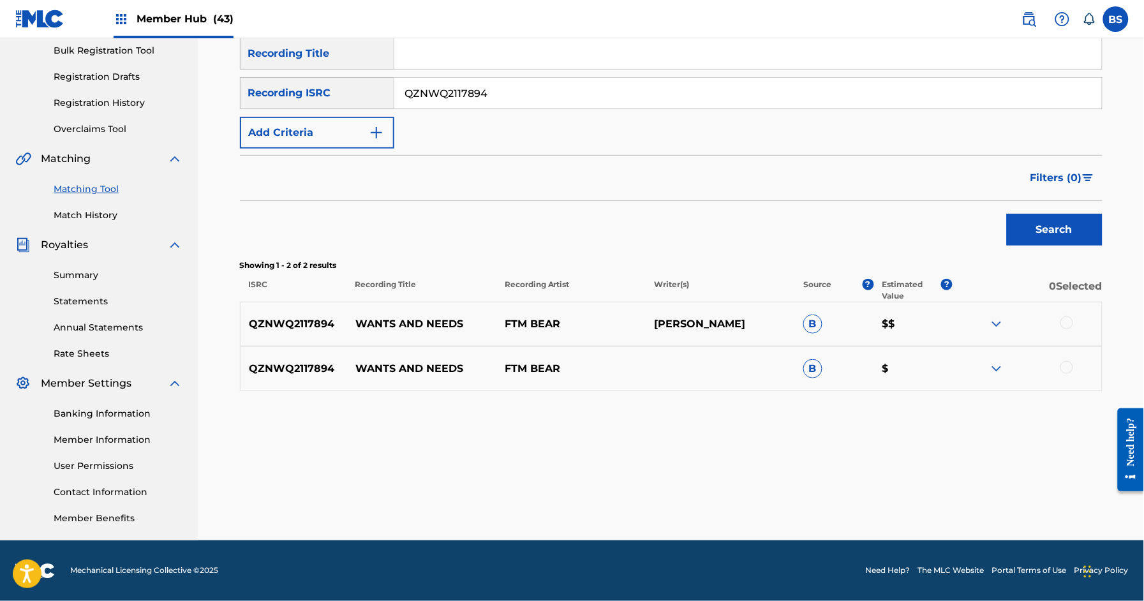
click at [410, 323] on p "WANTS AND NEEDS" at bounding box center [421, 323] width 149 height 15
click at [1071, 321] on div at bounding box center [1066, 322] width 13 height 13
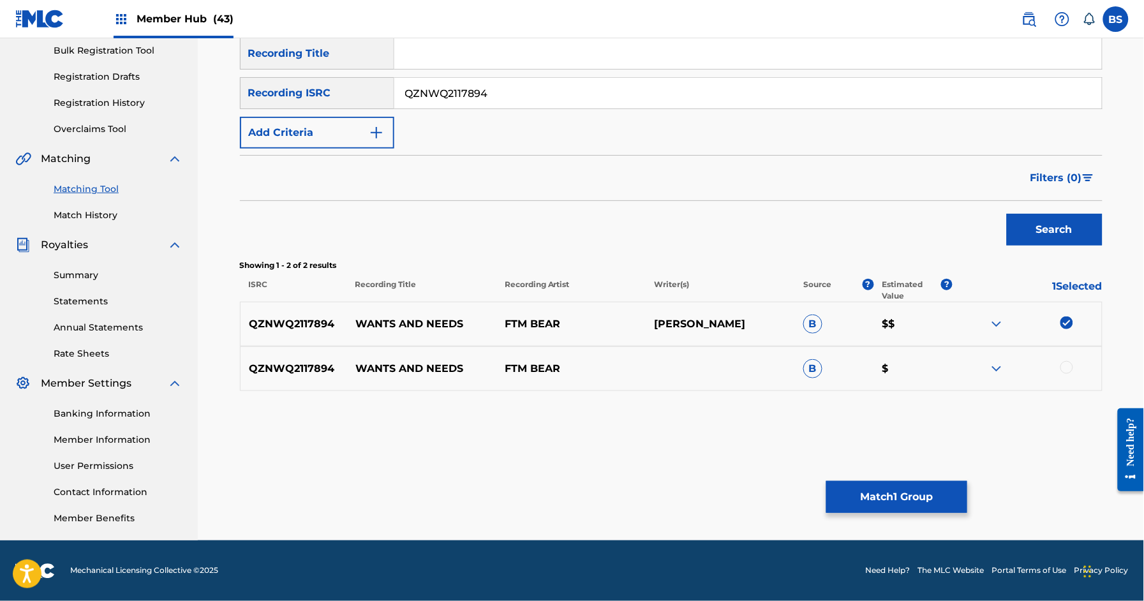
click at [1068, 369] on div at bounding box center [1066, 367] width 13 height 13
click at [906, 492] on button "Match 2 Groups" at bounding box center [896, 497] width 141 height 32
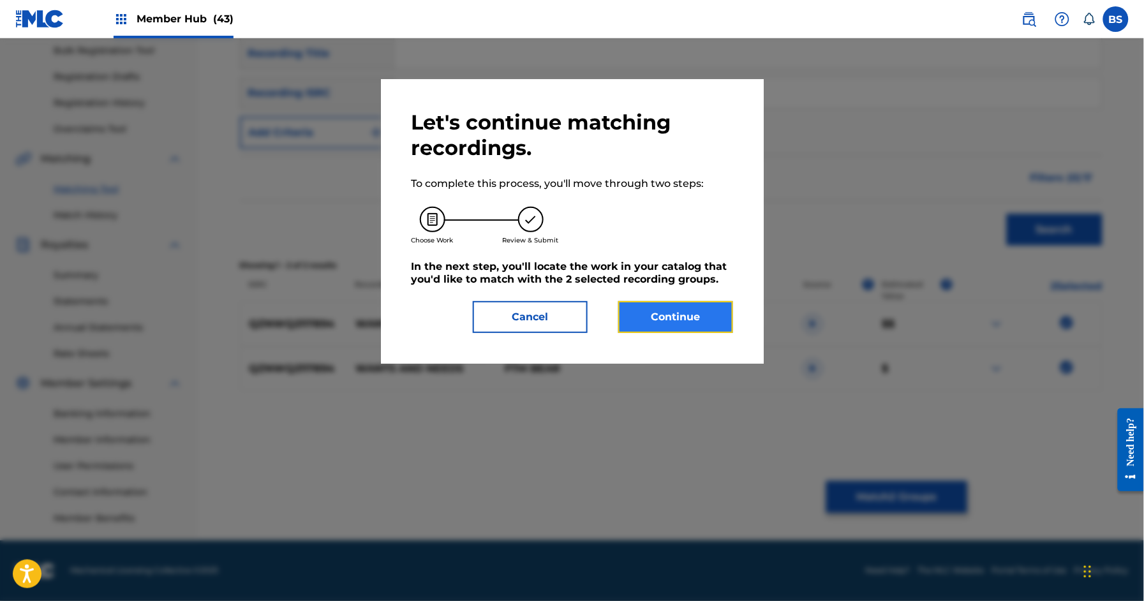
click at [727, 319] on button "Continue" at bounding box center [675, 317] width 115 height 32
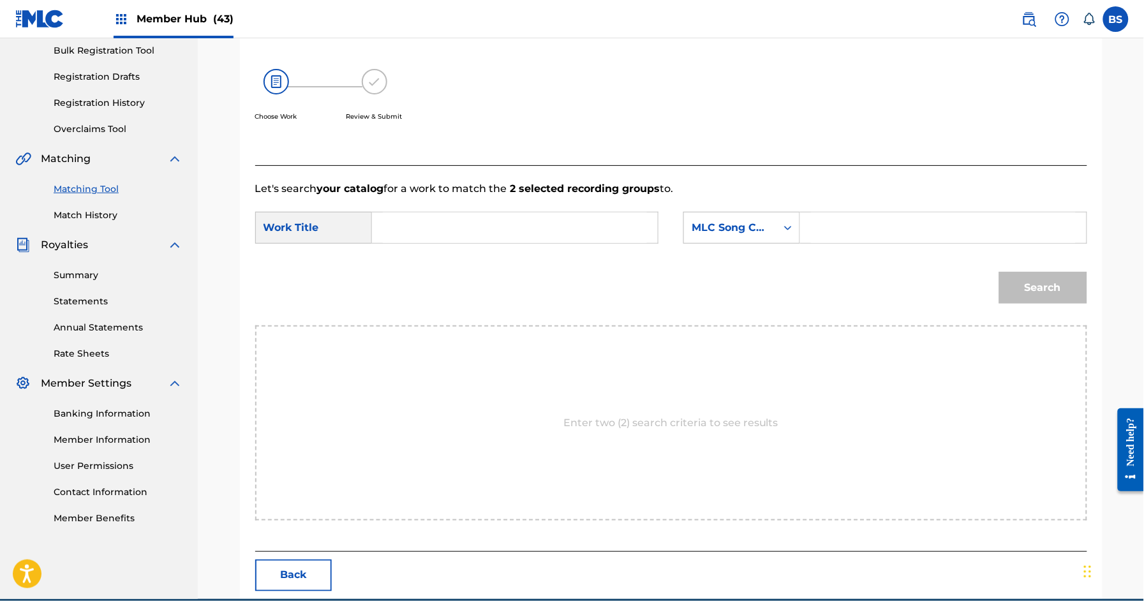
click at [443, 233] on input "Search Form" at bounding box center [515, 227] width 264 height 31
paste input "WANTS AND NEEDS"
drag, startPoint x: 411, startPoint y: 258, endPoint x: 683, endPoint y: 228, distance: 273.4
click at [411, 258] on strong "wants" at bounding box center [410, 256] width 33 height 12
type input "wants and needs"
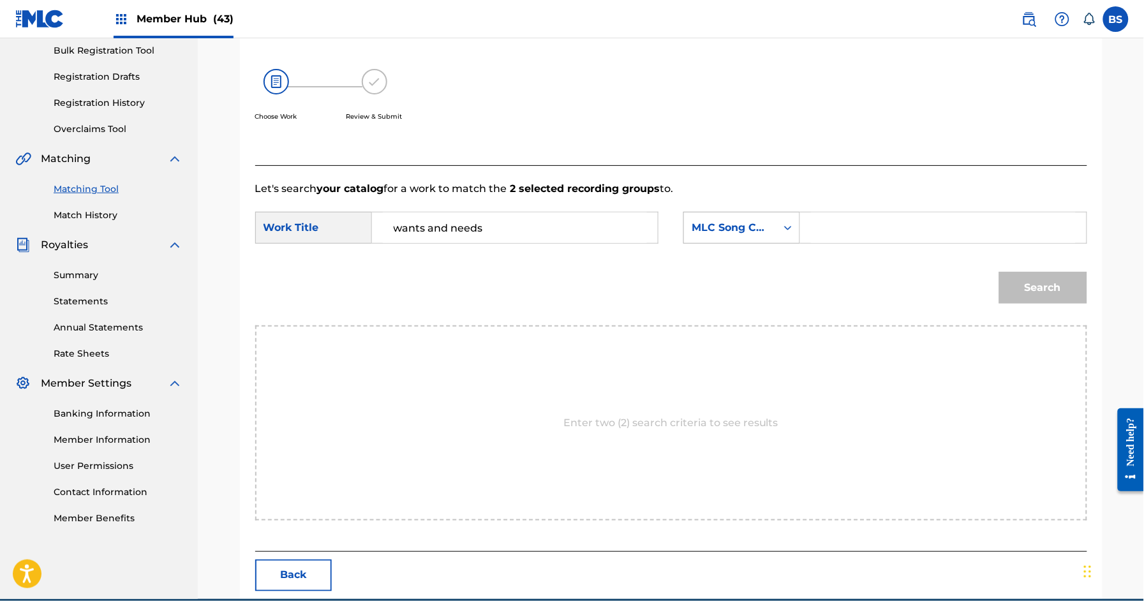
drag, startPoint x: 734, startPoint y: 215, endPoint x: 746, endPoint y: 231, distance: 20.4
click at [734, 216] on div "MLC Song Code" at bounding box center [730, 228] width 92 height 24
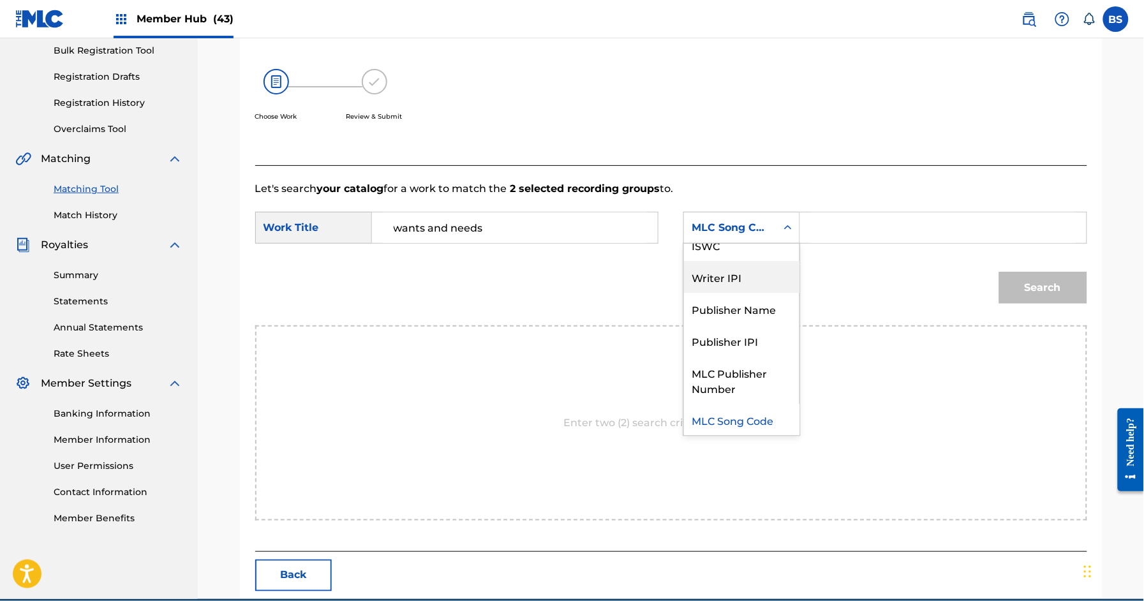
scroll to position [0, 0]
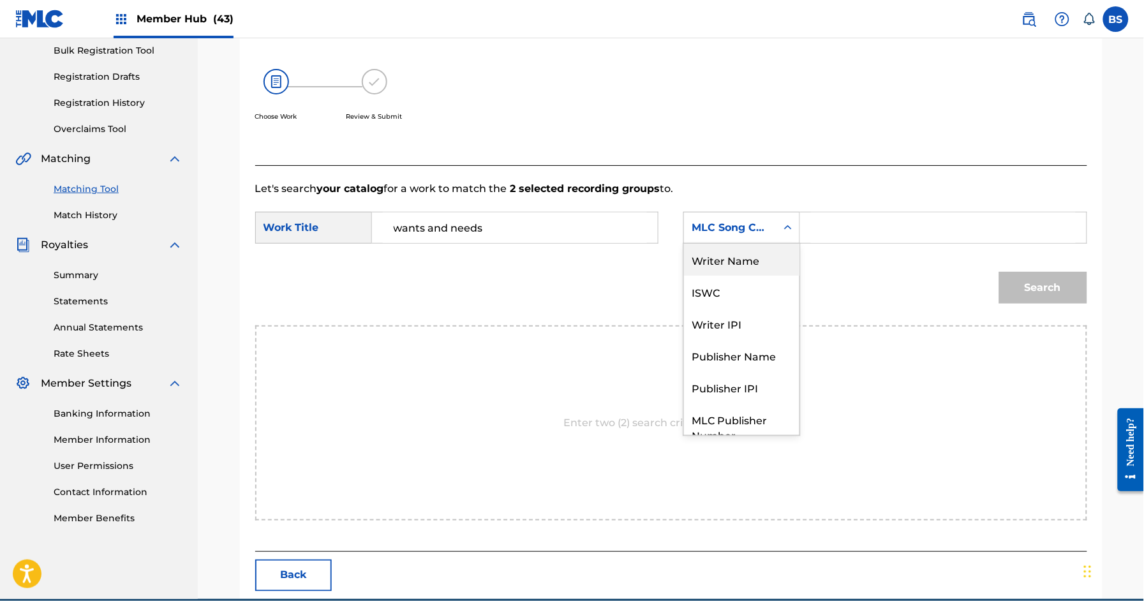
click at [721, 269] on div "Writer Name" at bounding box center [741, 260] width 115 height 32
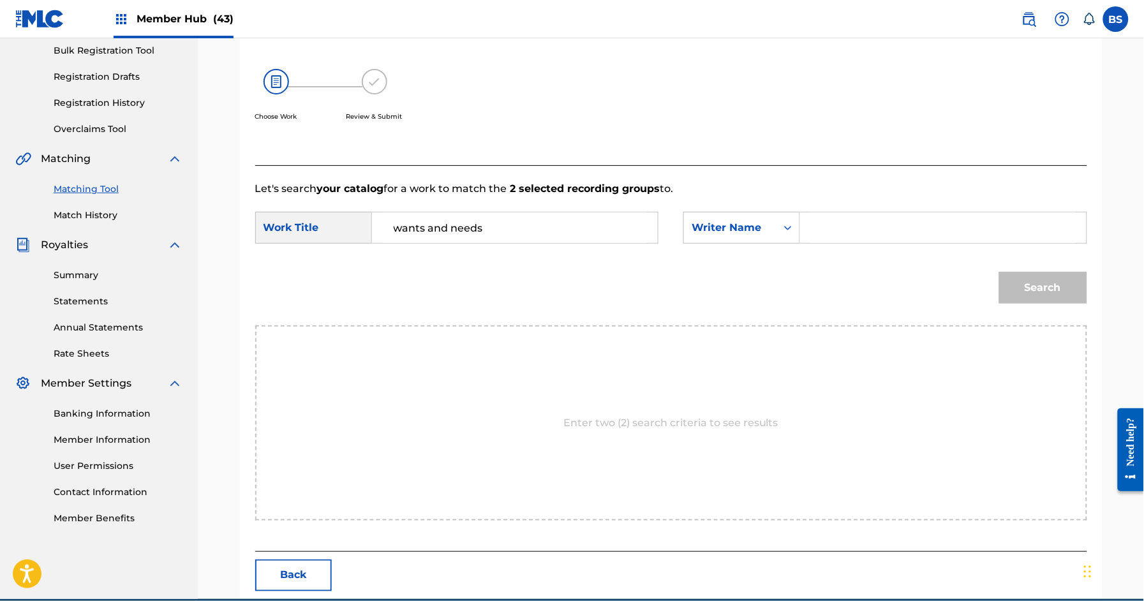
click at [839, 228] on input "Search Form" at bounding box center [943, 227] width 264 height 31
type input "[PERSON_NAME]"
click at [999, 272] on button "Search" at bounding box center [1043, 288] width 88 height 32
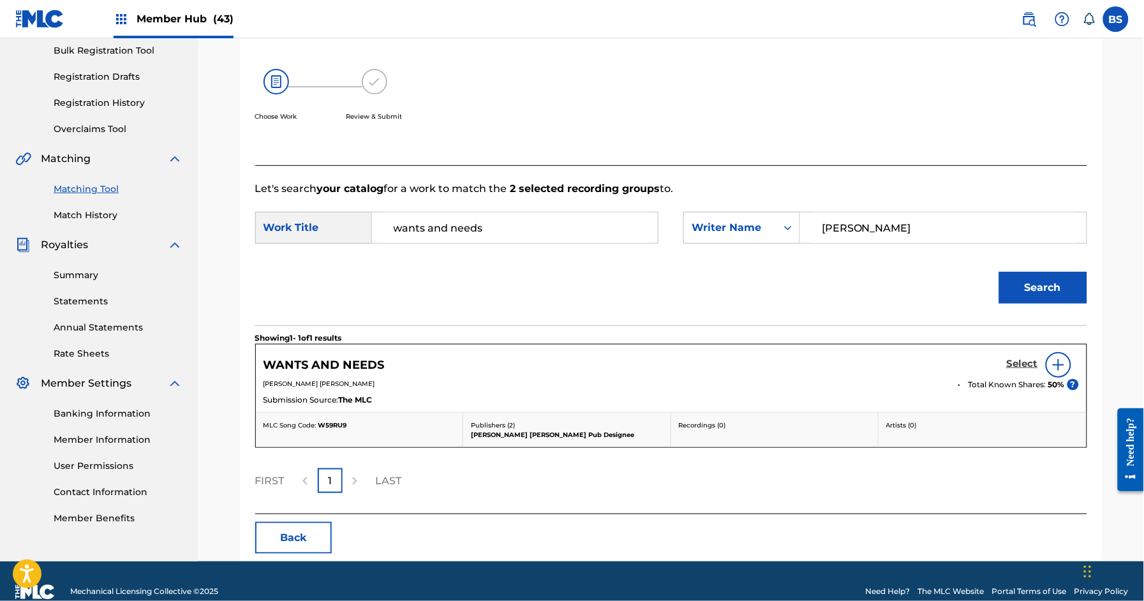
click at [1024, 358] on h5 "Select" at bounding box center [1022, 364] width 31 height 12
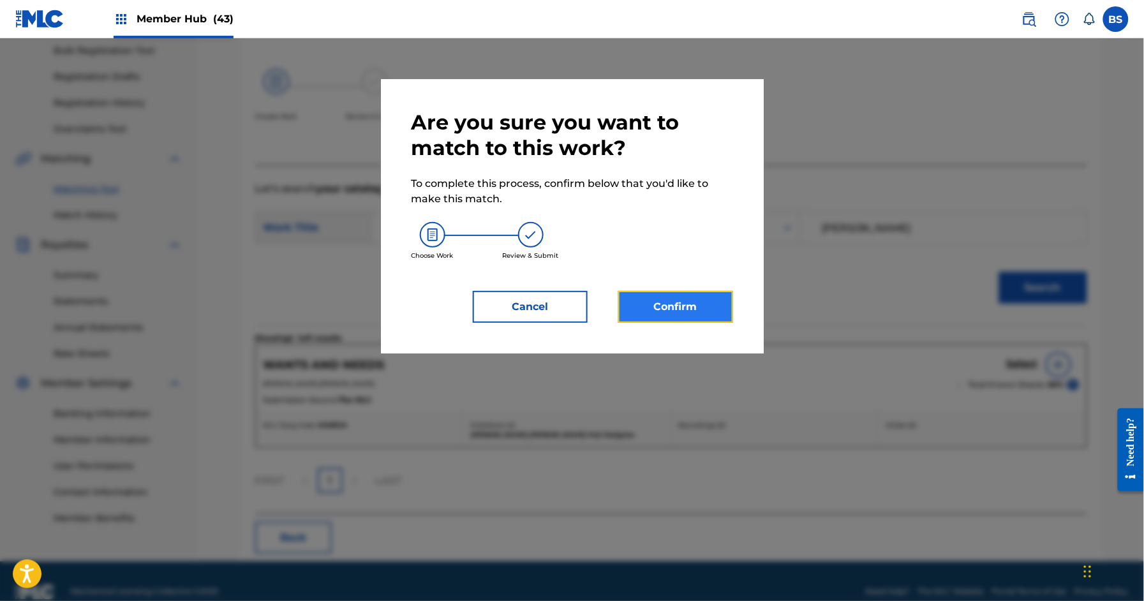
click at [693, 306] on button "Confirm" at bounding box center [675, 307] width 115 height 32
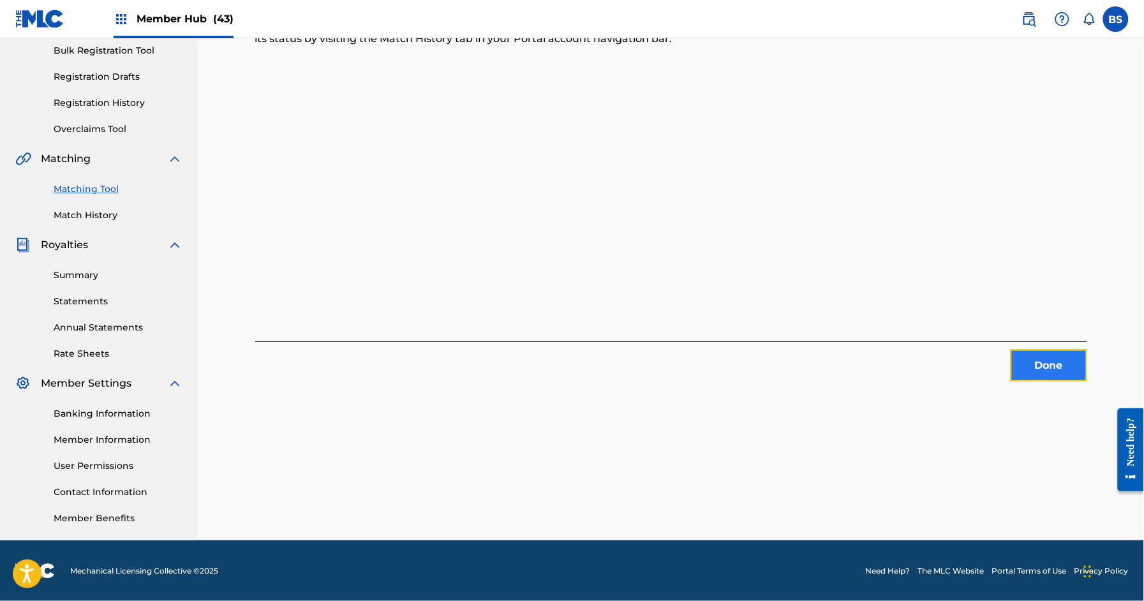
click at [1065, 357] on button "Done" at bounding box center [1048, 366] width 77 height 32
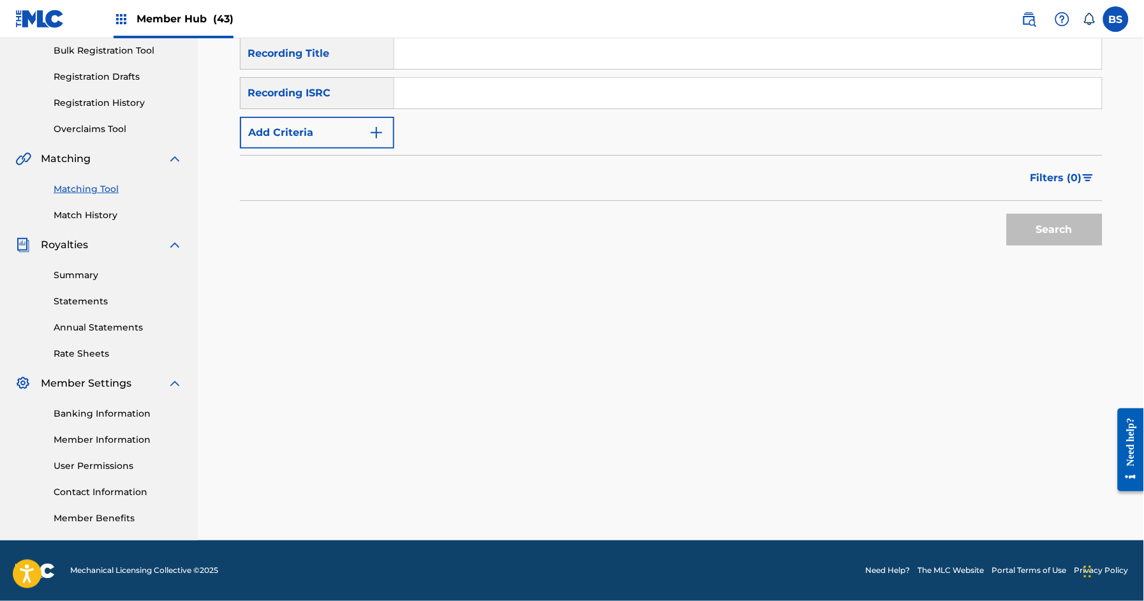
click at [466, 100] on input "Search Form" at bounding box center [747, 93] width 707 height 31
paste input "QZNWX2129860"
type input "QZNWX2129860"
drag, startPoint x: 1054, startPoint y: 232, endPoint x: 712, endPoint y: 343, distance: 359.3
click at [1054, 232] on button "Search" at bounding box center [1055, 230] width 96 height 32
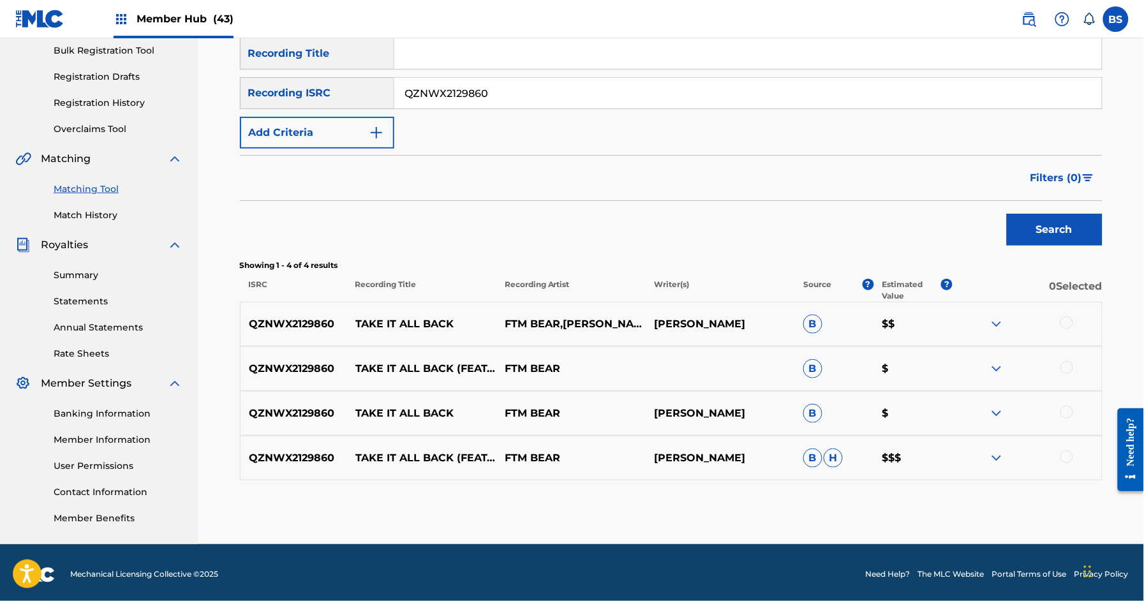
click at [424, 321] on p "TAKE IT ALL BACK" at bounding box center [421, 323] width 149 height 15
drag, startPoint x: 1063, startPoint y: 454, endPoint x: 1056, endPoint y: 413, distance: 42.0
click at [1063, 454] on div at bounding box center [1066, 456] width 13 height 13
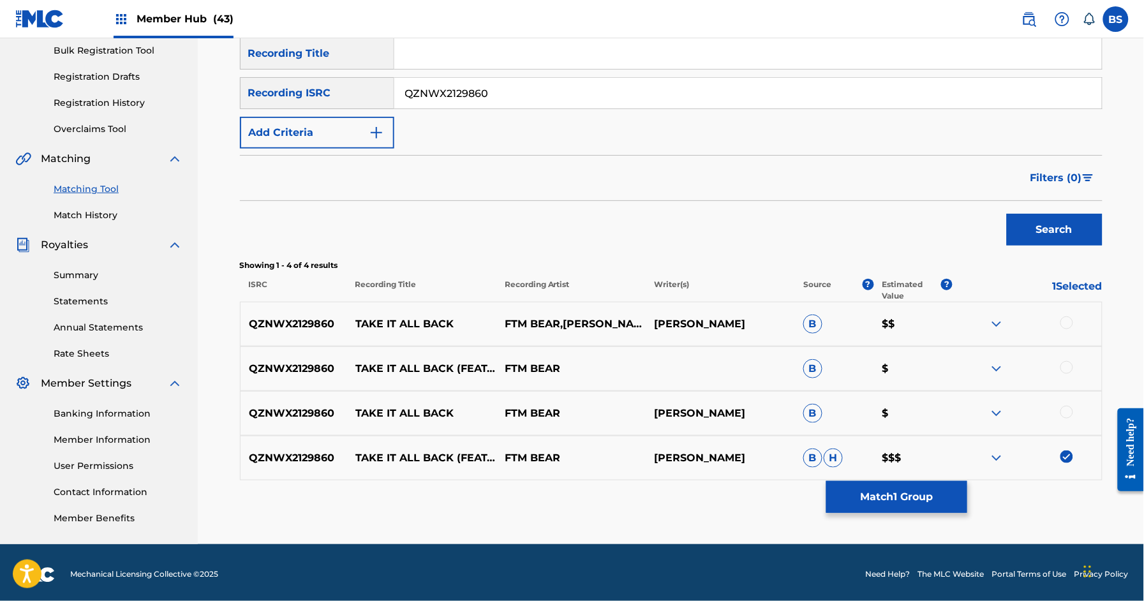
click at [1066, 407] on div at bounding box center [1066, 412] width 13 height 13
click at [1066, 364] on div at bounding box center [1066, 367] width 13 height 13
click at [1070, 320] on div at bounding box center [1066, 322] width 13 height 13
click at [916, 487] on button "Match 4 Groups" at bounding box center [896, 497] width 141 height 32
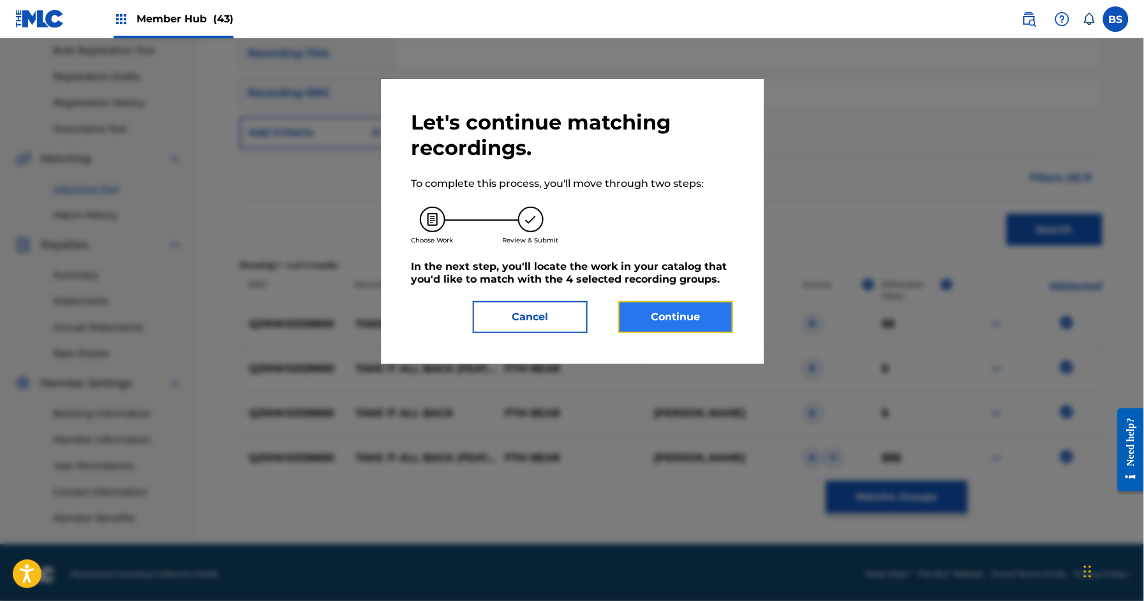
click at [687, 322] on button "Continue" at bounding box center [675, 317] width 115 height 32
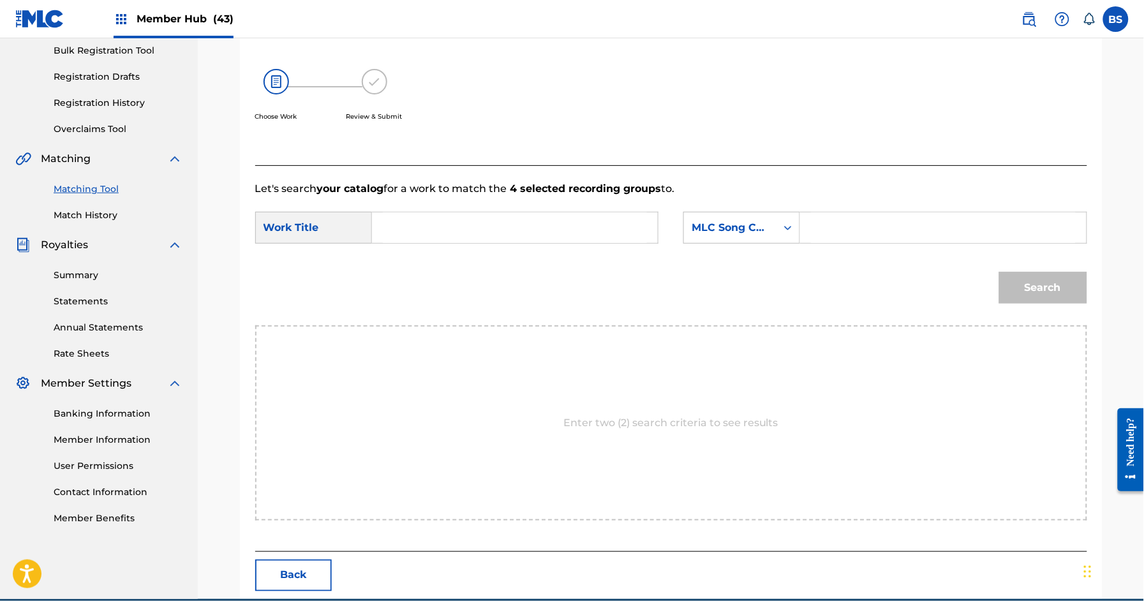
click at [425, 232] on input "Search Form" at bounding box center [515, 227] width 264 height 31
paste input "TAKE IT ALL BACK"
drag, startPoint x: 425, startPoint y: 260, endPoint x: 725, endPoint y: 221, distance: 302.4
click at [424, 260] on strong "it" at bounding box center [424, 256] width 8 height 12
type input "take it all back"
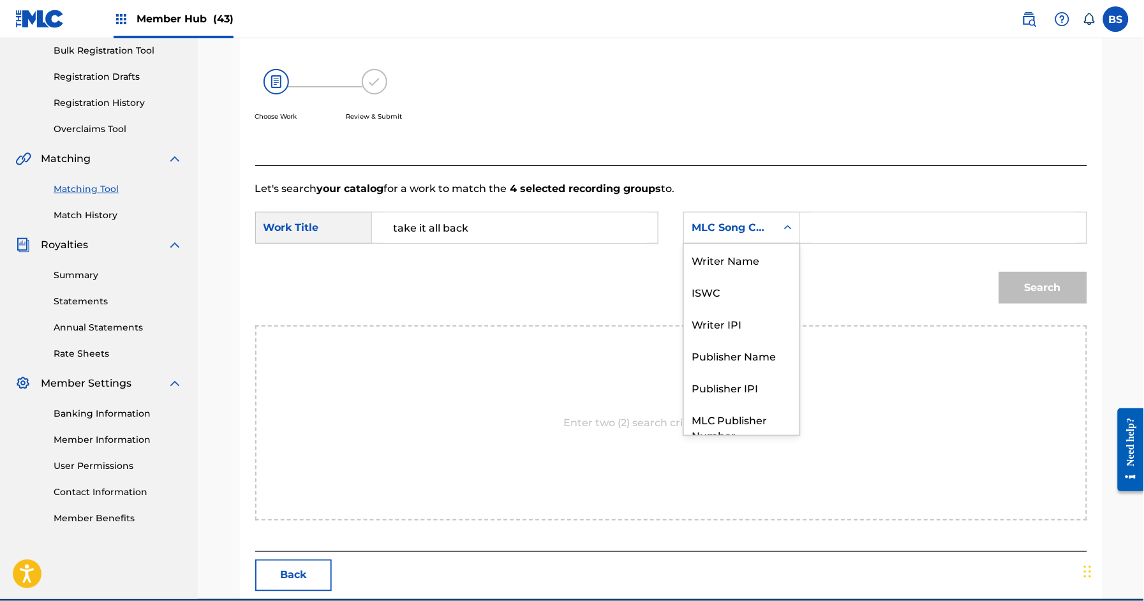
click at [793, 212] on div "Search Form" at bounding box center [787, 227] width 23 height 31
drag, startPoint x: 738, startPoint y: 266, endPoint x: 781, endPoint y: 256, distance: 44.6
click at [738, 266] on div "Writer Name" at bounding box center [741, 260] width 115 height 32
click at [888, 229] on input "Search Form" at bounding box center [943, 227] width 264 height 31
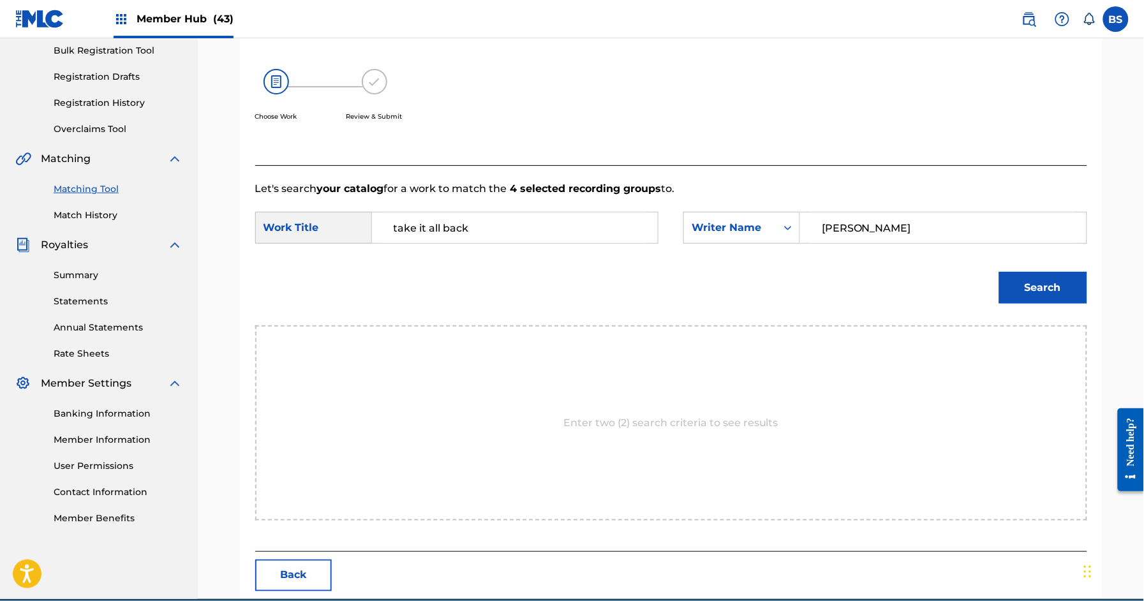
type input "[PERSON_NAME]"
click at [999, 272] on button "Search" at bounding box center [1043, 288] width 88 height 32
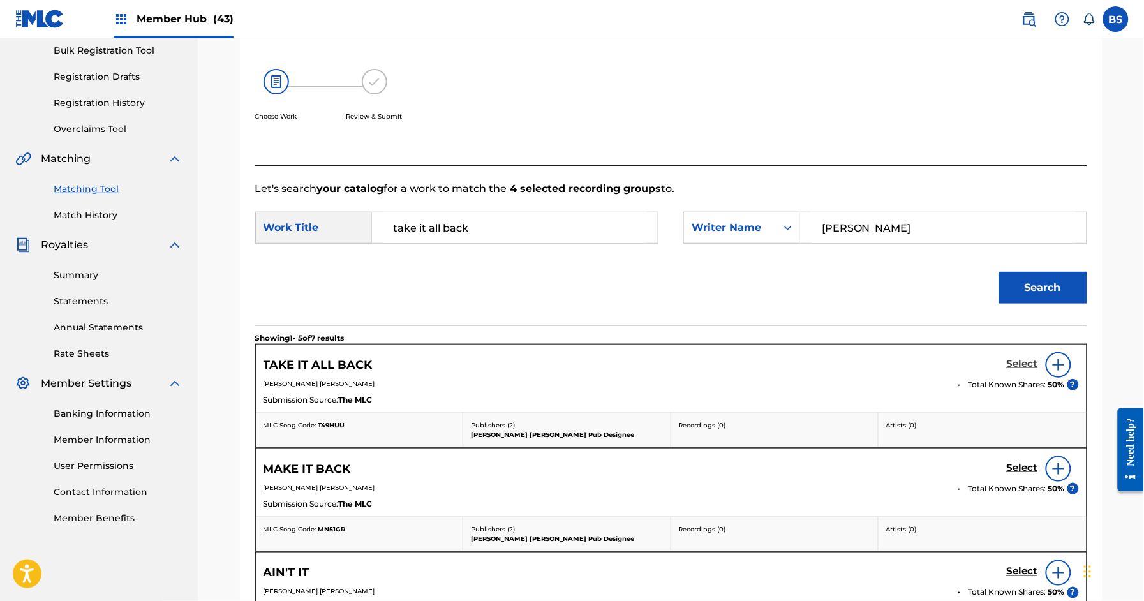
click at [1013, 360] on h5 "Select" at bounding box center [1022, 364] width 31 height 12
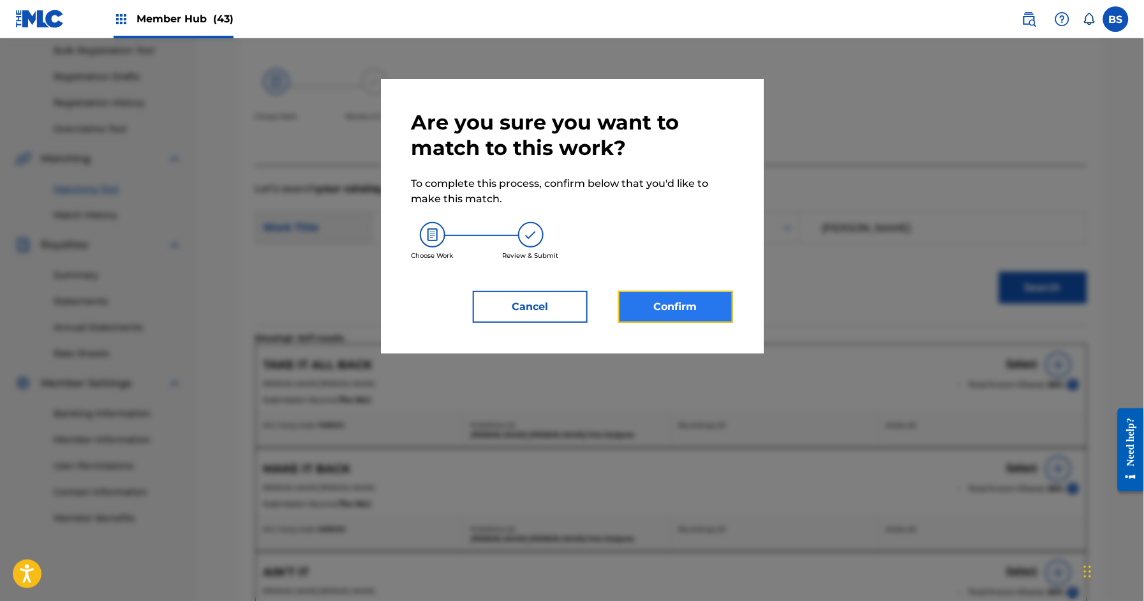
click at [681, 306] on button "Confirm" at bounding box center [675, 307] width 115 height 32
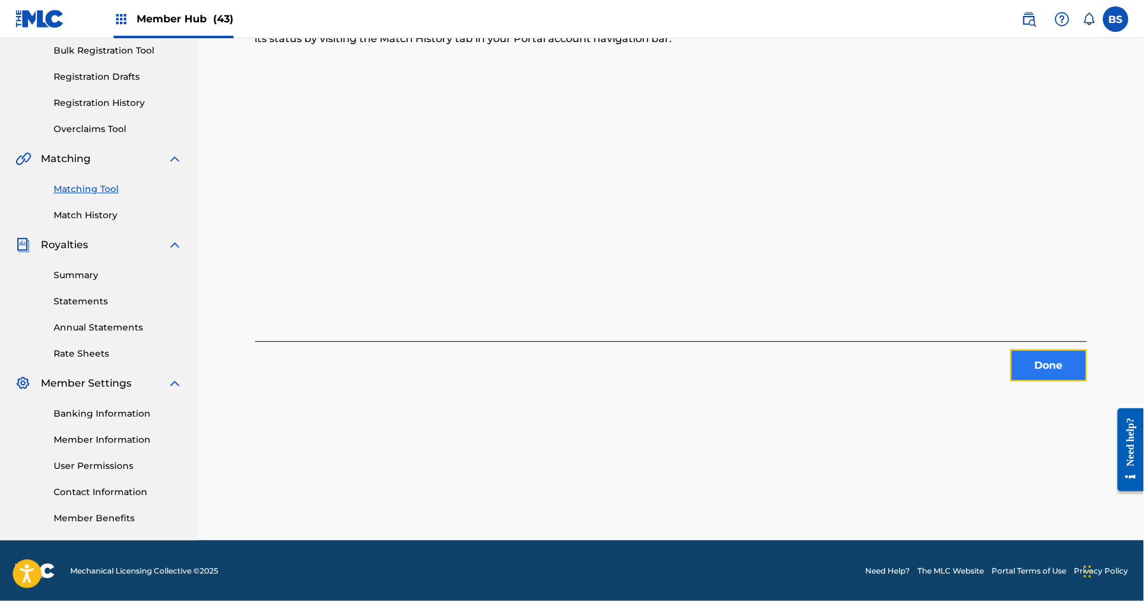
click at [1052, 367] on button "Done" at bounding box center [1048, 366] width 77 height 32
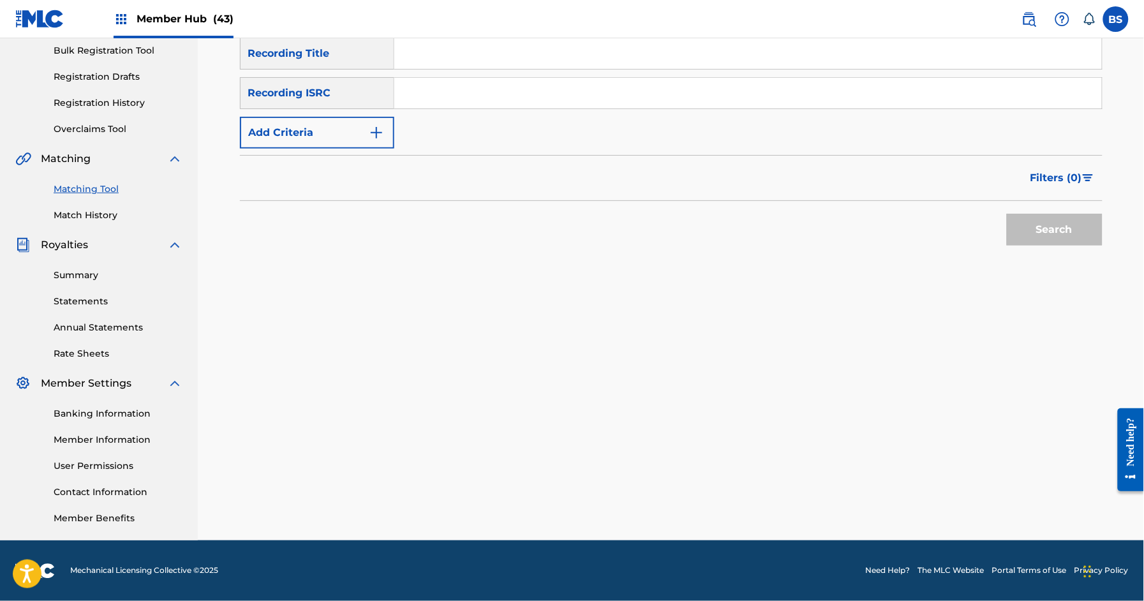
click at [506, 85] on input "Search Form" at bounding box center [747, 93] width 707 height 31
paste input "QZRP52135904"
type input "QZRP52135904"
drag, startPoint x: 1049, startPoint y: 217, endPoint x: 604, endPoint y: 395, distance: 478.9
click at [1049, 217] on button "Search" at bounding box center [1055, 230] width 96 height 32
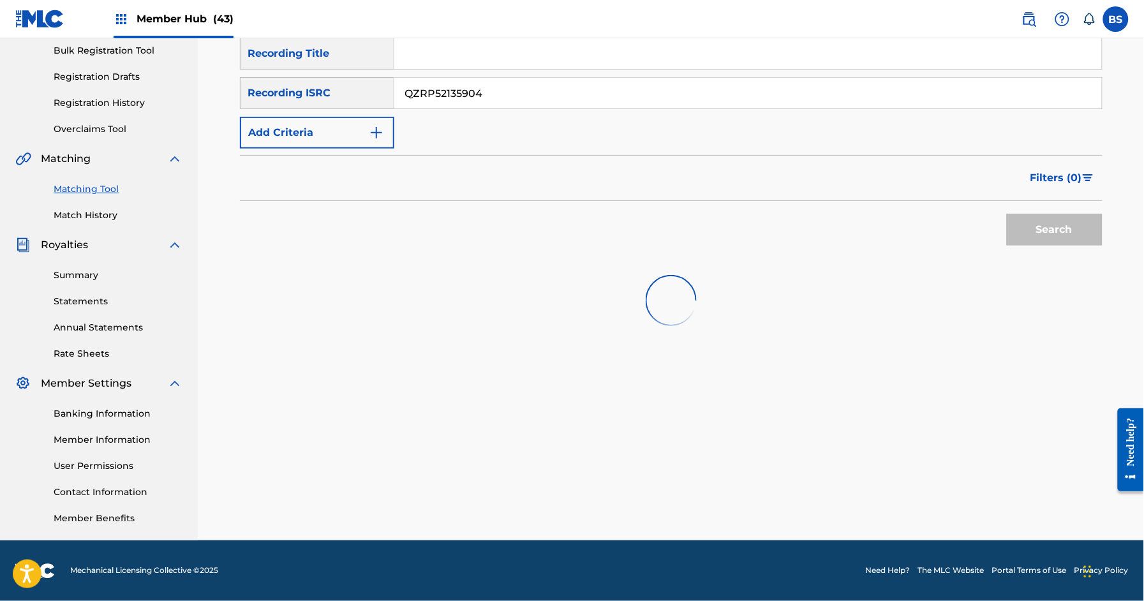
scroll to position [189, 0]
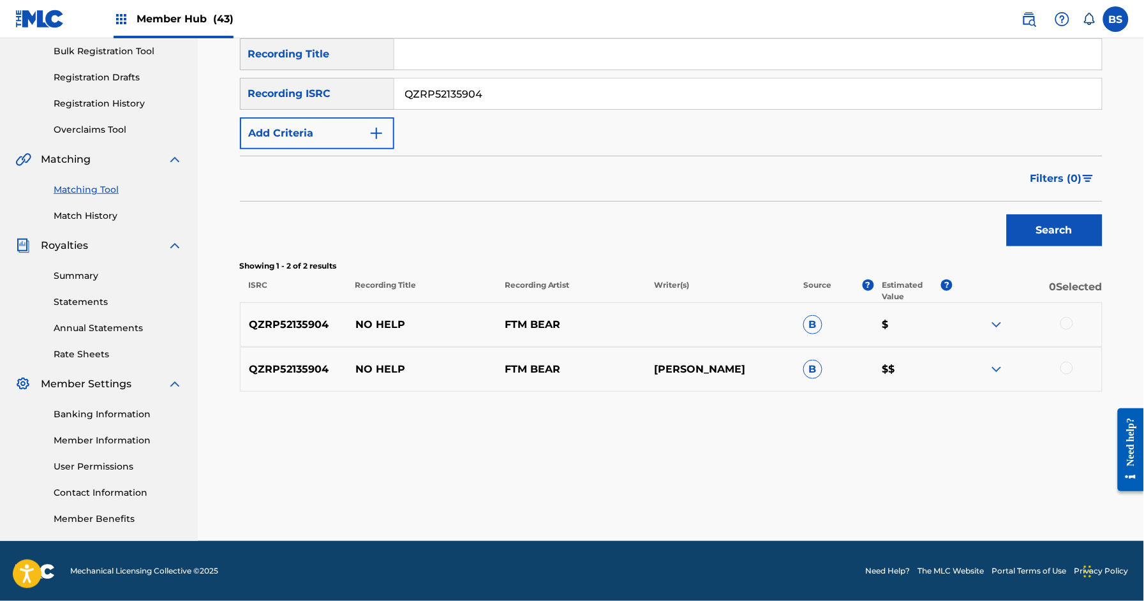
click at [393, 315] on div "QZRP52135904 NO HELP FTM BEAR B $" at bounding box center [671, 324] width 862 height 45
click at [385, 301] on div at bounding box center [385, 301] width 0 height 0
click at [390, 362] on p "NO HELP" at bounding box center [421, 369] width 149 height 15
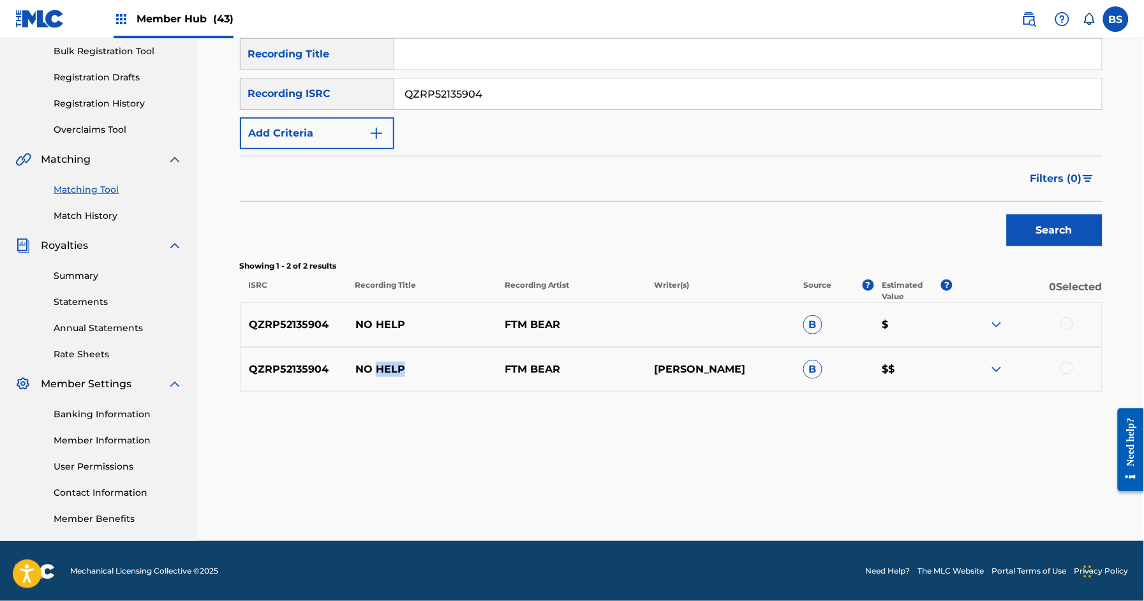
click at [381, 346] on div at bounding box center [381, 346] width 0 height 0
click at [367, 374] on p "NO HELP" at bounding box center [421, 369] width 149 height 15
click at [1062, 369] on div at bounding box center [1066, 368] width 13 height 13
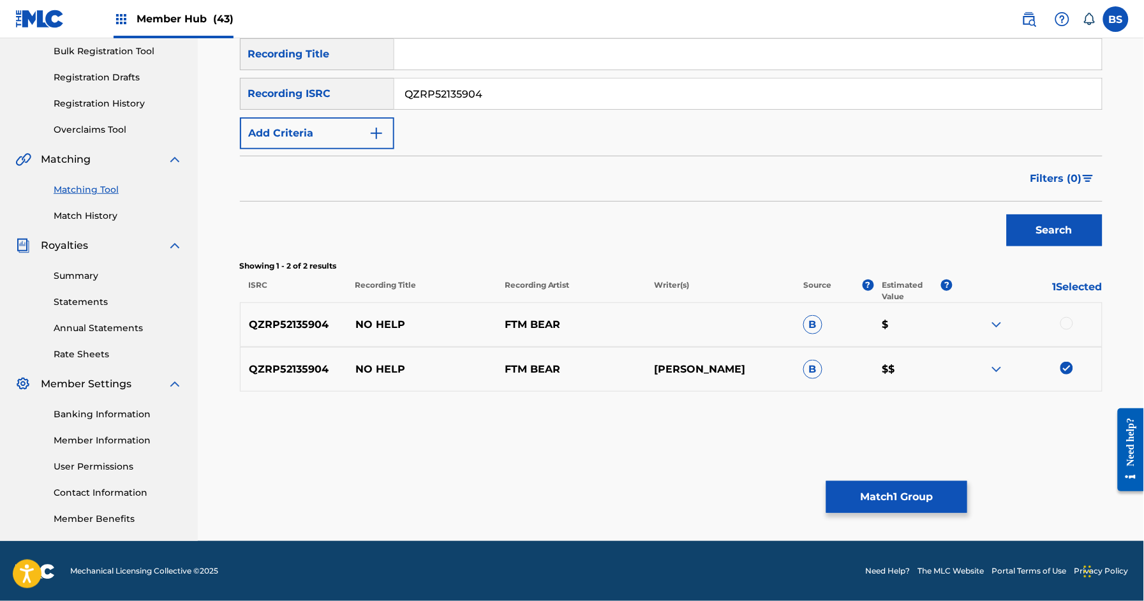
drag, startPoint x: 1068, startPoint y: 320, endPoint x: 1066, endPoint y: 327, distance: 7.3
click at [1068, 321] on div at bounding box center [1066, 323] width 13 height 13
click at [910, 496] on button "Match 2 Groups" at bounding box center [896, 497] width 141 height 32
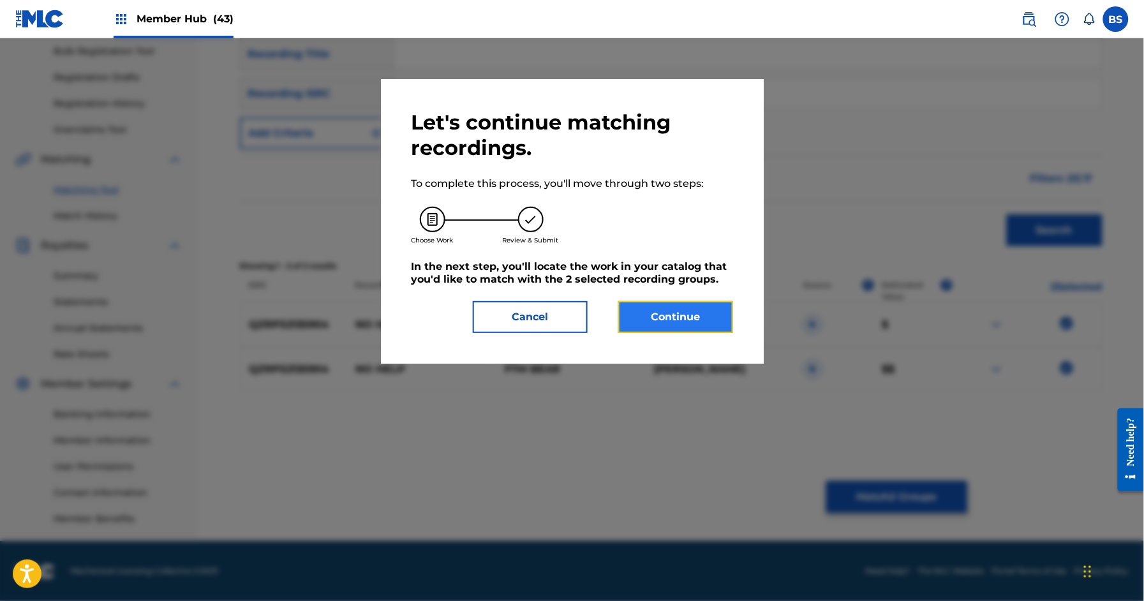
click at [704, 314] on button "Continue" at bounding box center [675, 317] width 115 height 32
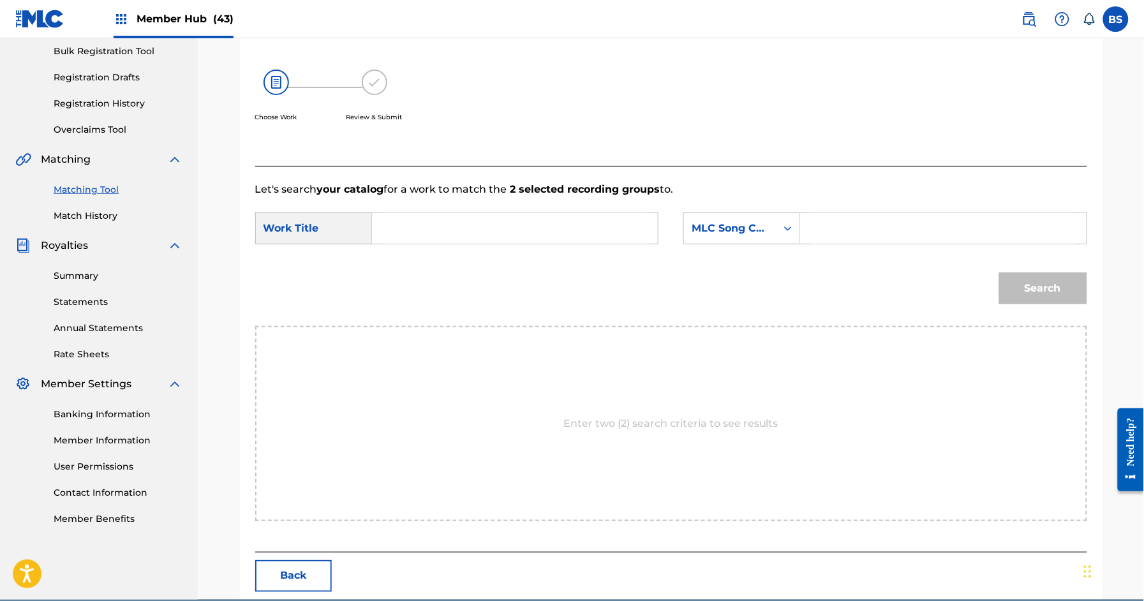
drag, startPoint x: 417, startPoint y: 232, endPoint x: 575, endPoint y: 218, distance: 158.2
click at [418, 232] on input "Search Form" at bounding box center [515, 228] width 264 height 31
paste input "NO HELP"
click at [418, 252] on strong "help" at bounding box center [421, 257] width 24 height 12
type input "no help"
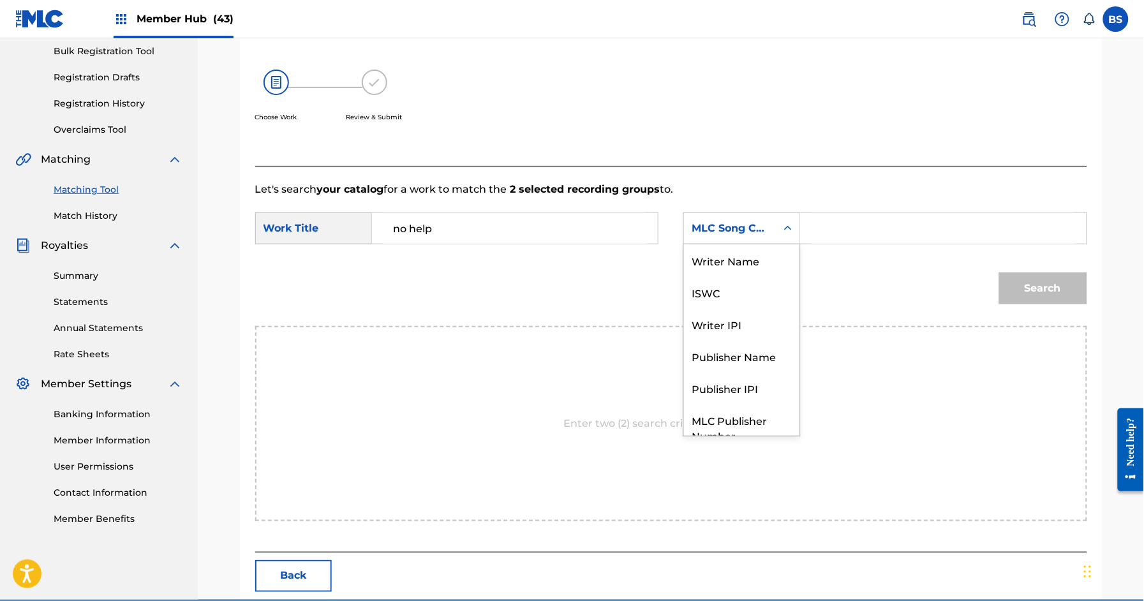
drag, startPoint x: 751, startPoint y: 219, endPoint x: 746, endPoint y: 251, distance: 32.3
click at [751, 221] on div "MLC Song Code" at bounding box center [729, 228] width 77 height 15
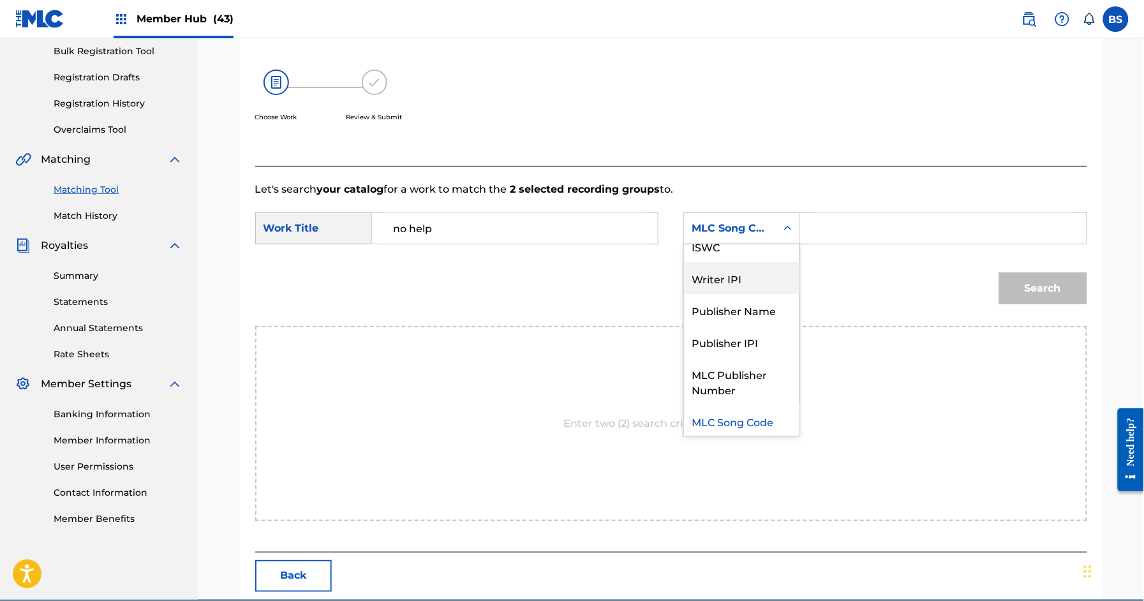
scroll to position [0, 0]
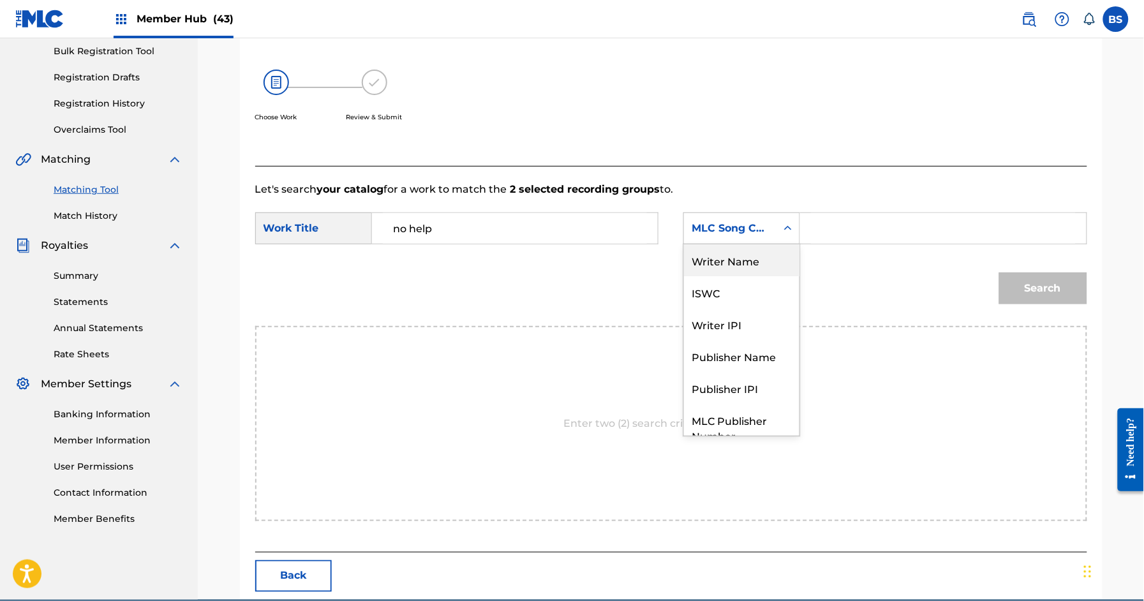
drag, startPoint x: 750, startPoint y: 264, endPoint x: 795, endPoint y: 248, distance: 47.4
click at [751, 264] on div "Writer Name" at bounding box center [741, 260] width 115 height 32
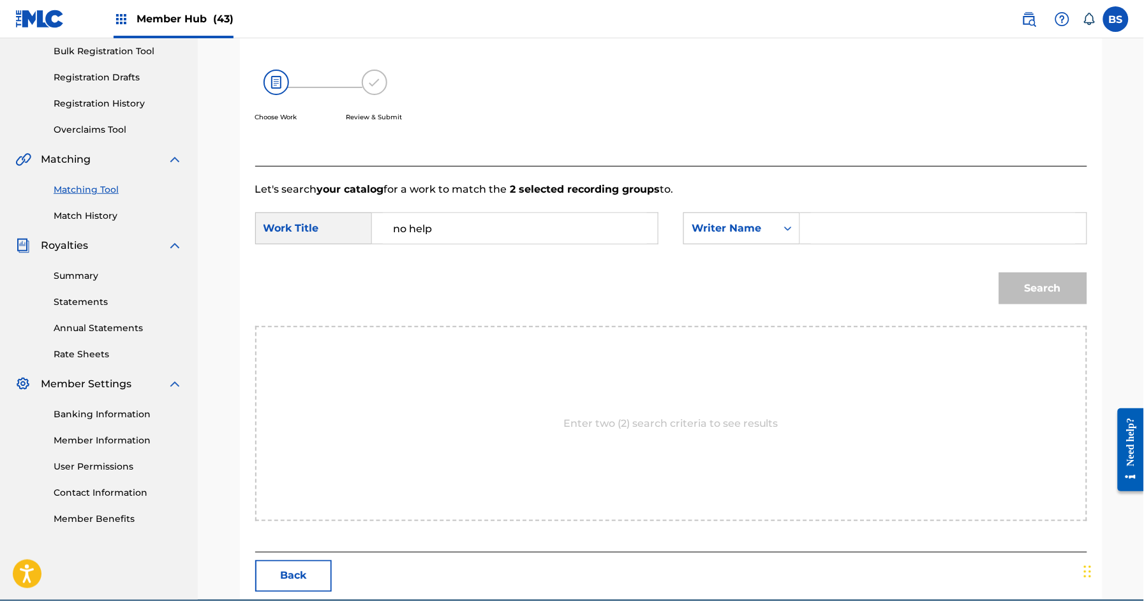
click at [841, 231] on input "Search Form" at bounding box center [943, 228] width 264 height 31
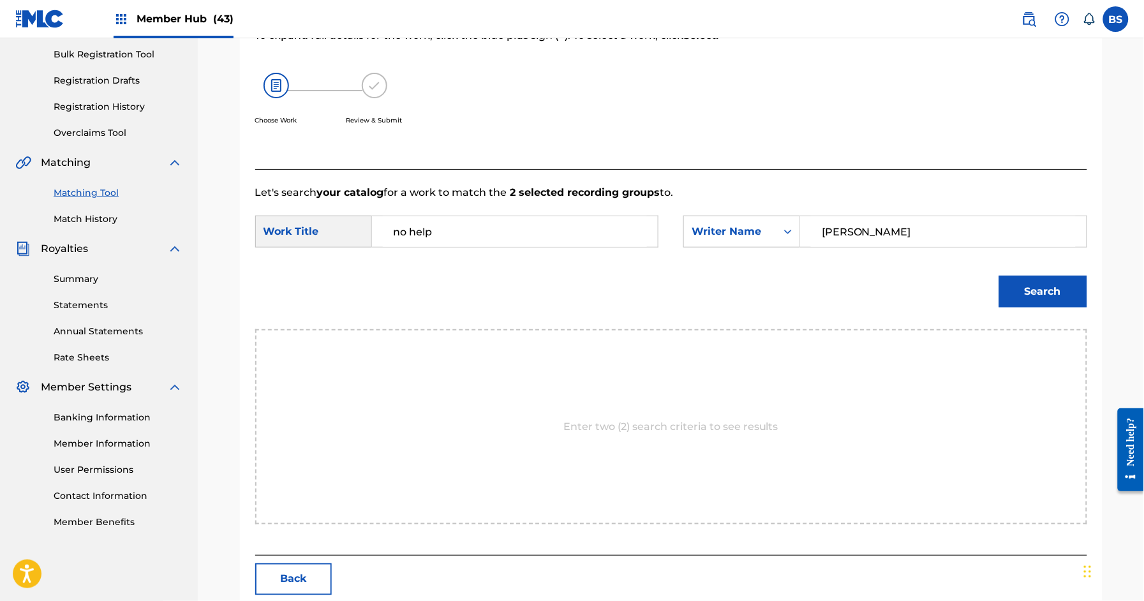
type input "[PERSON_NAME]"
click at [999, 276] on button "Search" at bounding box center [1043, 292] width 88 height 32
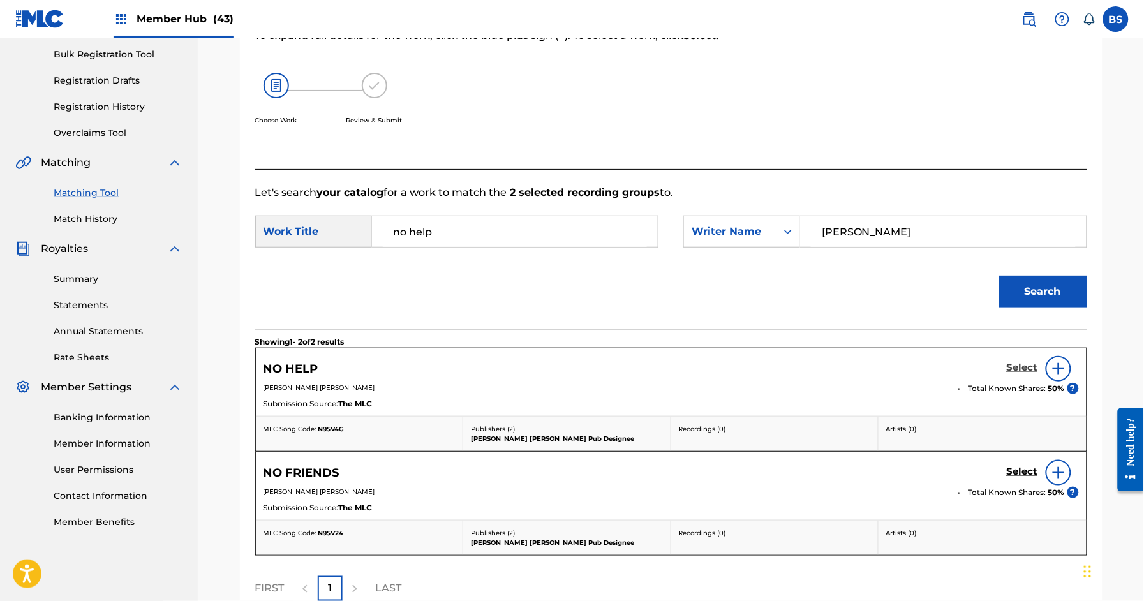
click at [1026, 365] on h5 "Select" at bounding box center [1022, 368] width 31 height 12
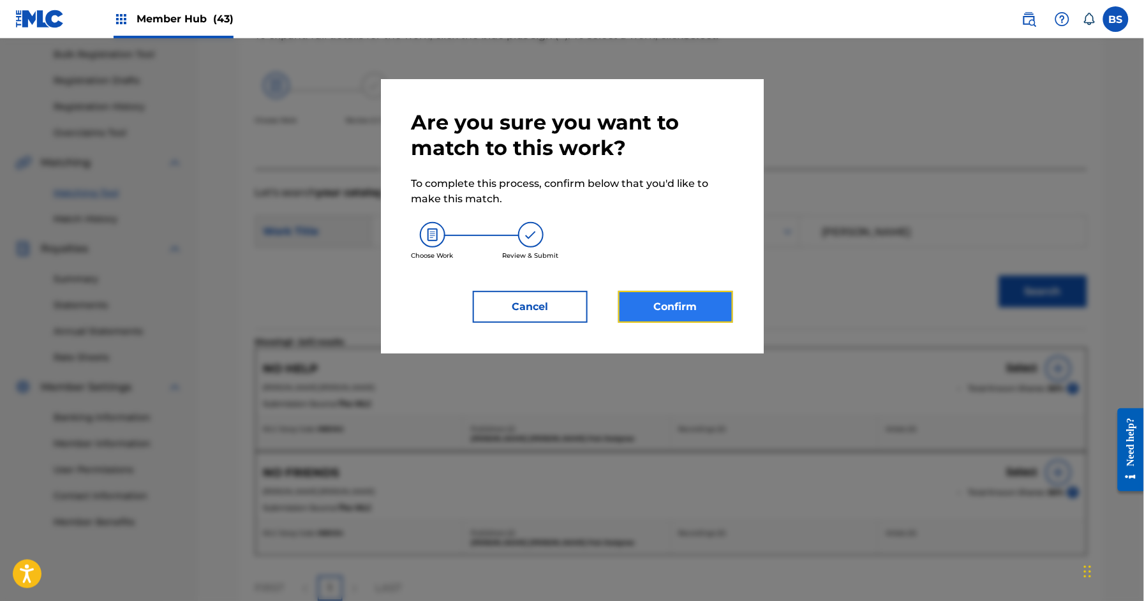
click at [688, 300] on button "Confirm" at bounding box center [675, 307] width 115 height 32
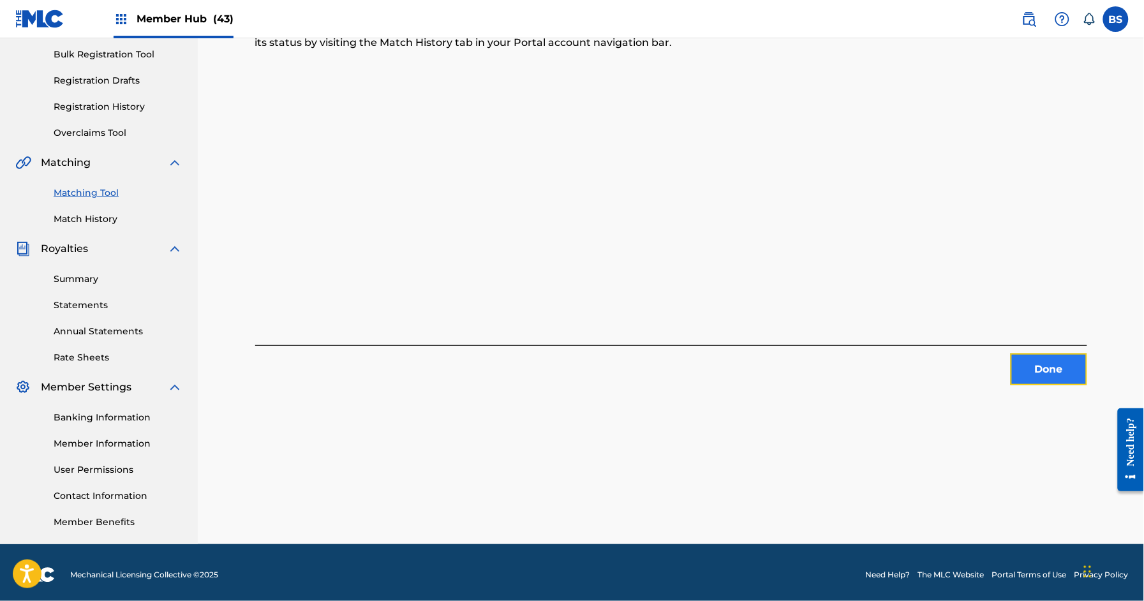
drag, startPoint x: 1033, startPoint y: 373, endPoint x: 1022, endPoint y: 369, distance: 10.9
click at [1022, 369] on button "Done" at bounding box center [1048, 369] width 77 height 32
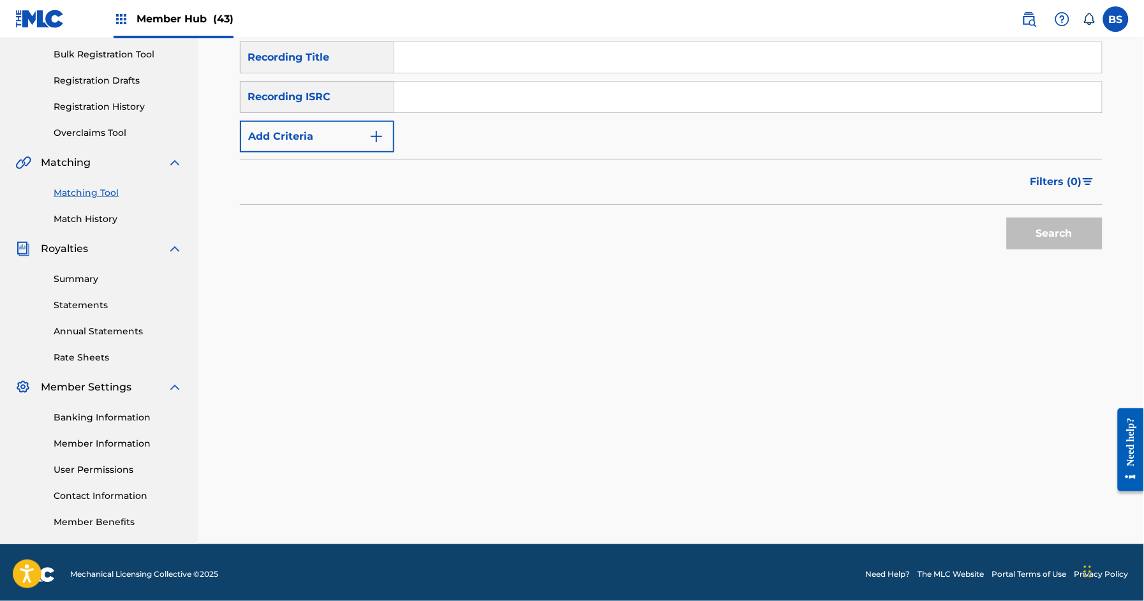
drag, startPoint x: 611, startPoint y: 96, endPoint x: 636, endPoint y: 145, distance: 55.6
click at [611, 96] on input "Search Form" at bounding box center [747, 97] width 707 height 31
paste input "QZHN62277189"
type input "QZHN62277189"
drag, startPoint x: 1066, startPoint y: 230, endPoint x: 812, endPoint y: 357, distance: 284.7
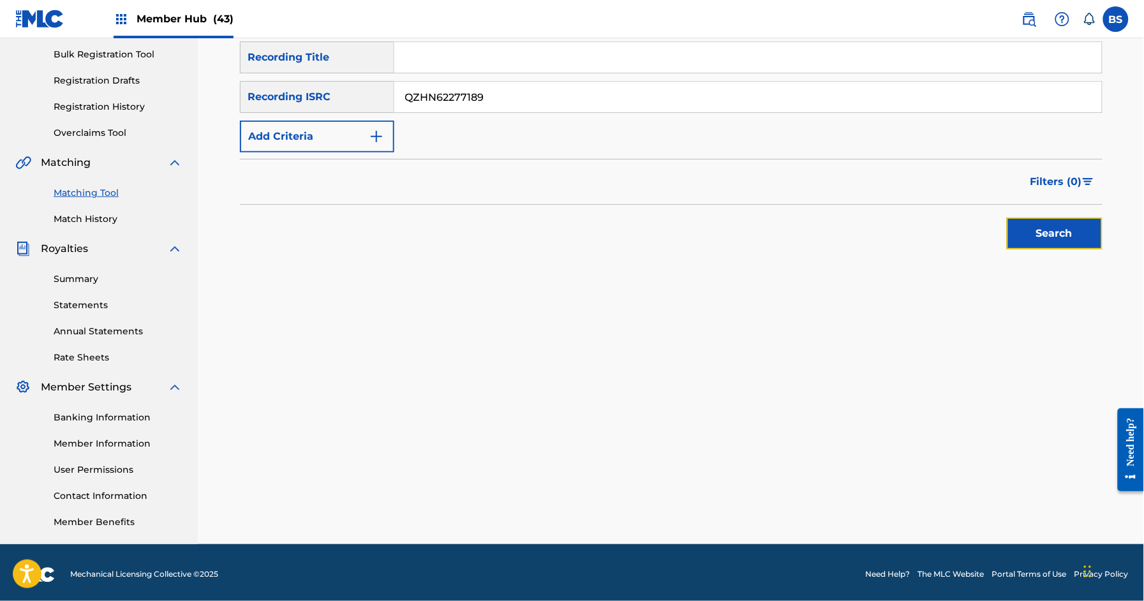
click at [1066, 230] on button "Search" at bounding box center [1055, 234] width 96 height 32
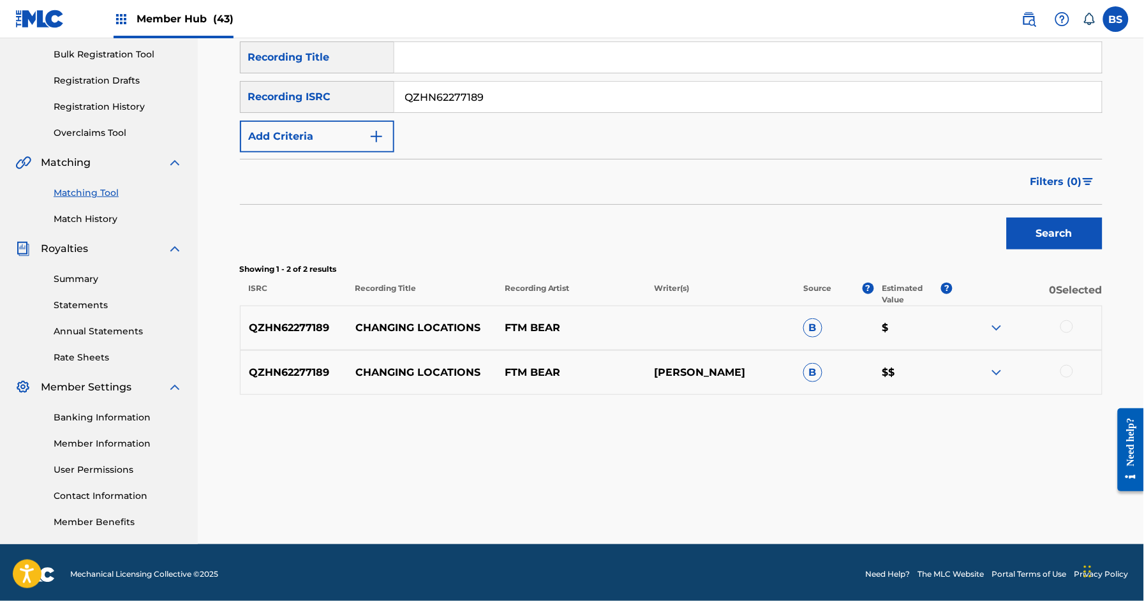
click at [443, 326] on p "CHANGING LOCATIONS" at bounding box center [421, 327] width 149 height 15
click at [1068, 373] on div at bounding box center [1066, 371] width 13 height 13
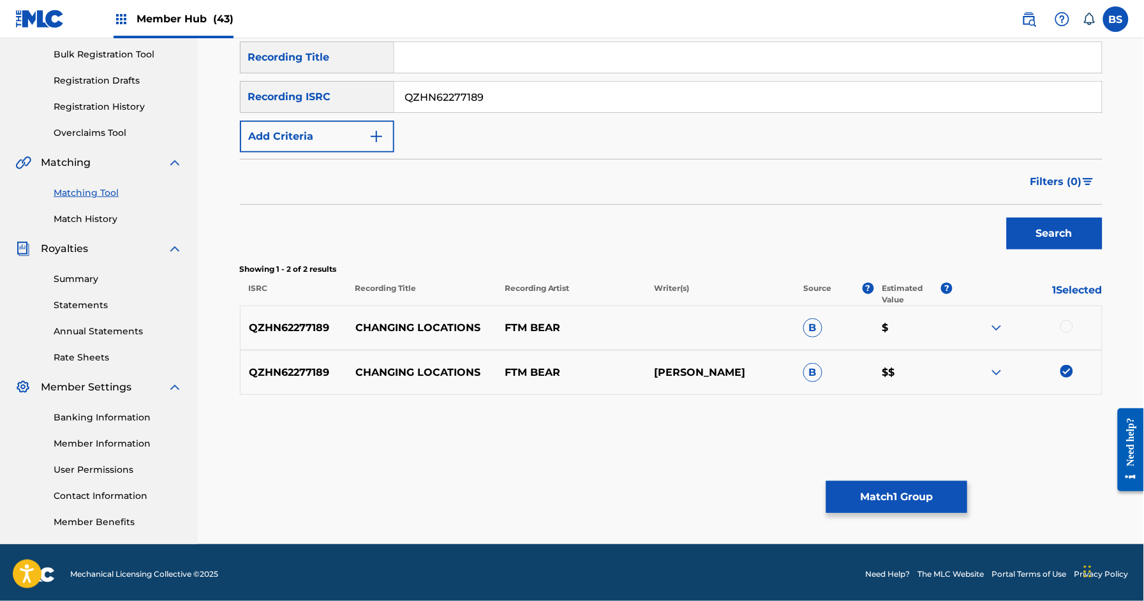
drag, startPoint x: 1066, startPoint y: 324, endPoint x: 935, endPoint y: 466, distance: 193.6
click at [1065, 325] on div at bounding box center [1066, 326] width 13 height 13
click at [914, 494] on button "Match 2 Groups" at bounding box center [896, 497] width 141 height 32
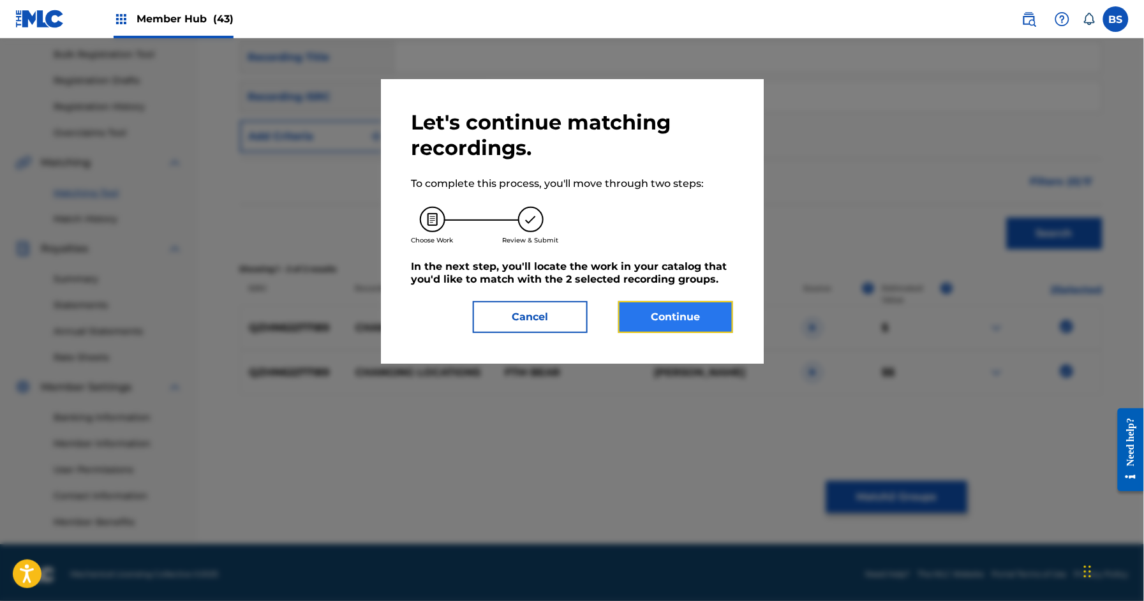
click at [702, 316] on button "Continue" at bounding box center [675, 317] width 115 height 32
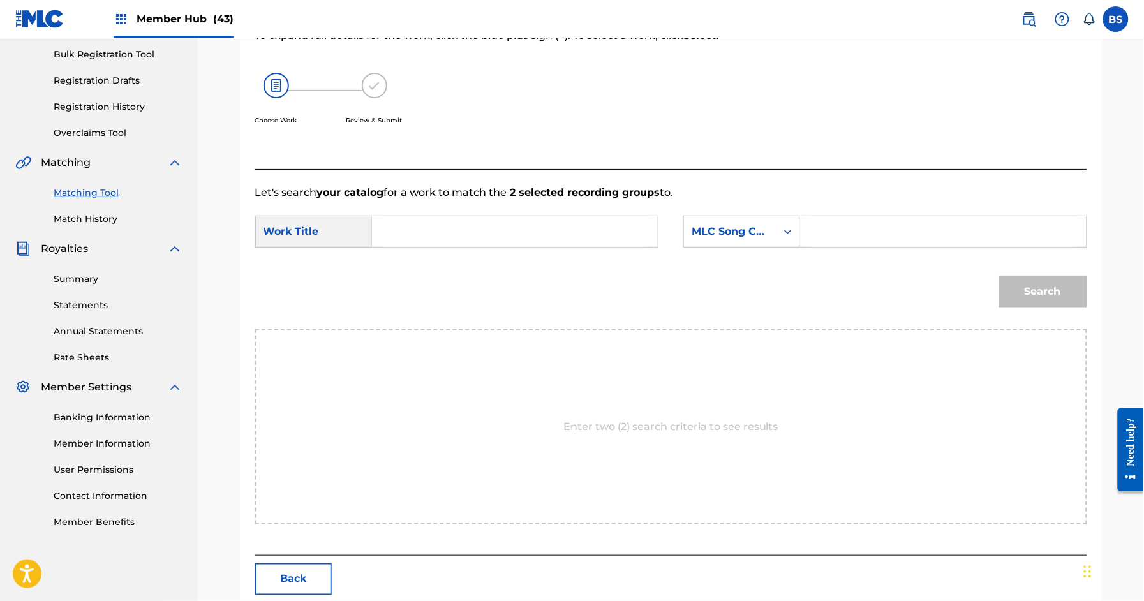
click at [464, 230] on input "Search Form" at bounding box center [515, 231] width 264 height 31
paste input "CHANGING LOCATIONS"
click at [431, 269] on strong "locations" at bounding box center [418, 275] width 48 height 12
type input "changing locations"
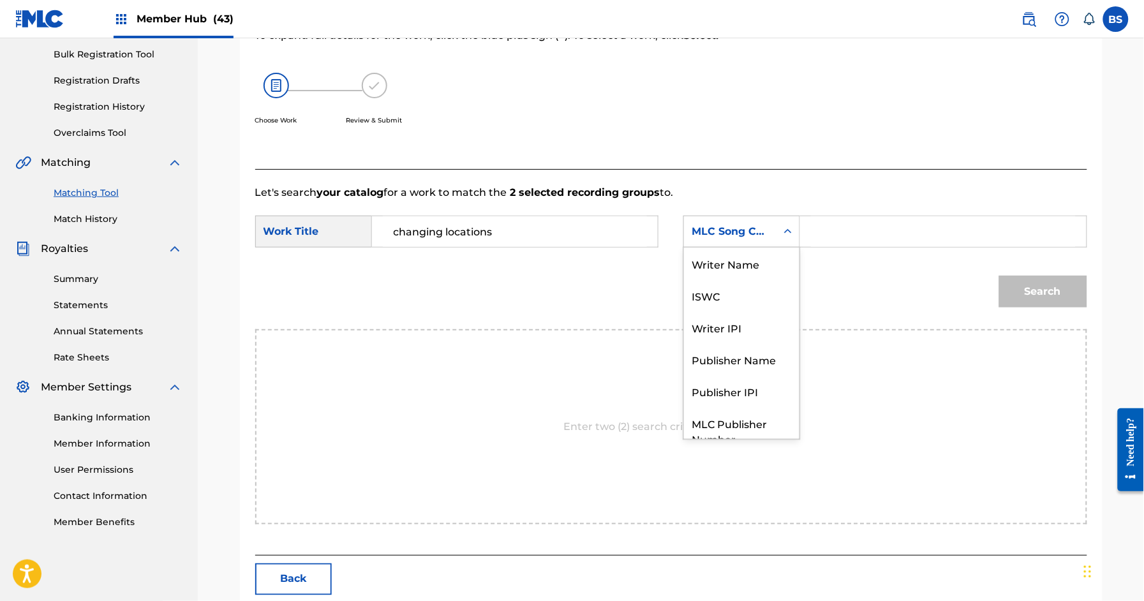
drag, startPoint x: 726, startPoint y: 226, endPoint x: 745, endPoint y: 257, distance: 36.6
click at [726, 226] on div "MLC Song Code" at bounding box center [729, 231] width 77 height 15
drag, startPoint x: 741, startPoint y: 263, endPoint x: 792, endPoint y: 252, distance: 52.8
click at [741, 263] on div "Writer Name" at bounding box center [741, 263] width 115 height 32
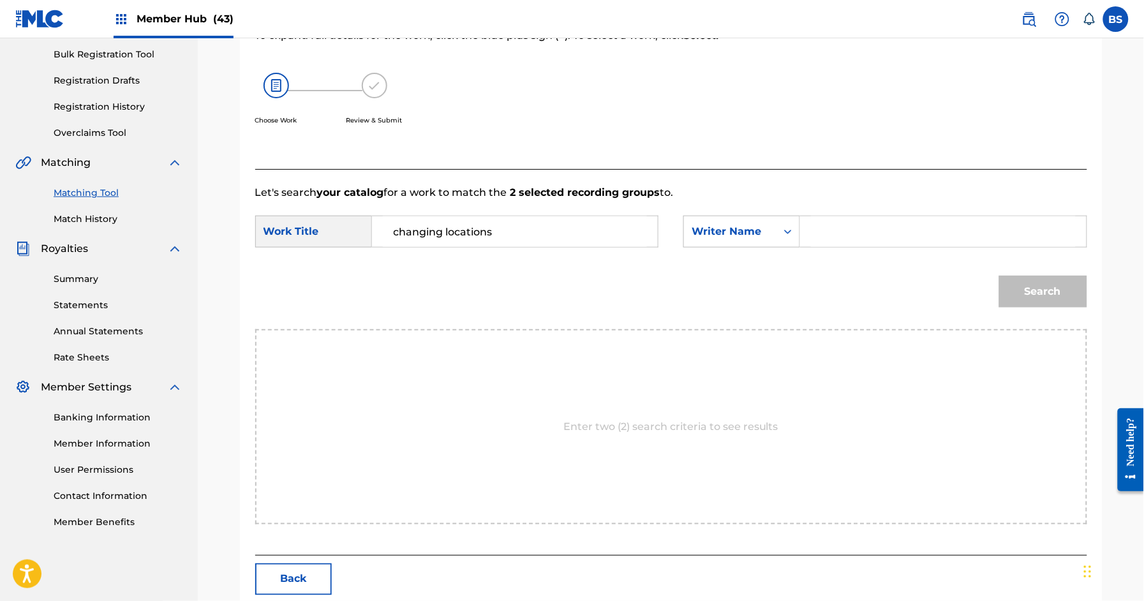
click at [837, 235] on input "Search Form" at bounding box center [943, 231] width 264 height 31
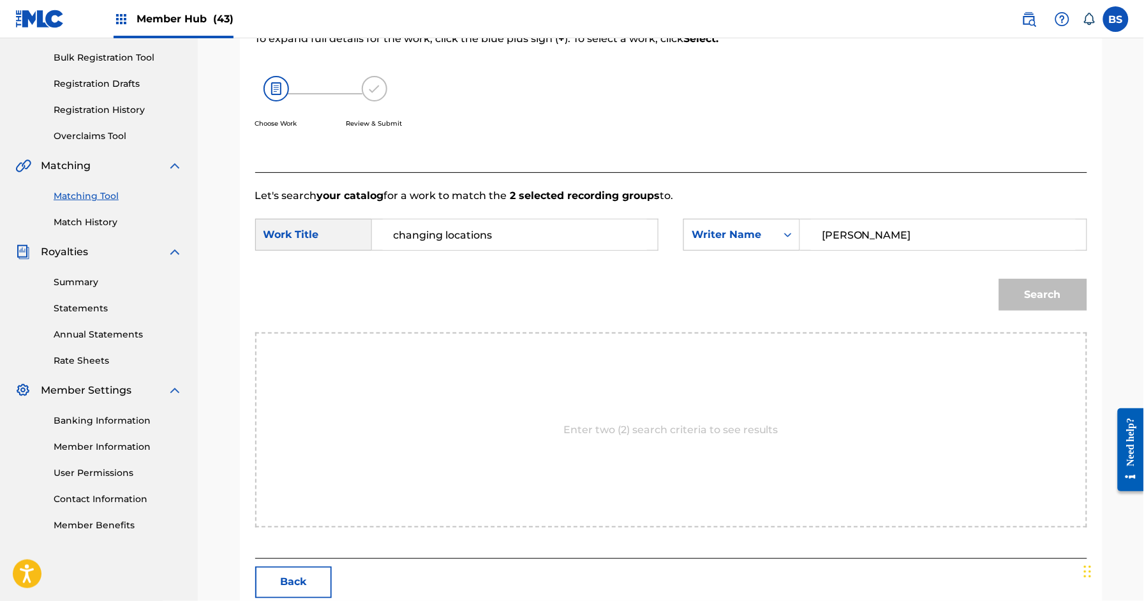
type input "[PERSON_NAME]"
click at [999, 279] on button "Search" at bounding box center [1043, 295] width 88 height 32
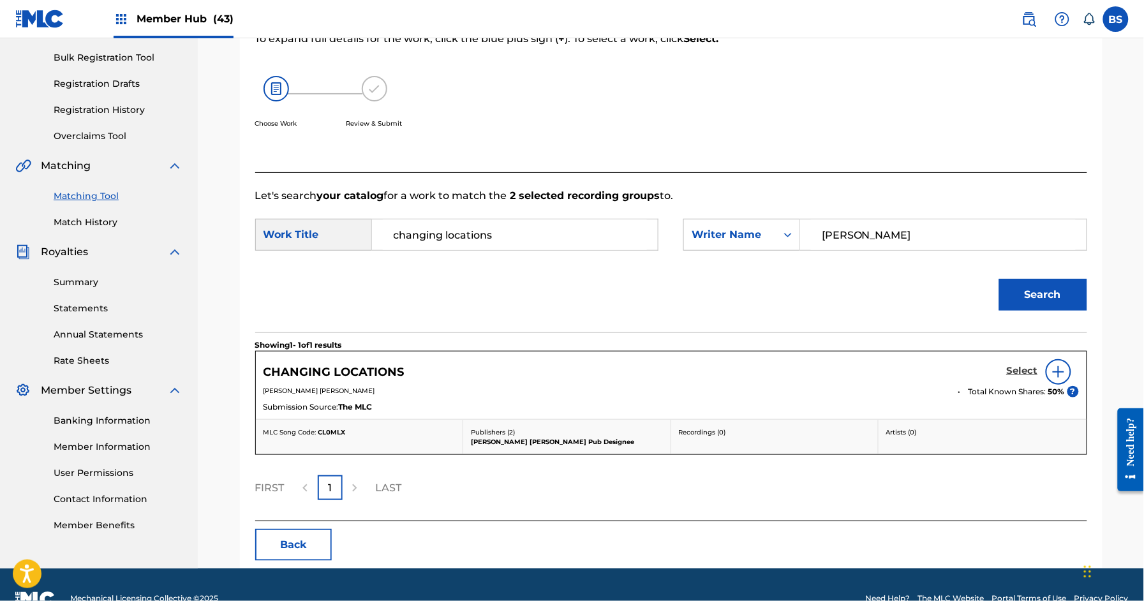
click at [1022, 367] on h5 "Select" at bounding box center [1022, 371] width 31 height 12
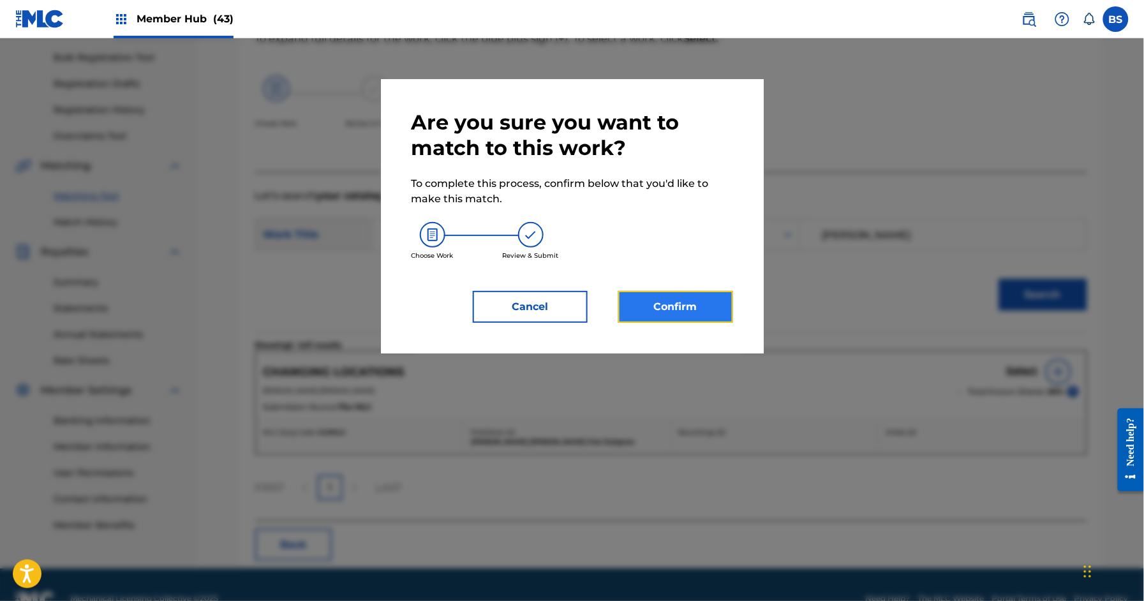
click at [654, 301] on button "Confirm" at bounding box center [675, 307] width 115 height 32
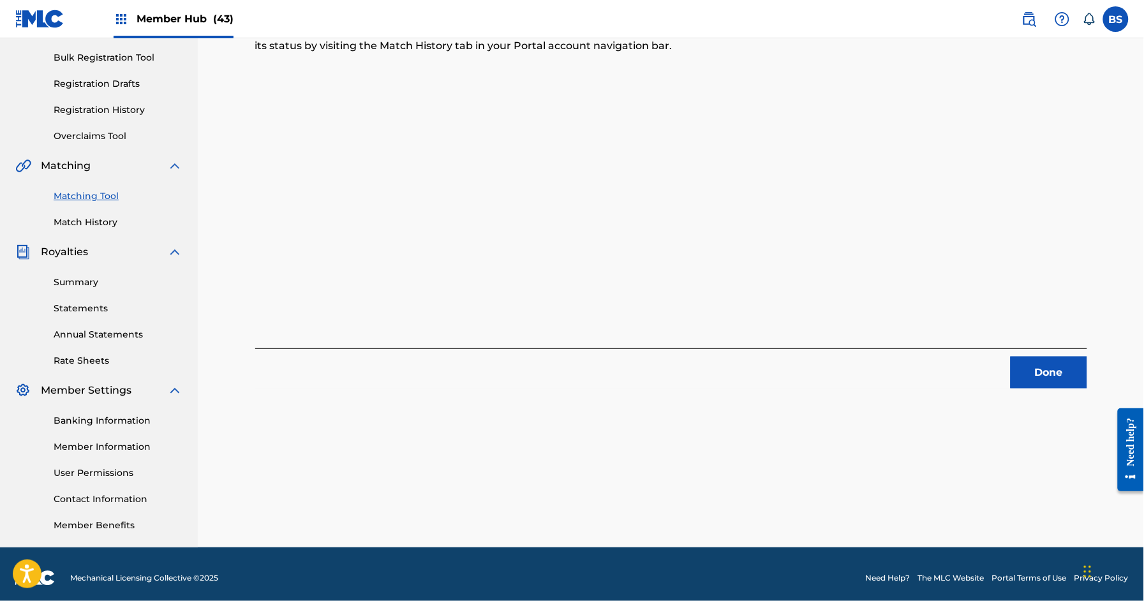
scroll to position [182, 0]
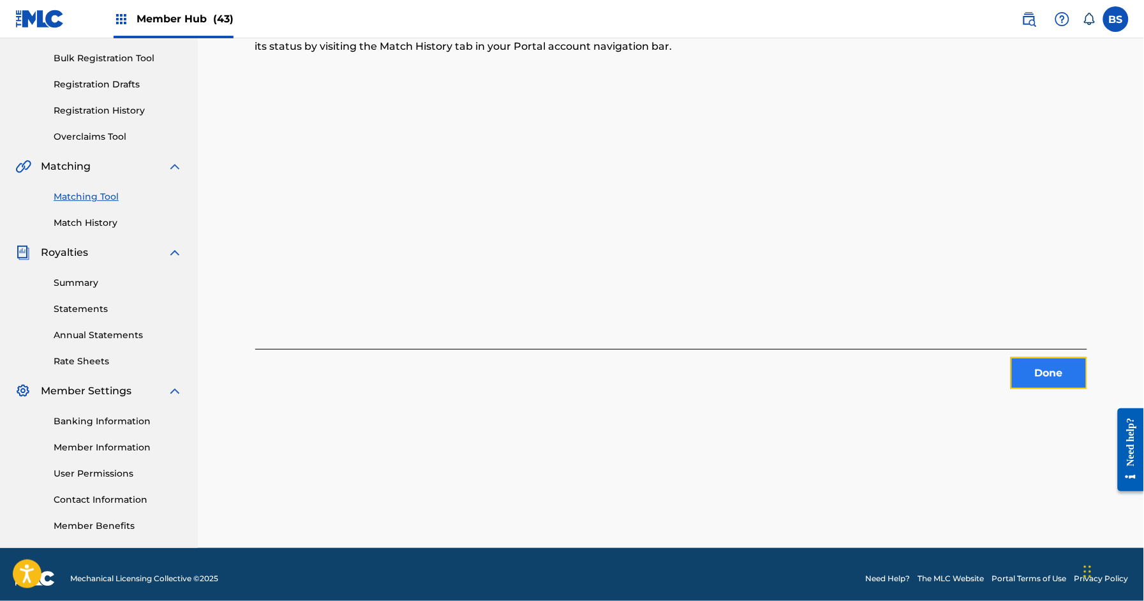
click at [1044, 380] on button "Done" at bounding box center [1048, 373] width 77 height 32
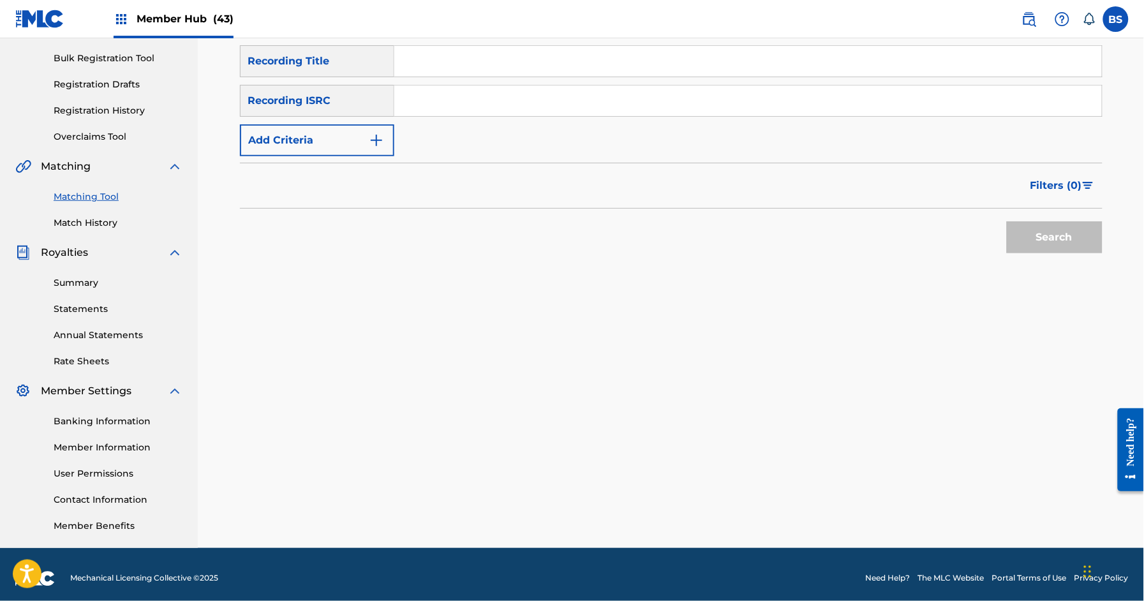
drag, startPoint x: 633, startPoint y: 99, endPoint x: 637, endPoint y: 107, distance: 8.9
click at [633, 99] on input "Search Form" at bounding box center [747, 100] width 707 height 31
paste input "QZHN92237405"
type input "QZHN92237405"
drag, startPoint x: 1072, startPoint y: 240, endPoint x: 637, endPoint y: 350, distance: 449.2
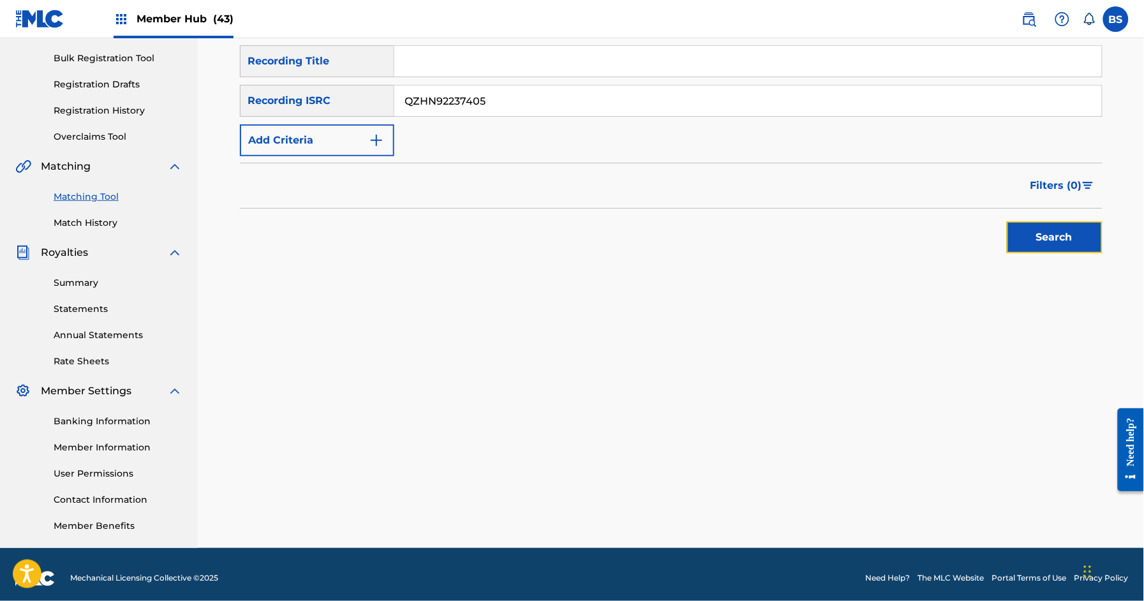
click at [1071, 240] on button "Search" at bounding box center [1055, 237] width 96 height 32
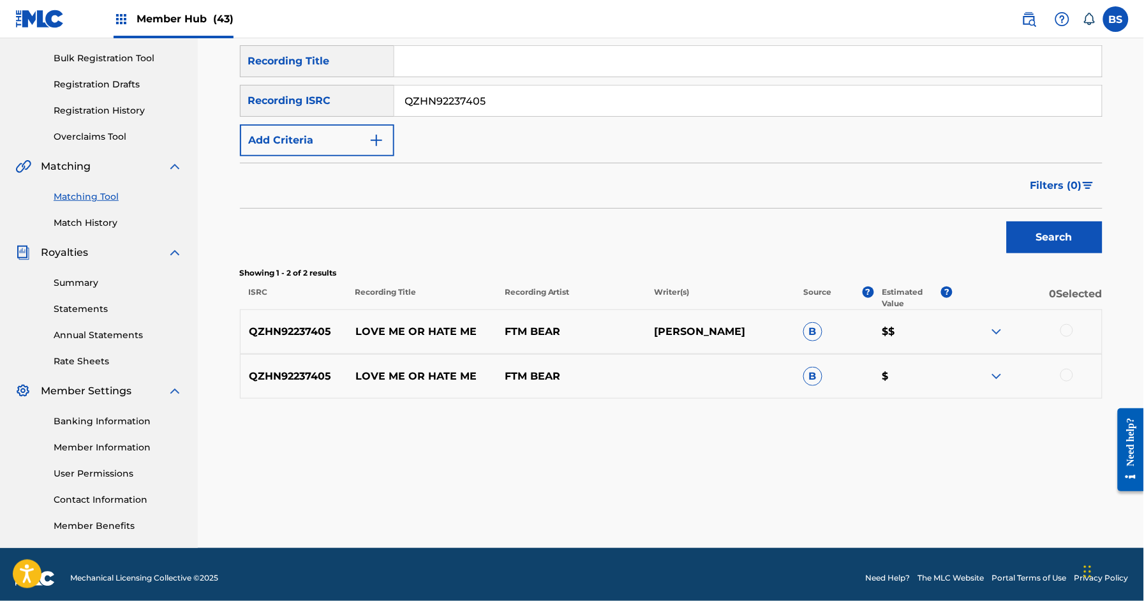
click at [393, 329] on p "LOVE ME OR HATE ME" at bounding box center [421, 331] width 149 height 15
click at [1070, 374] on div at bounding box center [1066, 375] width 13 height 13
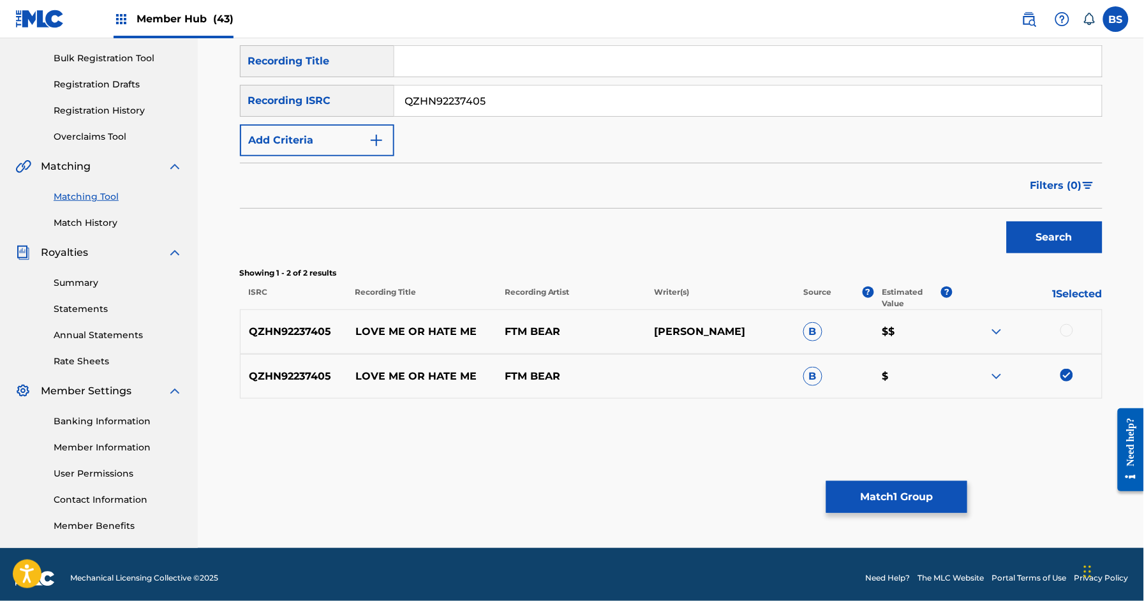
click at [1066, 328] on div at bounding box center [1066, 330] width 13 height 13
click at [885, 488] on button "Match 2 Groups" at bounding box center [896, 497] width 141 height 32
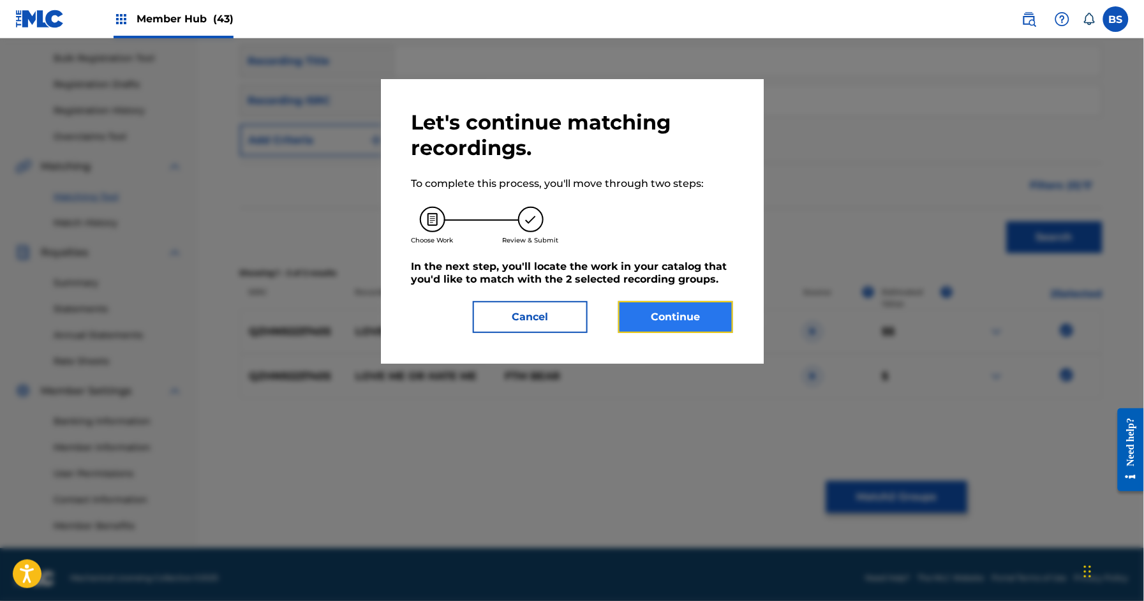
click at [660, 321] on button "Continue" at bounding box center [675, 317] width 115 height 32
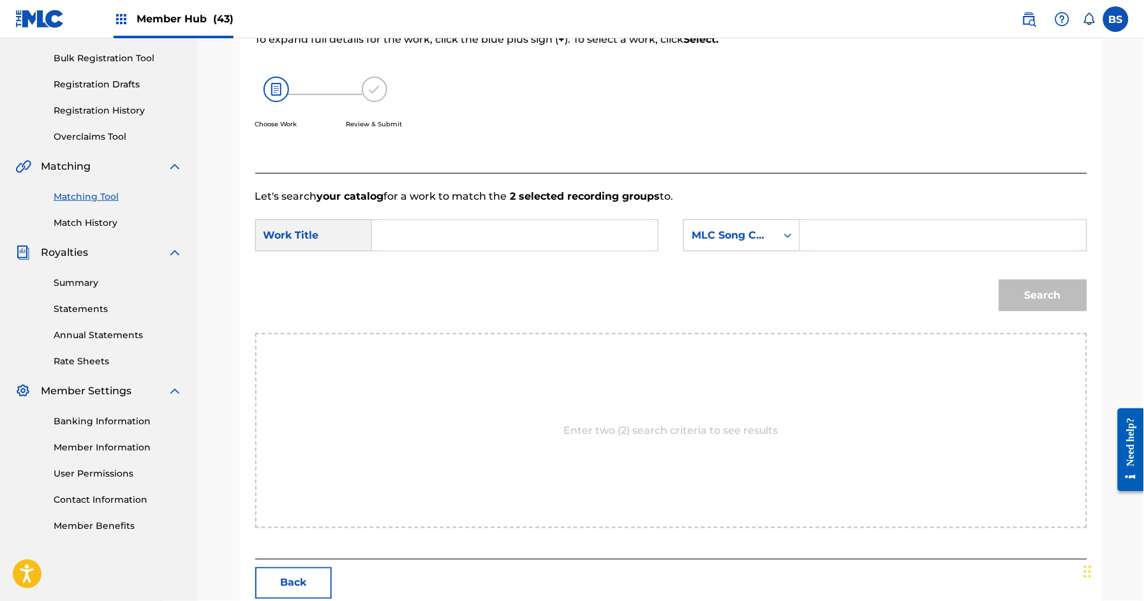
click at [408, 239] on input "Search Form" at bounding box center [515, 235] width 264 height 31
paste input "LOVE ME OR HATE ME"
click at [433, 263] on strong "me" at bounding box center [426, 264] width 17 height 12
type input "love me or hate me"
click at [732, 234] on div "MLC Song Code" at bounding box center [729, 235] width 77 height 15
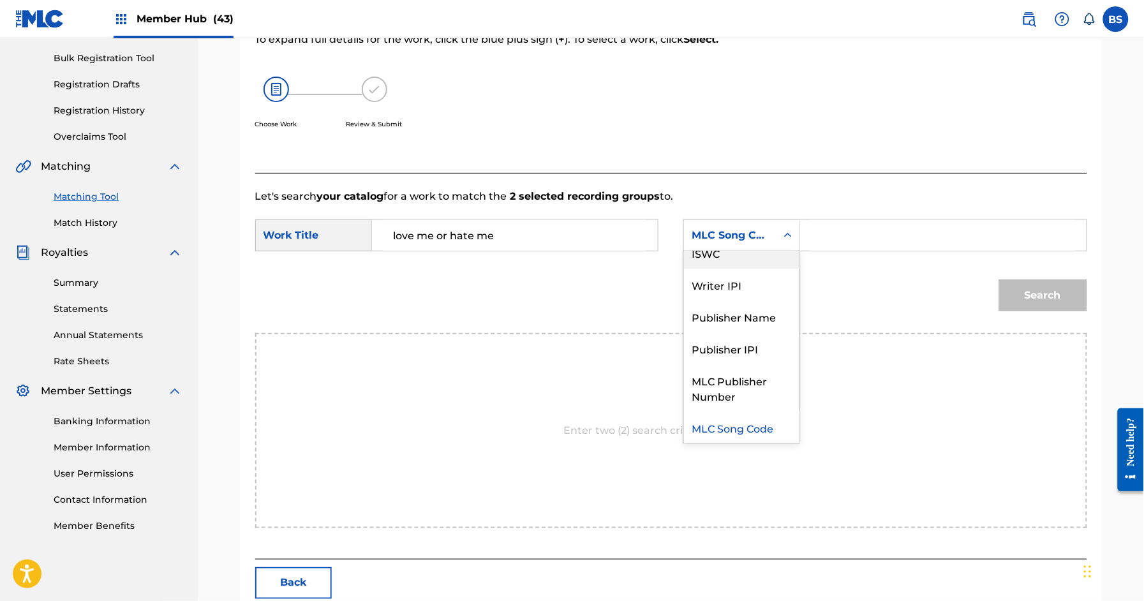
scroll to position [0, 0]
drag, startPoint x: 749, startPoint y: 274, endPoint x: 799, endPoint y: 256, distance: 53.1
click at [750, 275] on div "Writer Name" at bounding box center [741, 267] width 115 height 32
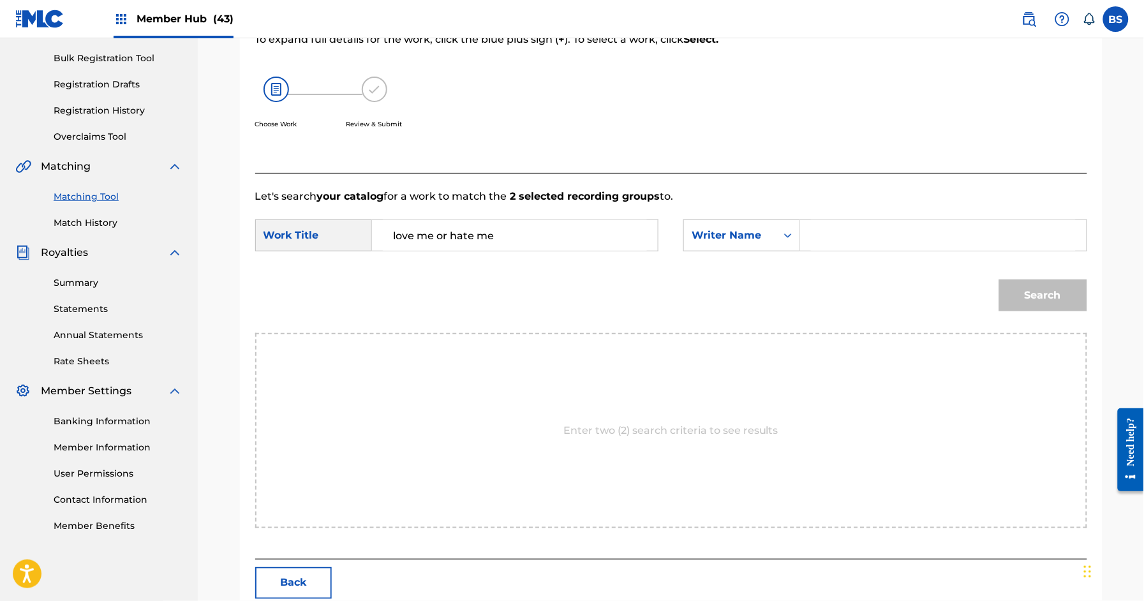
drag, startPoint x: 836, startPoint y: 239, endPoint x: 850, endPoint y: 247, distance: 16.3
click at [839, 241] on input "Search Form" at bounding box center [943, 235] width 264 height 31
type input "[PERSON_NAME]"
drag, startPoint x: 1029, startPoint y: 289, endPoint x: 947, endPoint y: 297, distance: 82.0
click at [1029, 288] on button "Search" at bounding box center [1043, 295] width 88 height 32
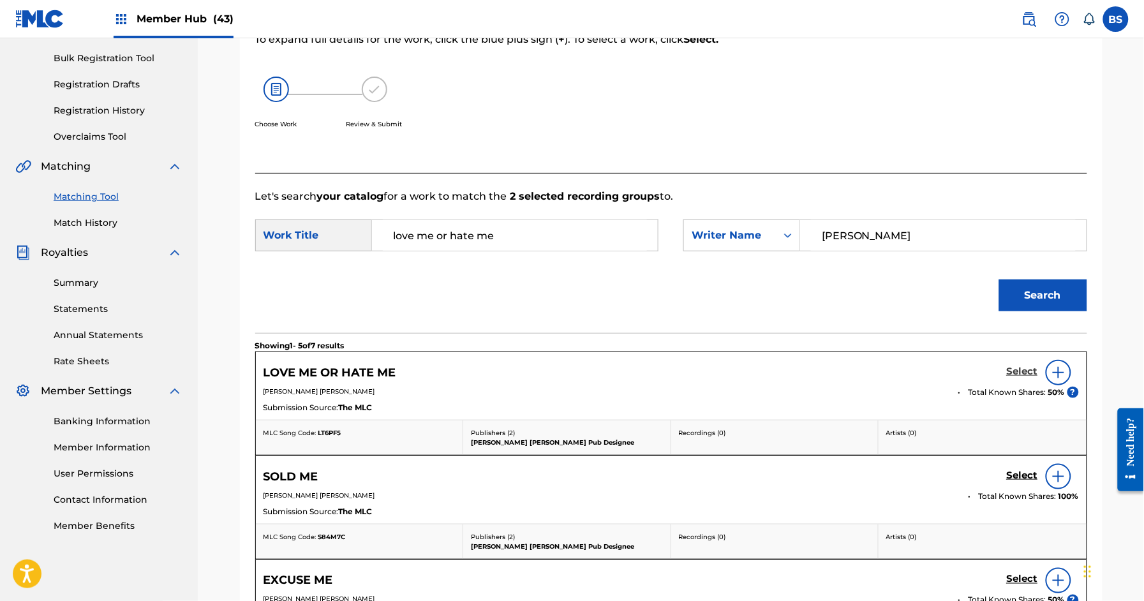
click at [1017, 369] on h5 "Select" at bounding box center [1022, 371] width 31 height 12
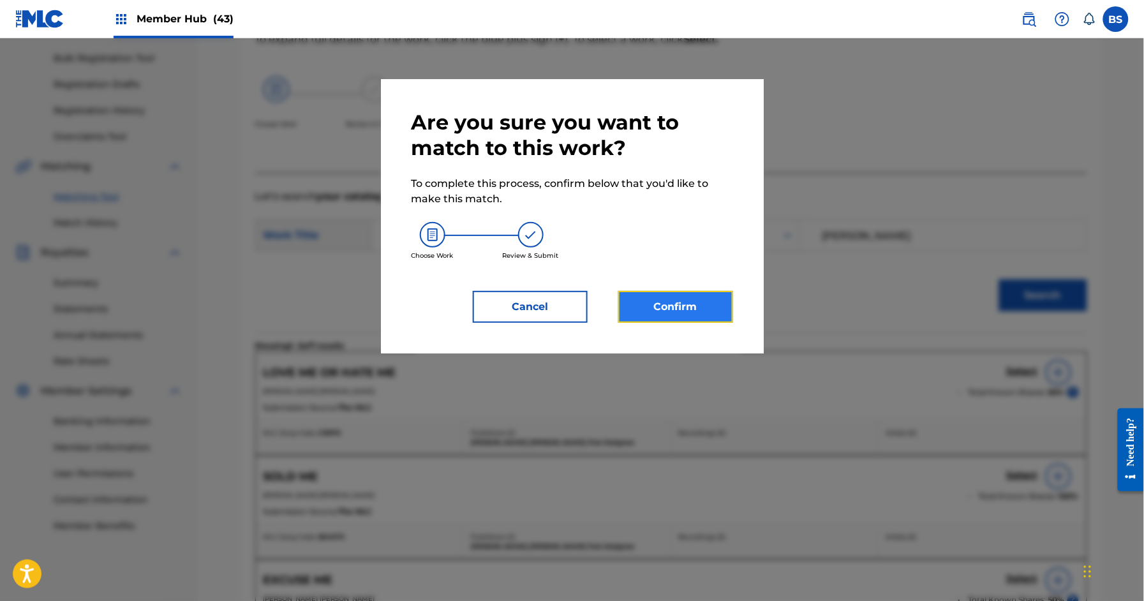
click at [695, 307] on button "Confirm" at bounding box center [675, 307] width 115 height 32
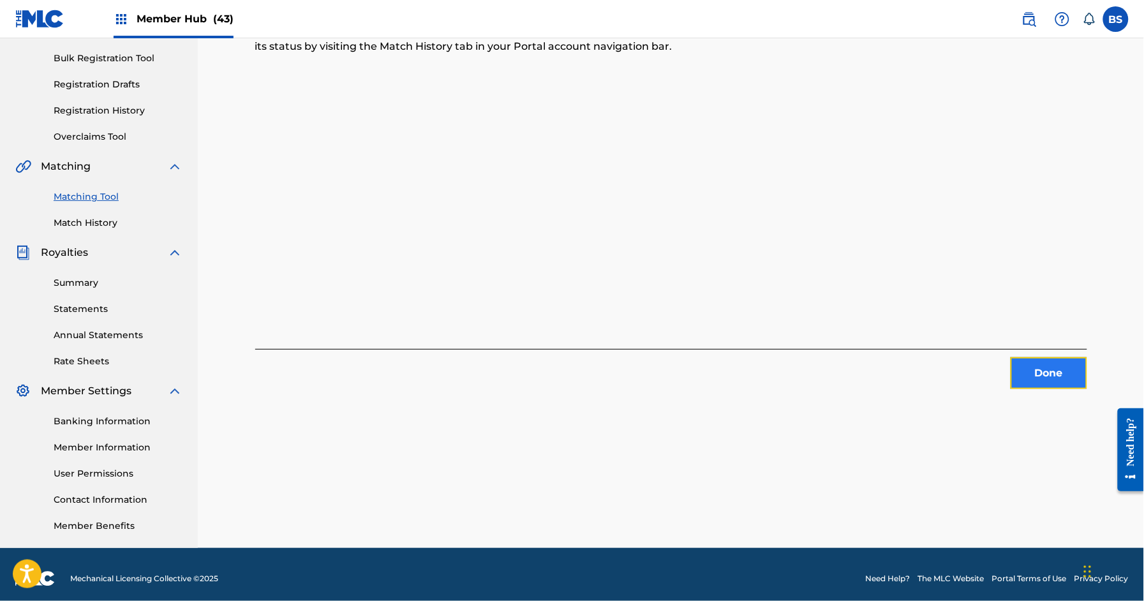
click at [1024, 363] on button "Done" at bounding box center [1048, 373] width 77 height 32
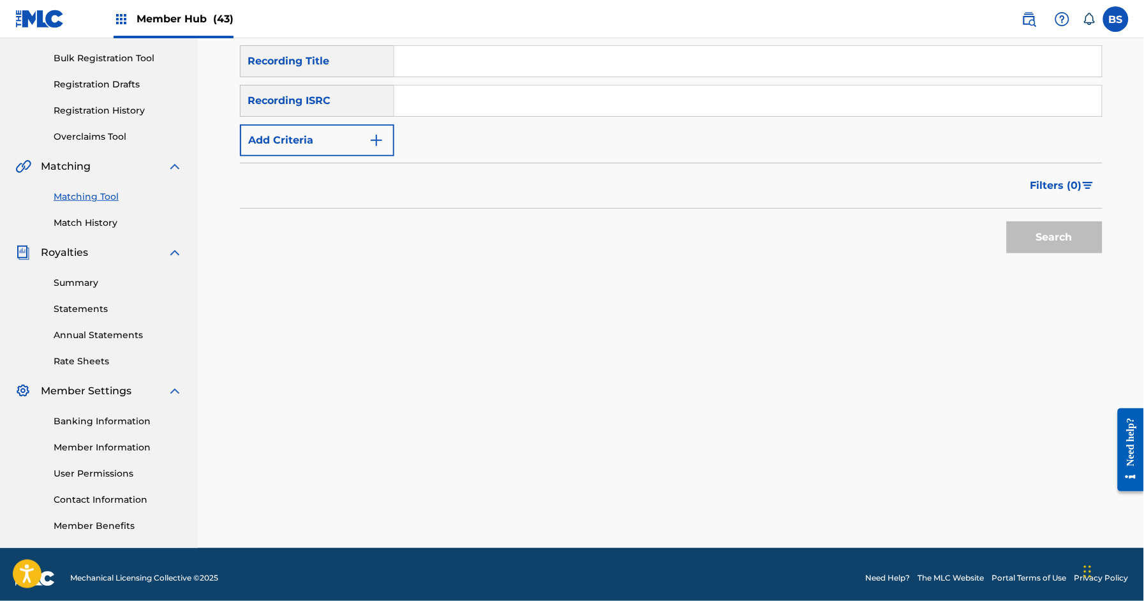
click at [566, 95] on input "Search Form" at bounding box center [747, 100] width 707 height 31
paste input "QZMEM2225167"
type input "QZMEM2225167"
drag, startPoint x: 1049, startPoint y: 244, endPoint x: 1043, endPoint y: 244, distance: 6.4
click at [1049, 243] on button "Search" at bounding box center [1055, 237] width 96 height 32
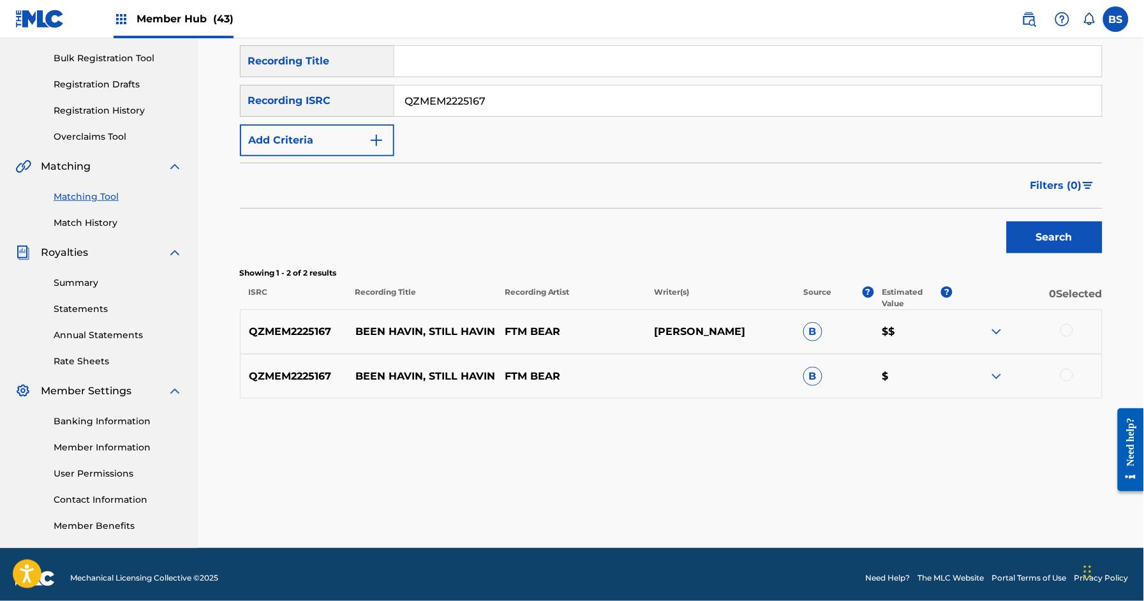
click at [406, 330] on p "BEEN HAVIN, STILL HAVIN" at bounding box center [421, 331] width 149 height 15
click at [1069, 379] on div at bounding box center [1066, 375] width 13 height 13
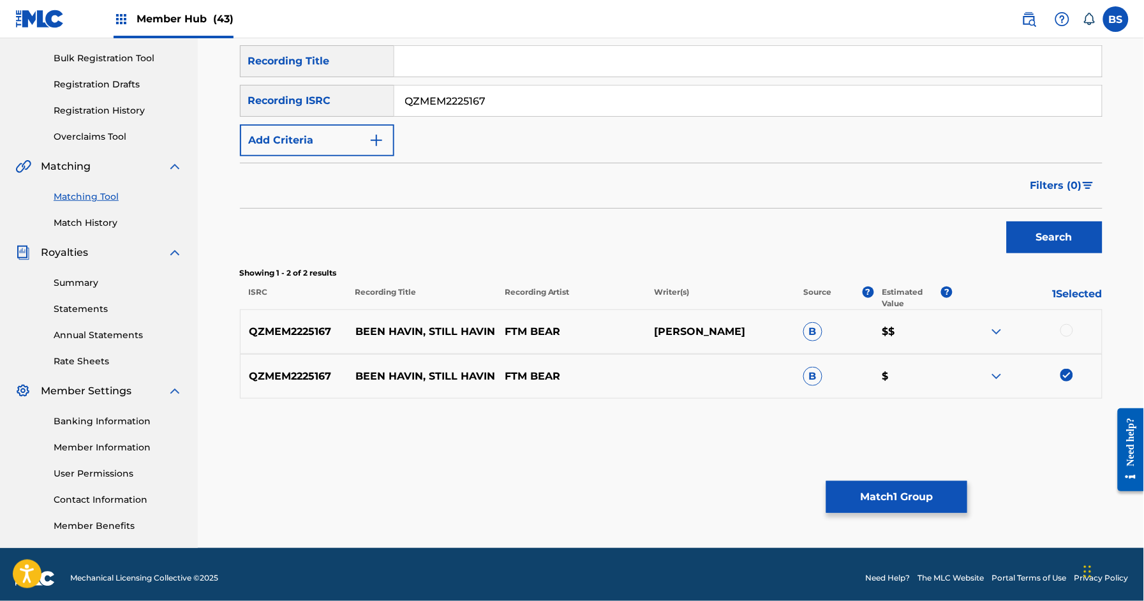
click at [1062, 330] on div at bounding box center [1066, 330] width 13 height 13
click at [892, 483] on button "Match 2 Groups" at bounding box center [896, 497] width 141 height 32
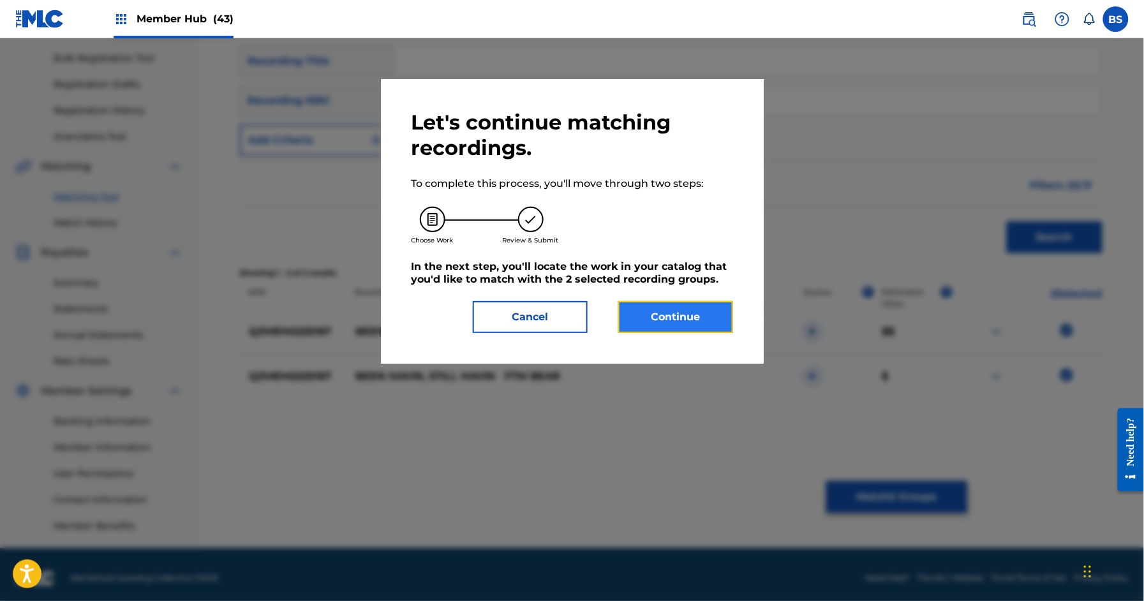
click at [695, 313] on button "Continue" at bounding box center [675, 317] width 115 height 32
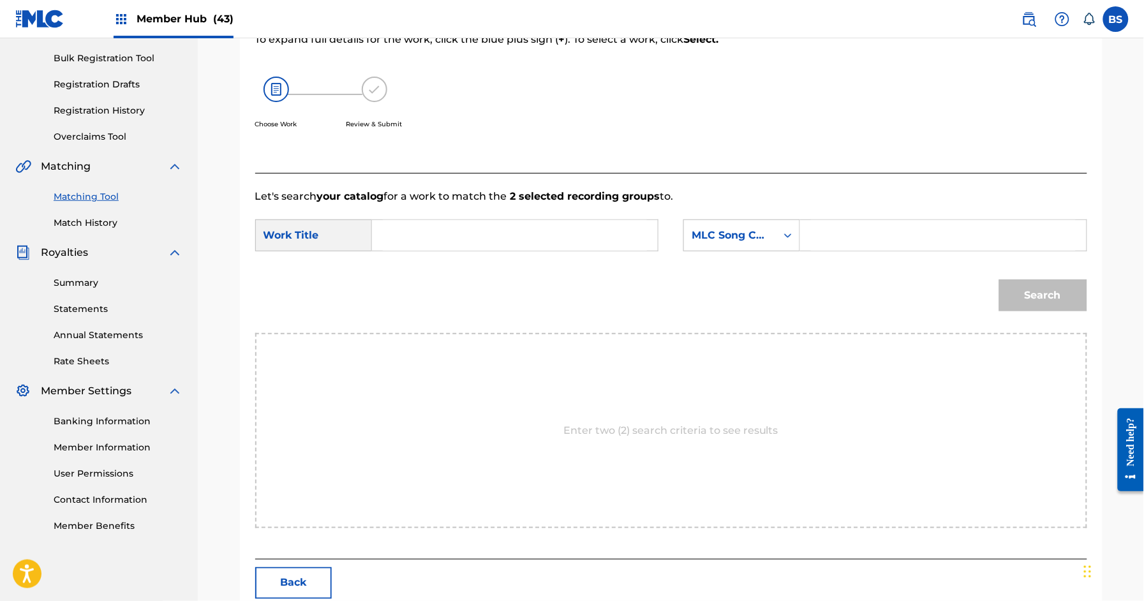
click at [455, 240] on input "Search Form" at bounding box center [515, 235] width 264 height 31
paste input "BEEN HAVIN, STILL HAVIN"
type input "BEEN HAVIN, STILL HAVIN"
click at [771, 239] on div "MLC Song Code" at bounding box center [730, 235] width 92 height 24
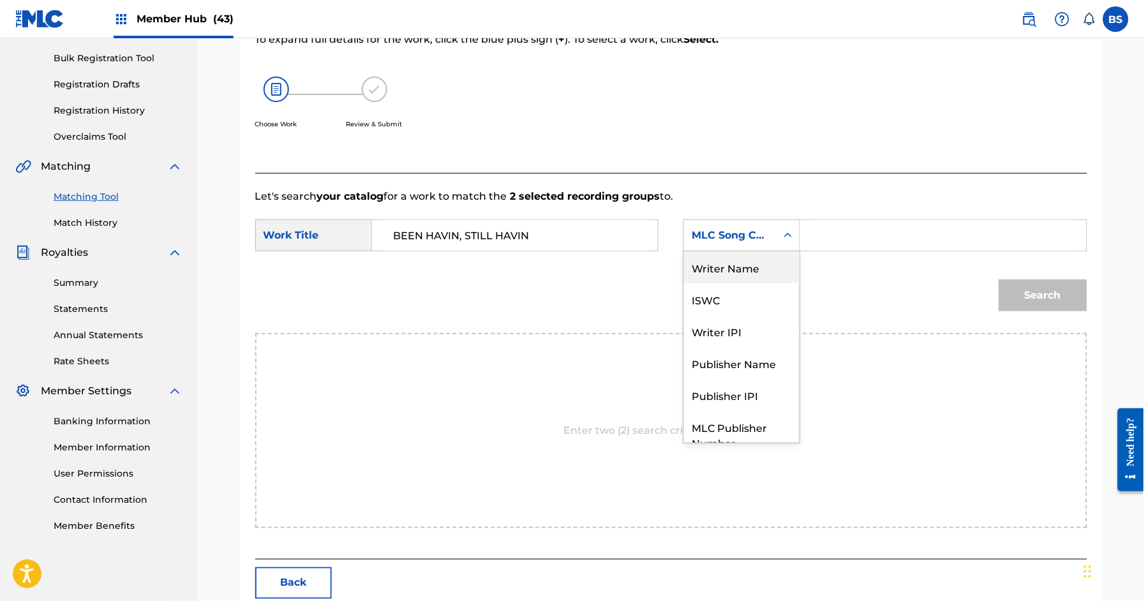
click at [759, 261] on div "Writer Name" at bounding box center [741, 267] width 115 height 32
click at [906, 219] on div "Search Form" at bounding box center [943, 235] width 286 height 32
click at [852, 237] on input "Search Form" at bounding box center [943, 235] width 264 height 31
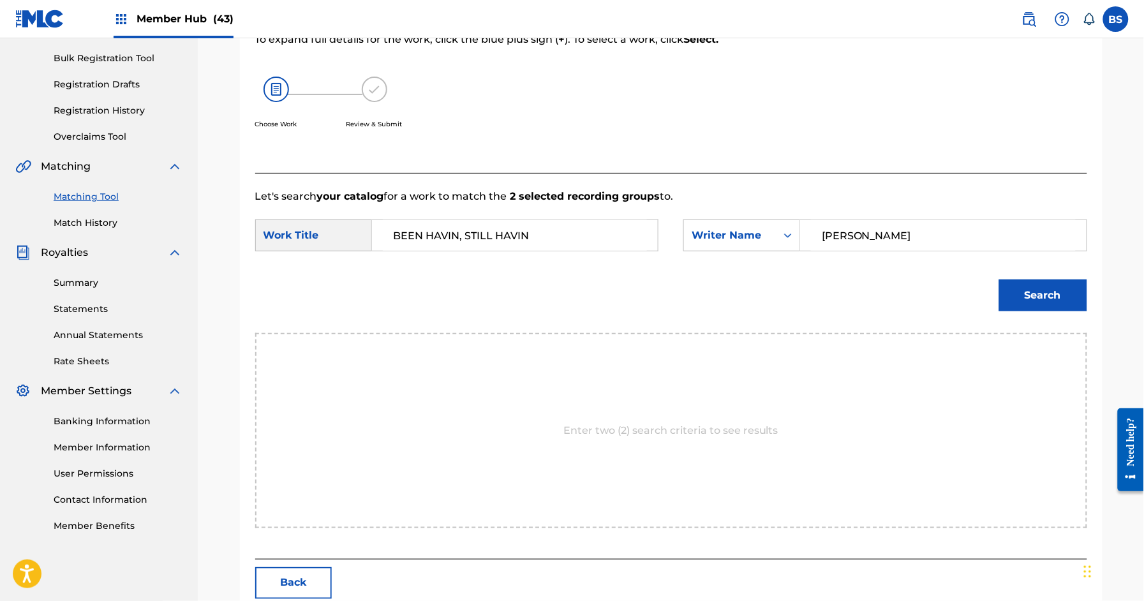
type input "[PERSON_NAME]"
click at [999, 279] on button "Search" at bounding box center [1043, 295] width 88 height 32
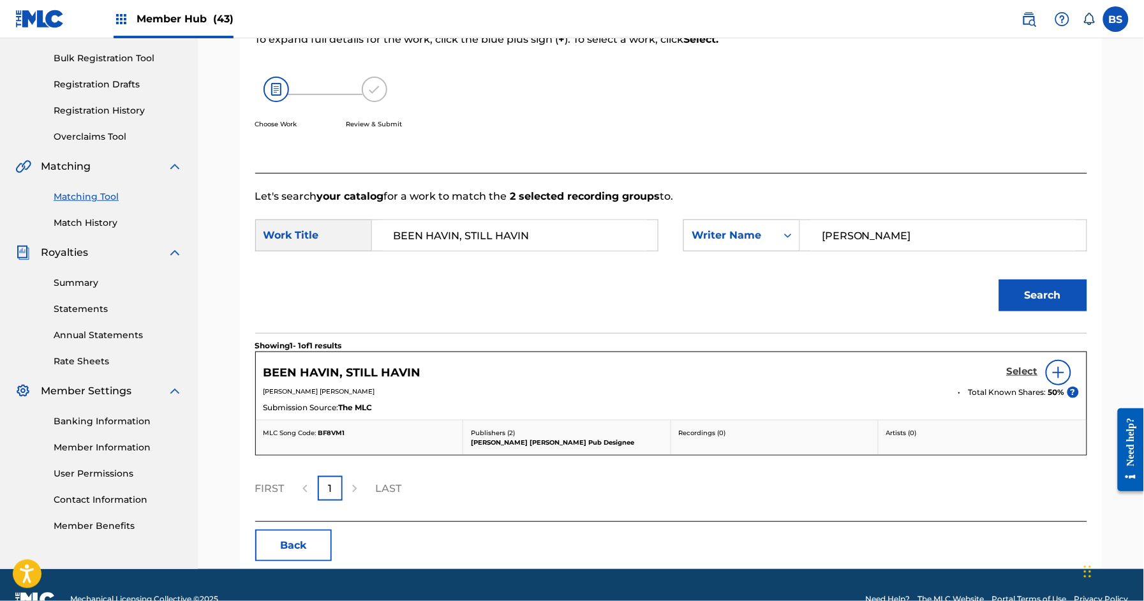
click at [1021, 373] on h5 "Select" at bounding box center [1022, 371] width 31 height 12
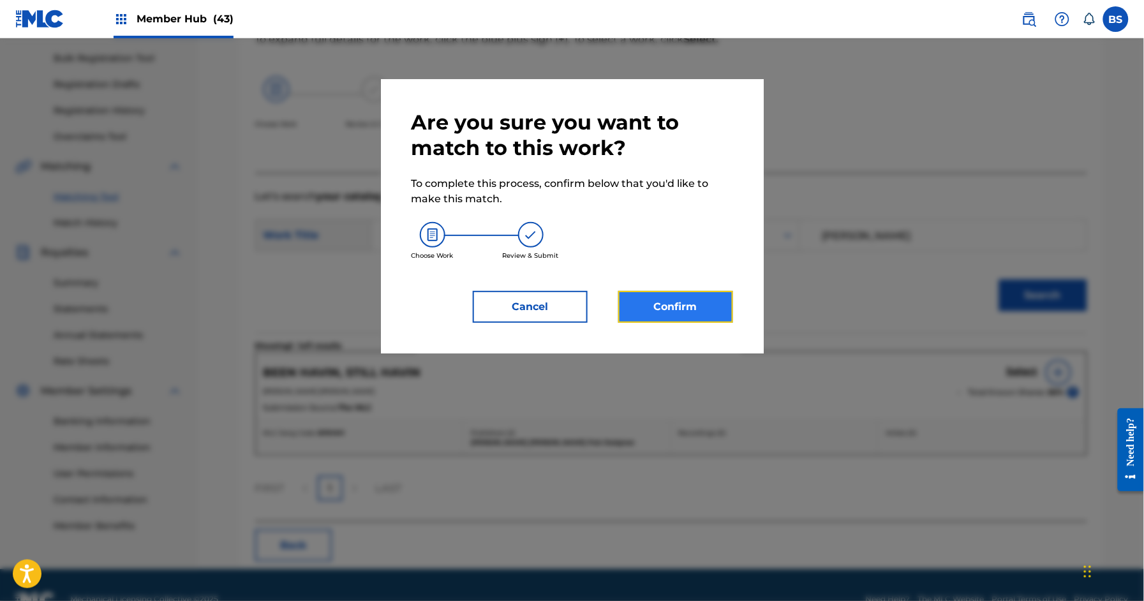
click at [688, 295] on button "Confirm" at bounding box center [675, 307] width 115 height 32
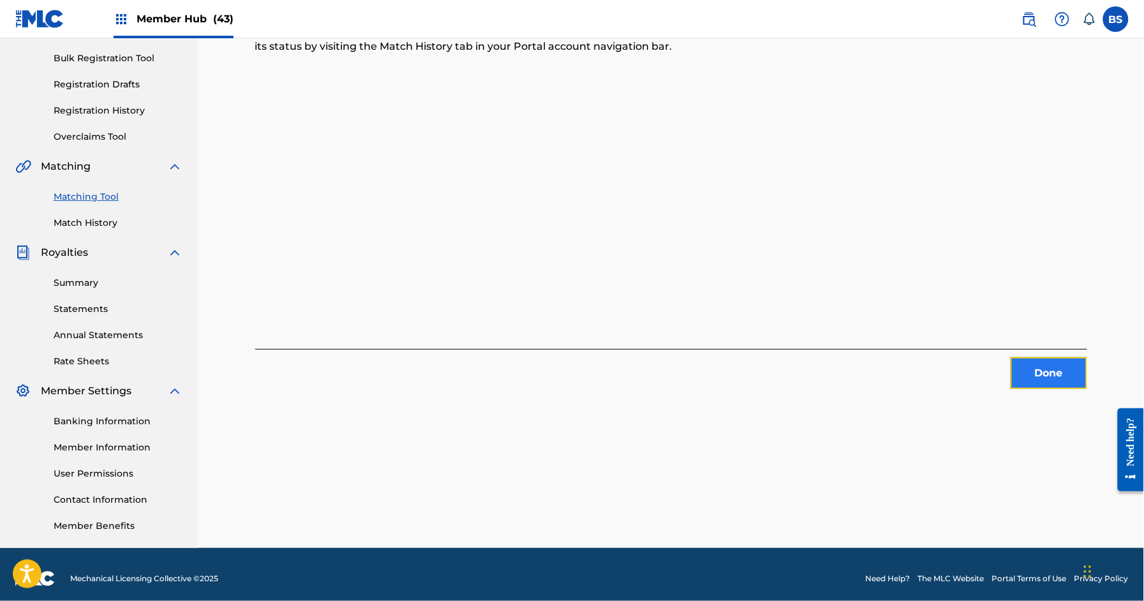
click at [1079, 368] on button "Done" at bounding box center [1048, 373] width 77 height 32
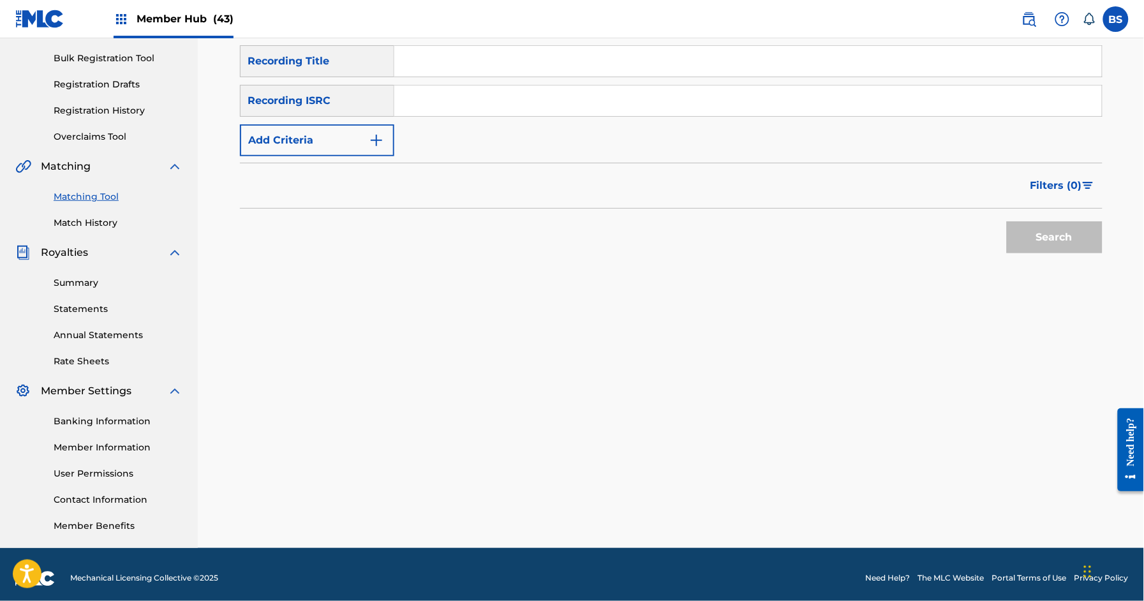
click at [485, 89] on input "Search Form" at bounding box center [747, 100] width 707 height 31
paste input "QZK6L2319541"
type input "QZK6L2319541"
click at [1045, 234] on button "Search" at bounding box center [1055, 237] width 96 height 32
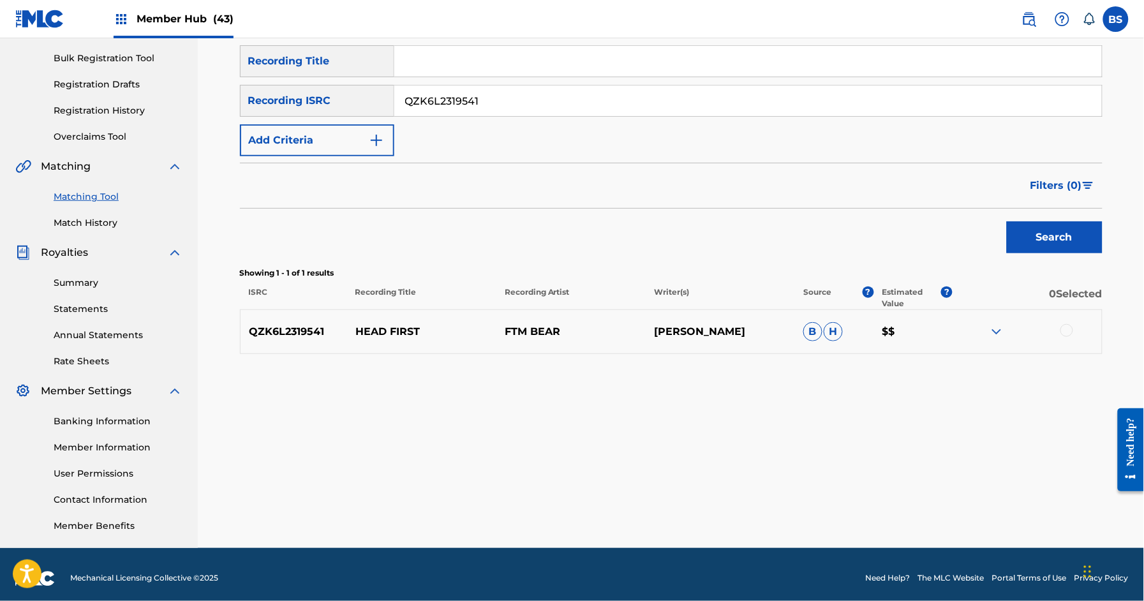
click at [385, 324] on p "HEAD FIRST" at bounding box center [421, 331] width 149 height 15
click at [1073, 329] on div at bounding box center [1066, 330] width 13 height 13
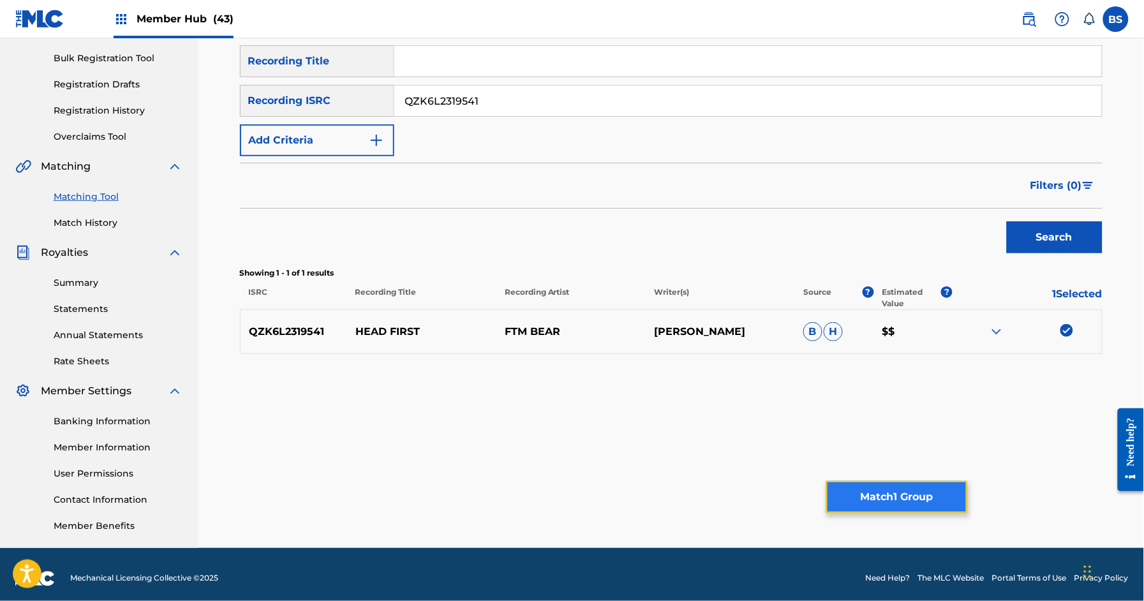
click at [939, 493] on button "Match 1 Group" at bounding box center [896, 497] width 141 height 32
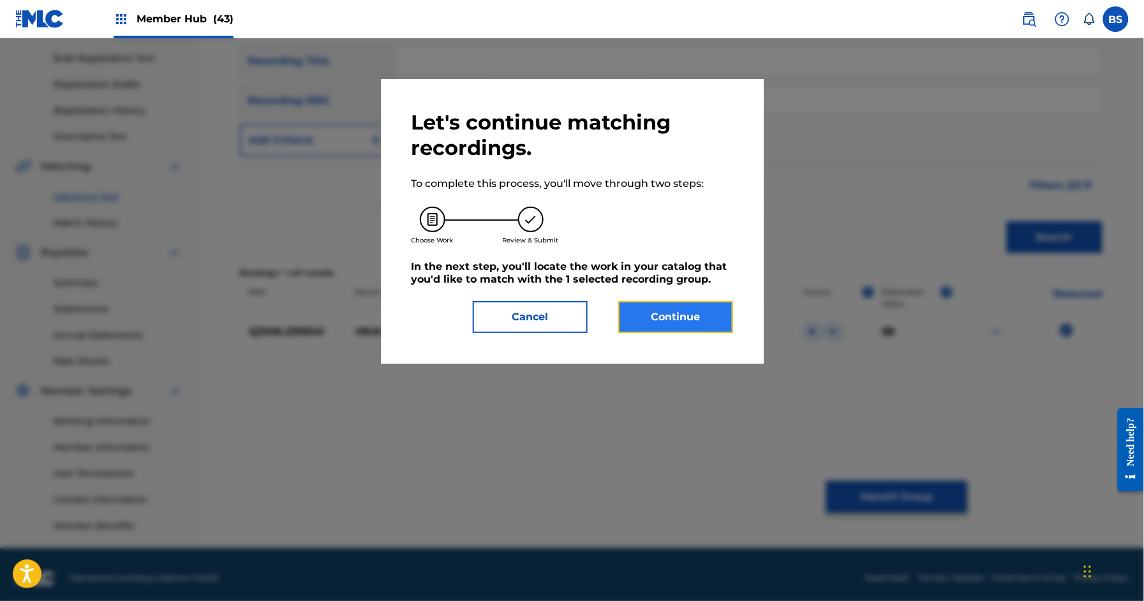
click at [695, 307] on button "Continue" at bounding box center [675, 317] width 115 height 32
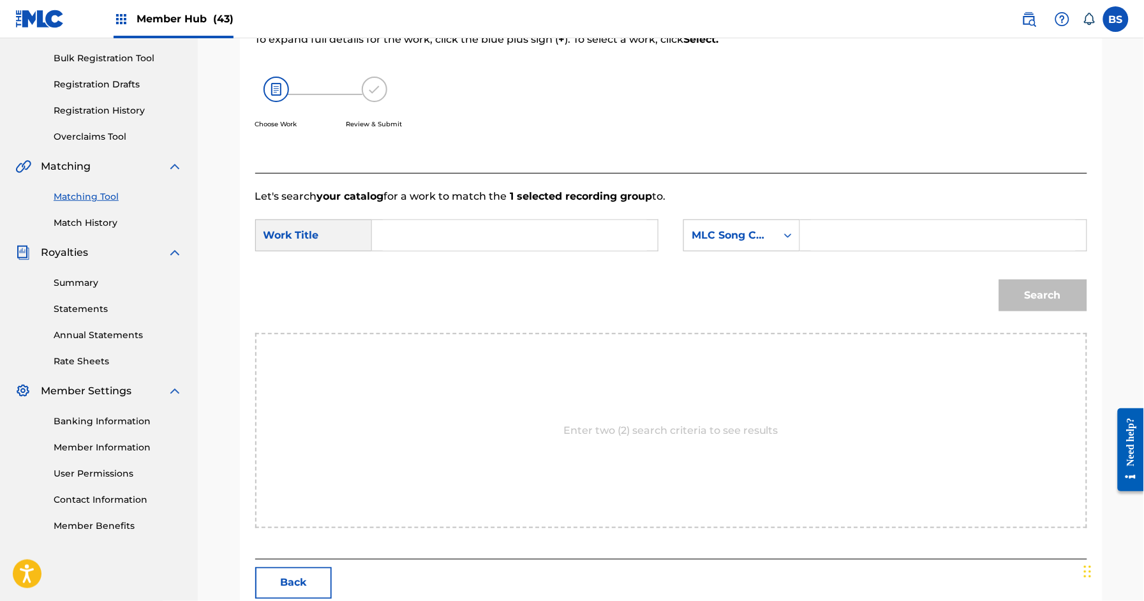
click at [483, 235] on input "Search Form" at bounding box center [515, 235] width 264 height 31
paste input "HEAD FIRST"
click at [416, 262] on strong "head" at bounding box center [407, 264] width 27 height 12
type input "head first"
click at [730, 242] on div "MLC Song Code" at bounding box center [729, 235] width 77 height 15
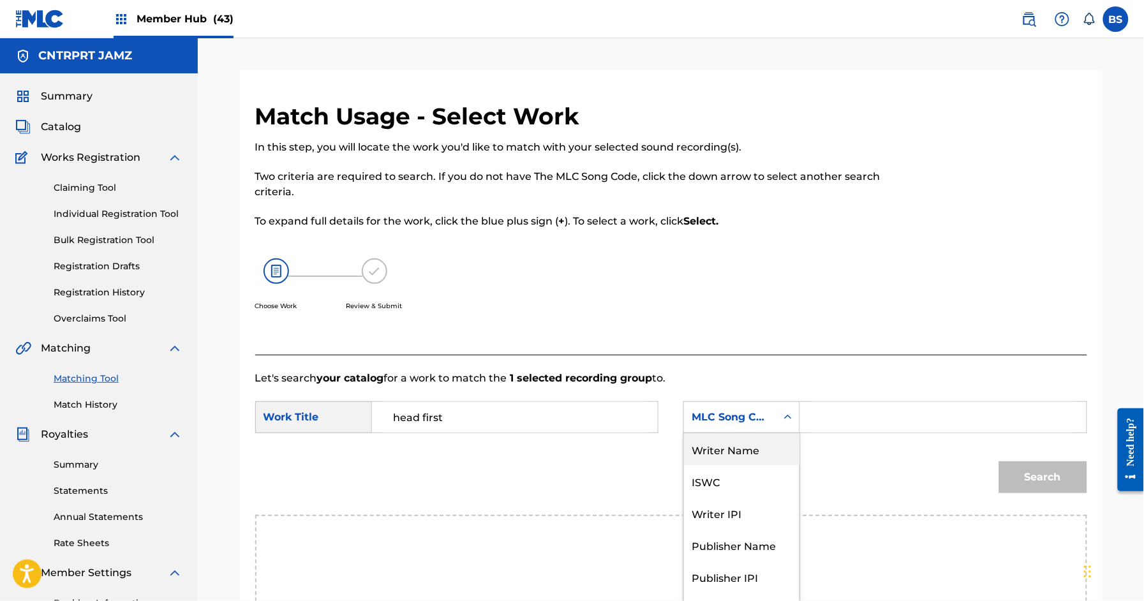
drag, startPoint x: 739, startPoint y: 441, endPoint x: 777, endPoint y: 436, distance: 38.0
click at [744, 441] on div "Writer Name" at bounding box center [741, 449] width 115 height 32
drag, startPoint x: 777, startPoint y: 436, endPoint x: 797, endPoint y: 383, distance: 56.7
click at [825, 416] on input "Search Form" at bounding box center [943, 417] width 264 height 31
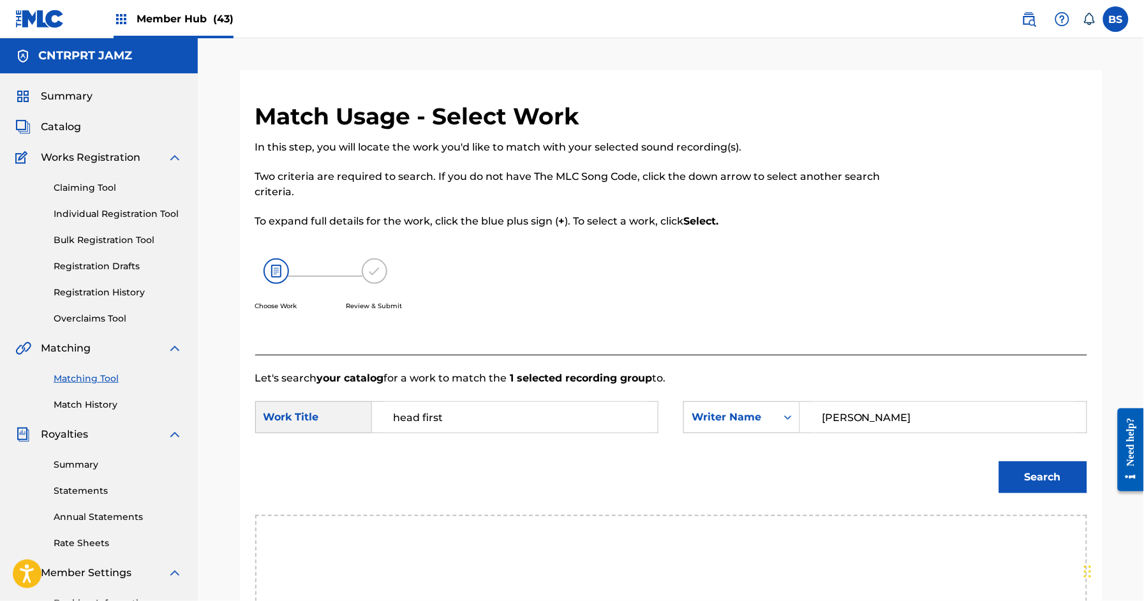
type input "[PERSON_NAME]"
click at [999, 461] on button "Search" at bounding box center [1043, 477] width 88 height 32
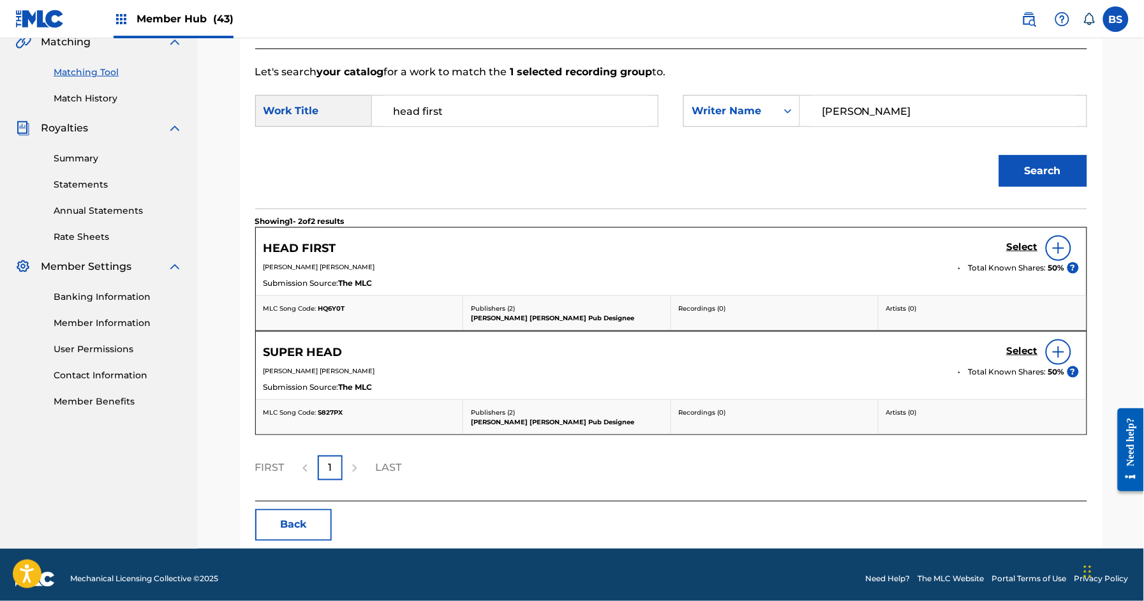
scroll to position [316, 0]
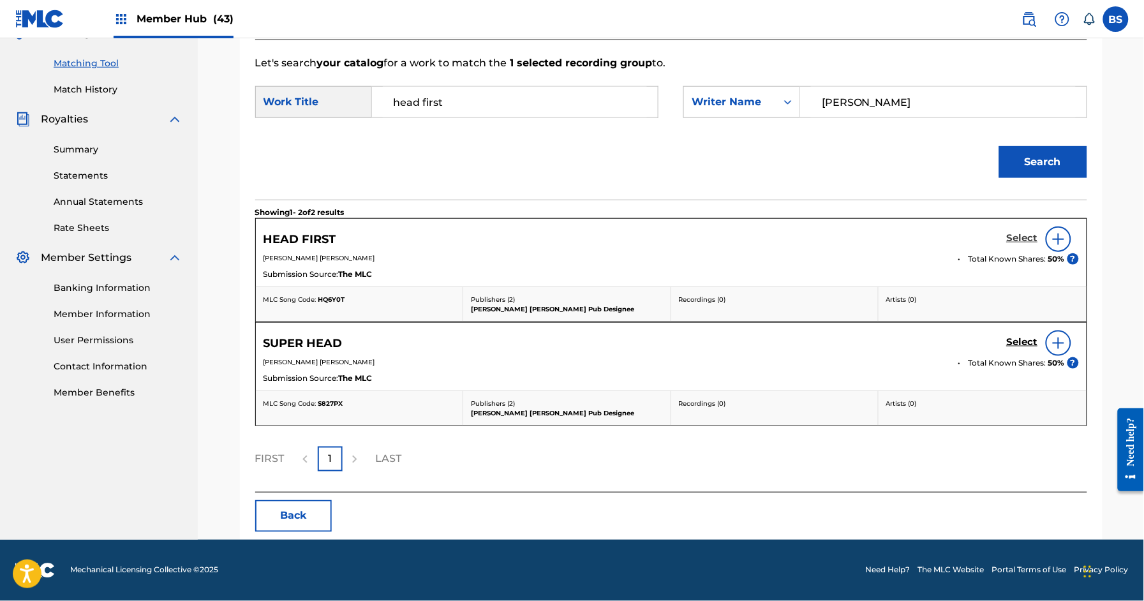
drag, startPoint x: 1022, startPoint y: 230, endPoint x: 1024, endPoint y: 237, distance: 6.9
click at [1022, 230] on div "Select" at bounding box center [1043, 239] width 72 height 26
click at [1025, 237] on h5 "Select" at bounding box center [1022, 238] width 31 height 12
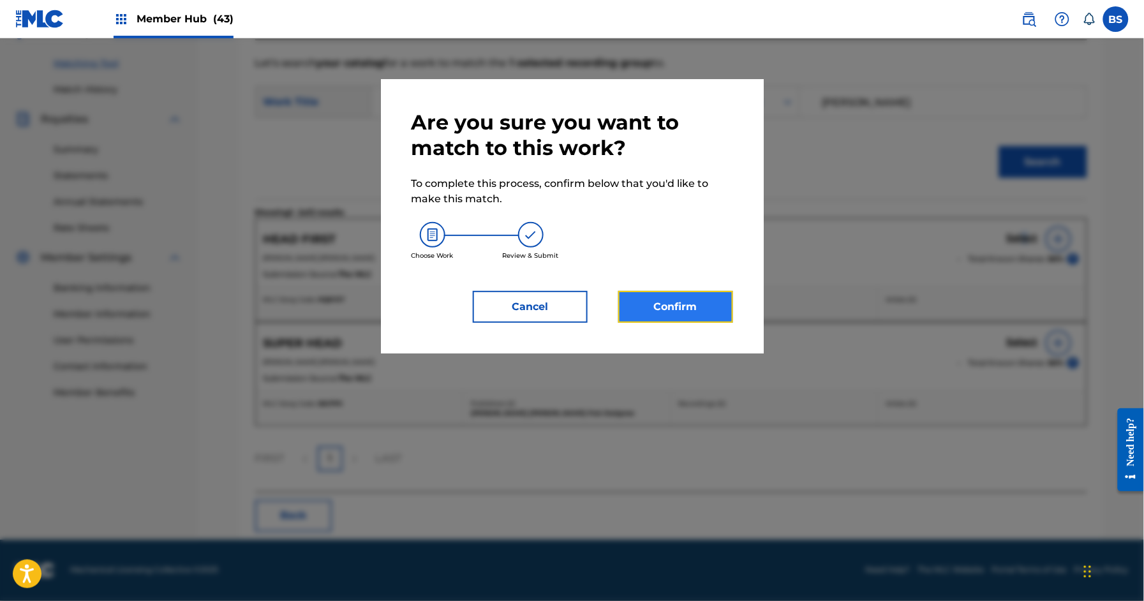
click at [680, 307] on button "Confirm" at bounding box center [675, 307] width 115 height 32
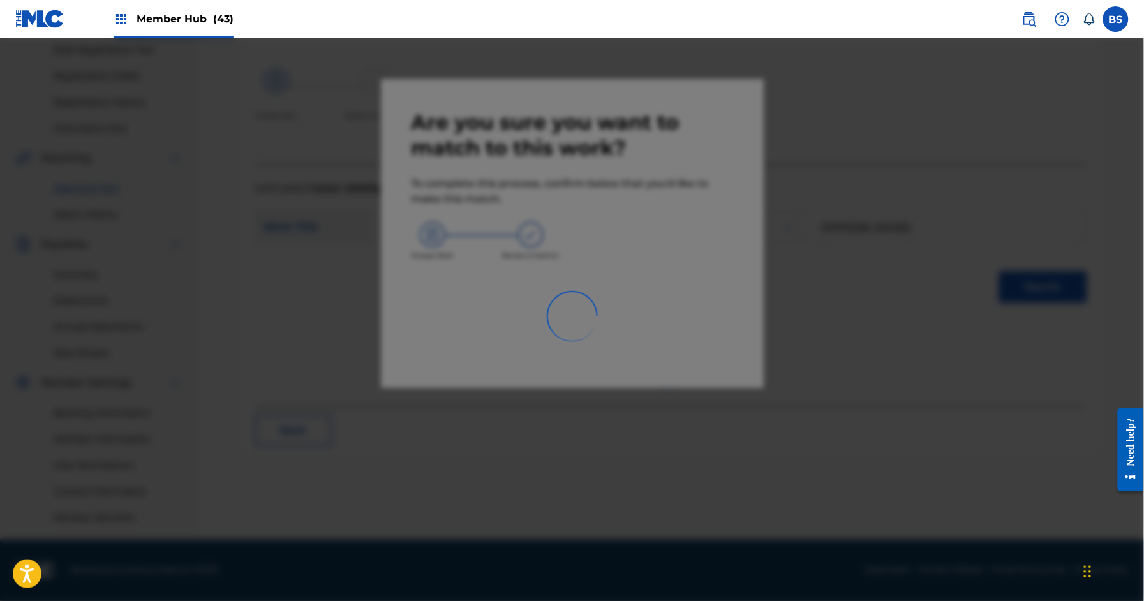
scroll to position [189, 0]
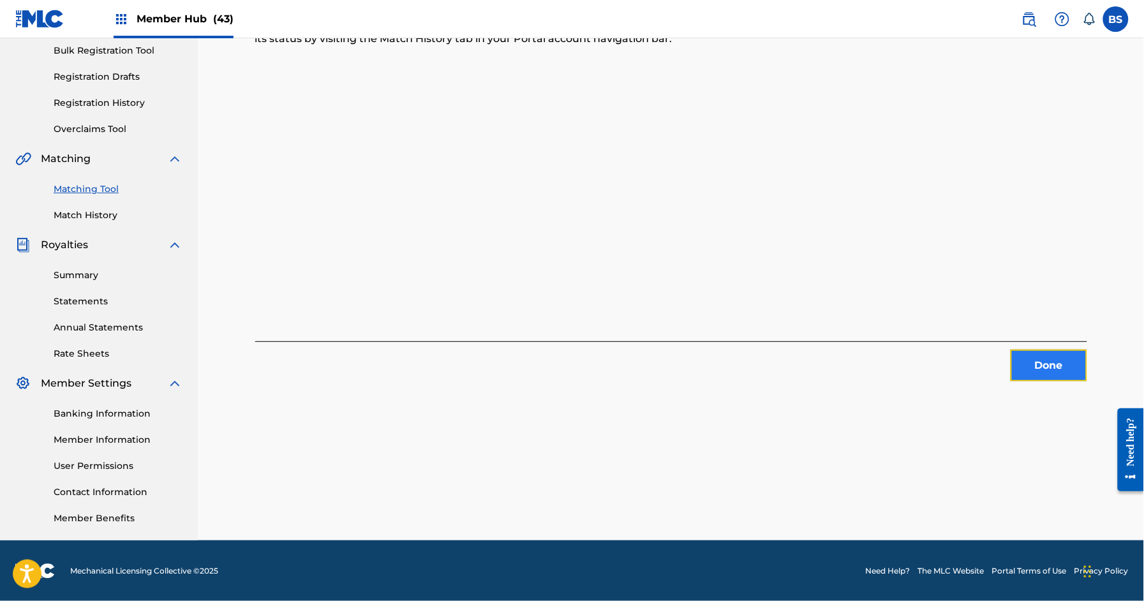
click at [1039, 358] on button "Done" at bounding box center [1048, 366] width 77 height 32
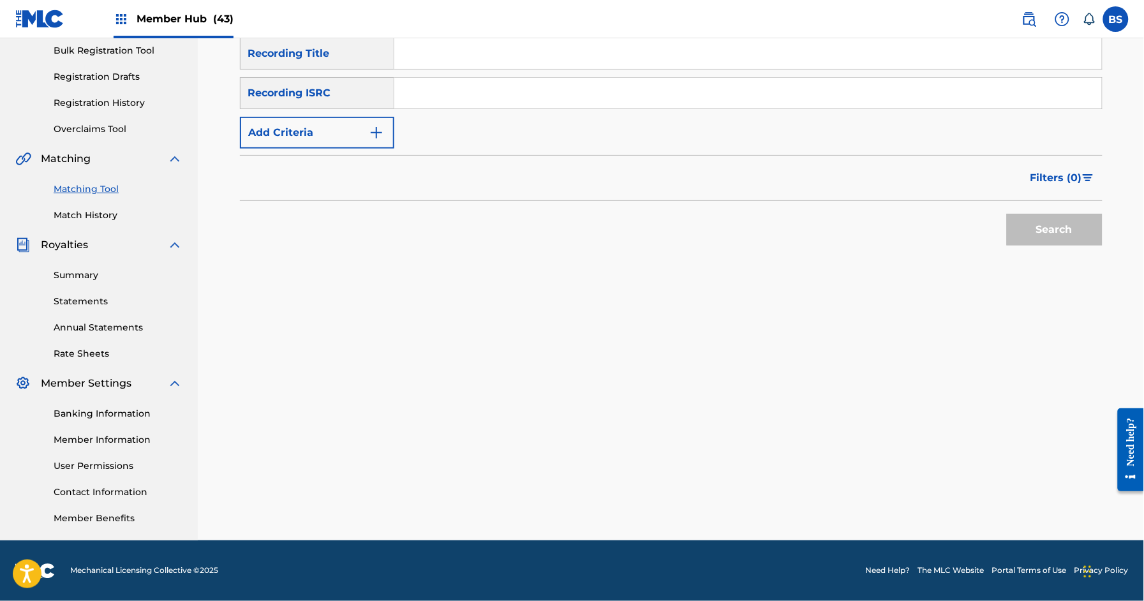
drag, startPoint x: 548, startPoint y: 89, endPoint x: 559, endPoint y: 98, distance: 14.5
click at [548, 89] on input "Search Form" at bounding box center [747, 93] width 707 height 31
paste input "QZK6G2327924"
type input "QZK6G2327924"
click at [1044, 225] on button "Search" at bounding box center [1055, 230] width 96 height 32
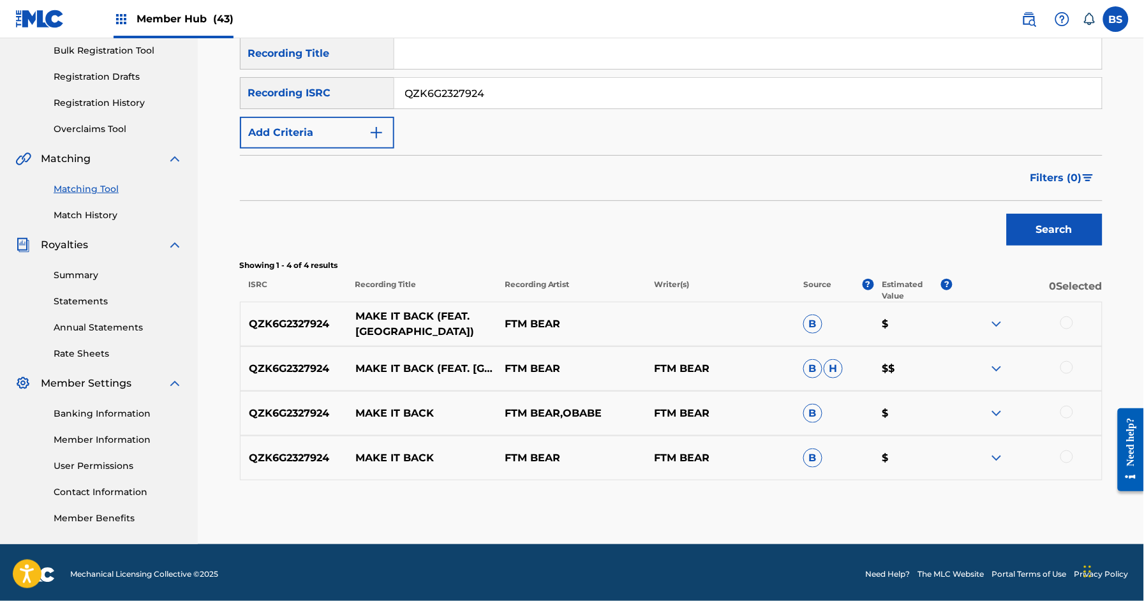
click at [396, 323] on p "MAKE IT BACK (FEAT. OBABE)" at bounding box center [421, 324] width 149 height 31
click at [397, 408] on p "MAKE IT BACK" at bounding box center [421, 413] width 149 height 15
click at [1064, 455] on div at bounding box center [1066, 456] width 13 height 13
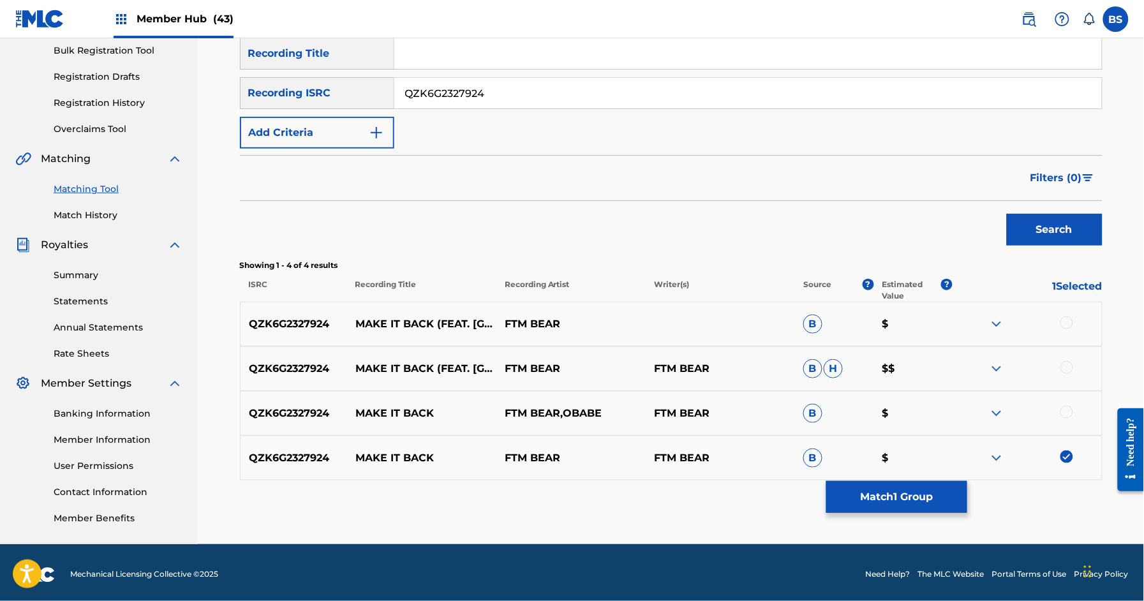
drag, startPoint x: 1065, startPoint y: 413, endPoint x: 1068, endPoint y: 376, distance: 37.2
click at [1065, 413] on div at bounding box center [1066, 412] width 13 height 13
drag, startPoint x: 1065, startPoint y: 365, endPoint x: 1061, endPoint y: 321, distance: 44.2
click at [1065, 365] on div at bounding box center [1066, 367] width 13 height 13
drag, startPoint x: 1065, startPoint y: 317, endPoint x: 1058, endPoint y: 325, distance: 10.5
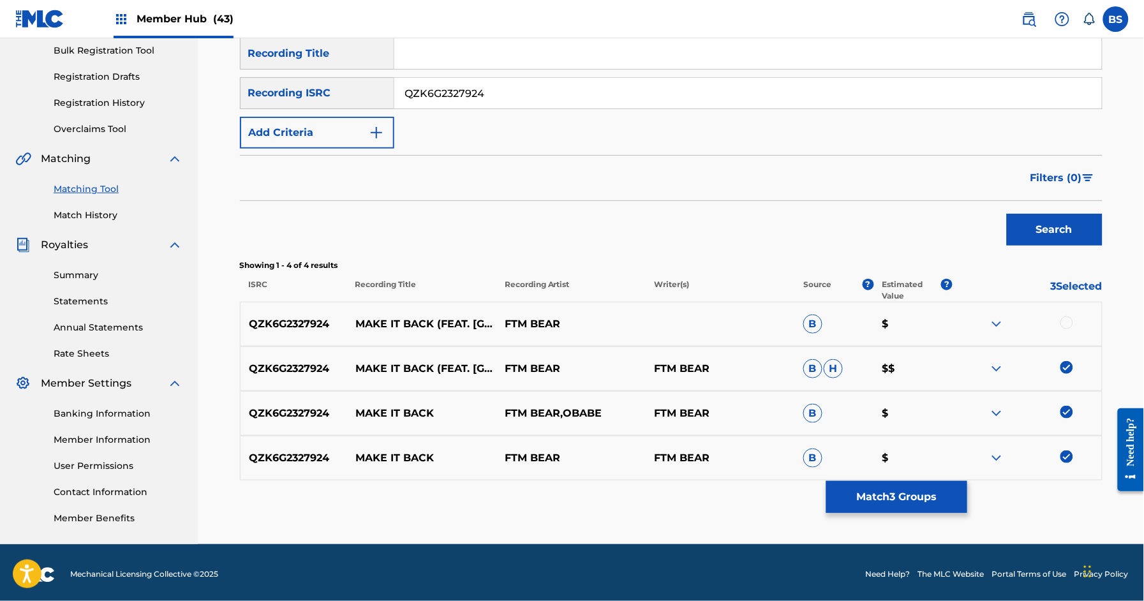
click at [1064, 317] on div at bounding box center [1066, 322] width 13 height 13
click at [893, 498] on button "Match 4 Groups" at bounding box center [896, 497] width 141 height 32
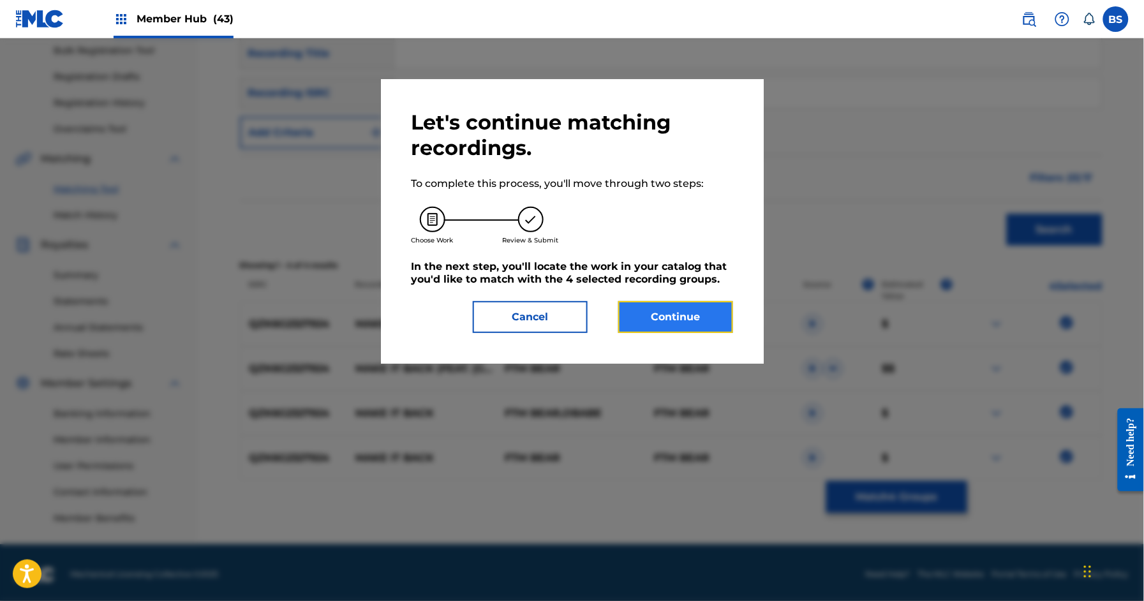
click at [679, 307] on button "Continue" at bounding box center [675, 317] width 115 height 32
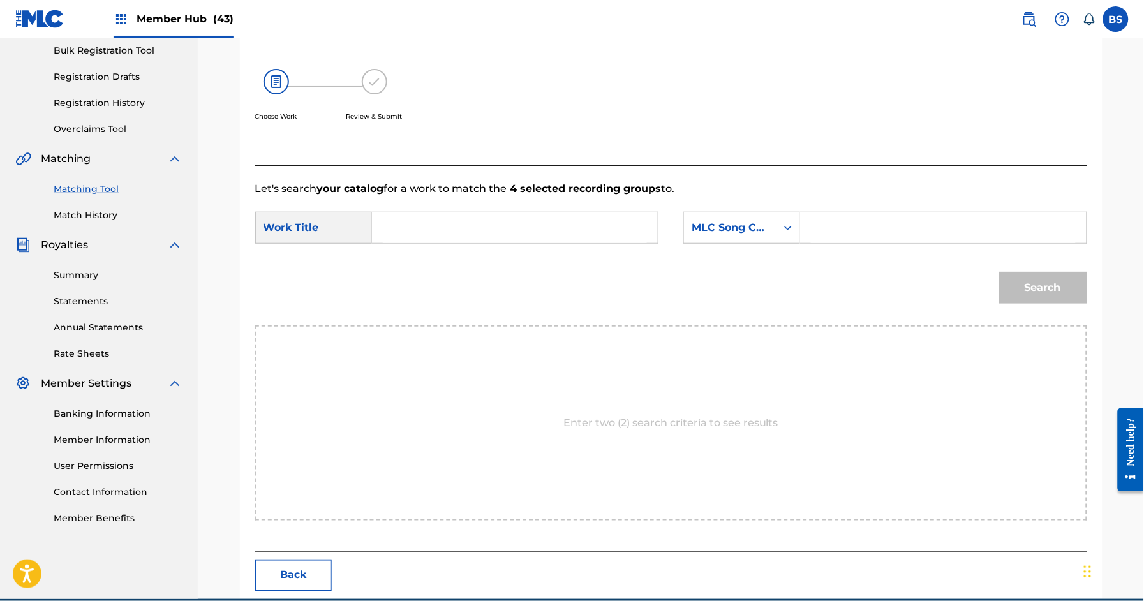
click at [446, 223] on input "Search Form" at bounding box center [515, 227] width 264 height 31
paste input "MAKE IT BACK"
drag, startPoint x: 425, startPoint y: 260, endPoint x: 439, endPoint y: 251, distance: 16.3
click at [425, 260] on span "Search Form" at bounding box center [425, 256] width 3 height 12
type input "make it back"
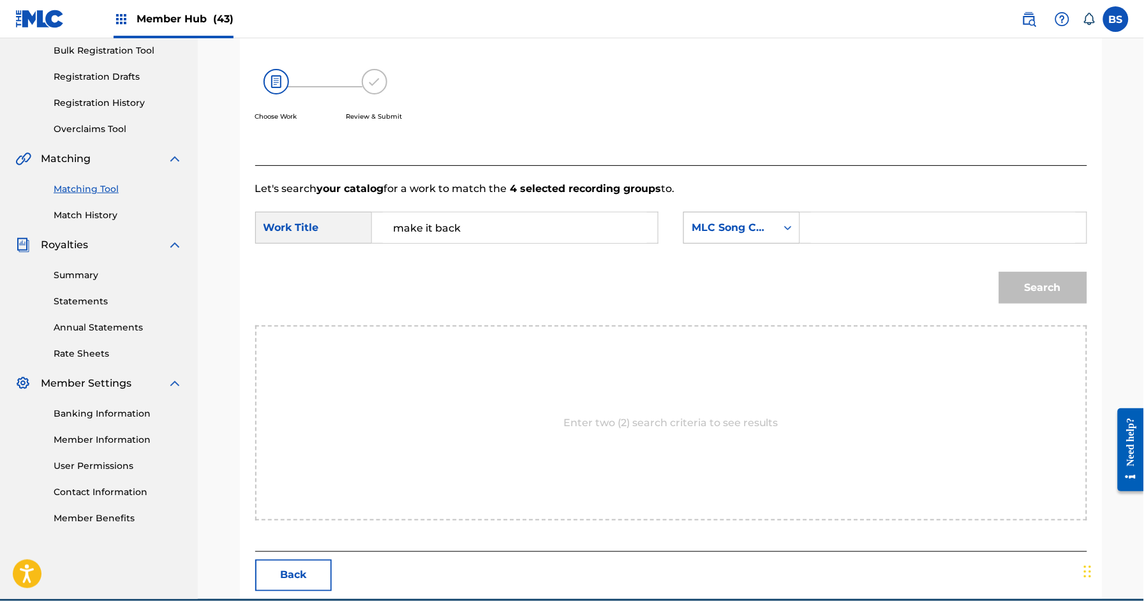
click at [763, 229] on div "MLC Song Code" at bounding box center [729, 227] width 77 height 15
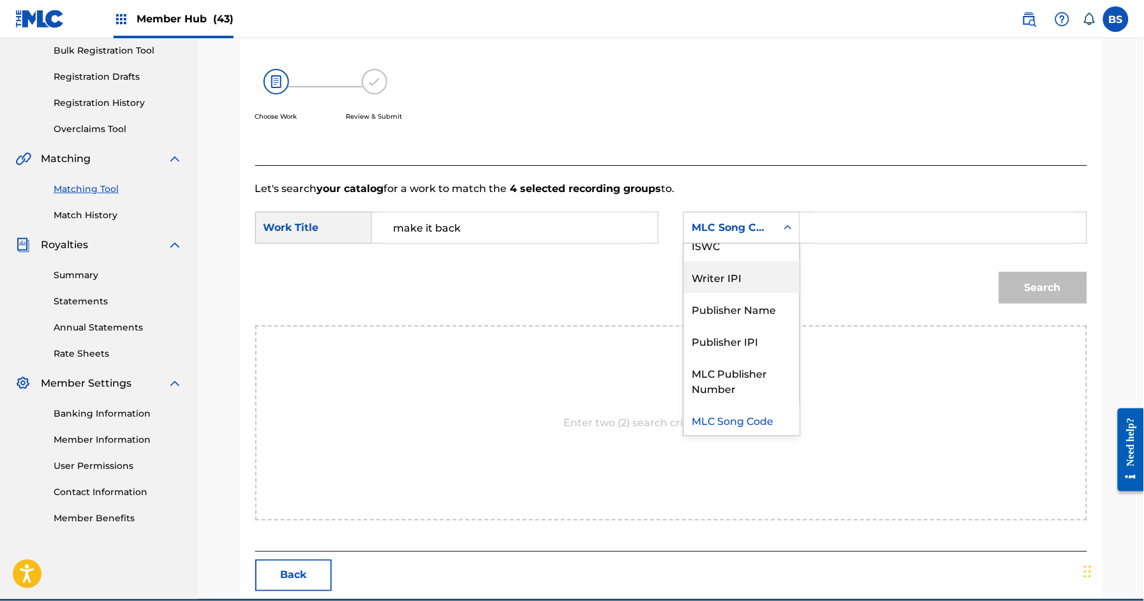
scroll to position [0, 0]
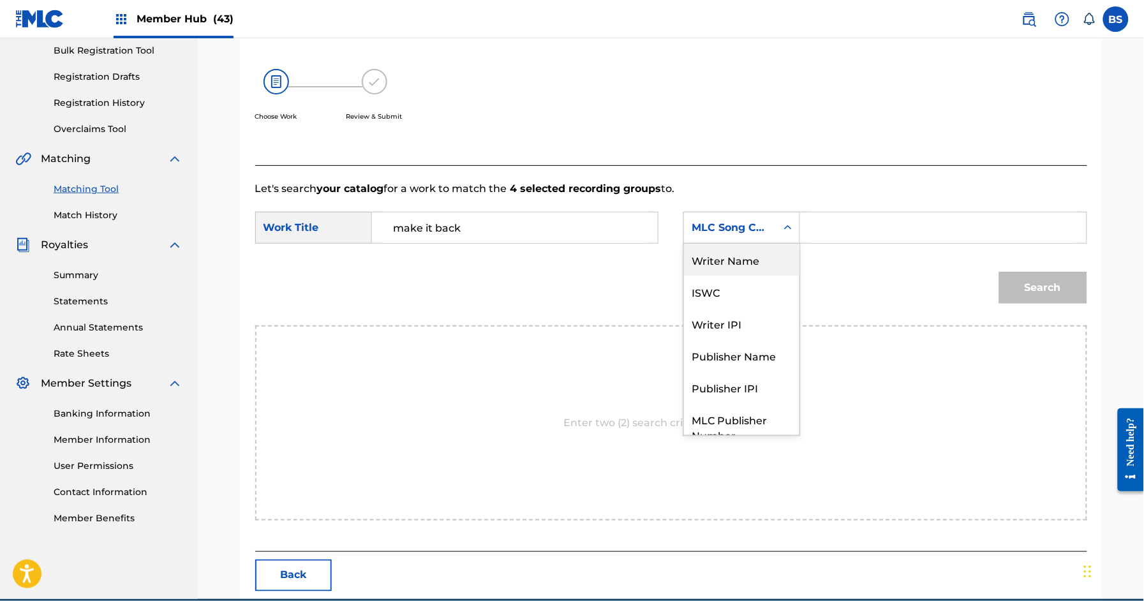
click at [748, 251] on div "Writer Name" at bounding box center [741, 260] width 115 height 32
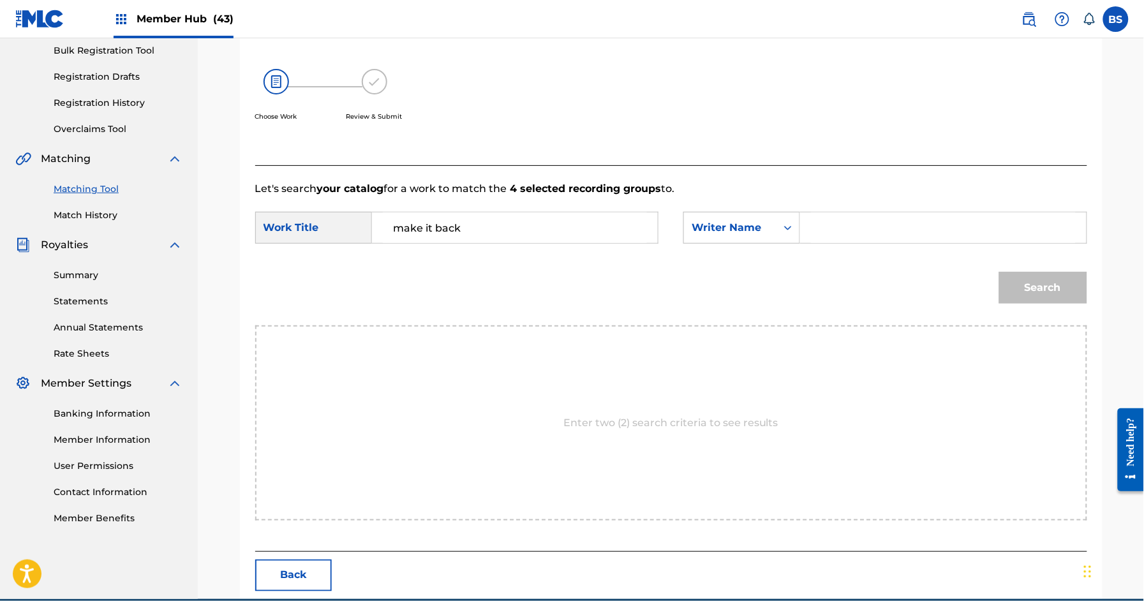
click at [860, 239] on input "Search Form" at bounding box center [943, 227] width 264 height 31
type input "[PERSON_NAME]"
click at [999, 272] on button "Search" at bounding box center [1043, 288] width 88 height 32
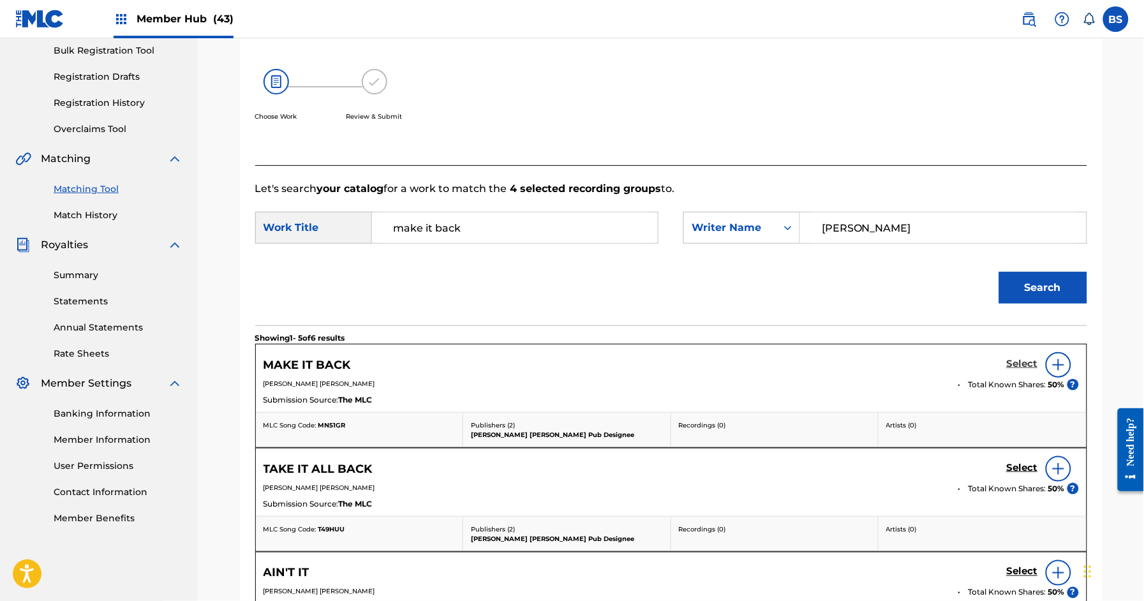
drag, startPoint x: 1010, startPoint y: 362, endPoint x: 1016, endPoint y: 358, distance: 6.6
click at [1016, 358] on h5 "Select" at bounding box center [1022, 364] width 31 height 12
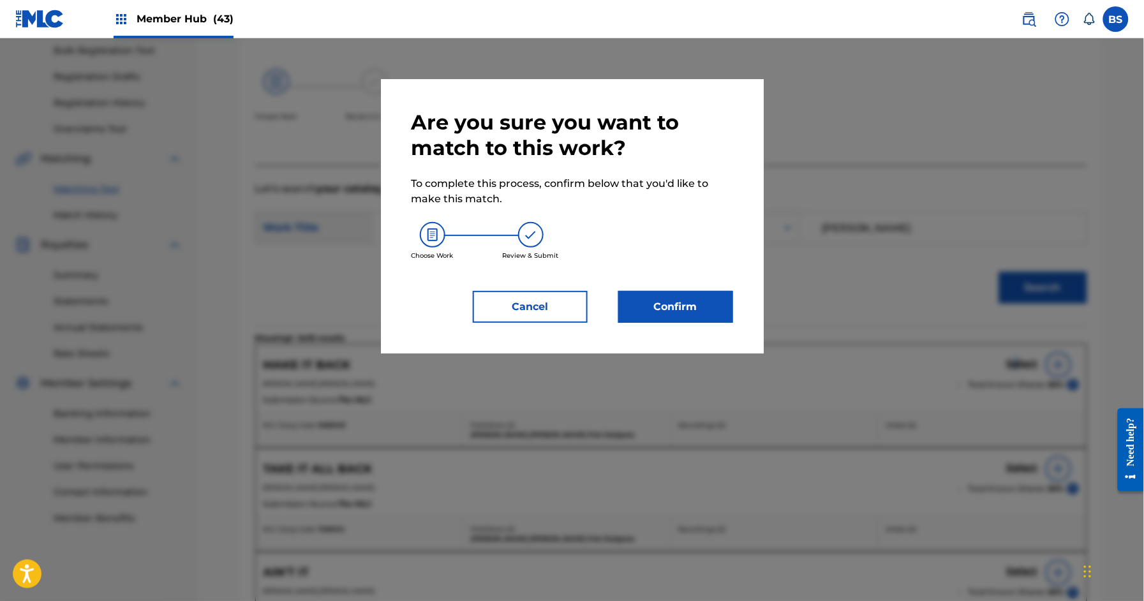
scroll to position [179, 0]
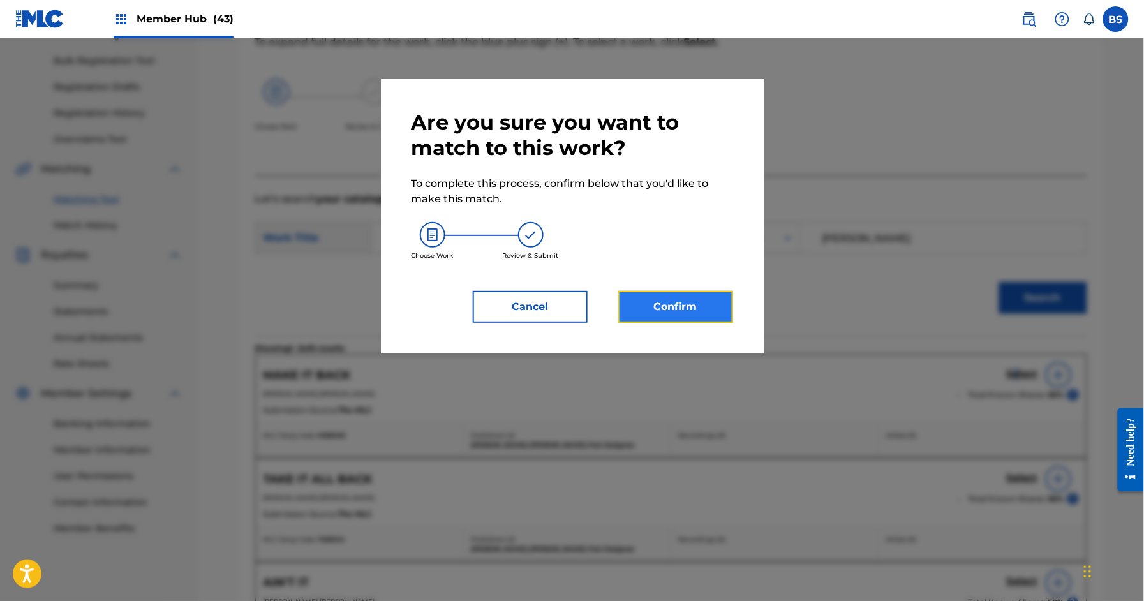
click at [661, 307] on button "Confirm" at bounding box center [675, 307] width 115 height 32
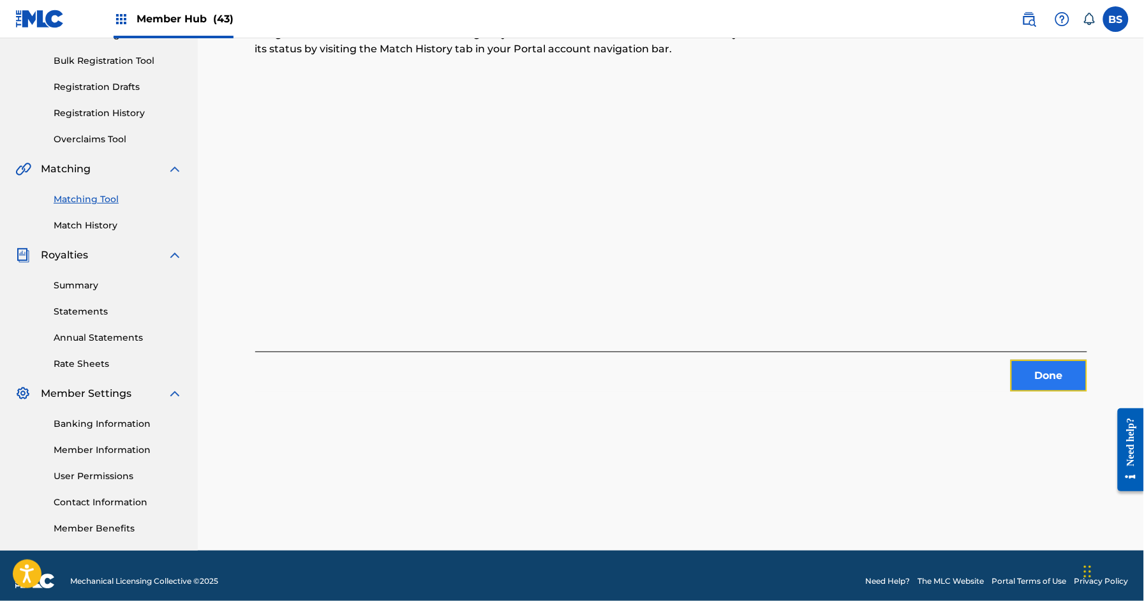
click at [1036, 381] on button "Done" at bounding box center [1048, 376] width 77 height 32
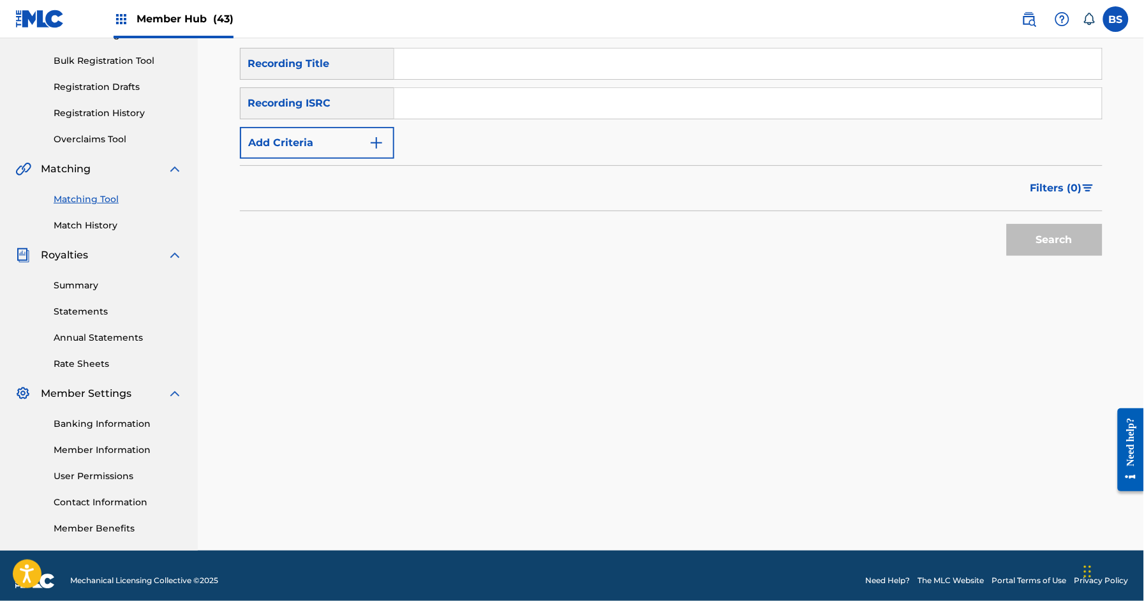
click at [539, 91] on input "Search Form" at bounding box center [747, 103] width 707 height 31
paste input "QZMEM2374154"
type input "QZMEM2374154"
click at [1024, 232] on button "Search" at bounding box center [1055, 240] width 96 height 32
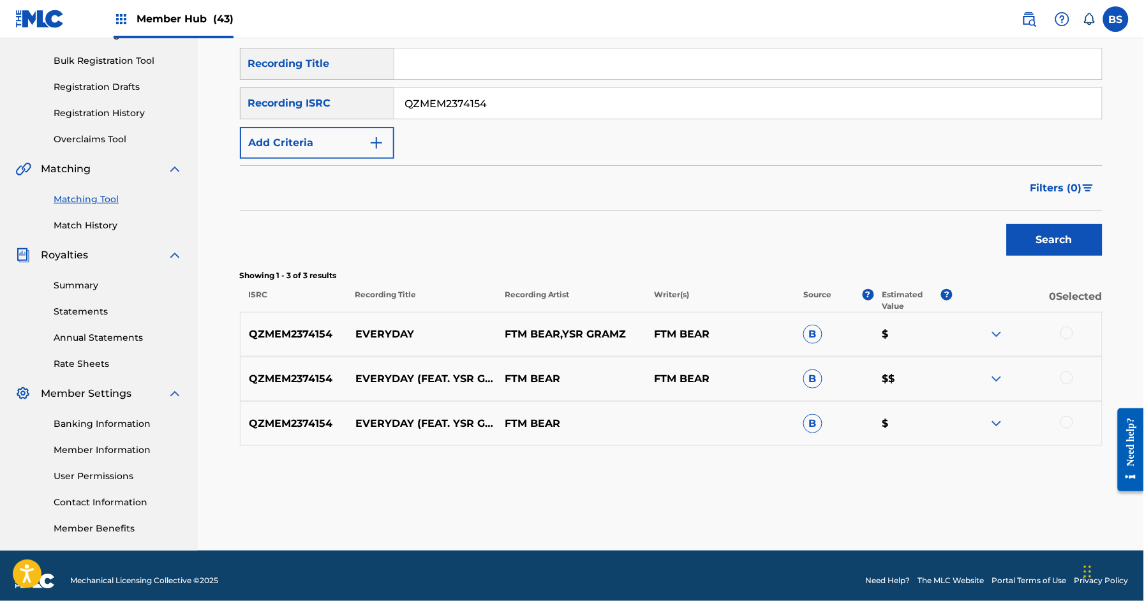
click at [399, 334] on p "EVERYDAY" at bounding box center [421, 334] width 149 height 15
drag, startPoint x: 1066, startPoint y: 423, endPoint x: 1061, endPoint y: 411, distance: 12.9
click at [1066, 422] on div at bounding box center [1066, 422] width 13 height 13
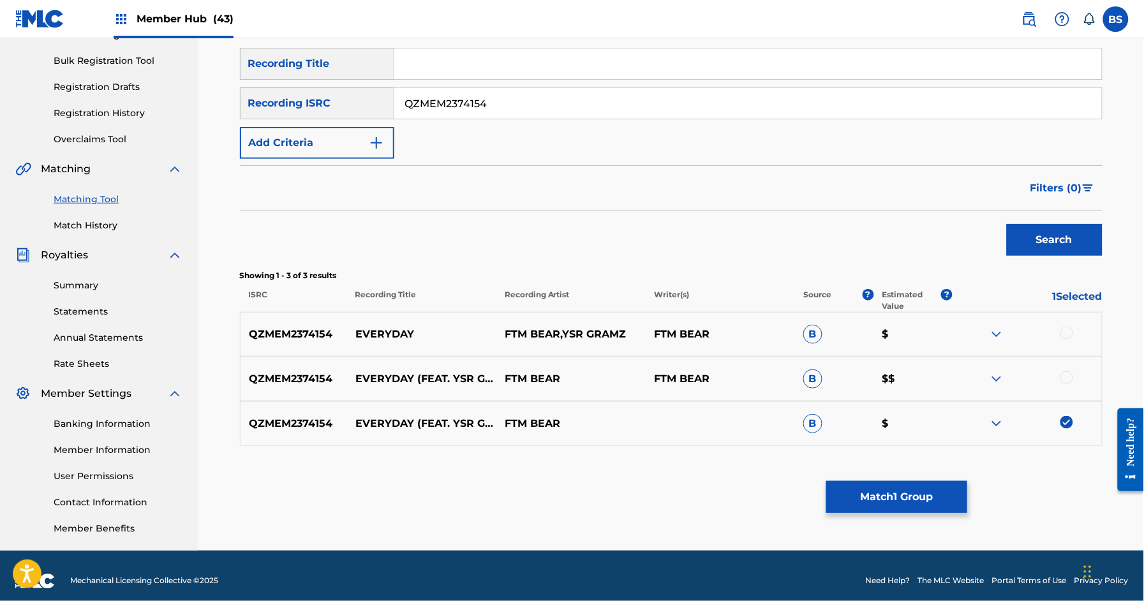
drag, startPoint x: 1065, startPoint y: 379, endPoint x: 1063, endPoint y: 336, distance: 42.8
click at [1066, 377] on div at bounding box center [1066, 377] width 13 height 13
drag, startPoint x: 1064, startPoint y: 332, endPoint x: 919, endPoint y: 440, distance: 180.9
click at [1064, 332] on div at bounding box center [1066, 333] width 13 height 13
click at [839, 506] on button "Match 3 Groups" at bounding box center [896, 497] width 141 height 32
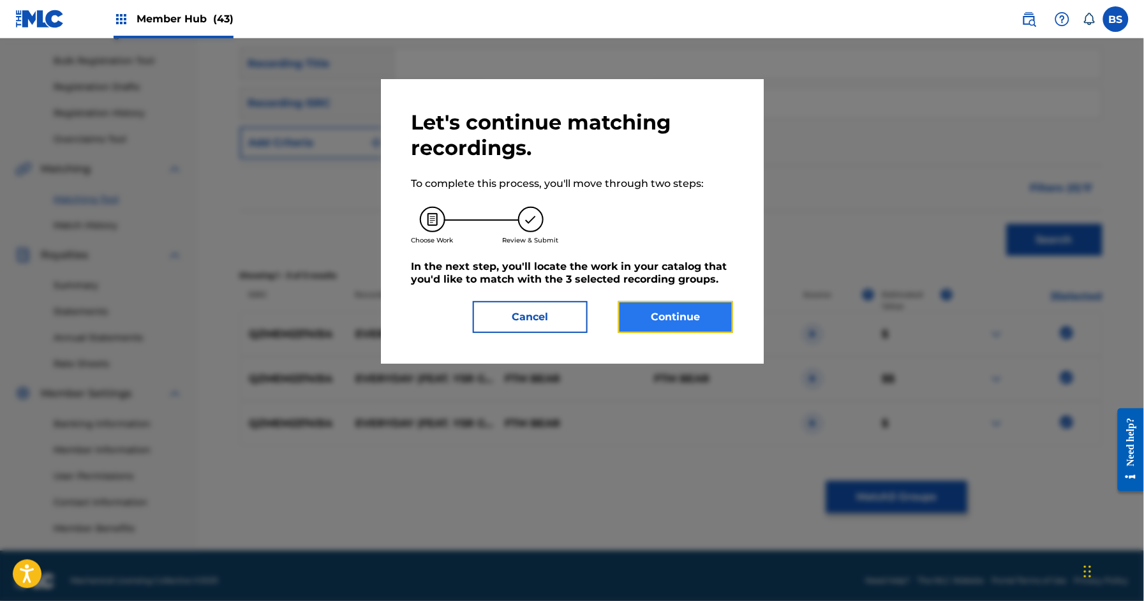
click at [667, 310] on button "Continue" at bounding box center [675, 317] width 115 height 32
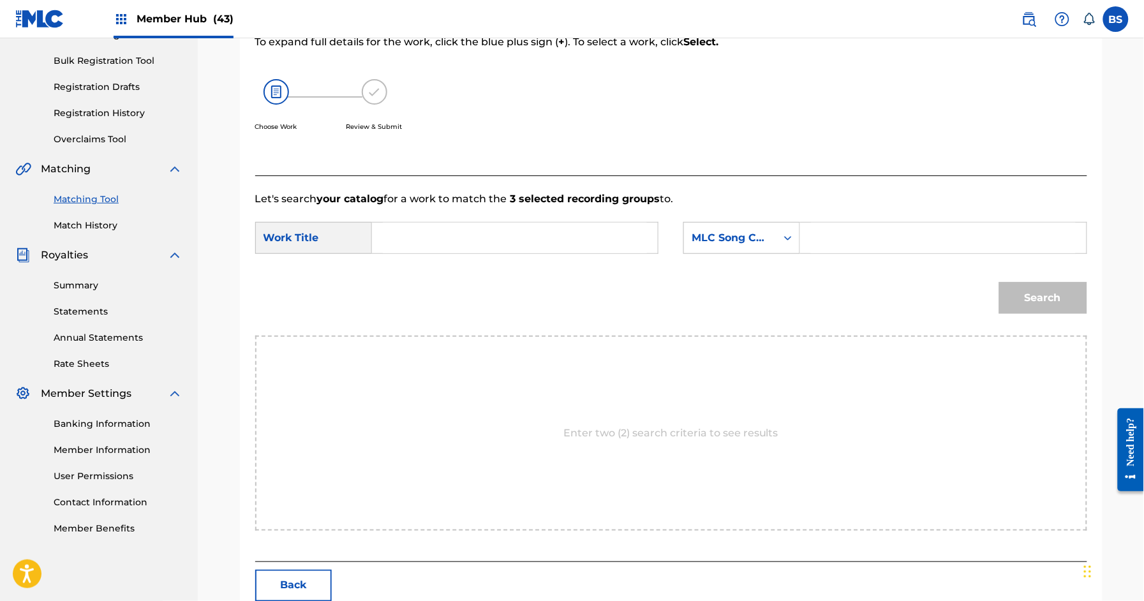
click at [443, 240] on input "Search Form" at bounding box center [515, 238] width 264 height 31
paste input "EVERYDAY"
click at [404, 269] on strong "everyday" at bounding box center [419, 266] width 50 height 12
type input "everyday"
drag, startPoint x: 746, startPoint y: 245, endPoint x: 750, endPoint y: 293, distance: 48.0
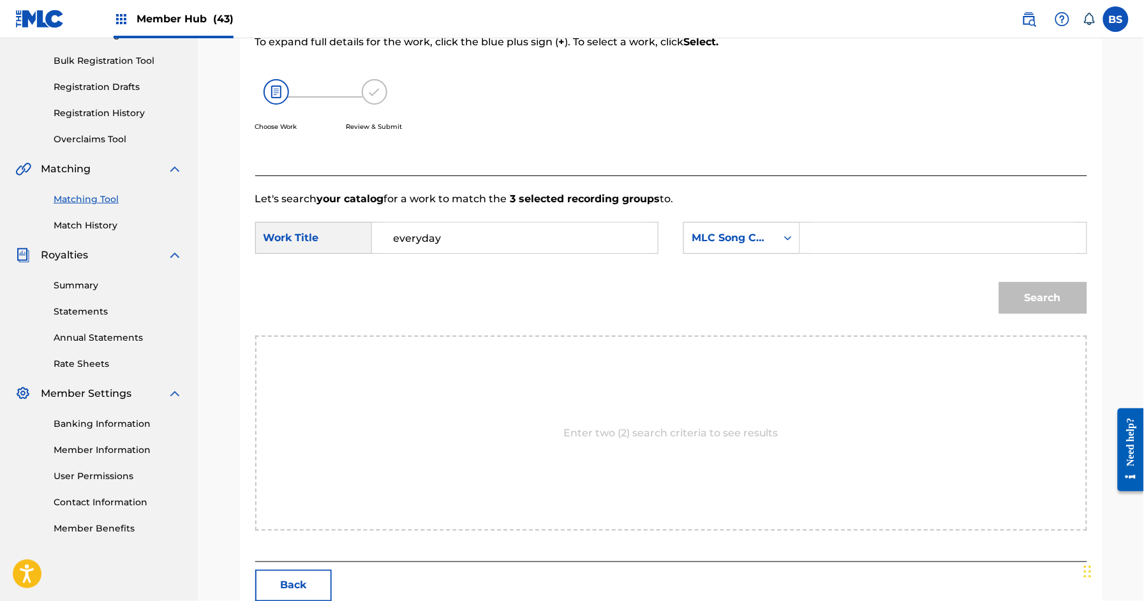
click at [746, 245] on div "MLC Song Code" at bounding box center [730, 238] width 92 height 24
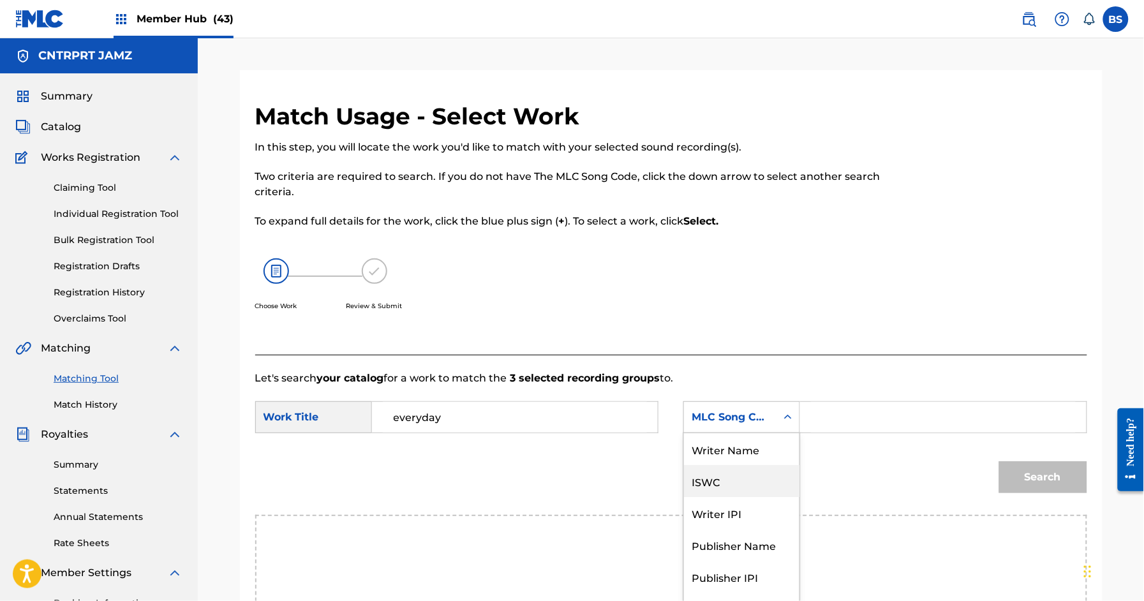
scroll to position [0, 0]
drag, startPoint x: 727, startPoint y: 459, endPoint x: 792, endPoint y: 445, distance: 66.4
click at [734, 459] on div "Writer Name" at bounding box center [741, 449] width 115 height 32
click at [849, 416] on input "Search Form" at bounding box center [943, 417] width 264 height 31
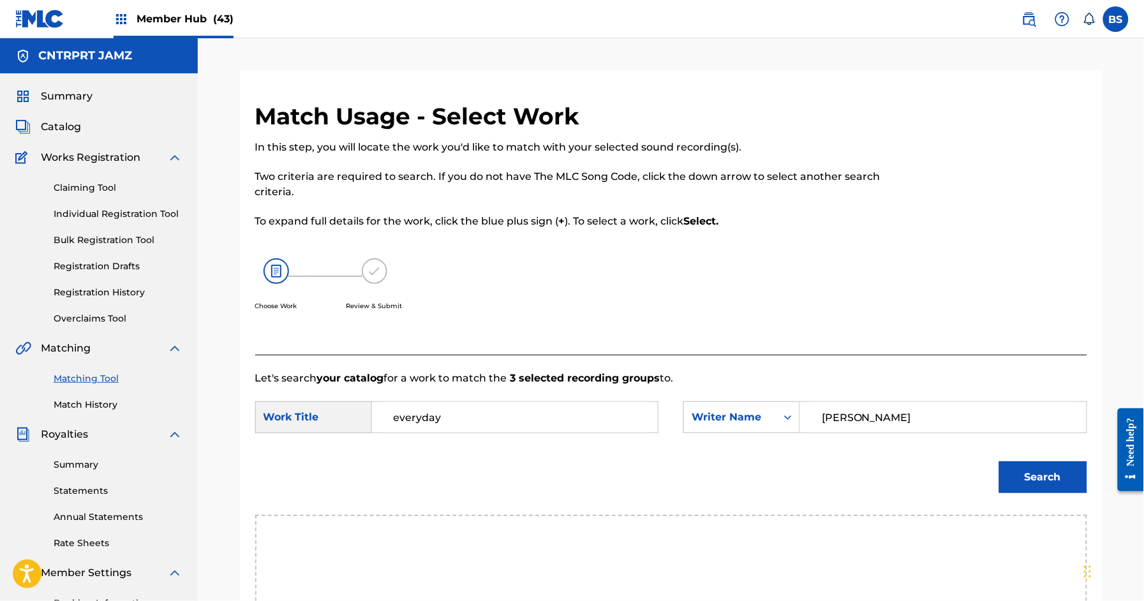
type input "[PERSON_NAME]"
click at [999, 461] on button "Search" at bounding box center [1043, 477] width 88 height 32
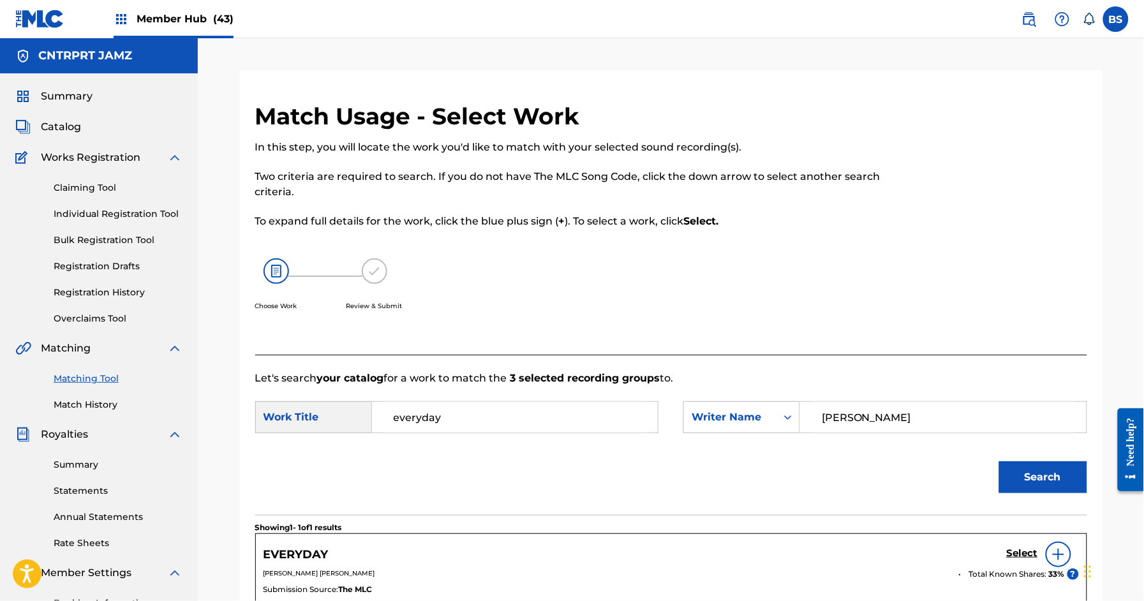
scroll to position [180, 0]
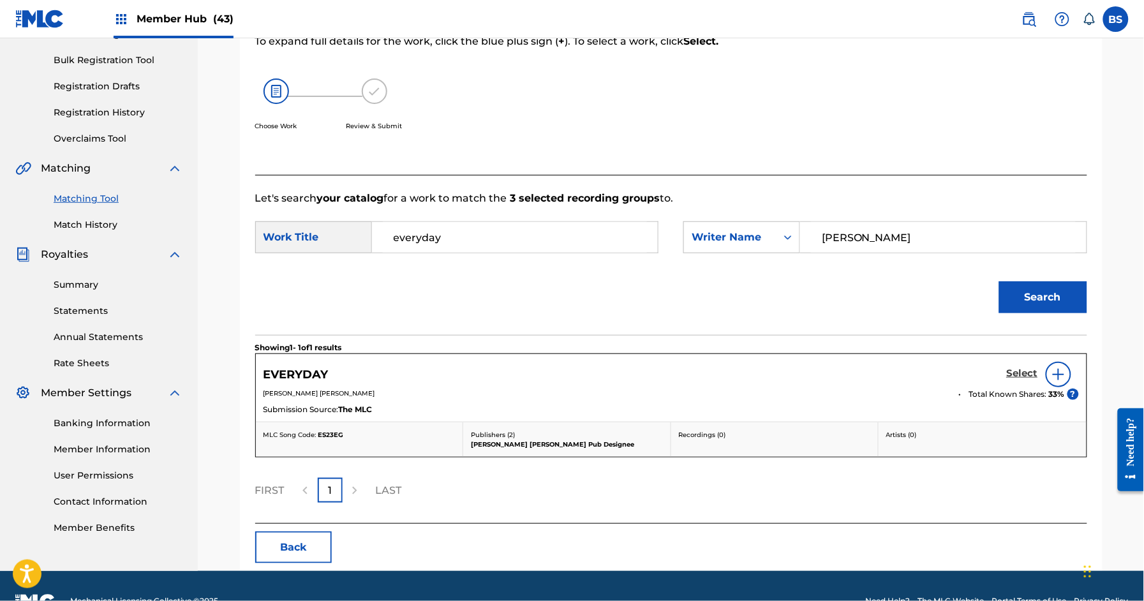
click at [1025, 373] on h5 "Select" at bounding box center [1022, 373] width 31 height 12
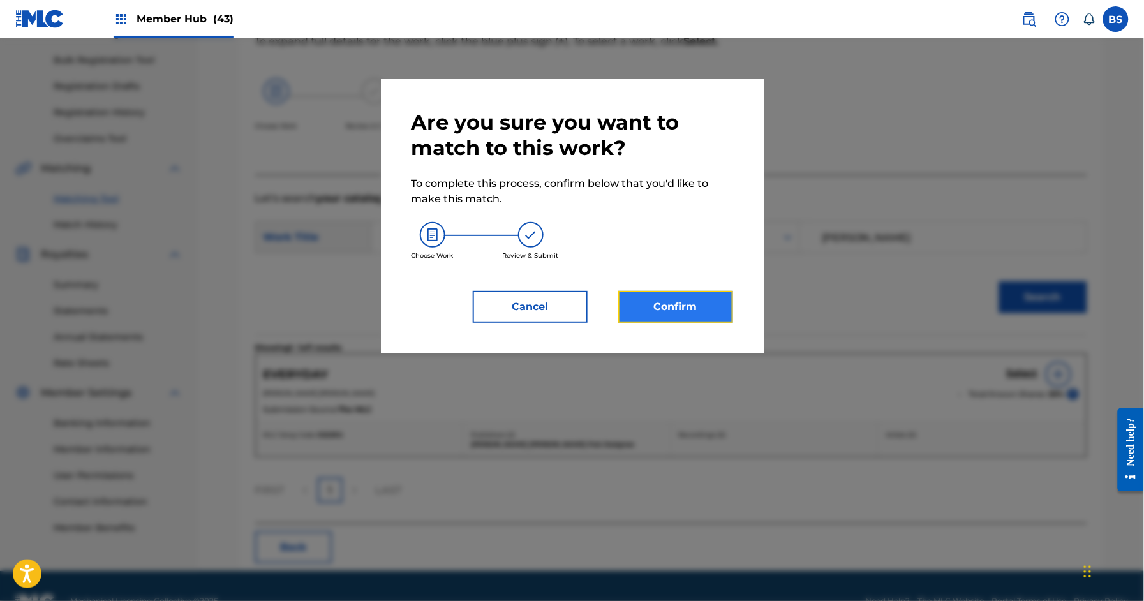
click at [700, 304] on button "Confirm" at bounding box center [675, 307] width 115 height 32
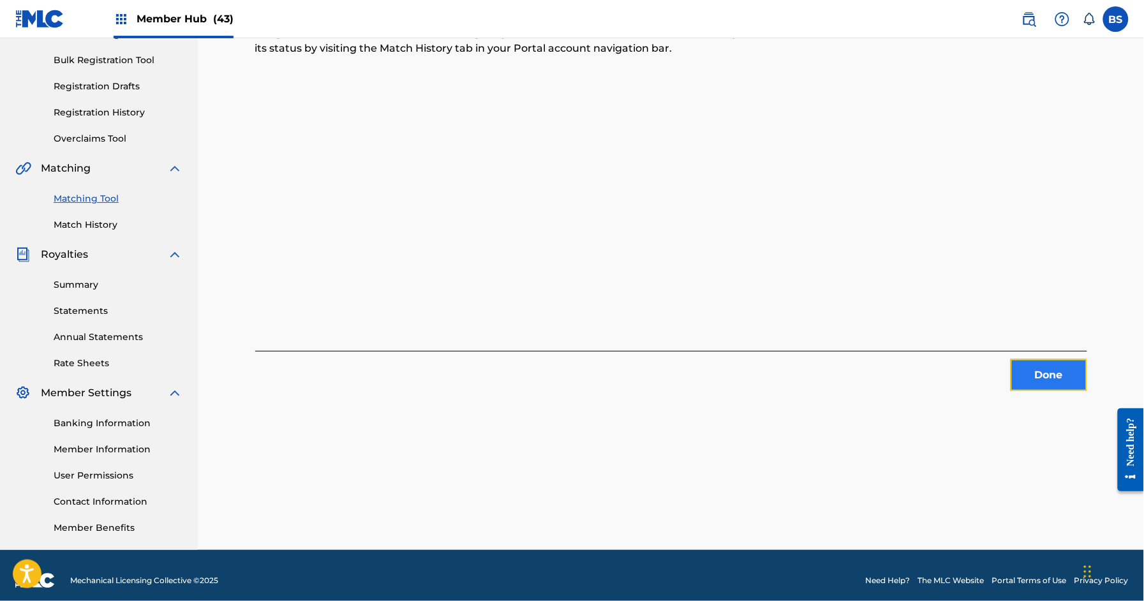
click at [1038, 378] on button "Done" at bounding box center [1048, 375] width 77 height 32
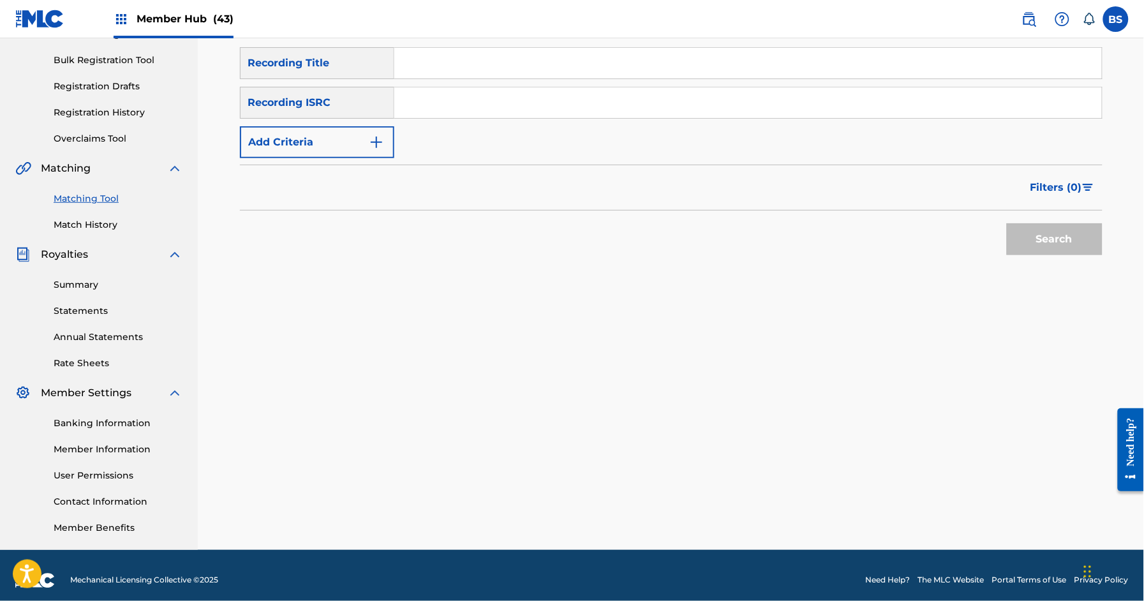
click at [673, 102] on input "Search Form" at bounding box center [747, 102] width 707 height 31
paste input "QZWFE2431663"
type input "QZWFE2431663"
drag, startPoint x: 1033, startPoint y: 247, endPoint x: 578, endPoint y: 378, distance: 473.8
click at [1033, 247] on button "Search" at bounding box center [1055, 239] width 96 height 32
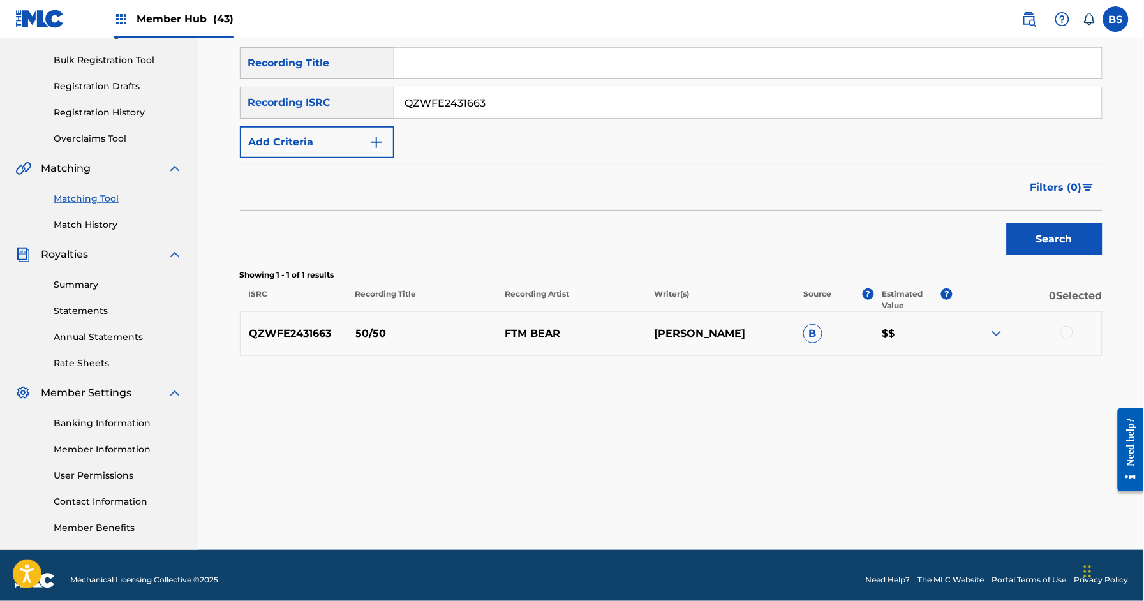
click at [364, 332] on p "50/50" at bounding box center [421, 333] width 149 height 15
click at [1068, 332] on div at bounding box center [1066, 332] width 13 height 13
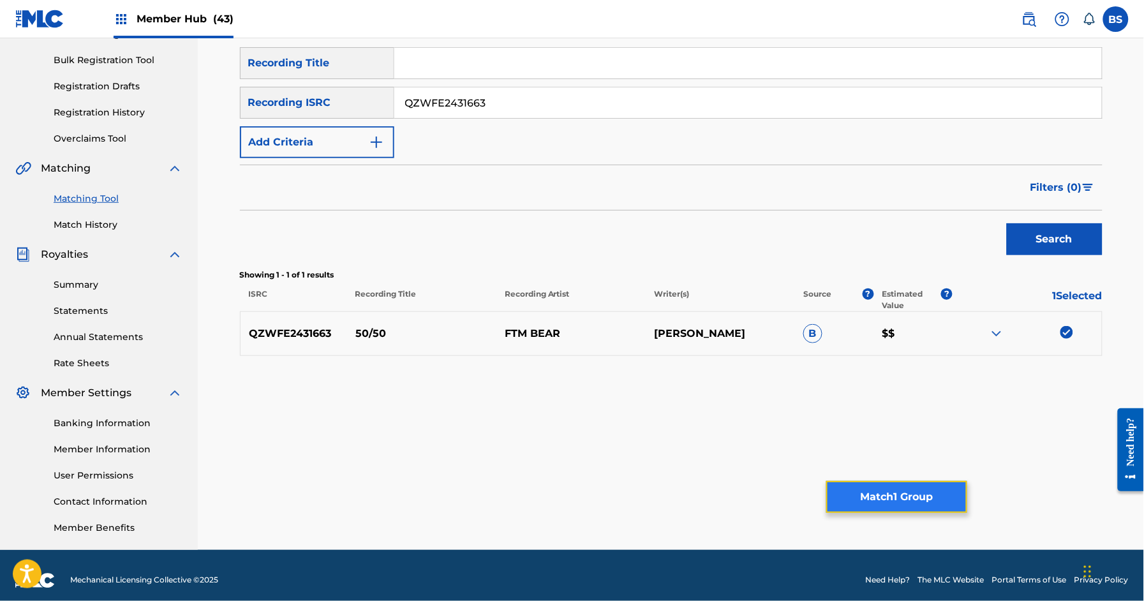
click at [910, 492] on button "Match 1 Group" at bounding box center [896, 497] width 141 height 32
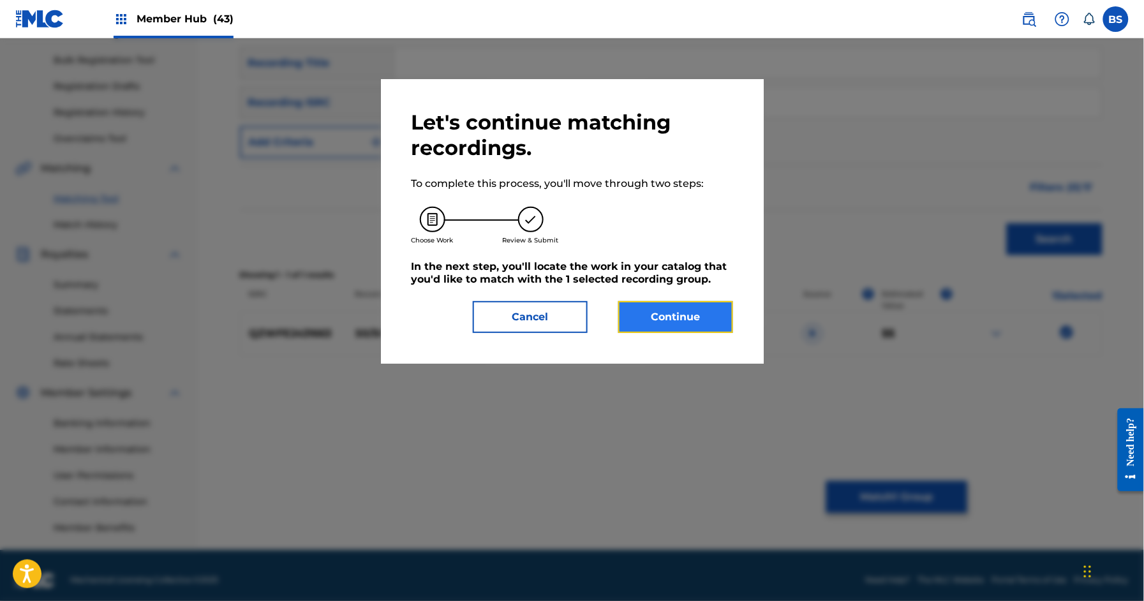
click at [716, 302] on button "Continue" at bounding box center [675, 317] width 115 height 32
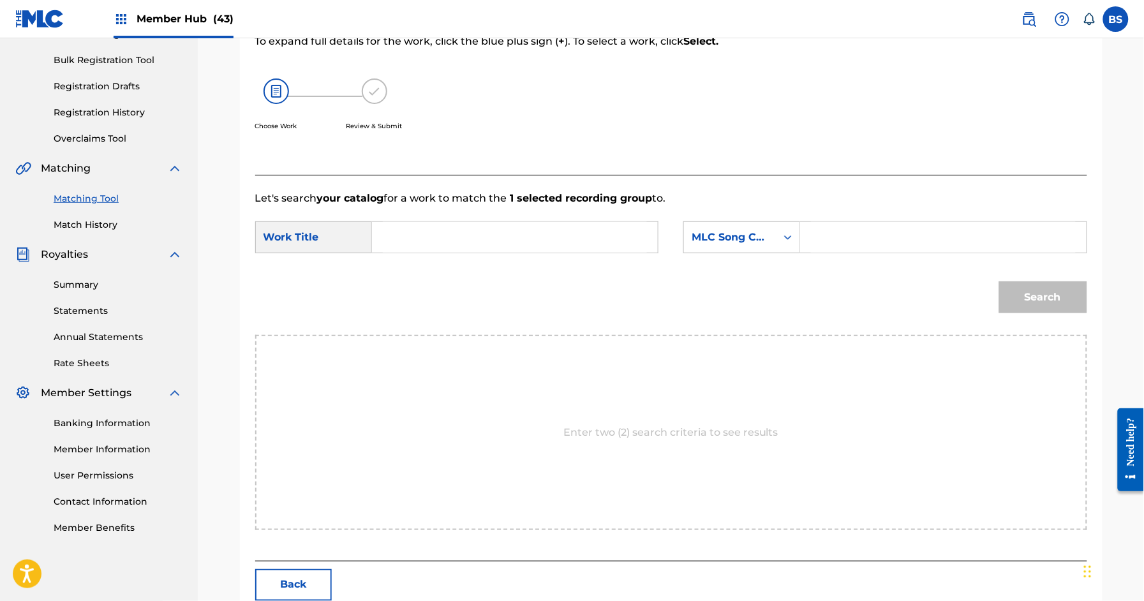
click at [452, 237] on input "Search Form" at bounding box center [515, 237] width 264 height 31
paste input "50"
type input "50/50"
type input "[PERSON_NAME]"
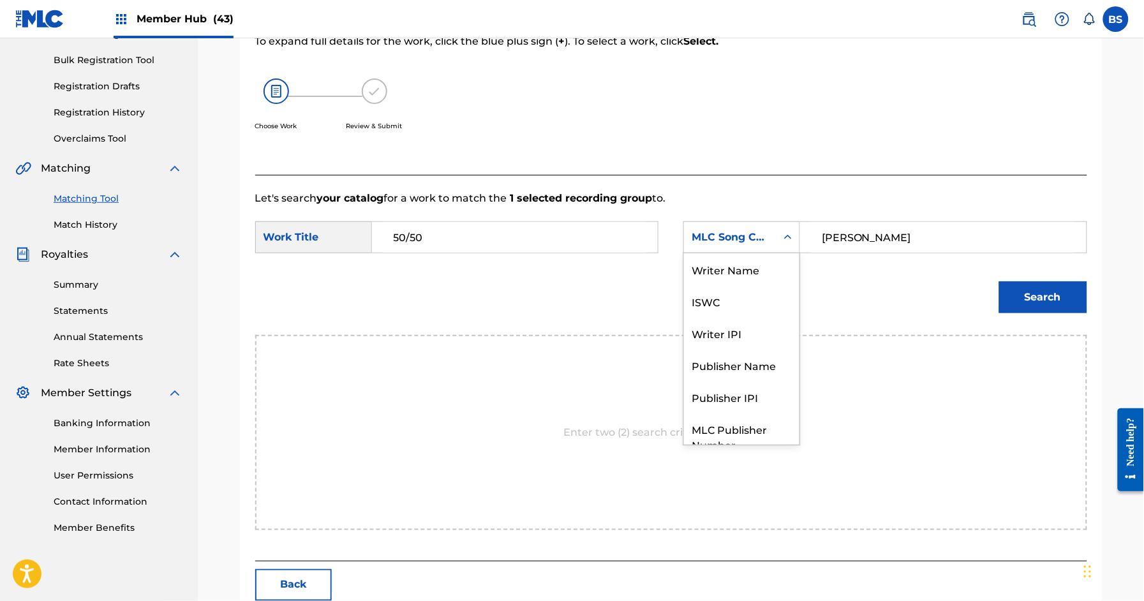
drag, startPoint x: 739, startPoint y: 230, endPoint x: 719, endPoint y: 311, distance: 84.0
click at [739, 230] on div "MLC Song Code" at bounding box center [729, 237] width 77 height 15
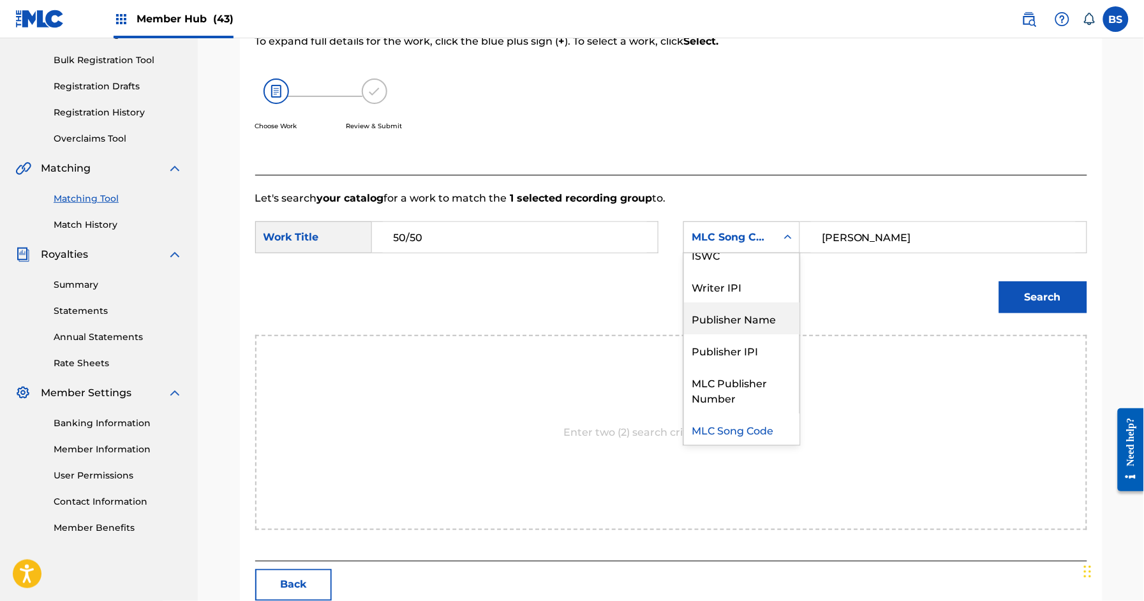
scroll to position [0, 0]
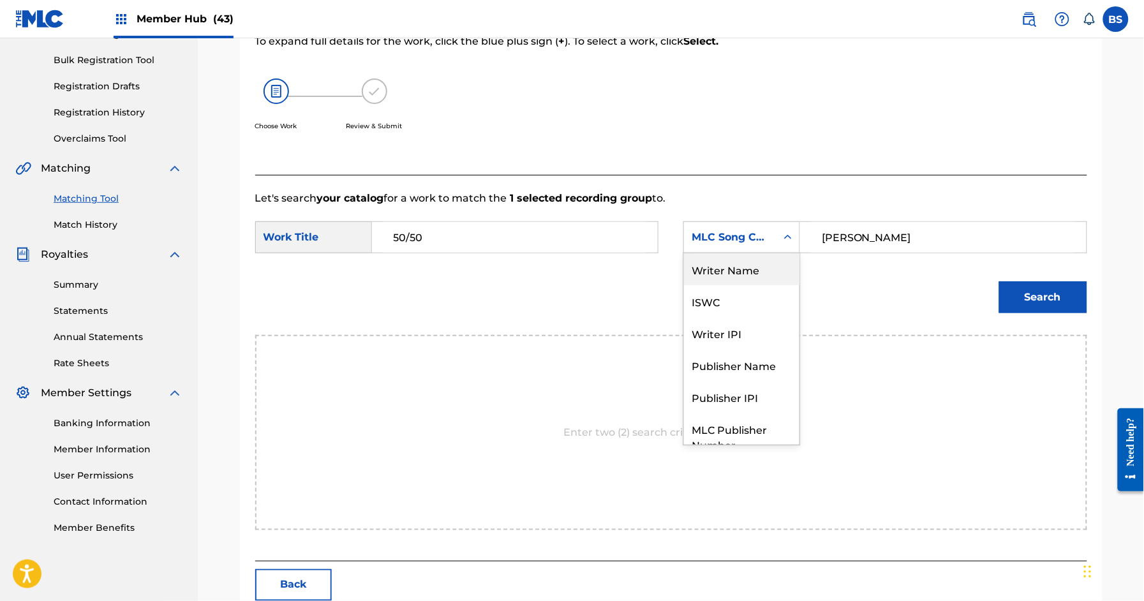
drag, startPoint x: 735, startPoint y: 261, endPoint x: 739, endPoint y: 267, distance: 7.1
click at [735, 261] on div "Writer Name" at bounding box center [741, 269] width 115 height 32
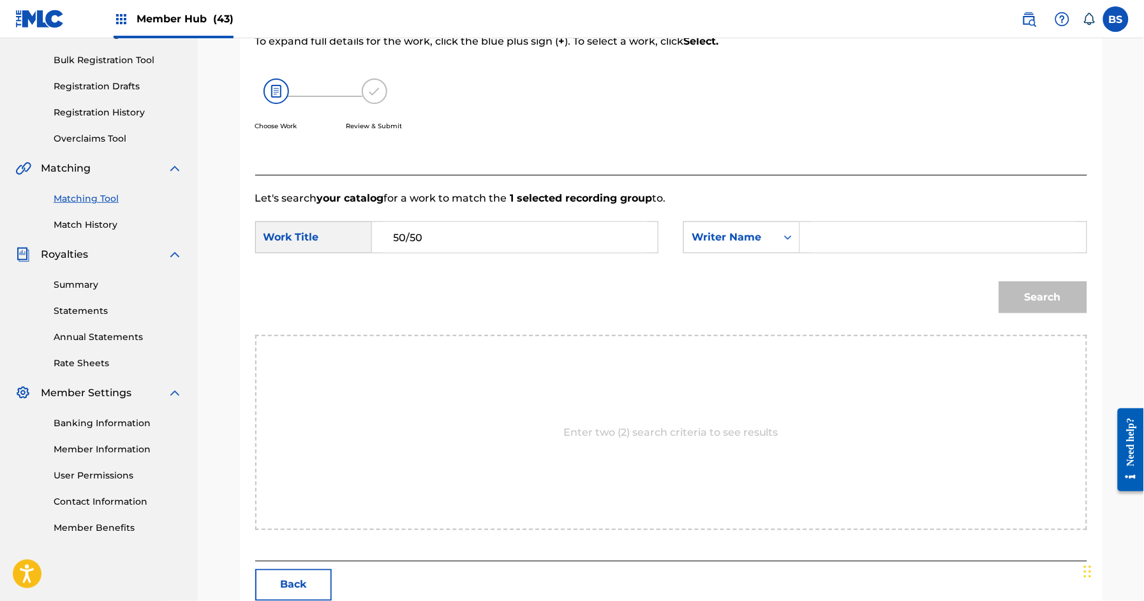
click at [882, 243] on input "Search Form" at bounding box center [943, 237] width 264 height 31
type input "[PERSON_NAME]"
click at [999, 281] on button "Search" at bounding box center [1043, 297] width 88 height 32
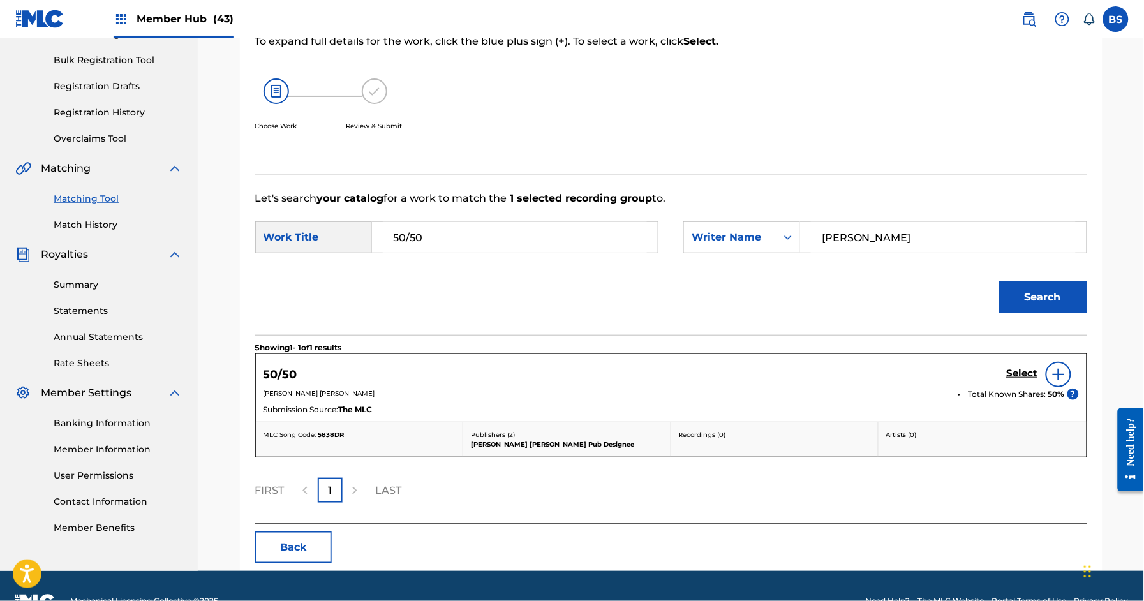
click at [1024, 365] on div "Select" at bounding box center [1043, 375] width 72 height 26
click at [1019, 373] on h5 "Select" at bounding box center [1022, 373] width 31 height 12
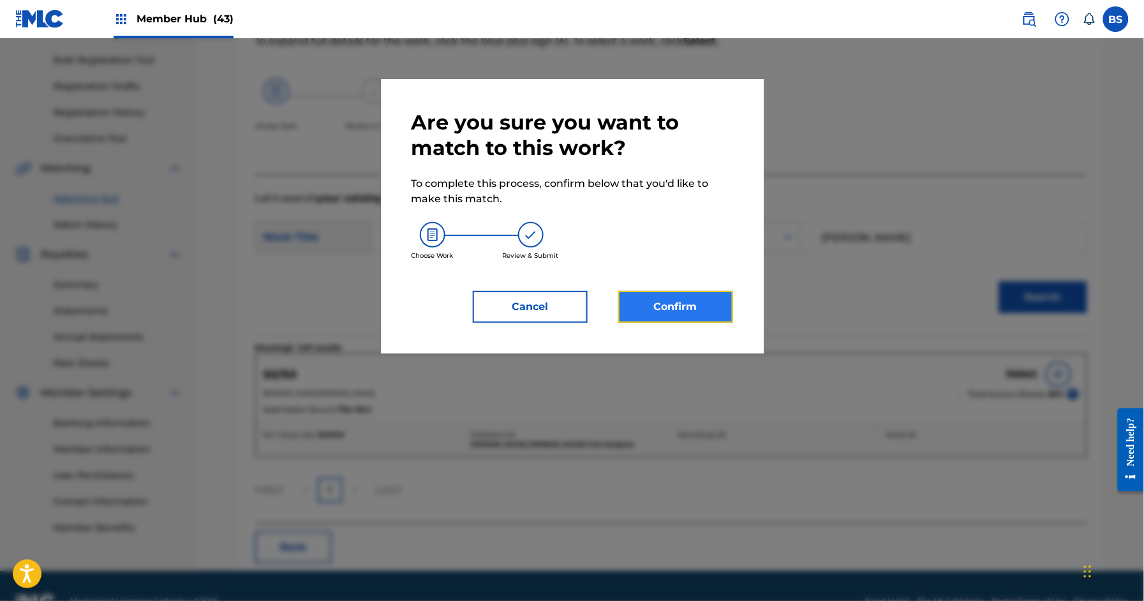
click at [694, 311] on button "Confirm" at bounding box center [675, 307] width 115 height 32
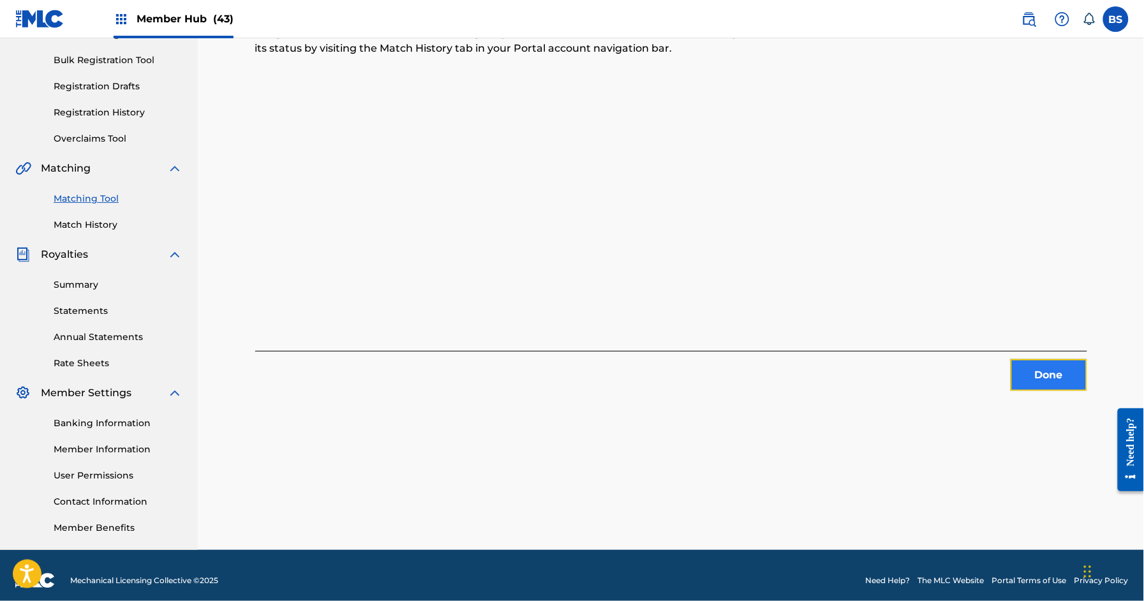
click at [1058, 360] on button "Done" at bounding box center [1048, 375] width 77 height 32
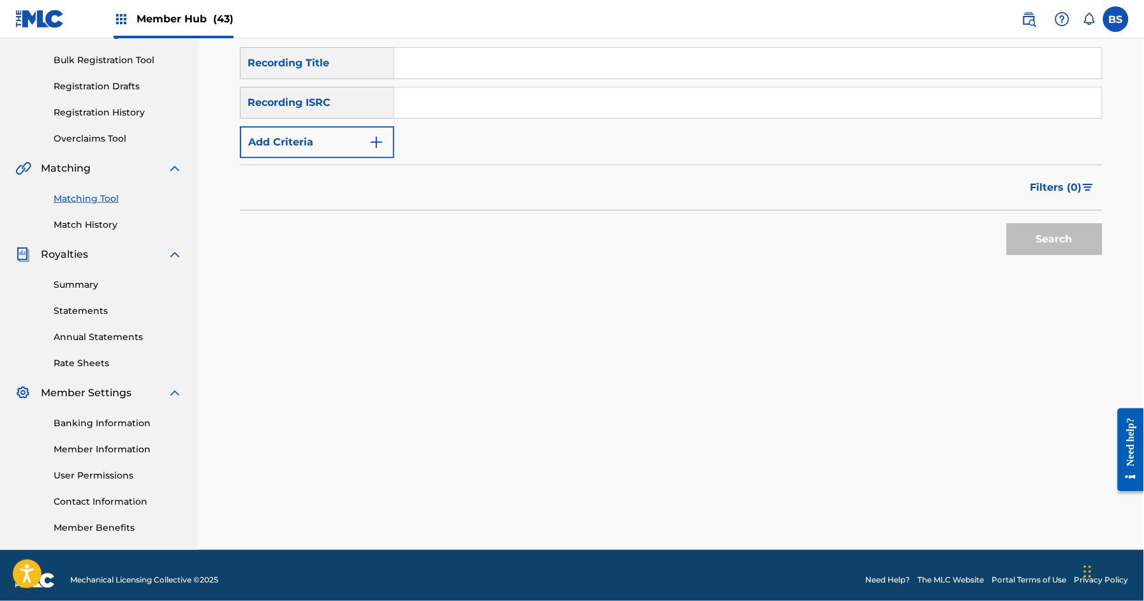
drag, startPoint x: 506, startPoint y: 104, endPoint x: 515, endPoint y: 106, distance: 9.1
click at [506, 104] on input "Search Form" at bounding box center [747, 102] width 707 height 31
paste input "QZTBC2436982"
type input "QZTBC2436982"
click at [1042, 239] on button "Search" at bounding box center [1055, 239] width 96 height 32
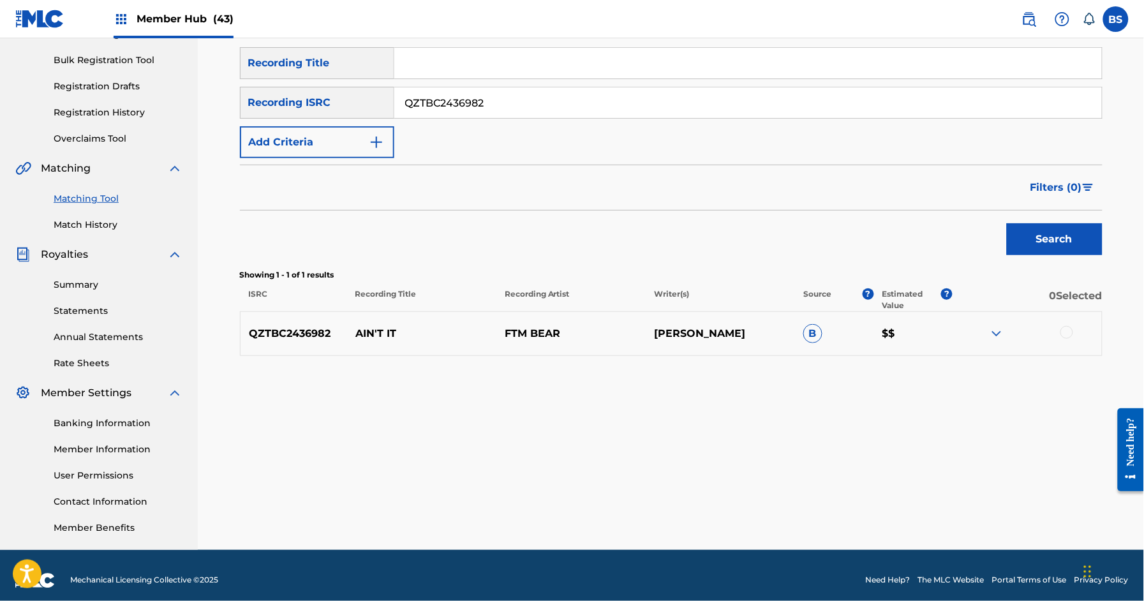
click at [376, 330] on p "AIN'T IT" at bounding box center [421, 333] width 149 height 15
click at [1070, 328] on div at bounding box center [1066, 332] width 13 height 13
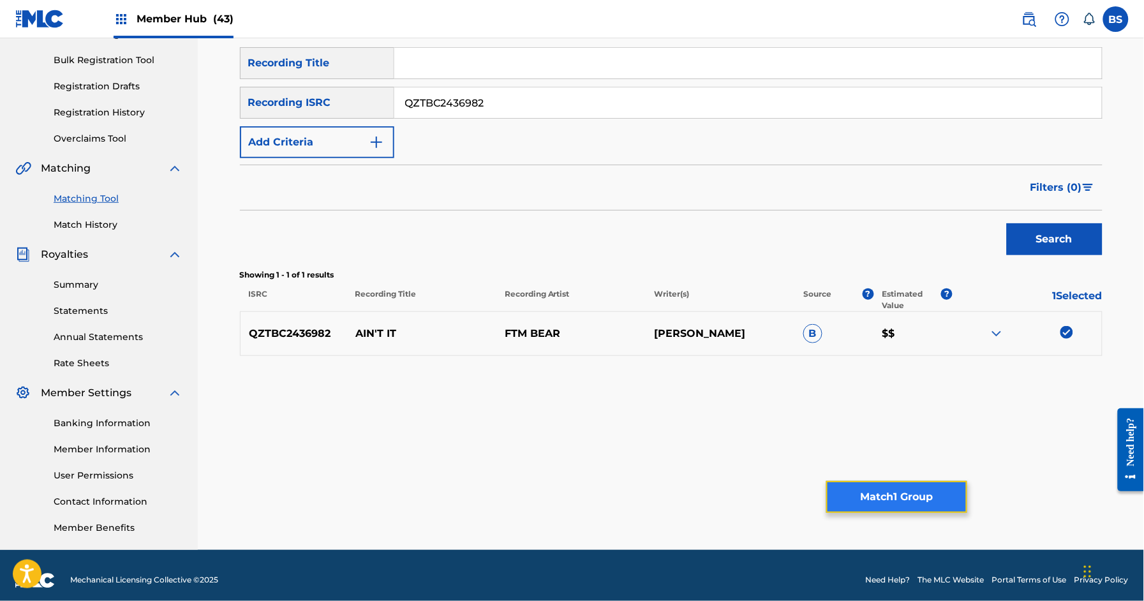
click at [873, 506] on button "Match 1 Group" at bounding box center [896, 497] width 141 height 32
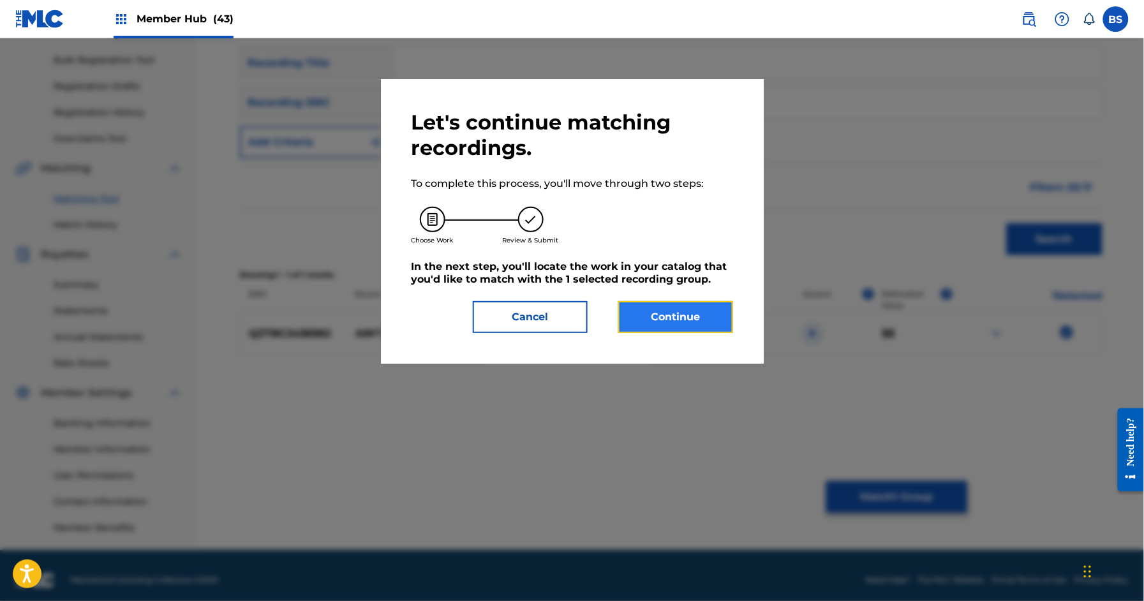
click at [697, 316] on button "Continue" at bounding box center [675, 317] width 115 height 32
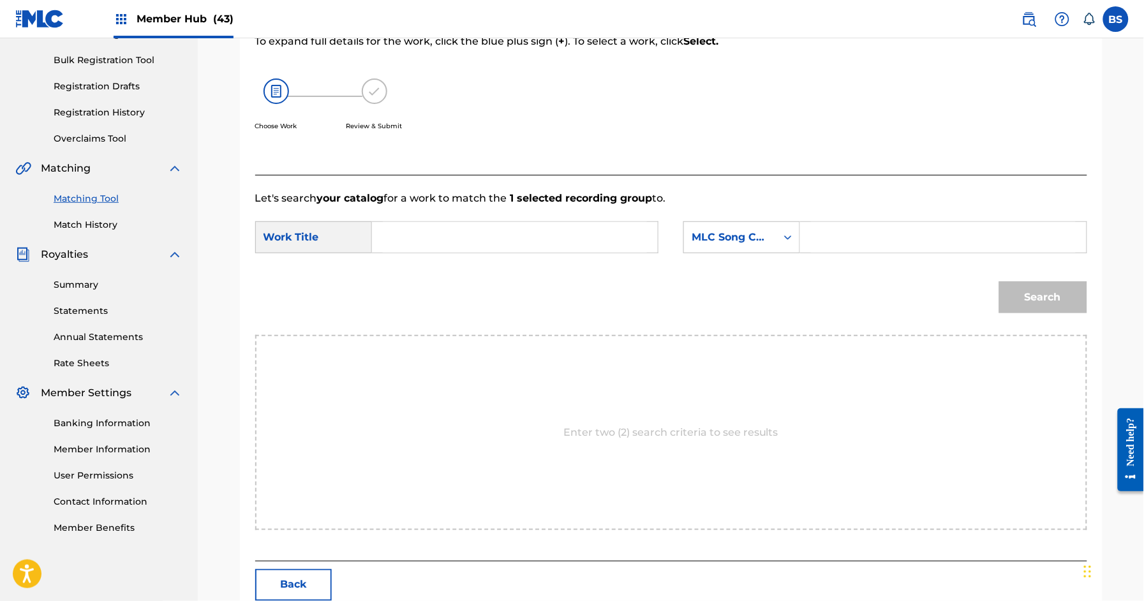
click at [461, 239] on input "Search Form" at bounding box center [515, 237] width 264 height 31
paste input "AIN'T IT"
click at [394, 265] on strong "ain't" at bounding box center [406, 266] width 24 height 12
type input "ain't it"
drag, startPoint x: 719, startPoint y: 238, endPoint x: 742, endPoint y: 260, distance: 32.5
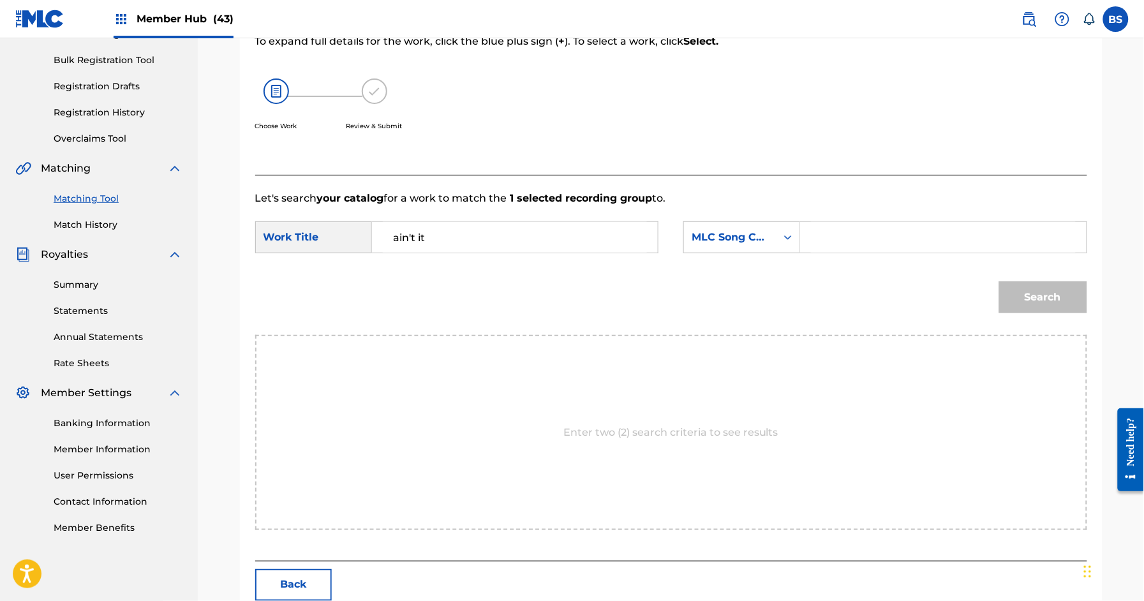
click at [721, 239] on div "MLC Song Code" at bounding box center [729, 237] width 77 height 15
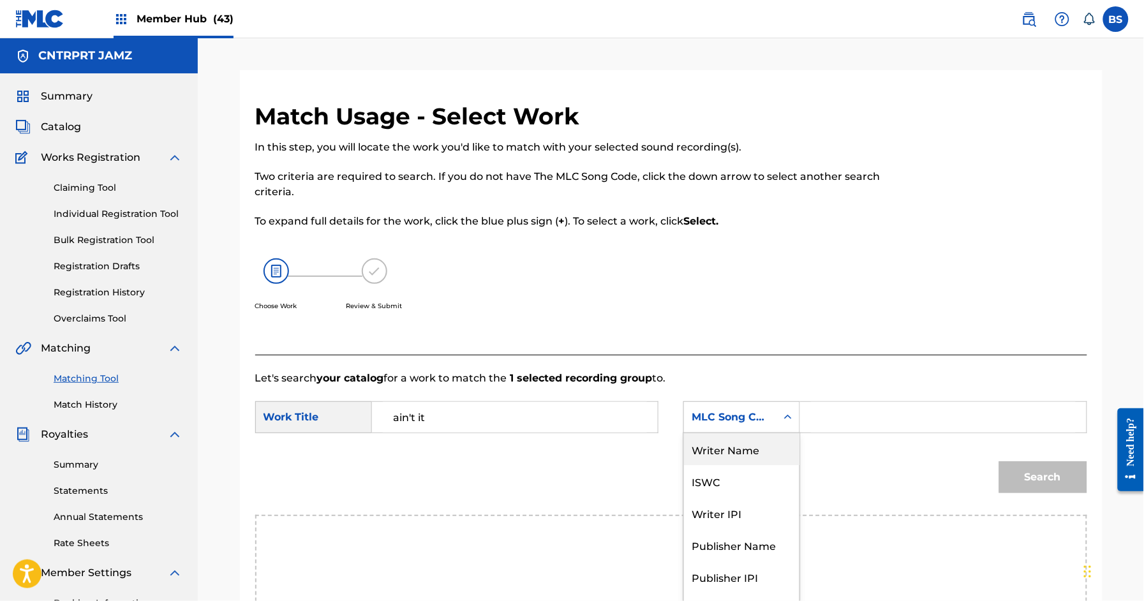
drag, startPoint x: 748, startPoint y: 450, endPoint x: 835, endPoint y: 417, distance: 93.2
click at [749, 450] on div "Writer Name" at bounding box center [741, 449] width 115 height 32
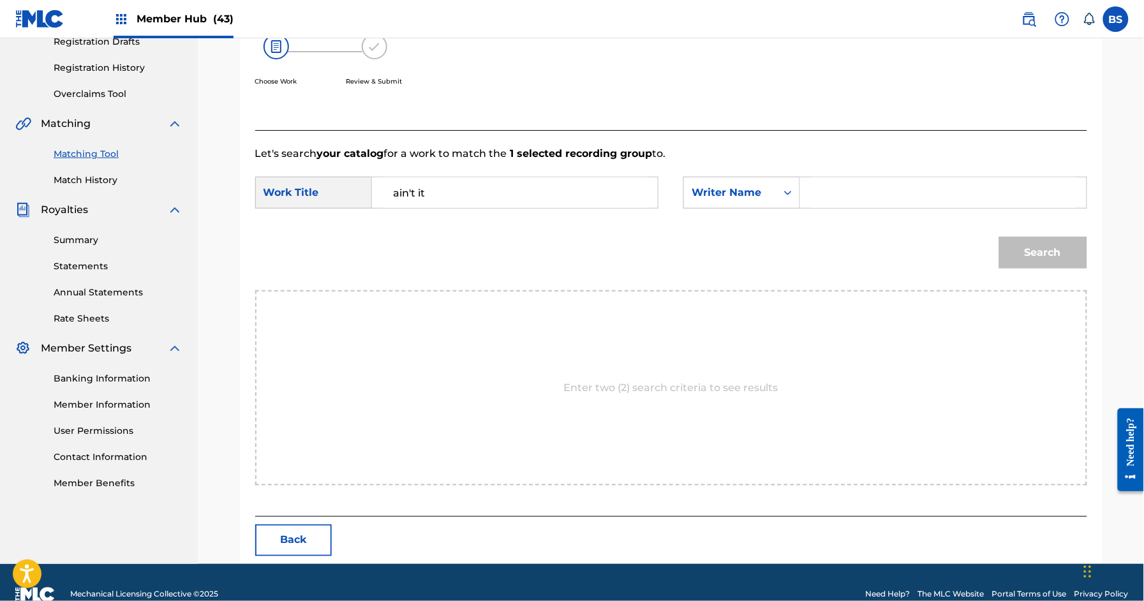
scroll to position [223, 0]
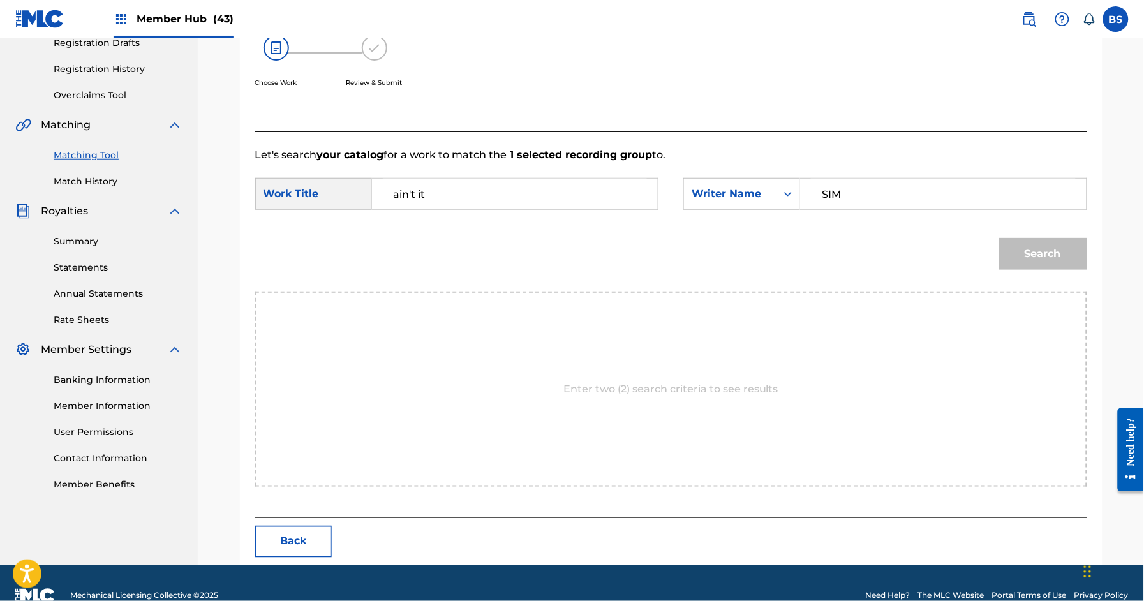
type input "[PERSON_NAME]"
click at [999, 238] on button "Search" at bounding box center [1043, 254] width 88 height 32
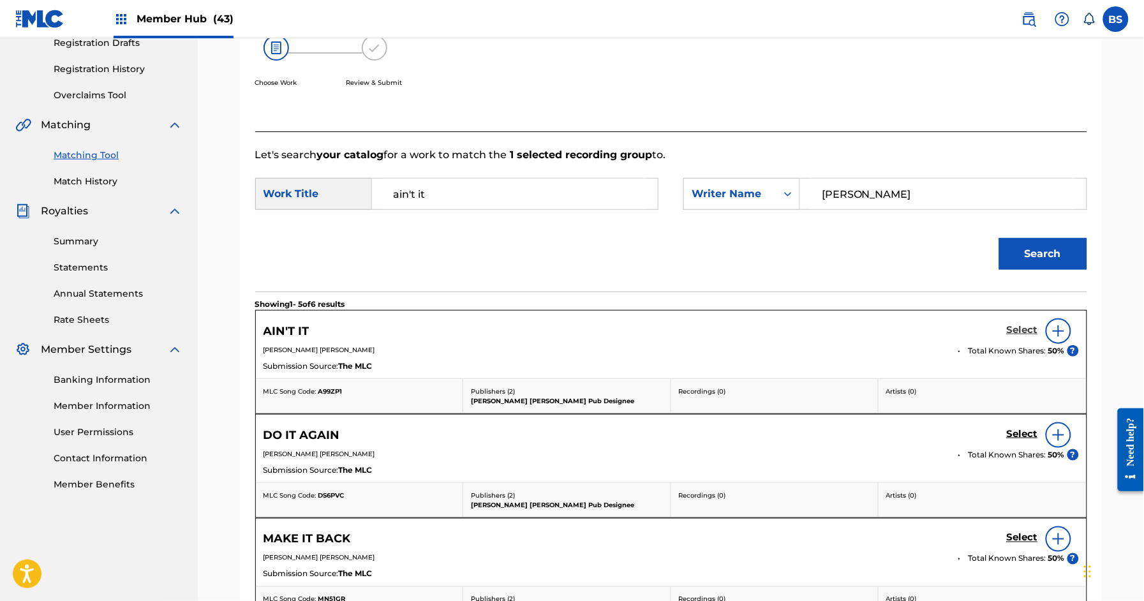
click at [1016, 329] on h5 "Select" at bounding box center [1022, 330] width 31 height 12
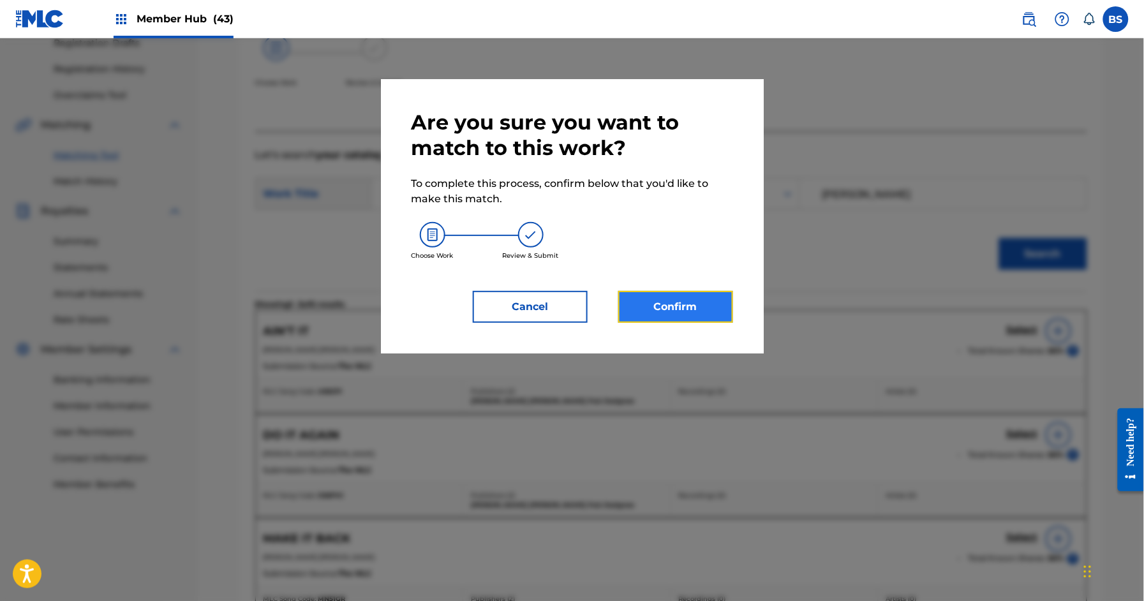
click at [691, 304] on button "Confirm" at bounding box center [675, 307] width 115 height 32
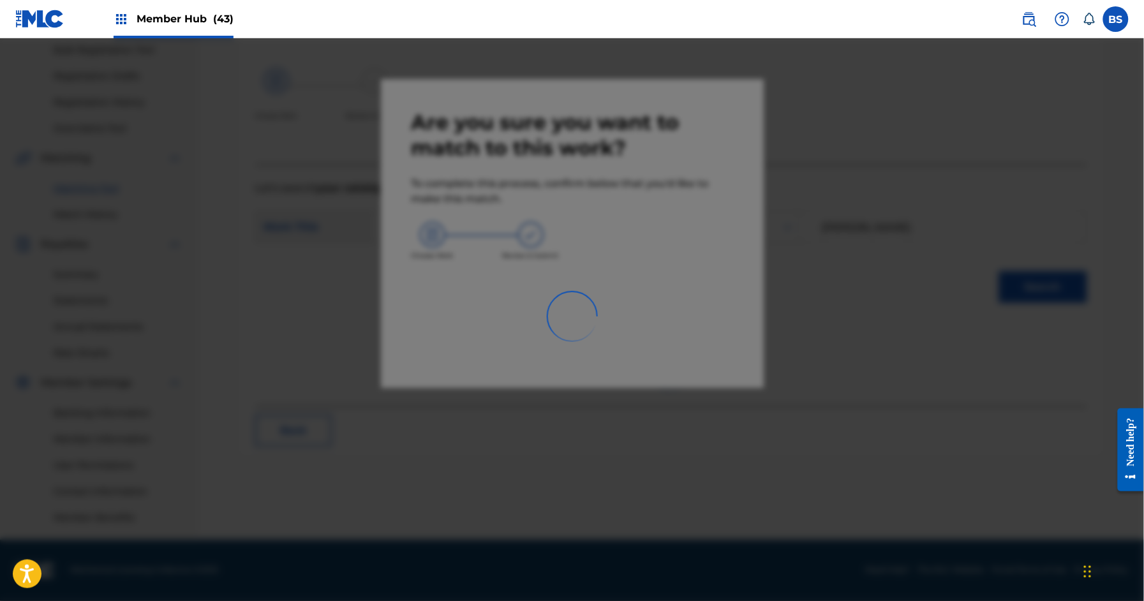
scroll to position [189, 0]
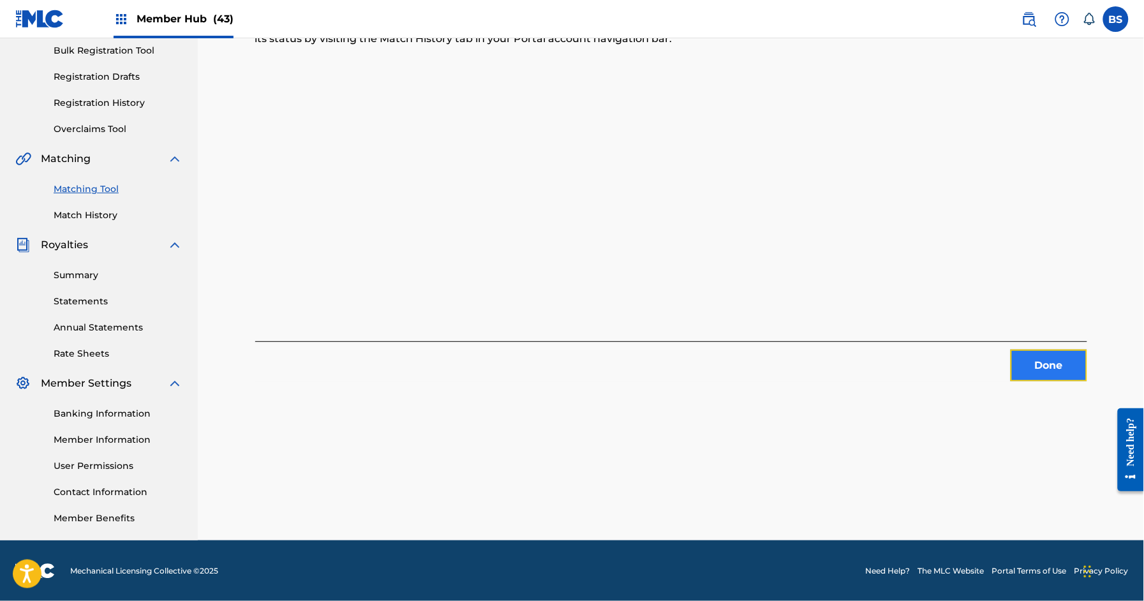
click at [1044, 369] on button "Done" at bounding box center [1048, 366] width 77 height 32
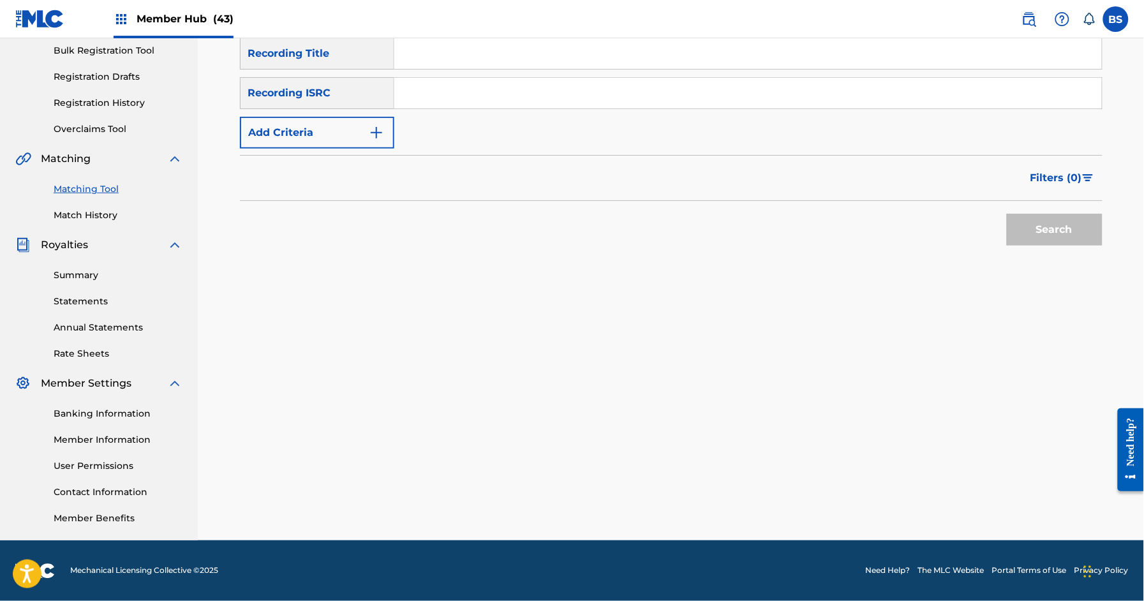
click at [519, 102] on input "Search Form" at bounding box center [747, 93] width 707 height 31
paste input "QZWFE2431666"
type input "QZWFE2431666"
click at [1069, 223] on button "Search" at bounding box center [1055, 230] width 96 height 32
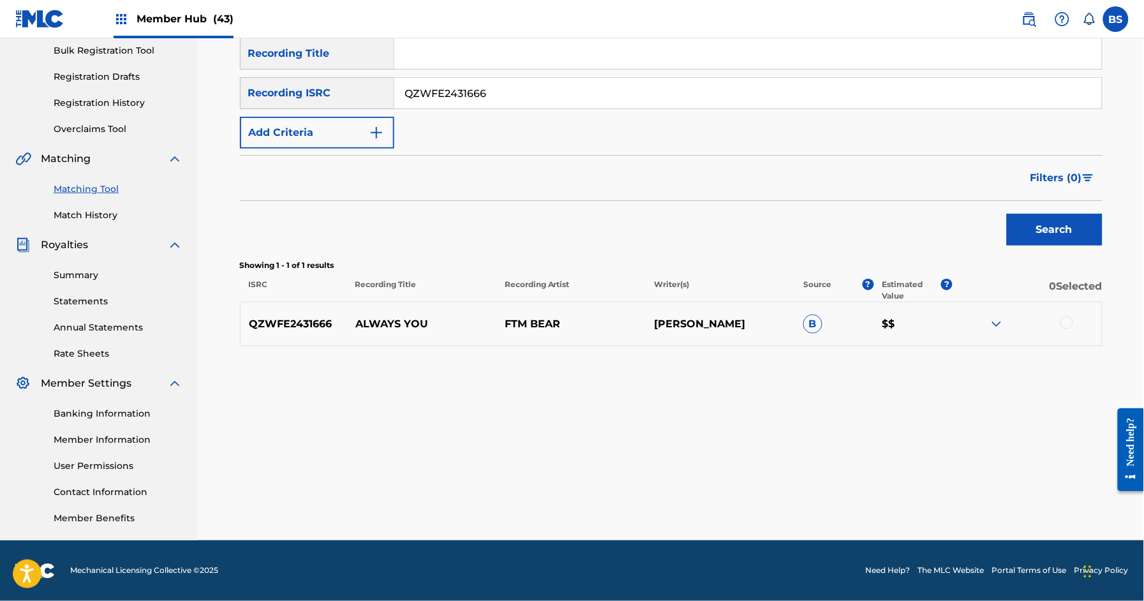
click at [399, 319] on p "ALWAYS YOU" at bounding box center [421, 323] width 149 height 15
click at [1067, 325] on div at bounding box center [1066, 322] width 13 height 13
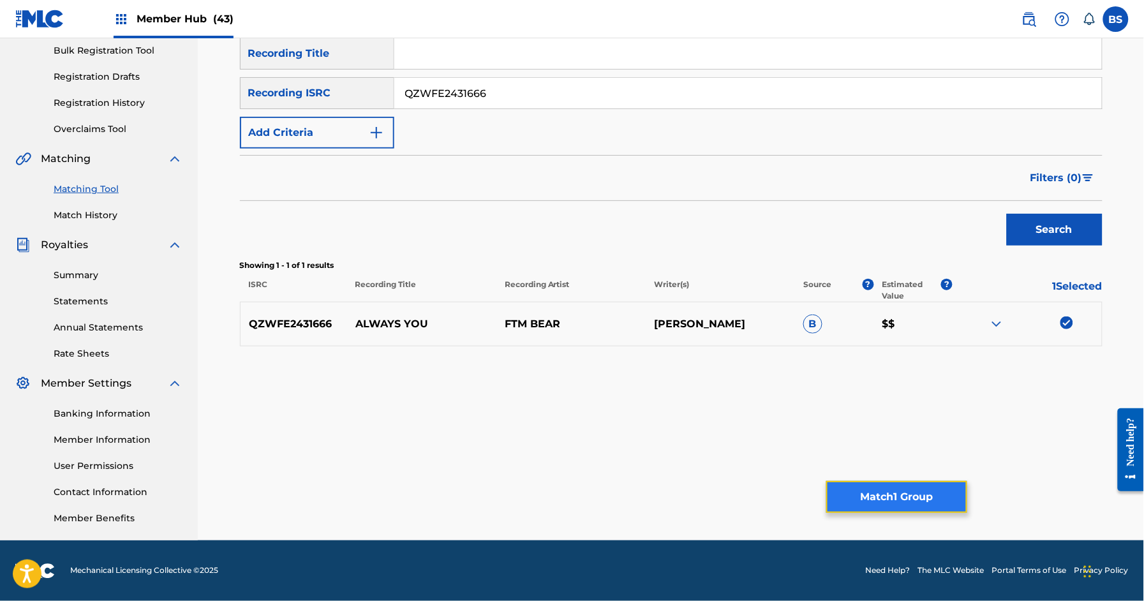
click at [898, 491] on button "Match 1 Group" at bounding box center [896, 497] width 141 height 32
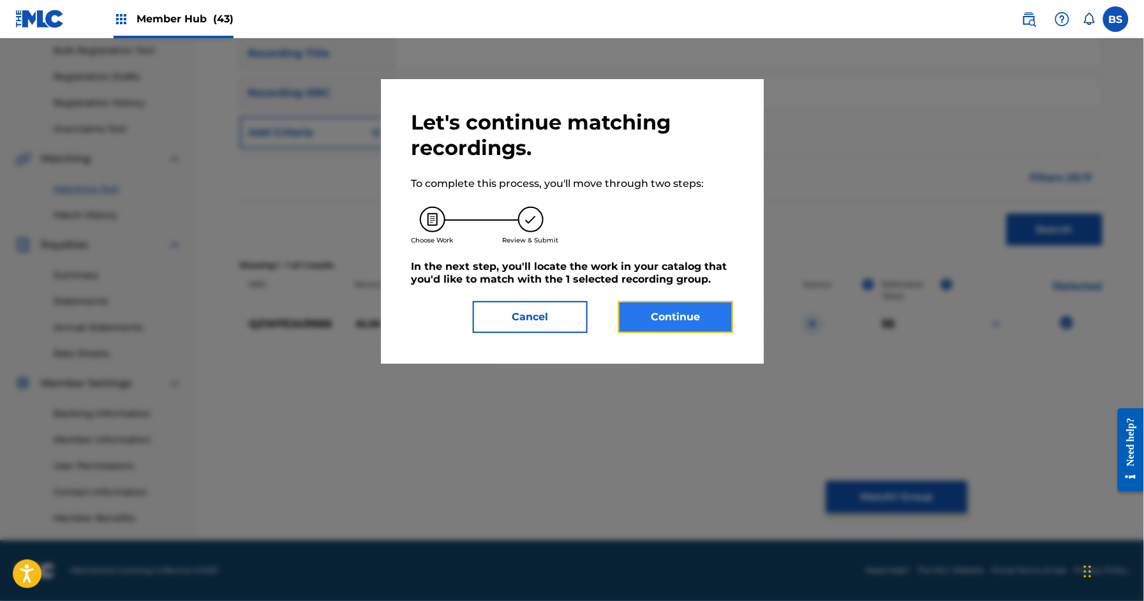
click at [707, 323] on button "Continue" at bounding box center [675, 317] width 115 height 32
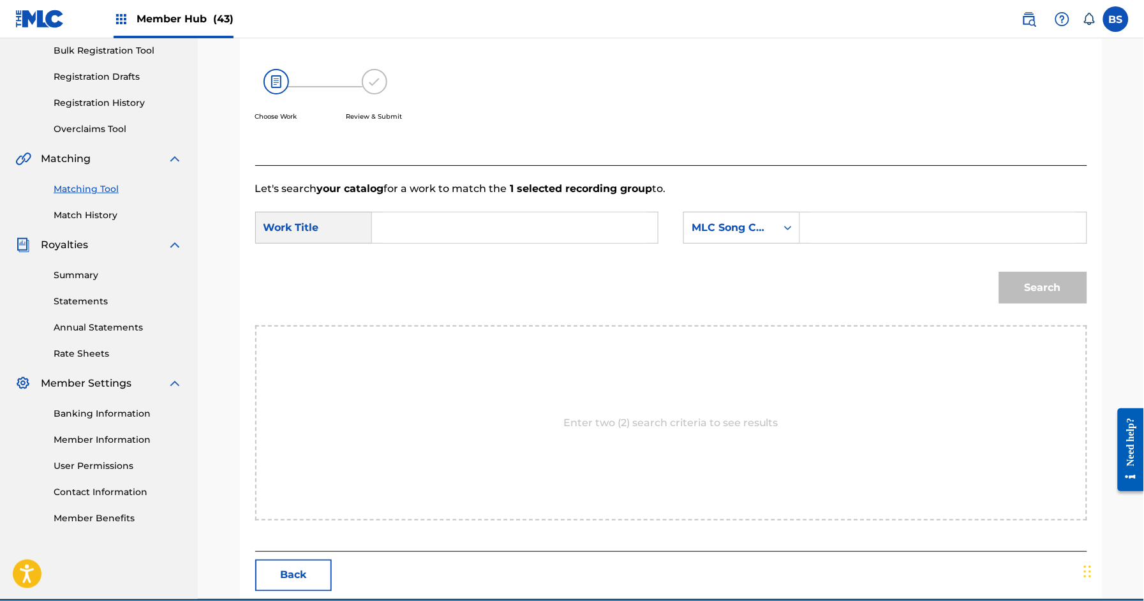
drag, startPoint x: 483, startPoint y: 221, endPoint x: 489, endPoint y: 255, distance: 34.4
click at [483, 221] on input "Search Form" at bounding box center [515, 227] width 264 height 31
paste input "ALWAYS YOU"
click at [403, 258] on strong "always" at bounding box center [413, 256] width 38 height 12
type input "always you"
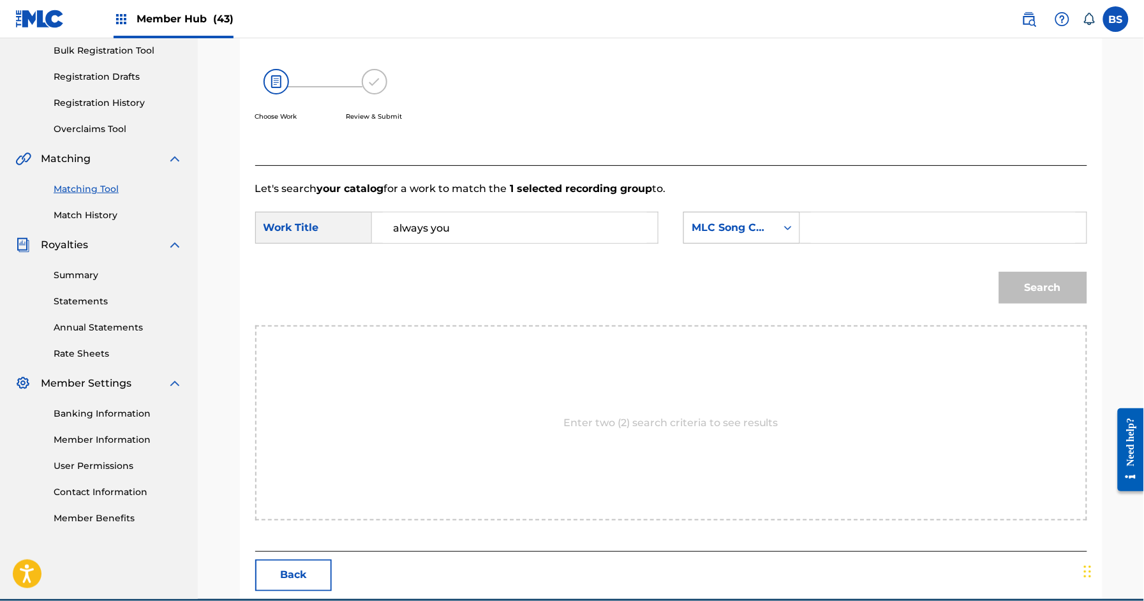
click at [700, 232] on div "MLC Song Code" at bounding box center [729, 227] width 77 height 15
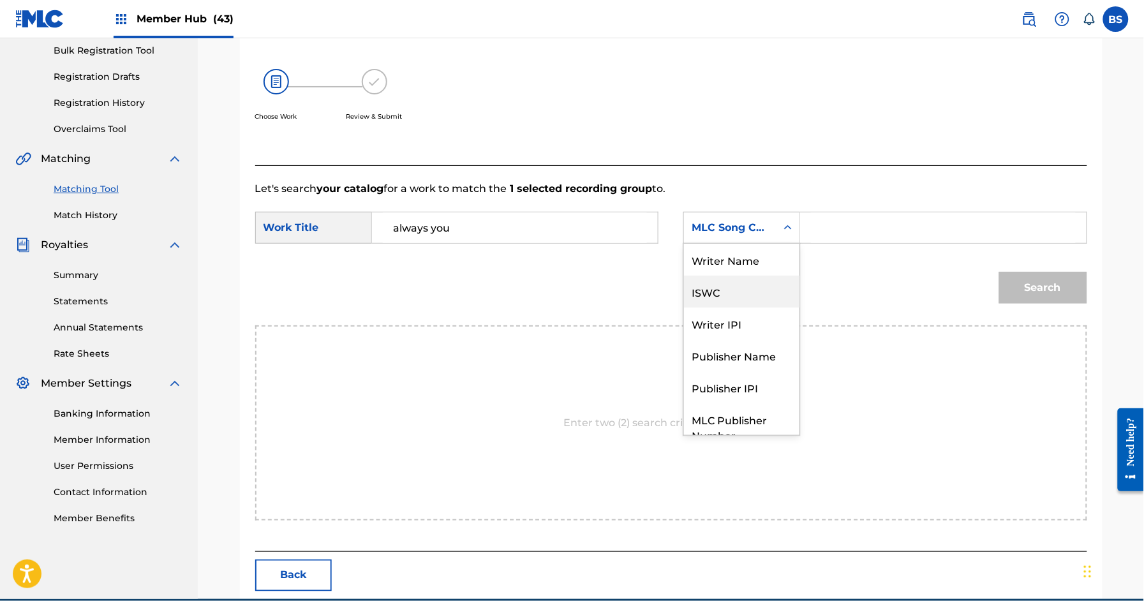
click at [744, 265] on div "Writer Name" at bounding box center [741, 260] width 115 height 32
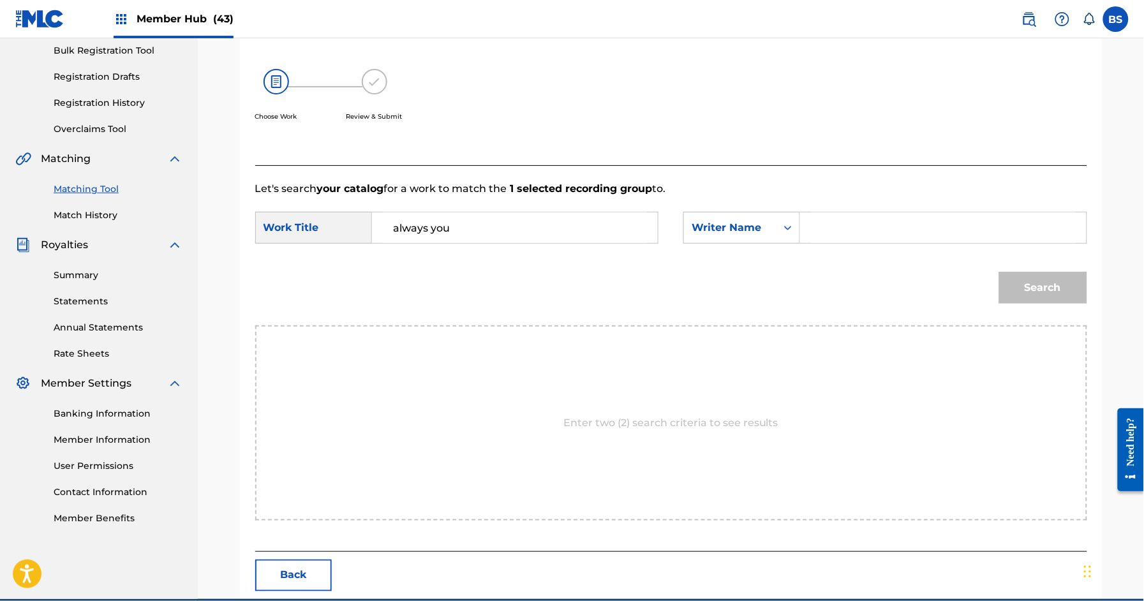
click at [857, 240] on input "Search Form" at bounding box center [943, 227] width 264 height 31
type input "[PERSON_NAME]"
click at [999, 272] on button "Search" at bounding box center [1043, 288] width 88 height 32
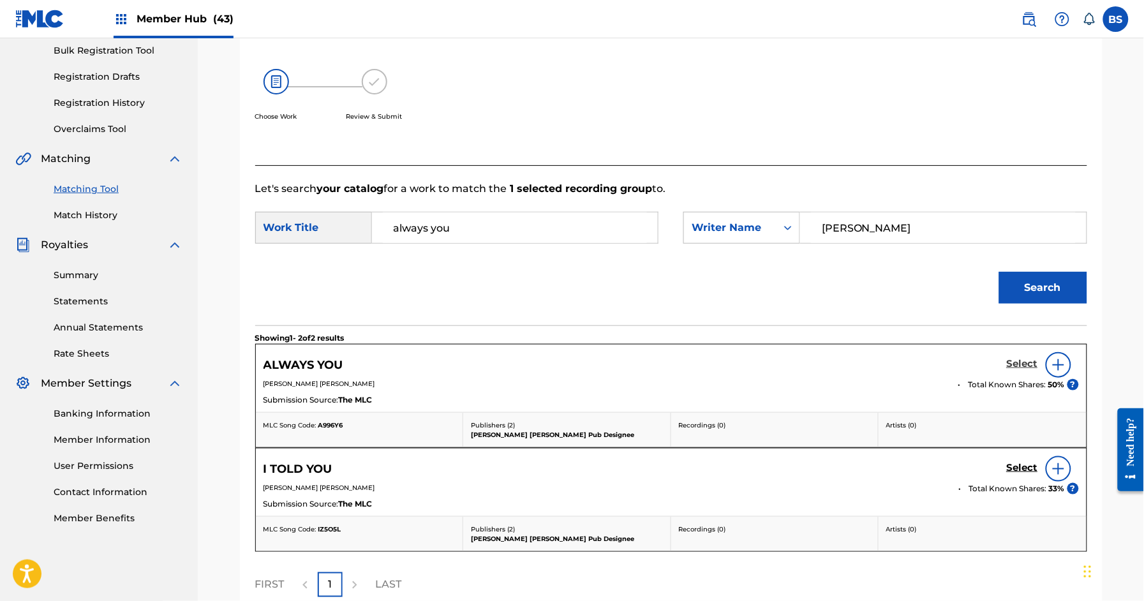
click at [1016, 362] on h5 "Select" at bounding box center [1022, 364] width 31 height 12
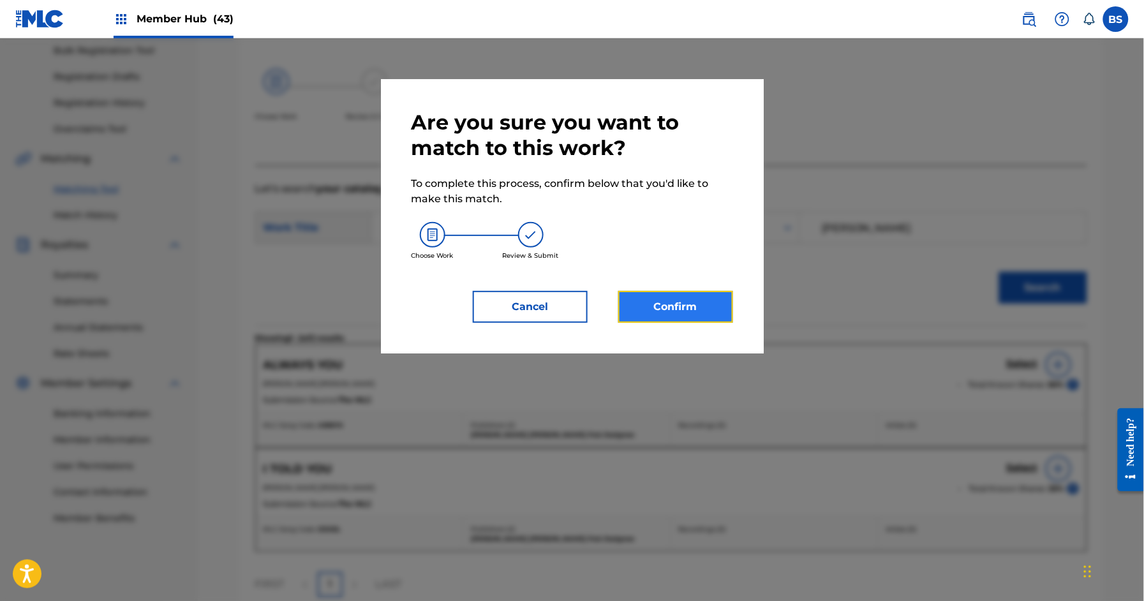
click at [708, 304] on button "Confirm" at bounding box center [675, 307] width 115 height 32
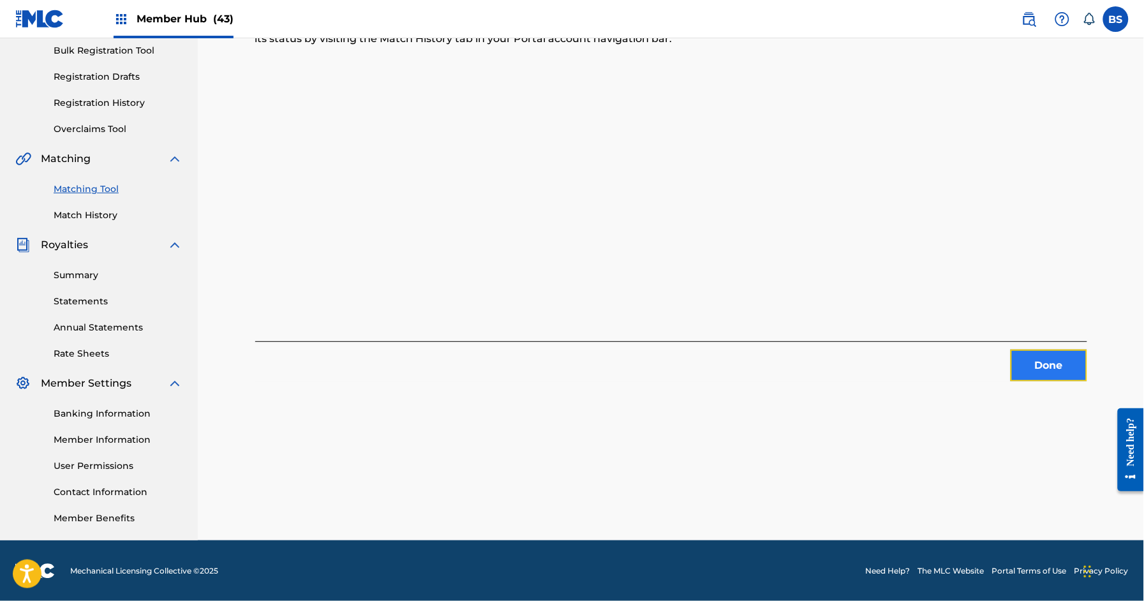
click at [1050, 365] on button "Done" at bounding box center [1048, 366] width 77 height 32
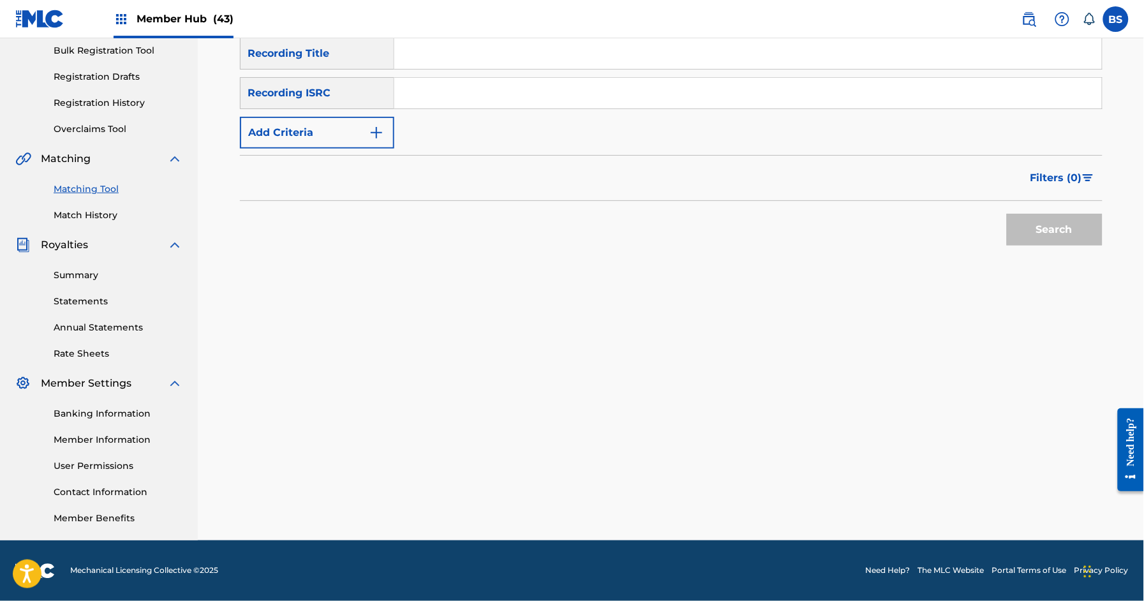
drag, startPoint x: 517, startPoint y: 85, endPoint x: 643, endPoint y: 115, distance: 129.3
click at [517, 85] on input "Search Form" at bounding box center [747, 93] width 707 height 31
paste input "QZTBC2436980"
type input "QZTBC2436980"
drag, startPoint x: 1072, startPoint y: 228, endPoint x: 1065, endPoint y: 226, distance: 7.3
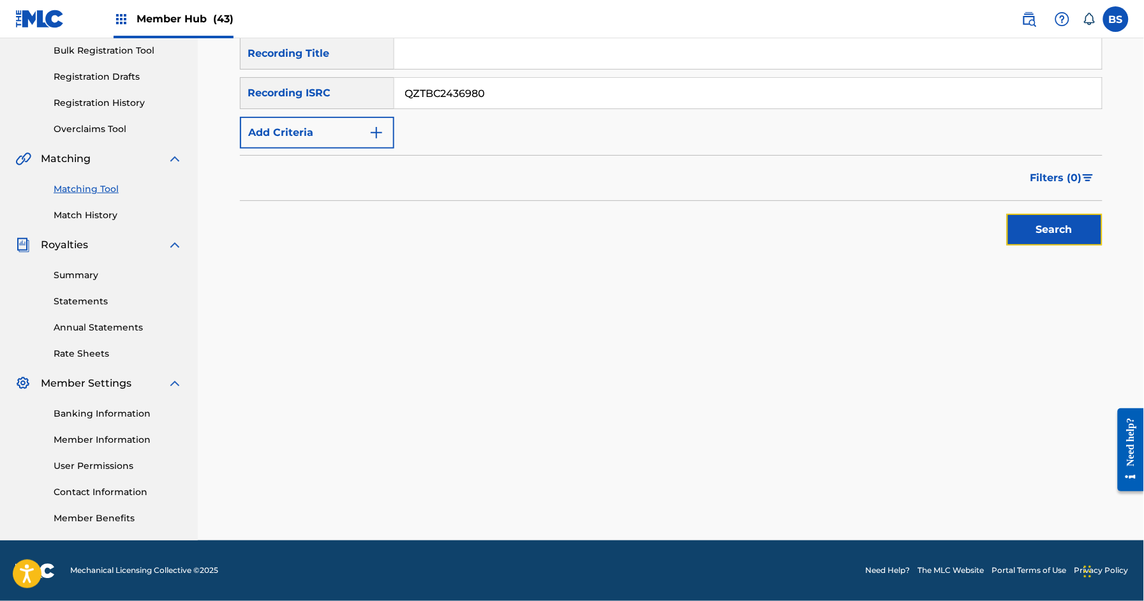
click at [1073, 226] on button "Search" at bounding box center [1055, 230] width 96 height 32
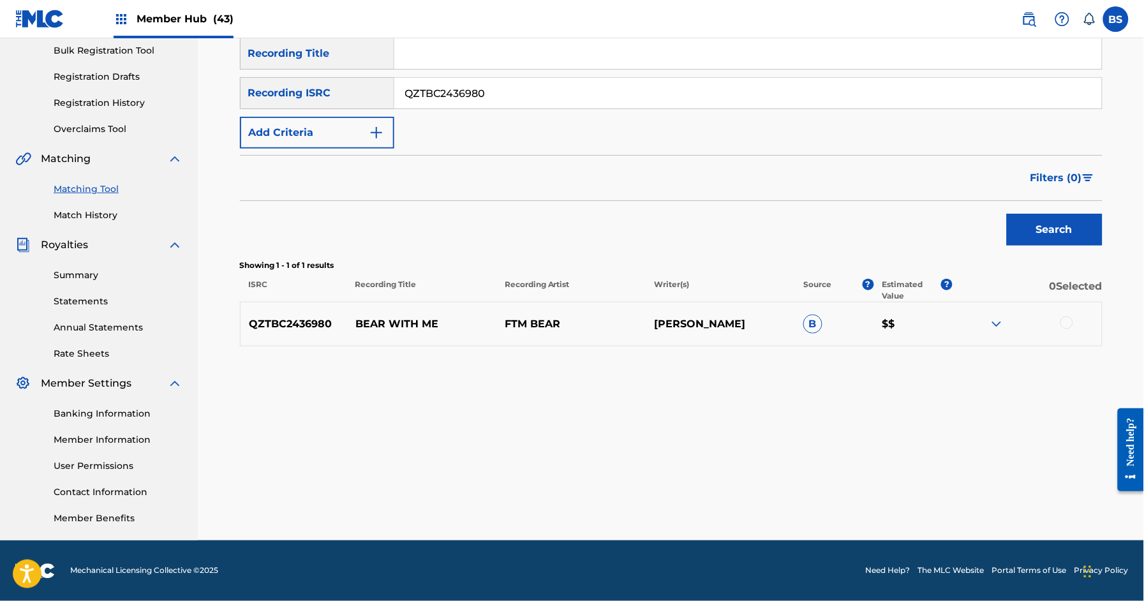
click at [383, 325] on p "BEAR WITH ME" at bounding box center [421, 323] width 149 height 15
click at [1062, 320] on div at bounding box center [1066, 322] width 13 height 13
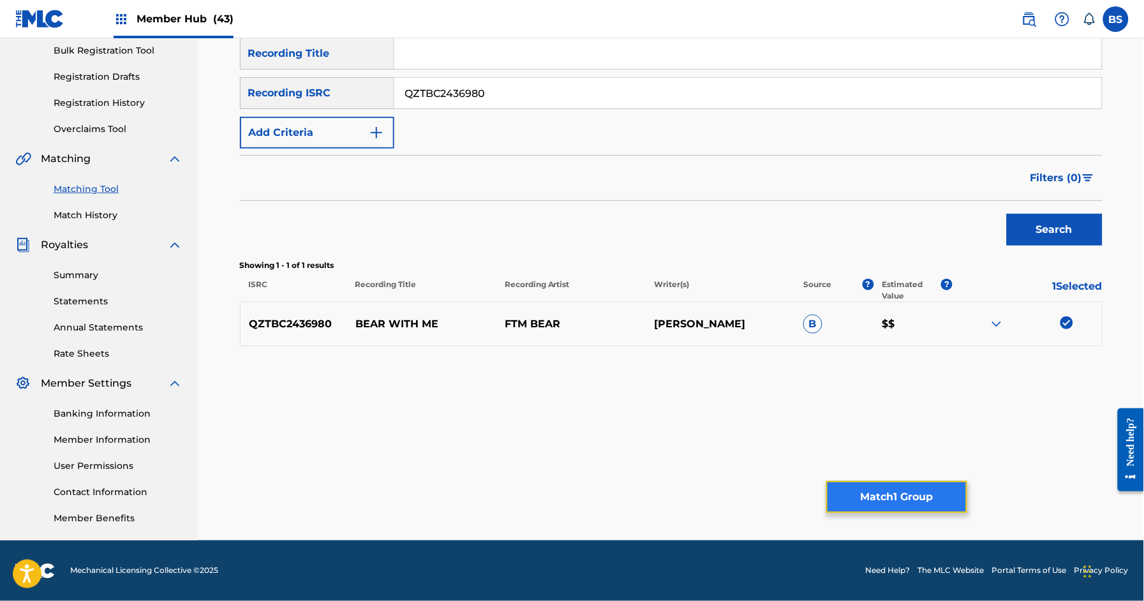
click at [922, 494] on button "Match 1 Group" at bounding box center [896, 497] width 141 height 32
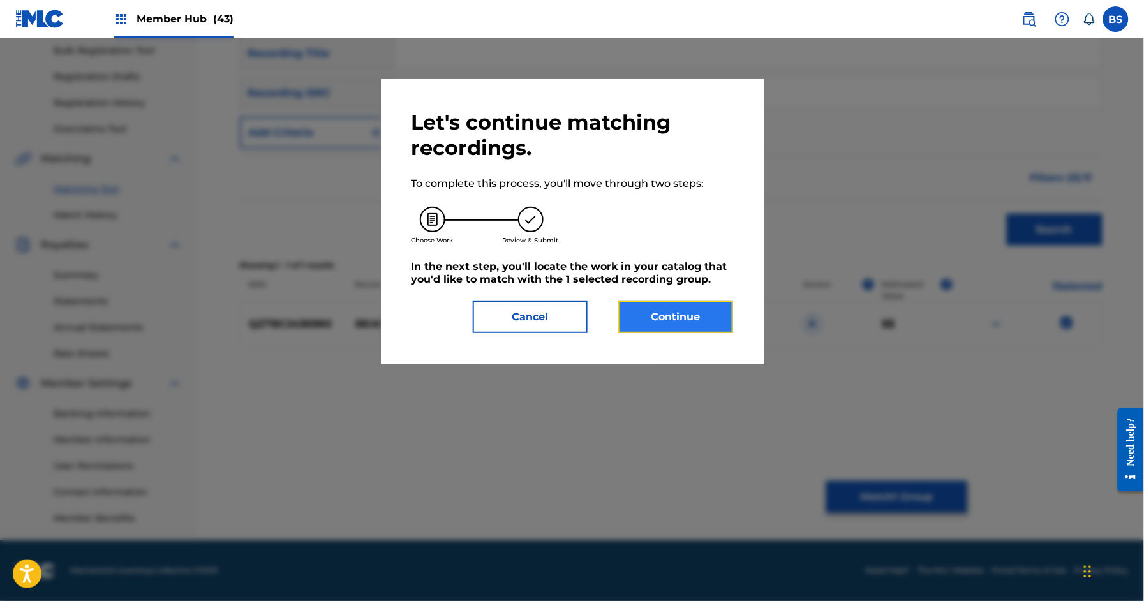
click at [673, 320] on button "Continue" at bounding box center [675, 317] width 115 height 32
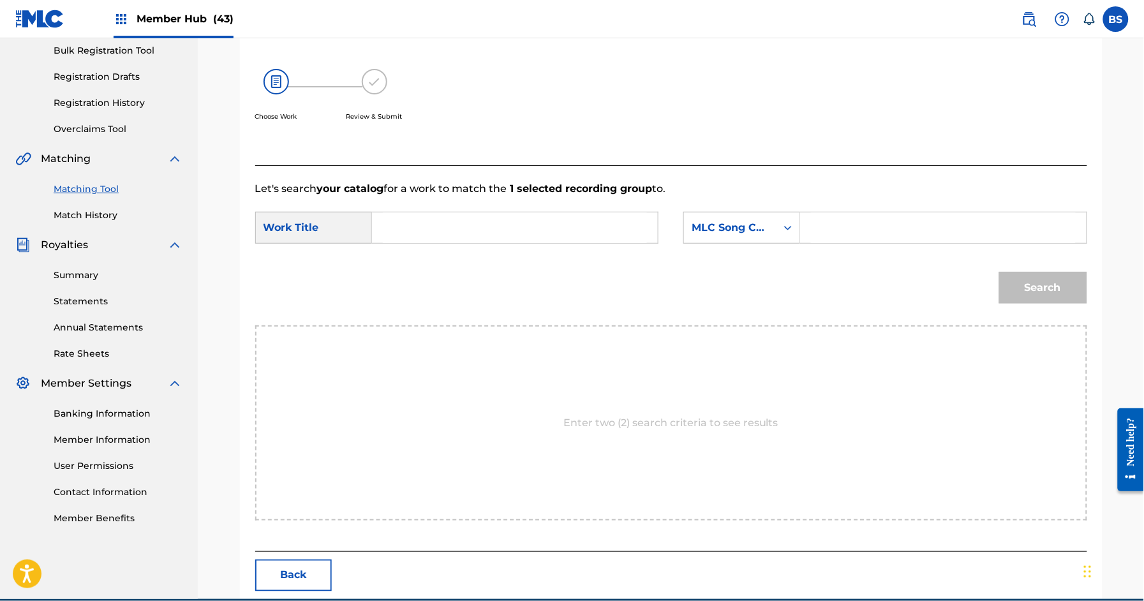
click at [461, 223] on input "Search Form" at bounding box center [515, 227] width 264 height 31
paste input "BEAR WITH ME"
click at [431, 253] on div "bear with me" at bounding box center [419, 264] width 72 height 38
type input "bear with me"
click at [749, 225] on div "MLC Song Code" at bounding box center [729, 227] width 77 height 15
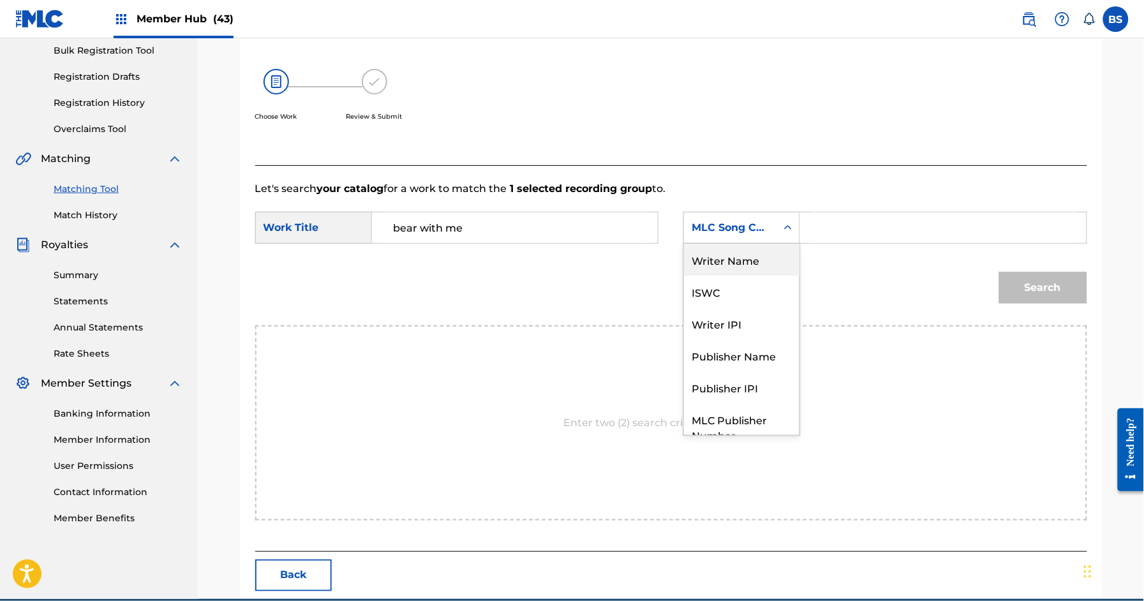
click at [750, 263] on div "Writer Name" at bounding box center [741, 260] width 115 height 32
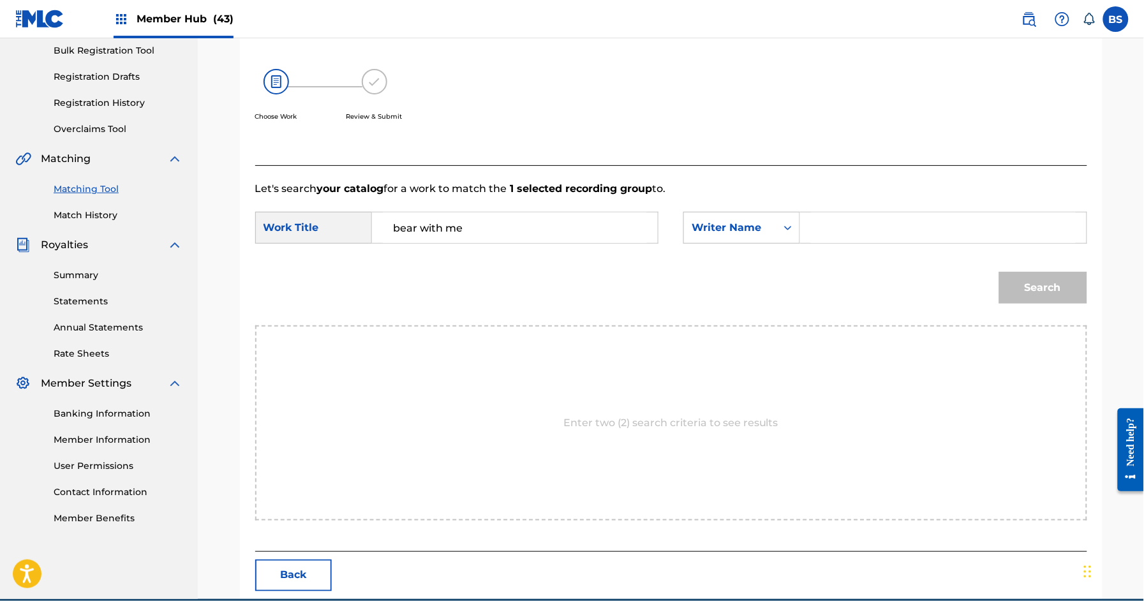
click at [860, 233] on input "Search Form" at bounding box center [943, 227] width 264 height 31
type input "[PERSON_NAME]"
click at [999, 272] on button "Search" at bounding box center [1043, 288] width 88 height 32
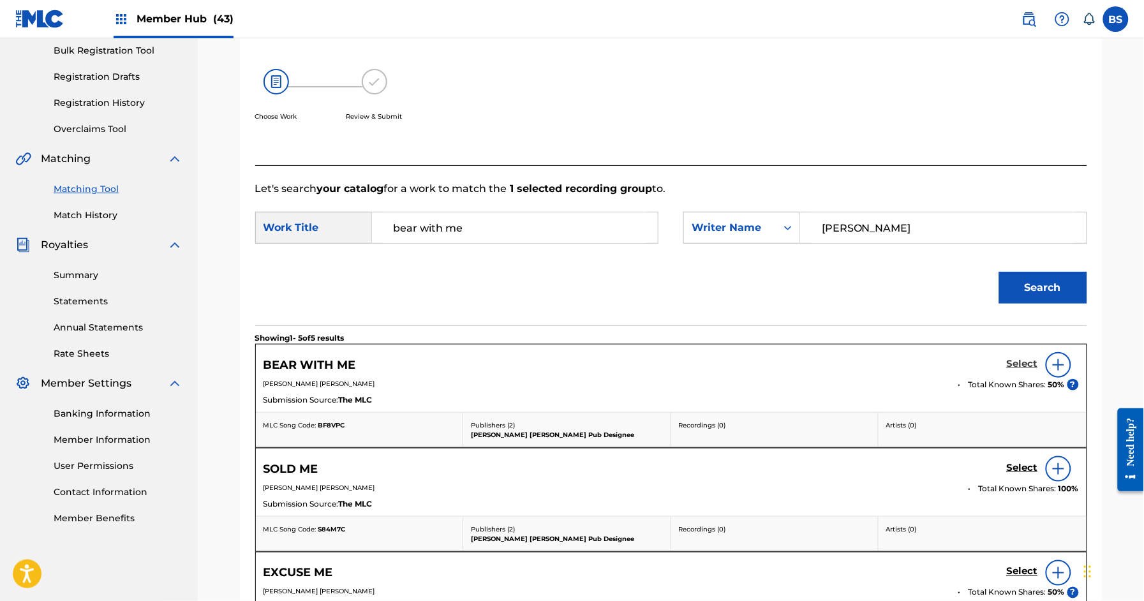
click at [1015, 362] on h5 "Select" at bounding box center [1022, 364] width 31 height 12
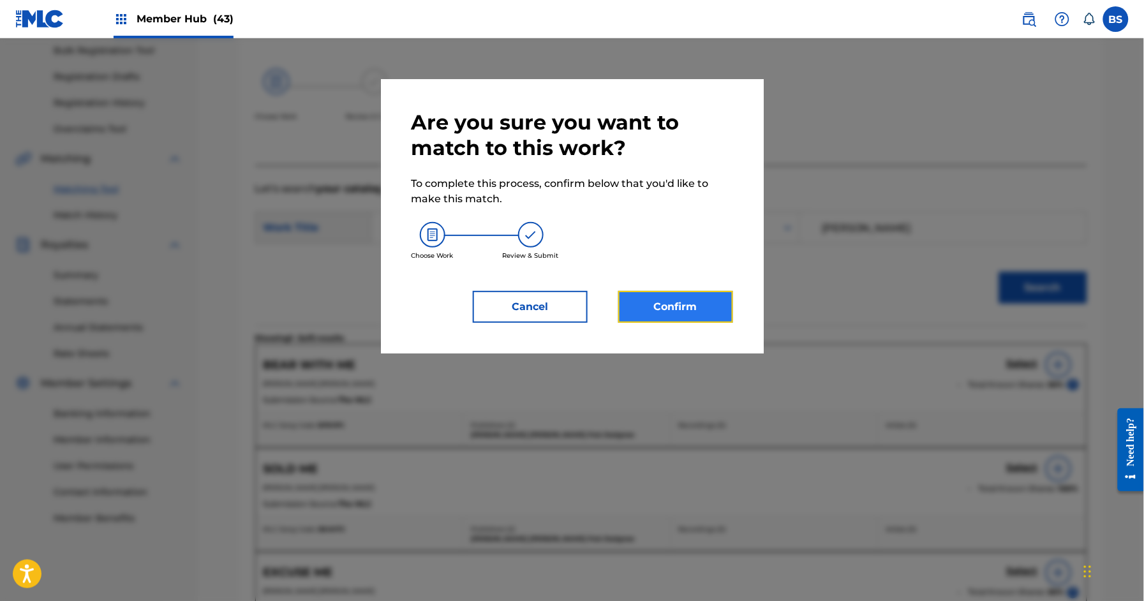
click at [690, 306] on button "Confirm" at bounding box center [675, 307] width 115 height 32
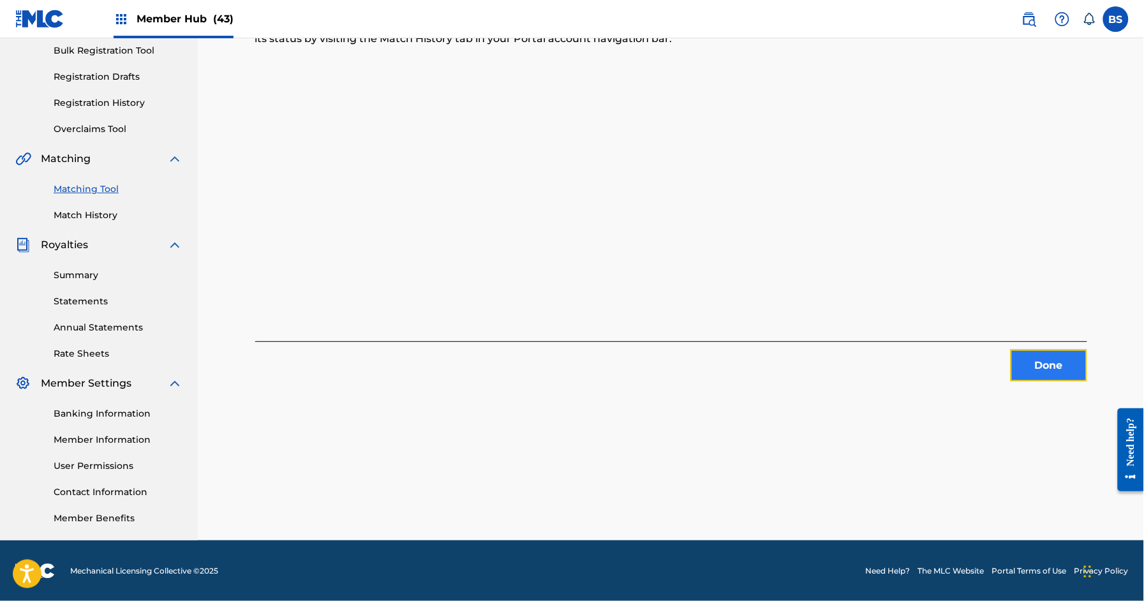
click at [1061, 371] on button "Done" at bounding box center [1048, 366] width 77 height 32
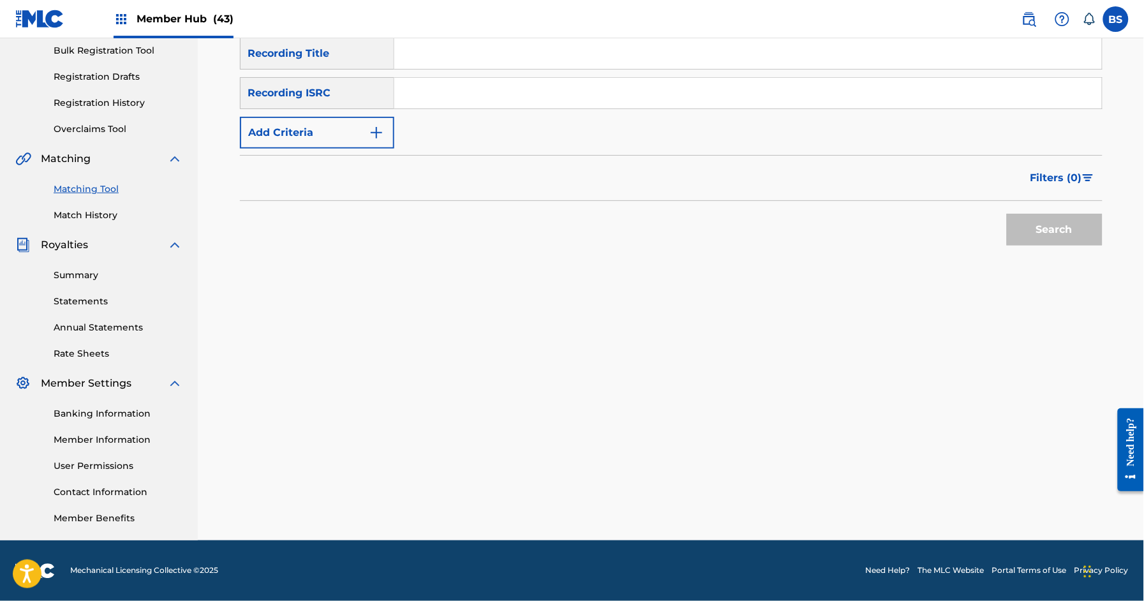
click at [506, 98] on input "Search Form" at bounding box center [747, 93] width 707 height 31
paste input "QZTBC2436990"
type input "QZTBC2436990"
drag, startPoint x: 1042, startPoint y: 231, endPoint x: 371, endPoint y: 415, distance: 696.3
click at [1042, 231] on button "Search" at bounding box center [1055, 230] width 96 height 32
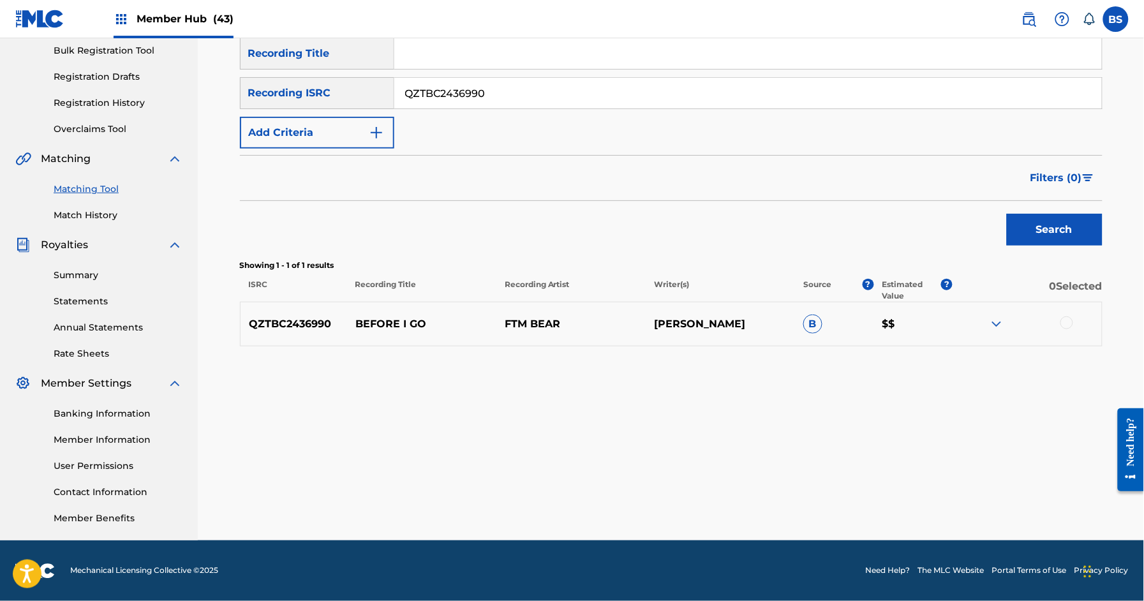
click at [367, 320] on p "BEFORE I GO" at bounding box center [421, 323] width 149 height 15
drag, startPoint x: 1067, startPoint y: 322, endPoint x: 885, endPoint y: 444, distance: 218.8
click at [1067, 322] on div at bounding box center [1066, 322] width 13 height 13
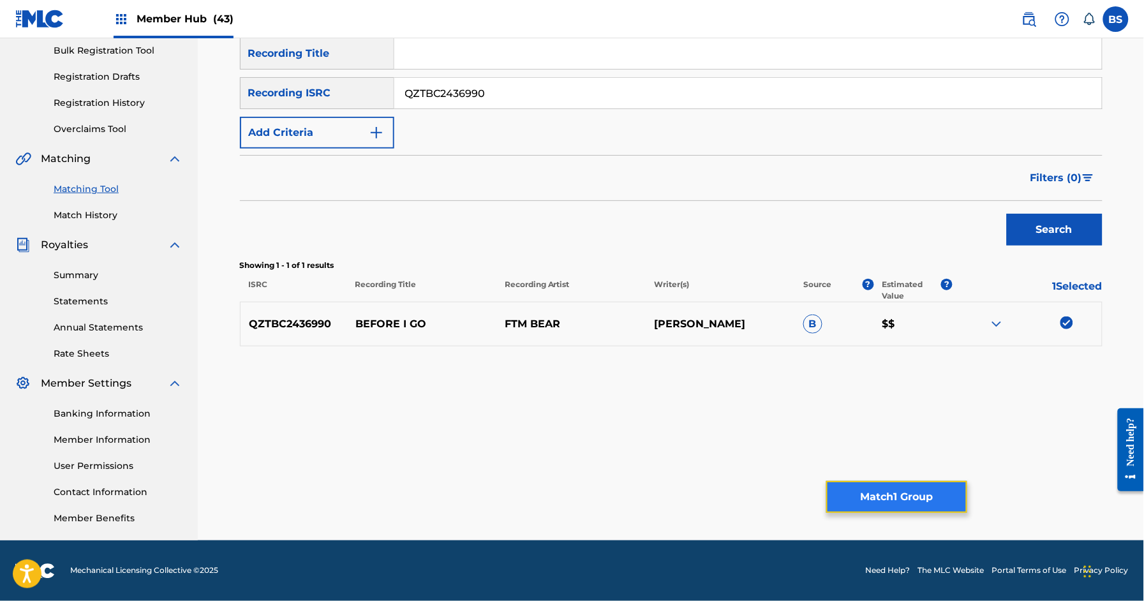
click at [864, 500] on button "Match 1 Group" at bounding box center [896, 497] width 141 height 32
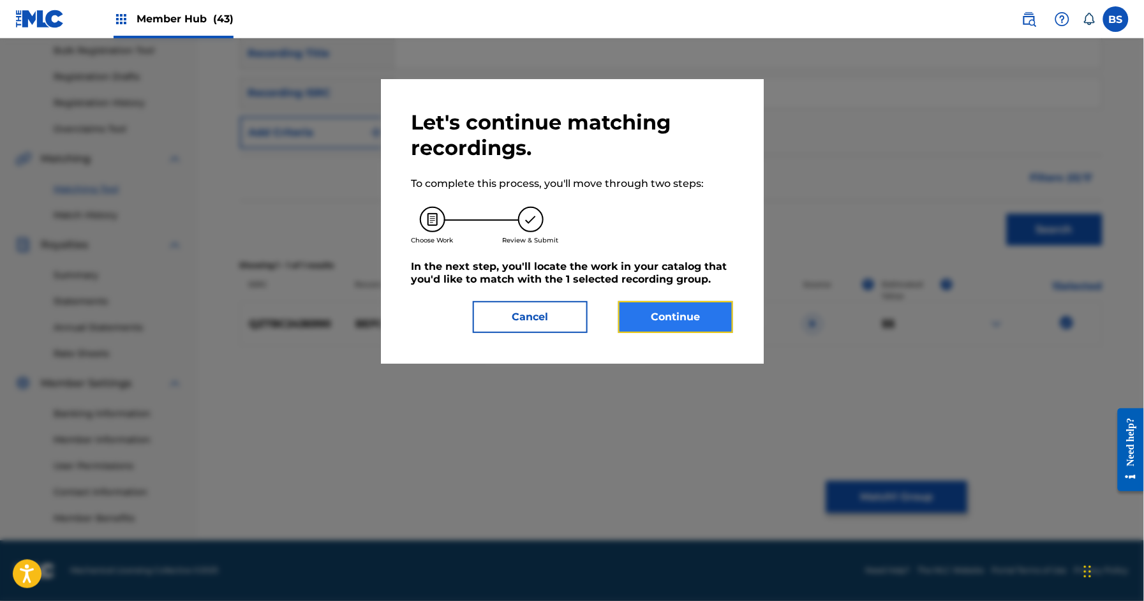
click at [682, 322] on button "Continue" at bounding box center [675, 317] width 115 height 32
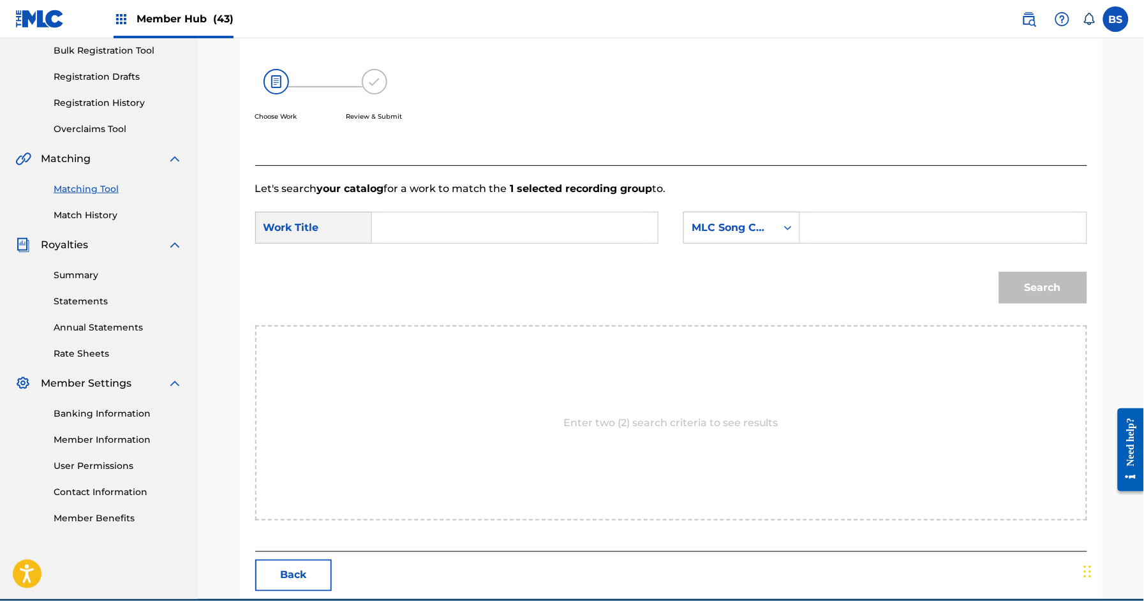
click at [438, 235] on input "Search Form" at bounding box center [515, 227] width 264 height 31
paste input "BEFORE I GO"
drag, startPoint x: 418, startPoint y: 258, endPoint x: 742, endPoint y: 226, distance: 325.0
click at [418, 258] on strong "before" at bounding box center [411, 256] width 34 height 12
type input "before i go"
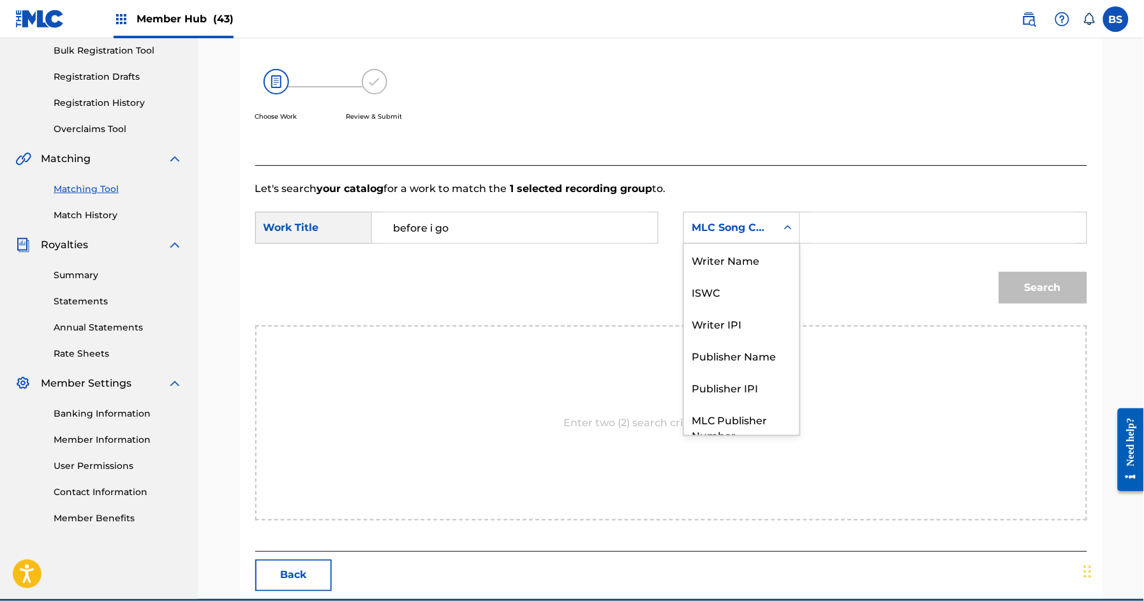
drag, startPoint x: 746, startPoint y: 223, endPoint x: 756, endPoint y: 240, distance: 20.4
click at [746, 223] on div "MLC Song Code" at bounding box center [729, 227] width 77 height 15
click at [751, 259] on div "Writer Name" at bounding box center [741, 260] width 115 height 32
click at [866, 228] on input "Search Form" at bounding box center [943, 227] width 264 height 31
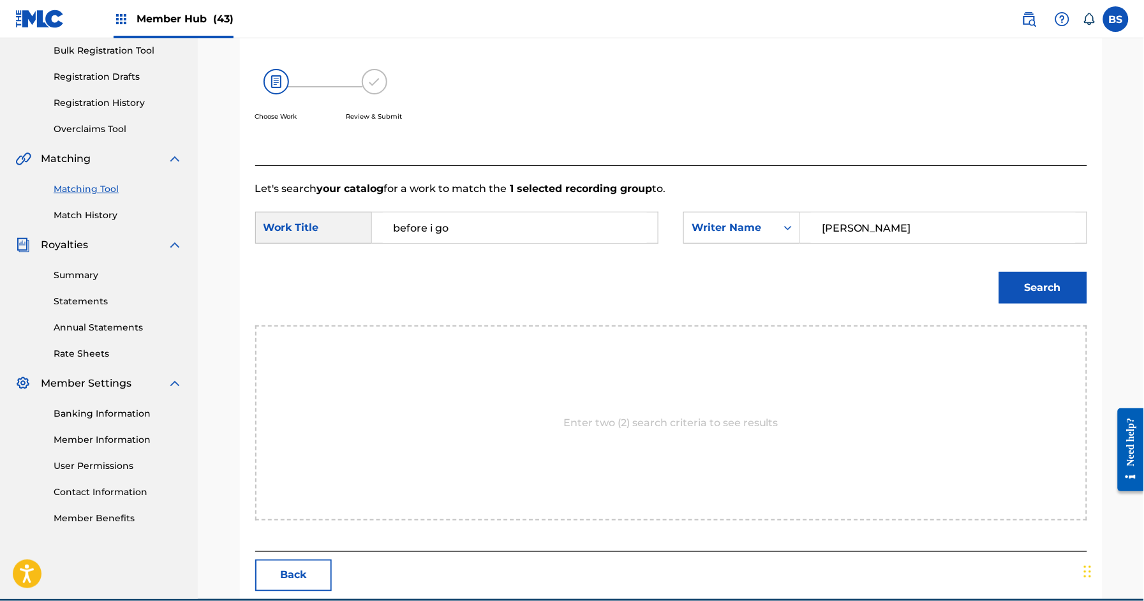
type input "[PERSON_NAME]"
click at [999, 272] on button "Search" at bounding box center [1043, 288] width 88 height 32
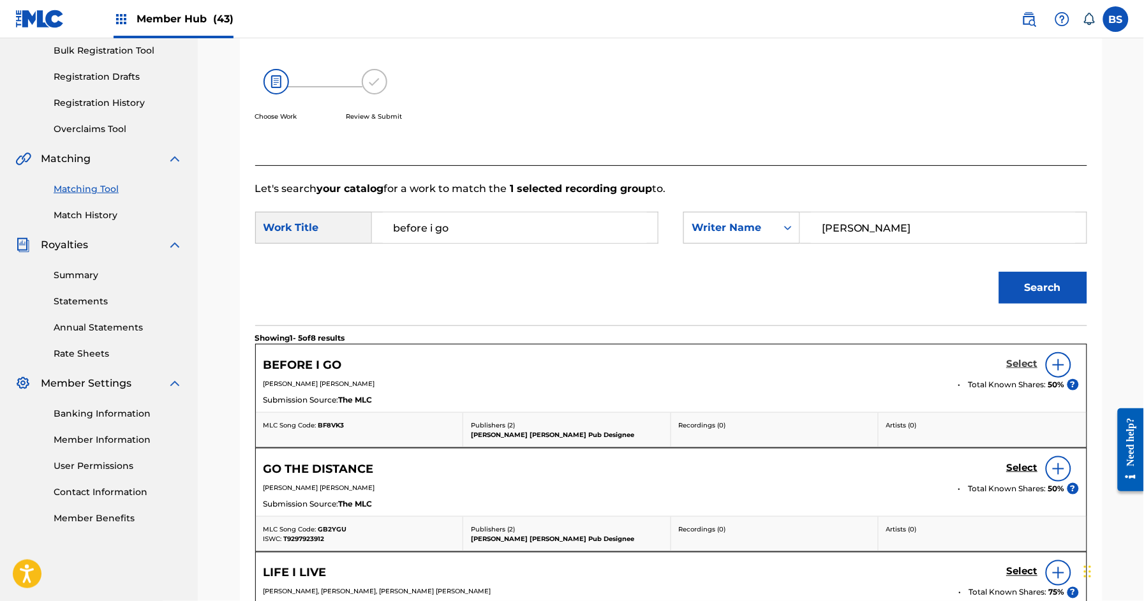
click at [1010, 365] on h5 "Select" at bounding box center [1022, 364] width 31 height 12
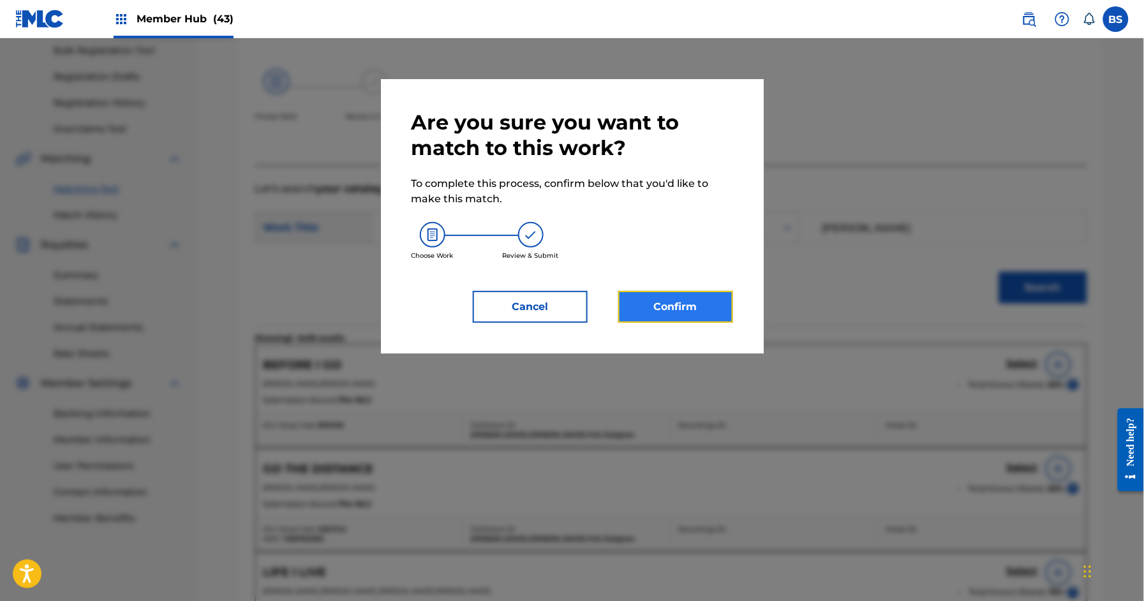
click at [649, 307] on button "Confirm" at bounding box center [675, 307] width 115 height 32
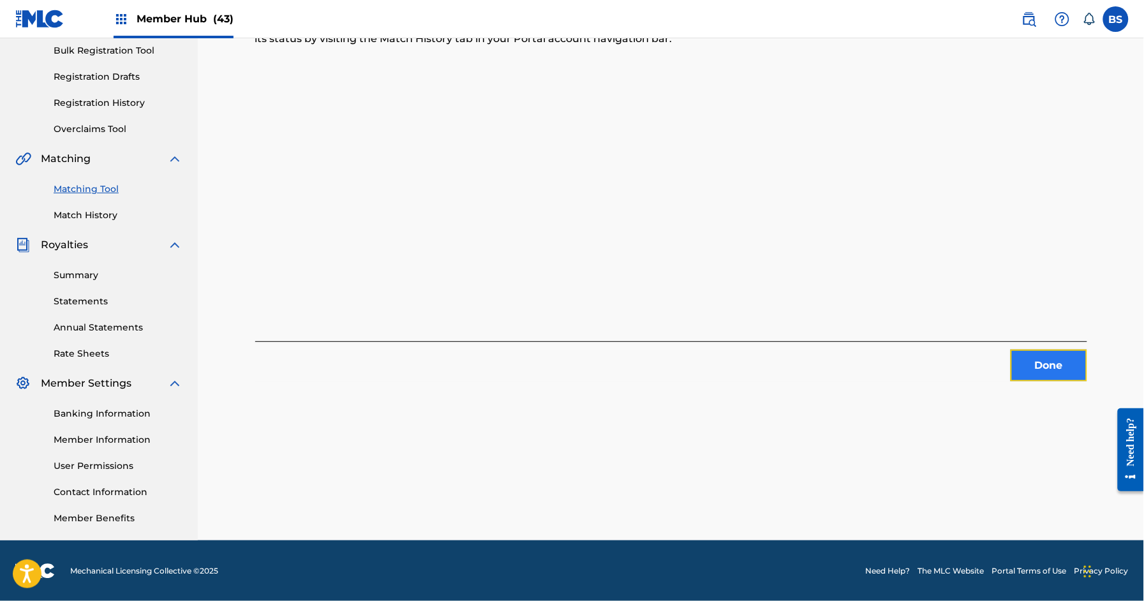
click at [1058, 365] on button "Done" at bounding box center [1048, 366] width 77 height 32
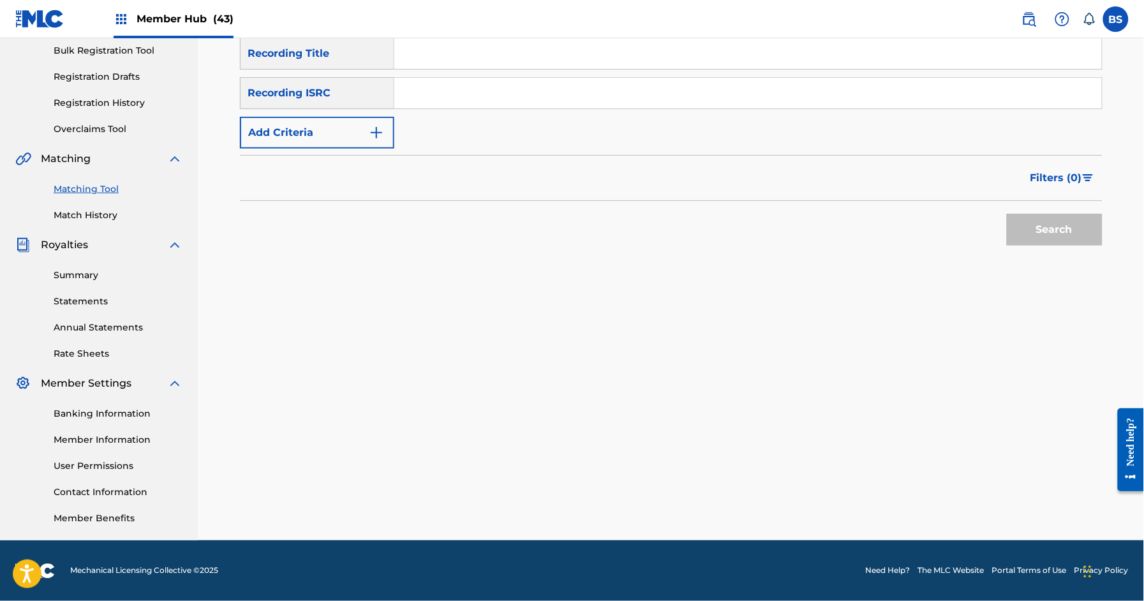
click at [553, 91] on input "Search Form" at bounding box center [747, 93] width 707 height 31
paste input "QZWFE2431664"
type input "QZWFE2431664"
click at [1047, 242] on button "Search" at bounding box center [1055, 230] width 96 height 32
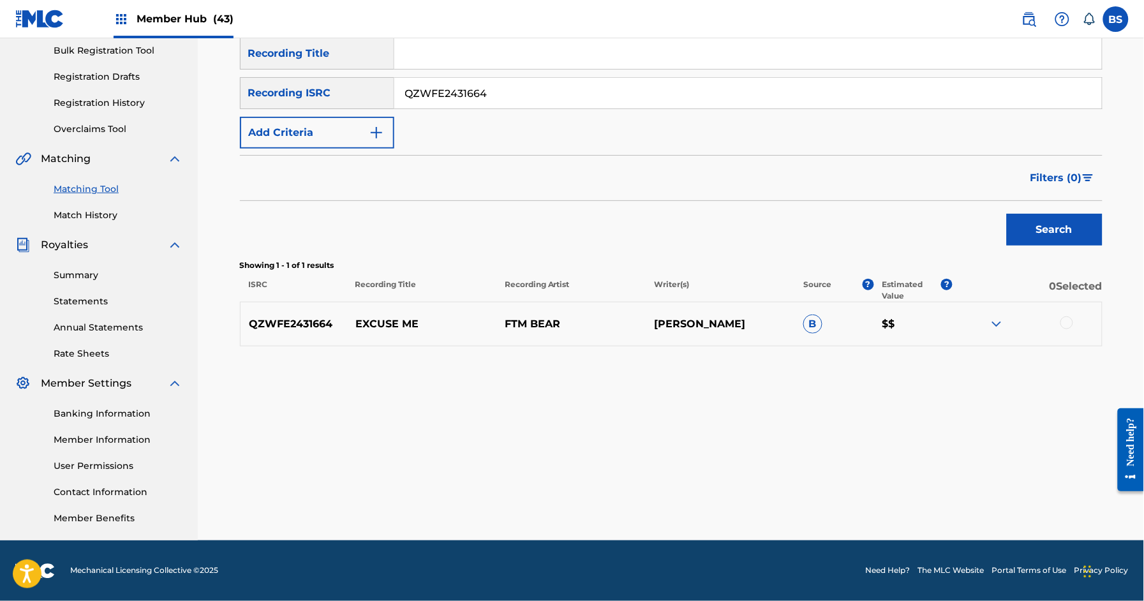
click at [362, 320] on p "EXCUSE ME" at bounding box center [421, 323] width 149 height 15
click at [1065, 323] on div at bounding box center [1066, 322] width 13 height 13
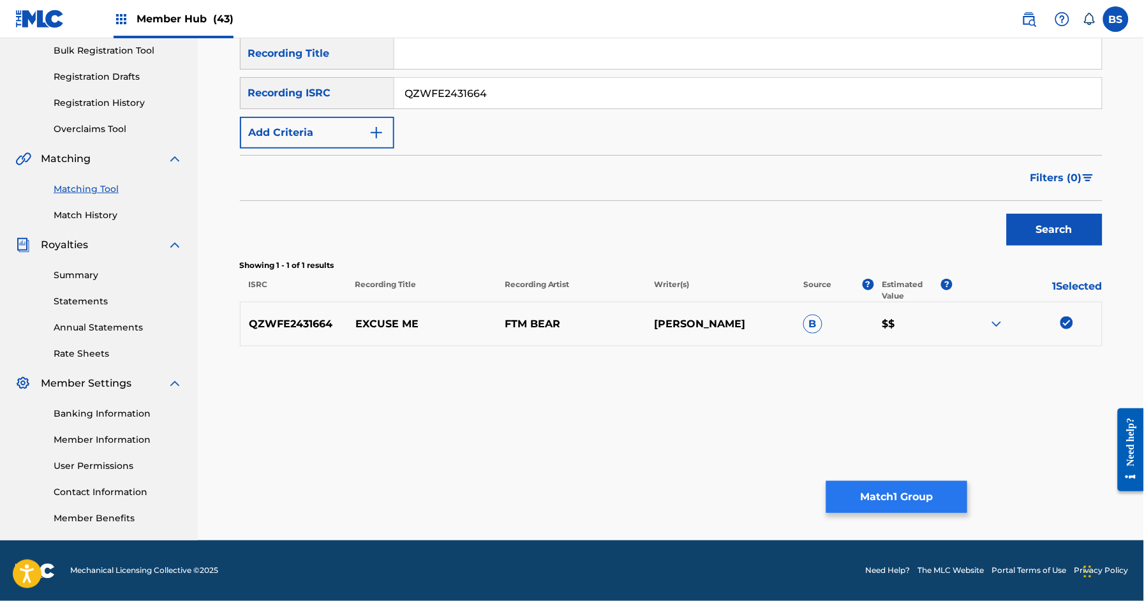
drag, startPoint x: 890, startPoint y: 468, endPoint x: 889, endPoint y: 481, distance: 13.5
click at [887, 478] on div "Matching Tool The Matching Tool enables you to suggest matches between sound re…" at bounding box center [671, 211] width 862 height 660
click at [889, 482] on button "Match 1 Group" at bounding box center [896, 497] width 141 height 32
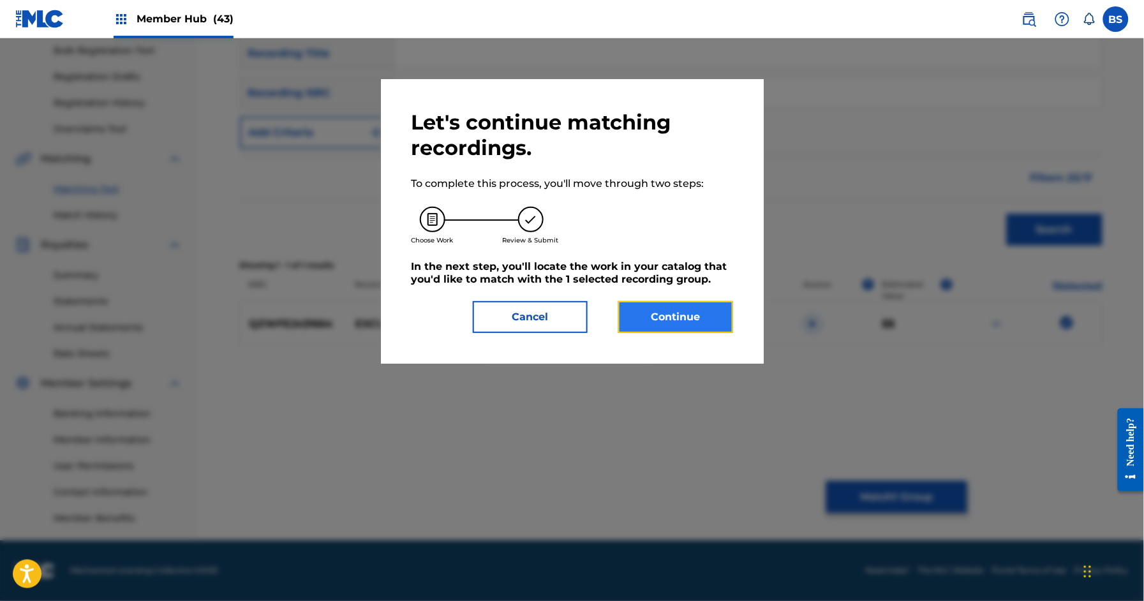
click at [704, 322] on button "Continue" at bounding box center [675, 317] width 115 height 32
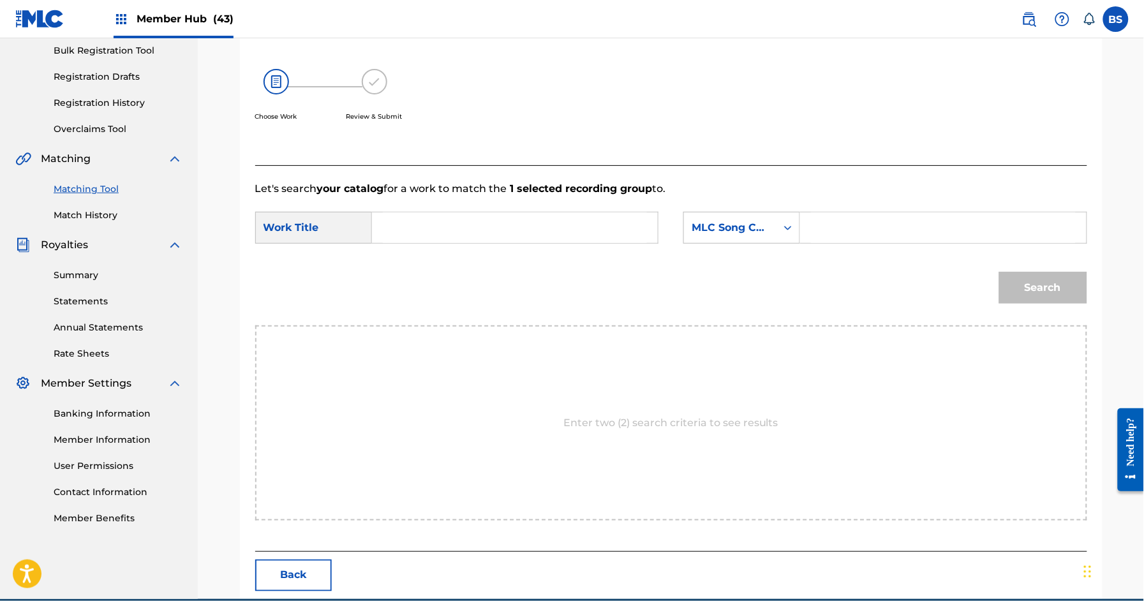
click at [439, 219] on input "Search Form" at bounding box center [515, 227] width 264 height 31
paste input "EXCUSE ME"
click at [423, 253] on strong "excuse" at bounding box center [413, 256] width 38 height 12
type input "excuse me"
click at [750, 221] on div "MLC Song Code" at bounding box center [729, 227] width 77 height 15
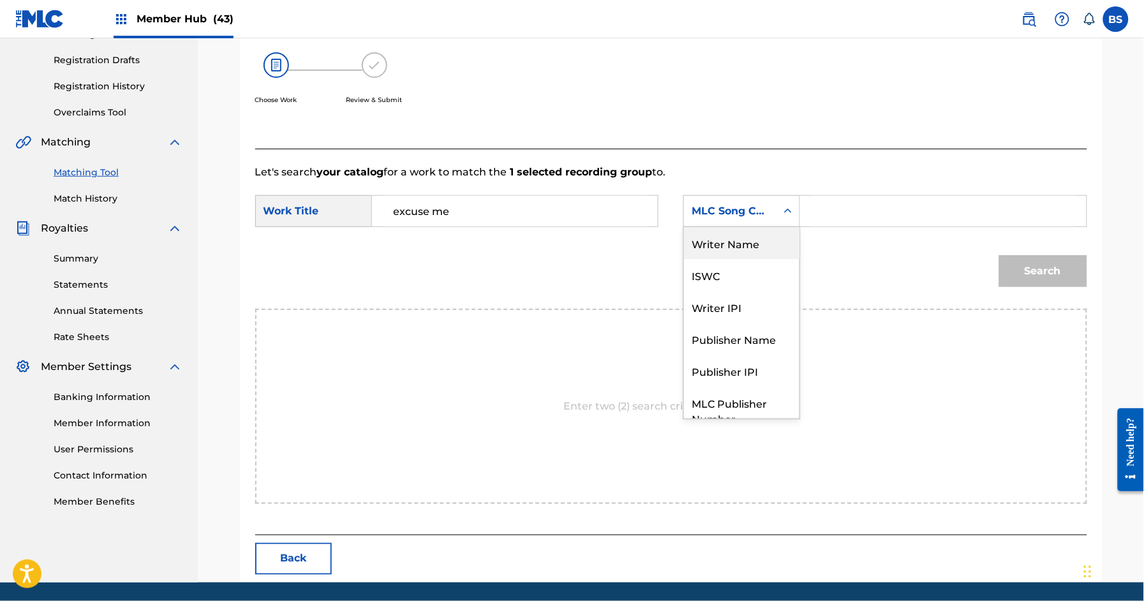
drag, startPoint x: 740, startPoint y: 237, endPoint x: 751, endPoint y: 235, distance: 11.8
click at [740, 237] on div "Writer Name" at bounding box center [741, 243] width 115 height 32
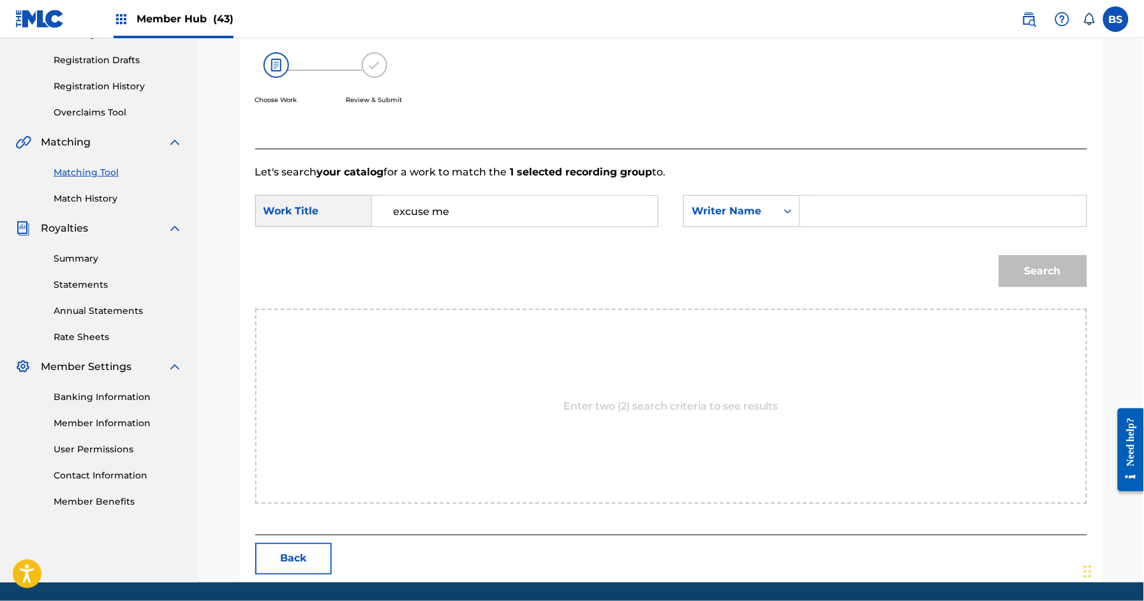
click at [866, 212] on input "Search Form" at bounding box center [943, 211] width 264 height 31
type input "[PERSON_NAME]"
click at [999, 255] on button "Search" at bounding box center [1043, 271] width 88 height 32
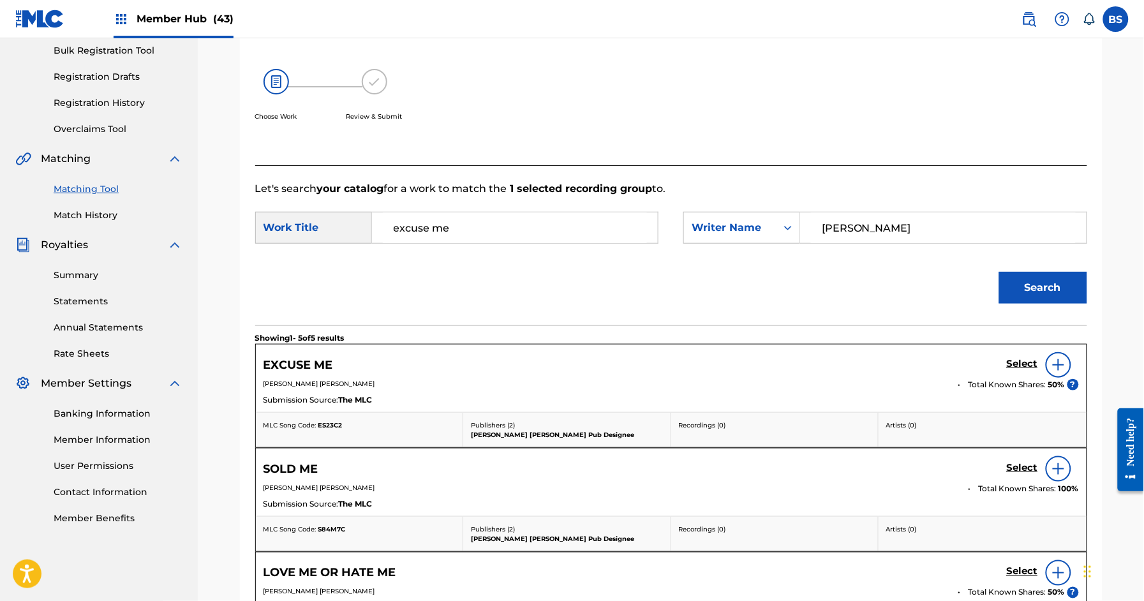
scroll to position [206, 0]
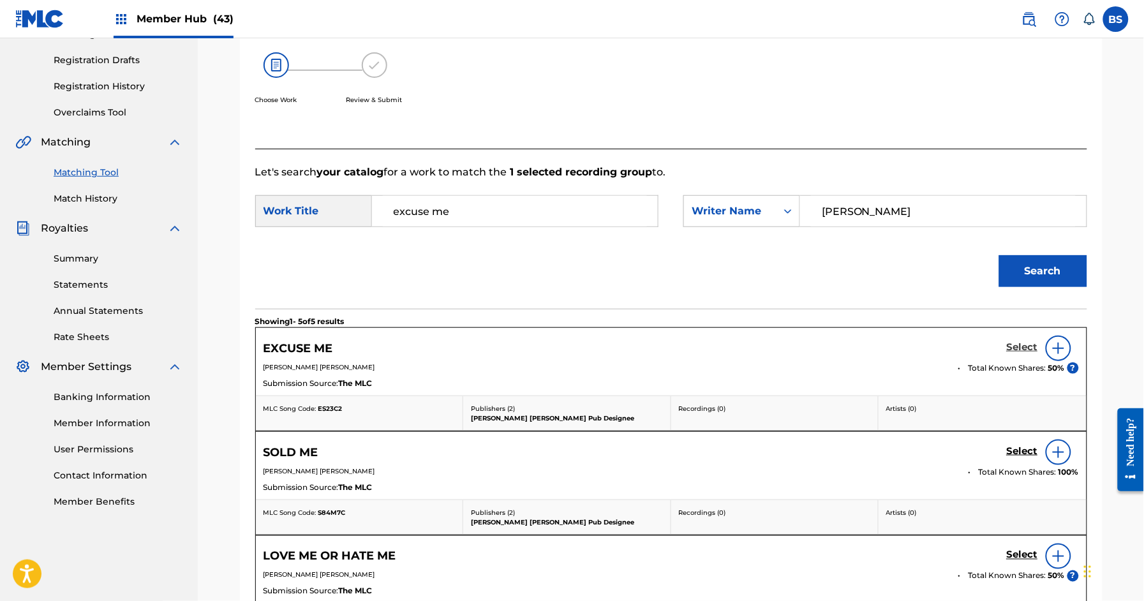
click at [1026, 346] on h5 "Select" at bounding box center [1022, 347] width 31 height 12
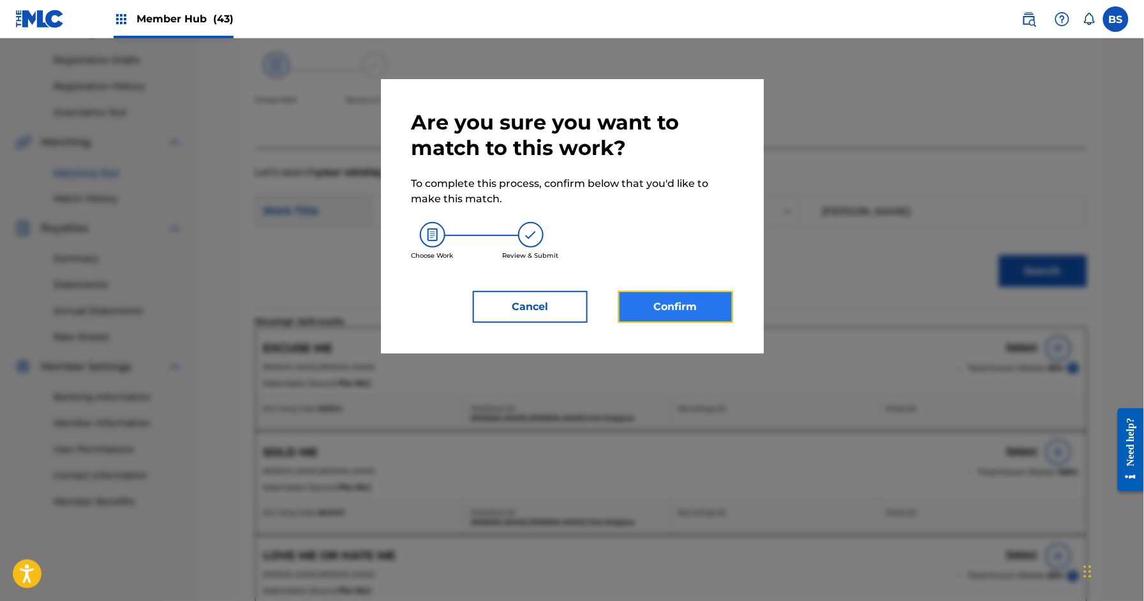
click at [661, 295] on button "Confirm" at bounding box center [675, 307] width 115 height 32
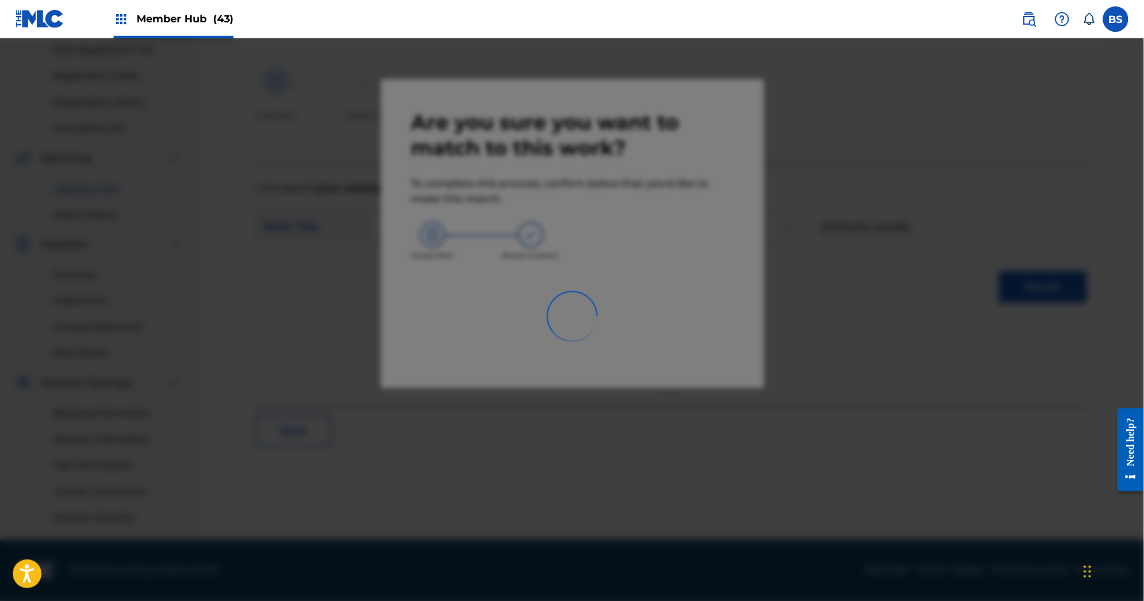
scroll to position [189, 0]
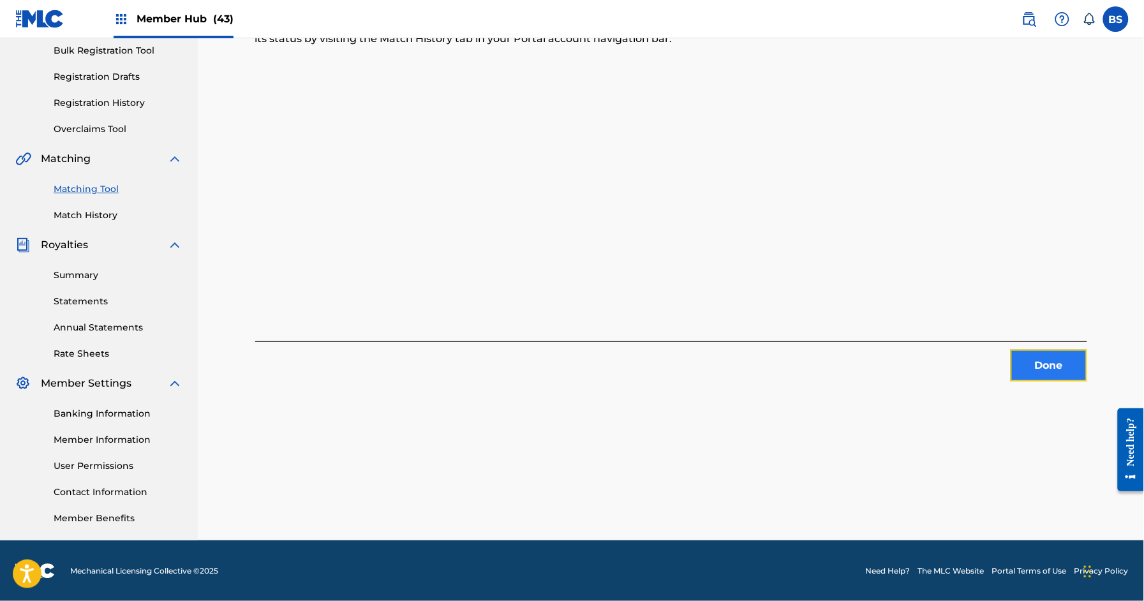
click at [1047, 357] on button "Done" at bounding box center [1048, 366] width 77 height 32
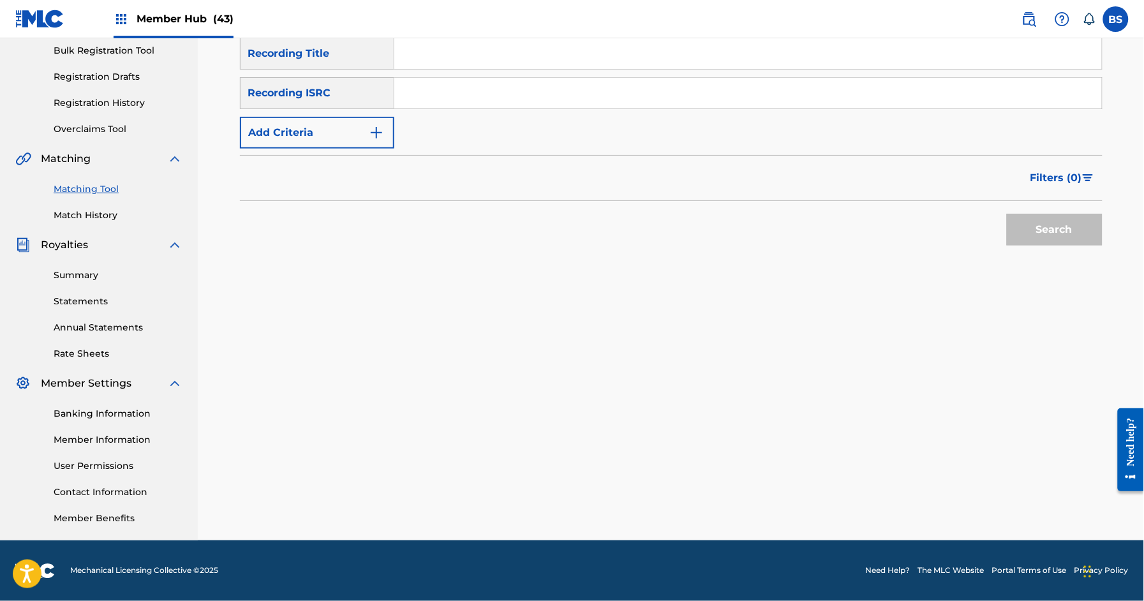
click at [448, 96] on input "Search Form" at bounding box center [747, 93] width 707 height 31
paste input "QZWFE2431665"
type input "QZWFE2431665"
click at [1038, 235] on button "Search" at bounding box center [1055, 230] width 96 height 32
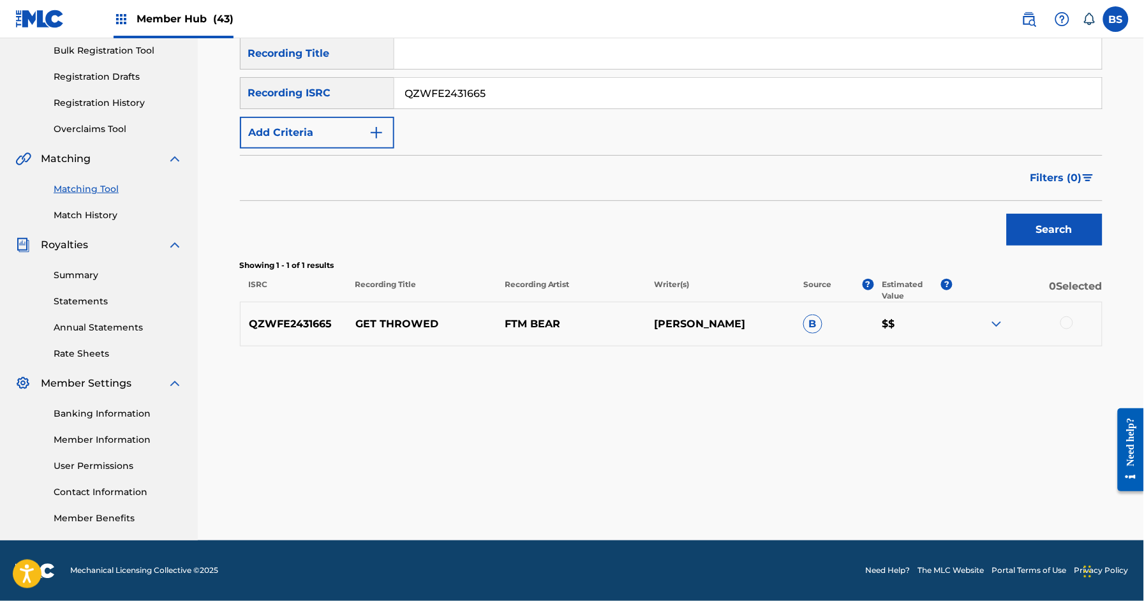
click at [382, 320] on p "GET THROWED" at bounding box center [421, 323] width 149 height 15
click at [381, 320] on p "GET THROWED" at bounding box center [421, 323] width 149 height 15
click at [1065, 324] on div at bounding box center [1066, 322] width 13 height 13
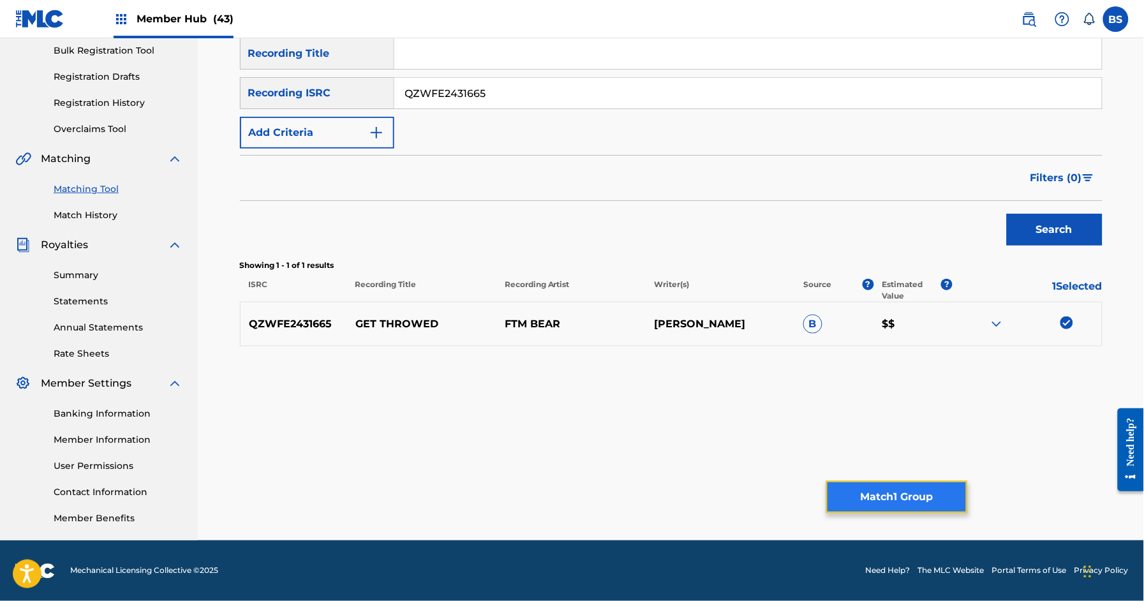
click at [871, 507] on button "Match 1 Group" at bounding box center [896, 497] width 141 height 32
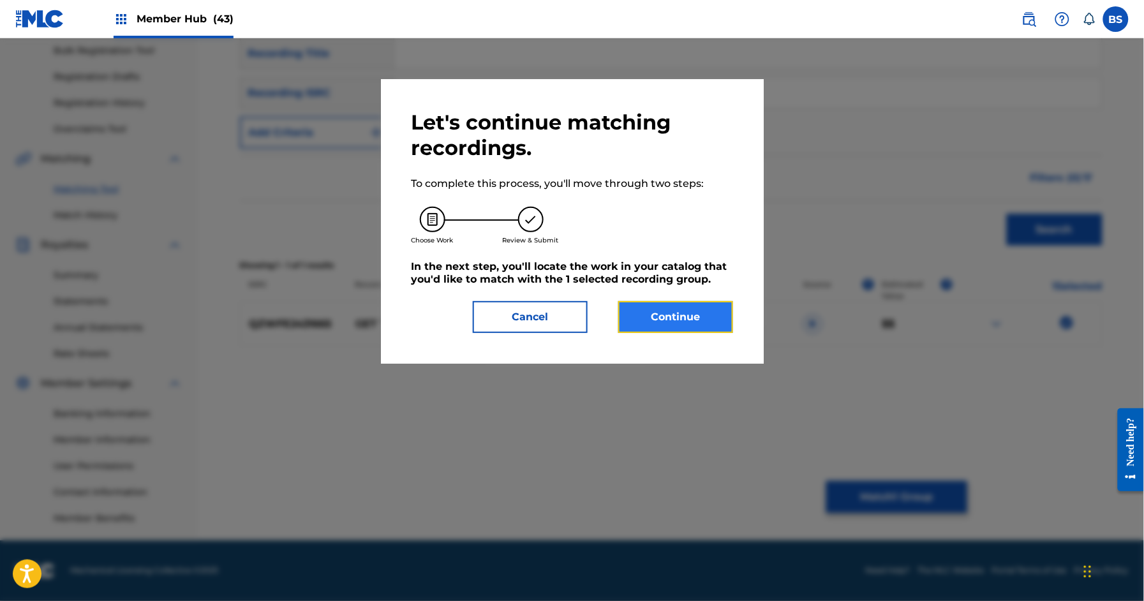
click at [707, 324] on button "Continue" at bounding box center [675, 317] width 115 height 32
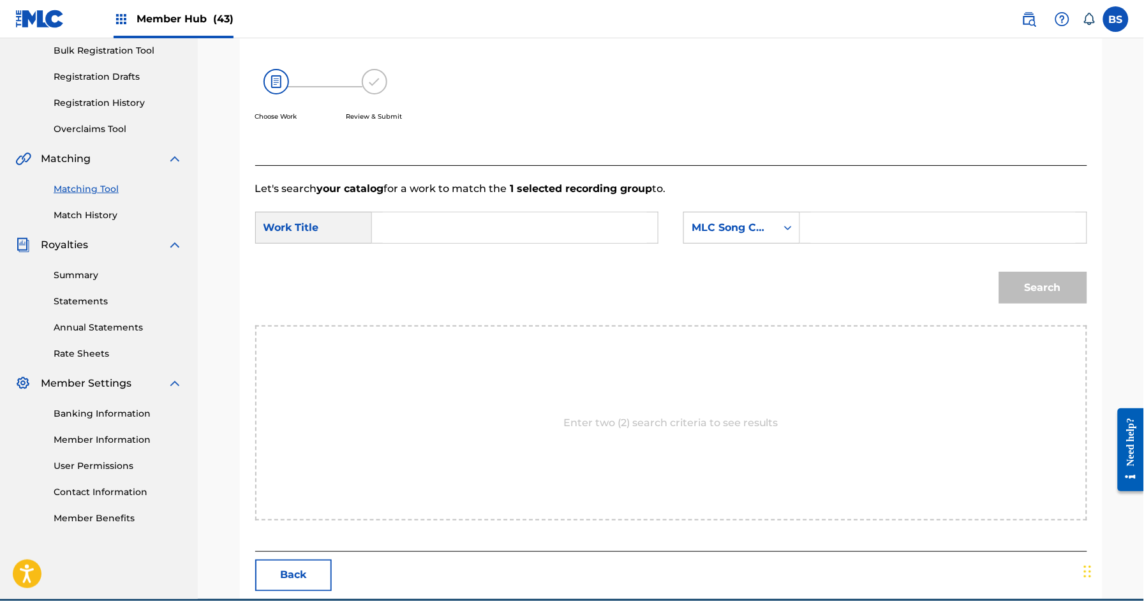
click at [457, 223] on input "Search Form" at bounding box center [515, 227] width 264 height 31
paste input "GET THROWED"
drag, startPoint x: 422, startPoint y: 254, endPoint x: 401, endPoint y: 265, distance: 23.4
click at [422, 254] on div "get throwed" at bounding box center [419, 264] width 72 height 38
type input "get throwed"
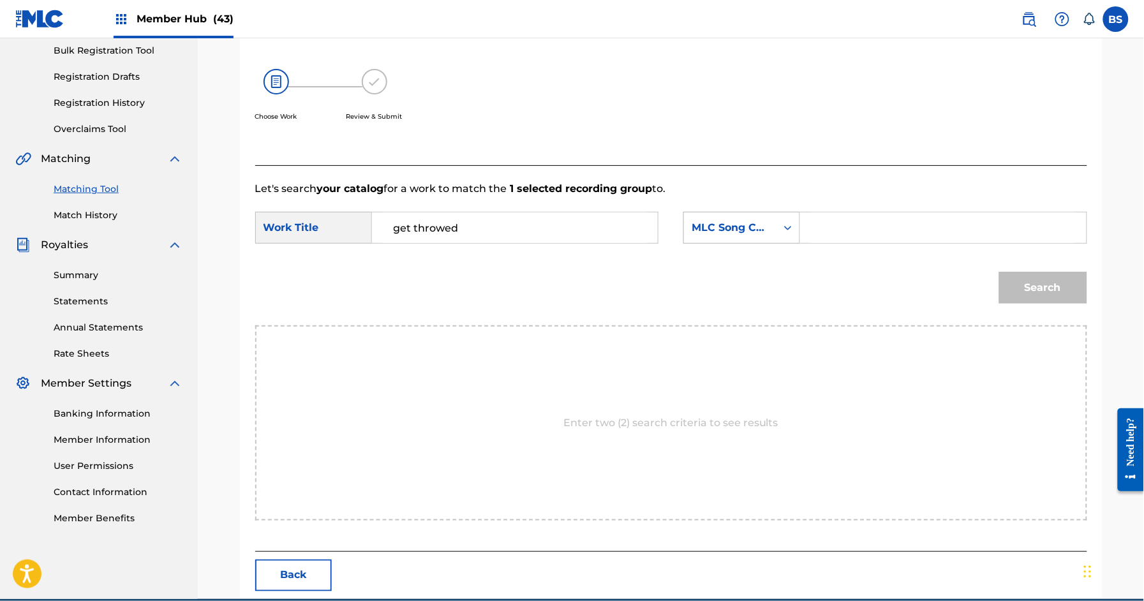
click at [707, 230] on div "MLC Song Code" at bounding box center [729, 227] width 77 height 15
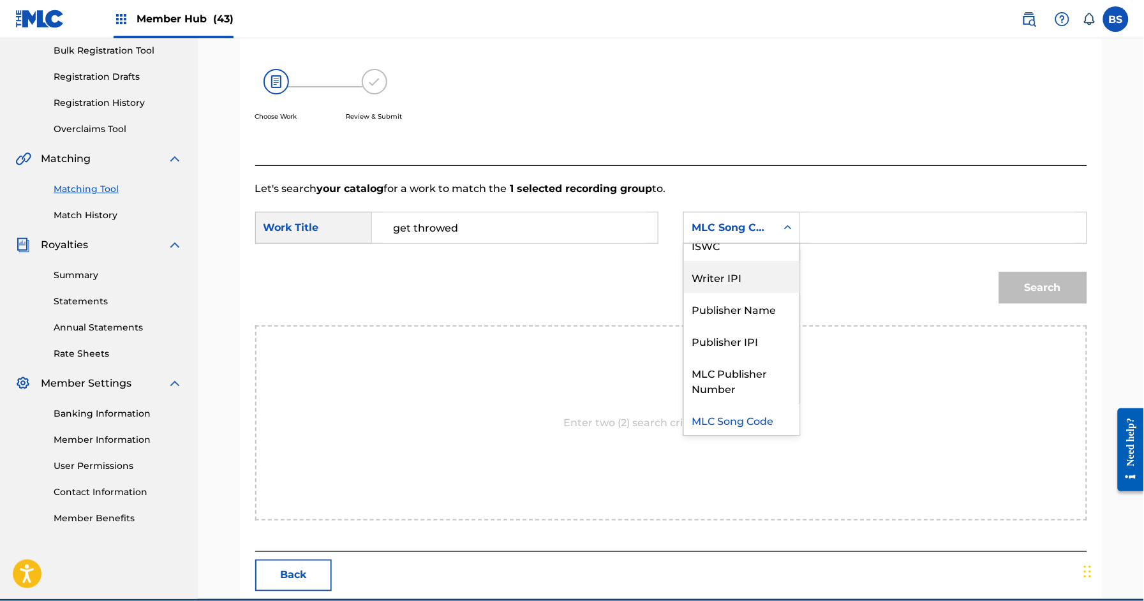
scroll to position [0, 0]
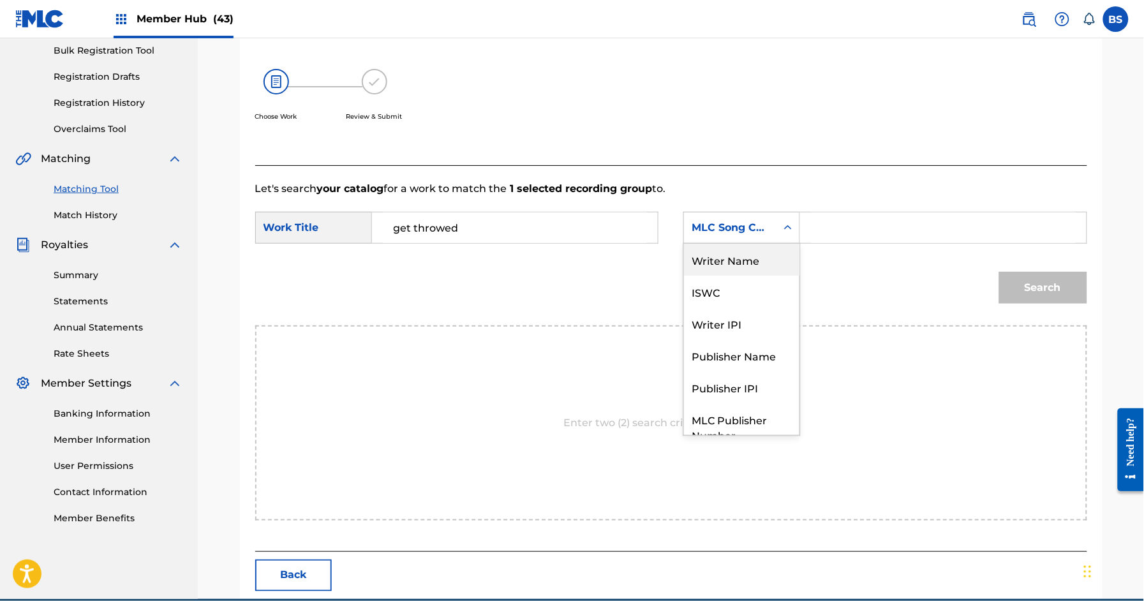
click at [728, 266] on div "Writer Name" at bounding box center [741, 260] width 115 height 32
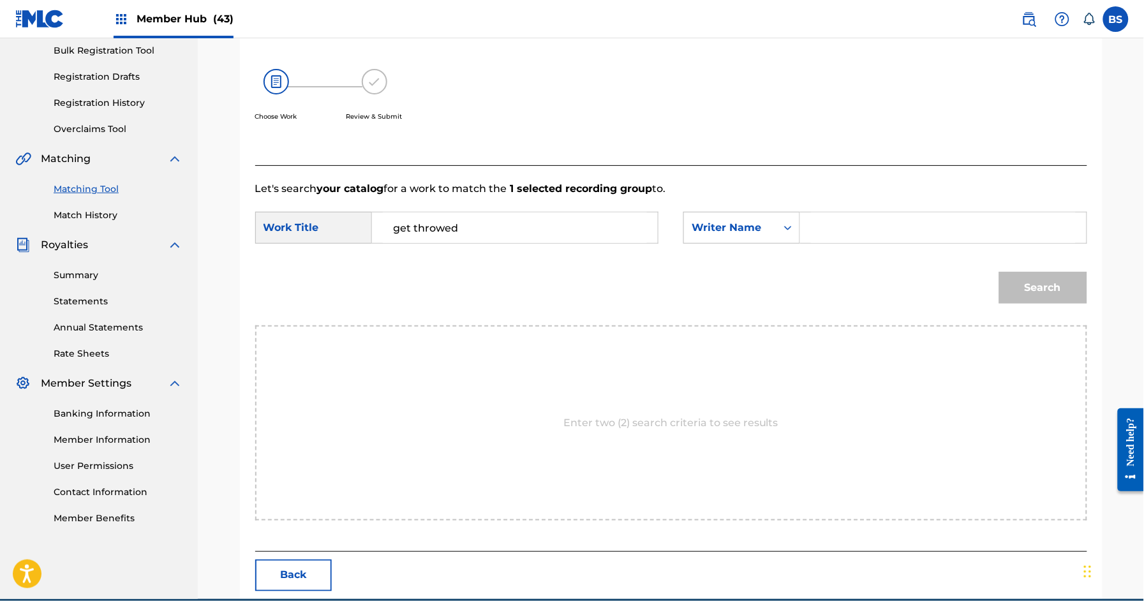
click at [875, 228] on input "Search Form" at bounding box center [943, 227] width 264 height 31
type input "[PERSON_NAME]"
click at [999, 272] on button "Search" at bounding box center [1043, 288] width 88 height 32
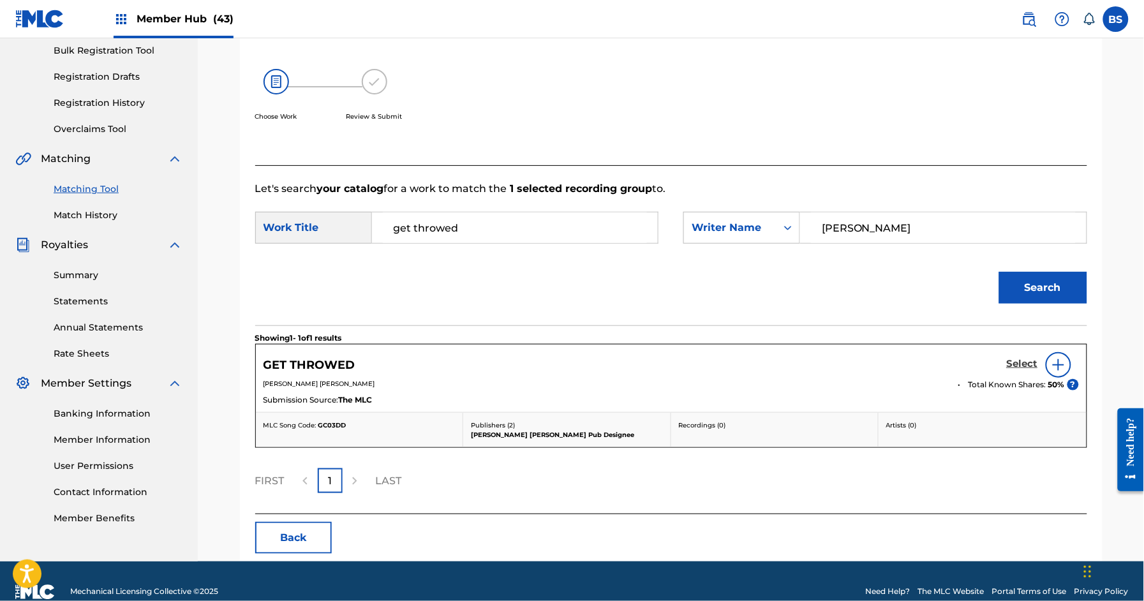
click at [1017, 363] on h5 "Select" at bounding box center [1022, 364] width 31 height 12
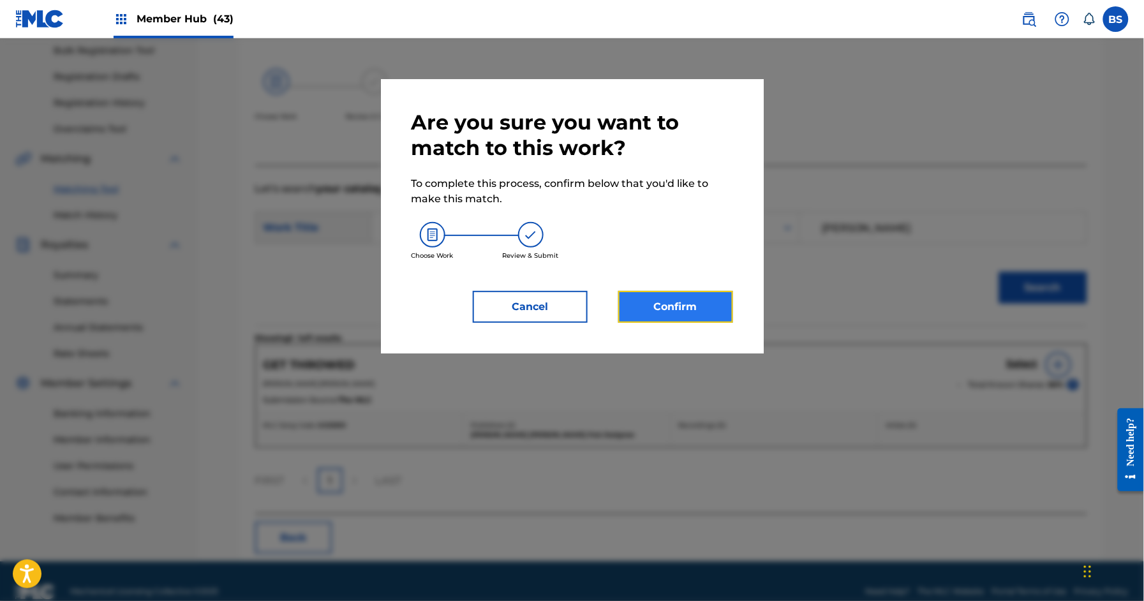
click at [675, 299] on button "Confirm" at bounding box center [675, 307] width 115 height 32
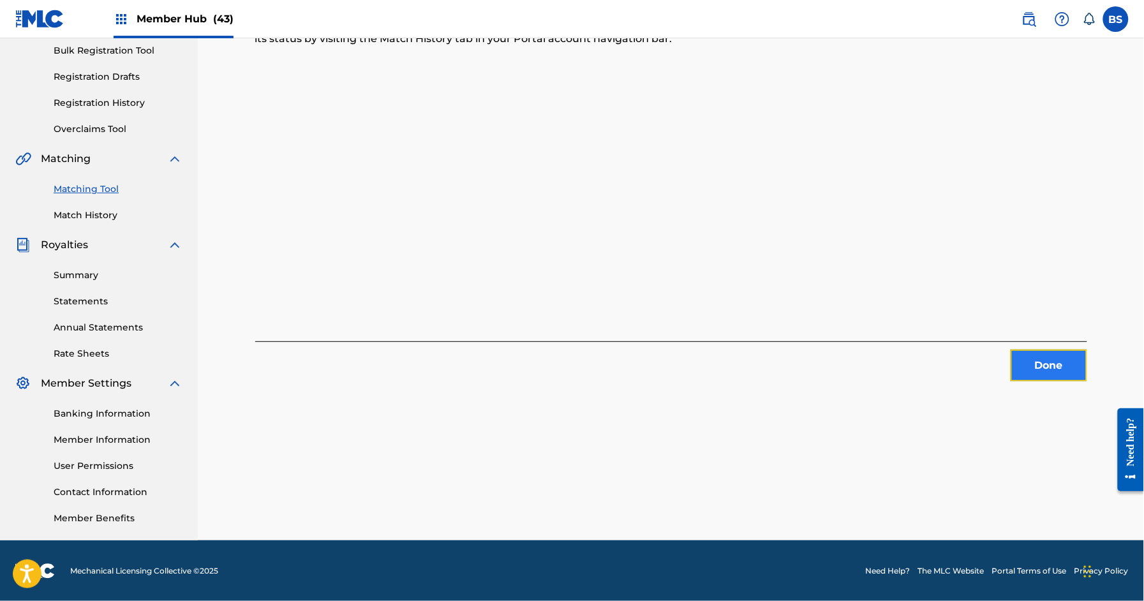
click at [1039, 369] on button "Done" at bounding box center [1048, 366] width 77 height 32
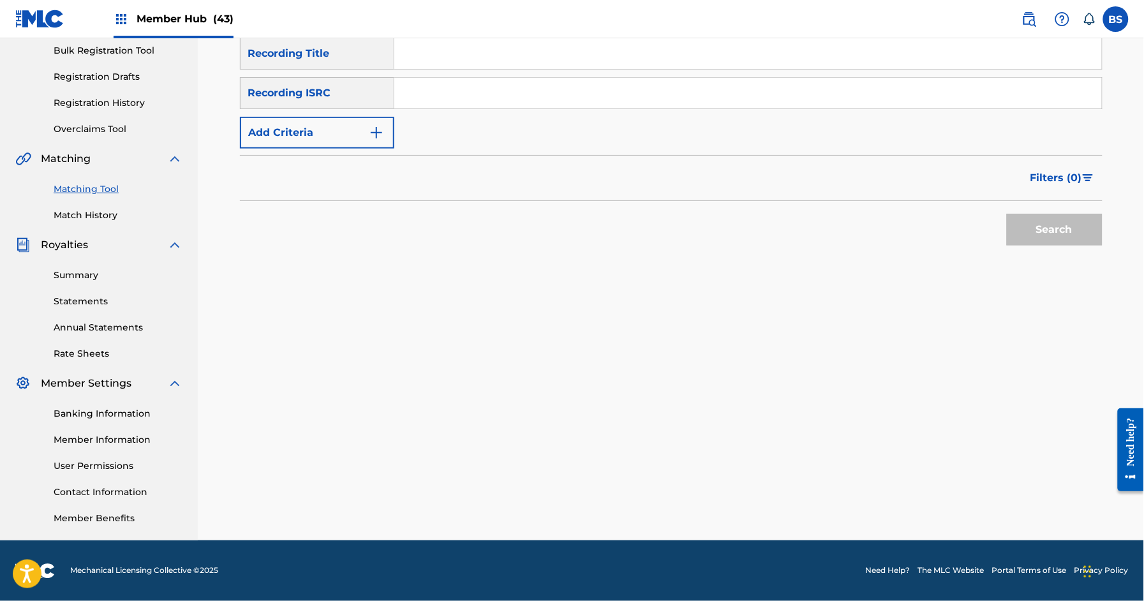
click at [505, 99] on input "Search Form" at bounding box center [747, 93] width 707 height 31
paste input "QZTBF2408392"
type input "QZTBF2408392"
click at [1063, 226] on button "Search" at bounding box center [1055, 230] width 96 height 32
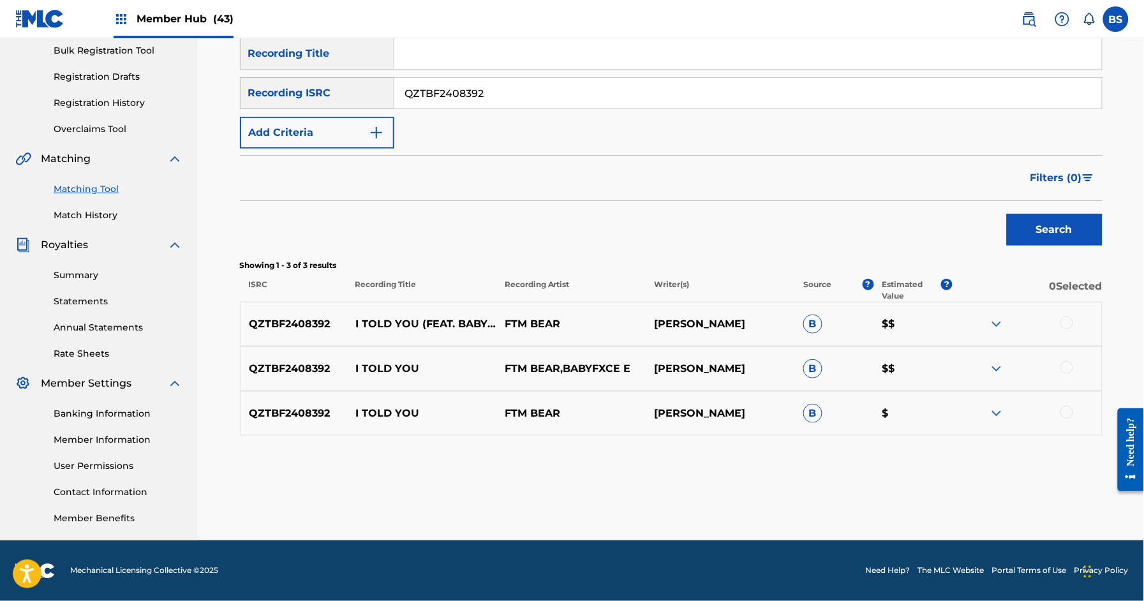
click at [385, 367] on p "I TOLD YOU" at bounding box center [421, 368] width 149 height 15
drag, startPoint x: 1066, startPoint y: 415, endPoint x: 1066, endPoint y: 381, distance: 34.4
click at [1067, 415] on div at bounding box center [1066, 412] width 13 height 13
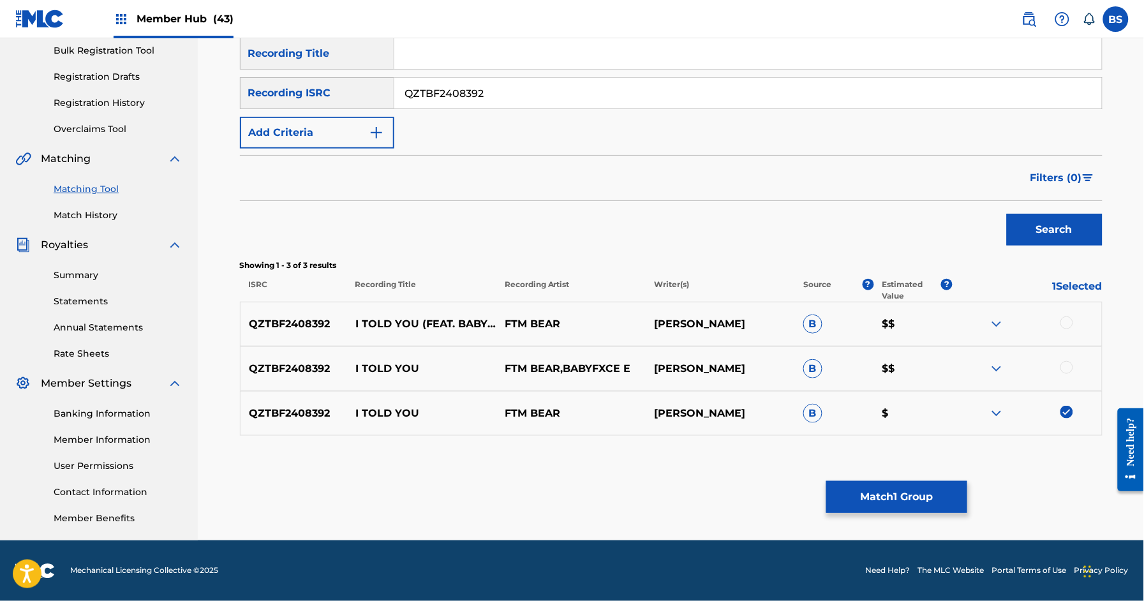
click at [1065, 358] on div "QZTBF2408392 I TOLD YOU FTM BEAR,BABYFXCE E NAPOLEON SIMS B $$" at bounding box center [671, 368] width 862 height 45
click at [1063, 320] on div at bounding box center [1066, 322] width 13 height 13
click at [1072, 364] on div at bounding box center [1066, 367] width 13 height 13
click at [924, 489] on button "Match 3 Groups" at bounding box center [896, 497] width 141 height 32
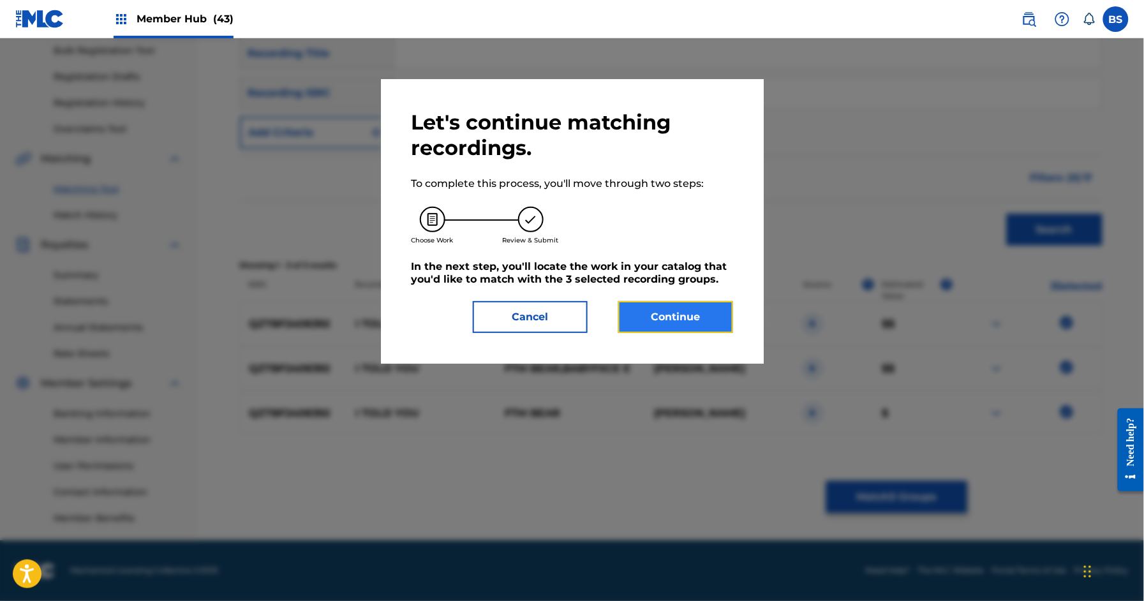
click at [634, 317] on button "Continue" at bounding box center [675, 317] width 115 height 32
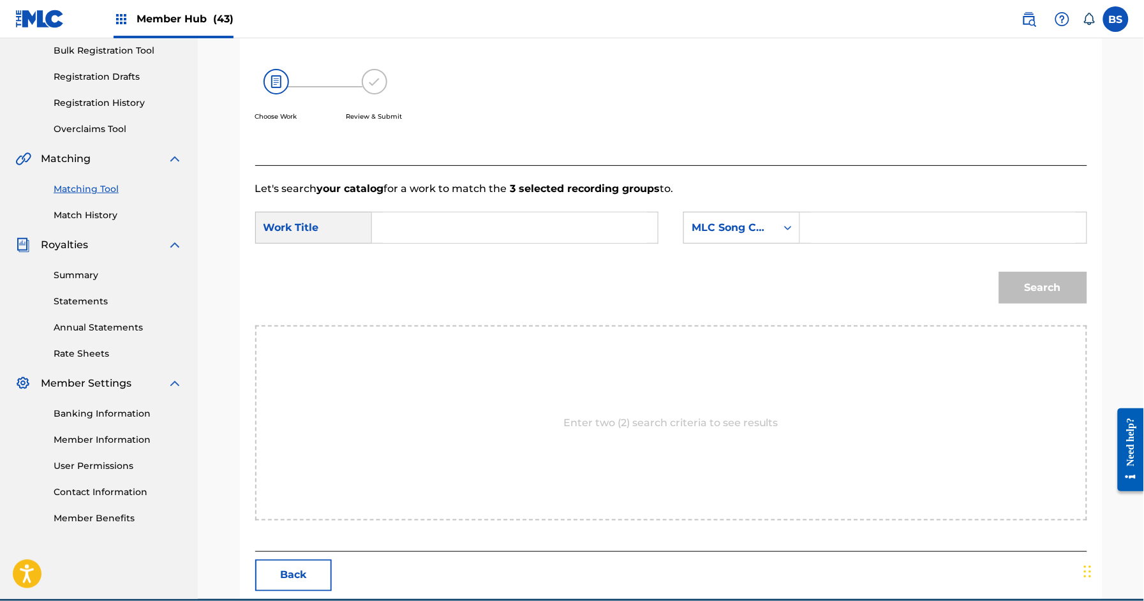
click at [422, 237] on input "Search Form" at bounding box center [515, 227] width 264 height 31
paste input "I TOLD YOU"
click at [415, 258] on strong "told" at bounding box center [409, 256] width 21 height 12
type input "i told you"
drag, startPoint x: 774, startPoint y: 225, endPoint x: 750, endPoint y: 254, distance: 37.6
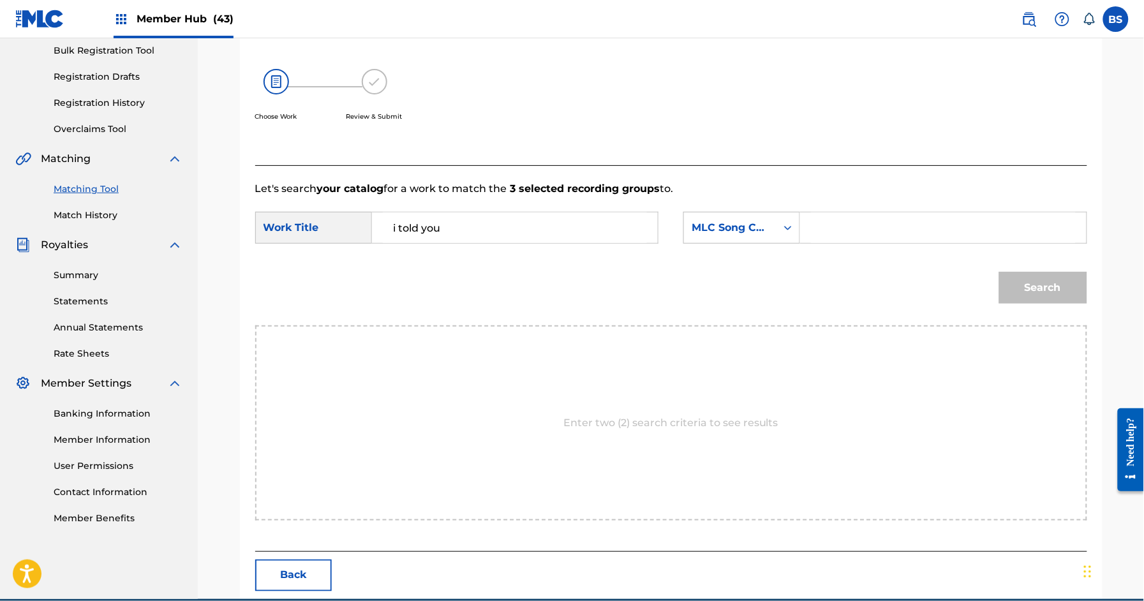
click at [774, 225] on div "MLC Song Code" at bounding box center [730, 228] width 92 height 24
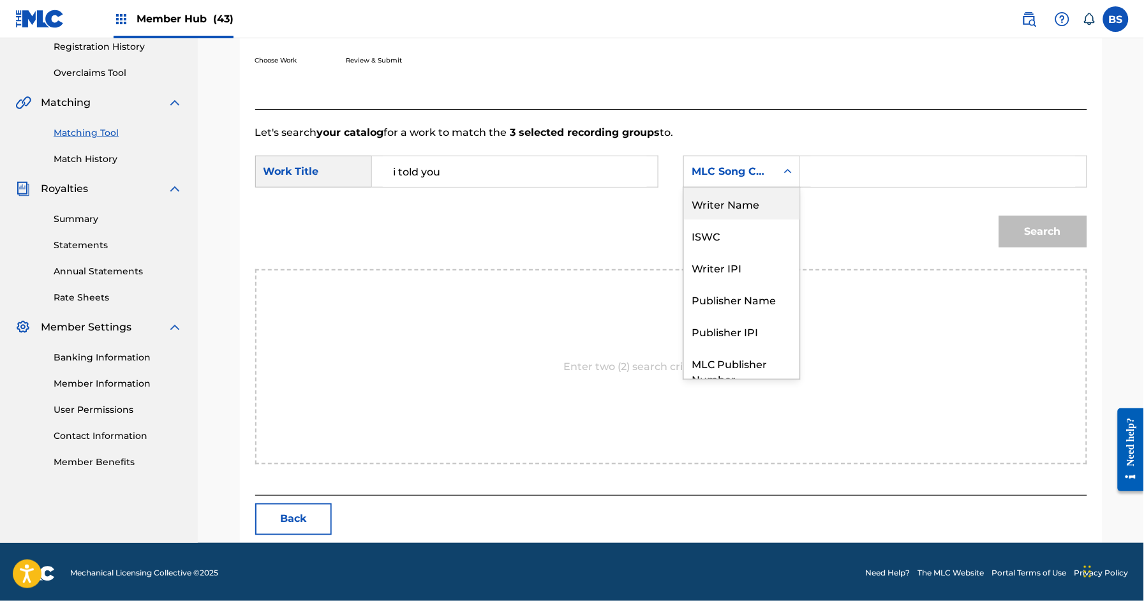
drag, startPoint x: 721, startPoint y: 203, endPoint x: 841, endPoint y: 188, distance: 121.5
click at [727, 203] on div "Writer Name" at bounding box center [741, 204] width 115 height 32
click at [892, 179] on input "Search Form" at bounding box center [943, 171] width 264 height 31
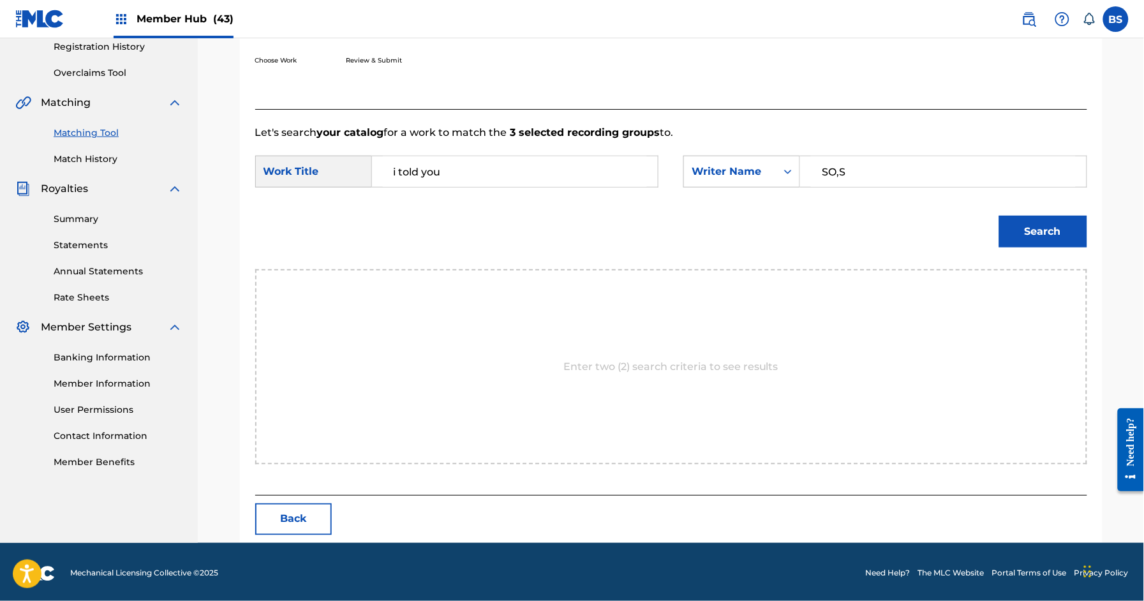
click at [999, 216] on button "Search" at bounding box center [1043, 232] width 88 height 32
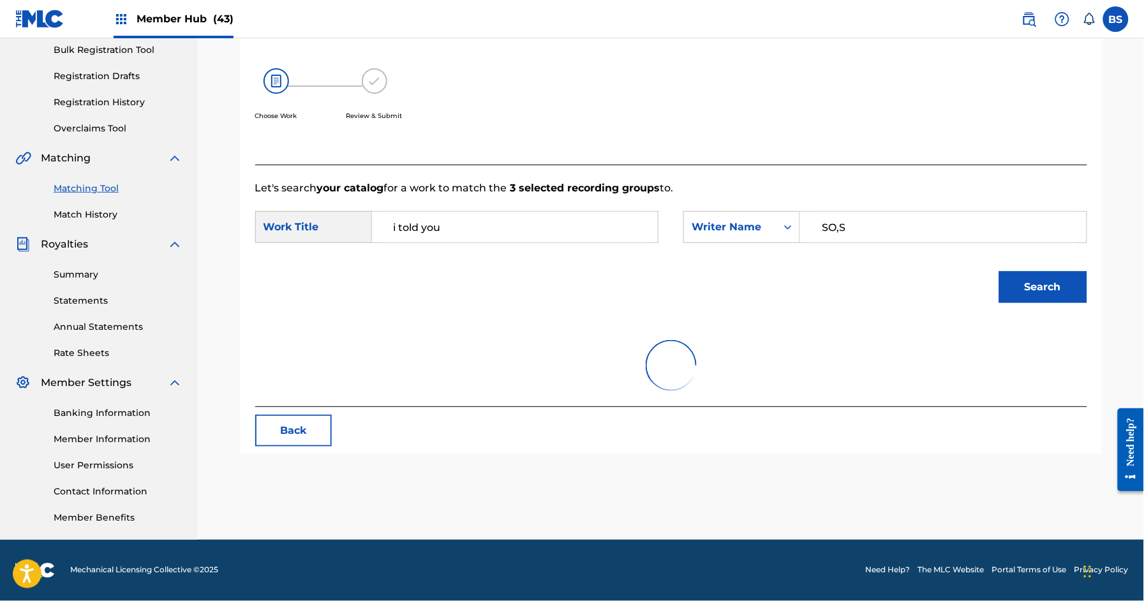
scroll to position [189, 0]
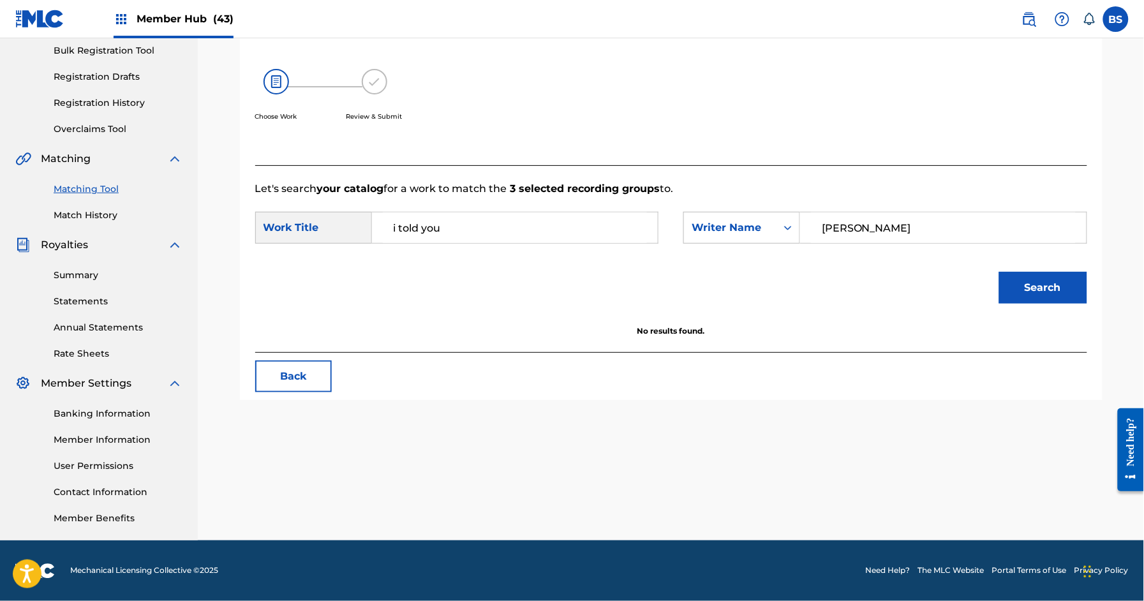
type input "[PERSON_NAME]"
click at [999, 272] on button "Search" at bounding box center [1043, 288] width 88 height 32
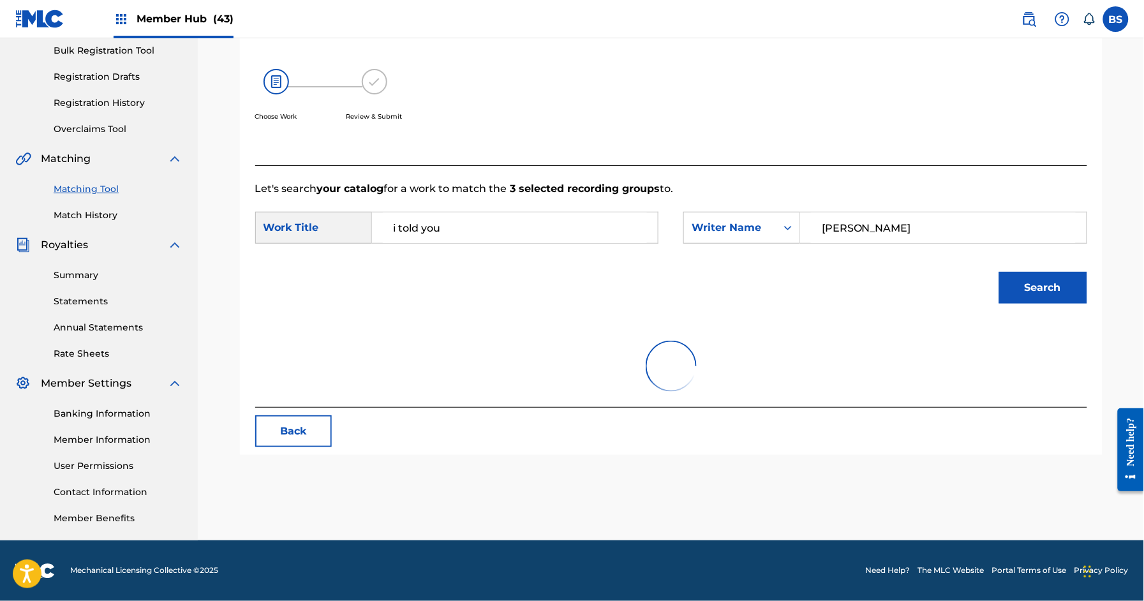
scroll to position [246, 0]
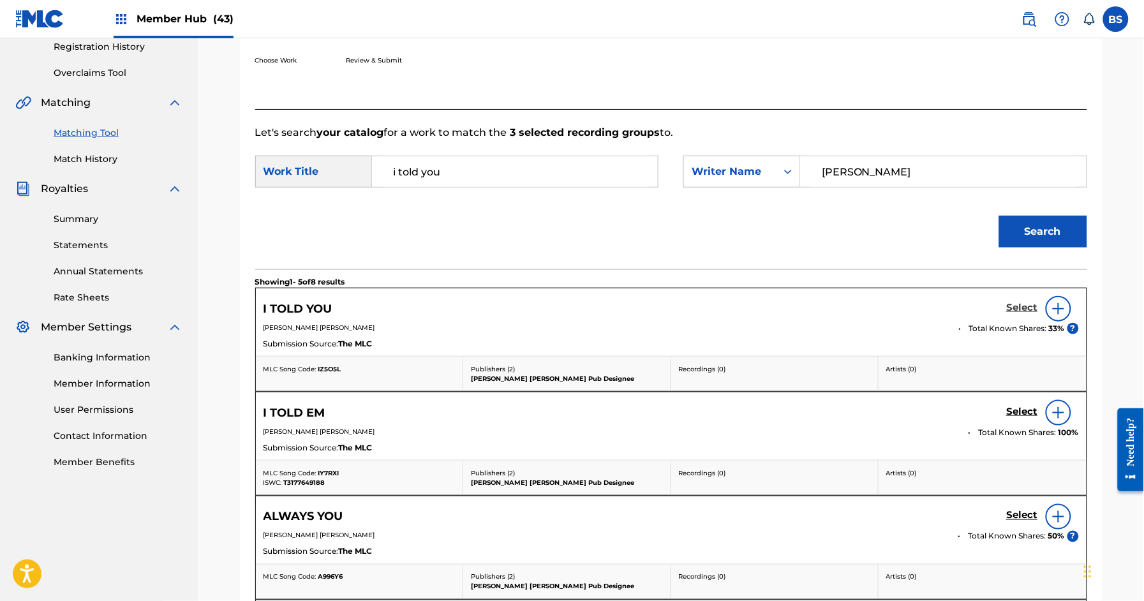
drag, startPoint x: 1028, startPoint y: 299, endPoint x: 1029, endPoint y: 307, distance: 9.0
click at [1029, 299] on div "Select" at bounding box center [1043, 309] width 72 height 26
click at [1029, 307] on h5 "Select" at bounding box center [1022, 308] width 31 height 12
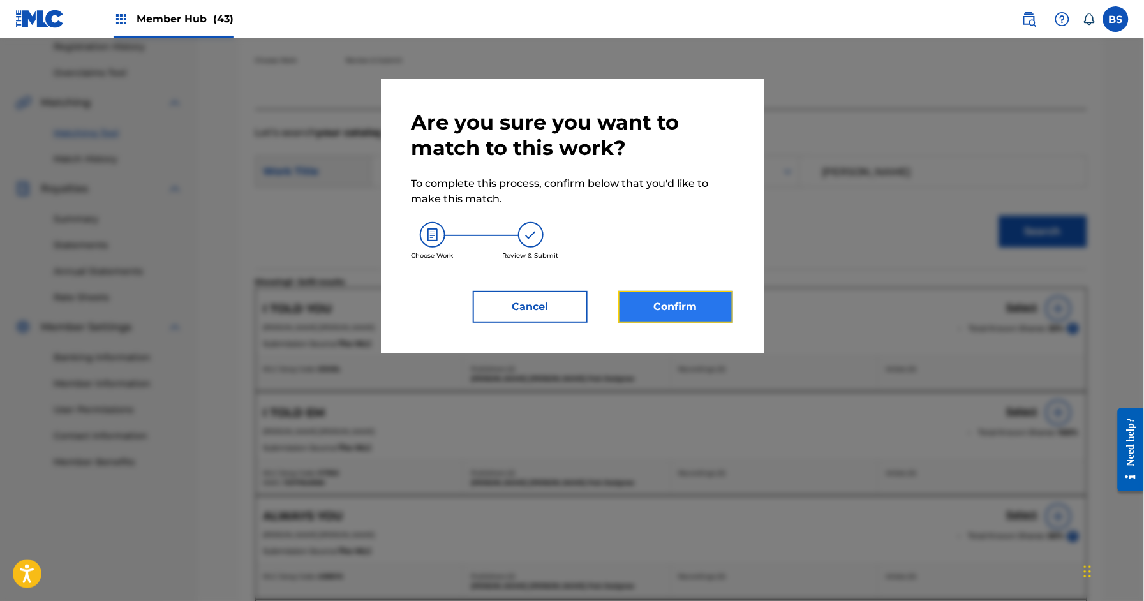
click at [675, 303] on button "Confirm" at bounding box center [675, 307] width 115 height 32
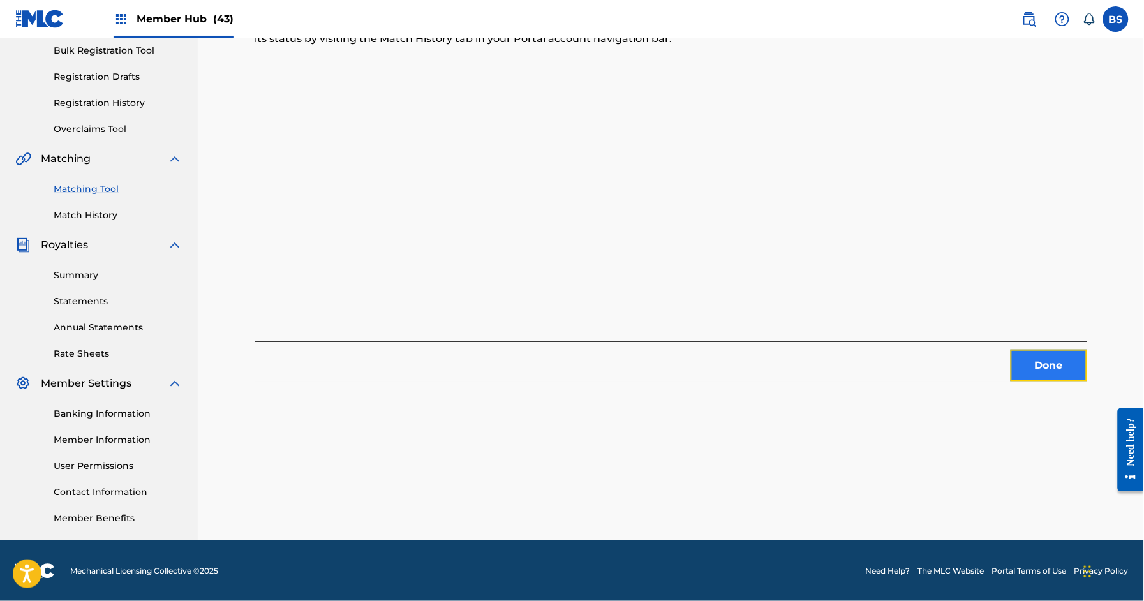
click at [1047, 358] on button "Done" at bounding box center [1048, 366] width 77 height 32
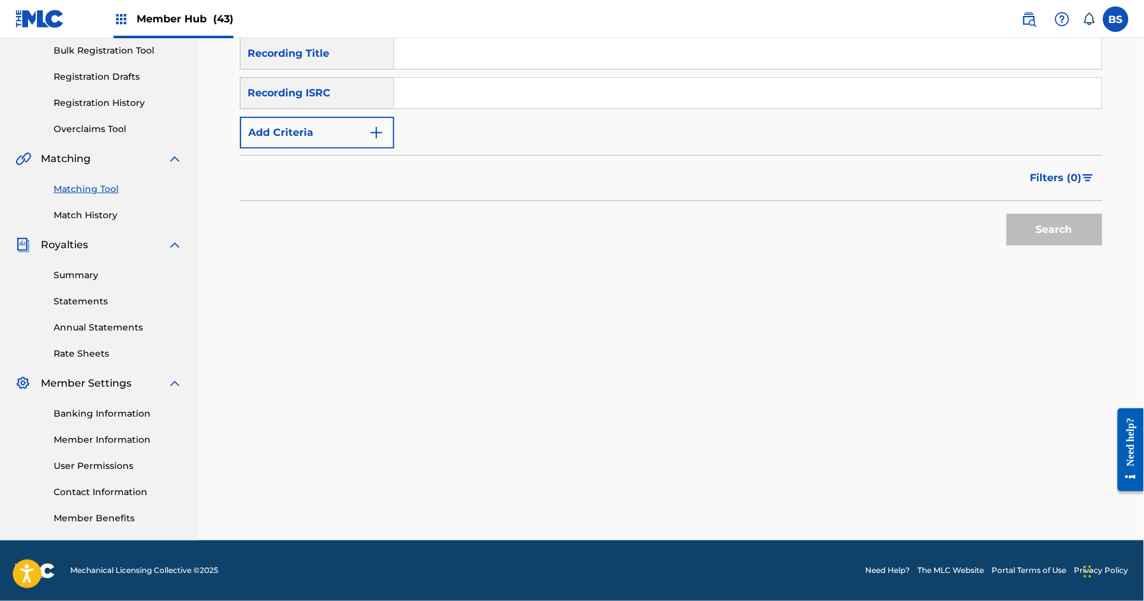
click at [520, 90] on input "Search Form" at bounding box center [747, 93] width 707 height 31
paste input "QZTBC2436984"
type input "QZTBC2436984"
click at [1056, 230] on button "Search" at bounding box center [1055, 230] width 96 height 32
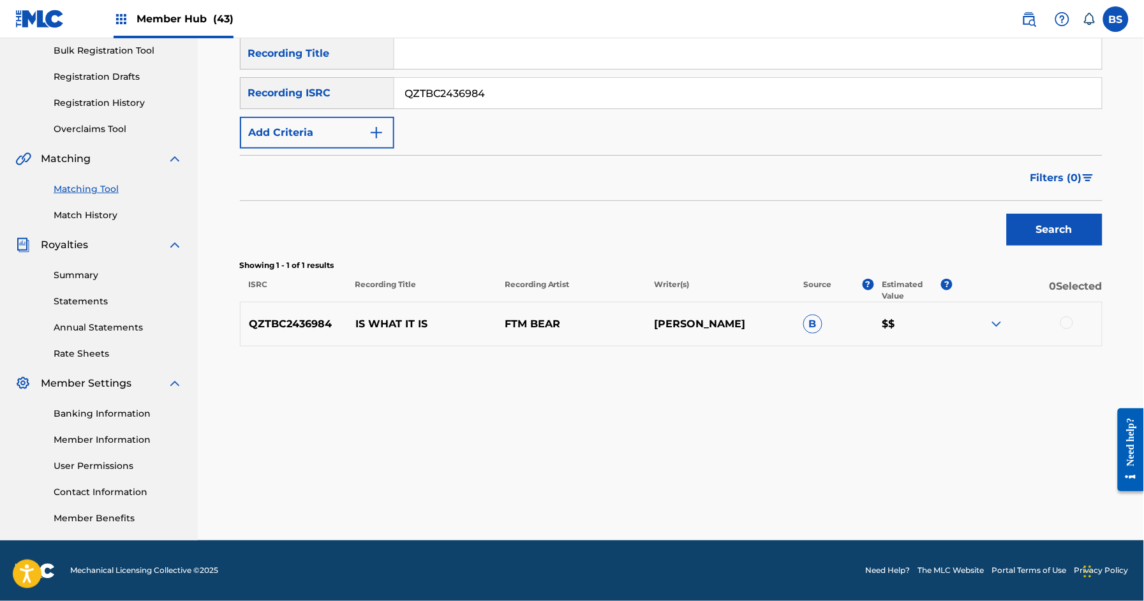
click at [383, 316] on p "IS WHAT IT IS" at bounding box center [421, 323] width 149 height 15
click at [383, 317] on p "IS WHAT IT IS" at bounding box center [421, 323] width 149 height 15
click at [385, 318] on body "Accessibility Screen-Reader Guide, Feedback, and Issue Reporting | New window 0…" at bounding box center [572, 111] width 1144 height 601
click at [362, 325] on p "IS WHAT IT IS" at bounding box center [421, 323] width 149 height 15
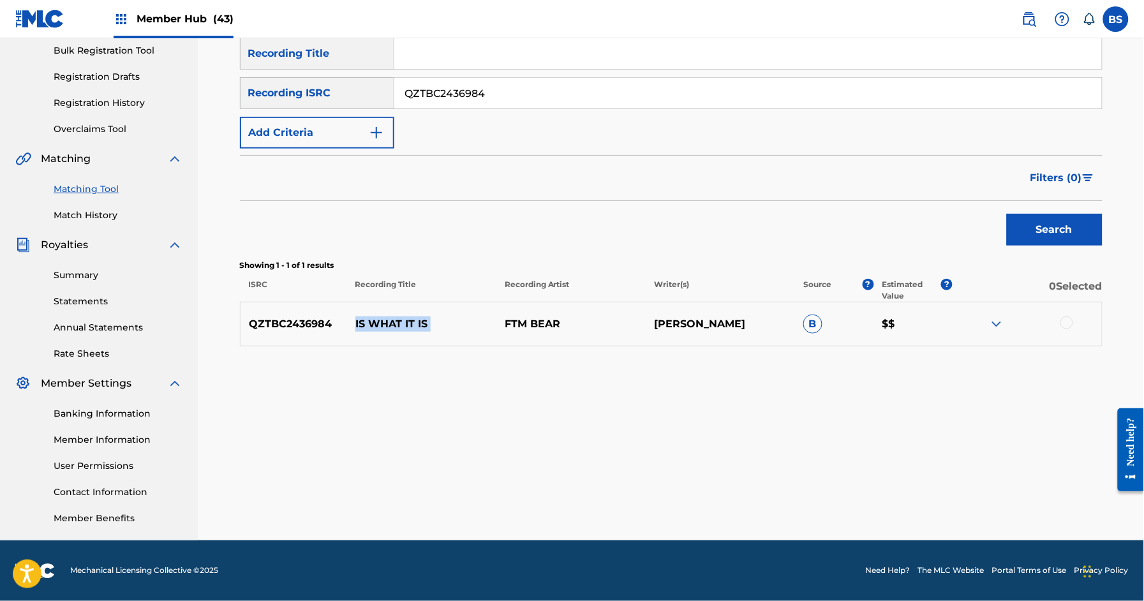
click at [362, 325] on p "IS WHAT IT IS" at bounding box center [421, 323] width 149 height 15
drag, startPoint x: 1067, startPoint y: 323, endPoint x: 1066, endPoint y: 336, distance: 12.8
click at [1067, 323] on div at bounding box center [1066, 322] width 13 height 13
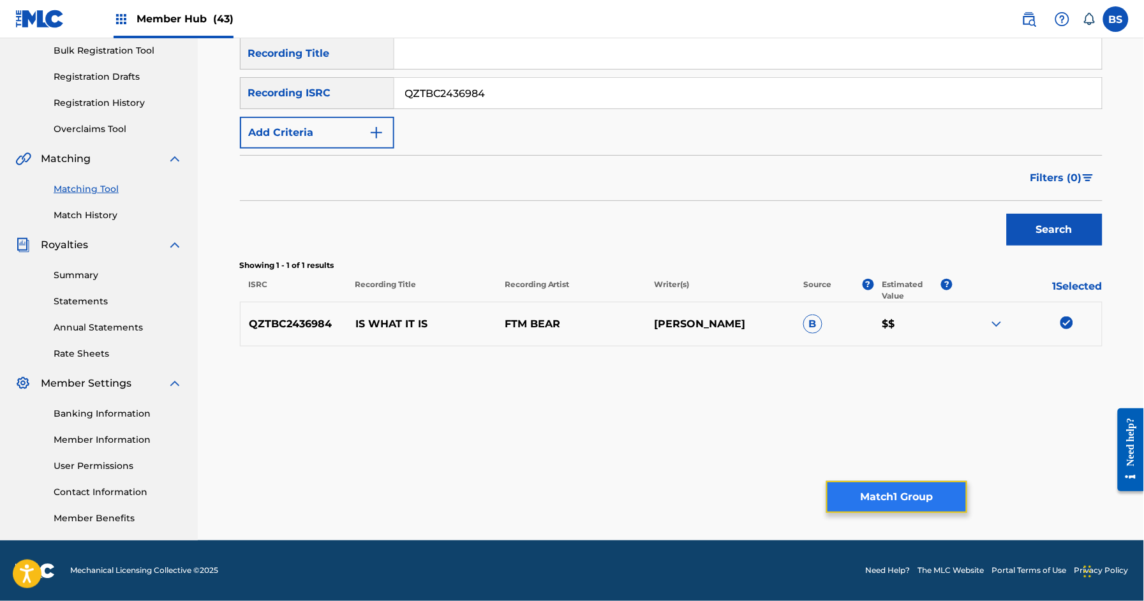
click at [910, 501] on button "Match 1 Group" at bounding box center [896, 497] width 141 height 32
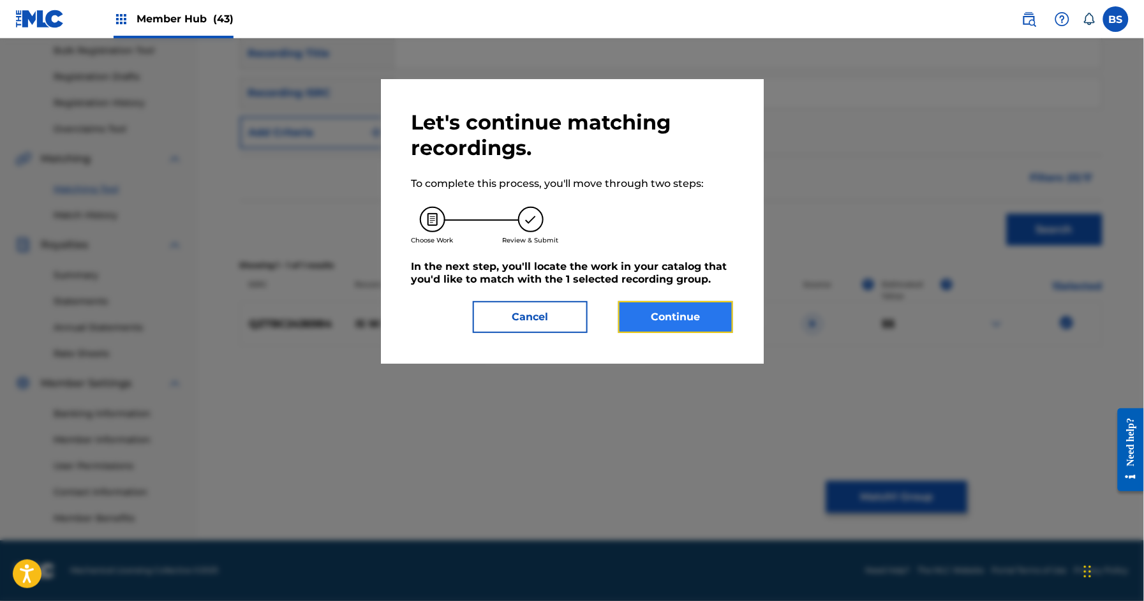
click at [694, 313] on button "Continue" at bounding box center [675, 317] width 115 height 32
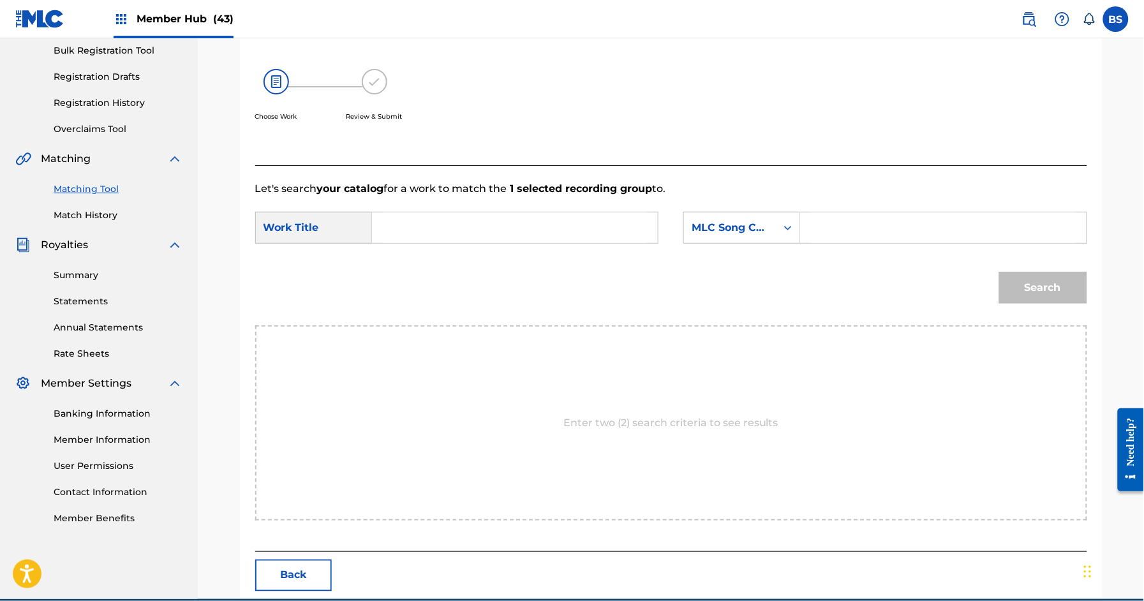
click at [419, 219] on input "Search Form" at bounding box center [515, 227] width 264 height 31
paste input "IS WHAT IT IS"
click at [399, 258] on strong "is" at bounding box center [398, 256] width 9 height 12
type input "is what it is"
click at [762, 226] on div "MLC Song Code" at bounding box center [729, 227] width 77 height 15
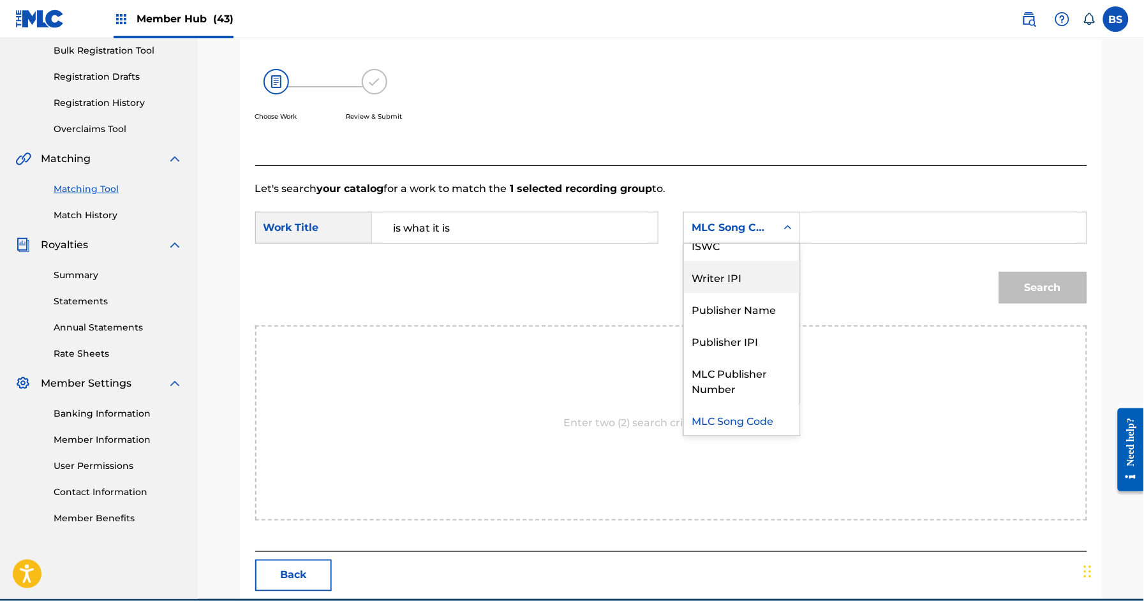
scroll to position [0, 0]
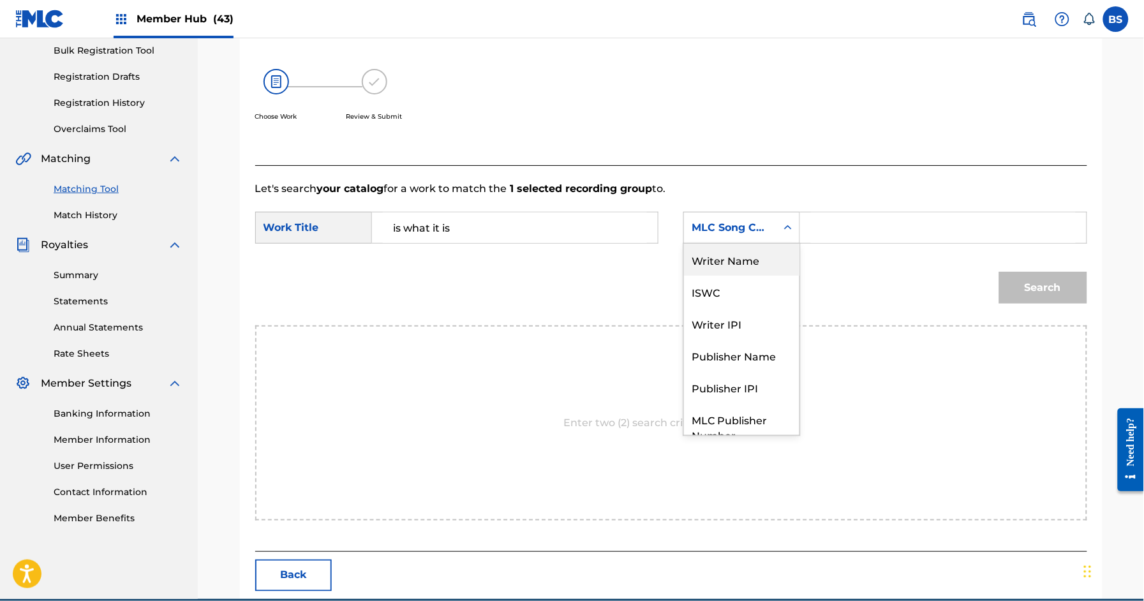
click at [738, 268] on div "Writer Name" at bounding box center [741, 260] width 115 height 32
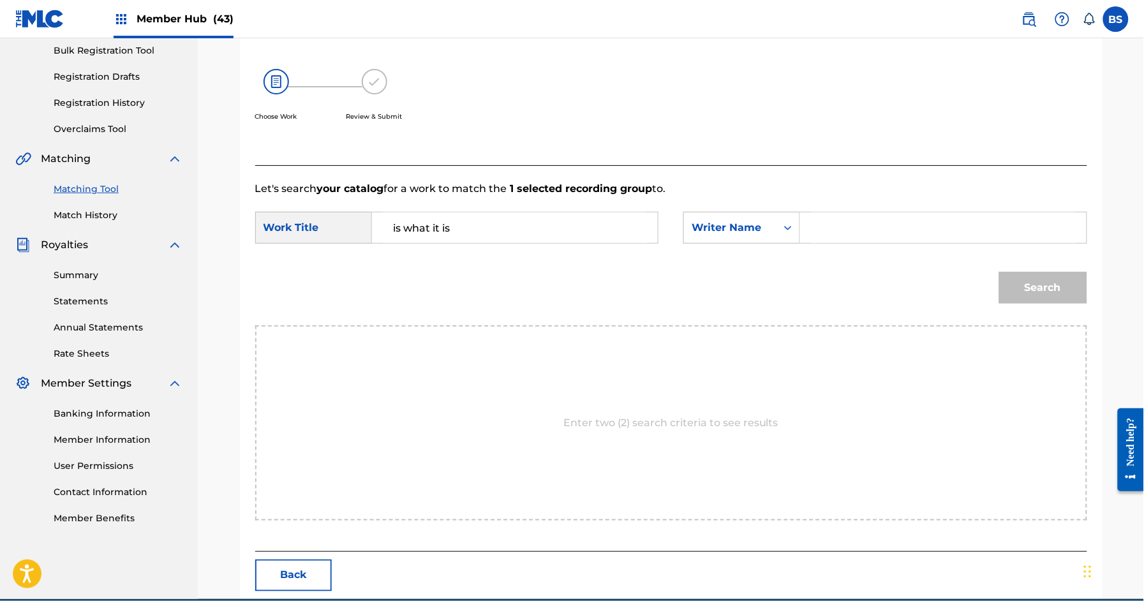
drag, startPoint x: 882, startPoint y: 214, endPoint x: 896, endPoint y: 228, distance: 19.4
click at [884, 216] on input "Search Form" at bounding box center [943, 227] width 264 height 31
click at [999, 272] on button "Search" at bounding box center [1043, 288] width 88 height 32
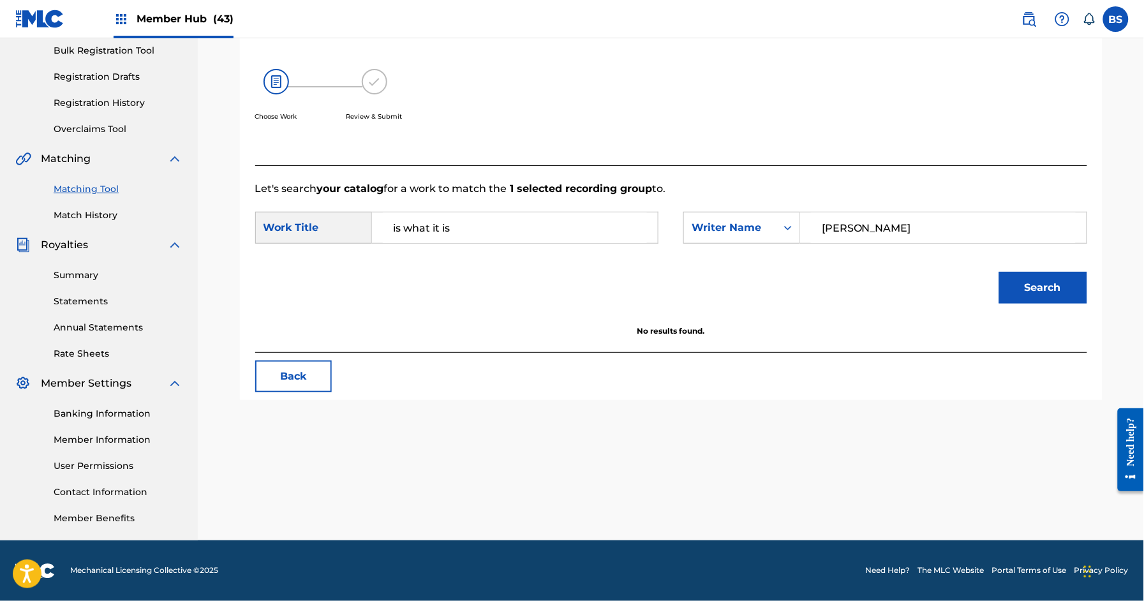
type input "[PERSON_NAME]"
click at [999, 272] on button "Search" at bounding box center [1043, 288] width 88 height 32
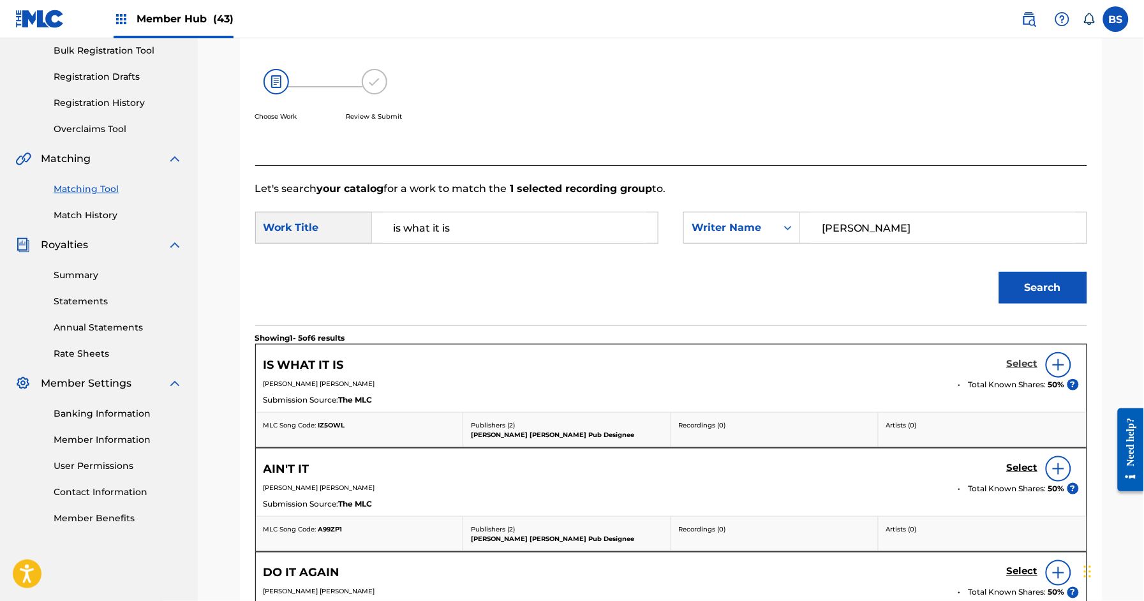
click at [1018, 365] on h5 "Select" at bounding box center [1022, 364] width 31 height 12
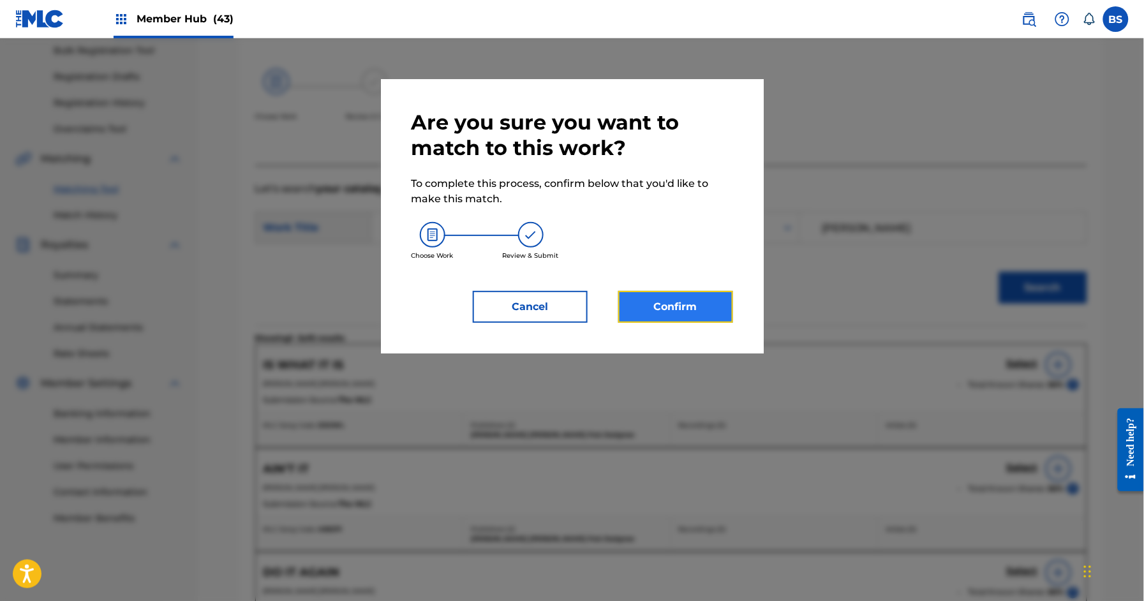
click at [683, 313] on button "Confirm" at bounding box center [675, 307] width 115 height 32
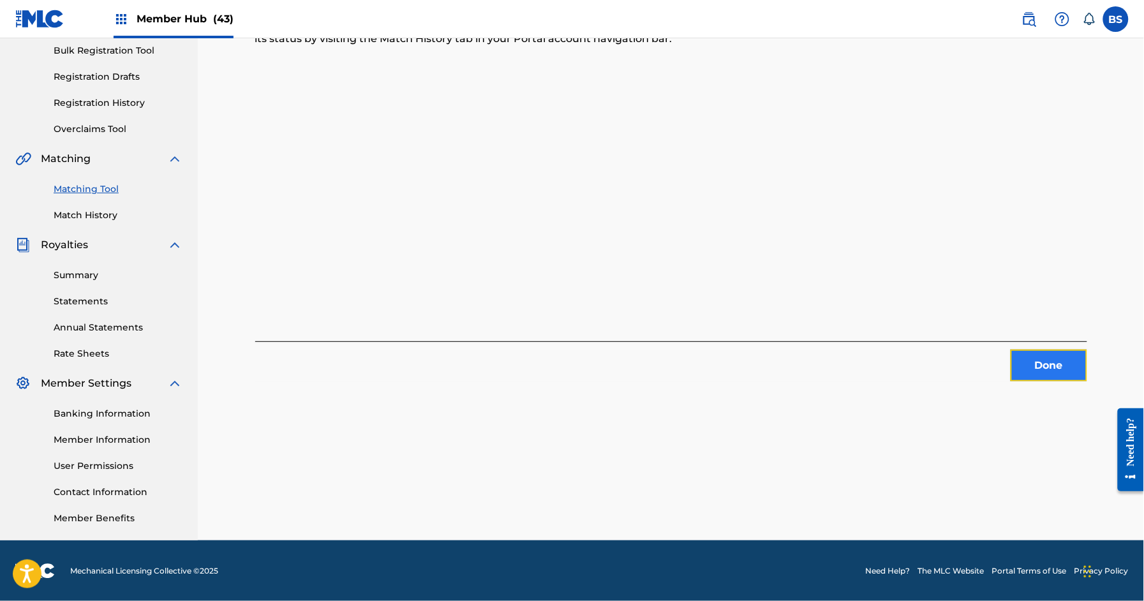
click at [1045, 367] on button "Done" at bounding box center [1048, 366] width 77 height 32
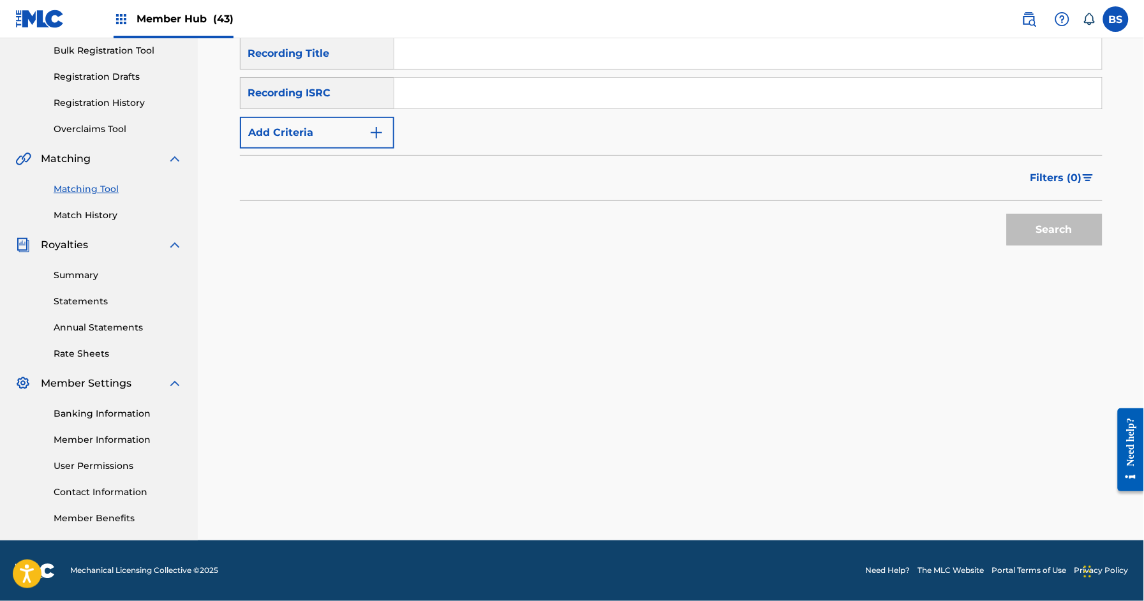
click at [522, 84] on input "Search Form" at bounding box center [747, 93] width 707 height 31
paste input "QZTBF2498730"
type input "QZTBF2498730"
click at [1053, 230] on button "Search" at bounding box center [1055, 230] width 96 height 32
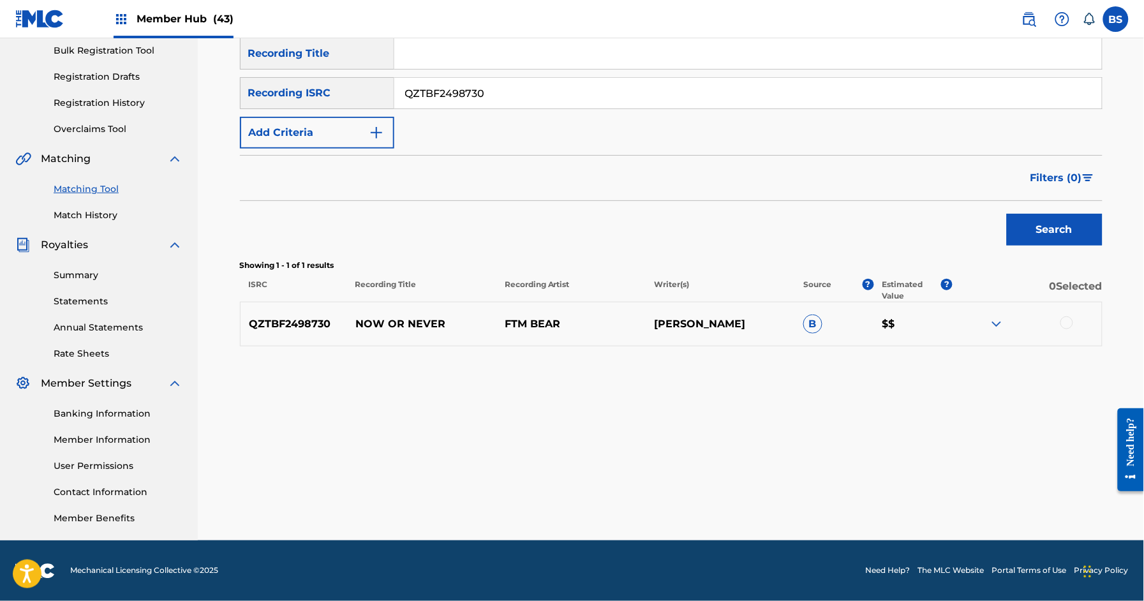
click at [407, 324] on p "NOW OR NEVER" at bounding box center [421, 323] width 149 height 15
click at [1065, 325] on div at bounding box center [1066, 322] width 13 height 13
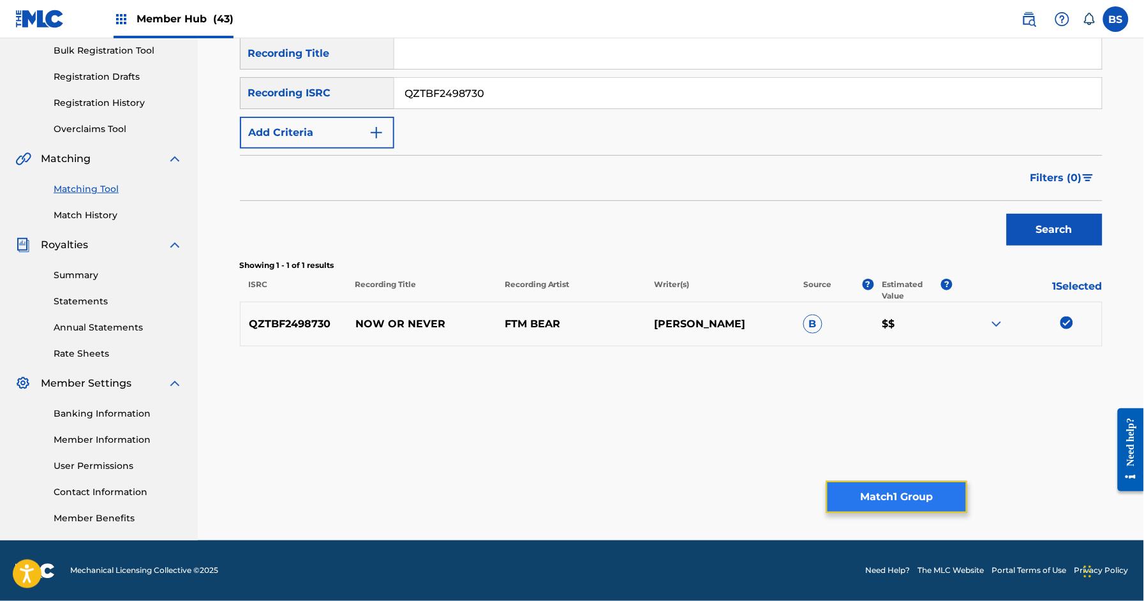
click at [887, 504] on button "Match 1 Group" at bounding box center [896, 497] width 141 height 32
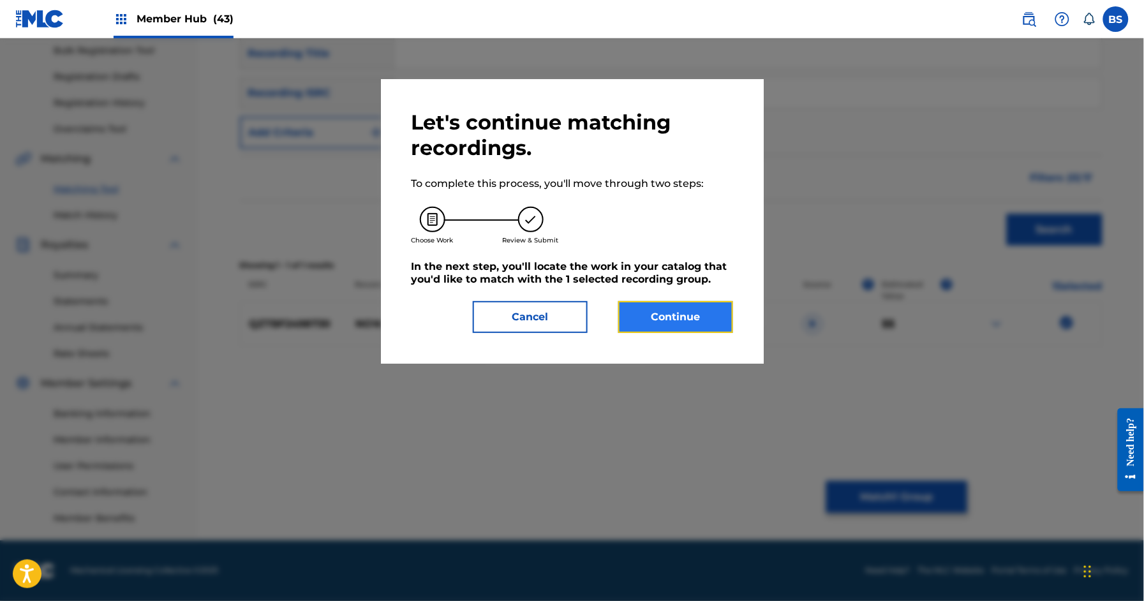
click at [690, 318] on button "Continue" at bounding box center [675, 317] width 115 height 32
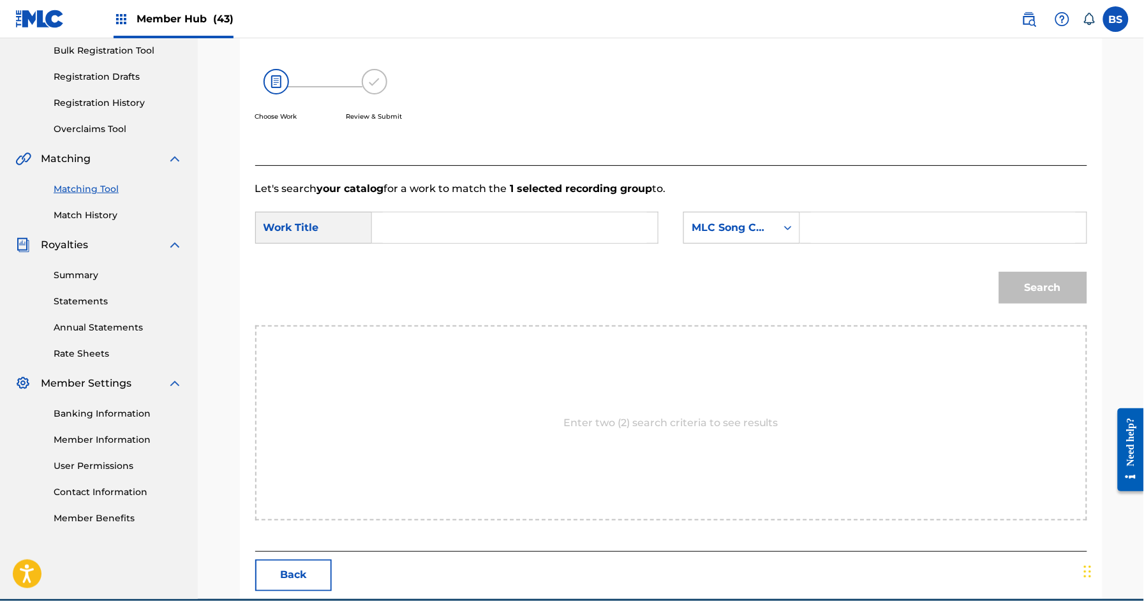
click at [394, 232] on input "Search Form" at bounding box center [515, 227] width 264 height 31
paste input "NOW OR NEVER"
drag, startPoint x: 431, startPoint y: 262, endPoint x: 667, endPoint y: 230, distance: 238.2
click at [431, 262] on div "now or never" at bounding box center [419, 264] width 72 height 38
type input "now or never"
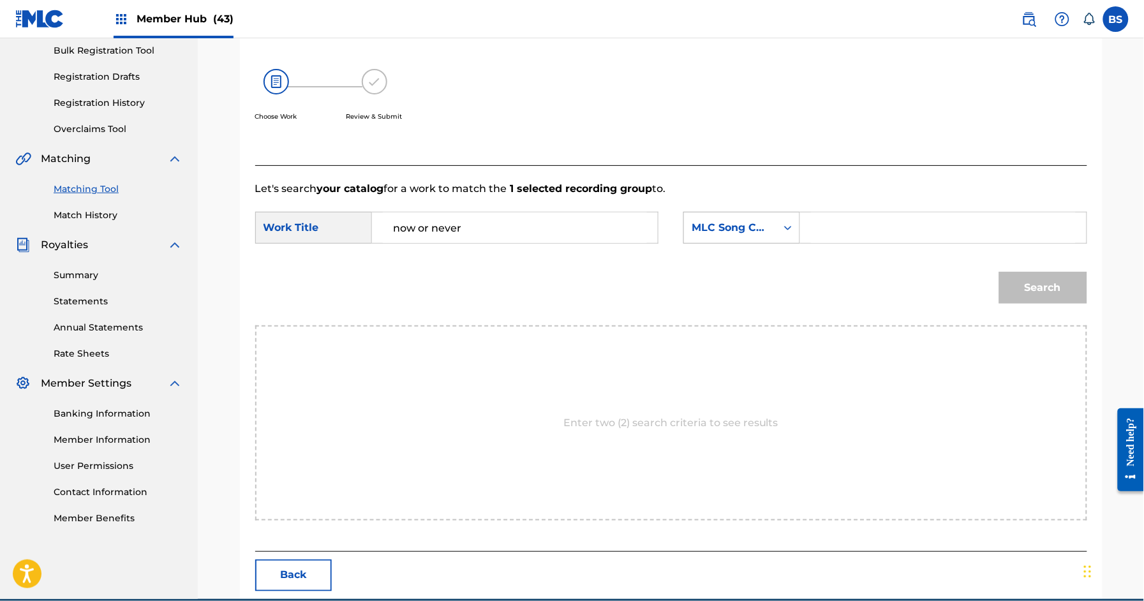
drag, startPoint x: 705, startPoint y: 225, endPoint x: 783, endPoint y: 280, distance: 95.6
click at [705, 225] on div "MLC Song Code" at bounding box center [729, 227] width 77 height 15
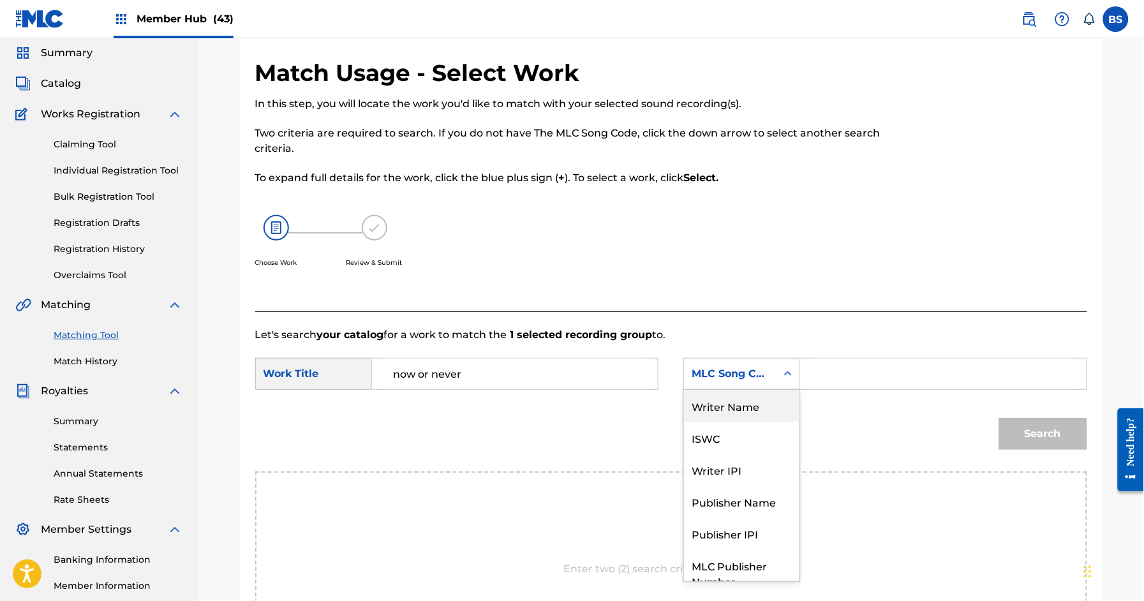
click at [755, 402] on div "Writer Name" at bounding box center [741, 406] width 115 height 32
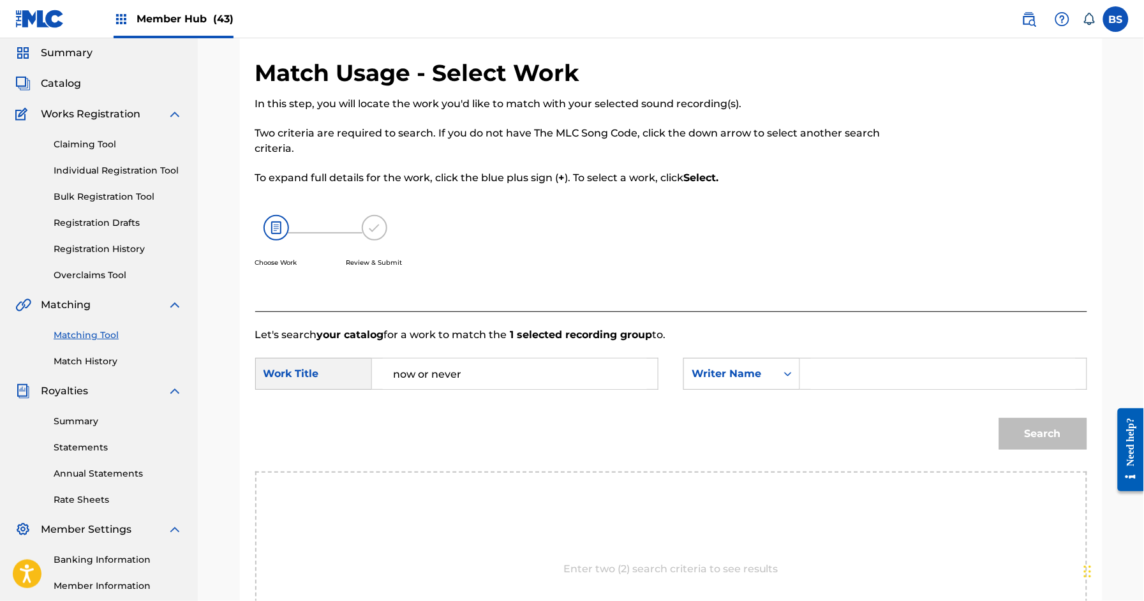
click at [837, 374] on input "Search Form" at bounding box center [943, 373] width 264 height 31
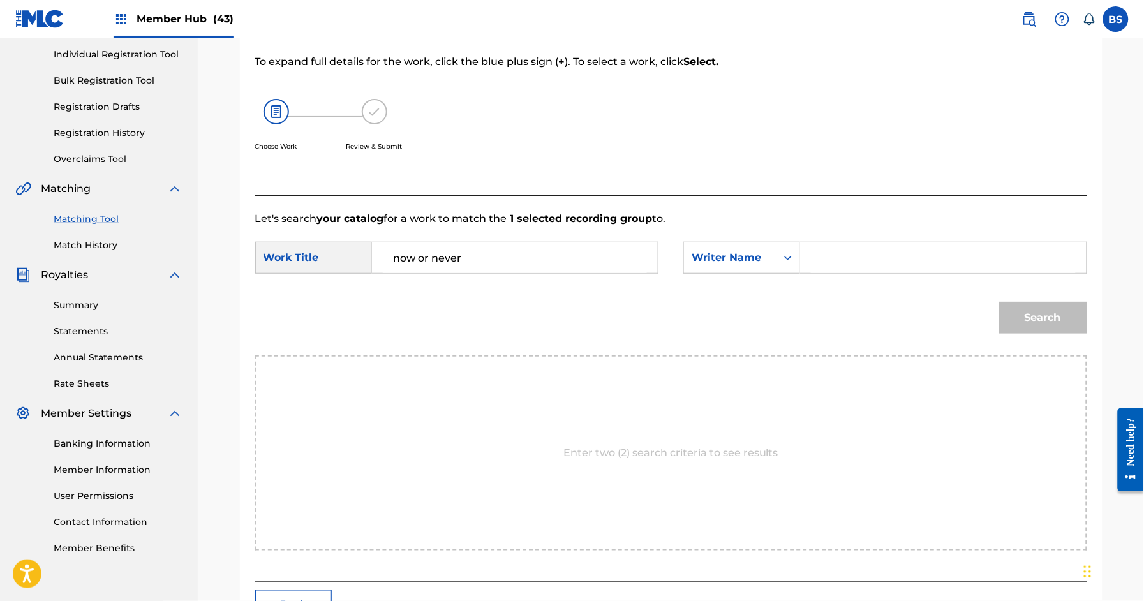
scroll to position [249, 0]
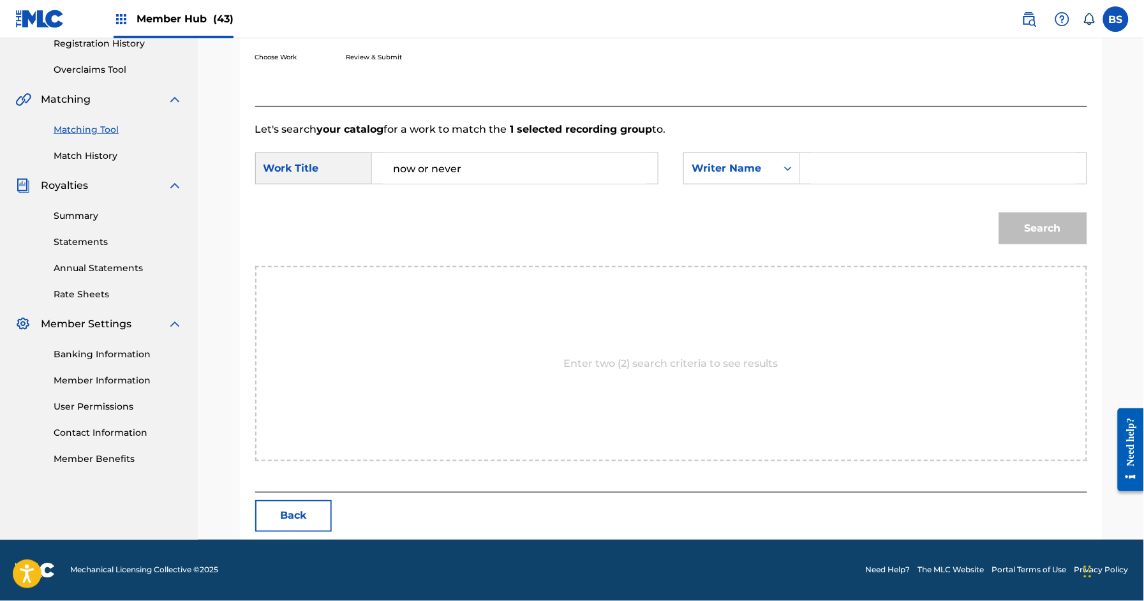
type input "S"
type input "[PERSON_NAME]"
click at [999, 212] on button "Search" at bounding box center [1043, 228] width 88 height 32
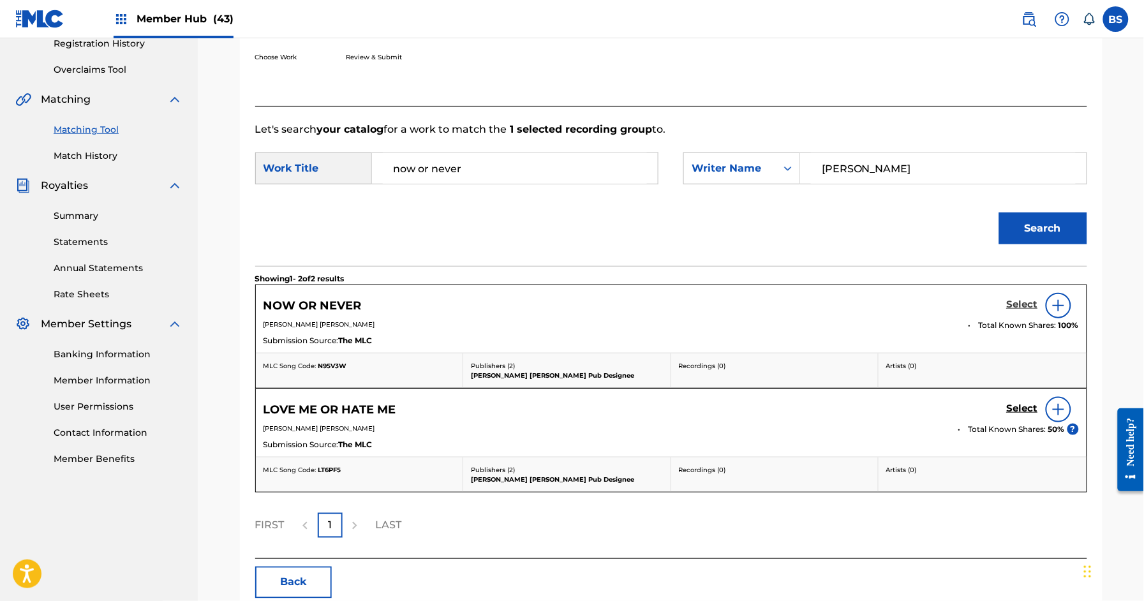
click at [1012, 306] on h5 "Select" at bounding box center [1022, 305] width 31 height 12
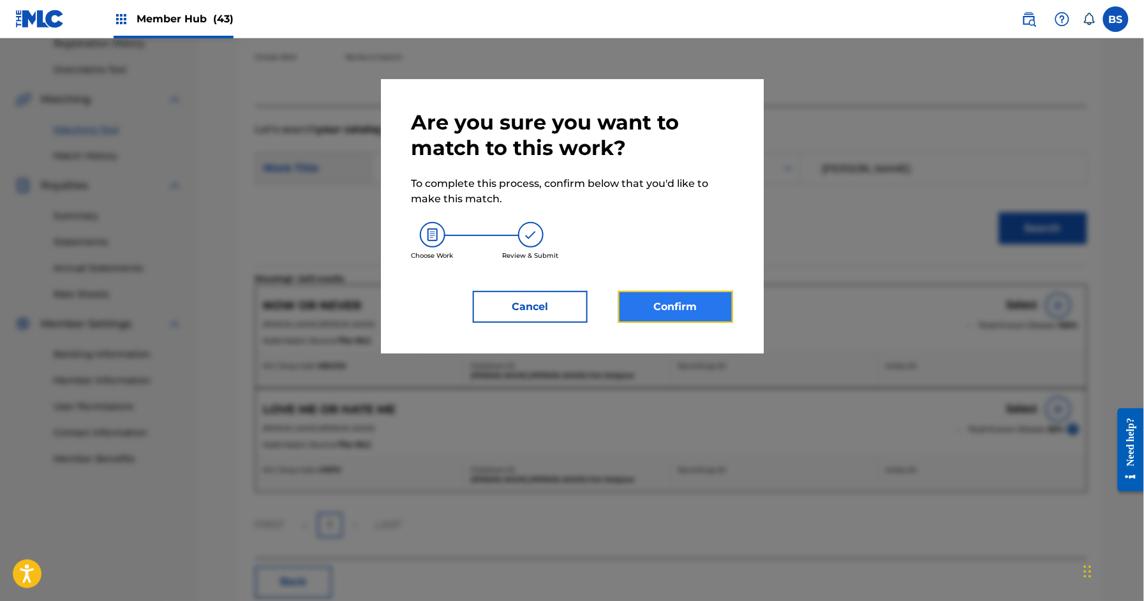
click at [697, 295] on button "Confirm" at bounding box center [675, 307] width 115 height 32
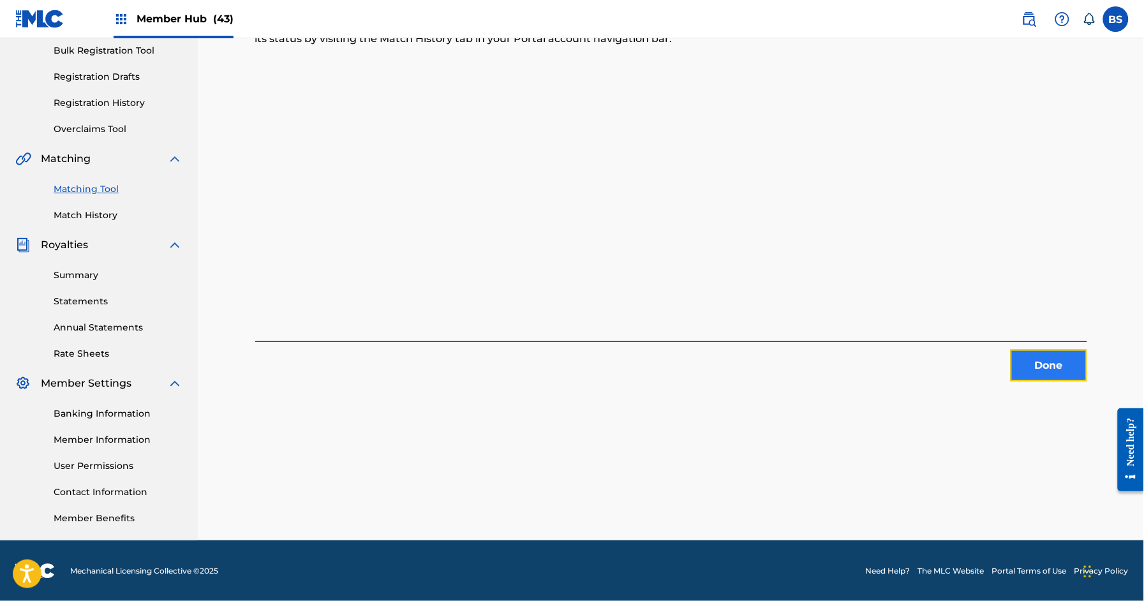
click at [1052, 366] on button "Done" at bounding box center [1048, 366] width 77 height 32
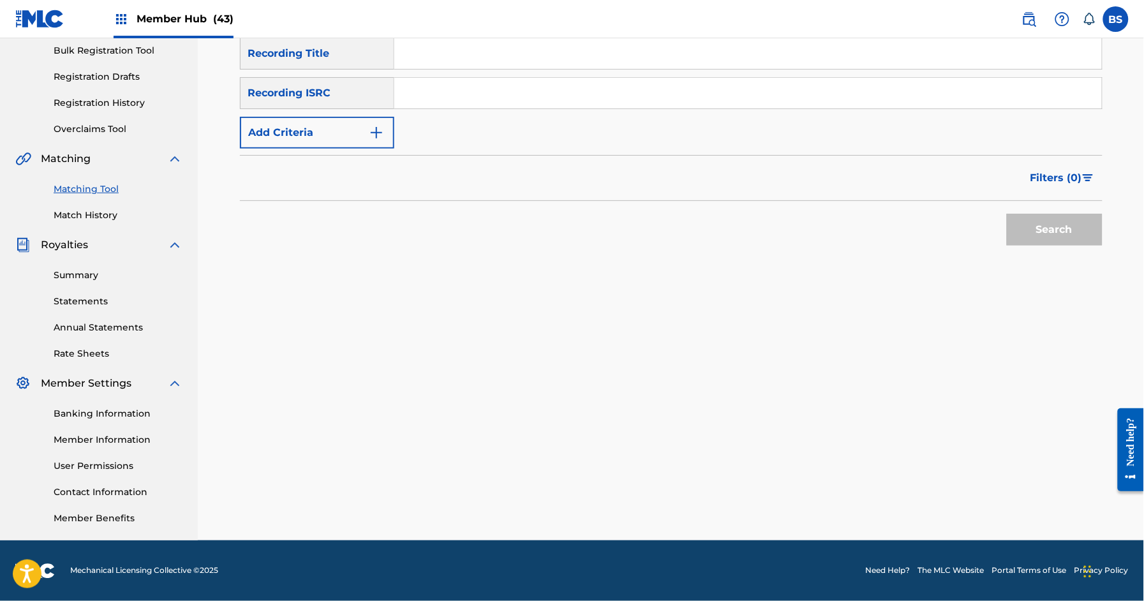
click at [514, 87] on input "Search Form" at bounding box center [747, 93] width 707 height 31
paste input "QZTBC2436985"
type input "QZTBC2436985"
click at [1049, 231] on button "Search" at bounding box center [1055, 230] width 96 height 32
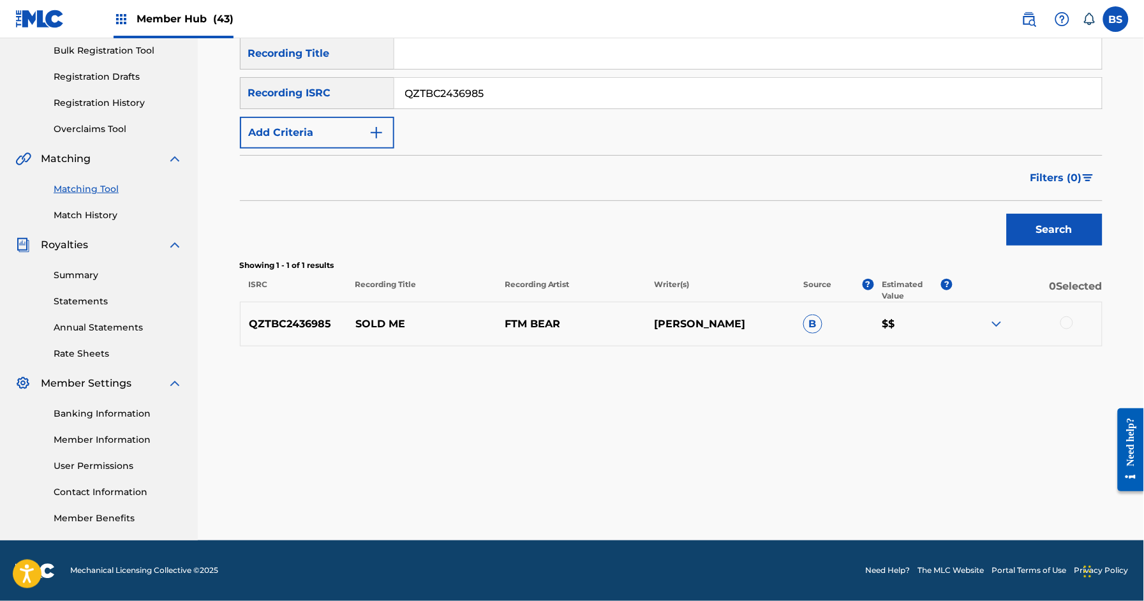
click at [373, 327] on p "SOLD ME" at bounding box center [421, 323] width 149 height 15
drag, startPoint x: 373, startPoint y: 327, endPoint x: 427, endPoint y: 329, distance: 53.6
click at [373, 327] on p "SOLD ME" at bounding box center [421, 323] width 149 height 15
click at [1064, 323] on div at bounding box center [1066, 322] width 13 height 13
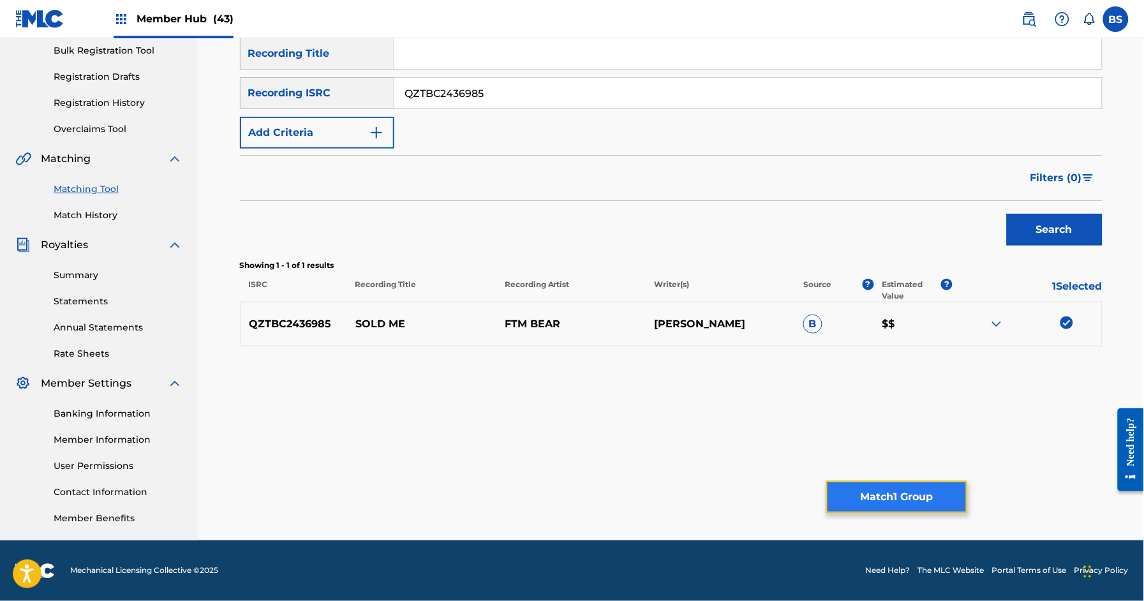
click at [893, 507] on button "Match 1 Group" at bounding box center [896, 497] width 141 height 32
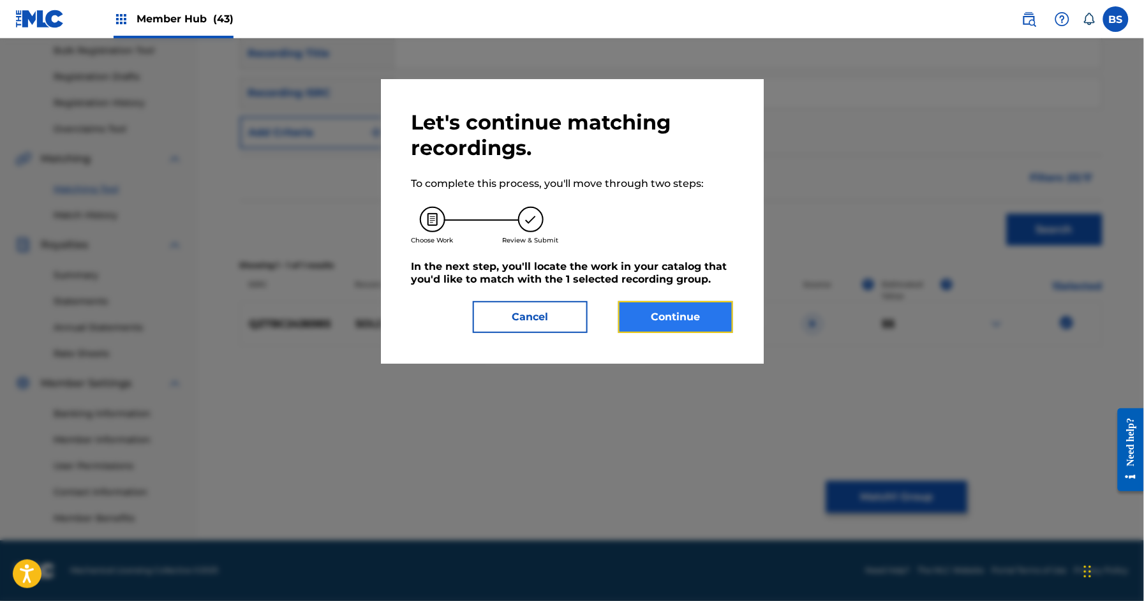
click at [684, 316] on button "Continue" at bounding box center [675, 317] width 115 height 32
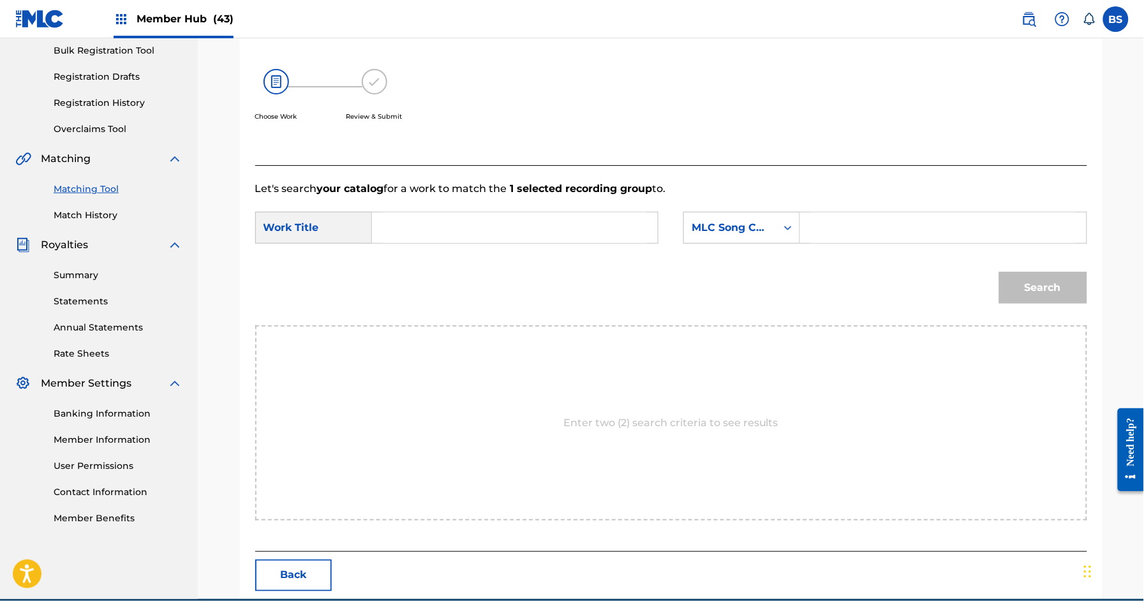
click at [463, 229] on input "Search Form" at bounding box center [515, 227] width 264 height 31
paste input "SOLD ME"
click at [428, 246] on div "sold me" at bounding box center [419, 256] width 72 height 23
type input "sold me"
click at [697, 220] on div "MLC Song Code" at bounding box center [729, 227] width 77 height 15
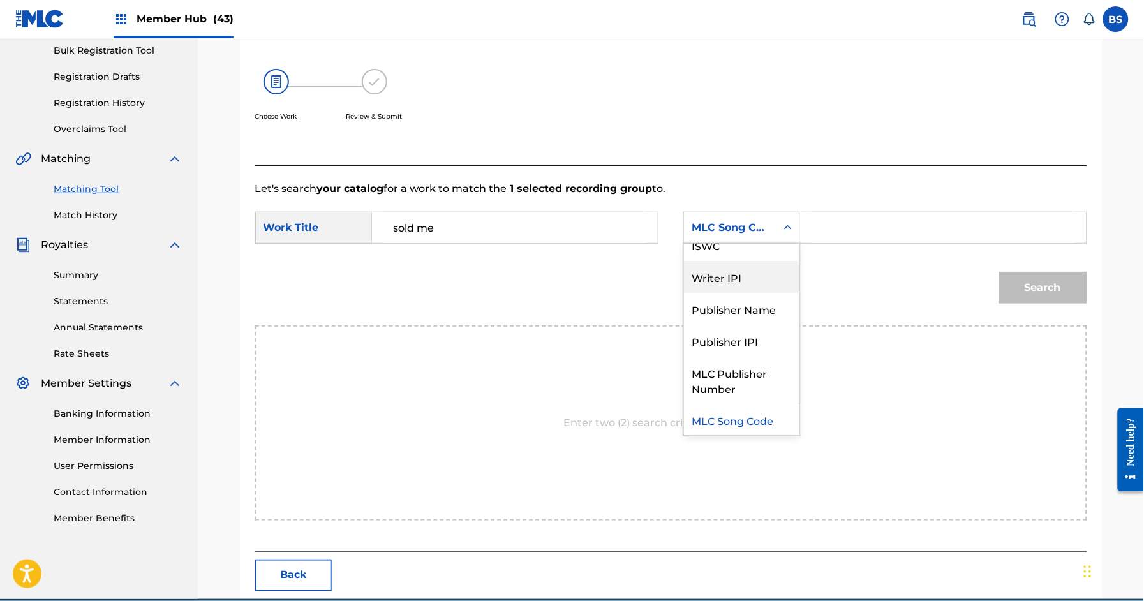
scroll to position [0, 0]
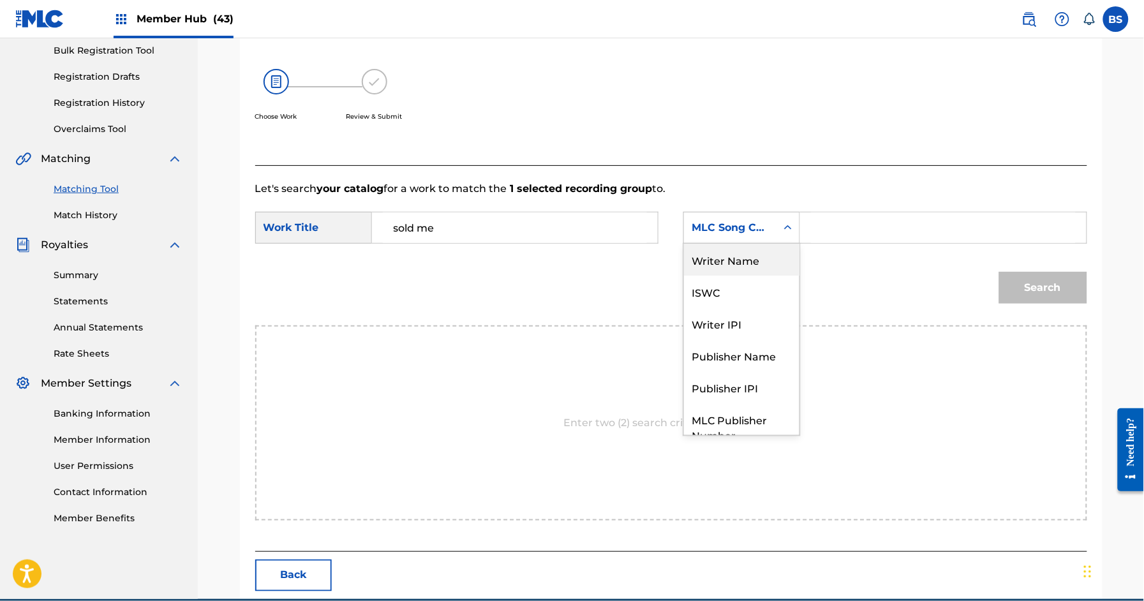
drag, startPoint x: 734, startPoint y: 262, endPoint x: 821, endPoint y: 253, distance: 87.2
click at [735, 262] on div "Writer Name" at bounding box center [741, 260] width 115 height 32
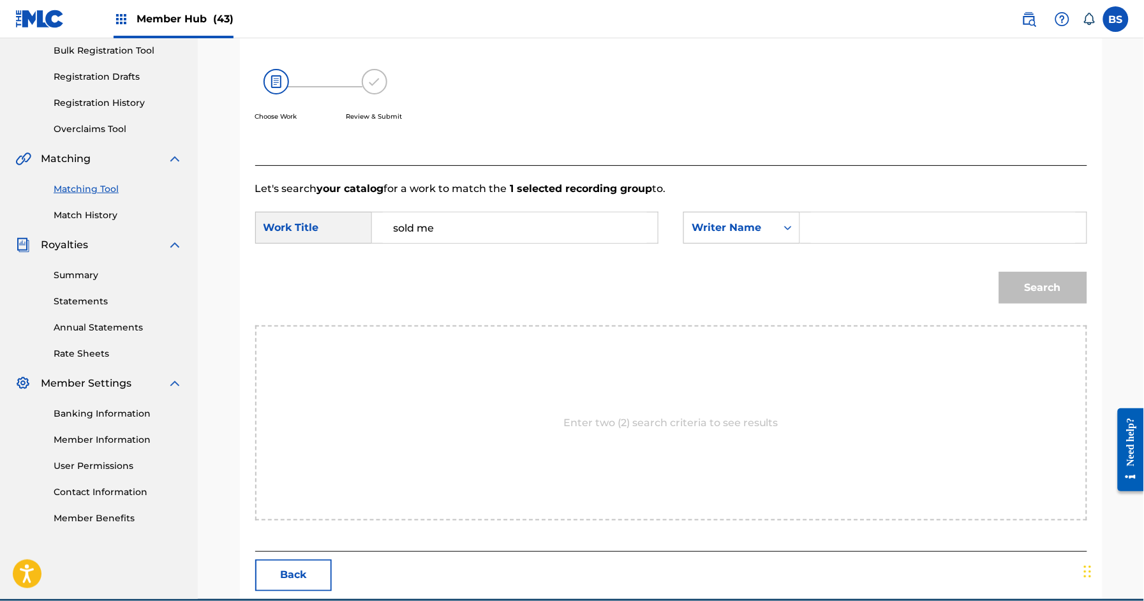
click at [896, 231] on input "Search Form" at bounding box center [943, 227] width 264 height 31
type input "[PERSON_NAME]"
click at [999, 272] on button "Search" at bounding box center [1043, 288] width 88 height 32
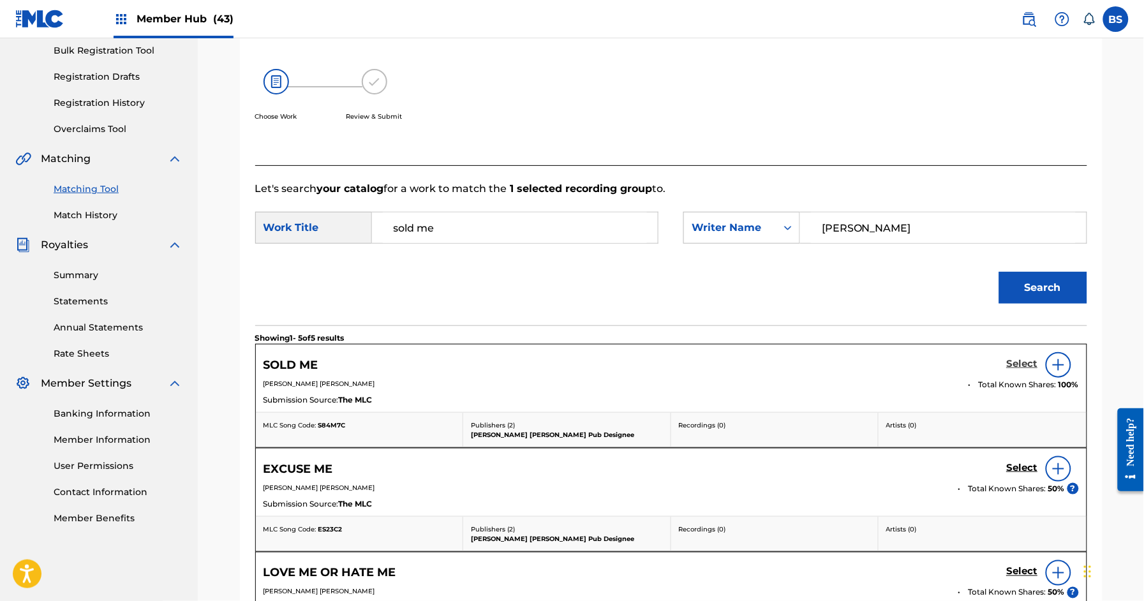
click at [1029, 366] on h5 "Select" at bounding box center [1022, 364] width 31 height 12
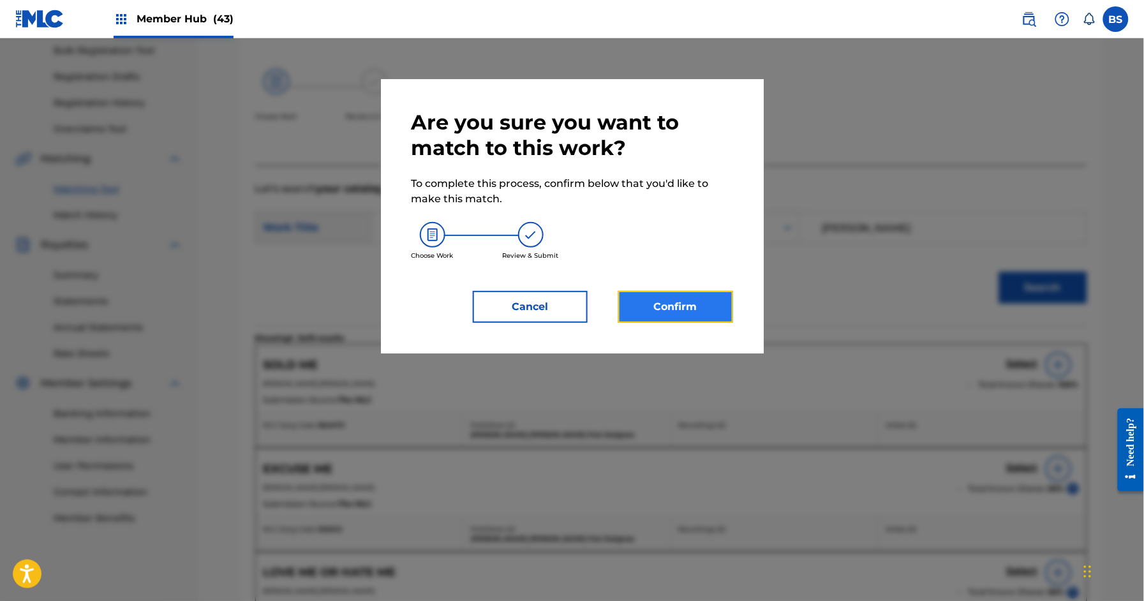
click at [668, 309] on button "Confirm" at bounding box center [675, 307] width 115 height 32
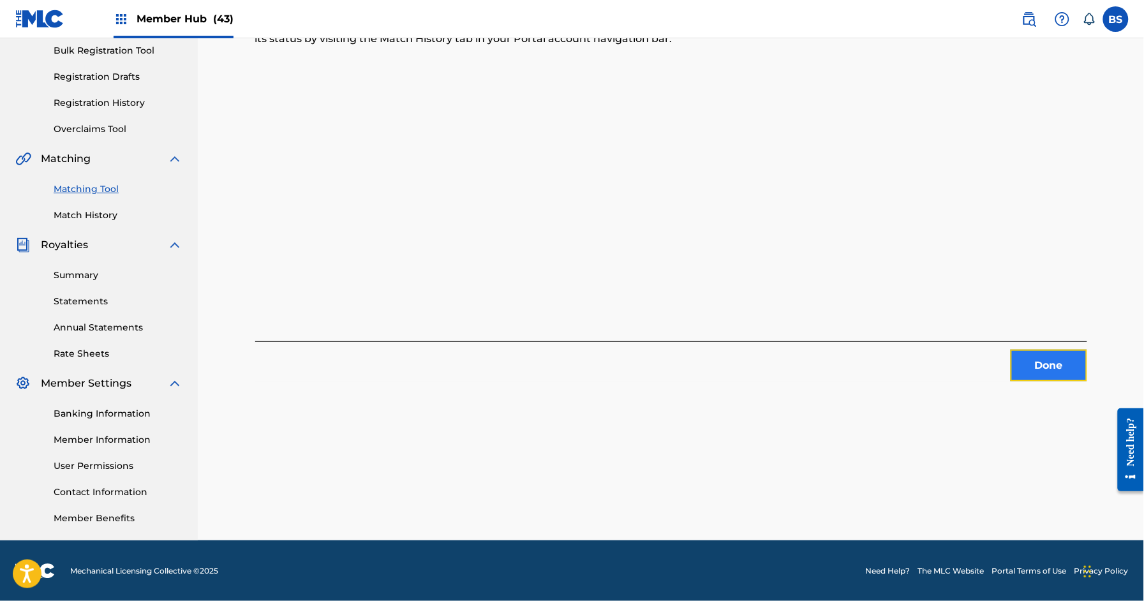
click at [1056, 365] on button "Done" at bounding box center [1048, 366] width 77 height 32
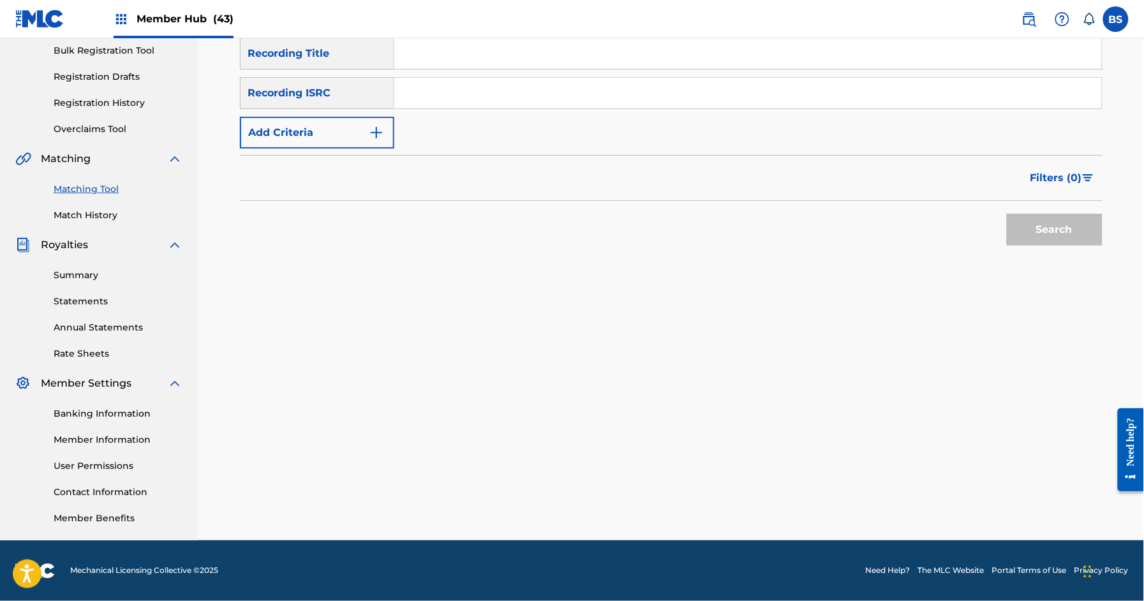
click at [544, 105] on input "Search Form" at bounding box center [747, 93] width 707 height 31
paste input "QZNWT2510820"
drag, startPoint x: 1047, startPoint y: 223, endPoint x: 827, endPoint y: 232, distance: 219.6
click at [1047, 222] on button "Search" at bounding box center [1055, 230] width 96 height 32
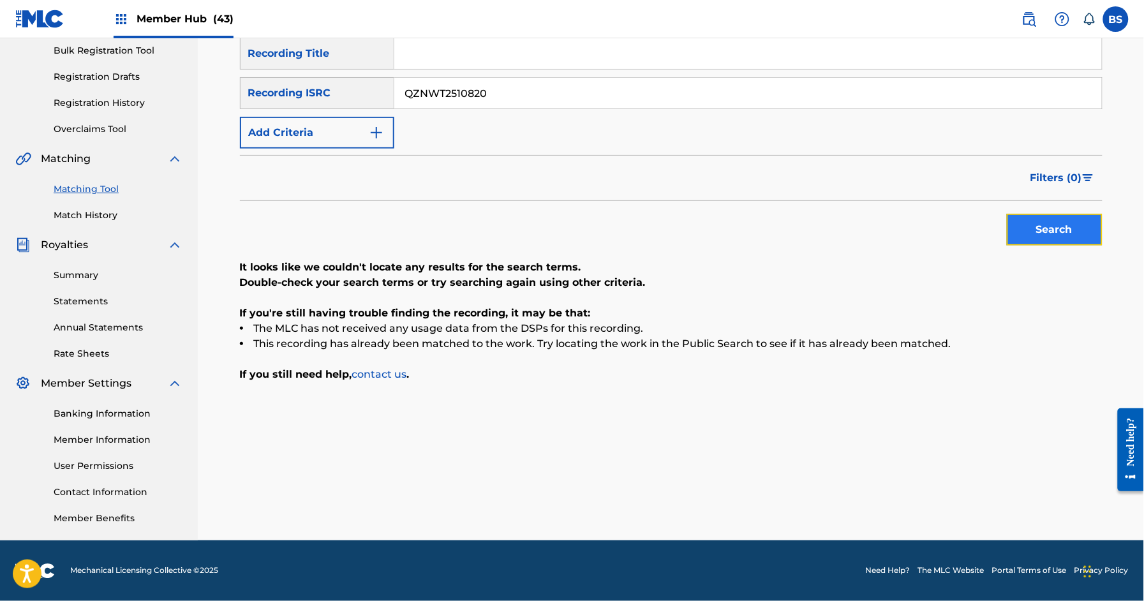
click at [1064, 234] on button "Search" at bounding box center [1055, 230] width 96 height 32
click at [503, 93] on input "QZNWT2510820" at bounding box center [747, 93] width 707 height 31
drag, startPoint x: 1047, startPoint y: 219, endPoint x: 948, endPoint y: 211, distance: 98.5
click at [1047, 218] on button "Search" at bounding box center [1055, 230] width 96 height 32
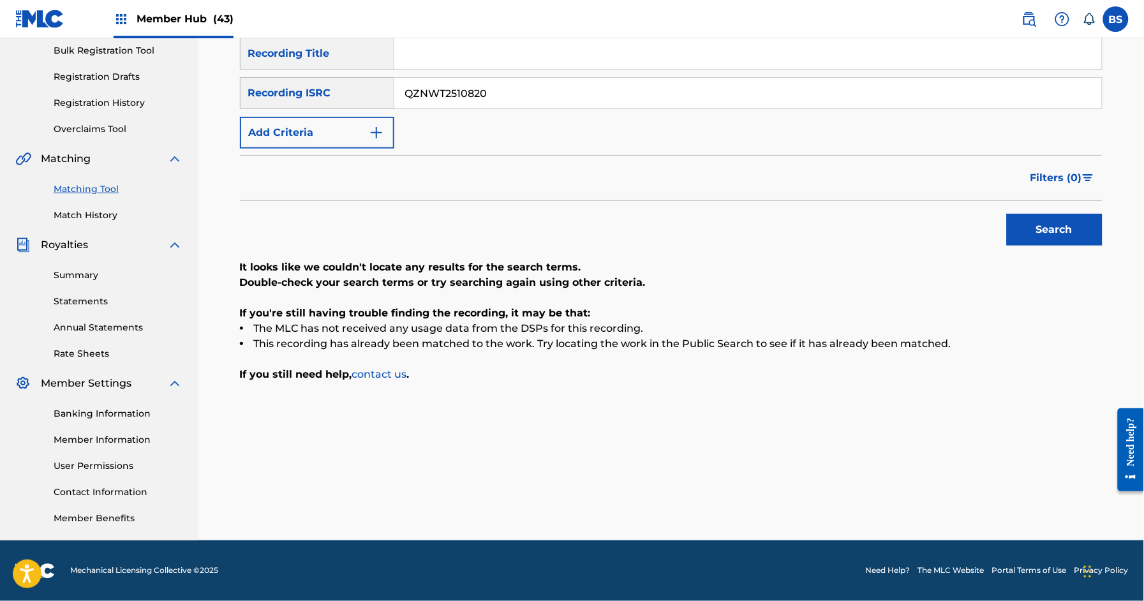
click at [513, 93] on input "QZNWT2510820" at bounding box center [747, 93] width 707 height 31
paste input "ES5240158"
type input "QZES52401580"
click at [1066, 233] on button "Search" at bounding box center [1055, 230] width 96 height 32
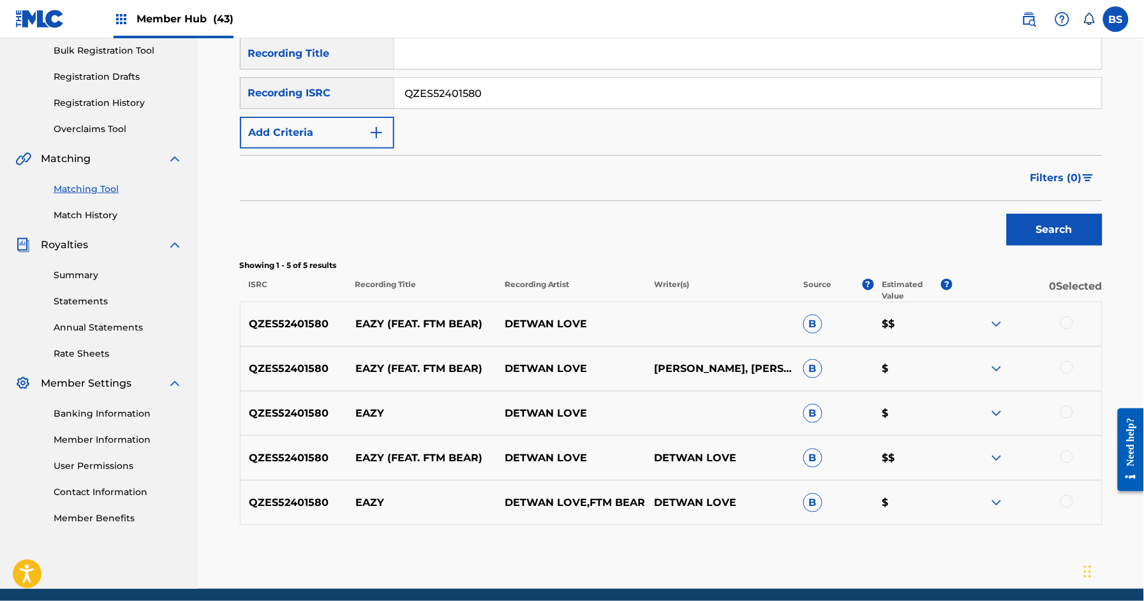
click at [373, 414] on p "EAZY" at bounding box center [421, 413] width 149 height 15
click at [1070, 503] on div at bounding box center [1066, 501] width 13 height 13
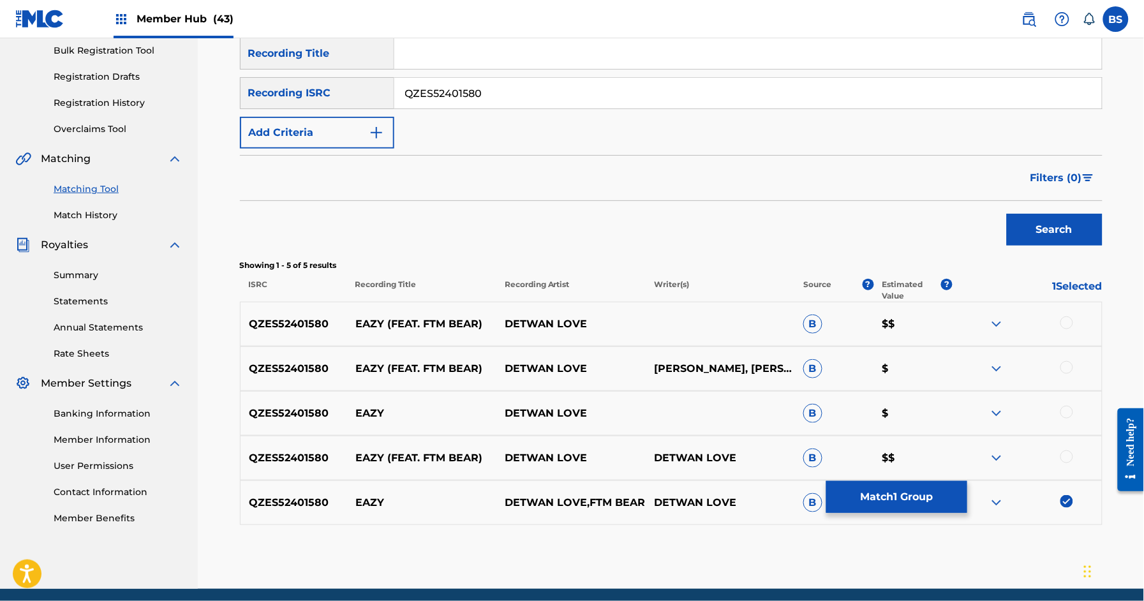
click at [1070, 452] on div at bounding box center [1066, 456] width 13 height 13
click at [1067, 314] on div "QZES52401580 EAZY (FEAT. FTM BEAR) DETWAN LOVE B $$" at bounding box center [671, 324] width 862 height 45
drag, startPoint x: 1066, startPoint y: 322, endPoint x: 1075, endPoint y: 359, distance: 38.1
click at [1066, 322] on div at bounding box center [1066, 322] width 13 height 13
drag, startPoint x: 1066, startPoint y: 365, endPoint x: 1070, endPoint y: 458, distance: 93.2
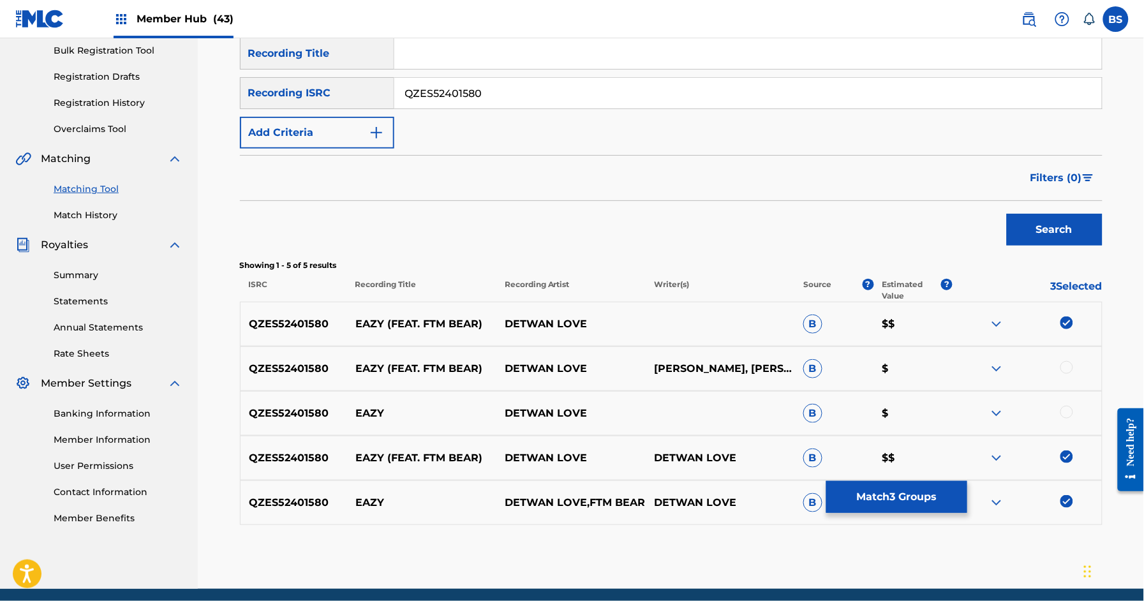
click at [1067, 367] on div at bounding box center [1066, 367] width 13 height 13
drag, startPoint x: 1067, startPoint y: 410, endPoint x: 941, endPoint y: 524, distance: 169.4
click at [1067, 410] on div at bounding box center [1066, 412] width 13 height 13
click at [917, 501] on button "Match 5 Groups" at bounding box center [896, 497] width 141 height 32
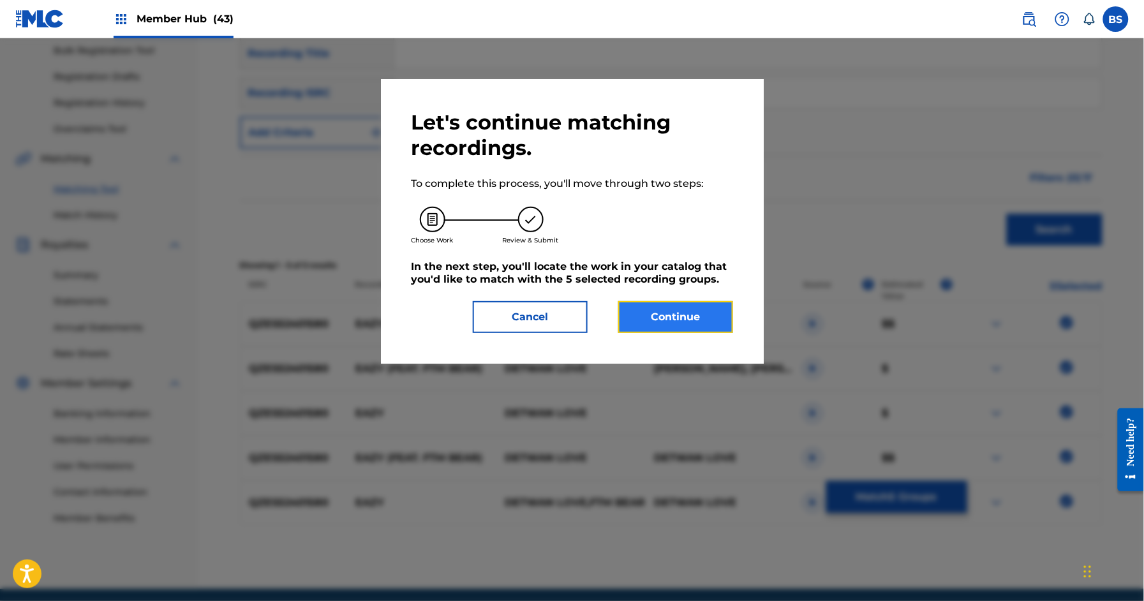
click at [695, 312] on button "Continue" at bounding box center [675, 317] width 115 height 32
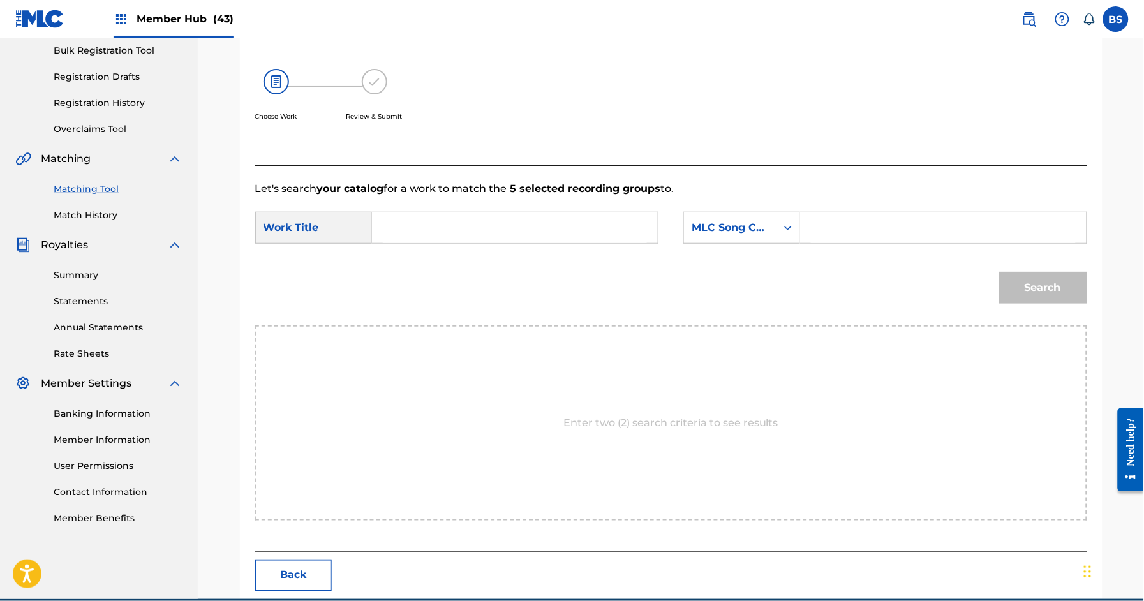
click at [488, 221] on input "Search Form" at bounding box center [515, 227] width 264 height 31
paste input "EAZY"
drag, startPoint x: 409, startPoint y: 261, endPoint x: 548, endPoint y: 249, distance: 139.5
click at [409, 261] on strong "eazy" at bounding box center [406, 256] width 25 height 12
type input "eazy"
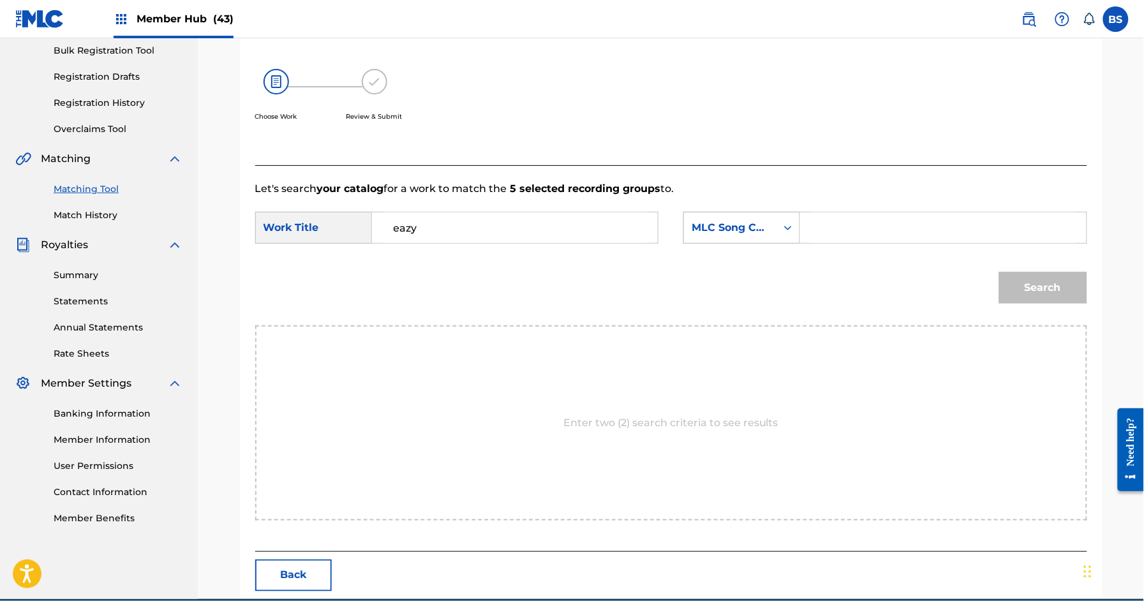
drag, startPoint x: 701, startPoint y: 228, endPoint x: 730, endPoint y: 240, distance: 31.4
click at [707, 230] on div "MLC Song Code" at bounding box center [729, 227] width 77 height 15
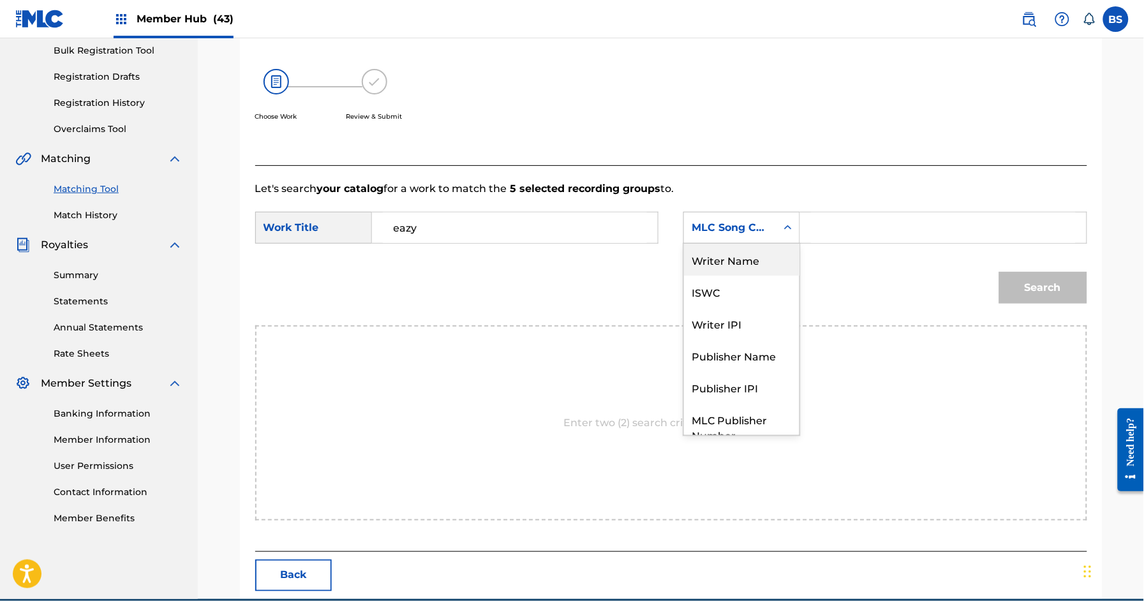
drag, startPoint x: 734, startPoint y: 257, endPoint x: 792, endPoint y: 247, distance: 58.9
click at [741, 256] on div "Writer Name" at bounding box center [741, 260] width 115 height 32
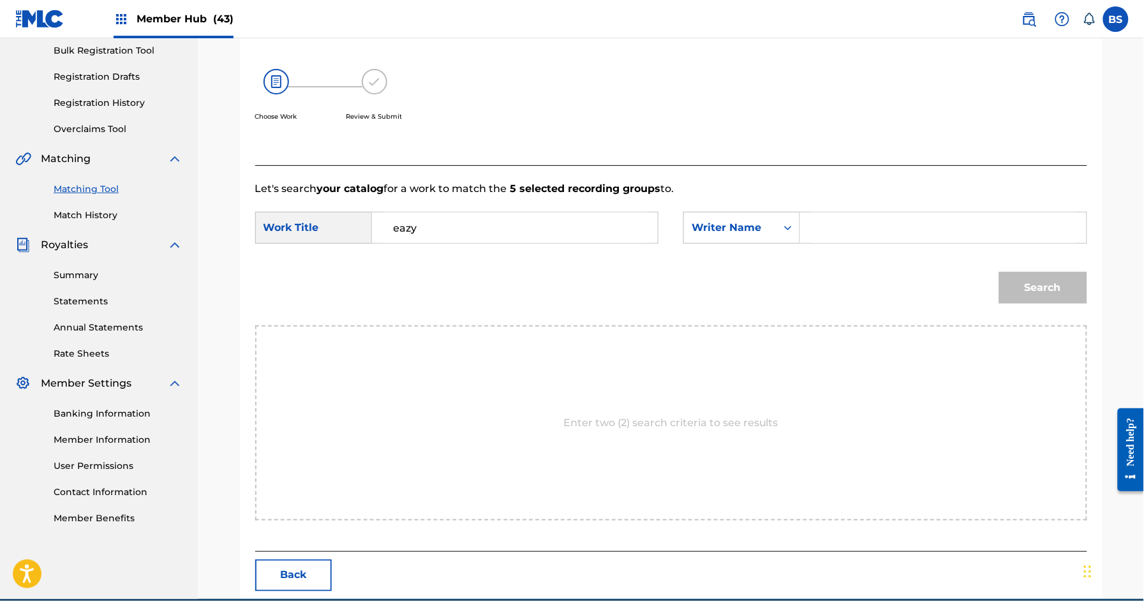
click at [852, 230] on input "Search Form" at bounding box center [943, 227] width 264 height 31
type input "[PERSON_NAME]"
click at [999, 272] on button "Search" at bounding box center [1043, 288] width 88 height 32
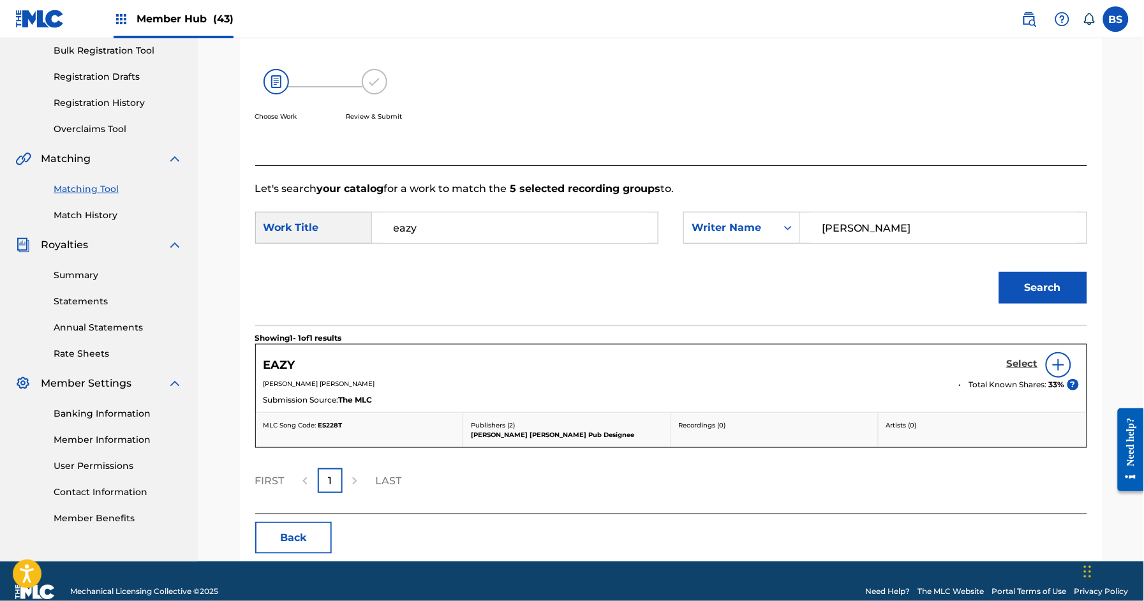
click at [1023, 364] on h5 "Select" at bounding box center [1022, 364] width 31 height 12
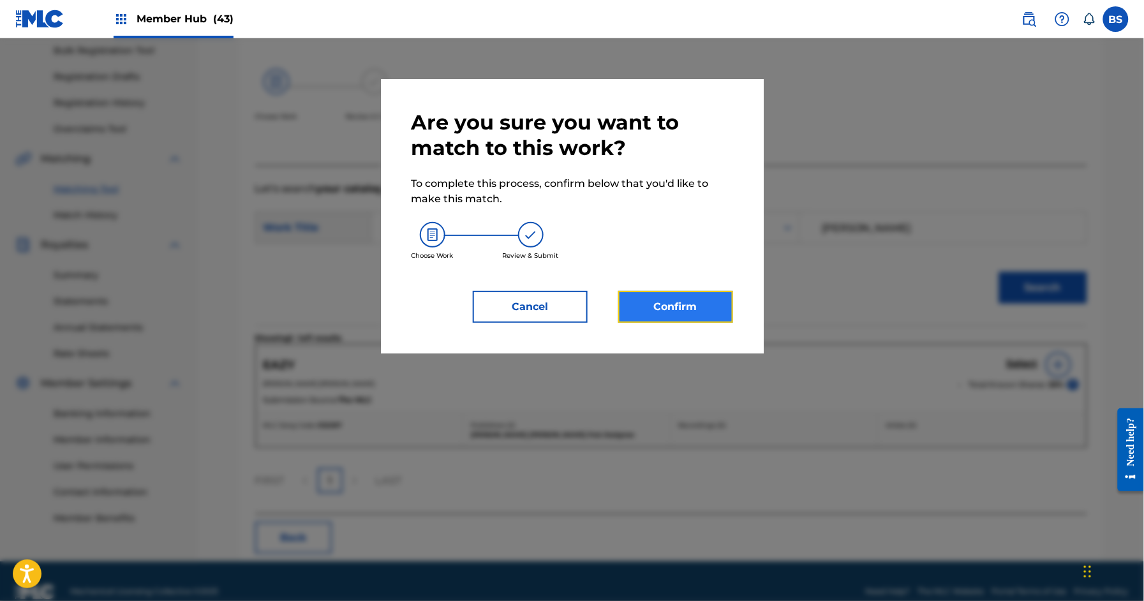
click at [679, 302] on button "Confirm" at bounding box center [675, 307] width 115 height 32
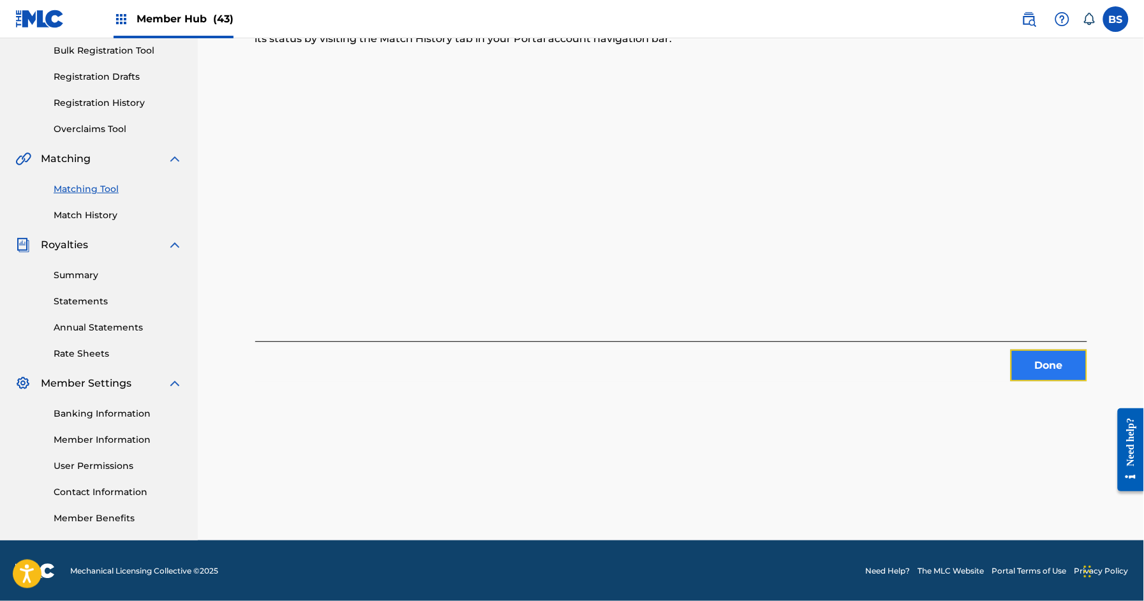
click at [1054, 369] on button "Done" at bounding box center [1048, 366] width 77 height 32
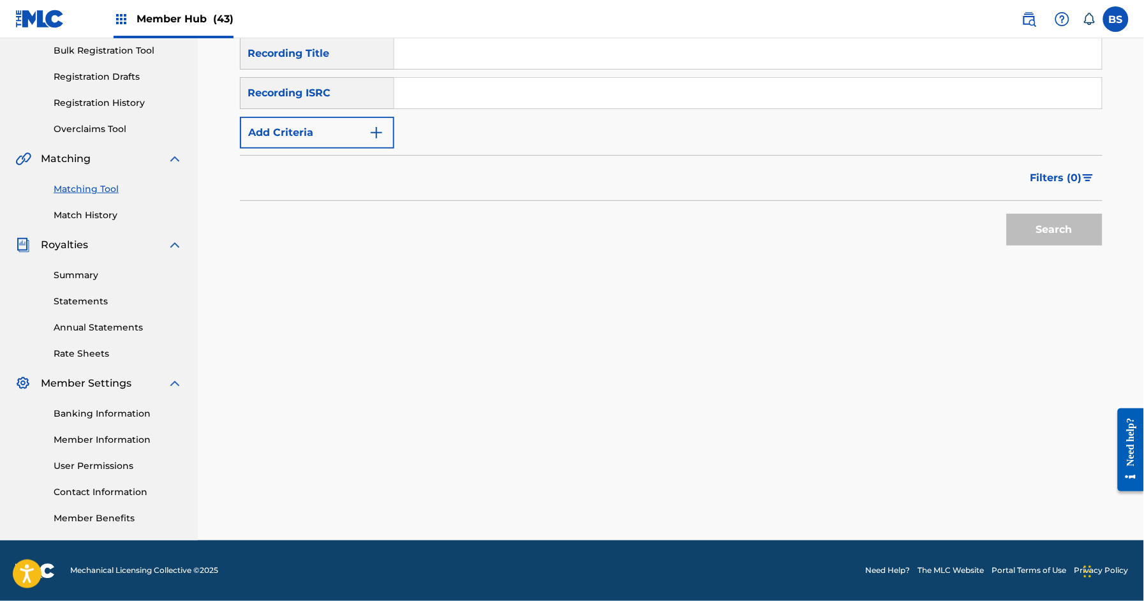
drag, startPoint x: 446, startPoint y: 78, endPoint x: 538, endPoint y: 109, distance: 97.0
click at [446, 78] on input "Search Form" at bounding box center [747, 93] width 707 height 31
paste input "QZWFN2554390"
drag, startPoint x: 1031, startPoint y: 228, endPoint x: 965, endPoint y: 222, distance: 66.6
click at [1033, 226] on button "Search" at bounding box center [1055, 230] width 96 height 32
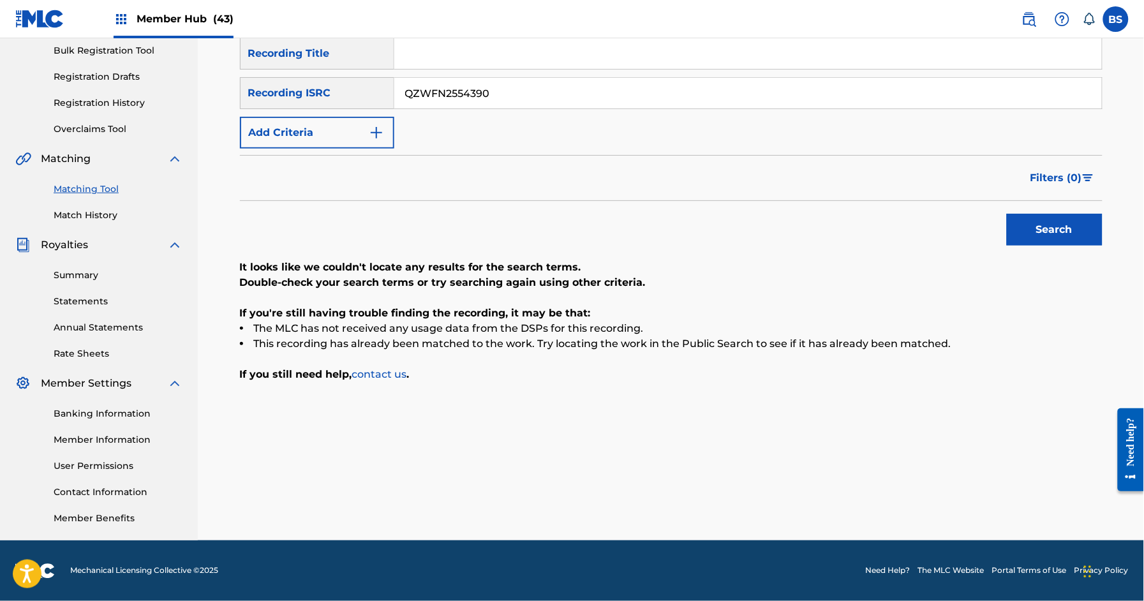
click at [492, 96] on input "QZWFN2554390" at bounding box center [747, 93] width 707 height 31
paste input "NWW2595405"
click at [1068, 235] on button "Search" at bounding box center [1055, 230] width 96 height 32
click at [492, 87] on input "QZNWW2595405" at bounding box center [747, 93] width 707 height 31
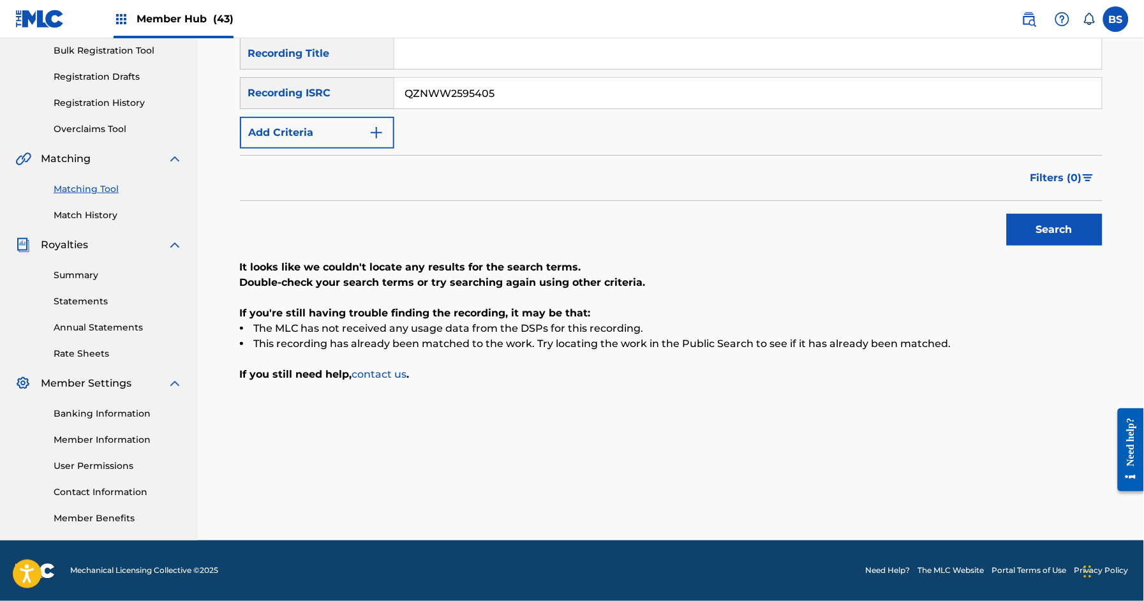
drag, startPoint x: 495, startPoint y: 87, endPoint x: 742, endPoint y: 105, distance: 248.1
click at [496, 87] on input "QZNWW2595405" at bounding box center [747, 93] width 707 height 31
paste input "PLR216083"
type input "QZPLR2160835"
click at [1052, 214] on button "Search" at bounding box center [1055, 230] width 96 height 32
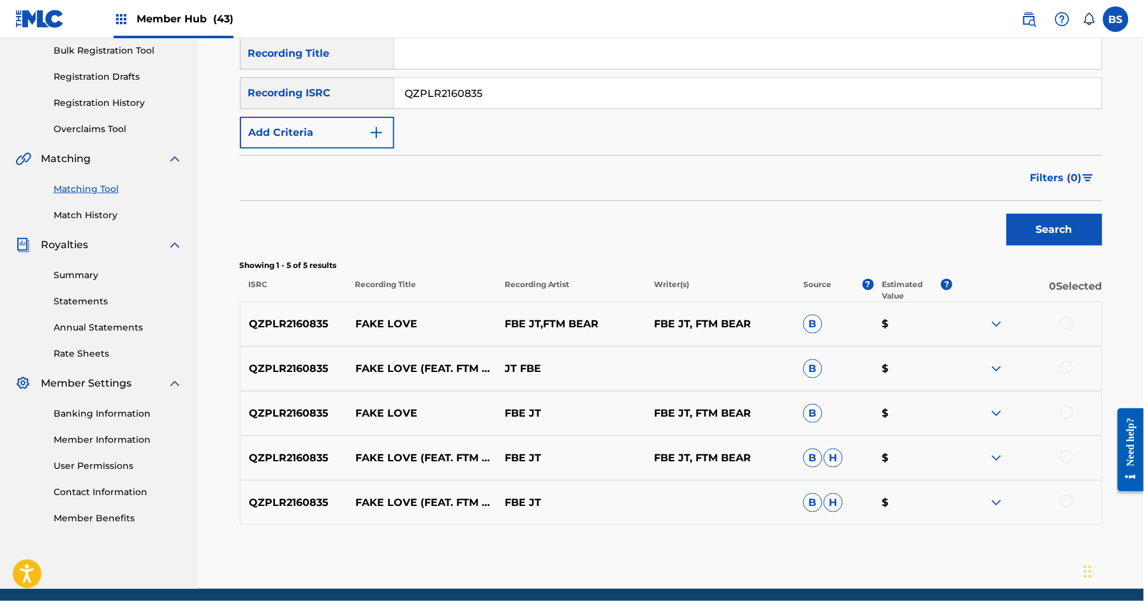
click at [389, 323] on p "FAKE LOVE" at bounding box center [421, 323] width 149 height 15
click at [1066, 498] on div at bounding box center [1066, 501] width 13 height 13
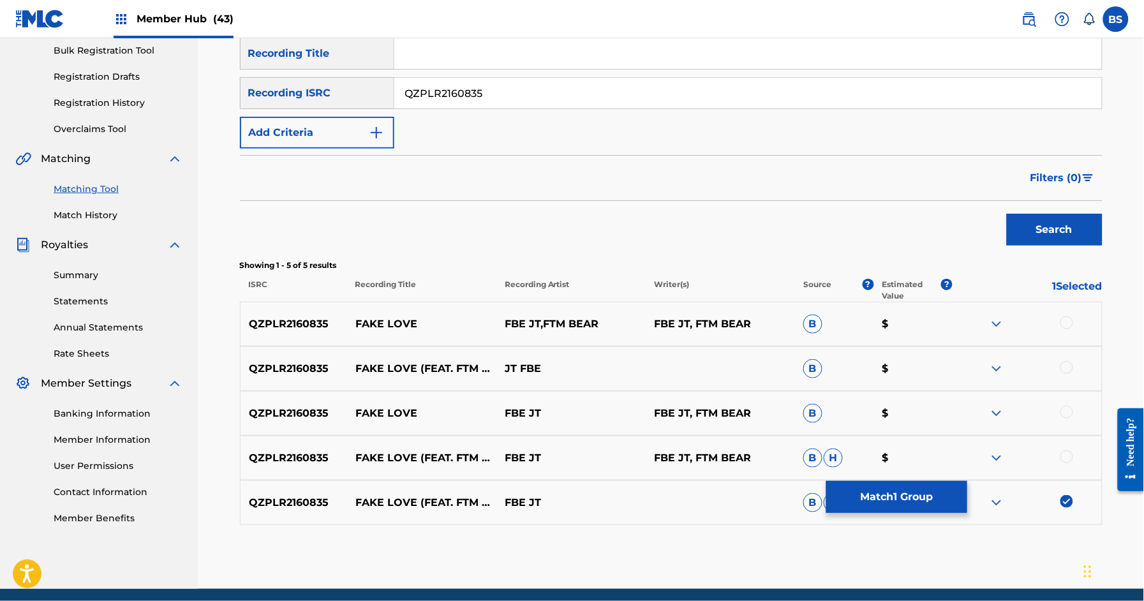
click at [1072, 455] on div at bounding box center [1066, 456] width 13 height 13
drag, startPoint x: 1072, startPoint y: 412, endPoint x: 1054, endPoint y: 374, distance: 42.2
click at [1072, 412] on div at bounding box center [1066, 412] width 13 height 13
click at [1065, 367] on div at bounding box center [1066, 367] width 13 height 13
click at [1069, 320] on div at bounding box center [1066, 322] width 13 height 13
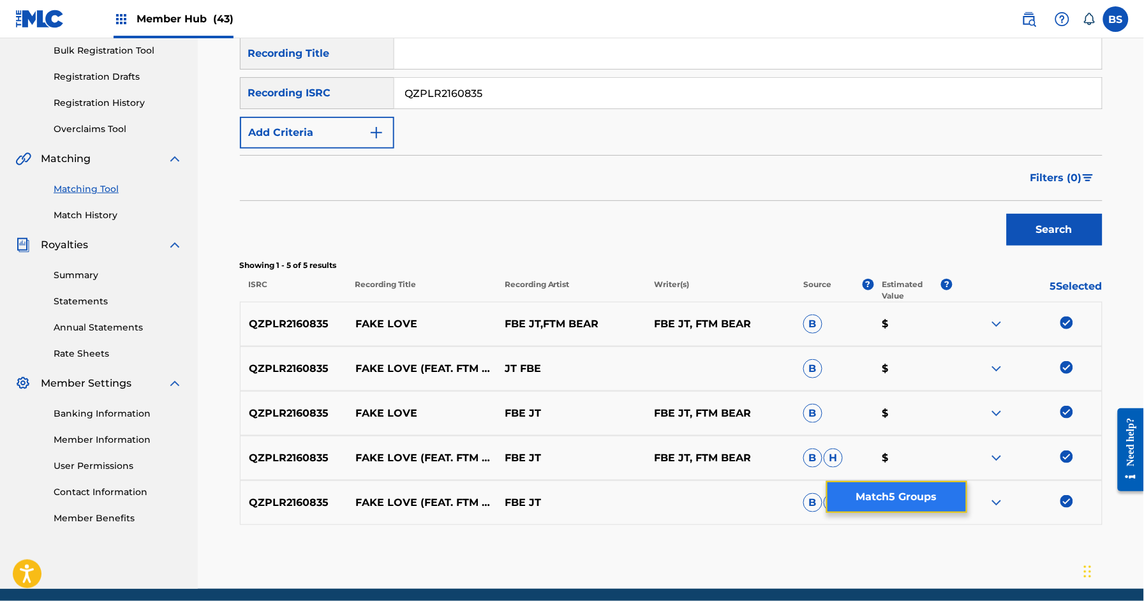
click at [908, 505] on button "Match 5 Groups" at bounding box center [896, 497] width 141 height 32
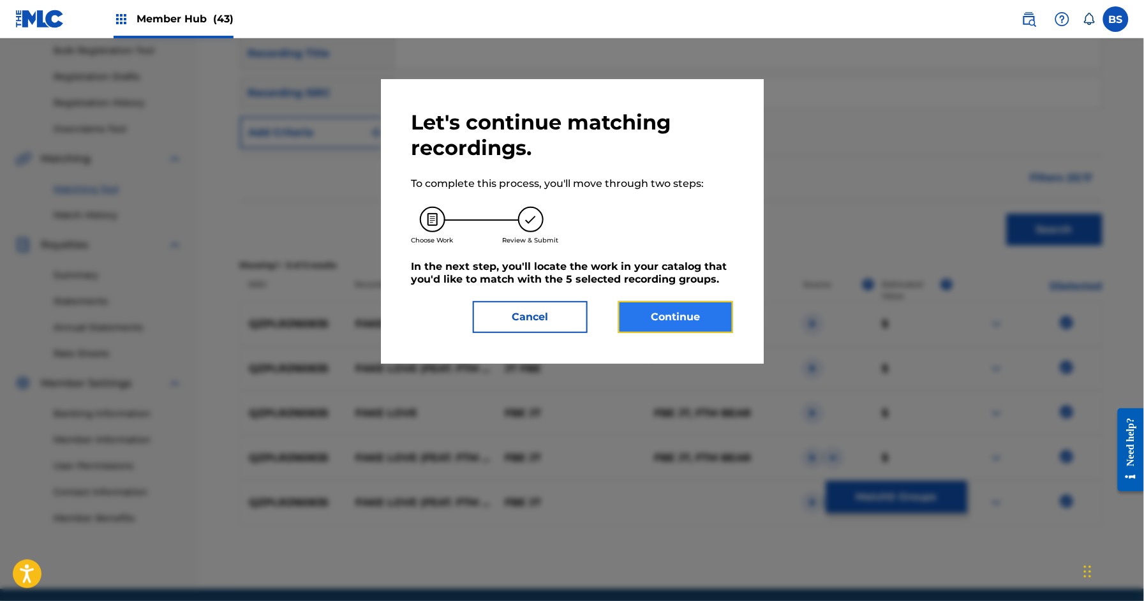
click at [715, 311] on button "Continue" at bounding box center [675, 317] width 115 height 32
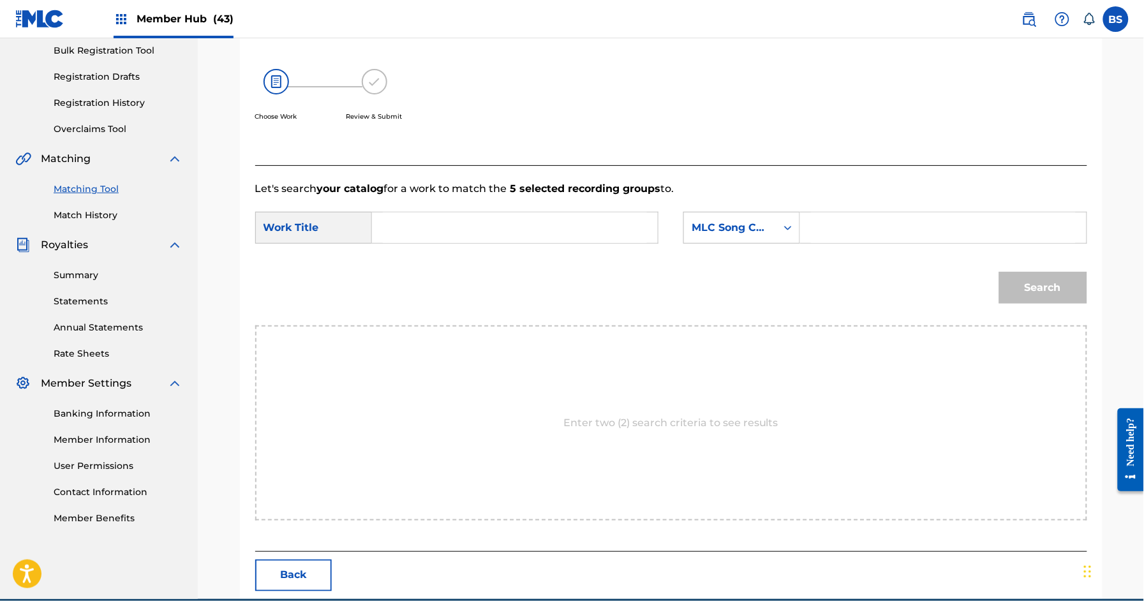
drag, startPoint x: 446, startPoint y: 228, endPoint x: 462, endPoint y: 231, distance: 16.1
click at [447, 228] on input "Search Form" at bounding box center [515, 227] width 264 height 31
paste input "FAKE LOVE"
click at [401, 258] on strong "fake" at bounding box center [405, 256] width 23 height 12
type input "fake love"
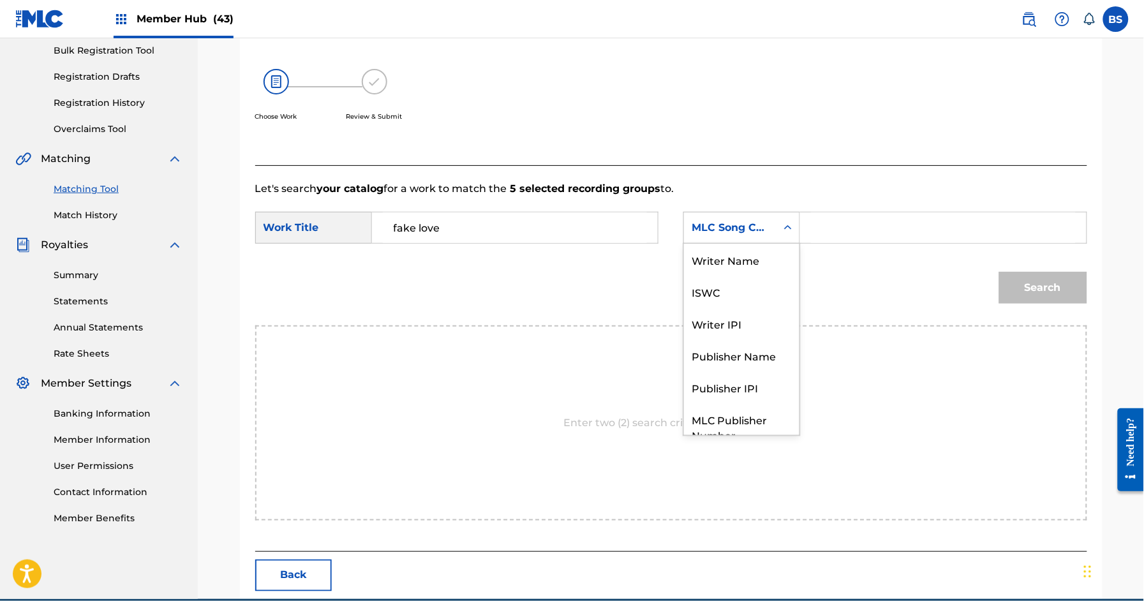
click at [759, 232] on div "MLC Song Code" at bounding box center [729, 227] width 77 height 15
drag, startPoint x: 753, startPoint y: 256, endPoint x: 771, endPoint y: 255, distance: 17.9
click at [754, 257] on div "Writer Name" at bounding box center [741, 260] width 115 height 32
click at [832, 235] on input "Search Form" at bounding box center [943, 227] width 264 height 31
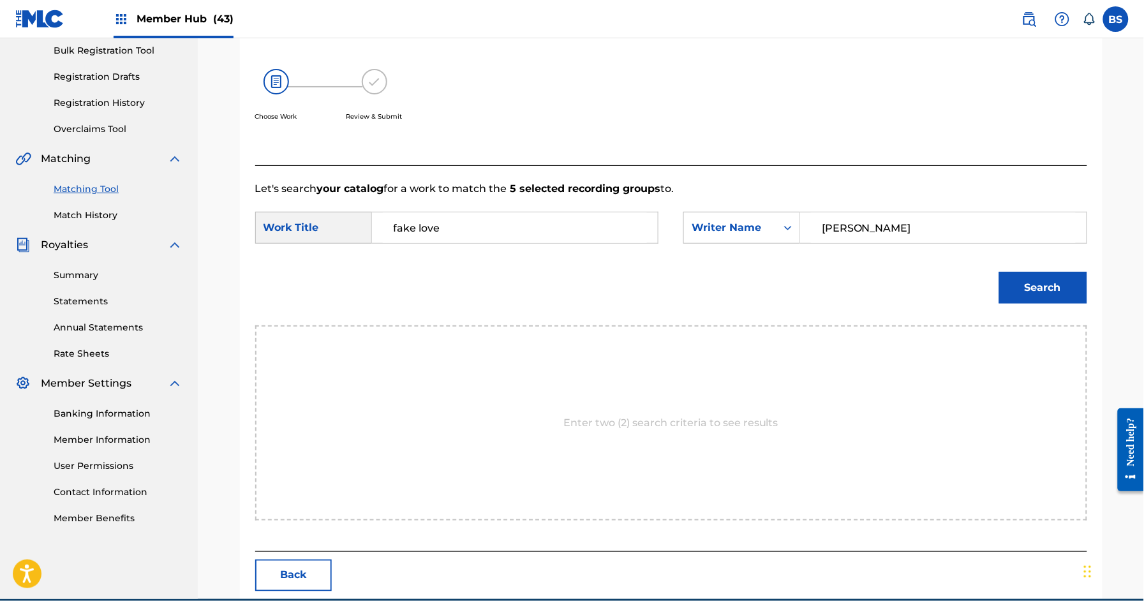
type input "[PERSON_NAME]"
click at [999, 272] on button "Search" at bounding box center [1043, 288] width 88 height 32
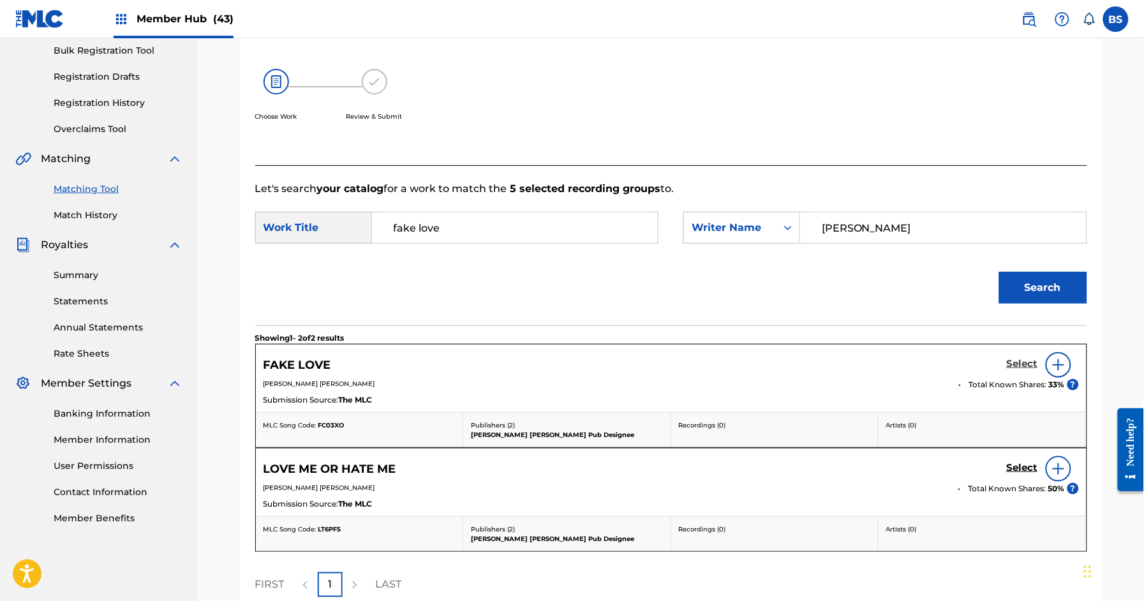
click at [1027, 369] on h5 "Select" at bounding box center [1022, 364] width 31 height 12
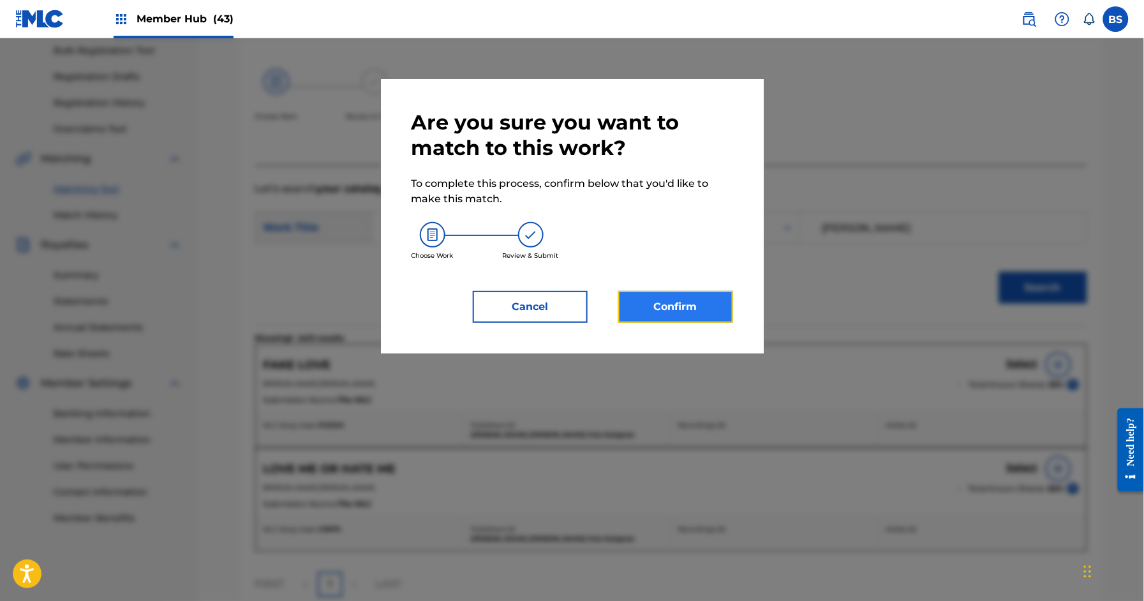
click
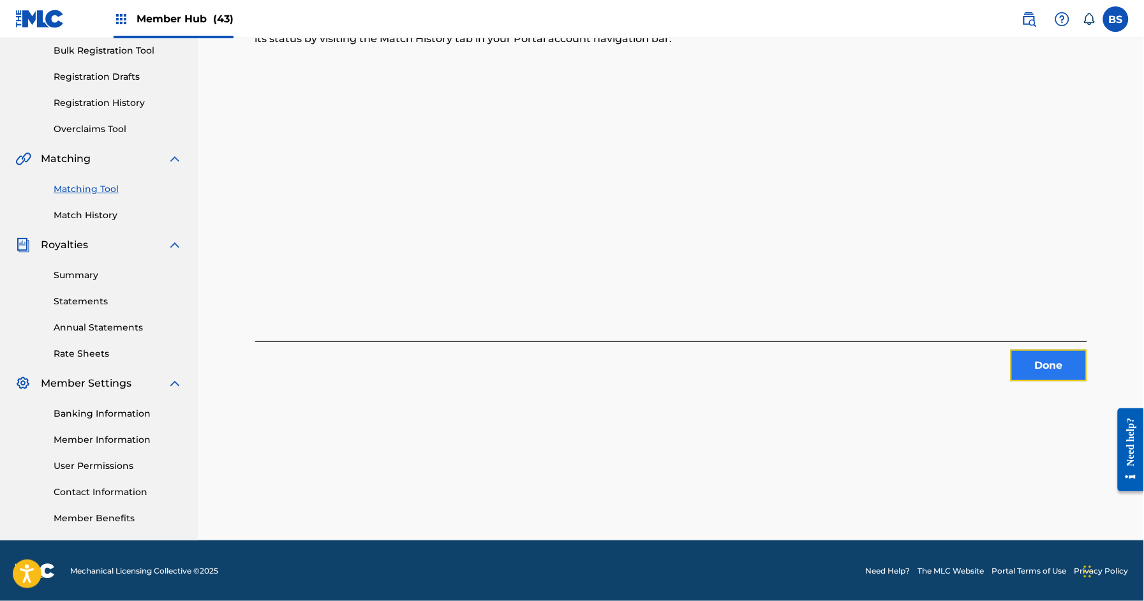
drag, startPoint x: 1068, startPoint y: 367, endPoint x: 1063, endPoint y: 364, distance: 6.9
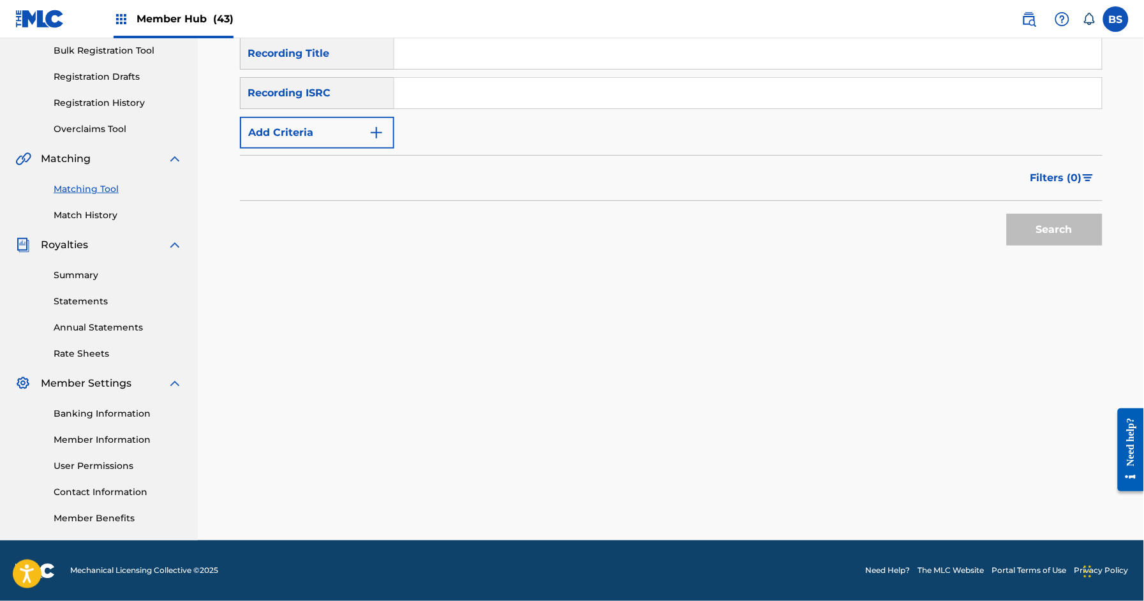
drag, startPoint x: 501, startPoint y: 87, endPoint x: 577, endPoint y: 105, distance: 78.7
paste input "QZES62279002"
type input "QZES62279002"
drag, startPoint x: 1059, startPoint y: 231, endPoint x: 961, endPoint y: 245, distance: 99.2
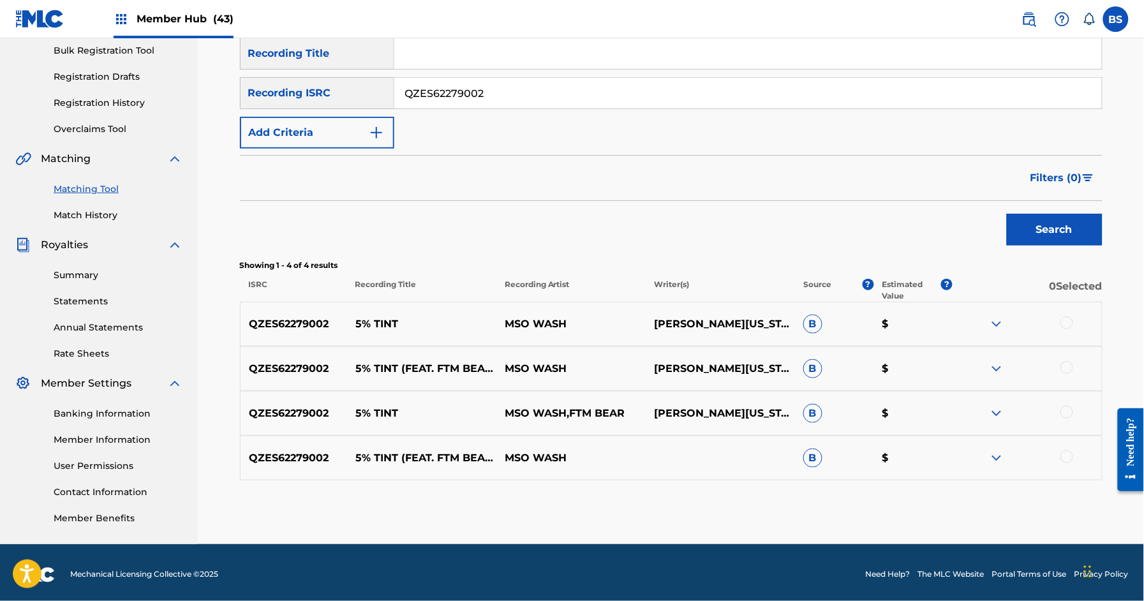
drag, startPoint x: 1065, startPoint y: 453, endPoint x: 1061, endPoint y: 441, distance: 12.1
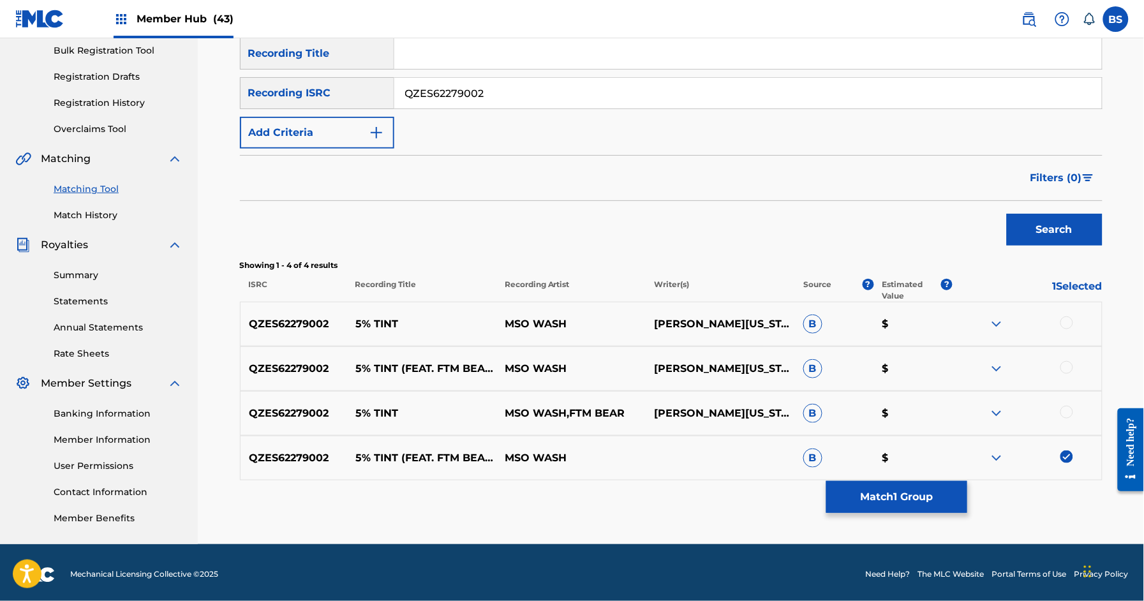
drag, startPoint x: 1063, startPoint y: 414, endPoint x: 1068, endPoint y: 374, distance: 39.9
drag, startPoint x: 1068, startPoint y: 364, endPoint x: 1059, endPoint y: 333, distance: 31.9
drag, startPoint x: 1064, startPoint y: 321, endPoint x: 949, endPoint y: 485, distance: 200.1
drag, startPoint x: 926, startPoint y: 483, endPoint x: 723, endPoint y: 392, distance: 222.4
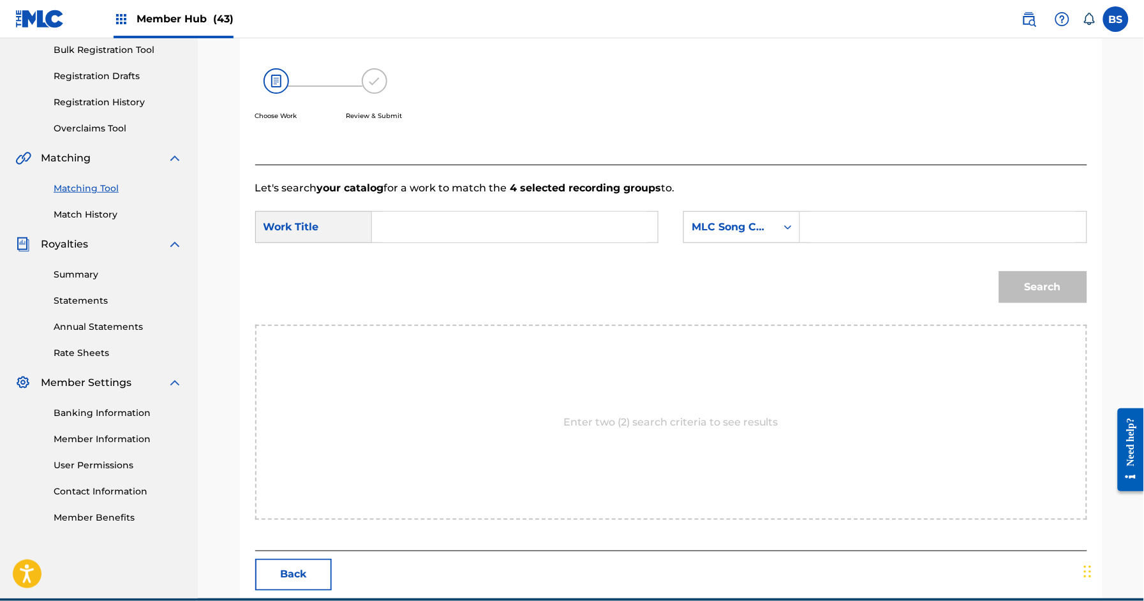
paste input "5% TINT"
type input "5% TINT"
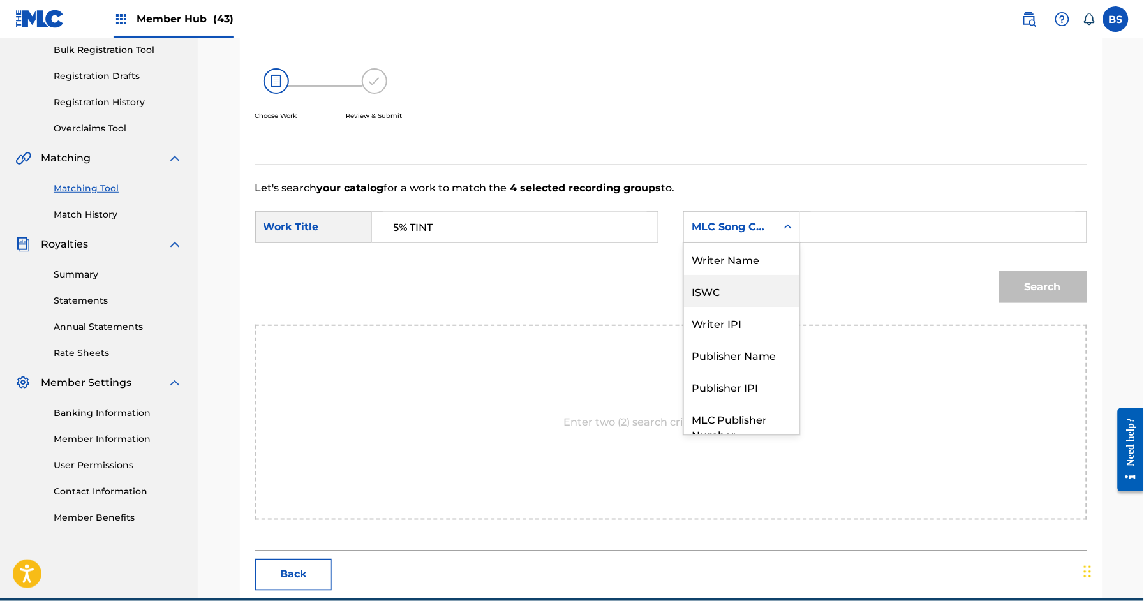
scroll to position [0, 0]
drag, startPoint x: 741, startPoint y: 261, endPoint x: 815, endPoint y: 245, distance: 75.7
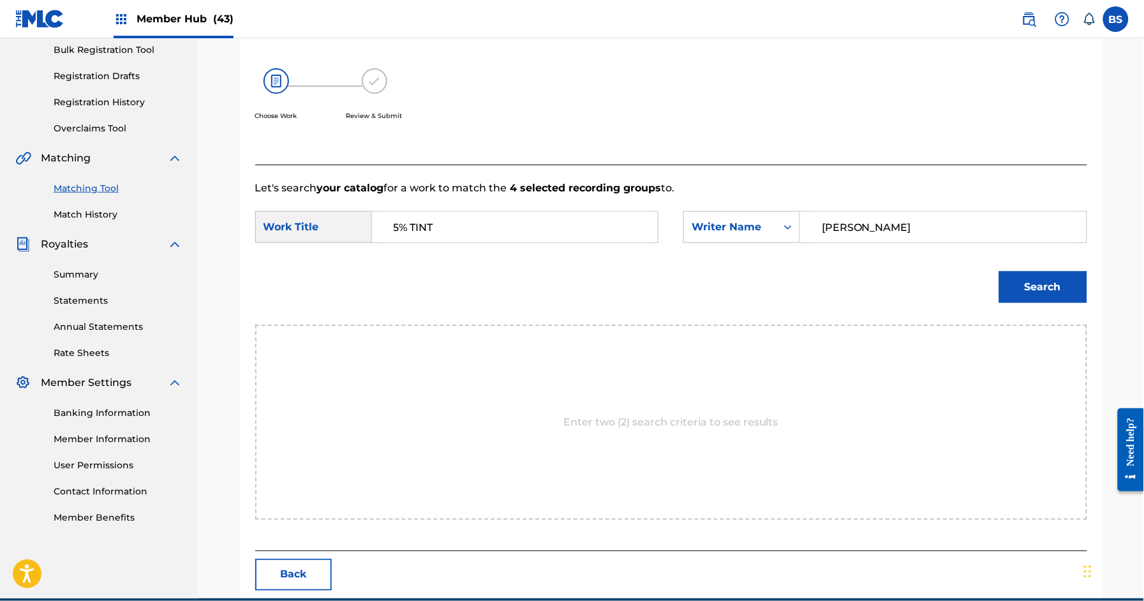
type input "[PERSON_NAME]"
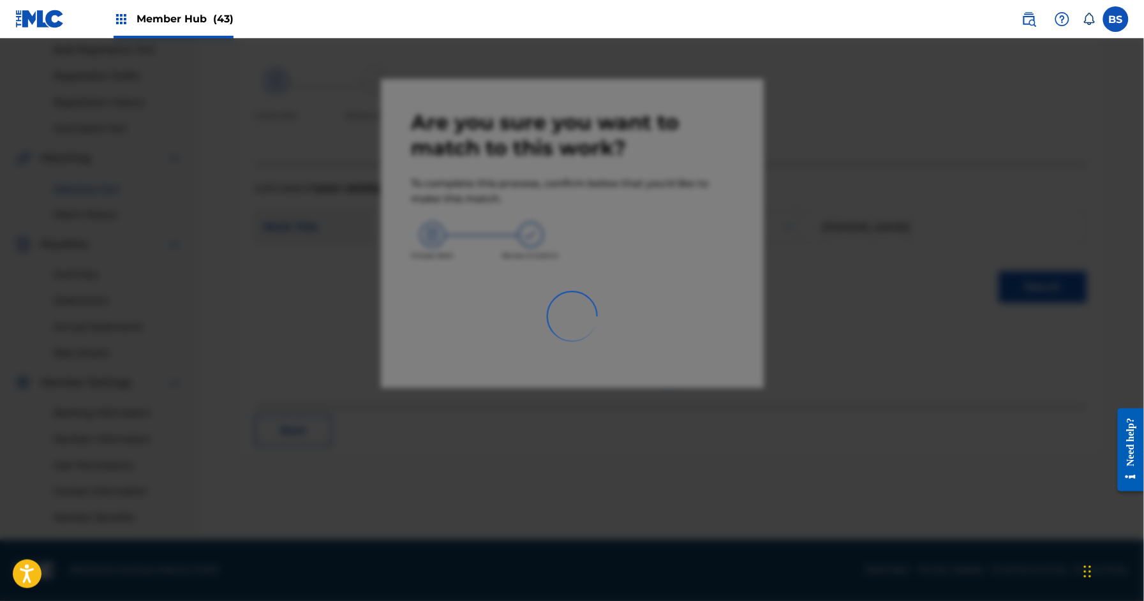
scroll to position [189, 0]
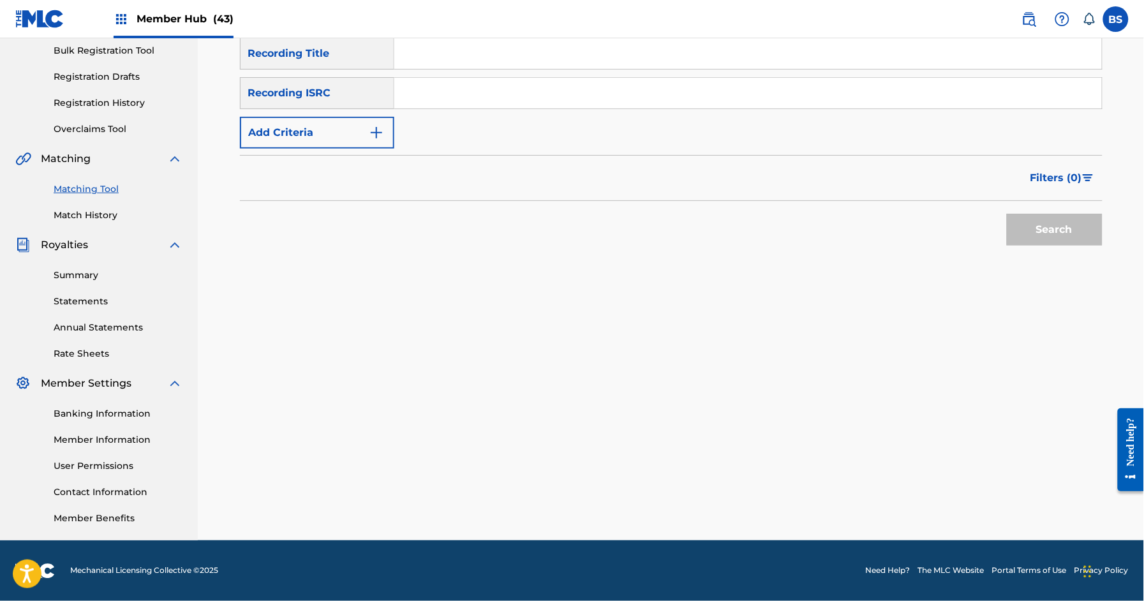
paste input "USUM72004126"
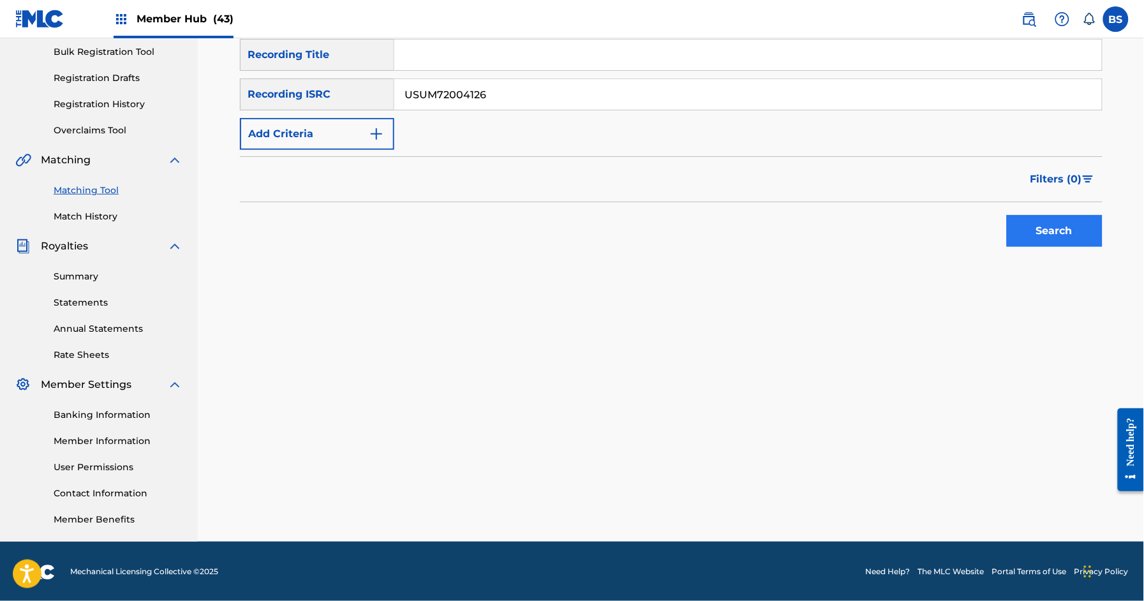
type input "USUM72004126"
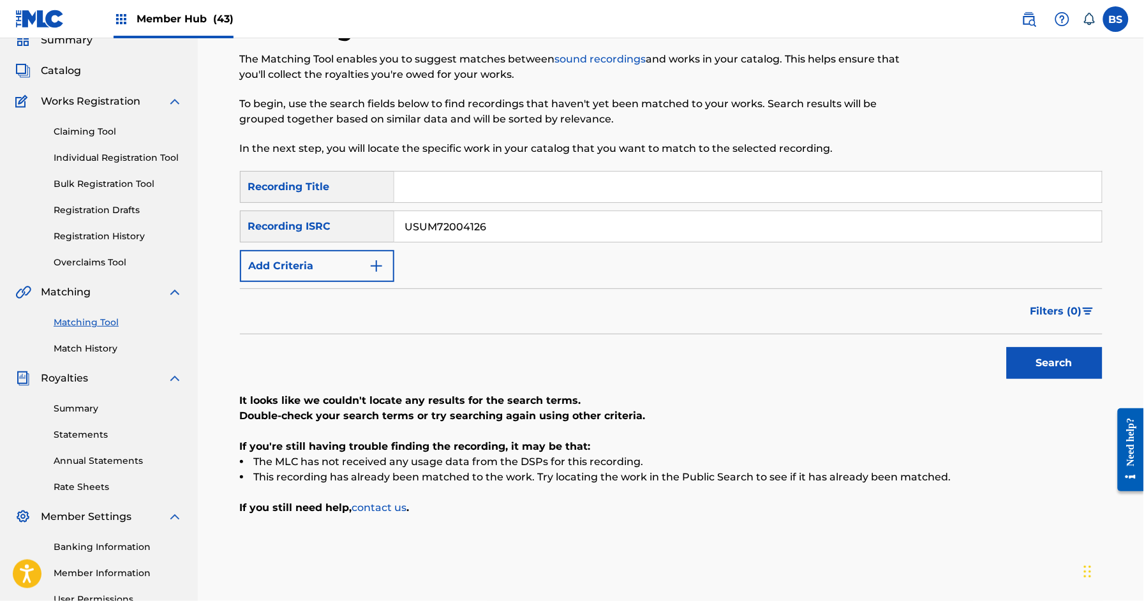
scroll to position [0, 0]
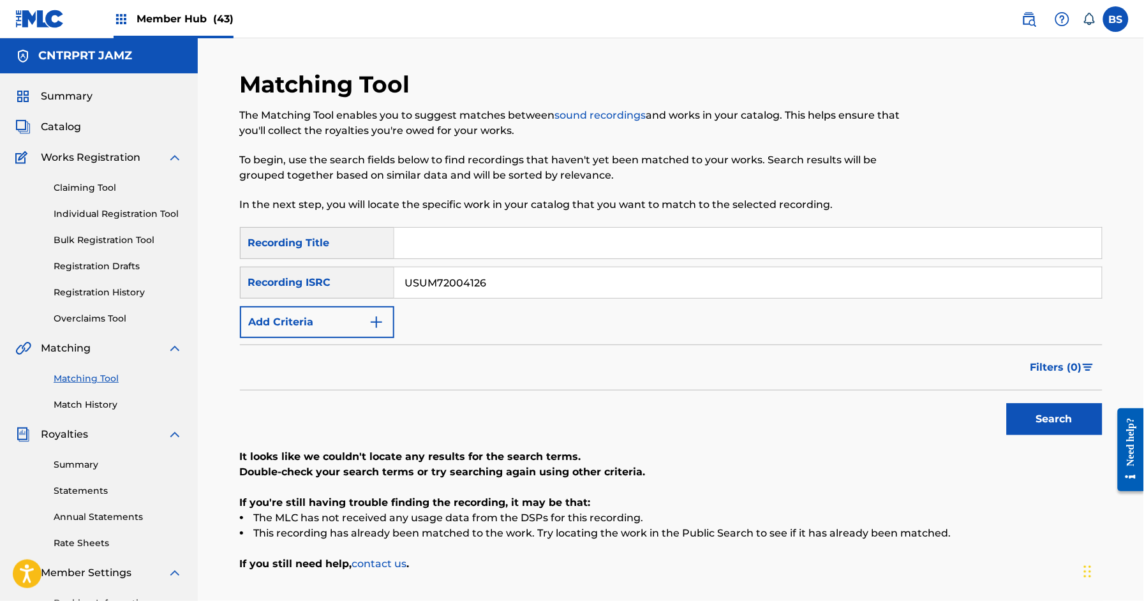
drag, startPoint x: 91, startPoint y: 402, endPoint x: 87, endPoint y: 385, distance: 17.8
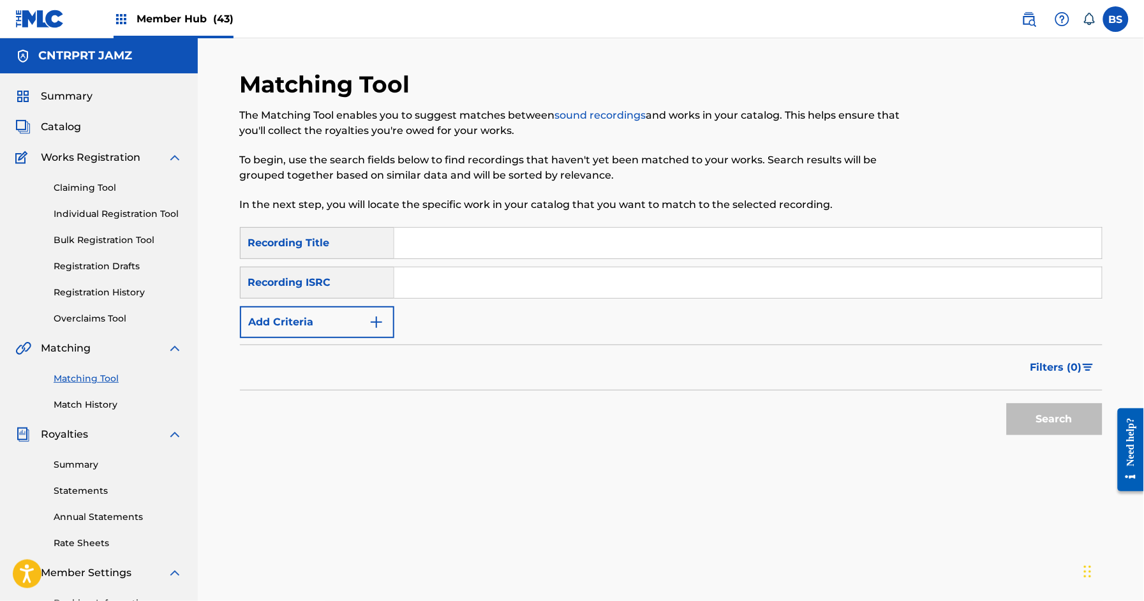
paste input "USUM72004126"
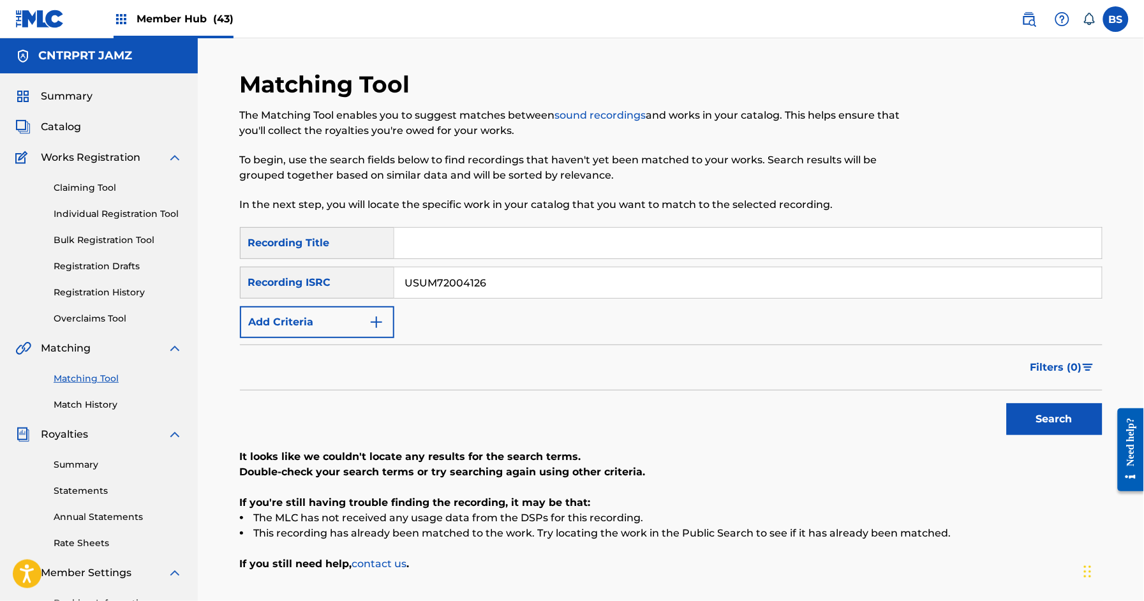
paste input "QZK6J2352144"
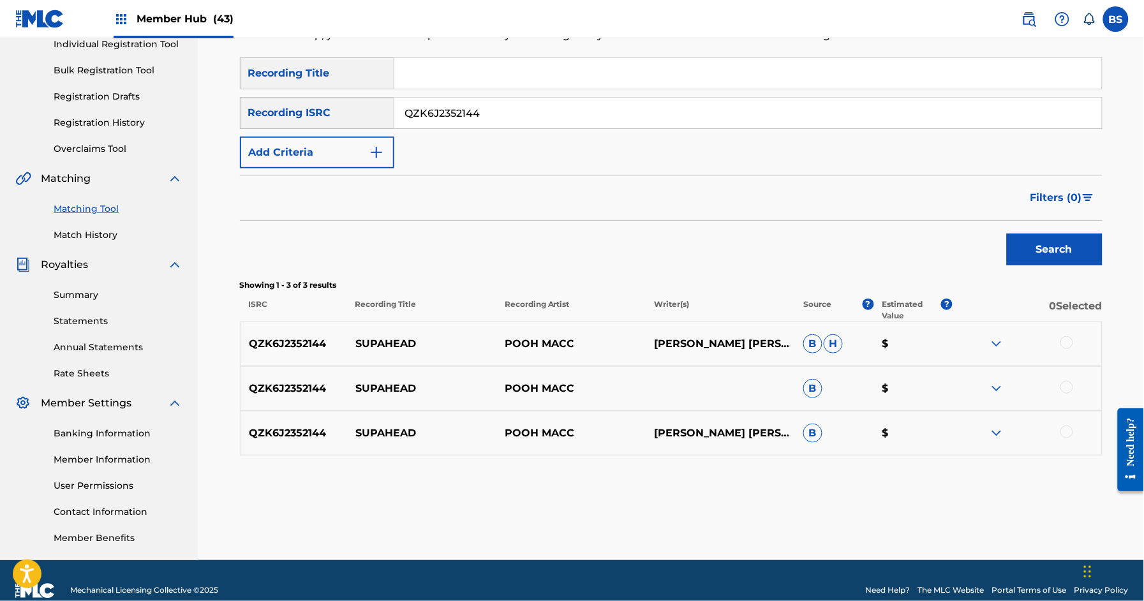
scroll to position [173, 0]
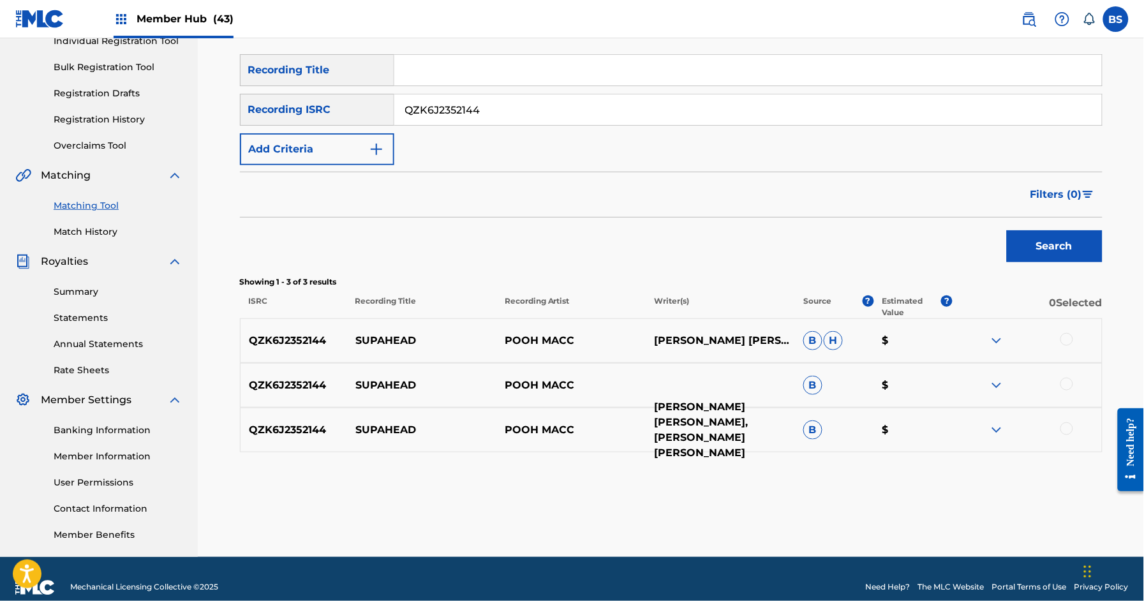
drag, startPoint x: 689, startPoint y: 429, endPoint x: 711, endPoint y: 448, distance: 29.0
drag, startPoint x: 685, startPoint y: 429, endPoint x: 718, endPoint y: 445, distance: 36.5
paste input "NMU201678"
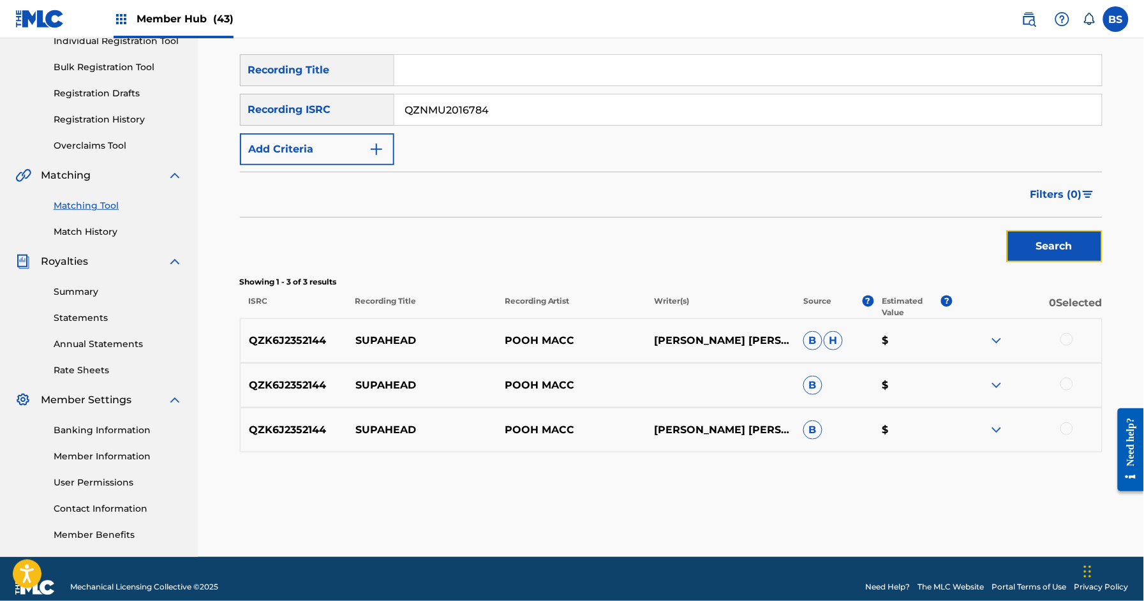
drag, startPoint x: 1082, startPoint y: 248, endPoint x: 747, endPoint y: 232, distance: 335.2
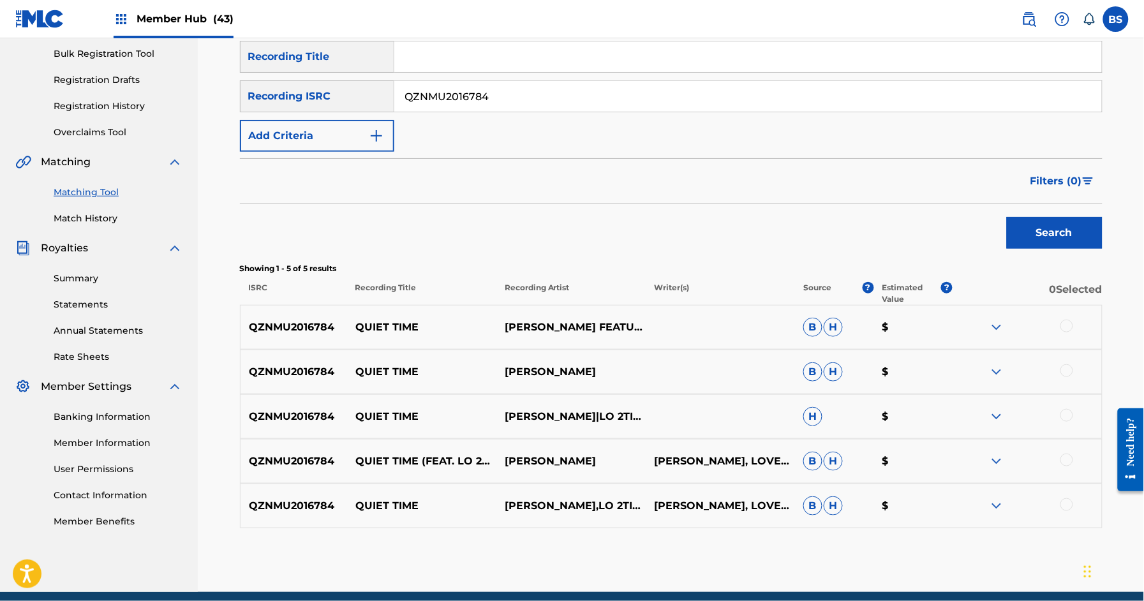
scroll to position [220, 0]
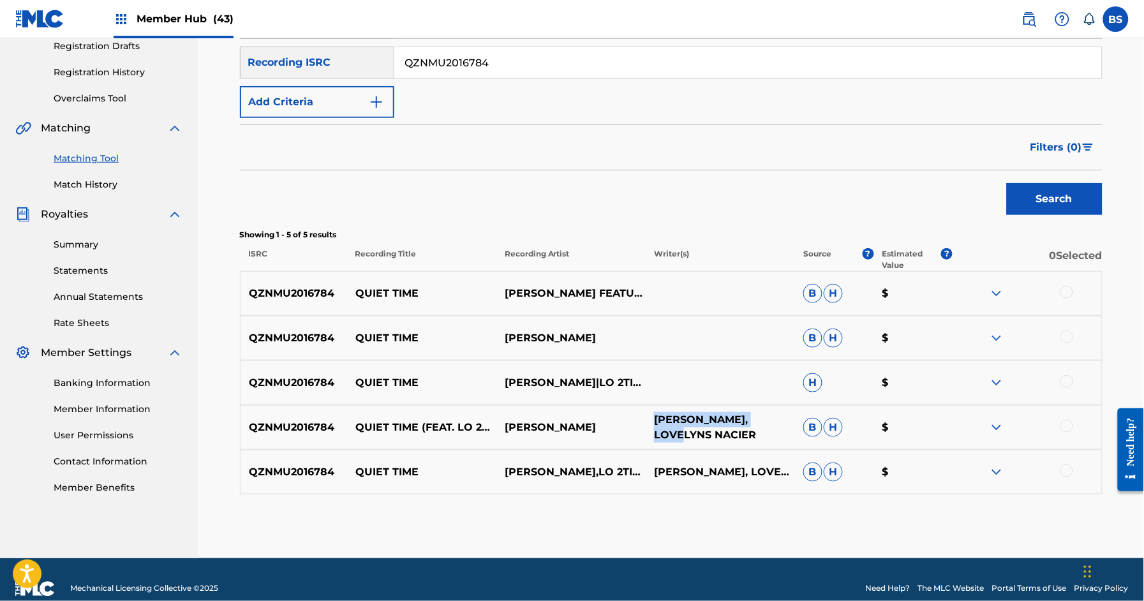
drag, startPoint x: 700, startPoint y: 419, endPoint x: 783, endPoint y: 418, distance: 83.6
drag, startPoint x: 650, startPoint y: 478, endPoint x: 770, endPoint y: 483, distance: 120.0
paste input "ES61870452"
drag, startPoint x: 1084, startPoint y: 198, endPoint x: 768, endPoint y: 296, distance: 331.3
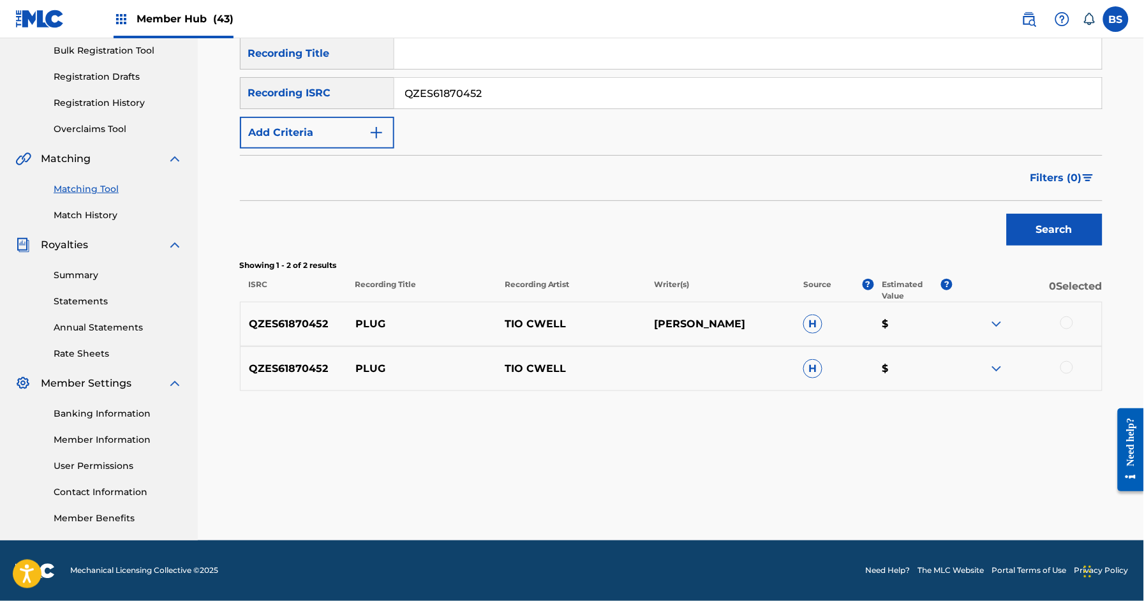
paste input "FYY1959969"
drag, startPoint x: 1048, startPoint y: 218, endPoint x: 901, endPoint y: 237, distance: 148.6
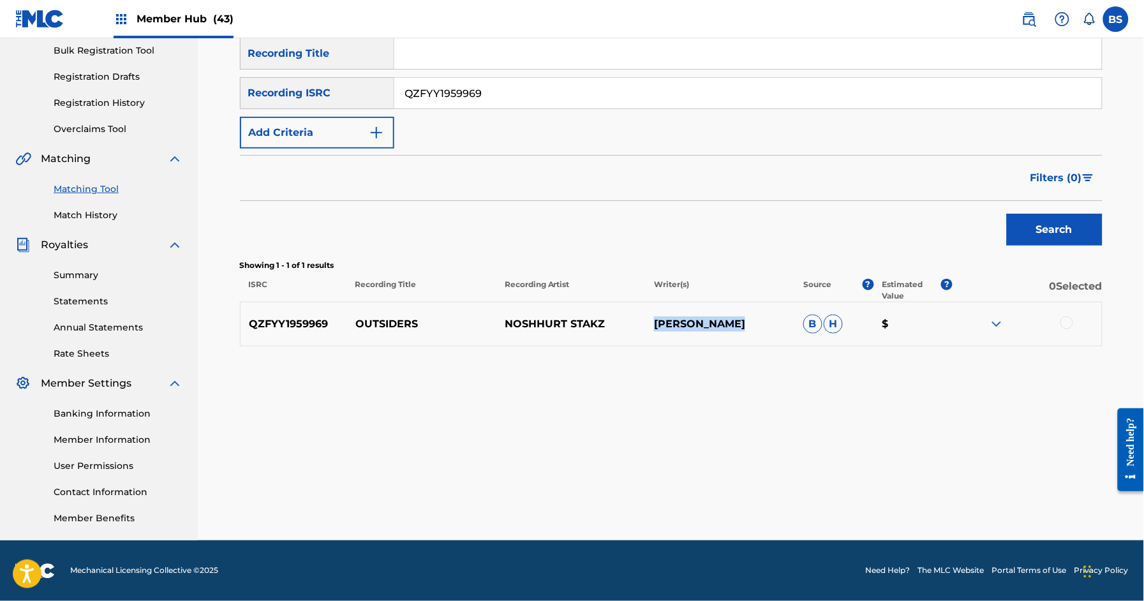
drag, startPoint x: 458, startPoint y: 67, endPoint x: 457, endPoint y: 79, distance: 12.1
drag, startPoint x: 457, startPoint y: 88, endPoint x: 870, endPoint y: 151, distance: 417.5
paste input "Z520457"
click at [444, 92] on input "QZFZ52045769" at bounding box center [747, 93] width 707 height 31
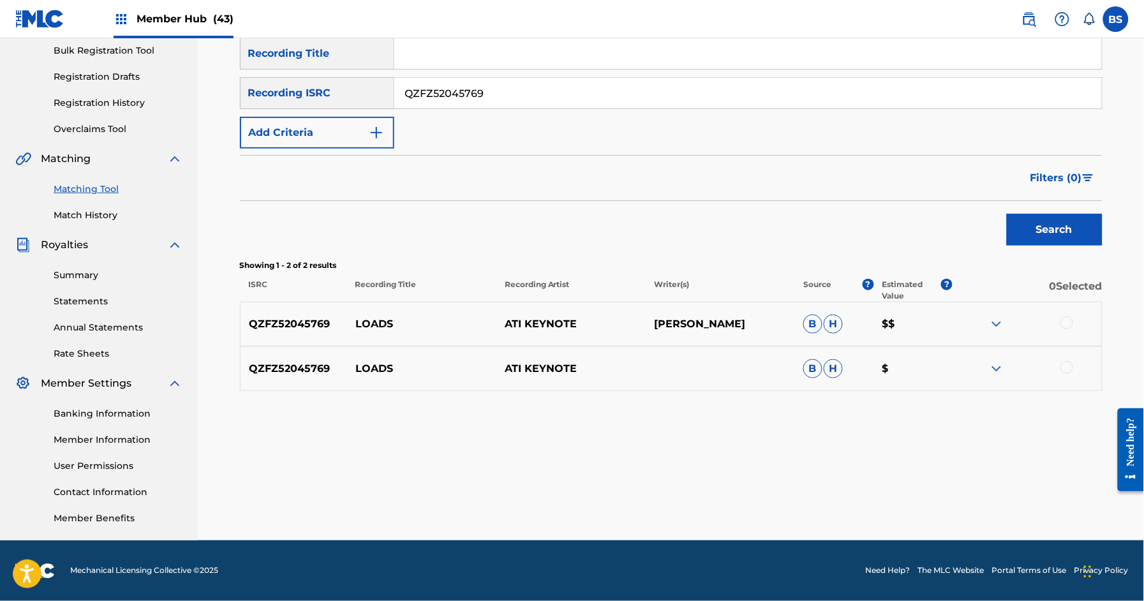
click at [444, 92] on input "QZFZ52045769" at bounding box center [747, 93] width 707 height 31
paste input "WFE2403722"
drag, startPoint x: 1049, startPoint y: 230, endPoint x: 948, endPoint y: 221, distance: 100.5
click at [1049, 230] on button "Search" at bounding box center [1055, 230] width 96 height 32
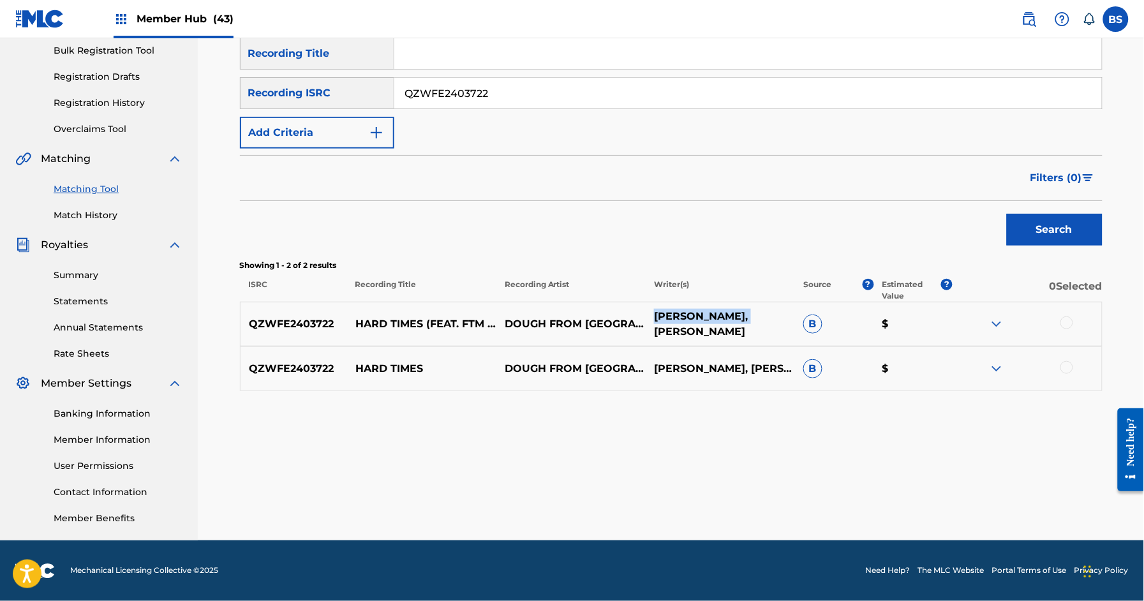
drag, startPoint x: 667, startPoint y: 315, endPoint x: 755, endPoint y: 315, distance: 88.0
click at [753, 317] on p "DORIAN GRADY JR, NAPOLEON SIMS" at bounding box center [719, 324] width 149 height 31
click at [493, 92] on input "QZWFE2403722" at bounding box center [747, 93] width 707 height 31
drag, startPoint x: 493, startPoint y: 92, endPoint x: 503, endPoint y: 96, distance: 11.1
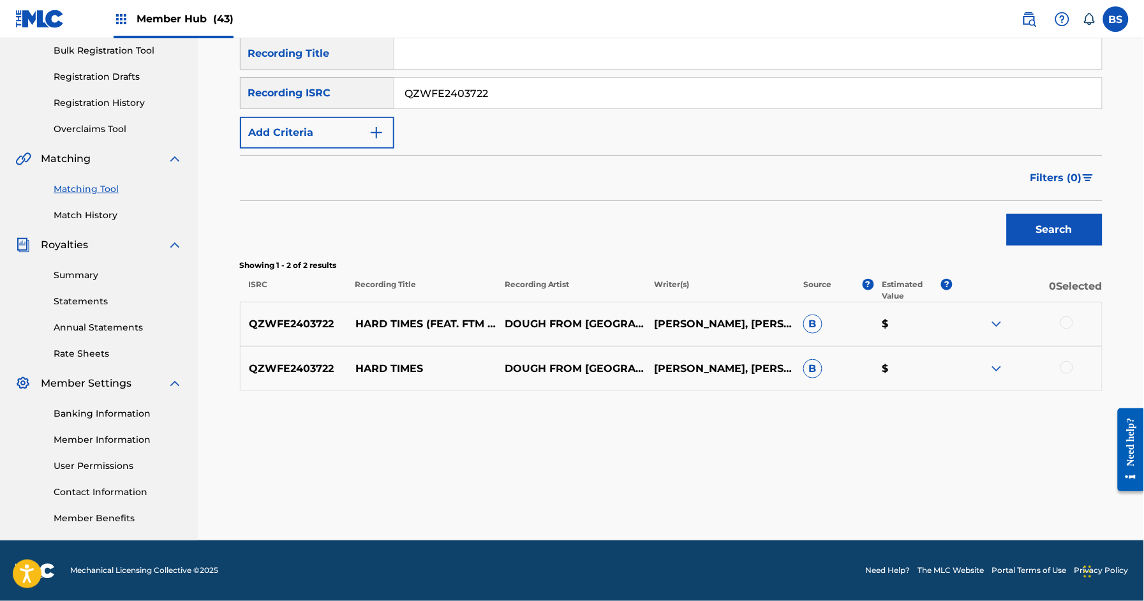
click at [493, 92] on input "QZWFE2403722" at bounding box center [747, 93] width 707 height 31
paste input "MEM2103864"
drag, startPoint x: 1069, startPoint y: 233, endPoint x: 879, endPoint y: 233, distance: 190.1
click at [1064, 233] on button "Search" at bounding box center [1055, 230] width 96 height 32
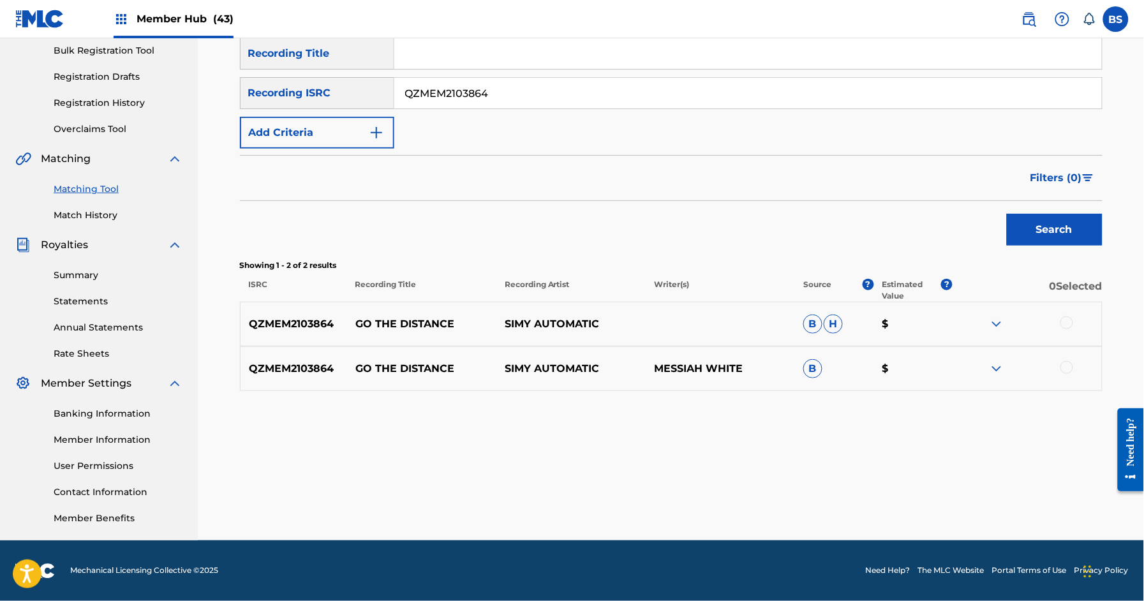
click at [443, 320] on p "GO THE DISTANCE" at bounding box center [421, 323] width 149 height 15
click at [441, 321] on p "GO THE DISTANCE" at bounding box center [421, 323] width 149 height 15
click at [424, 321] on p "GO THE DISTANCE" at bounding box center [421, 323] width 149 height 15
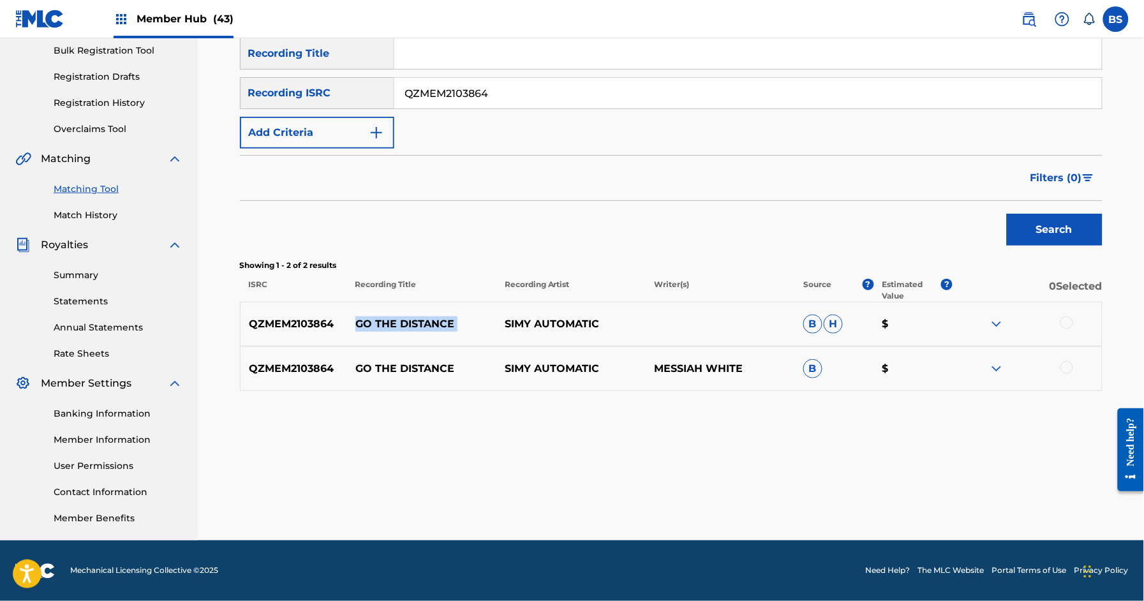
click at [425, 321] on p "GO THE DISTANCE" at bounding box center [421, 323] width 149 height 15
click at [478, 85] on input "QZMEM2103864" at bounding box center [747, 93] width 707 height 31
paste input "ES61870445"
click at [1035, 230] on button "Search" at bounding box center [1055, 230] width 96 height 32
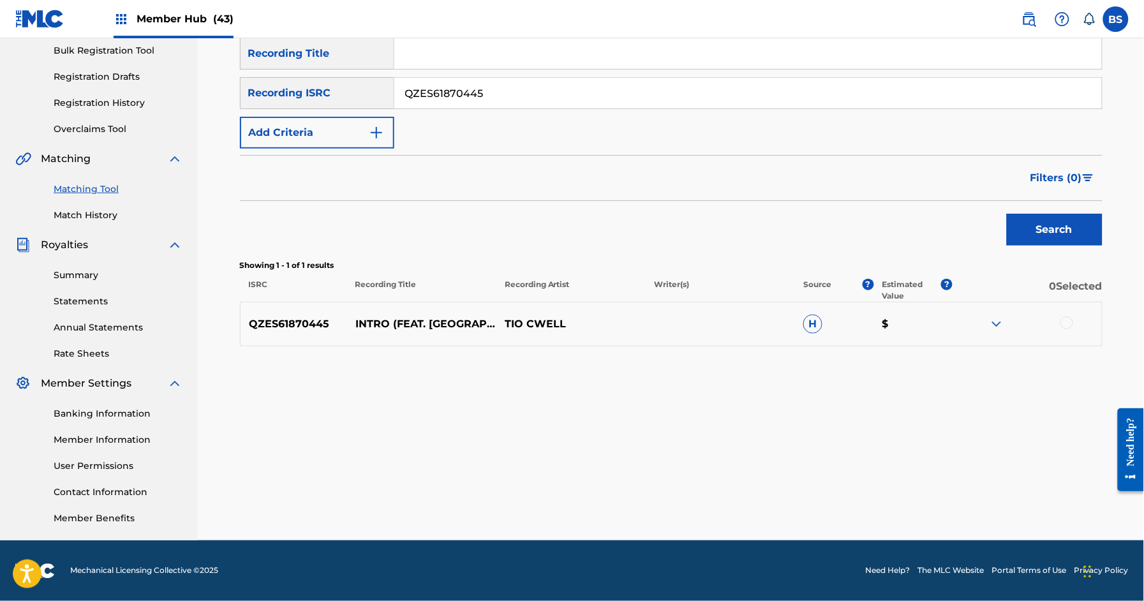
click at [998, 326] on img at bounding box center [996, 323] width 15 height 15
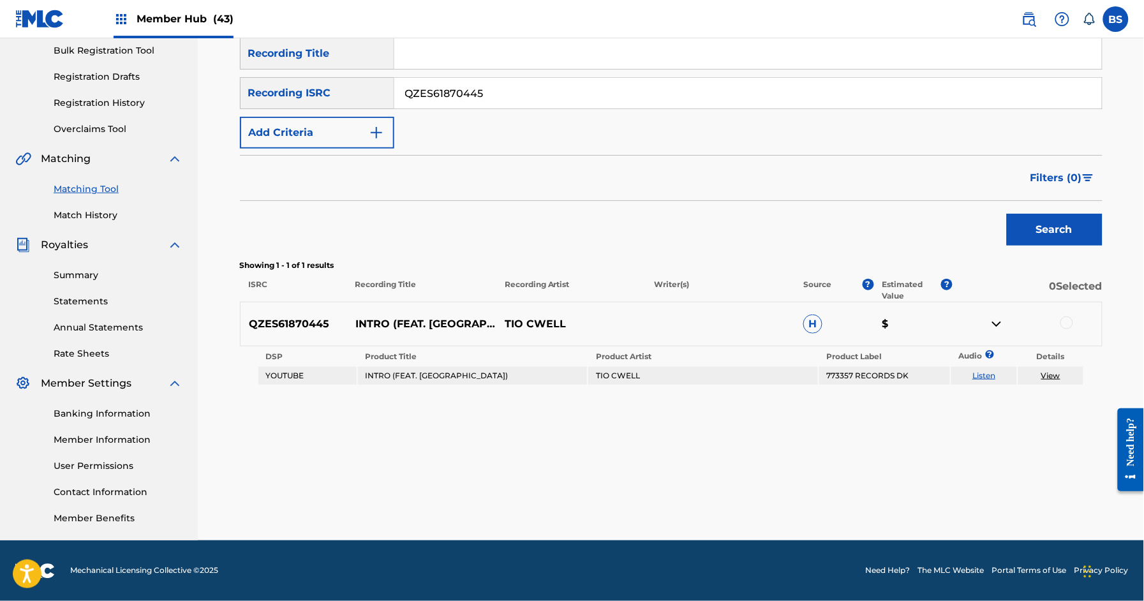
click at [998, 326] on img at bounding box center [996, 323] width 15 height 15
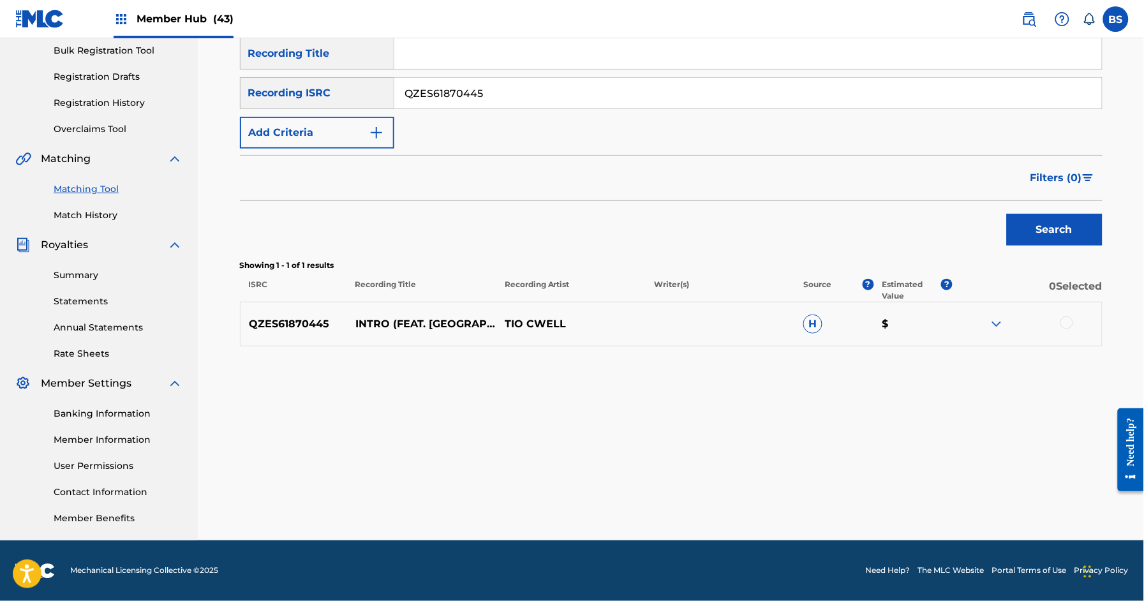
click at [503, 96] on input "QZES61870445" at bounding box center [747, 93] width 707 height 31
paste input "71967070"
click at [1059, 235] on button "Search" at bounding box center [1055, 230] width 96 height 32
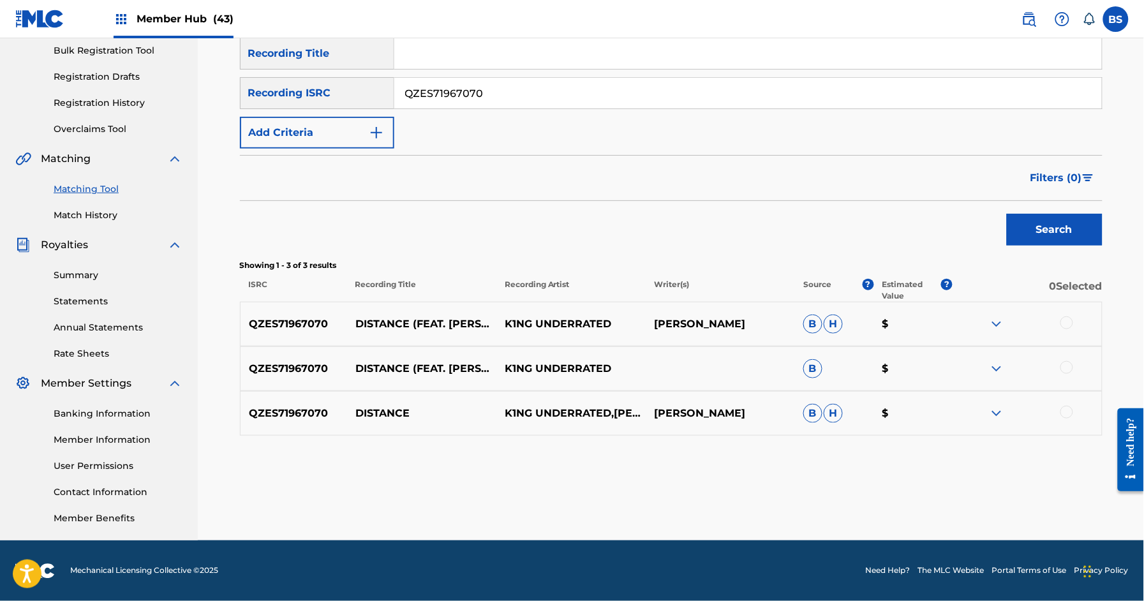
click at [529, 322] on p "K1NG UNDERRATED" at bounding box center [570, 323] width 149 height 15
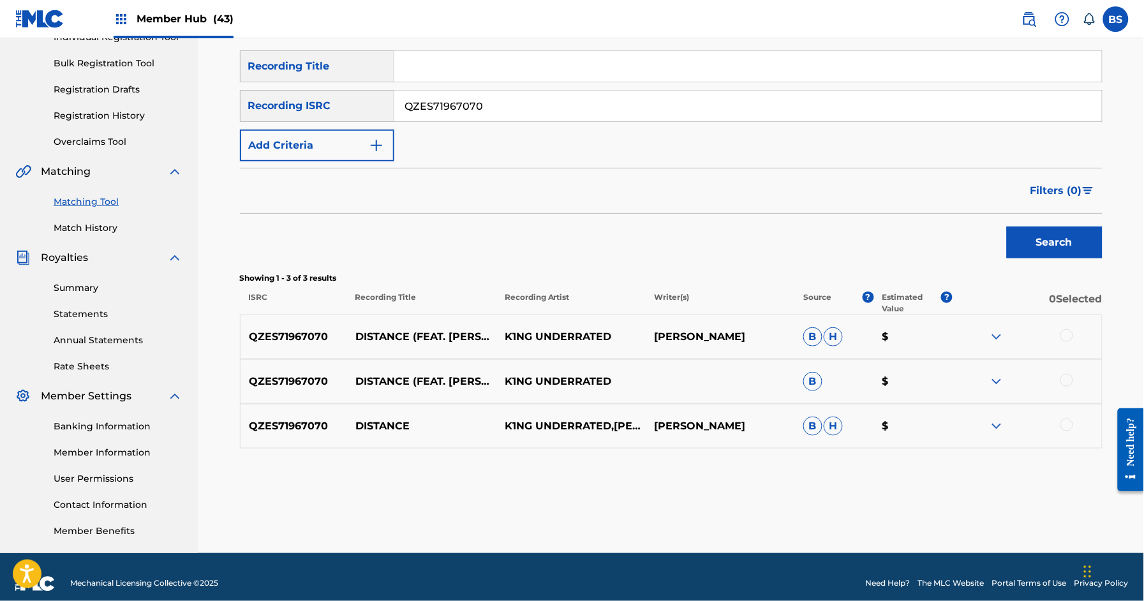
click at [478, 108] on input "QZES71967070" at bounding box center [747, 106] width 707 height 31
click at [477, 108] on input "QZES71967070" at bounding box center [747, 106] width 707 height 31
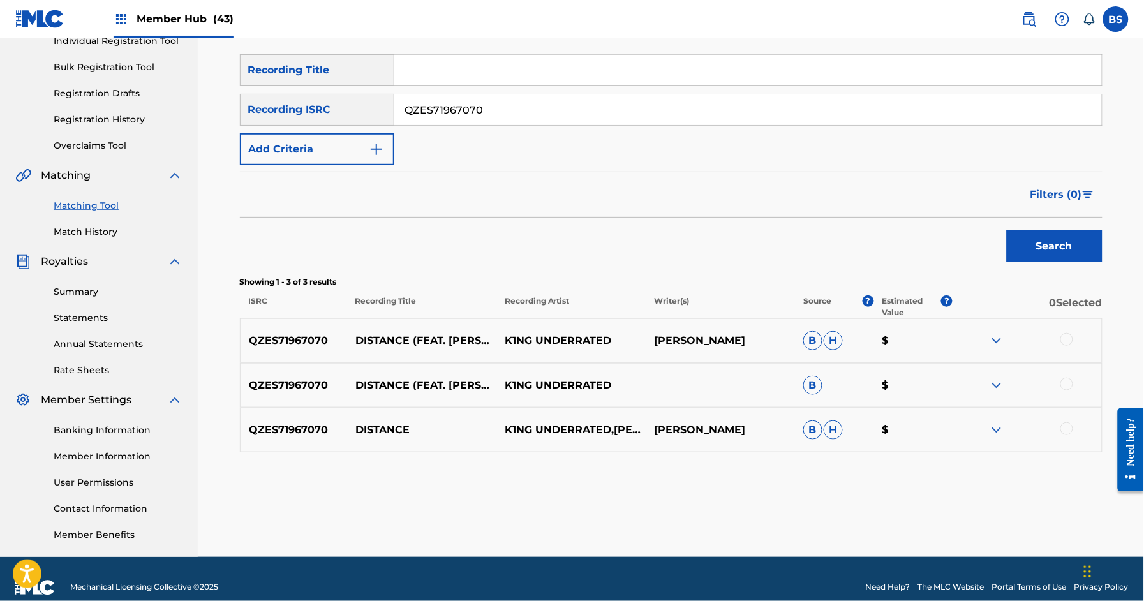
paste input "TCADY1873222"
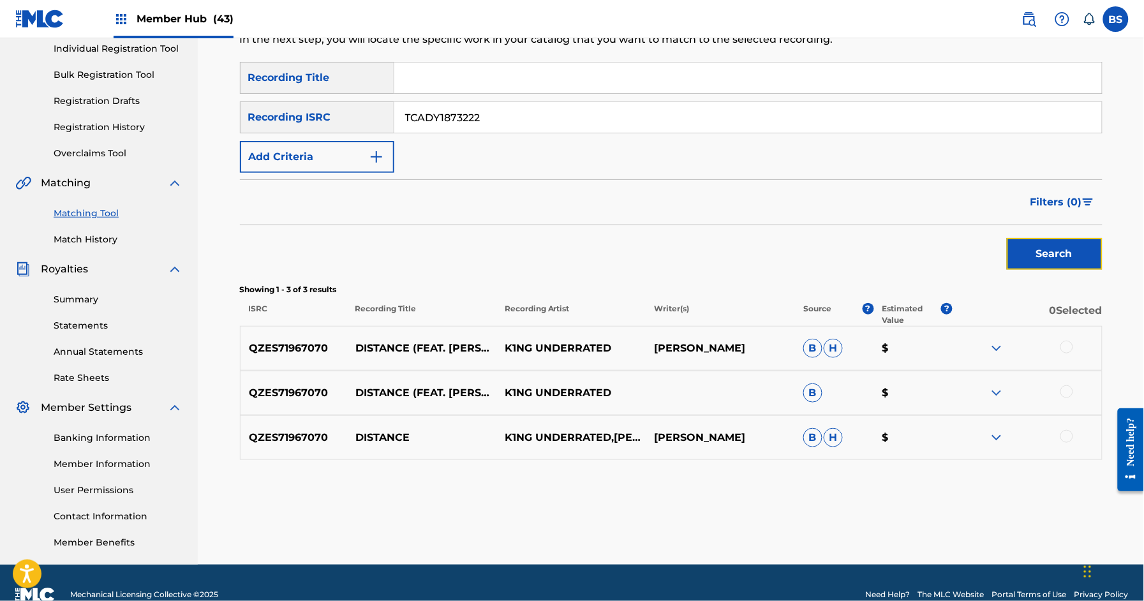
drag, startPoint x: 1059, startPoint y: 253, endPoint x: 667, endPoint y: 281, distance: 393.2
click at [1058, 253] on button "Search" at bounding box center [1055, 254] width 96 height 32
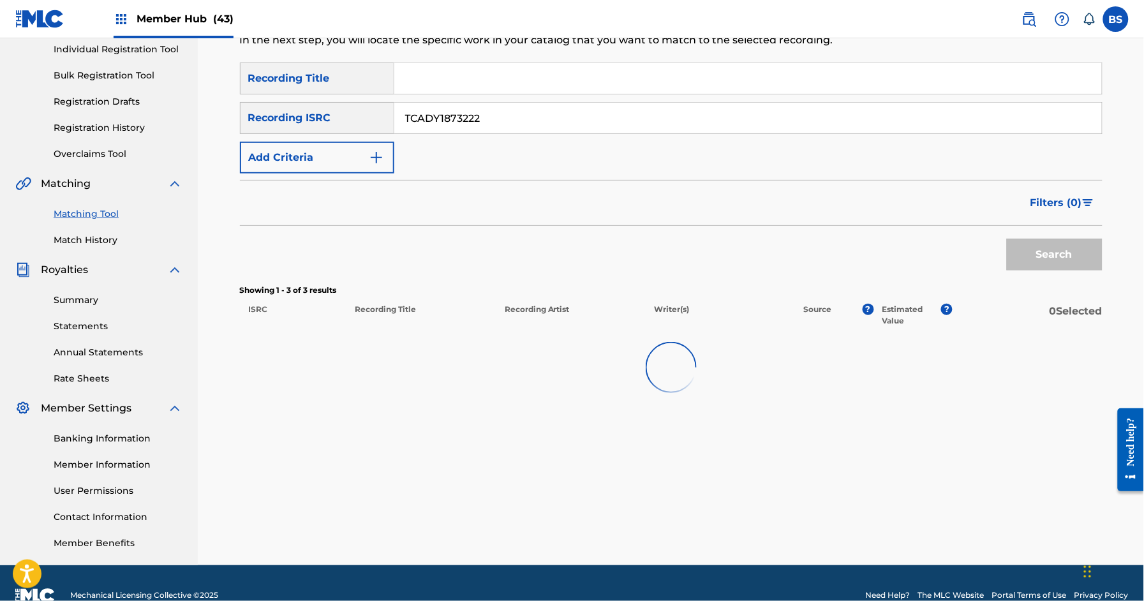
scroll to position [166, 0]
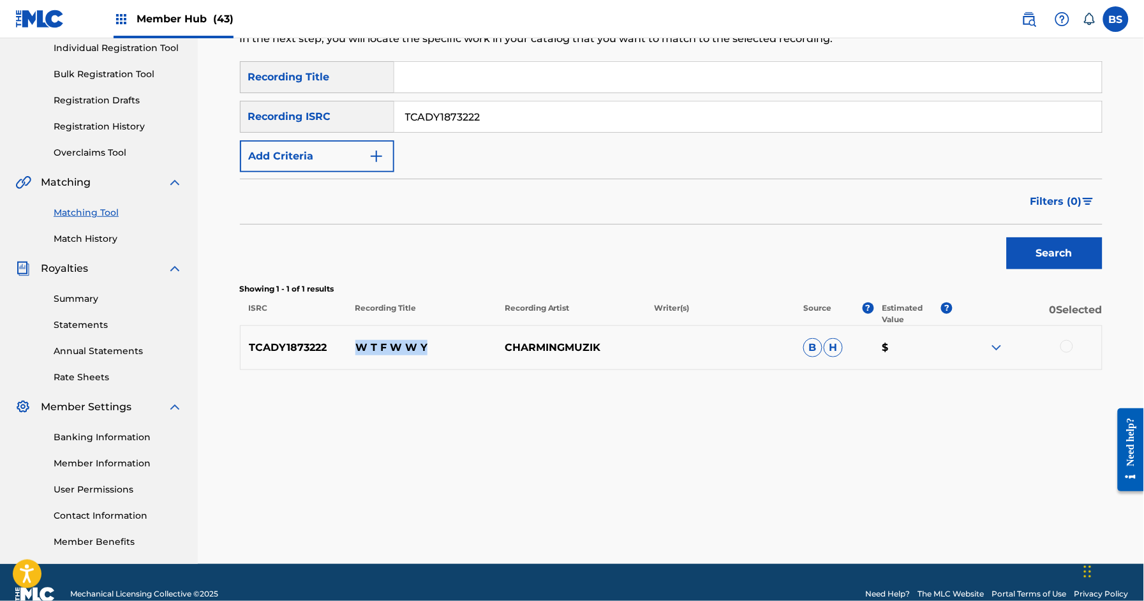
drag, startPoint x: 373, startPoint y: 348, endPoint x: 457, endPoint y: 350, distance: 84.2
click at [457, 344] on p "W T F W W Y" at bounding box center [421, 347] width 149 height 15
click at [557, 344] on p "CHARMINGMUZIK" at bounding box center [570, 347] width 149 height 15
click at [485, 127] on input "TCADY1873222" at bounding box center [747, 116] width 707 height 31
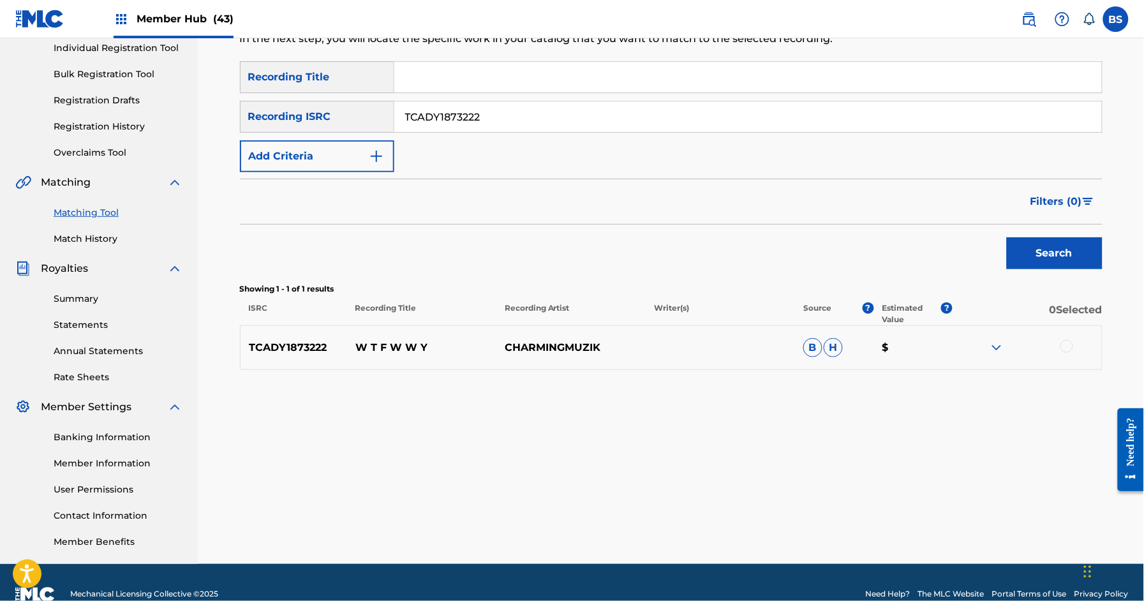
click at [485, 127] on input "TCADY1873222" at bounding box center [747, 116] width 707 height 31
paste input "QZFYX1945290"
type input "QZFYX1945290"
drag, startPoint x: 1067, startPoint y: 253, endPoint x: 526, endPoint y: 317, distance: 545.3
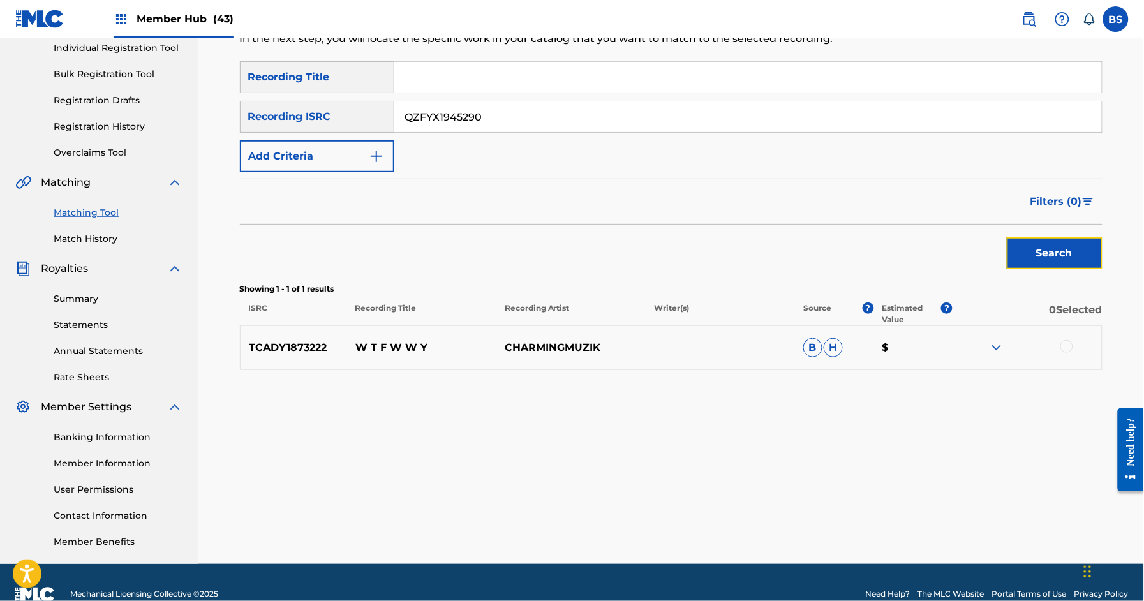
click at [1068, 252] on button "Search" at bounding box center [1055, 253] width 96 height 32
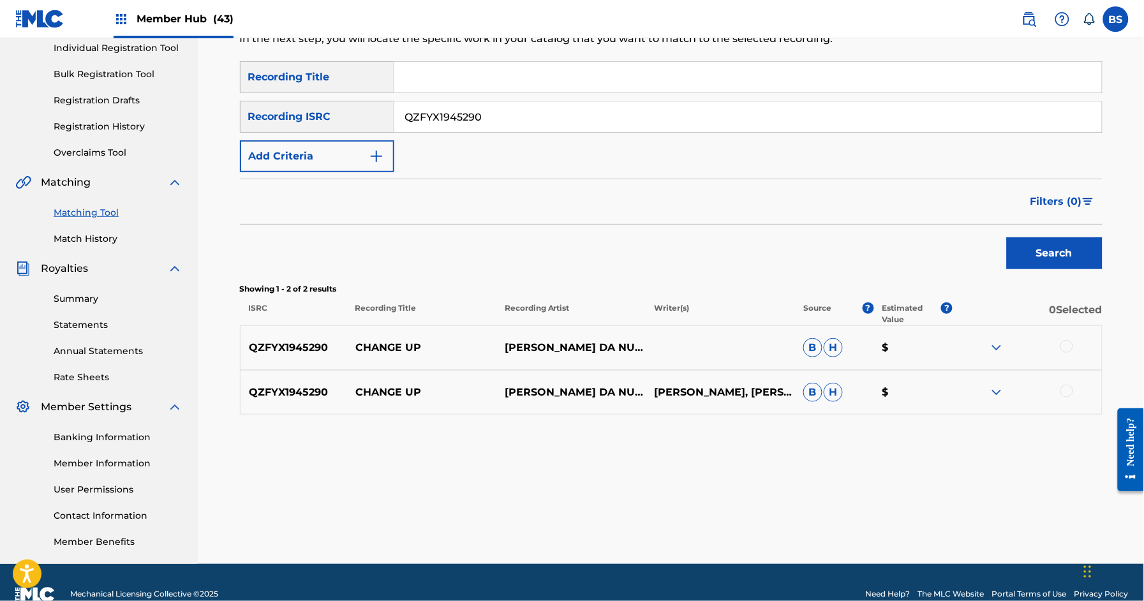
click at [383, 347] on p "CHANGE UP" at bounding box center [421, 347] width 149 height 15
